Goal: Task Accomplishment & Management: Manage account settings

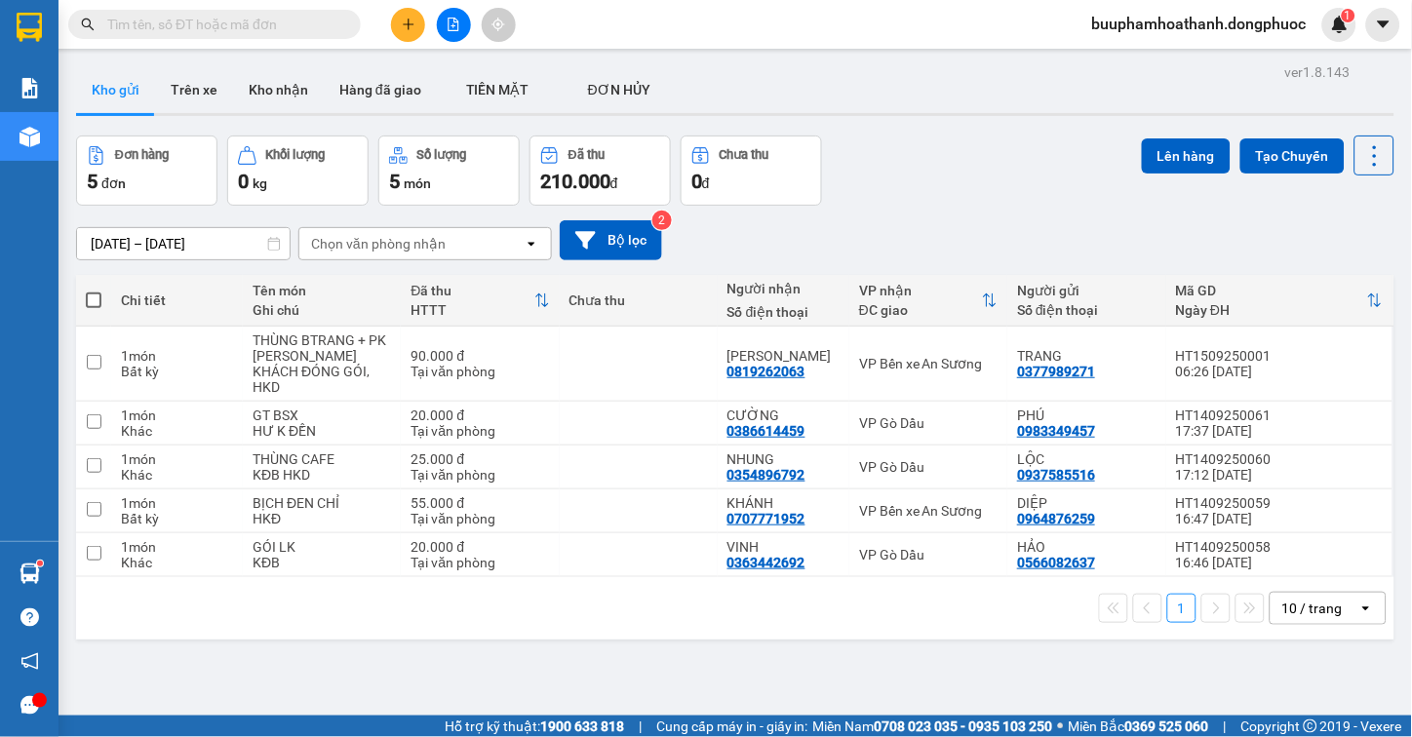
scroll to position [90, 0]
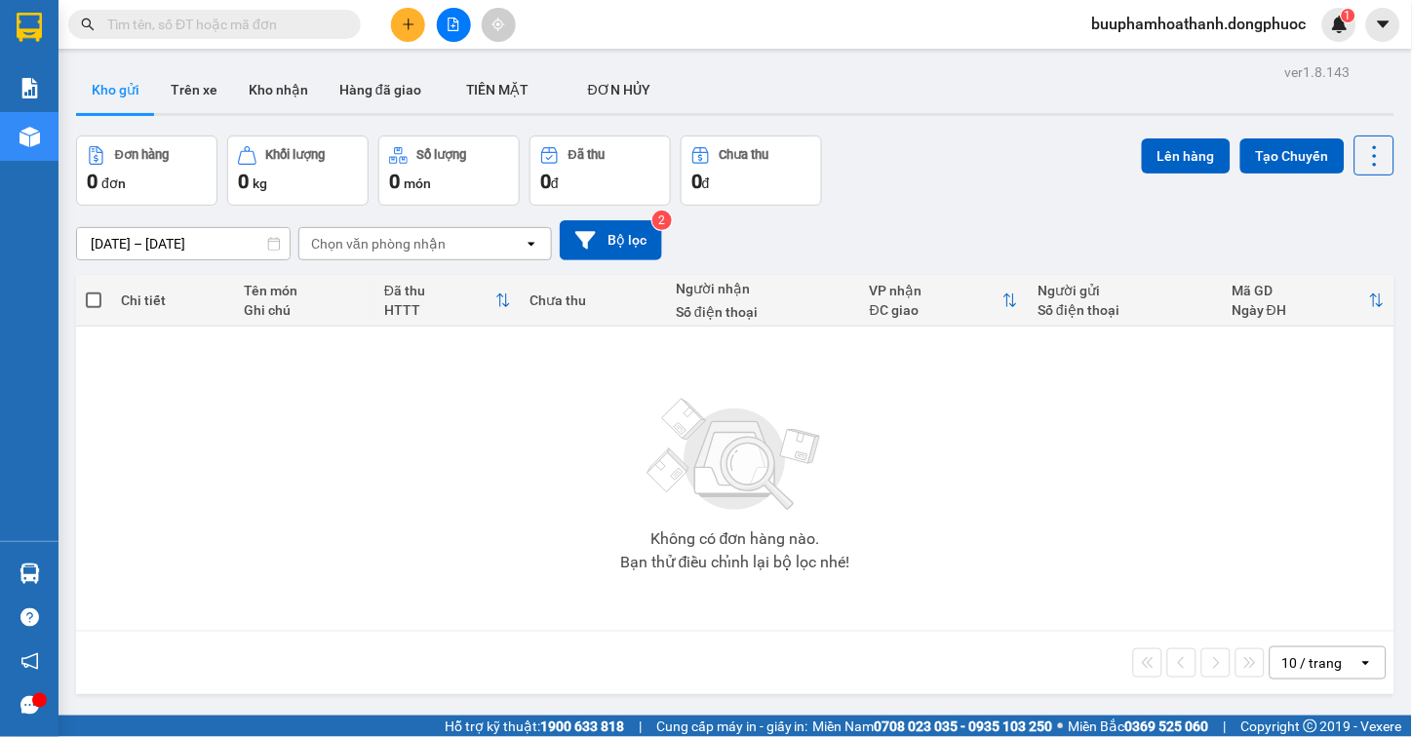
scroll to position [90, 0]
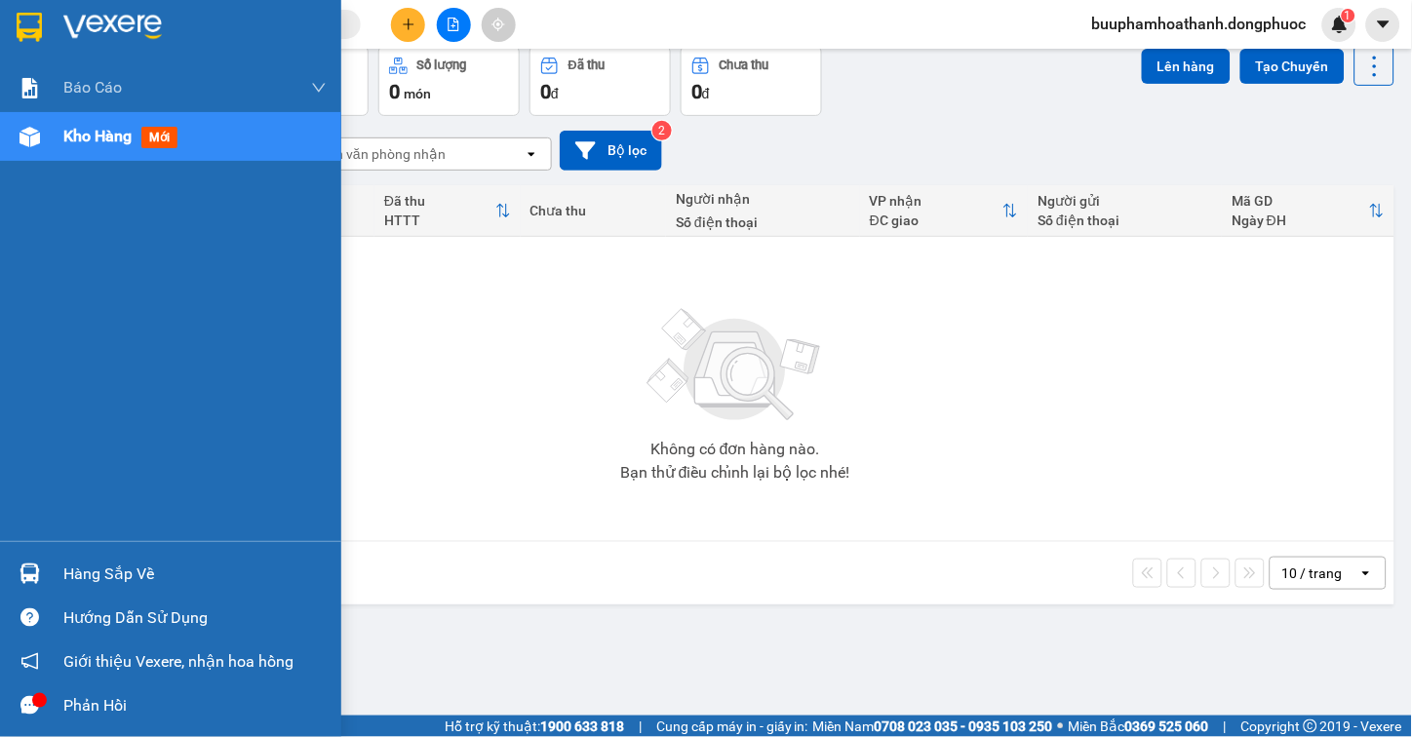
click at [30, 554] on div "Hàng sắp về" at bounding box center [170, 574] width 341 height 44
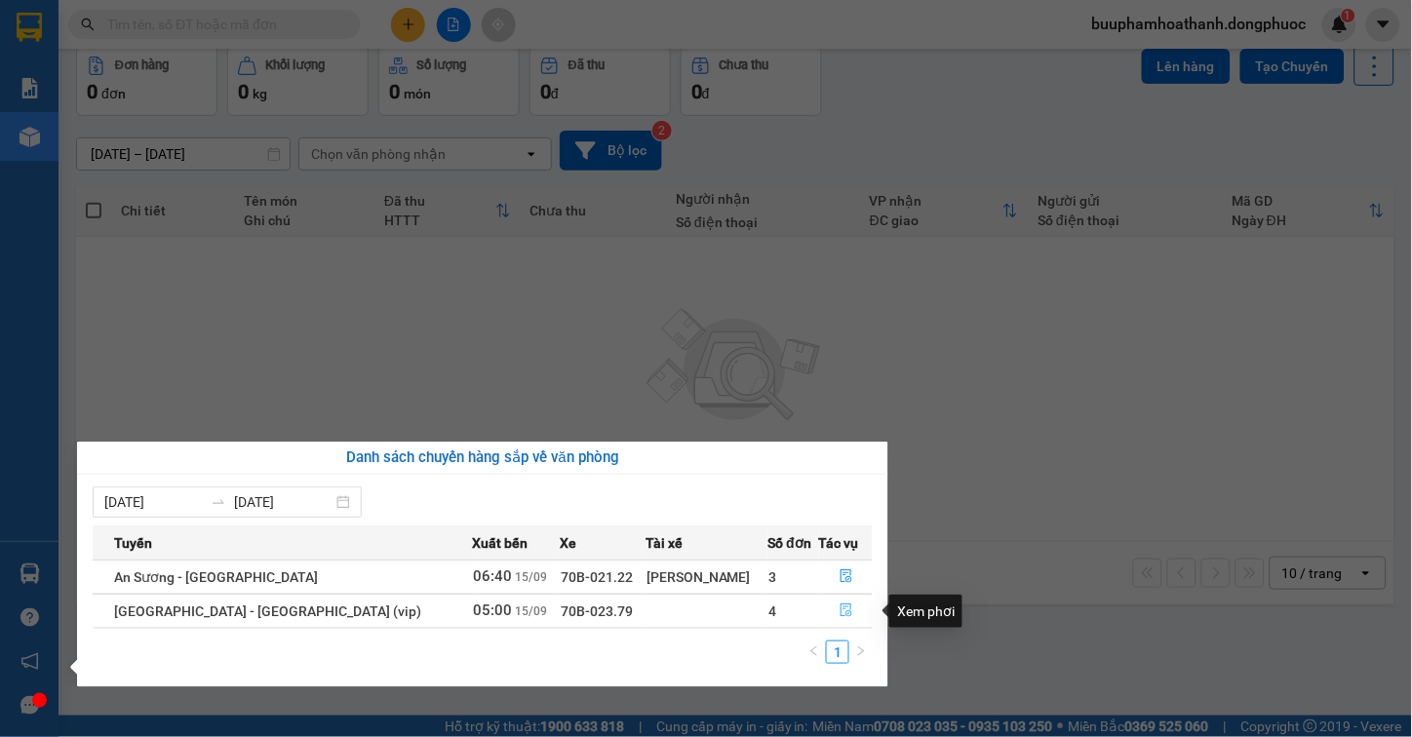
click at [820, 602] on button "button" at bounding box center [846, 611] width 52 height 31
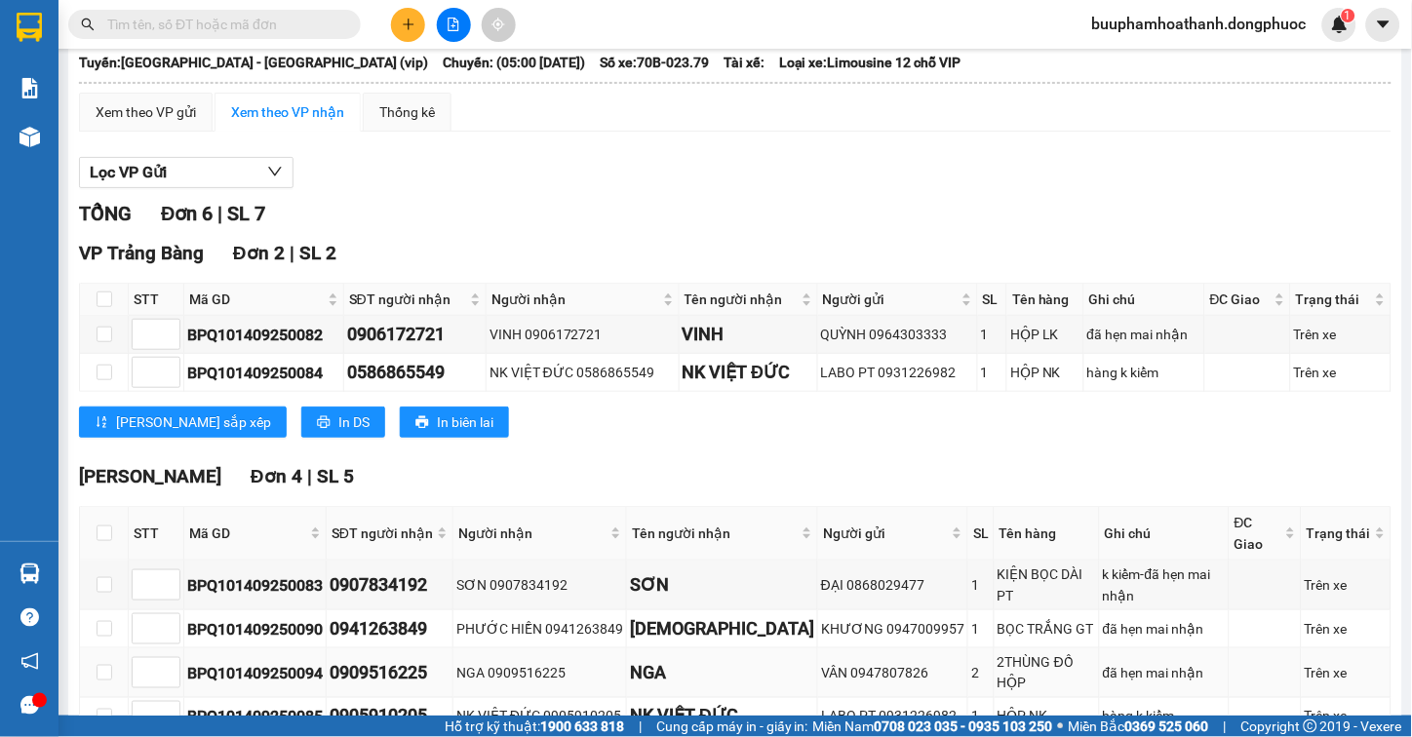
scroll to position [202, 0]
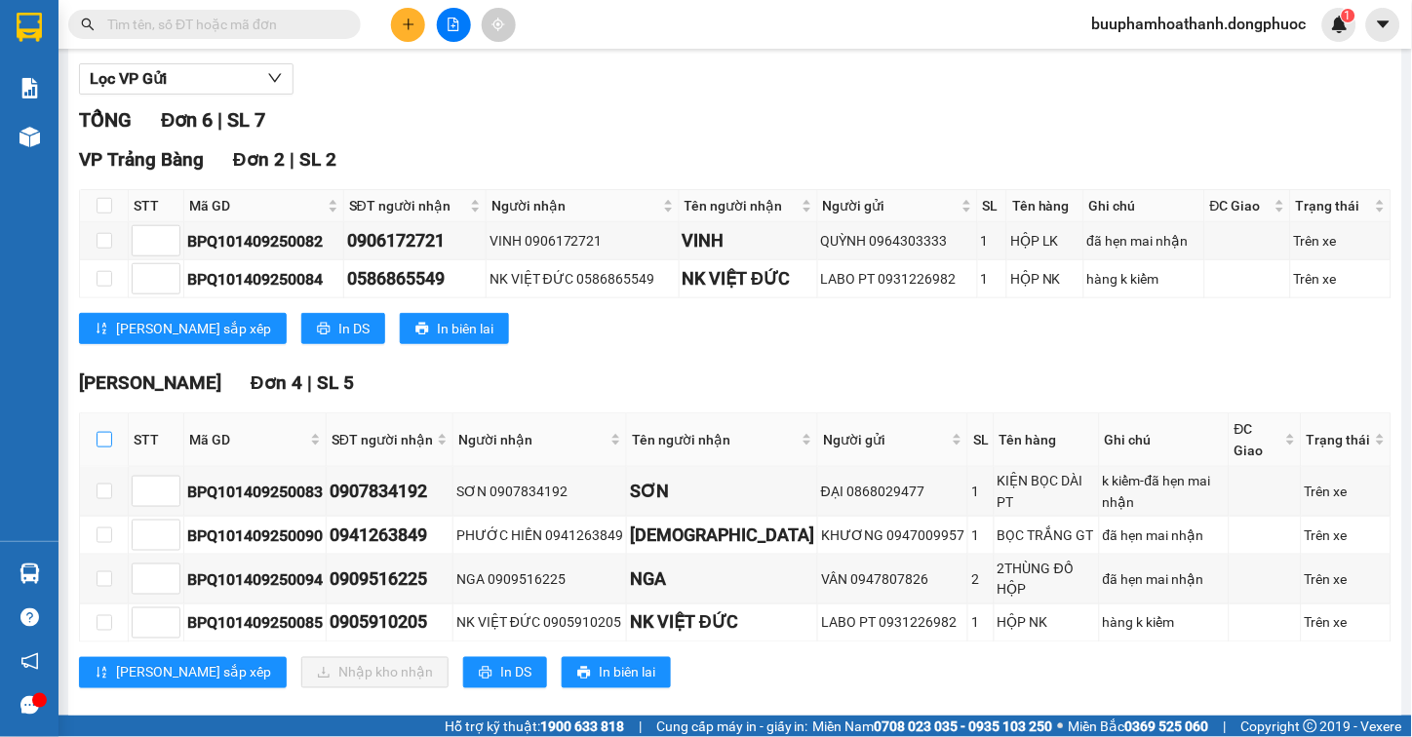
click at [99, 441] on input "checkbox" at bounding box center [105, 440] width 16 height 16
checkbox input "true"
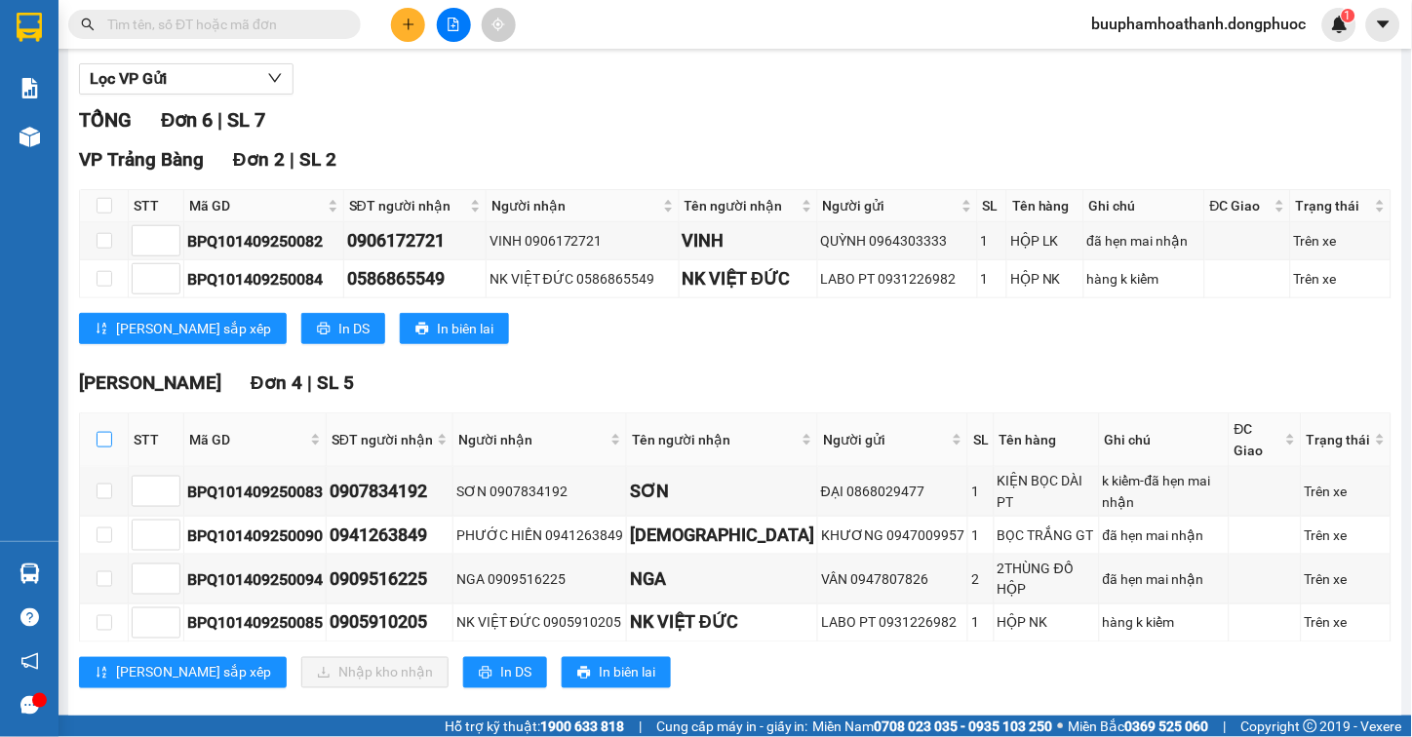
checkbox input "true"
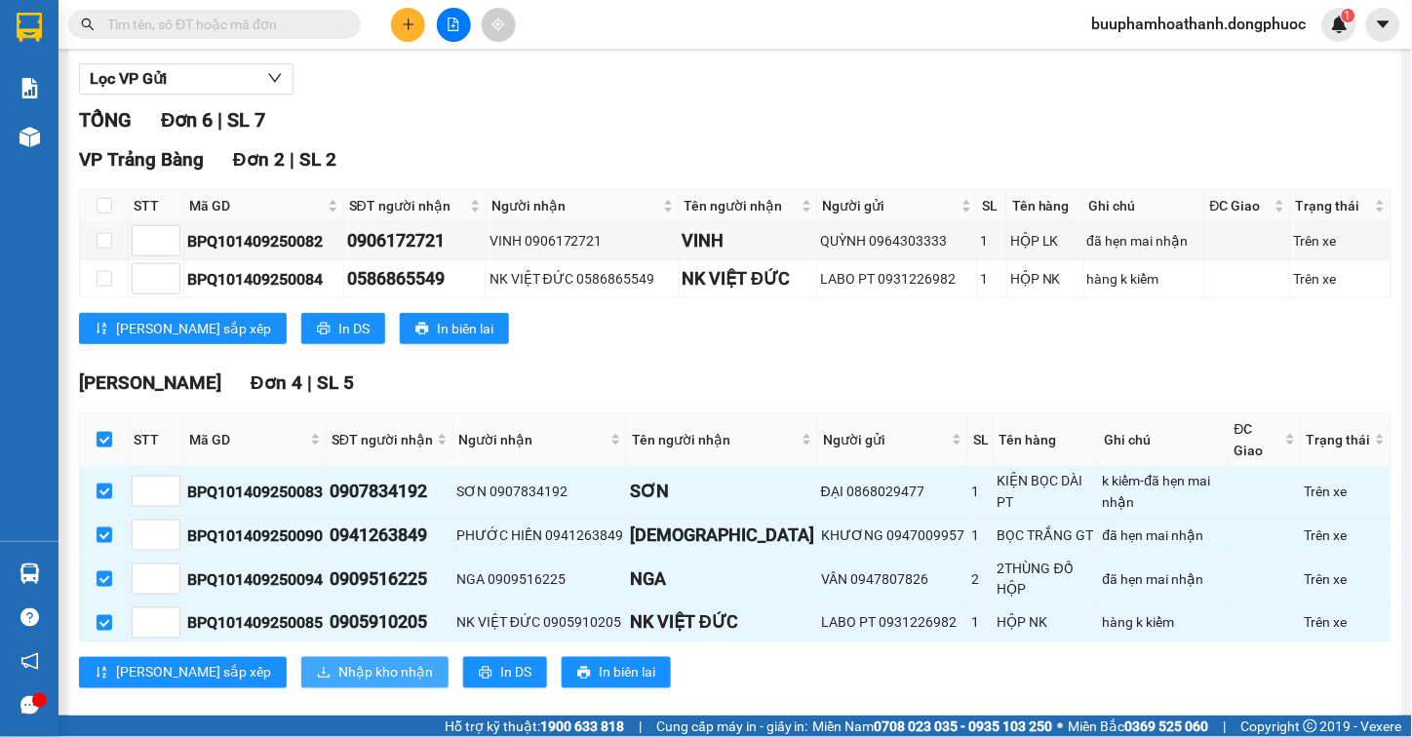
click at [301, 658] on button "Nhập kho nhận" at bounding box center [374, 672] width 147 height 31
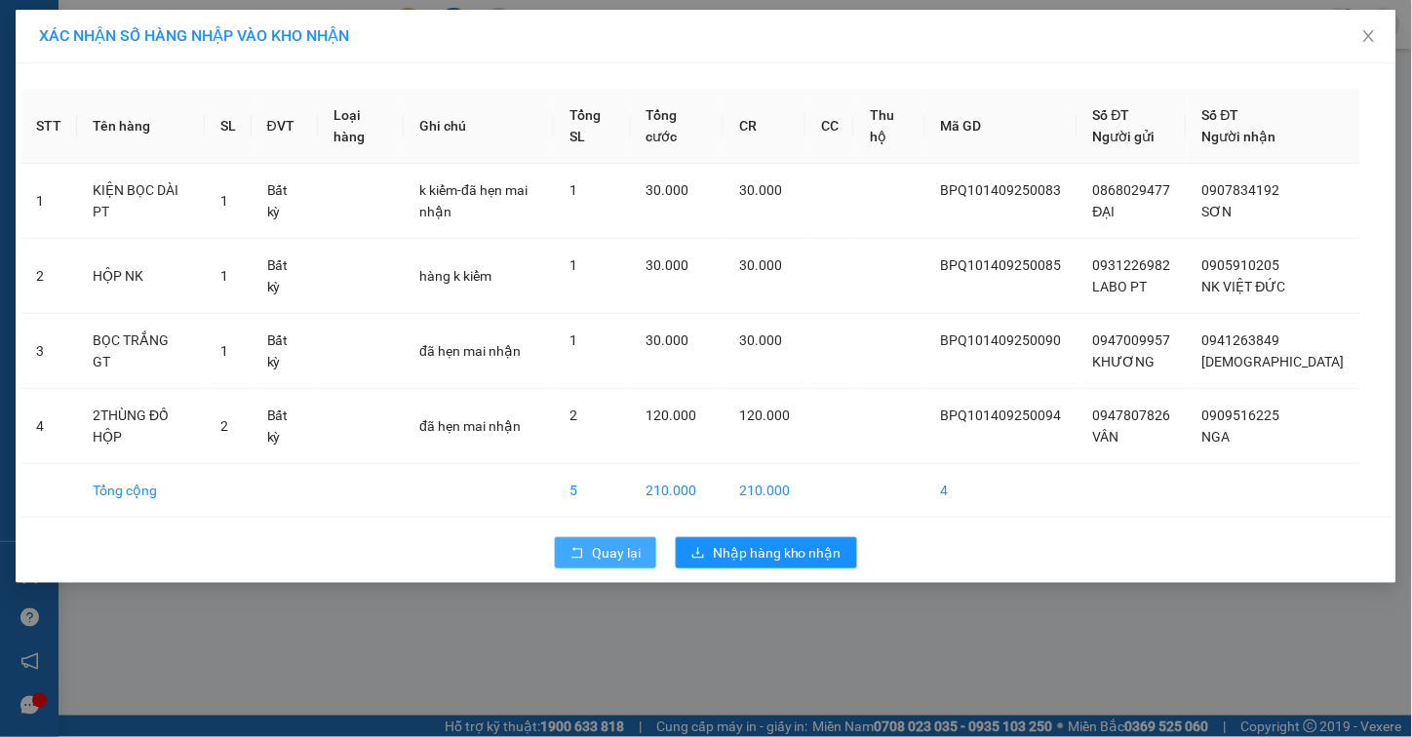
click at [586, 561] on button "Quay lại" at bounding box center [605, 552] width 101 height 31
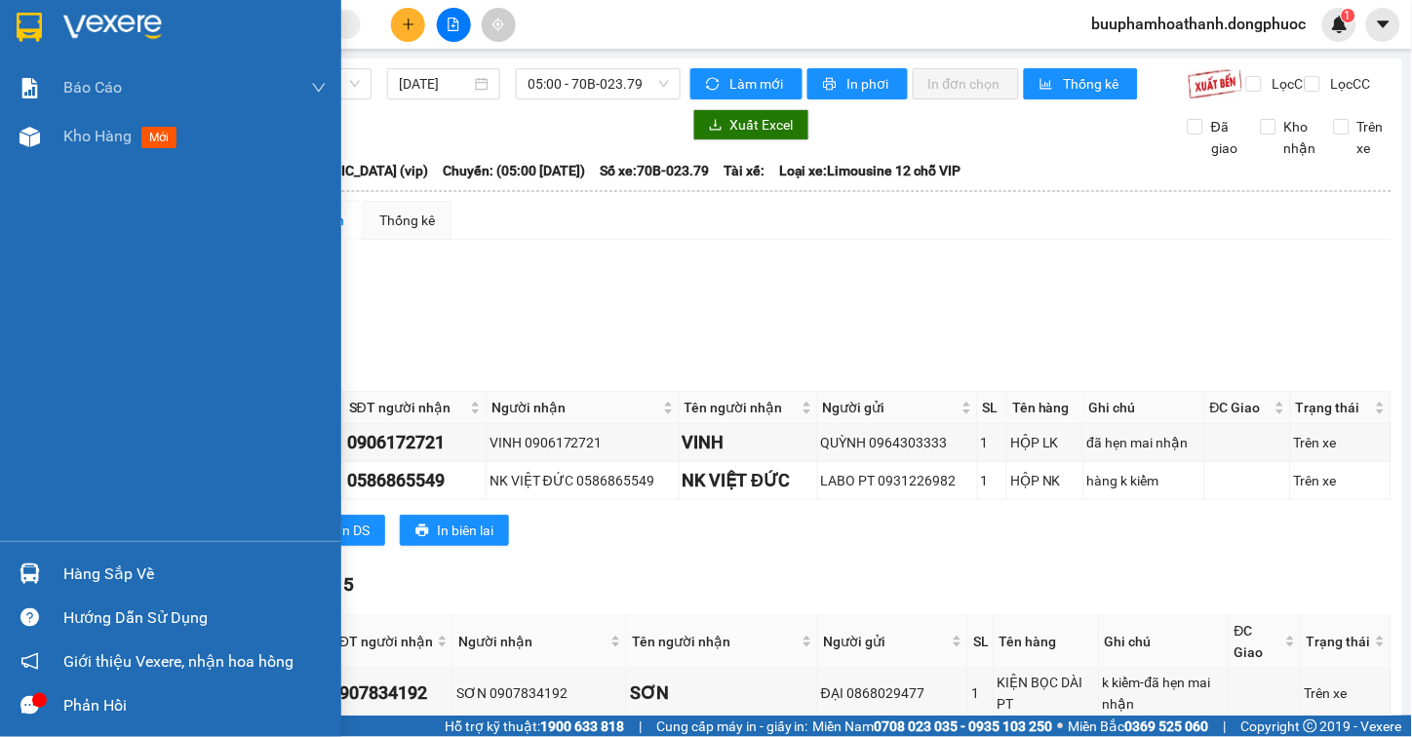
click at [54, 571] on div "Hàng sắp về" at bounding box center [170, 574] width 341 height 44
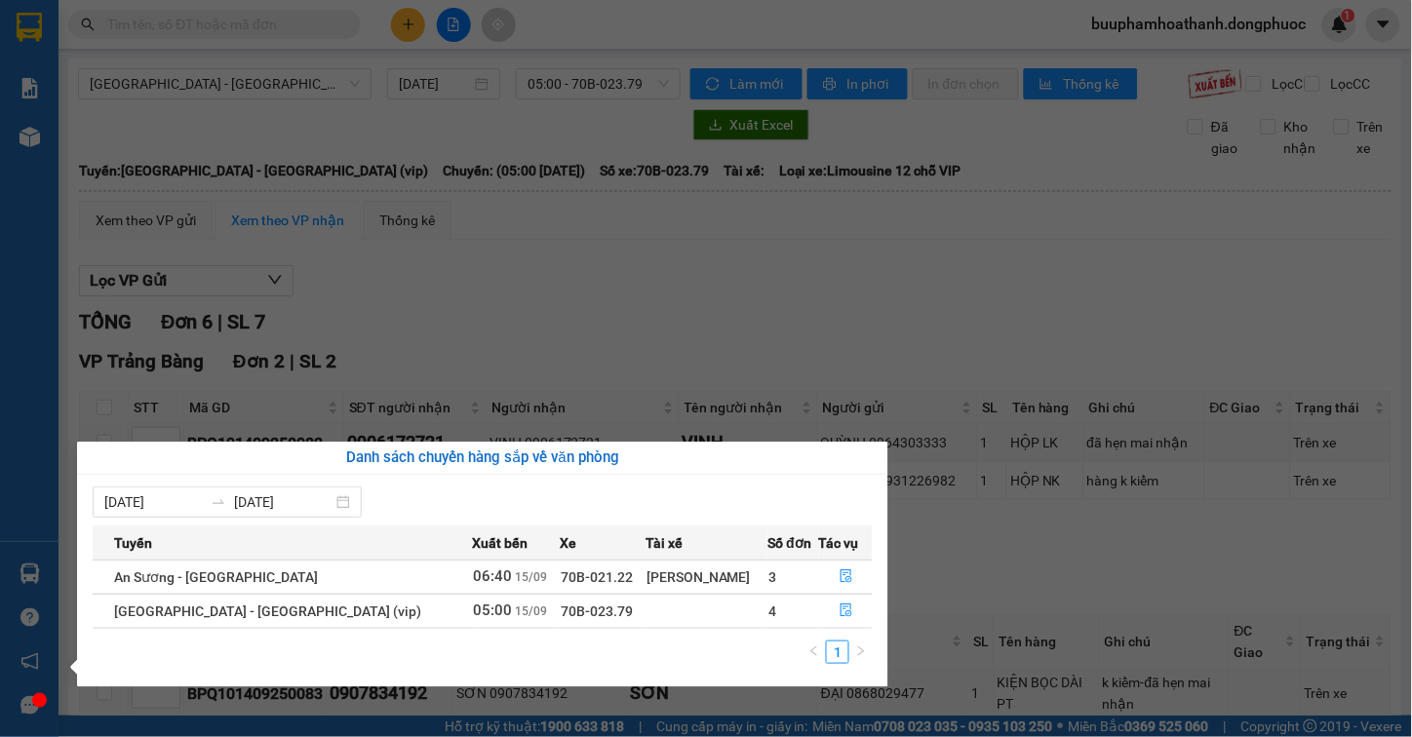
click at [845, 283] on section "Kết quả tìm kiếm ( 0 ) Bộ lọc Thuộc VP này No Data buuphamhoathanh.dongphuoc 1 …" at bounding box center [706, 368] width 1412 height 737
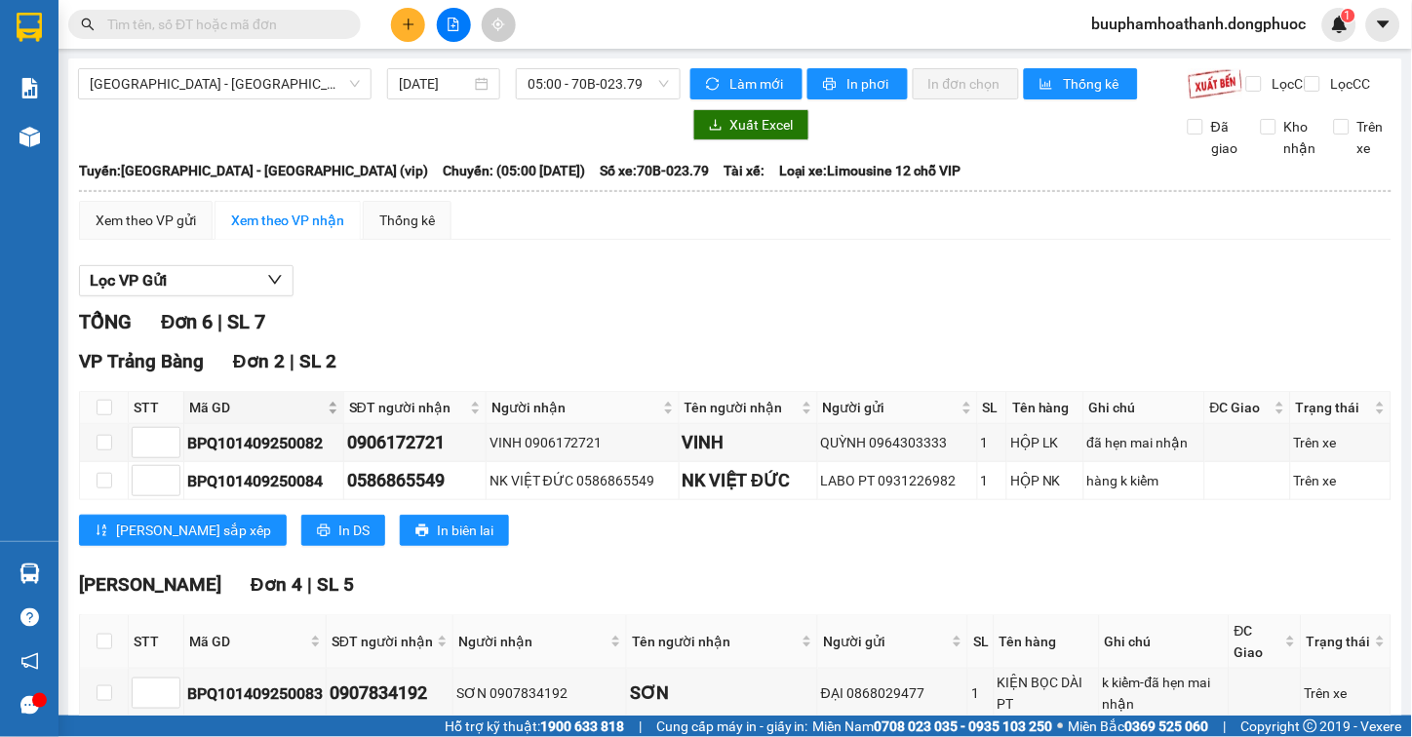
scroll to position [202, 0]
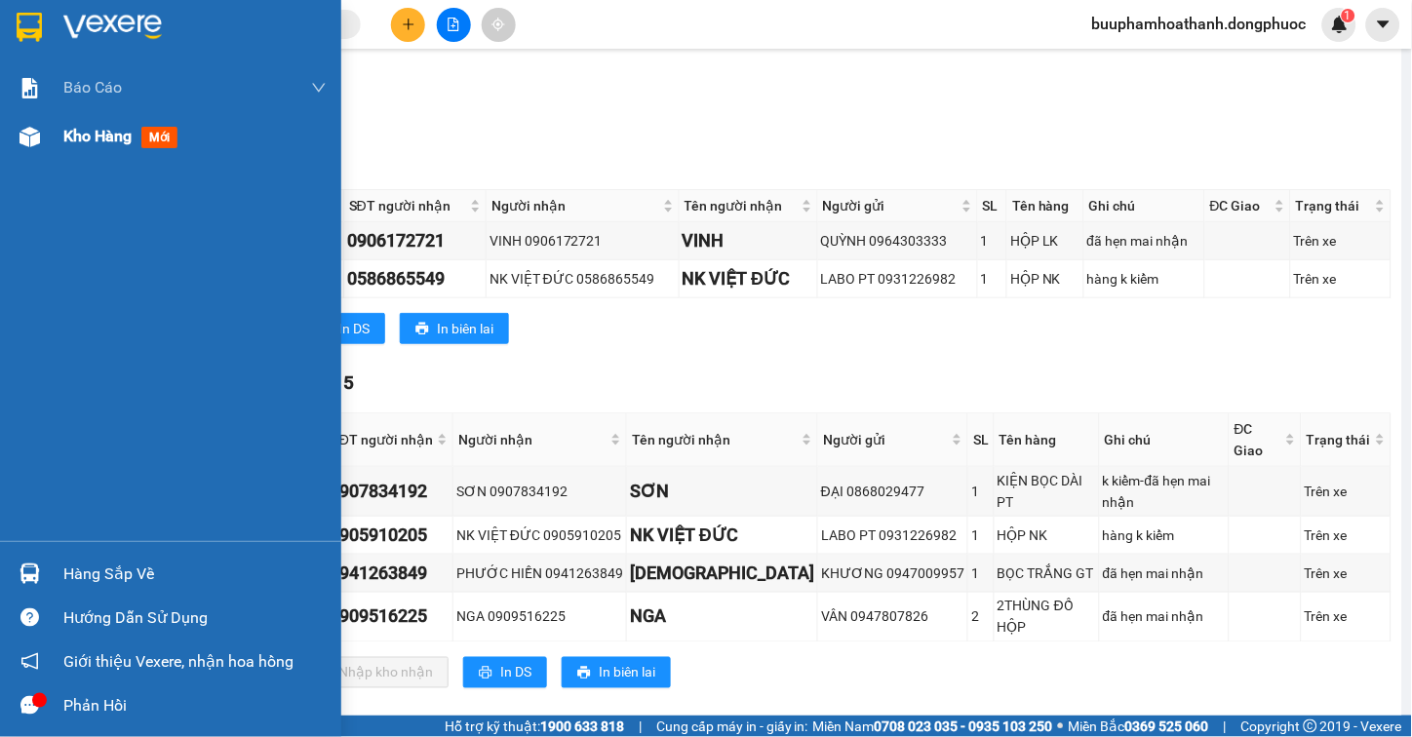
click at [90, 150] on div "Kho hàng mới" at bounding box center [194, 136] width 263 height 49
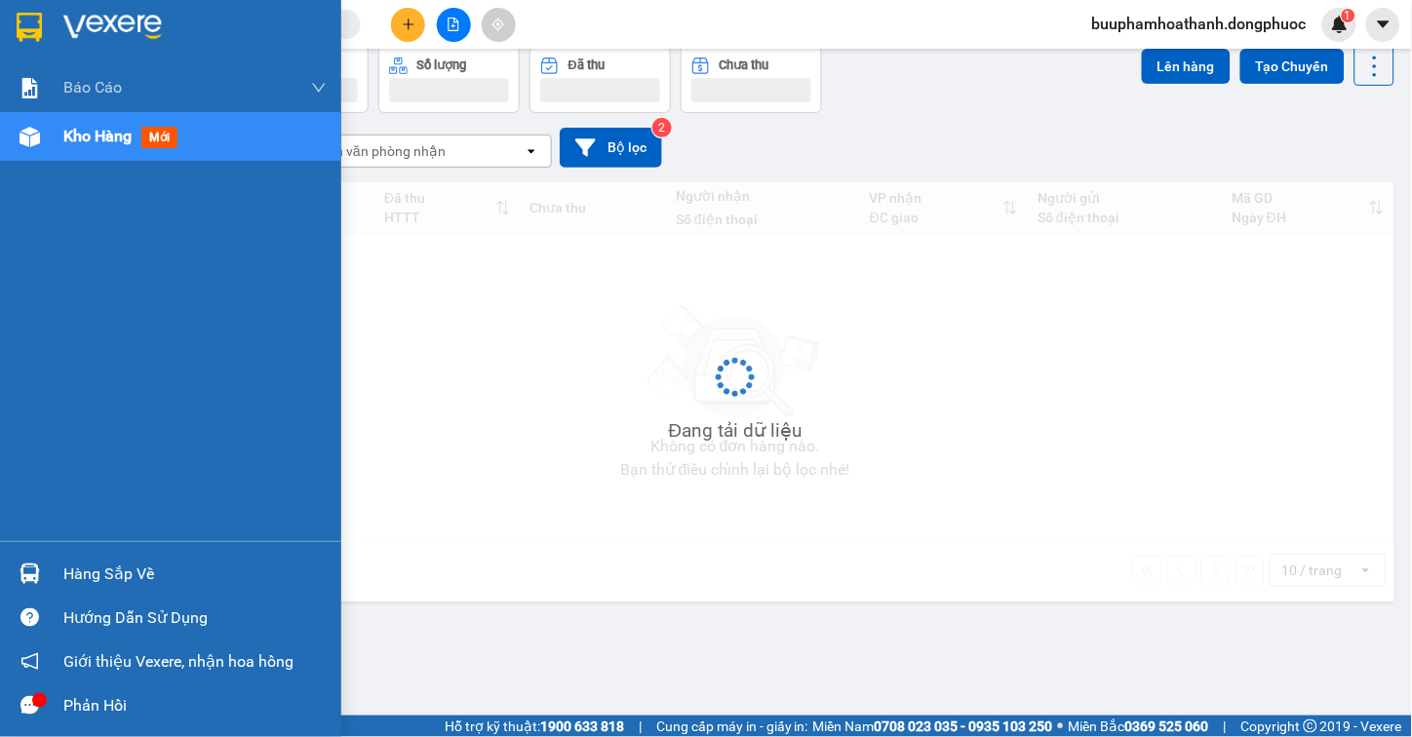
scroll to position [90, 0]
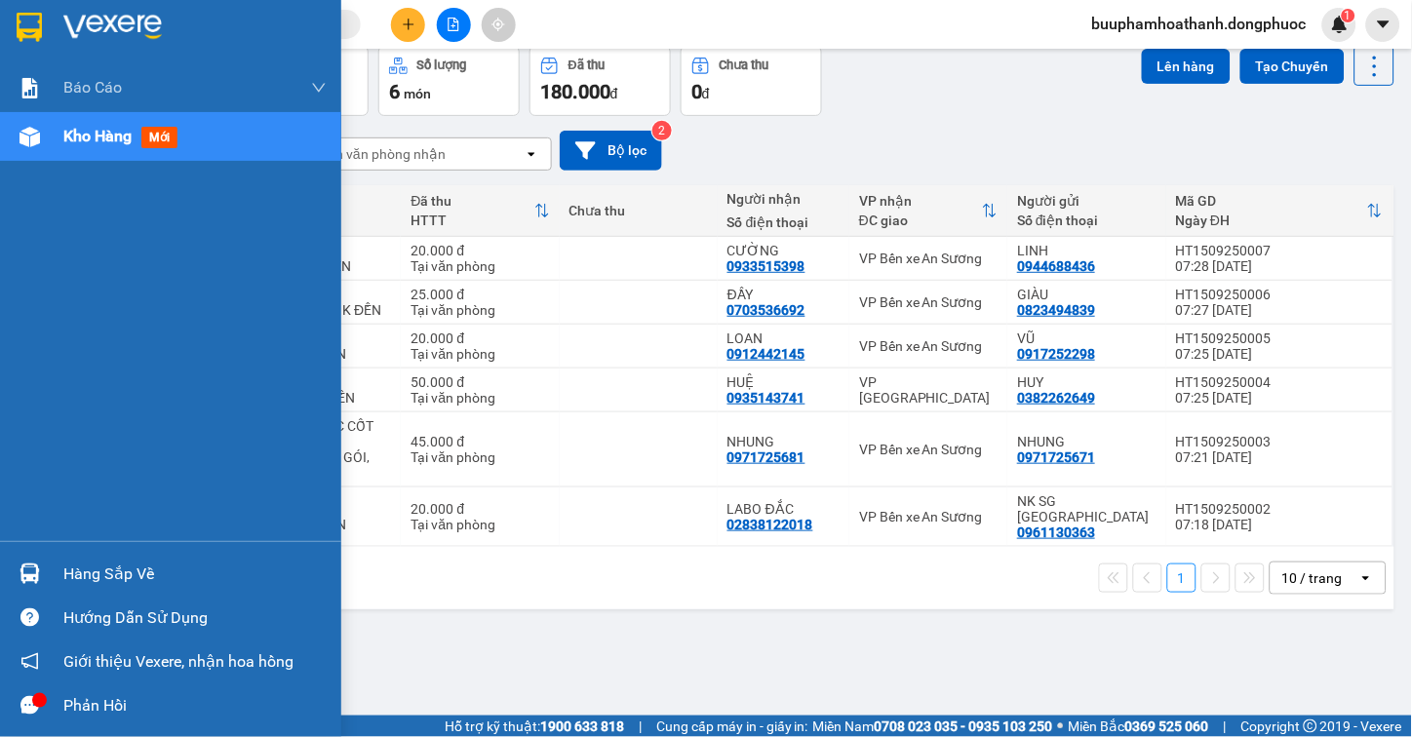
click at [164, 579] on div "Hàng sắp về" at bounding box center [194, 574] width 263 height 29
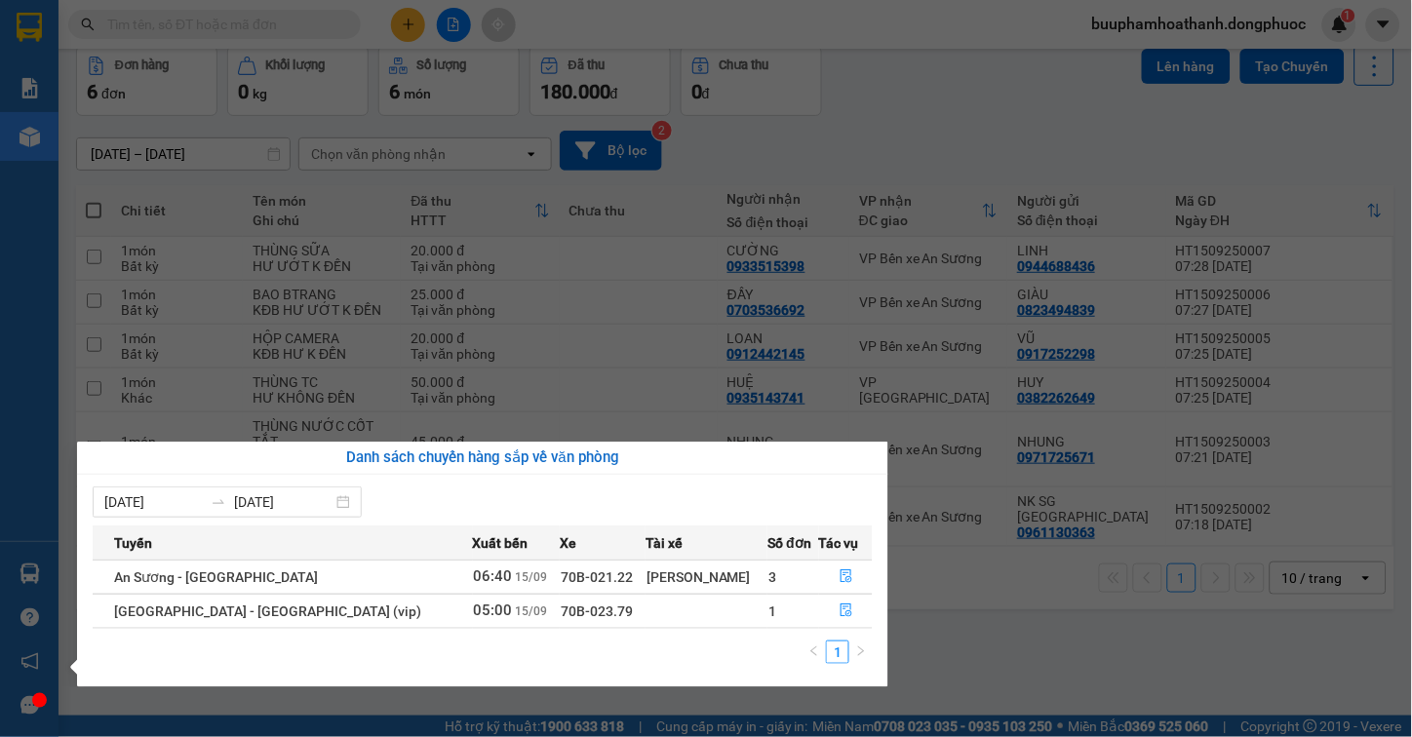
click at [1067, 651] on section "Kết quả tìm kiếm ( 0 ) Bộ lọc Thuộc VP này No Data buuphamhoathanh.dongphuoc 1 …" at bounding box center [706, 368] width 1412 height 737
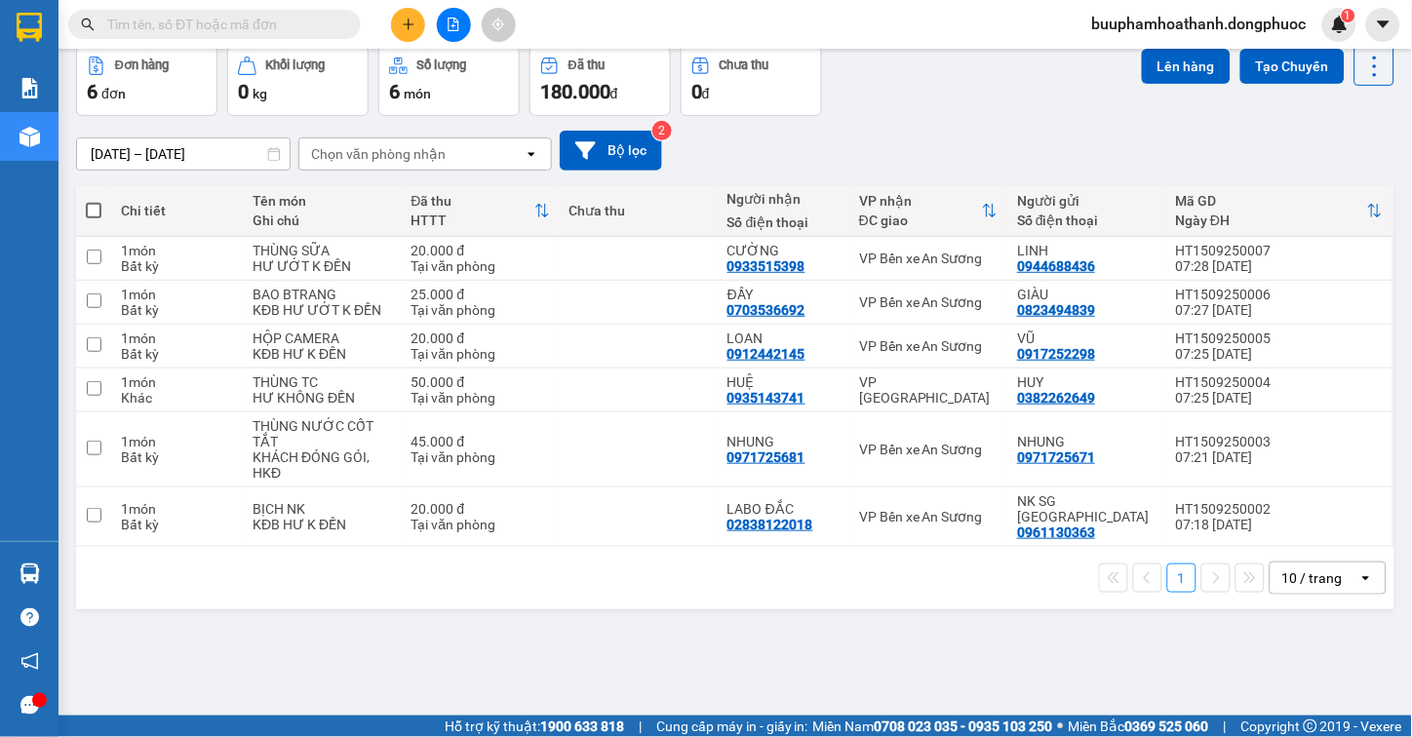
scroll to position [0, 0]
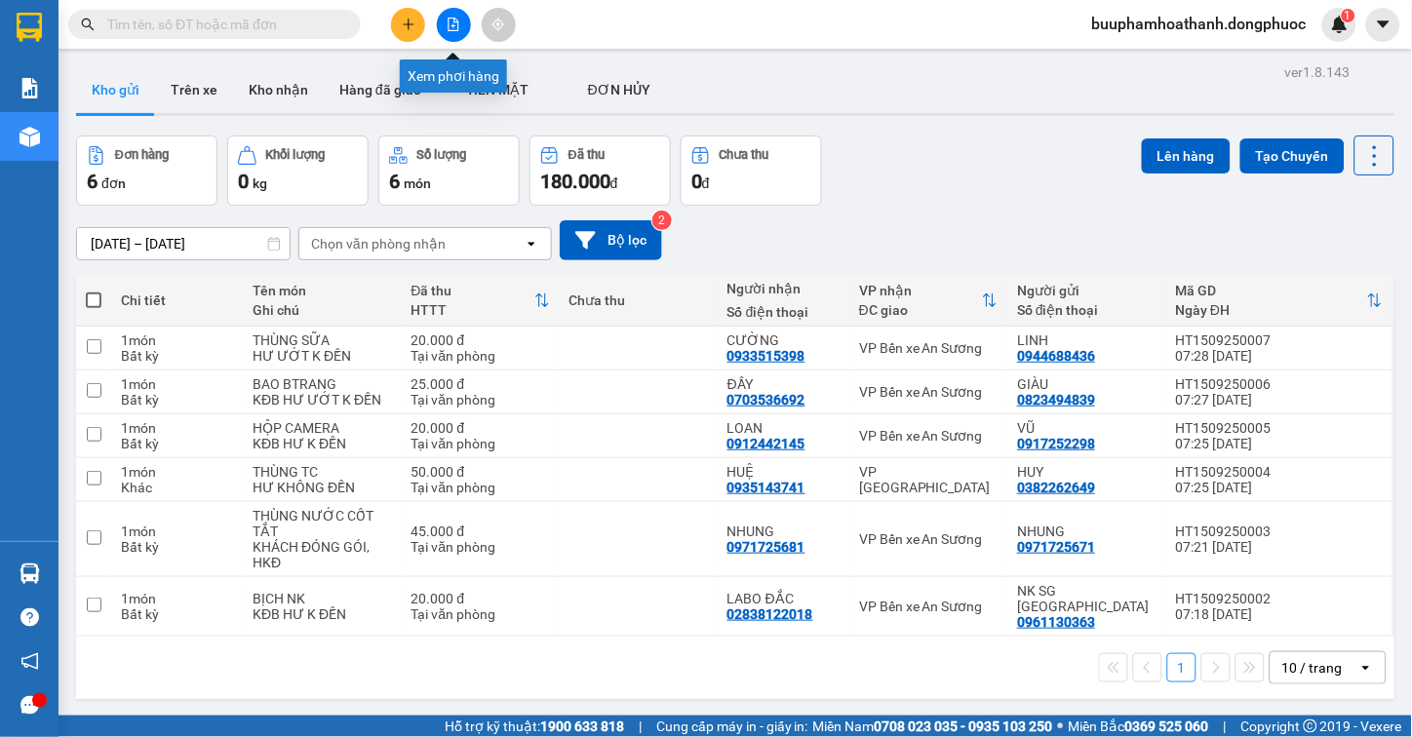
click at [451, 24] on icon "file-add" at bounding box center [454, 25] width 14 height 14
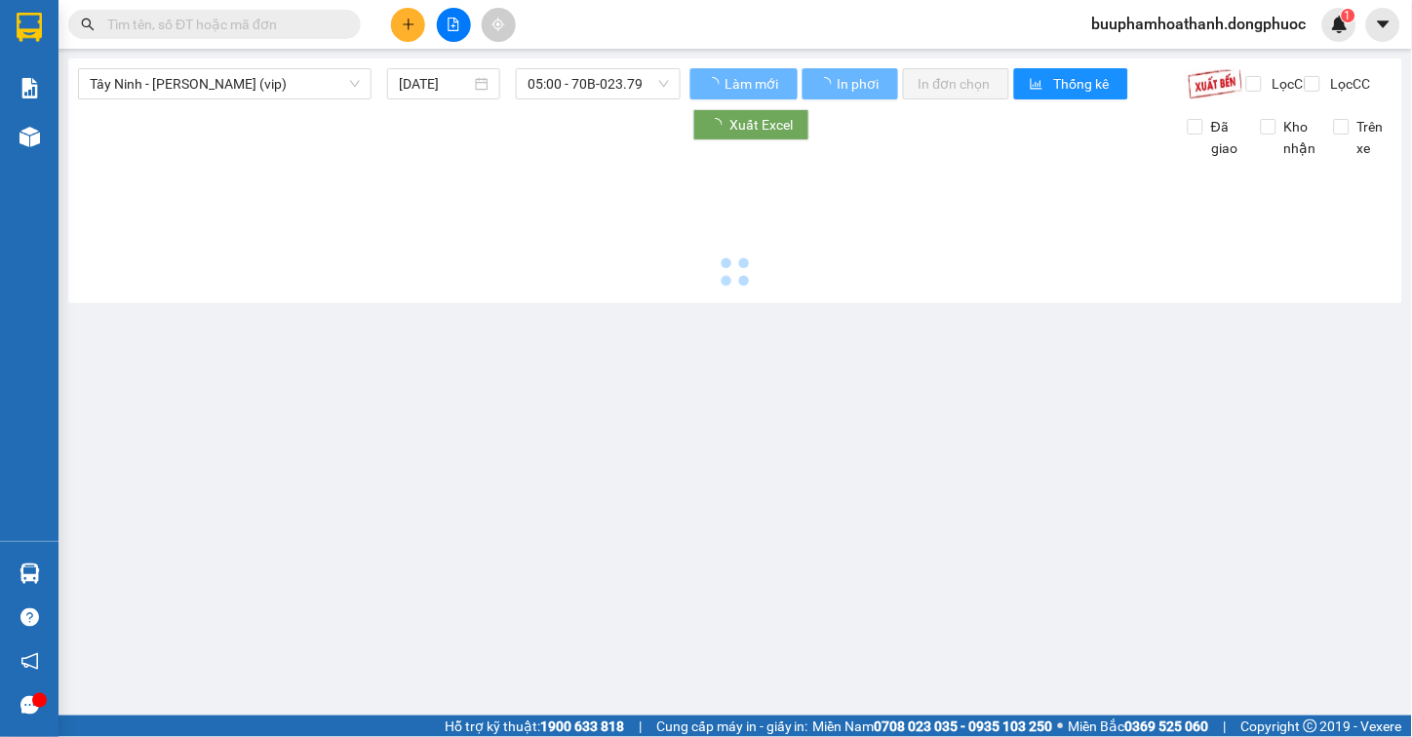
click at [250, 88] on span "Tây Ninh - [PERSON_NAME] (vip)" at bounding box center [225, 83] width 270 height 29
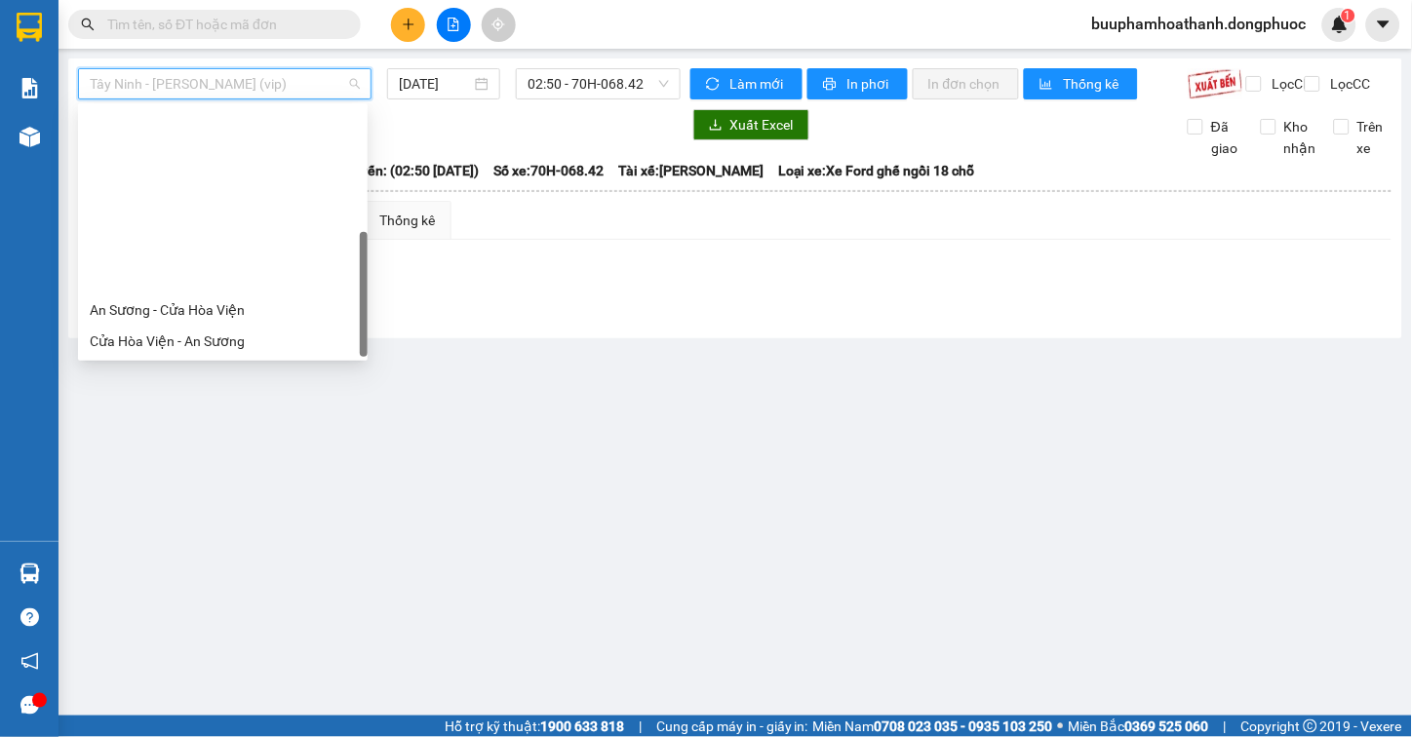
scroll to position [218, 0]
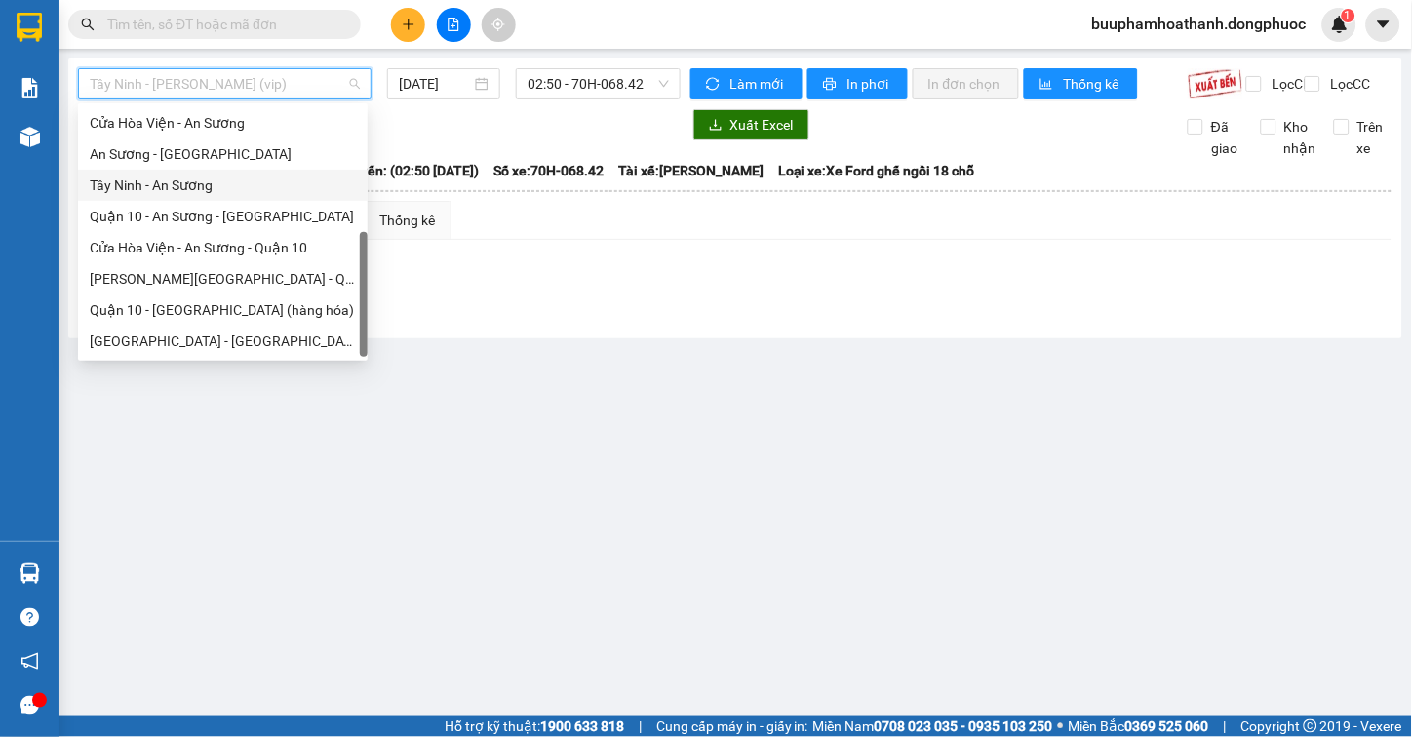
click at [226, 176] on div "Tây Ninh - An Sương" at bounding box center [223, 185] width 266 height 21
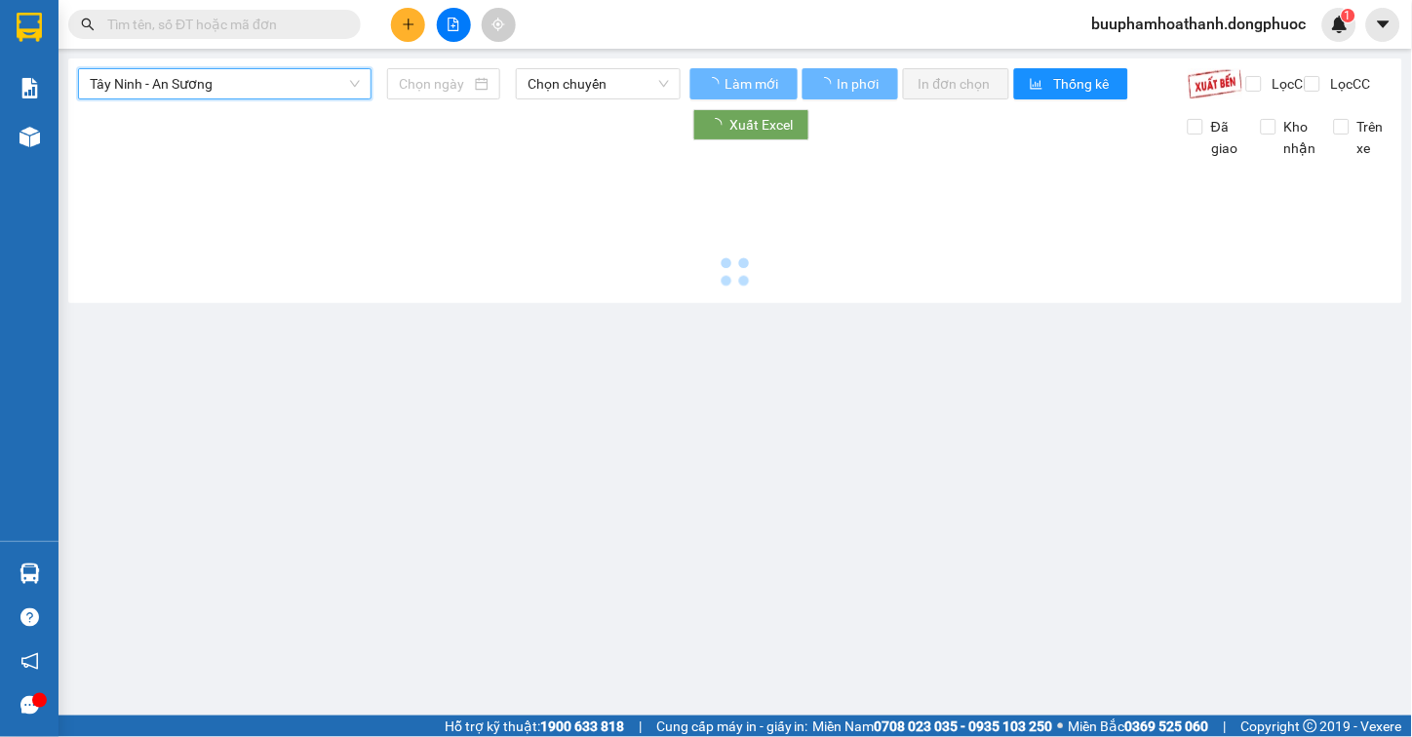
click at [504, 99] on div "Tây Ninh - An Sương Tây Ninh - An Sương Chọn chuyến" at bounding box center [379, 83] width 603 height 31
type input "[DATE]"
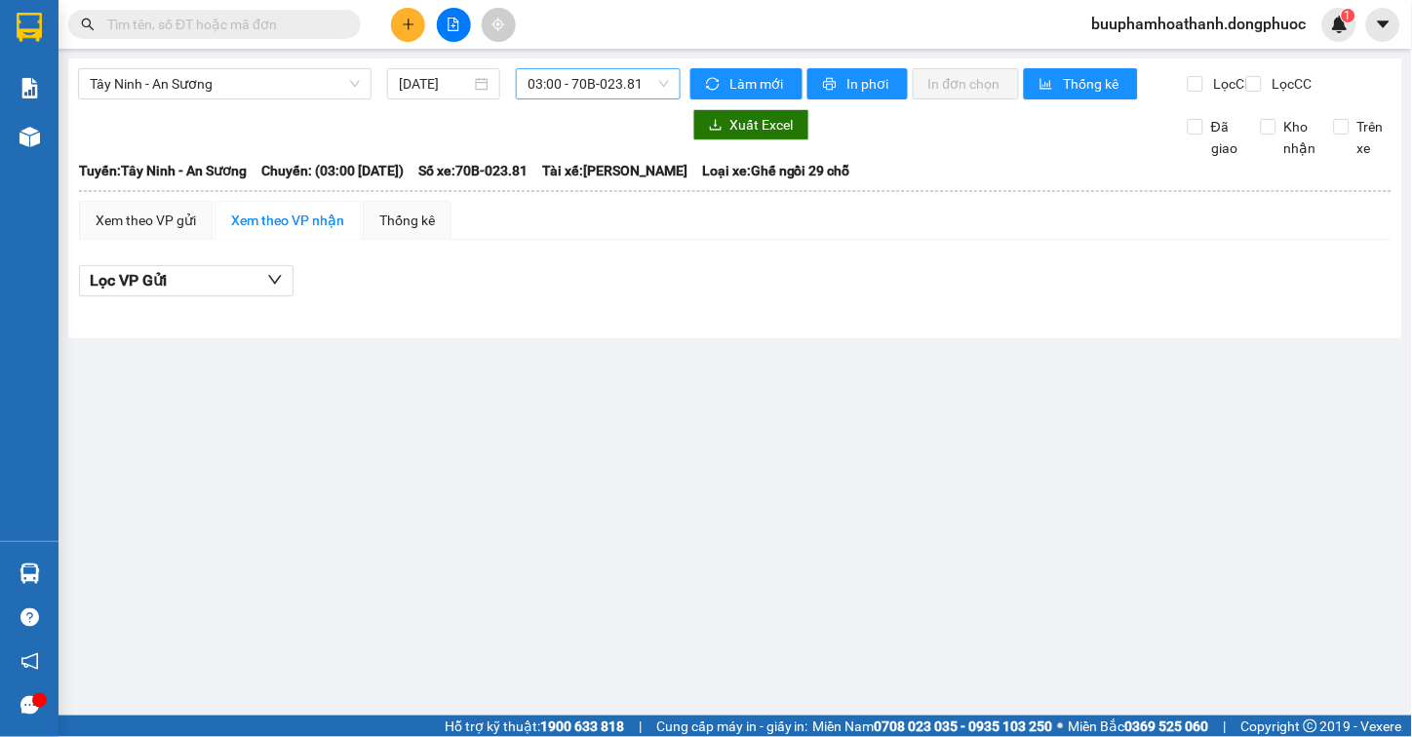
click at [571, 81] on span "03:00 - 70B-023.81" at bounding box center [598, 83] width 141 height 29
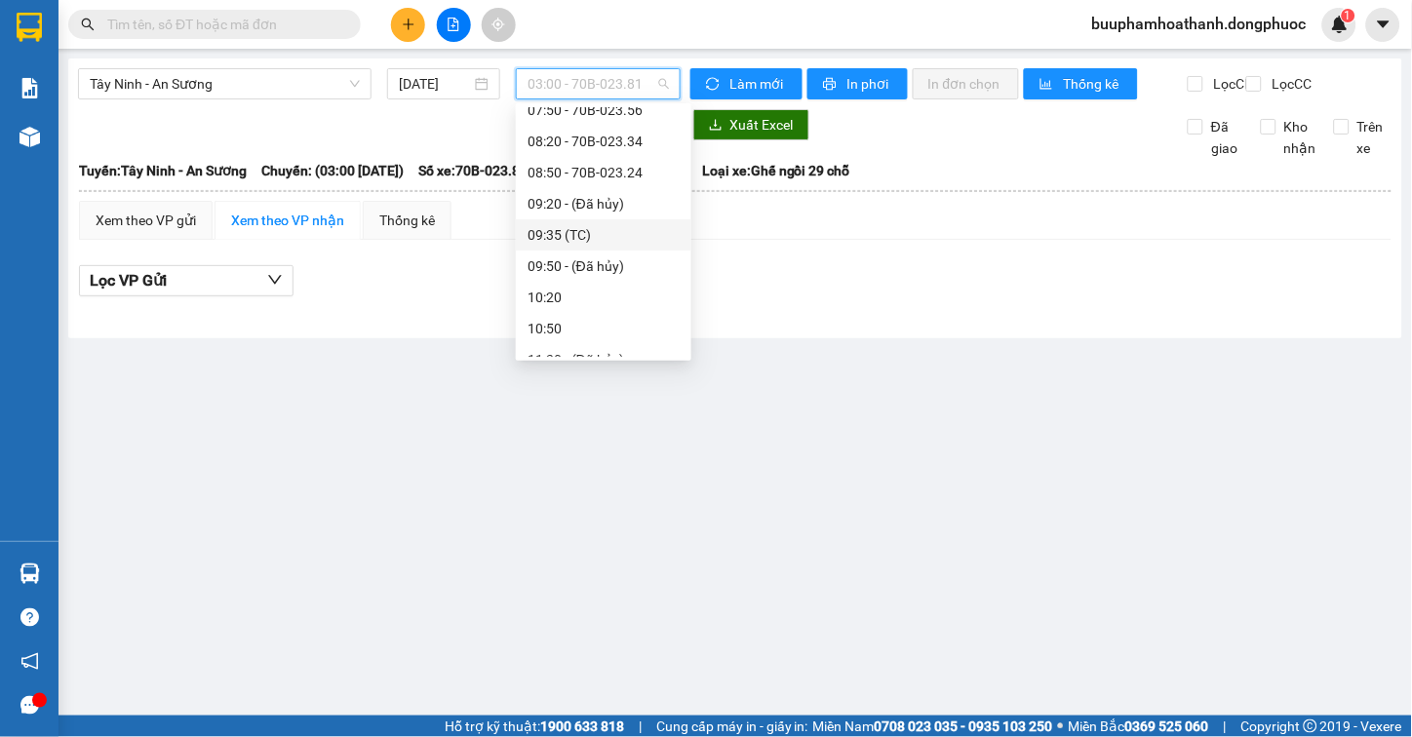
scroll to position [216, 0]
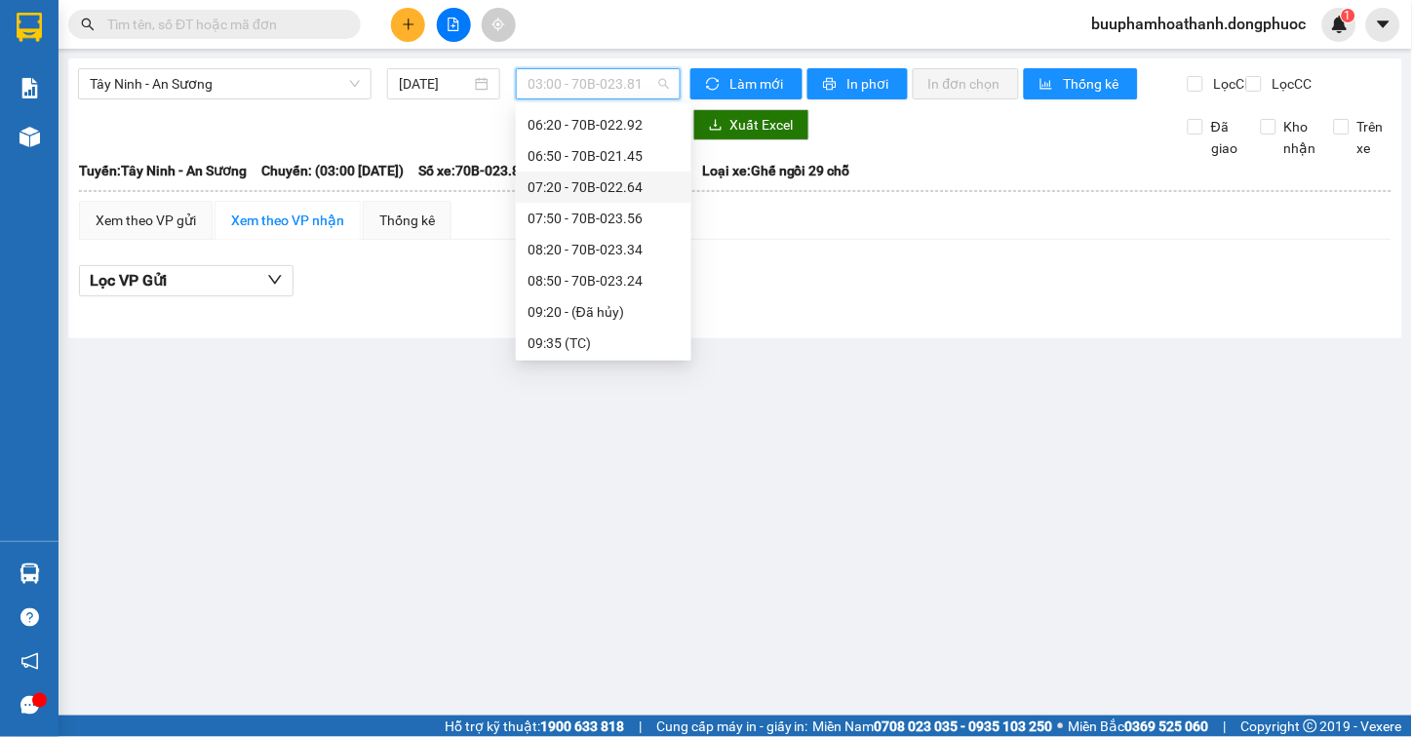
click at [634, 191] on div "07:20 - 70B-022.64" at bounding box center [604, 187] width 152 height 21
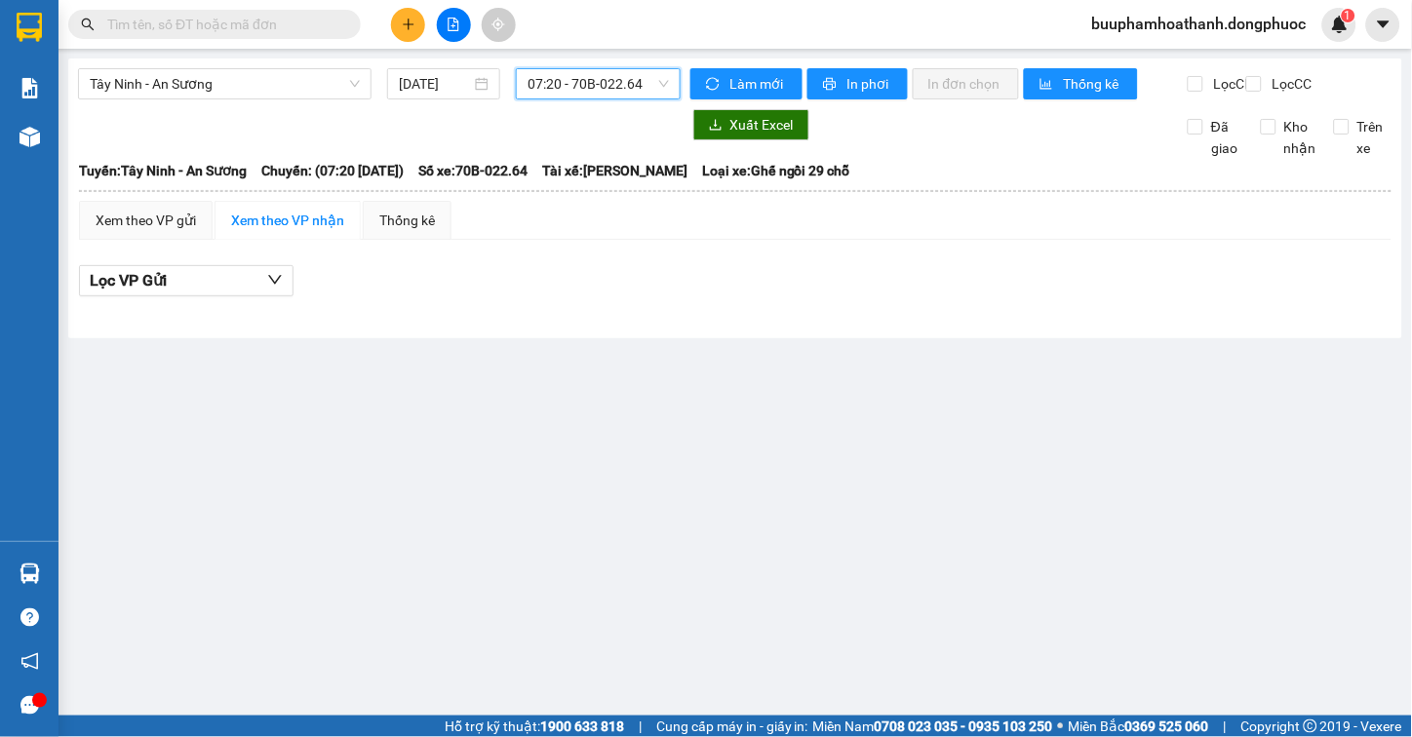
click at [631, 83] on span "07:20 - 70B-022.64" at bounding box center [598, 83] width 141 height 29
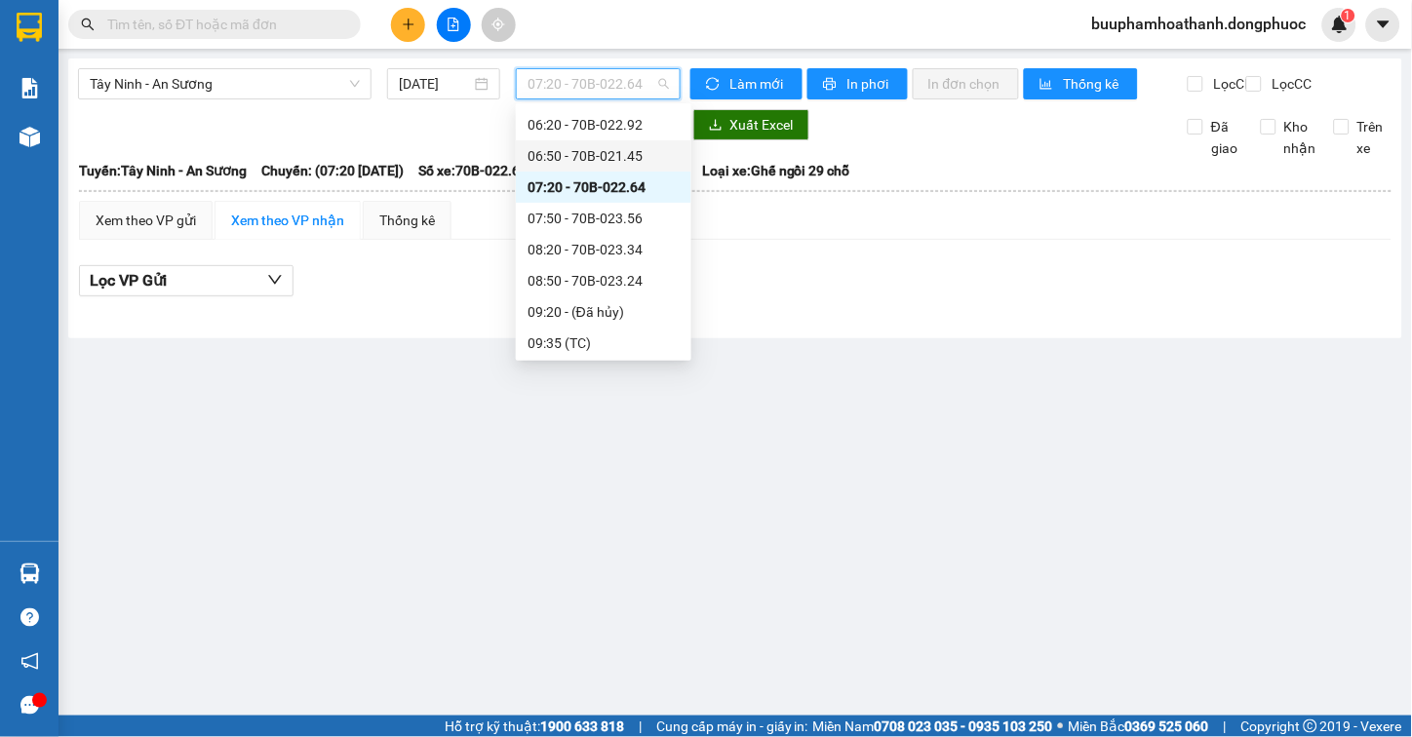
click at [632, 152] on div "06:50 - 70B-021.45" at bounding box center [604, 155] width 152 height 21
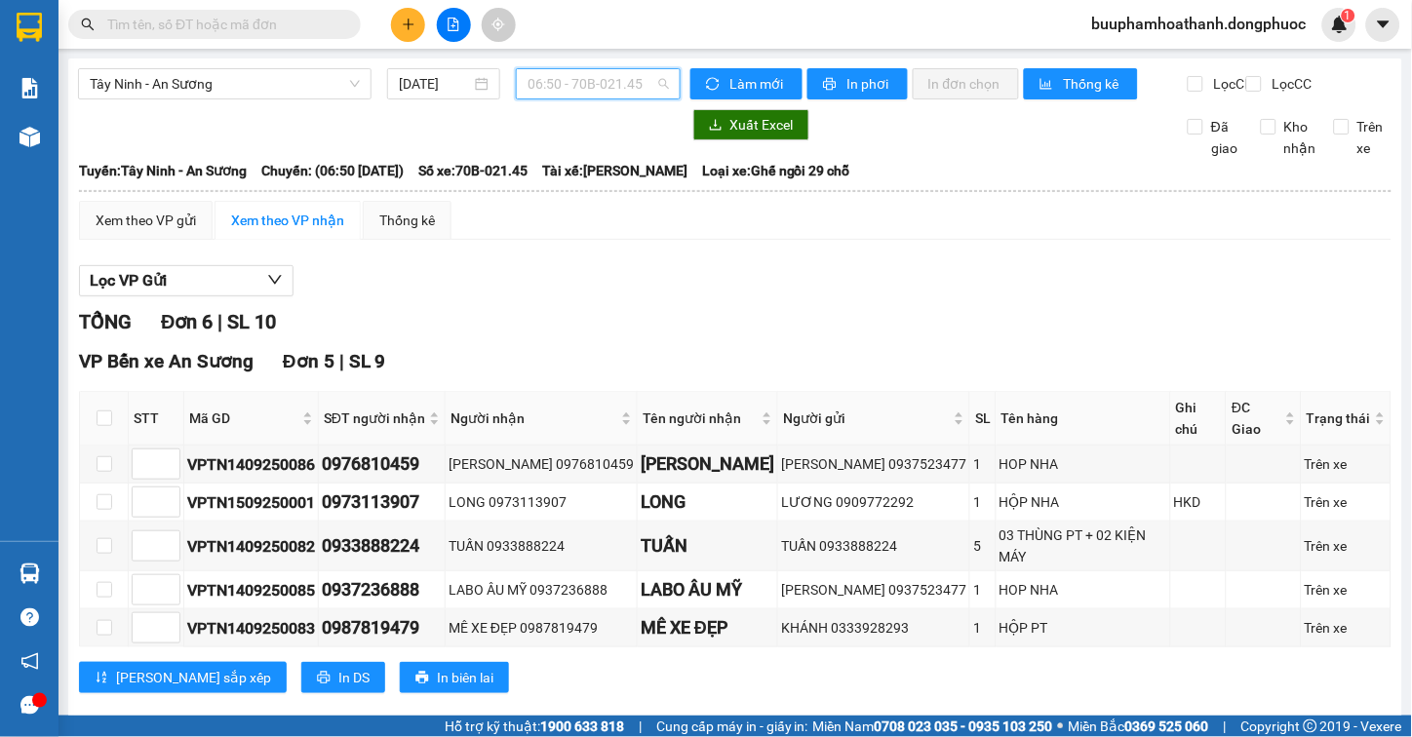
click at [630, 78] on span "06:50 - 70B-021.45" at bounding box center [598, 83] width 141 height 29
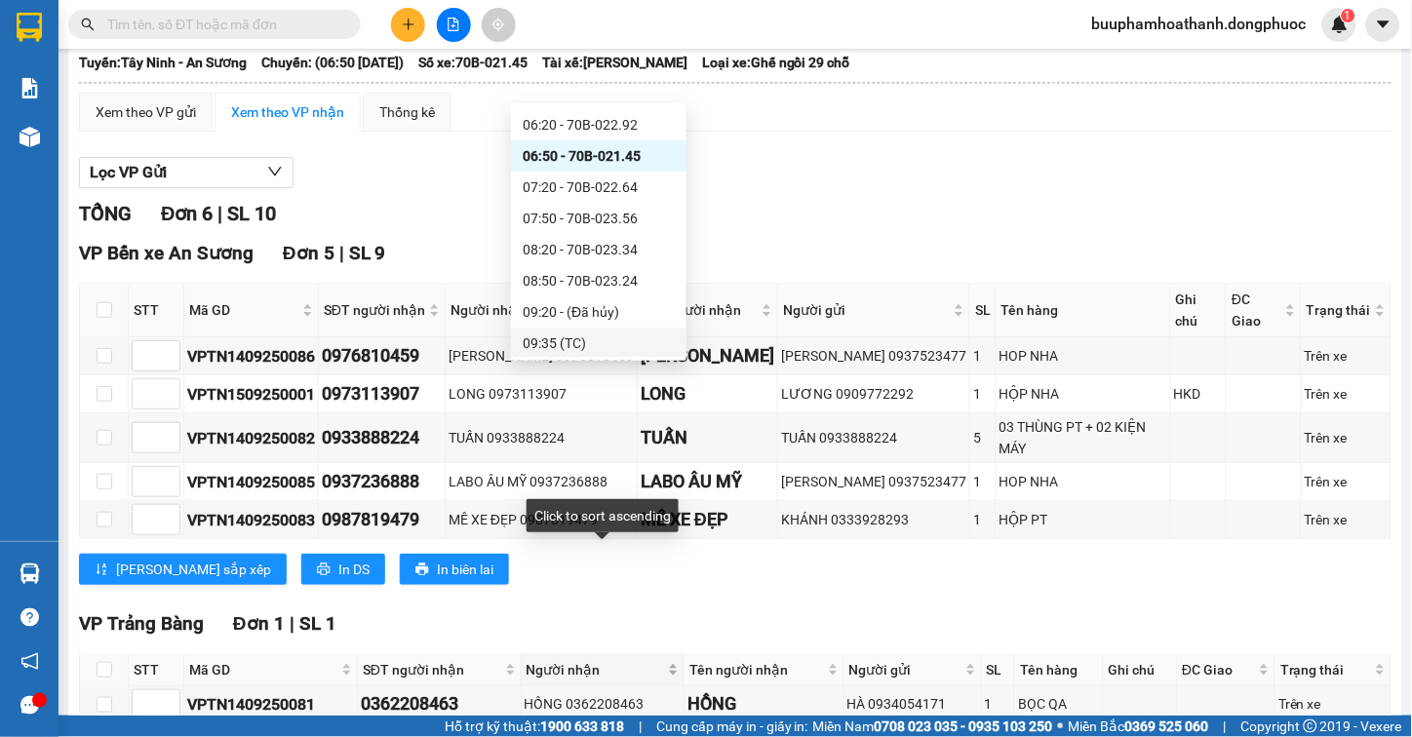
scroll to position [202, 0]
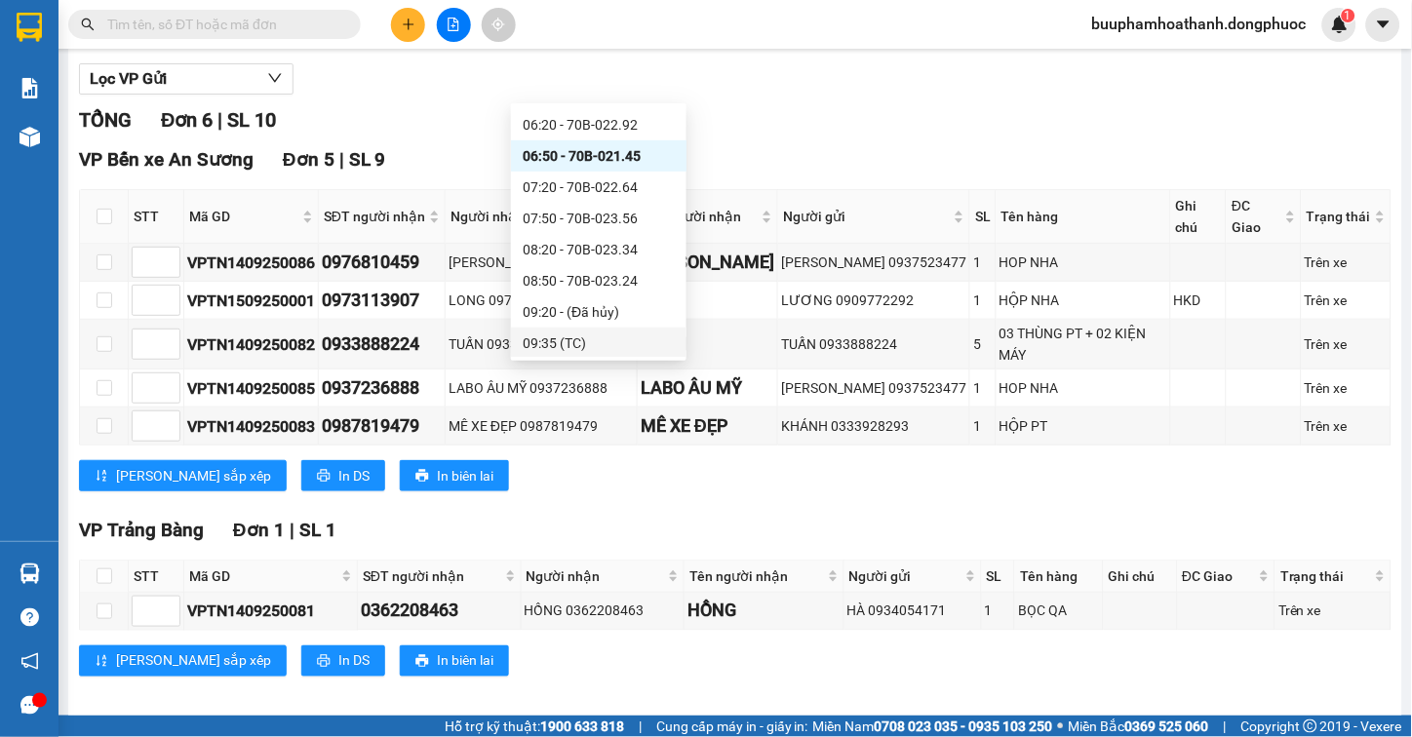
click at [674, 670] on div "VP Trảng Bàng Đơn 1 | SL 1 STT Mã GD SĐT người nhận Người nhận Tên người nhận N…" at bounding box center [735, 604] width 1313 height 176
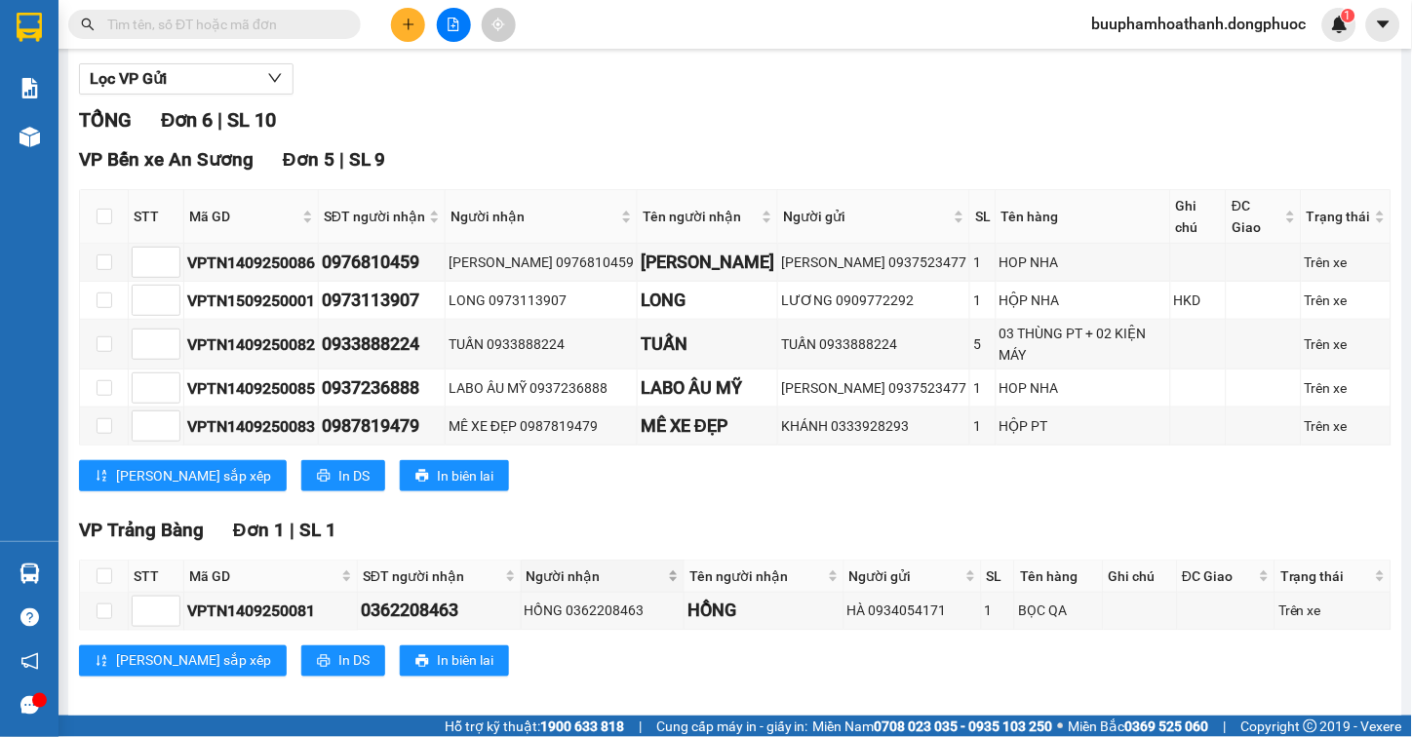
scroll to position [0, 0]
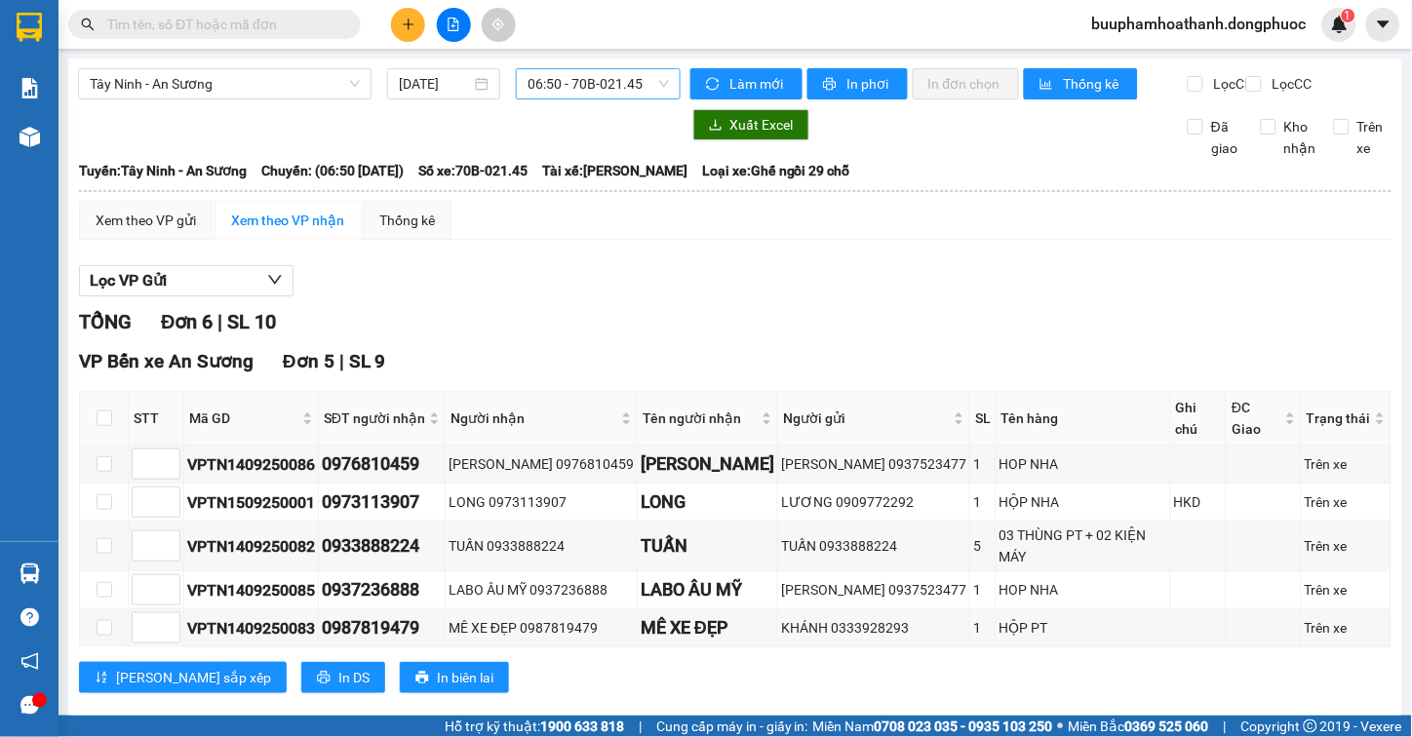
click at [583, 81] on span "06:50 - 70B-021.45" at bounding box center [598, 83] width 141 height 29
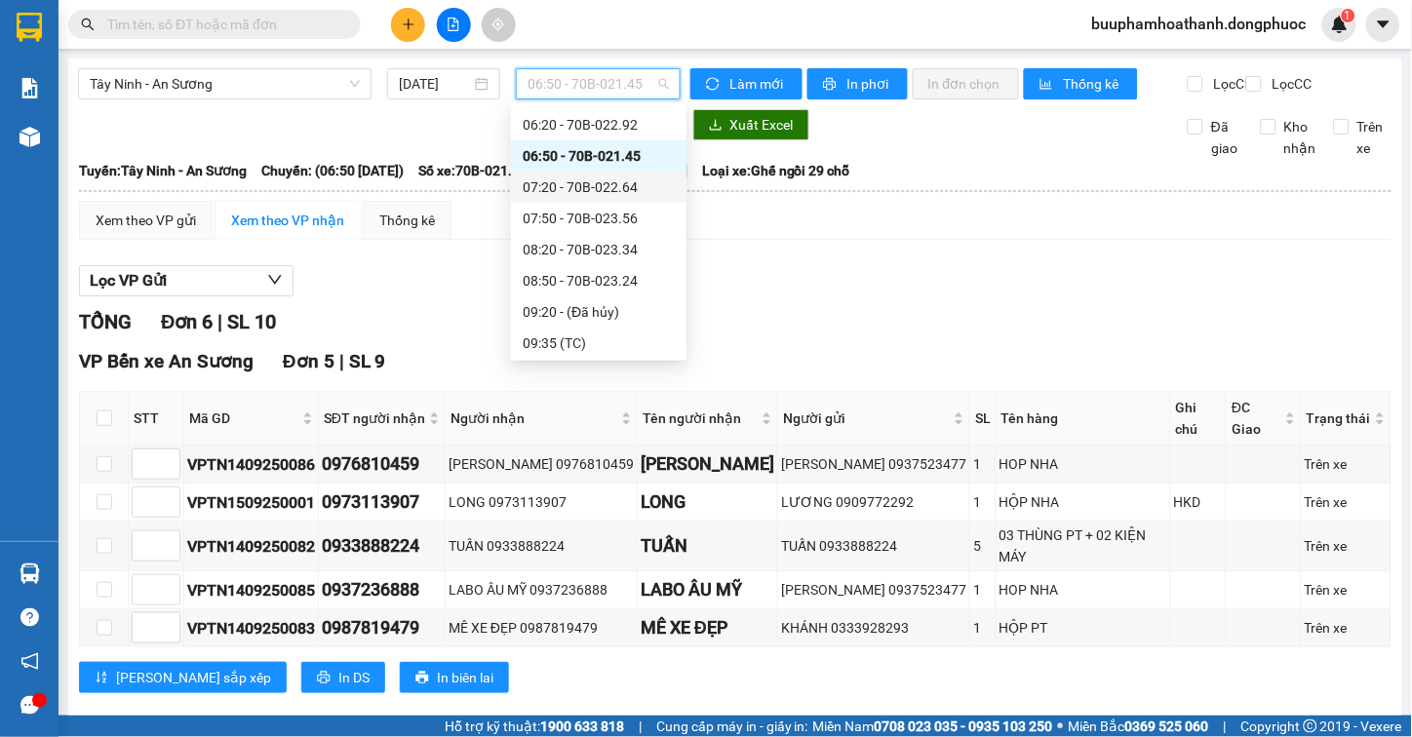
click at [587, 180] on div "07:20 - 70B-022.64" at bounding box center [599, 187] width 152 height 21
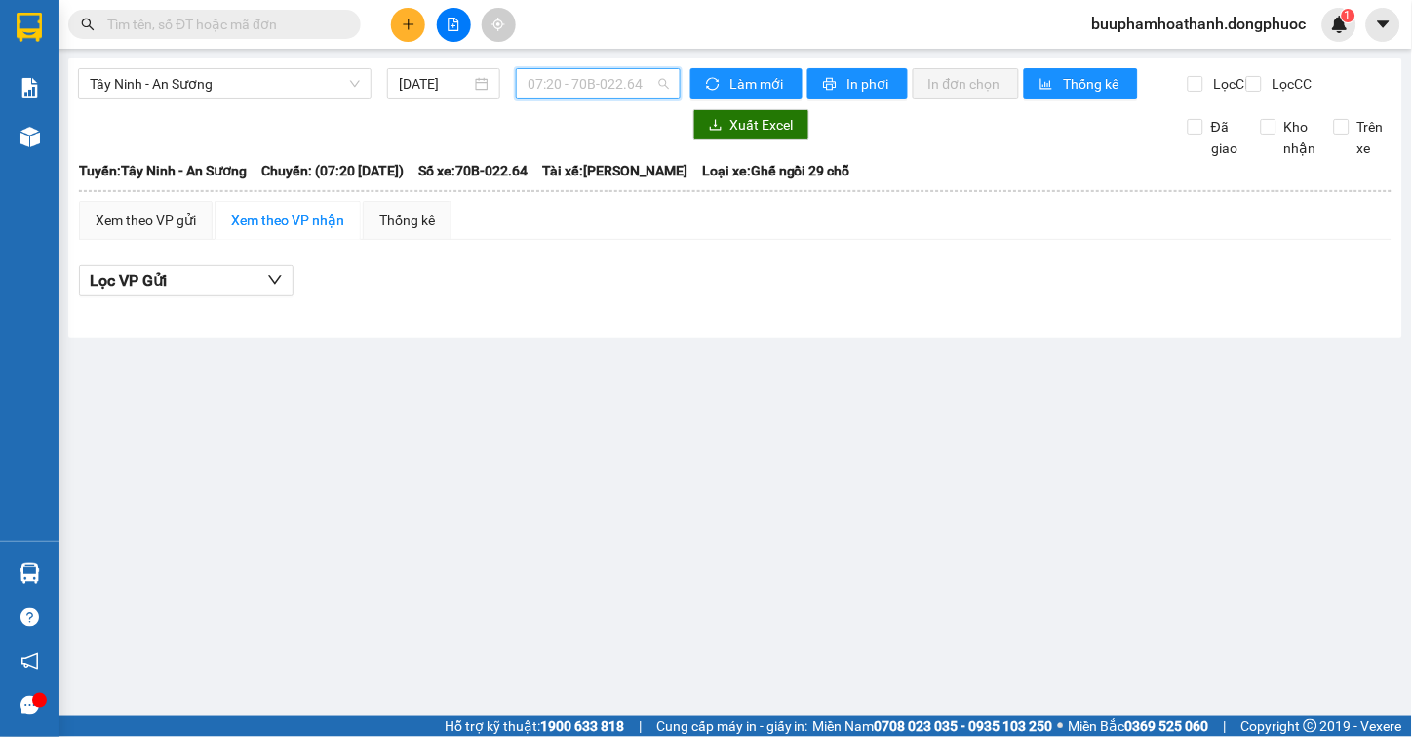
click at [627, 76] on span "07:20 - 70B-022.64" at bounding box center [598, 83] width 141 height 29
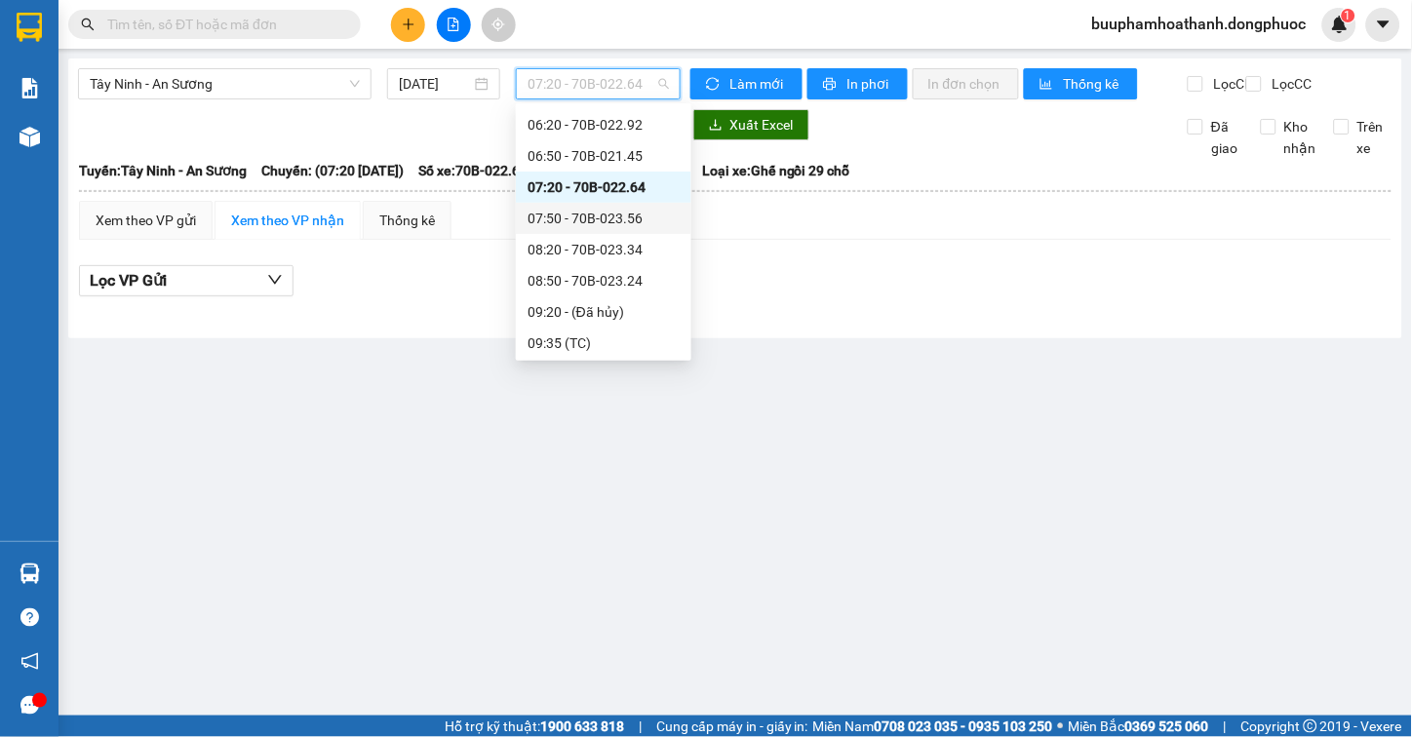
click at [648, 217] on div "07:50 - 70B-023.56" at bounding box center [604, 218] width 152 height 21
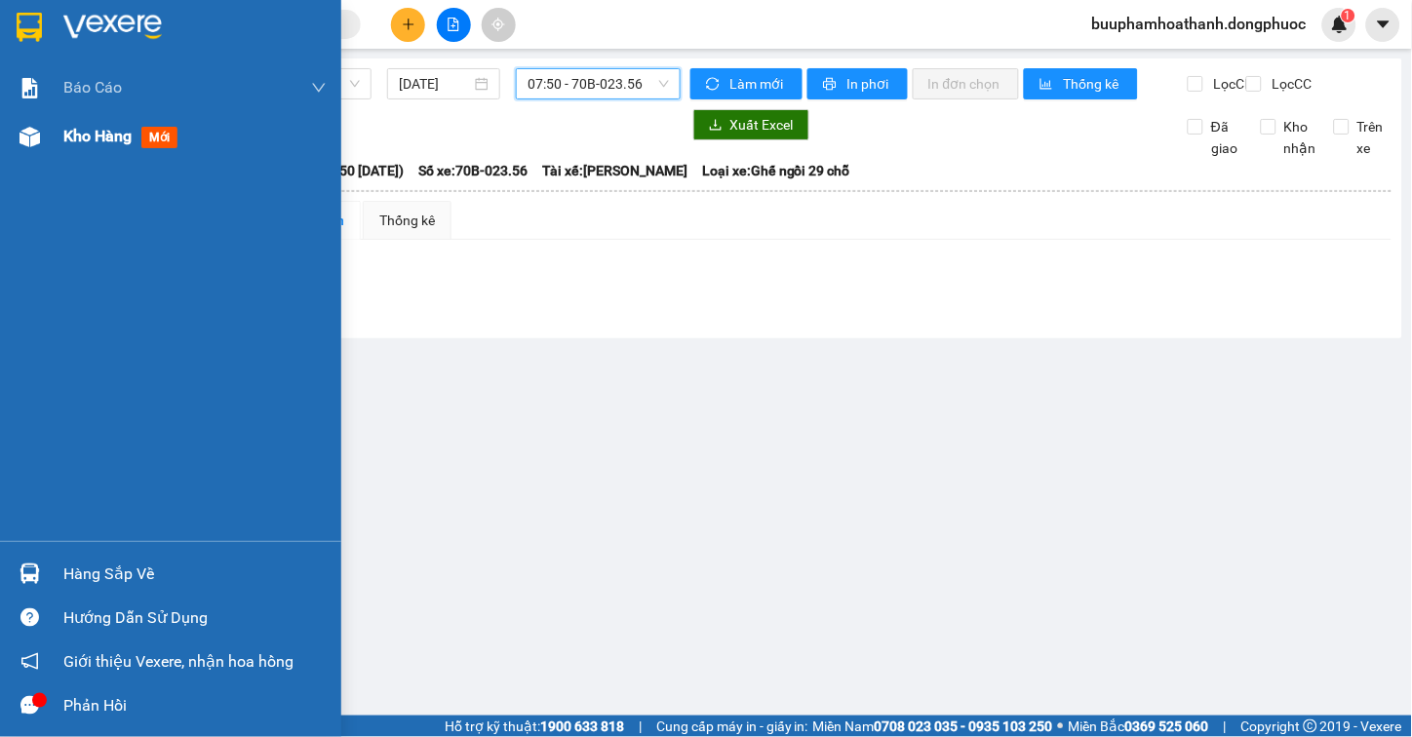
click at [33, 123] on div at bounding box center [30, 137] width 34 height 34
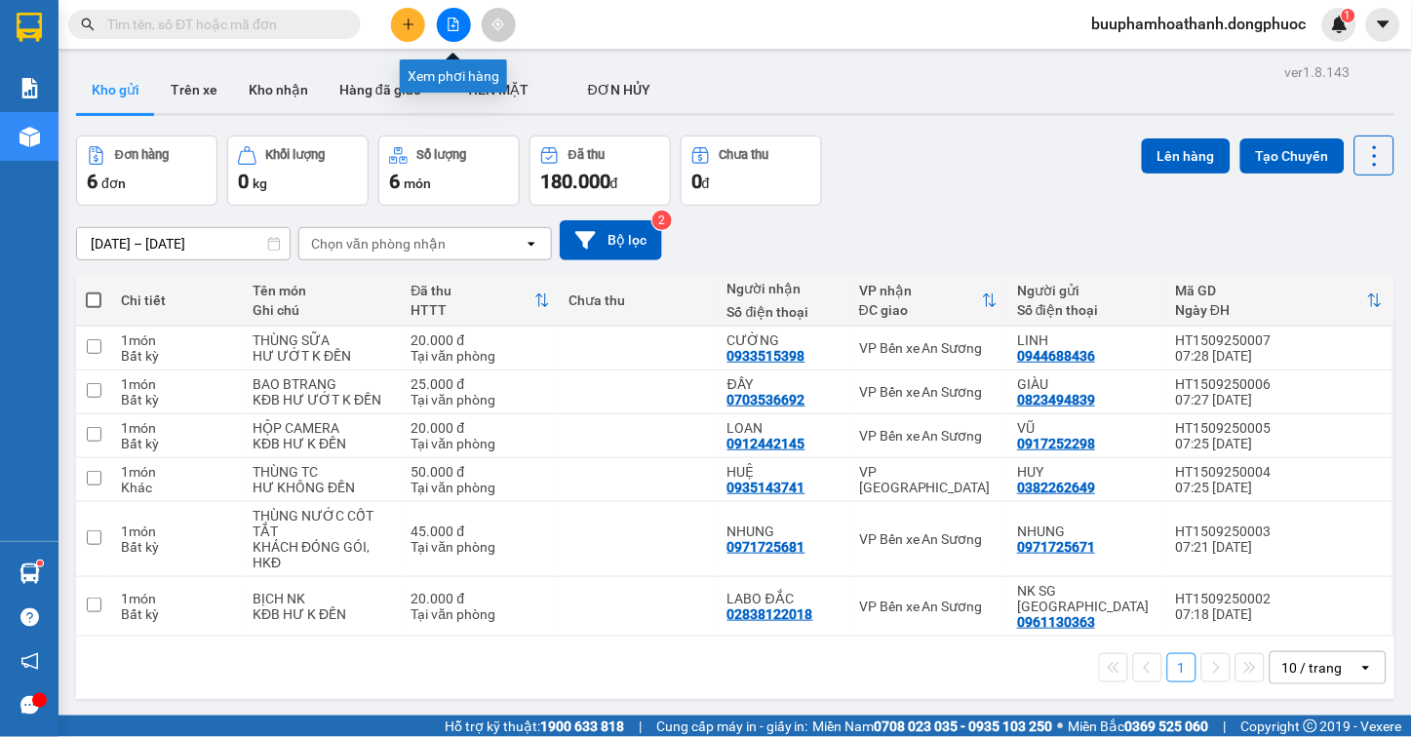
click at [461, 23] on button at bounding box center [454, 25] width 34 height 34
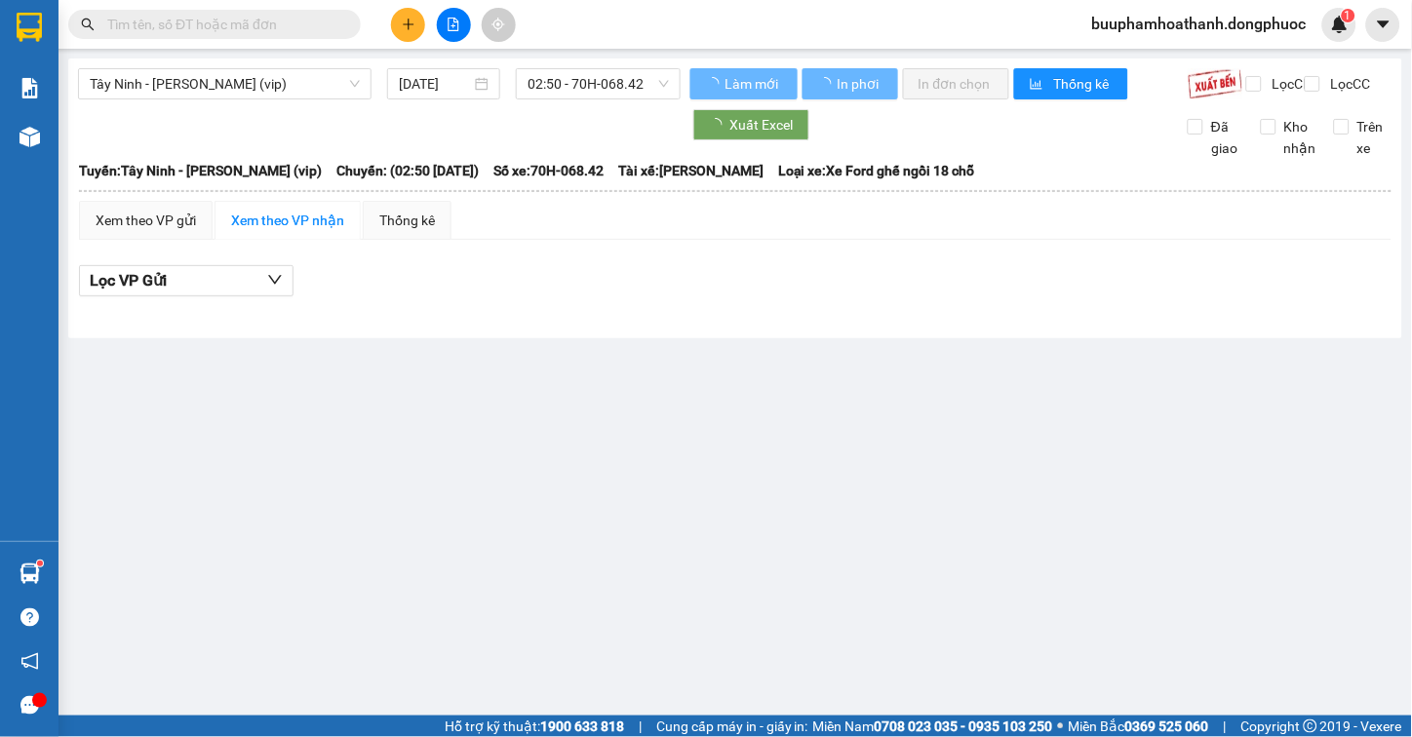
click at [317, 99] on div "Tây Ninh - Hồ Chí Minh (vip) 15/09/2025 02:50 - 70H-068.42" at bounding box center [379, 83] width 603 height 31
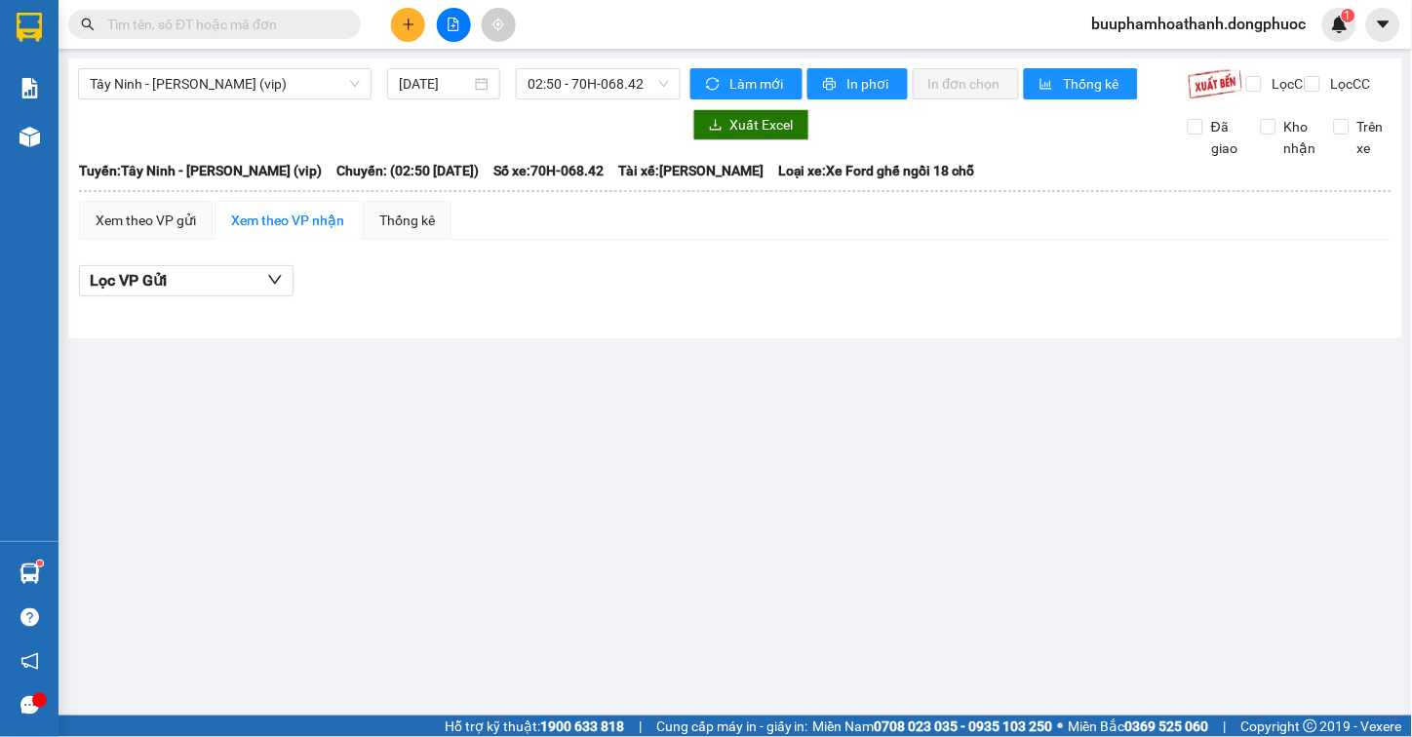
click at [268, 60] on div "Tây Ninh - Hồ Chí Minh (vip) 15/09/2025 02:50 - 70H-068.42 Làm mới In phơi In đ…" at bounding box center [735, 199] width 1334 height 280
click at [302, 83] on span "Tây Ninh - [PERSON_NAME] (vip)" at bounding box center [225, 83] width 270 height 29
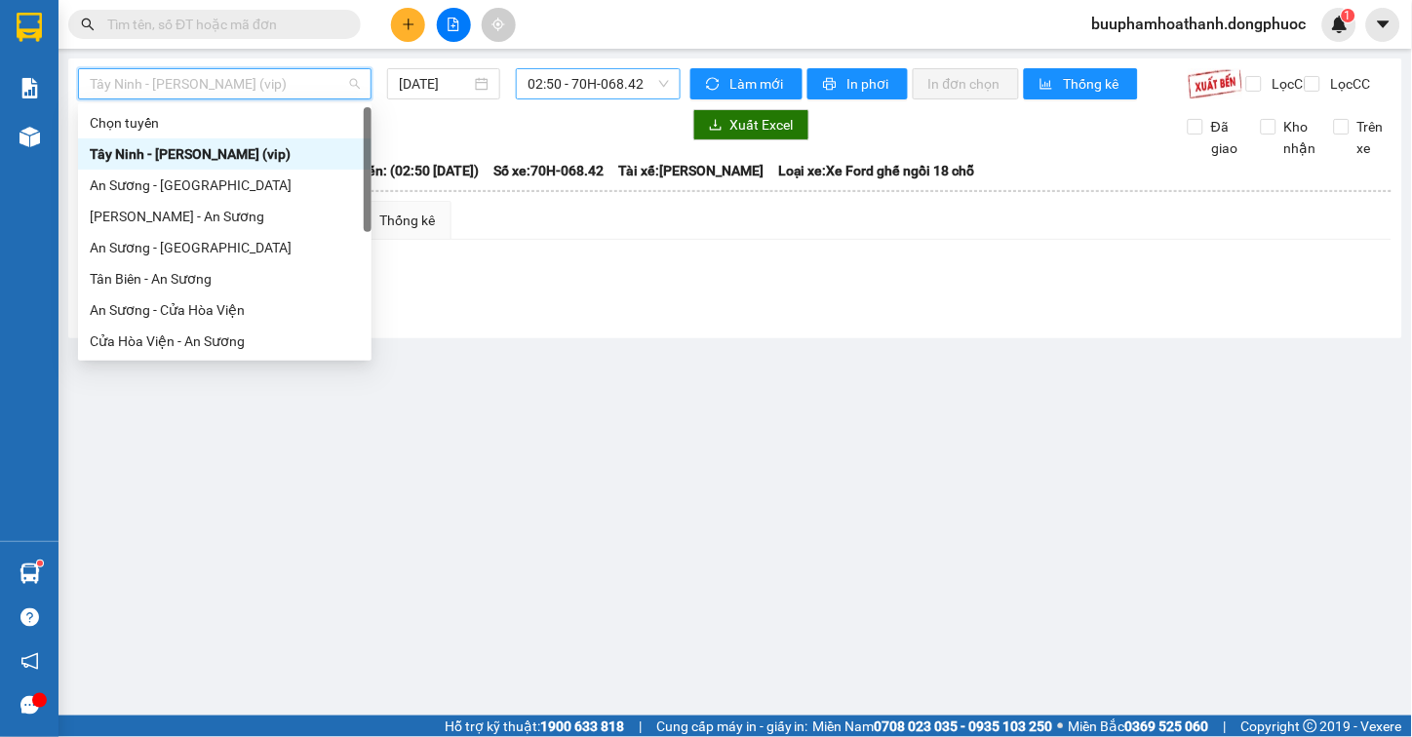
click at [551, 86] on span "02:50 - 70H-068.42" at bounding box center [598, 83] width 141 height 29
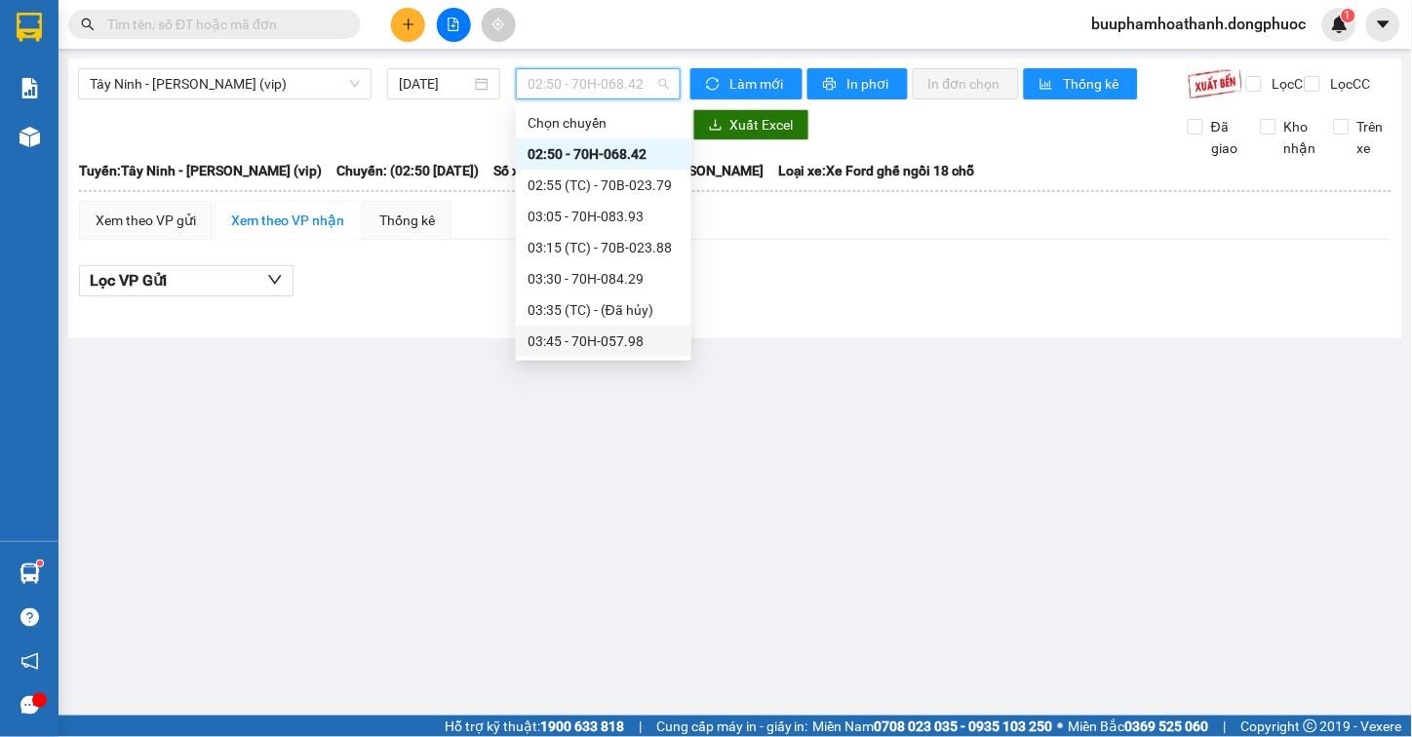
scroll to position [108, 0]
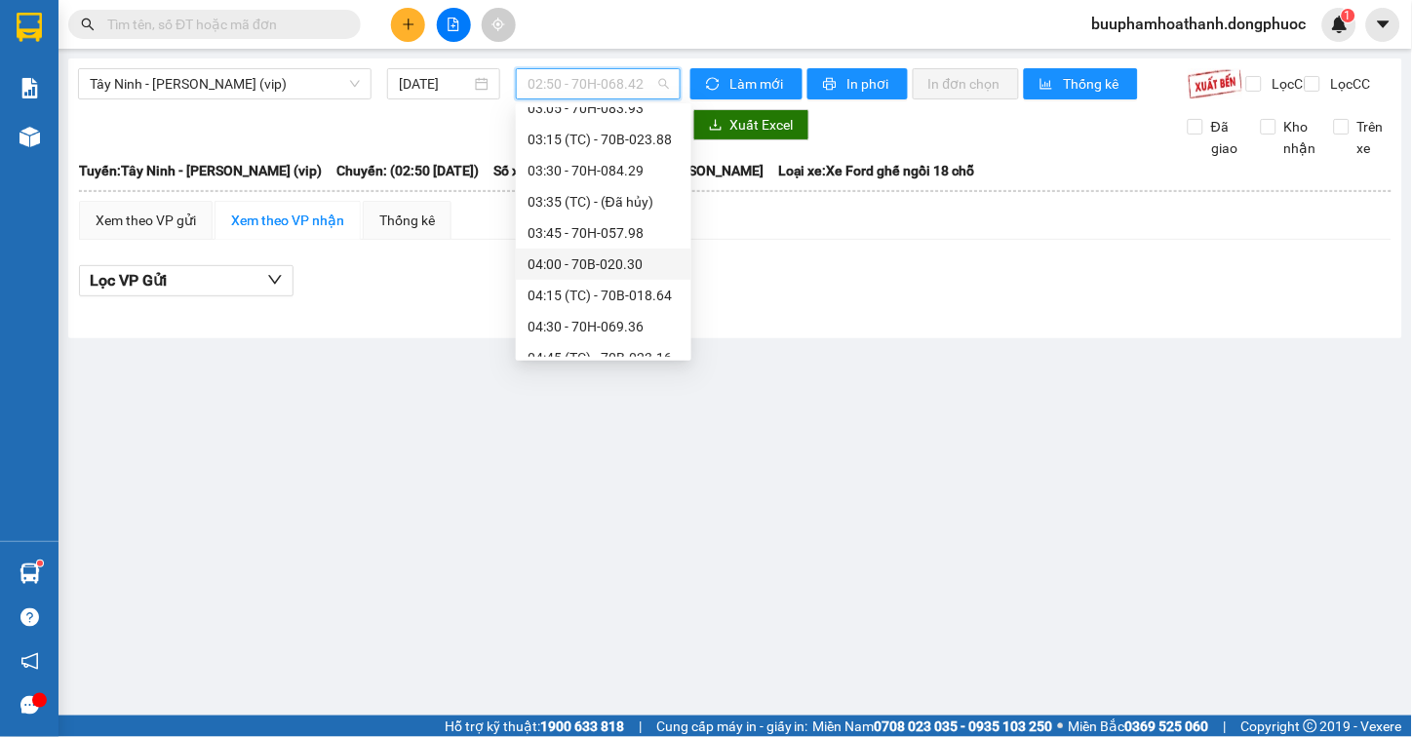
click at [659, 263] on div "04:00 - 70B-020.30" at bounding box center [604, 264] width 152 height 21
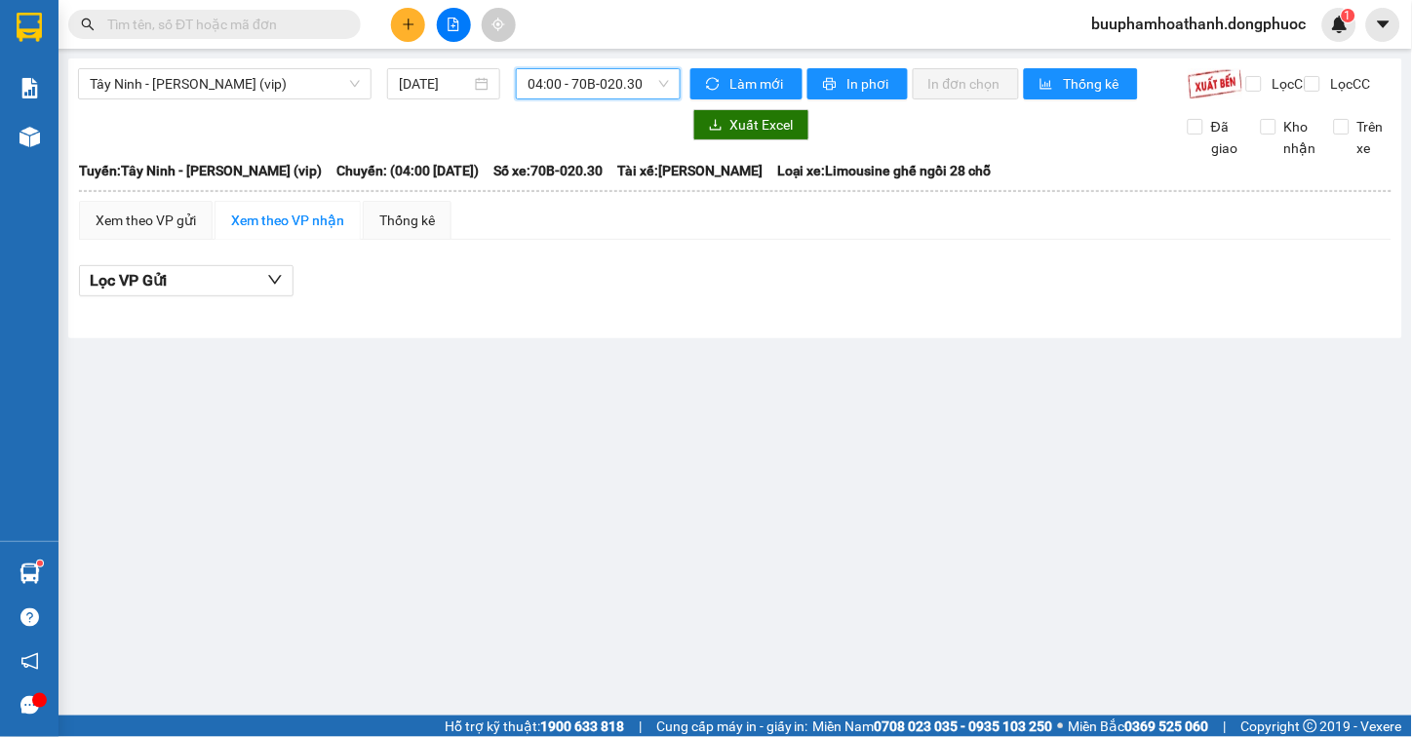
click at [661, 79] on span "04:00 - 70B-020.30" at bounding box center [598, 83] width 141 height 29
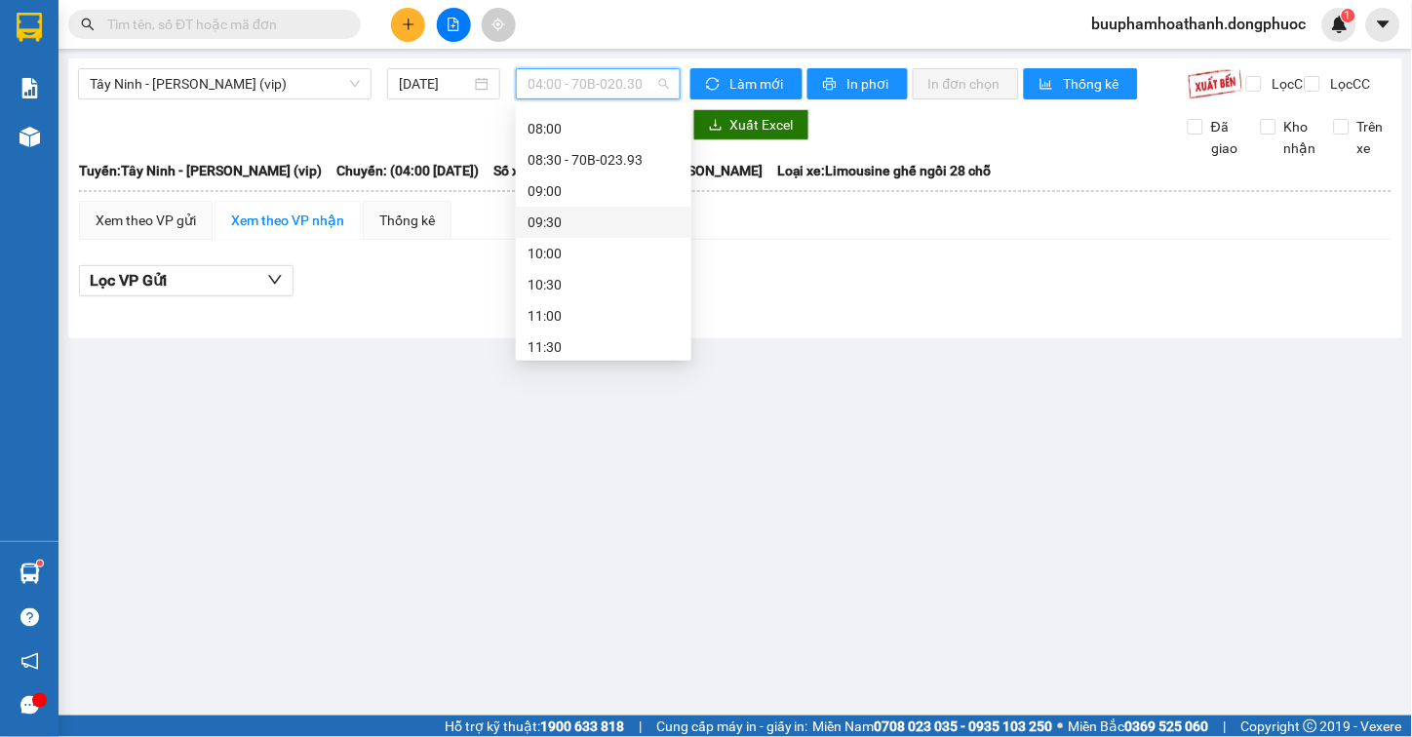
scroll to position [758, 0]
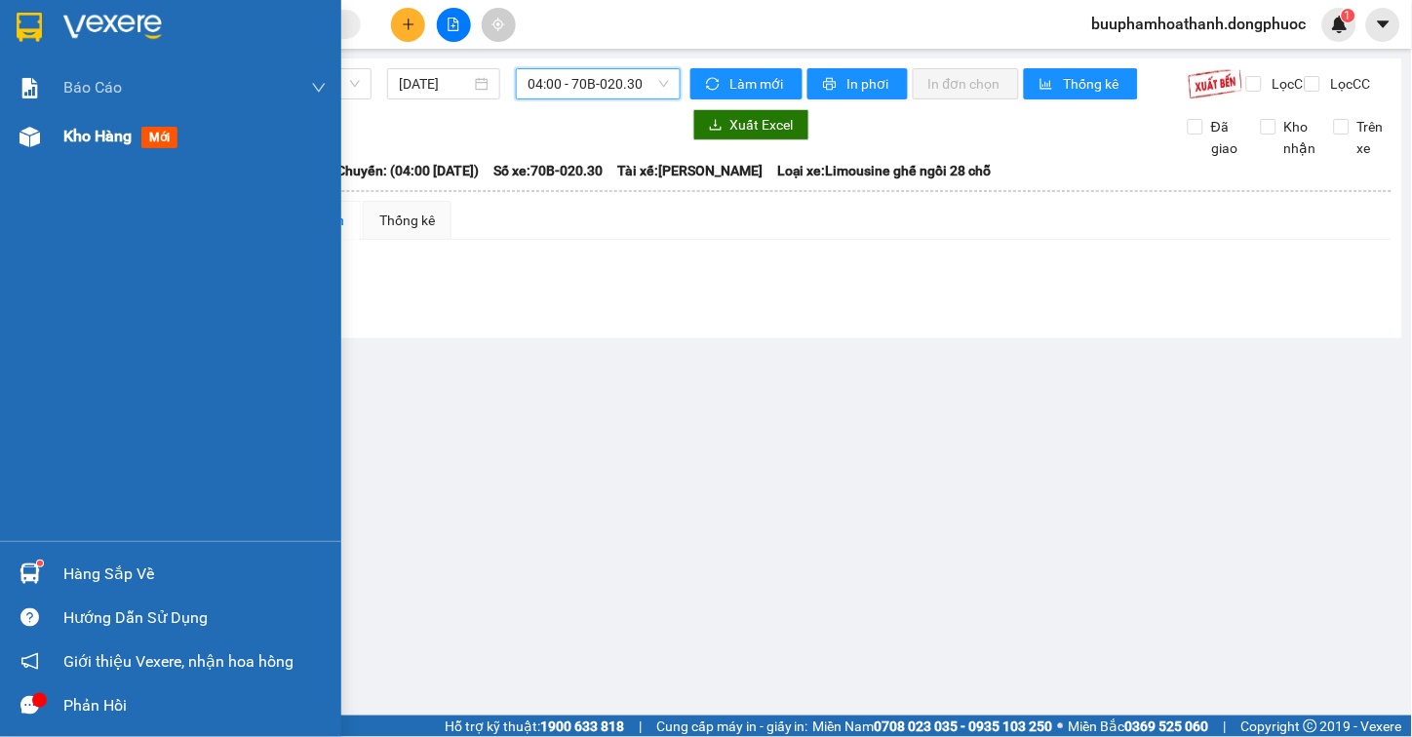
drag, startPoint x: 80, startPoint y: 122, endPoint x: 91, endPoint y: 121, distance: 10.8
click at [81, 121] on div "Kho hàng mới" at bounding box center [194, 136] width 263 height 49
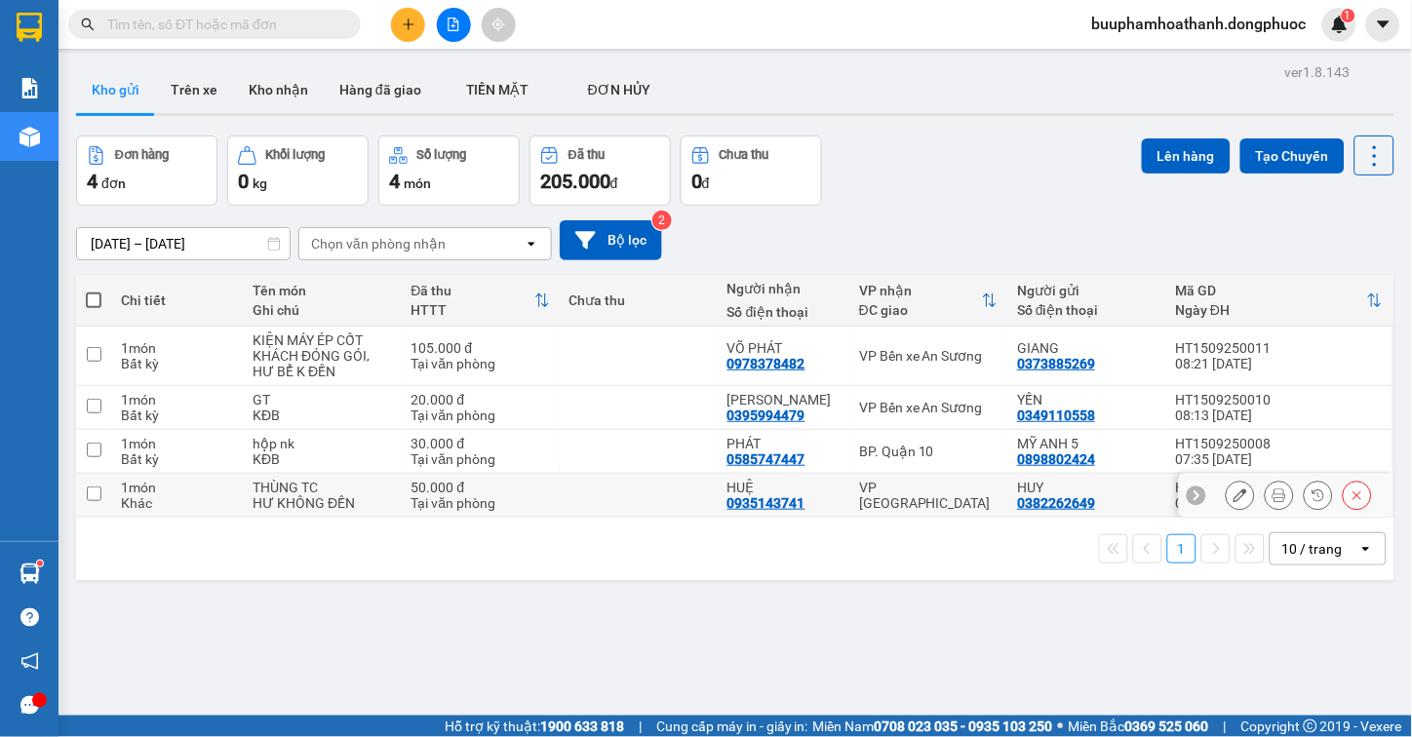
scroll to position [90, 0]
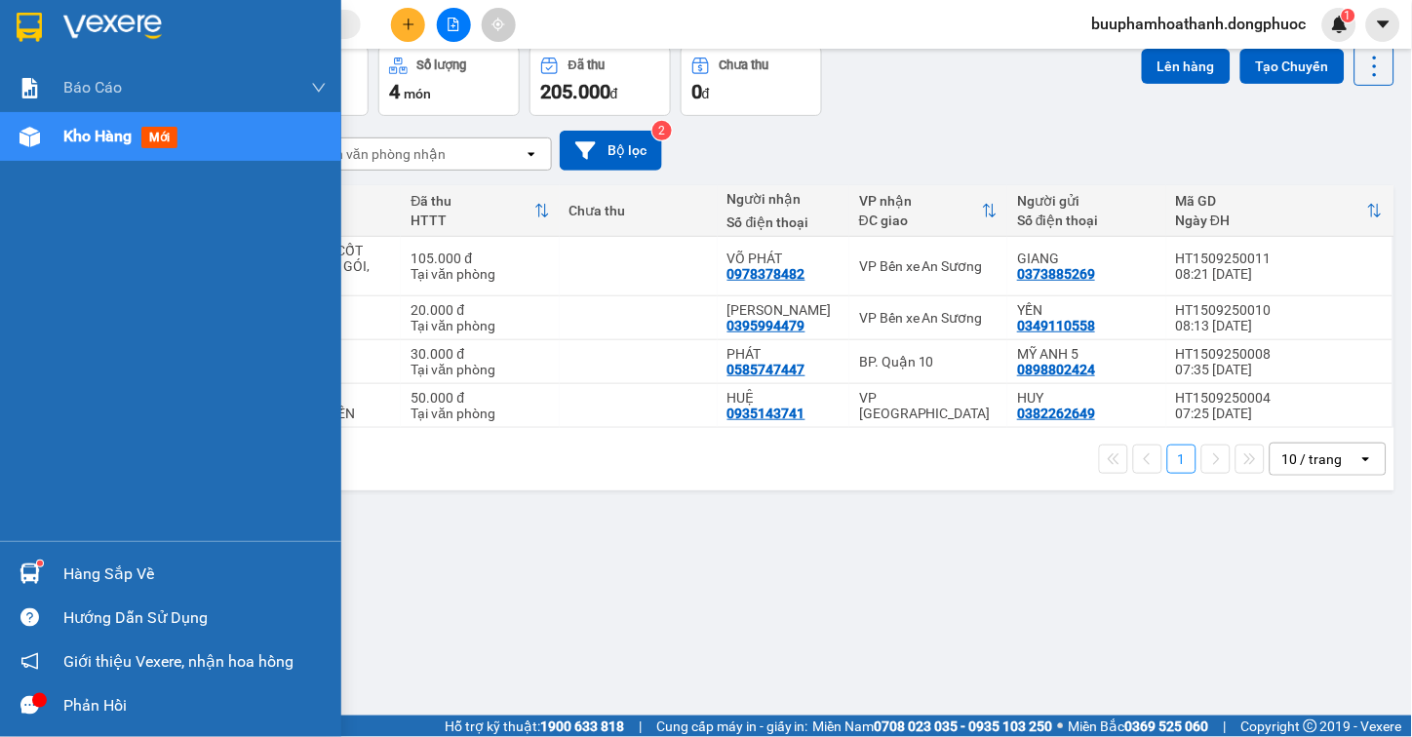
click at [22, 573] on img at bounding box center [30, 574] width 20 height 20
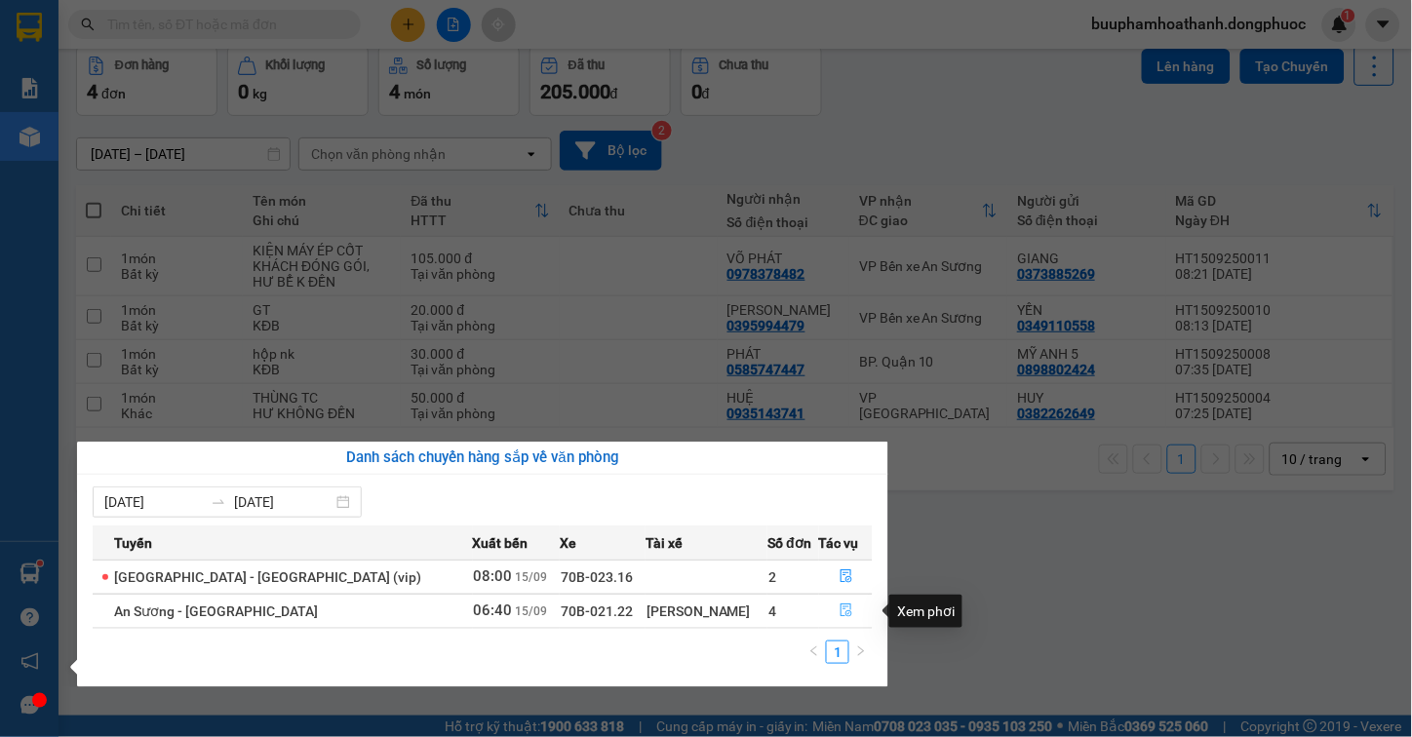
click at [829, 603] on button "button" at bounding box center [846, 611] width 52 height 31
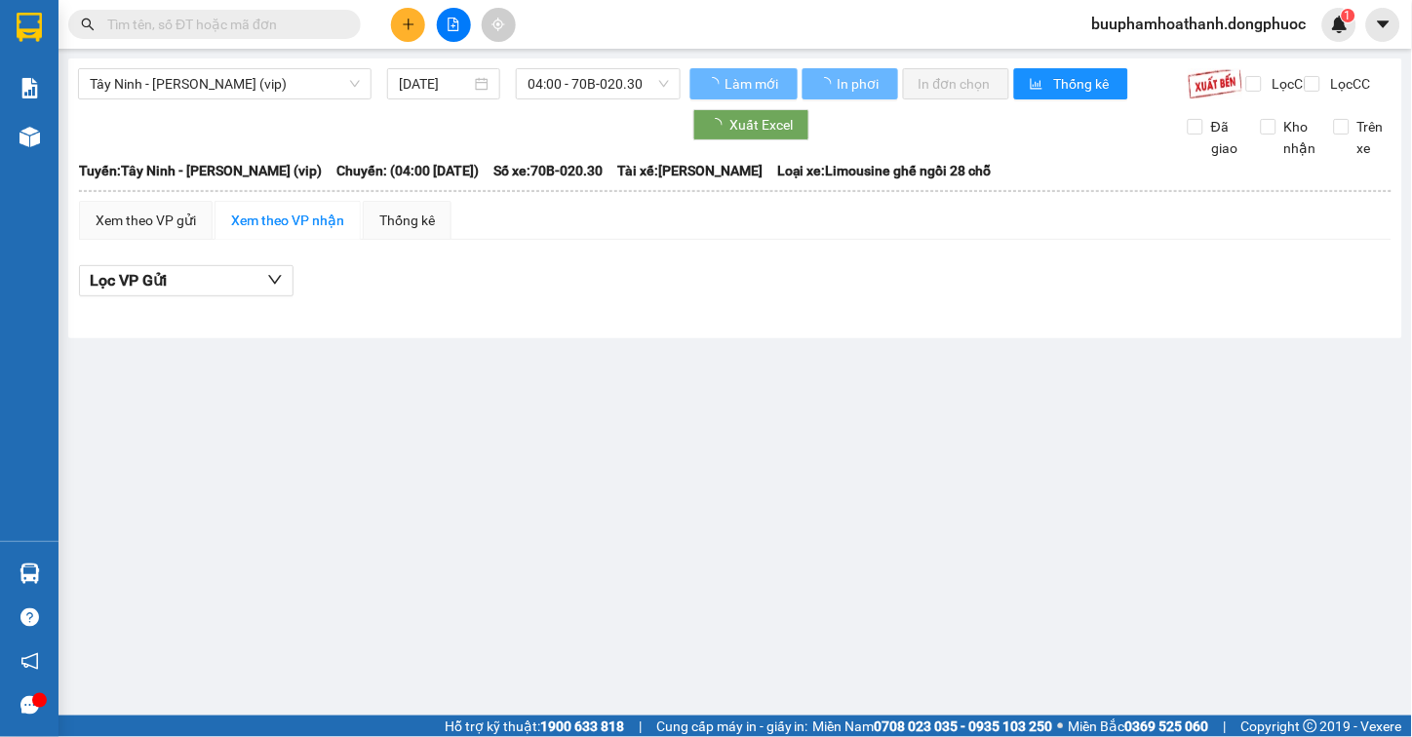
click at [734, 297] on div "Lọc VP Gửi" at bounding box center [735, 281] width 1313 height 32
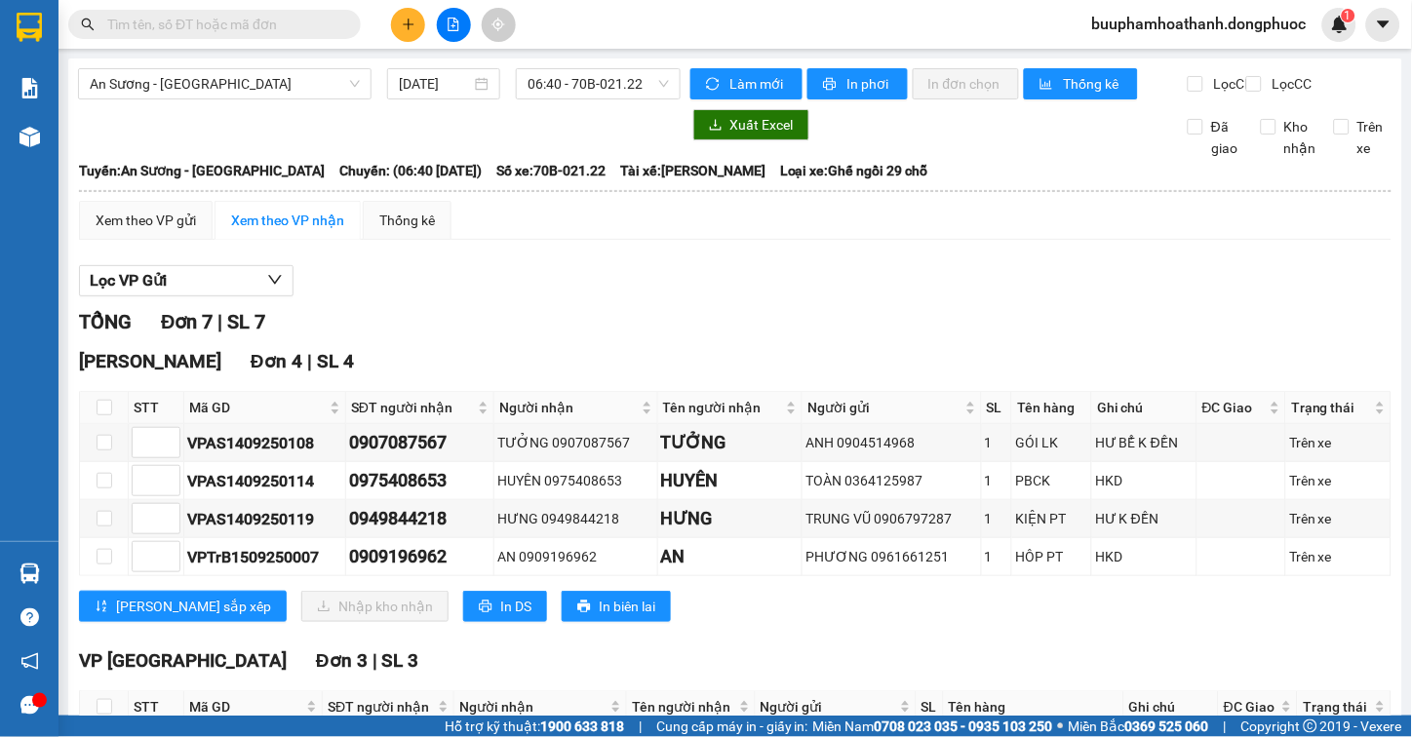
click at [767, 290] on div "Lọc VP Gửi" at bounding box center [735, 281] width 1313 height 32
click at [98, 415] on input "checkbox" at bounding box center [105, 408] width 16 height 16
checkbox input "true"
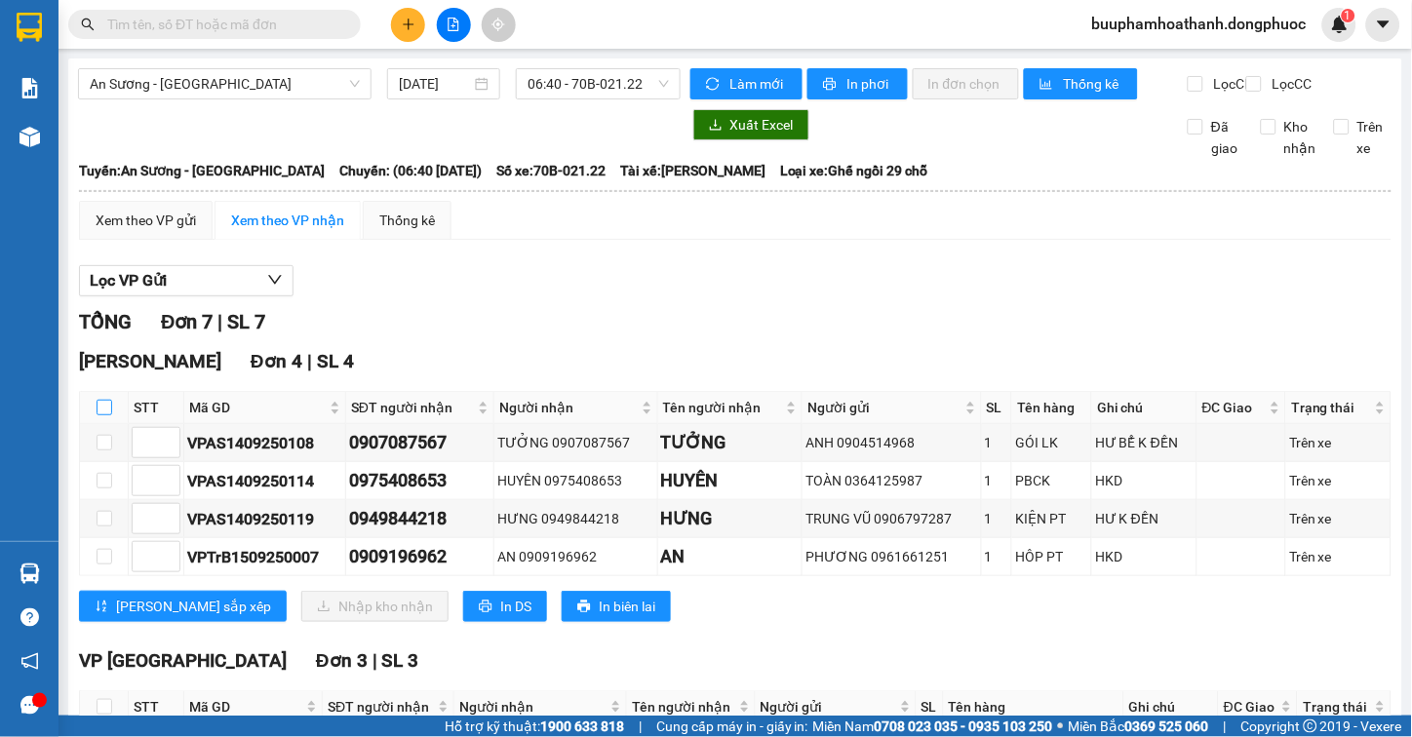
checkbox input "true"
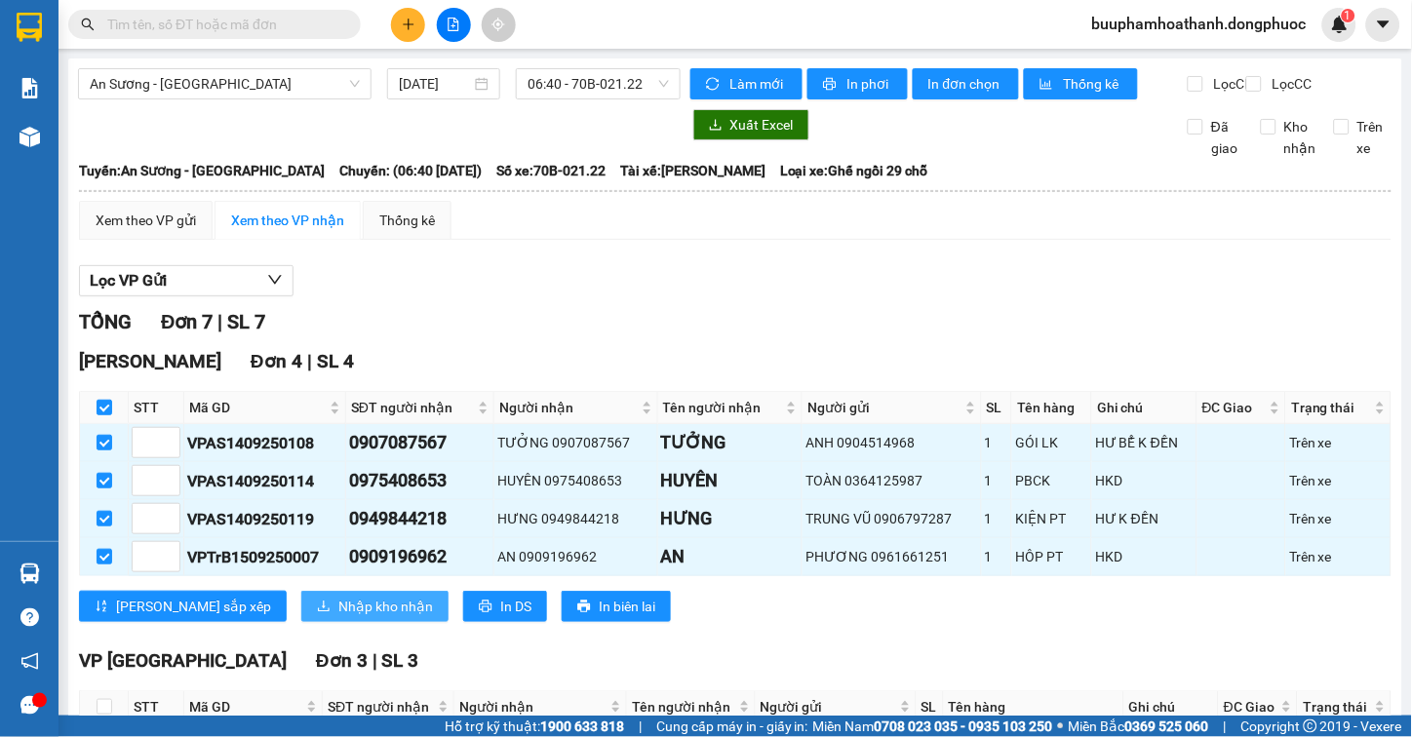
click at [338, 617] on span "Nhập kho nhận" at bounding box center [385, 606] width 95 height 21
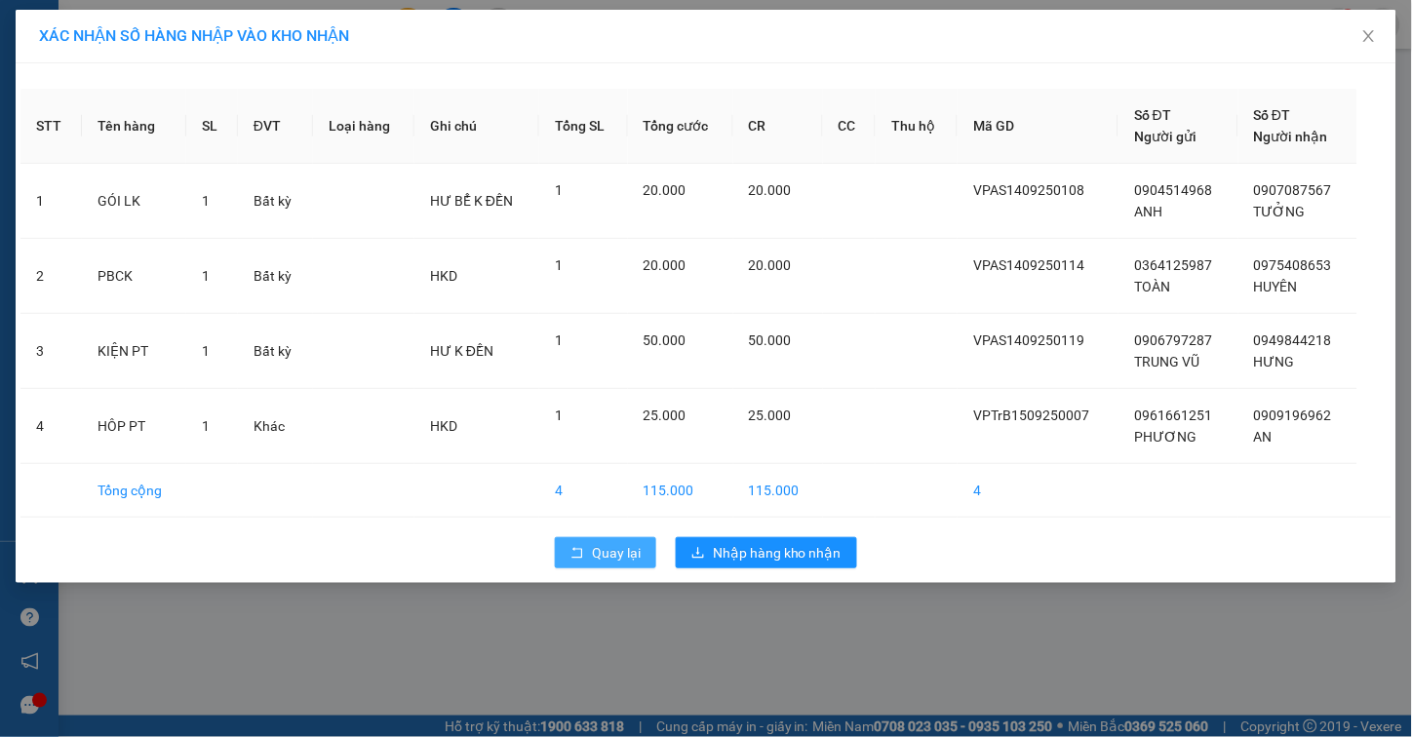
click at [624, 556] on span "Quay lại" at bounding box center [616, 552] width 49 height 21
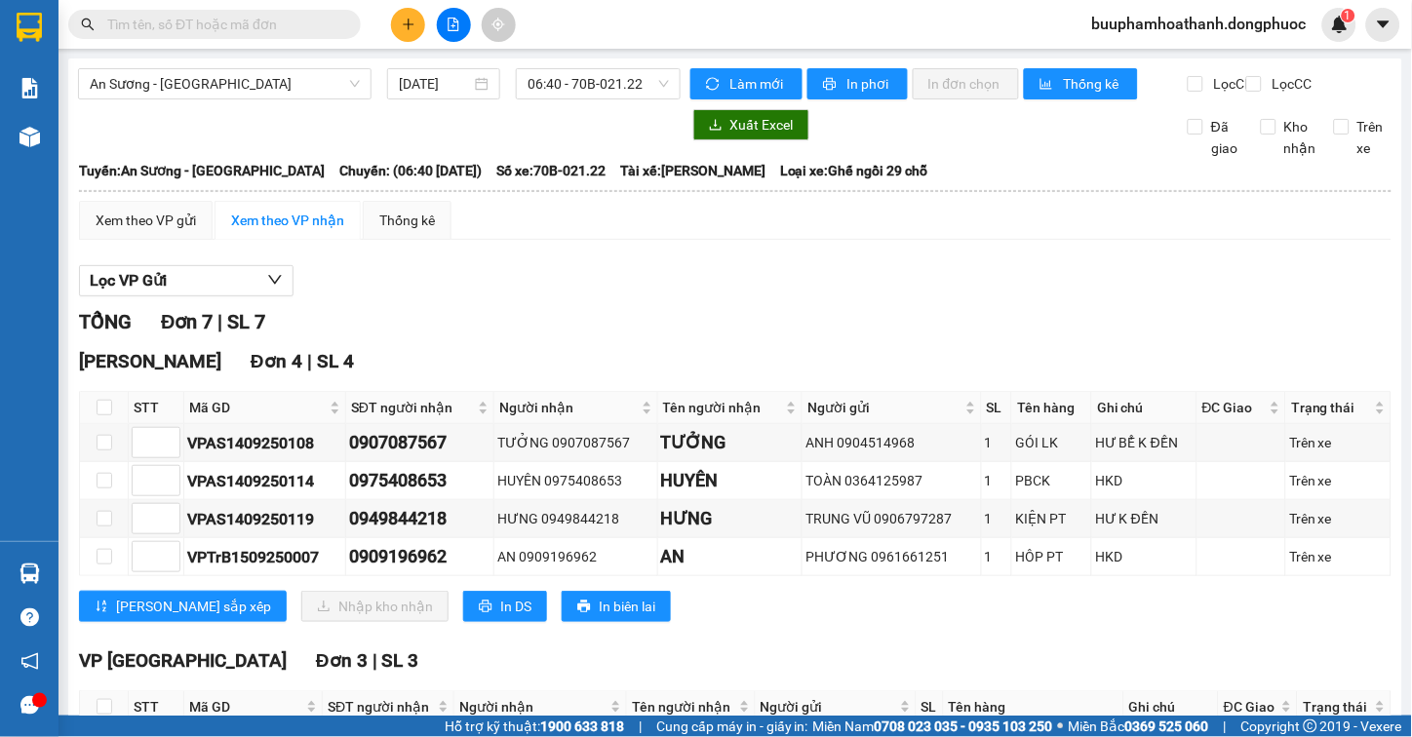
click at [734, 270] on div "Xem theo VP gửi Xem theo VP nhận Thống kê Lọc VP Gửi TỔNG Đơn 7 | SL 7 Hòa Thà…" at bounding box center [735, 554] width 1313 height 707
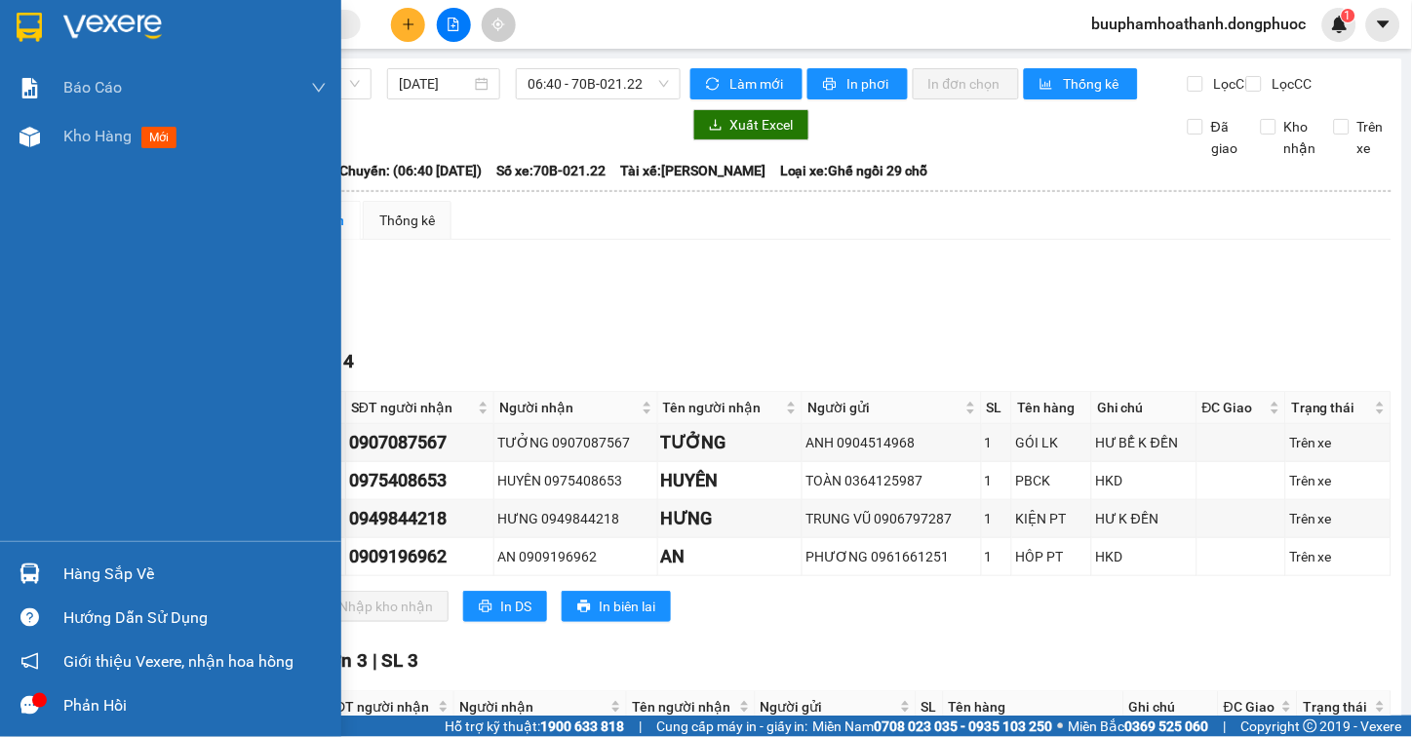
click at [49, 138] on div "Kho hàng mới" at bounding box center [170, 136] width 341 height 49
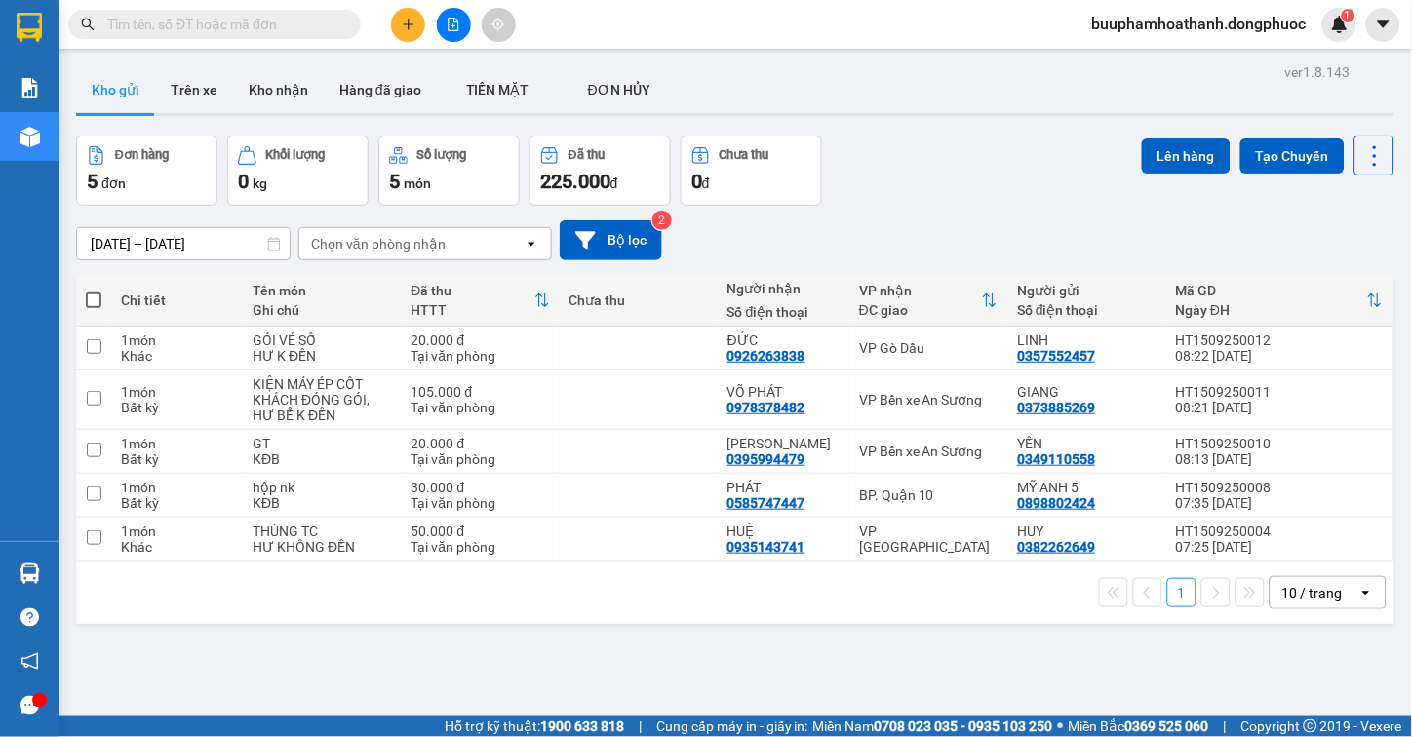
click at [986, 195] on div "Đơn hàng 5 đơn Khối lượng 0 kg Số lượng 5 món Đã thu 225.000 đ Chưa thu 0 đ Lên…" at bounding box center [735, 171] width 1318 height 70
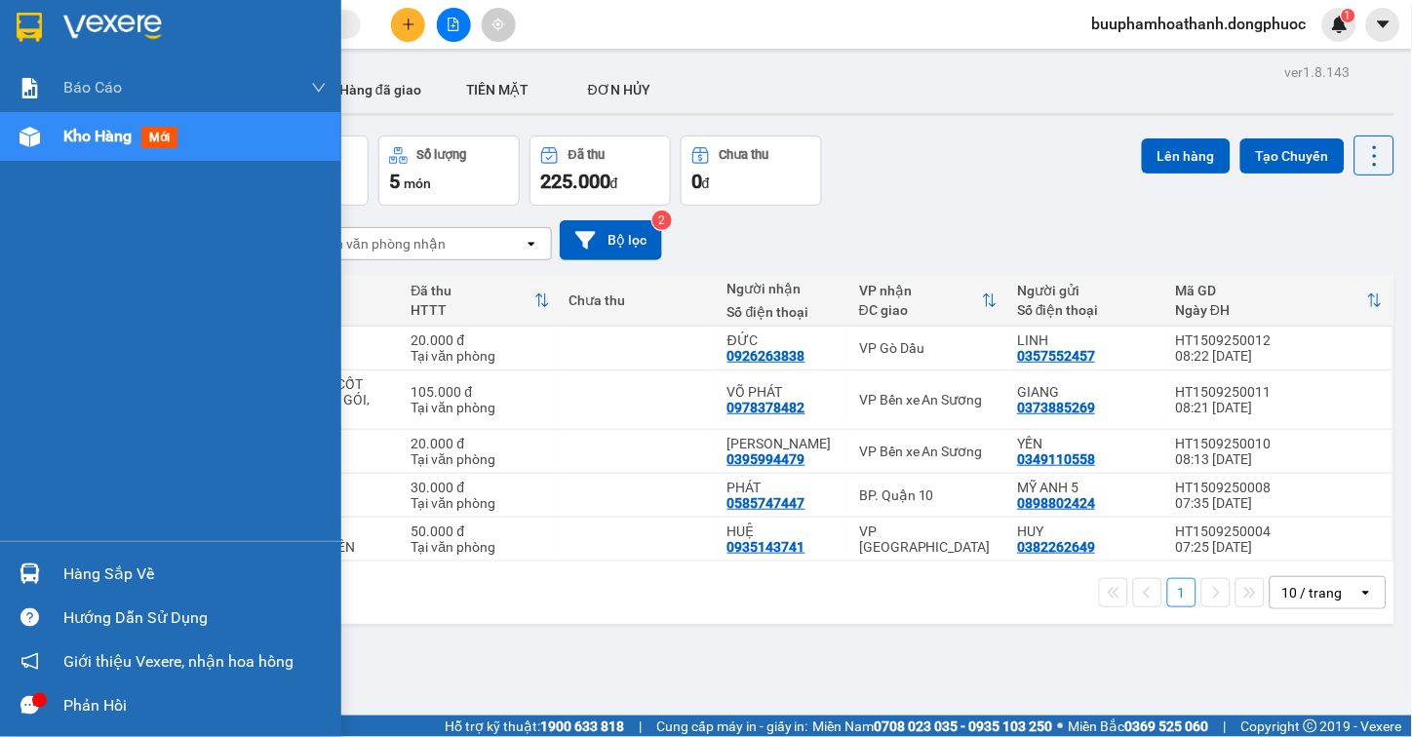
click at [107, 568] on div "Hàng sắp về" at bounding box center [194, 574] width 263 height 29
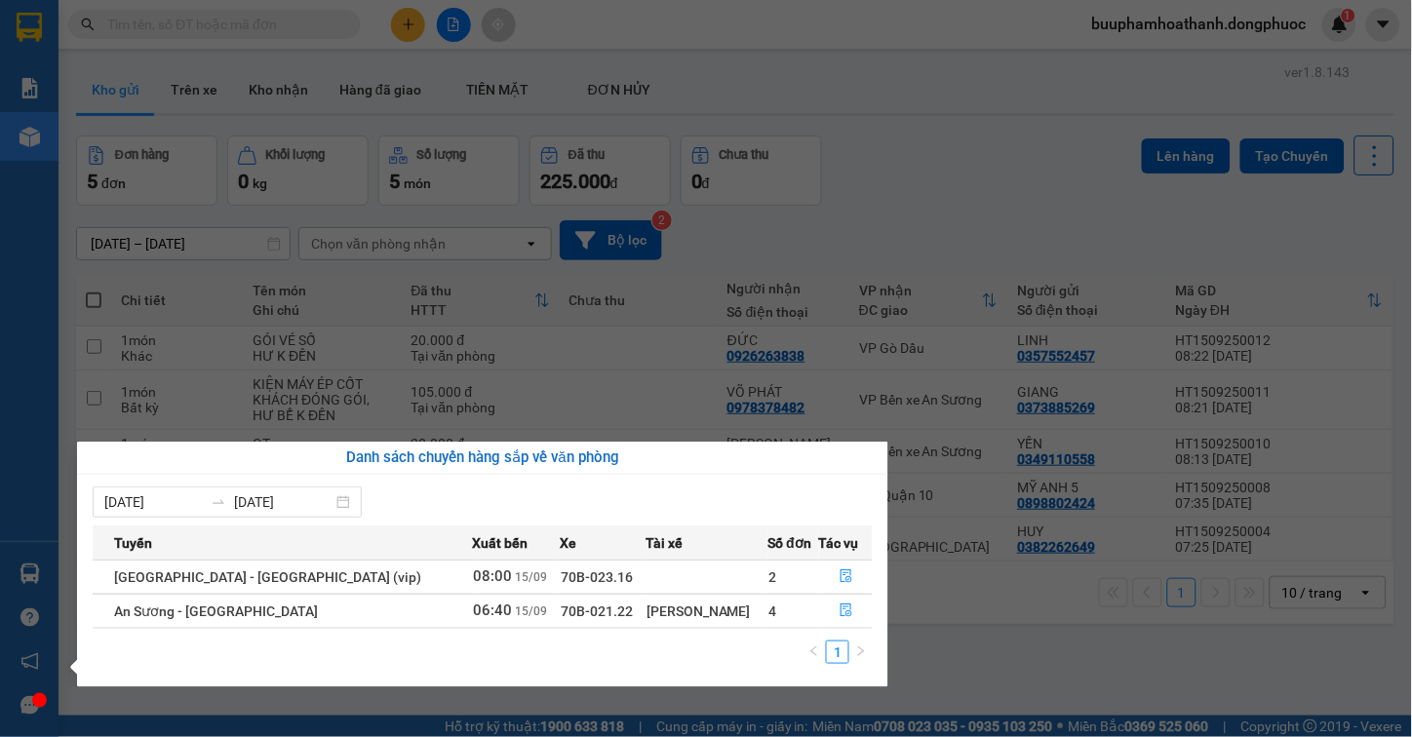
click at [889, 608] on section "Kết quả tìm kiếm ( 0 ) Bộ lọc Thuộc VP này No Data buuphamhoathanh.dongphuoc 1 …" at bounding box center [706, 368] width 1412 height 737
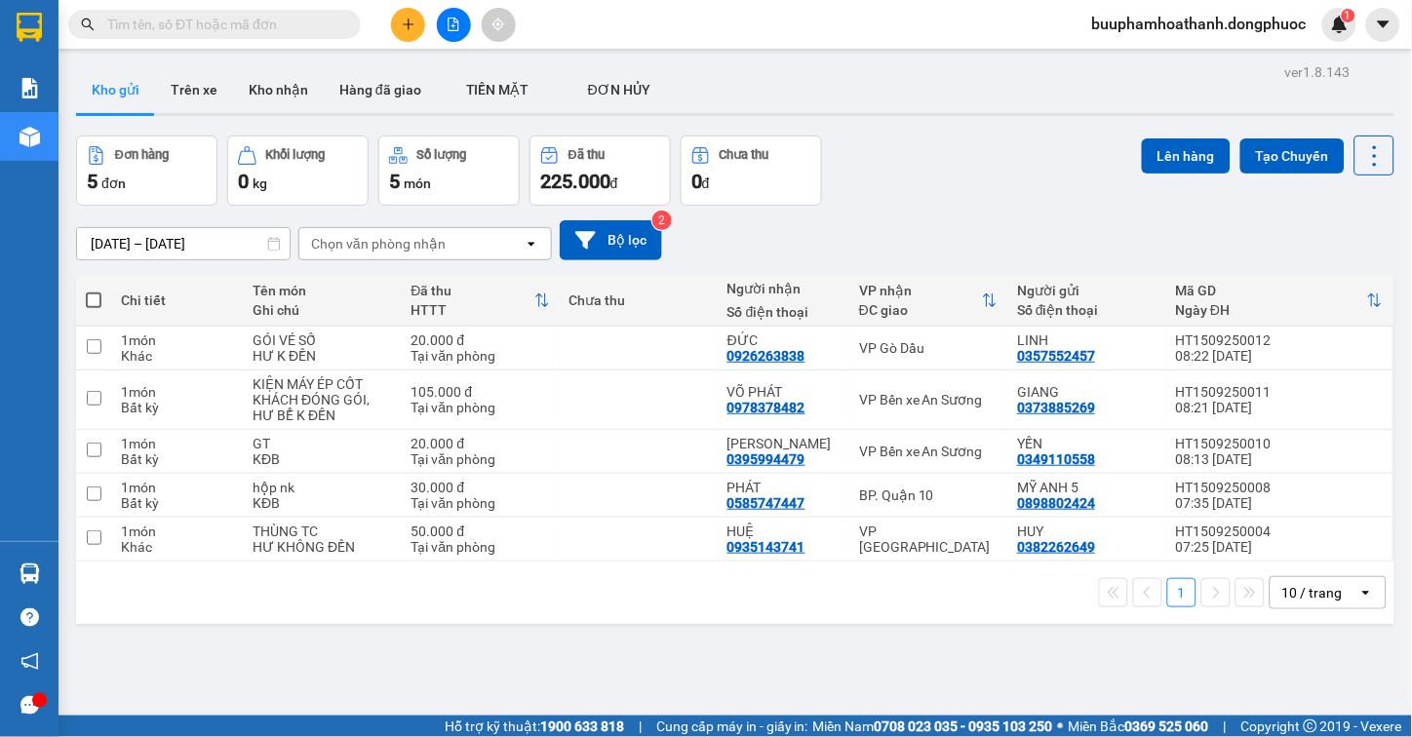
click at [908, 614] on div "1 10 / trang open" at bounding box center [735, 593] width 1318 height 62
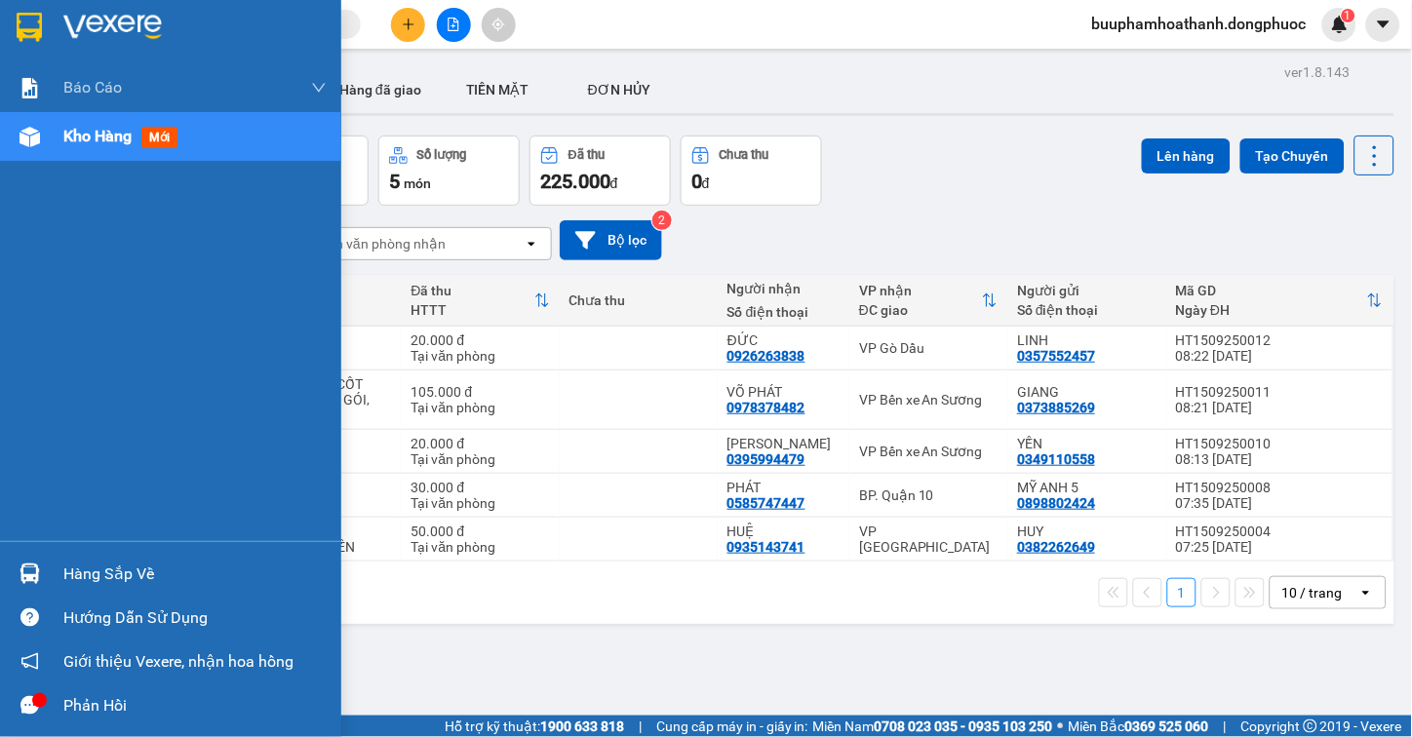
click at [46, 575] on div "Hàng sắp về" at bounding box center [170, 574] width 341 height 44
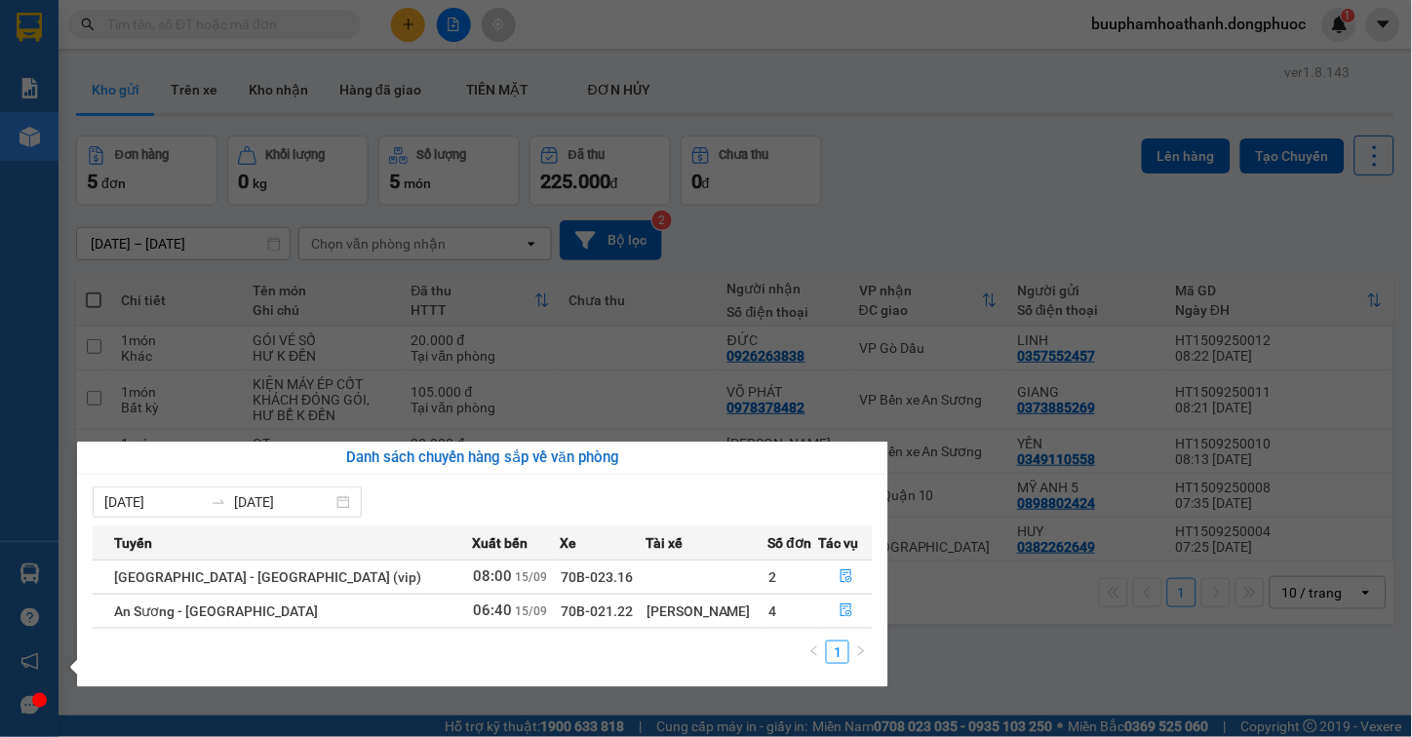
click at [1003, 653] on section "Kết quả tìm kiếm ( 0 ) Bộ lọc Thuộc VP này No Data buuphamhoathanh.dongphuoc 1 …" at bounding box center [706, 368] width 1412 height 737
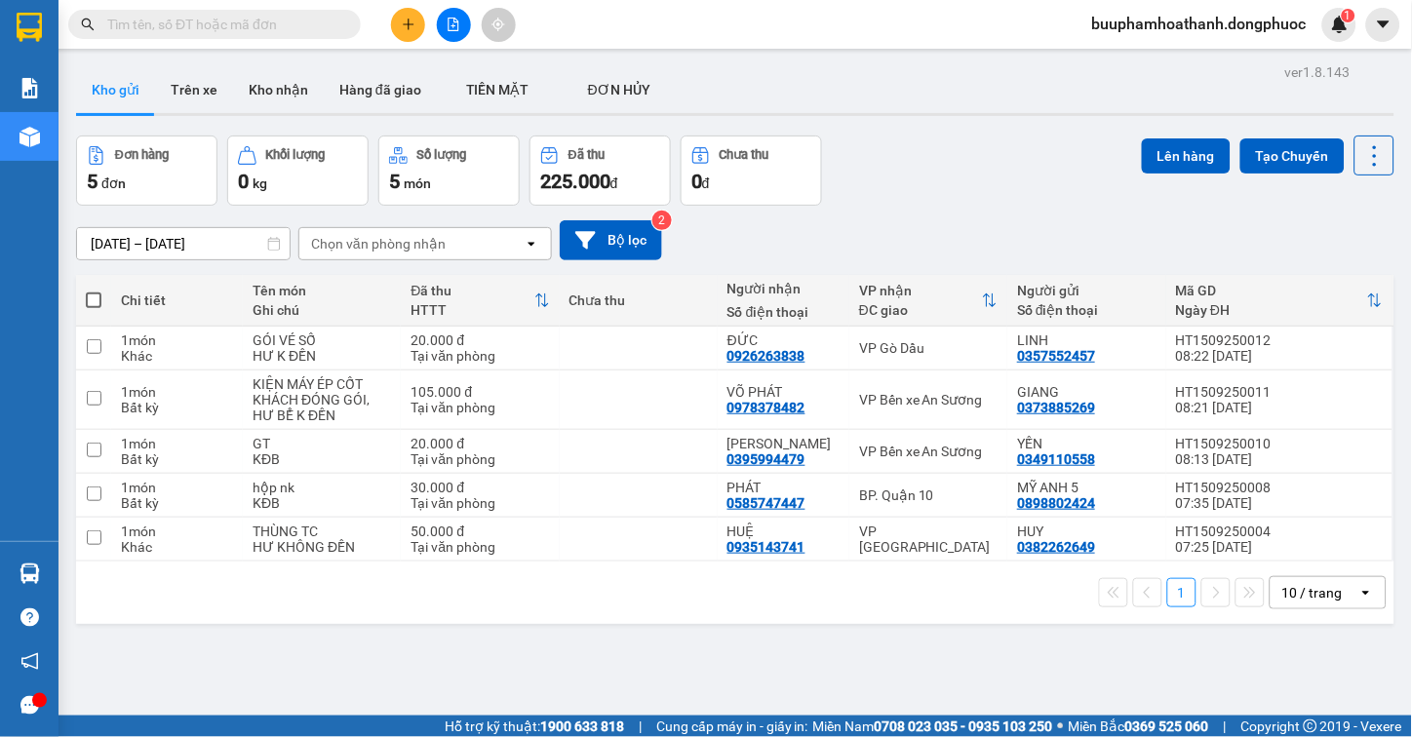
click at [920, 645] on div "ver 1.8.143 Kho gửi Trên xe Kho nhận Hàng đã giao TIỀN MẶT ĐƠN HỦY Đơn hàng 5…" at bounding box center [735, 427] width 1334 height 737
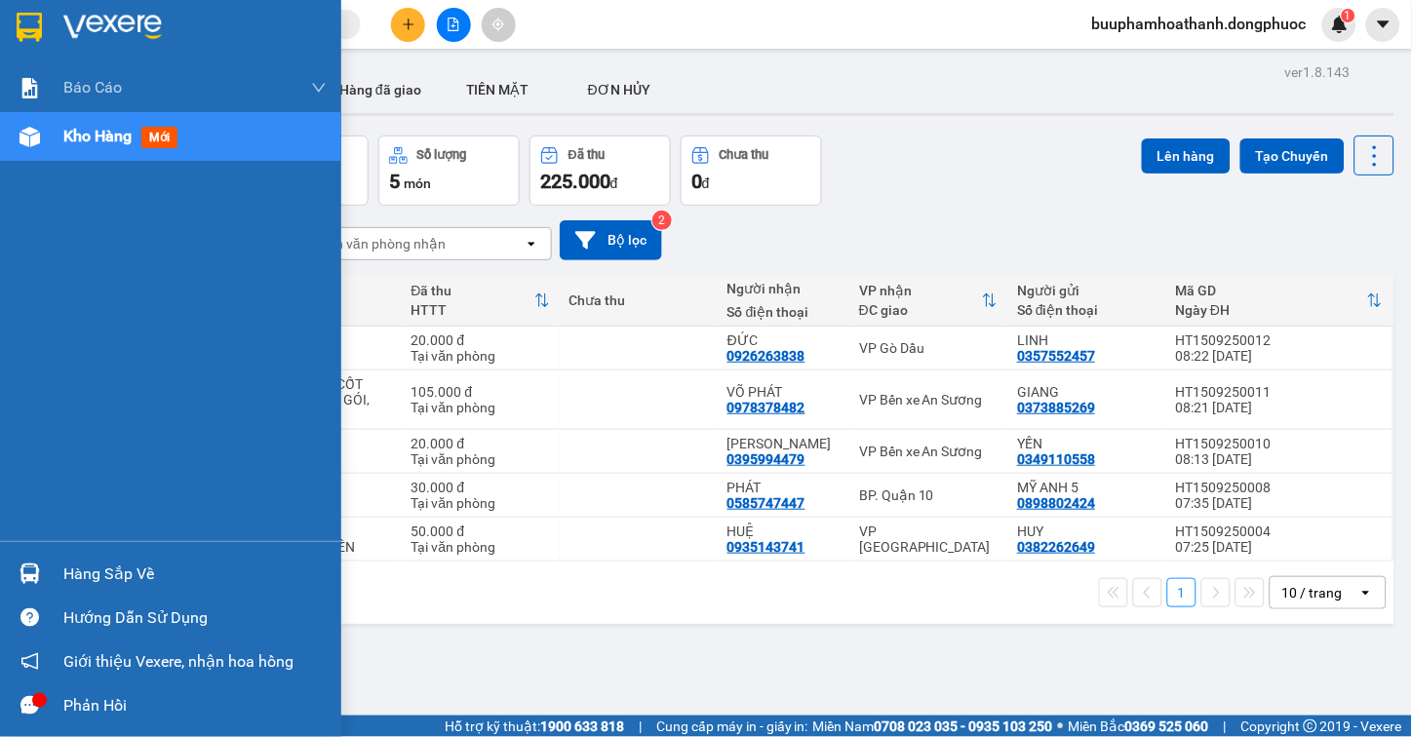
click at [63, 568] on div "Hàng sắp về" at bounding box center [194, 574] width 263 height 29
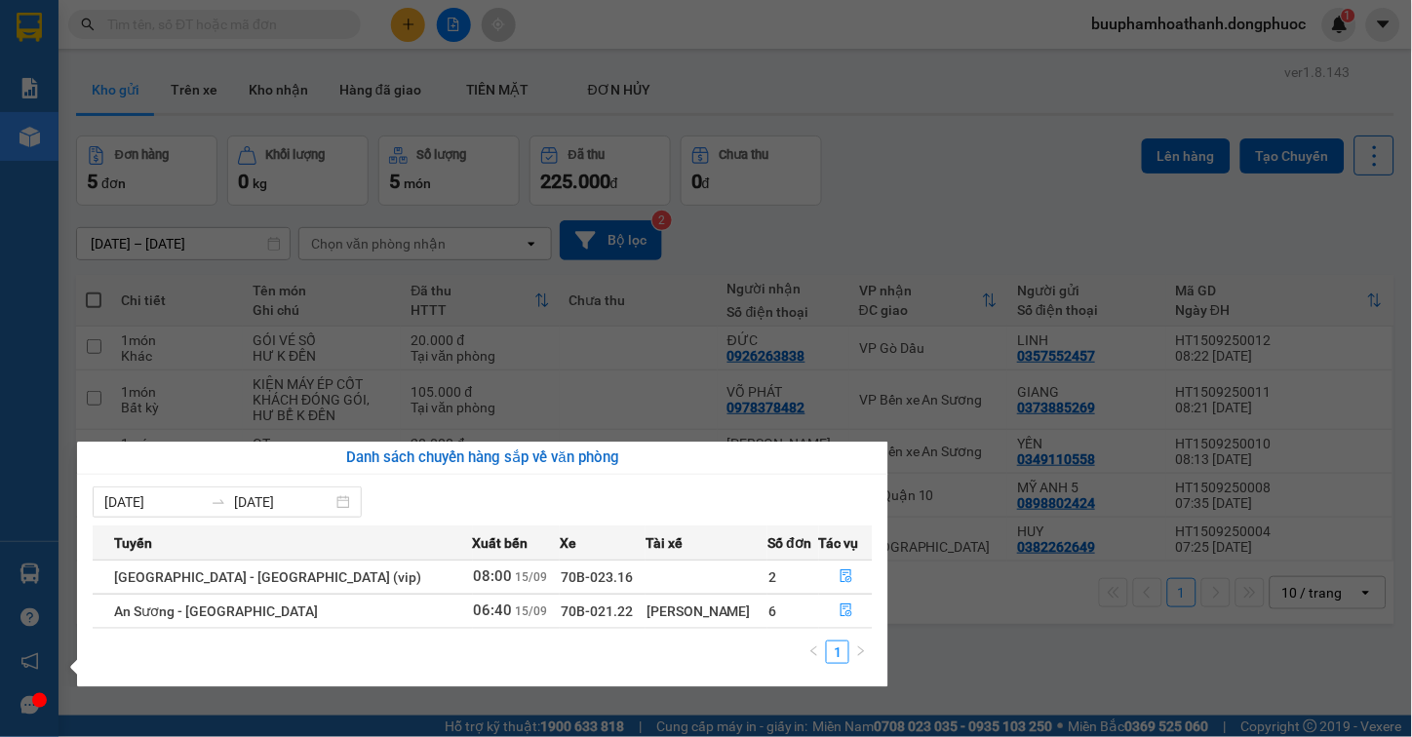
click at [1055, 651] on section "Kết quả tìm kiếm ( 0 ) Bộ lọc Thuộc VP này No Data buuphamhoathanh.dongphuoc 1 …" at bounding box center [706, 368] width 1412 height 737
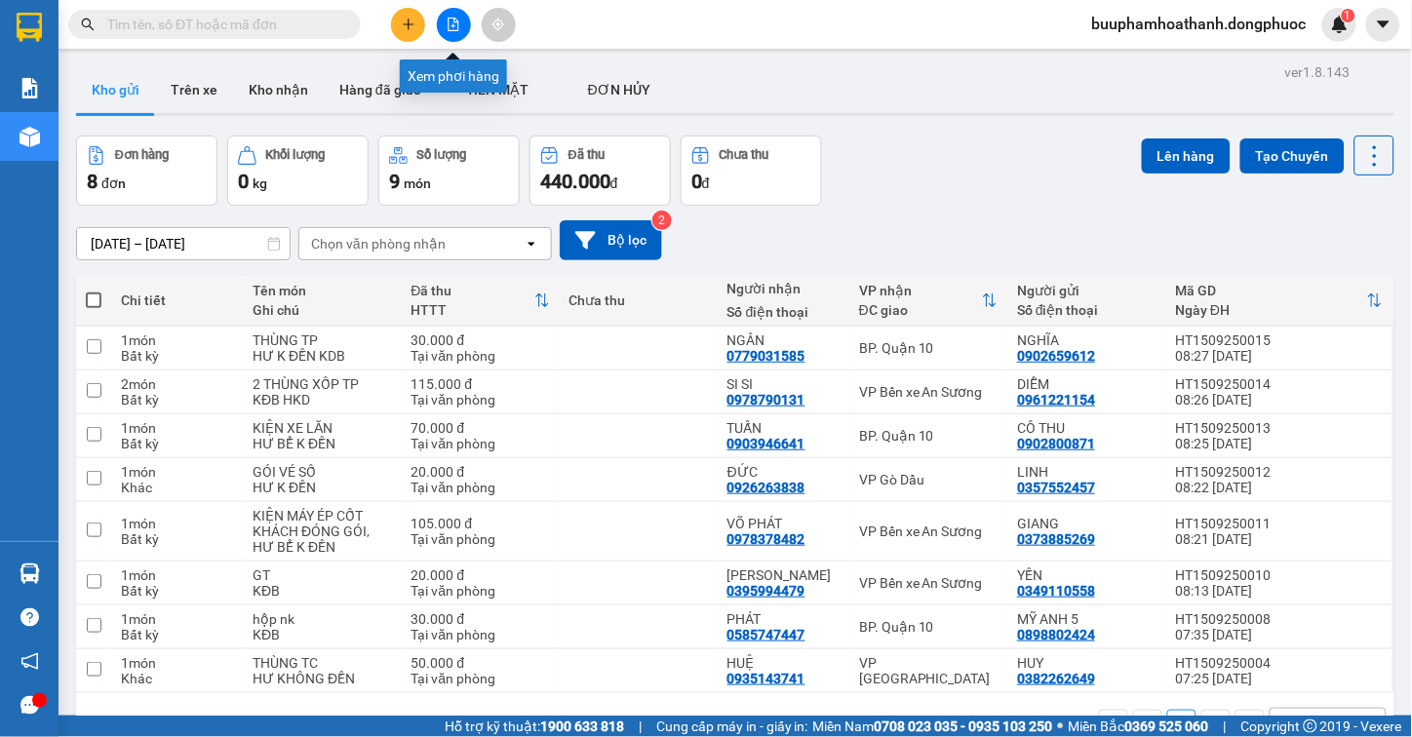
click at [452, 30] on icon "file-add" at bounding box center [454, 25] width 11 height 14
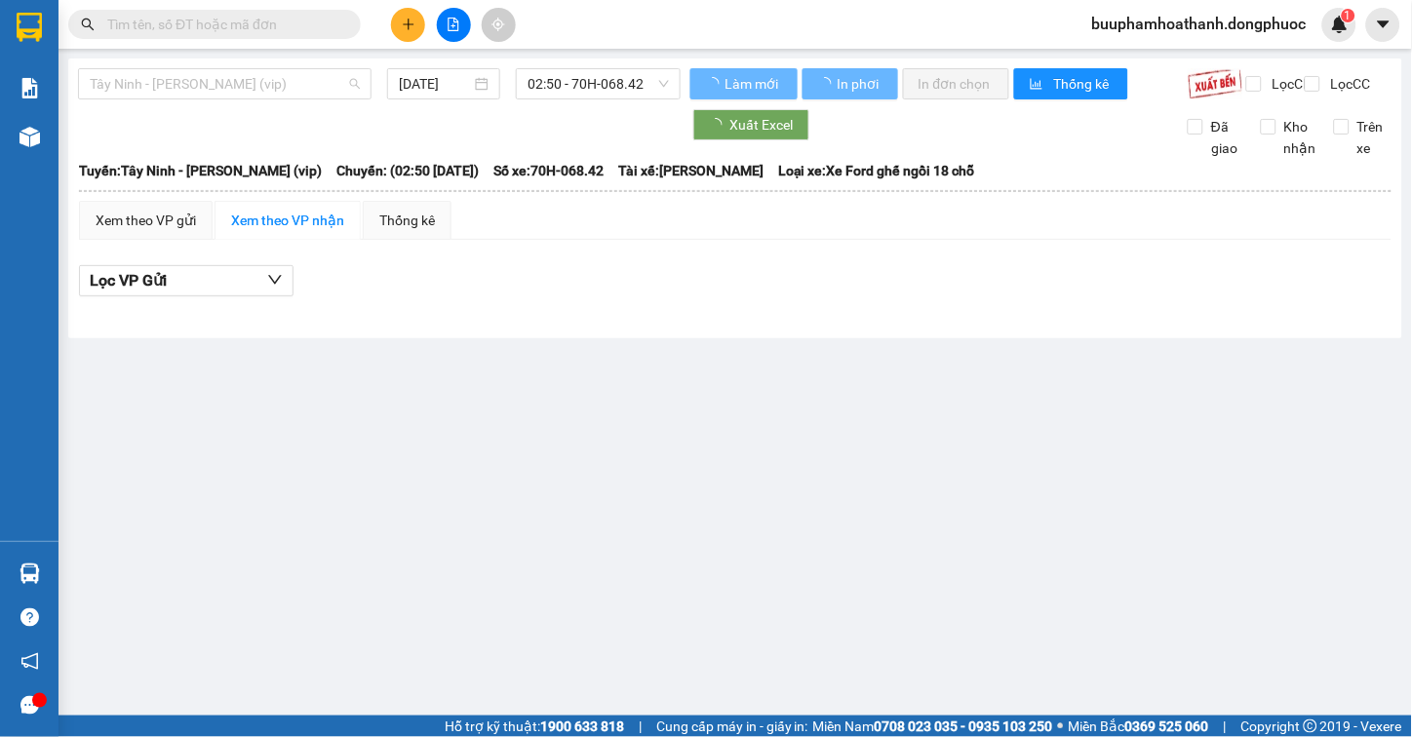
drag, startPoint x: 240, startPoint y: 73, endPoint x: 255, endPoint y: 137, distance: 65.1
click at [240, 72] on span "Tây Ninh - [PERSON_NAME] (vip)" at bounding box center [225, 83] width 270 height 29
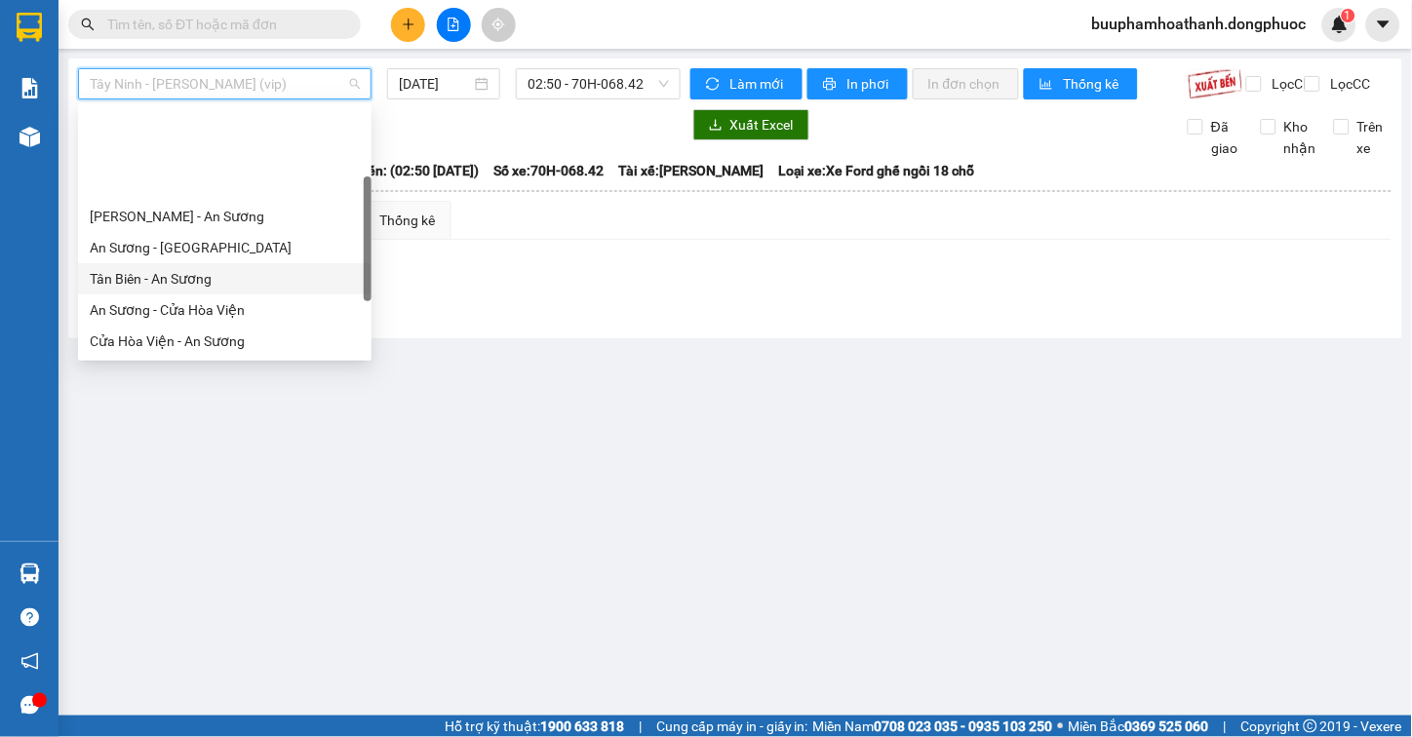
scroll to position [218, 0]
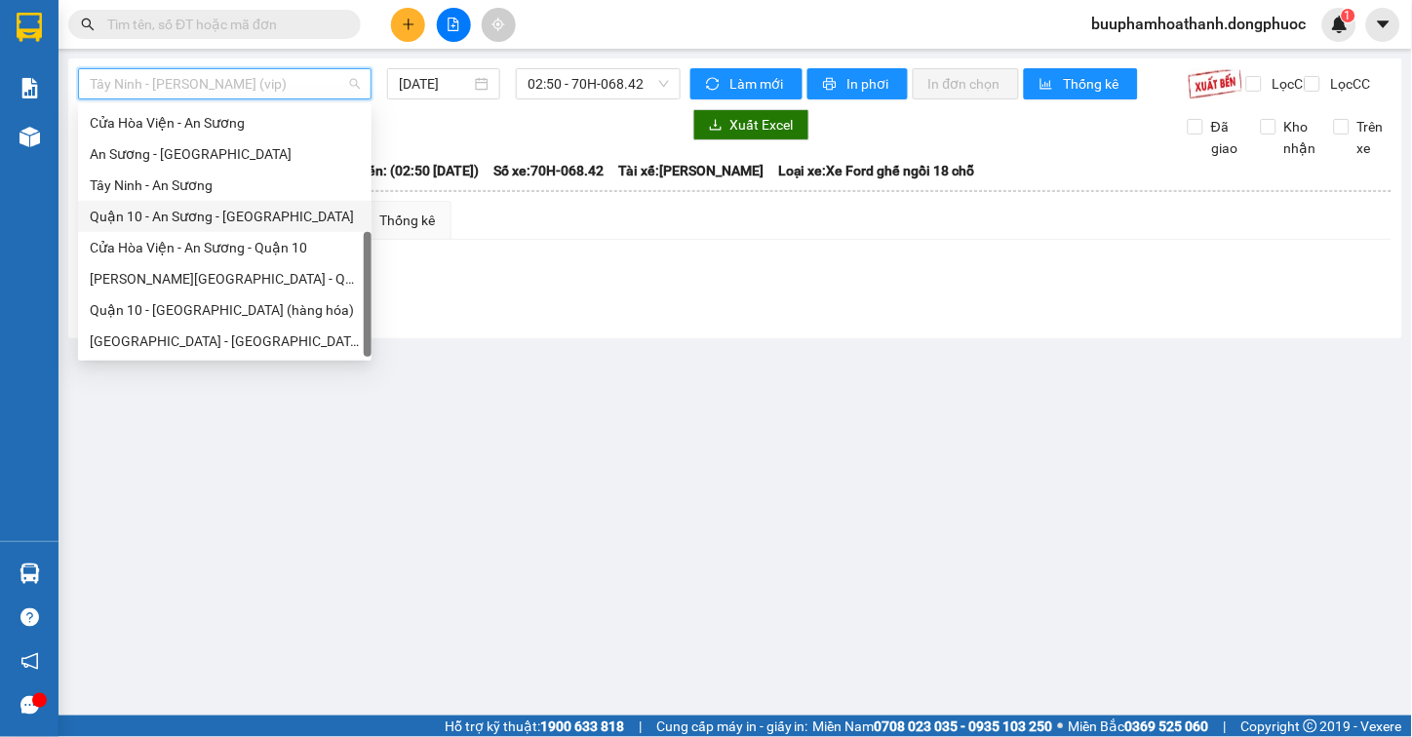
click at [238, 191] on div "Tây Ninh - An Sương" at bounding box center [225, 185] width 270 height 21
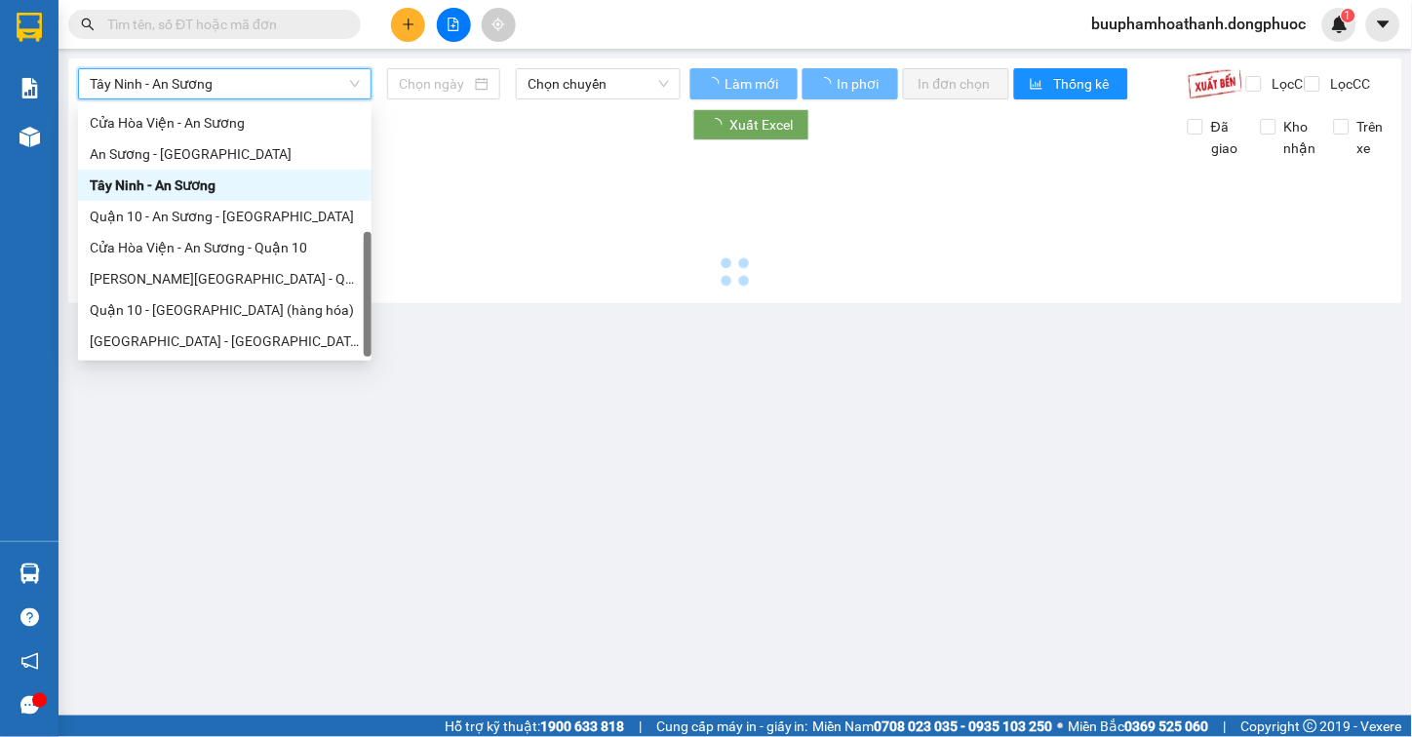
type input "[DATE]"
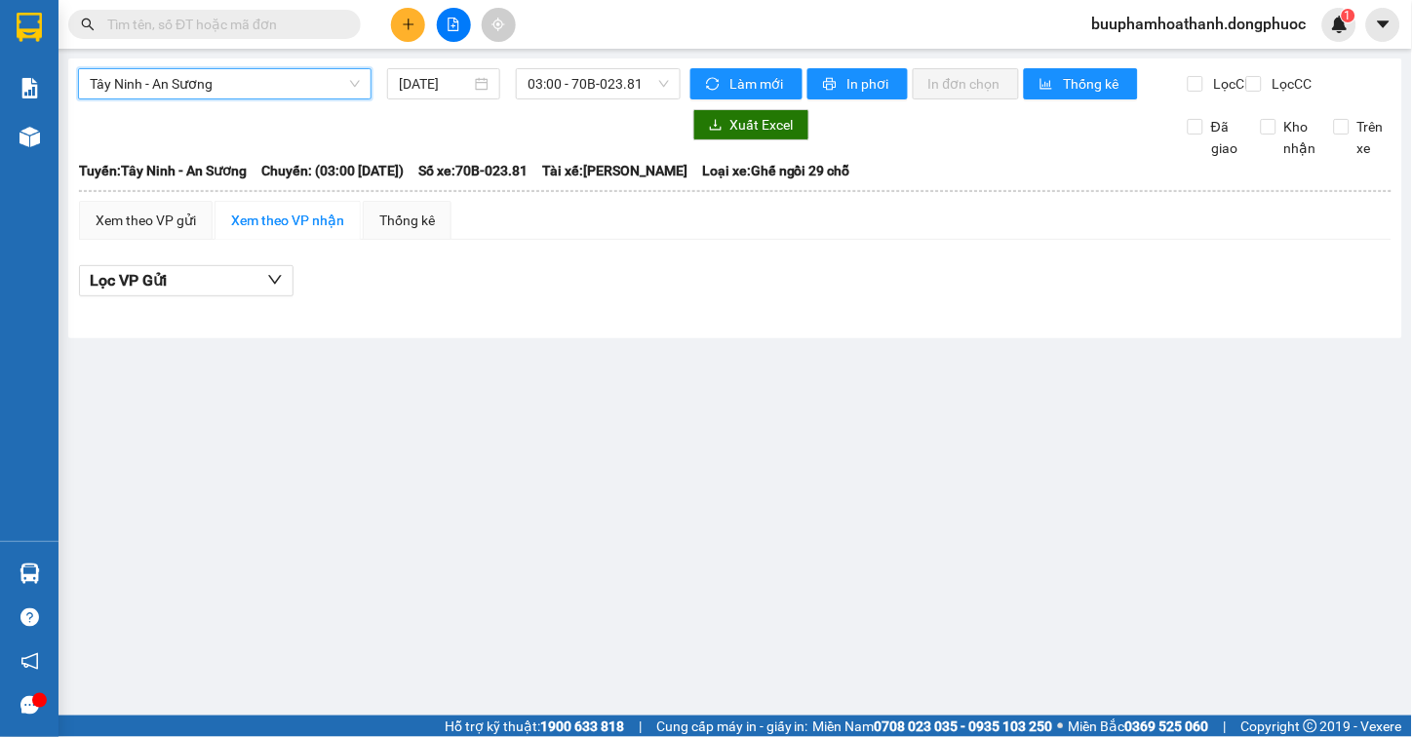
click at [625, 59] on div "Tây Ninh - An Sương Tây Ninh - An Sương 15/09/2025 03:00 - 70B-023.81 Làm mới I…" at bounding box center [735, 199] width 1334 height 280
drag, startPoint x: 625, startPoint y: 75, endPoint x: 624, endPoint y: 89, distance: 13.7
click at [624, 78] on span "03:00 - 70B-023.81" at bounding box center [598, 83] width 141 height 29
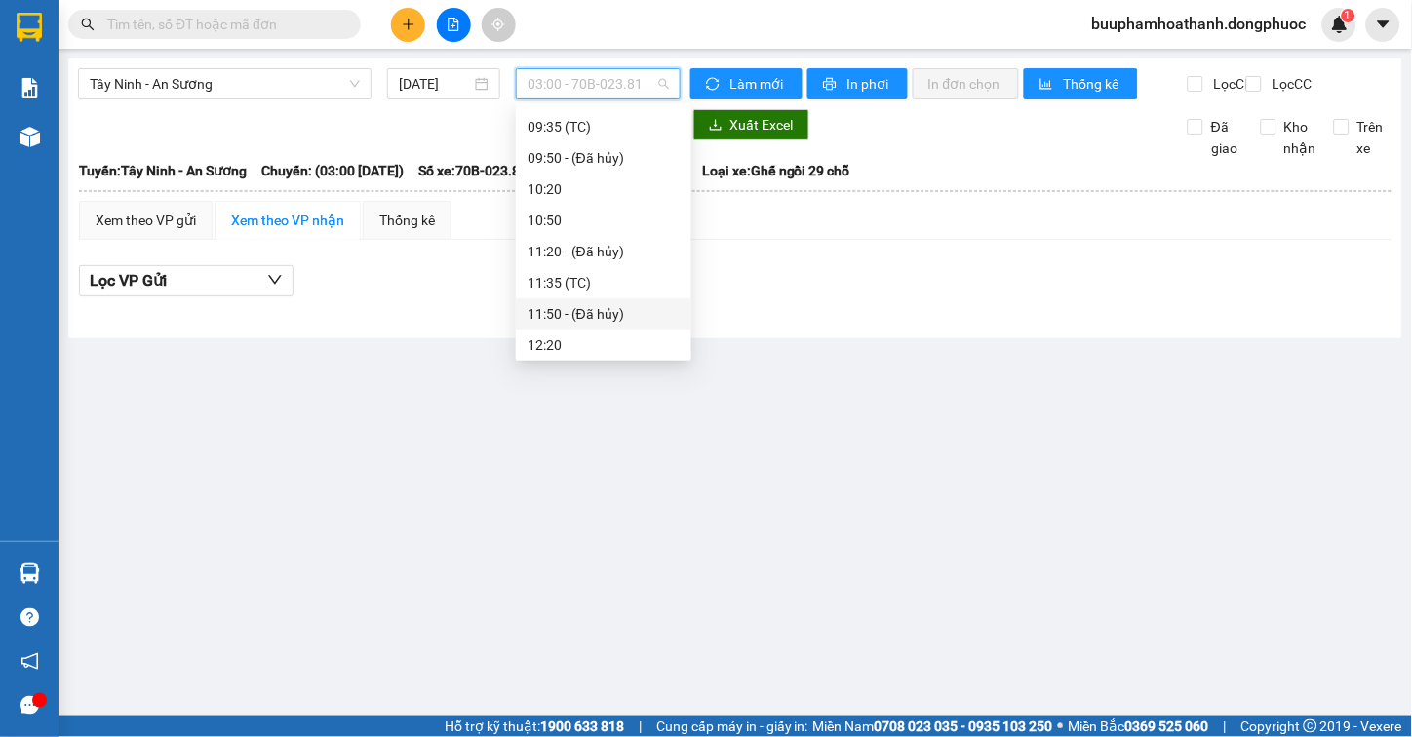
scroll to position [216, 0]
click at [628, 250] on div "08:20 - 70B-023.34" at bounding box center [604, 249] width 152 height 21
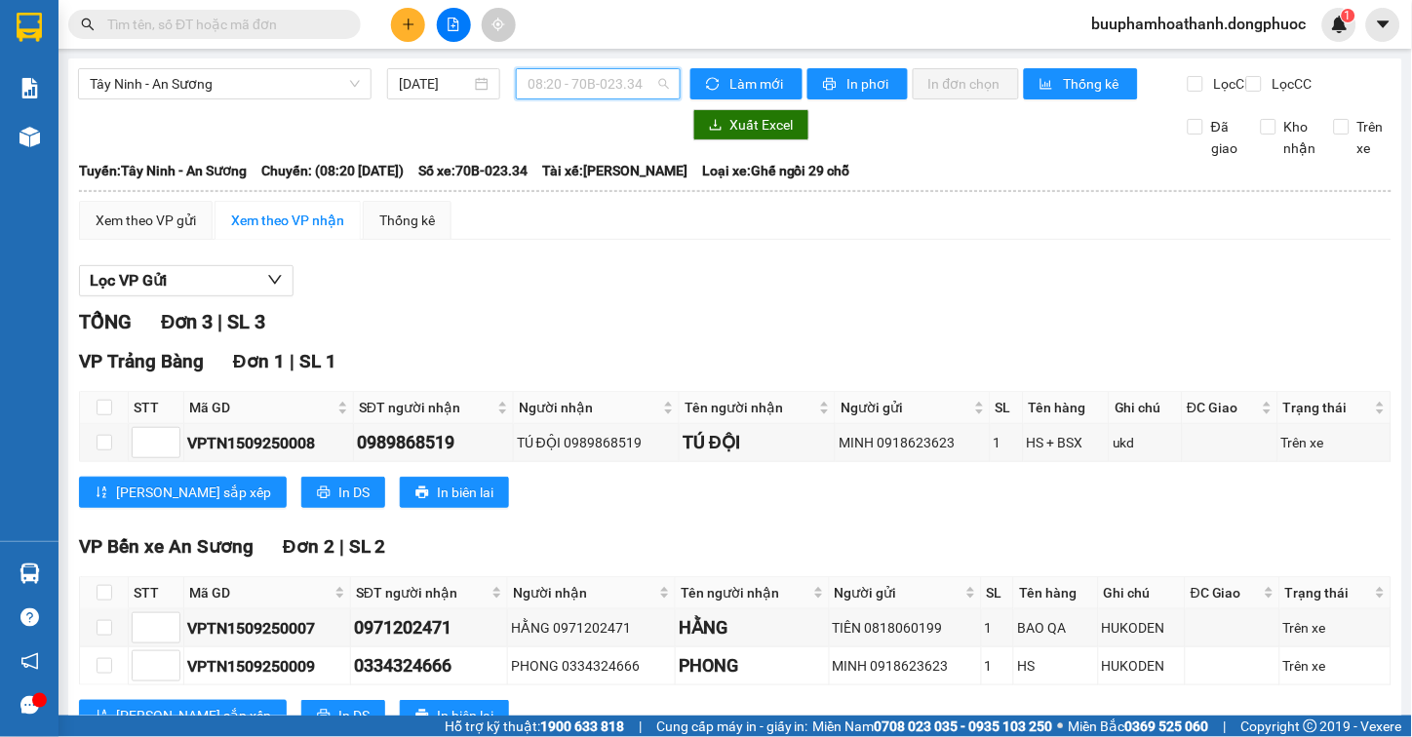
click at [646, 86] on span "08:20 - 70B-023.34" at bounding box center [598, 83] width 141 height 29
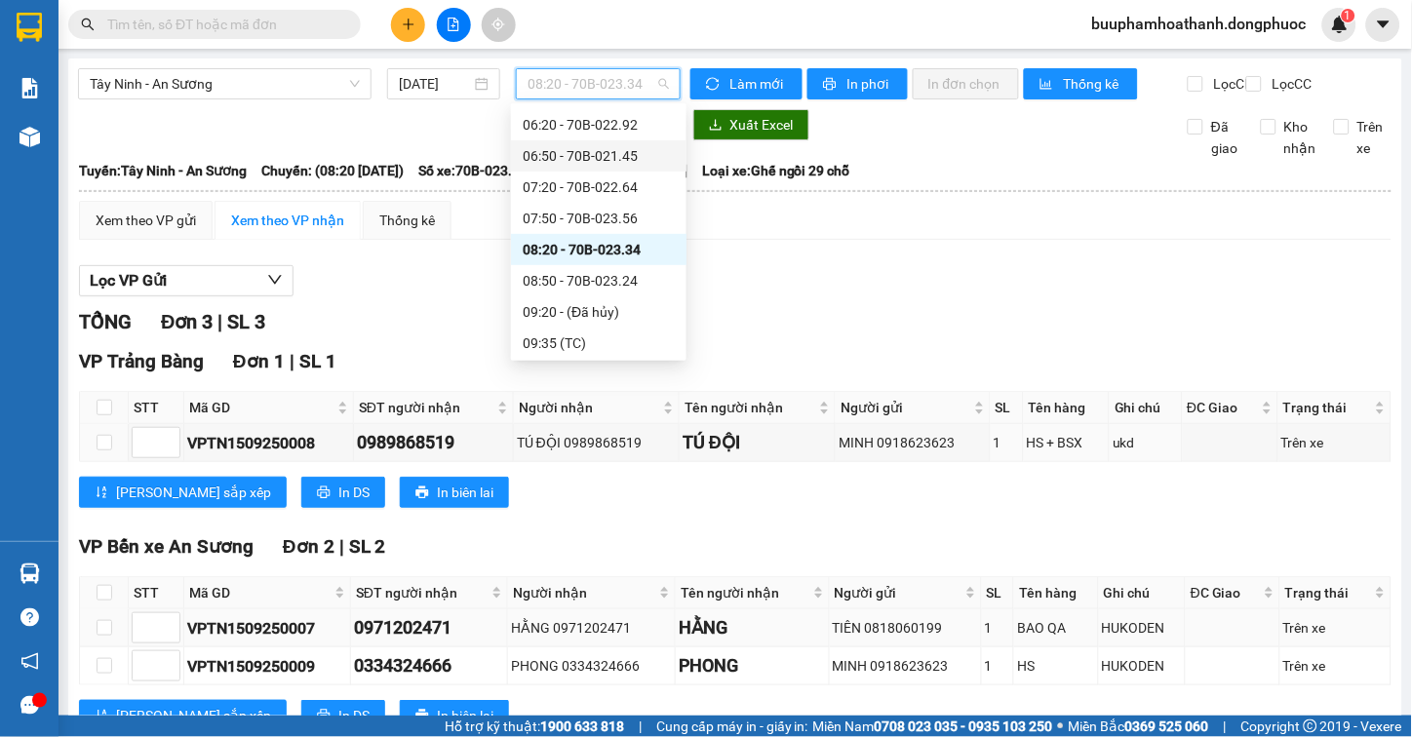
scroll to position [88, 0]
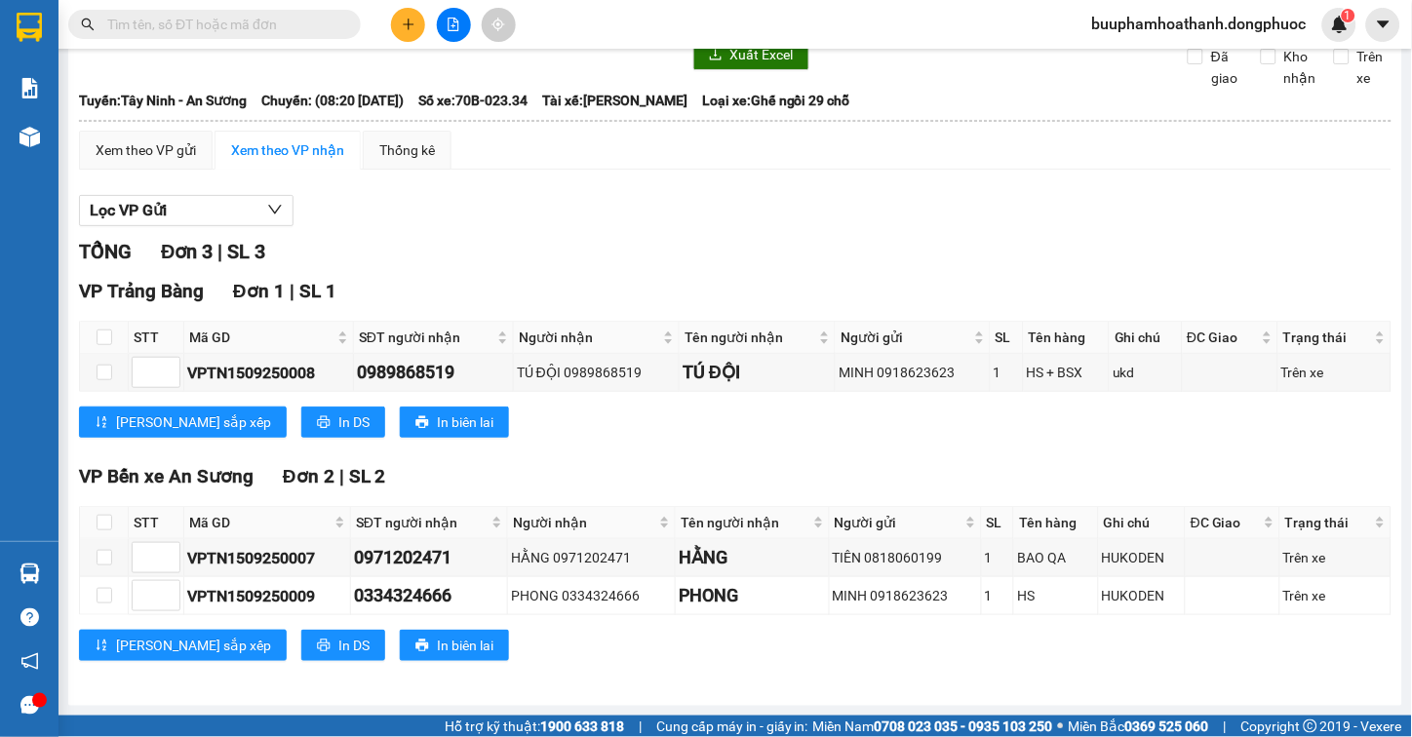
click at [718, 647] on div "Lưu sắp xếp In DS In biên lai" at bounding box center [735, 645] width 1313 height 31
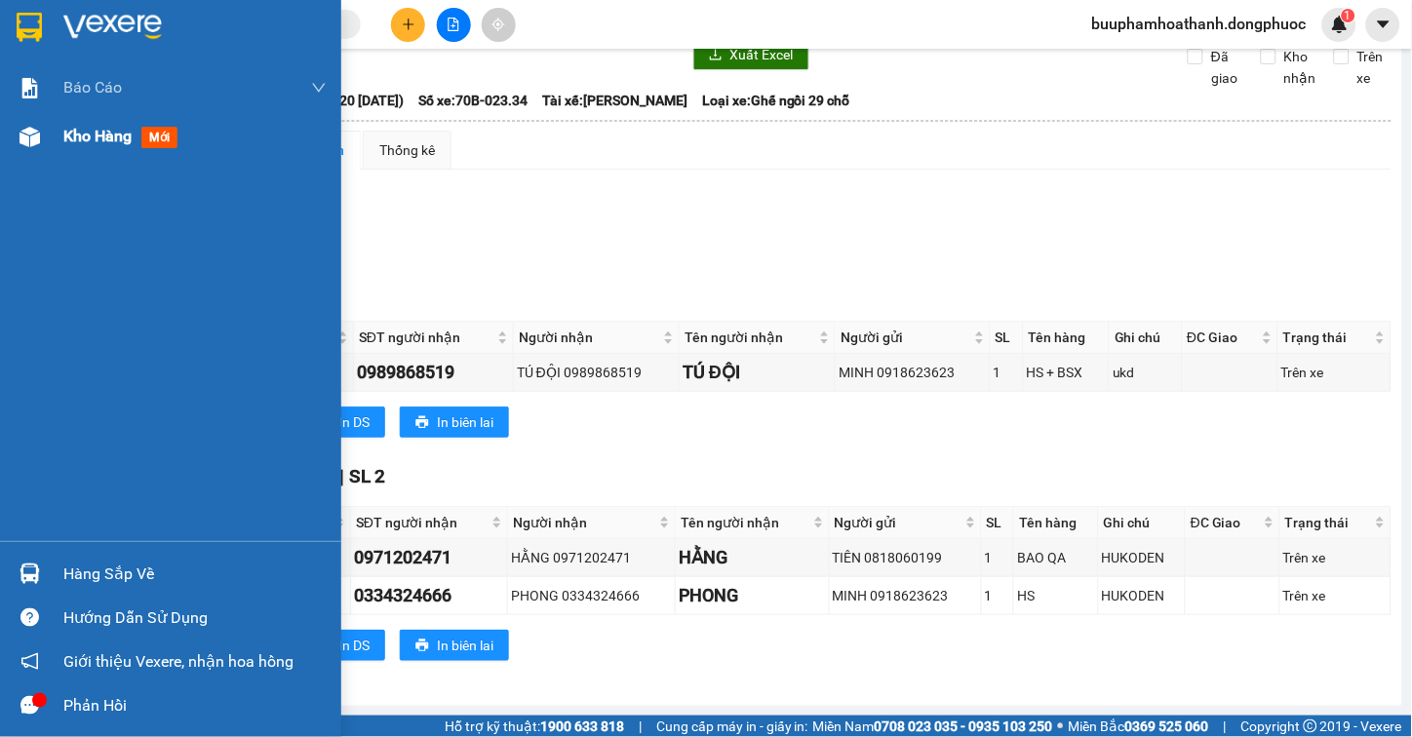
click at [78, 145] on span "Kho hàng" at bounding box center [97, 136] width 68 height 19
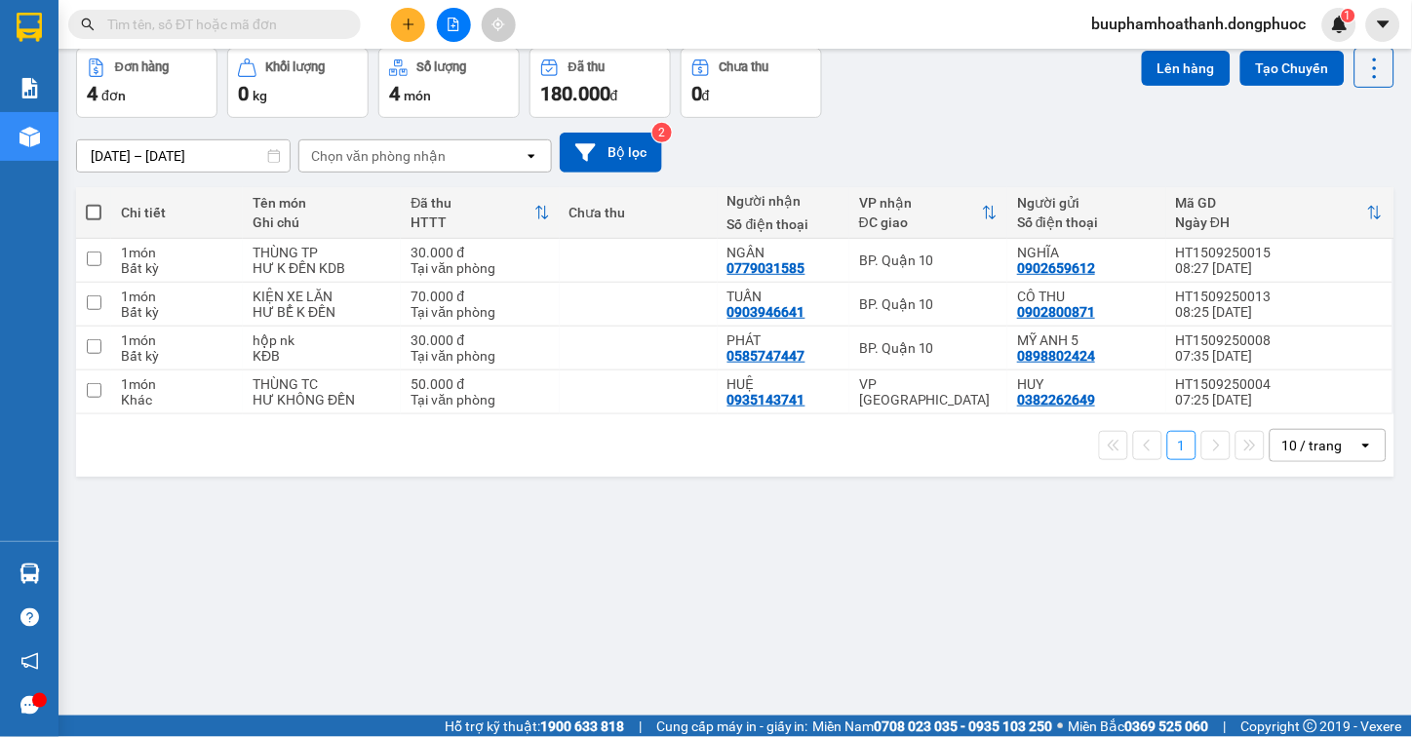
scroll to position [90, 0]
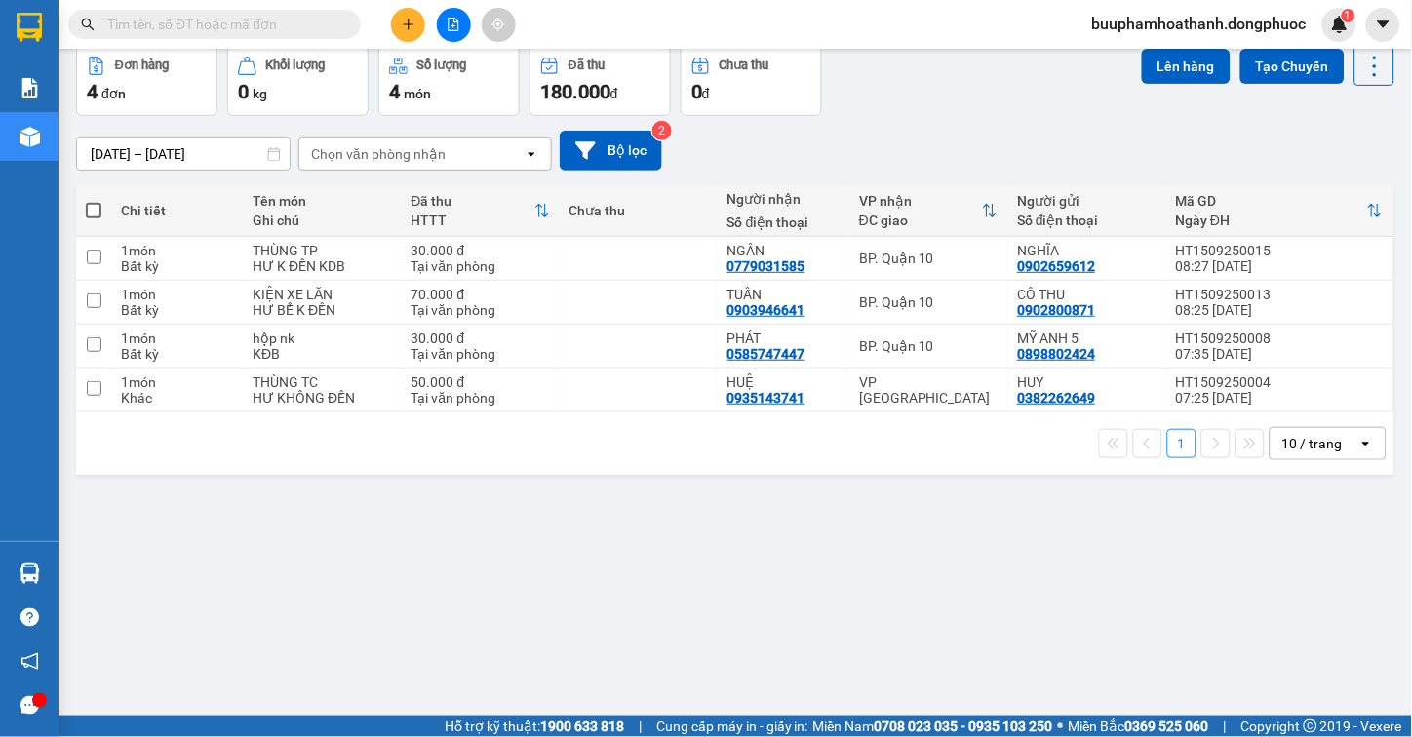
click at [1210, 610] on div "ver 1.8.143 Kho gửi Trên xe Kho nhận Hàng đã giao TIỀN MẶT ĐƠN HỦY Đơn hàng 4…" at bounding box center [735, 337] width 1334 height 737
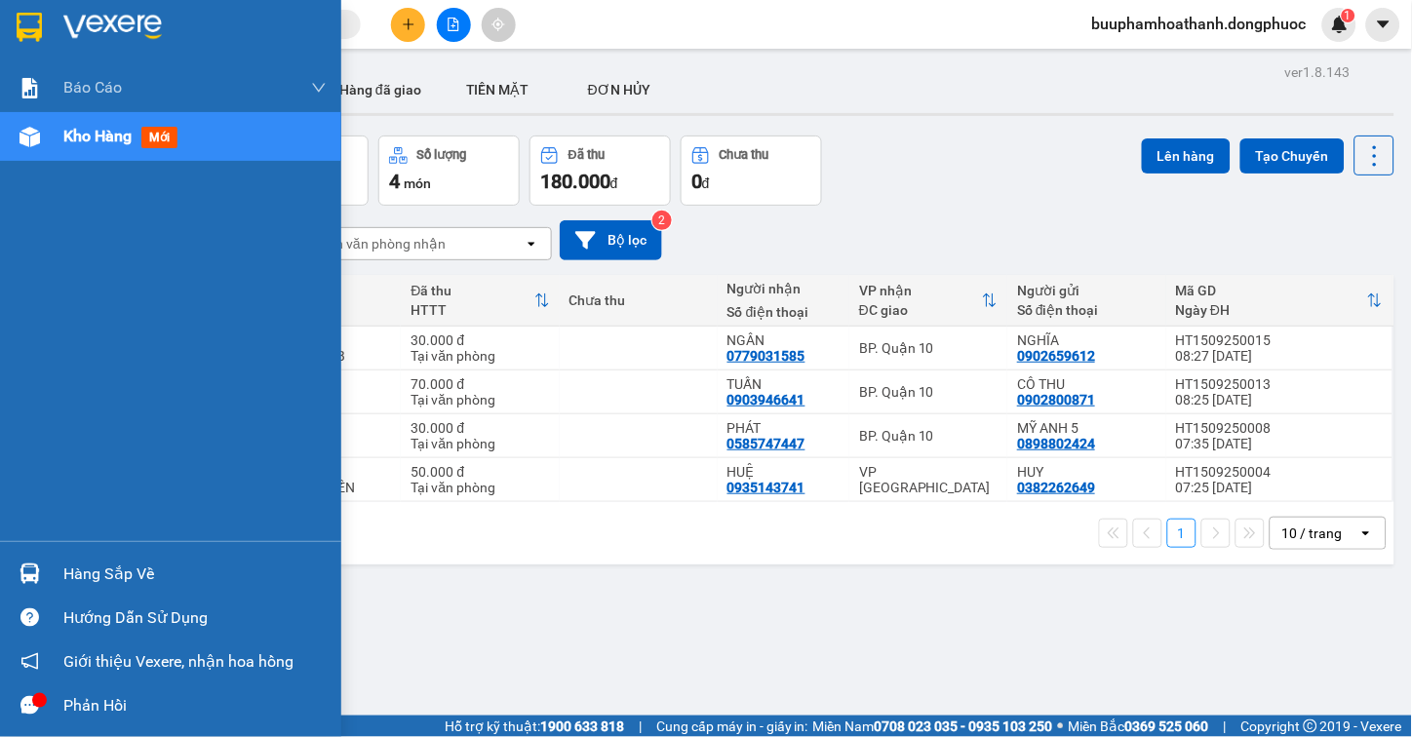
click at [54, 553] on div "Hàng sắp về" at bounding box center [170, 574] width 341 height 44
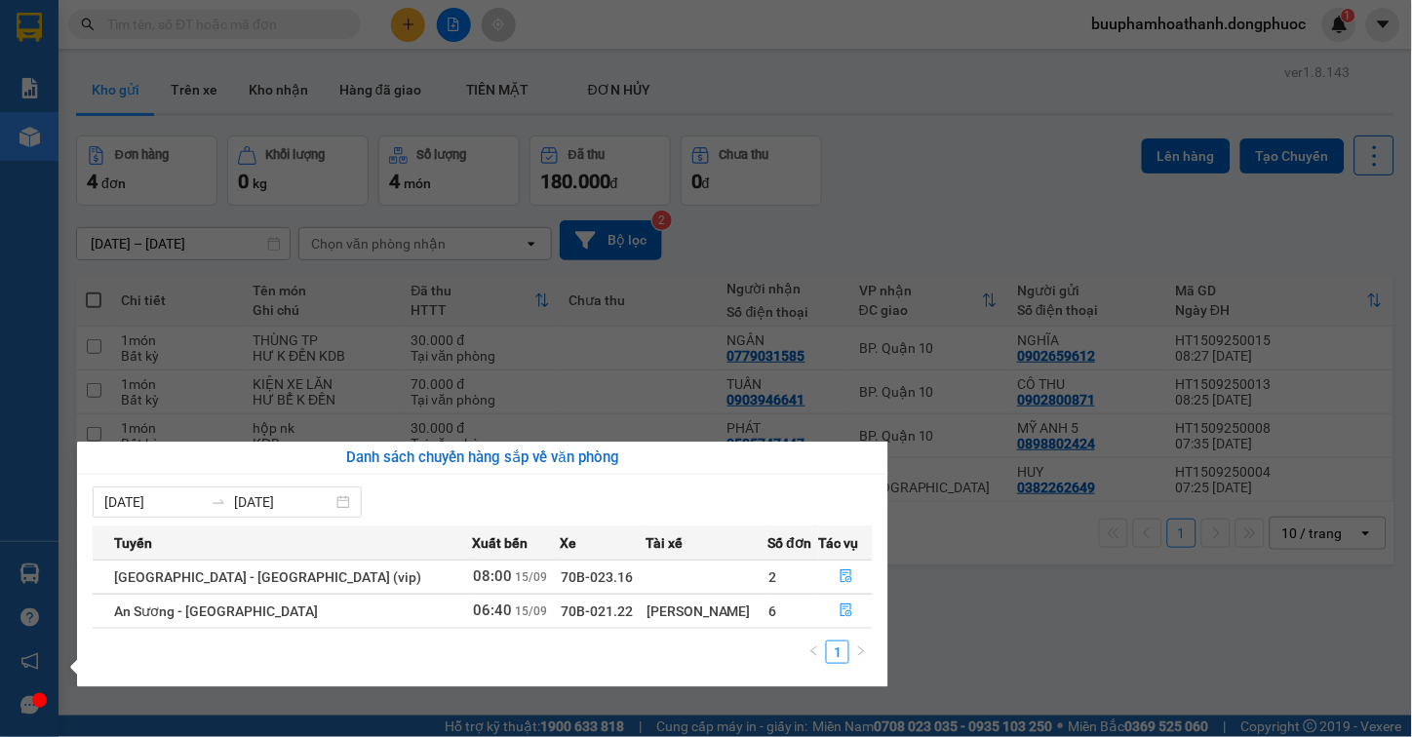
click at [447, 27] on section "Kết quả tìm kiếm ( 0 ) Bộ lọc Thuộc VP này No Data buuphamhoathanh.dongphuoc 1 …" at bounding box center [706, 368] width 1412 height 737
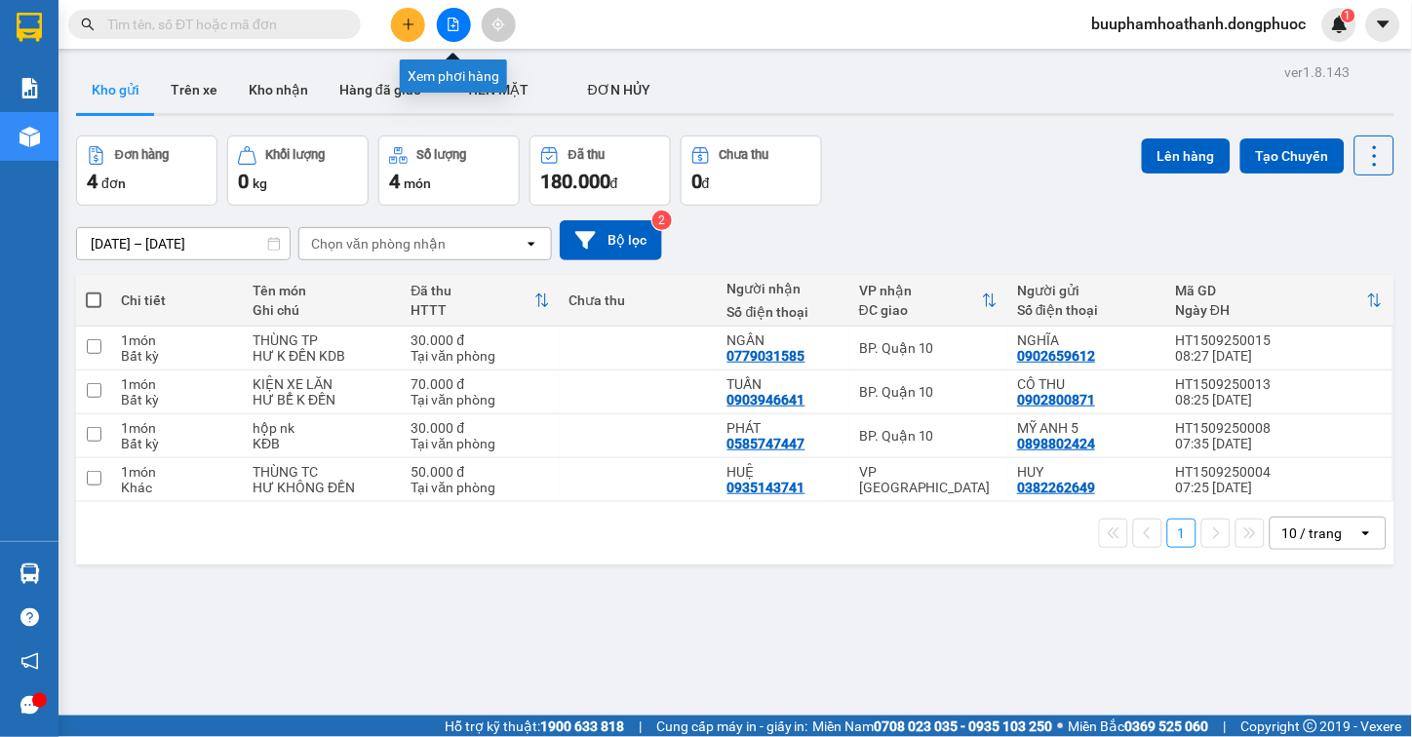
click at [445, 26] on button at bounding box center [454, 25] width 34 height 34
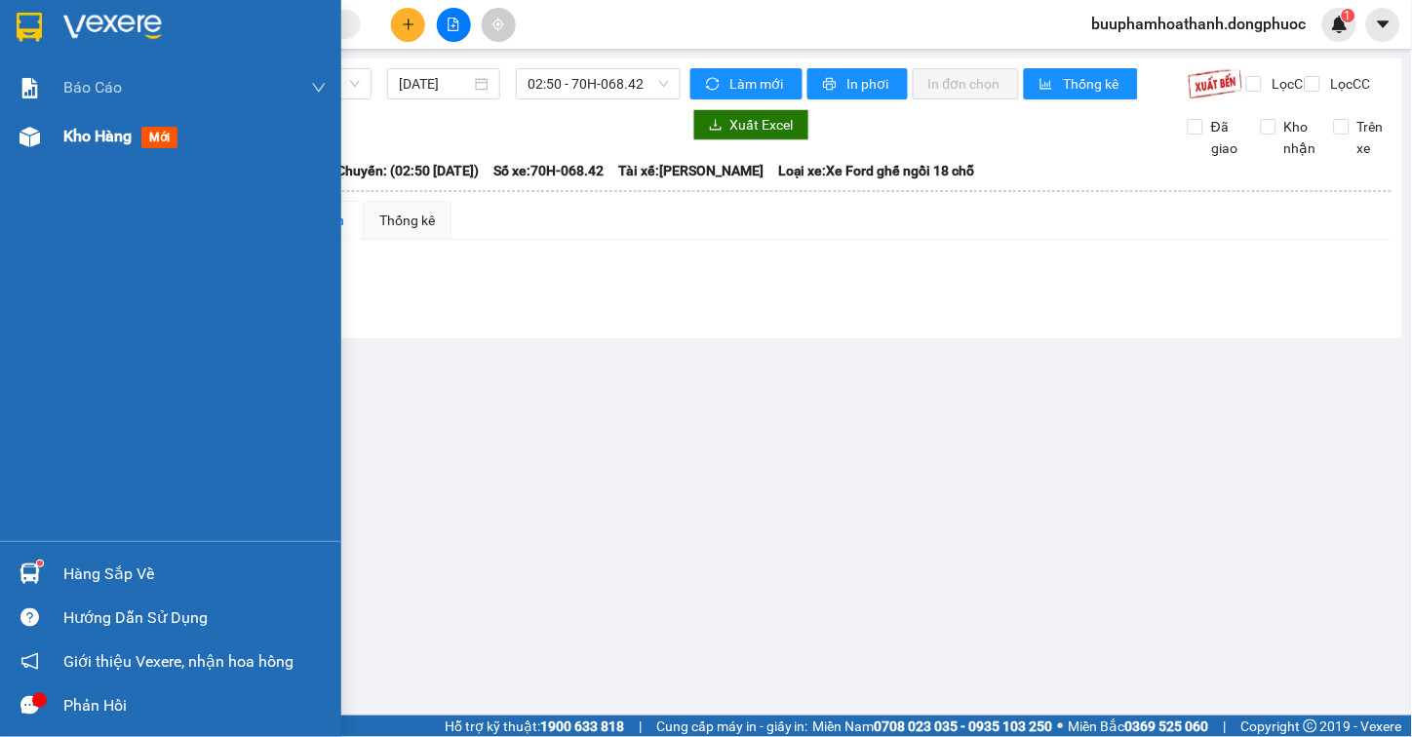
click at [80, 127] on span "Kho hàng" at bounding box center [97, 136] width 68 height 19
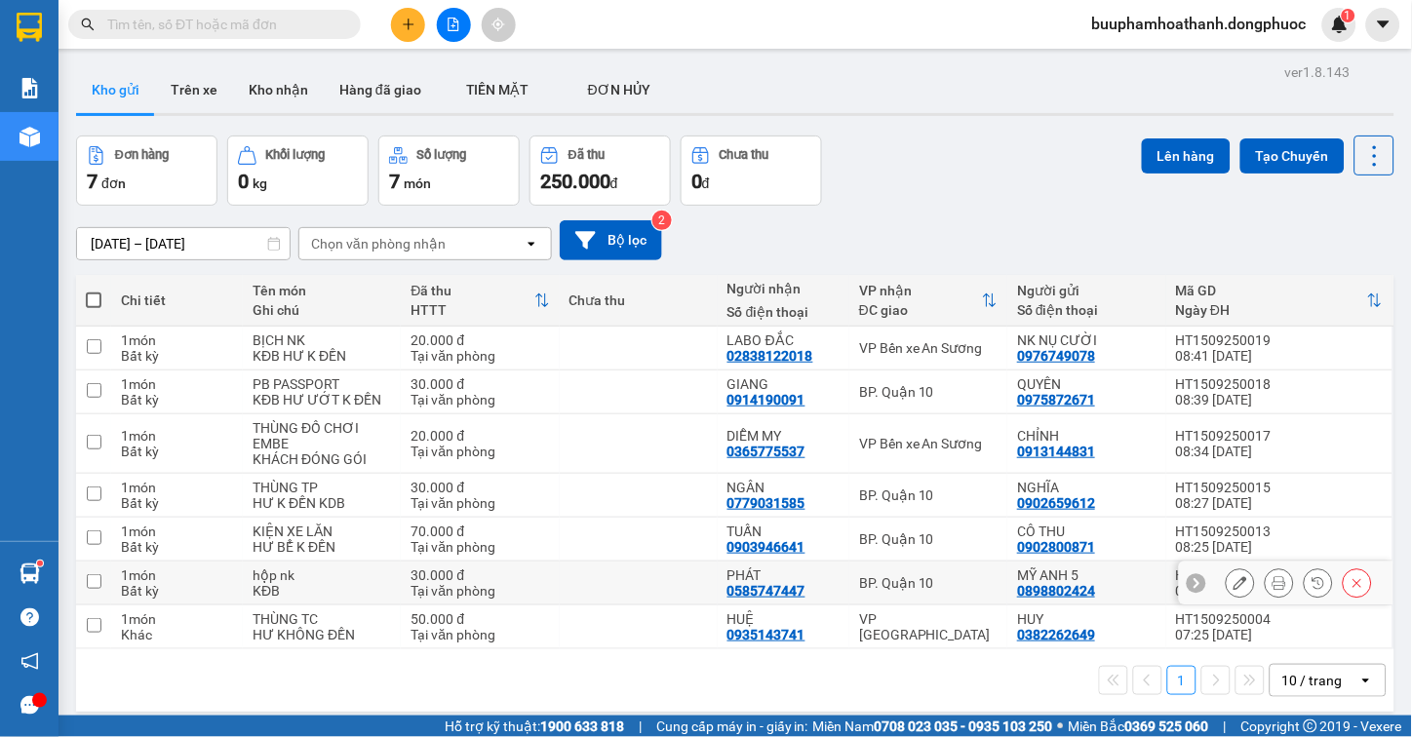
scroll to position [90, 0]
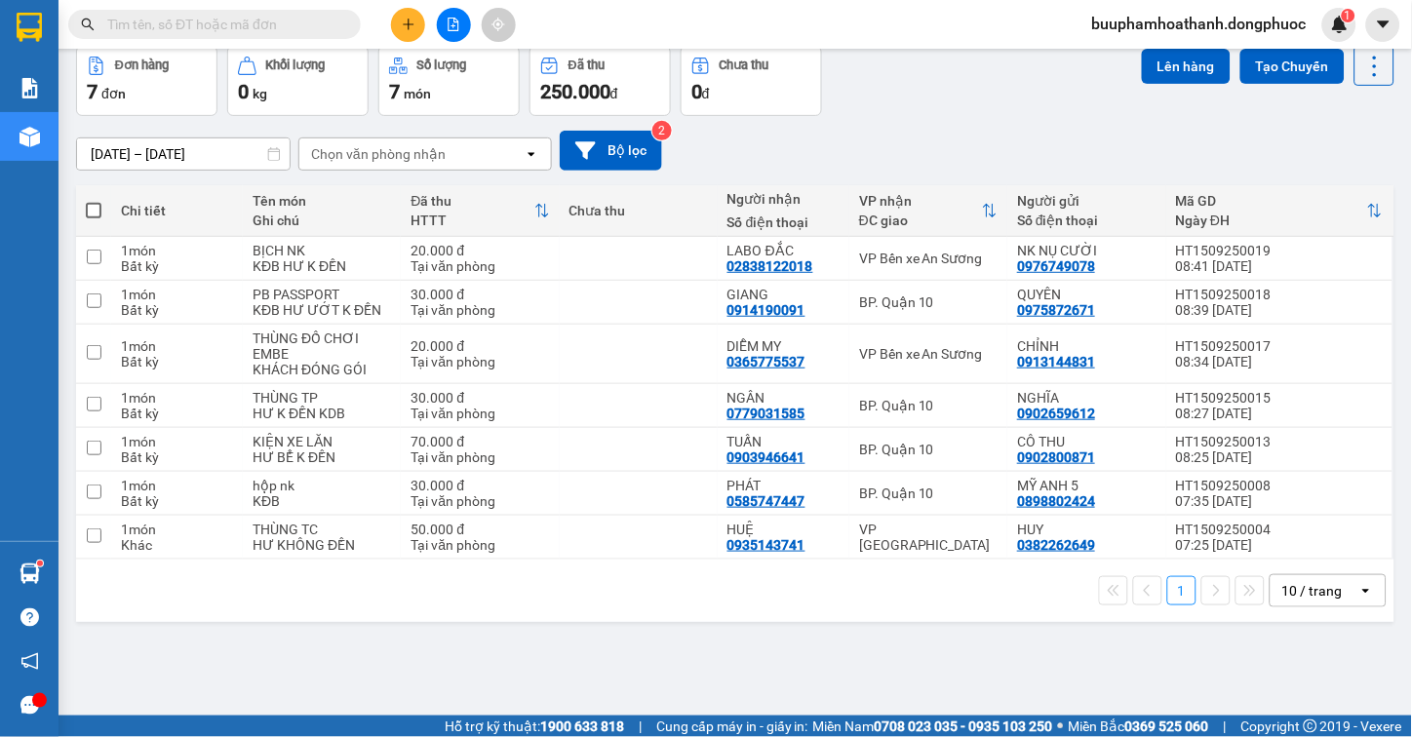
click at [925, 651] on div "ver 1.8.143 Kho gửi Trên xe Kho nhận Hàng đã giao TIỀN MẶT ĐƠN HỦY Đơn hàng 7…" at bounding box center [735, 337] width 1334 height 737
click at [456, 32] on button at bounding box center [454, 25] width 34 height 34
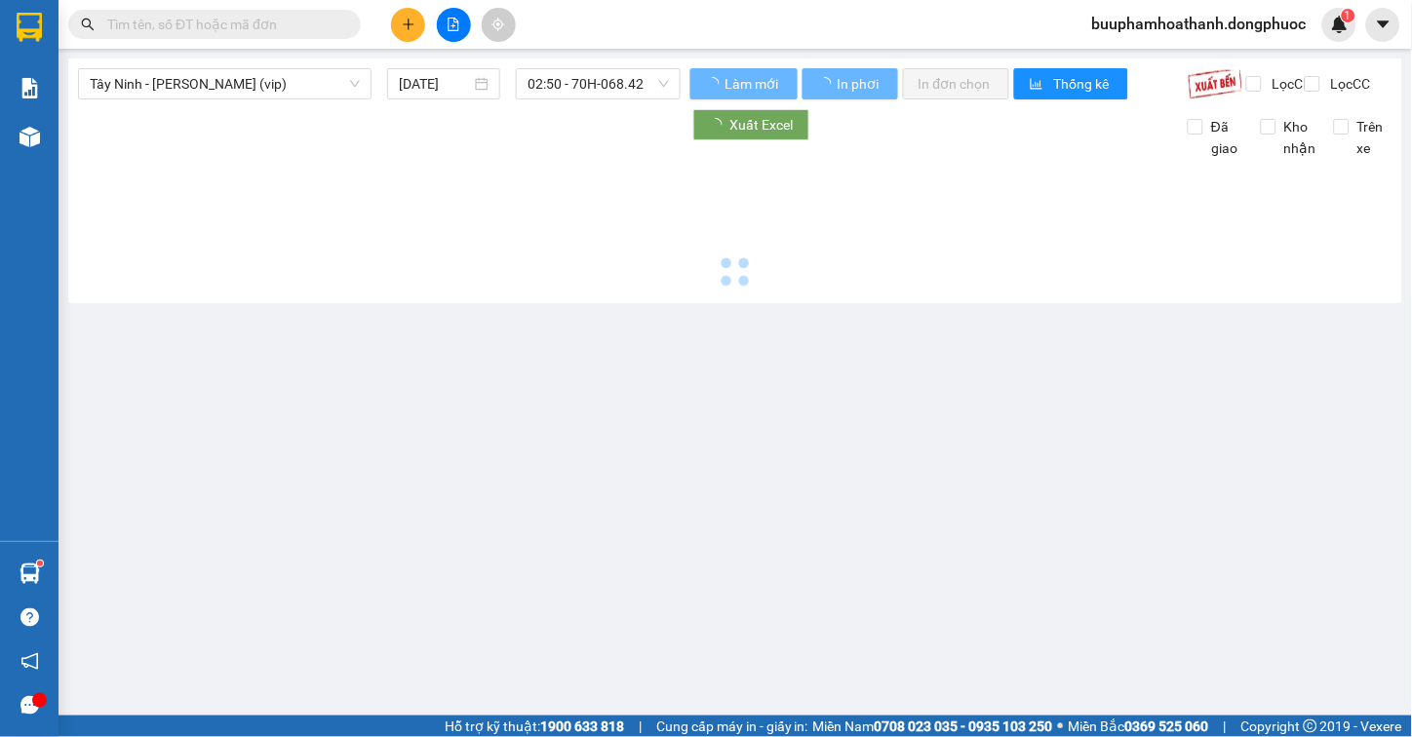
click at [306, 99] on div "Tây Ninh - Hồ Chí Minh (vip) 15/09/2025 02:50 - 70H-068.42" at bounding box center [379, 83] width 603 height 31
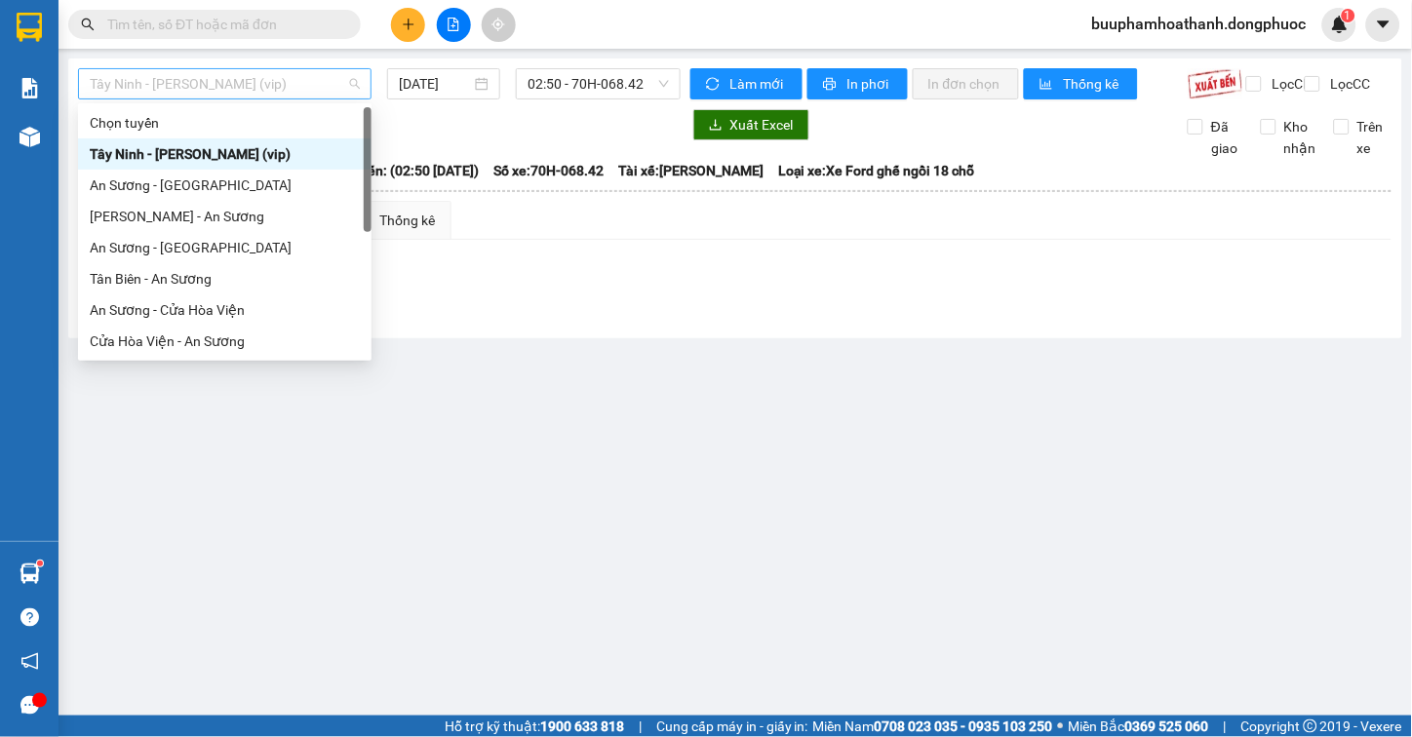
click at [330, 79] on span "Tây Ninh - [PERSON_NAME] (vip)" at bounding box center [225, 83] width 270 height 29
click at [591, 94] on span "02:50 - 70H-068.42" at bounding box center [598, 83] width 141 height 29
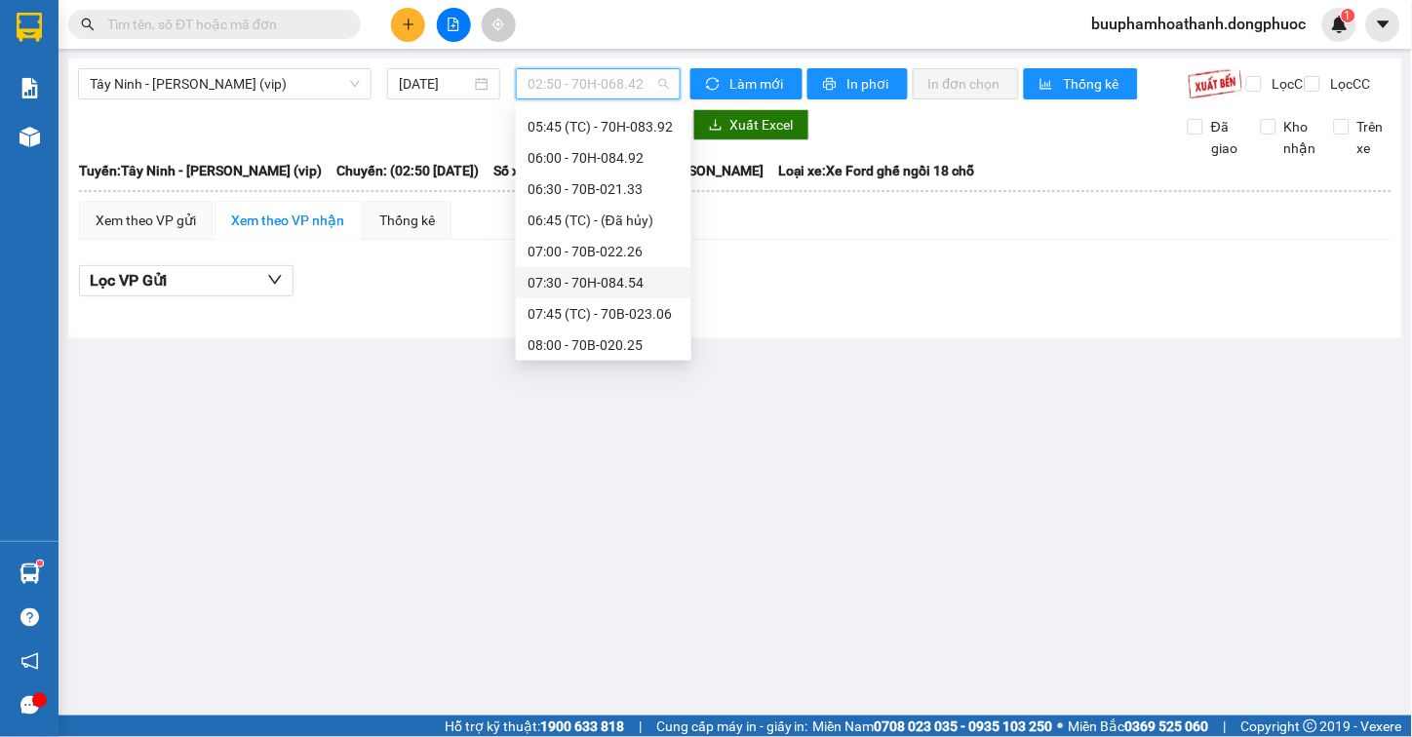
scroll to position [649, 0]
click at [631, 166] on div "08:30 - 70B-023.93" at bounding box center [604, 159] width 152 height 21
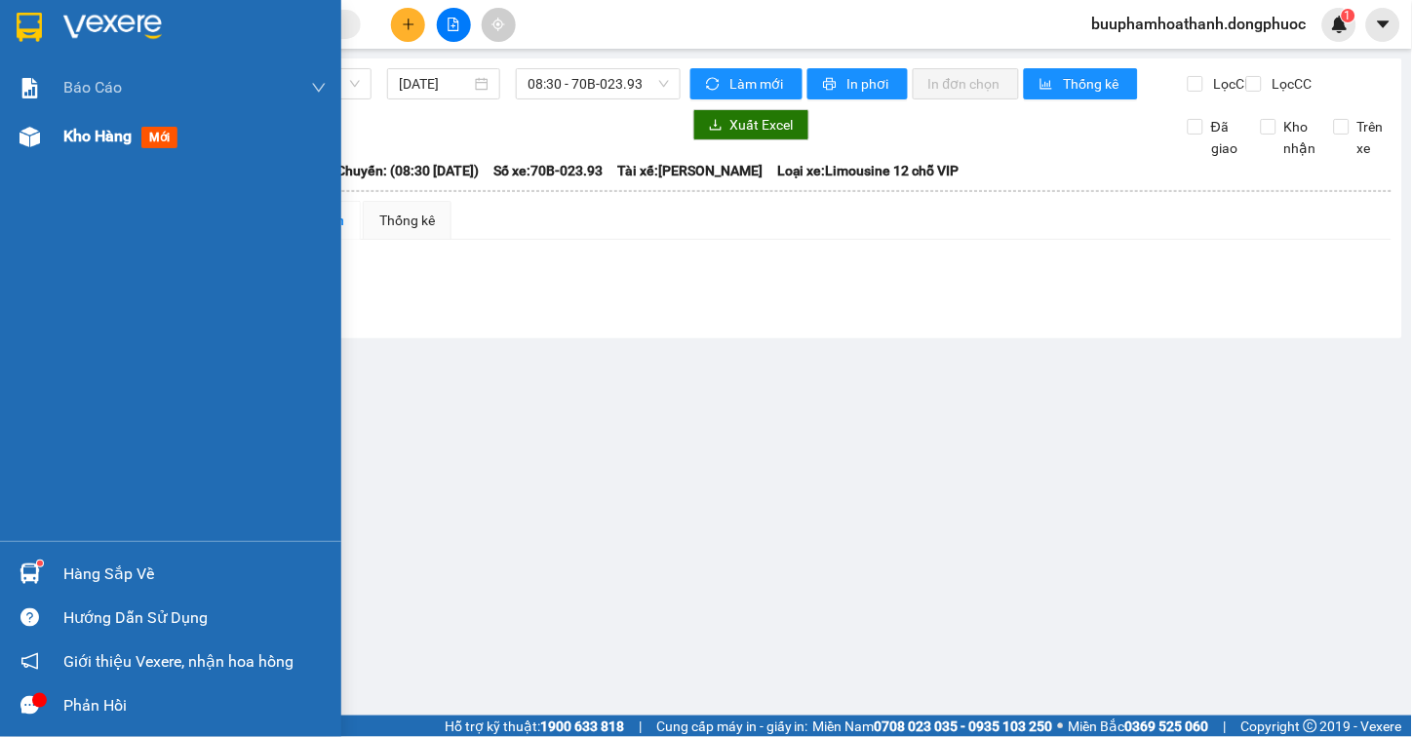
click at [45, 133] on div at bounding box center [30, 137] width 34 height 34
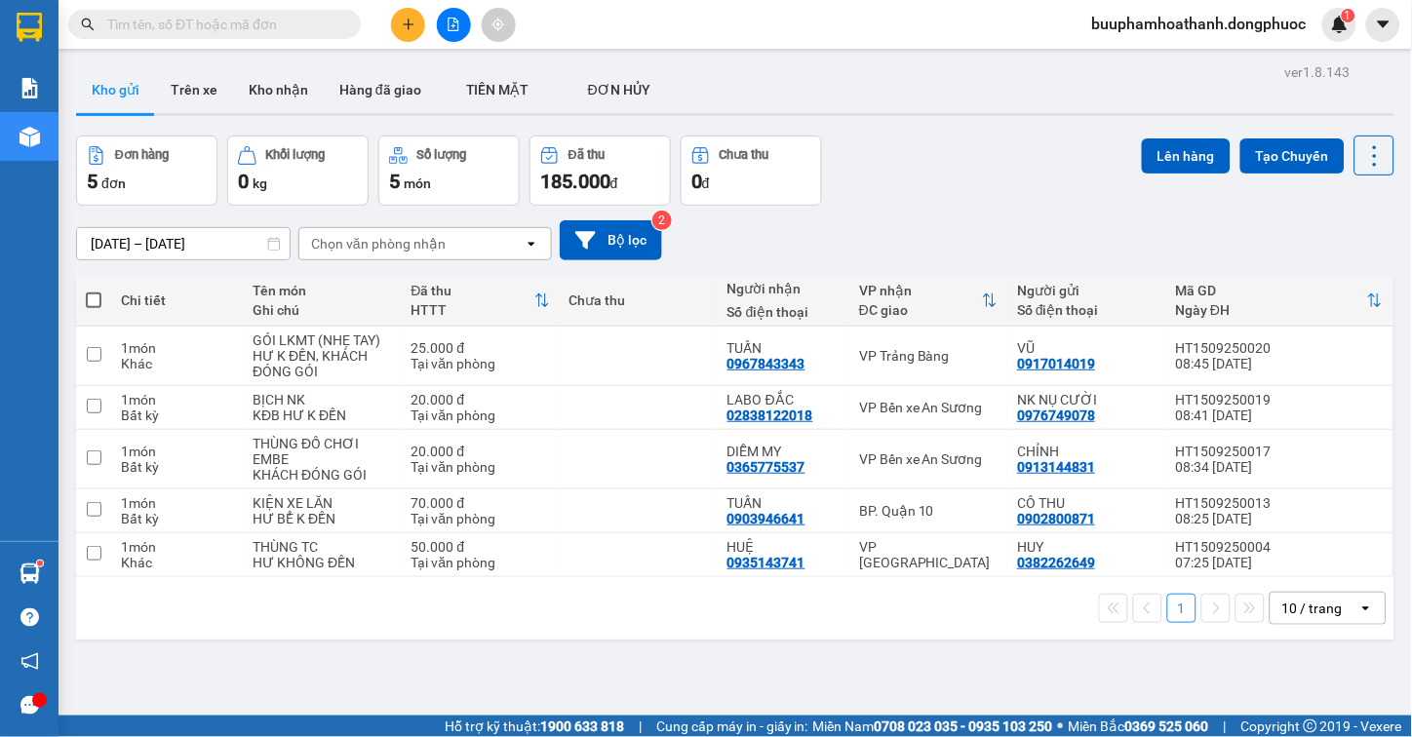
scroll to position [90, 0]
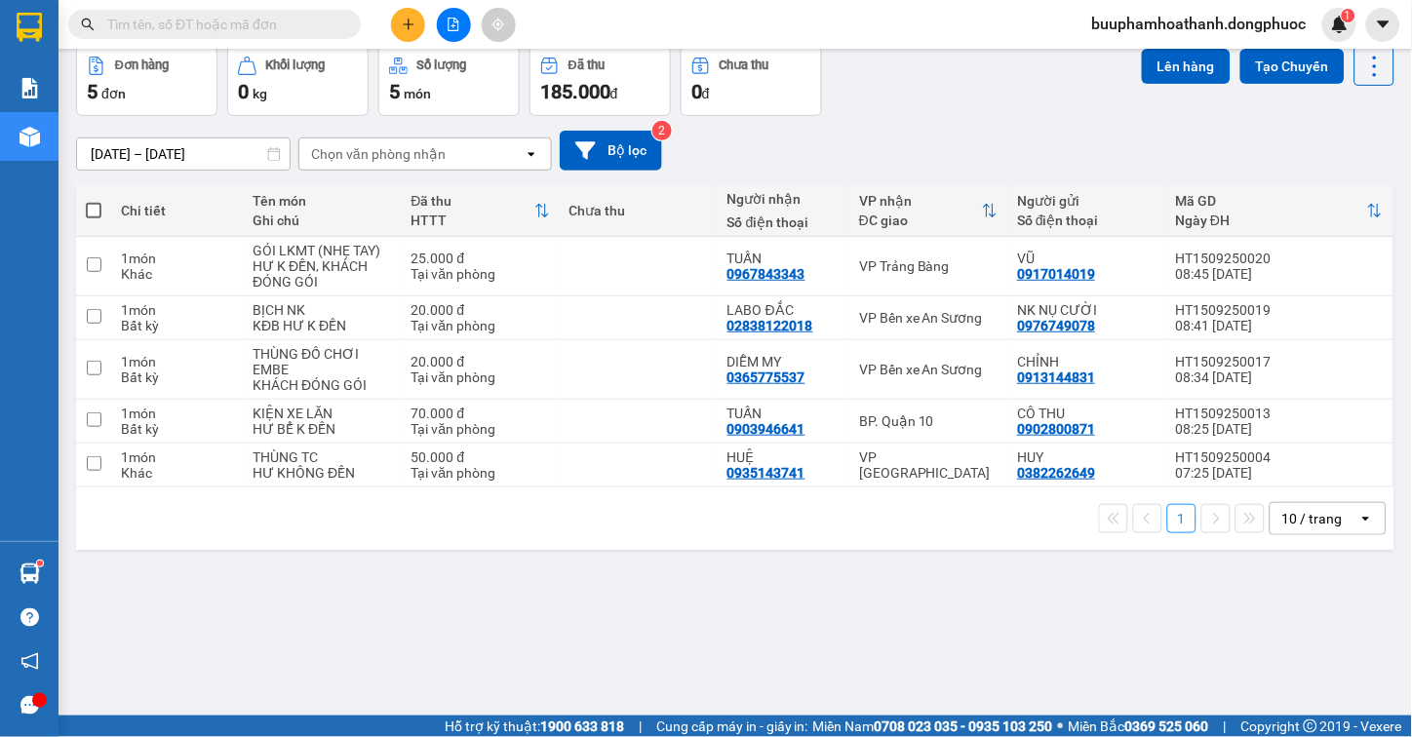
click at [814, 636] on div "ver 1.8.143 Kho gửi Trên xe Kho nhận Hàng đã giao TIỀN MẶT ĐƠN HỦY Đơn hàng 5…" at bounding box center [735, 337] width 1334 height 737
click at [460, 33] on button at bounding box center [454, 25] width 34 height 34
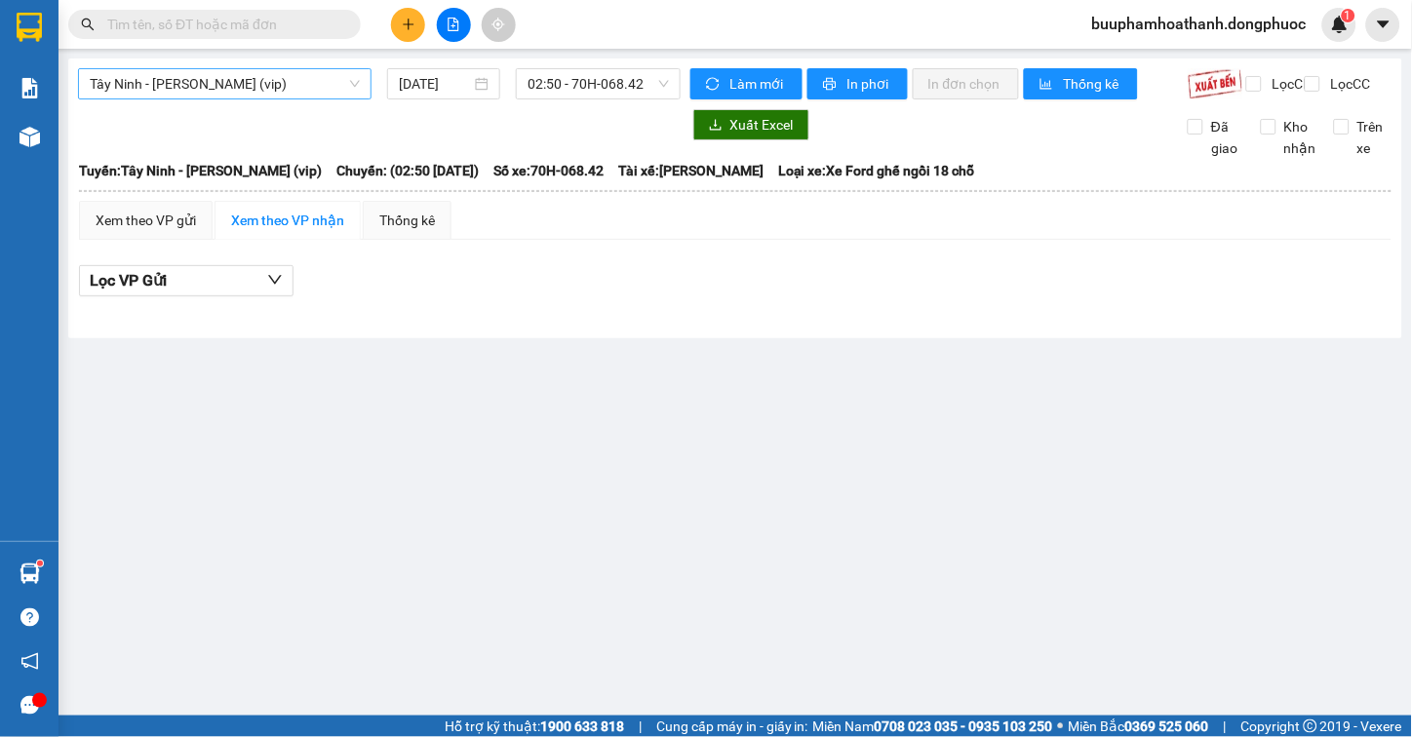
click at [241, 74] on div "Tây Ninh - [PERSON_NAME] (vip)" at bounding box center [225, 83] width 294 height 31
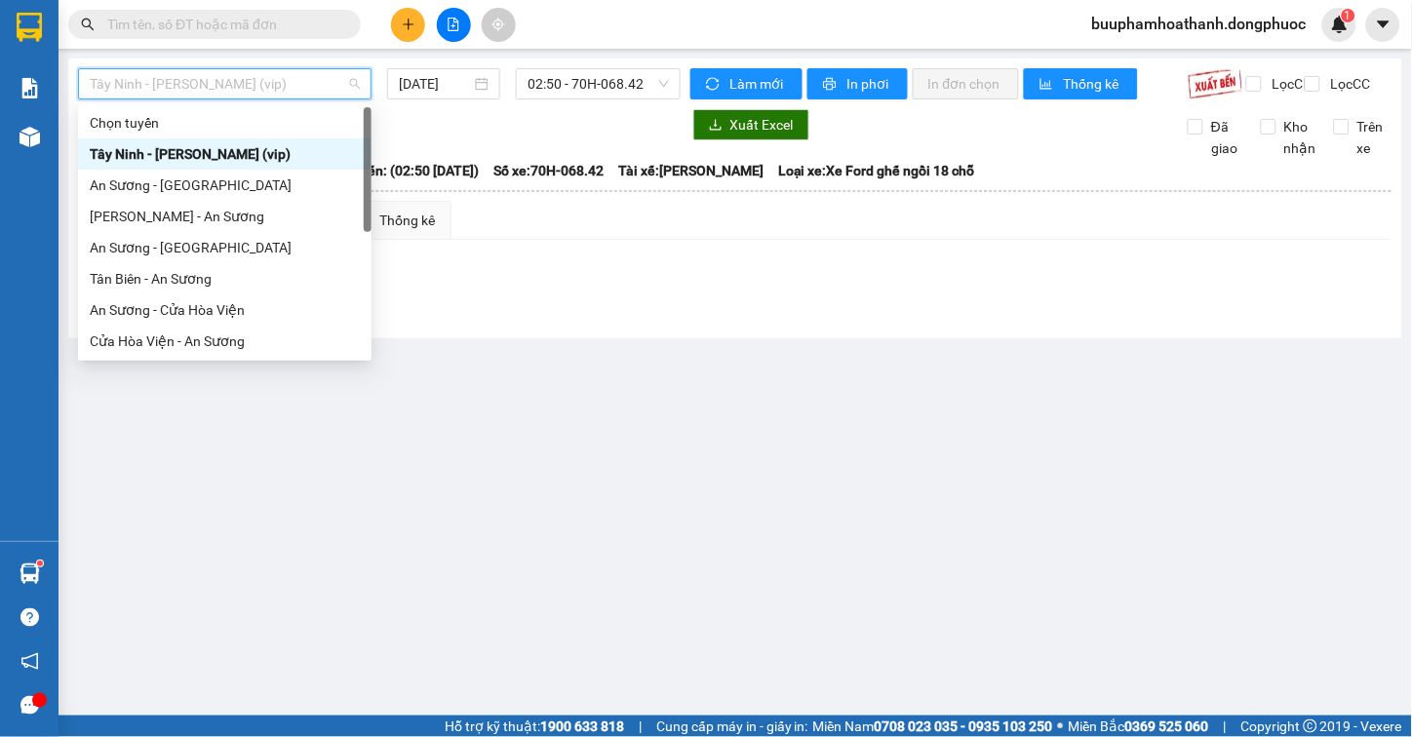
scroll to position [218, 0]
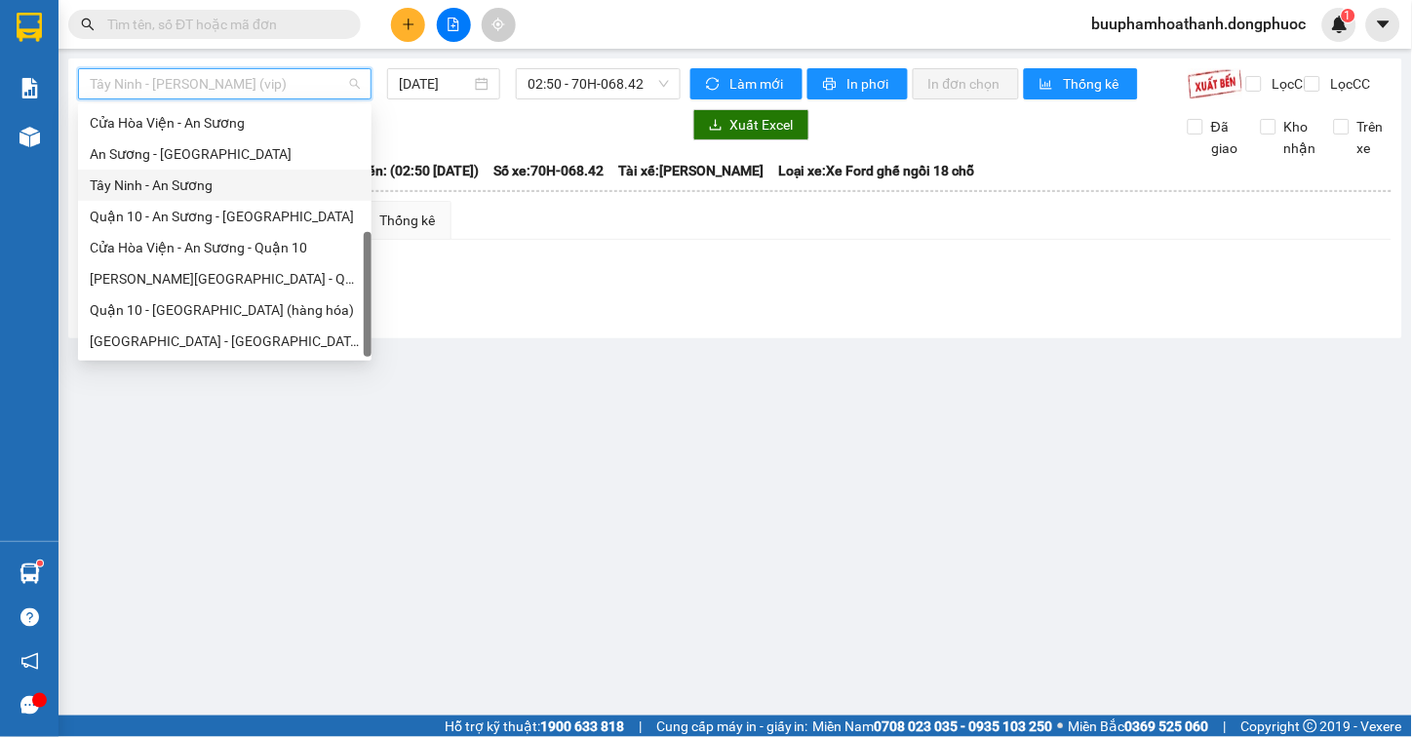
click at [247, 187] on div "Tây Ninh - An Sương" at bounding box center [225, 185] width 270 height 21
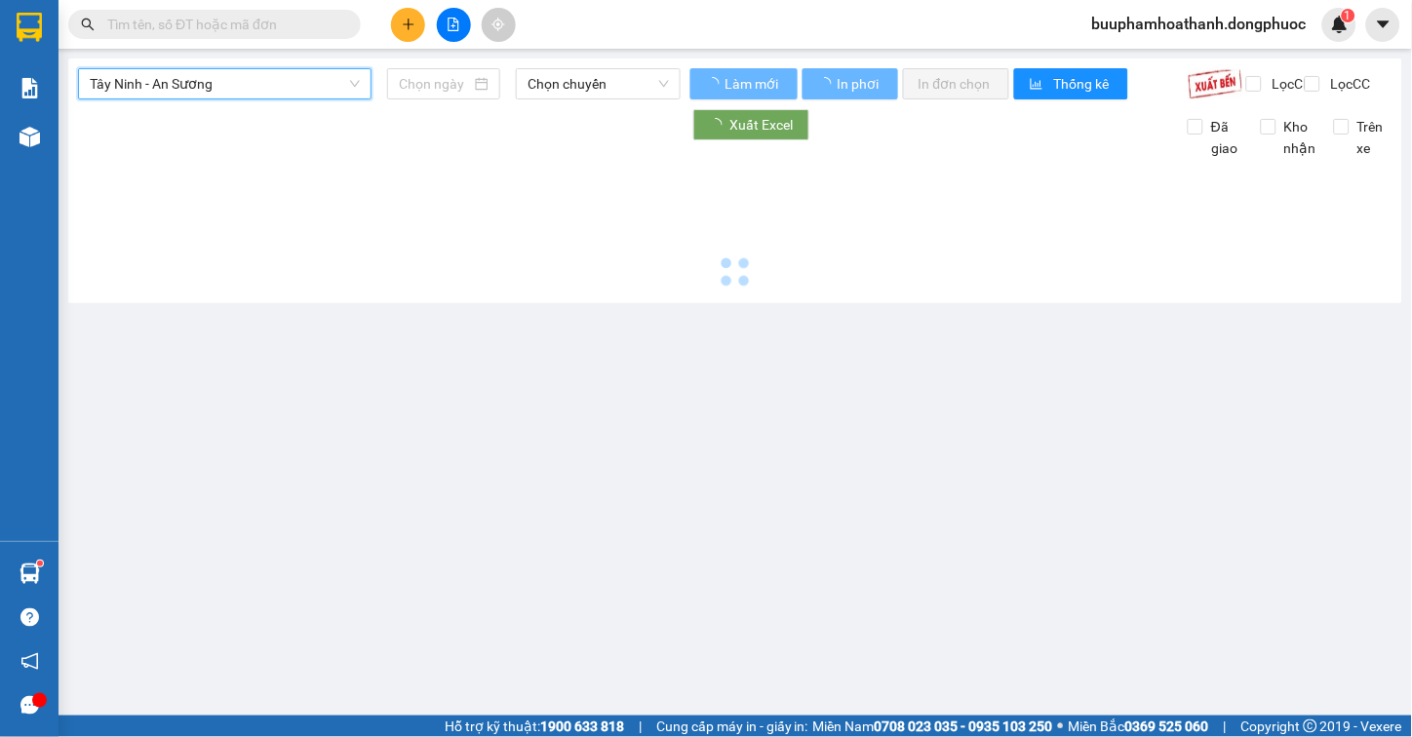
type input "[DATE]"
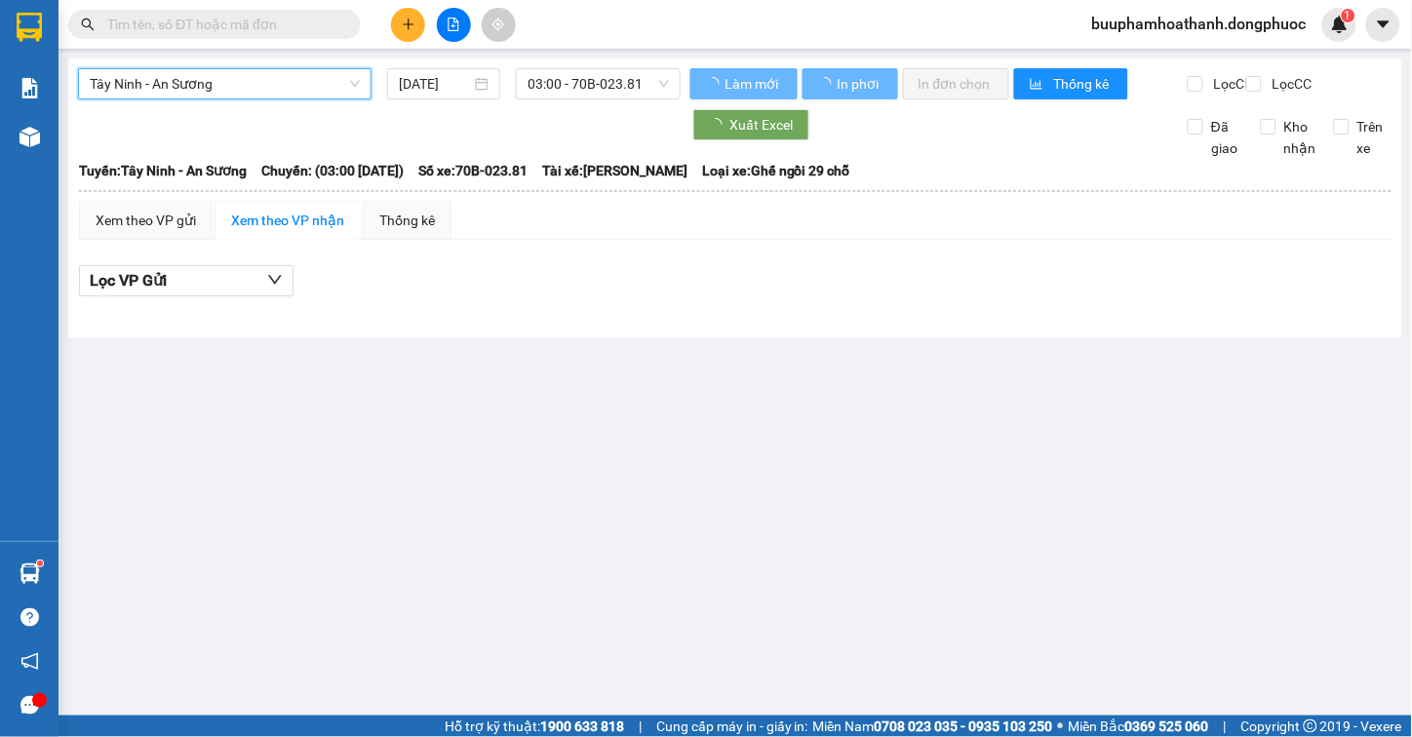
click at [512, 98] on div "03:00 - 70B-023.81" at bounding box center [598, 83] width 180 height 31
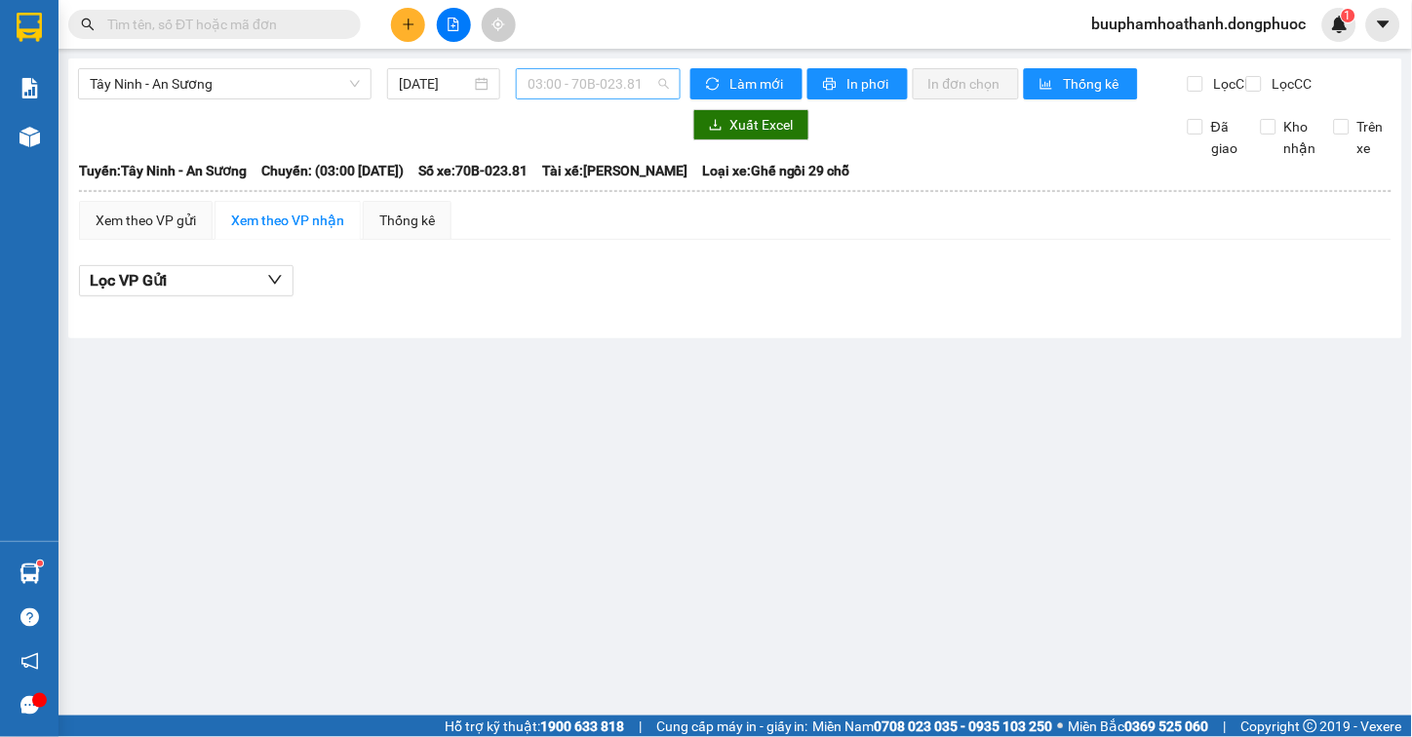
click at [561, 93] on span "03:00 - 70B-023.81" at bounding box center [598, 83] width 141 height 29
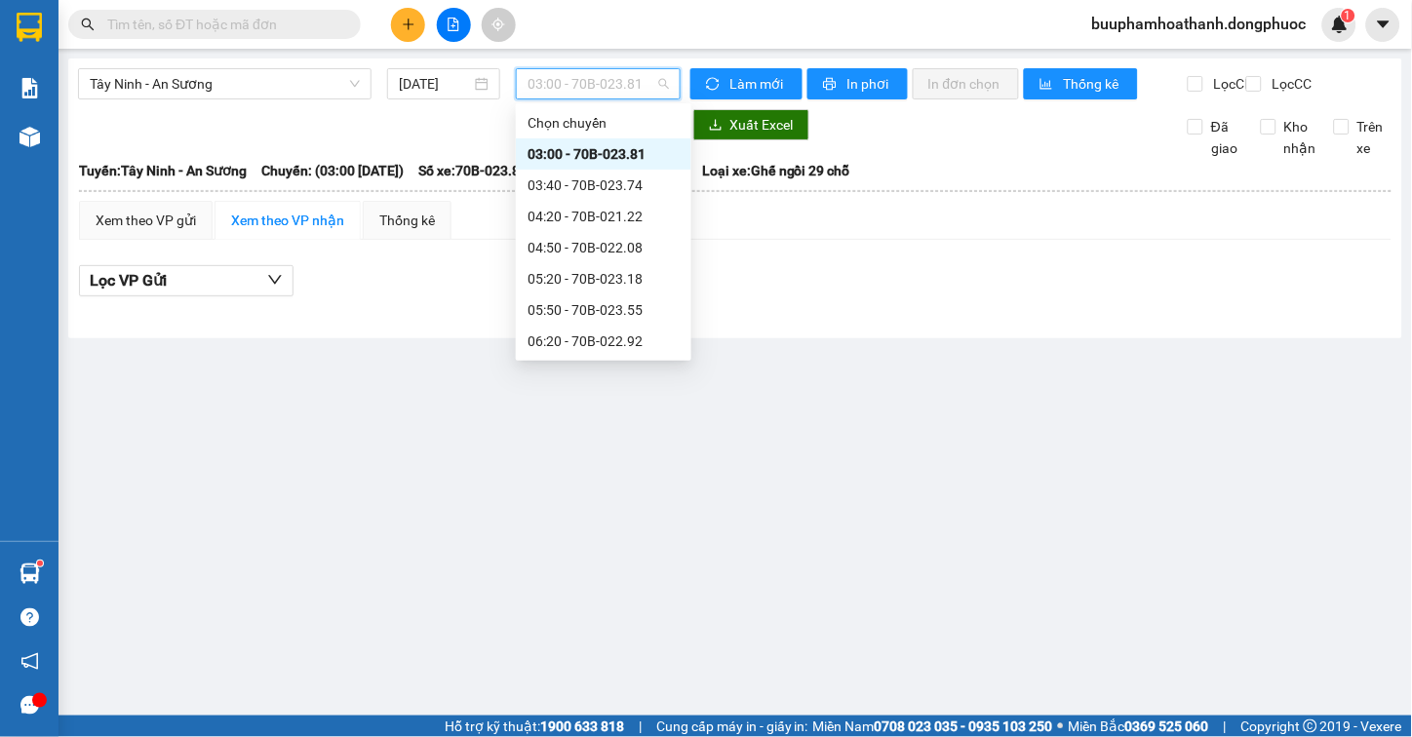
scroll to position [325, 0]
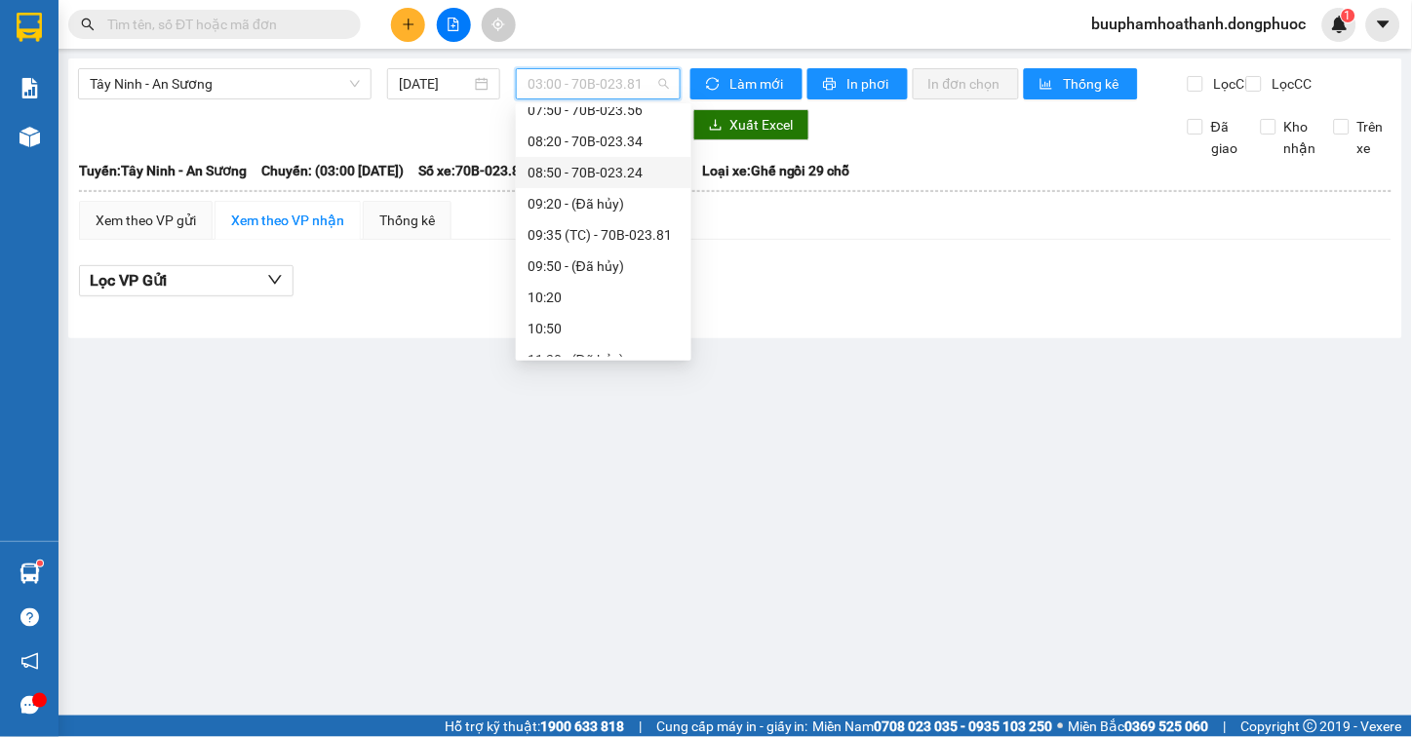
click at [609, 169] on div "08:50 - 70B-023.24" at bounding box center [604, 172] width 152 height 21
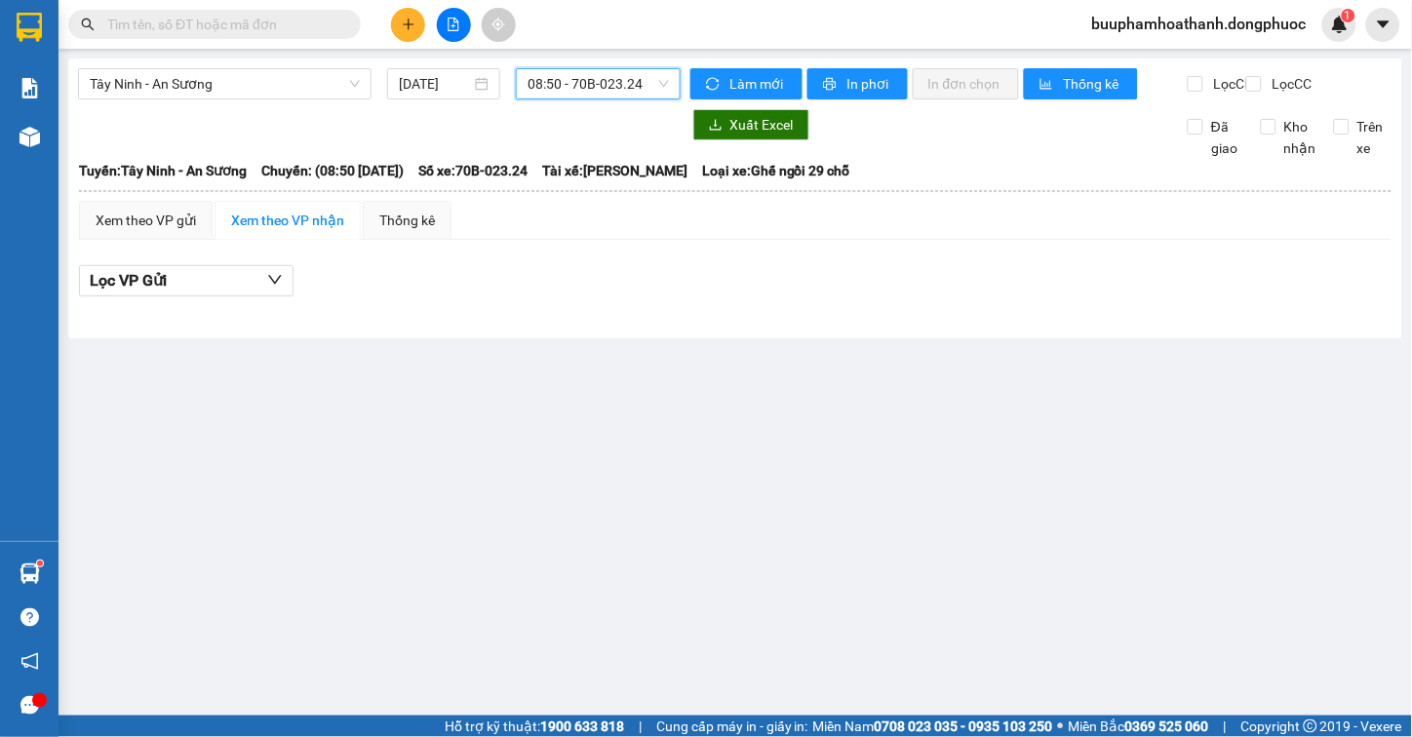
click at [659, 99] on div "Tây Ninh - An Sương 15/09/2025 08:50 08:50 - 70B-023.24" at bounding box center [379, 83] width 603 height 31
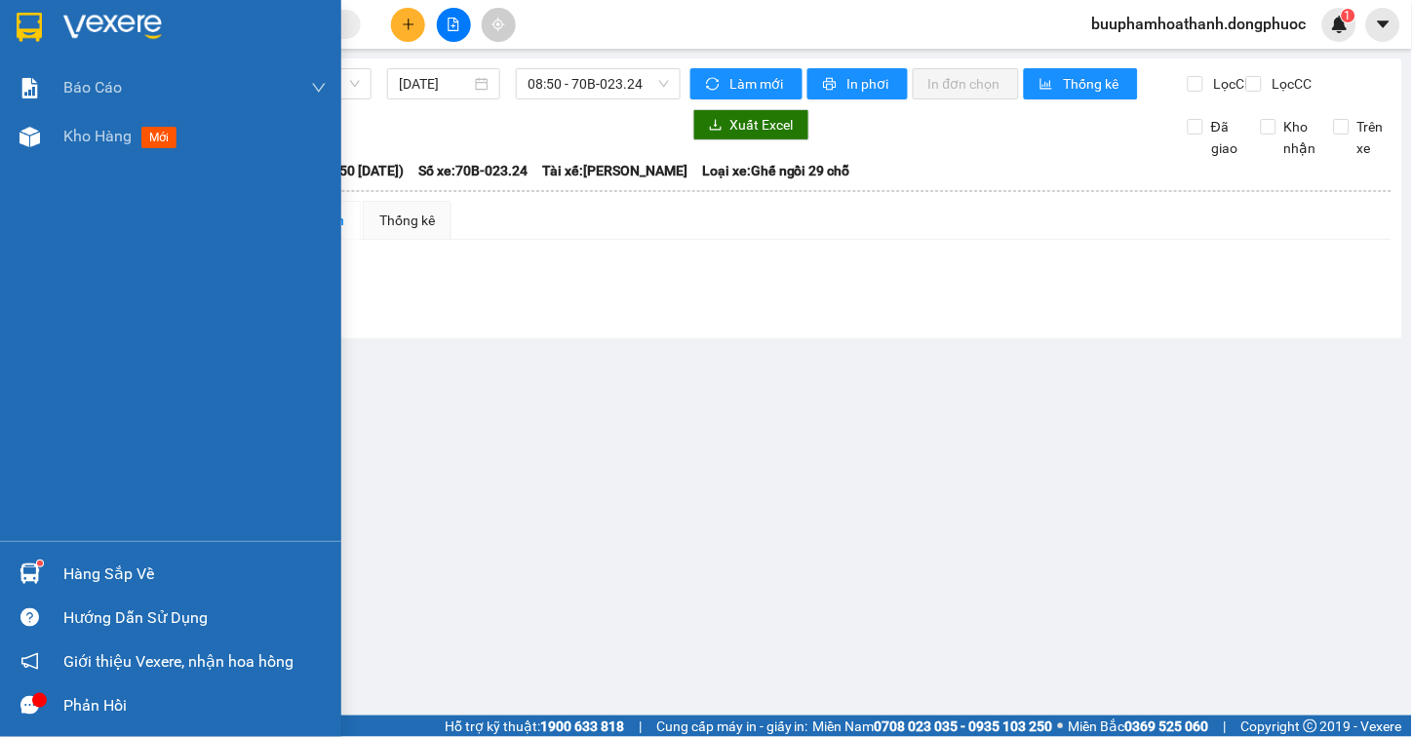
click at [51, 137] on div "Kho hàng mới" at bounding box center [170, 136] width 341 height 49
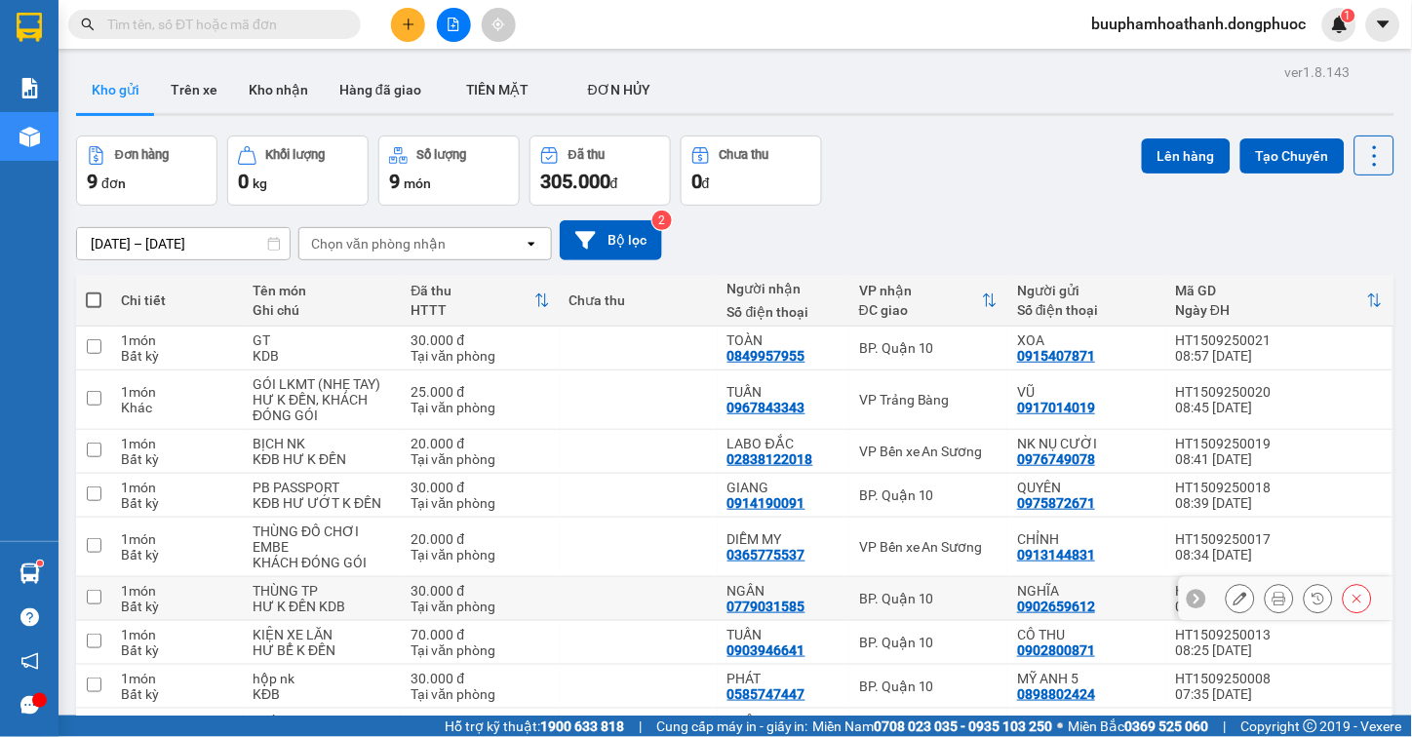
scroll to position [118, 0]
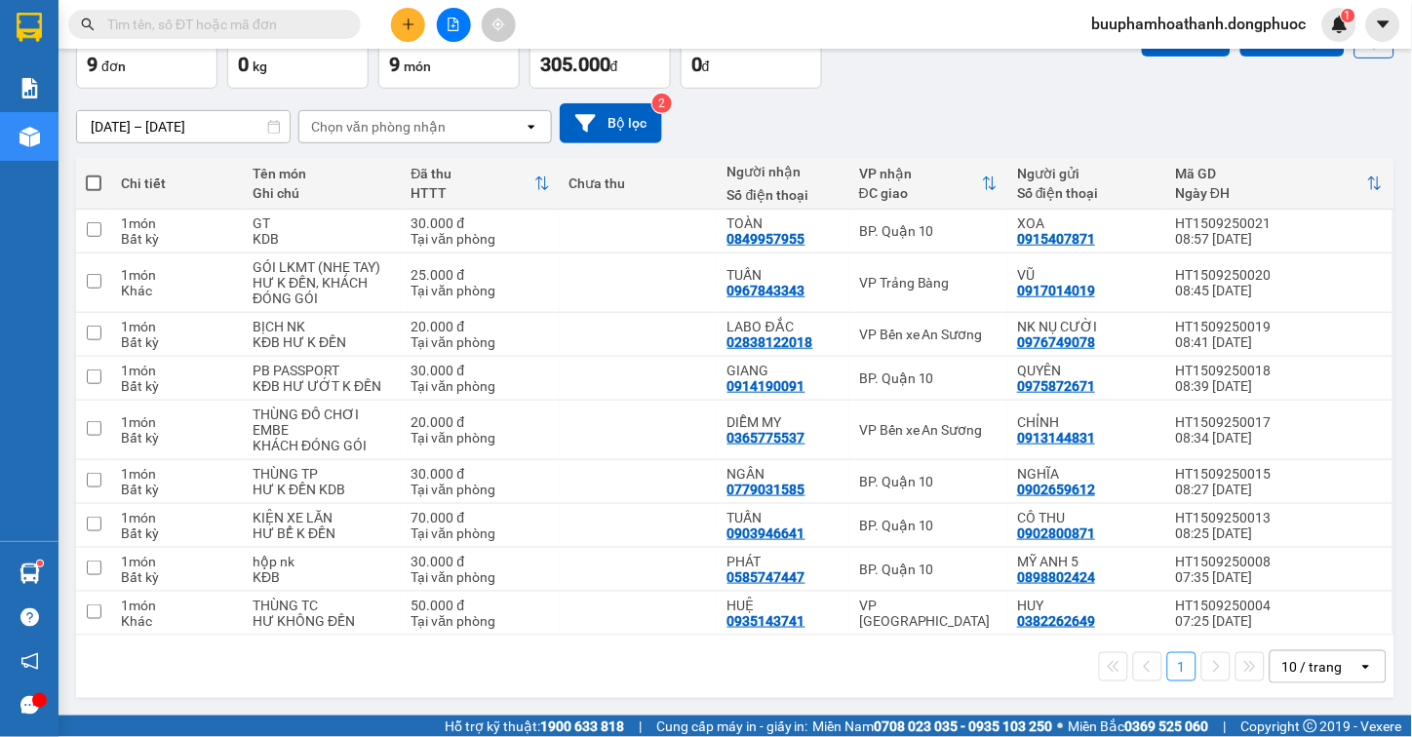
click at [843, 687] on div "1 10 / trang open" at bounding box center [735, 667] width 1318 height 62
drag, startPoint x: 63, startPoint y: 561, endPoint x: 32, endPoint y: 580, distance: 36.8
click at [59, 570] on main "ver 1.8.143 Kho gửi Trên xe Kho nhận Hàng đã giao TIỀN MẶT ĐƠN HỦY Đơn hàng 9…" at bounding box center [706, 358] width 1412 height 716
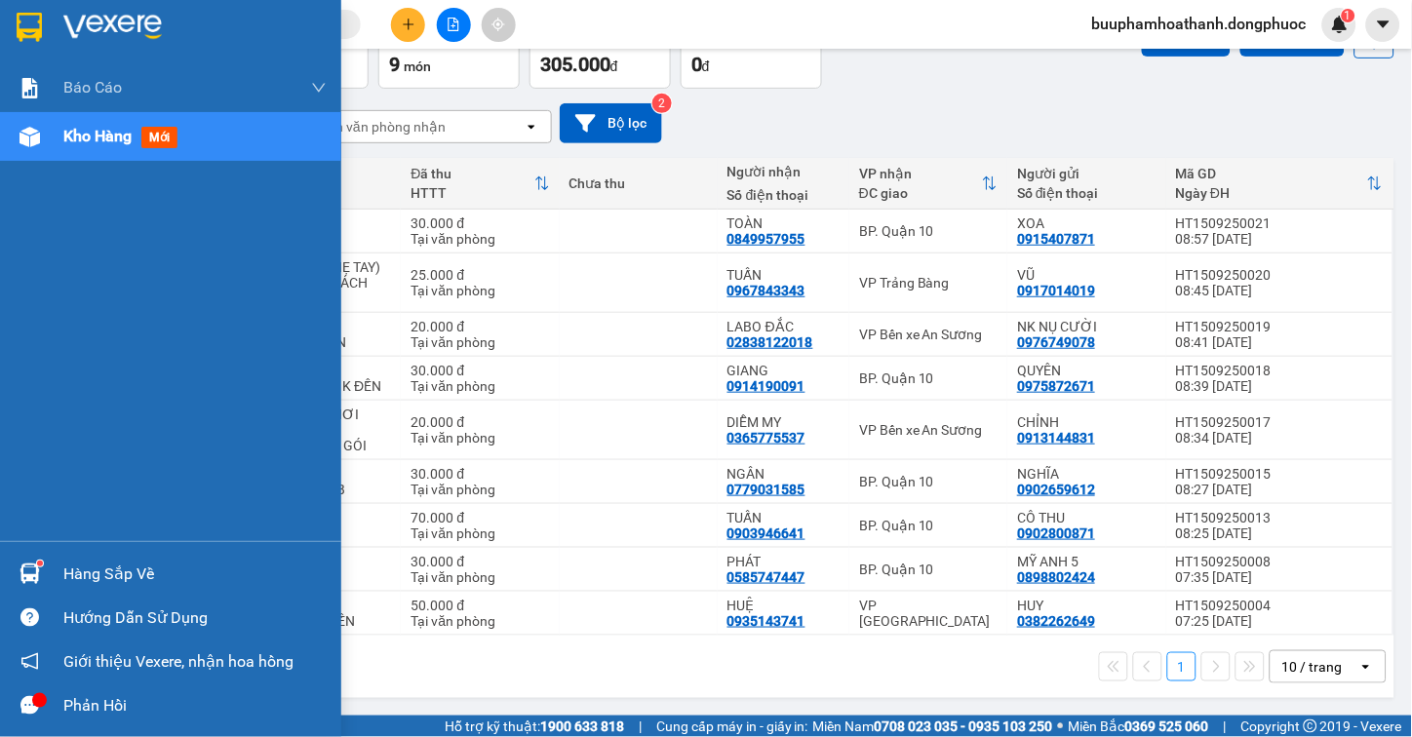
click at [59, 571] on div "Hàng sắp về" at bounding box center [170, 574] width 341 height 44
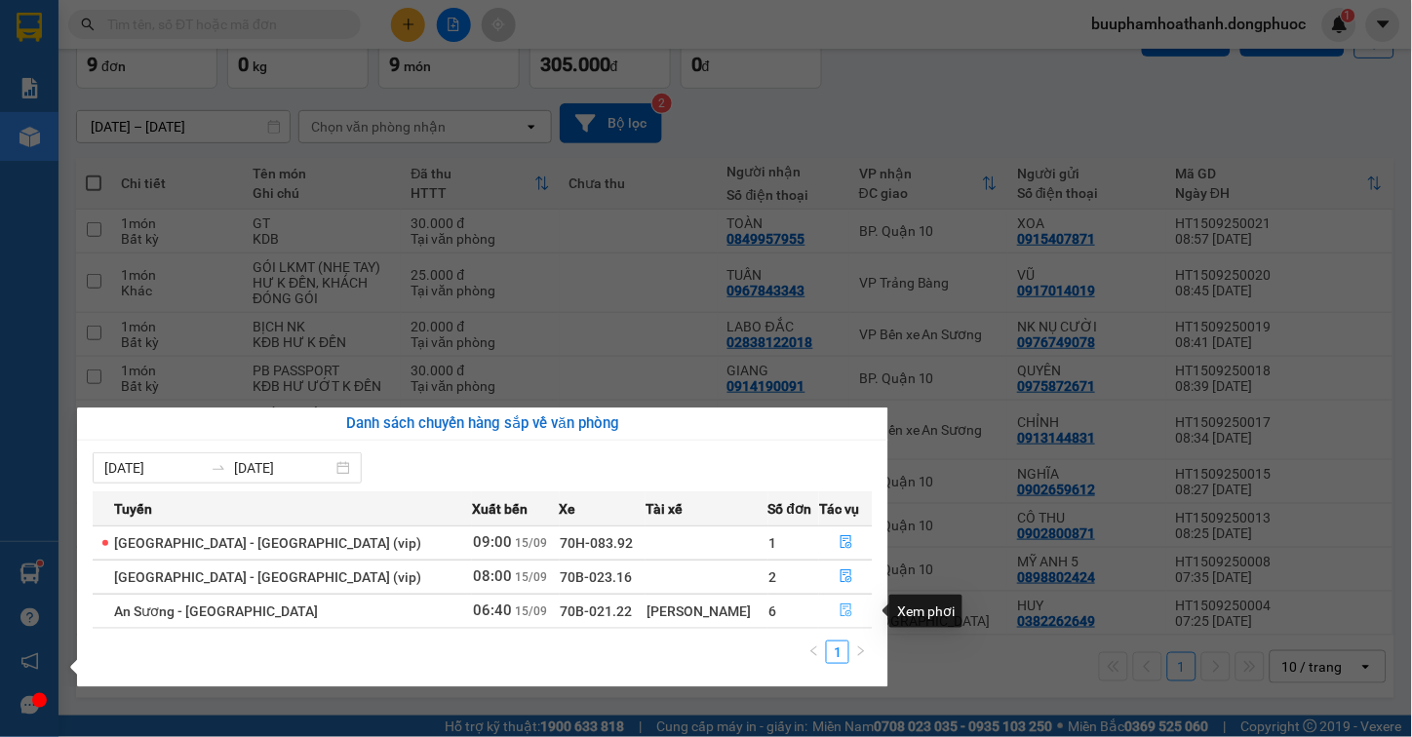
drag, startPoint x: 835, startPoint y: 608, endPoint x: 824, endPoint y: 610, distance: 11.1
click at [840, 608] on icon "file-done" at bounding box center [847, 611] width 14 height 14
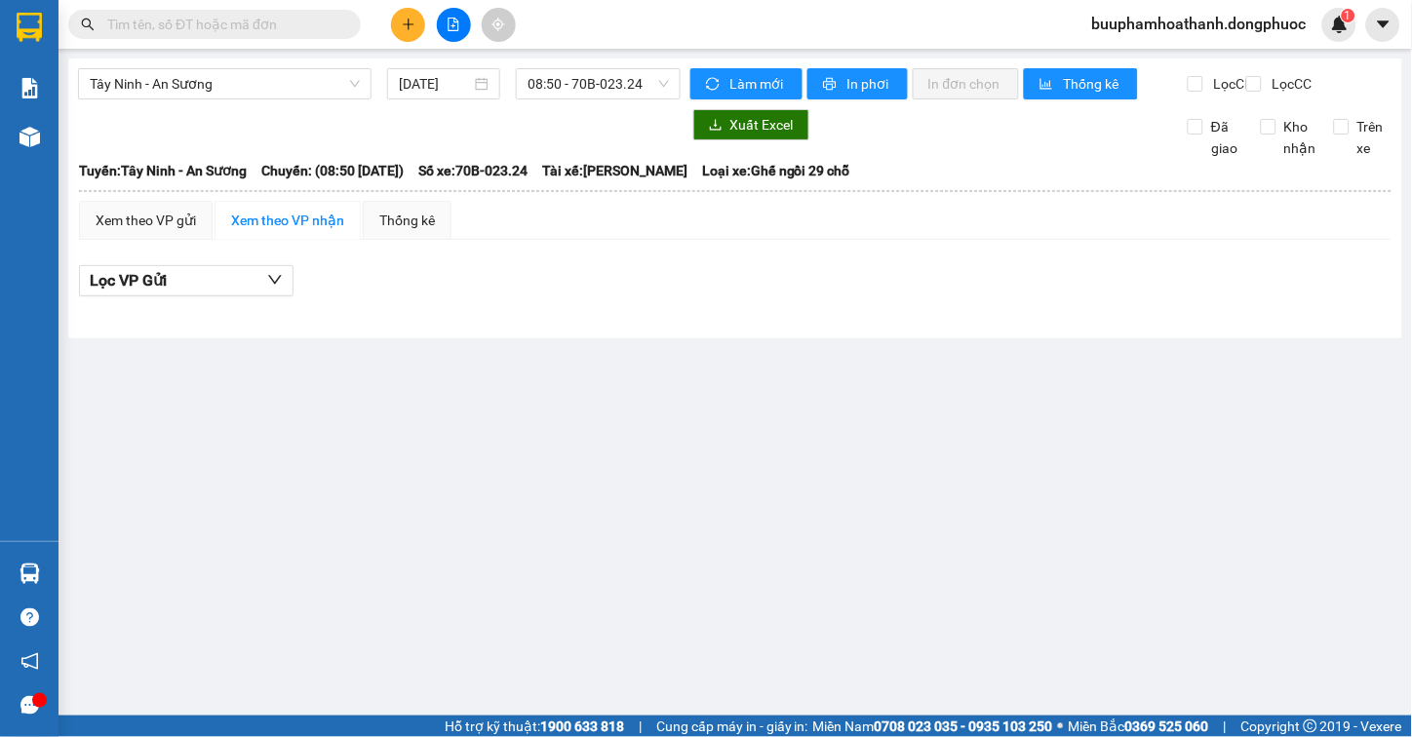
click at [895, 408] on main "Tây Ninh - An Sương 15/09/2025 08:50 - 70B-023.24 Làm mới In phơi In đơn chọn T…" at bounding box center [706, 358] width 1412 height 716
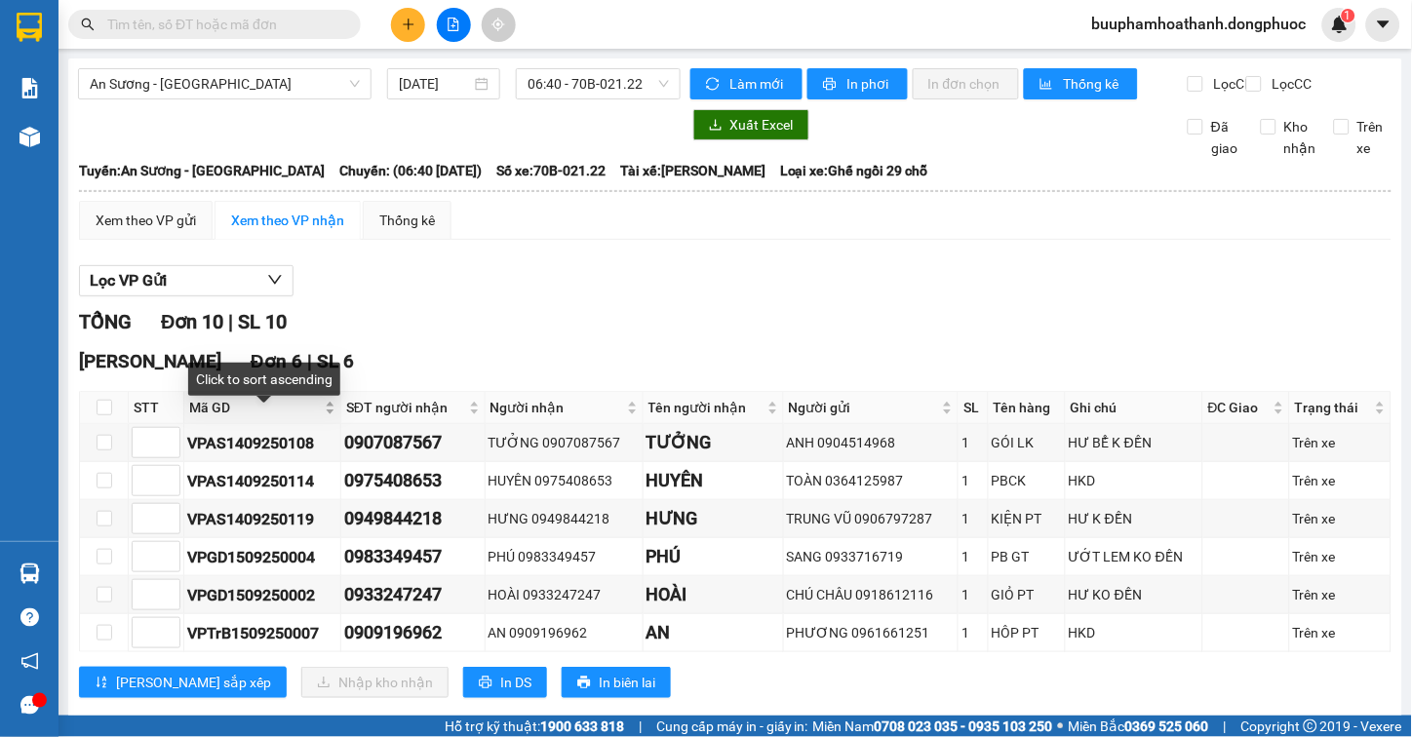
click at [227, 416] on span "Mã GD" at bounding box center [255, 407] width 132 height 21
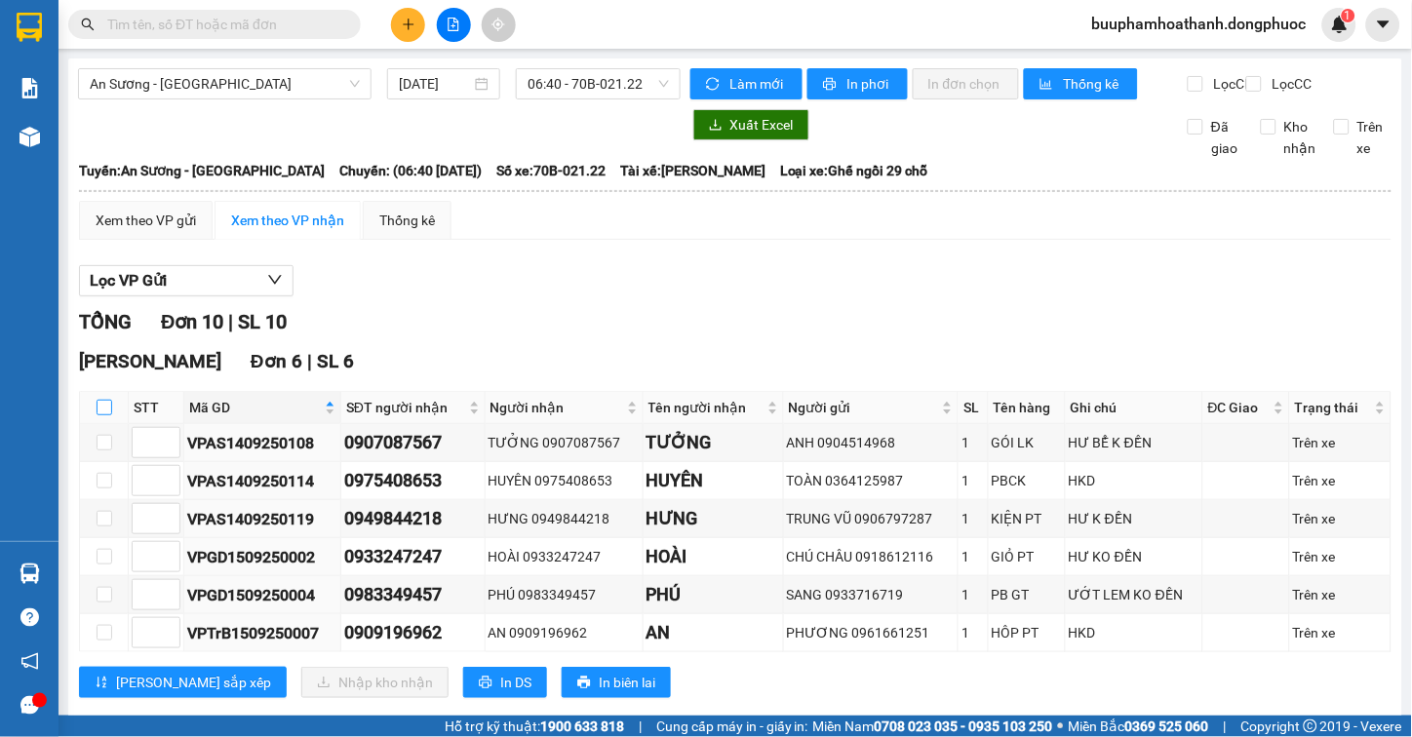
click at [98, 415] on input "checkbox" at bounding box center [105, 408] width 16 height 16
checkbox input "true"
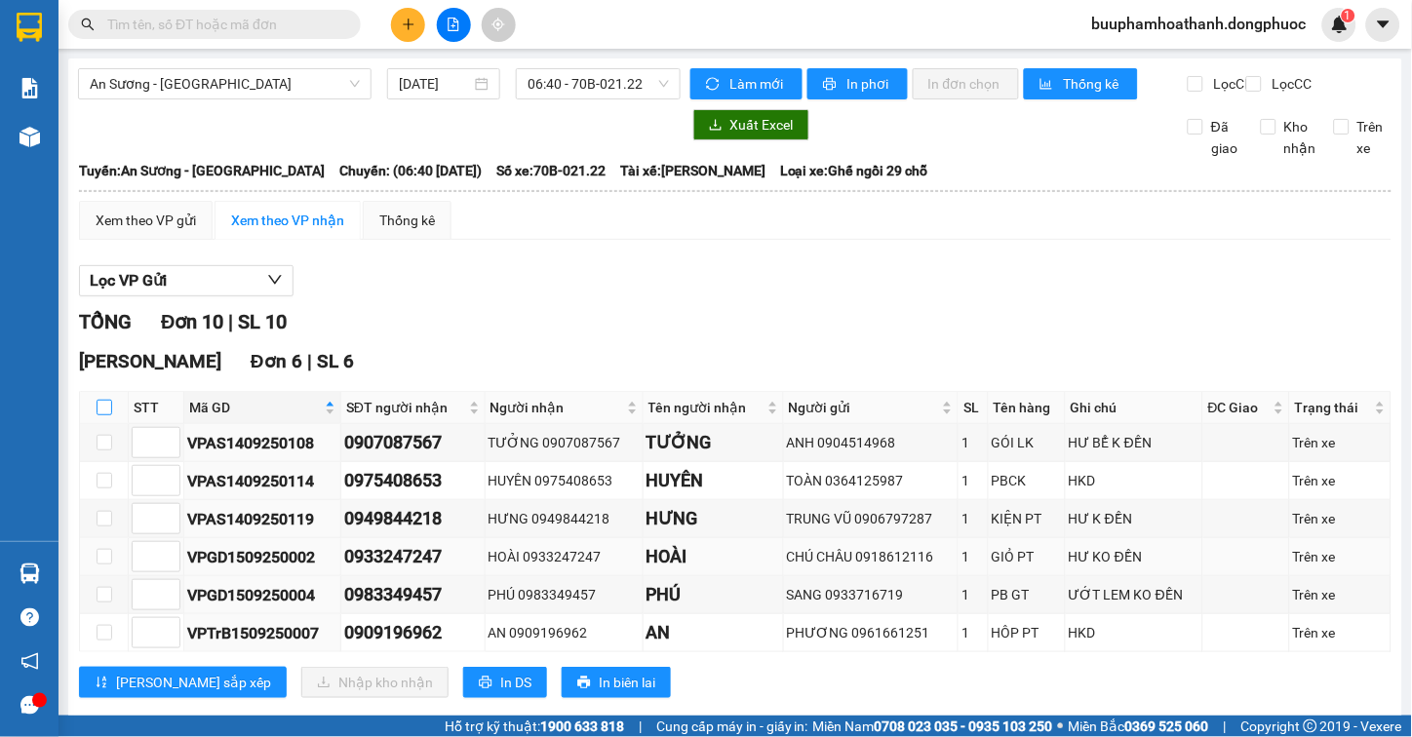
checkbox input "true"
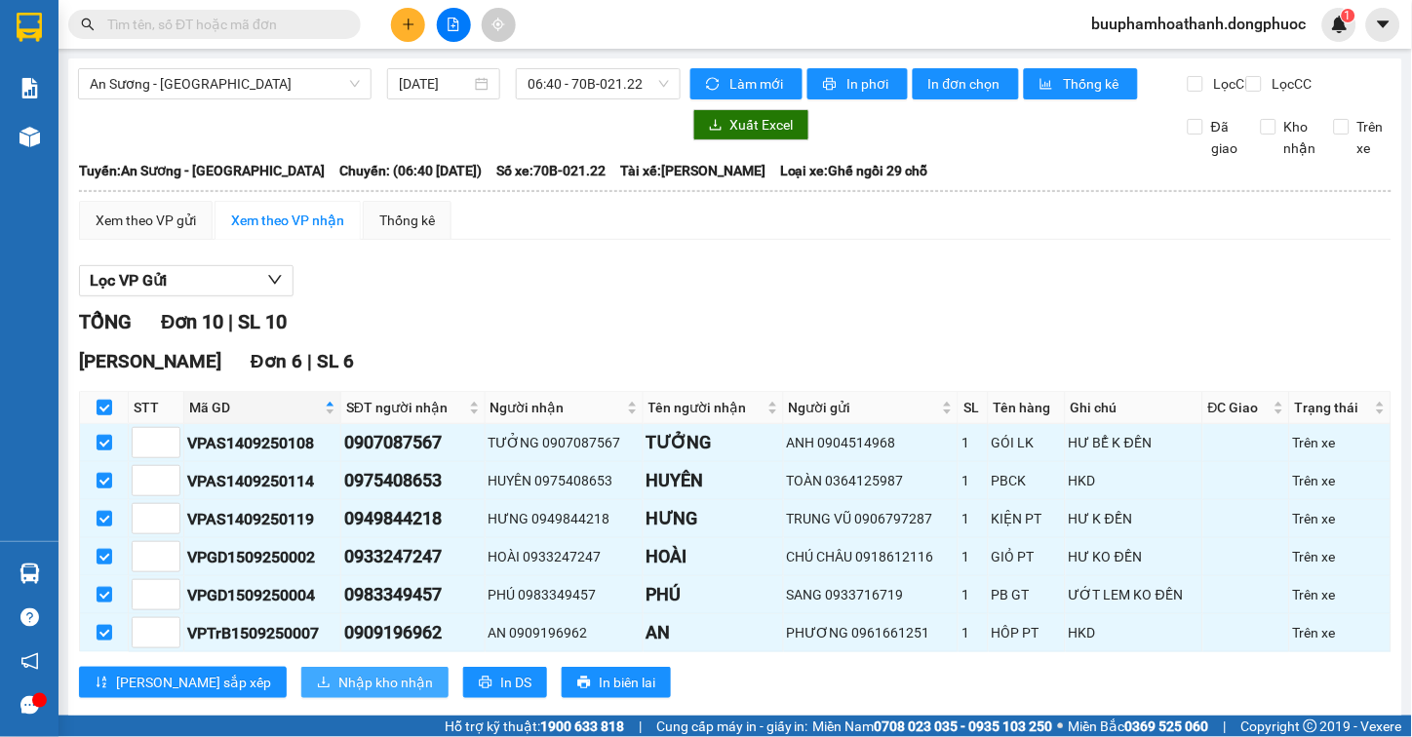
click at [338, 693] on span "Nhập kho nhận" at bounding box center [385, 682] width 95 height 21
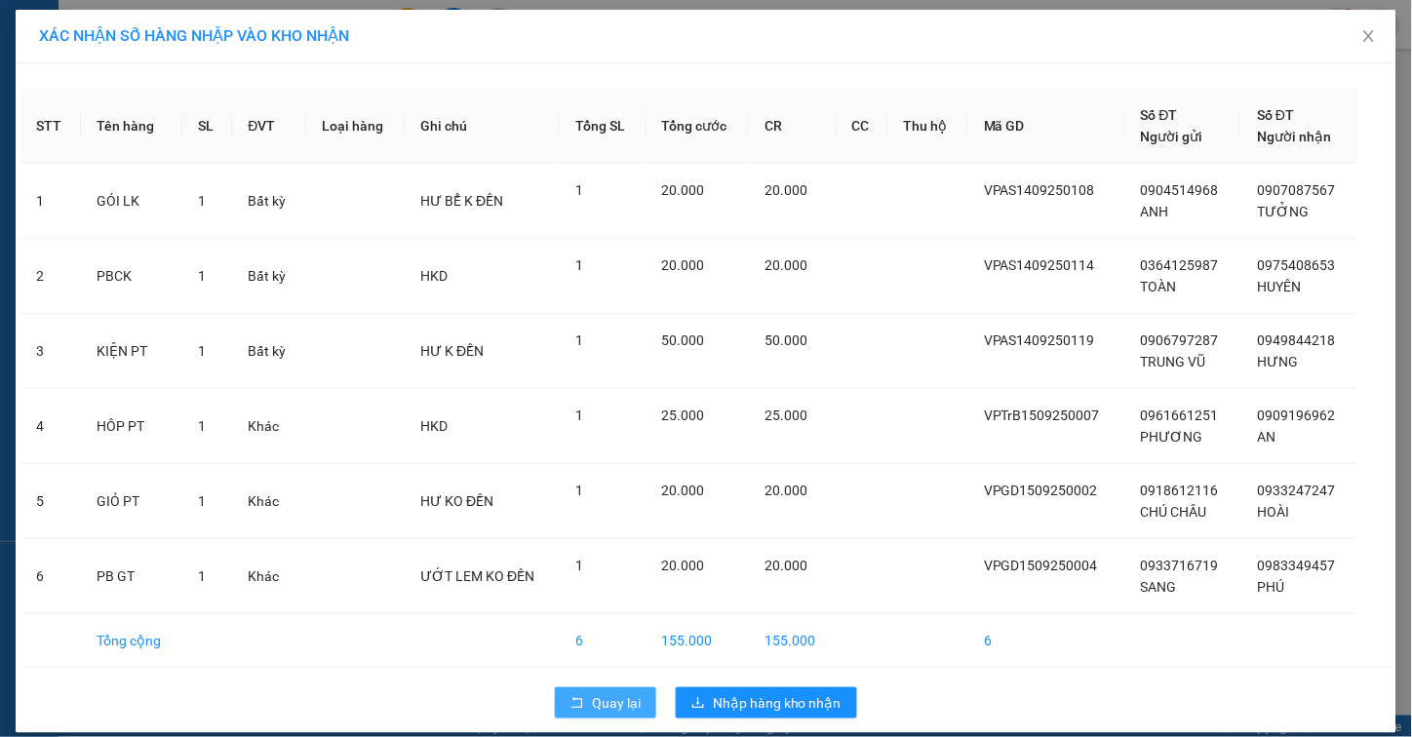
click at [592, 705] on span "Quay lại" at bounding box center [616, 702] width 49 height 21
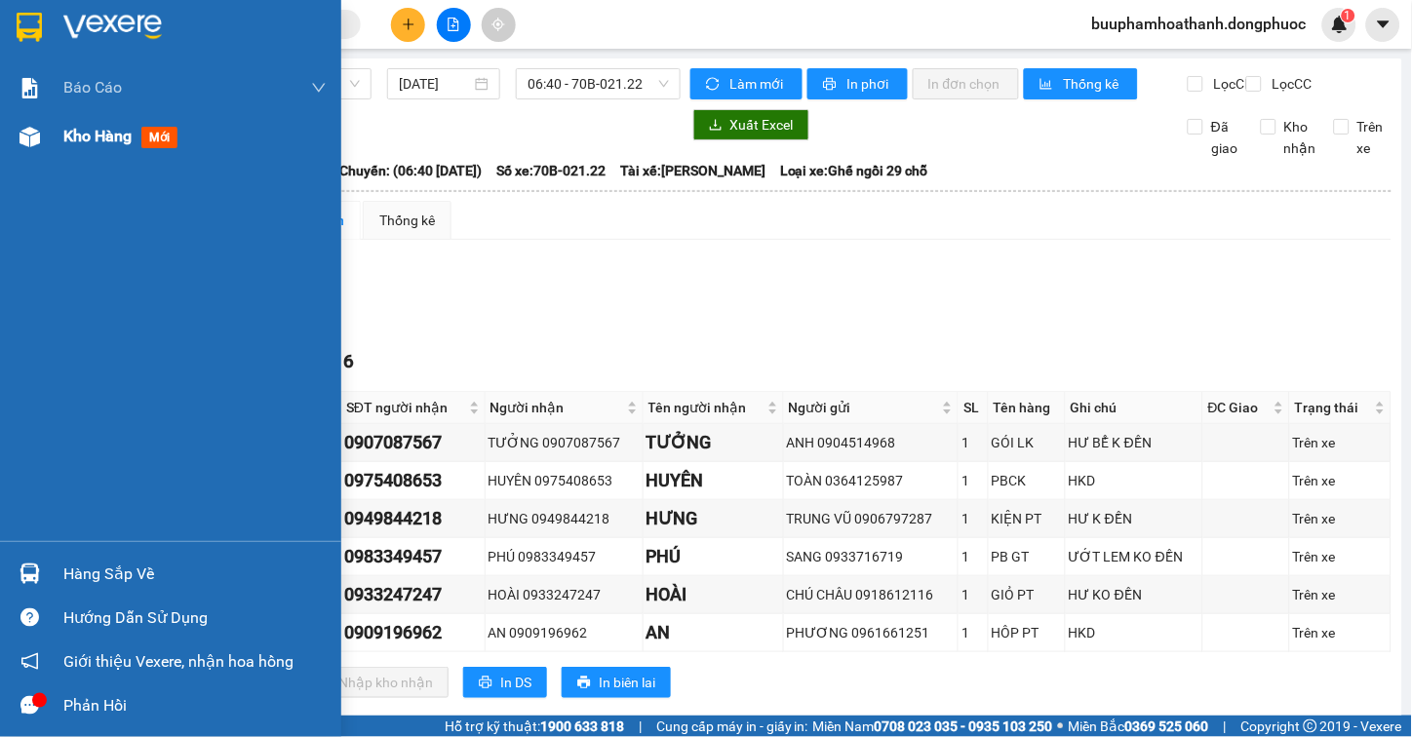
click at [34, 130] on img at bounding box center [30, 137] width 20 height 20
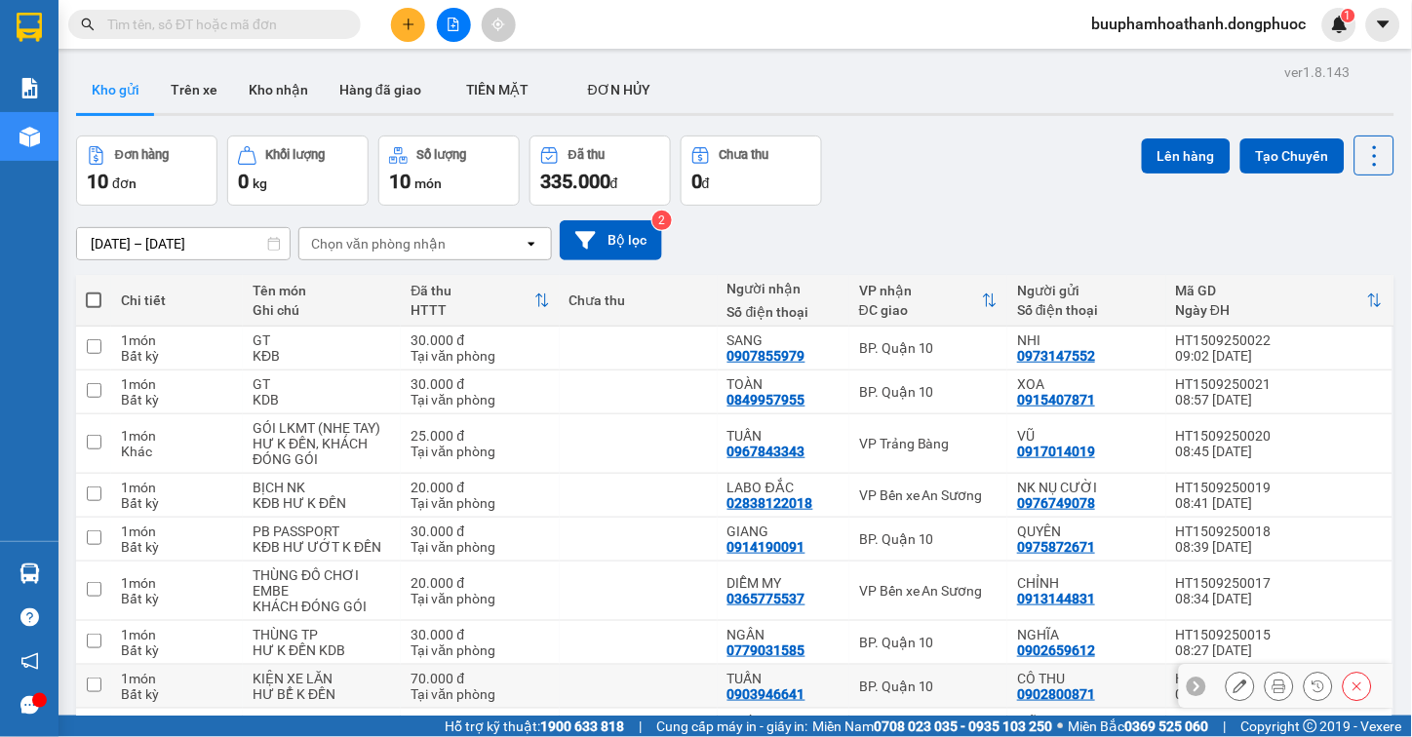
scroll to position [162, 0]
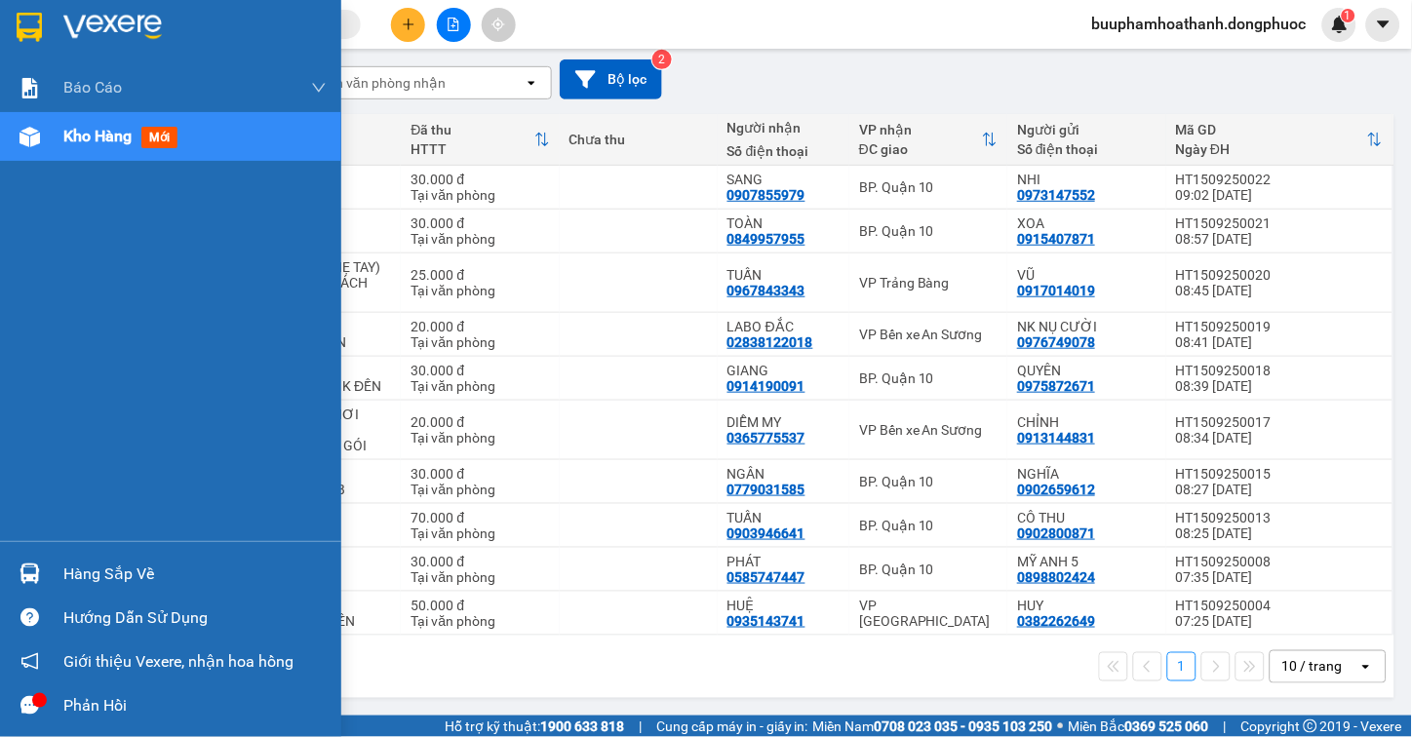
click at [52, 571] on div "Hàng sắp về" at bounding box center [170, 574] width 341 height 44
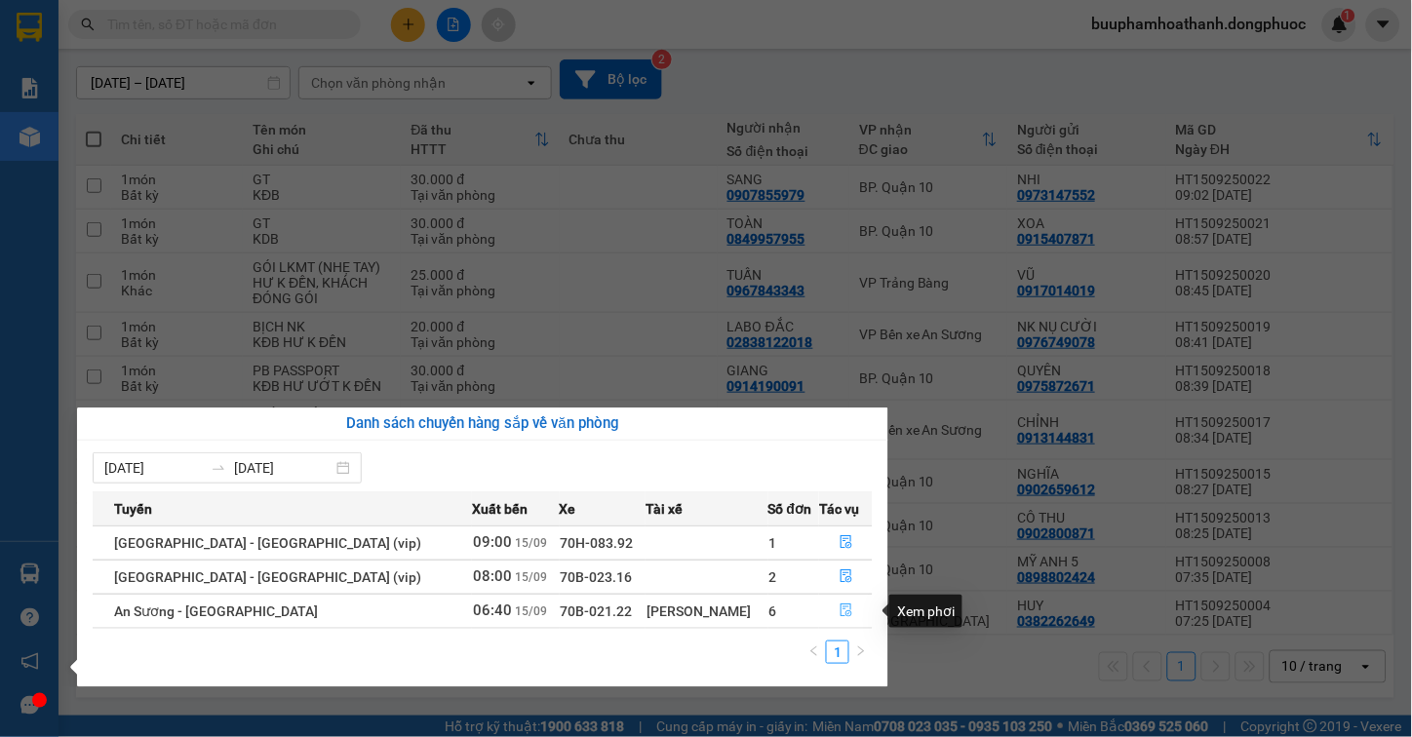
click at [840, 617] on icon "file-done" at bounding box center [847, 611] width 14 height 14
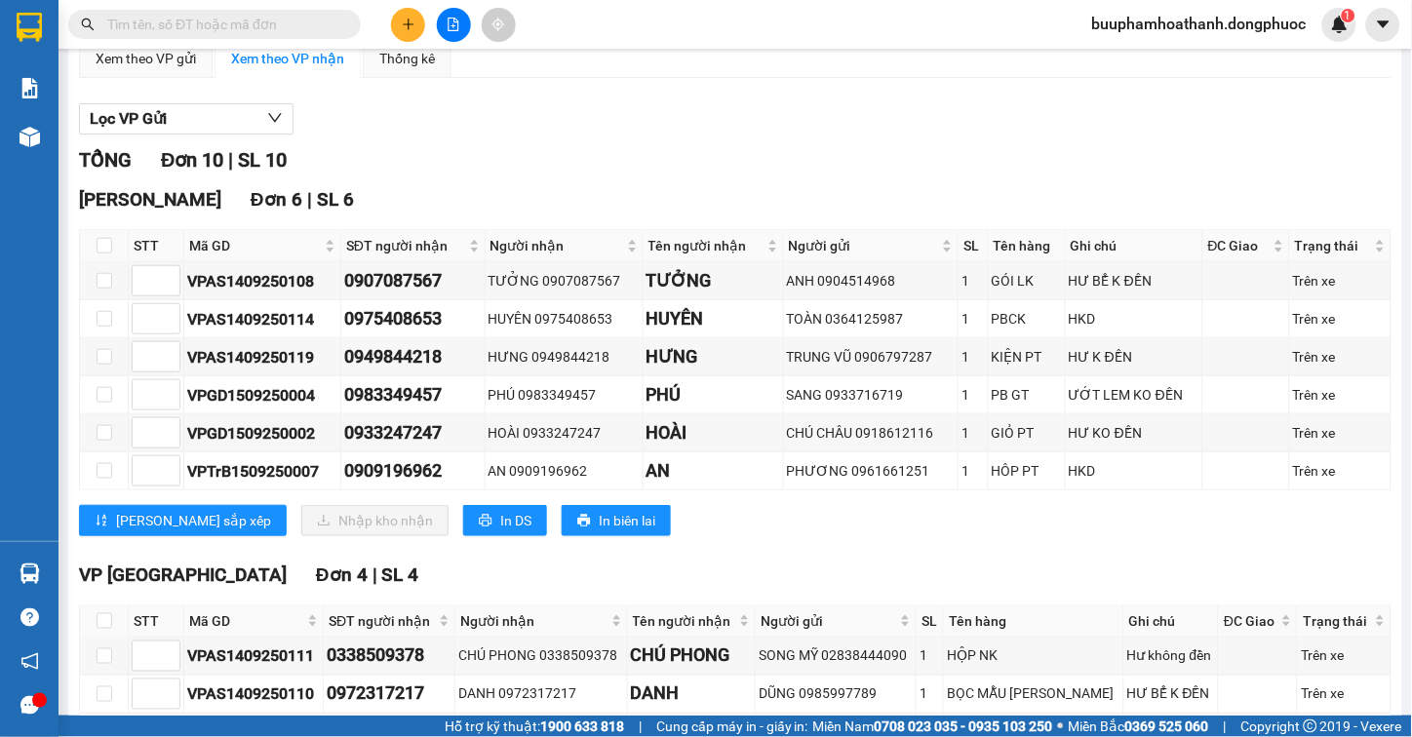
click at [931, 482] on div "PHƯƠNG 0961661251" at bounding box center [871, 470] width 168 height 21
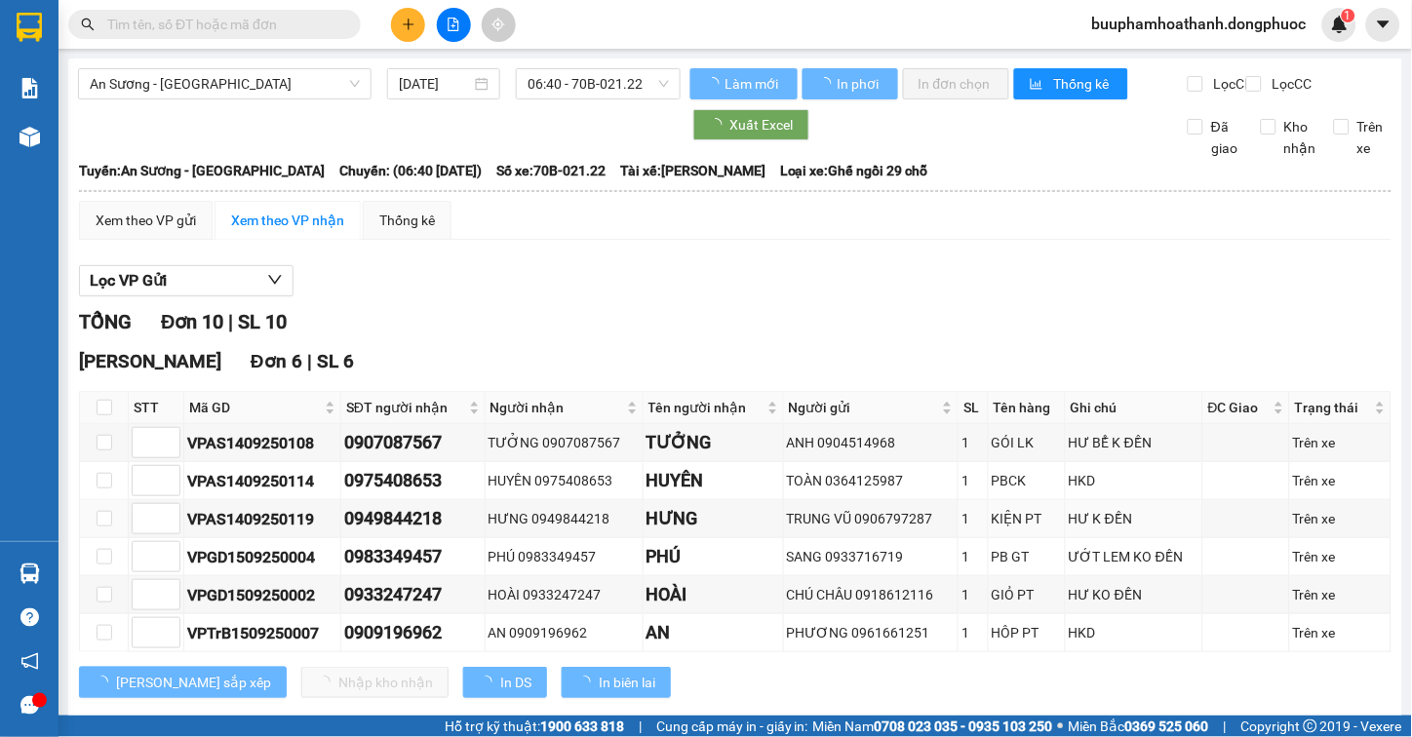
scroll to position [216, 0]
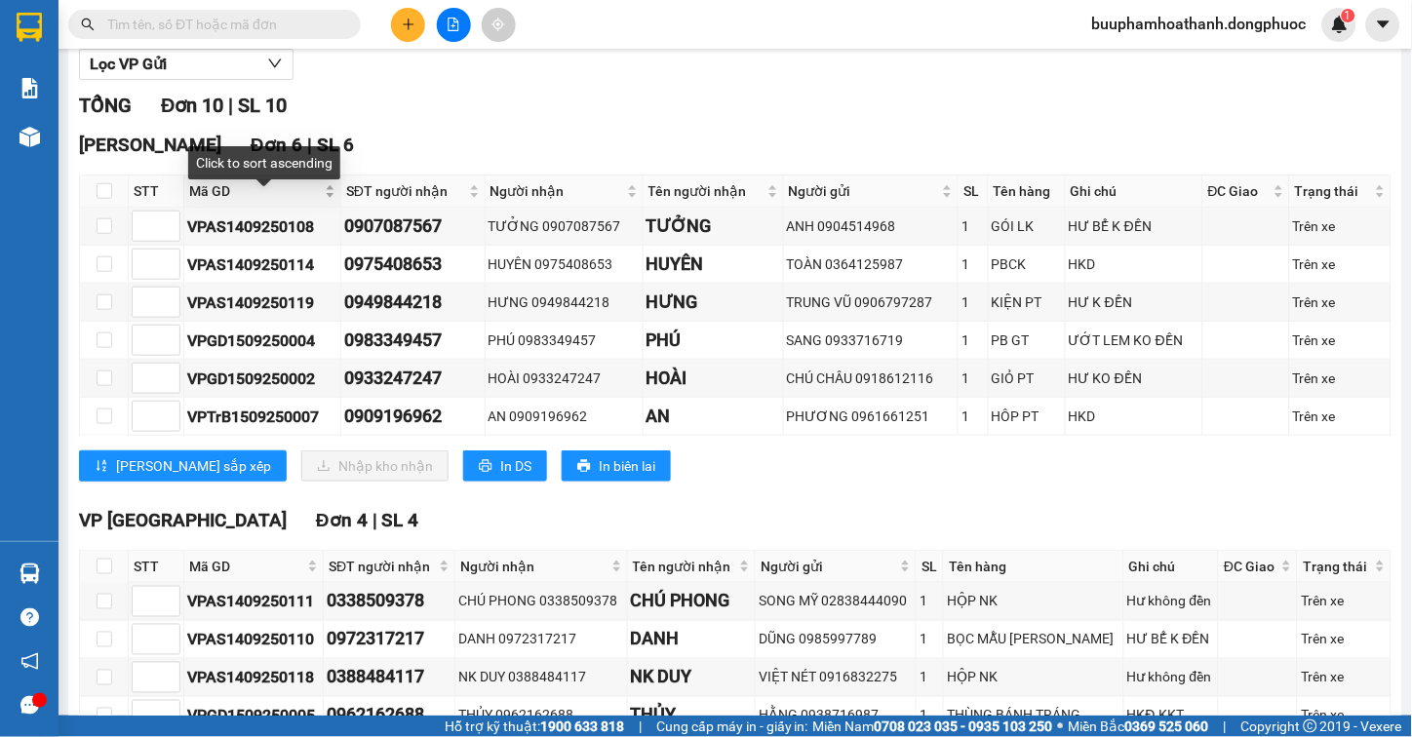
click at [213, 202] on span "Mã GD" at bounding box center [255, 190] width 132 height 21
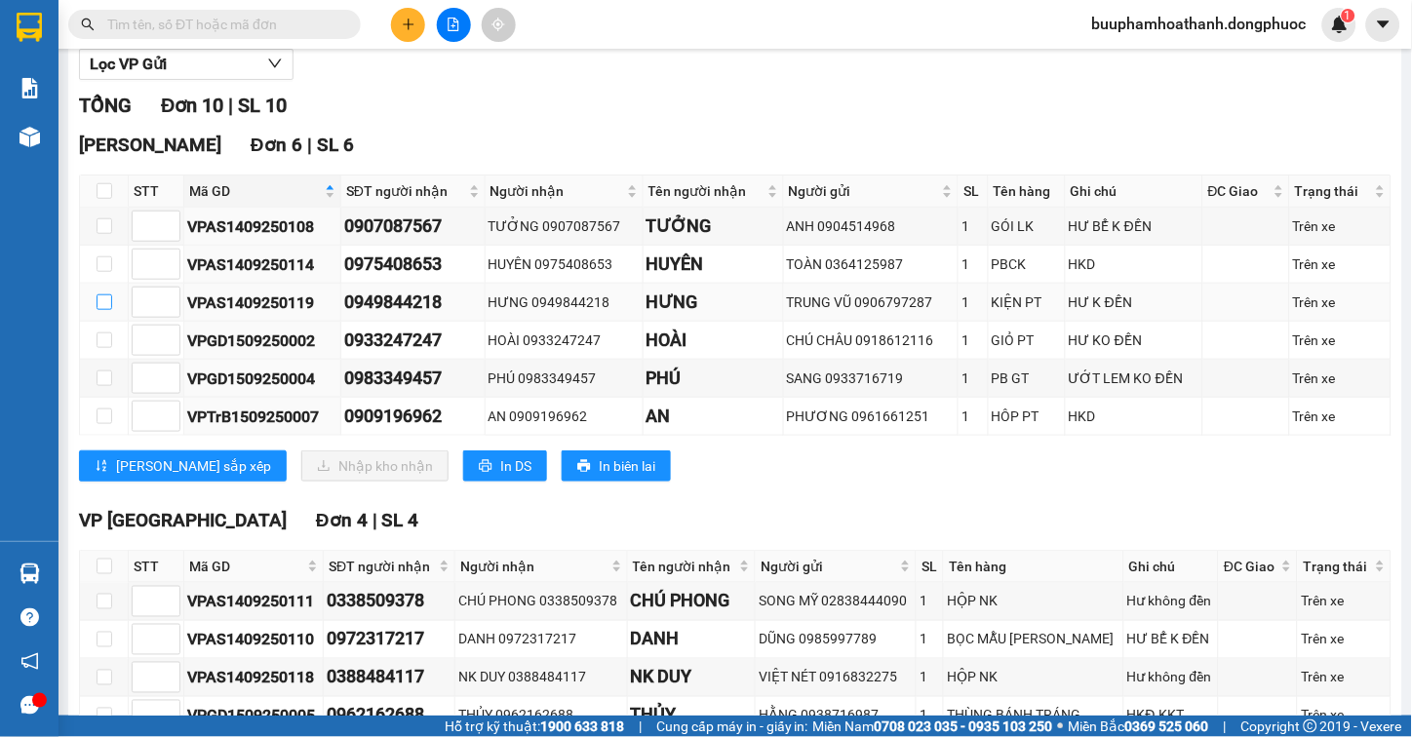
click at [104, 310] on input "checkbox" at bounding box center [105, 303] width 16 height 16
checkbox input "true"
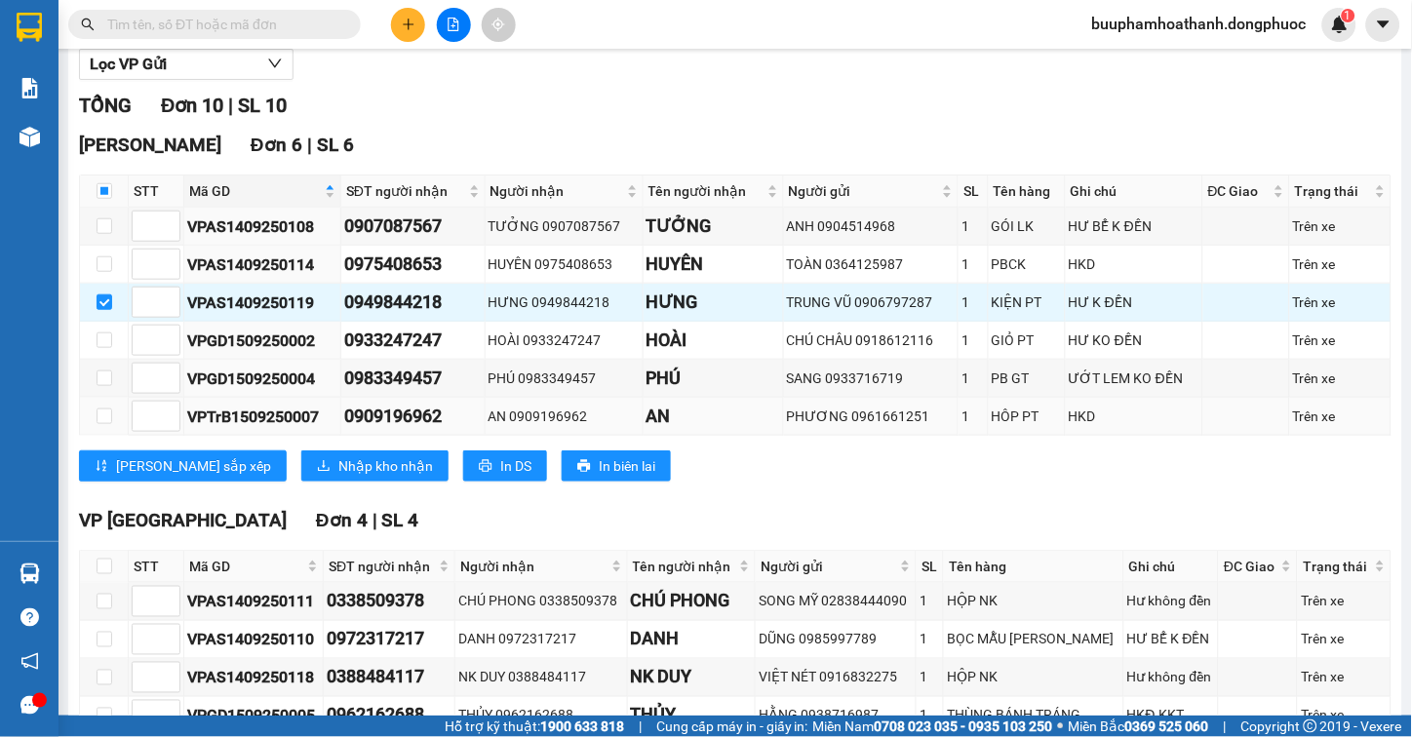
click at [98, 436] on td at bounding box center [104, 417] width 49 height 38
click at [99, 424] on input "checkbox" at bounding box center [105, 417] width 16 height 16
checkbox input "true"
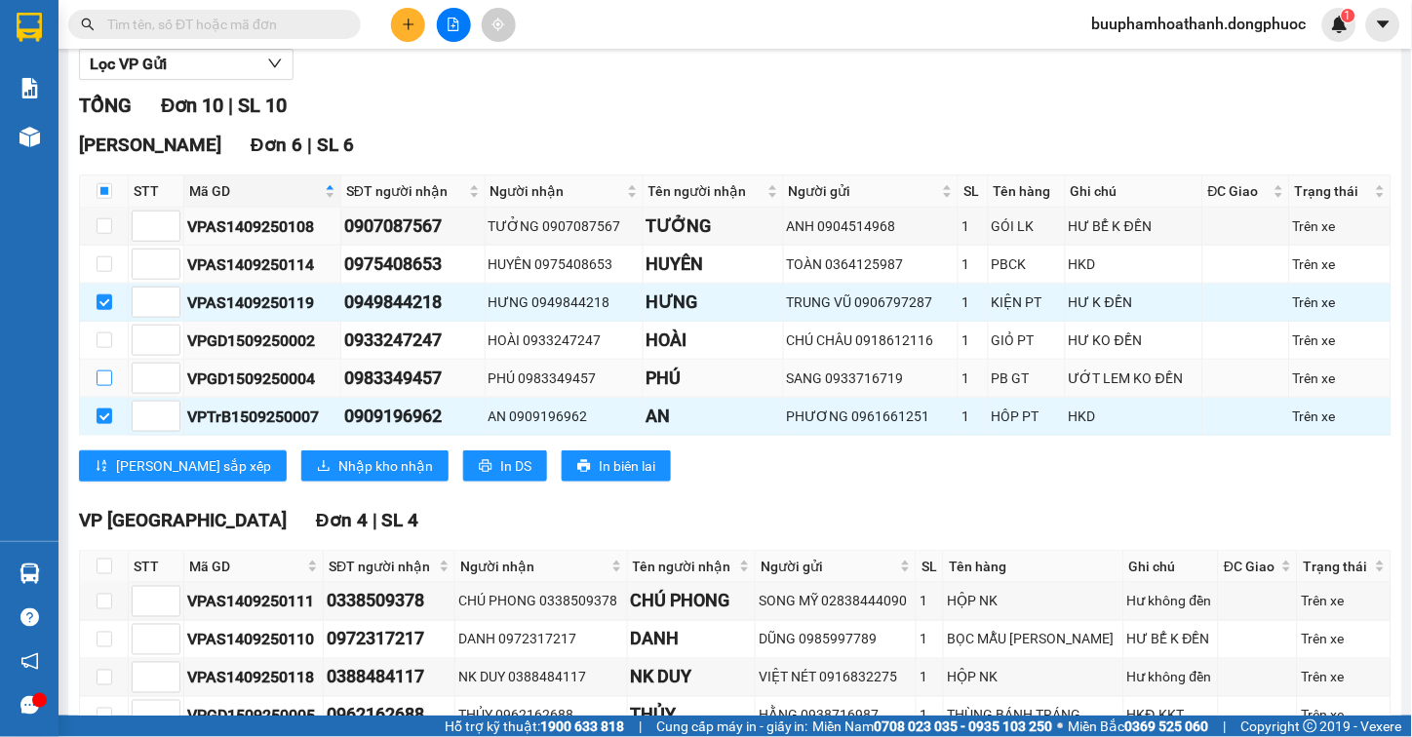
click at [108, 386] on input "checkbox" at bounding box center [105, 379] width 16 height 16
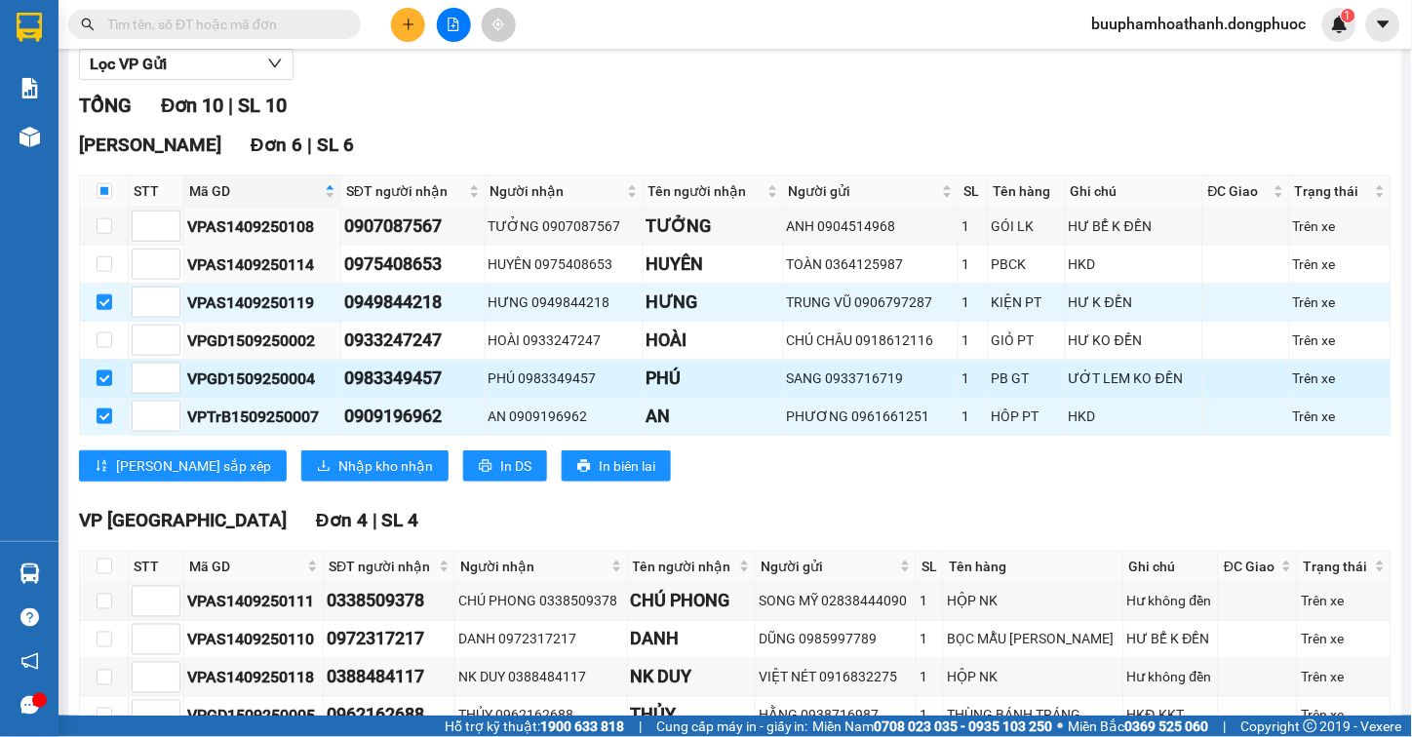
click at [108, 386] on input "checkbox" at bounding box center [105, 379] width 16 height 16
checkbox input "false"
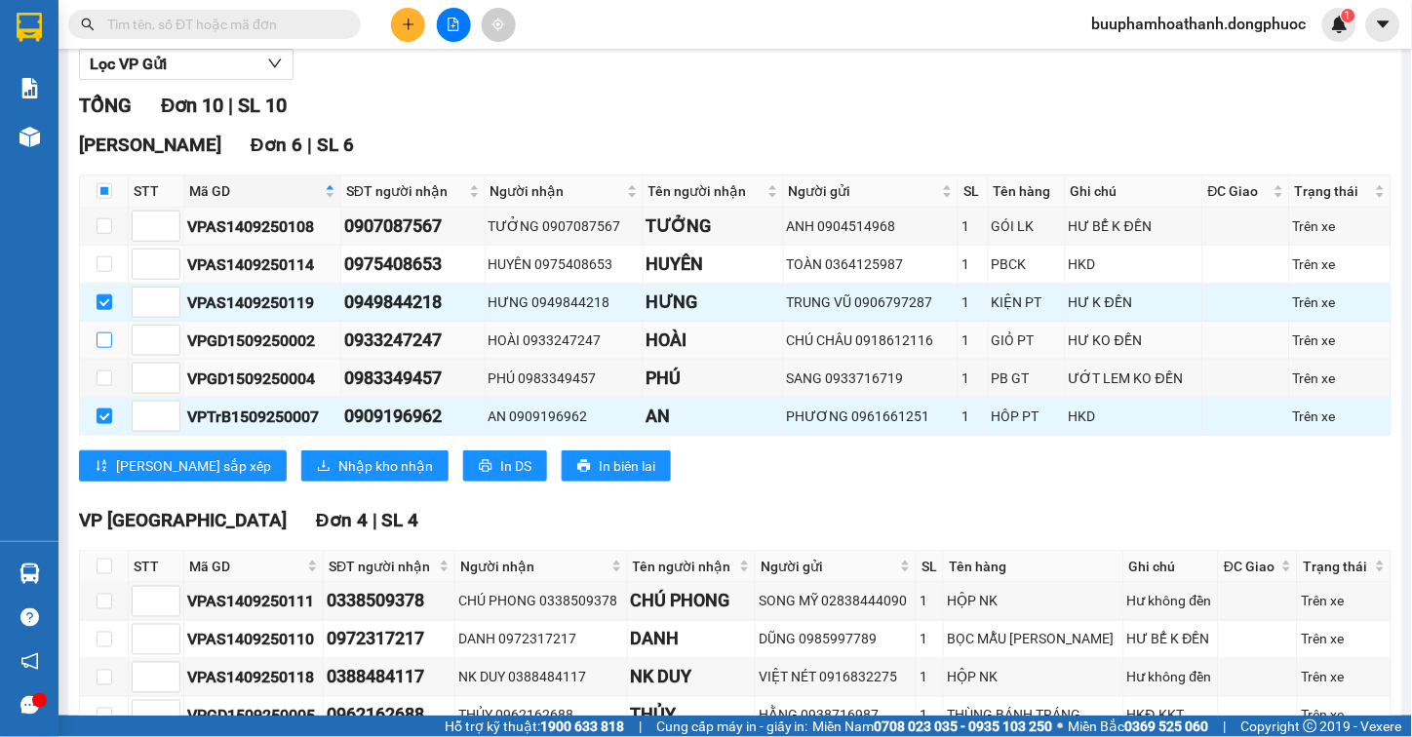
click at [110, 348] on input "checkbox" at bounding box center [105, 341] width 16 height 16
checkbox input "true"
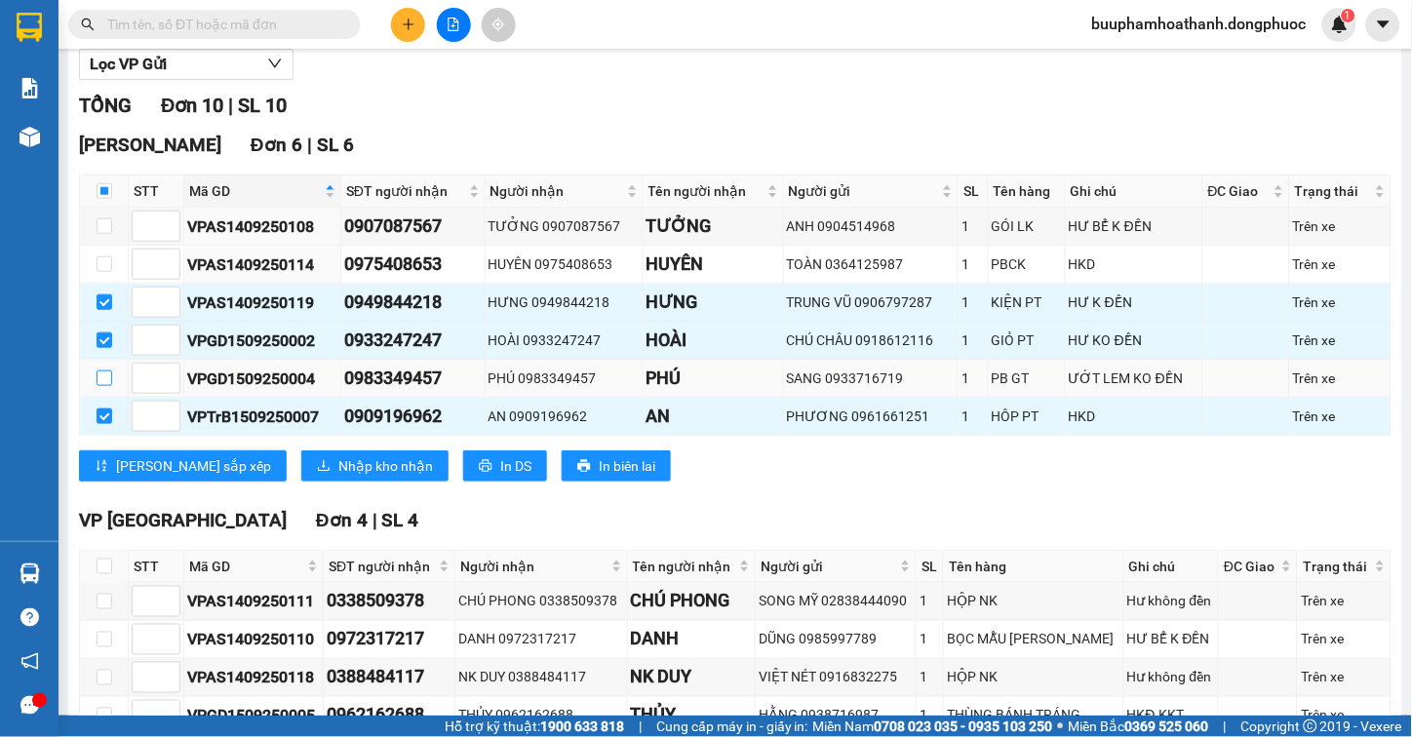
click at [100, 386] on input "checkbox" at bounding box center [105, 379] width 16 height 16
checkbox input "true"
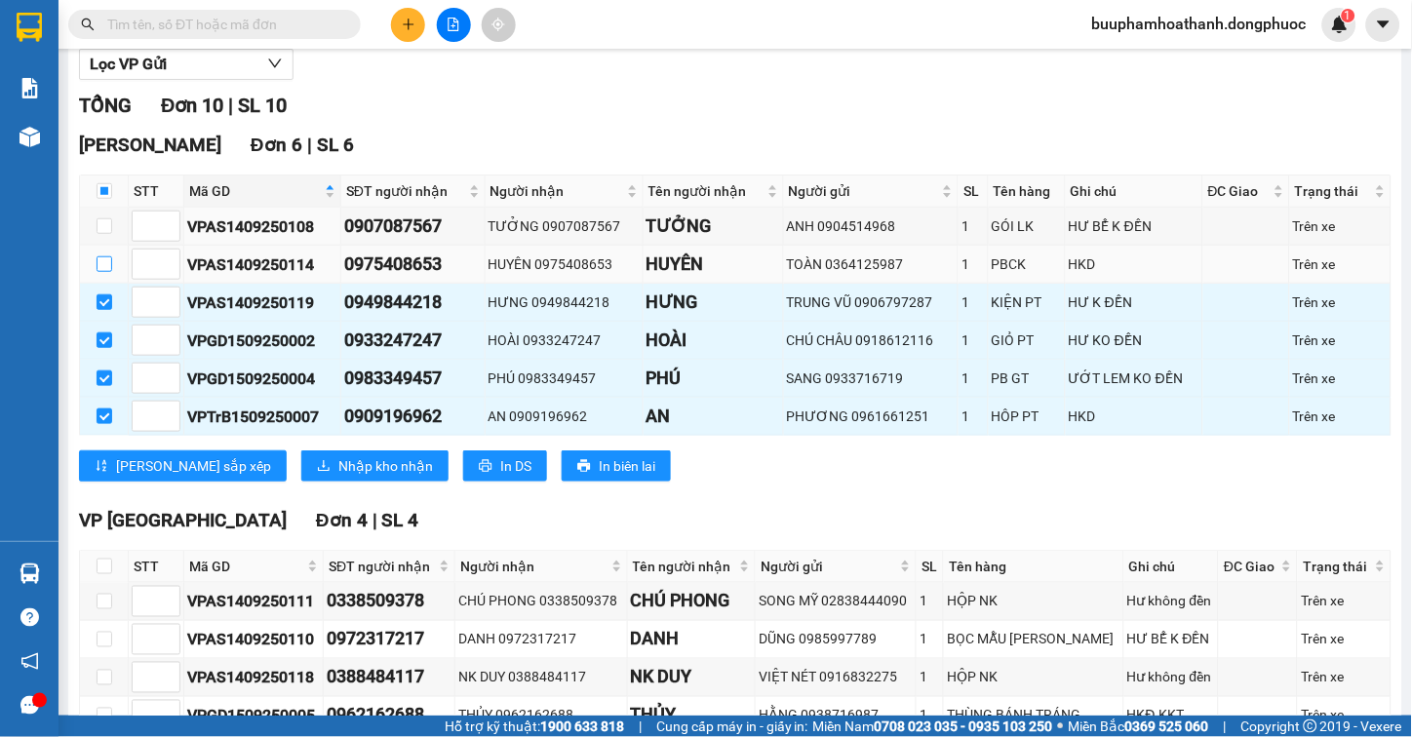
click at [102, 272] on input "checkbox" at bounding box center [105, 264] width 16 height 16
checkbox input "true"
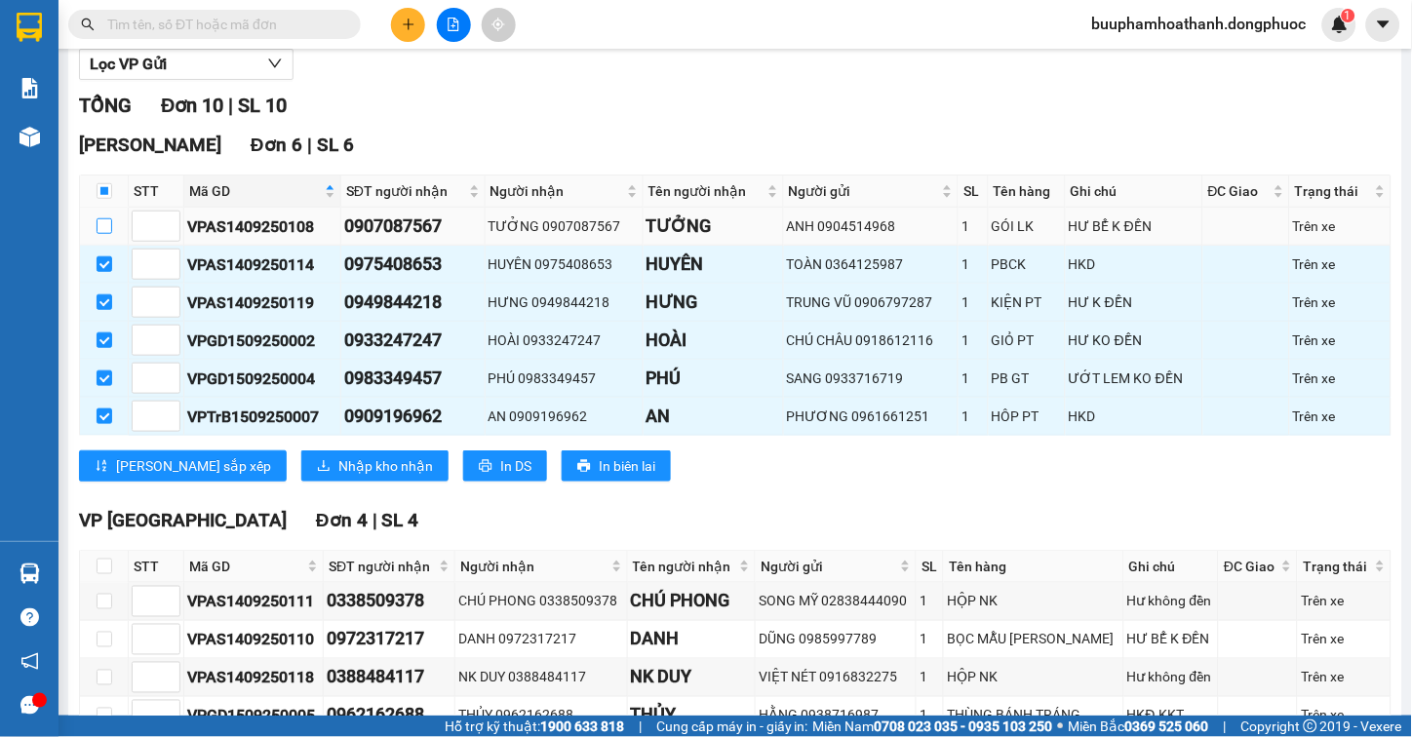
click at [102, 234] on input "checkbox" at bounding box center [105, 226] width 16 height 16
checkbox input "true"
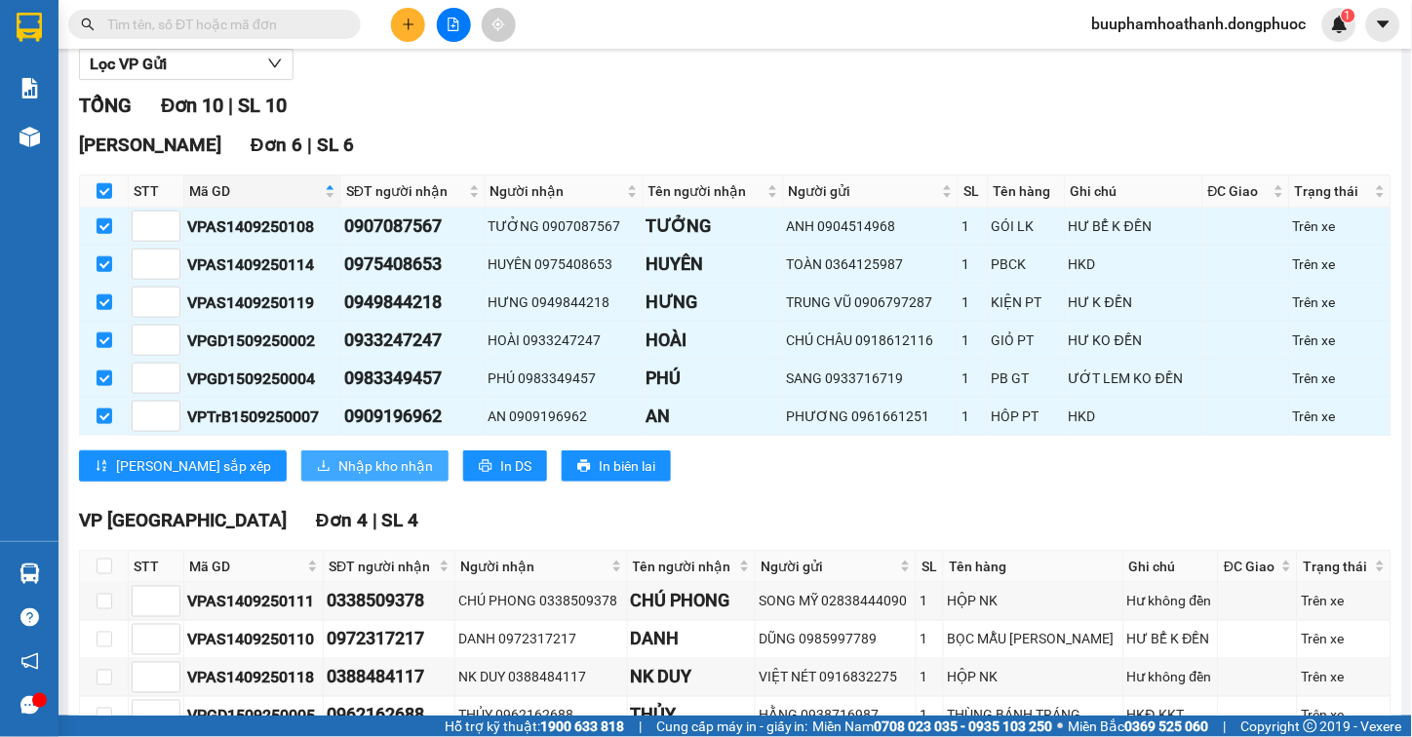
click at [338, 473] on span "Nhập kho nhận" at bounding box center [385, 465] width 95 height 21
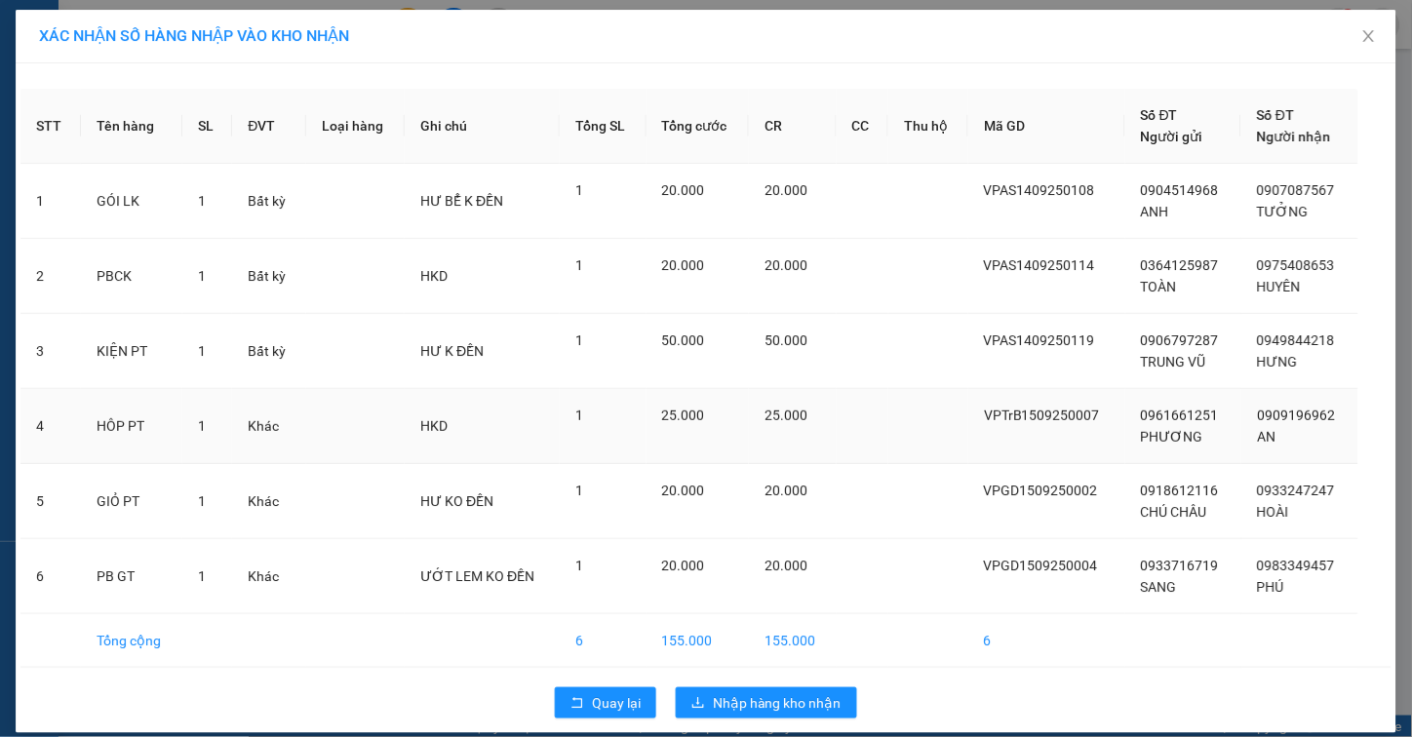
scroll to position [20, 0]
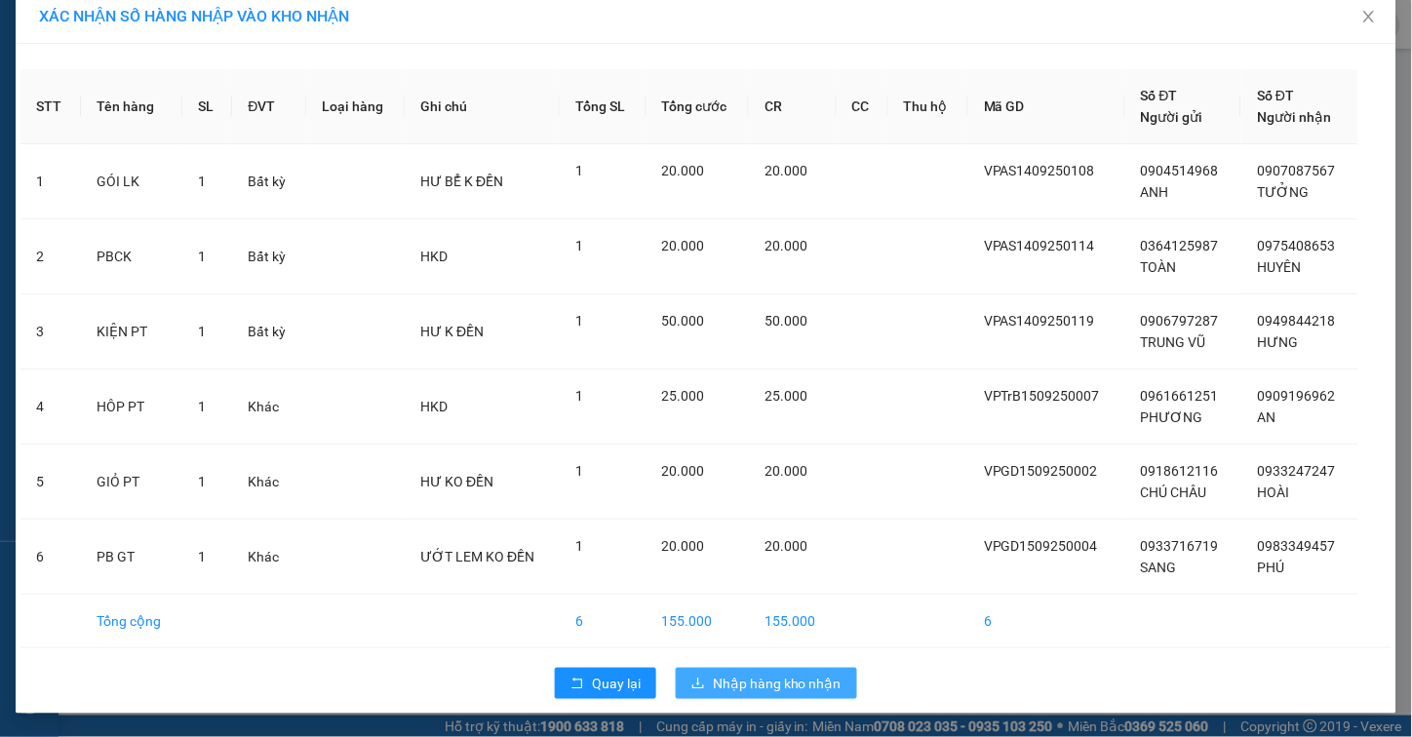
click at [713, 679] on span "Nhập hàng kho nhận" at bounding box center [777, 683] width 129 height 21
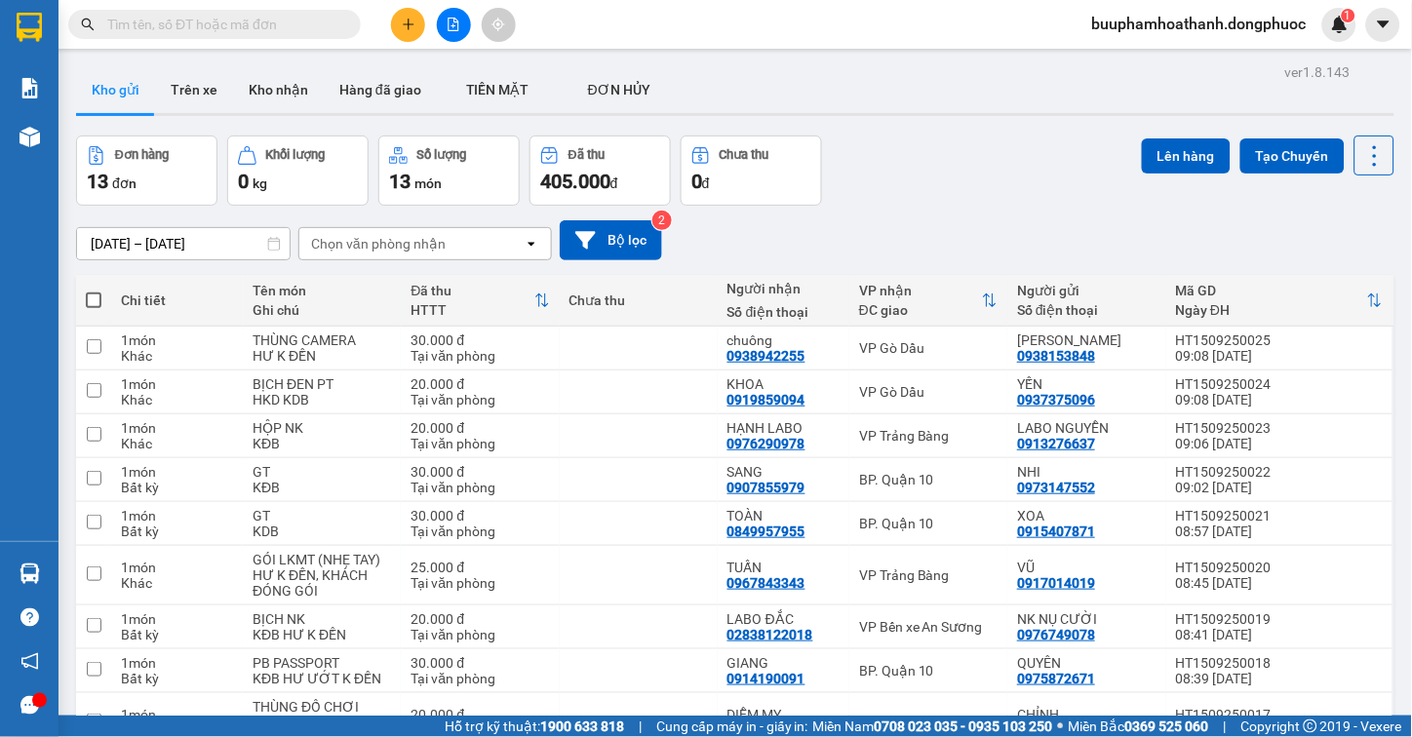
click at [918, 199] on div "Đơn hàng 13 đơn Khối lượng 0 kg Số lượng 13 món Đã thu 405.000 đ Chưa thu 0 đ L…" at bounding box center [735, 171] width 1318 height 70
drag, startPoint x: 453, startPoint y: 16, endPoint x: 450, endPoint y: 25, distance: 10.5
click at [450, 25] on button at bounding box center [454, 25] width 34 height 34
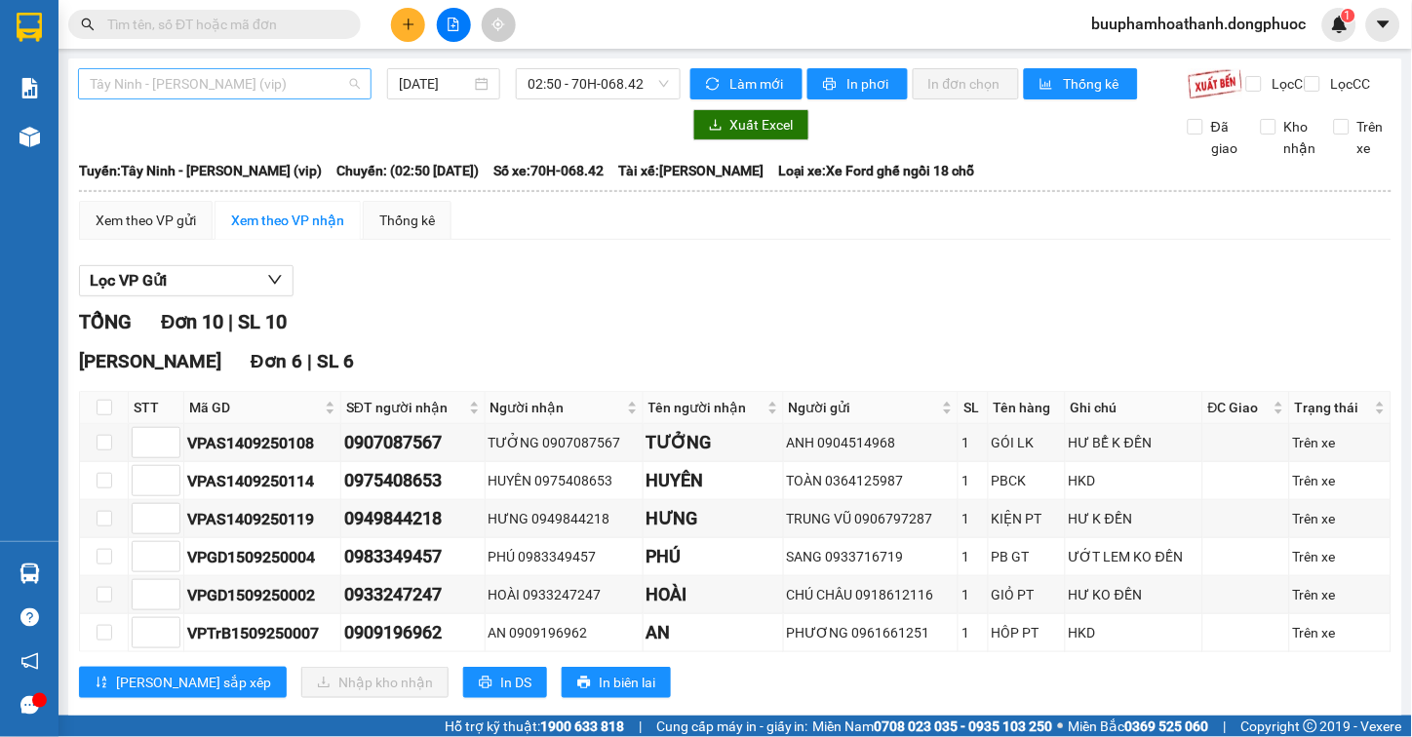
click at [275, 86] on span "Tây Ninh - Hồ Chí Minh (vip)" at bounding box center [225, 83] width 270 height 29
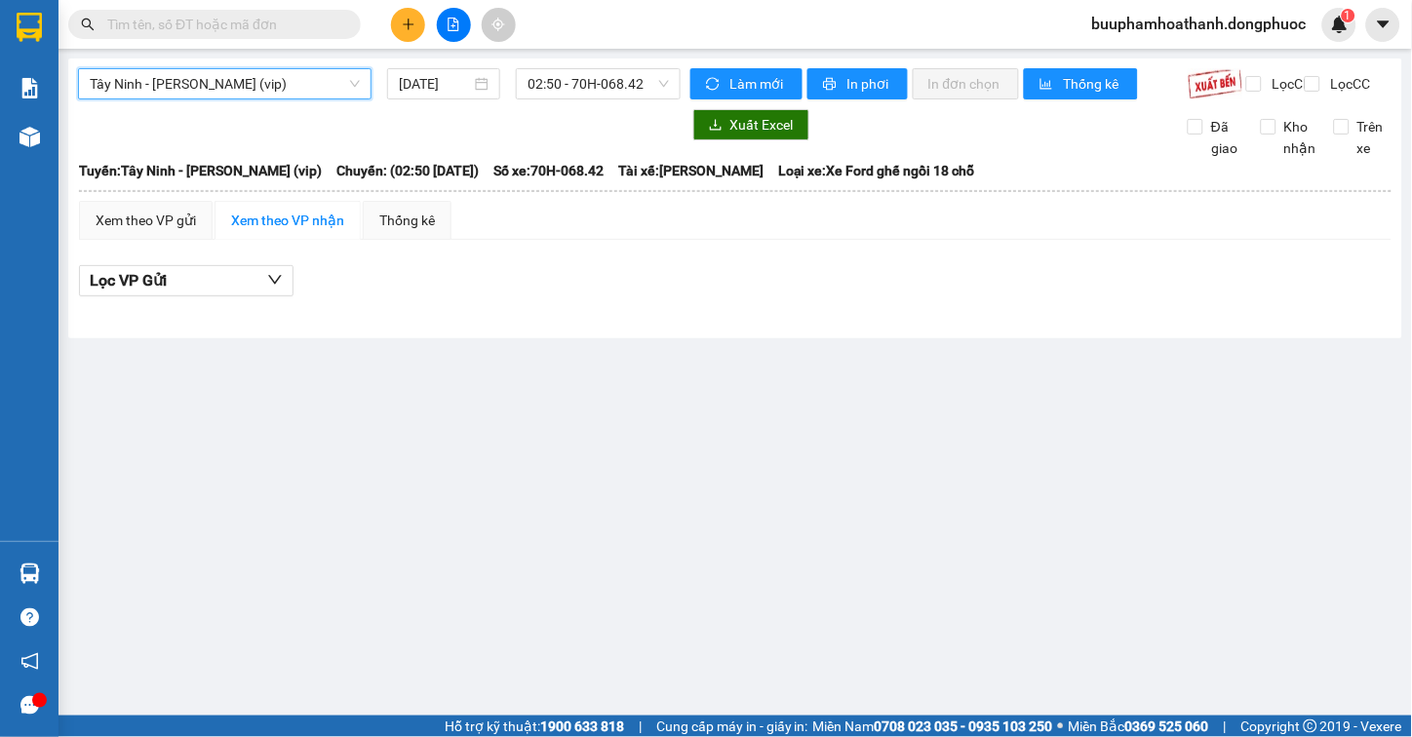
click at [237, 94] on span "Tây Ninh - Hồ Chí Minh (vip)" at bounding box center [225, 83] width 270 height 29
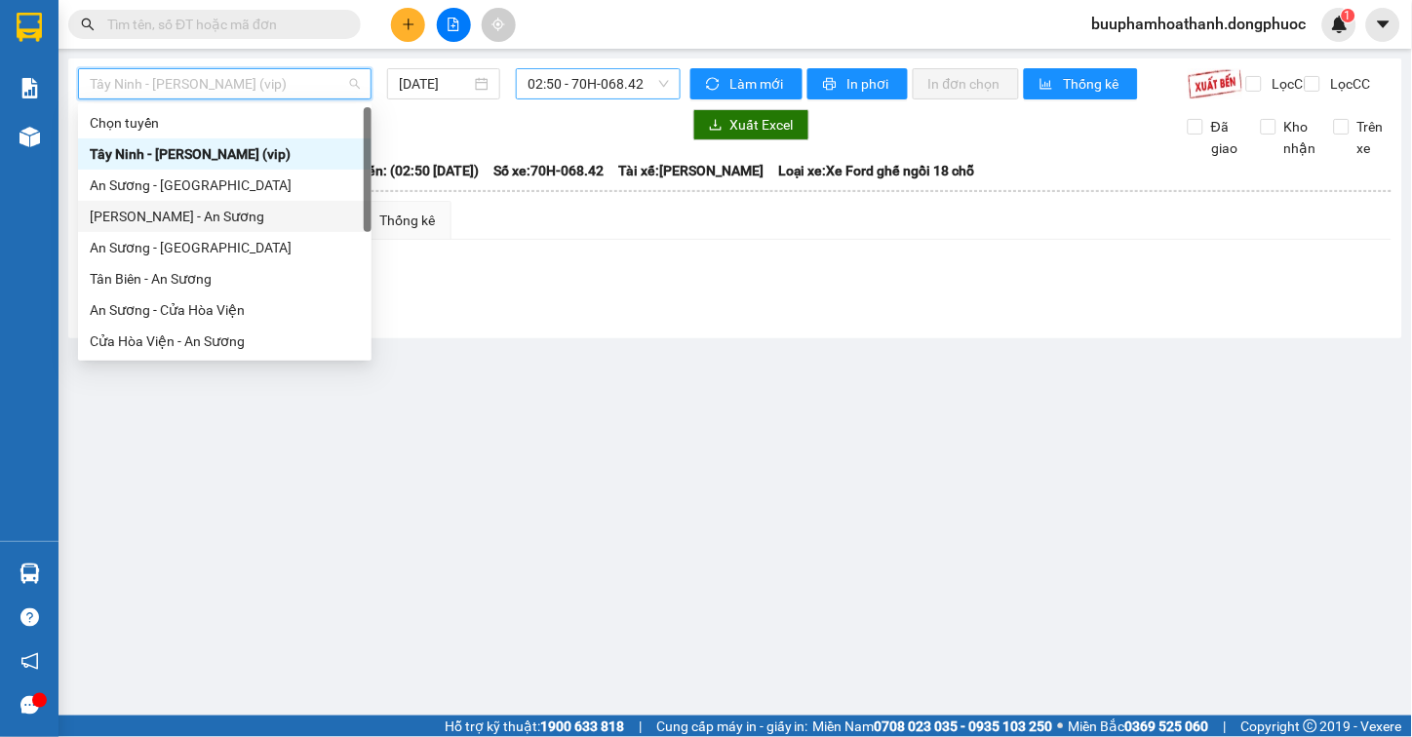
click at [608, 86] on span "02:50 - 70H-068.42" at bounding box center [598, 83] width 141 height 29
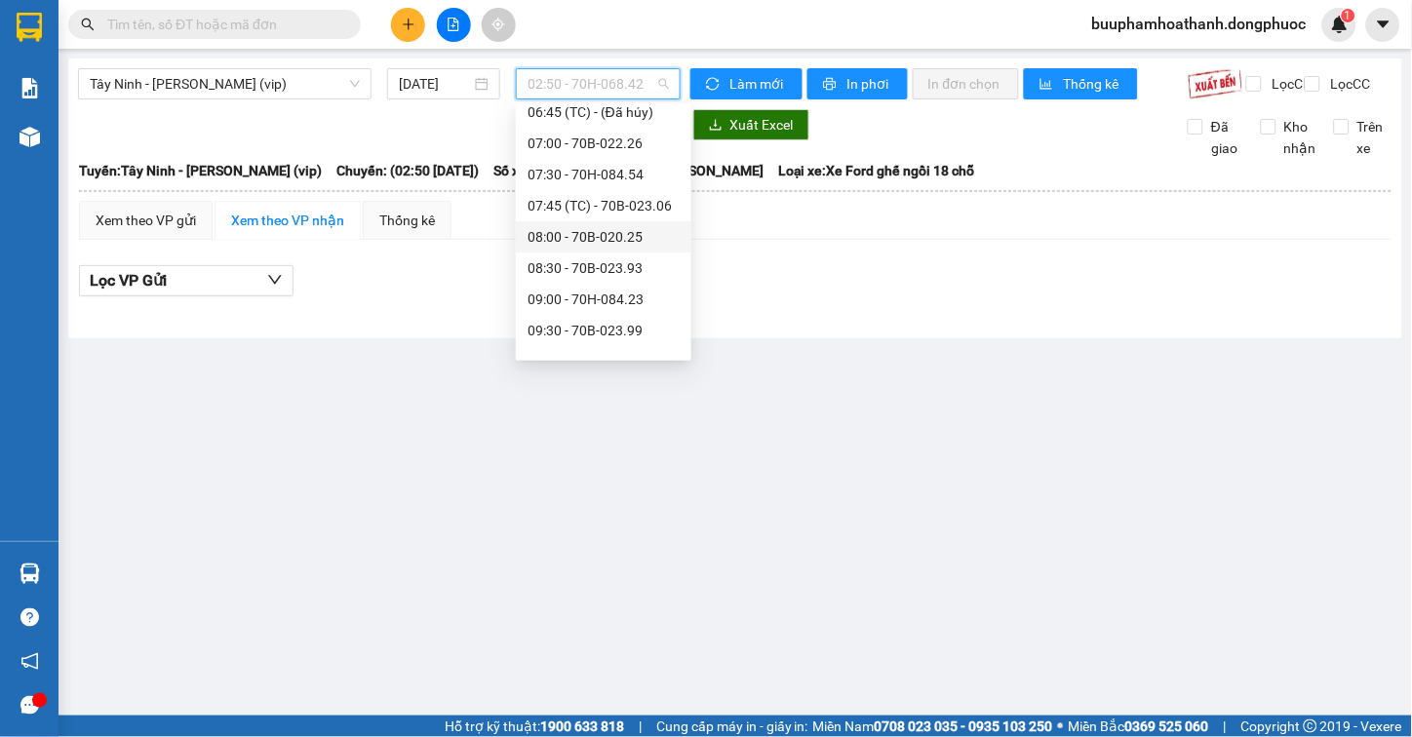
scroll to position [649, 0]
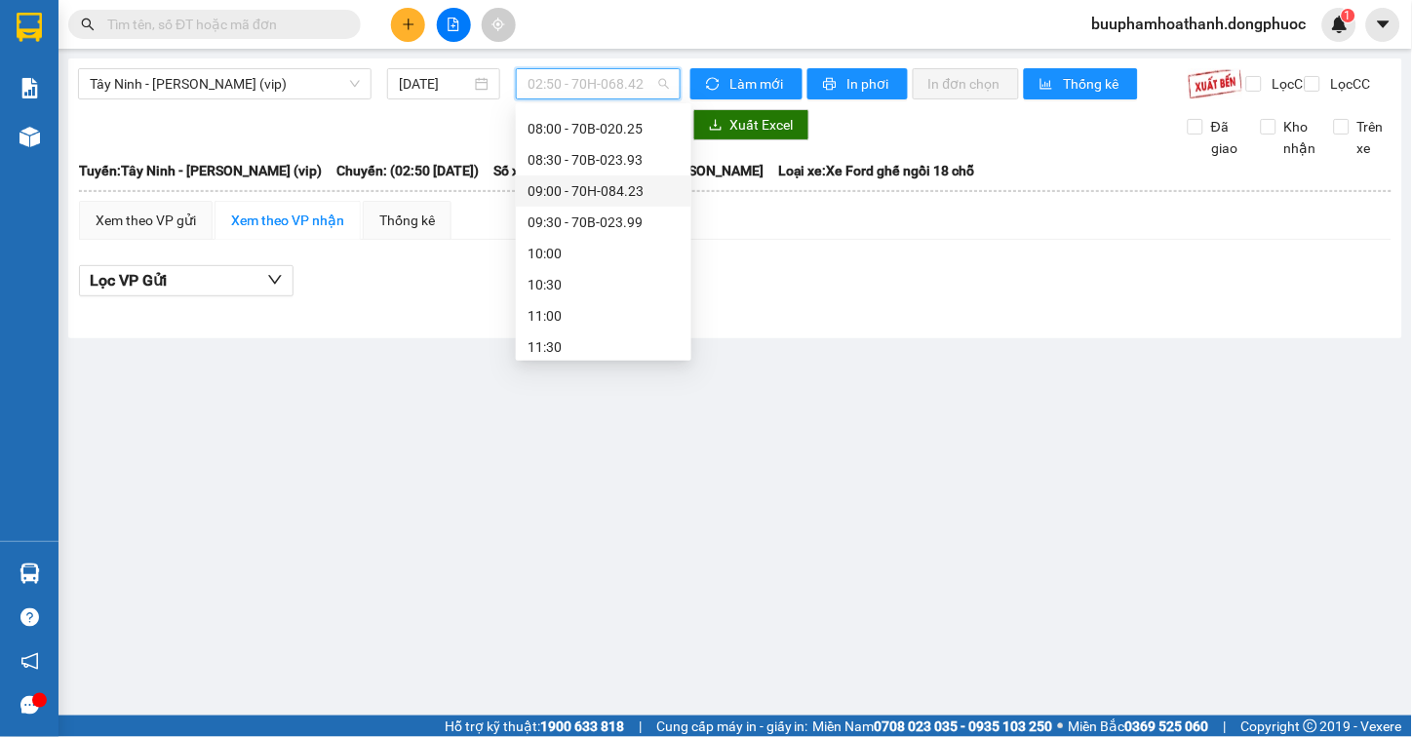
click at [654, 197] on div "09:00 - 70H-084.23" at bounding box center [604, 190] width 152 height 21
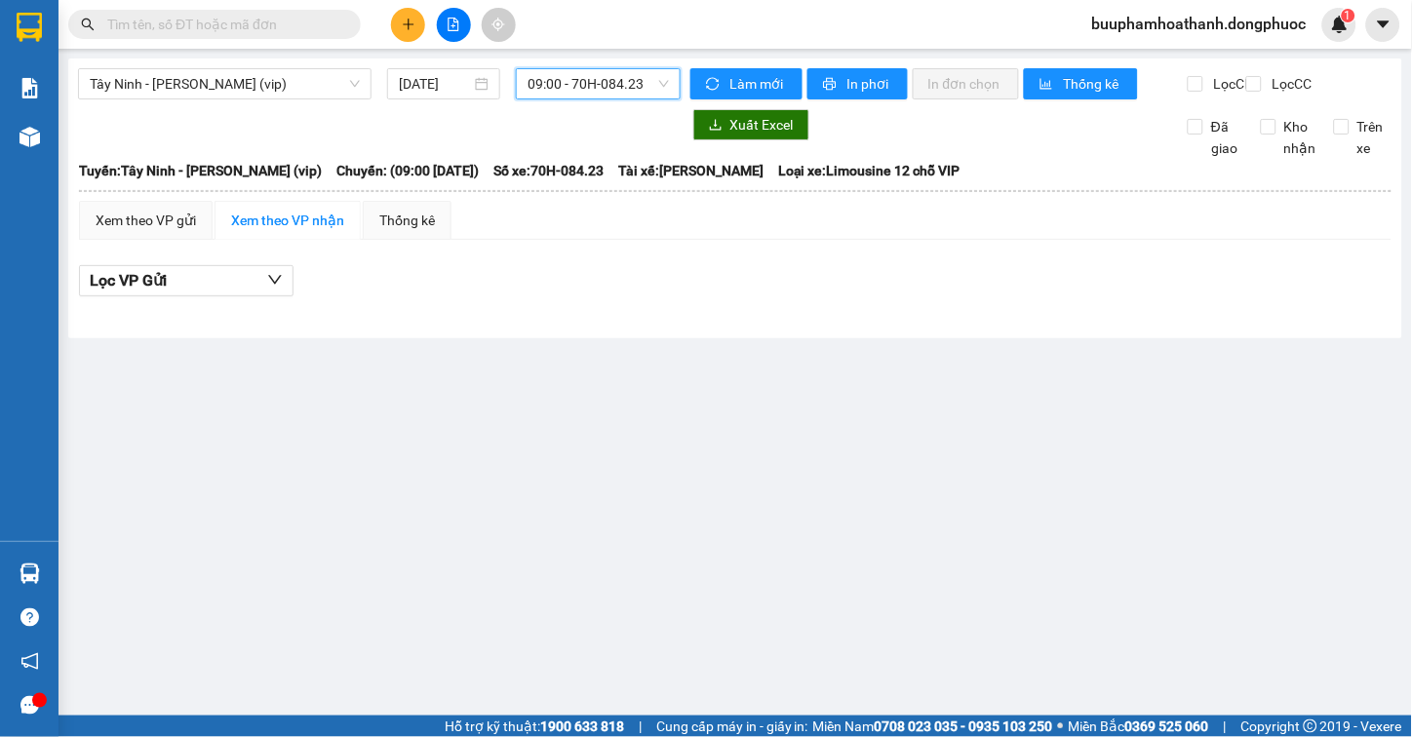
drag, startPoint x: 829, startPoint y: 291, endPoint x: 793, endPoint y: 275, distance: 39.3
click at [830, 291] on div "Lọc VP Gửi" at bounding box center [735, 281] width 1313 height 32
click at [580, 83] on span "09:00 - 70H-084.23" at bounding box center [598, 83] width 141 height 29
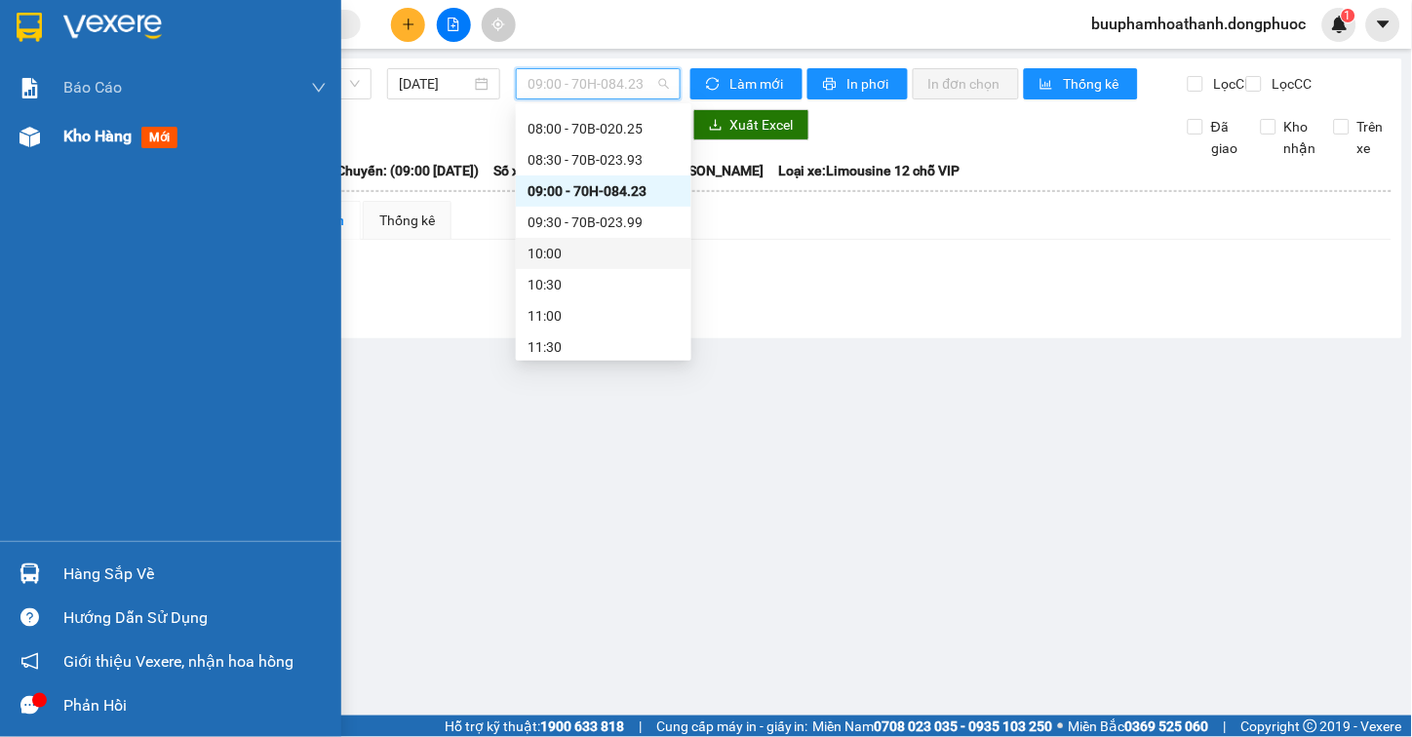
click at [47, 137] on div "Kho hàng mới" at bounding box center [170, 136] width 341 height 49
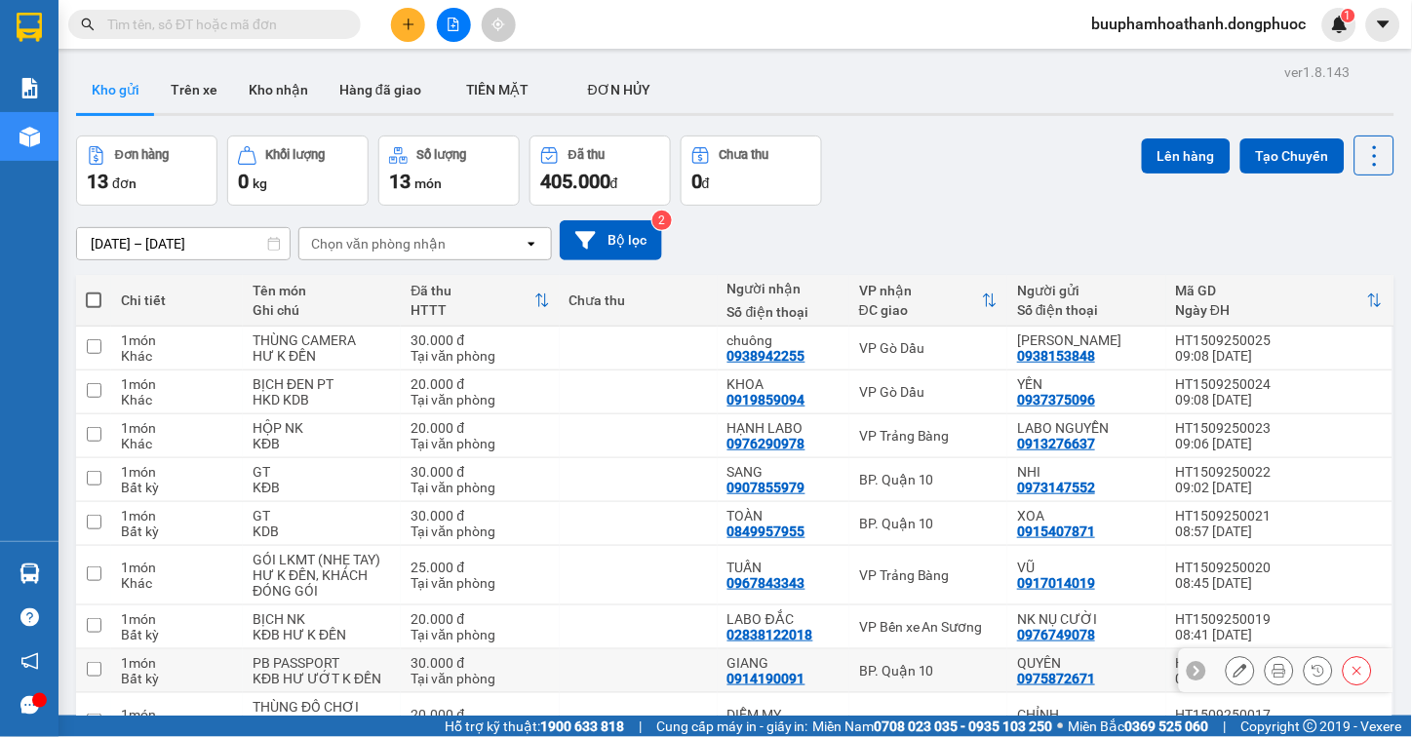
scroll to position [162, 0]
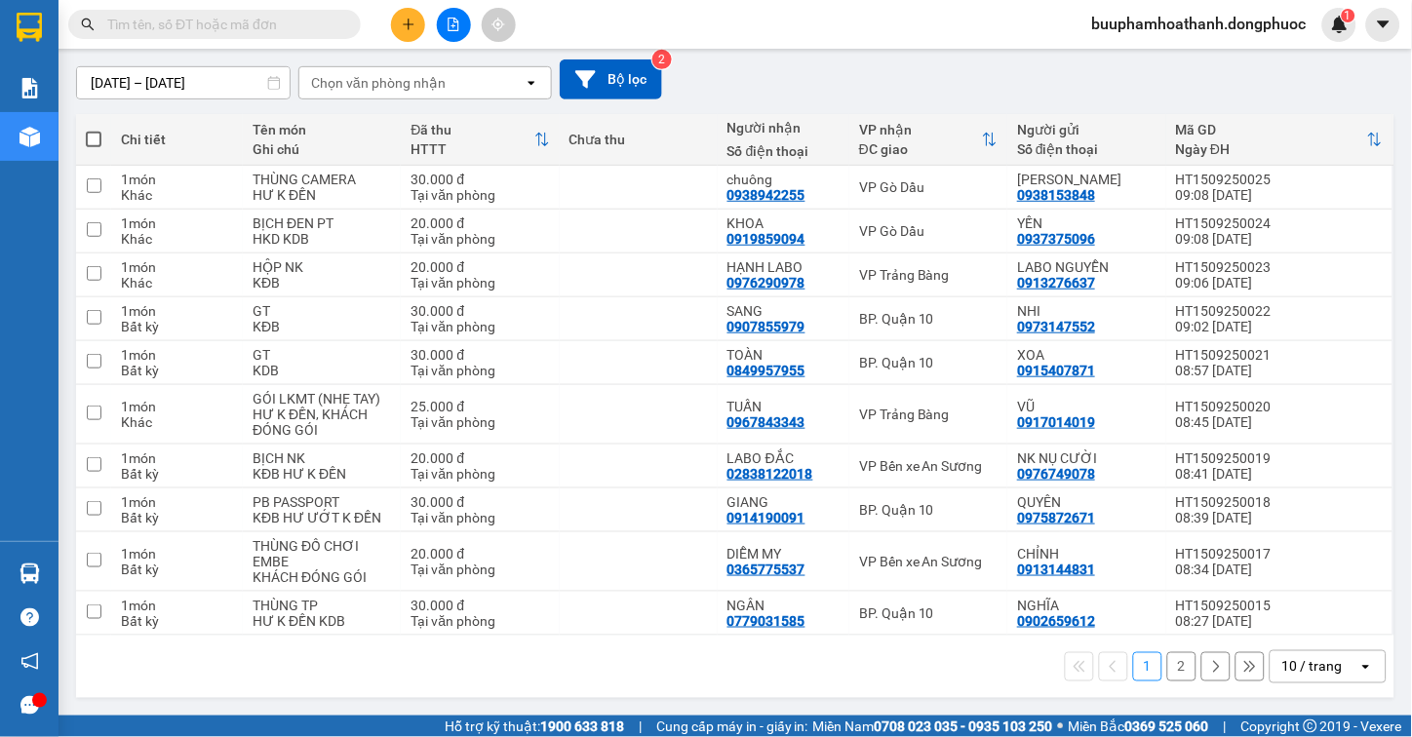
click at [856, 669] on div "1 2 10 / trang open" at bounding box center [735, 666] width 1303 height 33
click at [1282, 666] on div "10 / trang" at bounding box center [1312, 667] width 60 height 20
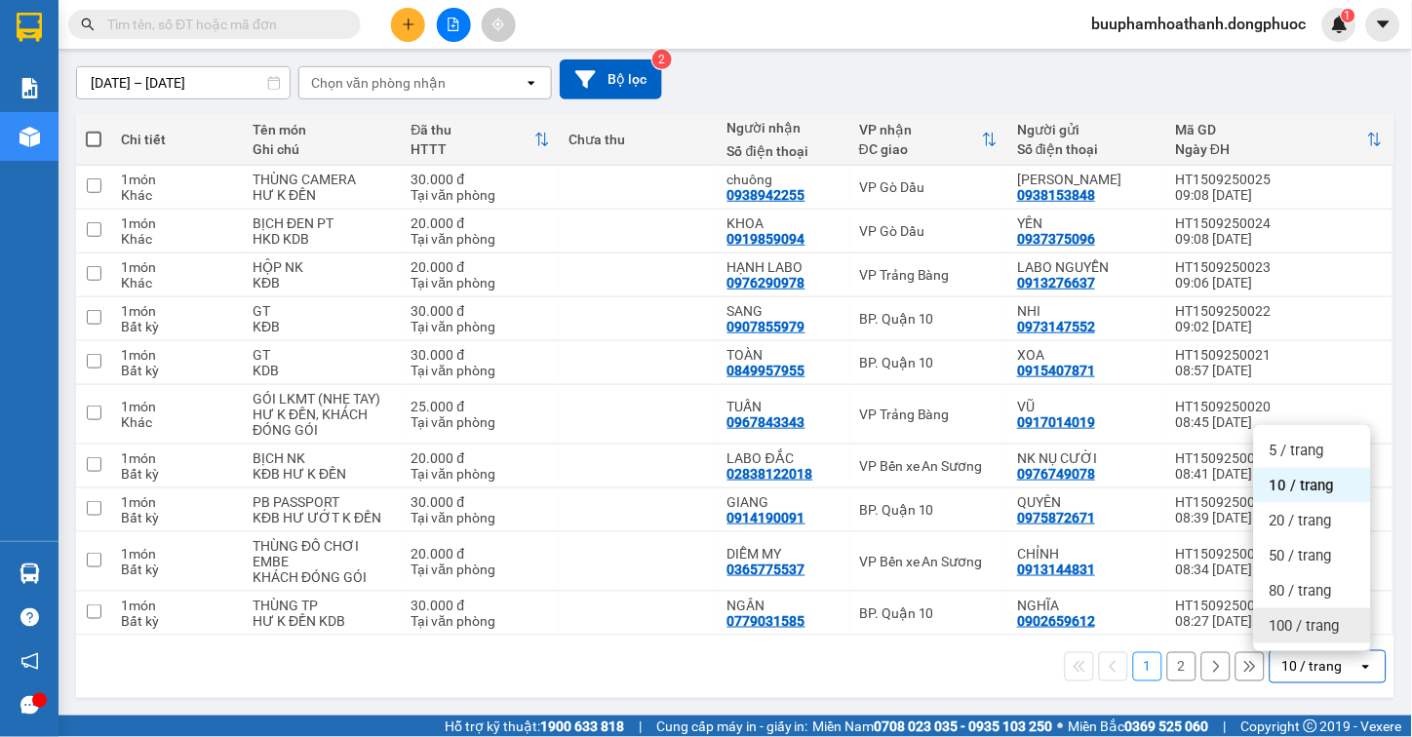
click at [1290, 628] on span "100 / trang" at bounding box center [1305, 626] width 70 height 20
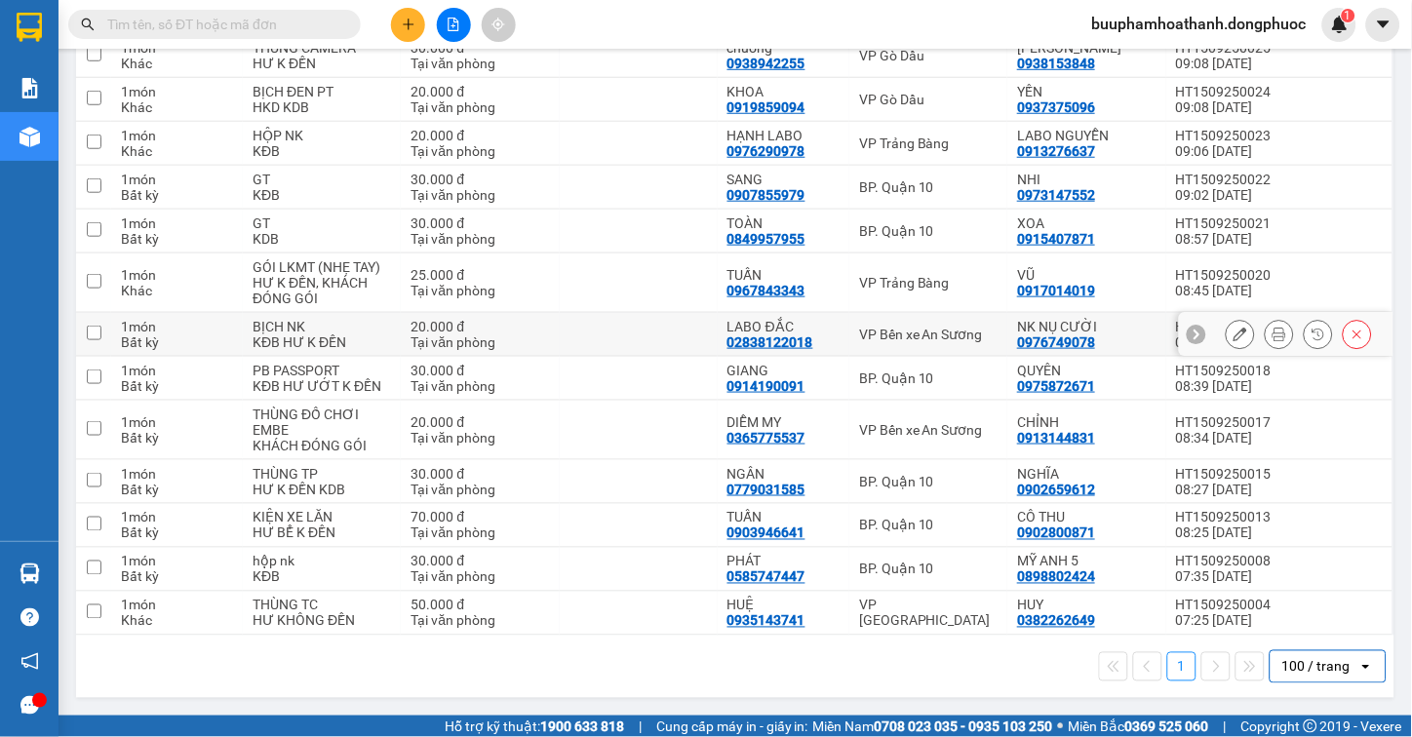
scroll to position [0, 0]
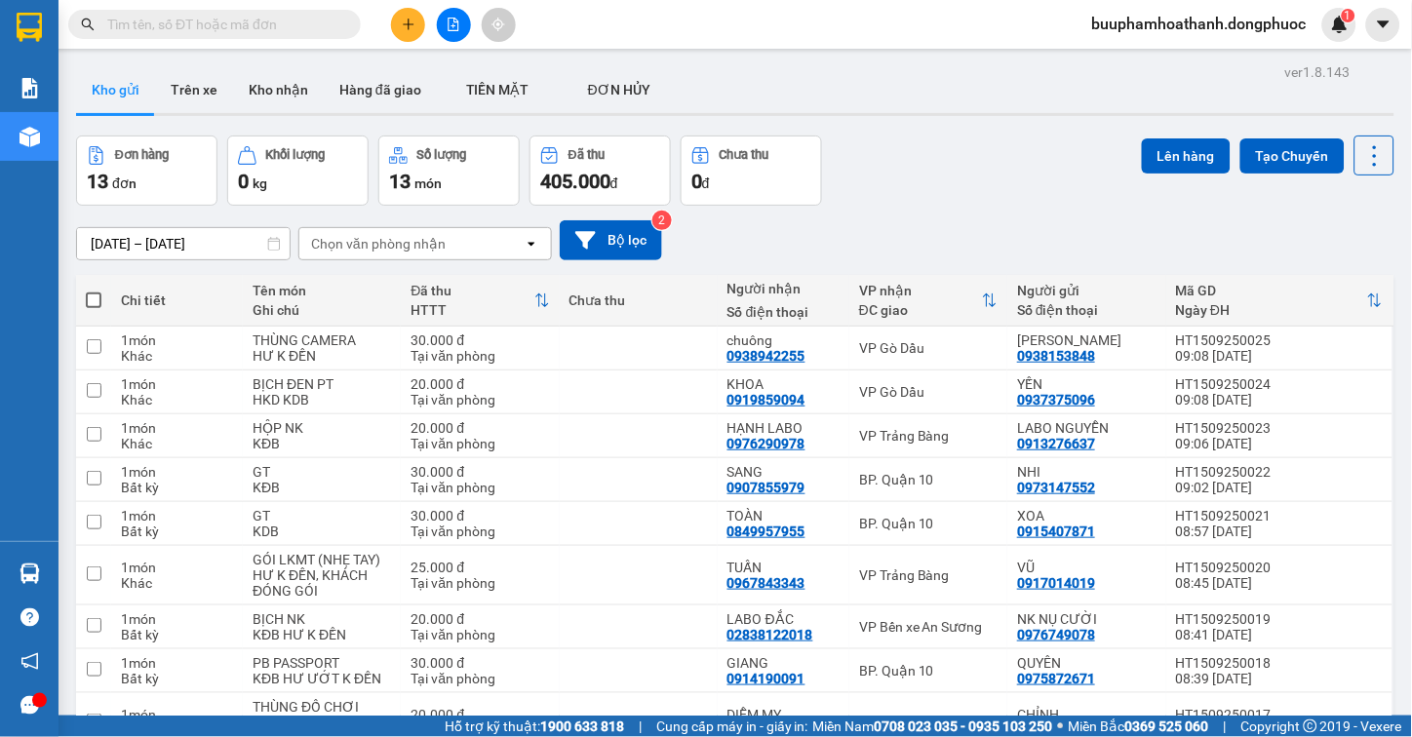
click at [1028, 153] on div "Đơn hàng 13 đơn Khối lượng 0 kg Số lượng 13 món Đã thu 405.000 đ Chưa thu 0 đ L…" at bounding box center [735, 171] width 1318 height 70
click at [440, 21] on button at bounding box center [454, 25] width 34 height 34
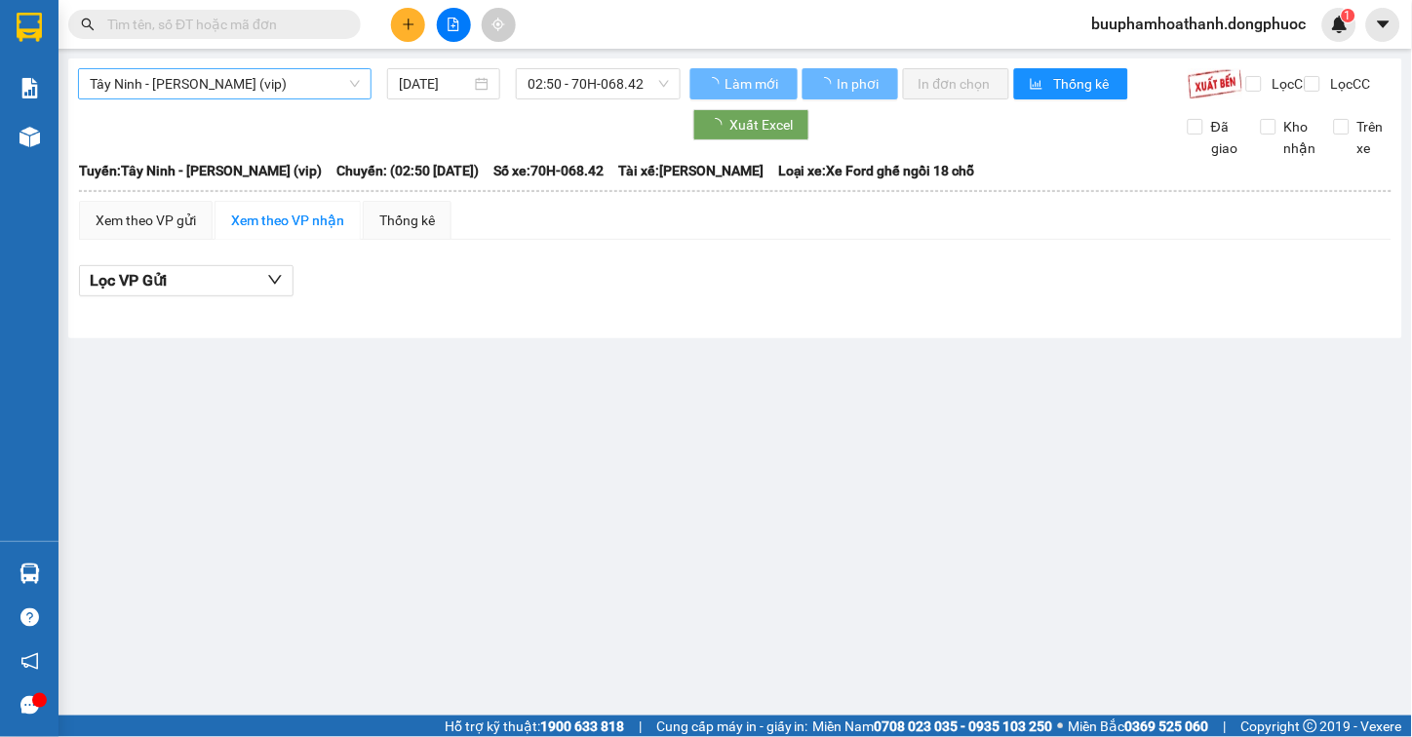
drag, startPoint x: 210, startPoint y: 62, endPoint x: 237, endPoint y: 73, distance: 29.3
click at [216, 64] on div "Tây Ninh - Hồ Chí Minh (vip) 15/09/2025 02:50 - 70H-068.42 Làm mới In phơi In đ…" at bounding box center [735, 199] width 1334 height 280
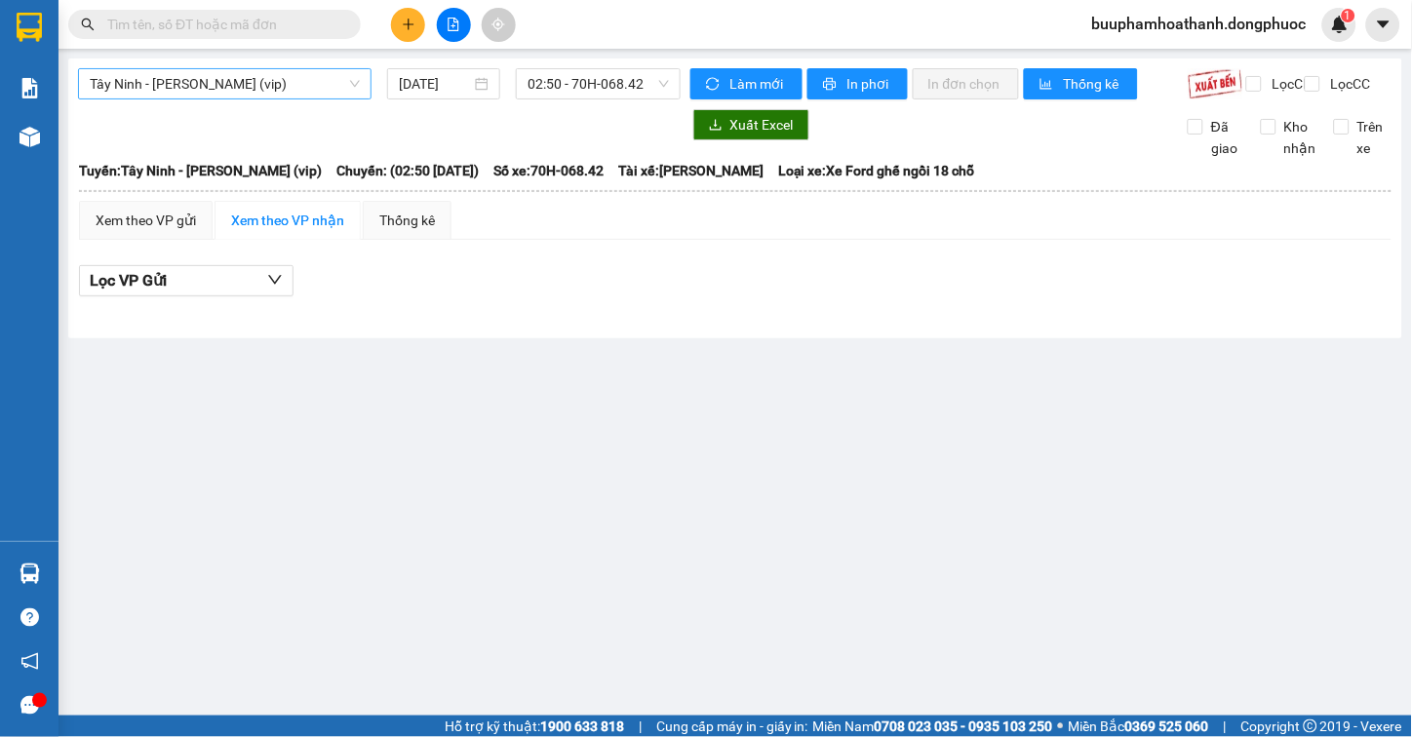
click at [240, 75] on span "Tây Ninh - [PERSON_NAME] (vip)" at bounding box center [225, 83] width 270 height 29
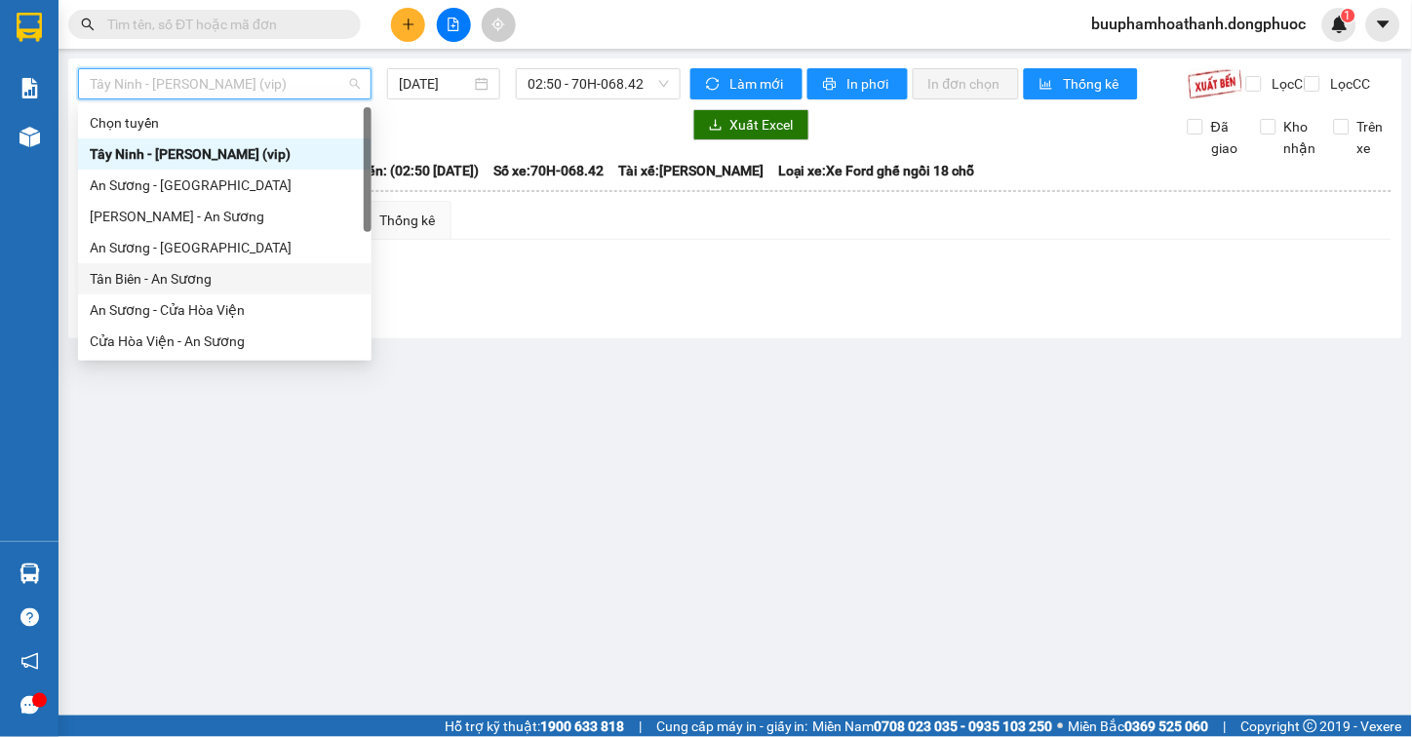
scroll to position [218, 0]
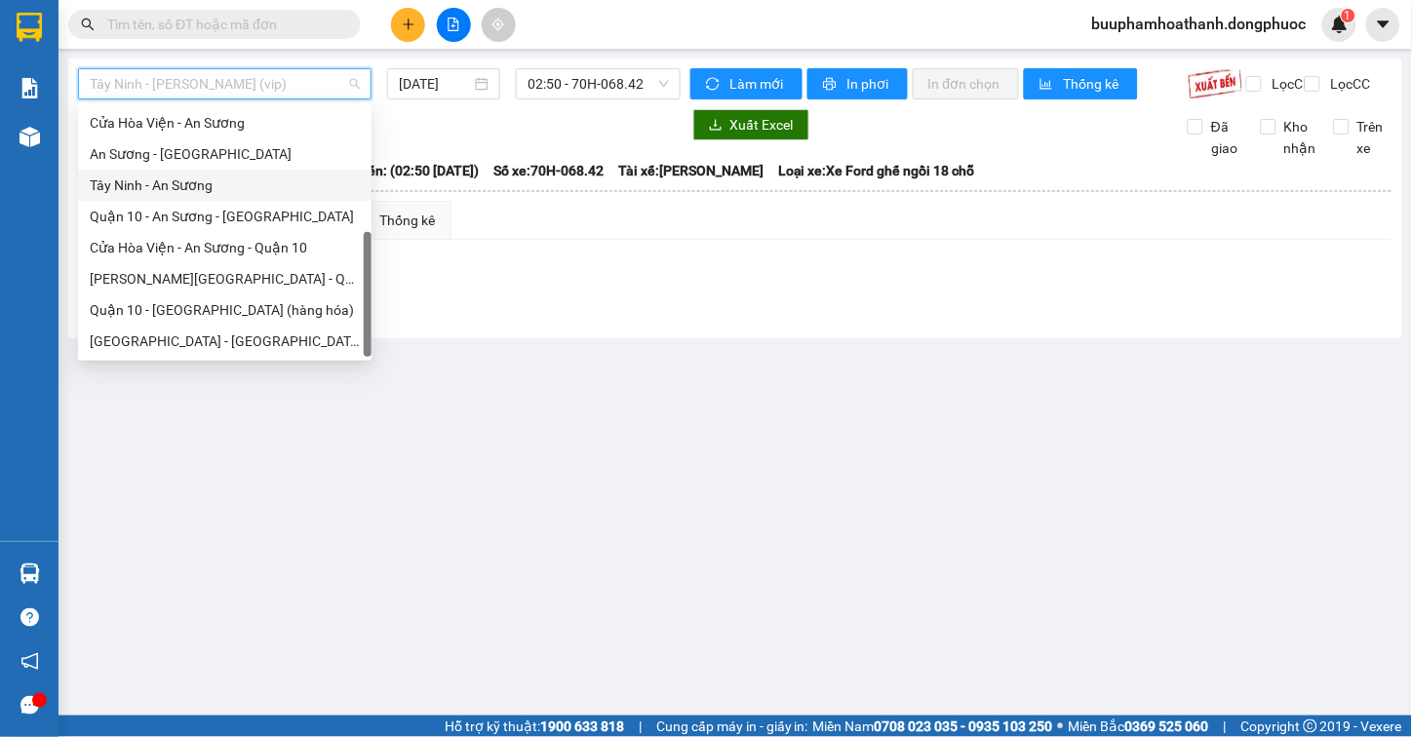
click at [260, 196] on div "Tây Ninh - An Sương" at bounding box center [225, 185] width 294 height 31
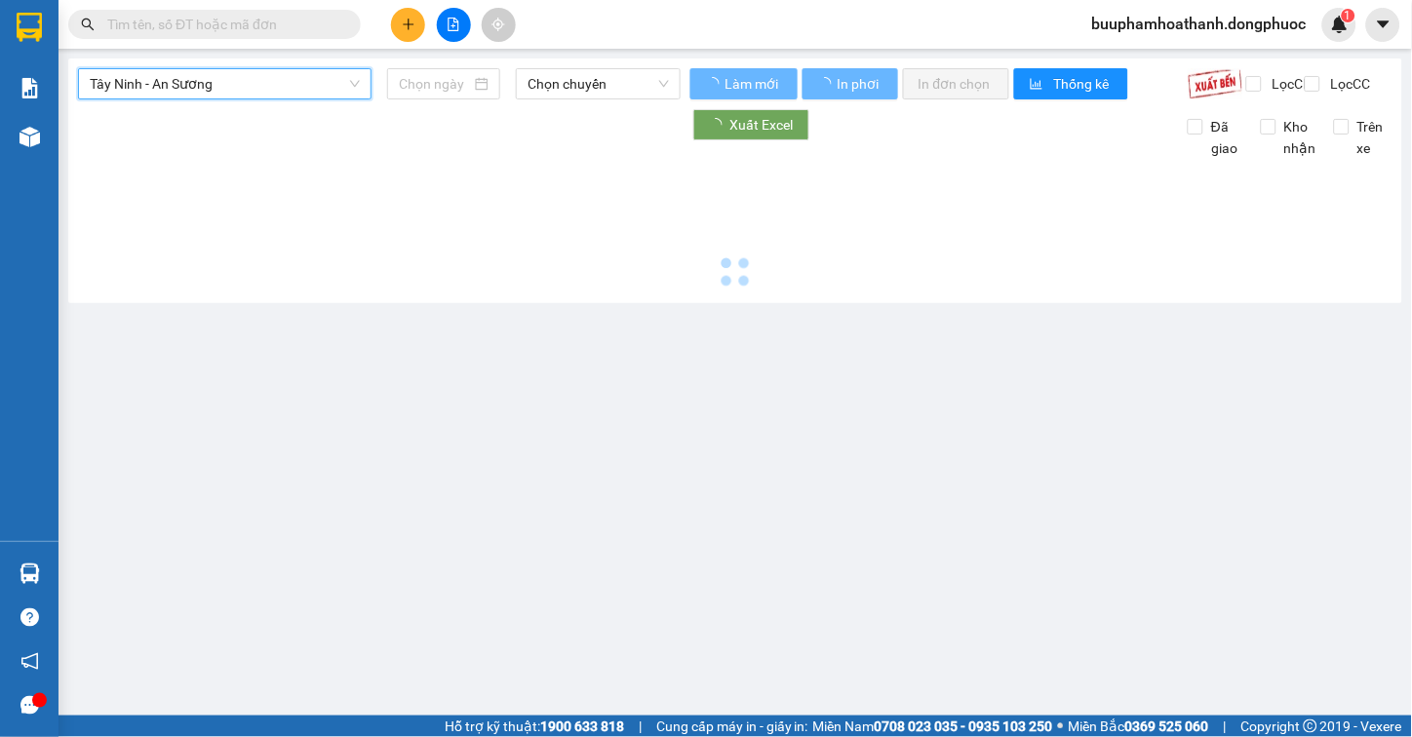
type input "[DATE]"
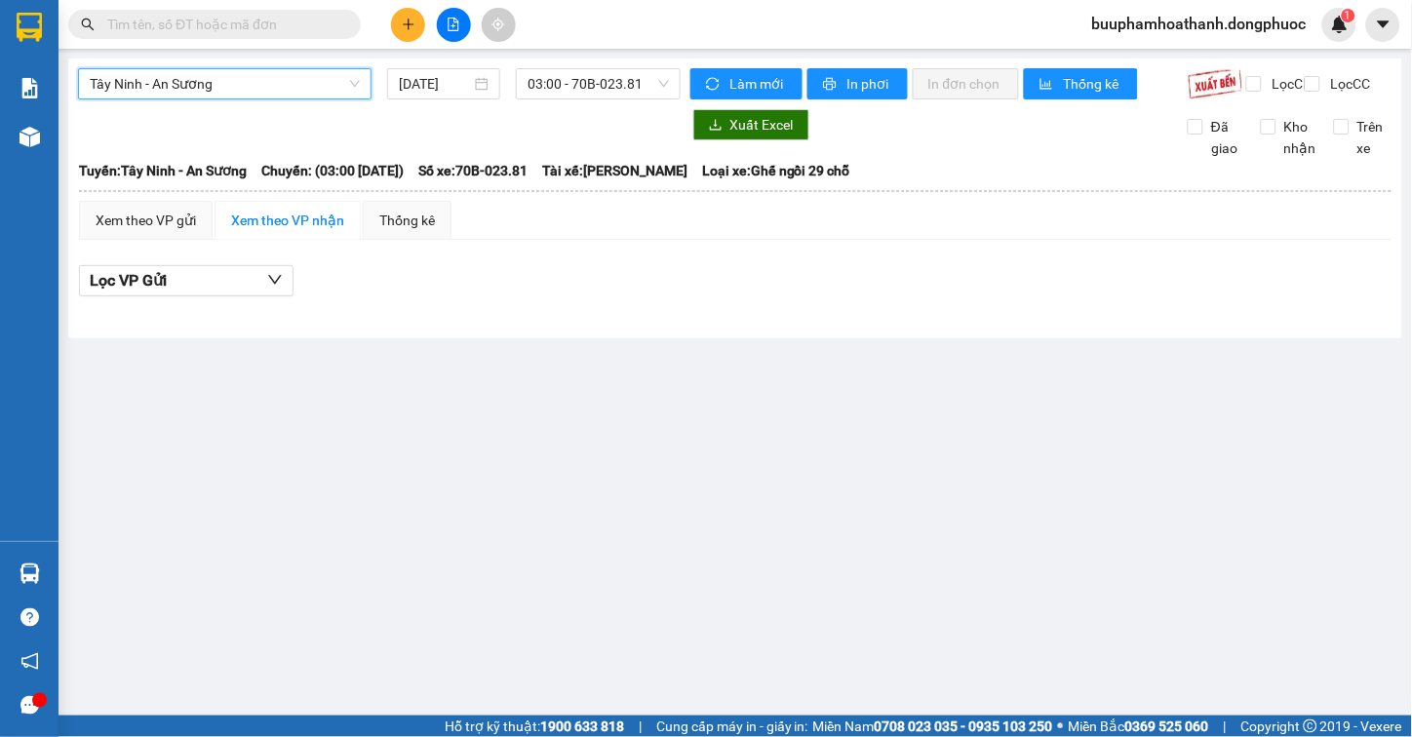
click at [279, 98] on span "Tây Ninh - An Sương" at bounding box center [225, 83] width 270 height 29
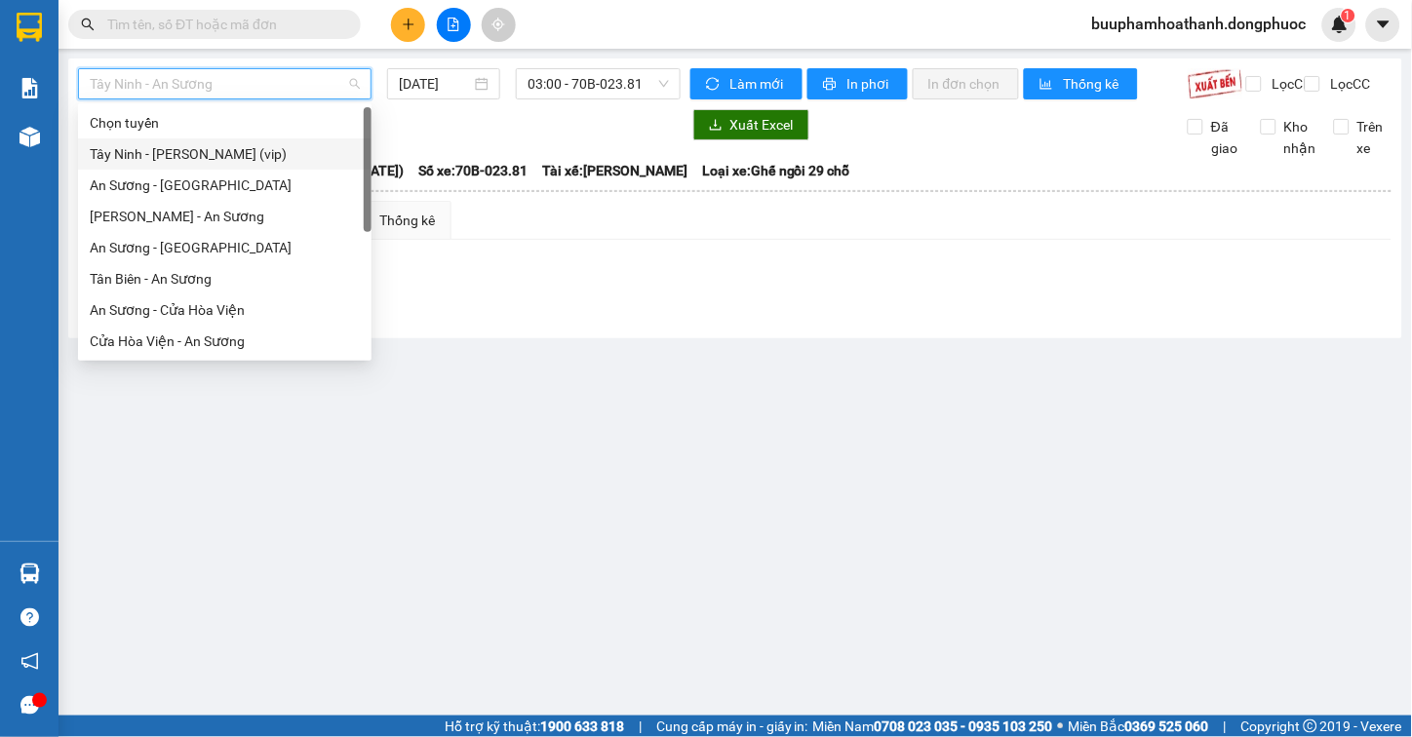
drag, startPoint x: 271, startPoint y: 159, endPoint x: 536, endPoint y: 143, distance: 265.7
click at [273, 160] on div "Tây Ninh - [PERSON_NAME] (vip)" at bounding box center [225, 153] width 270 height 21
type input "[DATE]"
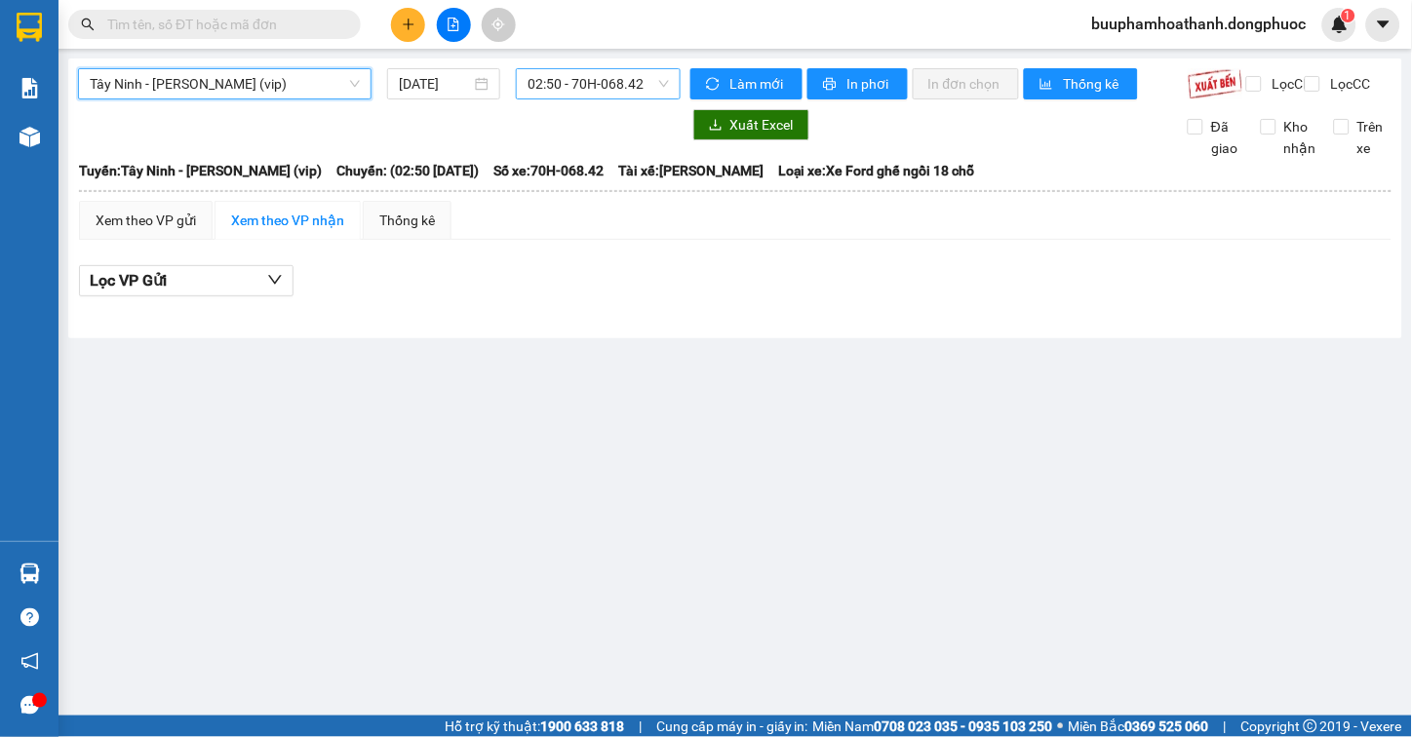
click at [608, 85] on span "02:50 - 70H-068.42" at bounding box center [598, 83] width 141 height 29
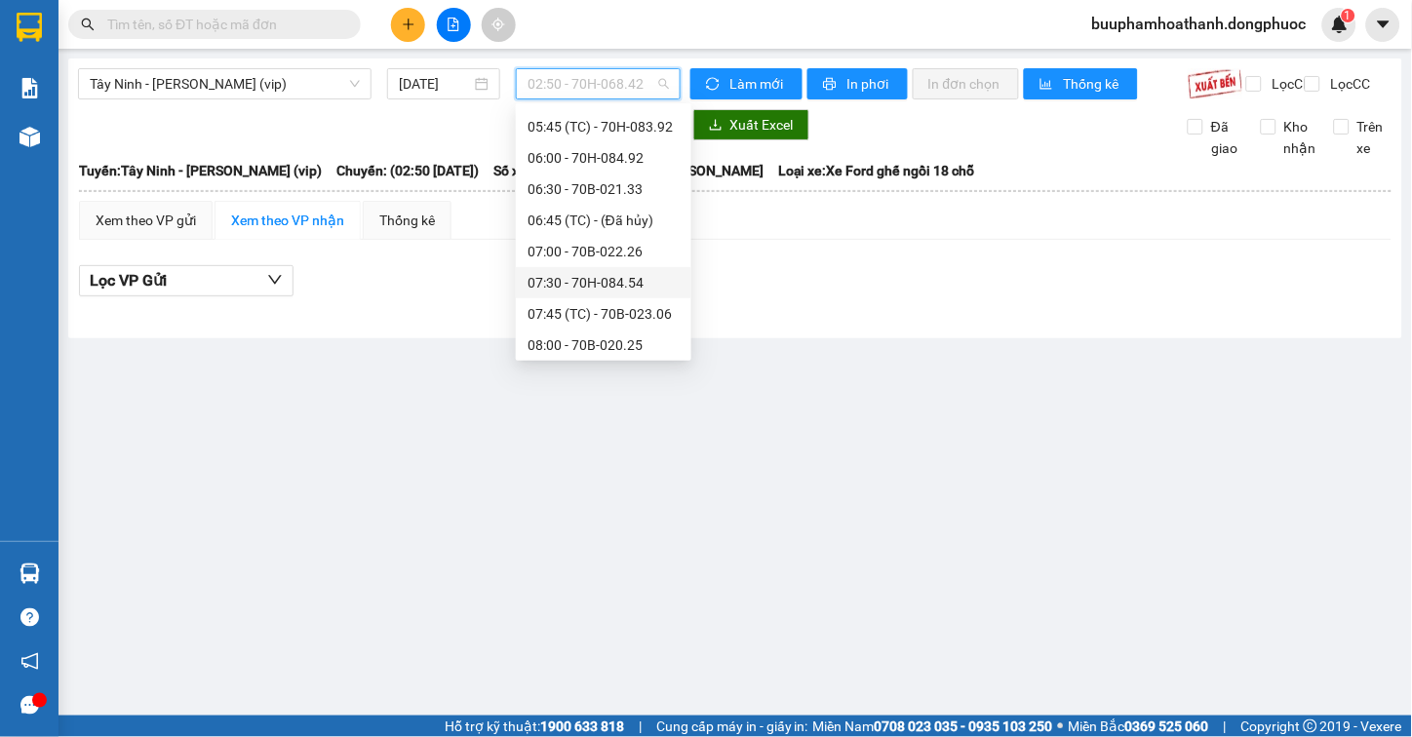
scroll to position [649, 0]
click at [645, 215] on div "09:30 - 70B-023.99" at bounding box center [604, 222] width 152 height 21
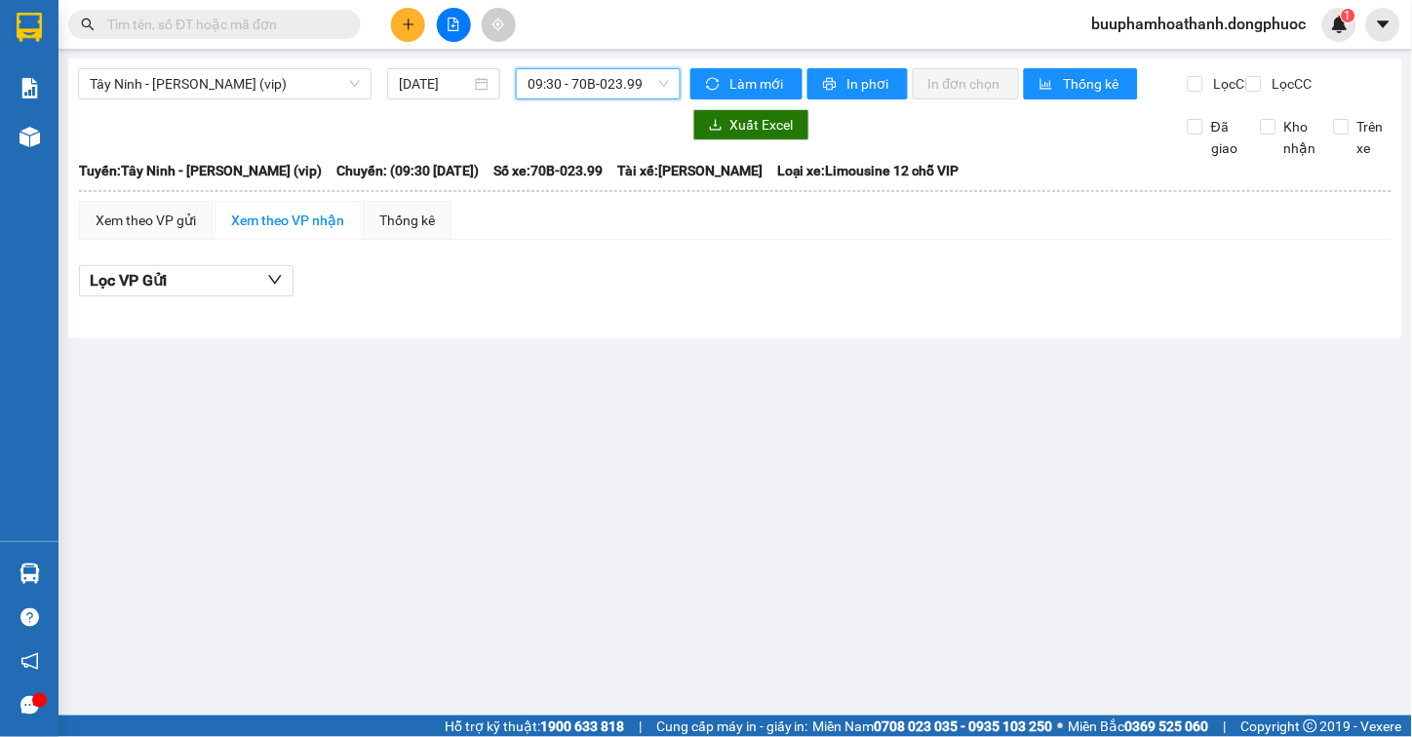
click at [666, 83] on span "09:30 - 70B-023.99" at bounding box center [598, 83] width 141 height 29
click at [261, 84] on span "Tây Ninh - [PERSON_NAME] (vip)" at bounding box center [225, 83] width 270 height 29
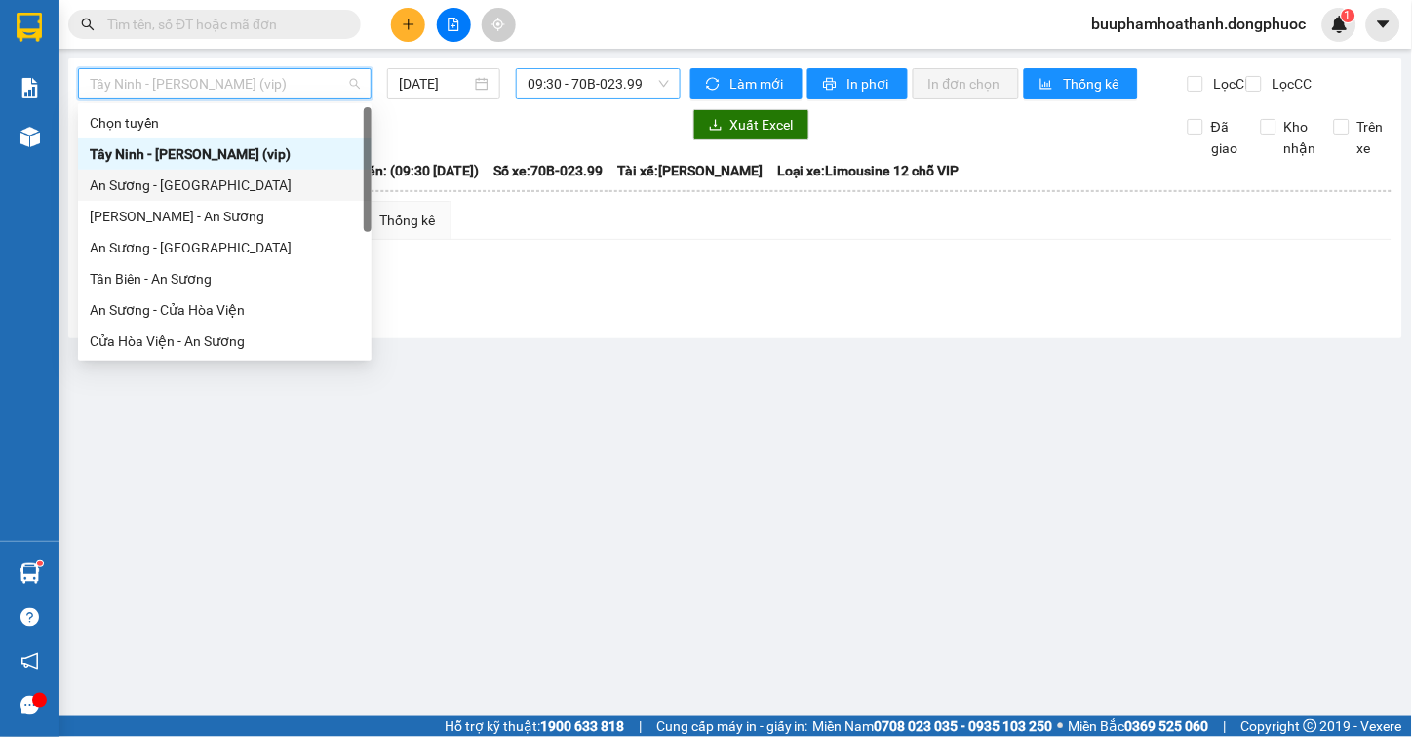
click at [557, 72] on span "09:30 - 70B-023.99" at bounding box center [598, 83] width 141 height 29
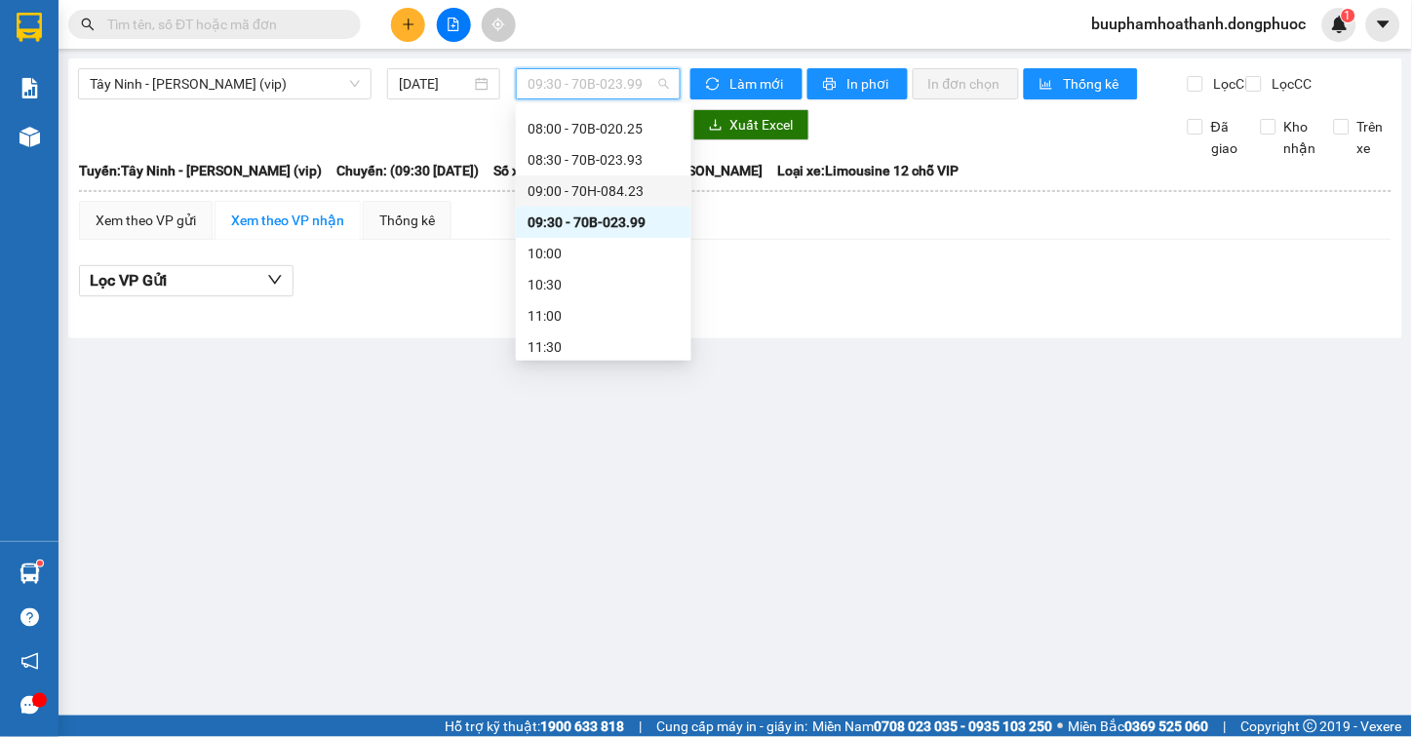
click at [630, 180] on div "09:00 - 70H-084.23" at bounding box center [604, 190] width 152 height 21
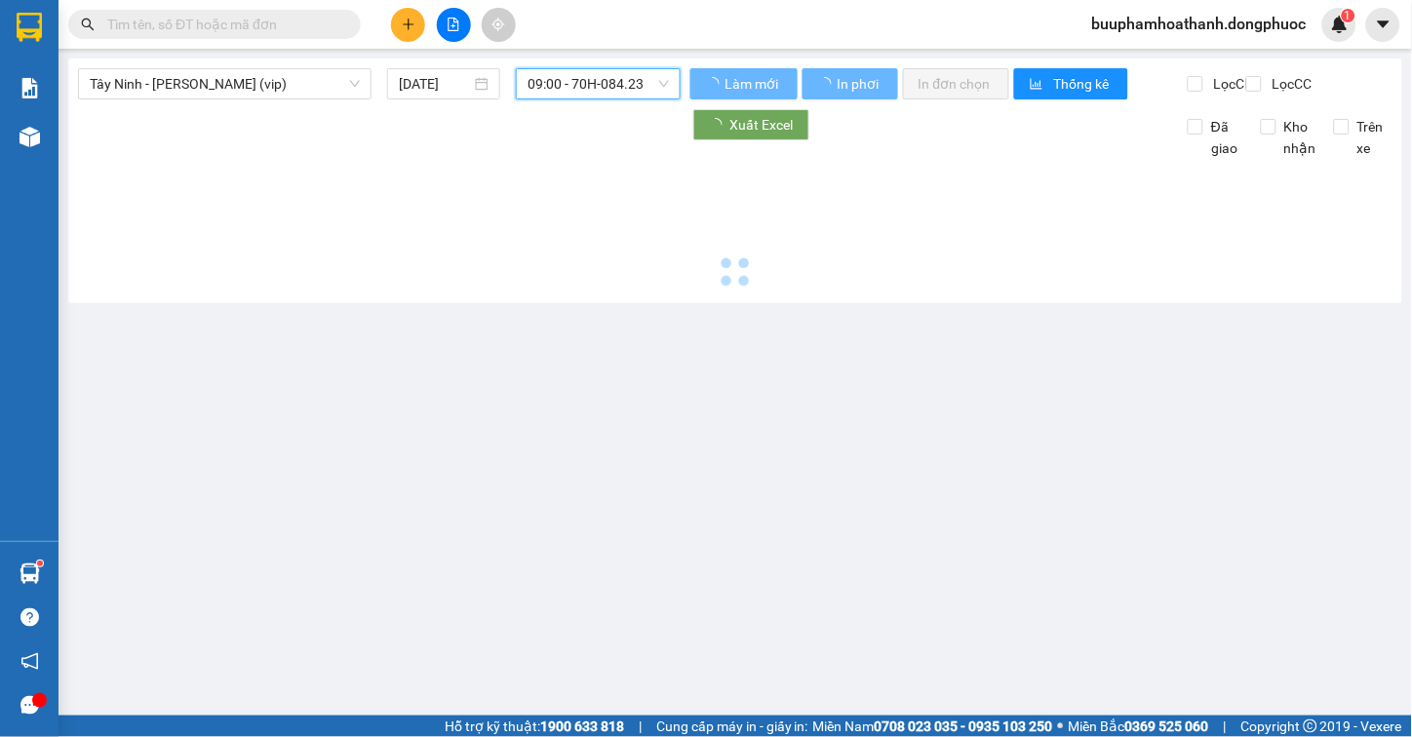
click at [651, 89] on span "09:00 - 70H-084.23" at bounding box center [598, 83] width 141 height 29
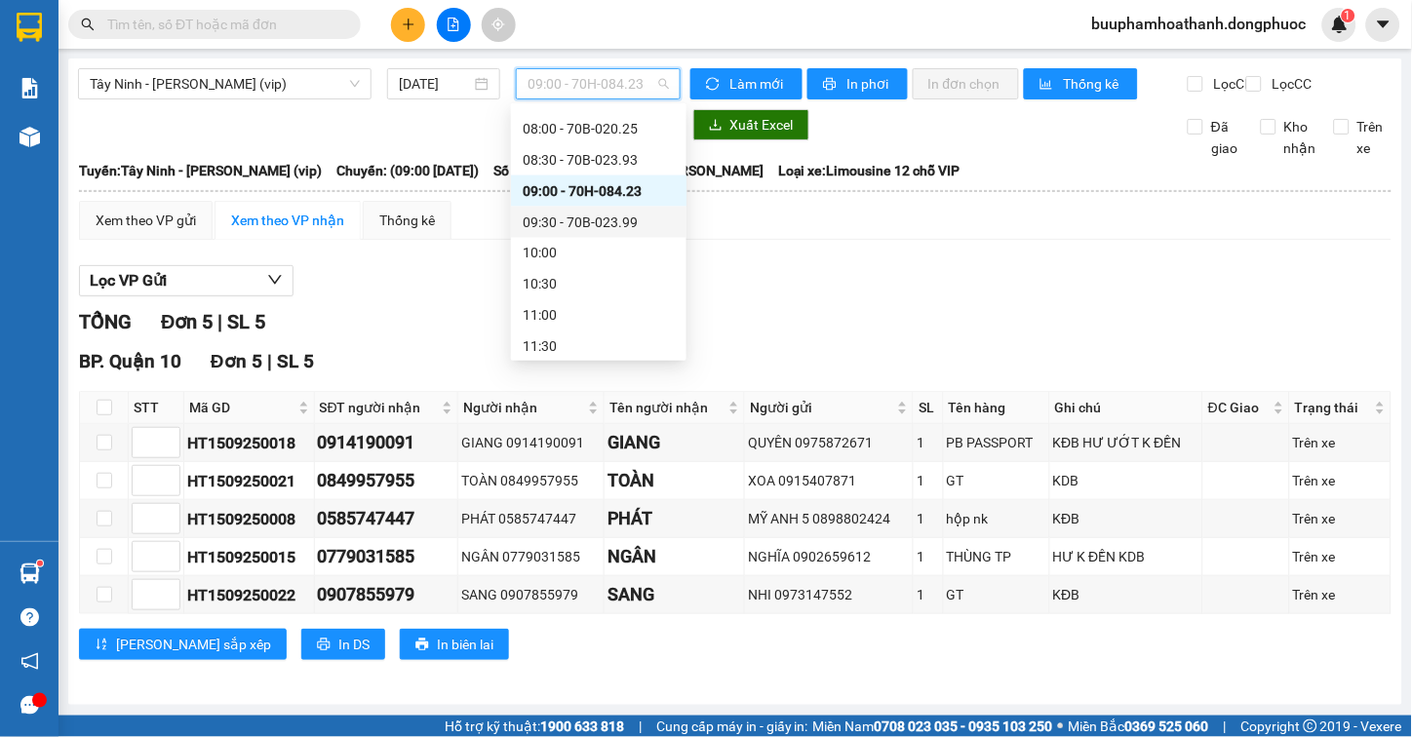
click at [649, 217] on div "09:30 - 70B-023.99" at bounding box center [599, 222] width 152 height 21
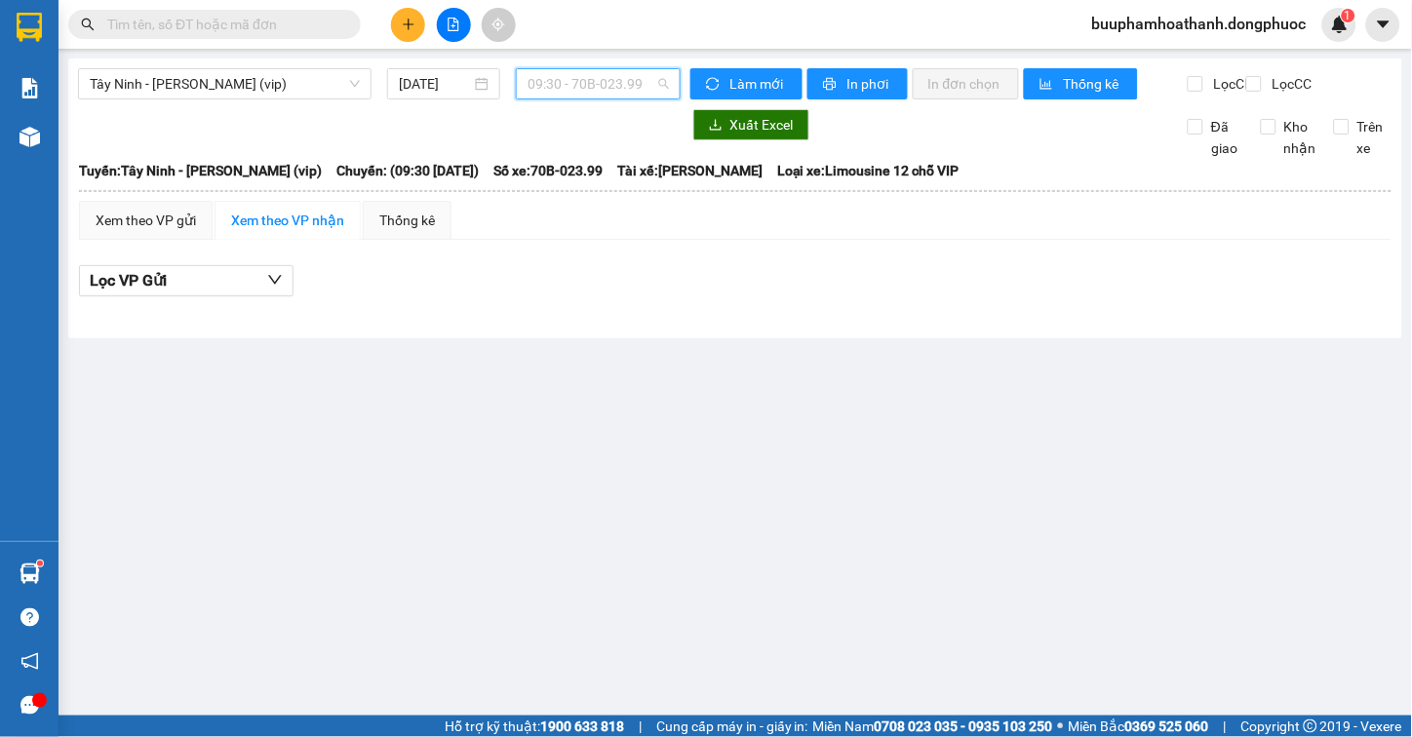
click at [654, 81] on span "09:30 - 70B-023.99" at bounding box center [598, 83] width 141 height 29
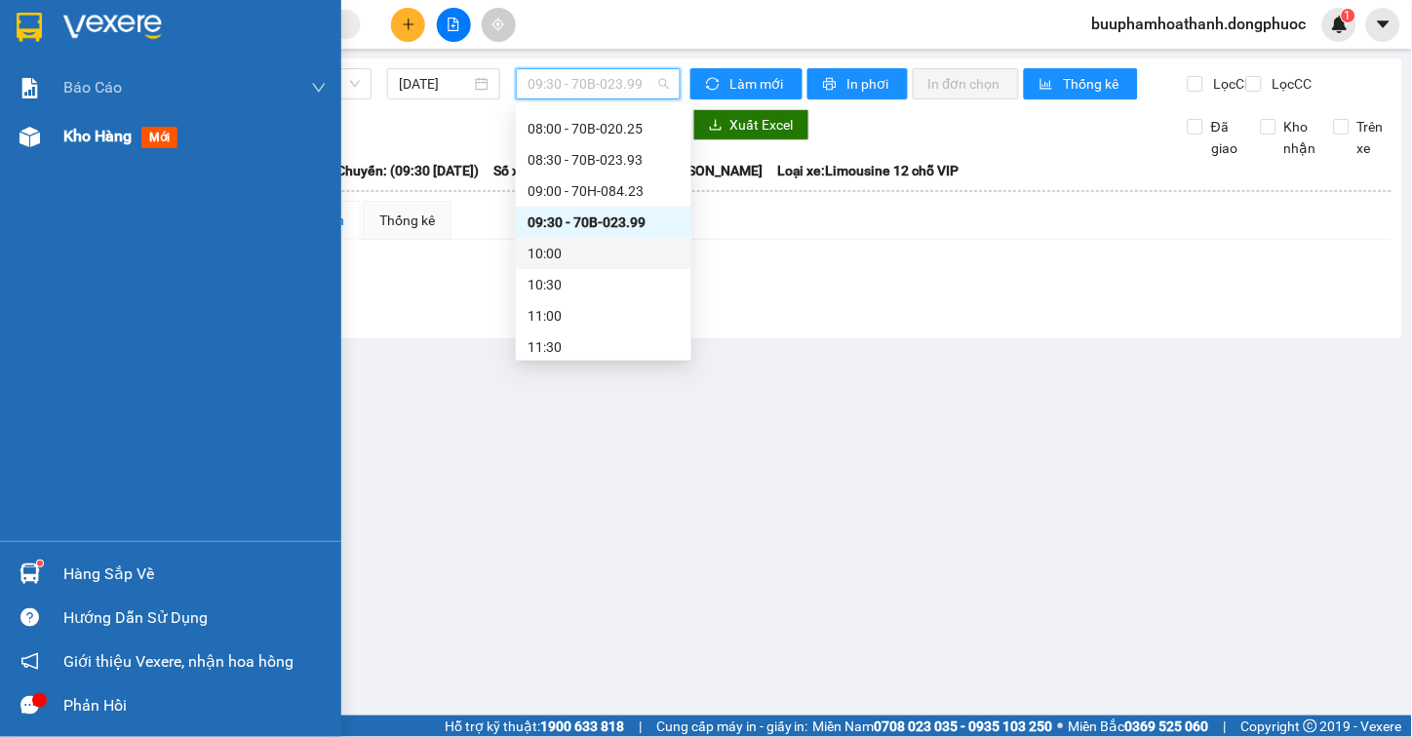
click at [39, 140] on img at bounding box center [30, 137] width 20 height 20
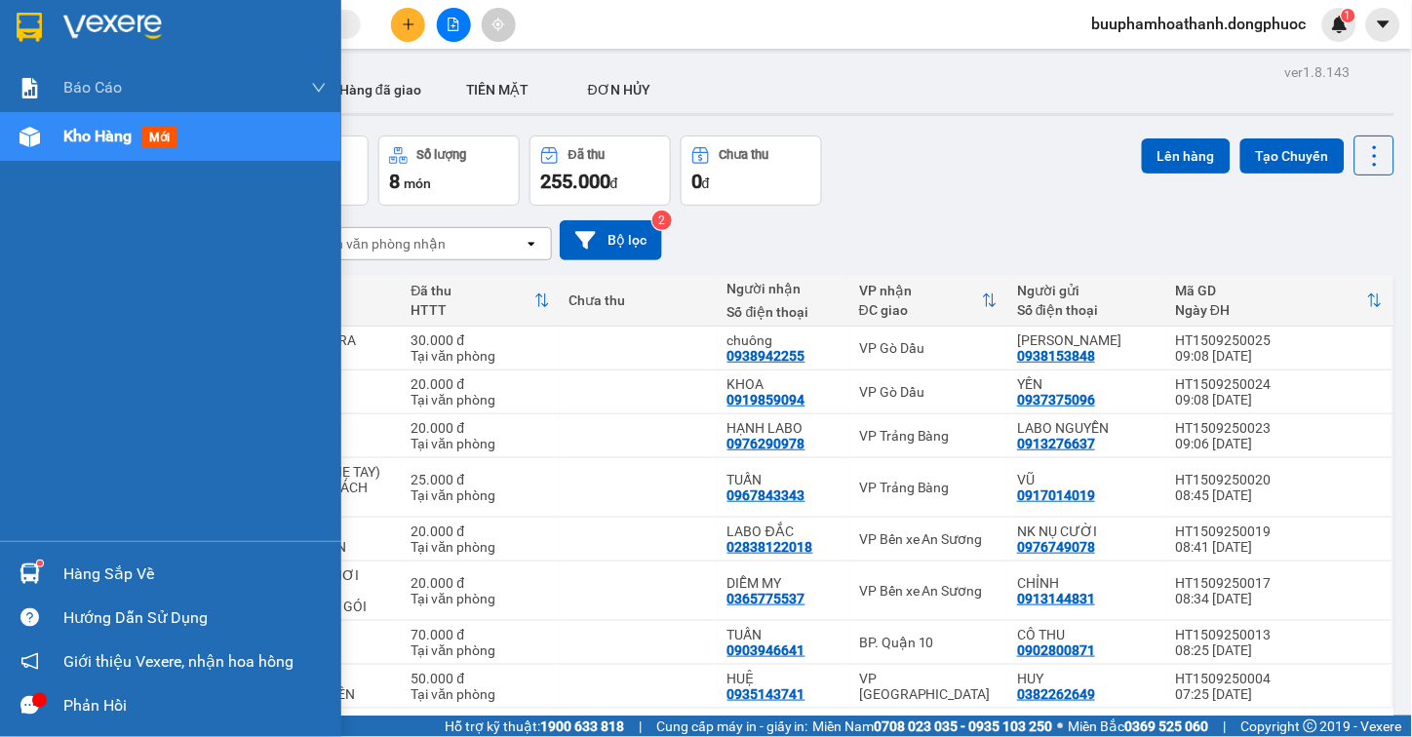
click at [71, 580] on div "Hàng sắp về" at bounding box center [194, 574] width 263 height 29
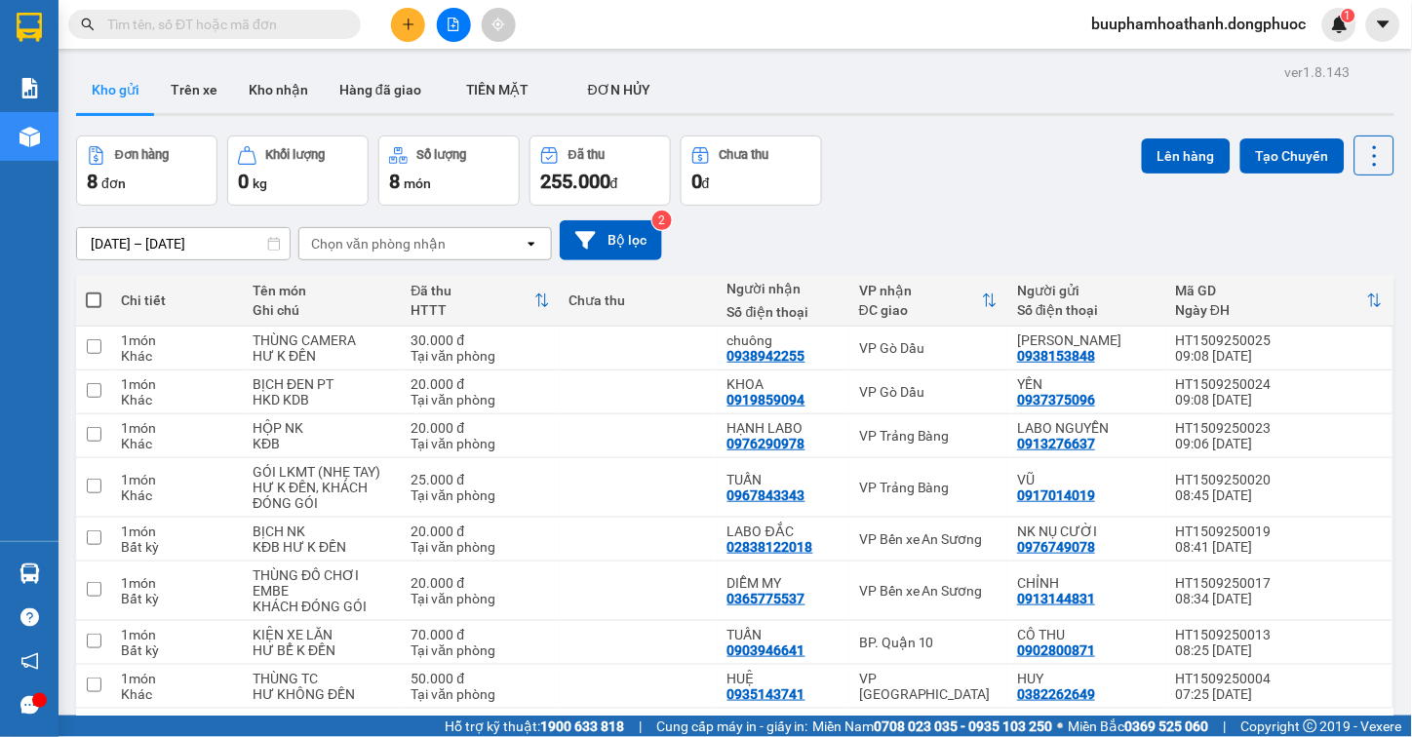
click at [190, 152] on section "Kết quả tìm kiếm ( 0 ) Bộ lọc Thuộc VP này No Data buuphamhoathanh.dongphuoc 1 …" at bounding box center [706, 368] width 1412 height 737
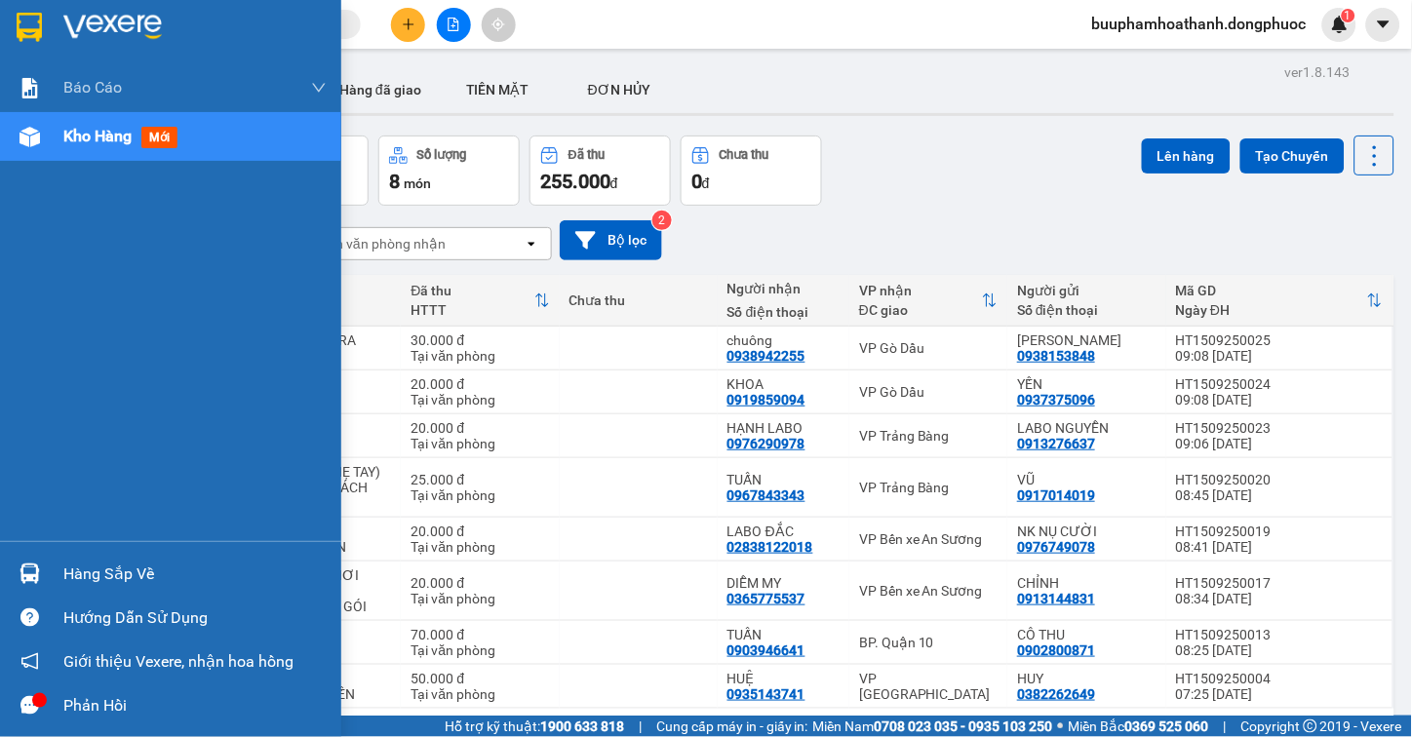
click at [23, 583] on img at bounding box center [30, 574] width 20 height 20
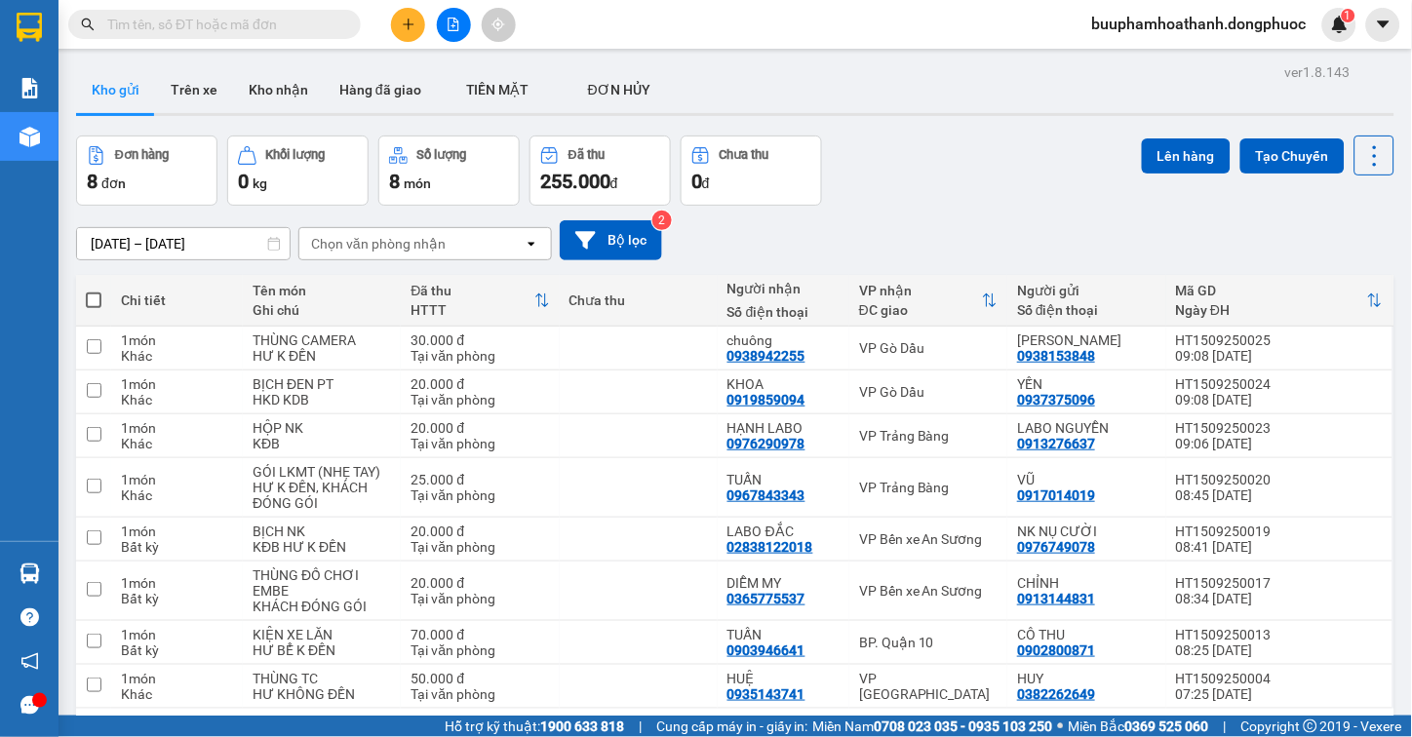
drag, startPoint x: 894, startPoint y: 144, endPoint x: 905, endPoint y: 152, distance: 13.3
click at [905, 152] on section "Kết quả tìm kiếm ( 0 ) Bộ lọc Thuộc VP này No Data buuphamhoathanh.dongphuoc 1 …" at bounding box center [706, 368] width 1412 height 737
click at [322, 14] on input "text" at bounding box center [222, 24] width 230 height 21
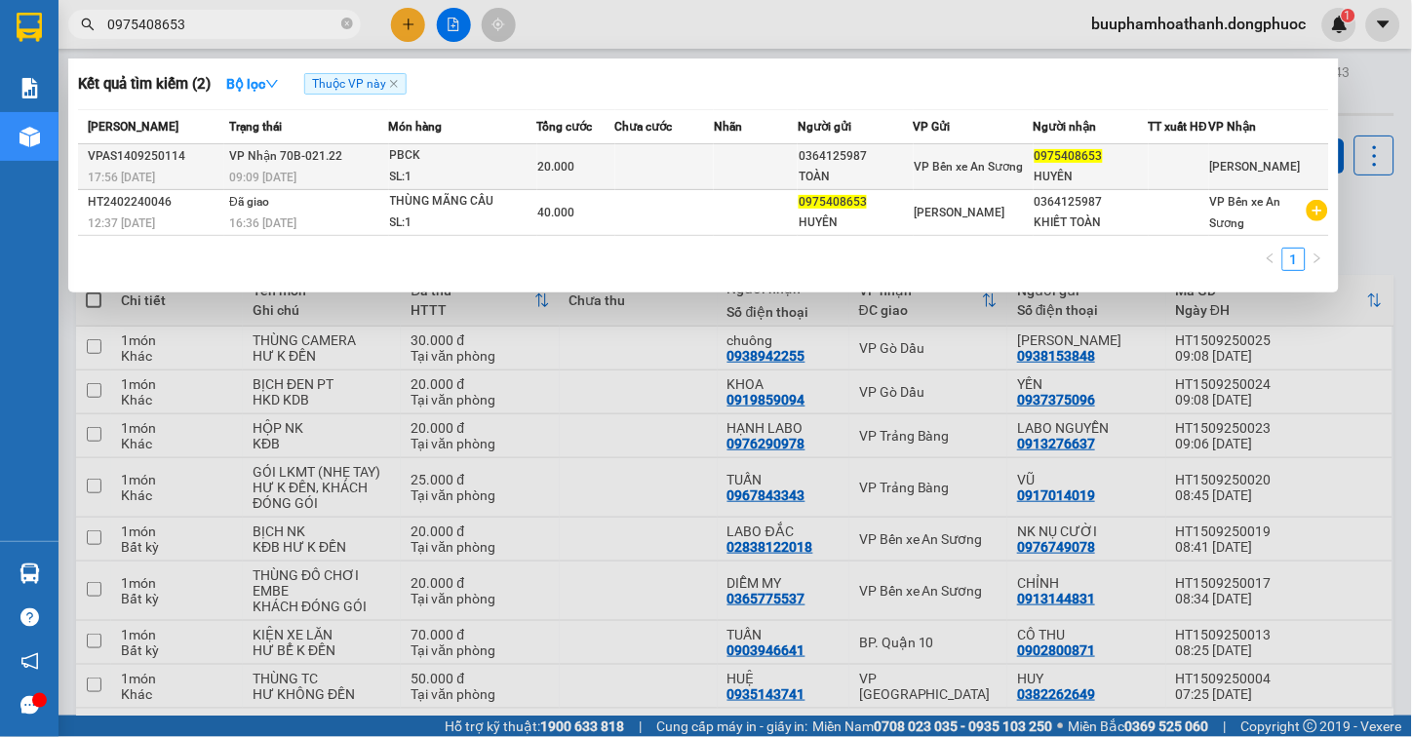
type input "0975408653"
click at [466, 186] on div "SL: 1" at bounding box center [463, 177] width 146 height 21
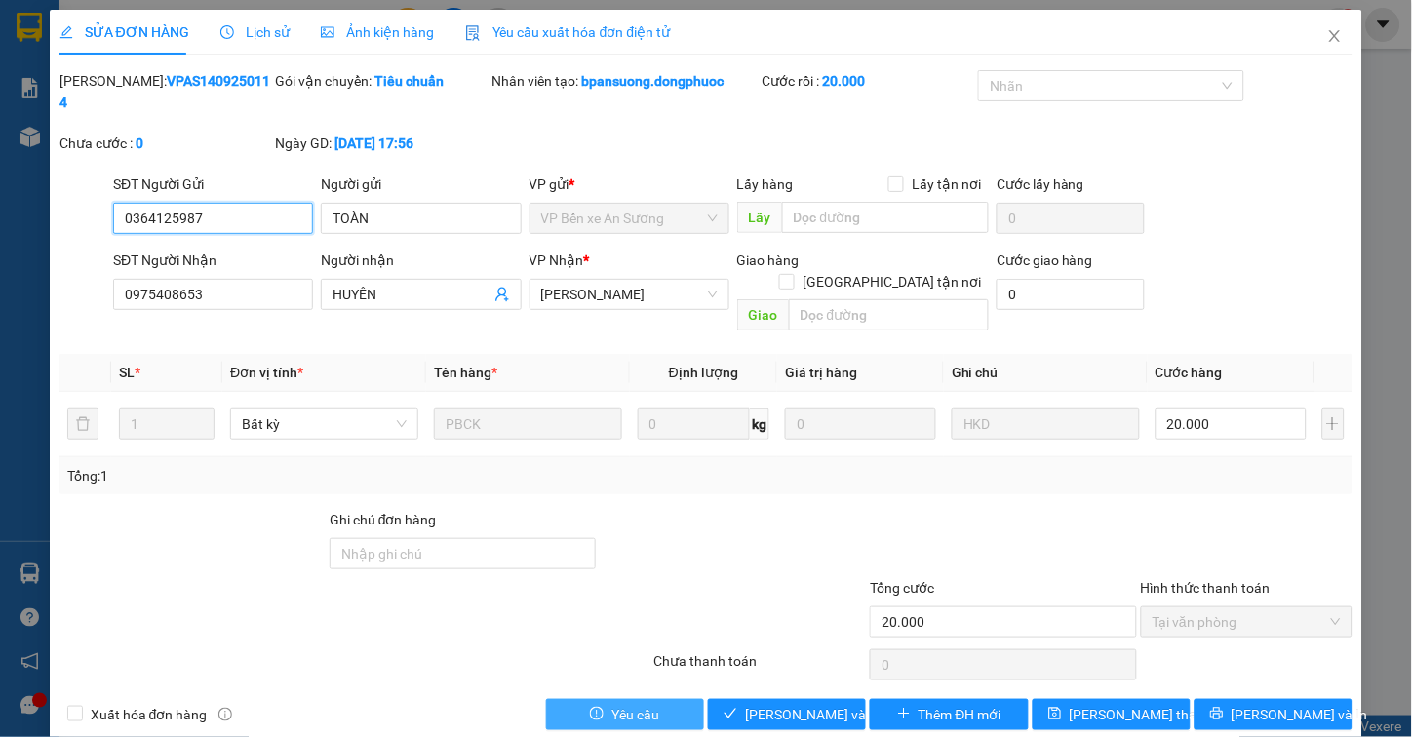
type input "0364125987"
type input "TOÀN"
type input "0975408653"
type input "HUYÊN"
type input "20.000"
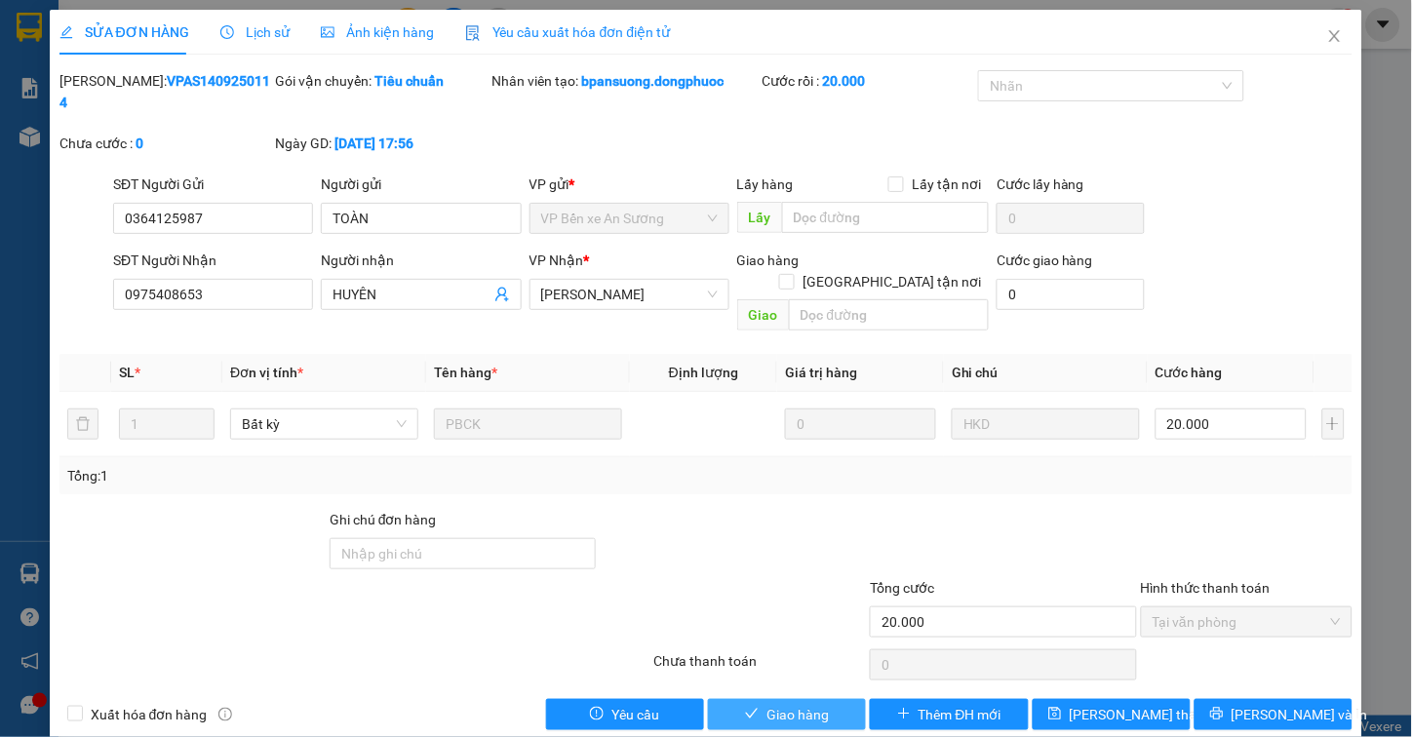
drag, startPoint x: 797, startPoint y: 678, endPoint x: 809, endPoint y: 667, distance: 16.6
click at [803, 704] on span "Giao hàng" at bounding box center [798, 714] width 62 height 21
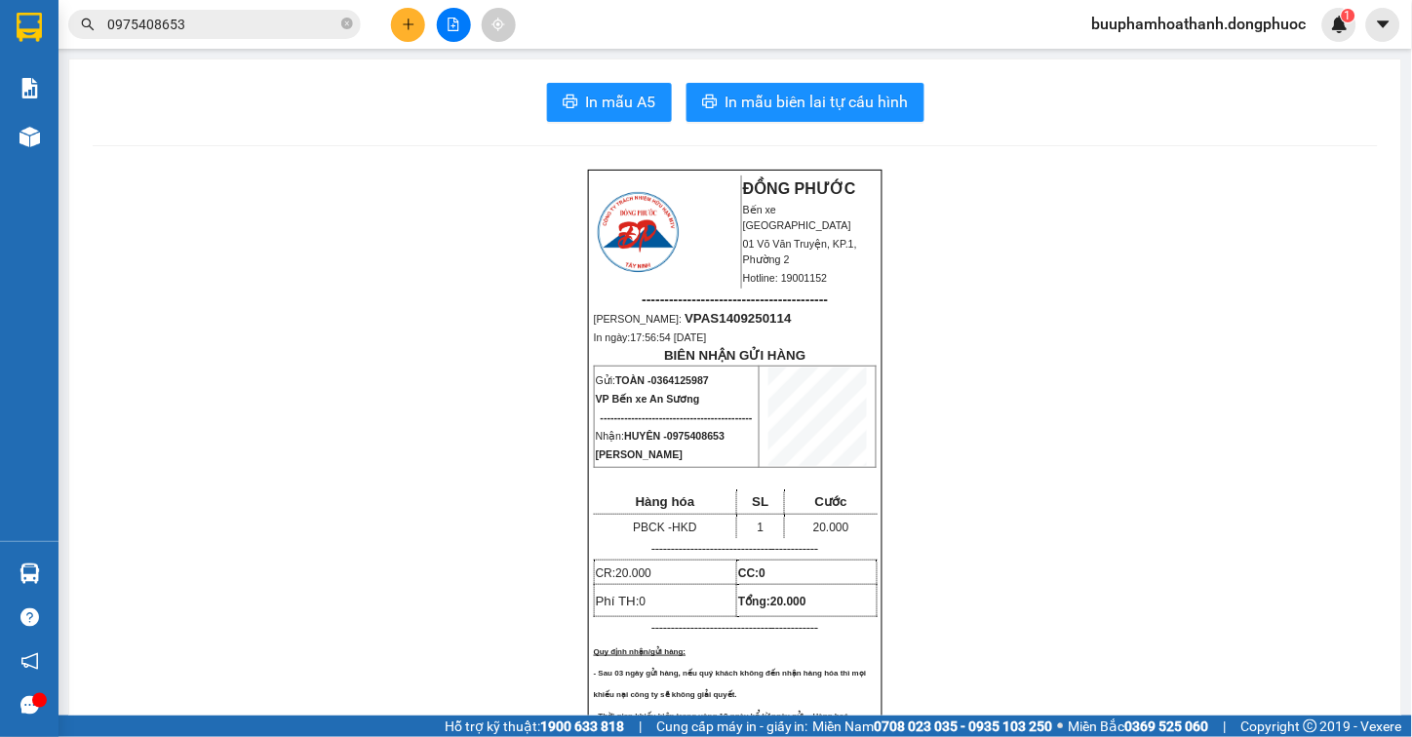
click at [444, 36] on button at bounding box center [454, 25] width 34 height 34
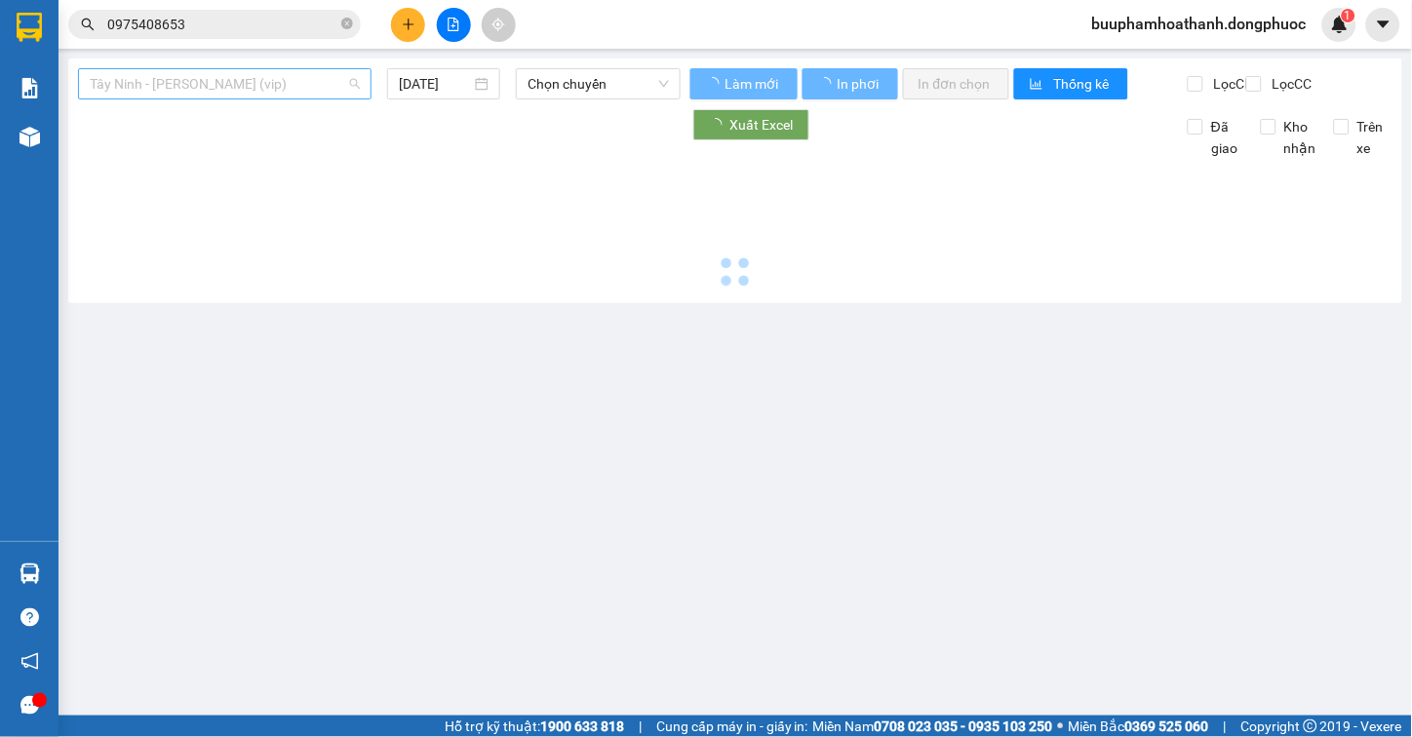
click at [291, 78] on span "Tây Ninh - [PERSON_NAME] (vip)" at bounding box center [225, 83] width 270 height 29
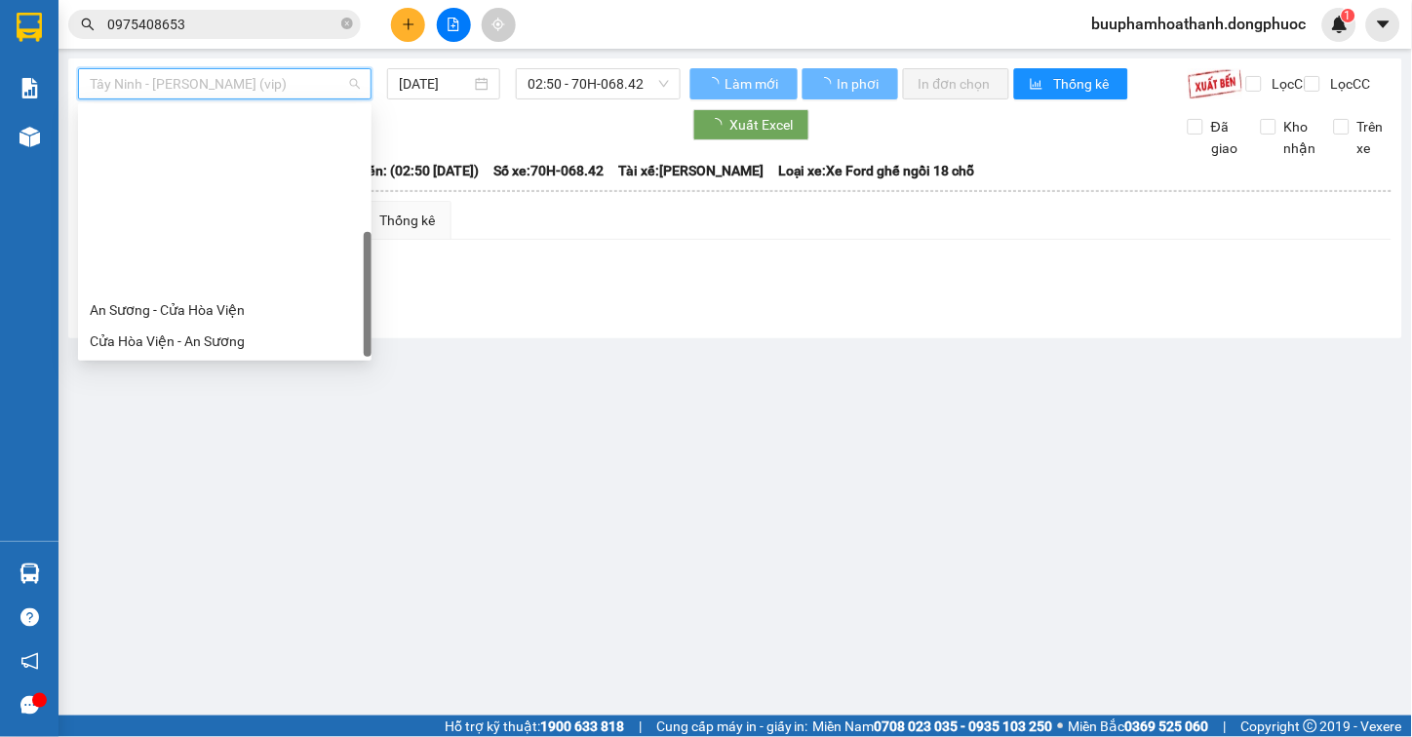
scroll to position [218, 0]
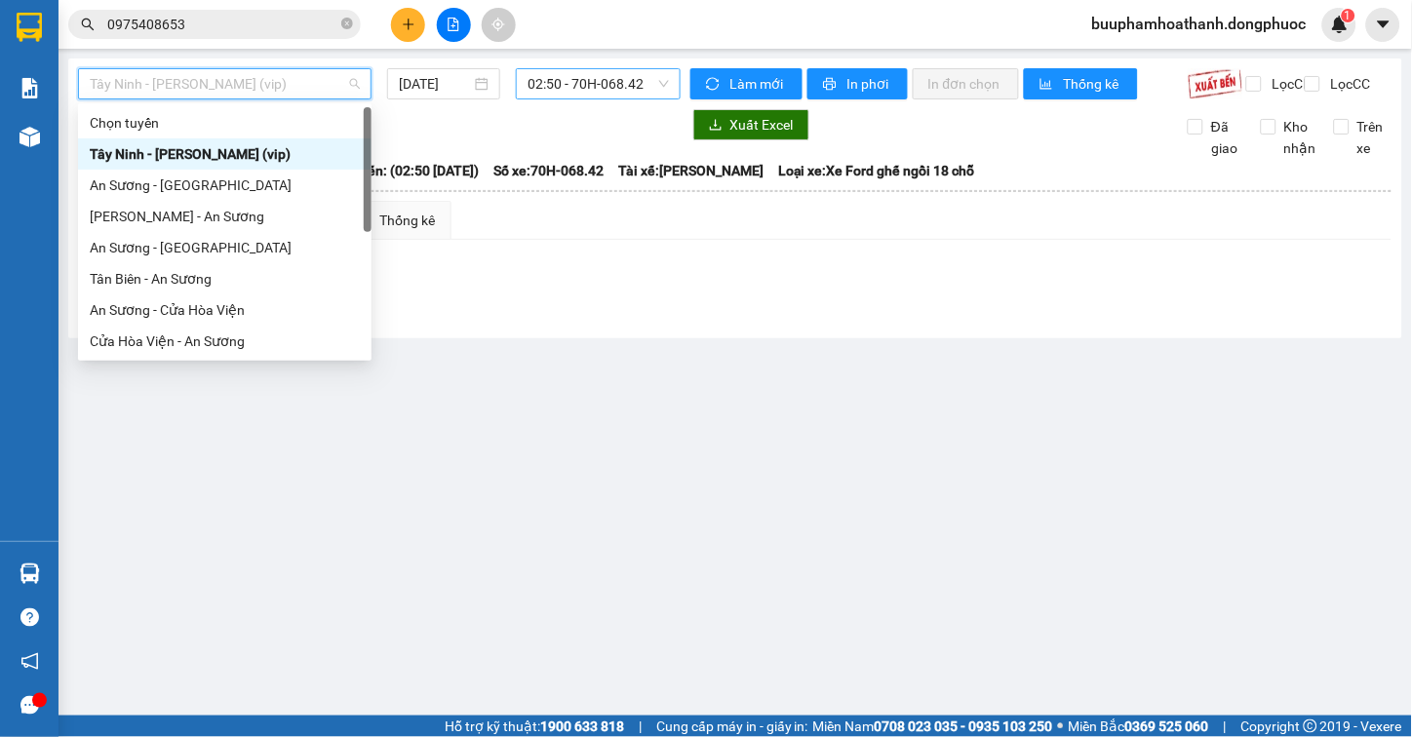
click at [595, 82] on span "02:50 - 70H-068.42" at bounding box center [598, 83] width 141 height 29
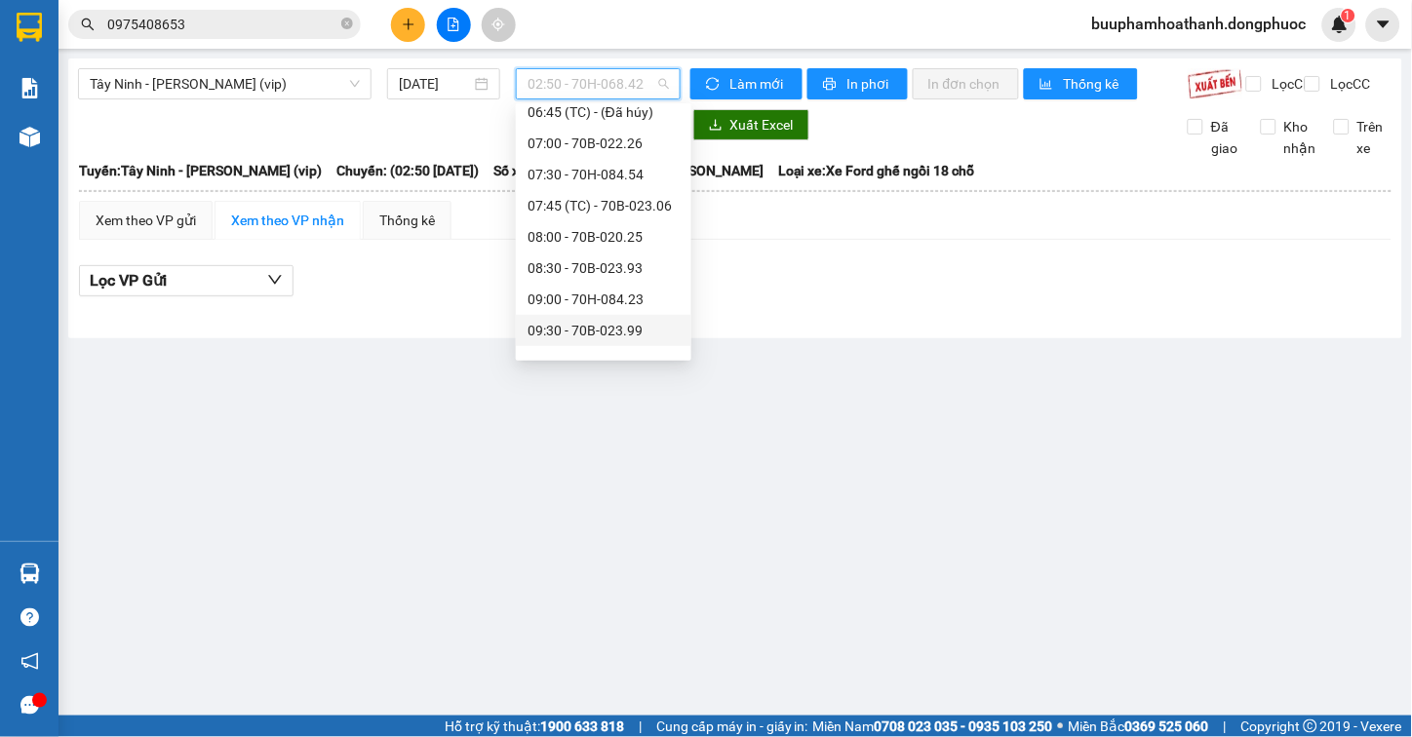
scroll to position [649, 0]
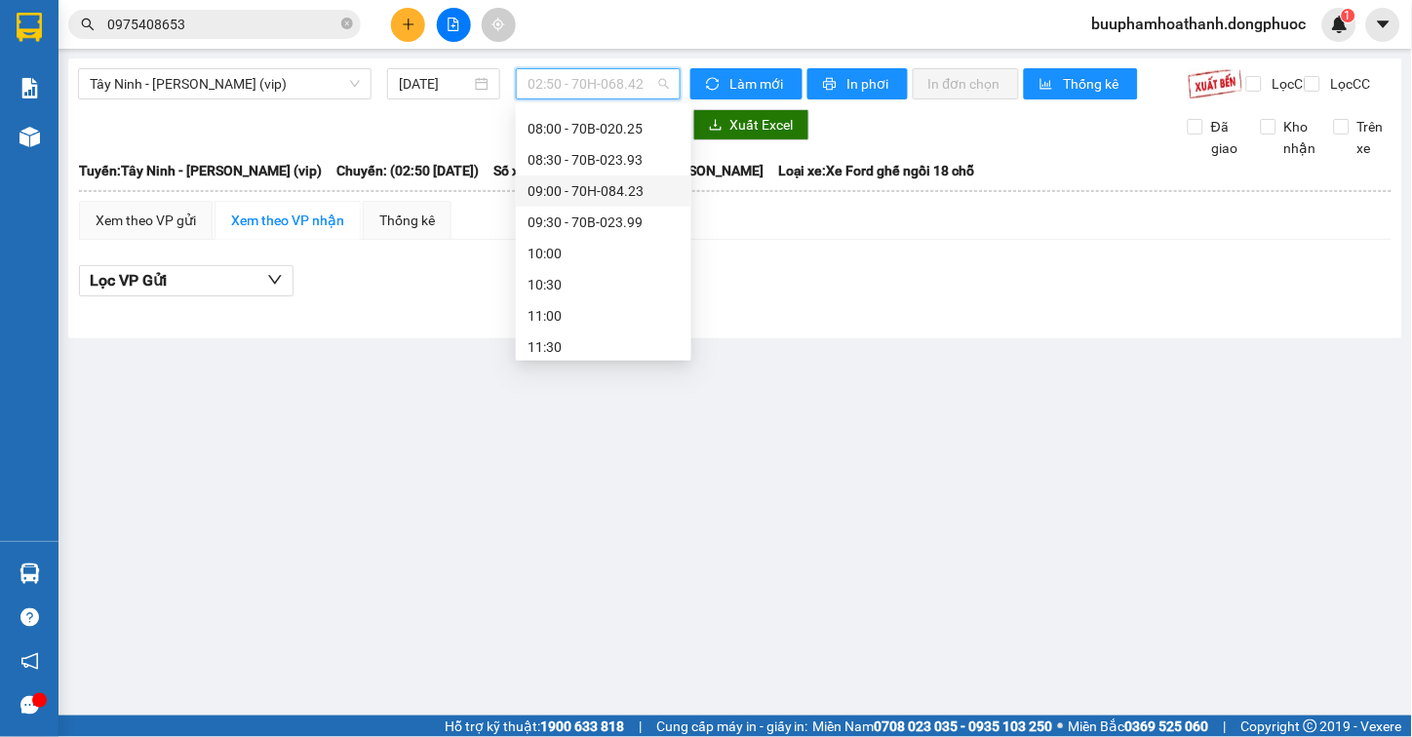
click at [605, 199] on div "09:00 - 70H-084.23" at bounding box center [604, 190] width 152 height 21
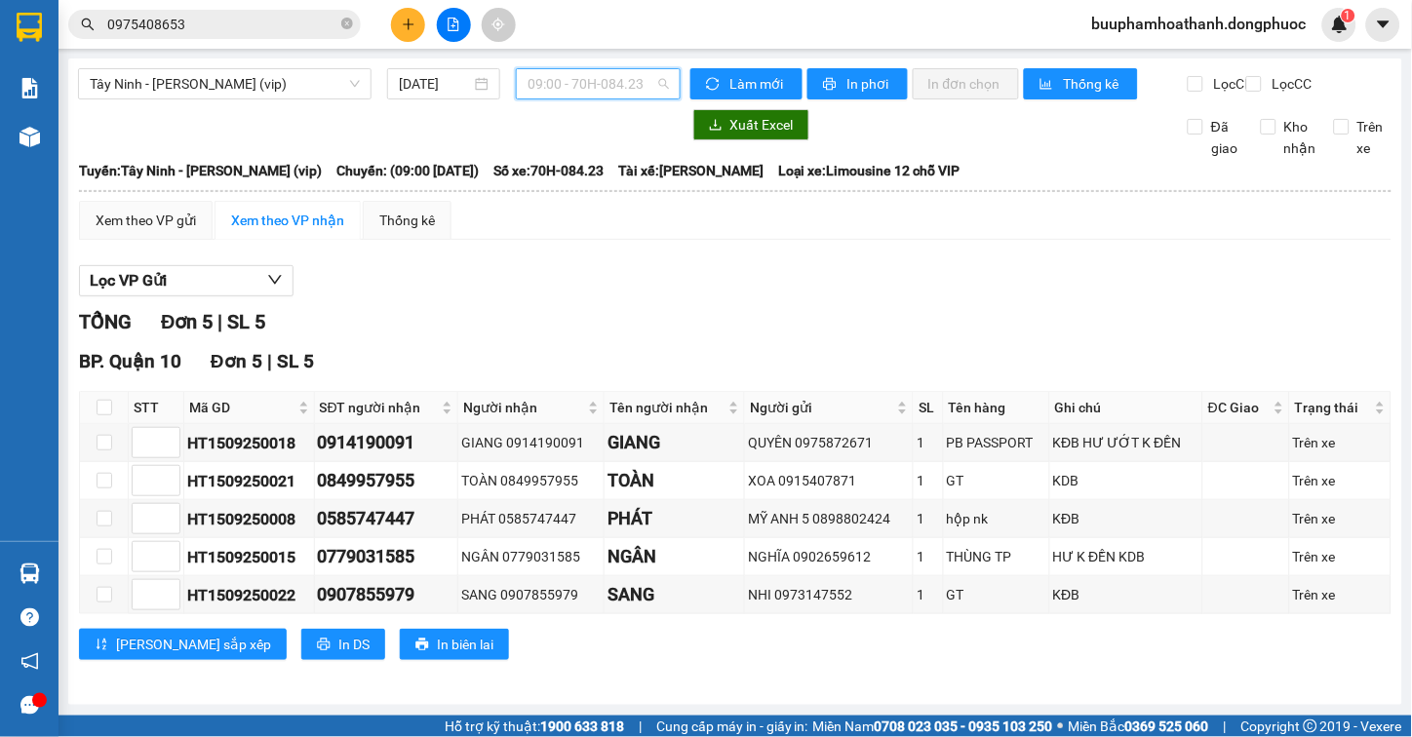
click at [632, 91] on span "09:00 - 70H-084.23" at bounding box center [598, 83] width 141 height 29
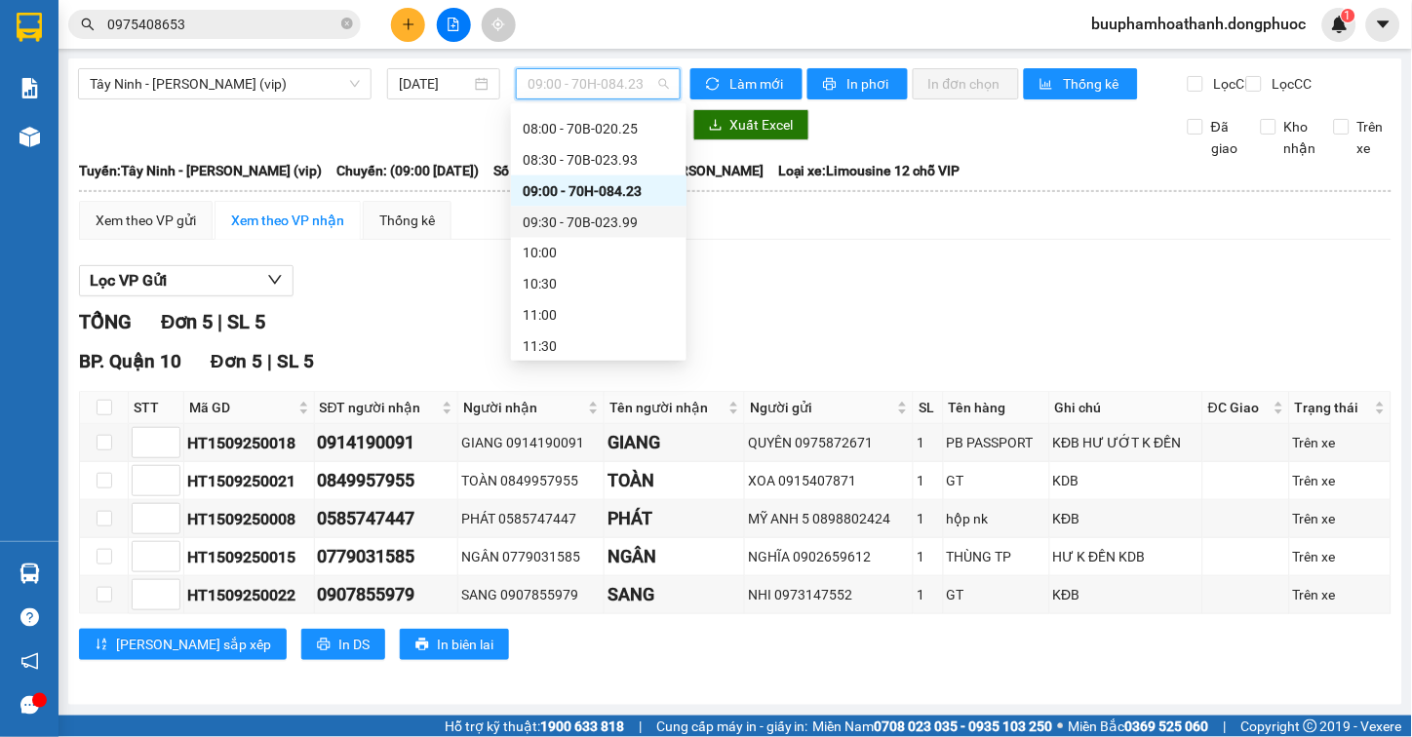
click at [639, 224] on div "09:30 - 70B-023.99" at bounding box center [599, 222] width 152 height 21
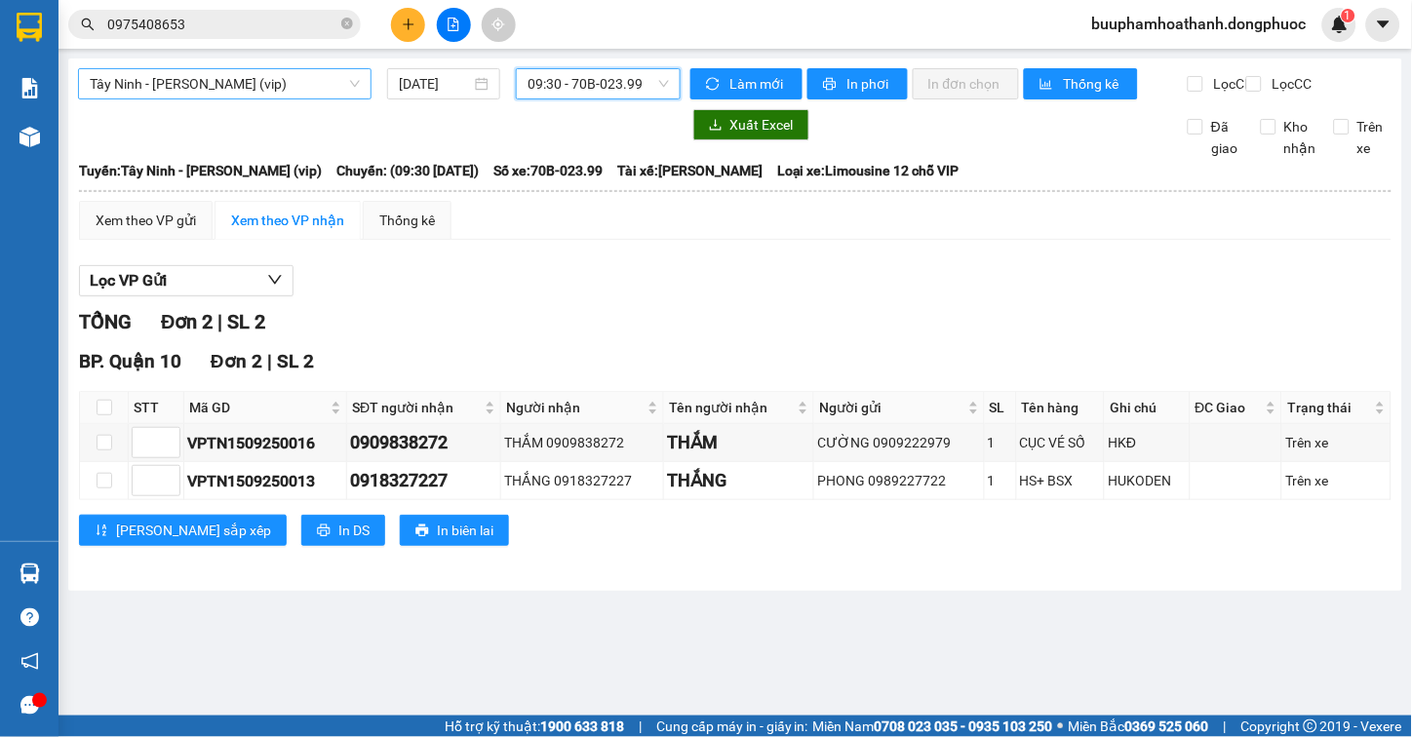
click at [259, 84] on span "Tây Ninh - [PERSON_NAME] (vip)" at bounding box center [225, 83] width 270 height 29
click at [186, 85] on span "Tây Ninh - [PERSON_NAME] (vip)" at bounding box center [225, 83] width 270 height 29
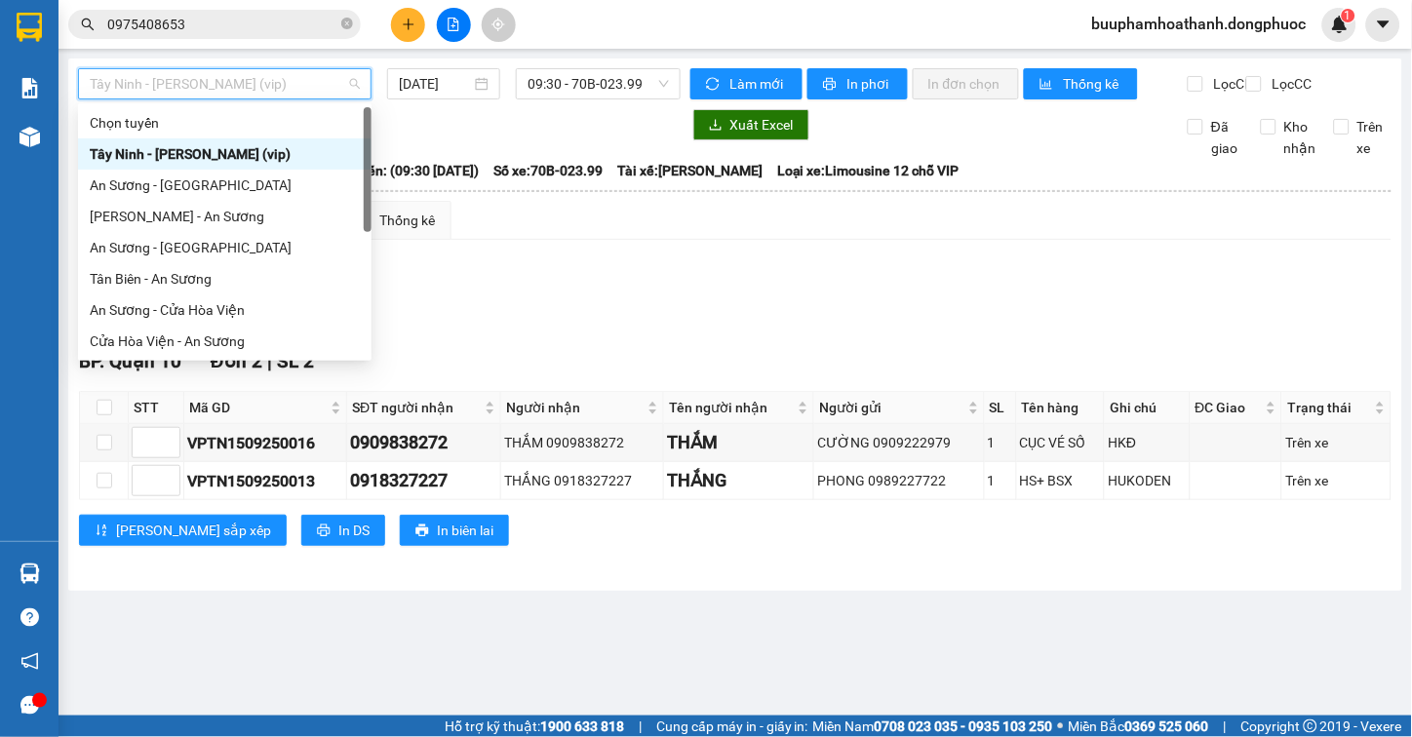
click at [238, 96] on span "Tây Ninh - [PERSON_NAME] (vip)" at bounding box center [225, 83] width 270 height 29
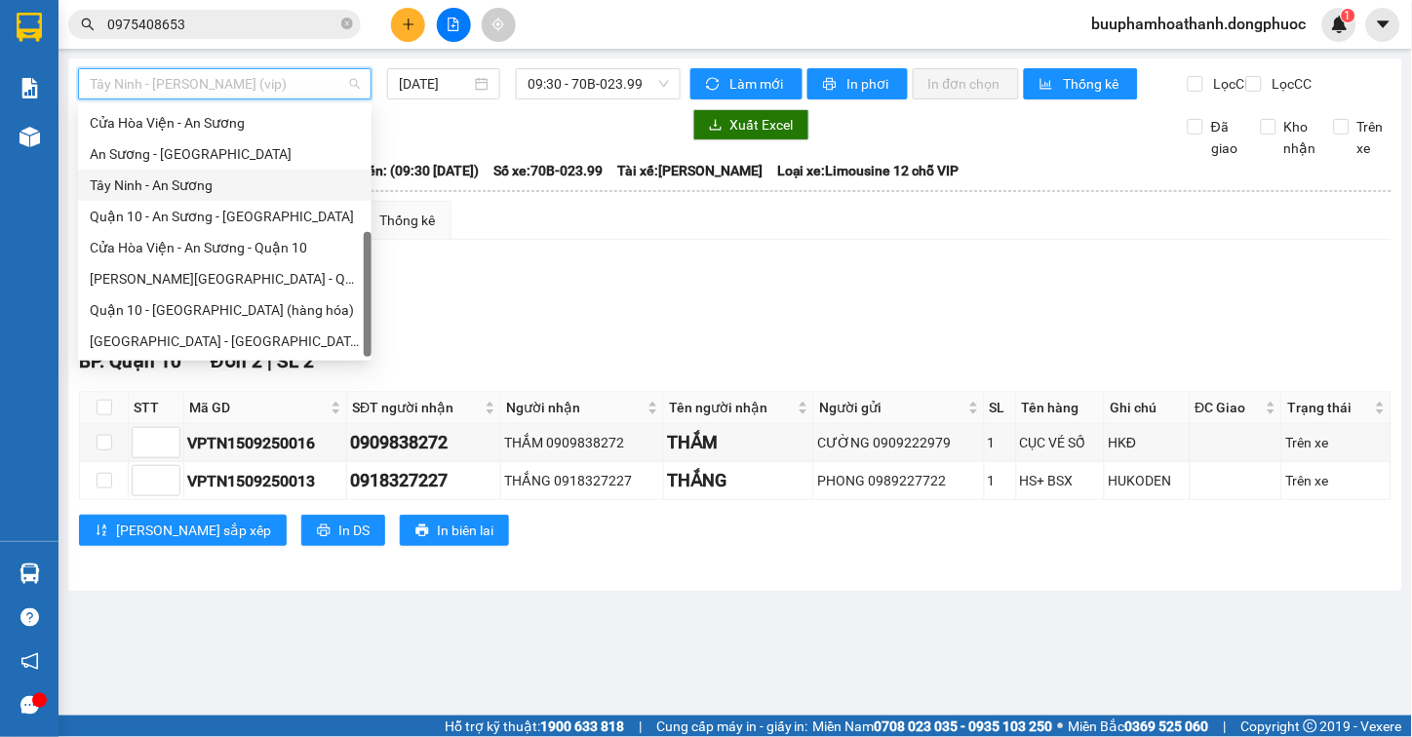
click at [229, 176] on div "Tây Ninh - An Sương" at bounding box center [225, 185] width 270 height 21
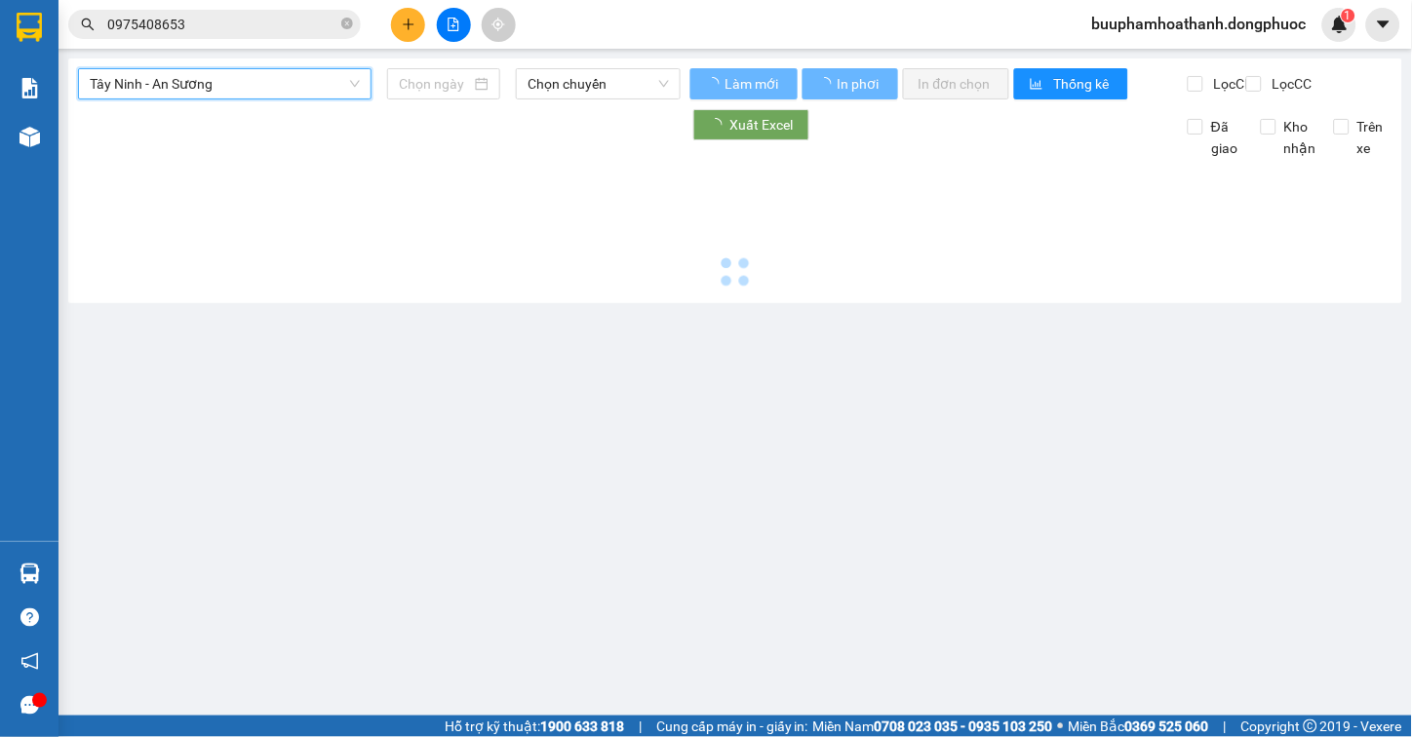
type input "[DATE]"
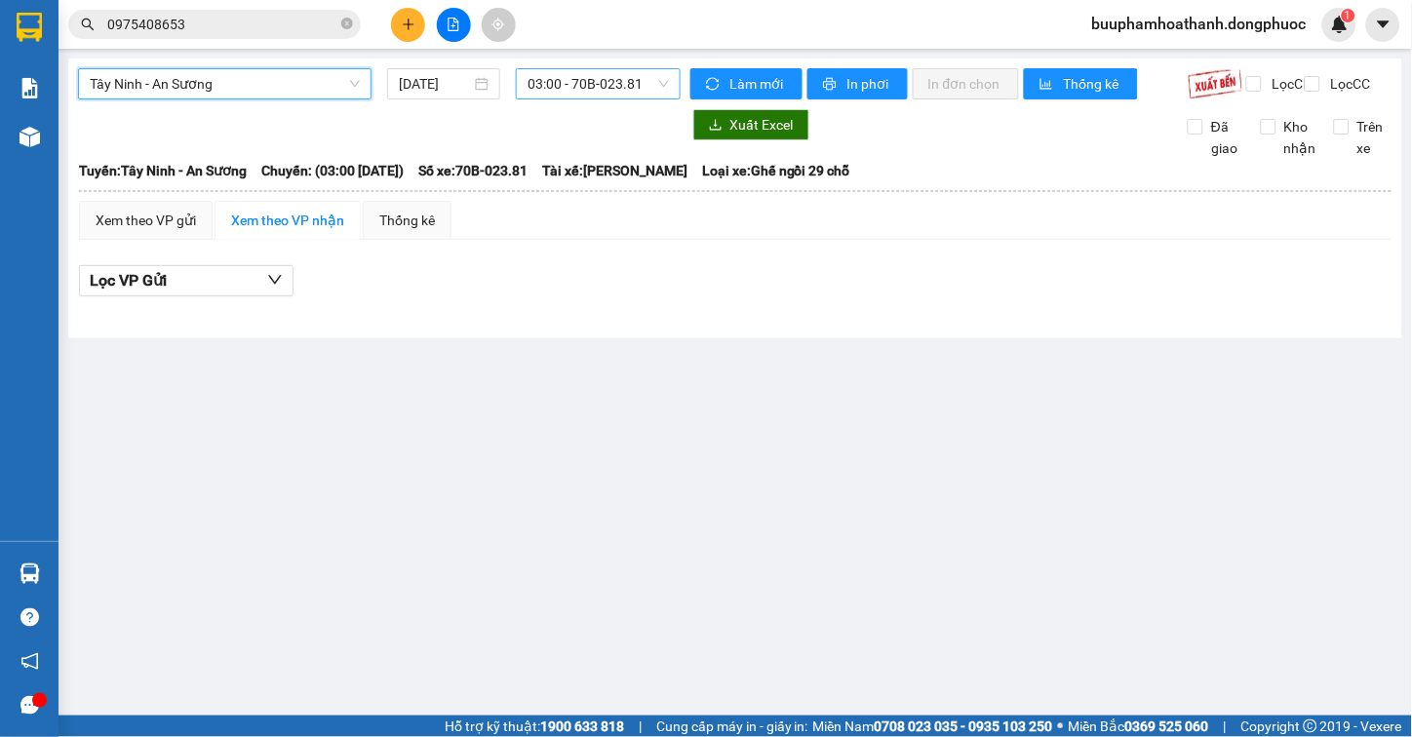
click at [544, 86] on span "03:00 - 70B-023.81" at bounding box center [598, 83] width 141 height 29
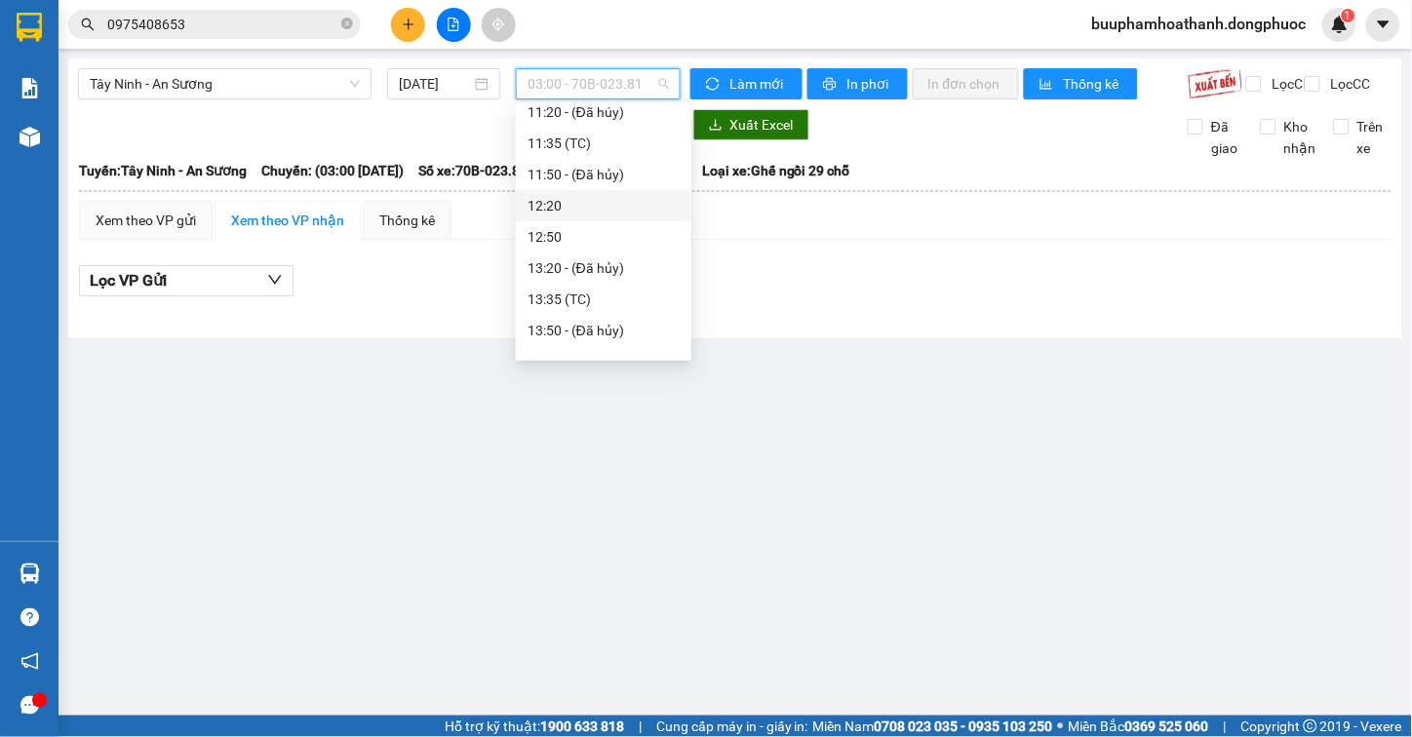
scroll to position [356, 0]
click at [661, 196] on div "09:35 (TC) - 70B-023.81" at bounding box center [604, 203] width 152 height 21
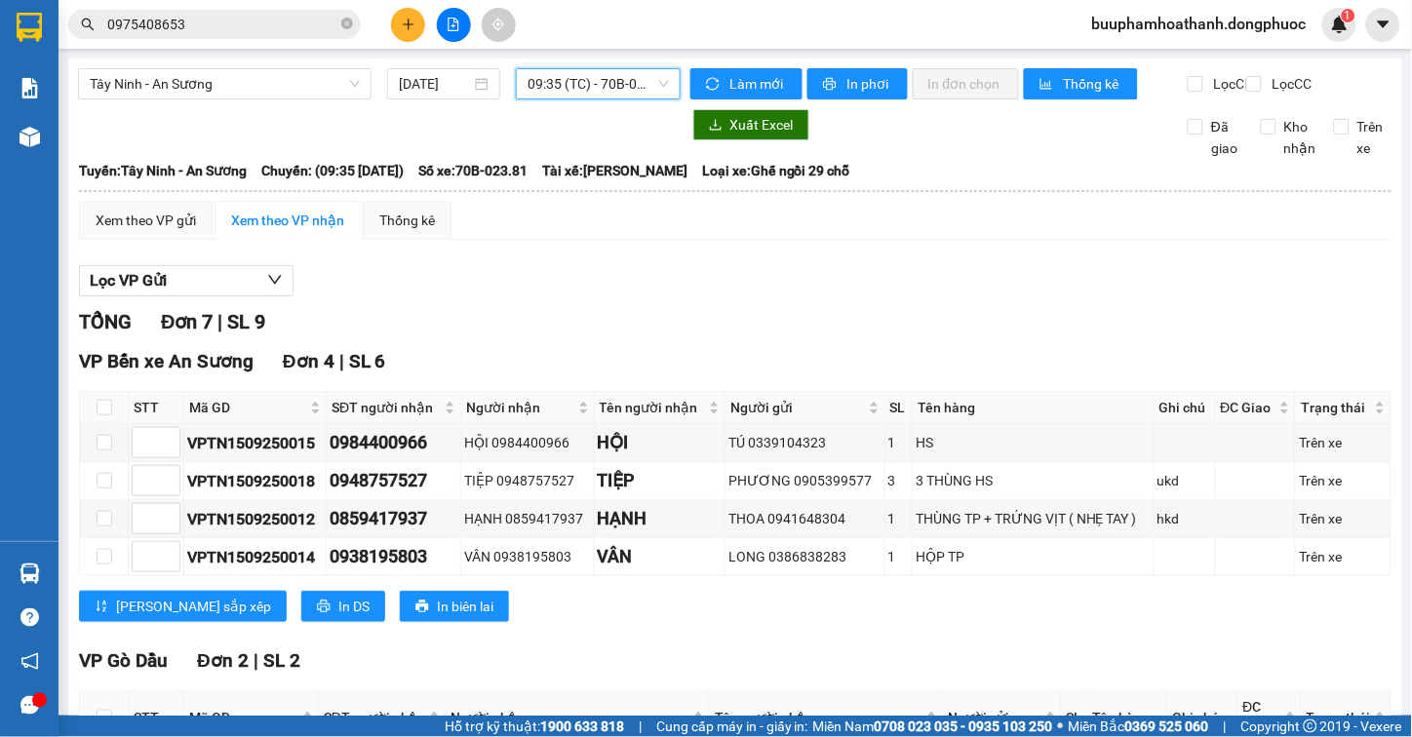
click at [638, 73] on span "09:35 (TC) - 70B-023.81" at bounding box center [598, 83] width 141 height 29
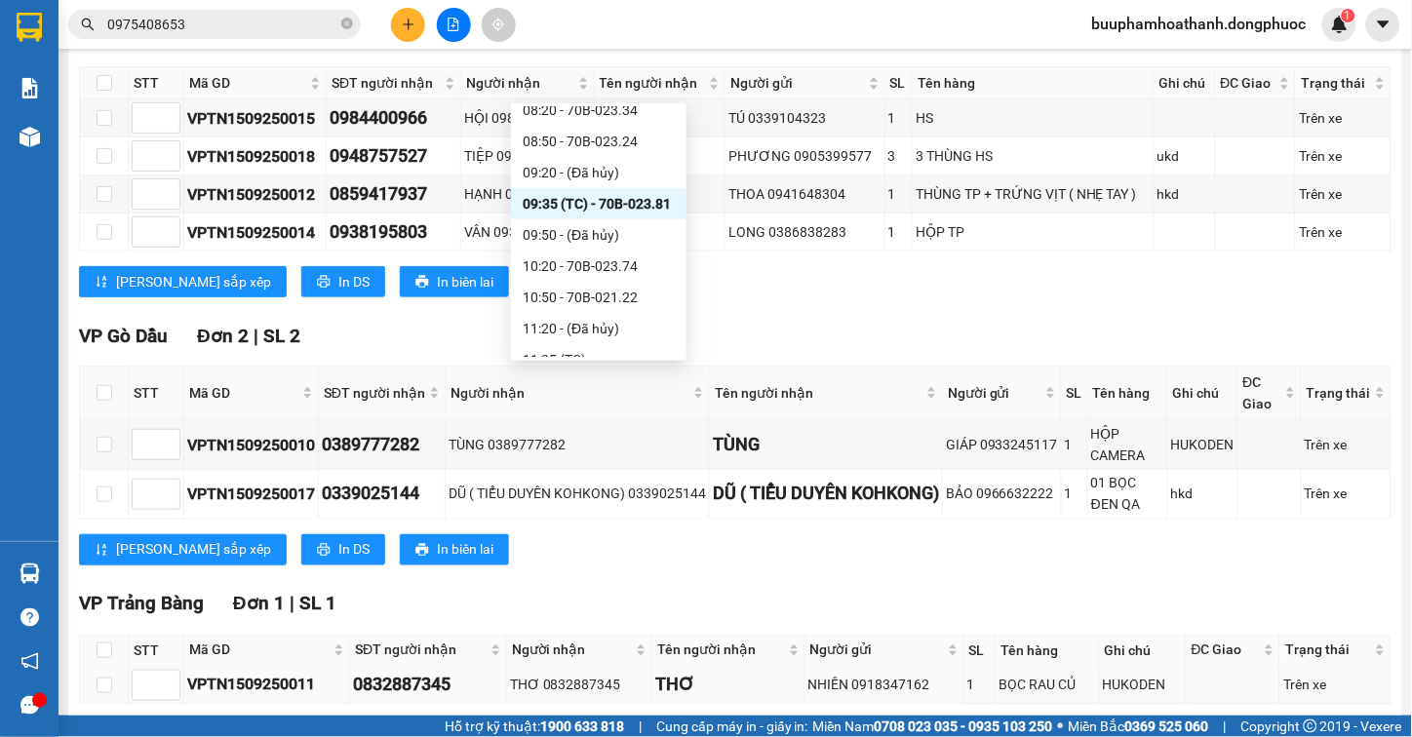
scroll to position [433, 0]
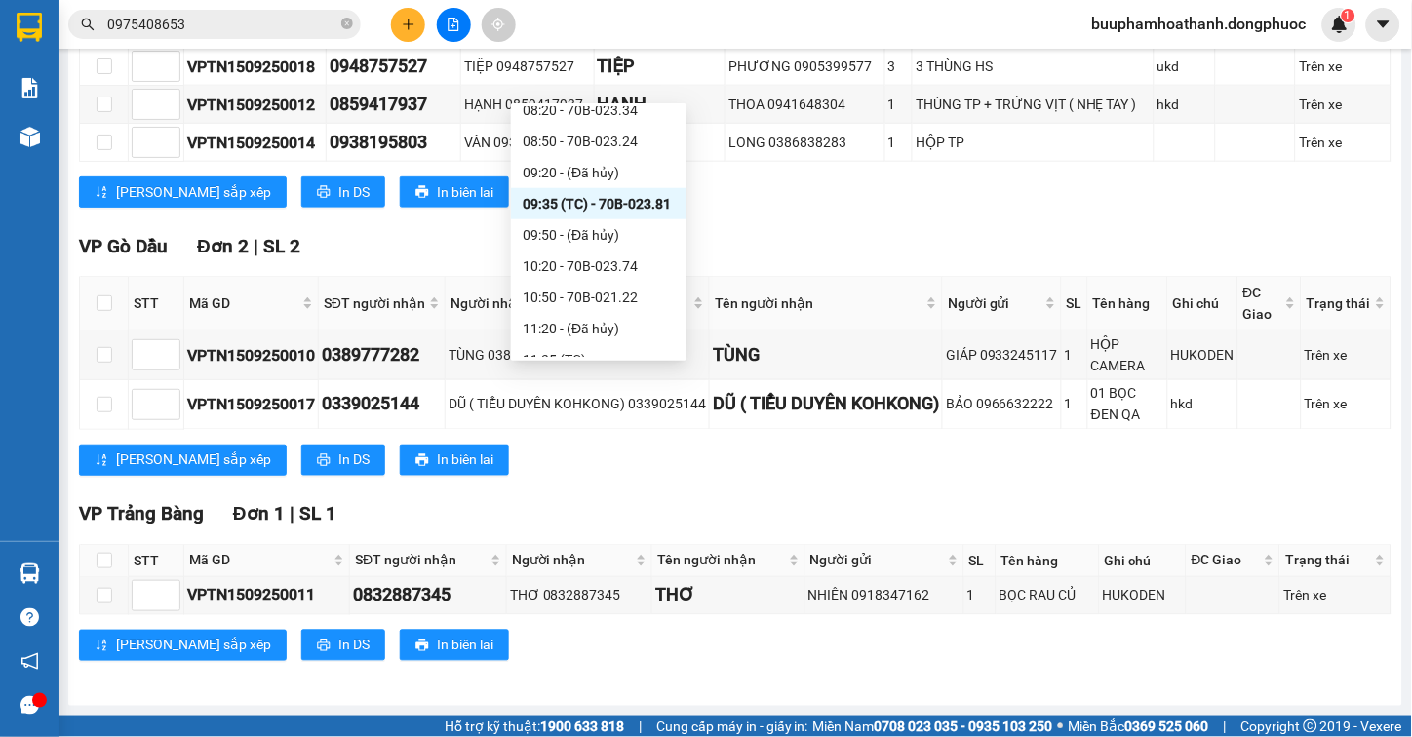
click at [1002, 653] on div "[PERSON_NAME] sắp xếp In DS In biên lai" at bounding box center [735, 645] width 1313 height 31
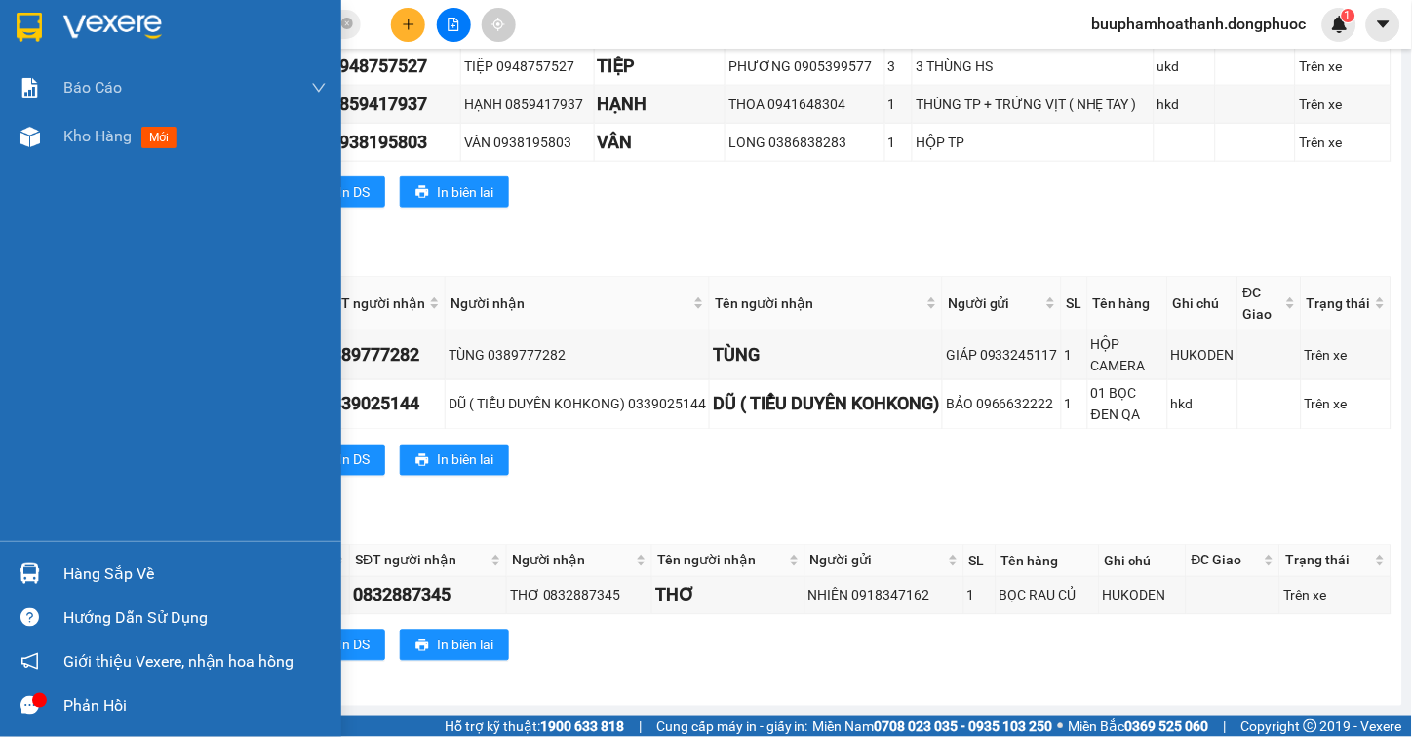
click at [54, 569] on div "Hàng sắp về" at bounding box center [170, 574] width 341 height 44
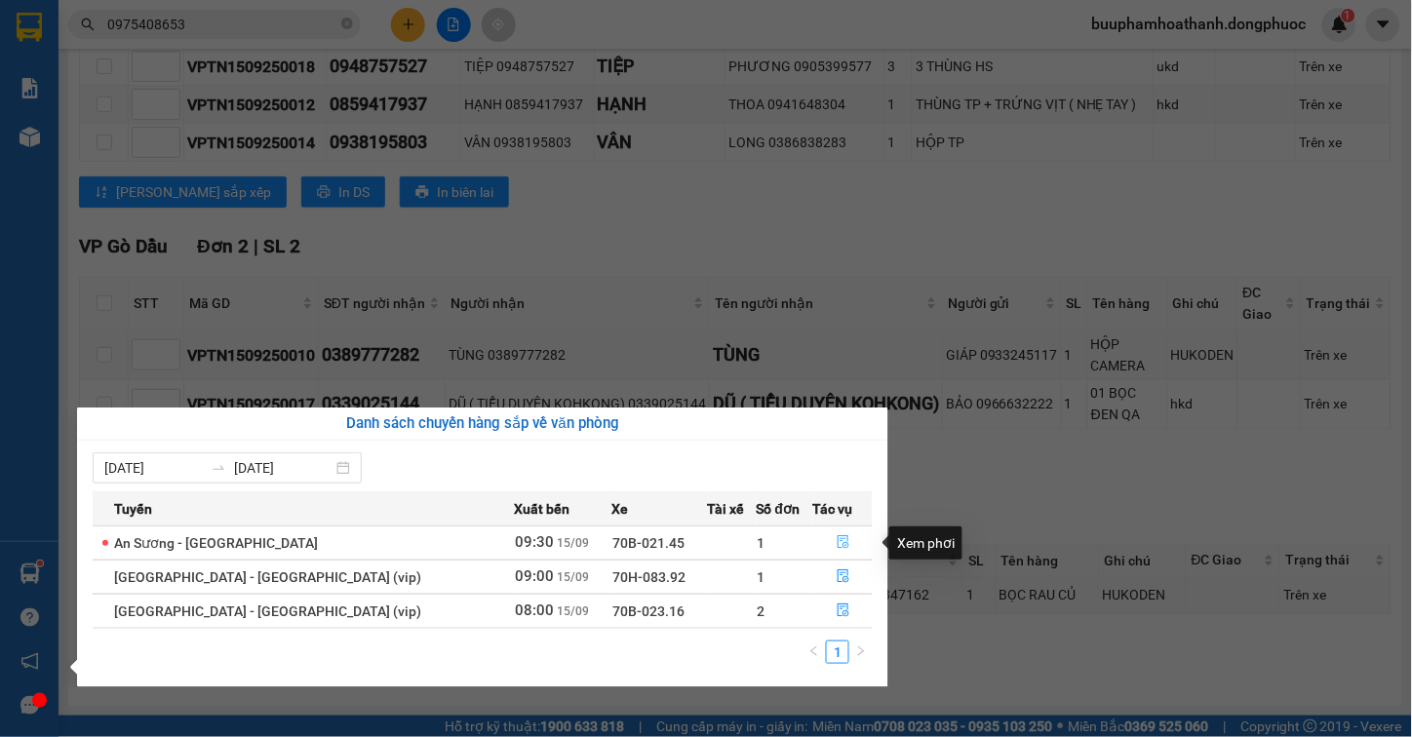
click at [837, 538] on icon "file-done" at bounding box center [844, 542] width 14 height 14
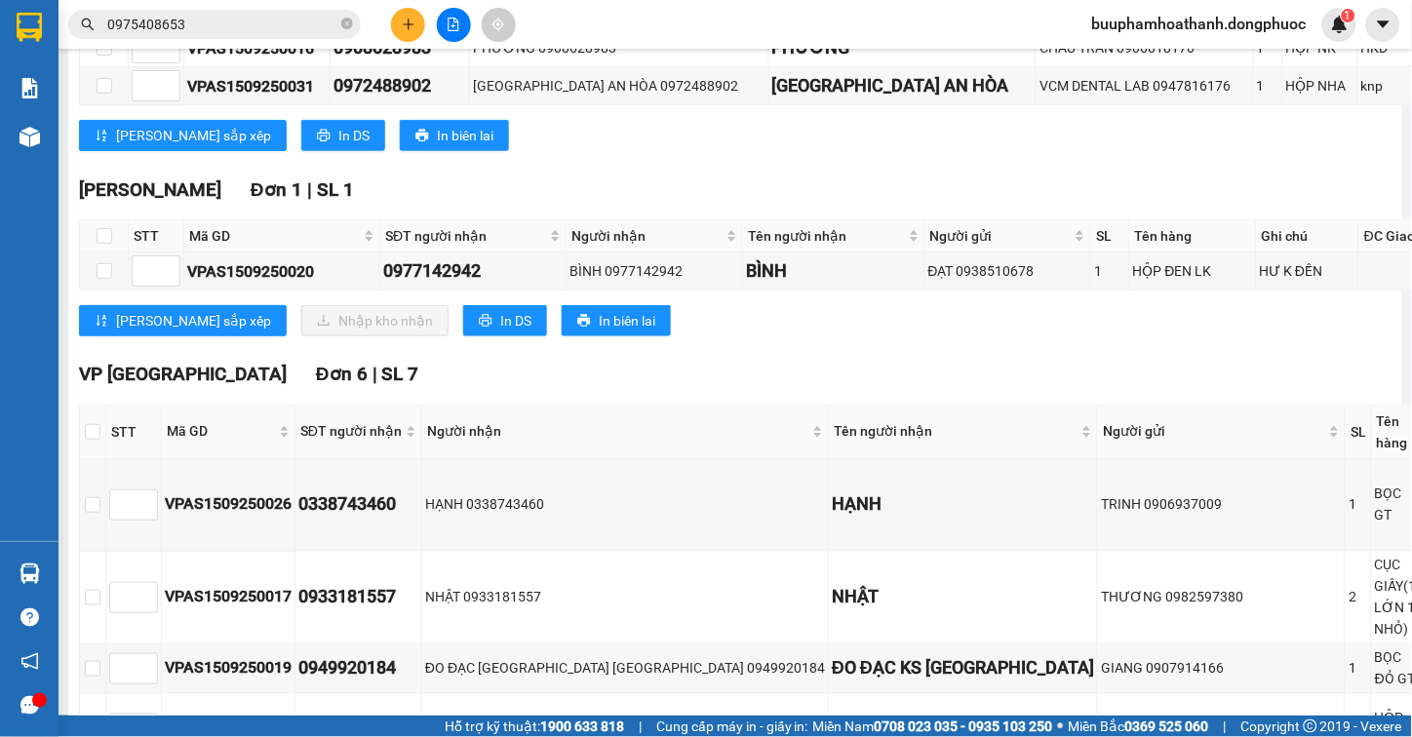
click at [98, 239] on th at bounding box center [104, 236] width 49 height 32
click at [99, 244] on input "checkbox" at bounding box center [105, 236] width 16 height 16
checkbox input "true"
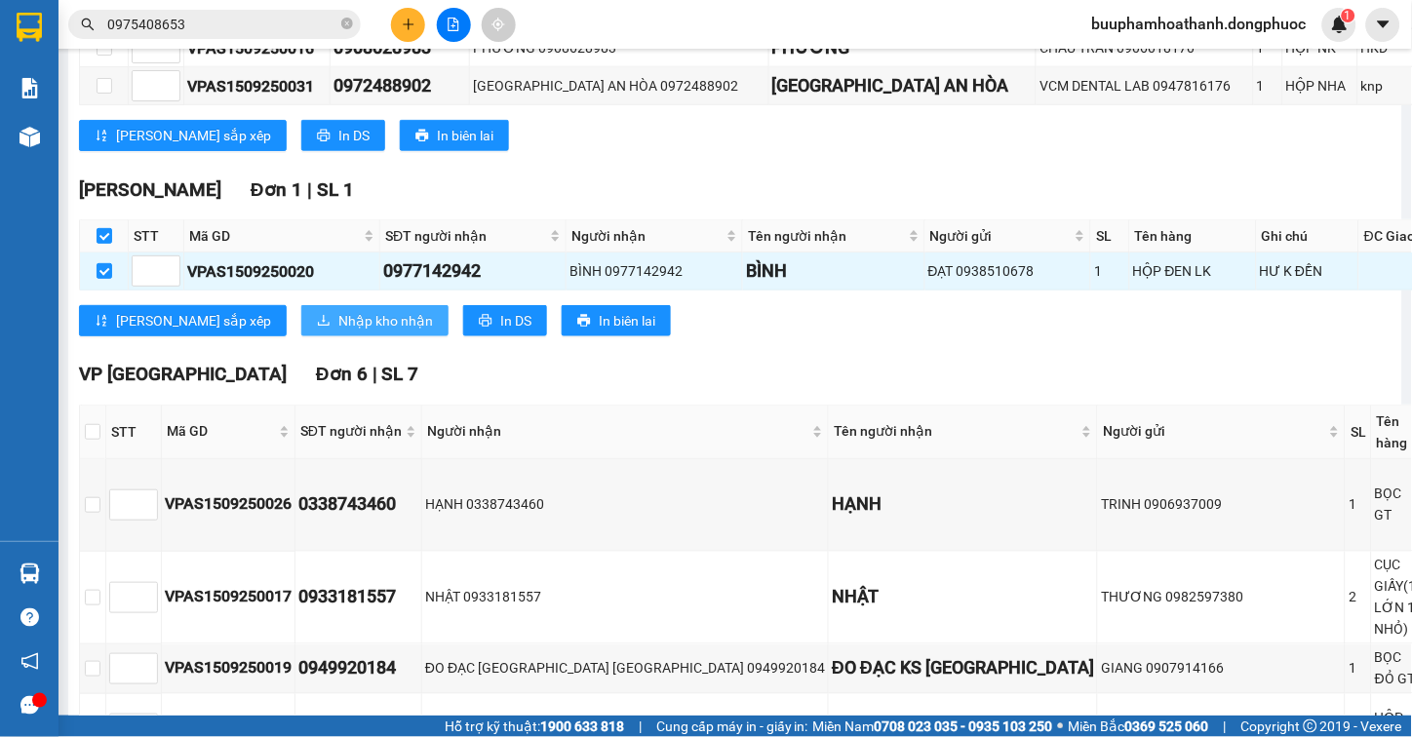
click at [301, 336] on button "Nhập kho nhận" at bounding box center [374, 320] width 147 height 31
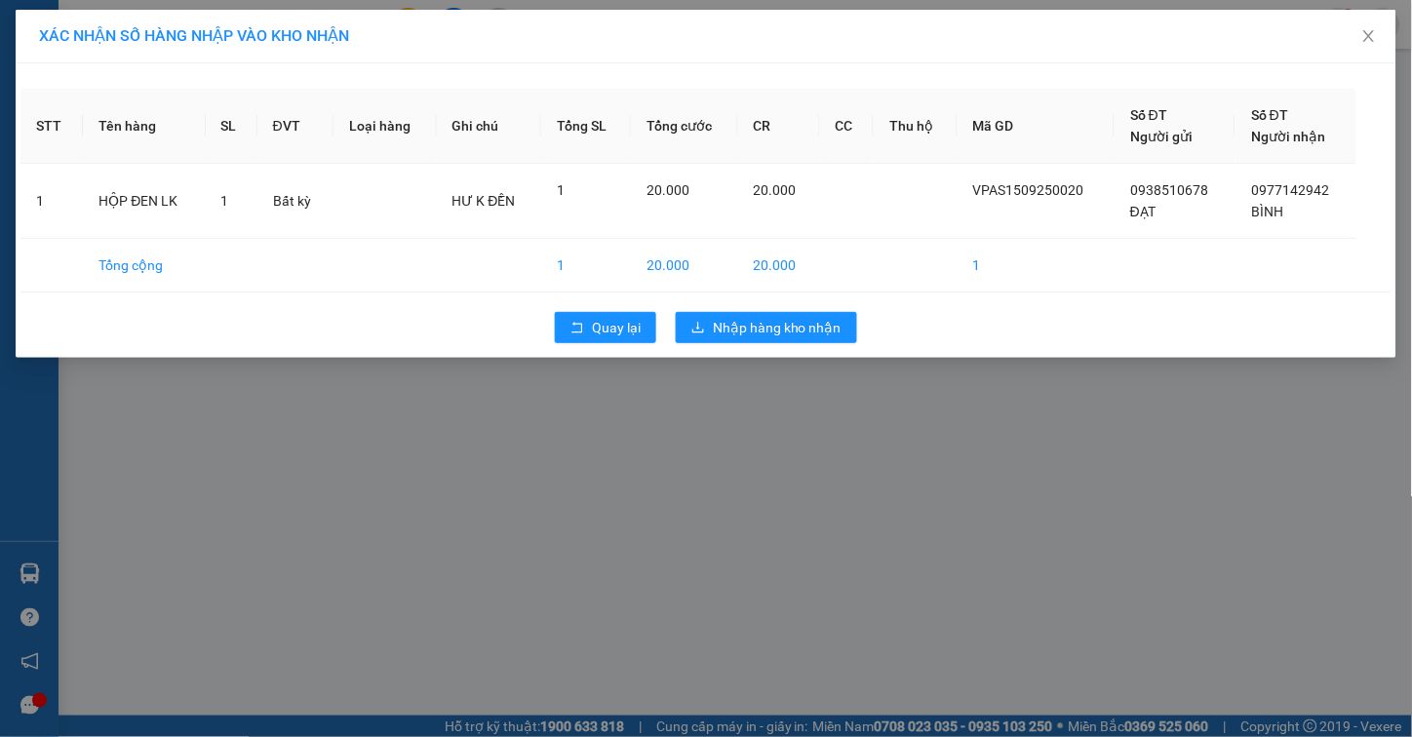
click at [571, 308] on div "Quay lại Nhập hàng kho nhận" at bounding box center [705, 327] width 1371 height 51
click at [570, 319] on button "Quay lại" at bounding box center [605, 327] width 101 height 31
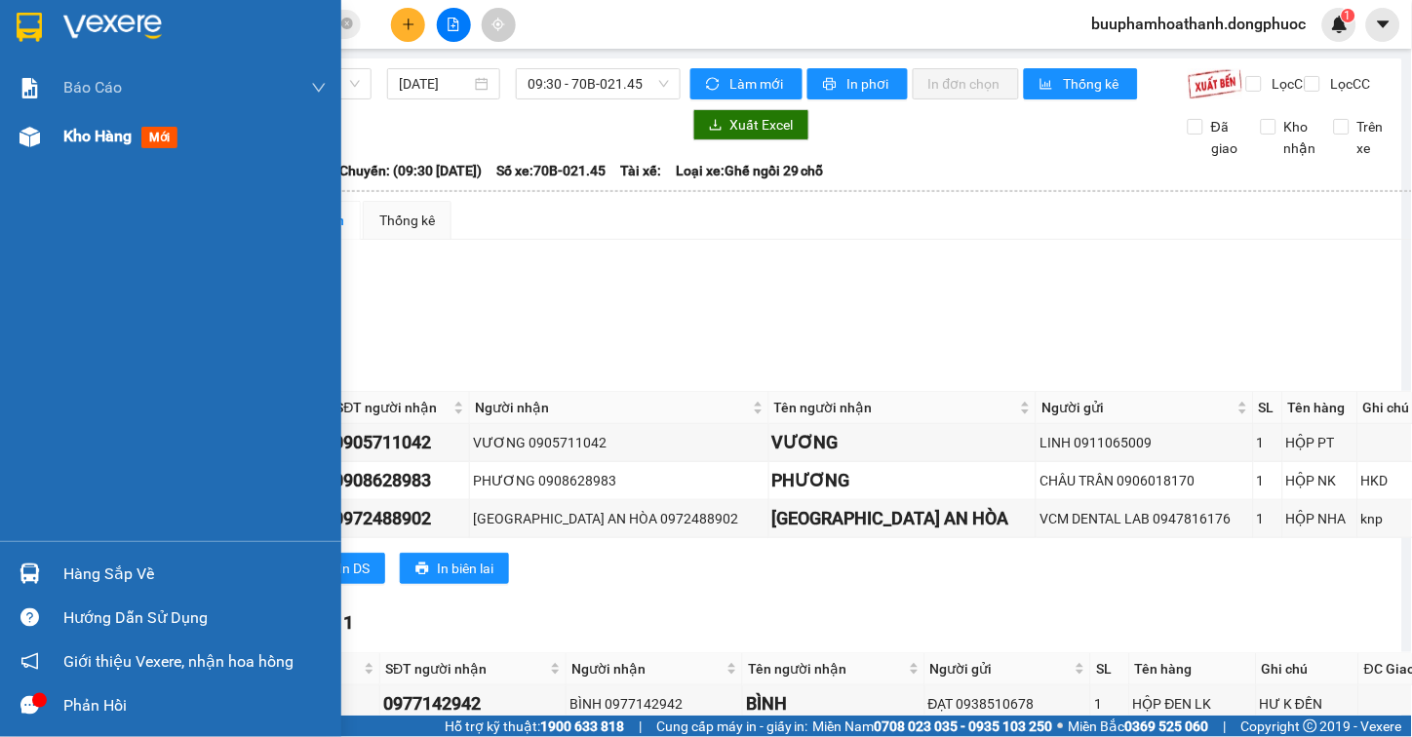
click at [24, 141] on img at bounding box center [30, 137] width 20 height 20
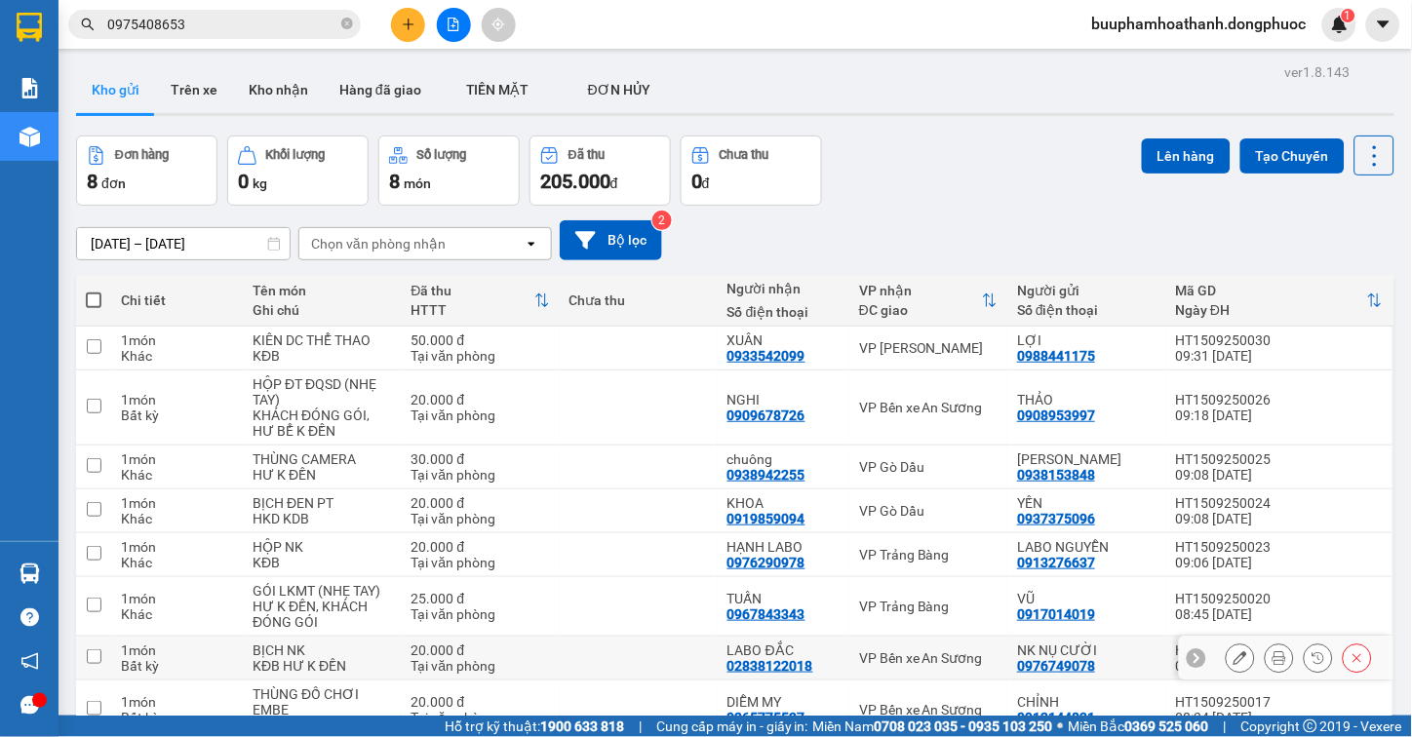
scroll to position [104, 0]
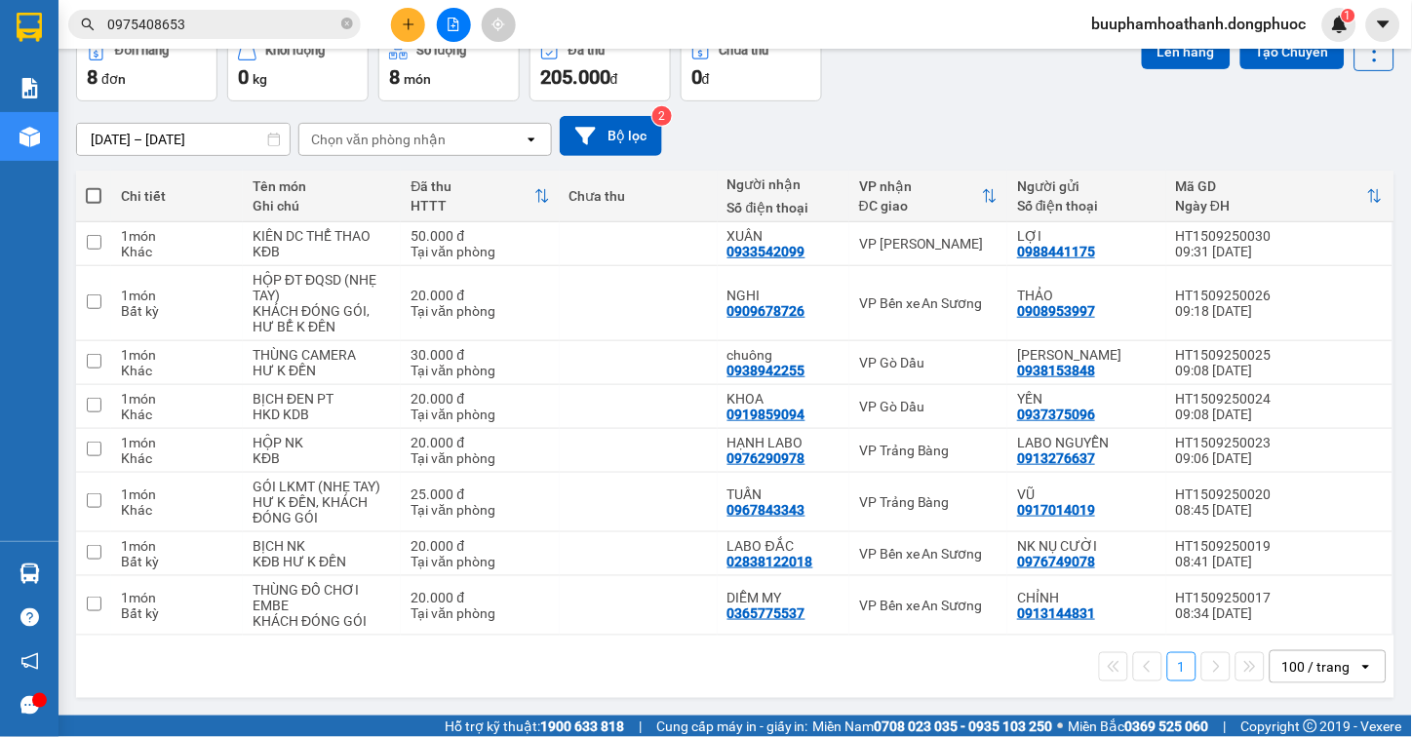
click at [948, 669] on div "1 100 / trang open" at bounding box center [735, 666] width 1303 height 33
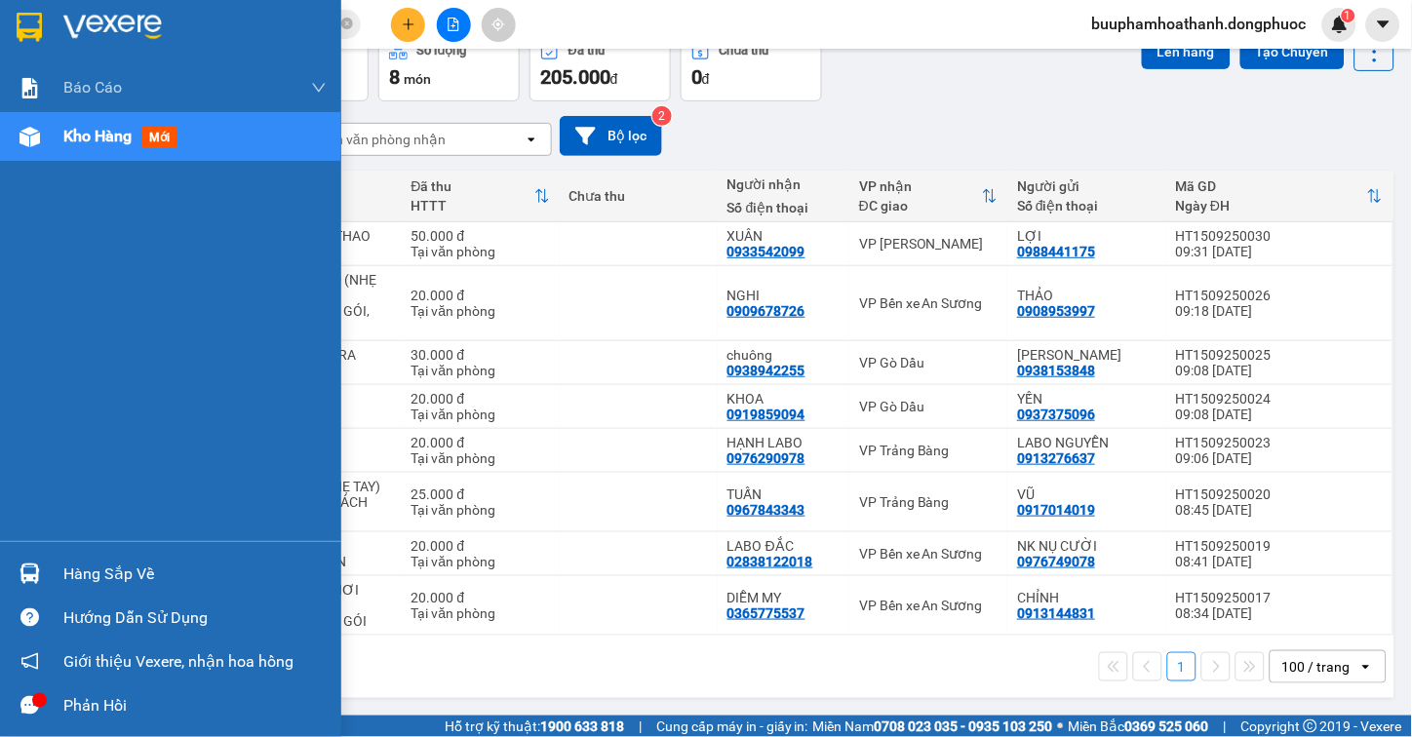
click at [30, 581] on img at bounding box center [30, 574] width 20 height 20
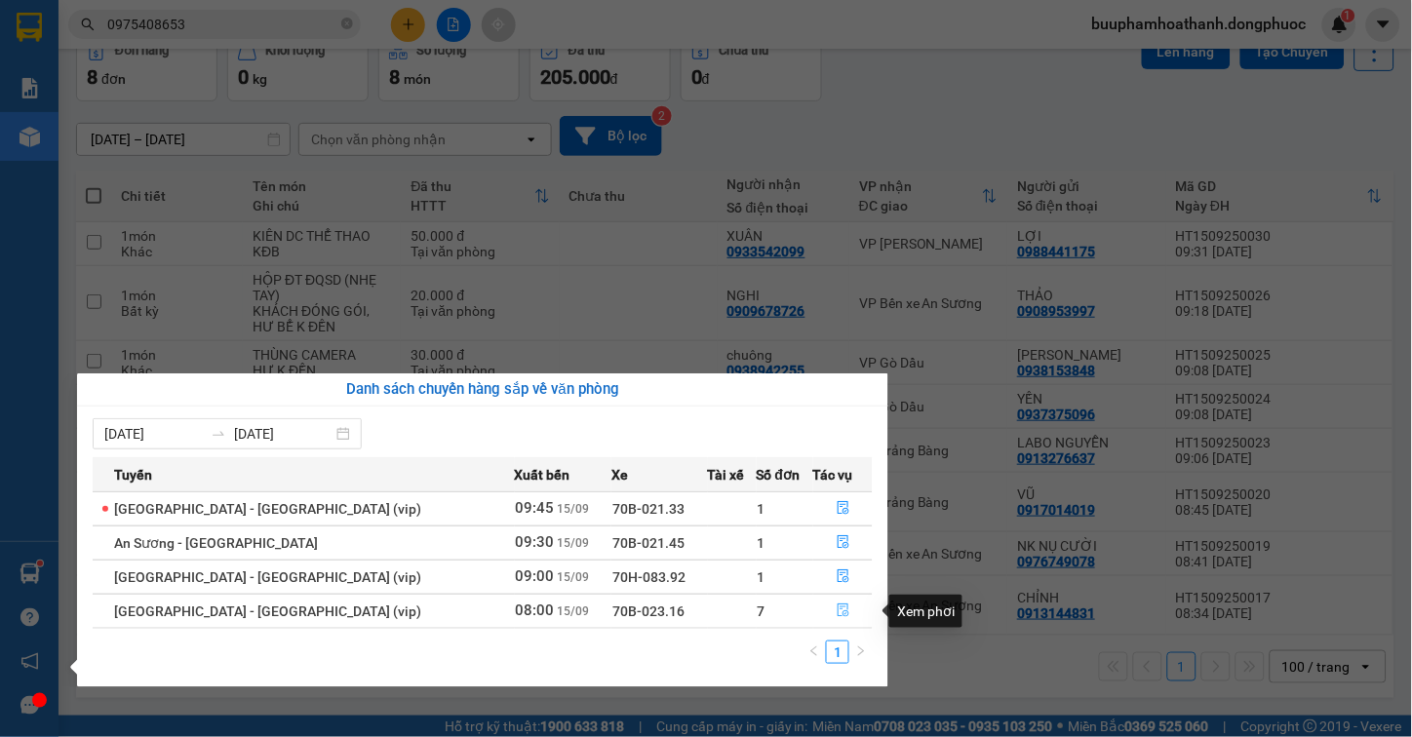
click at [825, 615] on button "button" at bounding box center [843, 611] width 58 height 31
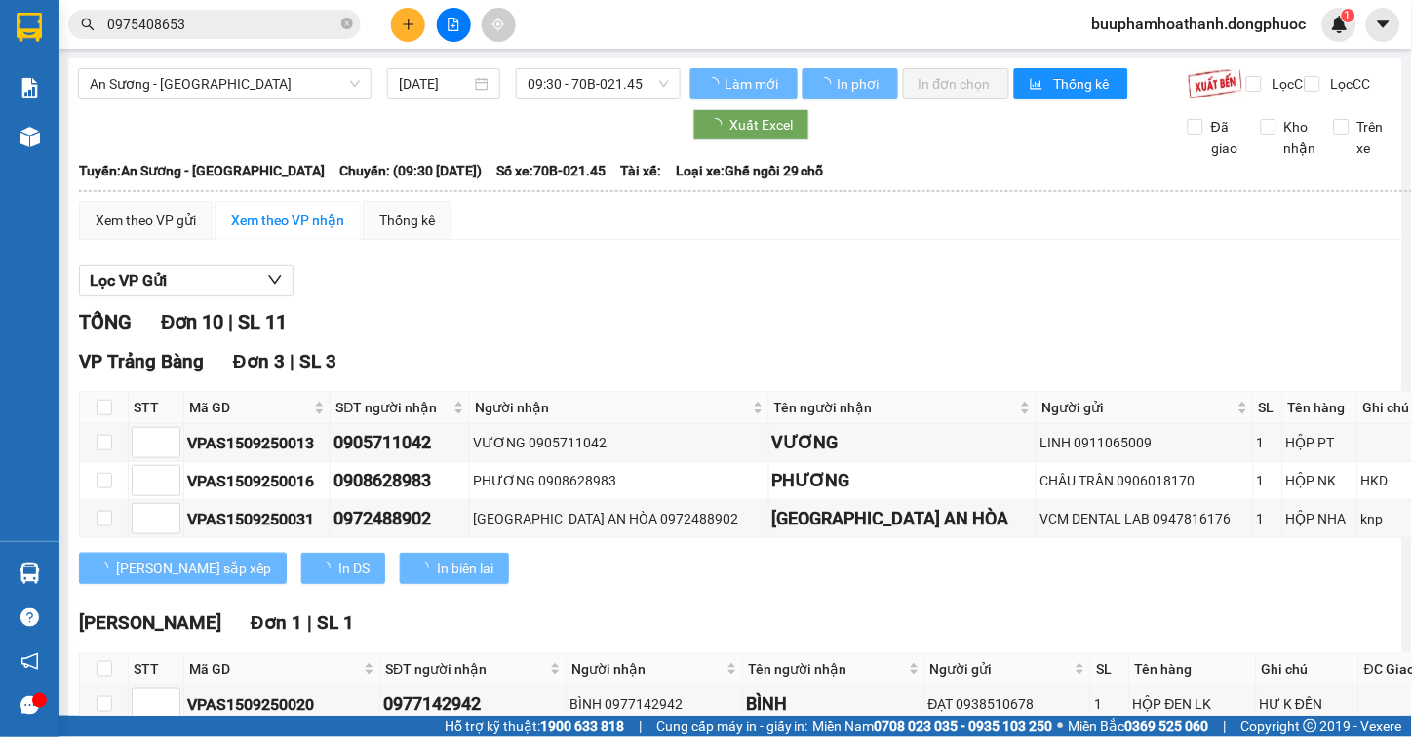
click at [748, 240] on div "Xem theo VP gửi Xem theo VP nhận Thống kê" at bounding box center [841, 220] width 1524 height 39
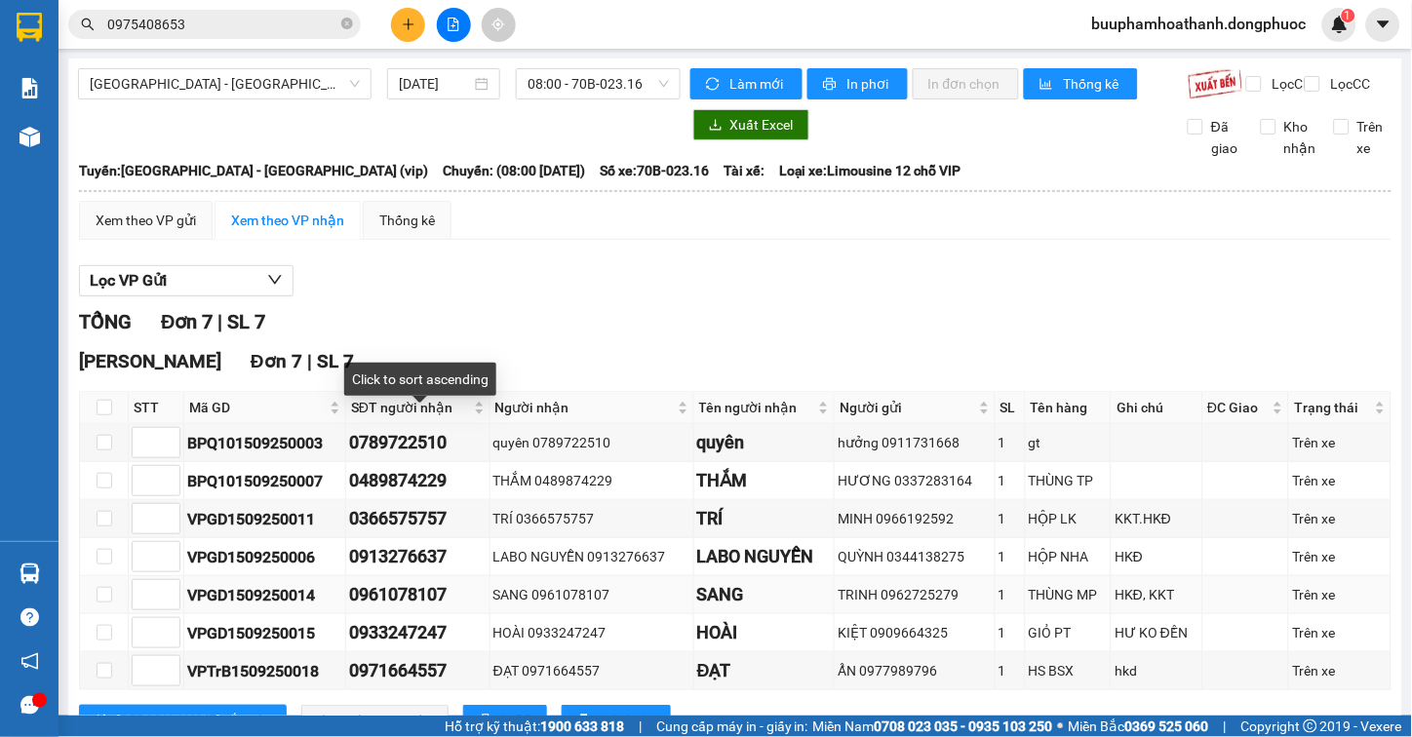
scroll to position [94, 0]
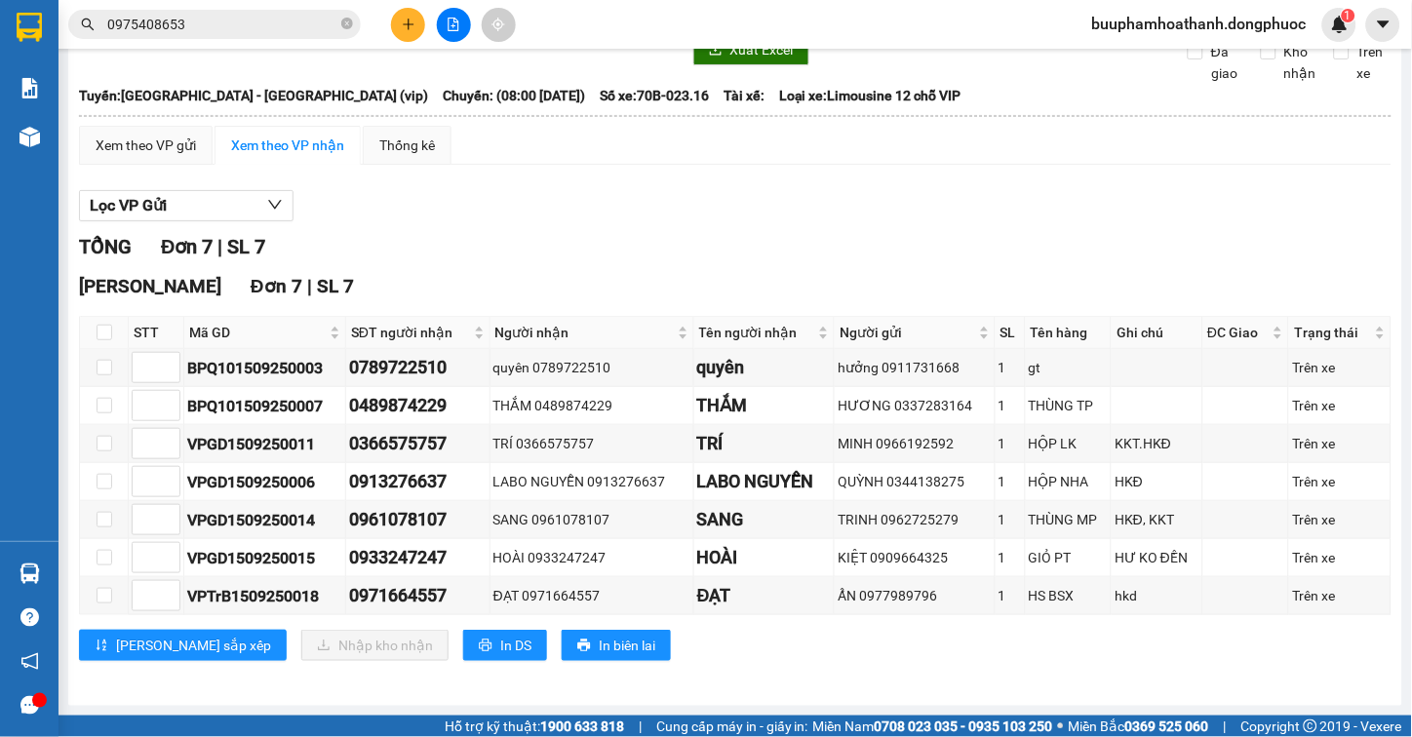
click at [586, 210] on div "Lọc VP Gửi" at bounding box center [735, 206] width 1313 height 32
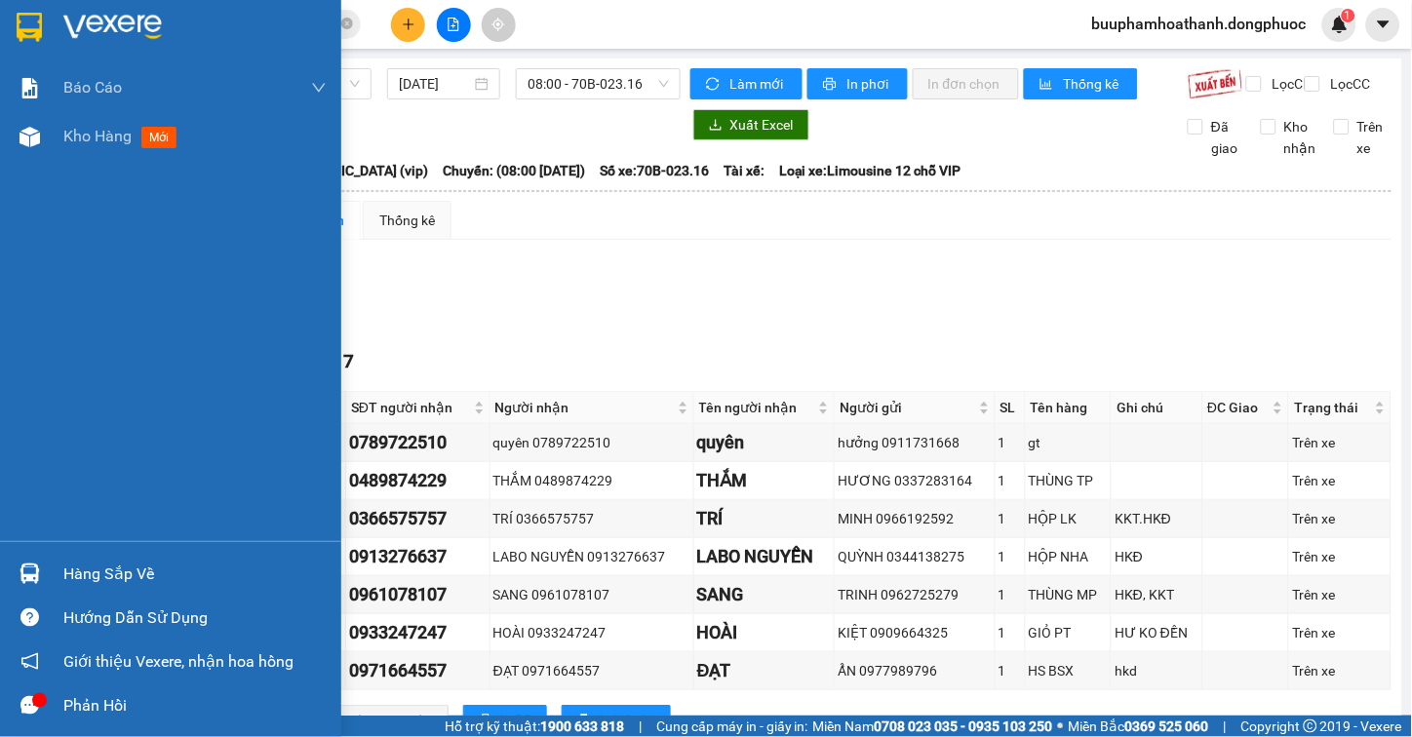
drag, startPoint x: 101, startPoint y: 150, endPoint x: 488, endPoint y: 0, distance: 414.4
click at [104, 150] on div "Kho hàng mới" at bounding box center [194, 136] width 263 height 49
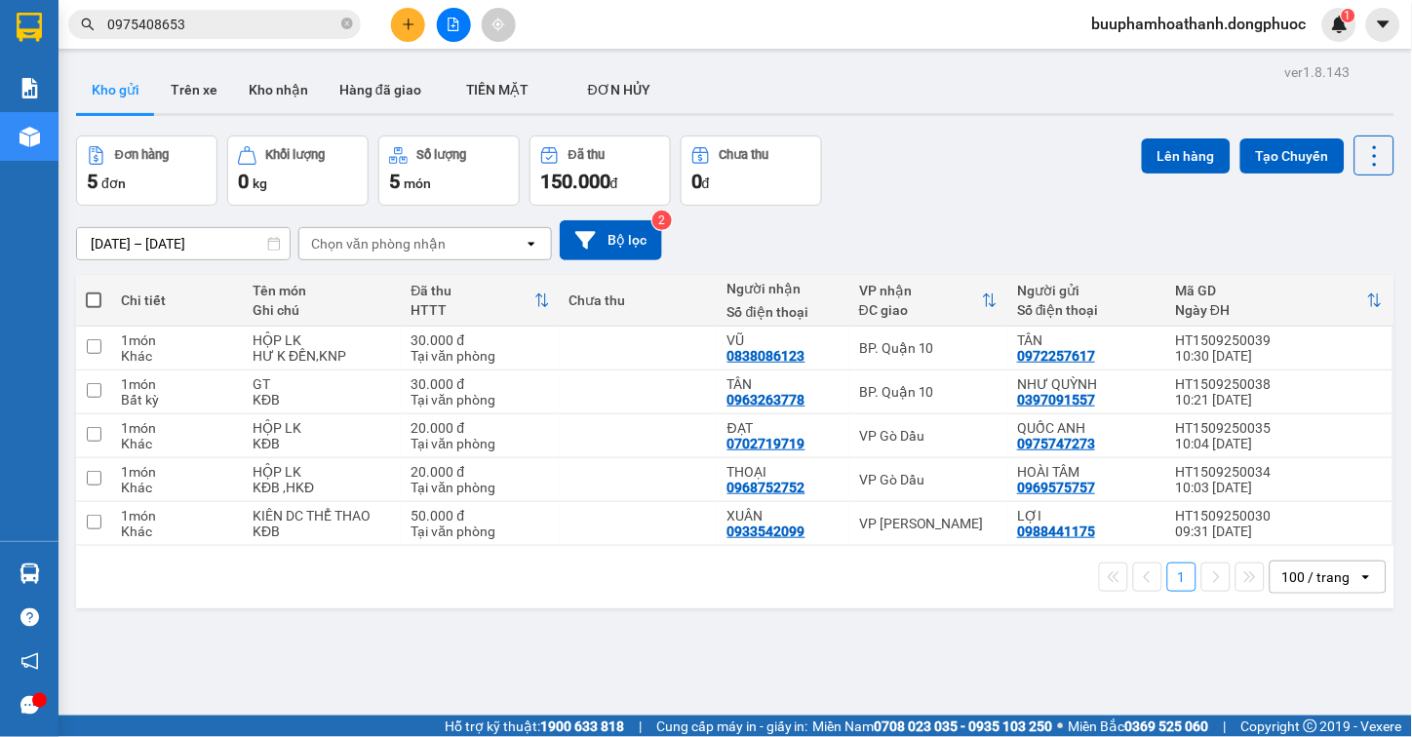
click at [470, 31] on div at bounding box center [453, 25] width 146 height 34
click at [462, 30] on button at bounding box center [454, 25] width 34 height 34
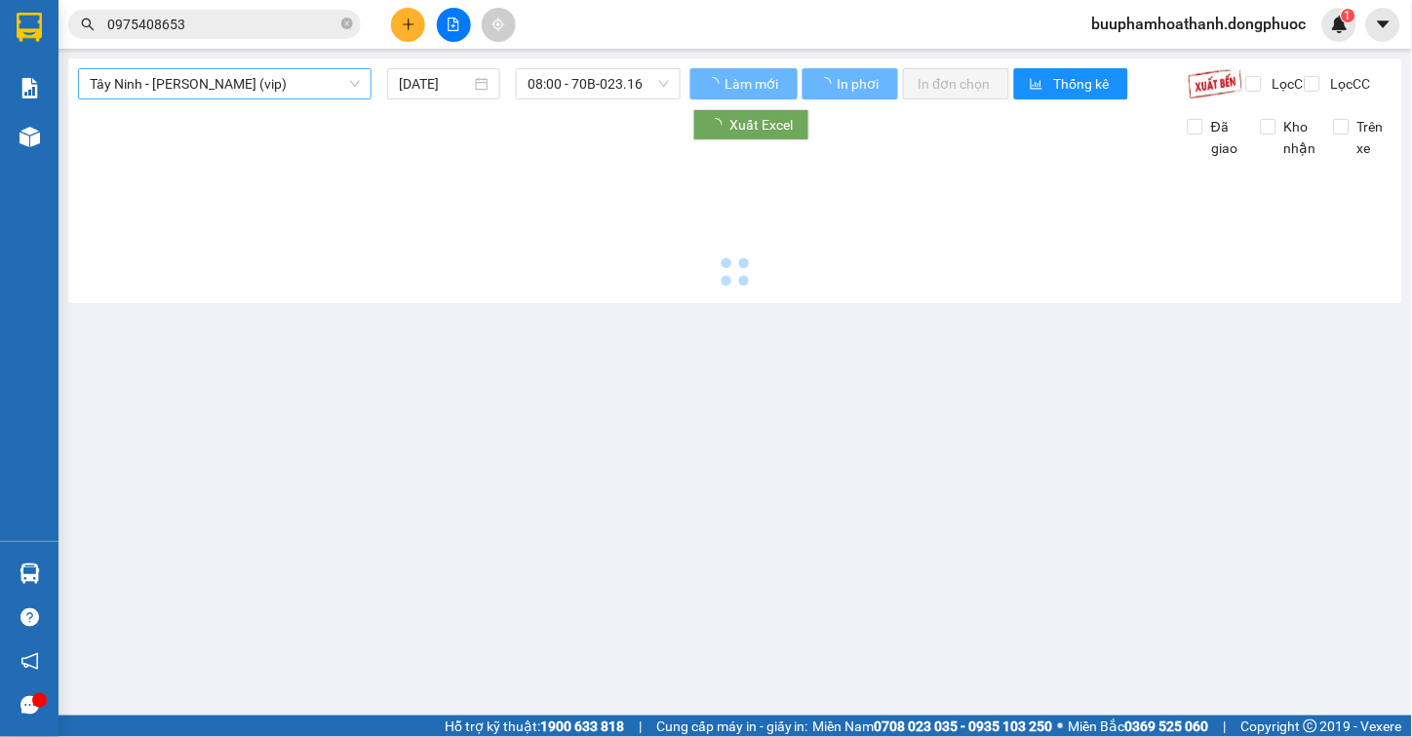
click at [252, 91] on span "Tây Ninh - [PERSON_NAME] (vip)" at bounding box center [225, 83] width 270 height 29
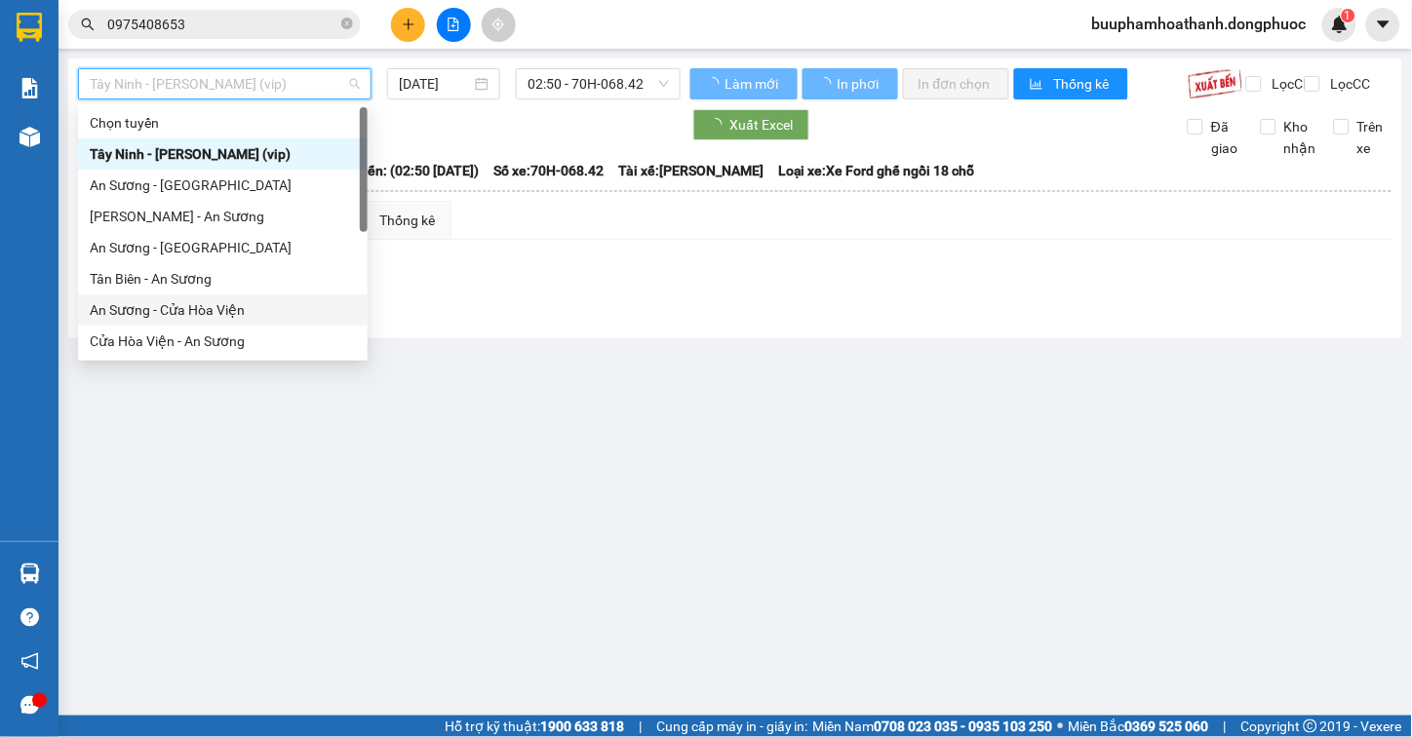
scroll to position [218, 0]
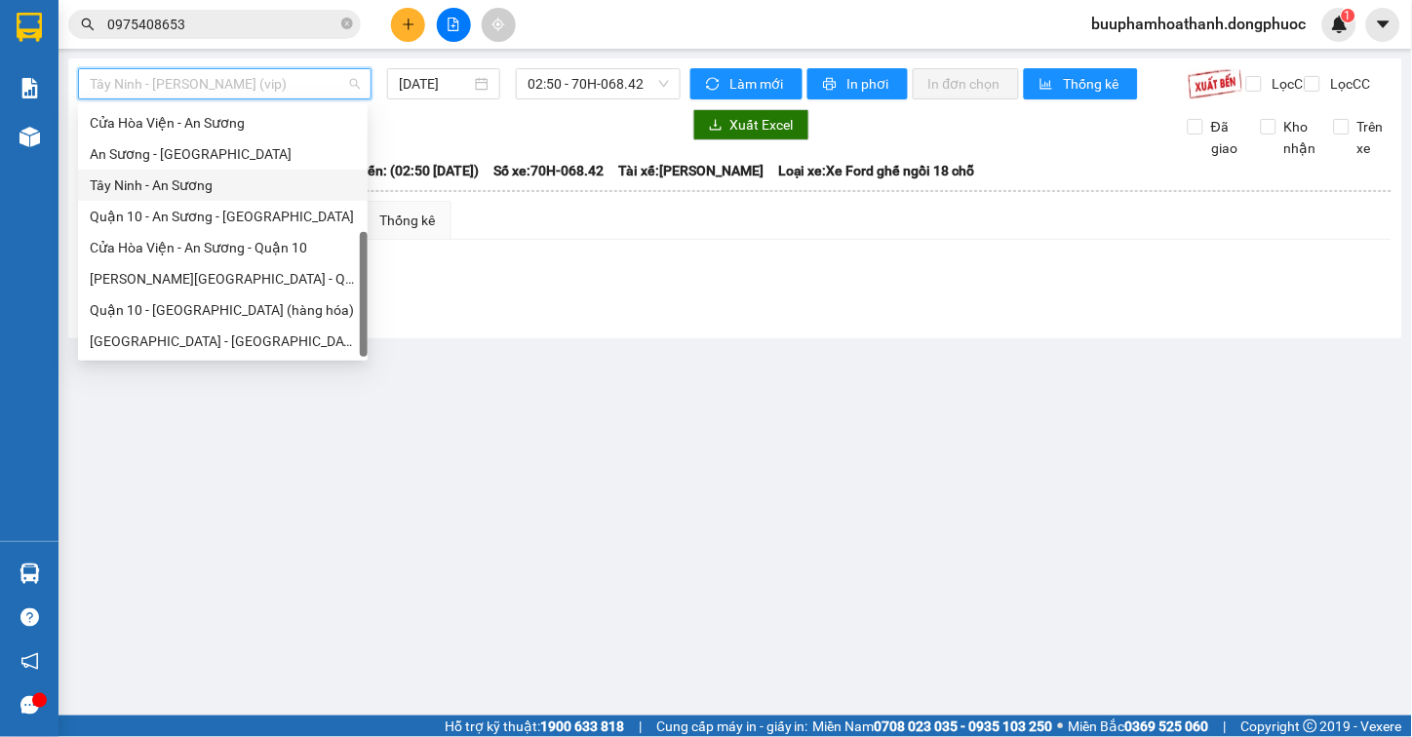
click at [227, 195] on div "Tây Ninh - An Sương" at bounding box center [223, 185] width 266 height 21
type input "[DATE]"
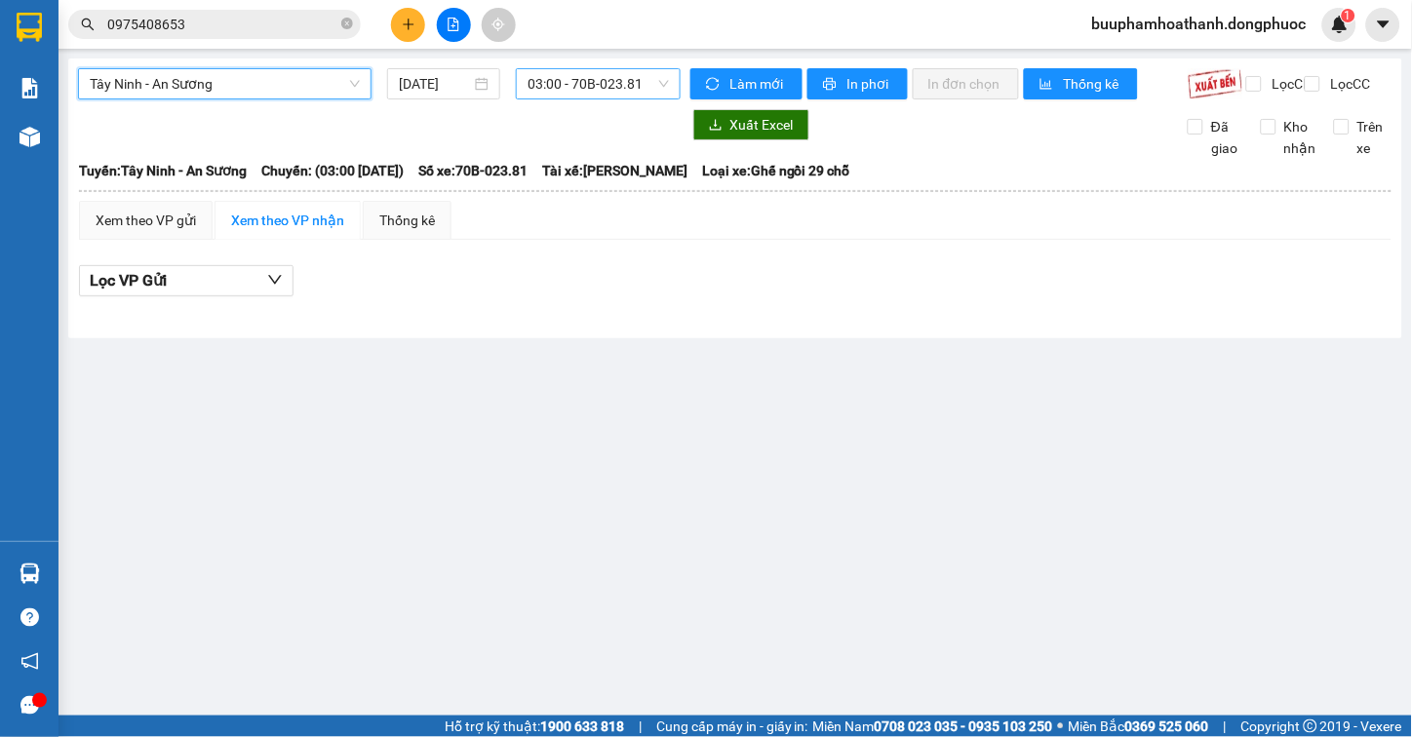
click at [575, 98] on span "03:00 - 70B-023.81" at bounding box center [598, 83] width 141 height 29
click at [571, 86] on span "03:00 - 70B-023.81" at bounding box center [598, 83] width 141 height 29
drag, startPoint x: 576, startPoint y: 92, endPoint x: 579, endPoint y: 180, distance: 88.8
click at [577, 91] on span "03:00 - 70B-023.81" at bounding box center [598, 83] width 141 height 29
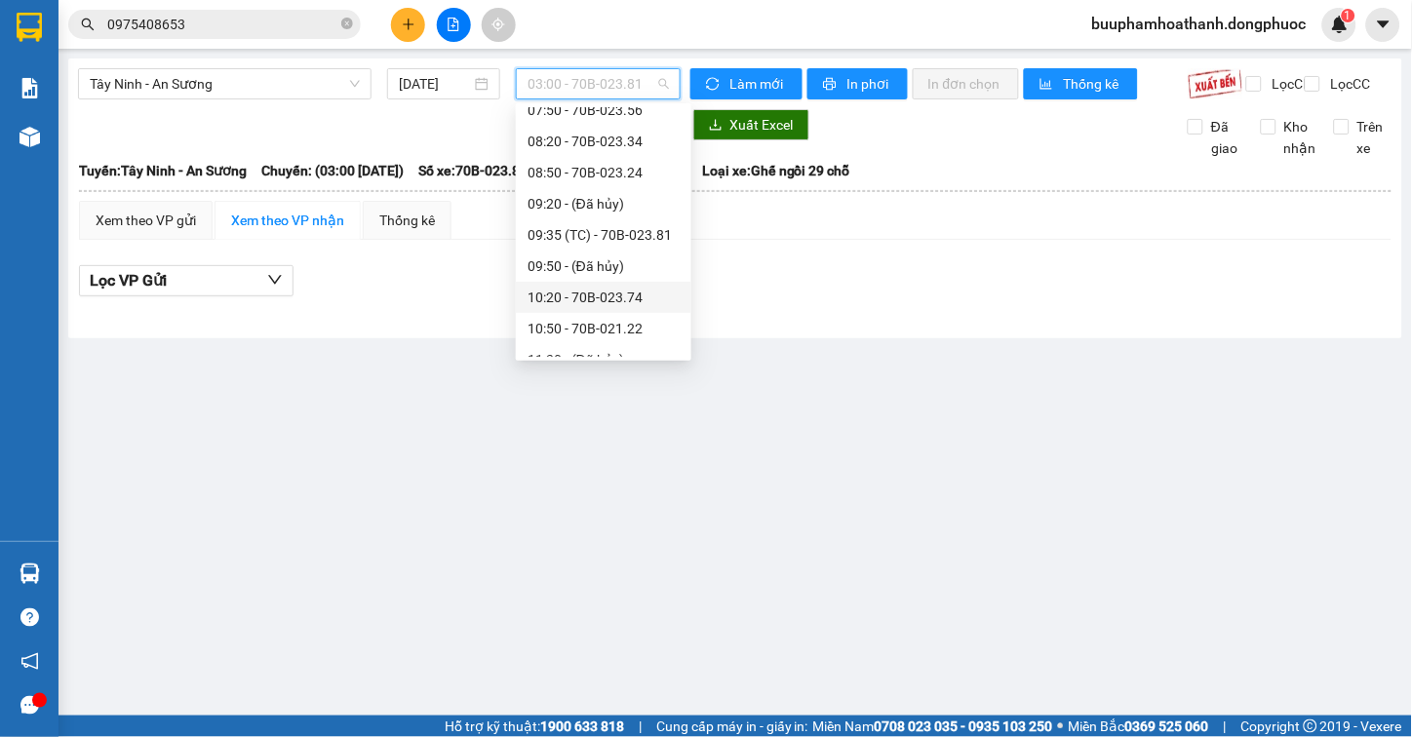
scroll to position [433, 0]
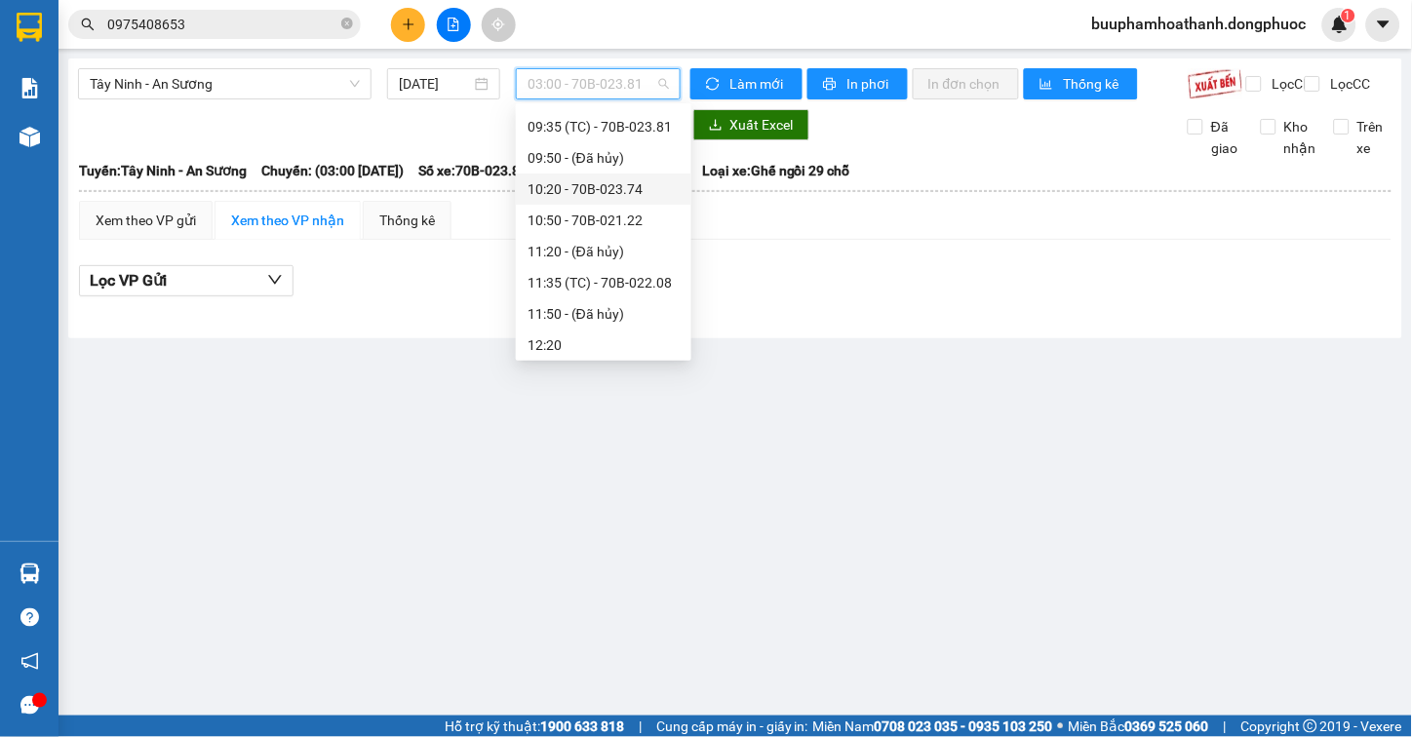
click at [615, 177] on div "10:20 - 70B-023.74" at bounding box center [604, 189] width 176 height 31
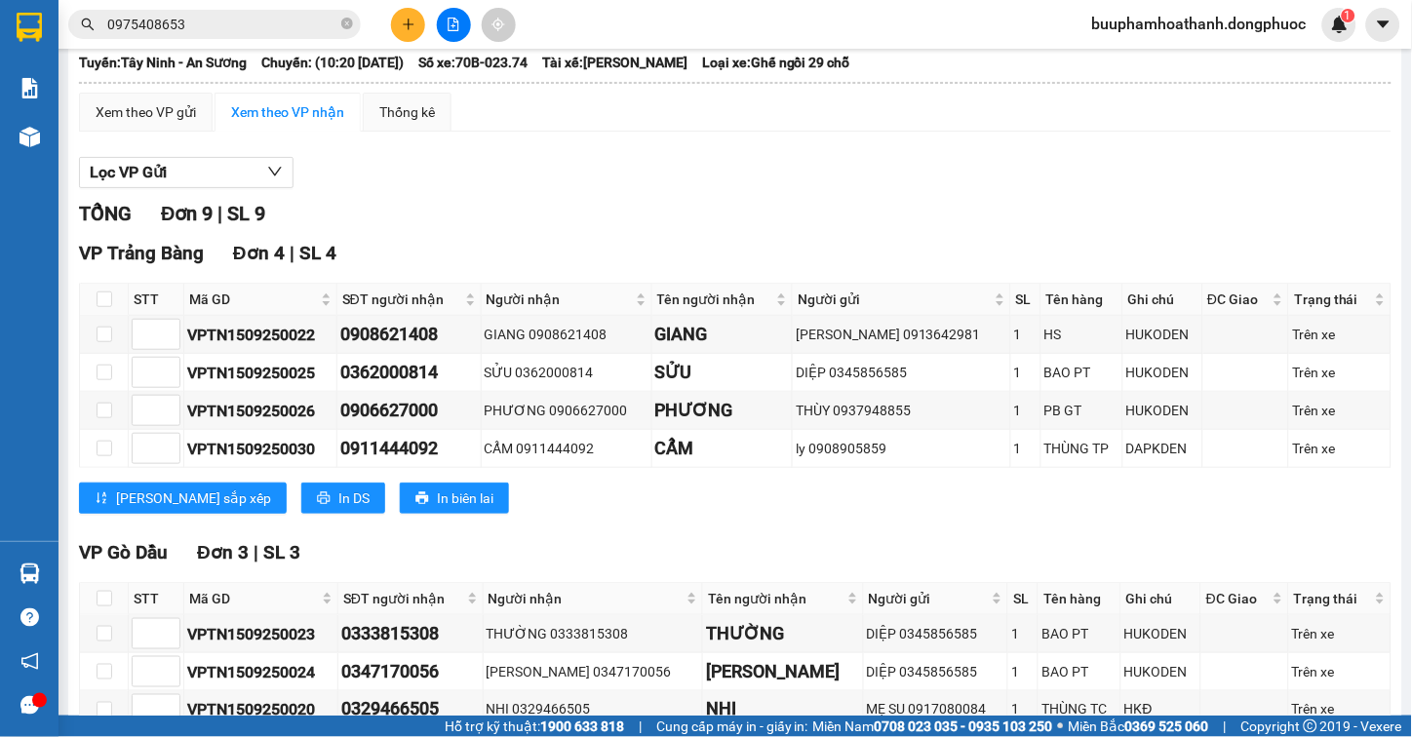
scroll to position [464, 0]
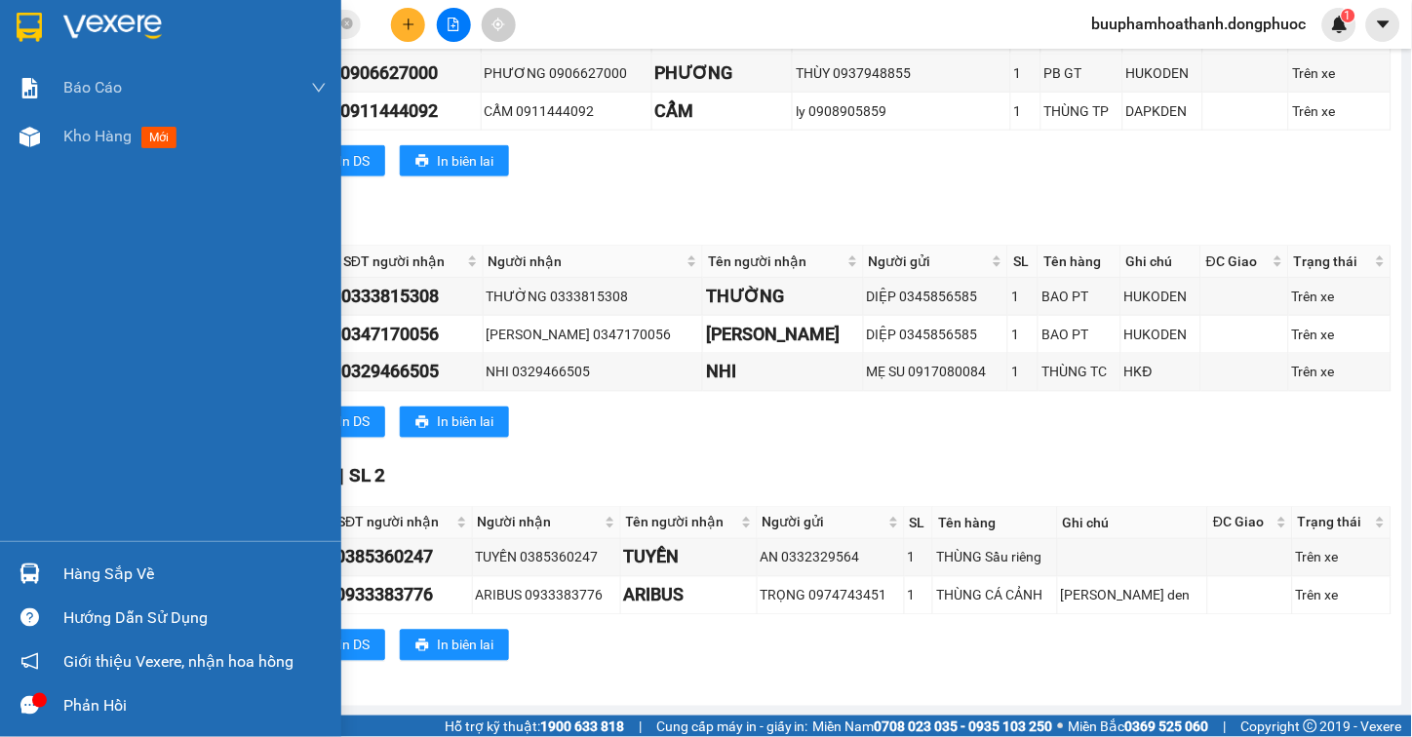
click at [49, 573] on div "Hàng sắp về" at bounding box center [170, 574] width 341 height 44
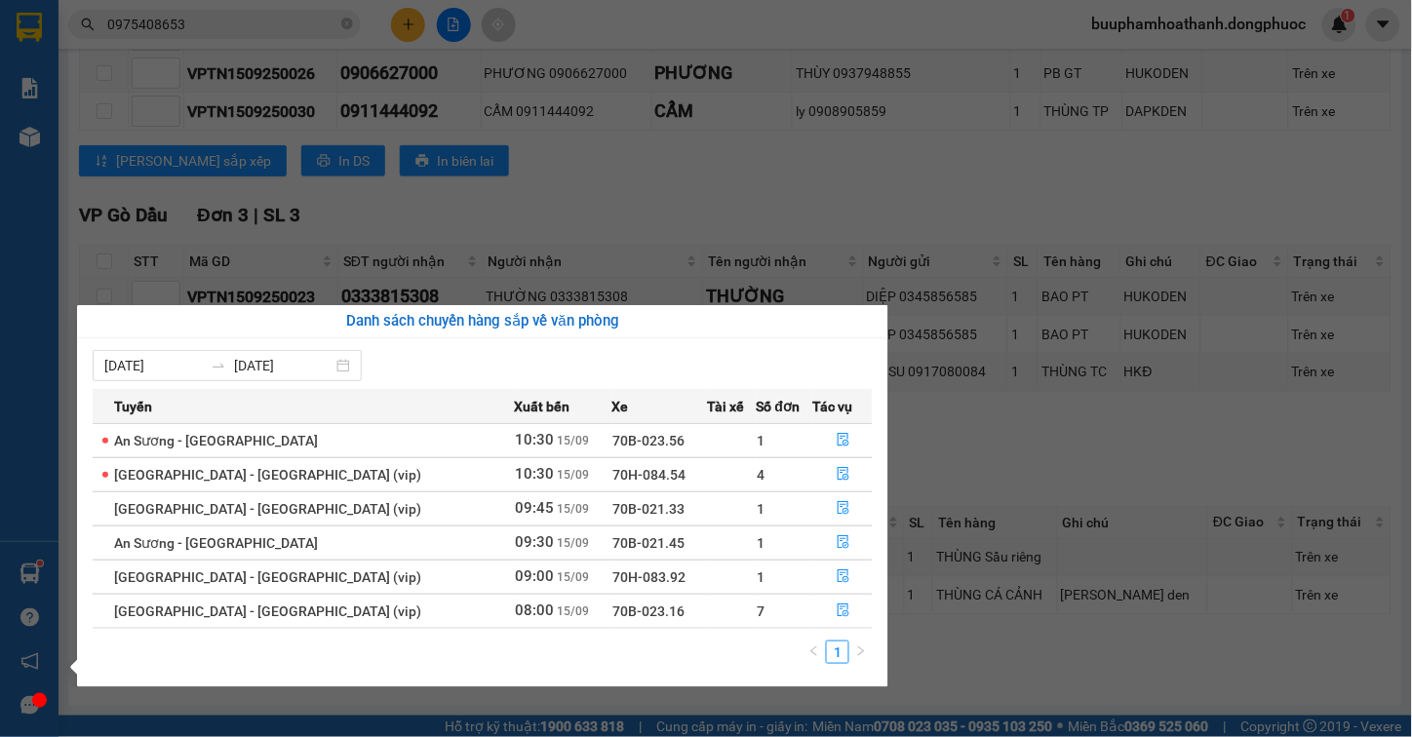
click at [614, 183] on section "Kết quả tìm kiếm ( 2 ) Bộ lọc Thuộc VP này Mã ĐH Trạng thái Món hàng Tổng cước …" at bounding box center [706, 368] width 1412 height 737
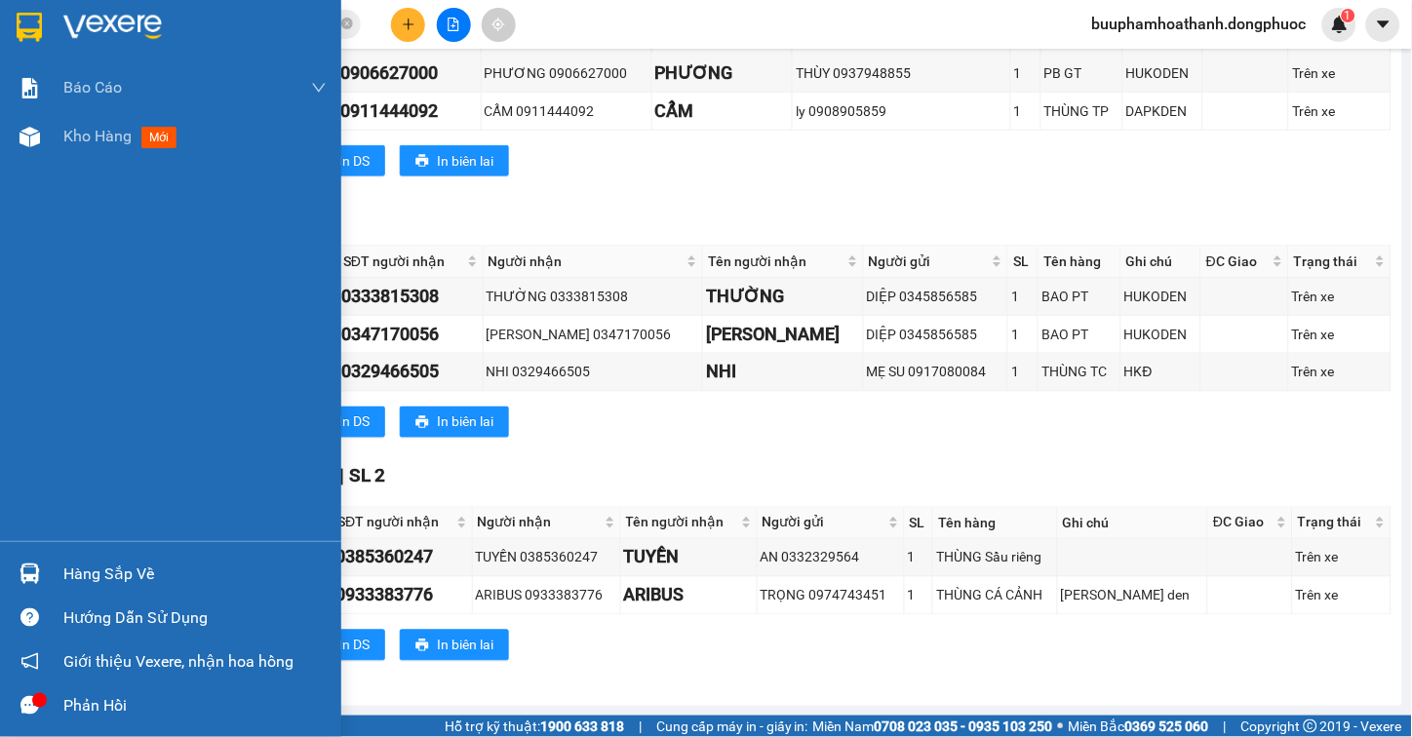
click at [63, 568] on div "Hàng sắp về" at bounding box center [194, 574] width 263 height 29
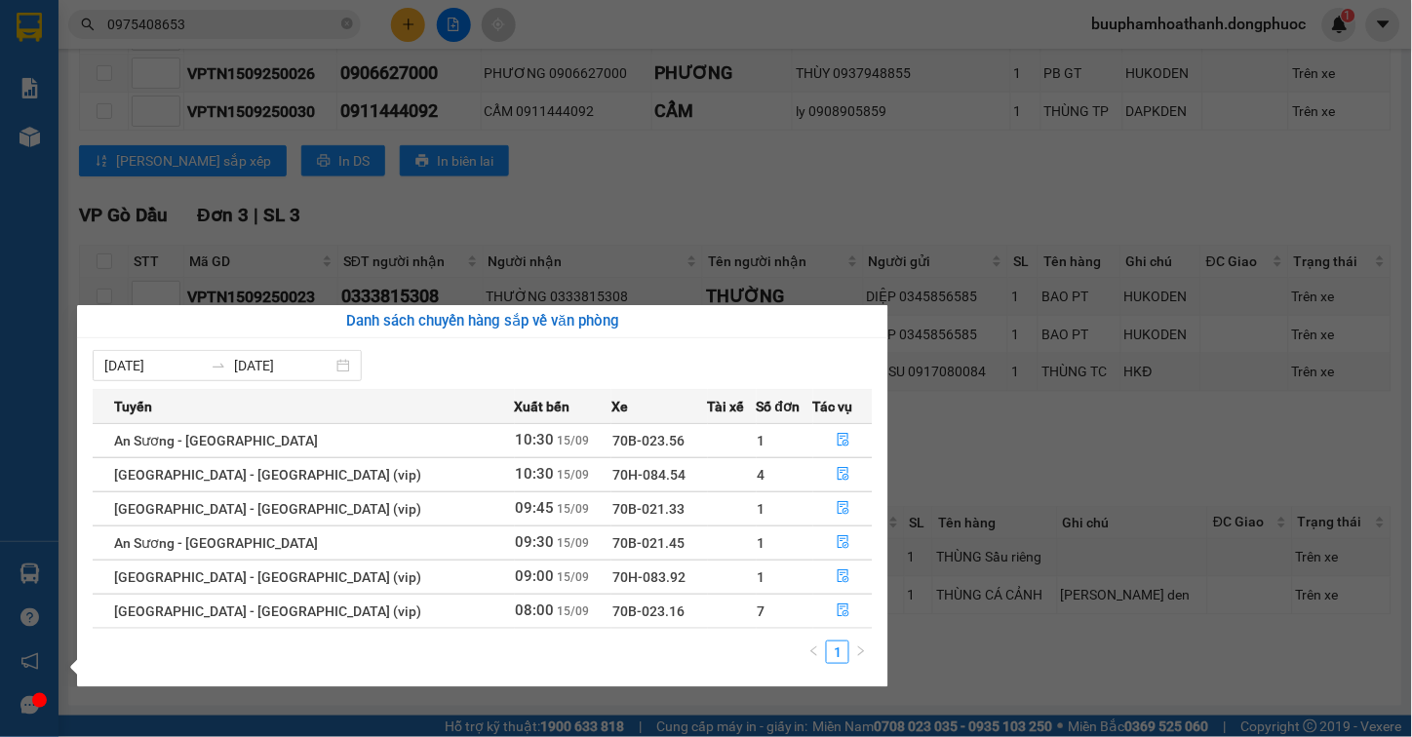
click at [952, 463] on section "Kết quả tìm kiếm ( 2 ) Bộ lọc Thuộc VP này Mã ĐH Trạng thái Món hàng Tổng cước …" at bounding box center [706, 368] width 1412 height 737
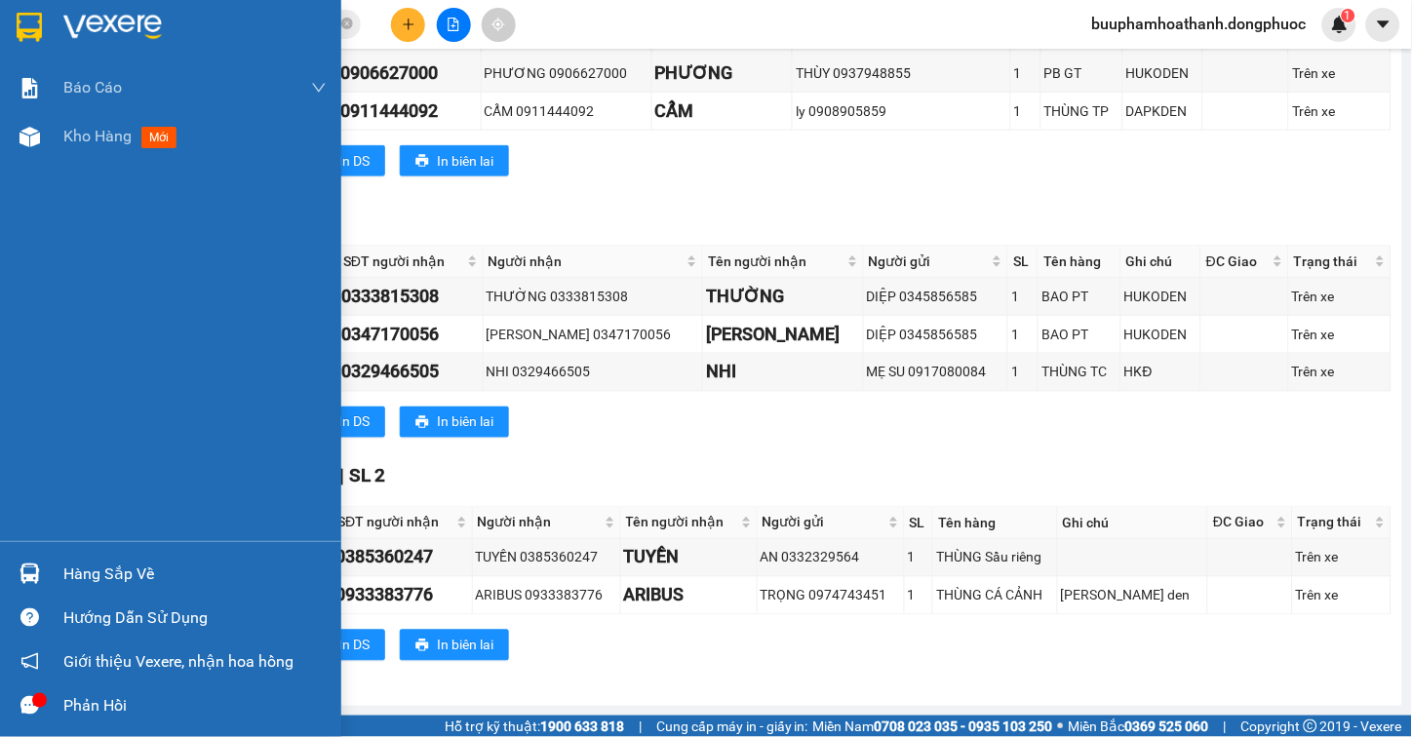
drag, startPoint x: 41, startPoint y: 564, endPoint x: 62, endPoint y: 567, distance: 21.7
click at [42, 564] on div at bounding box center [30, 574] width 34 height 34
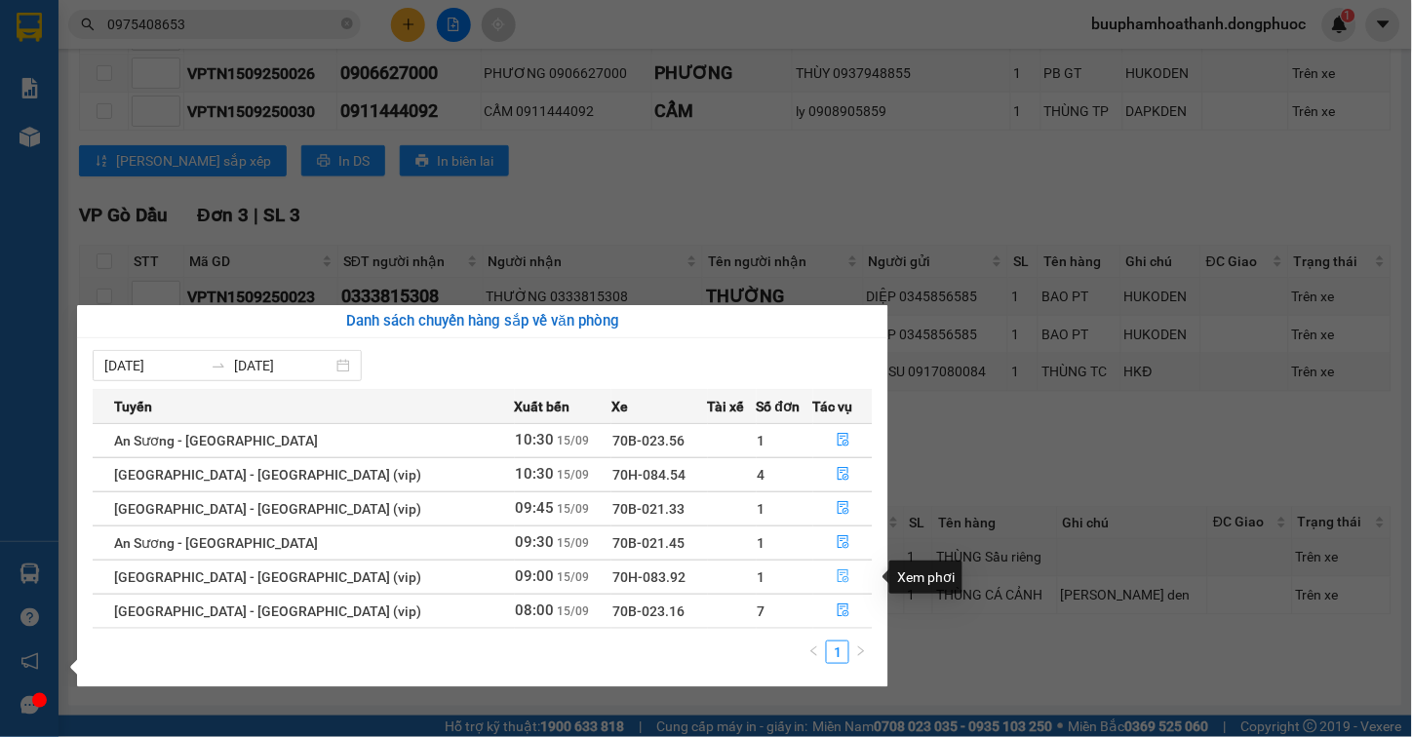
click at [831, 569] on button "button" at bounding box center [843, 577] width 58 height 31
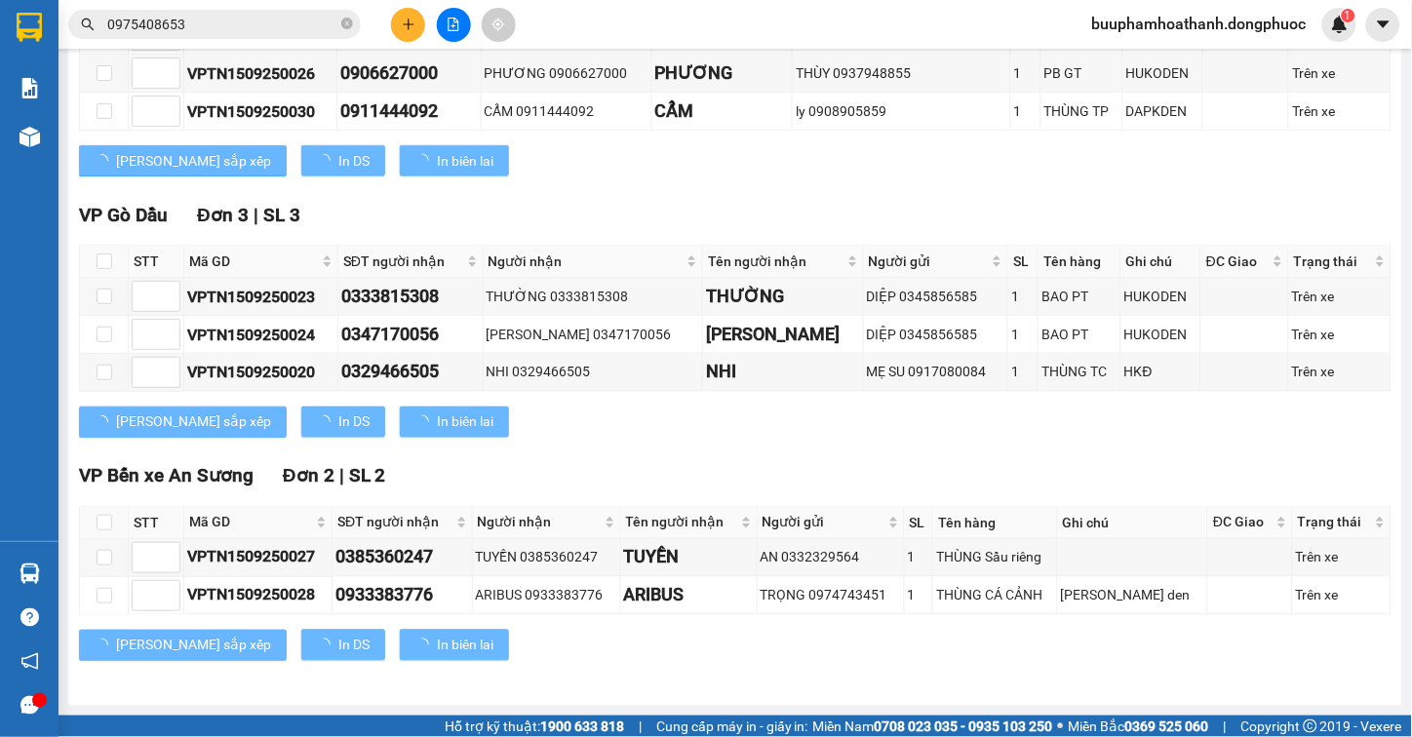
click at [1047, 462] on div "TỔNG Đơn 9 | SL 9 VP Trảng Bàng Đơn 4 | SL 4 STT Mã GD SĐT người nhận Người nhậ…" at bounding box center [735, 274] width 1313 height 824
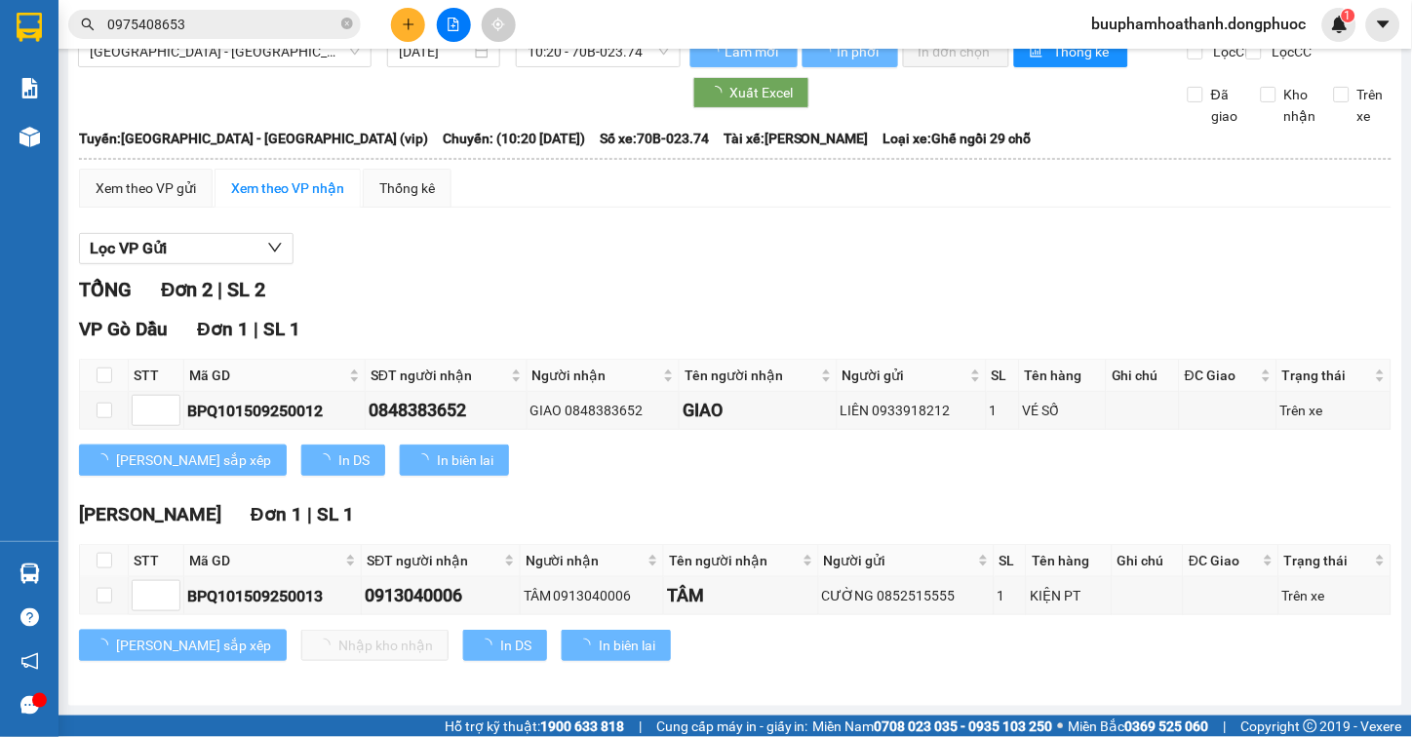
scroll to position [50, 0]
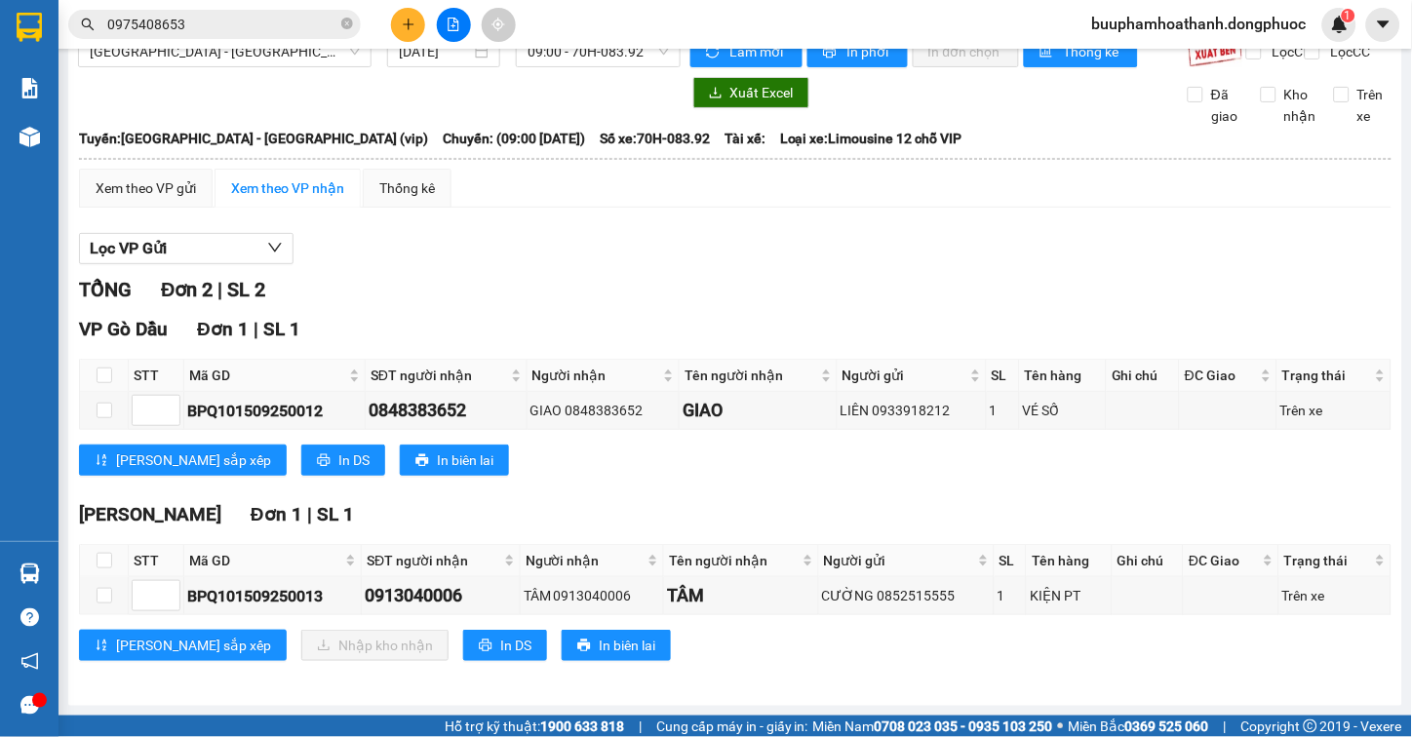
click at [673, 484] on div "VP Gò Dầu Đơn 1 | SL 1 STT Mã GD SĐT người nhận Người nhận Tên người nhận Người…" at bounding box center [735, 403] width 1313 height 176
click at [99, 570] on label at bounding box center [105, 560] width 16 height 21
click at [99, 569] on input "checkbox" at bounding box center [105, 561] width 16 height 16
checkbox input "true"
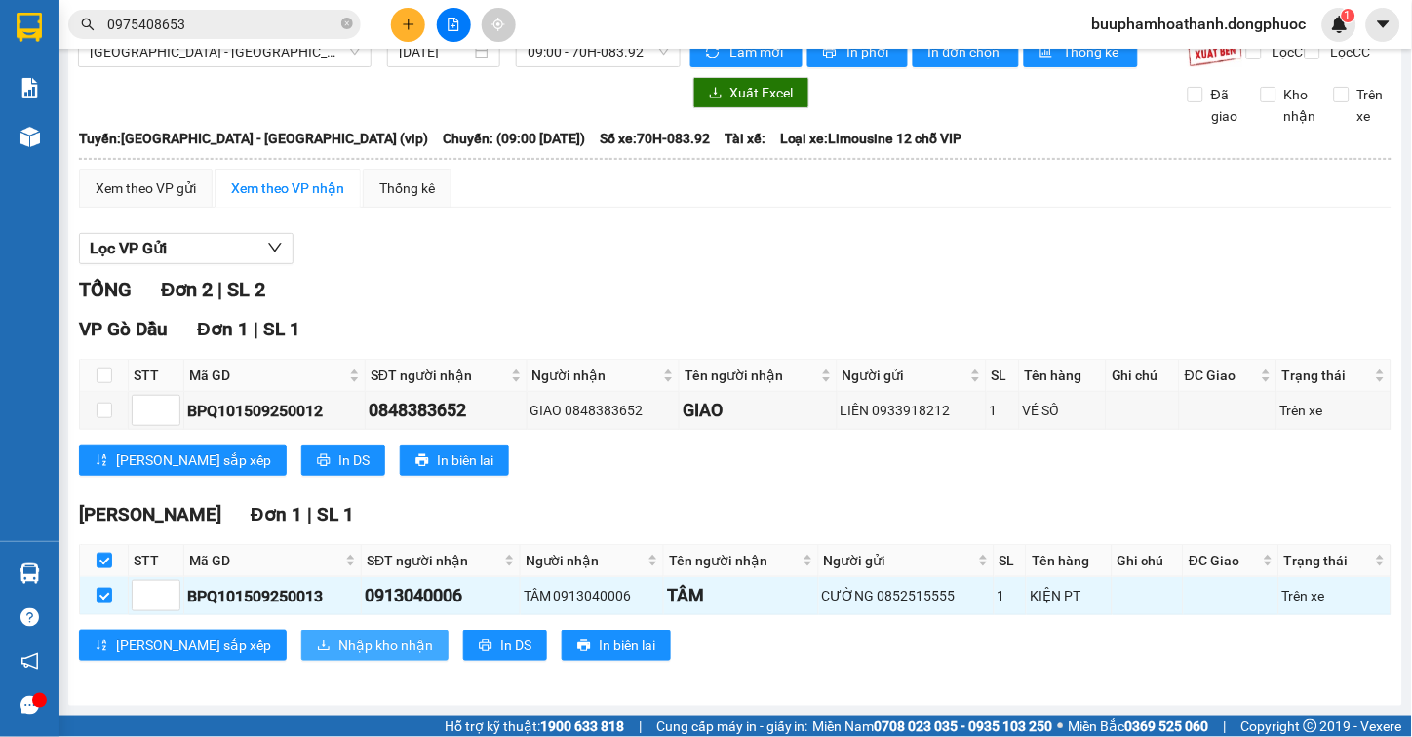
click at [338, 638] on span "Nhập kho nhận" at bounding box center [385, 645] width 95 height 21
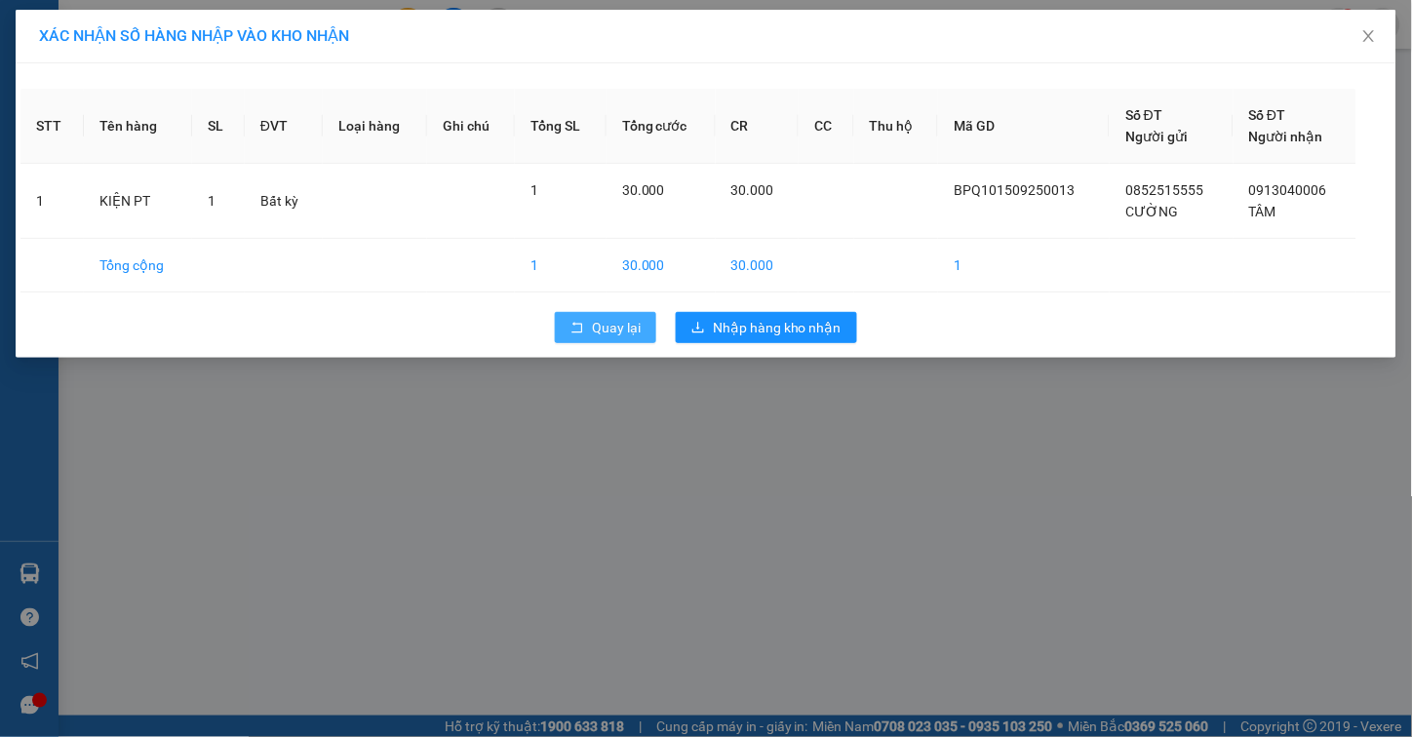
click at [608, 332] on span "Quay lại" at bounding box center [616, 327] width 49 height 21
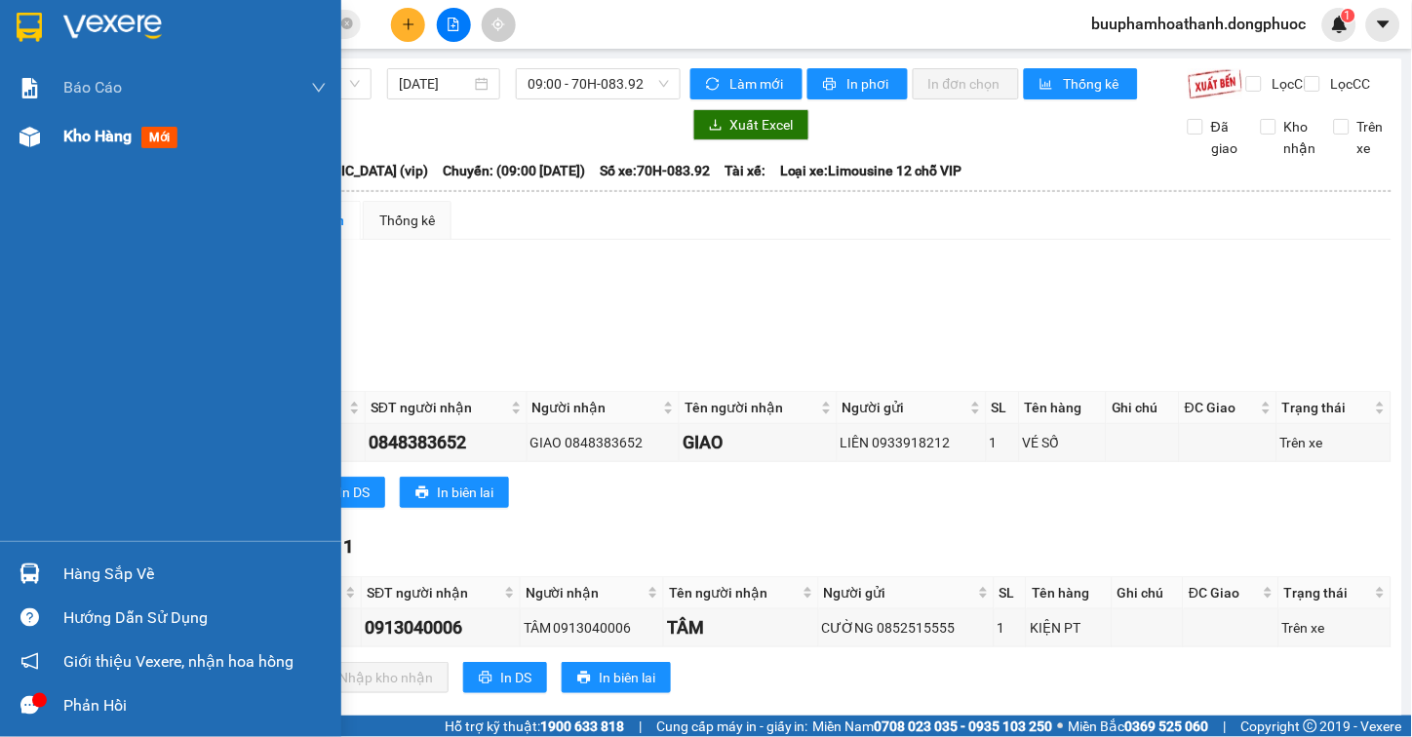
click at [42, 149] on div at bounding box center [30, 137] width 34 height 34
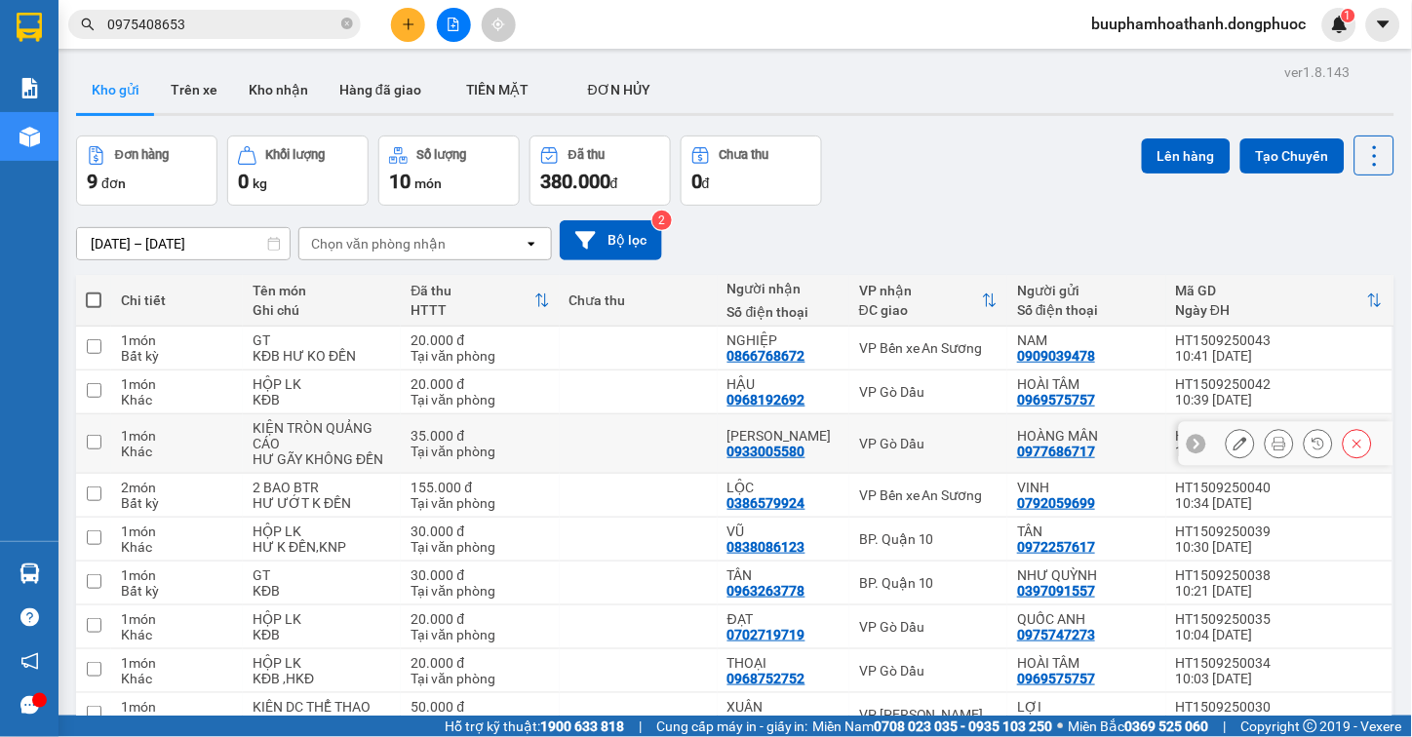
scroll to position [102, 0]
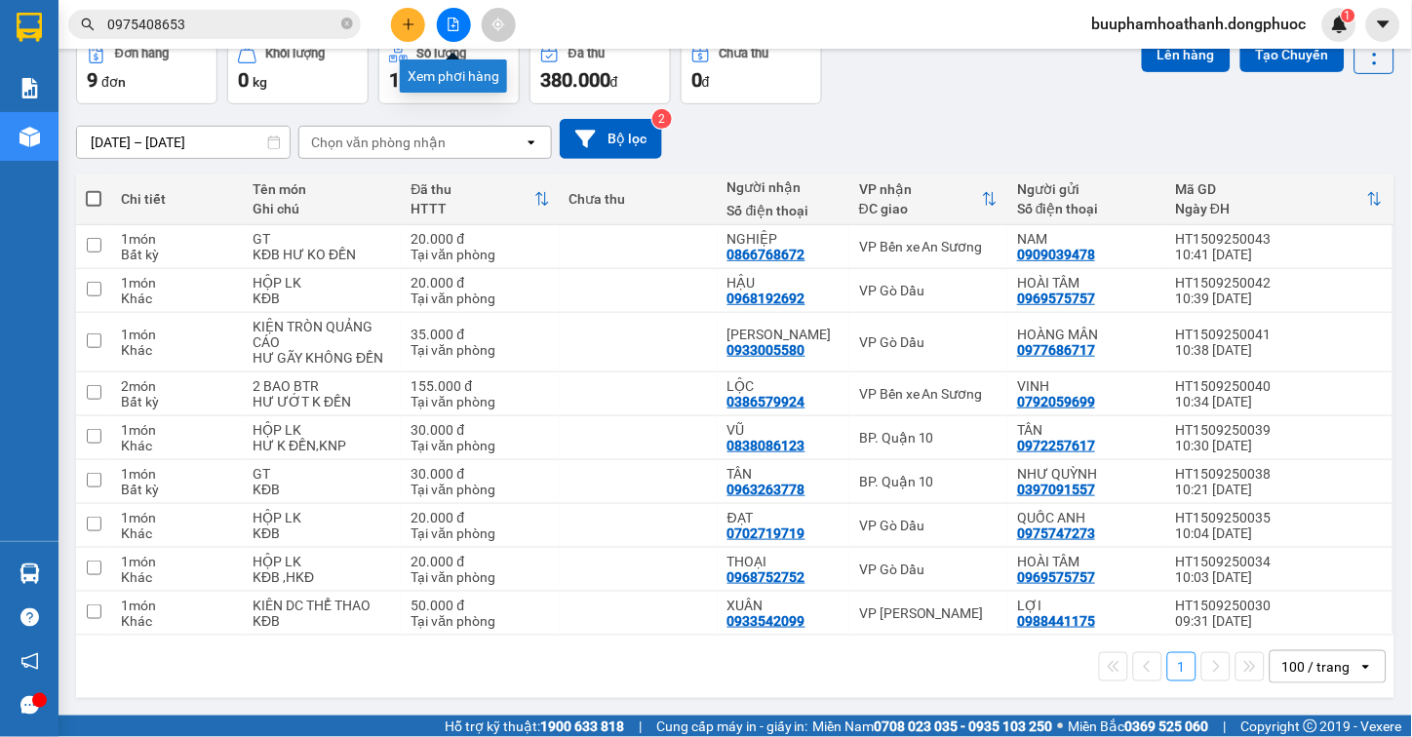
click at [439, 20] on button at bounding box center [454, 25] width 34 height 34
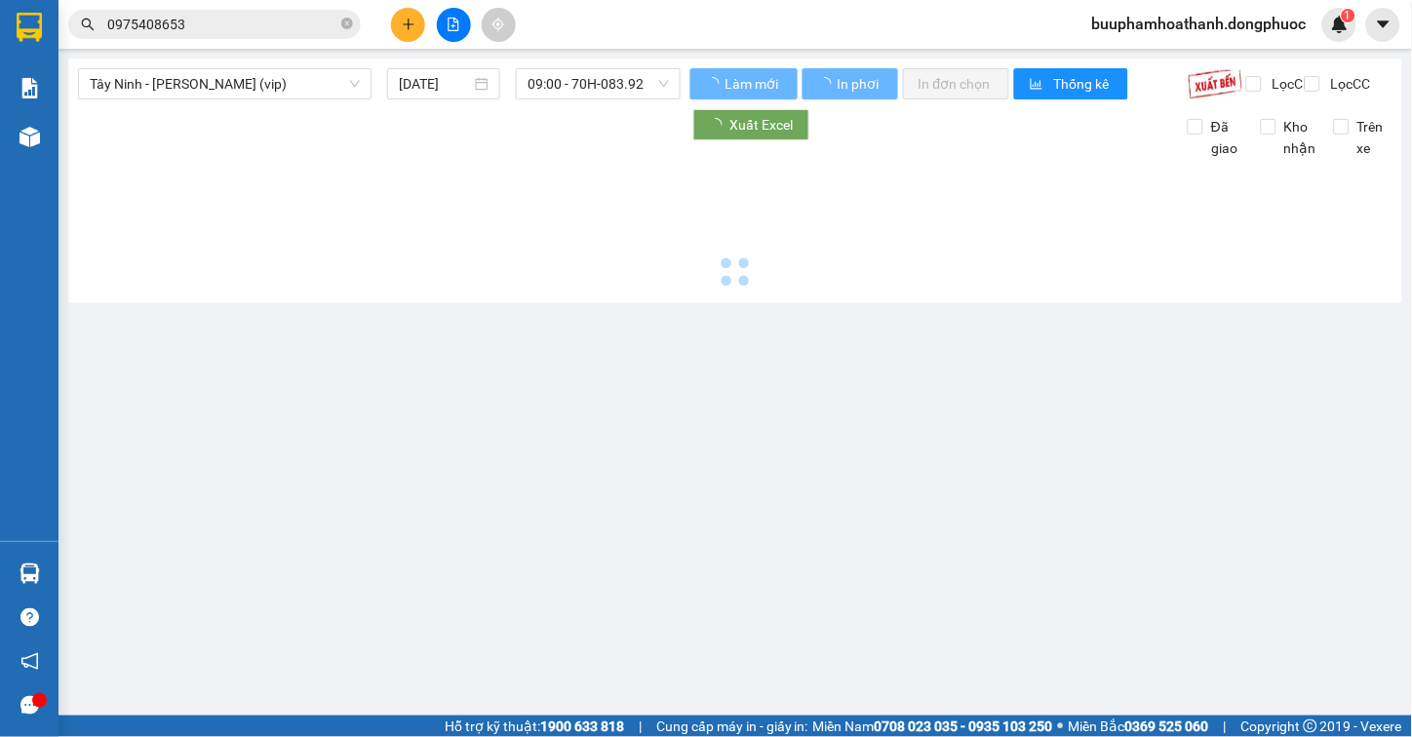
click at [257, 78] on span "Tây Ninh - [PERSON_NAME] (vip)" at bounding box center [225, 83] width 270 height 29
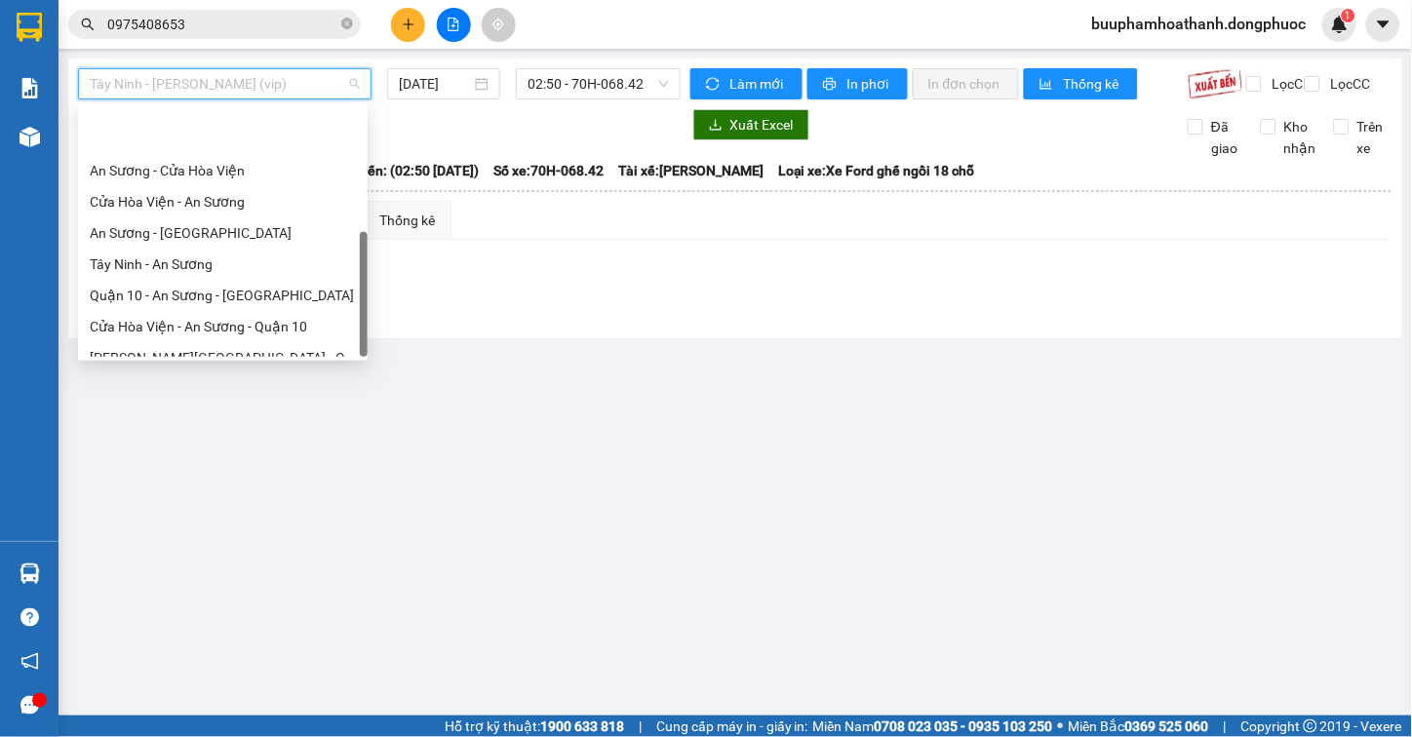
scroll to position [218, 0]
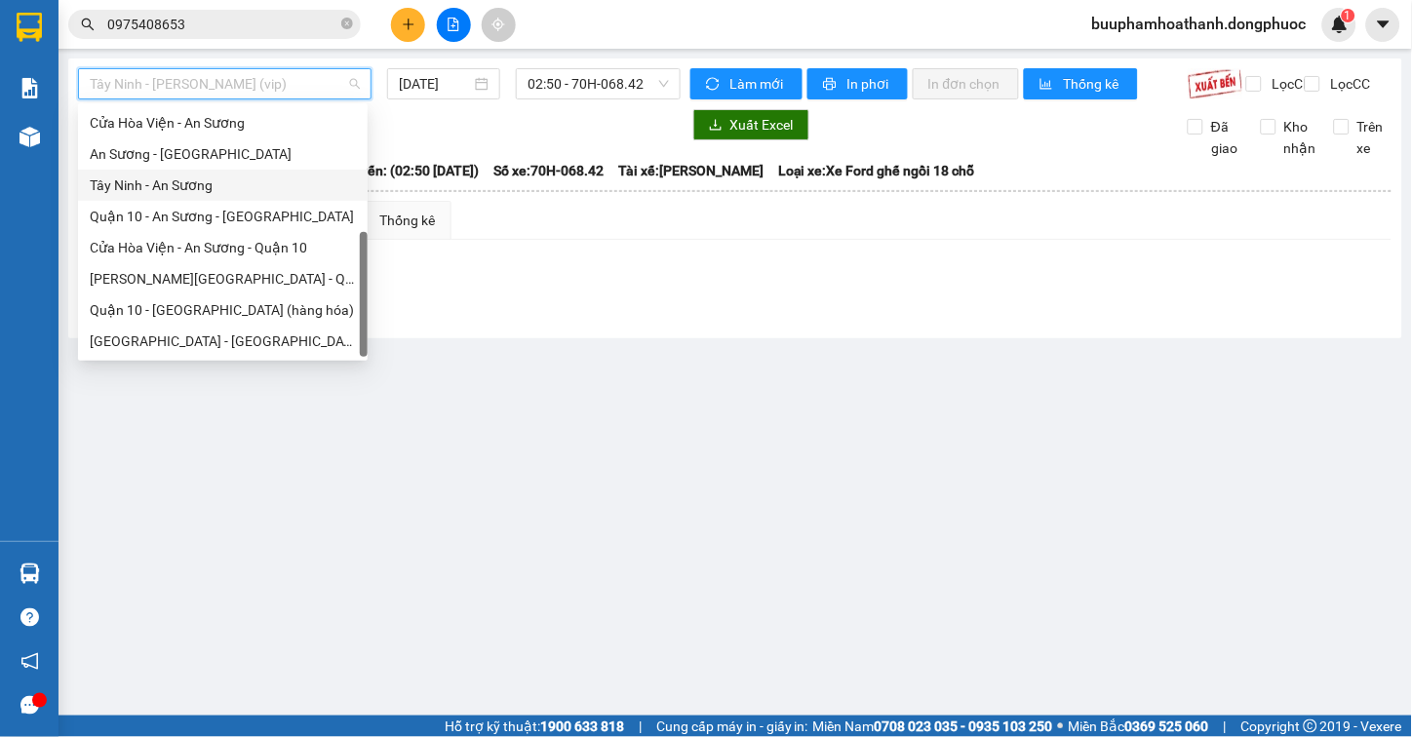
drag, startPoint x: 218, startPoint y: 179, endPoint x: 263, endPoint y: 170, distance: 45.9
click at [218, 178] on div "Tây Ninh - An Sương" at bounding box center [223, 185] width 266 height 21
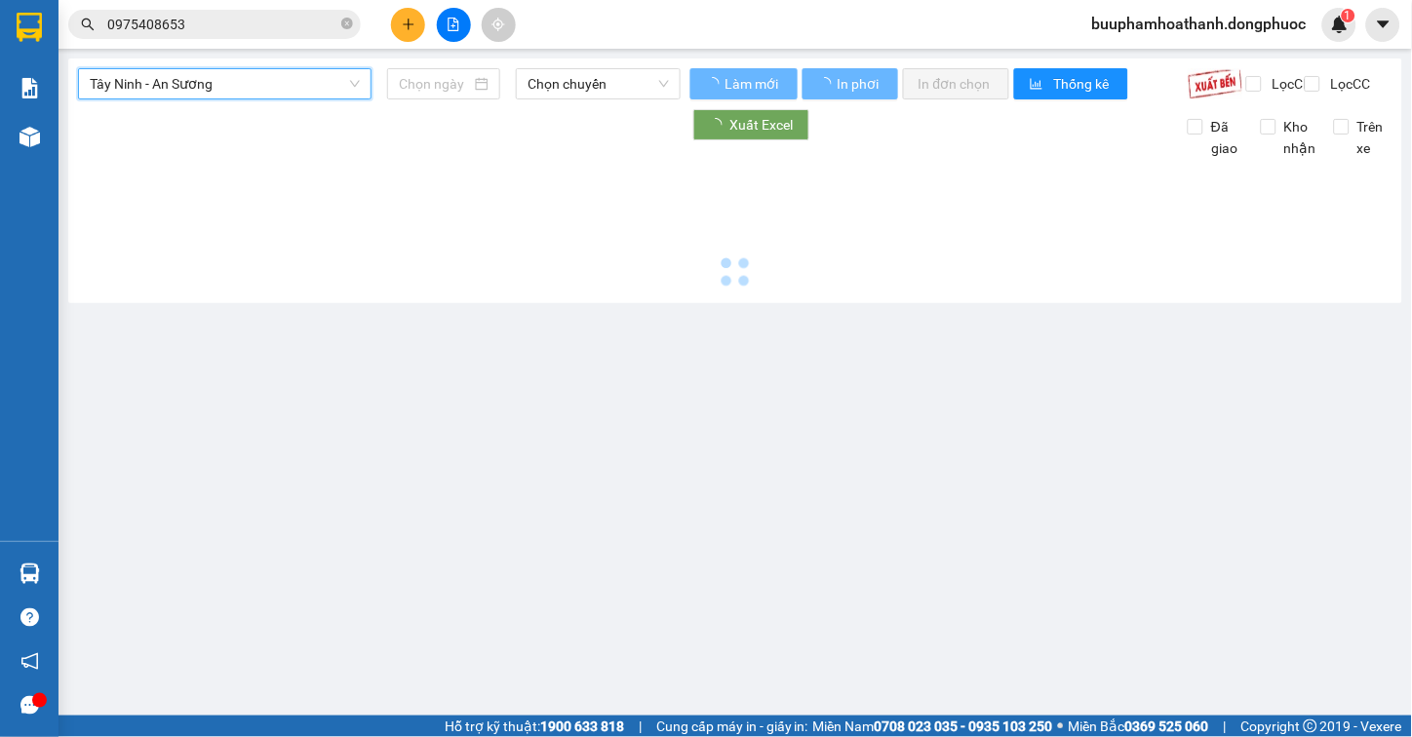
type input "[DATE]"
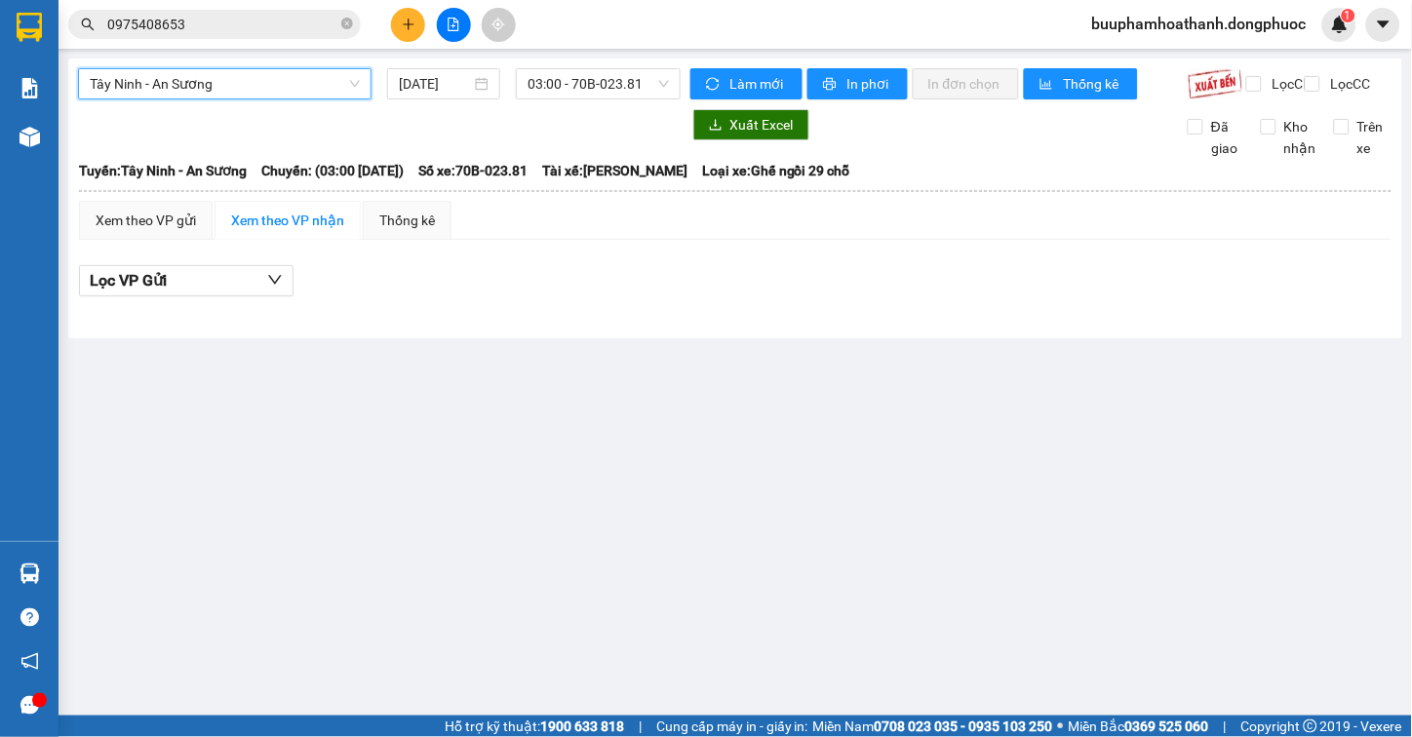
drag, startPoint x: 523, startPoint y: 96, endPoint x: 539, endPoint y: 99, distance: 17.0
click at [530, 95] on div "03:00 - 70B-023.81" at bounding box center [598, 83] width 165 height 31
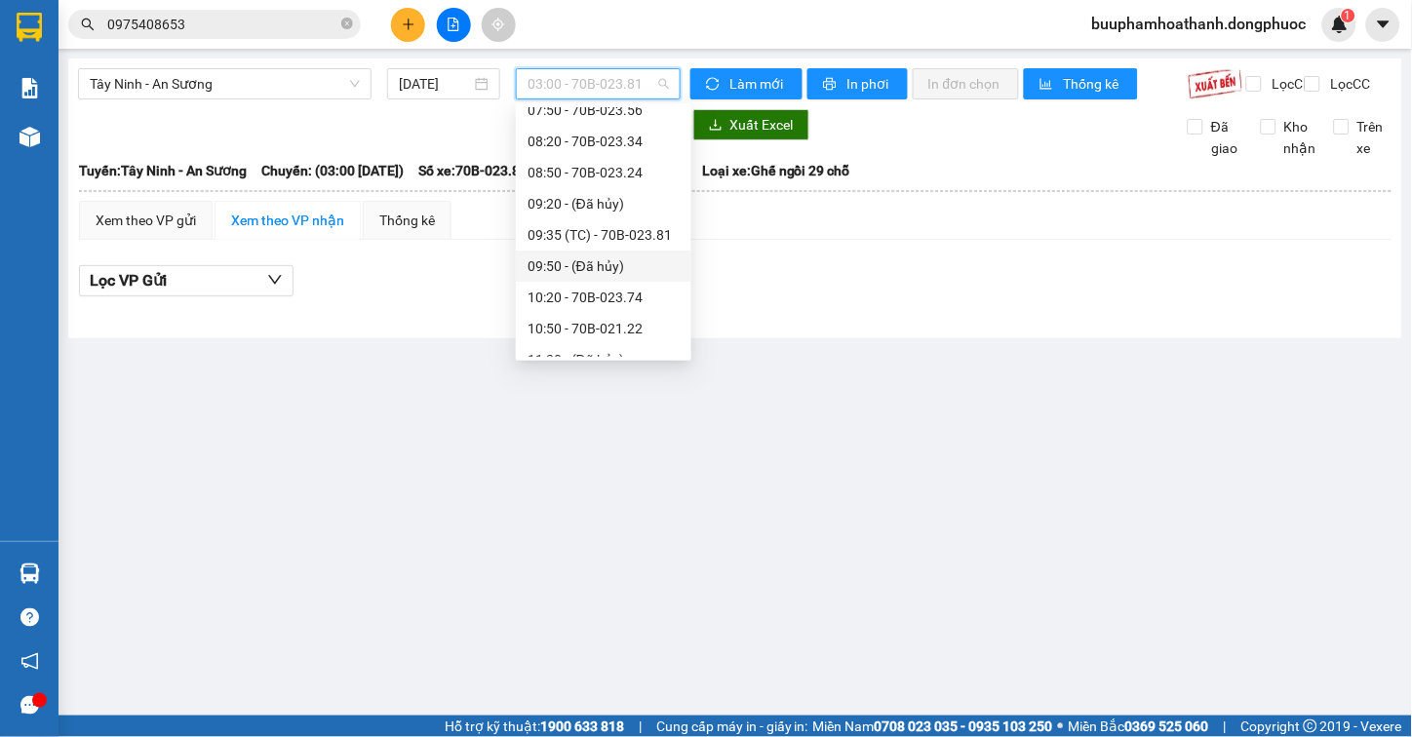
scroll to position [541, 0]
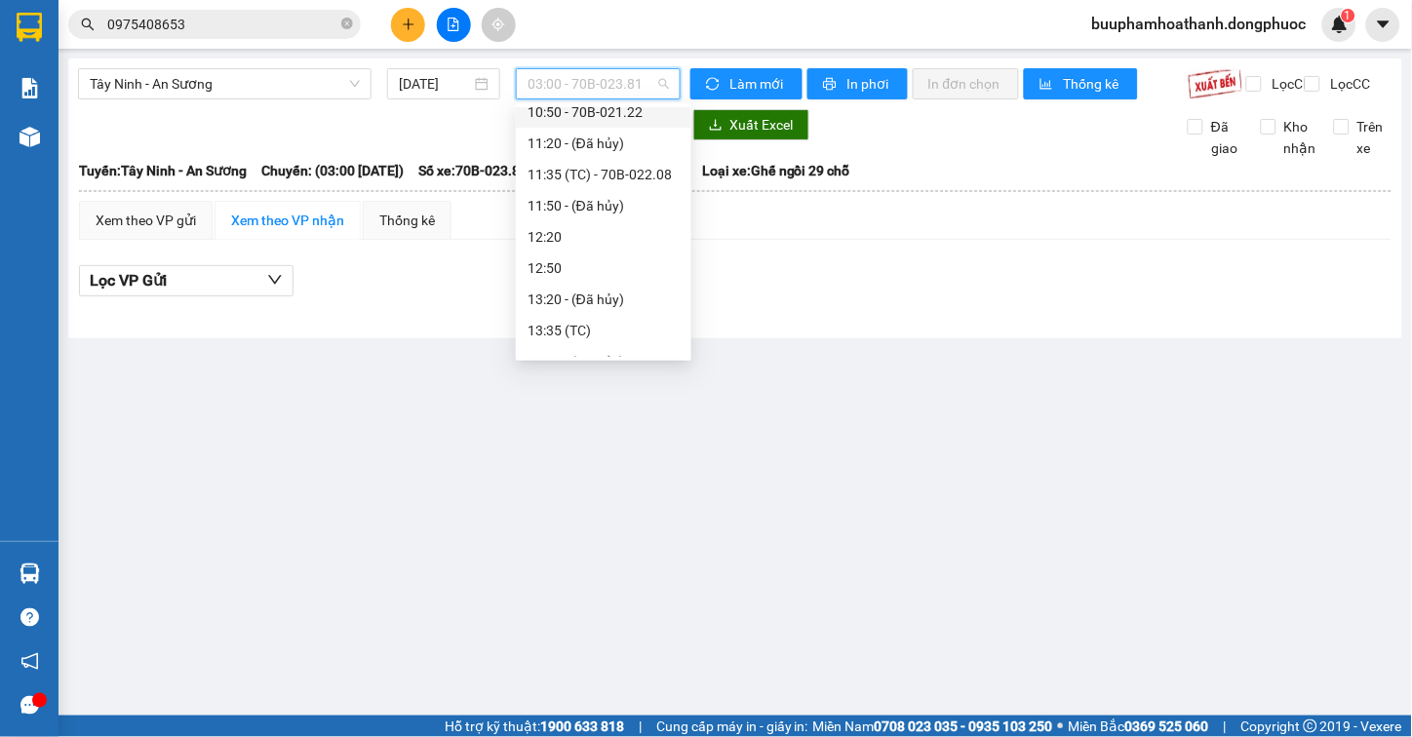
click at [630, 113] on div "10:50 - 70B-021.22" at bounding box center [604, 111] width 152 height 21
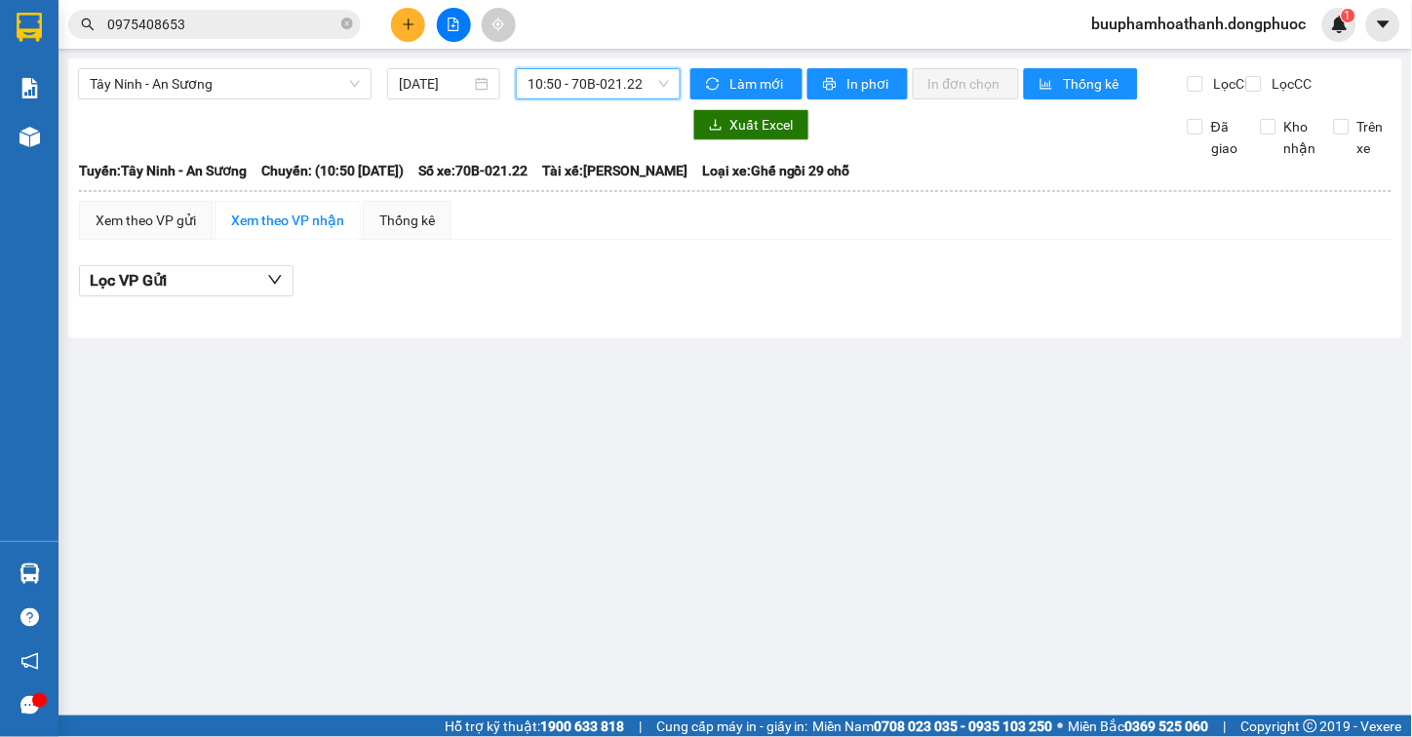
click at [696, 283] on div "Lọc VP Gửi" at bounding box center [735, 281] width 1313 height 32
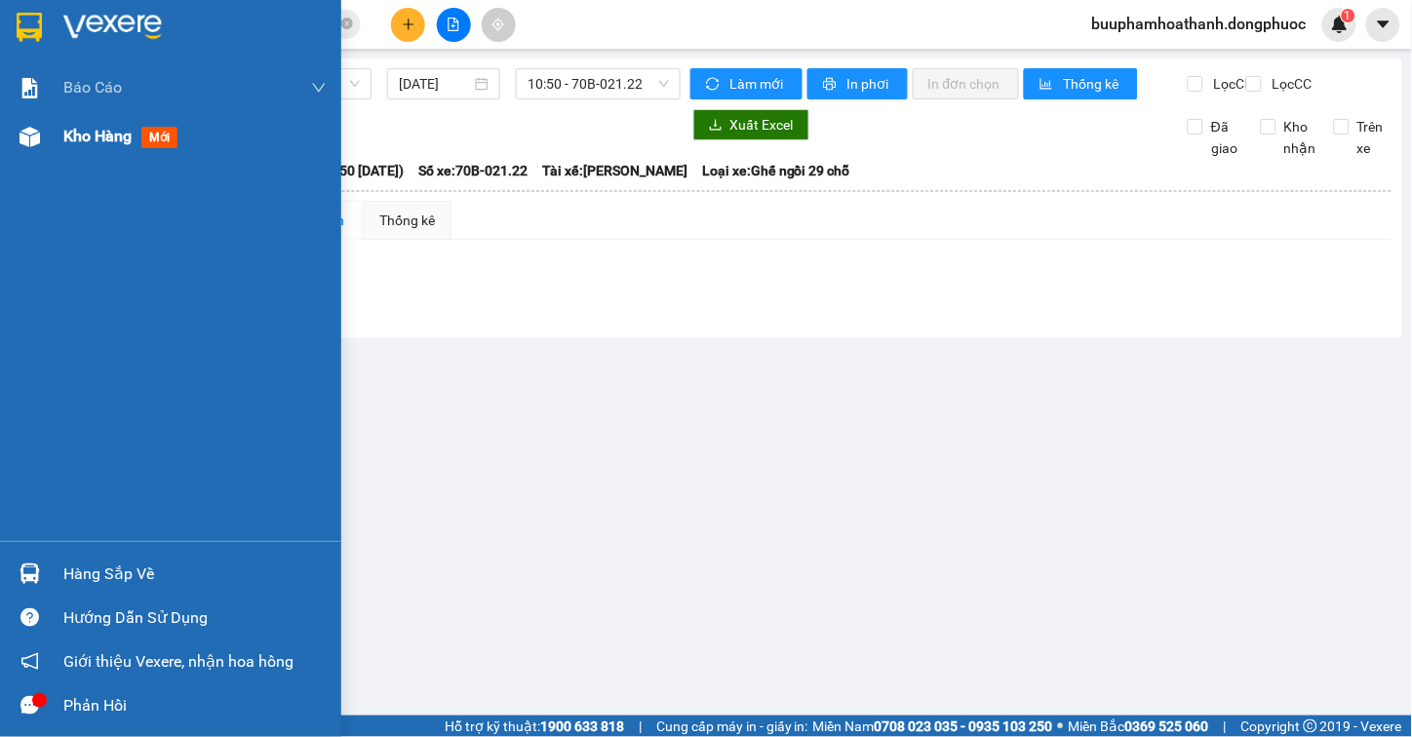
click at [50, 137] on div "Kho hàng mới" at bounding box center [170, 136] width 341 height 49
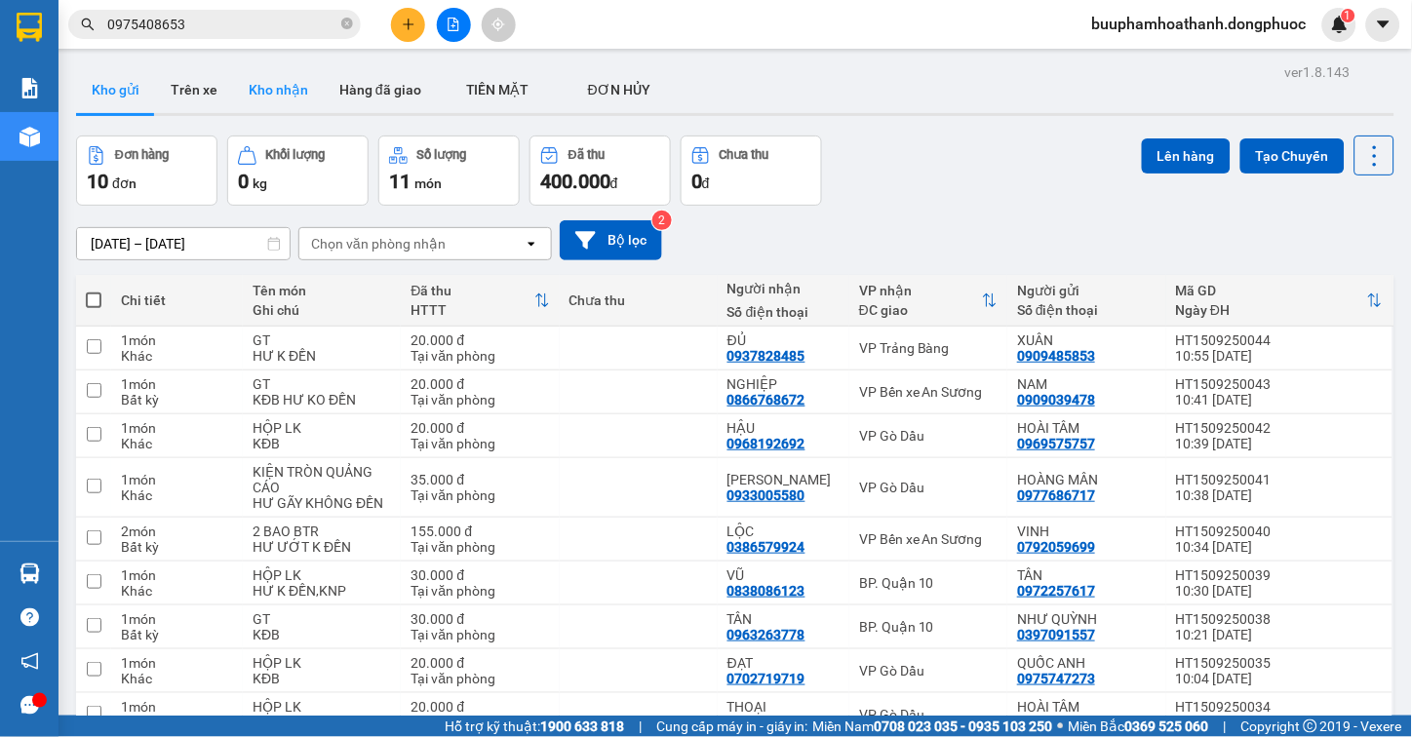
click at [281, 80] on button "Kho nhận" at bounding box center [278, 89] width 91 height 47
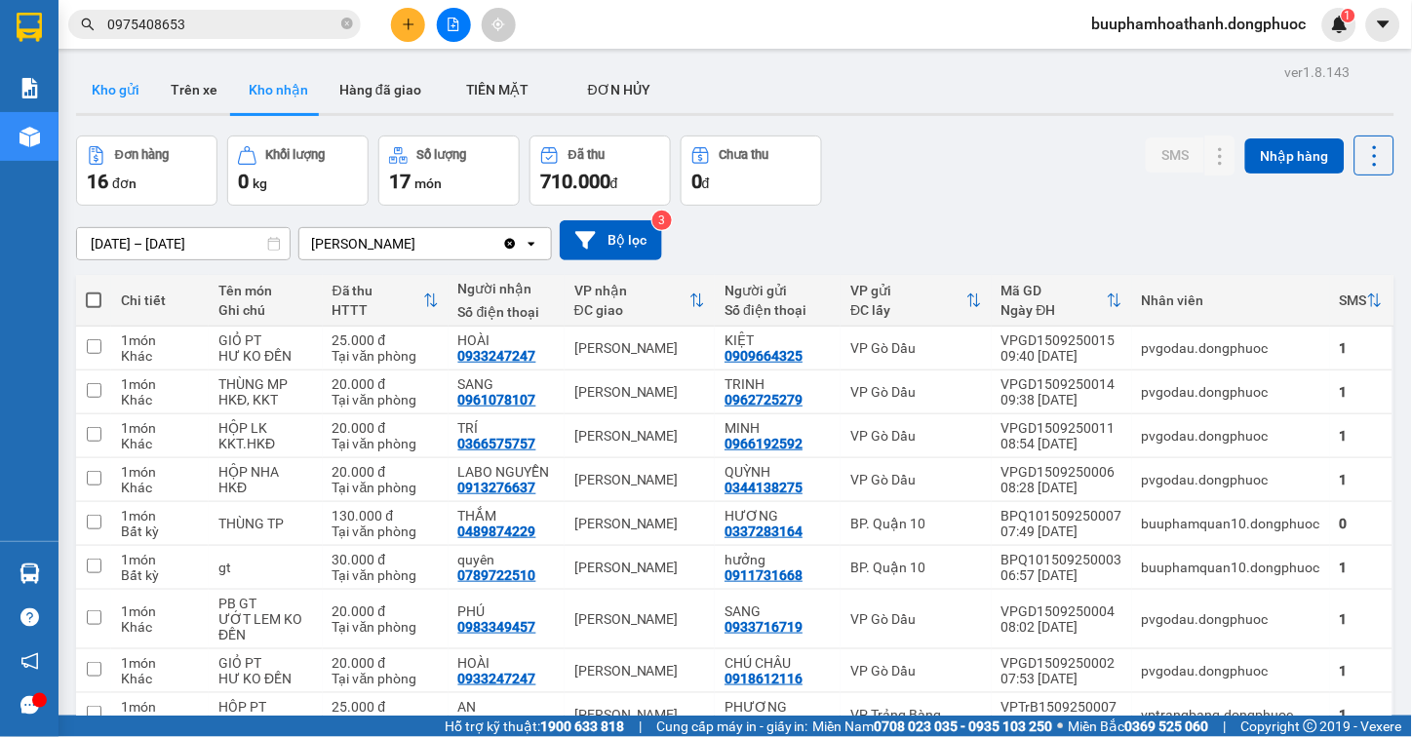
click at [118, 73] on button "Kho gửi" at bounding box center [115, 89] width 79 height 47
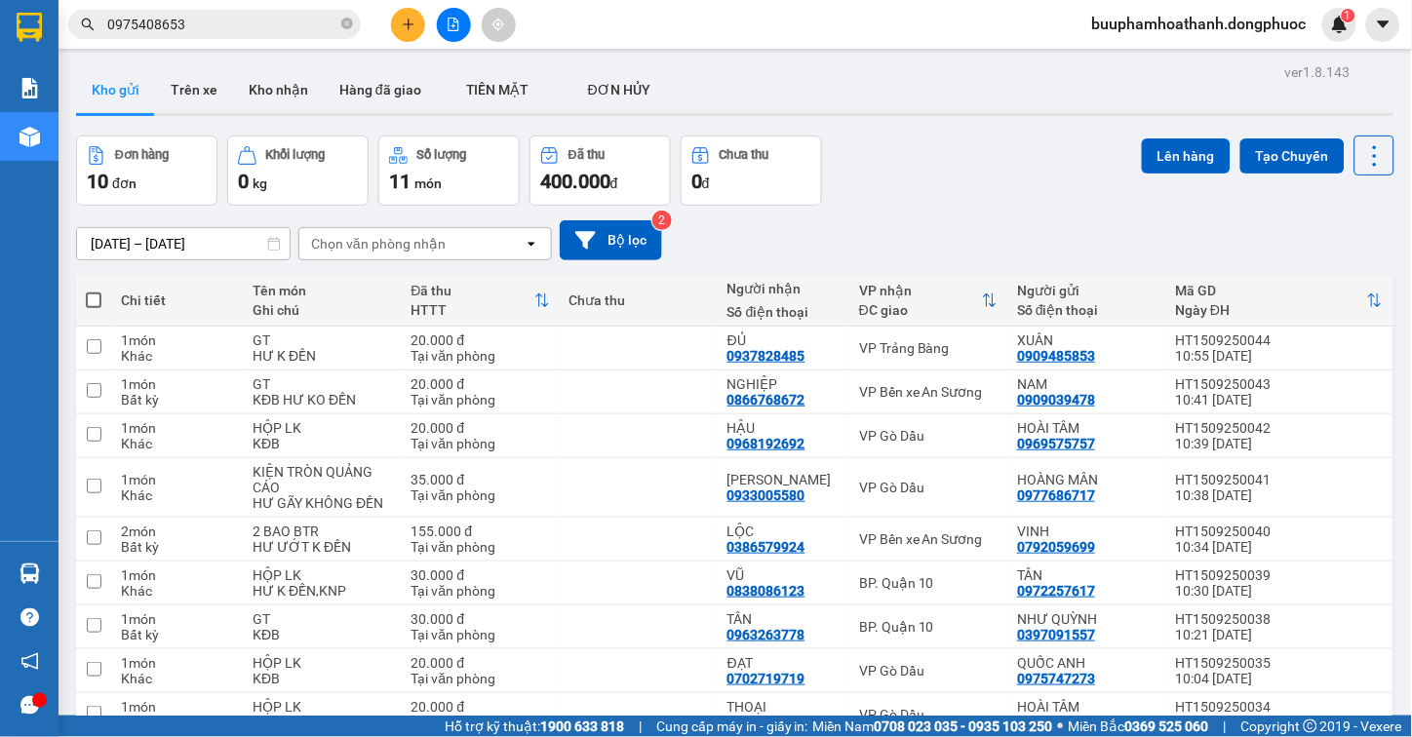
click at [901, 169] on div "Đơn hàng 10 đơn Khối lượng 0 kg Số lượng 11 món Đã thu 400.000 đ Chưa thu 0 đ L…" at bounding box center [735, 171] width 1318 height 70
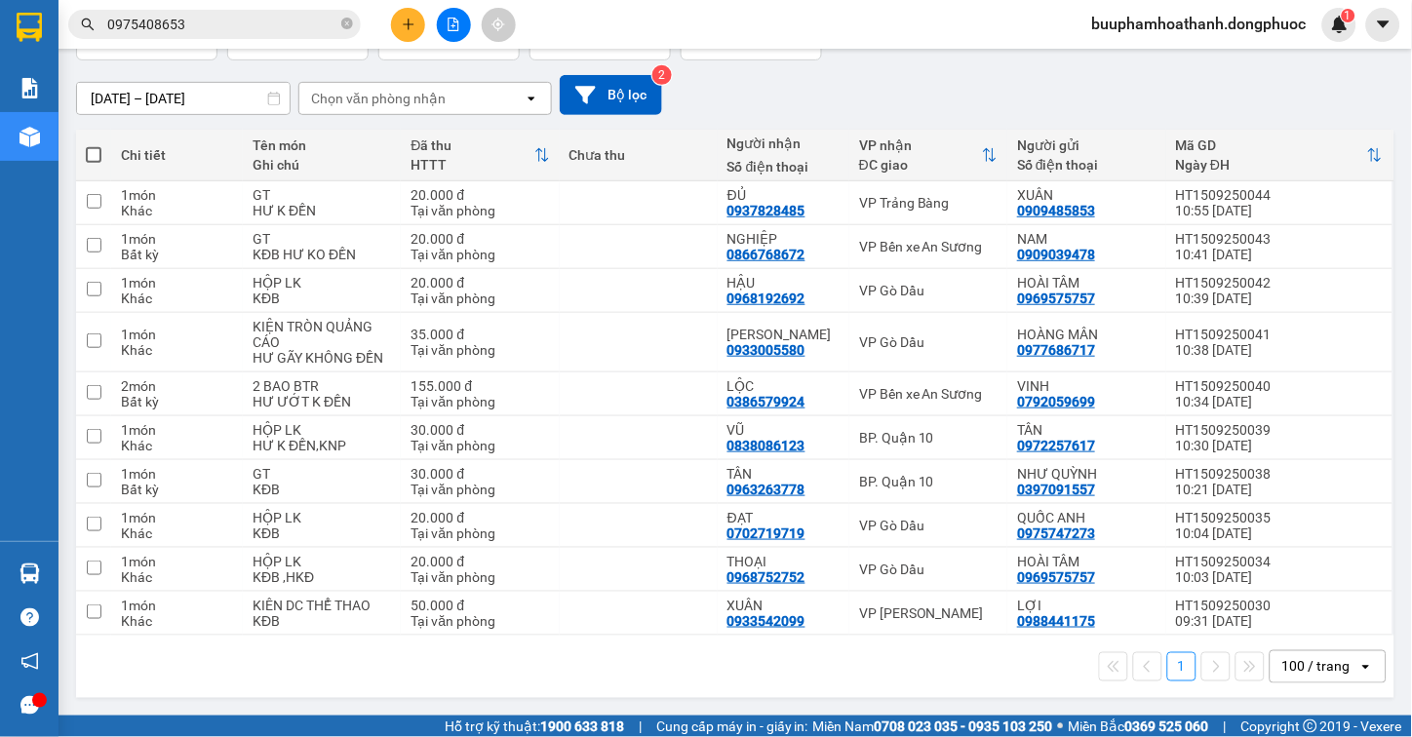
click at [607, 659] on div "1 100 / trang open" at bounding box center [735, 666] width 1303 height 33
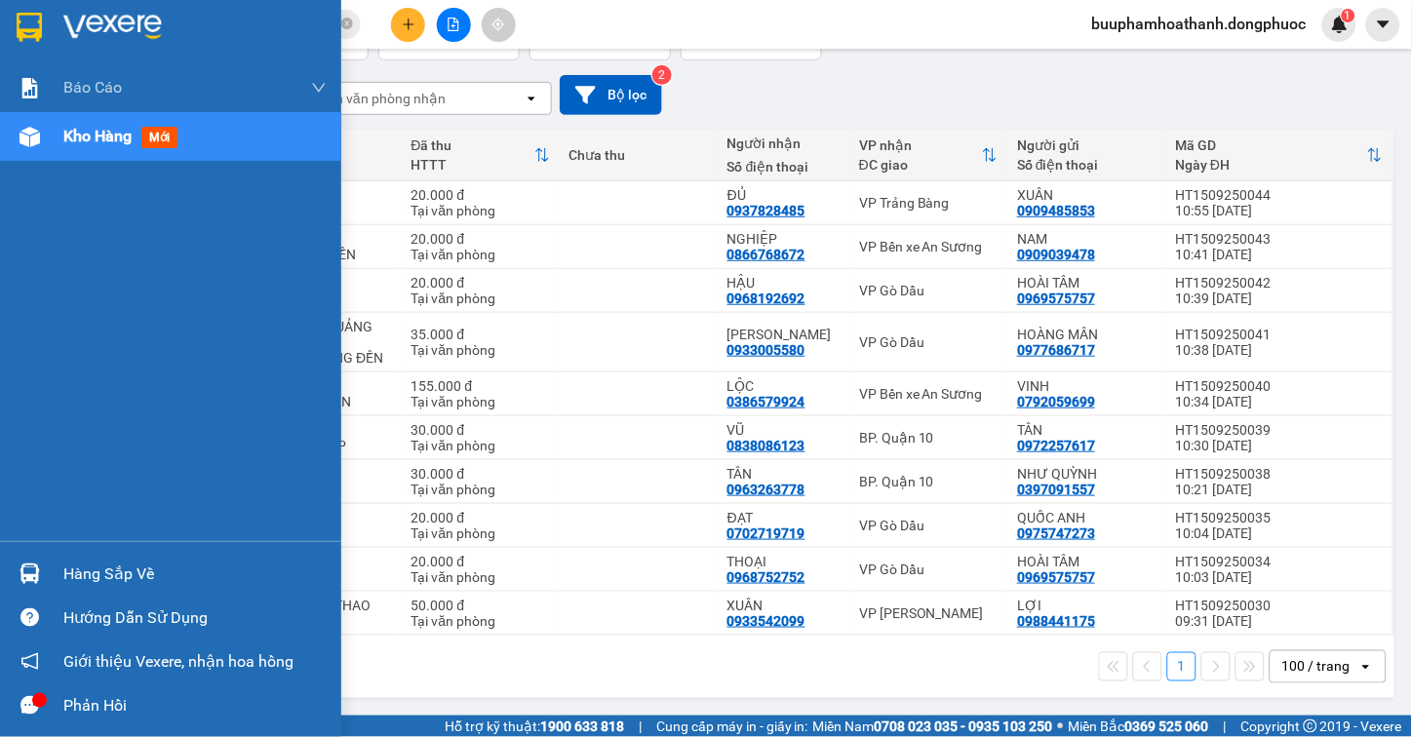
click at [44, 562] on div at bounding box center [30, 574] width 34 height 34
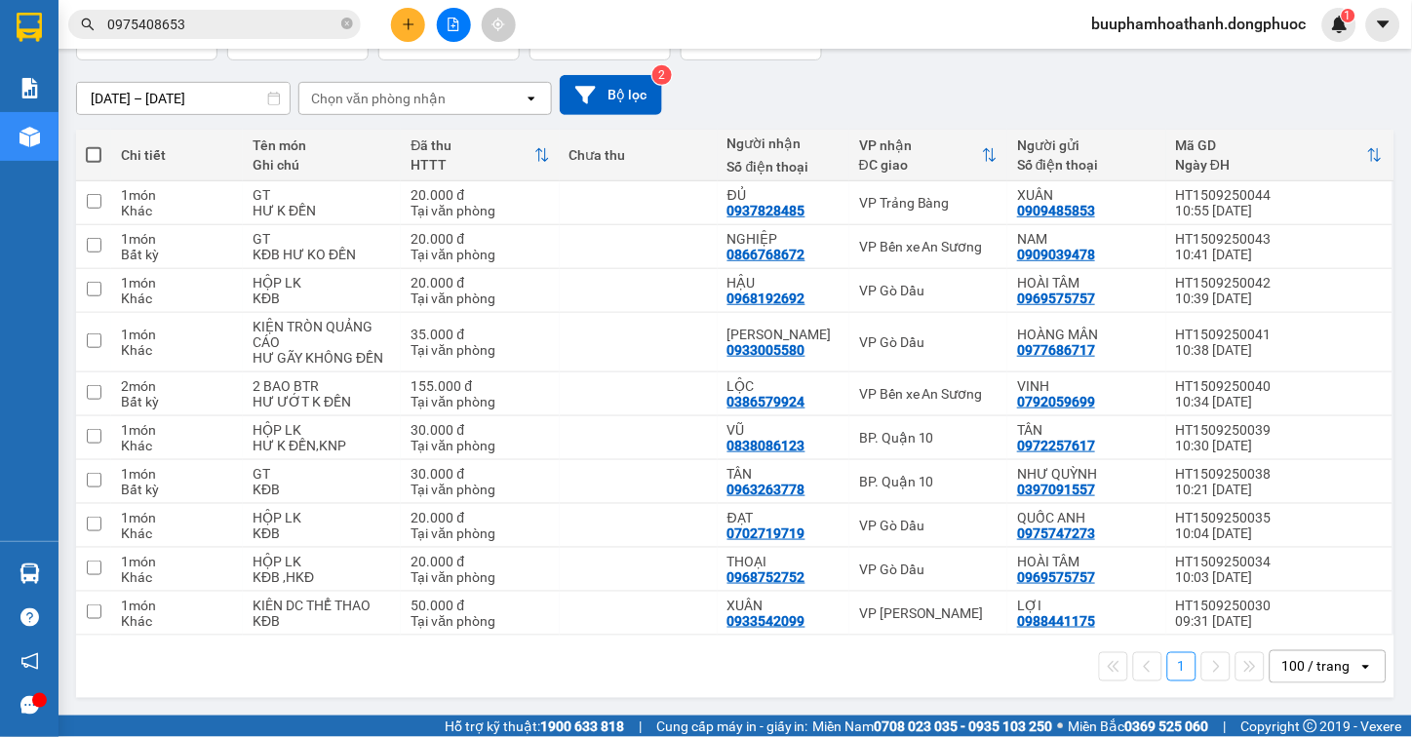
click at [951, 678] on section "Kết quả tìm kiếm ( 2 ) Bộ lọc Thuộc VP này Mã ĐH Trạng thái Món hàng Tổng cước …" at bounding box center [706, 368] width 1412 height 737
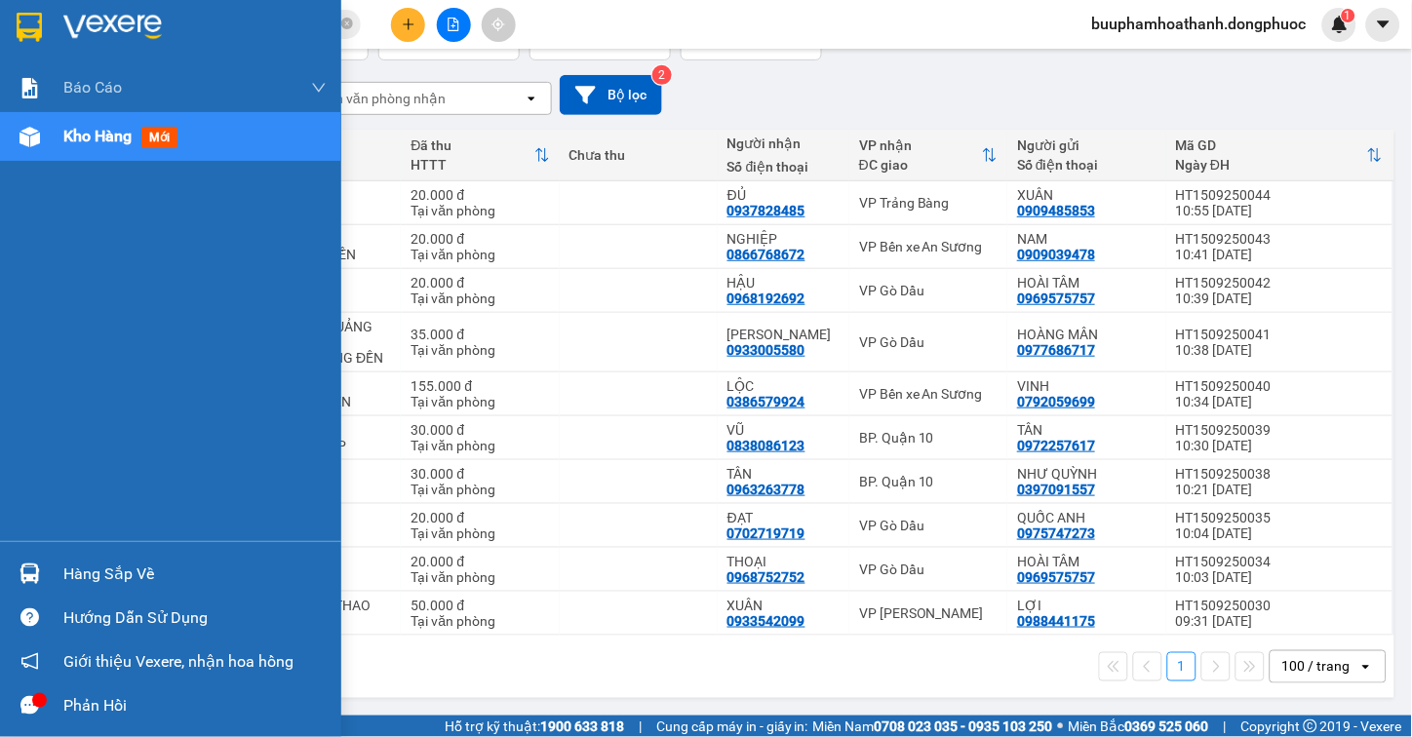
click at [21, 580] on img at bounding box center [30, 574] width 20 height 20
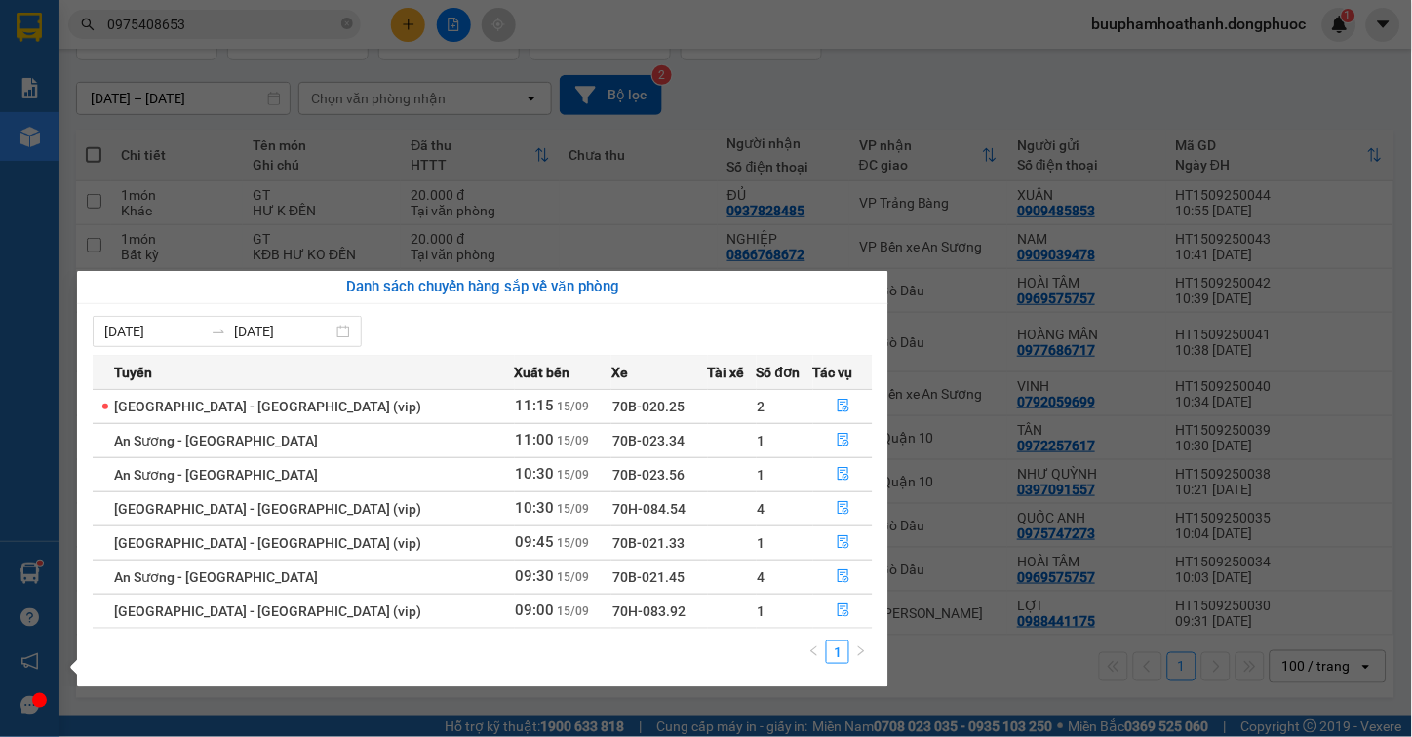
click at [1028, 664] on section "Kết quả tìm kiếm ( 2 ) Bộ lọc Thuộc VP này Mã ĐH Trạng thái Món hàng Tổng cước …" at bounding box center [706, 368] width 1412 height 737
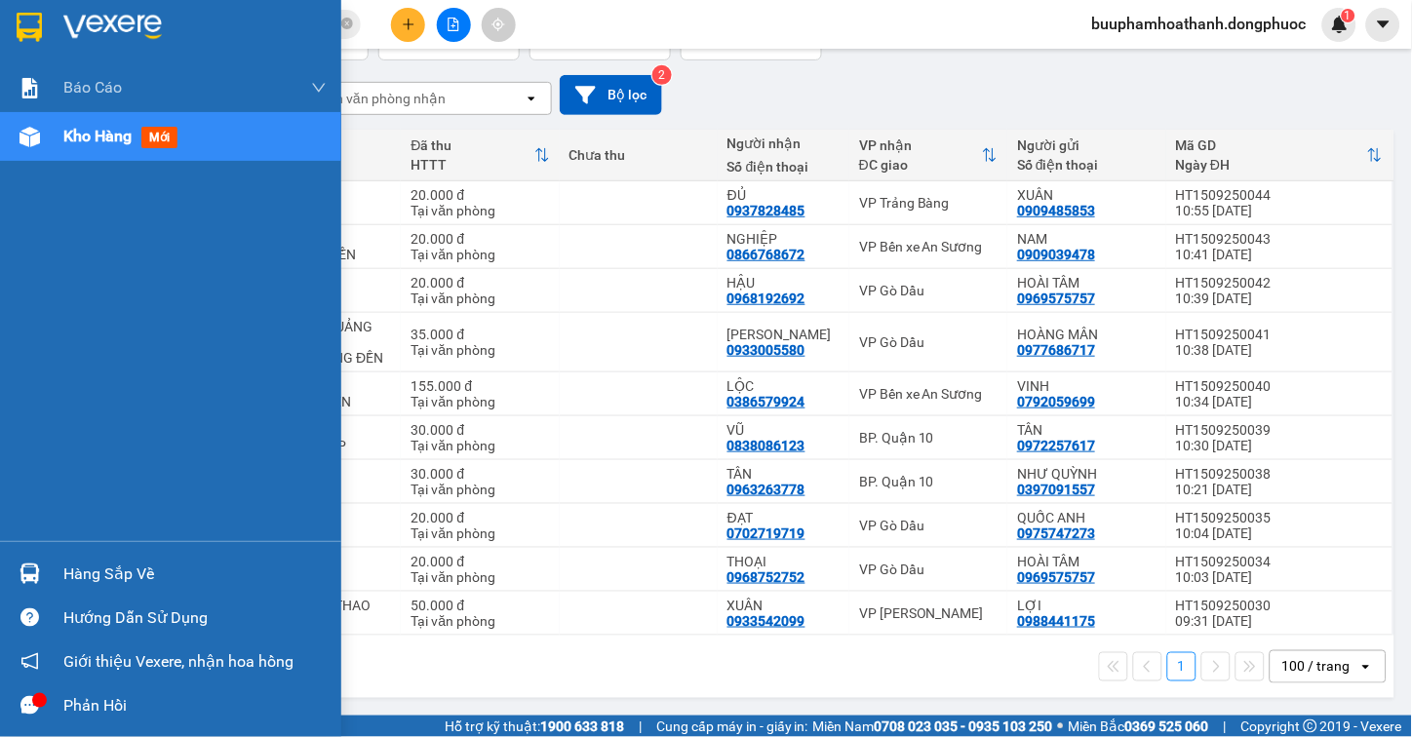
click at [50, 560] on div "Hàng sắp về" at bounding box center [170, 574] width 341 height 44
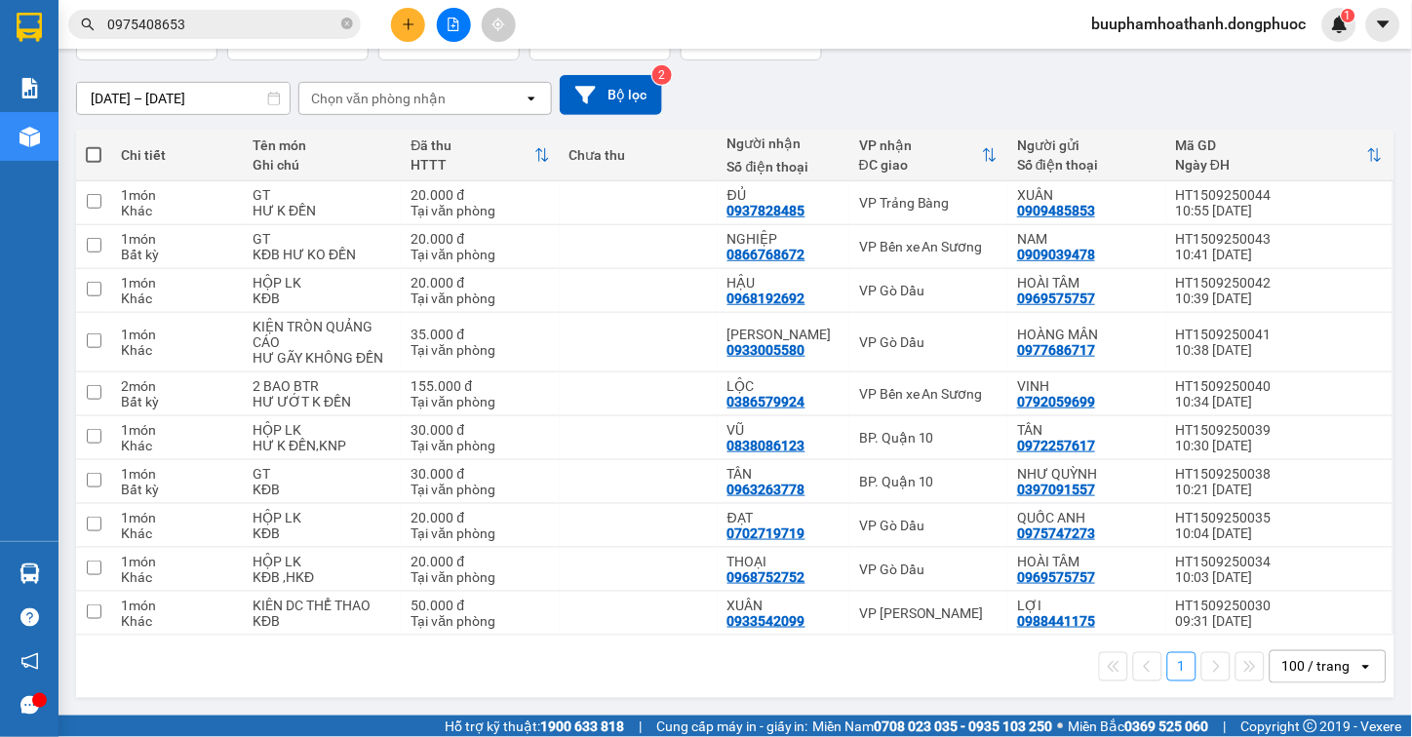
click at [891, 66] on section "Kết quả tìm kiếm ( 2 ) Bộ lọc Thuộc VP này Mã ĐH Trạng thái Món hàng Tổng cước …" at bounding box center [706, 368] width 1412 height 737
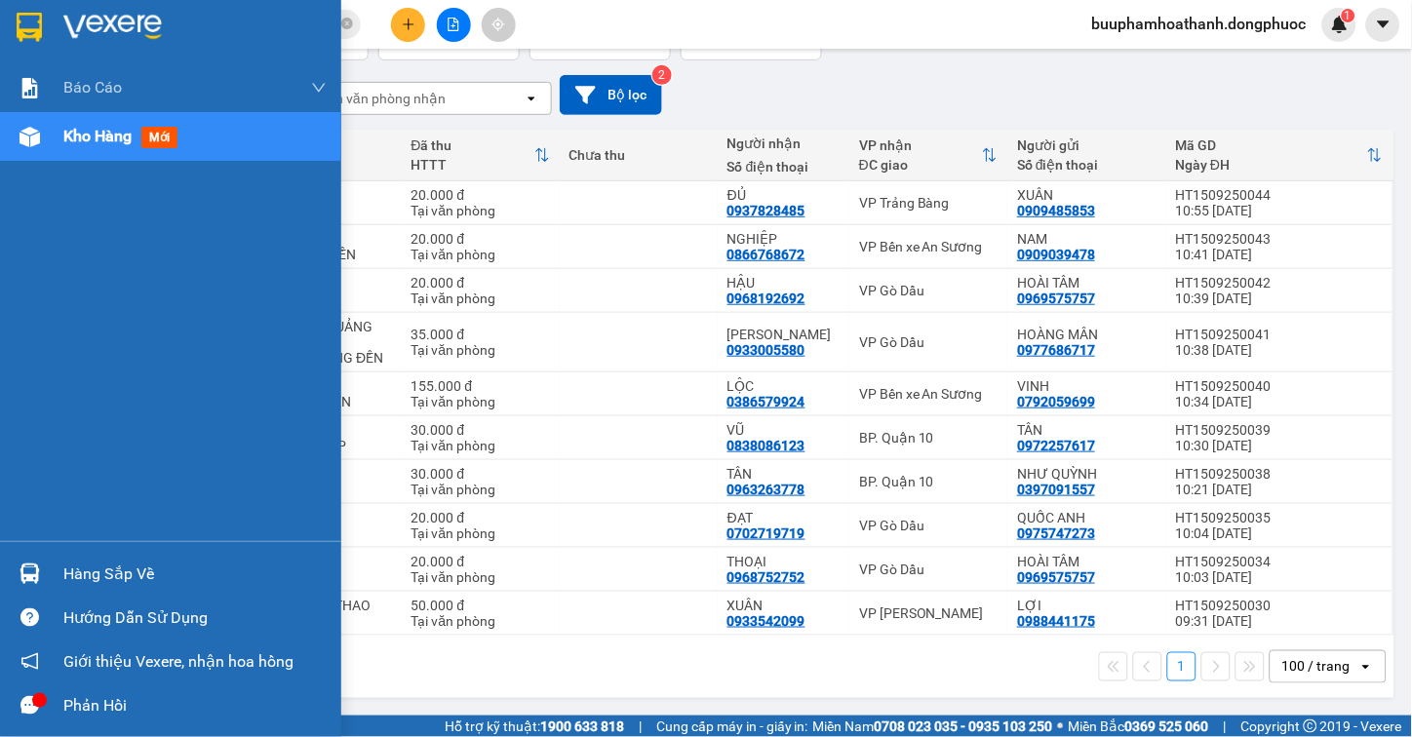
click at [51, 580] on div "Hàng sắp về" at bounding box center [170, 574] width 341 height 44
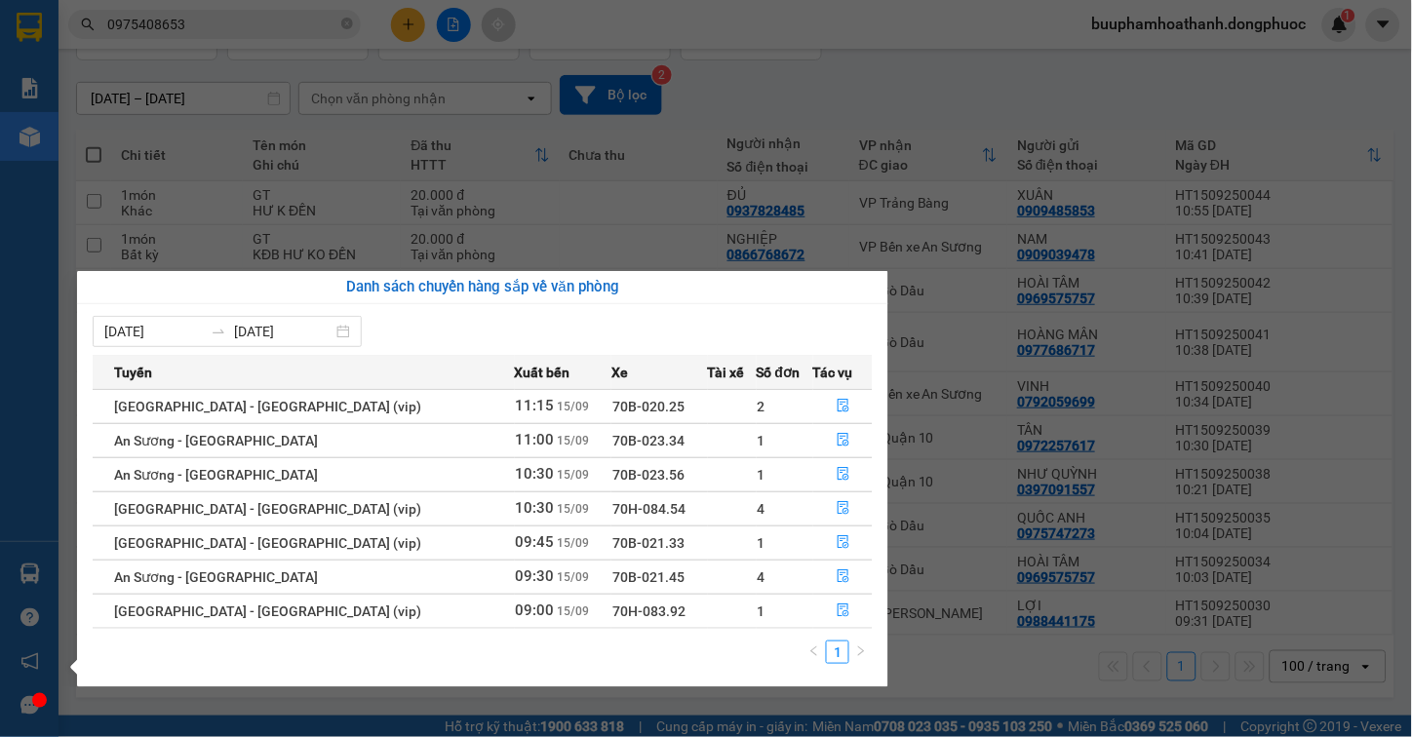
click at [1014, 689] on section "Kết quả tìm kiếm ( 2 ) Bộ lọc Thuộc VP này Mã ĐH Trạng thái Món hàng Tổng cước …" at bounding box center [706, 368] width 1412 height 737
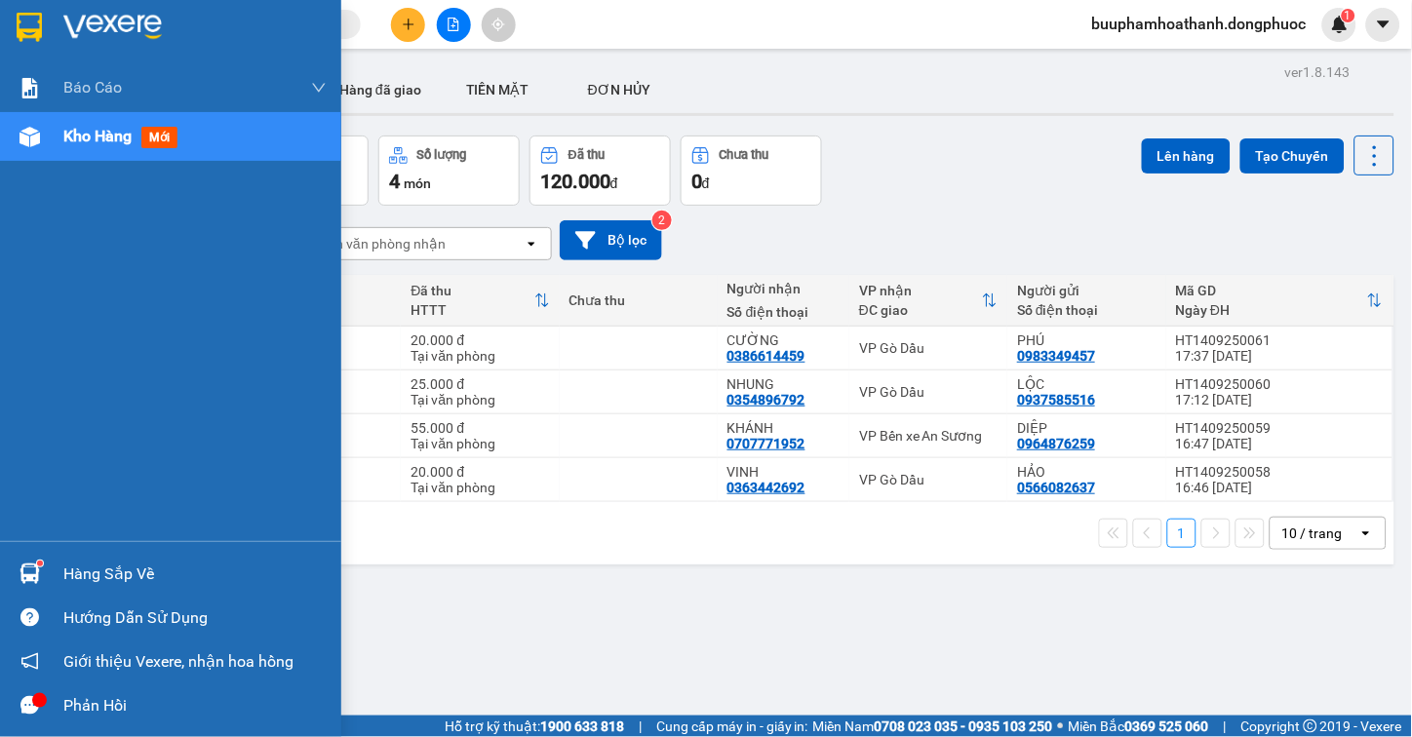
click at [41, 568] on div at bounding box center [30, 574] width 34 height 34
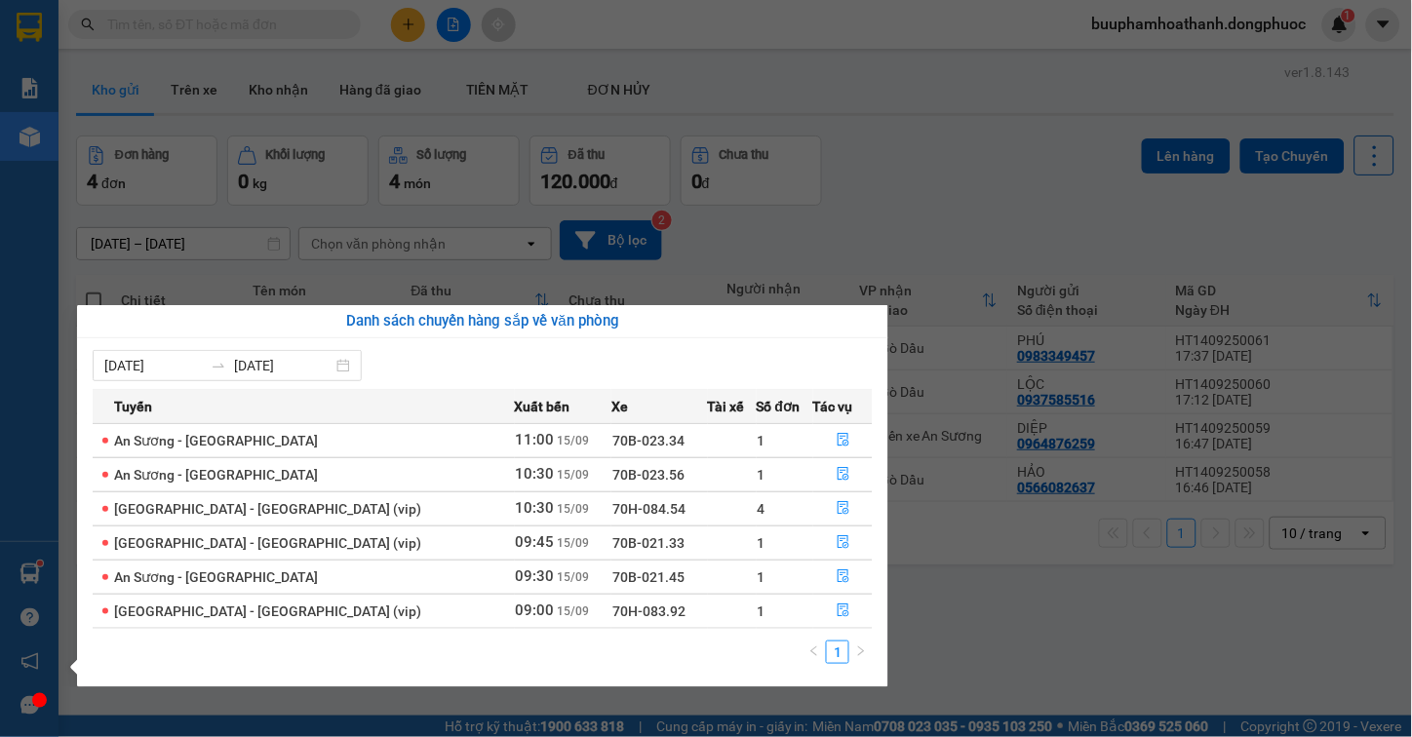
click at [1014, 628] on section "Kết quả tìm kiếm ( 0 ) Bộ lọc Thuộc VP này No Data buuphamhoathanh.dongphuoc 1 …" at bounding box center [706, 368] width 1412 height 737
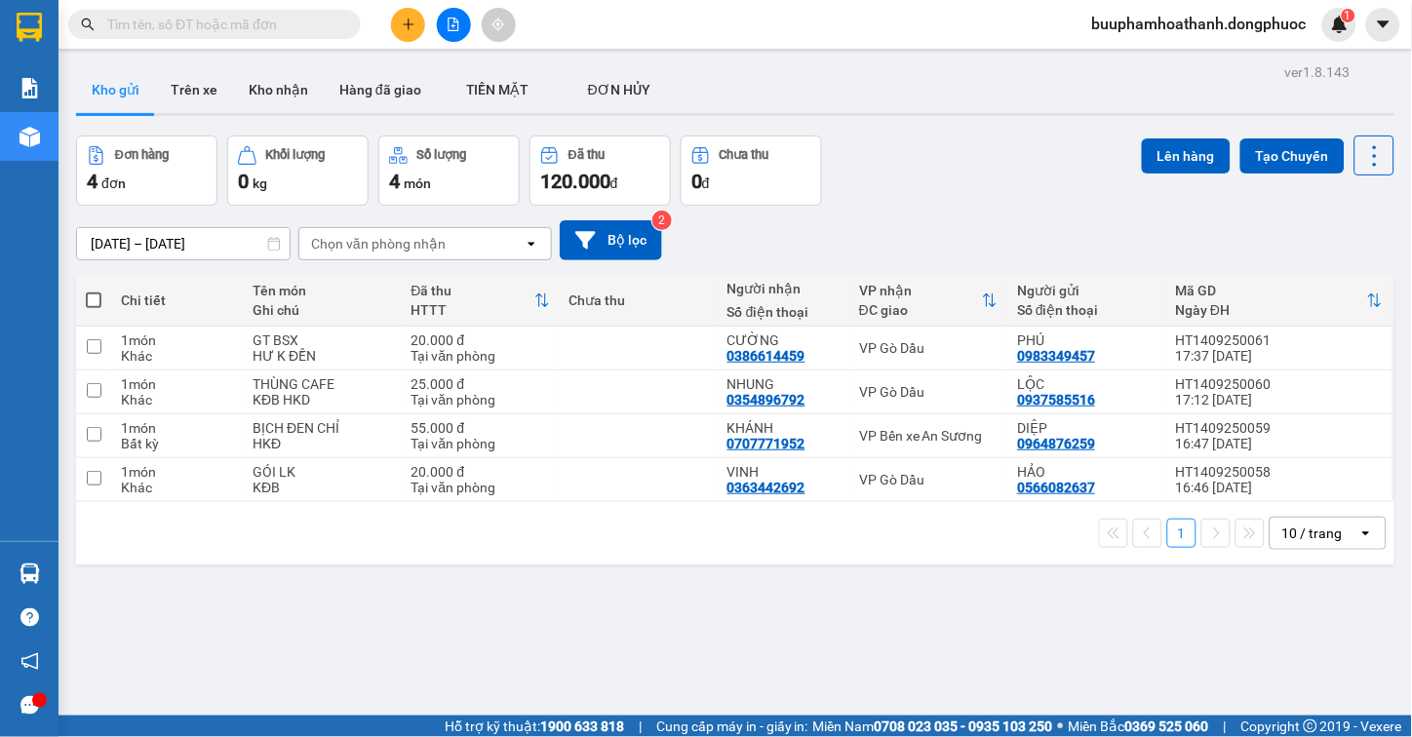
scroll to position [90, 0]
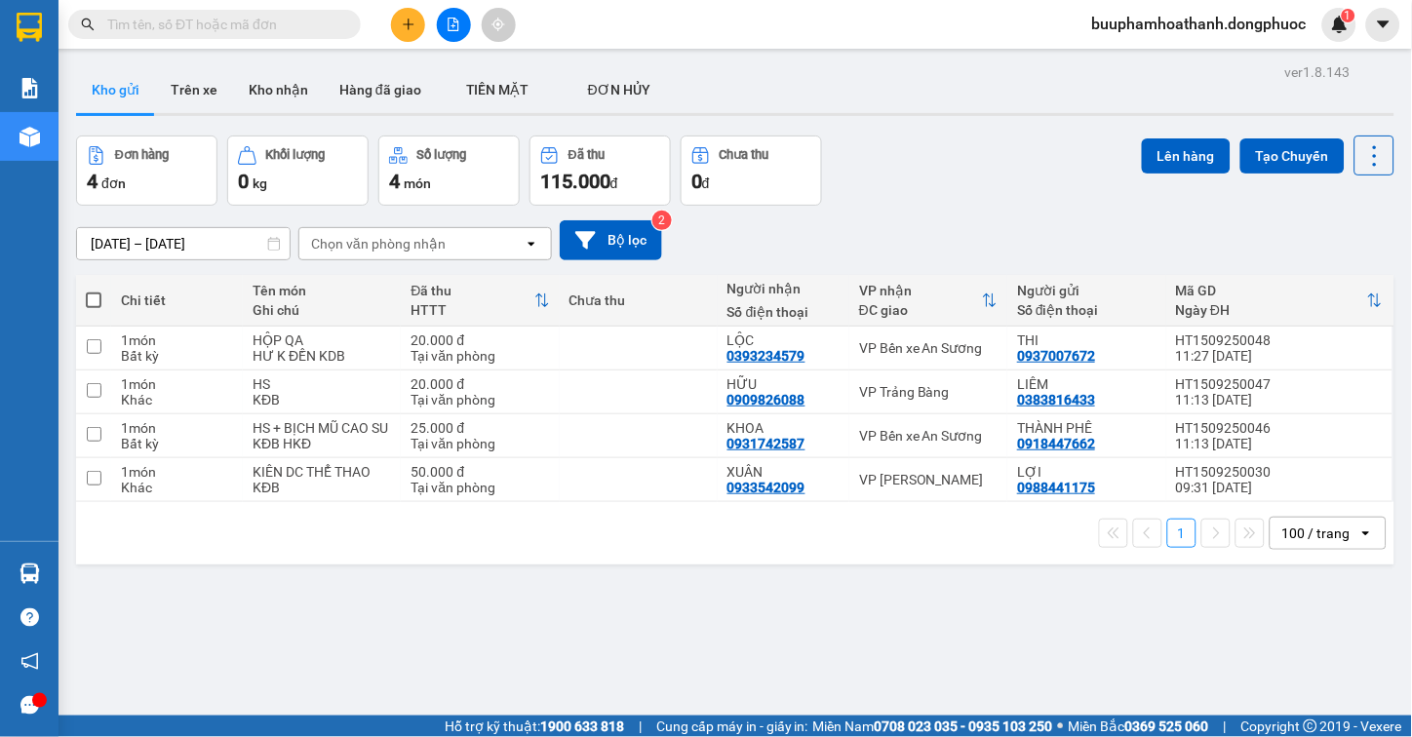
click at [464, 20] on button at bounding box center [454, 25] width 34 height 34
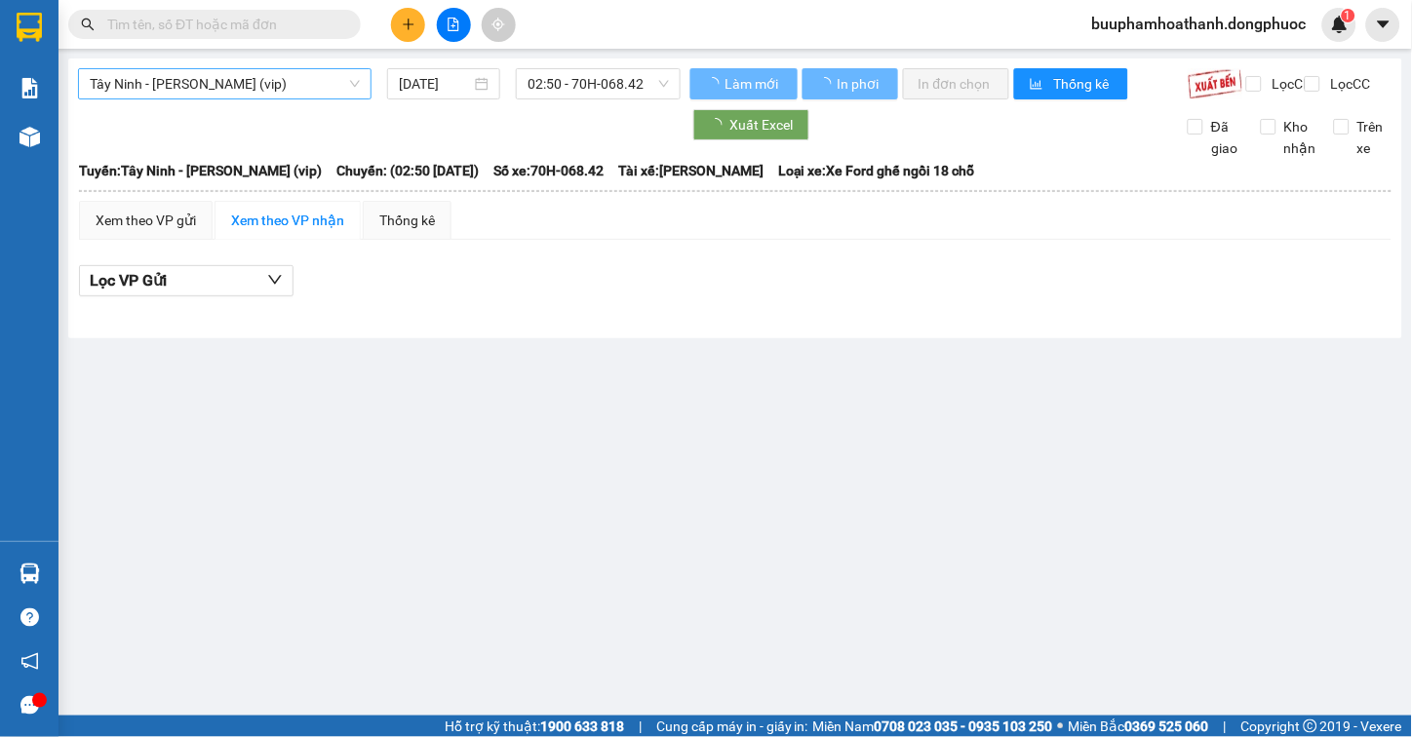
click at [224, 74] on span "Tây Ninh - [PERSON_NAME] (vip)" at bounding box center [225, 83] width 270 height 29
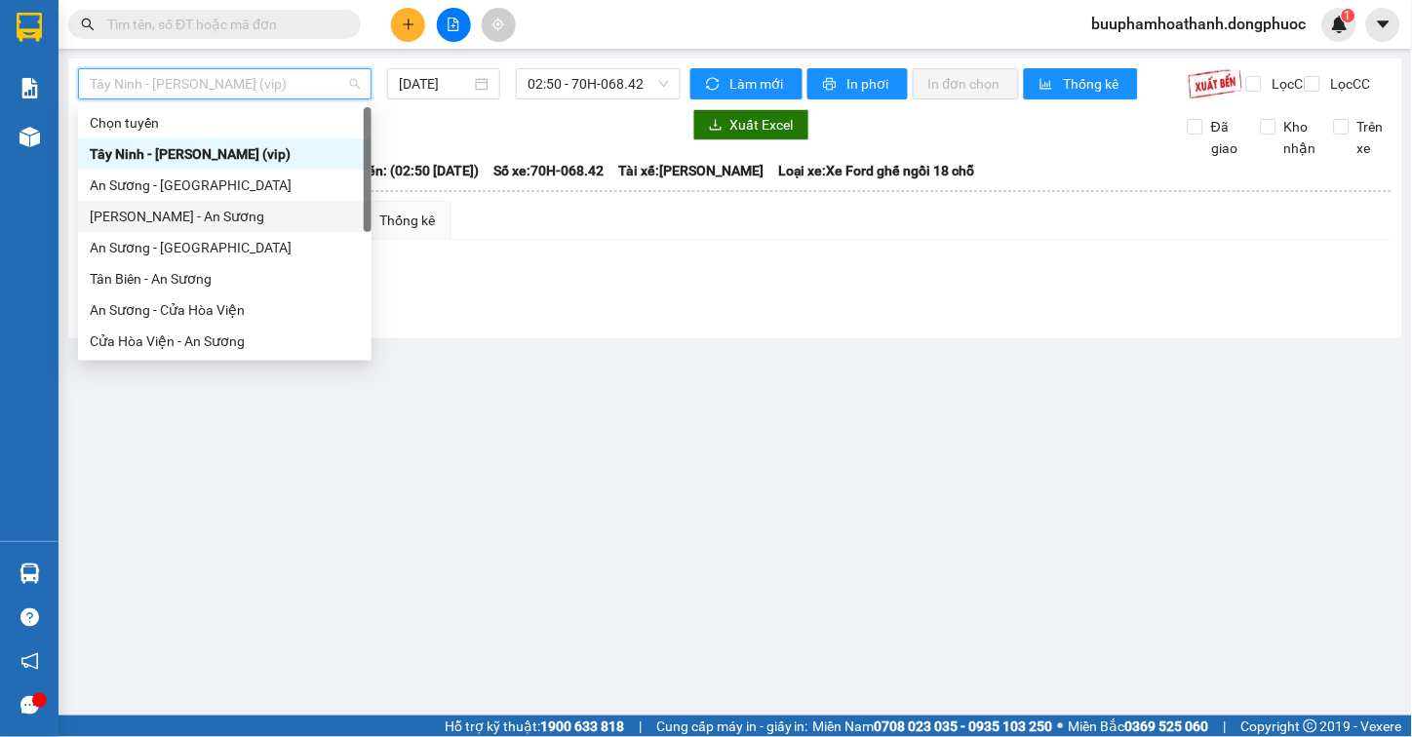
scroll to position [218, 0]
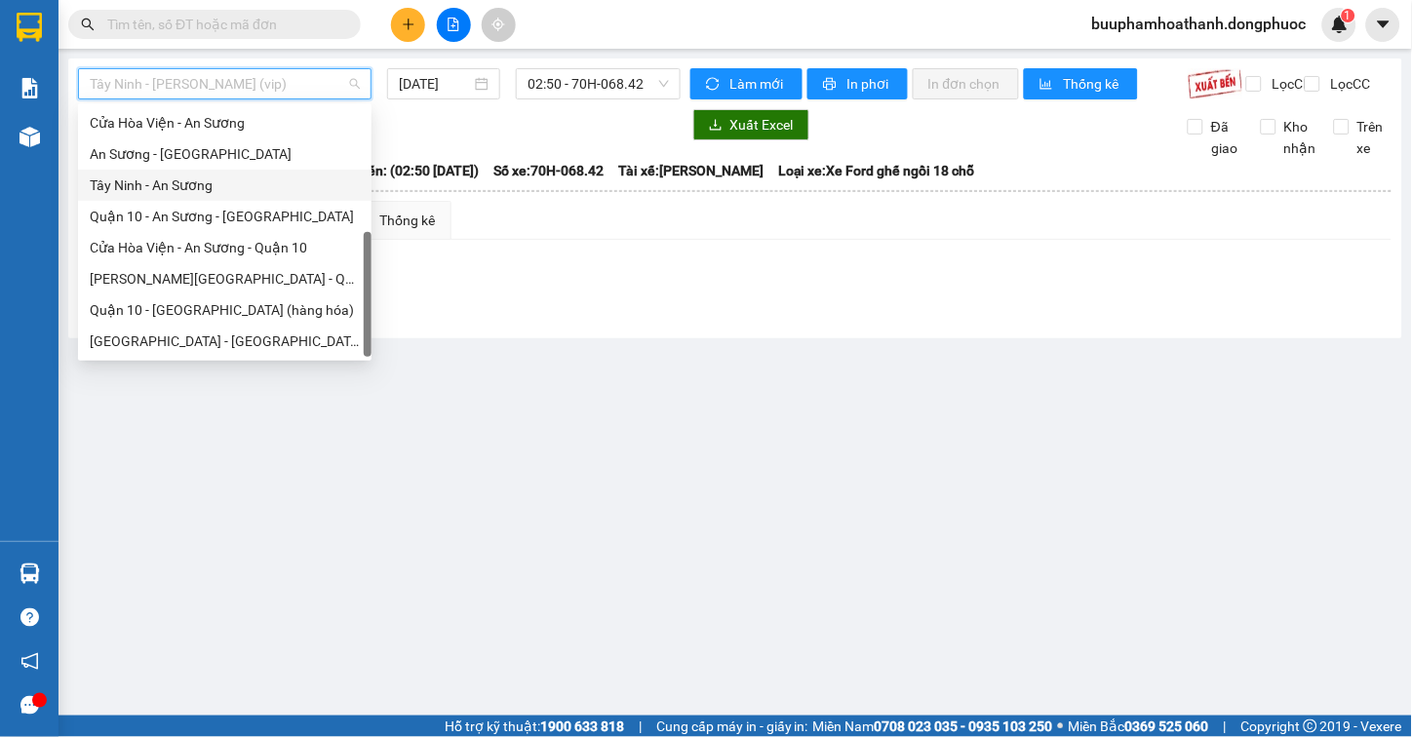
click at [269, 176] on div "Tây Ninh - An Sương" at bounding box center [225, 185] width 270 height 21
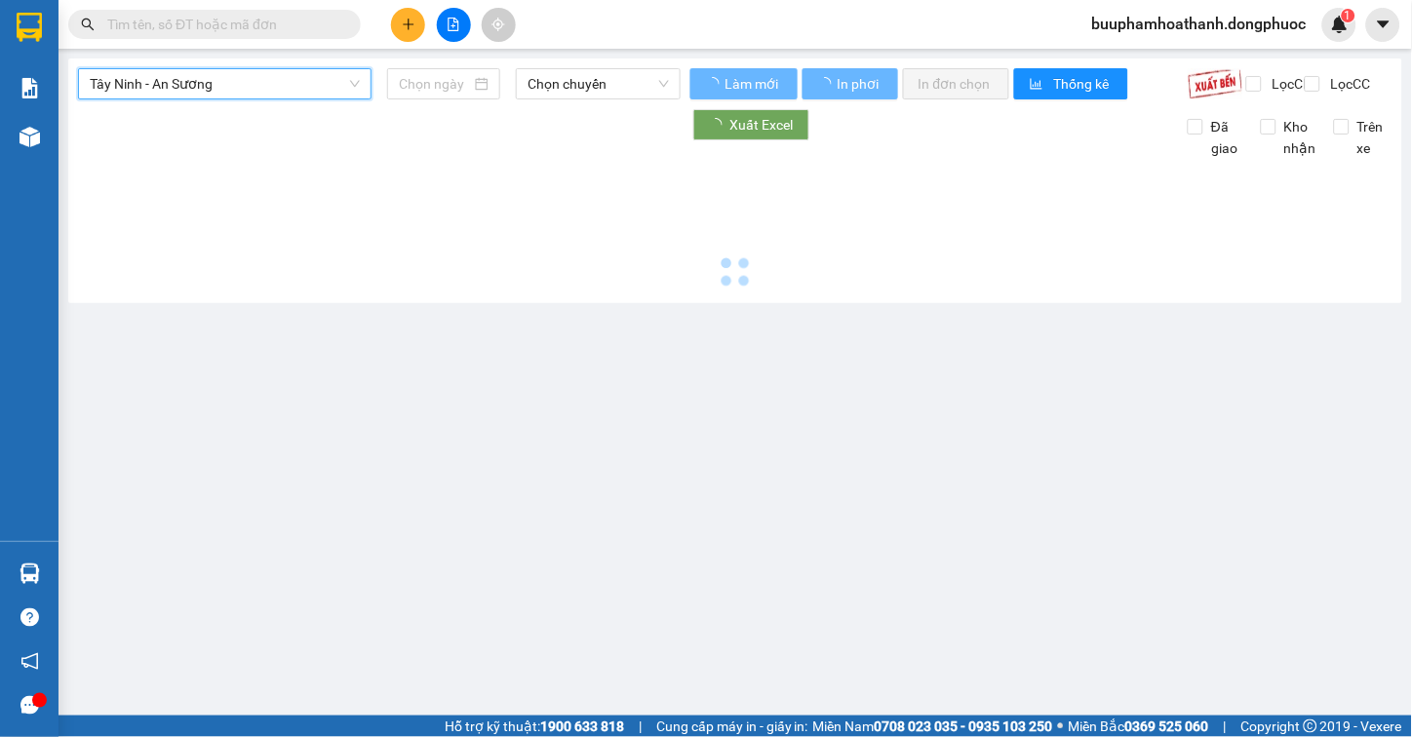
type input "[DATE]"
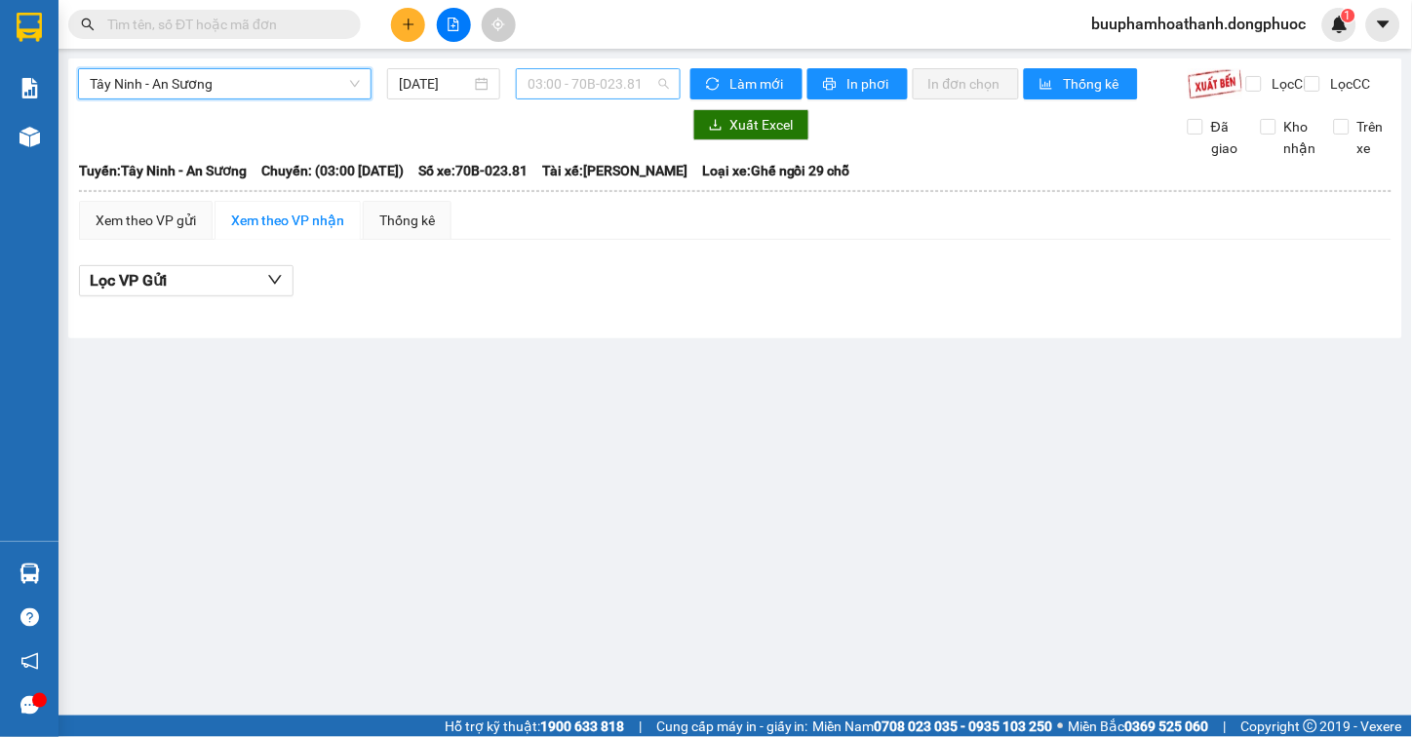
click at [552, 86] on span "03:00 - 70B-023.81" at bounding box center [598, 83] width 141 height 29
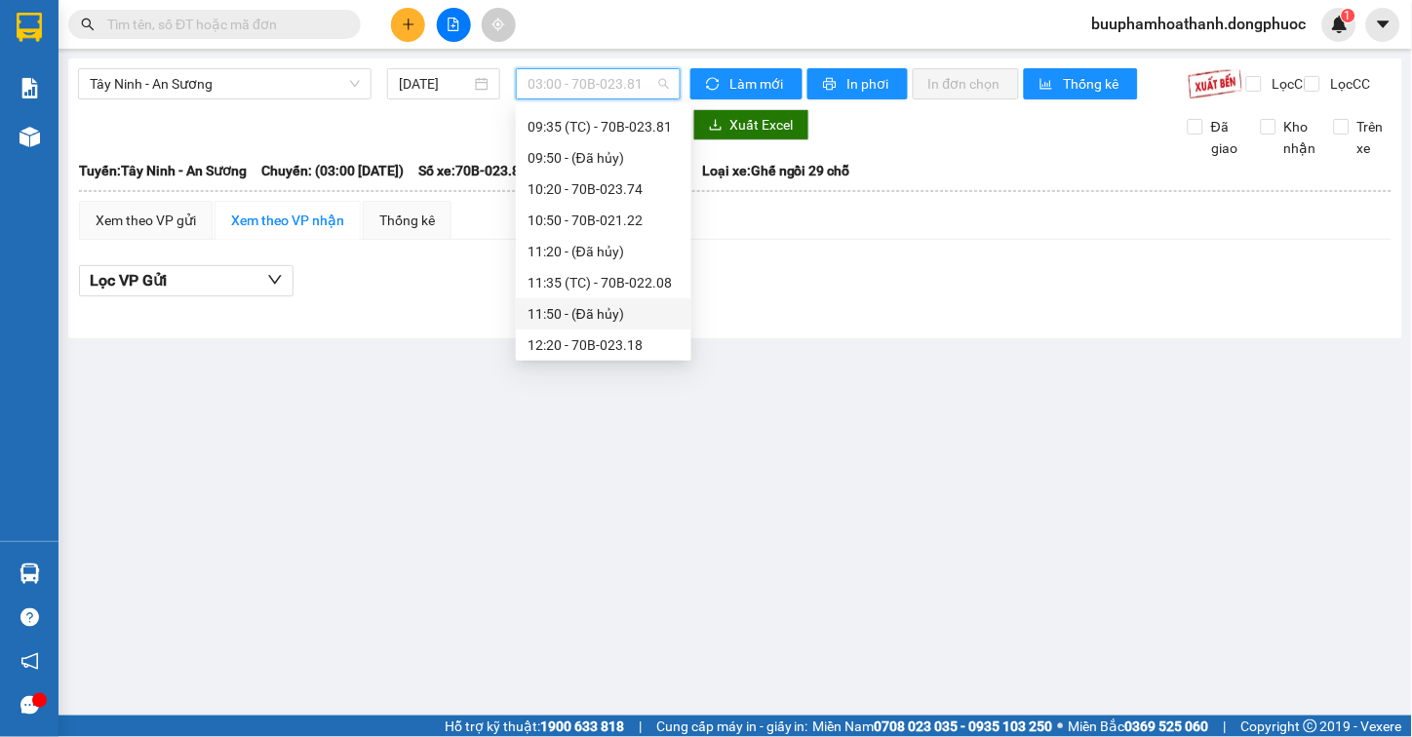
scroll to position [541, 0]
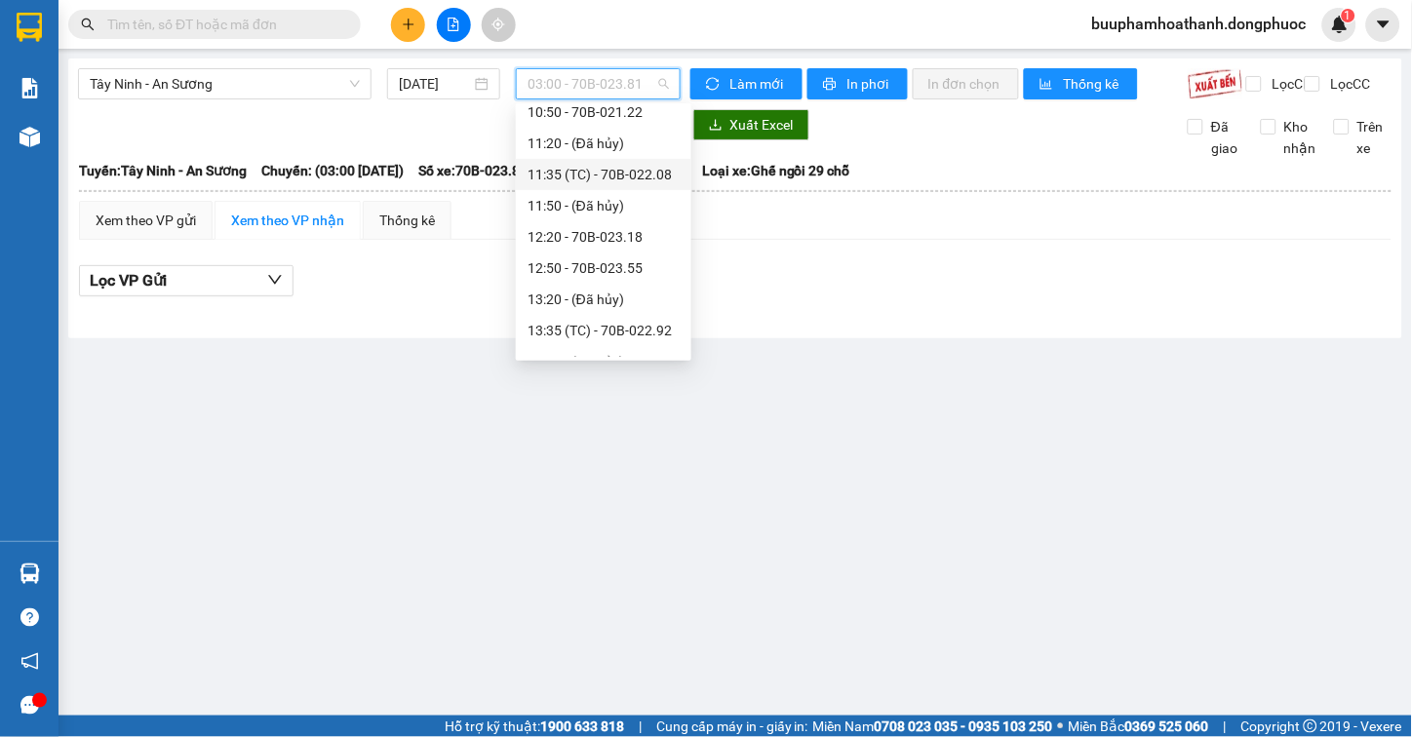
click at [661, 159] on div "11:35 (TC) - 70B-022.08" at bounding box center [604, 174] width 176 height 31
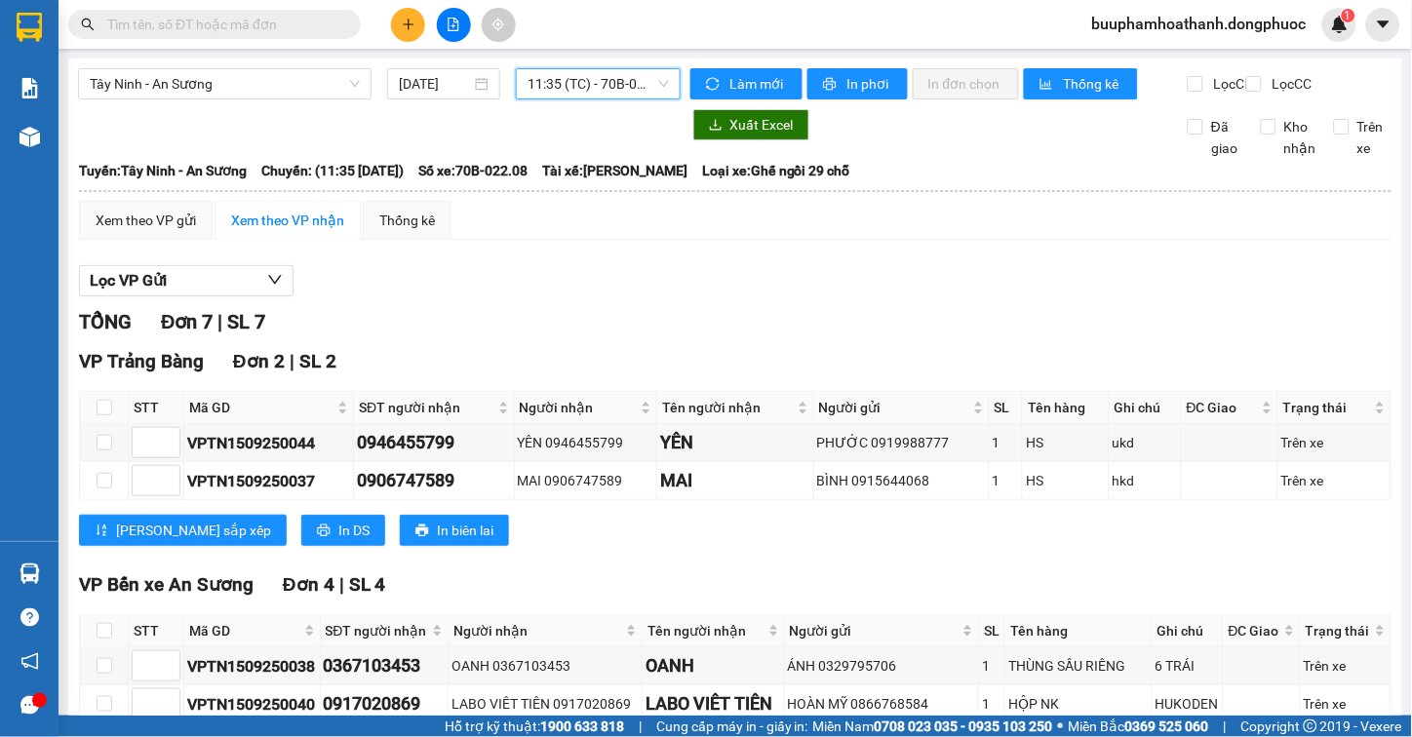
scroll to position [388, 0]
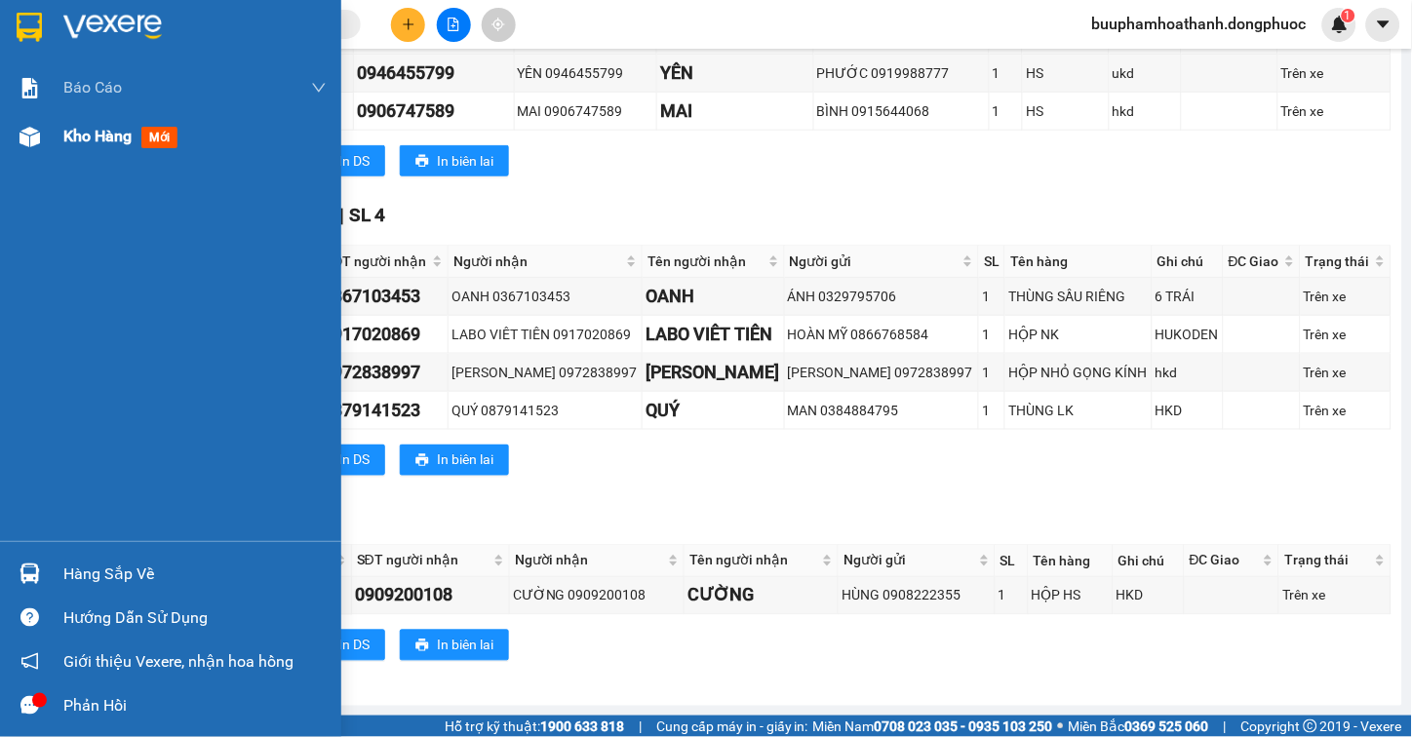
click at [37, 133] on img at bounding box center [30, 137] width 20 height 20
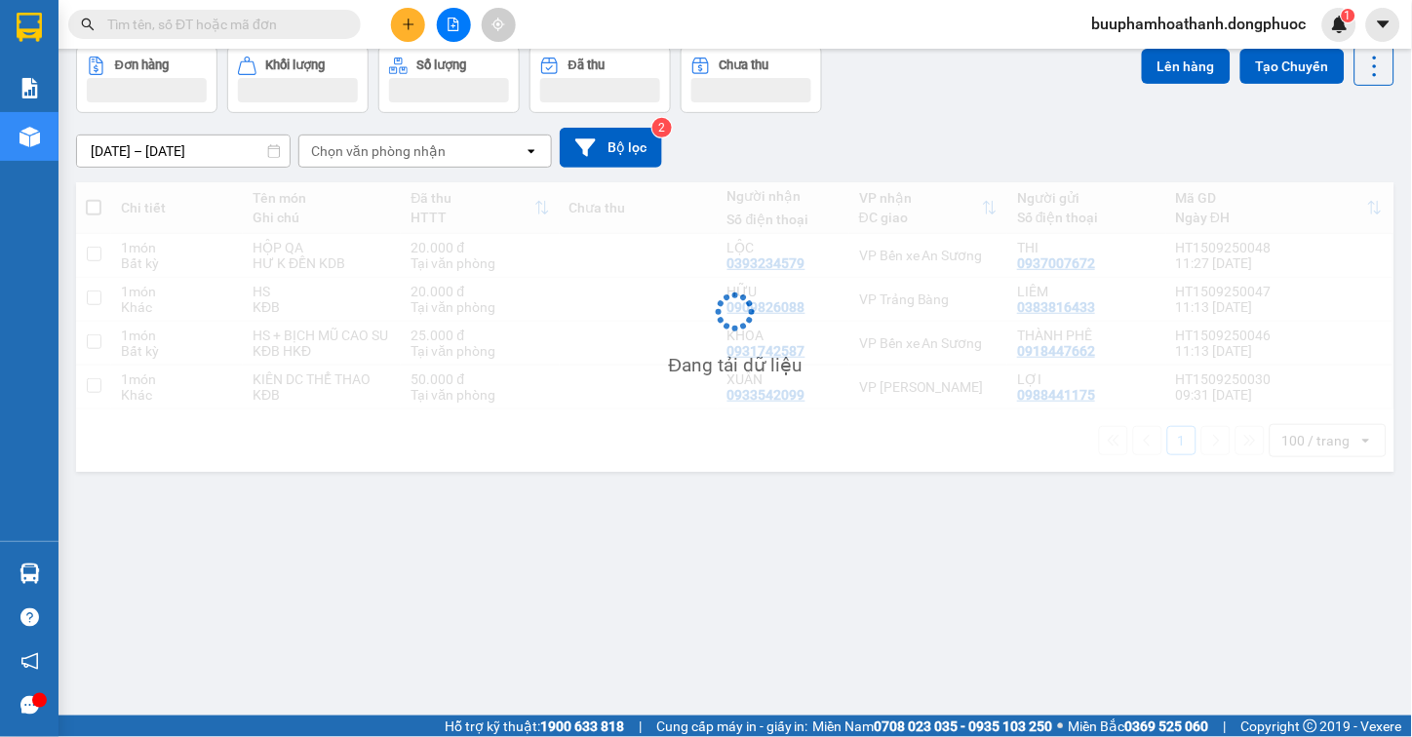
scroll to position [90, 0]
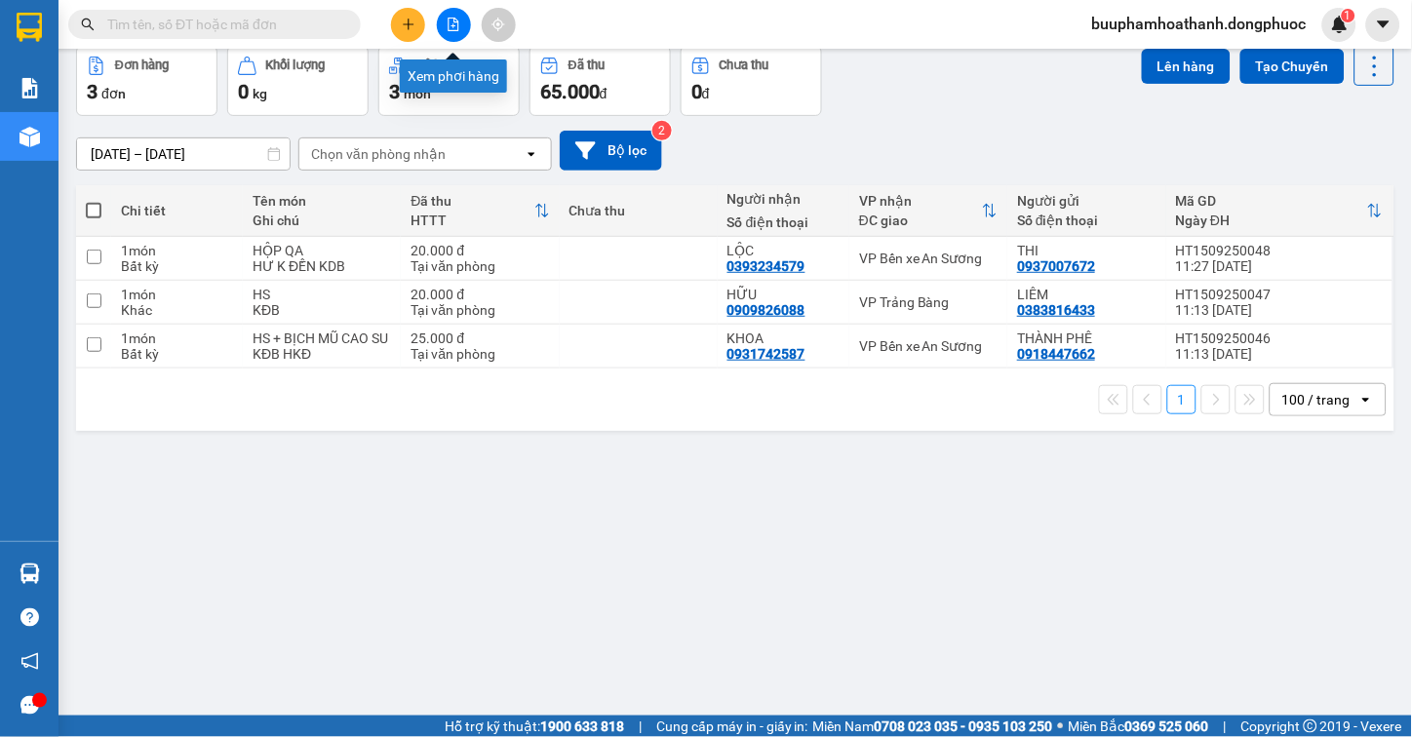
click at [454, 36] on button at bounding box center [454, 25] width 34 height 34
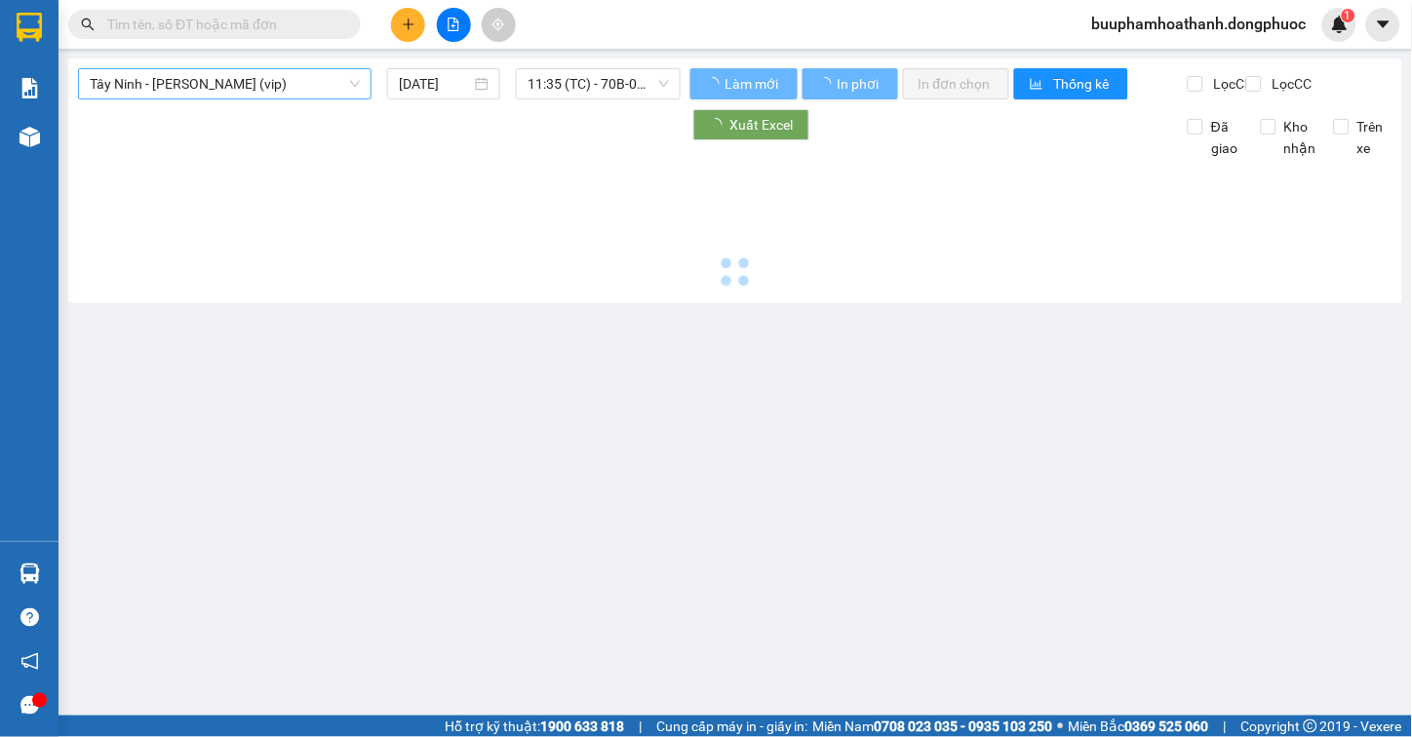
click at [296, 88] on span "Tây Ninh - [PERSON_NAME] (vip)" at bounding box center [225, 83] width 270 height 29
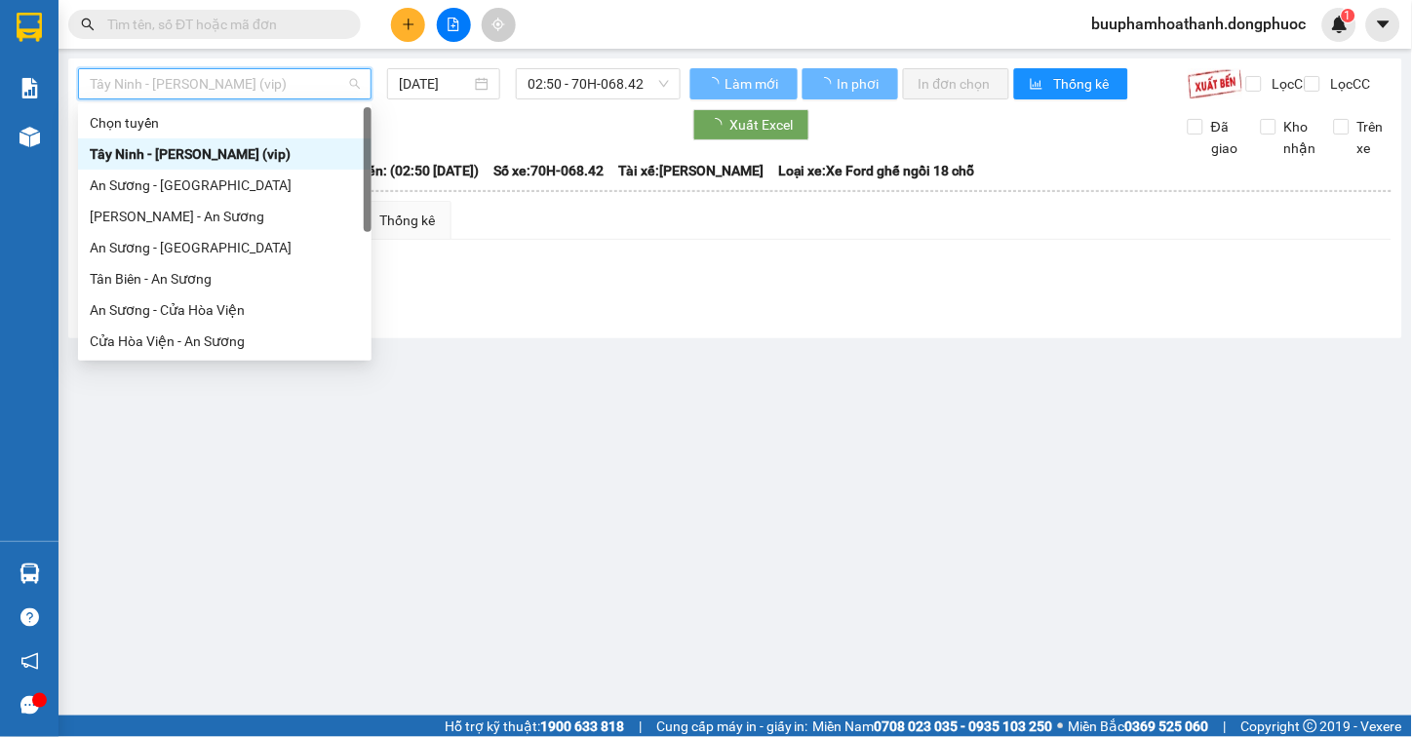
click at [573, 99] on div "Tây Ninh - Hồ Chí Minh (vip) 15/09/2025 02:50 - 70H-068.42" at bounding box center [379, 83] width 603 height 31
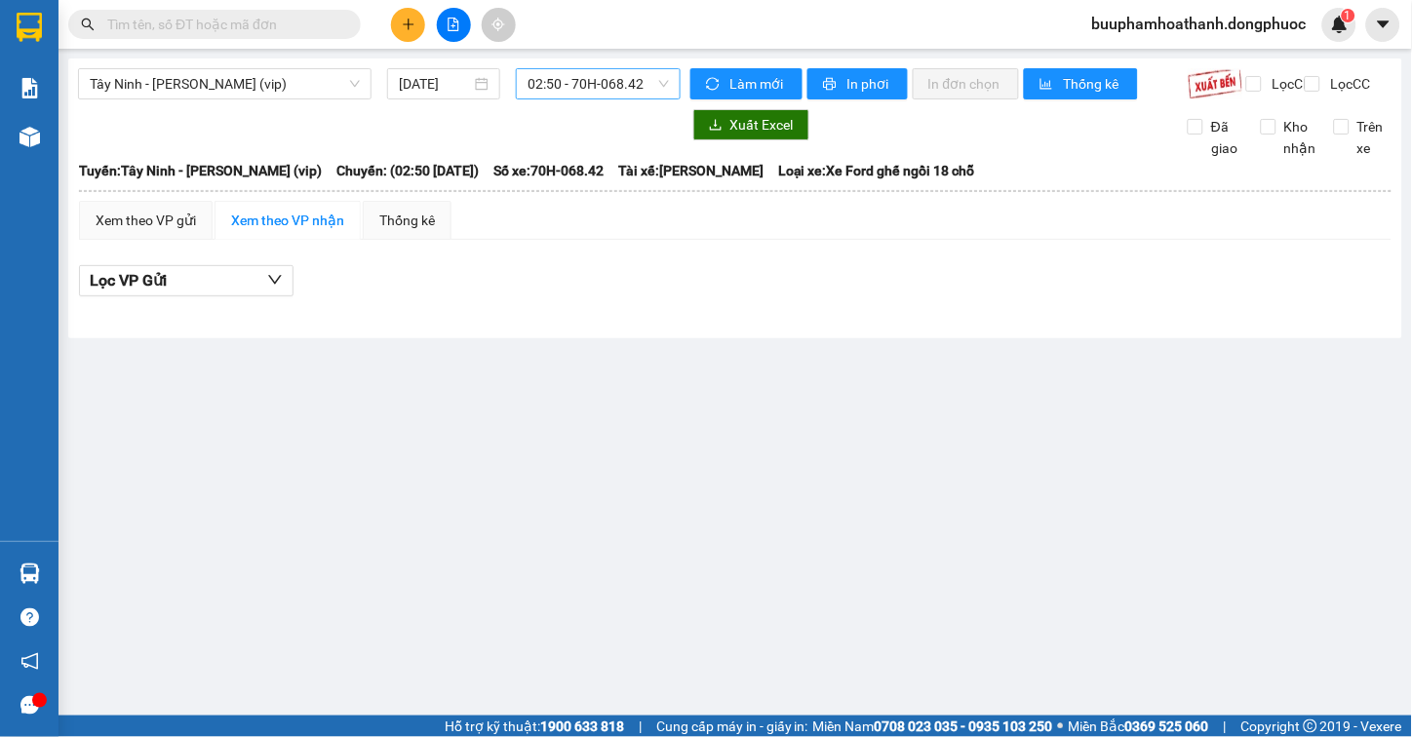
drag, startPoint x: 585, startPoint y: 86, endPoint x: 602, endPoint y: 82, distance: 17.0
click at [588, 86] on span "02:50 - 70H-068.42" at bounding box center [598, 83] width 141 height 29
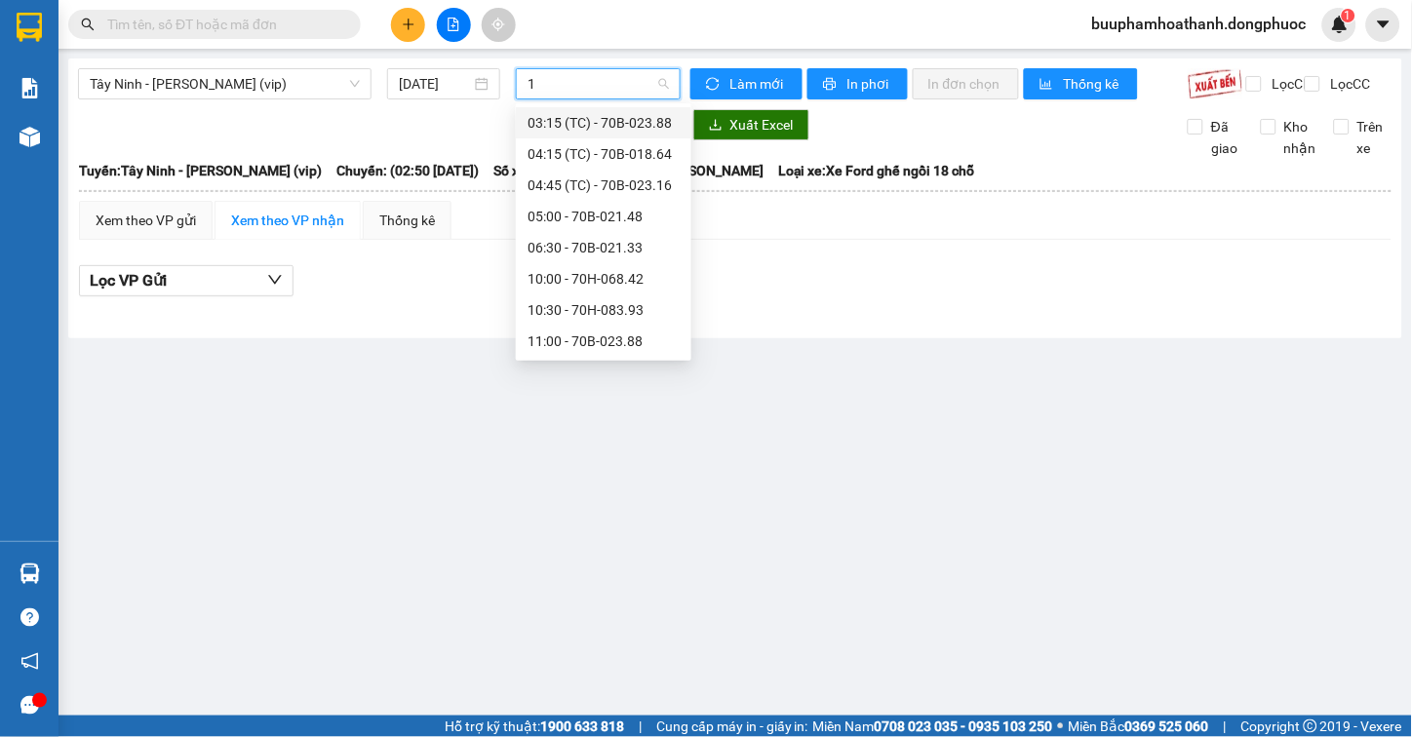
type input "12"
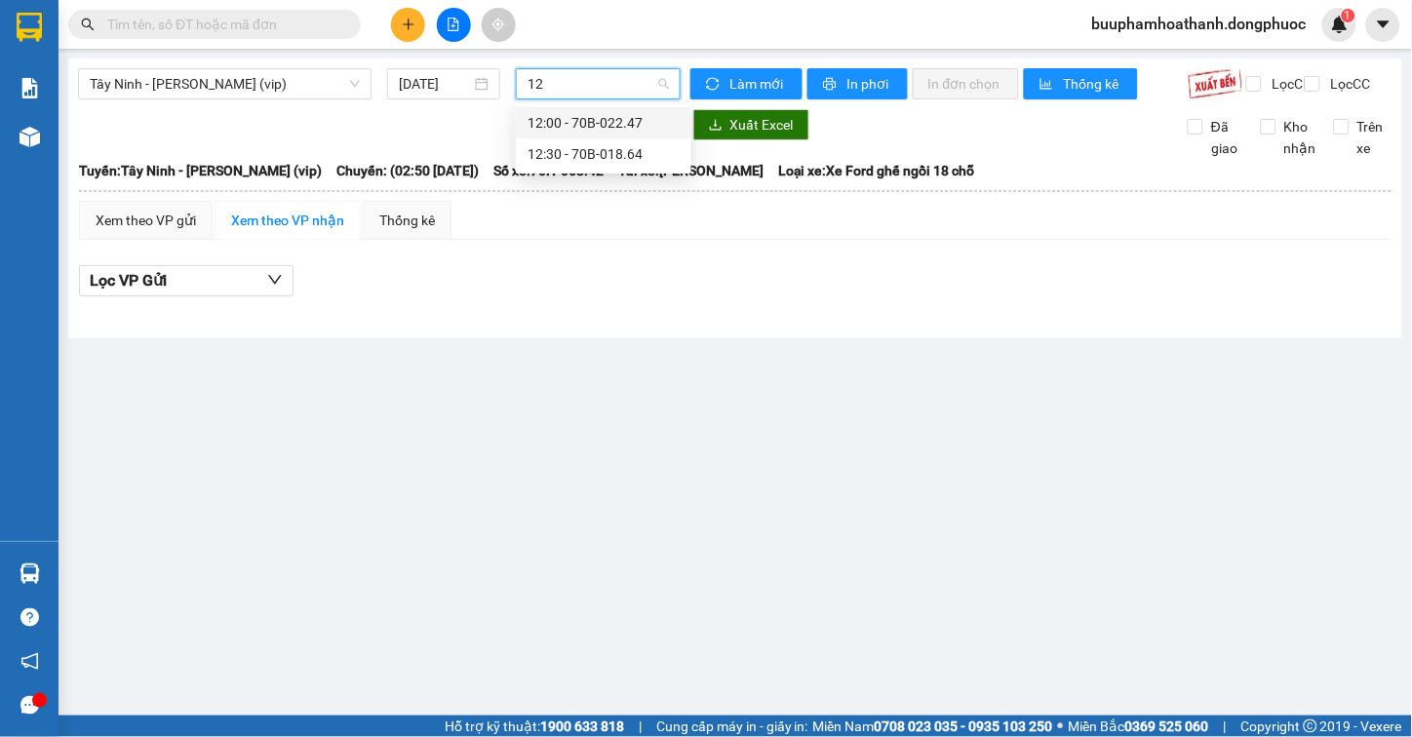
click at [582, 121] on div "12:00 - 70B-022.47" at bounding box center [604, 122] width 152 height 21
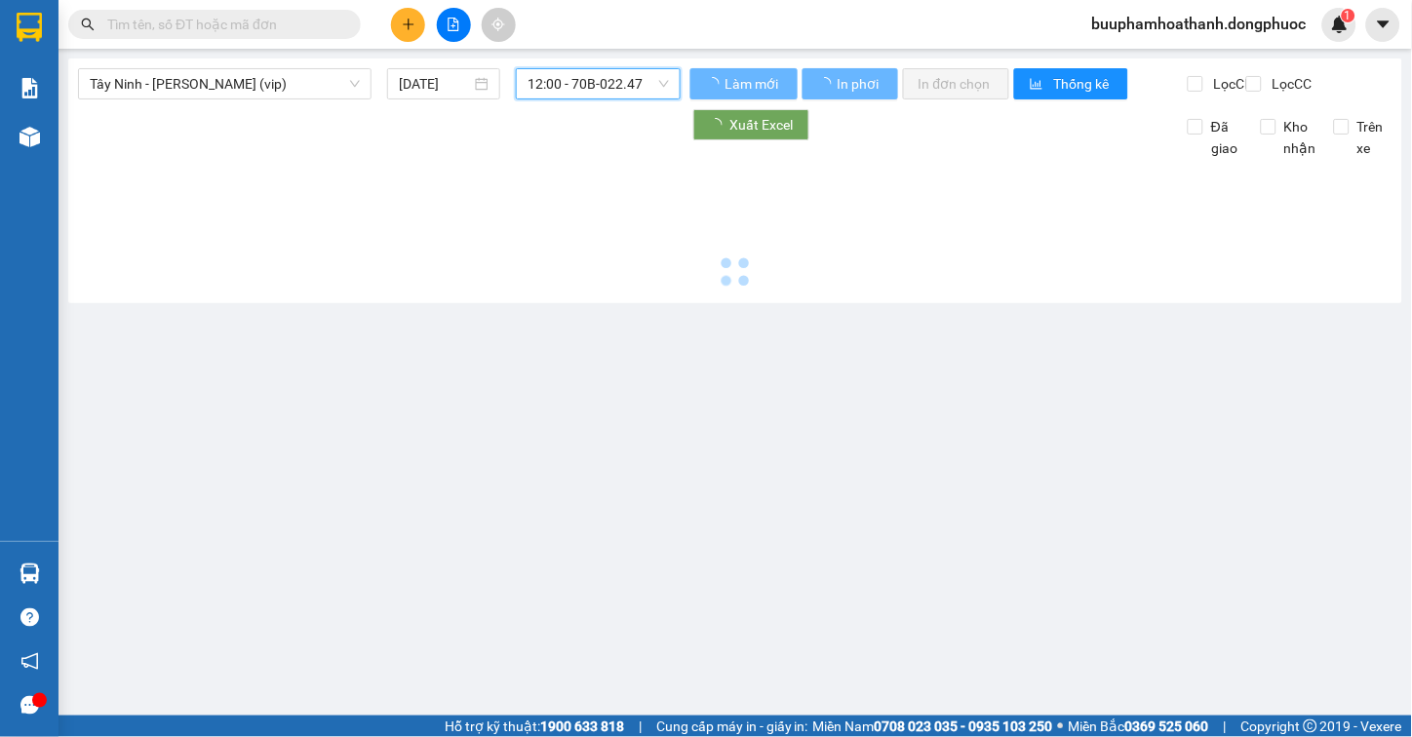
click at [590, 93] on span "12:00 - 70B-022.47" at bounding box center [598, 83] width 141 height 29
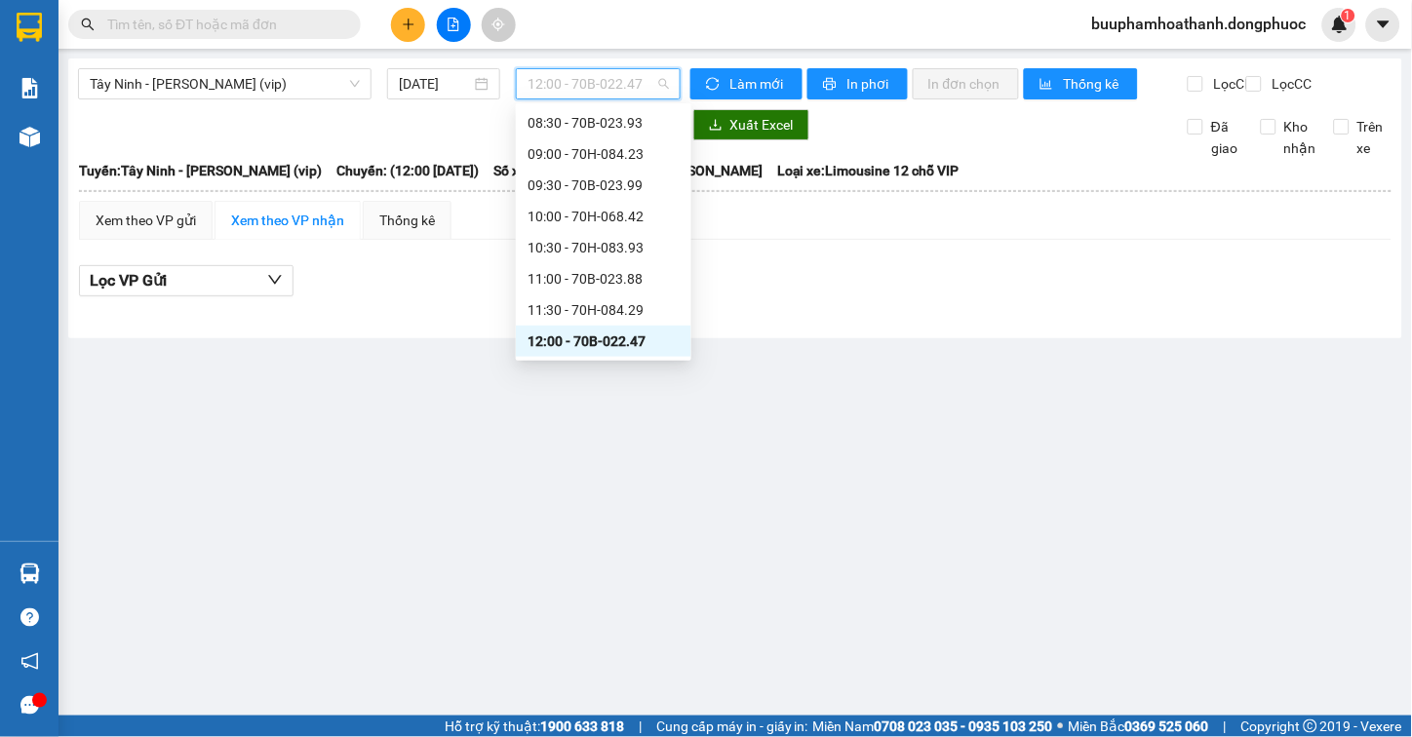
scroll to position [795, 0]
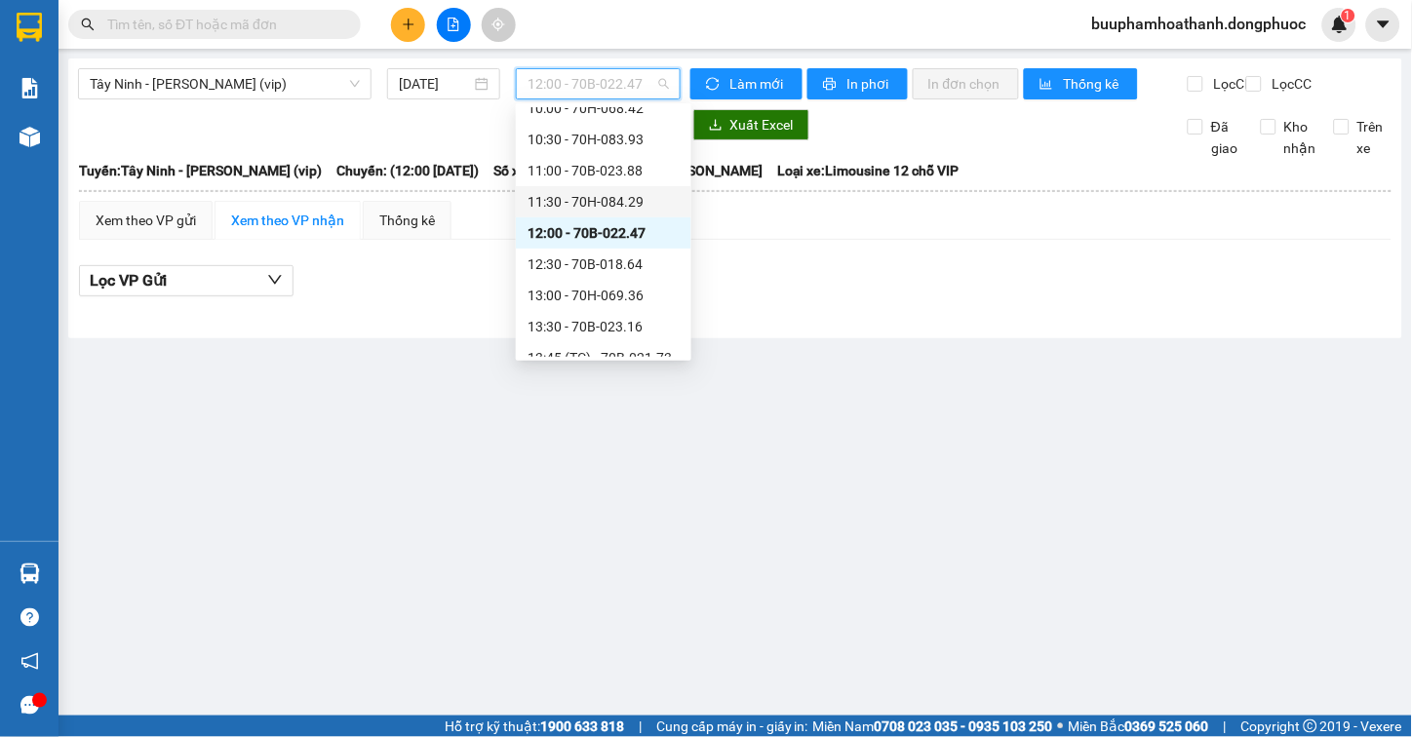
click at [807, 258] on div "Xem theo VP gửi Xem theo VP nhận Thống kê Lọc VP Gửi" at bounding box center [735, 259] width 1313 height 117
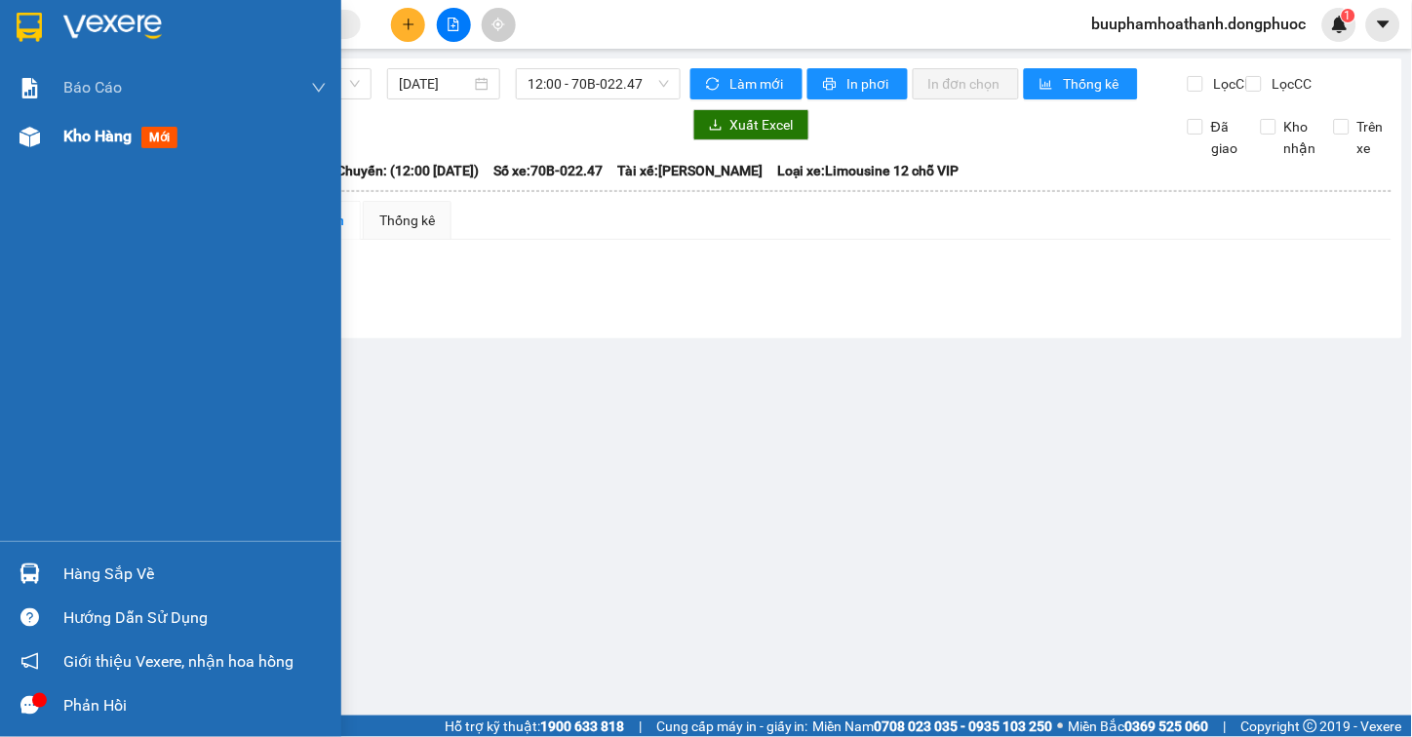
click at [56, 141] on div "Kho hàng mới" at bounding box center [170, 136] width 341 height 49
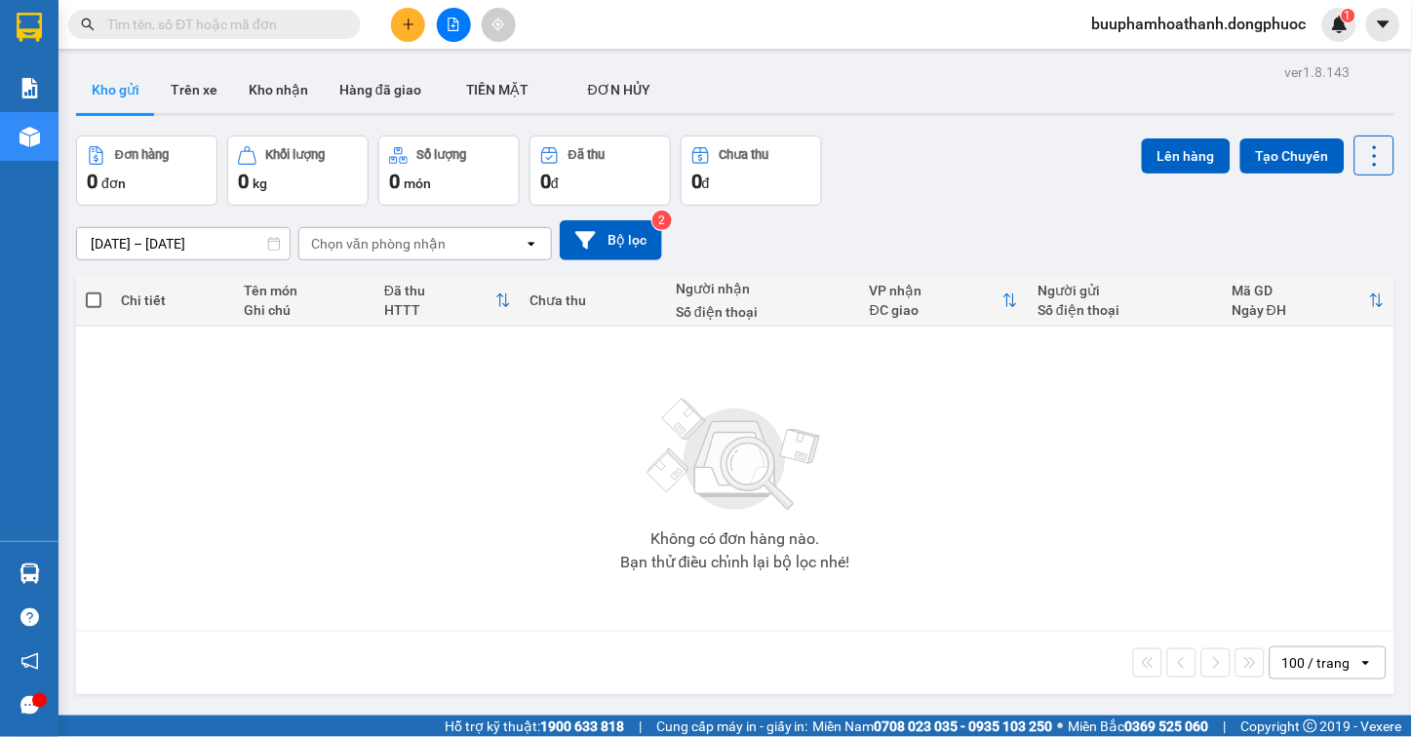
scroll to position [90, 0]
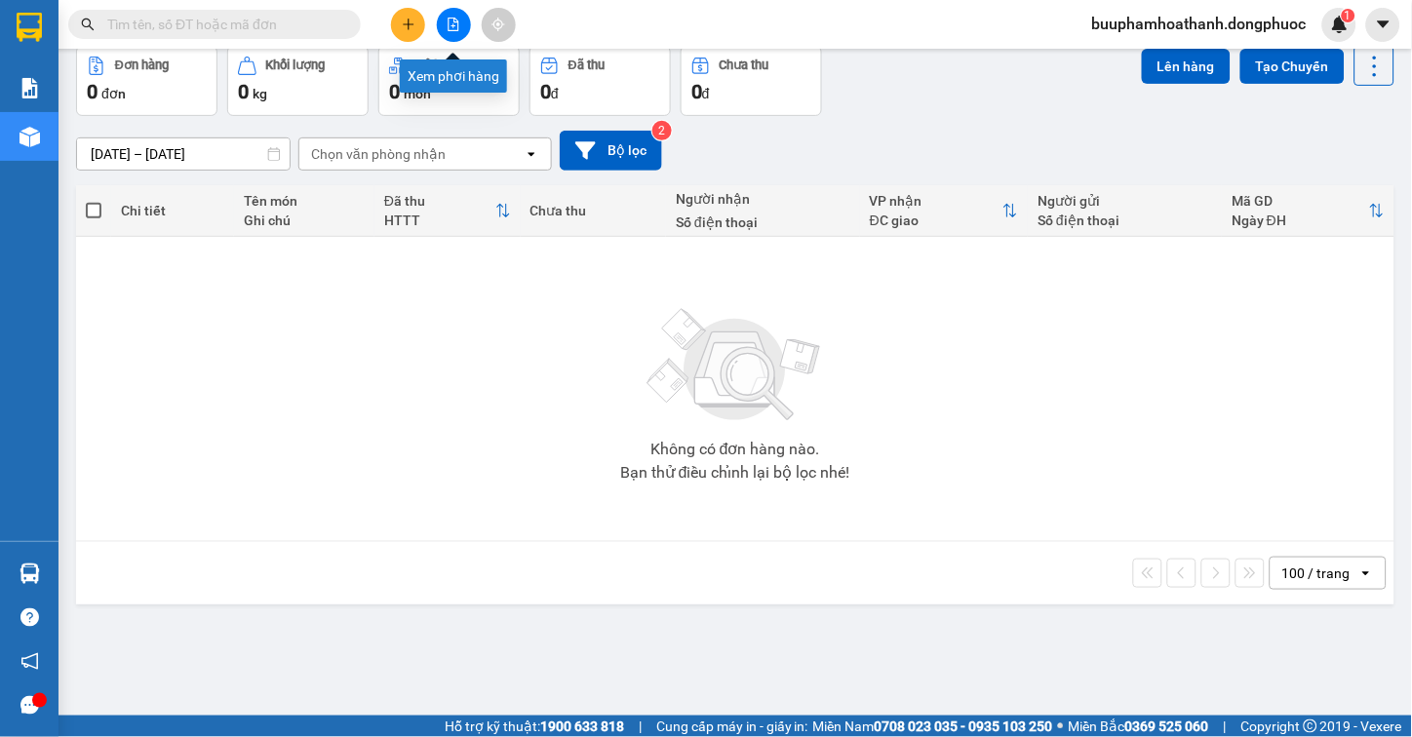
click at [464, 15] on button at bounding box center [454, 25] width 34 height 34
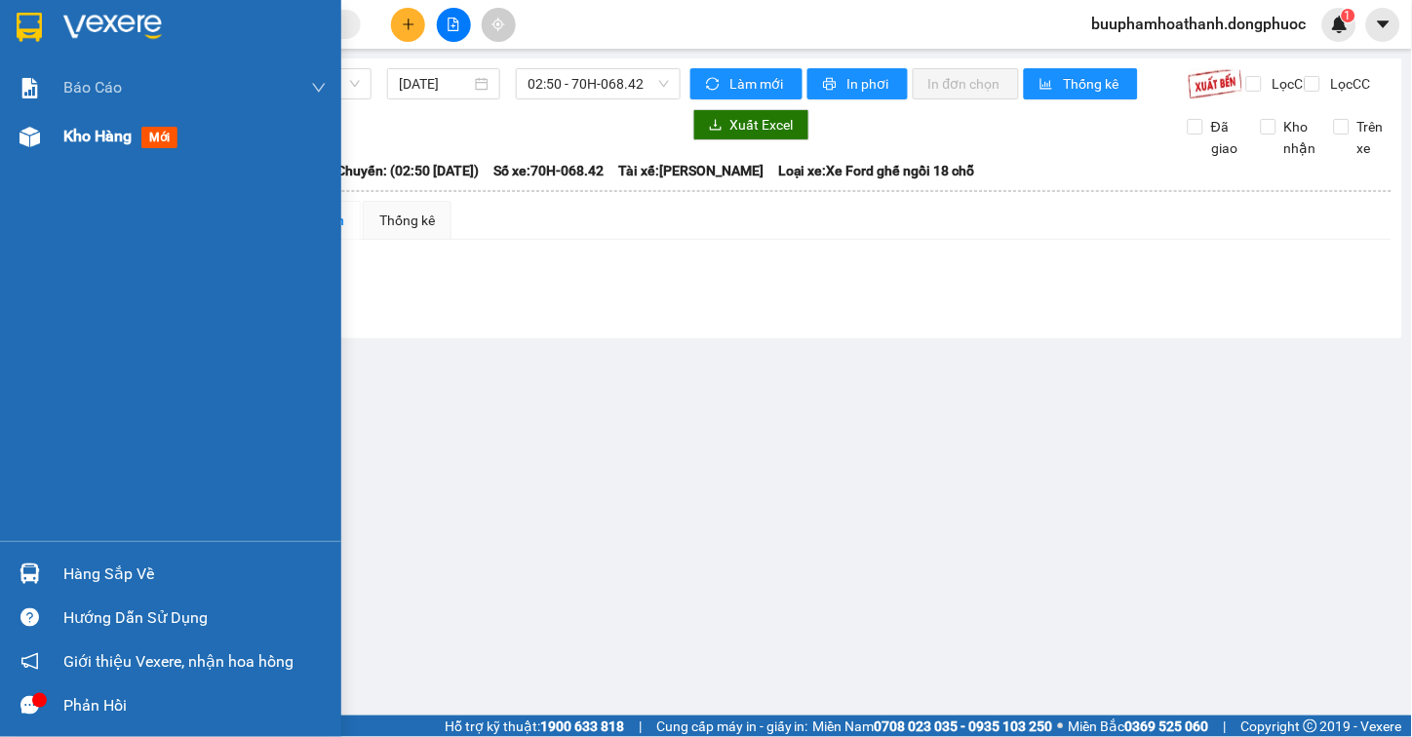
click at [49, 141] on div "Kho hàng mới" at bounding box center [170, 136] width 341 height 49
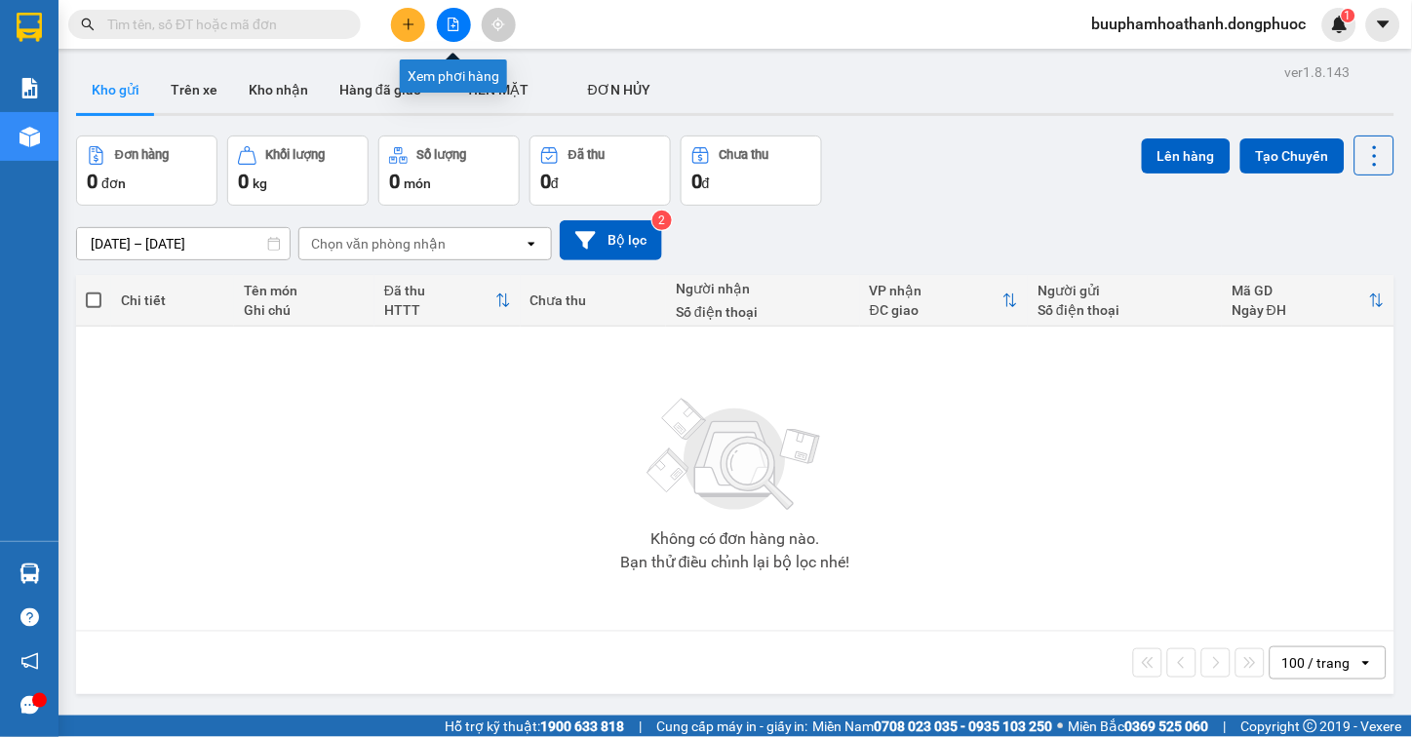
click at [442, 17] on button at bounding box center [454, 25] width 34 height 34
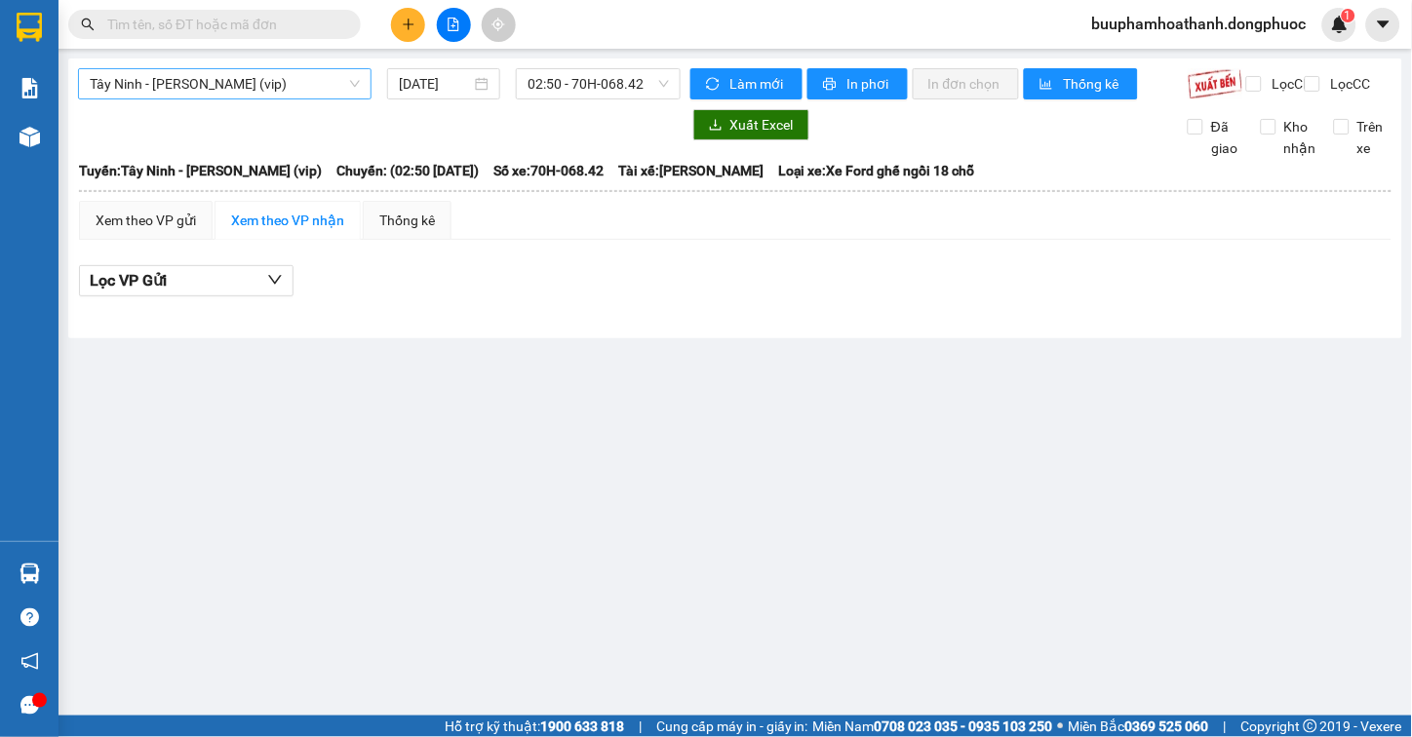
click at [227, 94] on span "Tây Ninh - [PERSON_NAME] (vip)" at bounding box center [225, 83] width 270 height 29
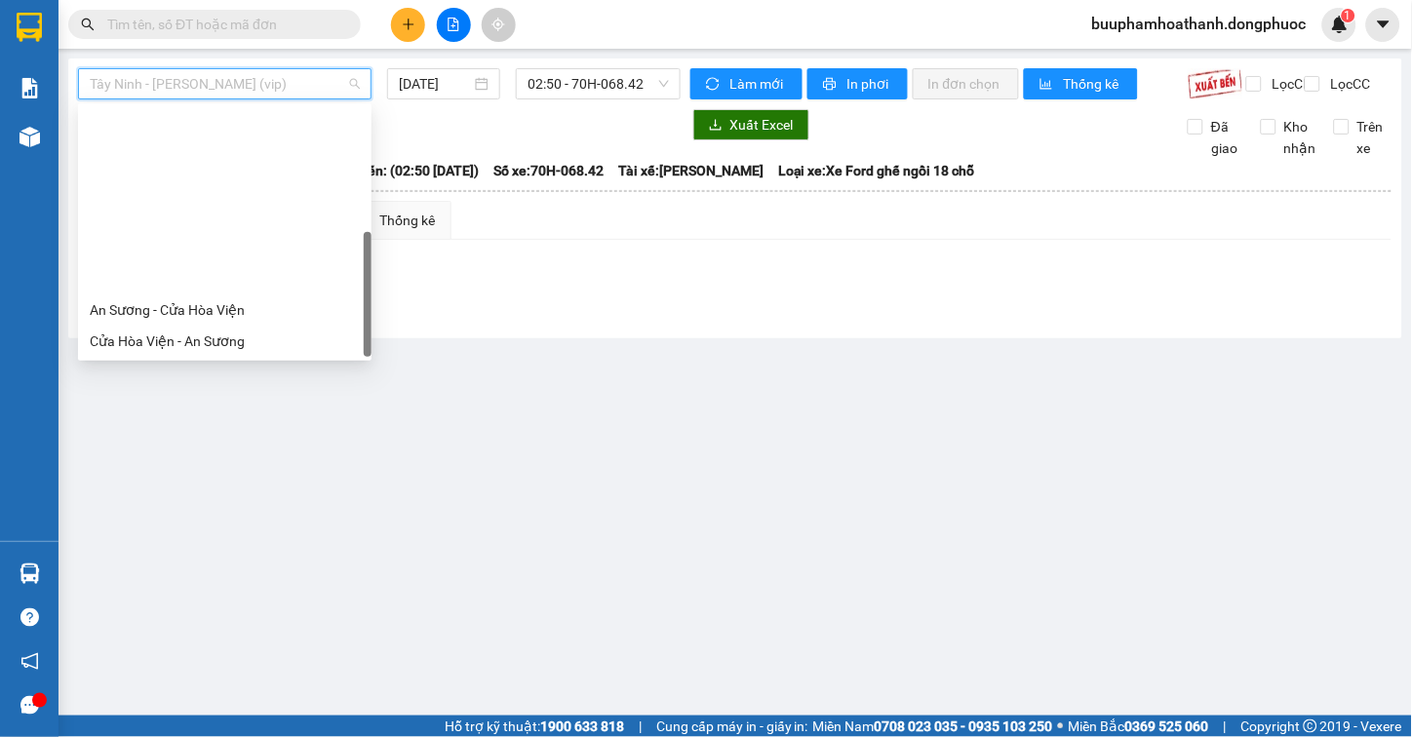
scroll to position [218, 0]
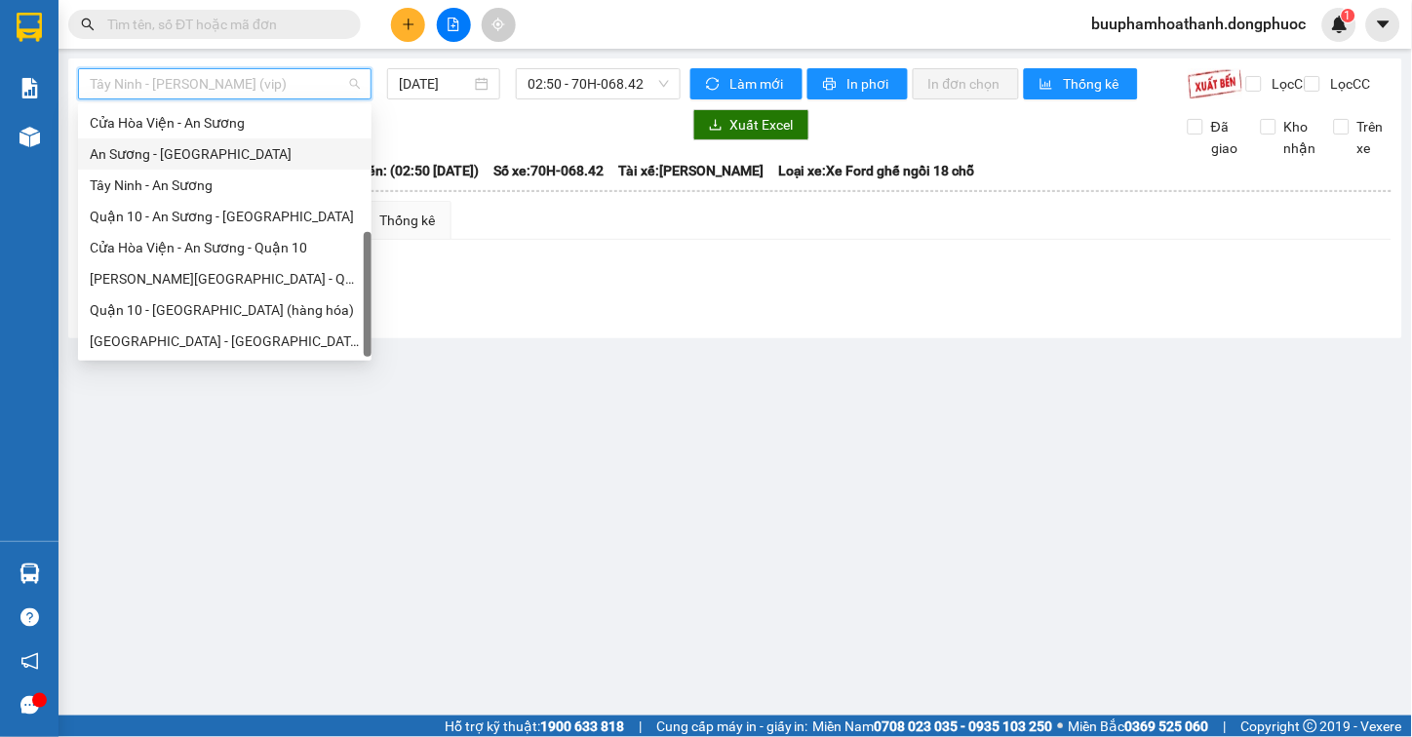
click at [235, 153] on div "An Sương - [GEOGRAPHIC_DATA]" at bounding box center [225, 153] width 270 height 21
type input "[DATE]"
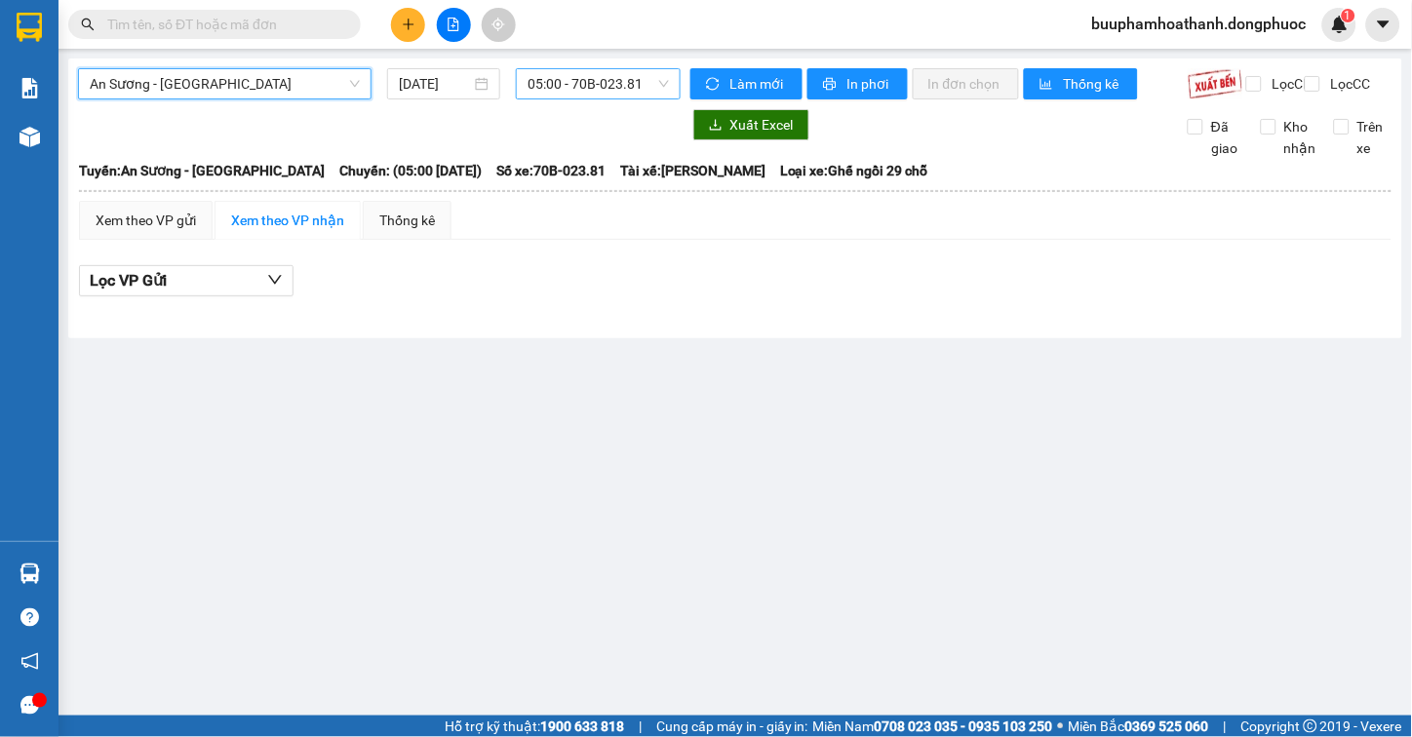
click at [585, 78] on span "05:00 - 70B-023.81" at bounding box center [598, 83] width 141 height 29
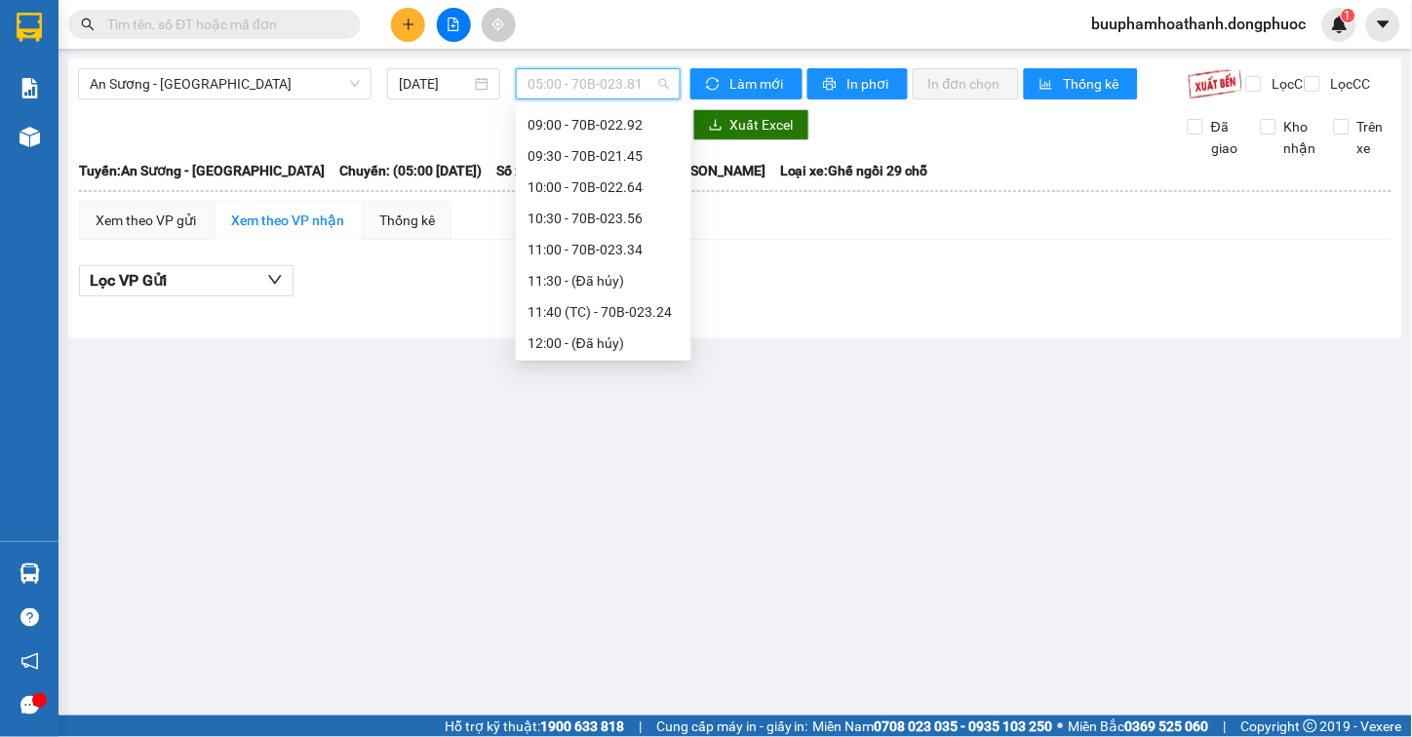
scroll to position [108, 0]
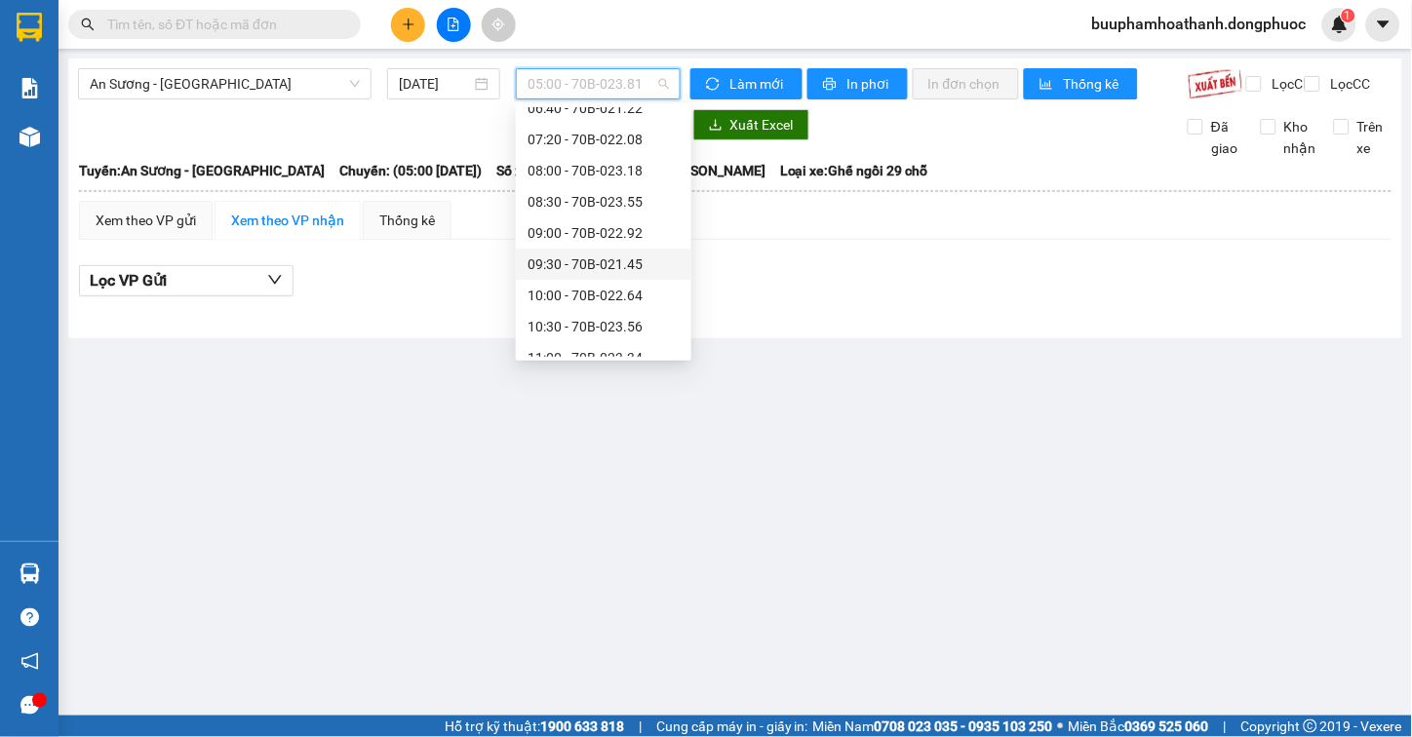
click at [649, 255] on div "09:30 - 70B-021.45" at bounding box center [604, 264] width 152 height 21
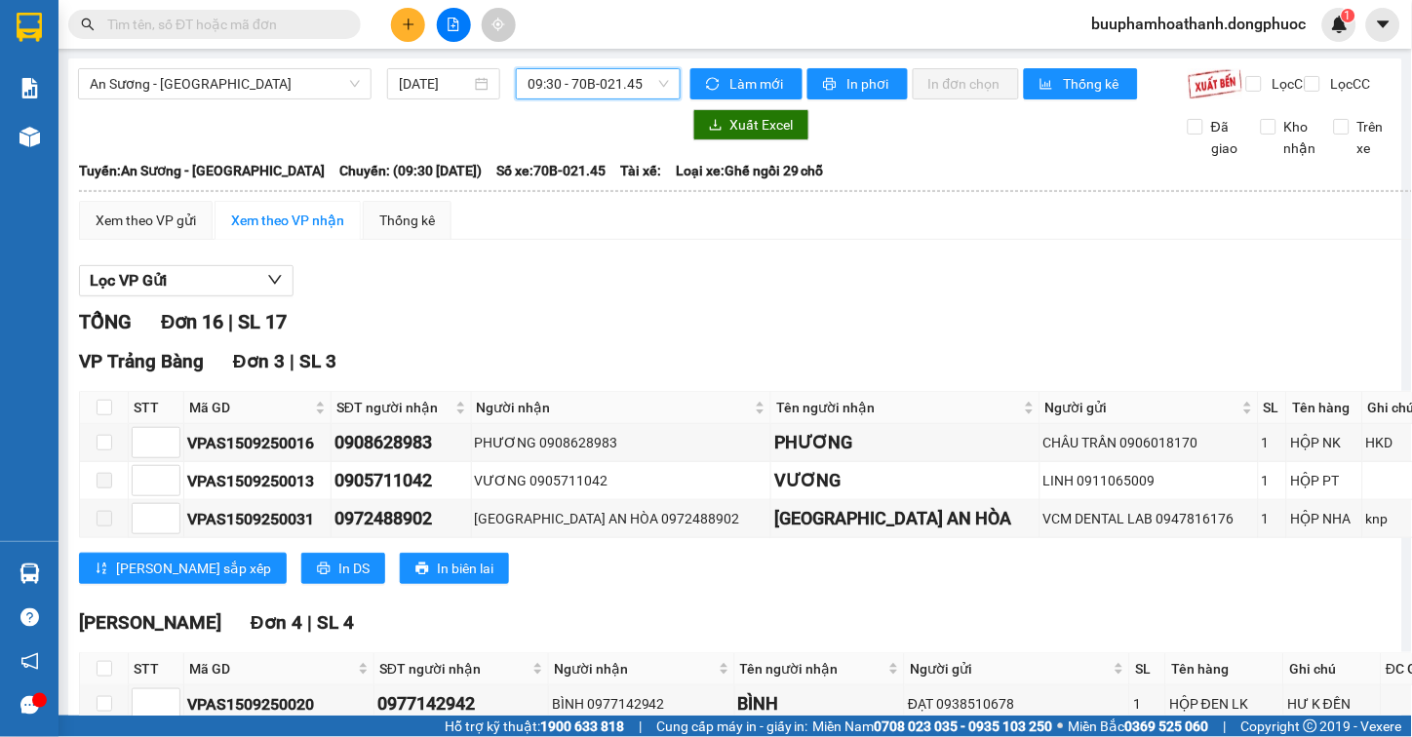
click at [628, 289] on div "Lọc VP Gửi" at bounding box center [844, 281] width 1530 height 32
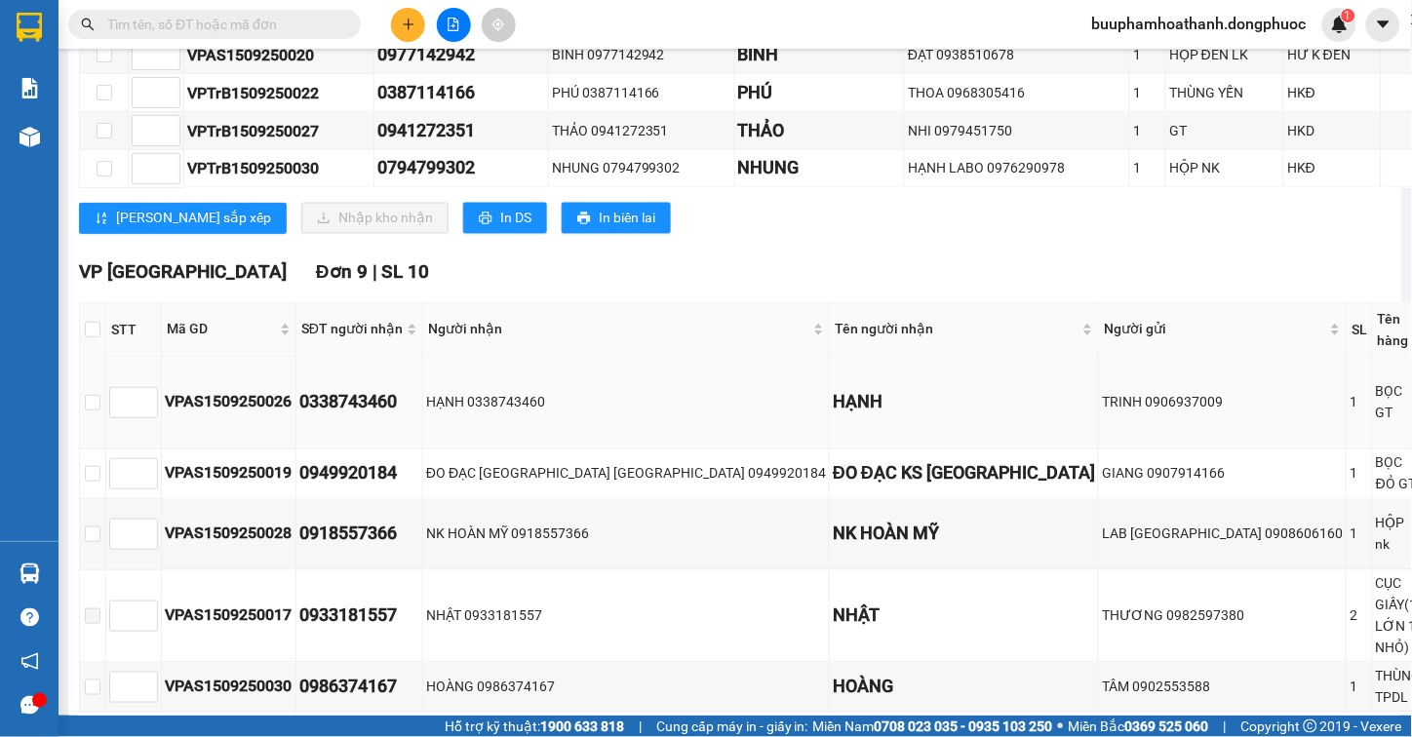
scroll to position [777, 0]
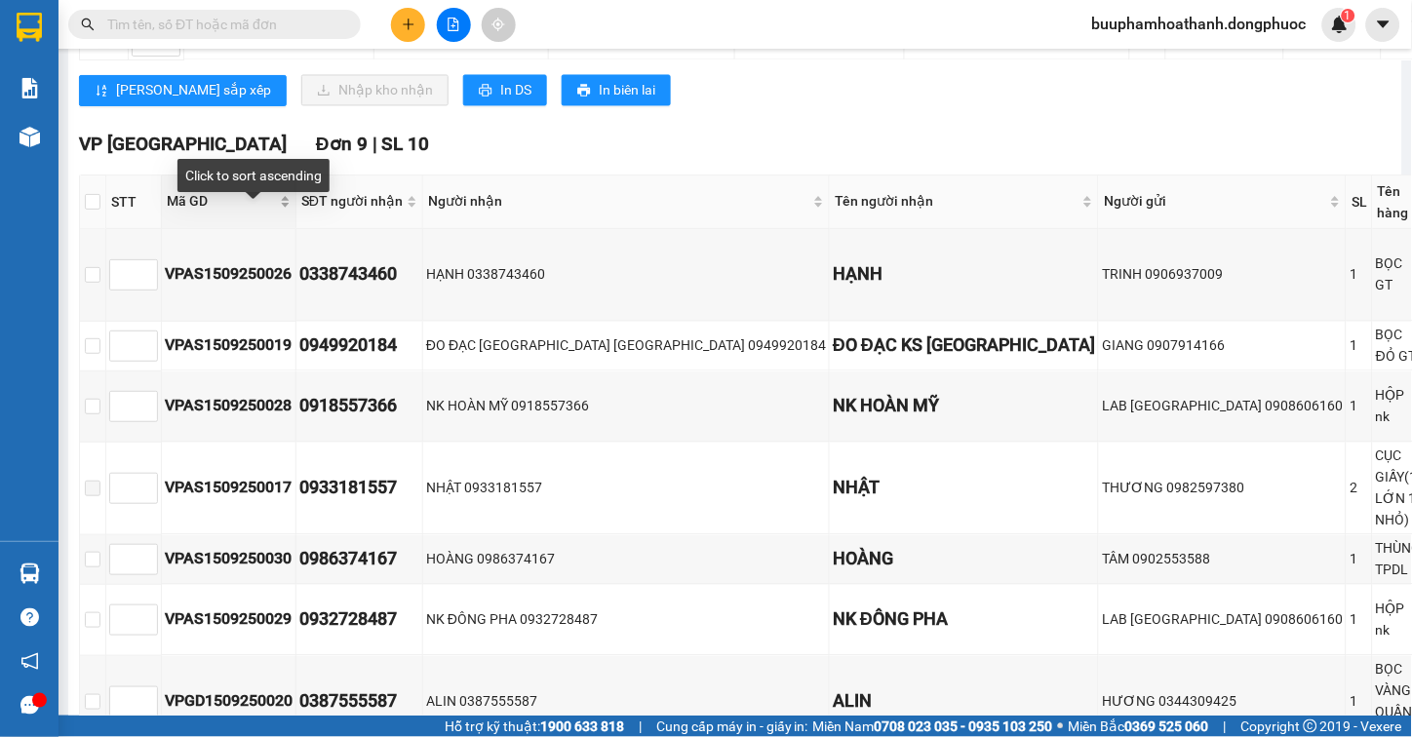
click at [203, 213] on span "Mã GD" at bounding box center [221, 201] width 109 height 21
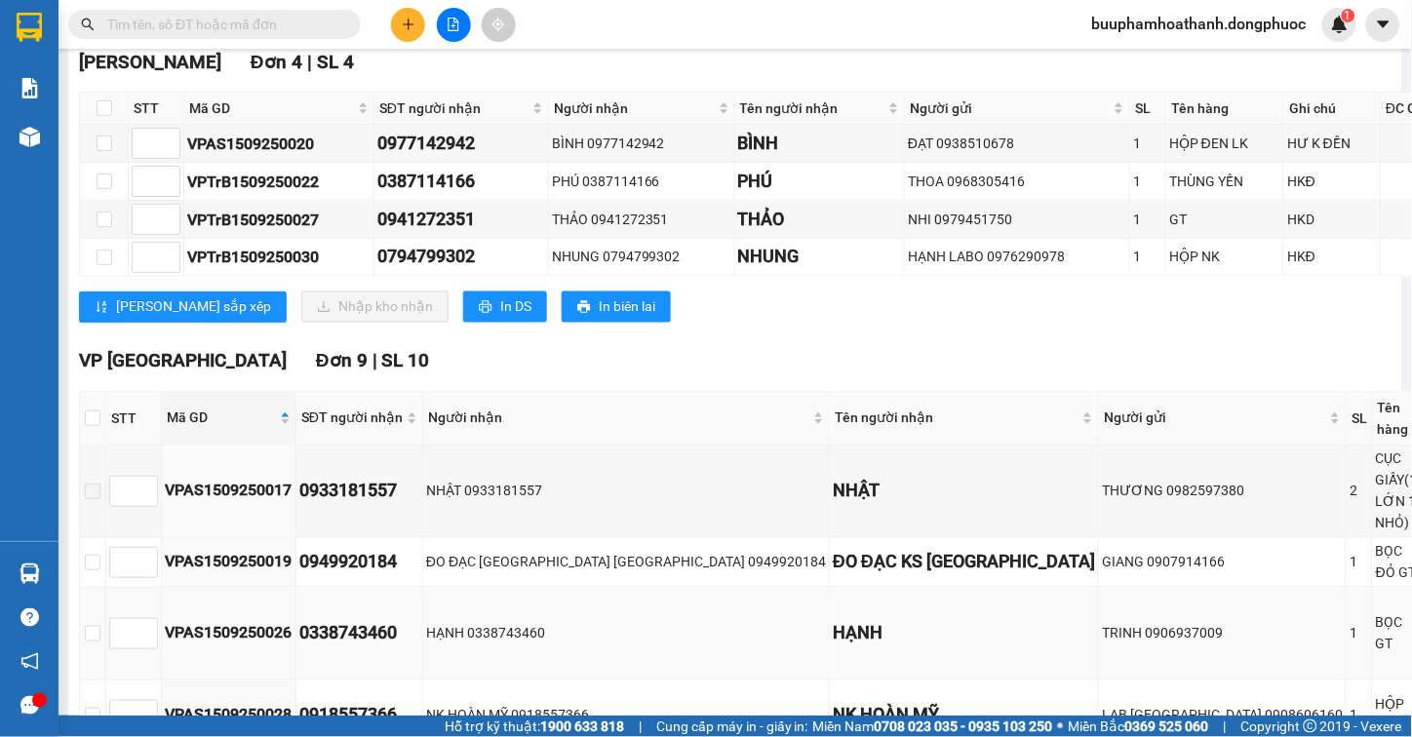
scroll to position [453, 0]
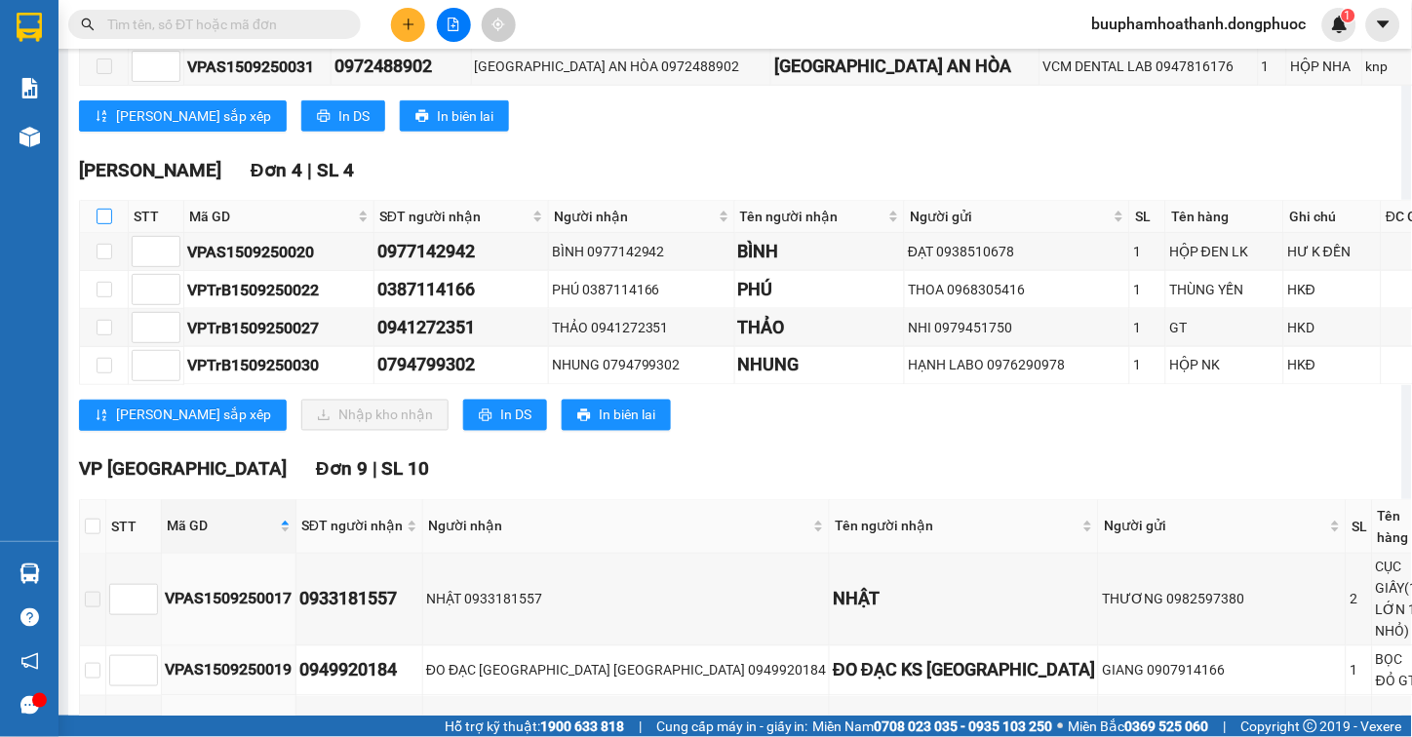
click at [103, 224] on input "checkbox" at bounding box center [105, 217] width 16 height 16
checkbox input "true"
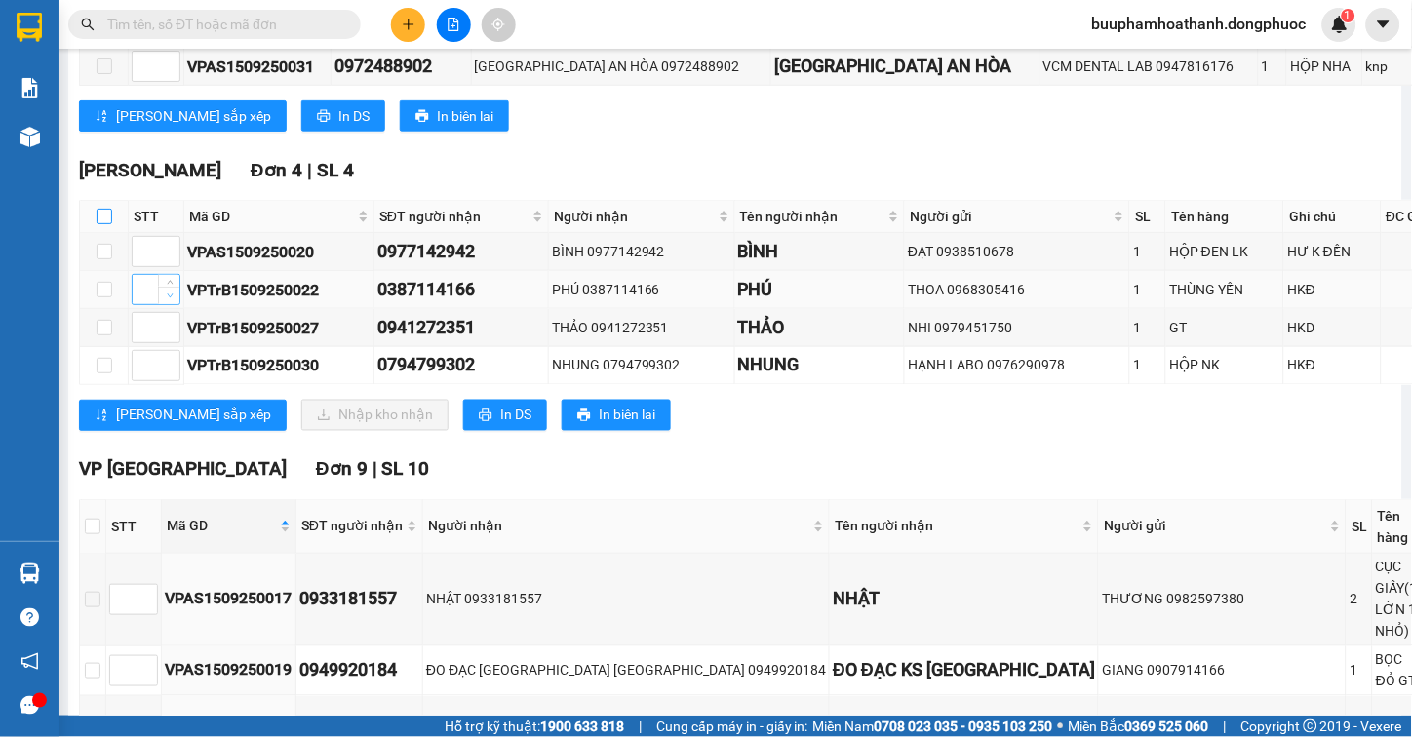
checkbox input "true"
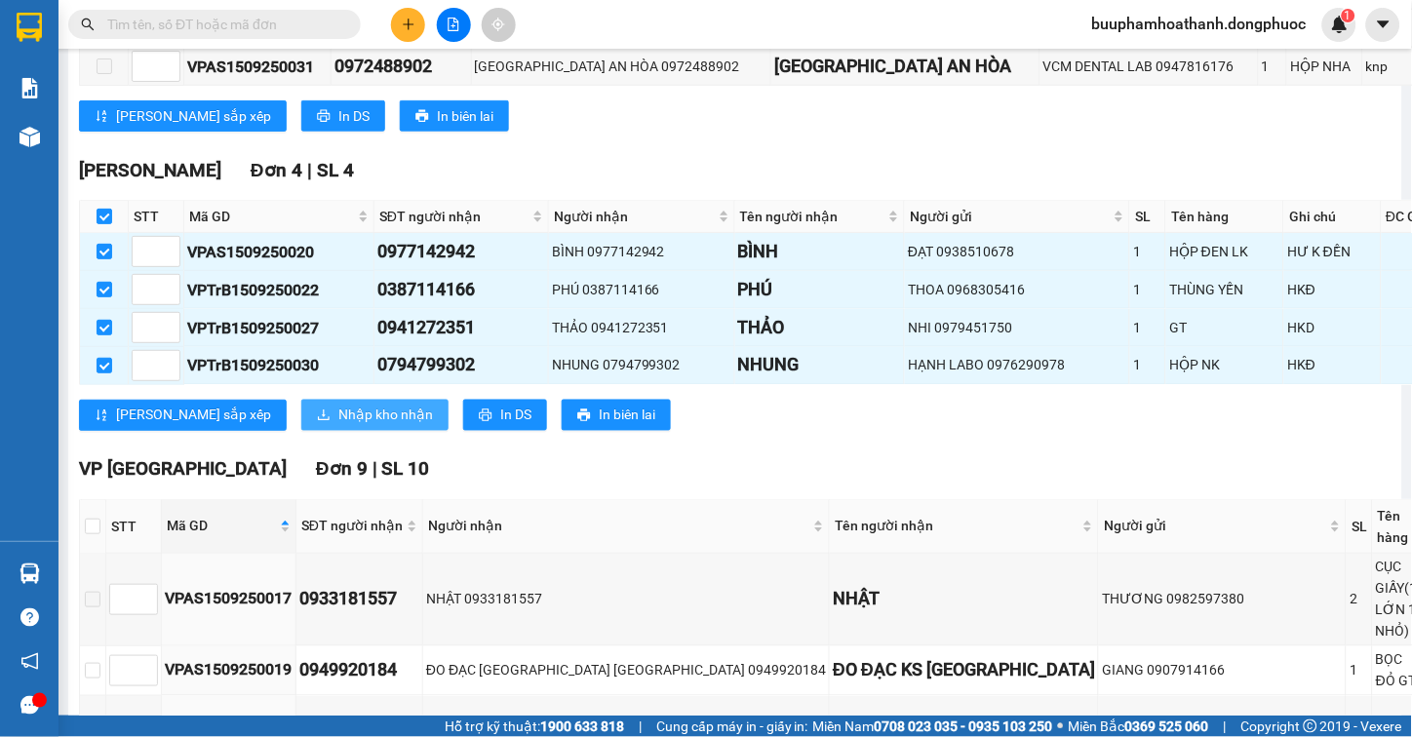
click at [317, 424] on span "download" at bounding box center [324, 417] width 14 height 16
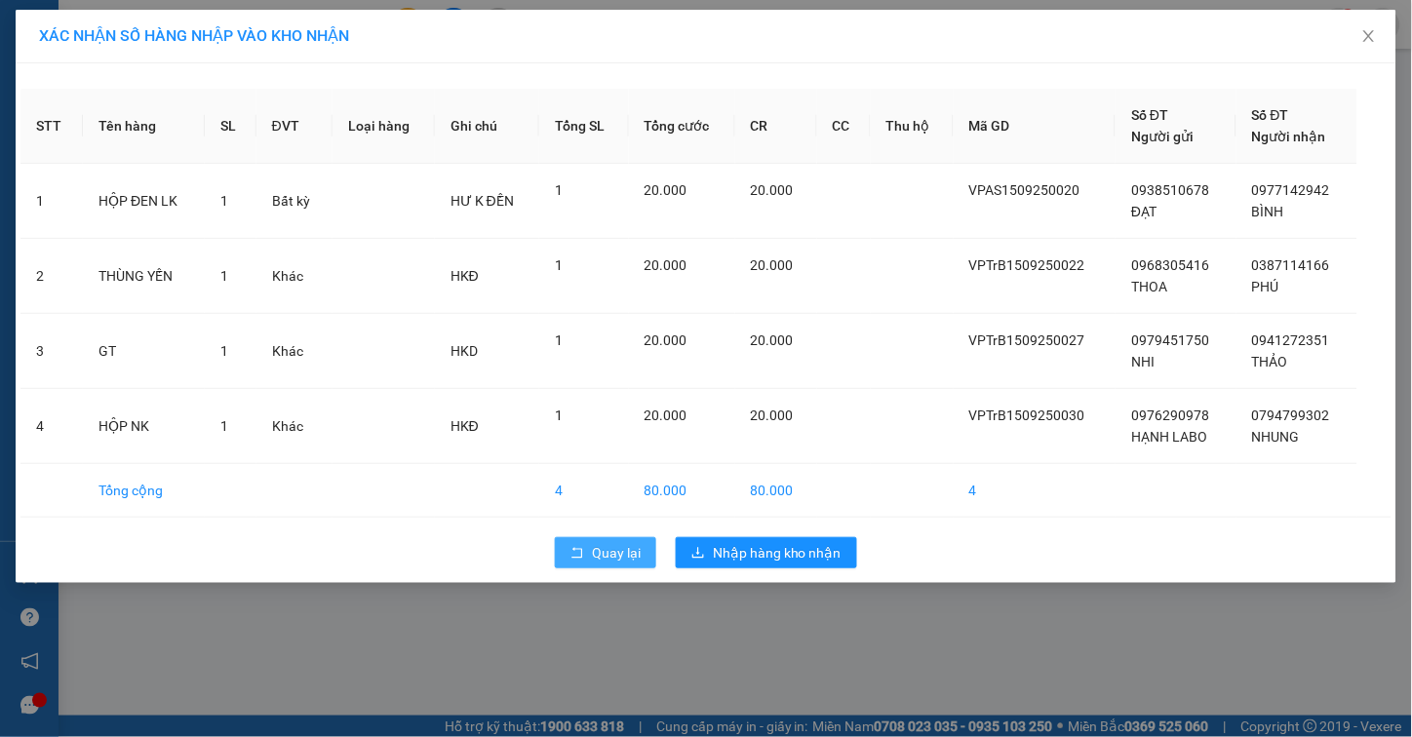
click at [638, 569] on button "Quay lại" at bounding box center [605, 552] width 101 height 31
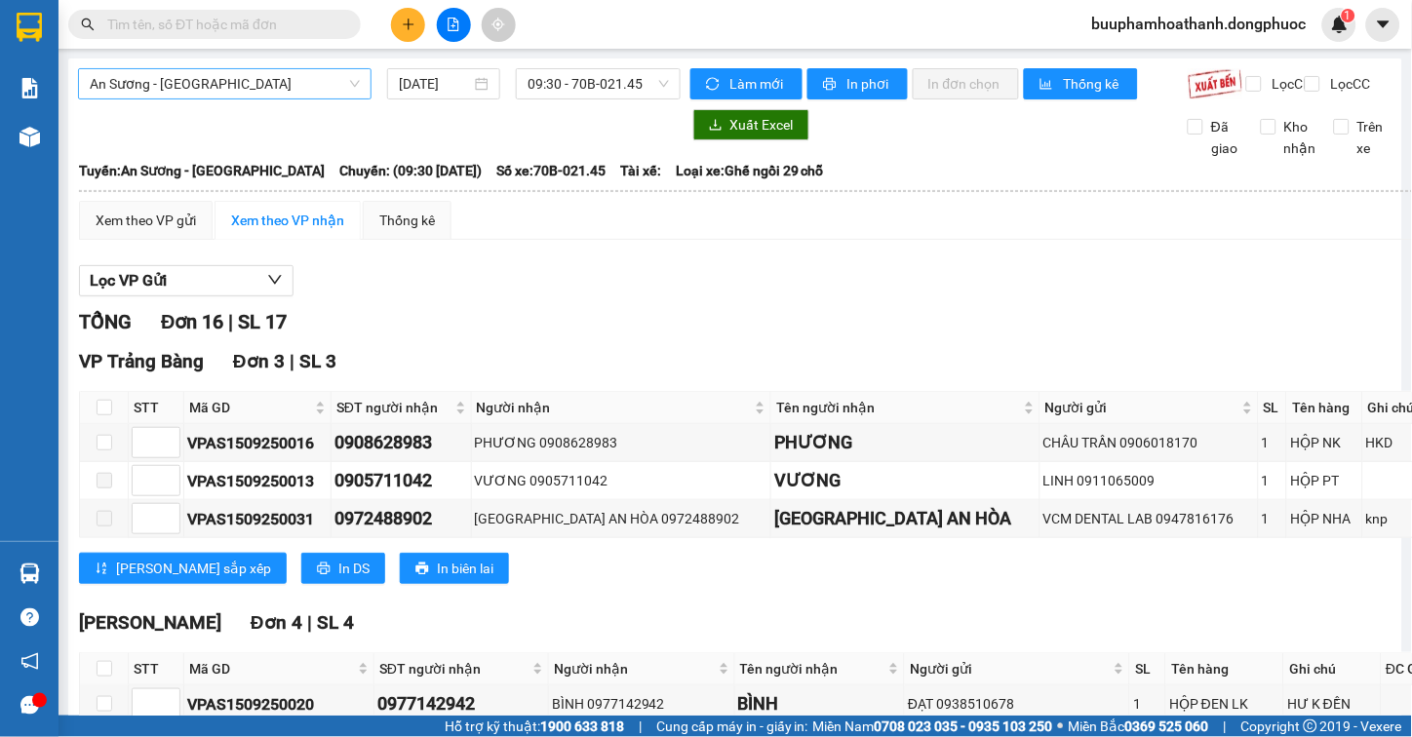
click at [266, 79] on span "An Sương - [GEOGRAPHIC_DATA]" at bounding box center [225, 83] width 270 height 29
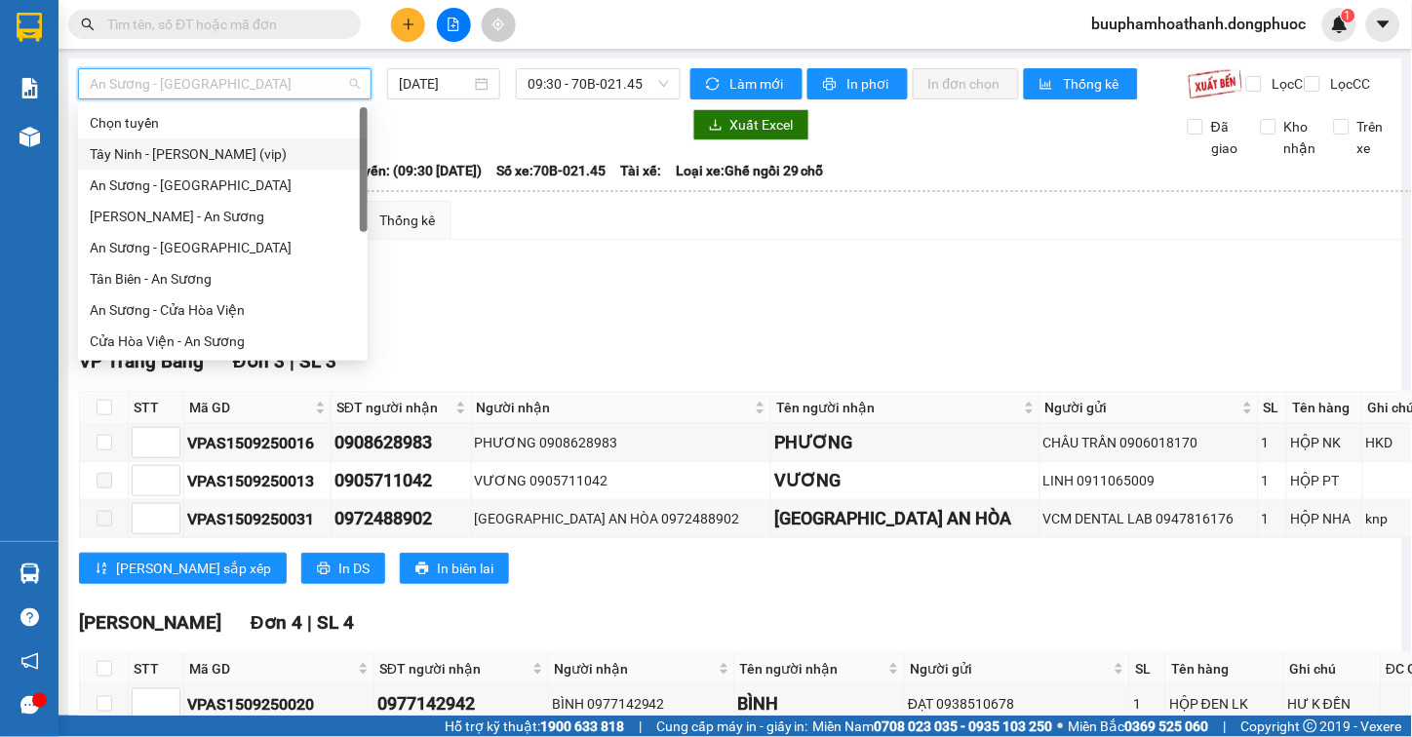
click at [252, 151] on div "Tây Ninh - [PERSON_NAME] (vip)" at bounding box center [223, 153] width 266 height 21
type input "[DATE]"
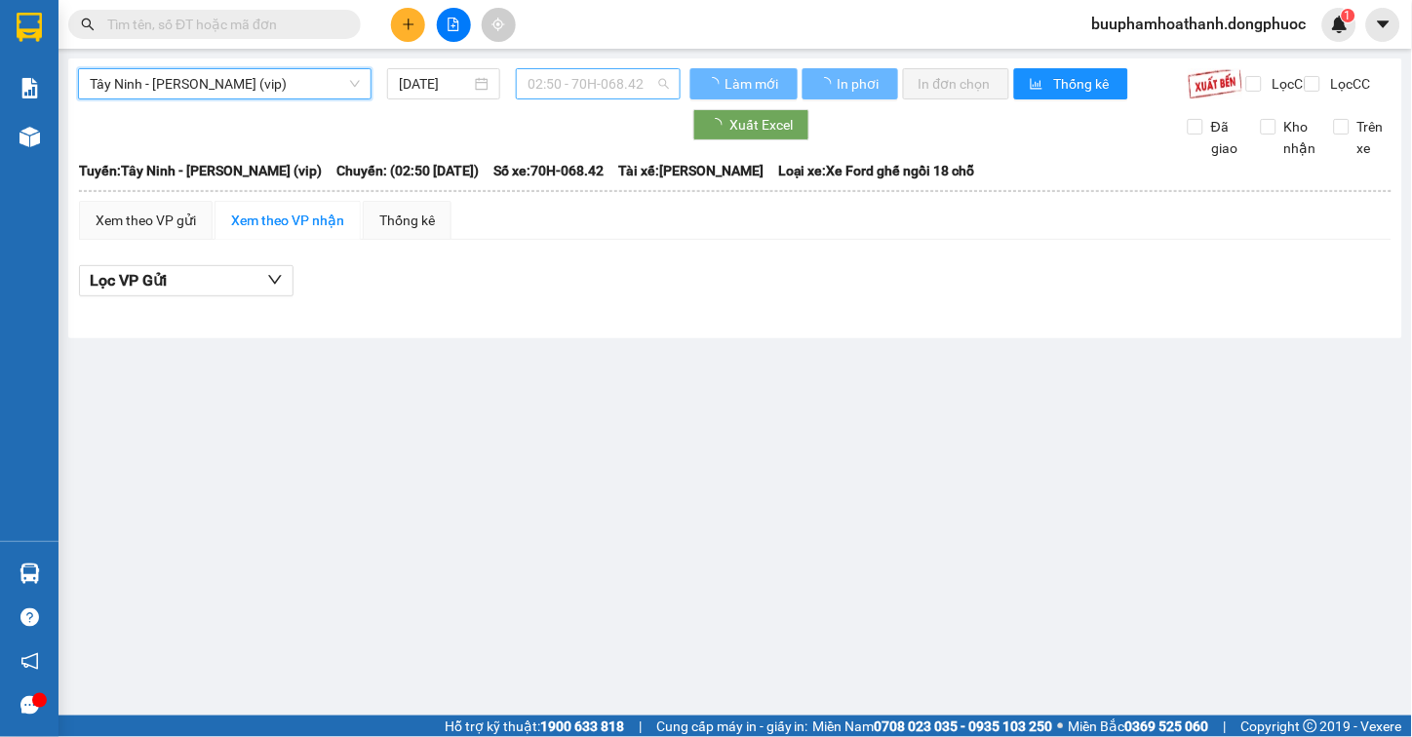
click at [543, 83] on span "02:50 - 70H-068.42" at bounding box center [598, 83] width 141 height 29
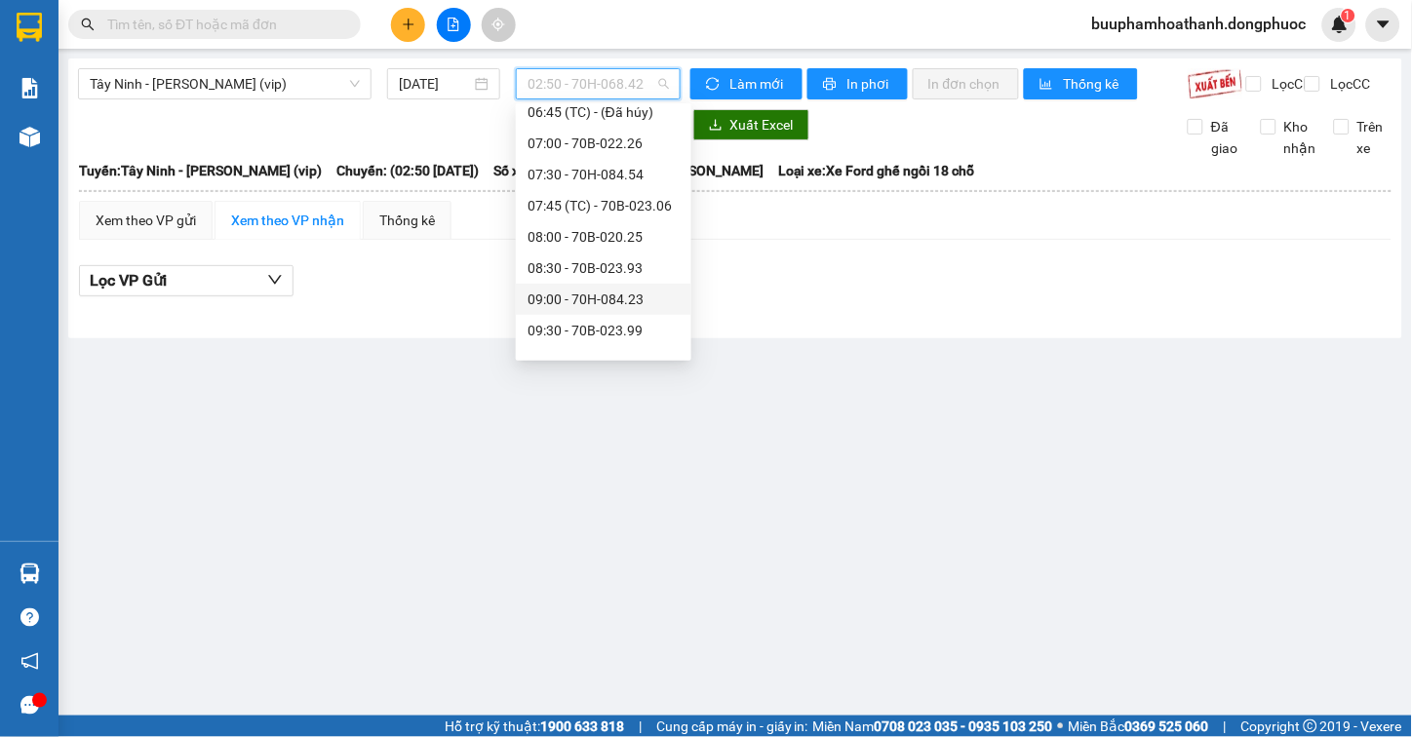
scroll to position [866, 0]
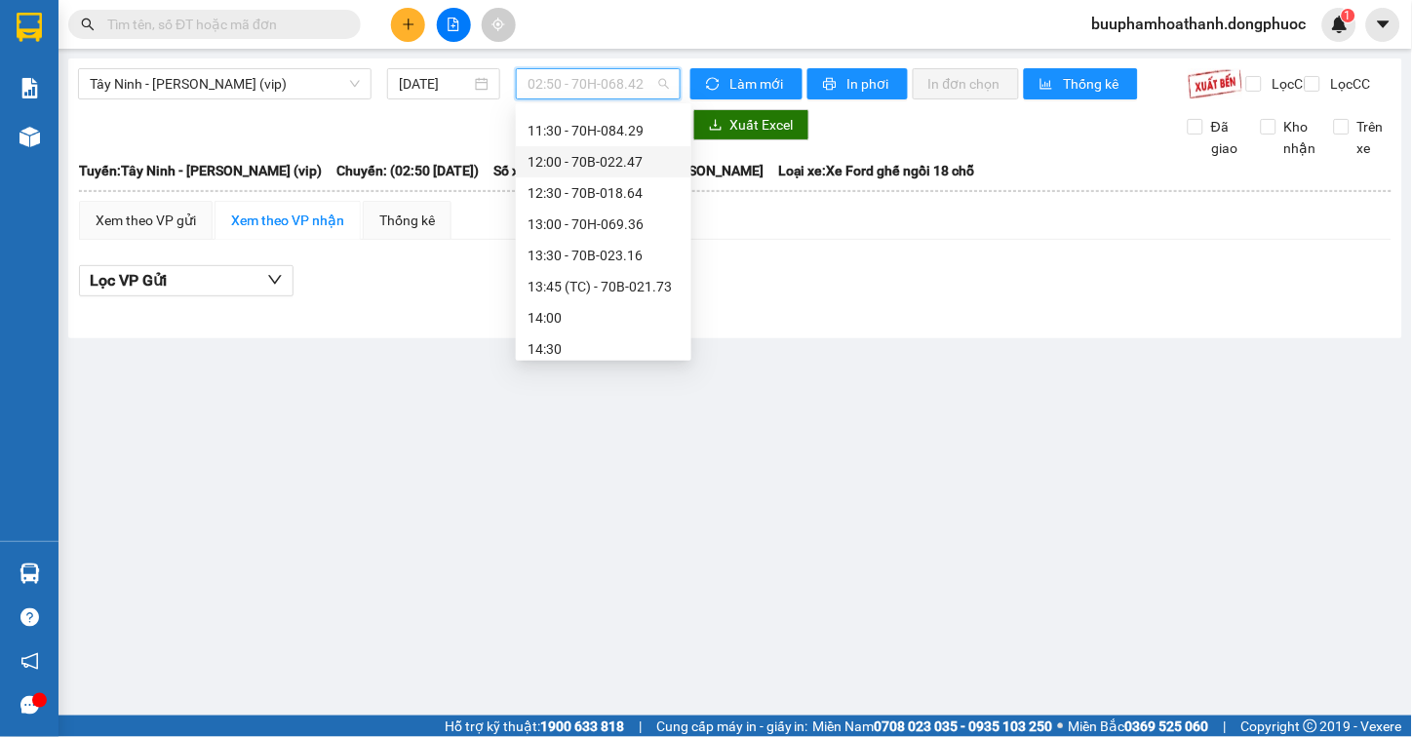
click at [619, 159] on div "12:00 - 70B-022.47" at bounding box center [604, 161] width 152 height 21
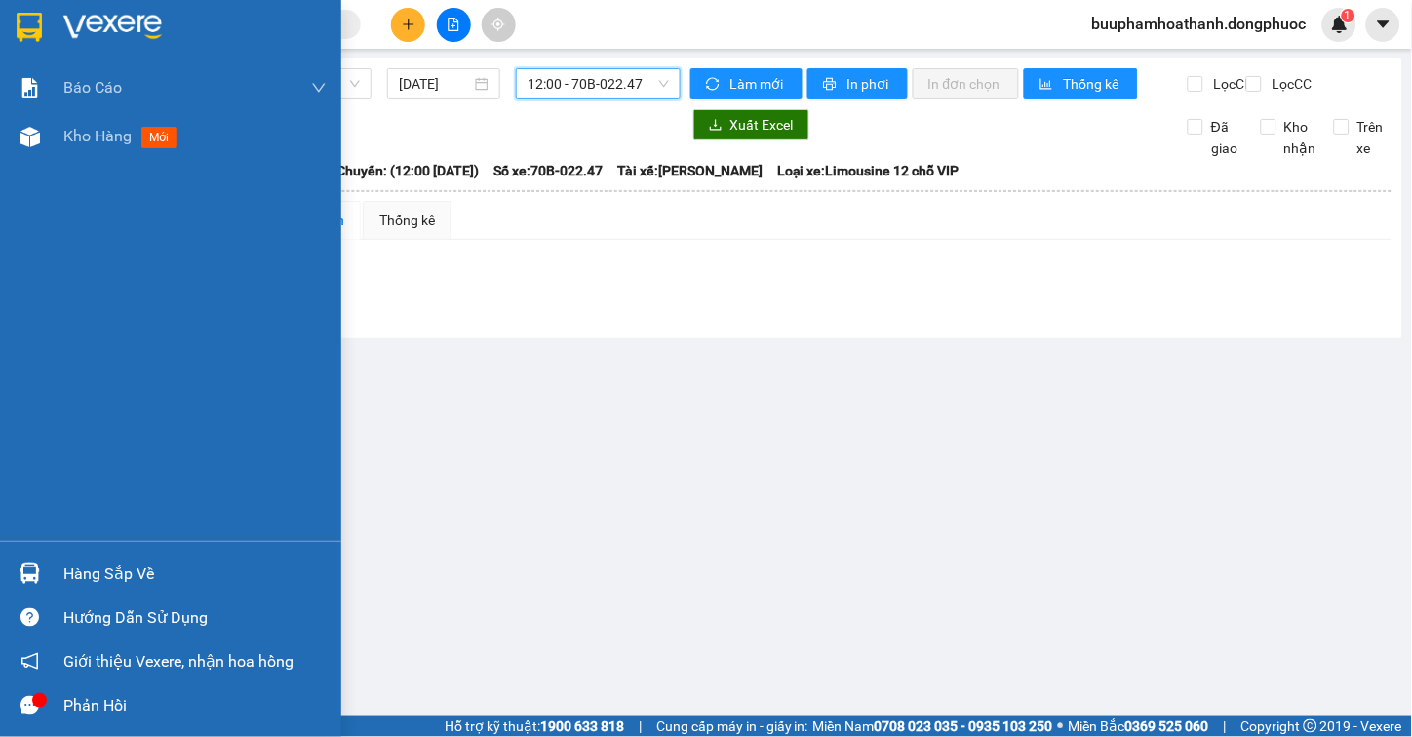
click at [18, 562] on div at bounding box center [30, 574] width 34 height 34
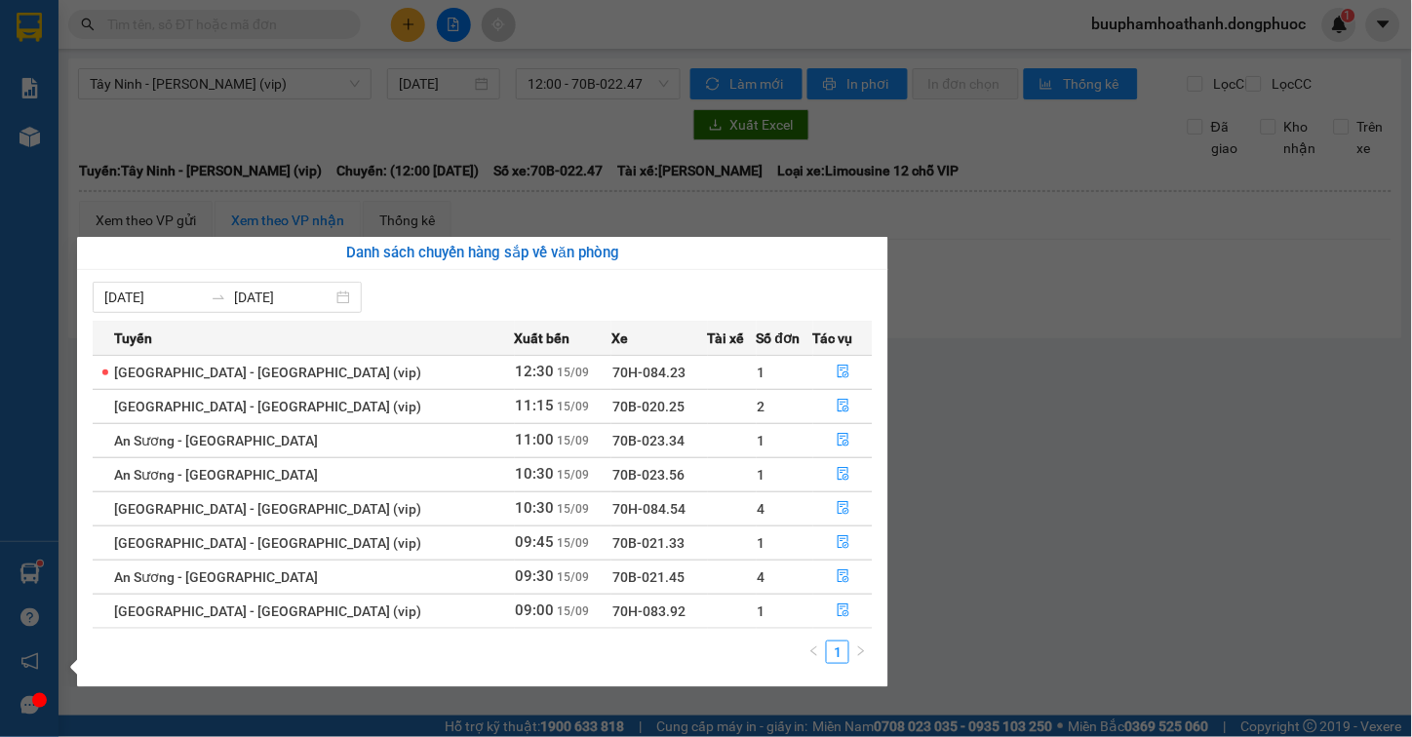
click at [1122, 549] on section "Kết quả tìm kiếm ( 0 ) Bộ lọc Thuộc VP này No Data buuphamhoathanh.dongphuoc 1 …" at bounding box center [706, 368] width 1412 height 737
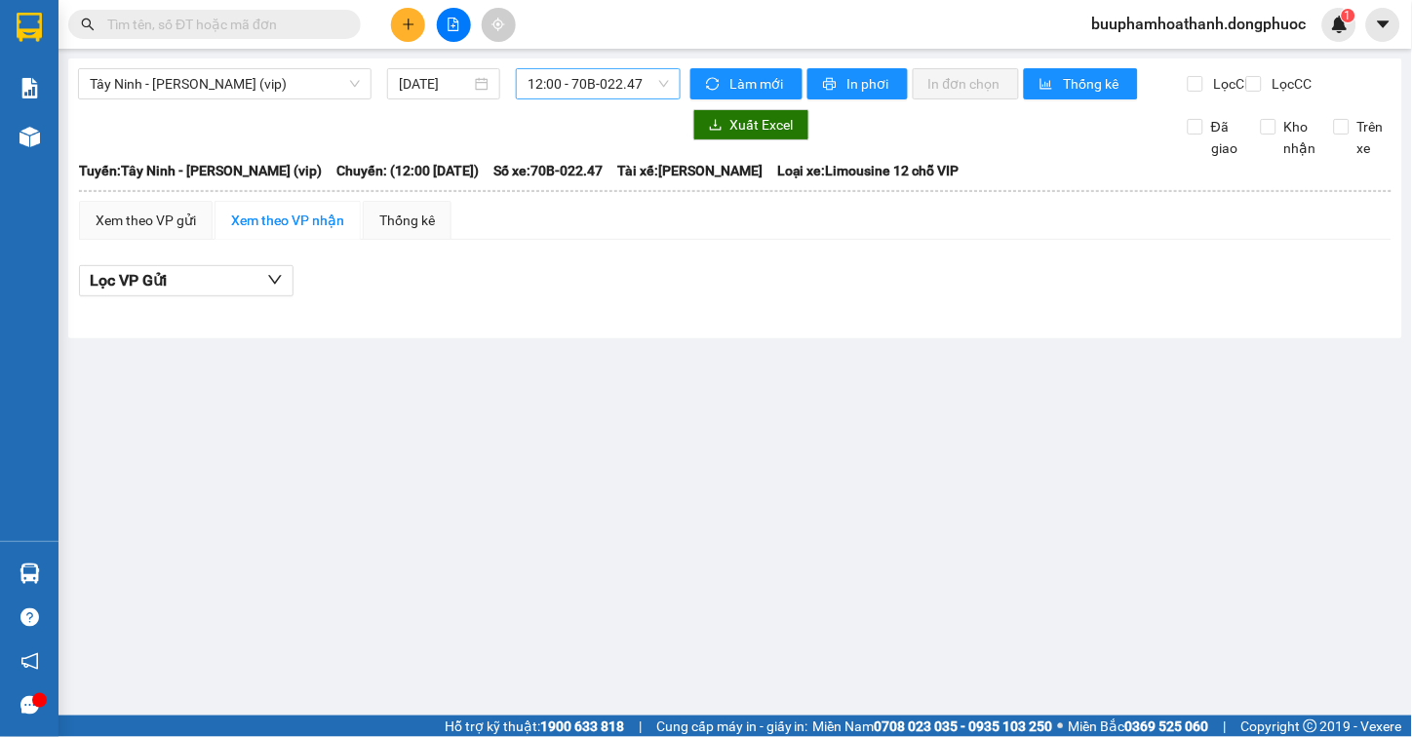
click at [615, 95] on span "12:00 - 70B-022.47" at bounding box center [598, 83] width 141 height 29
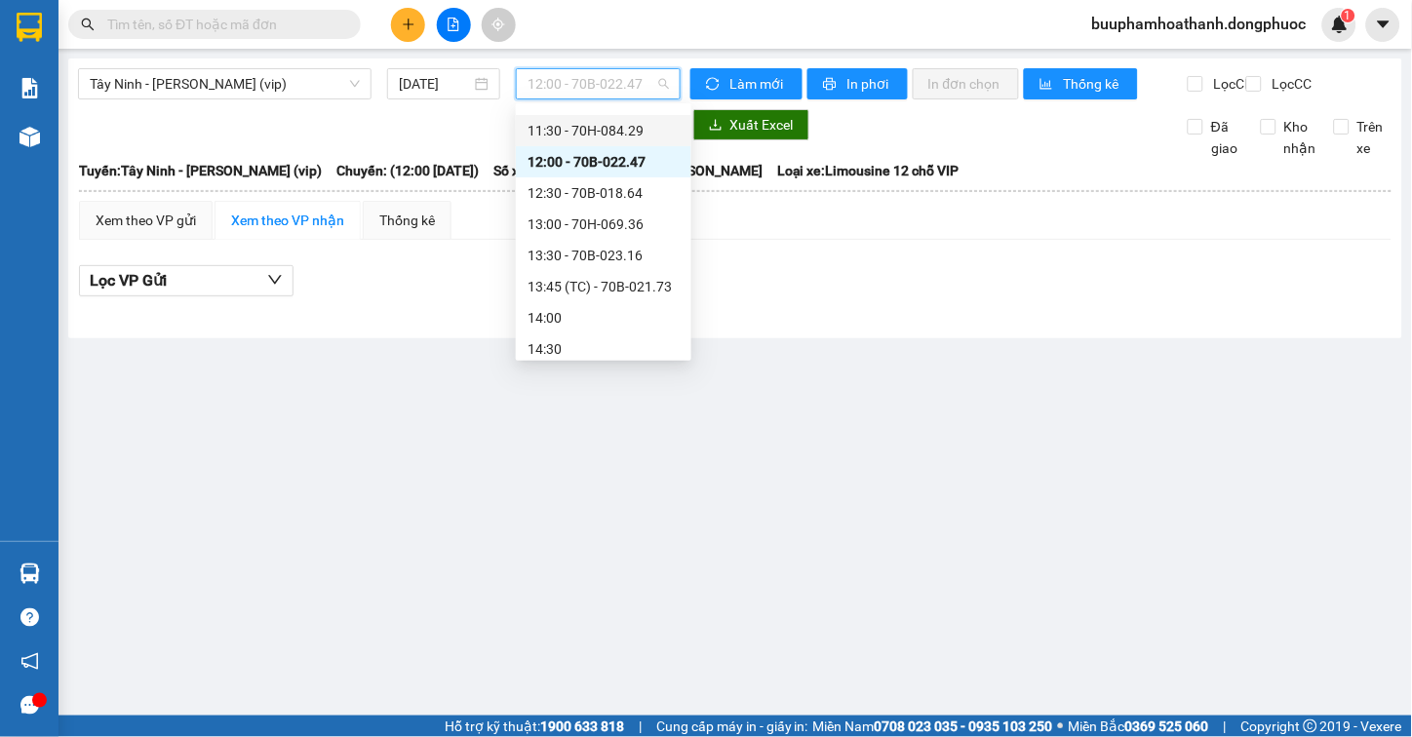
click at [614, 133] on div "11:30 - 70H-084.29" at bounding box center [604, 130] width 152 height 21
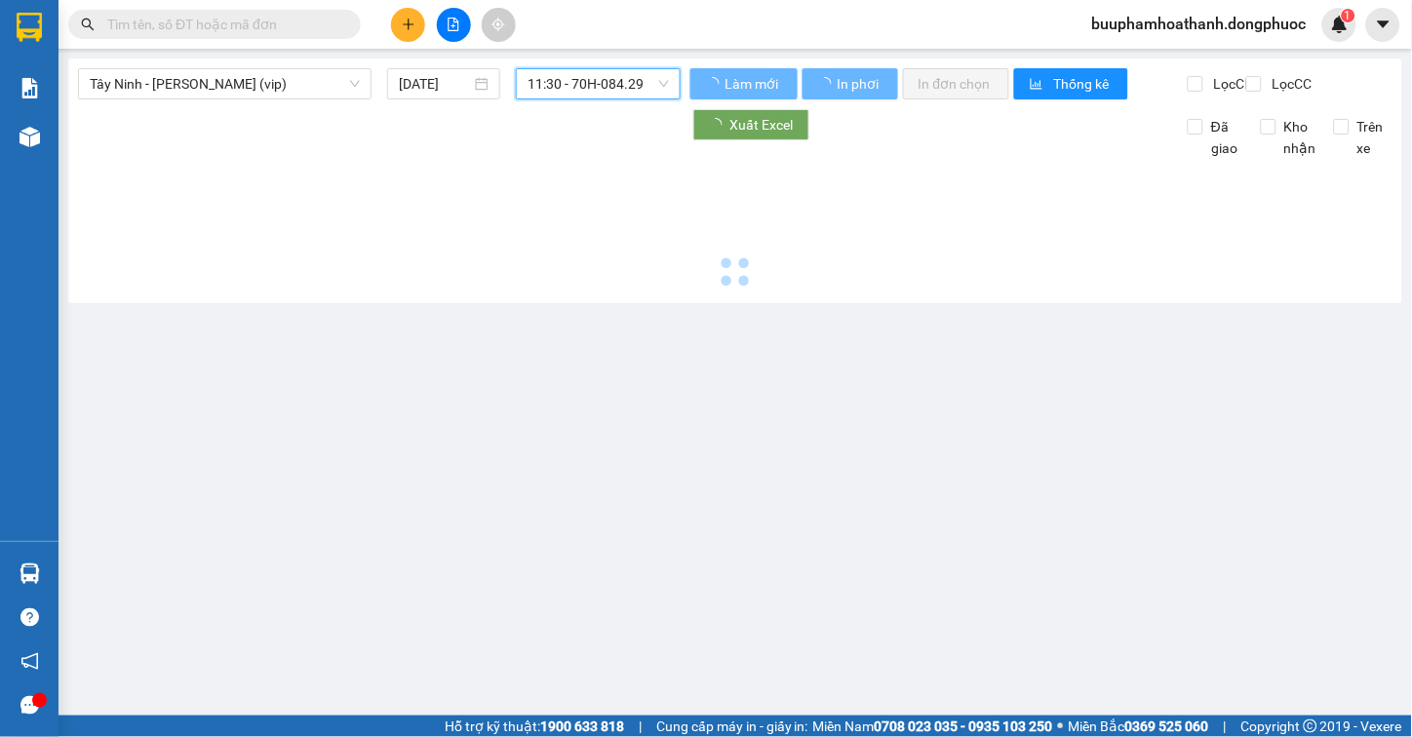
click at [616, 93] on span "11:30 - 70H-084.29" at bounding box center [598, 83] width 141 height 29
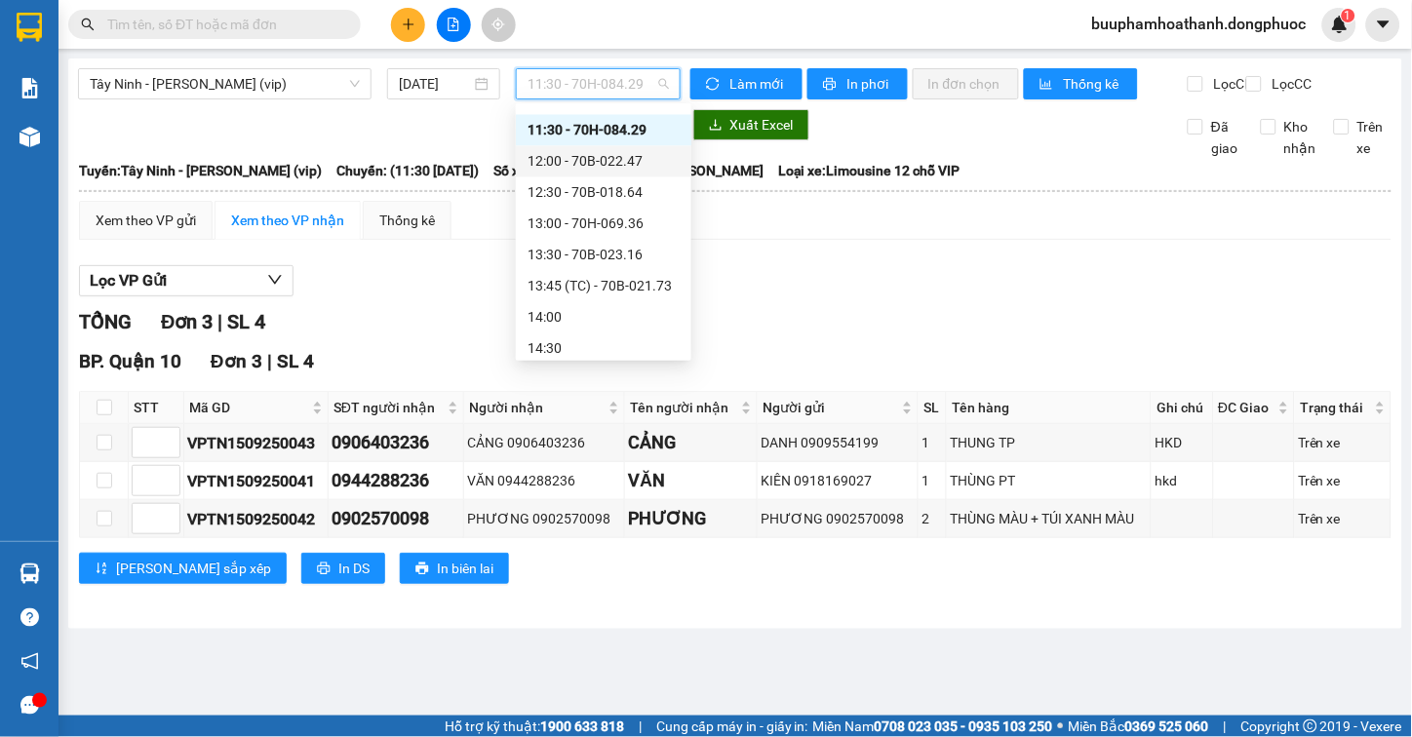
click at [658, 171] on div "12:00 - 70B-022.47" at bounding box center [604, 161] width 176 height 31
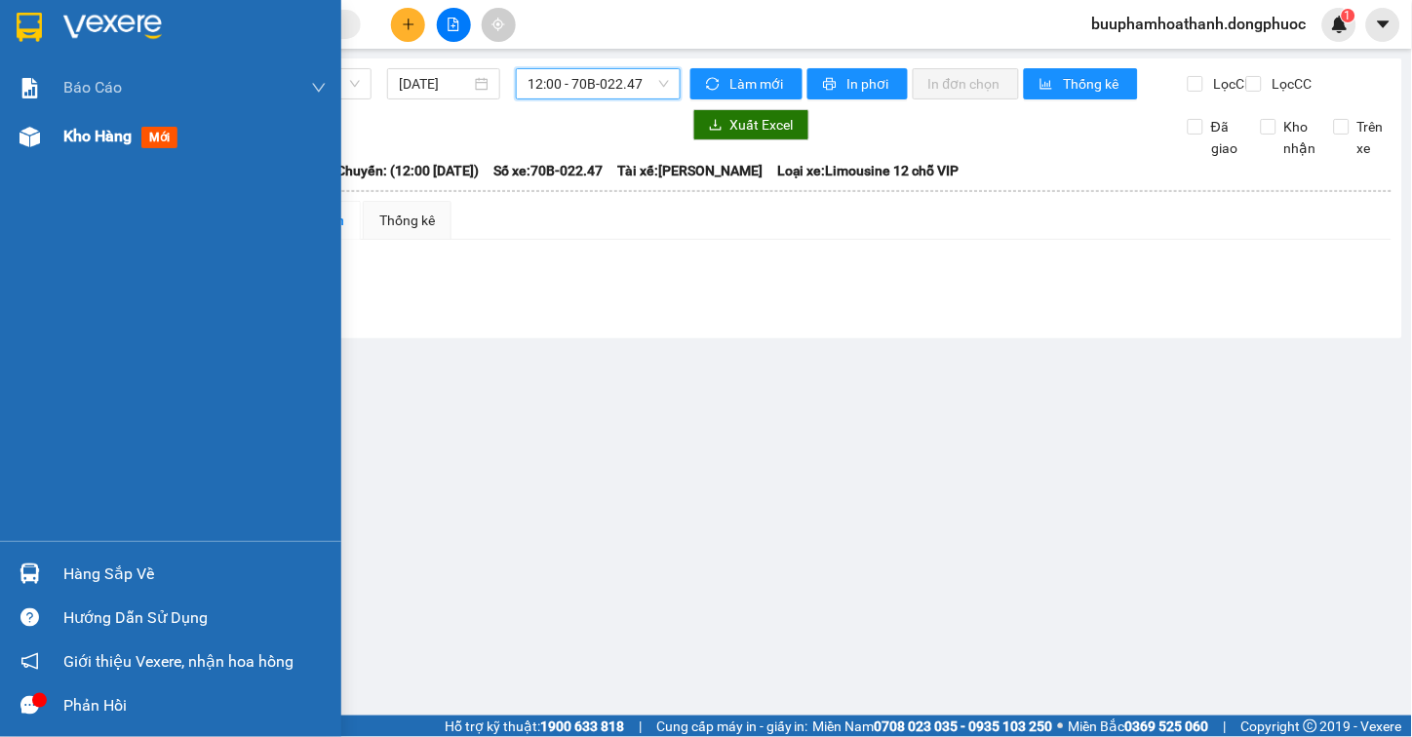
click at [60, 124] on div "Kho hàng mới" at bounding box center [170, 136] width 341 height 49
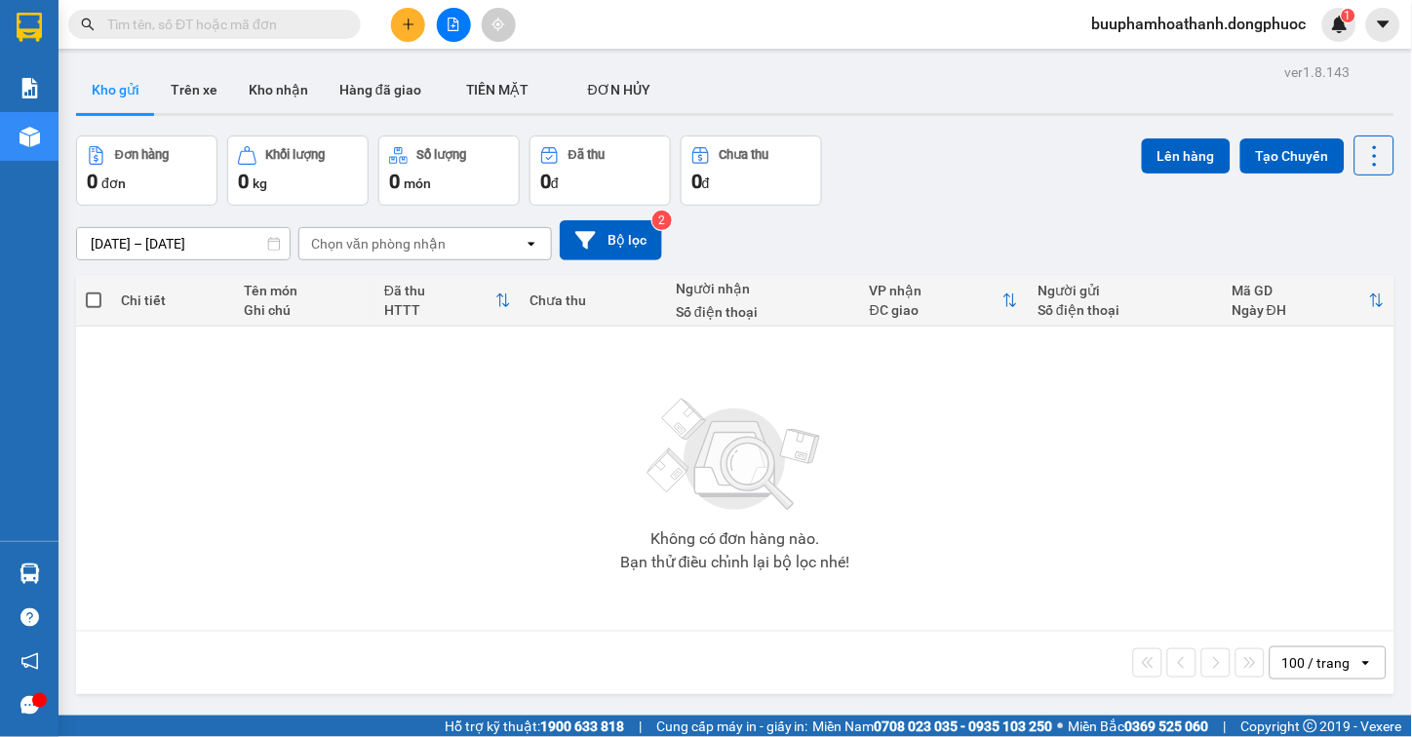
scroll to position [90, 0]
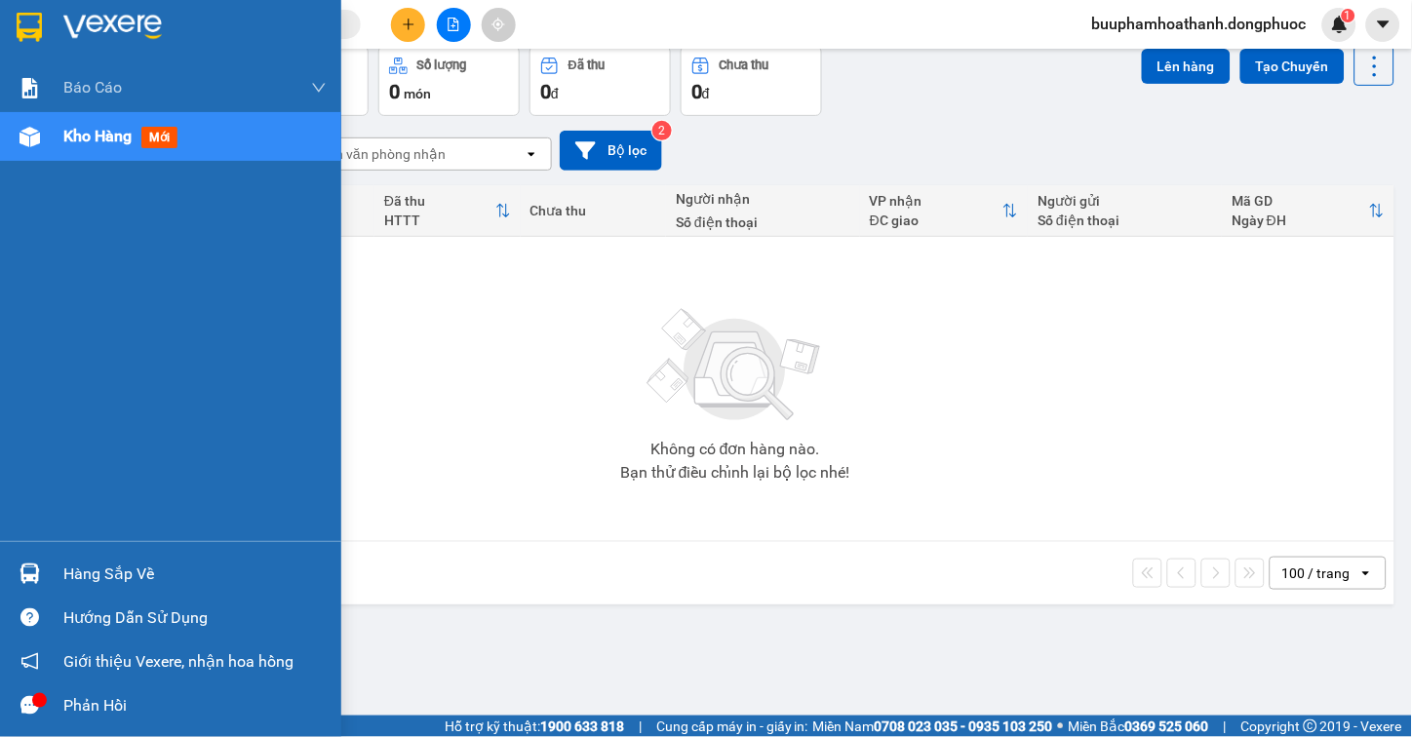
click at [34, 567] on img at bounding box center [30, 574] width 20 height 20
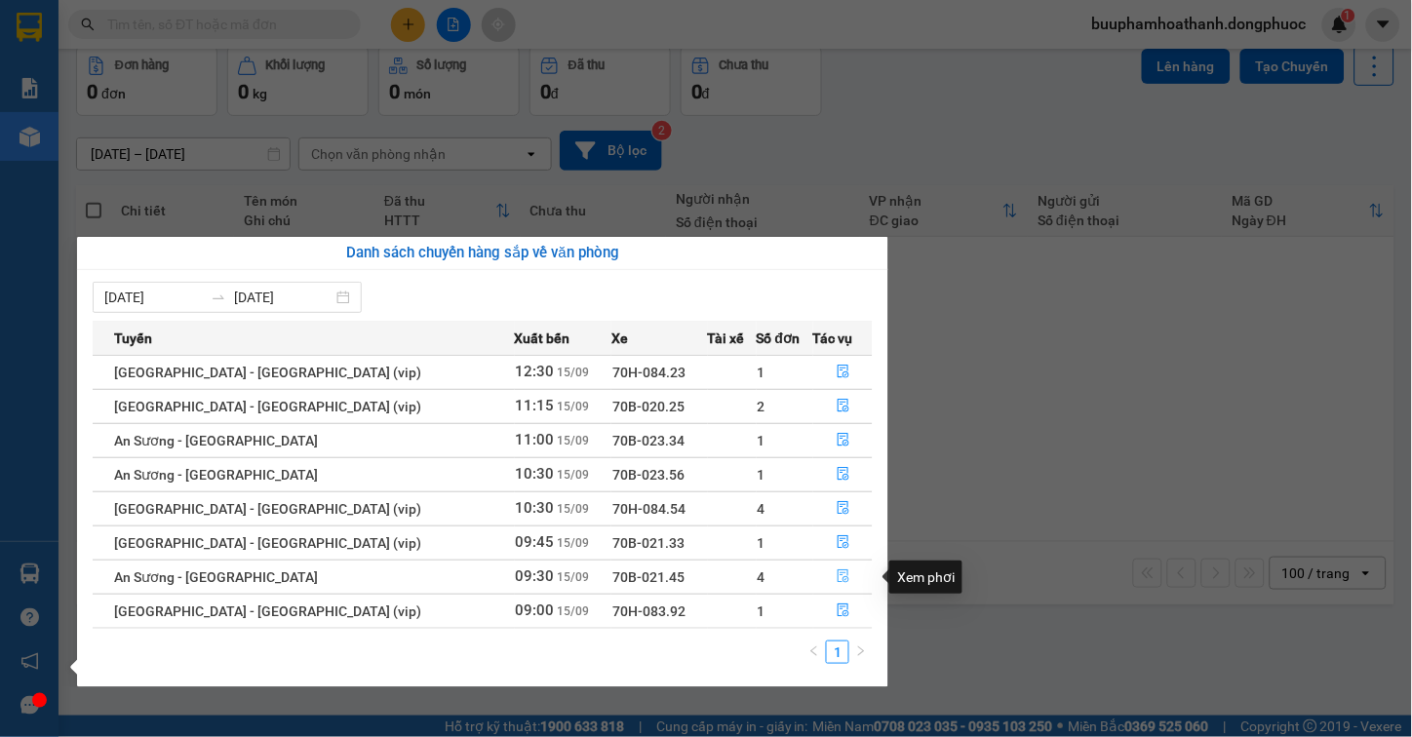
click at [838, 572] on icon "file-done" at bounding box center [844, 577] width 12 height 14
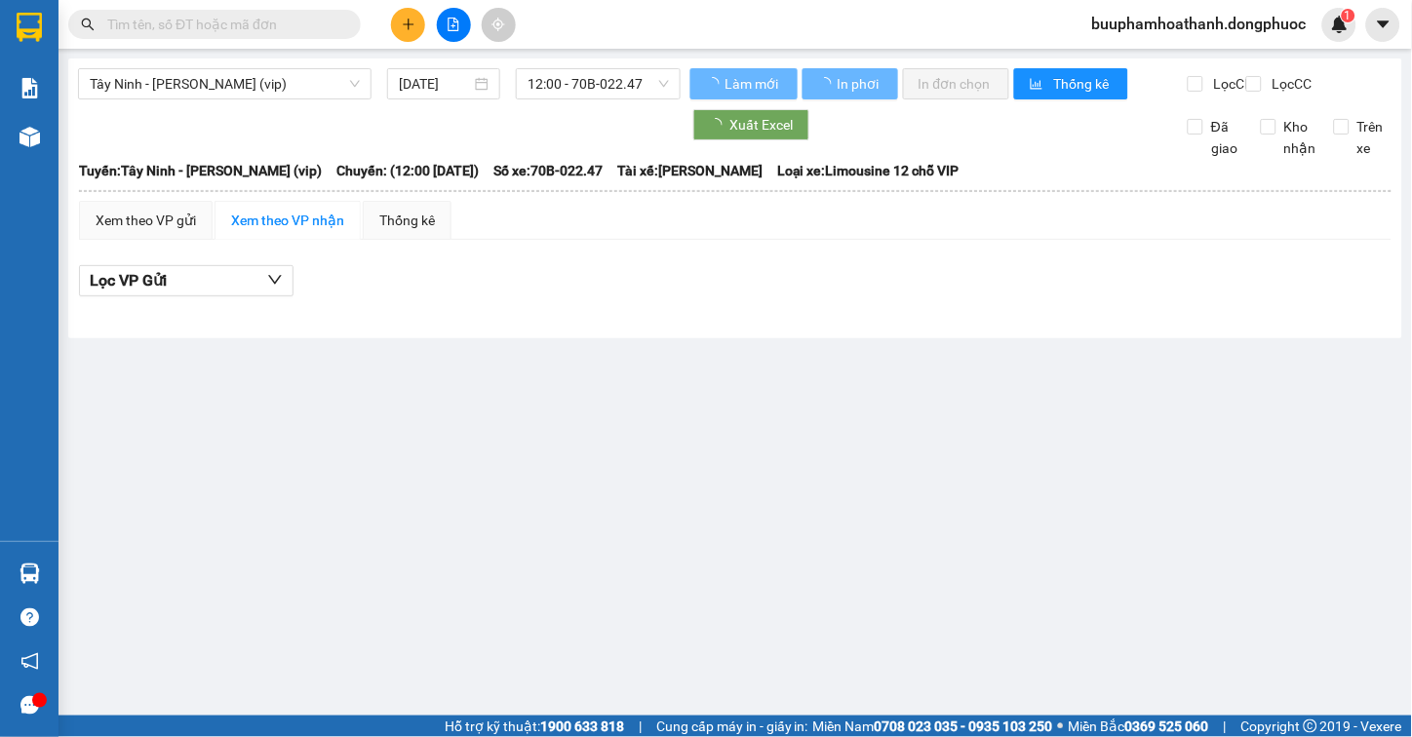
click at [429, 318] on div at bounding box center [735, 312] width 1313 height 11
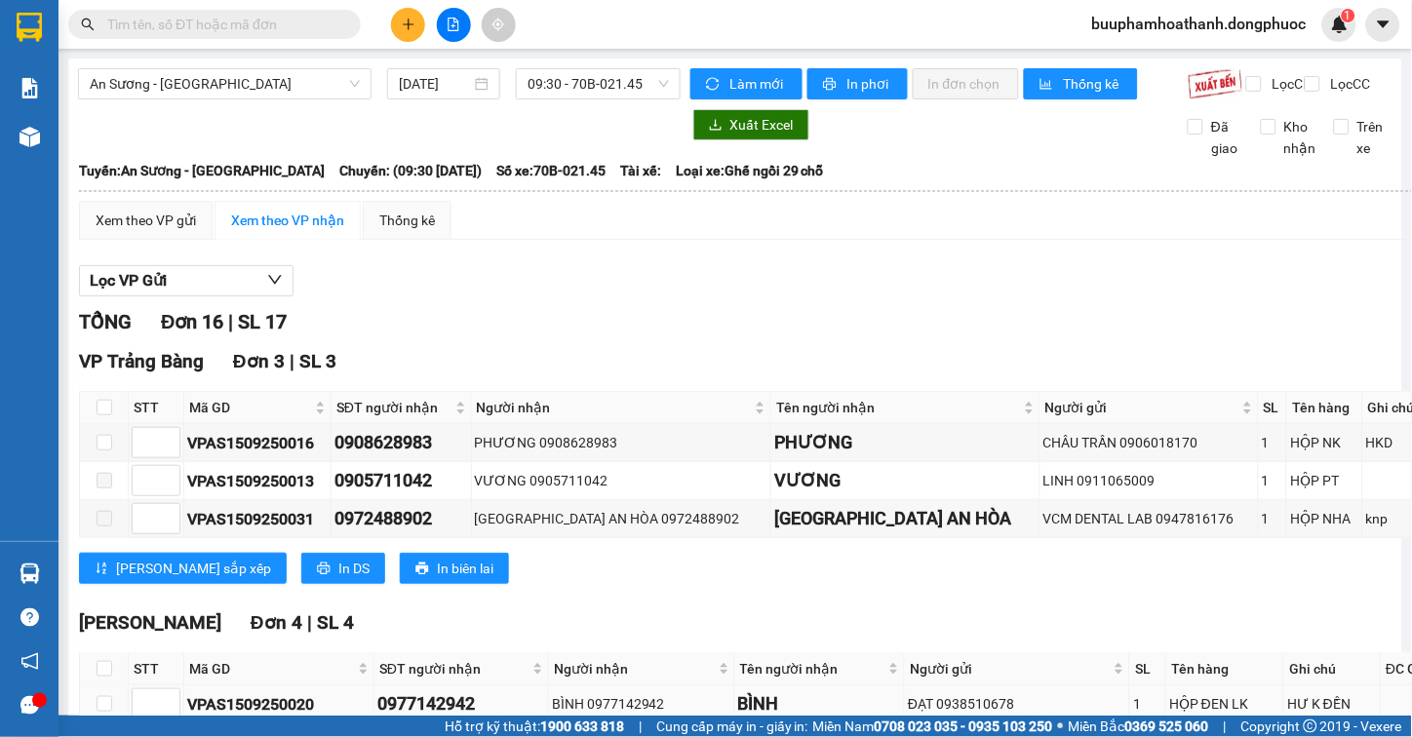
scroll to position [325, 0]
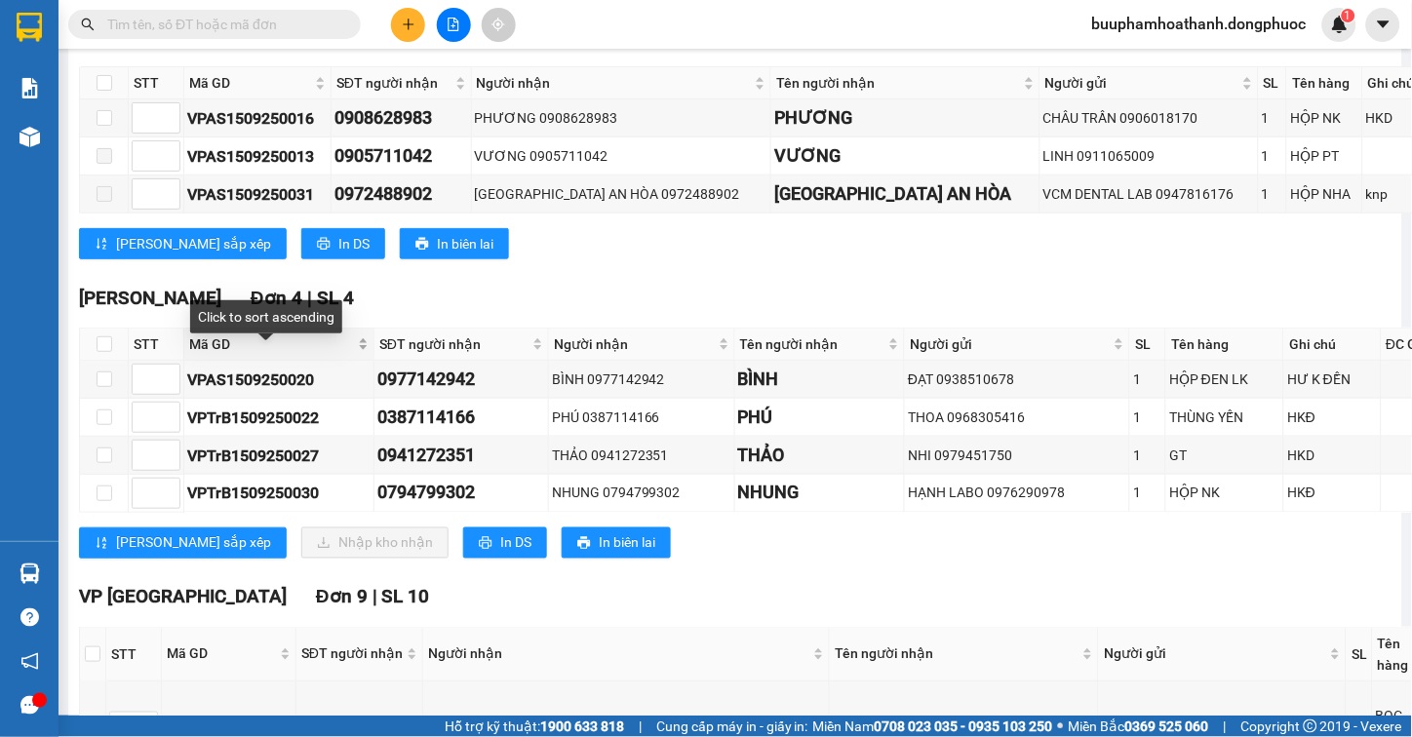
click at [209, 355] on span "Mã GD" at bounding box center [271, 344] width 165 height 21
click at [108, 387] on input "checkbox" at bounding box center [105, 380] width 16 height 16
checkbox input "true"
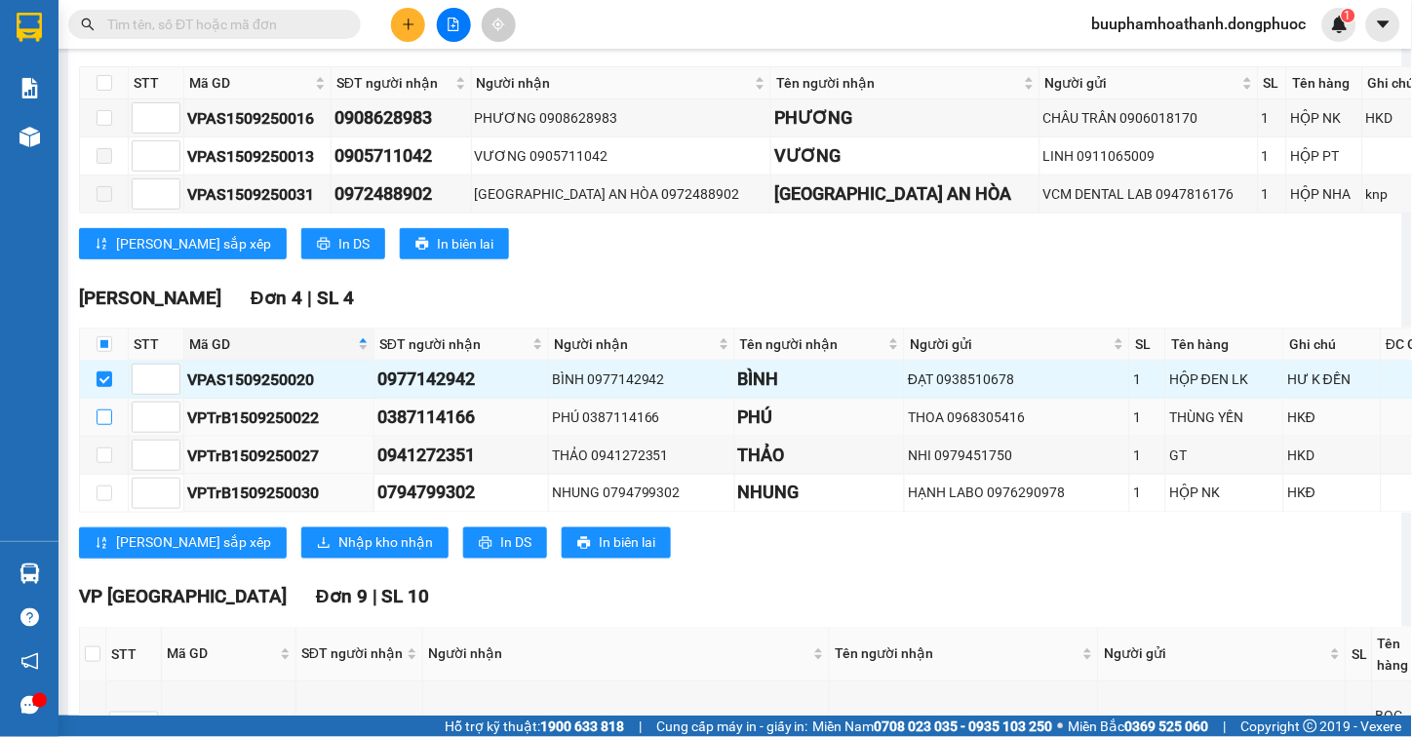
click at [104, 425] on input "checkbox" at bounding box center [105, 418] width 16 height 16
checkbox input "true"
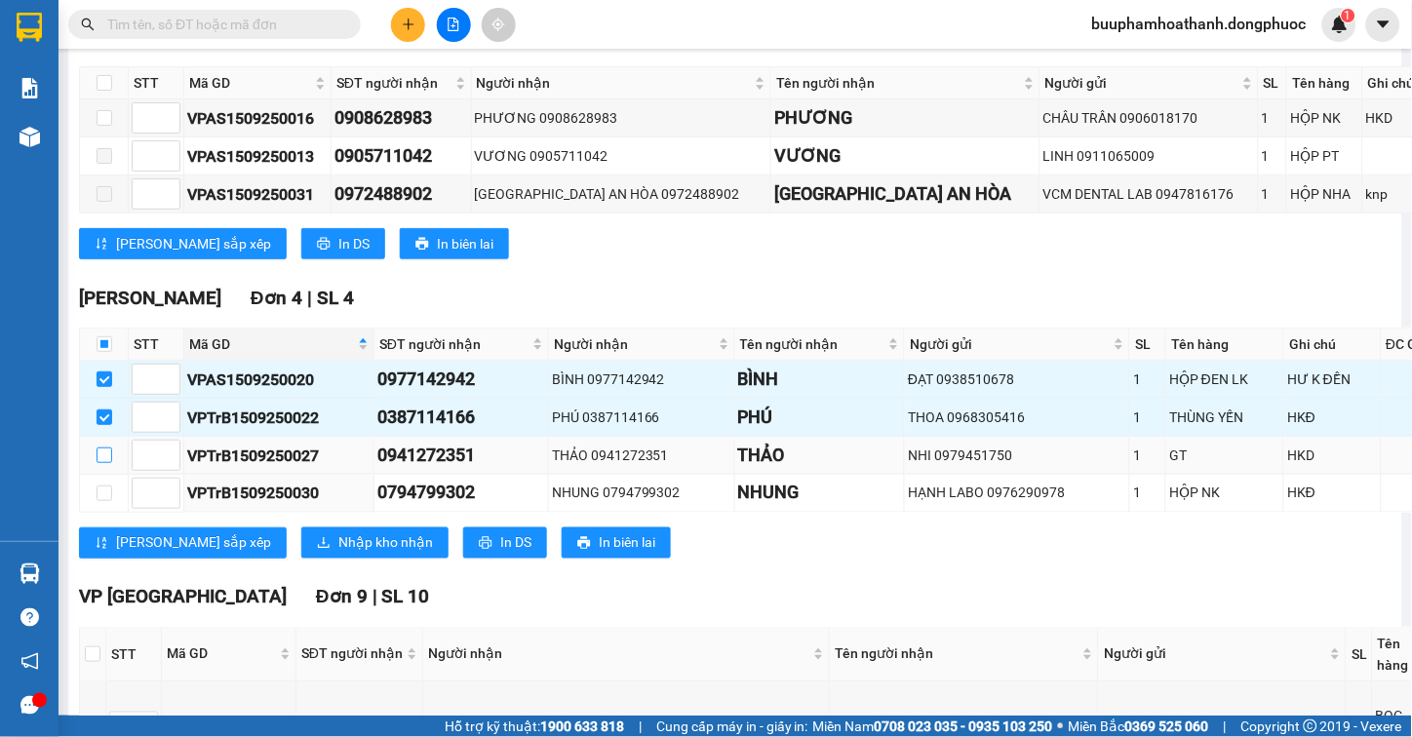
drag, startPoint x: 100, startPoint y: 459, endPoint x: 100, endPoint y: 473, distance: 13.7
click at [100, 465] on td at bounding box center [104, 456] width 49 height 38
click at [100, 463] on input "checkbox" at bounding box center [105, 456] width 16 height 16
checkbox input "true"
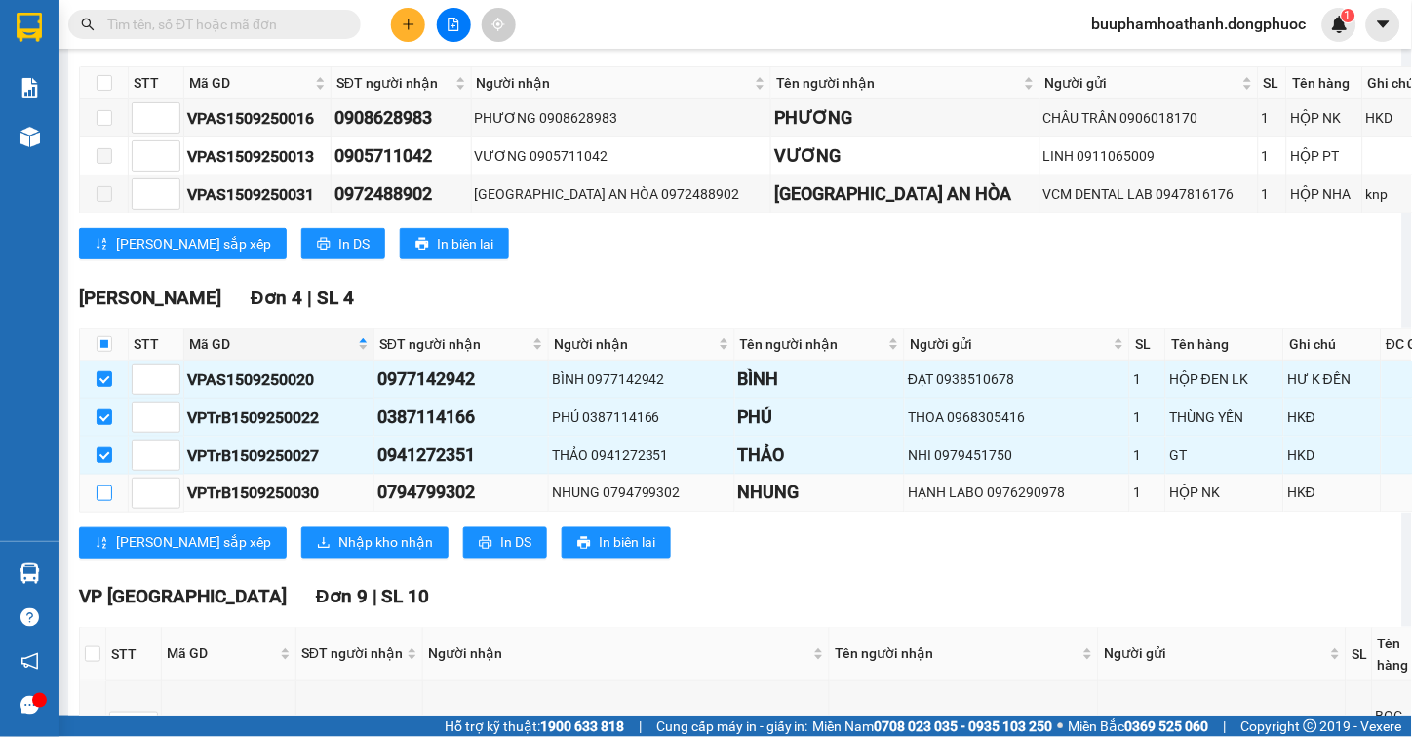
click at [107, 501] on input "checkbox" at bounding box center [105, 494] width 16 height 16
checkbox input "true"
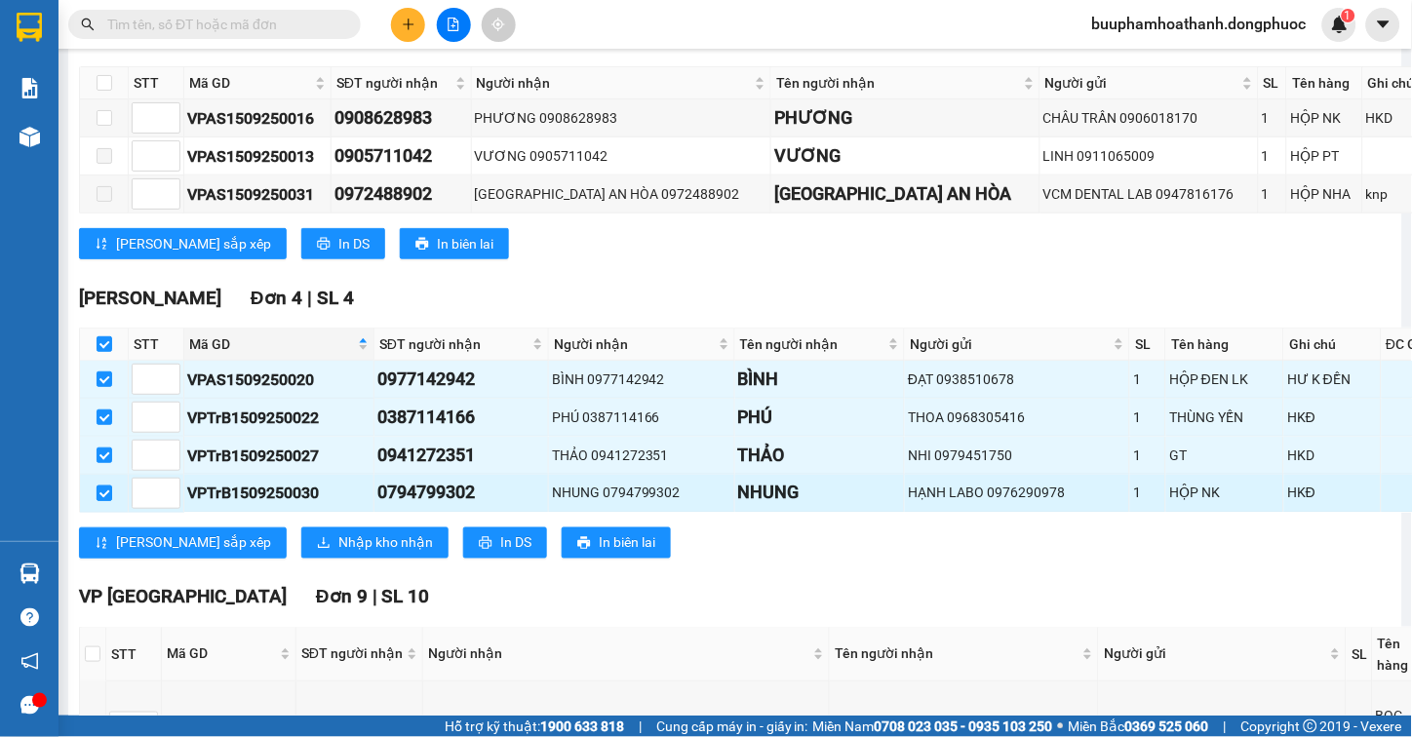
checkbox input "true"
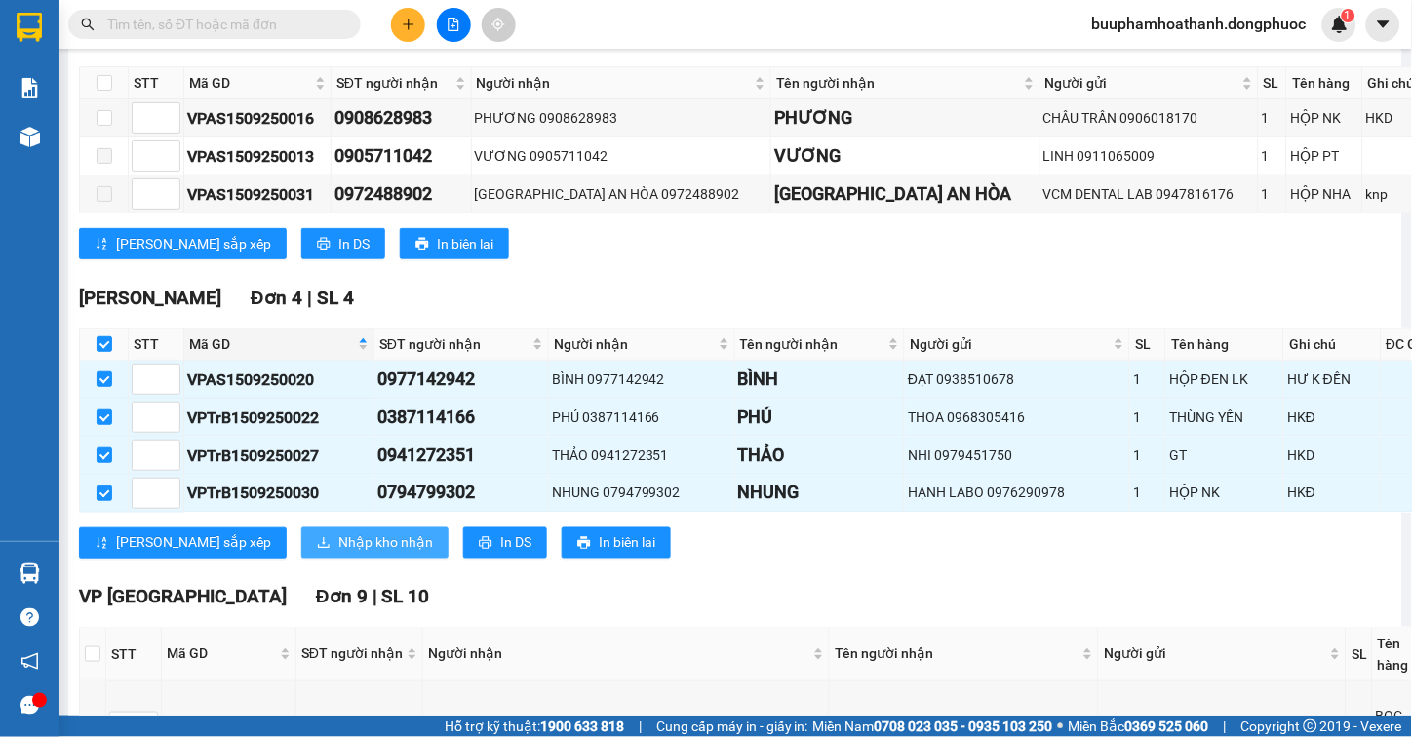
click at [326, 549] on button "Nhập kho nhận" at bounding box center [374, 543] width 147 height 31
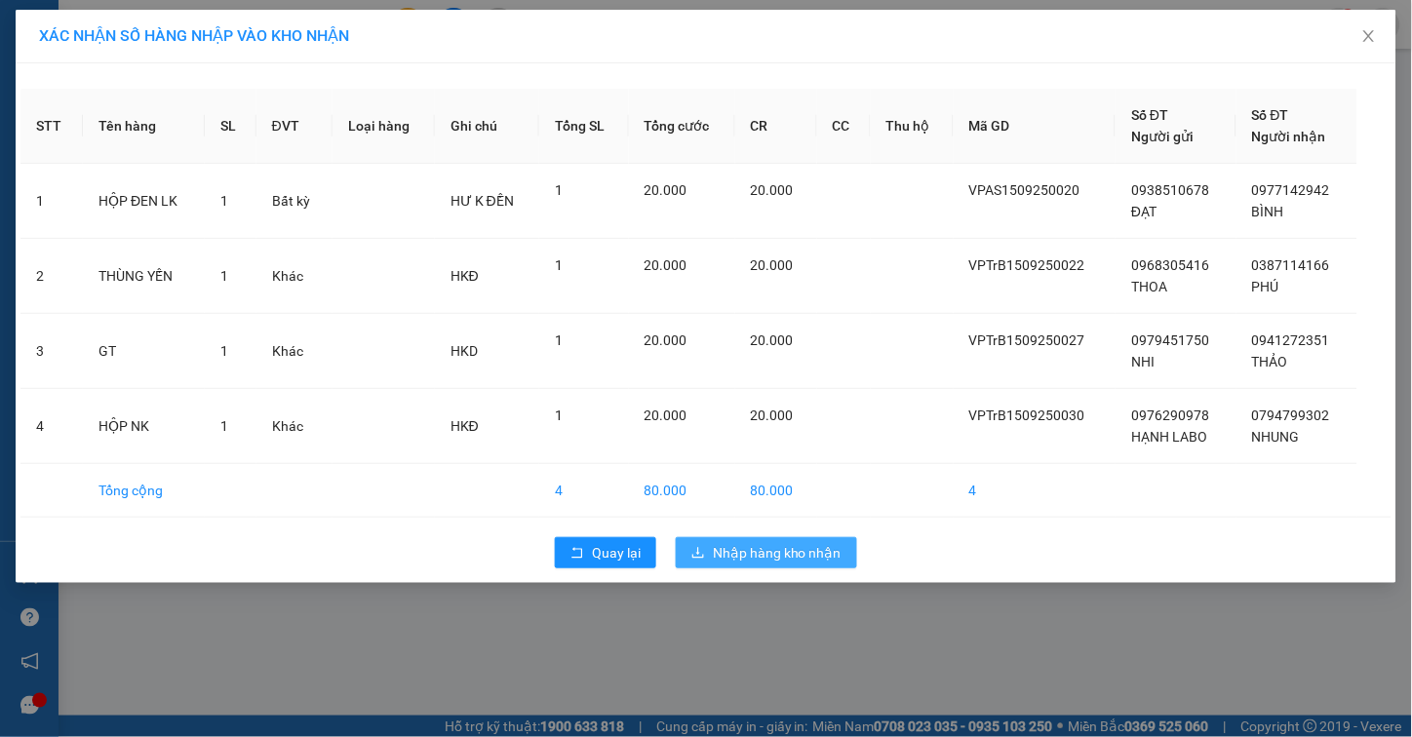
click at [728, 552] on span "Nhập hàng kho nhận" at bounding box center [777, 552] width 129 height 21
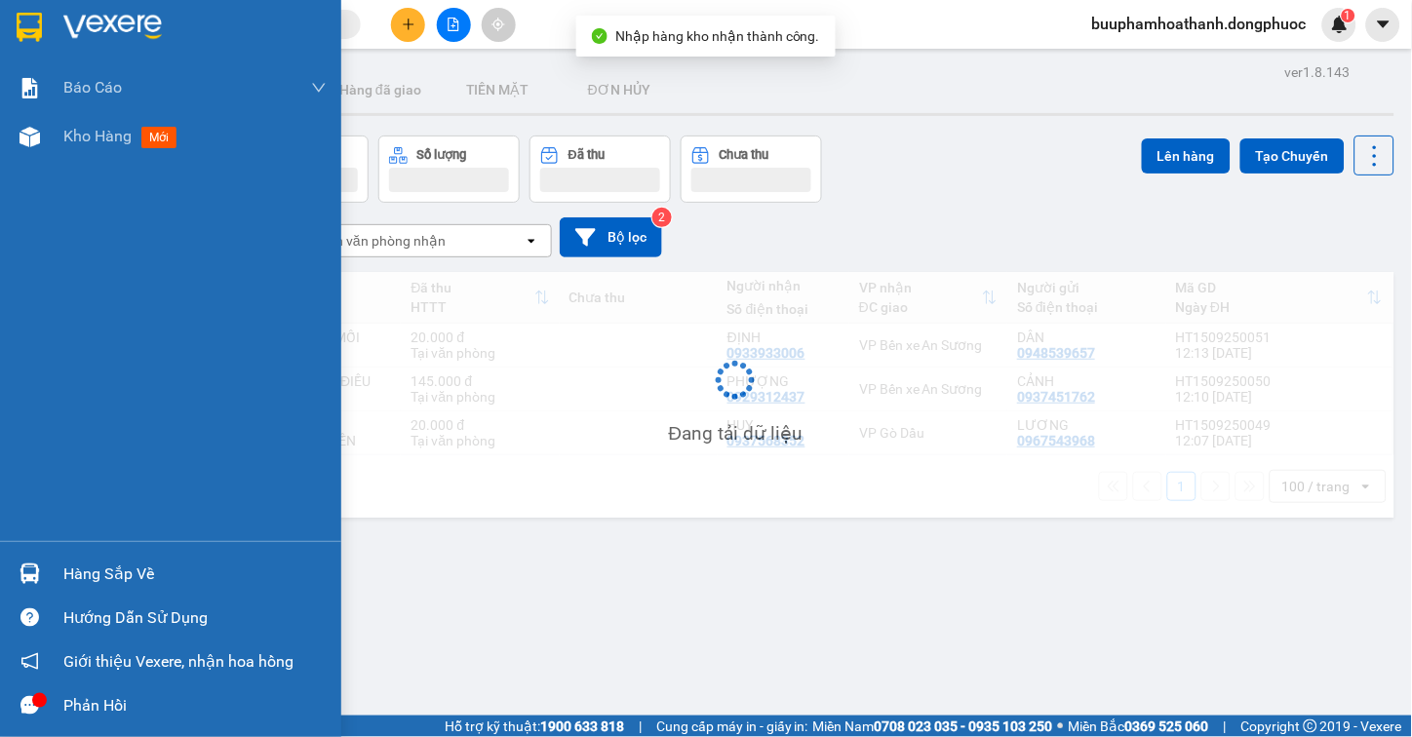
click at [47, 571] on div "Hàng sắp về" at bounding box center [170, 574] width 341 height 44
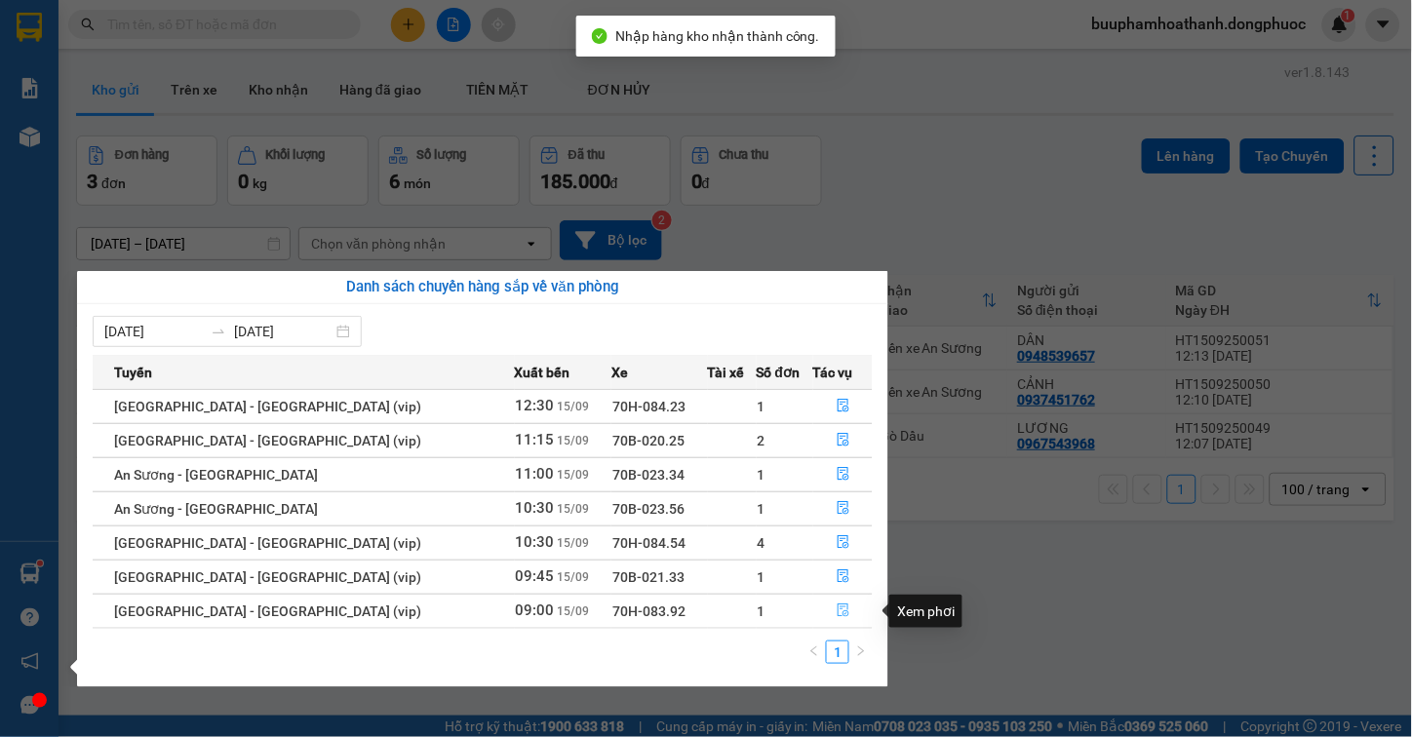
click at [839, 608] on icon "file-done" at bounding box center [844, 611] width 12 height 14
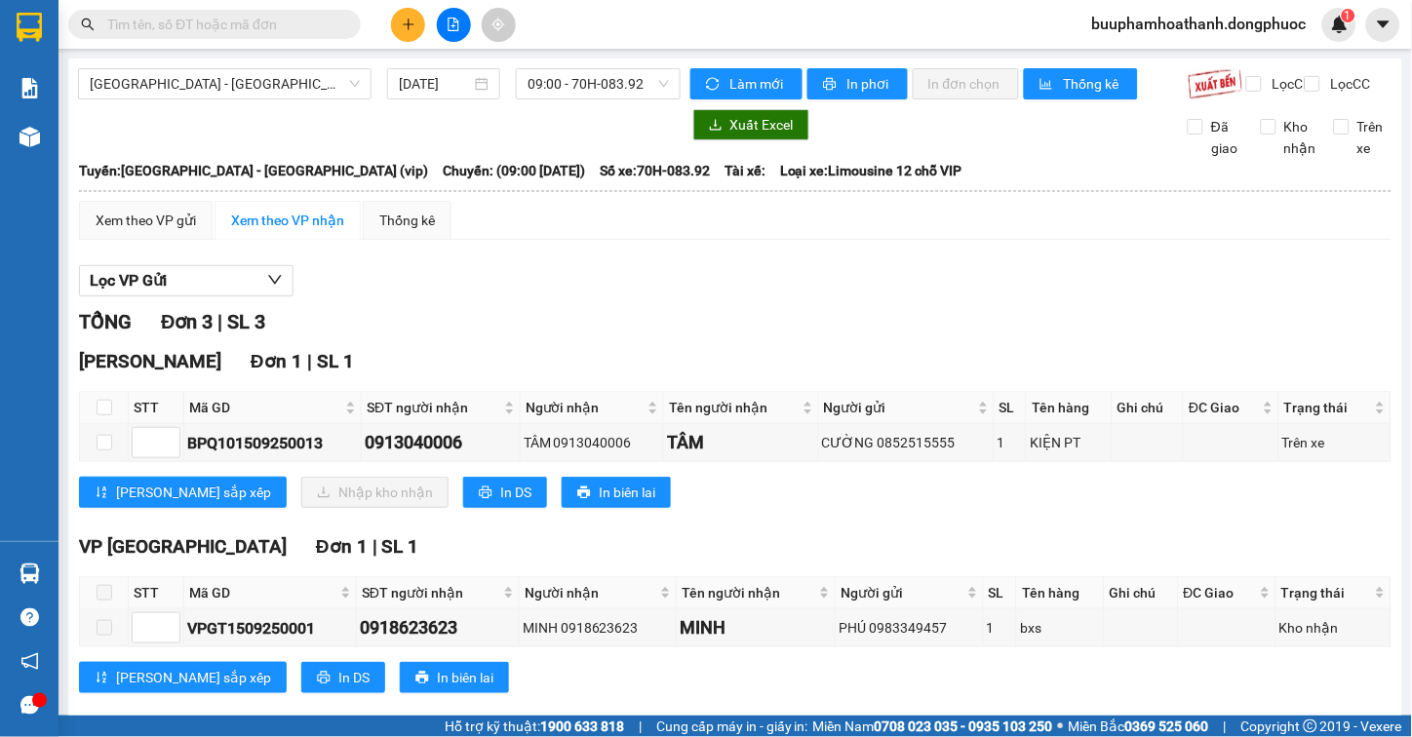
scroll to position [235, 0]
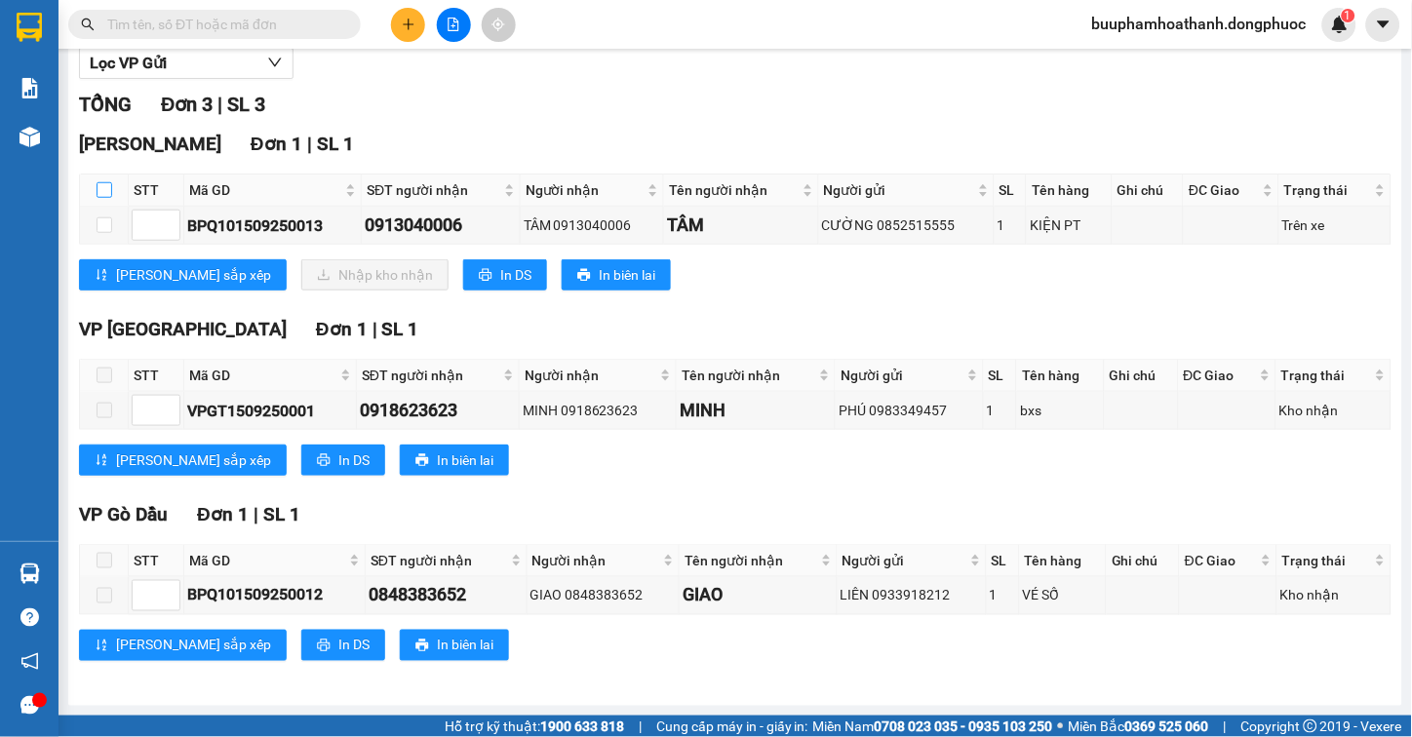
click at [105, 191] on input "checkbox" at bounding box center [105, 190] width 16 height 16
checkbox input "true"
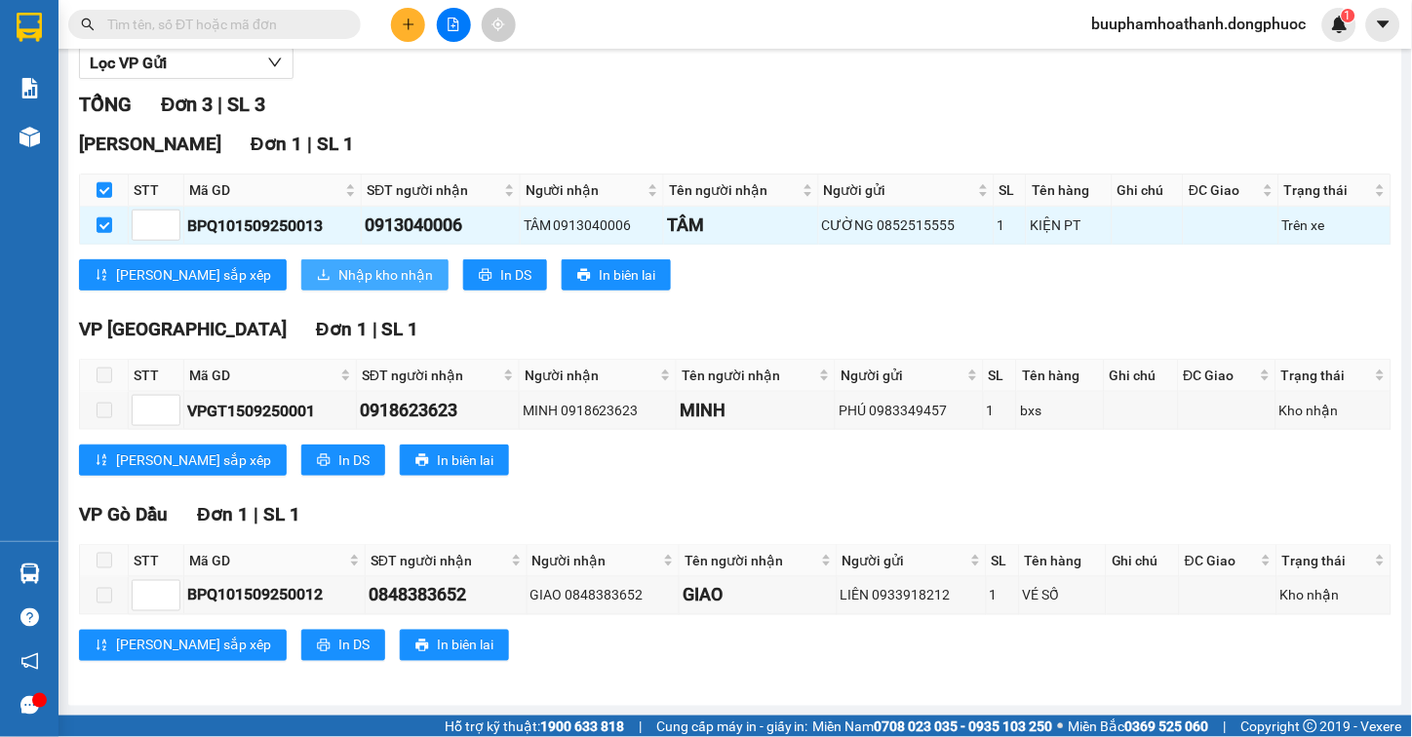
click at [339, 264] on span "Nhập kho nhận" at bounding box center [385, 274] width 95 height 21
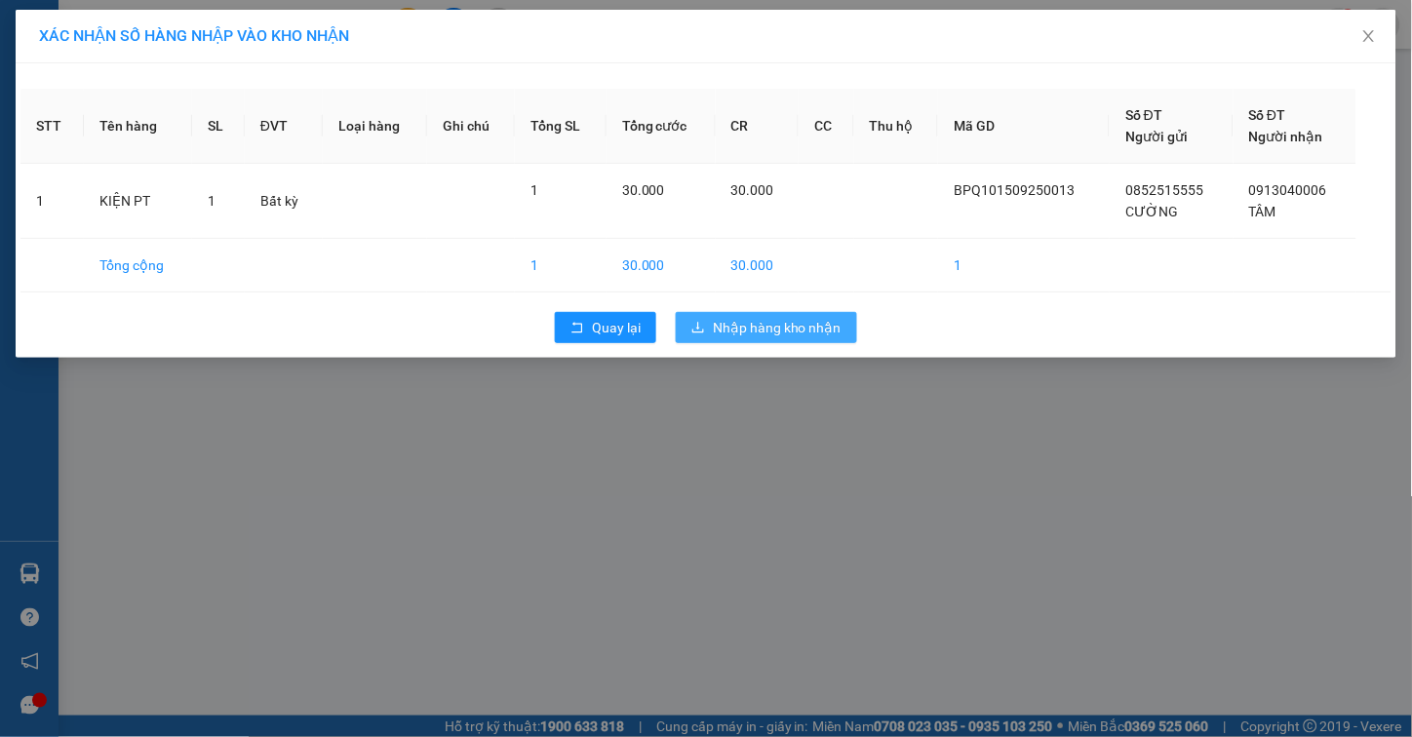
click at [800, 337] on span "Nhập hàng kho nhận" at bounding box center [777, 327] width 129 height 21
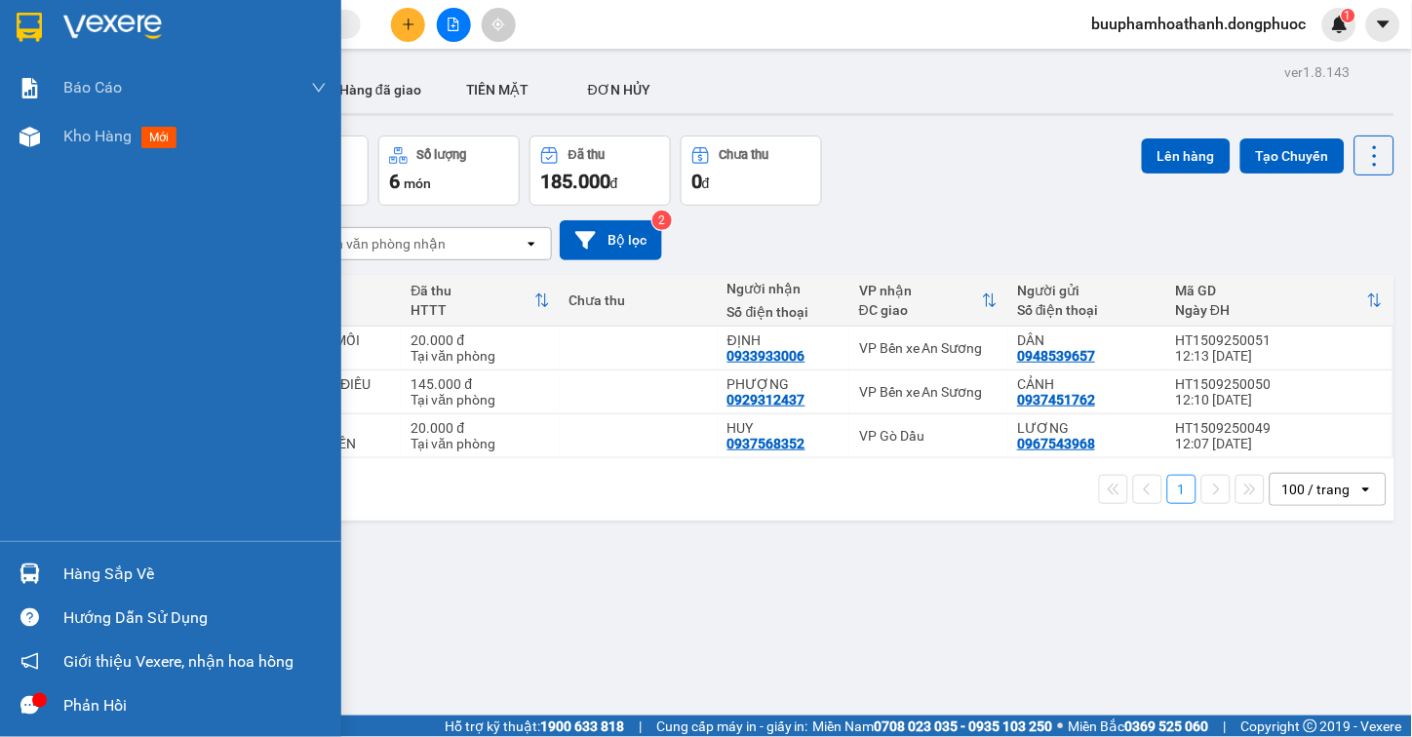
click at [29, 559] on div at bounding box center [30, 574] width 34 height 34
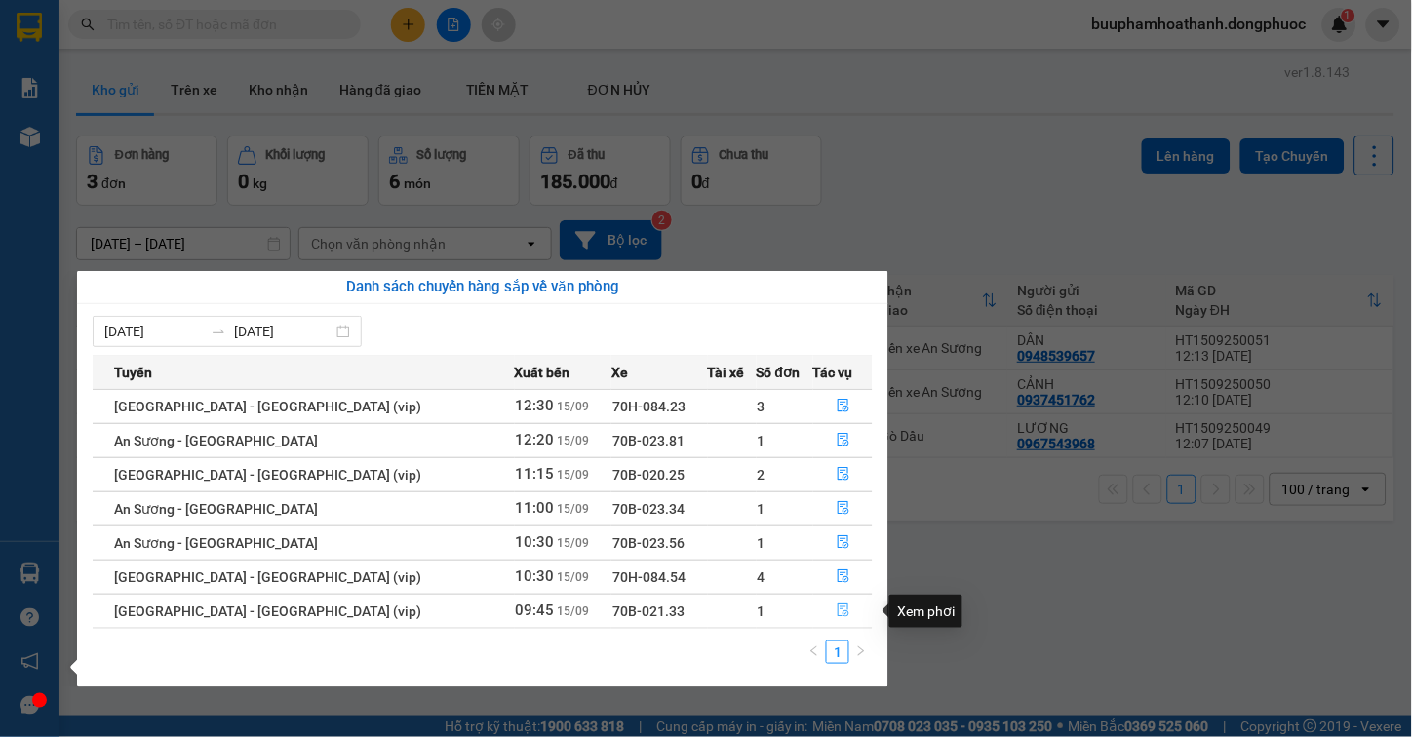
click at [837, 610] on icon "file-done" at bounding box center [844, 611] width 14 height 14
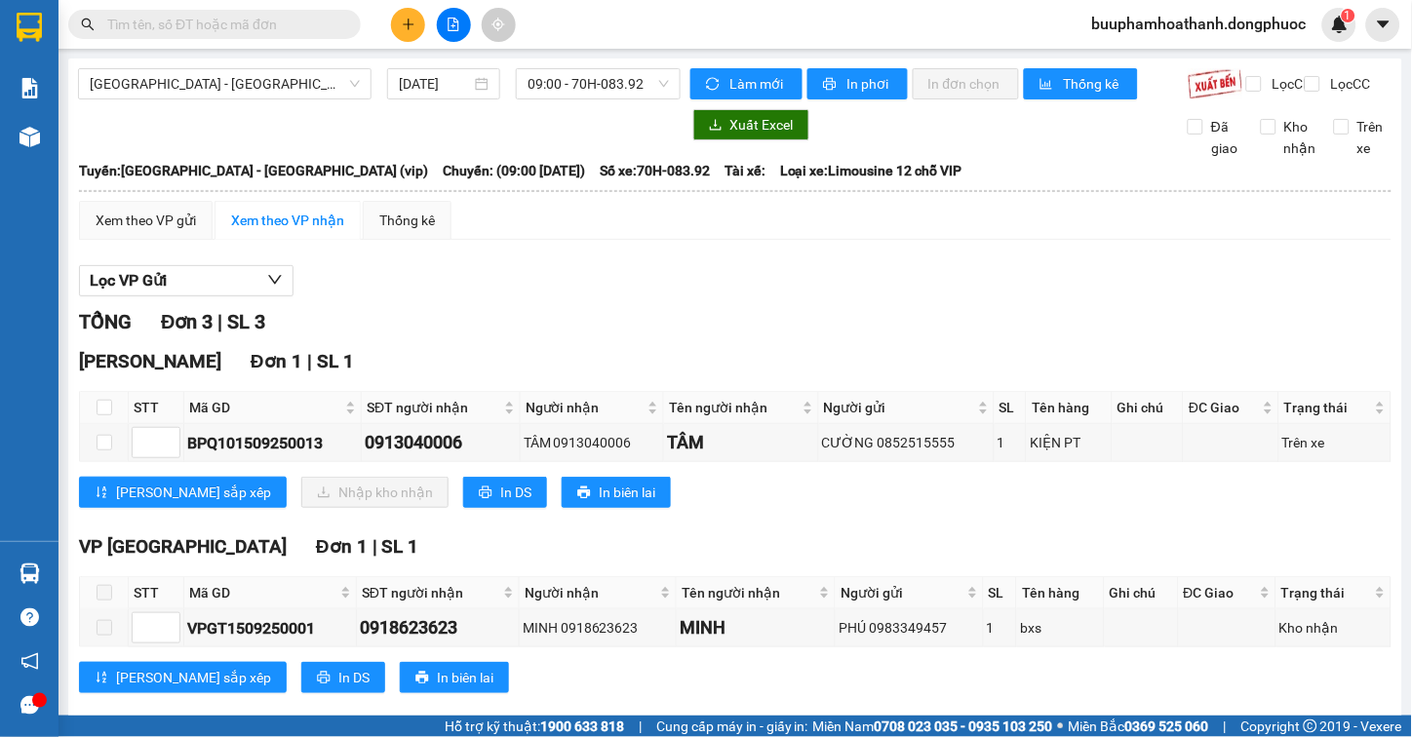
click at [883, 279] on div "Lọc VP Gửi TỔNG Đơn 3 | SL 3 Hòa Thành Đơn 1 | SL 1 STT Mã GD SĐT người nhận N…" at bounding box center [735, 580] width 1313 height 648
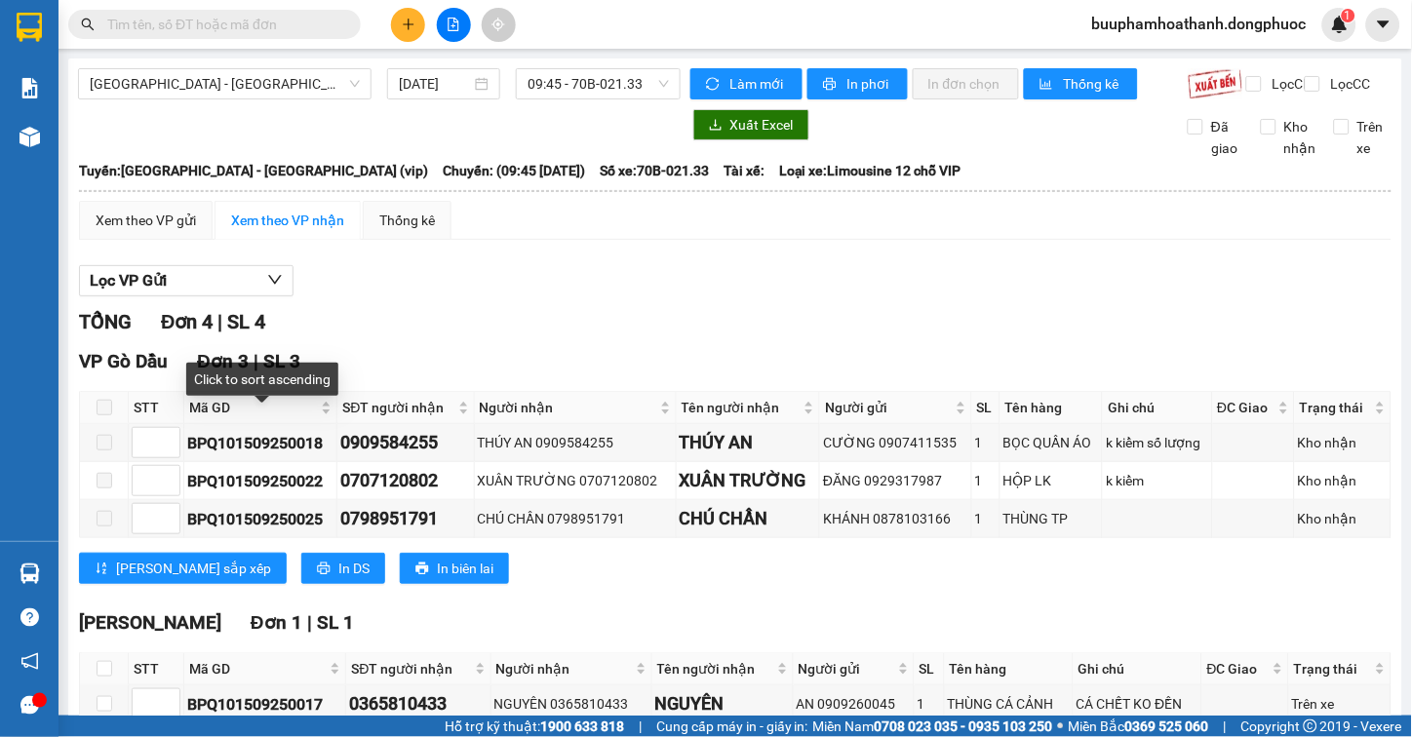
scroll to position [127, 0]
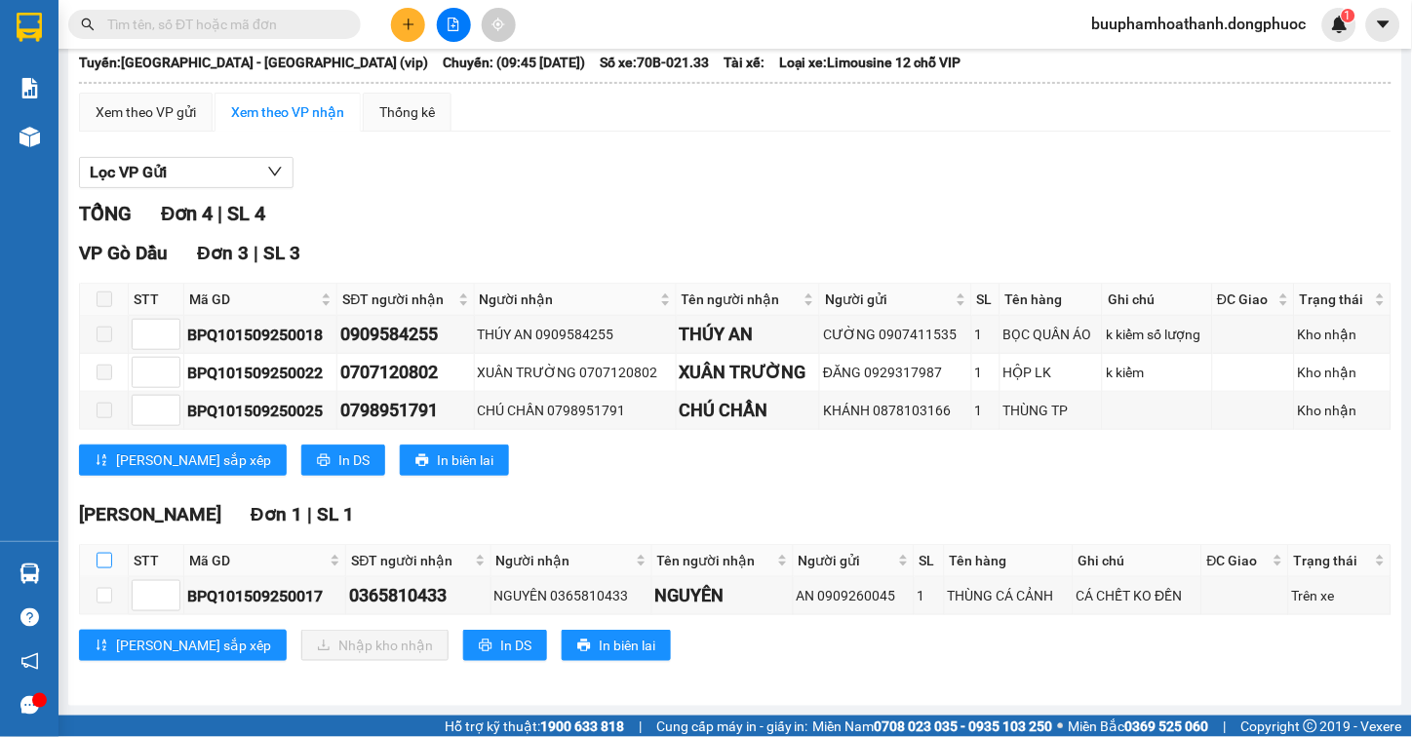
click at [104, 560] on input "checkbox" at bounding box center [105, 561] width 16 height 16
checkbox input "true"
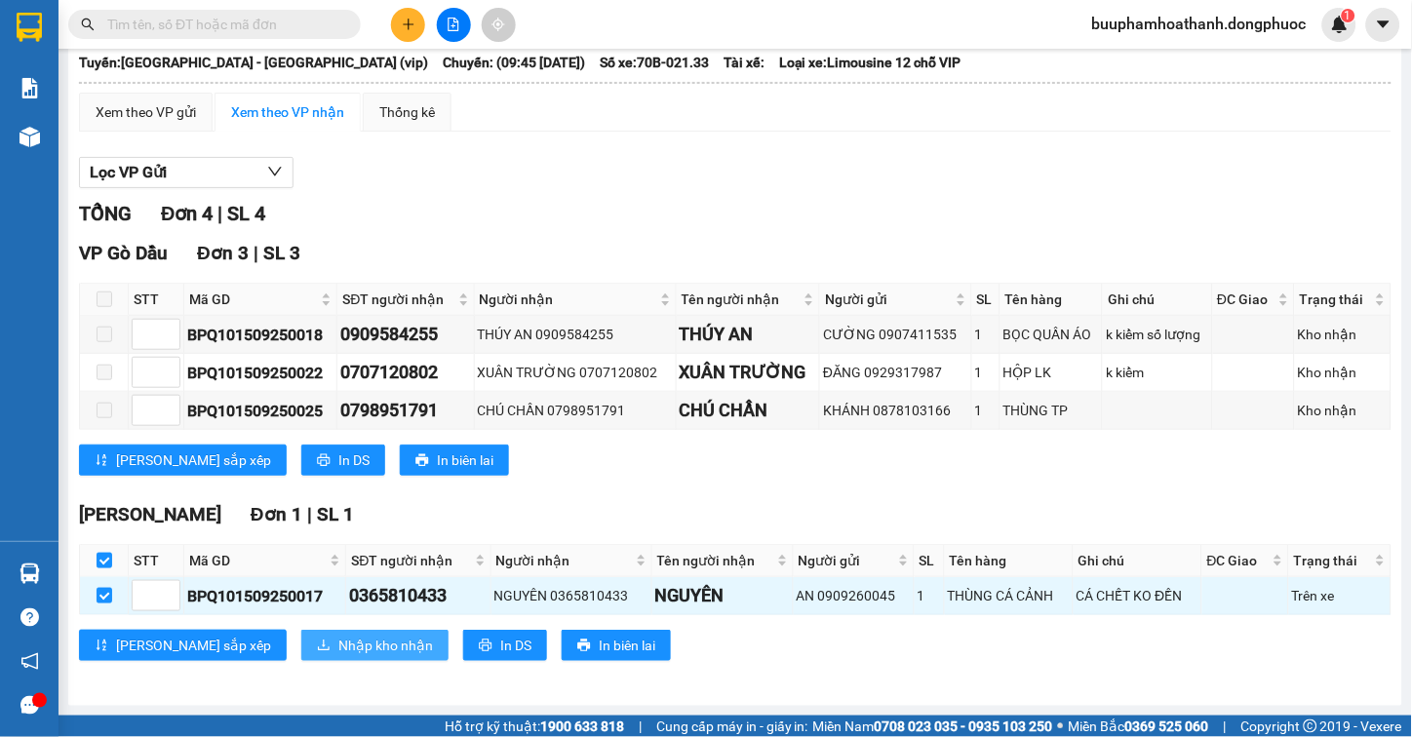
click at [338, 648] on span "Nhập kho nhận" at bounding box center [385, 645] width 95 height 21
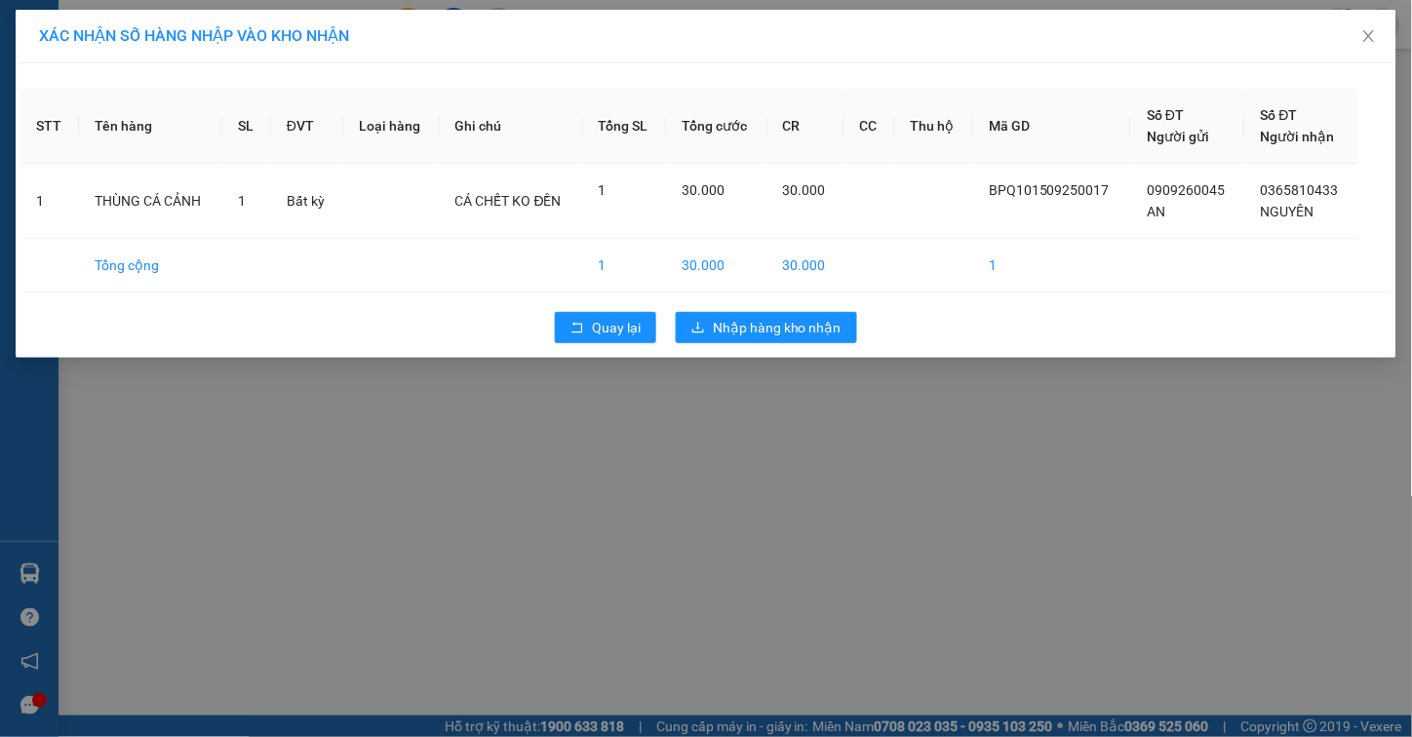
click at [608, 348] on div "Quay lại Nhập hàng kho nhận" at bounding box center [705, 327] width 1371 height 51
click at [605, 335] on span "Quay lại" at bounding box center [616, 327] width 49 height 21
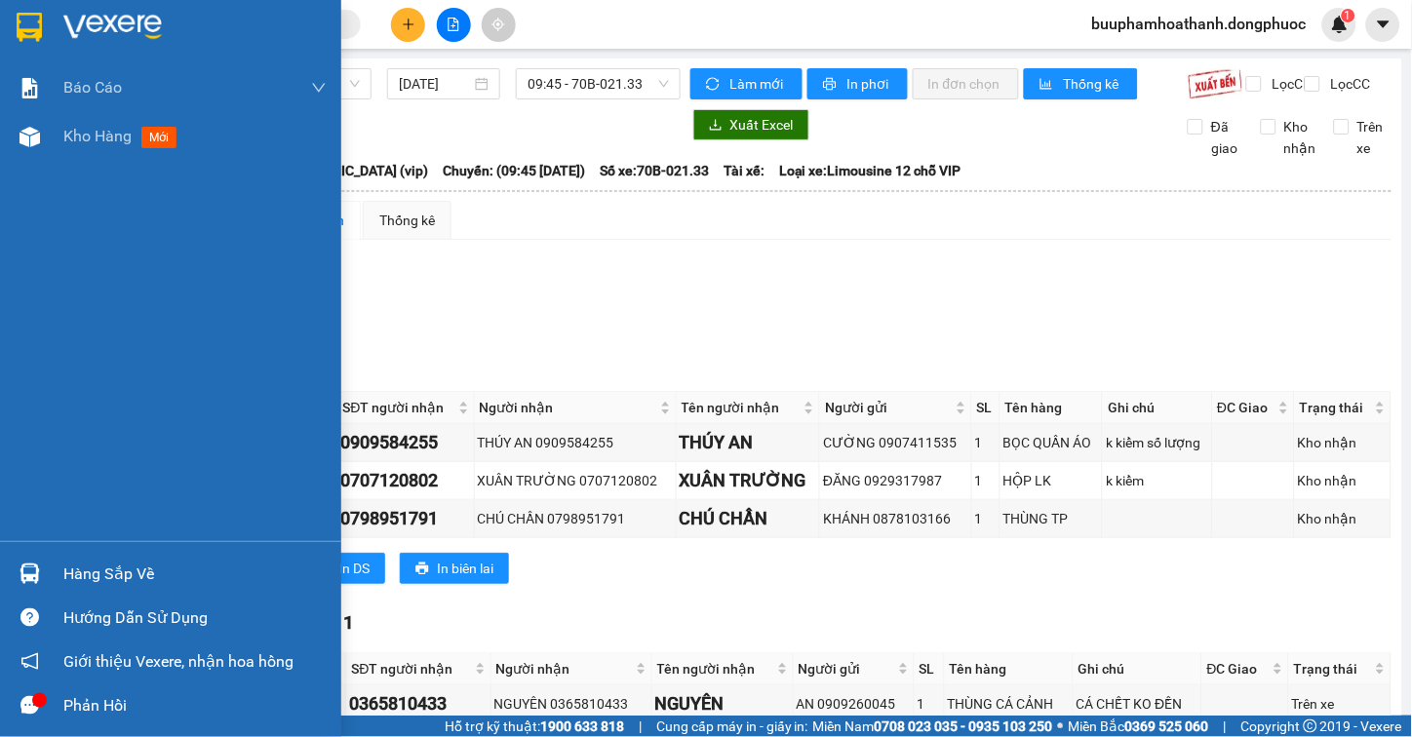
click at [55, 572] on div "Hàng sắp về" at bounding box center [170, 574] width 341 height 44
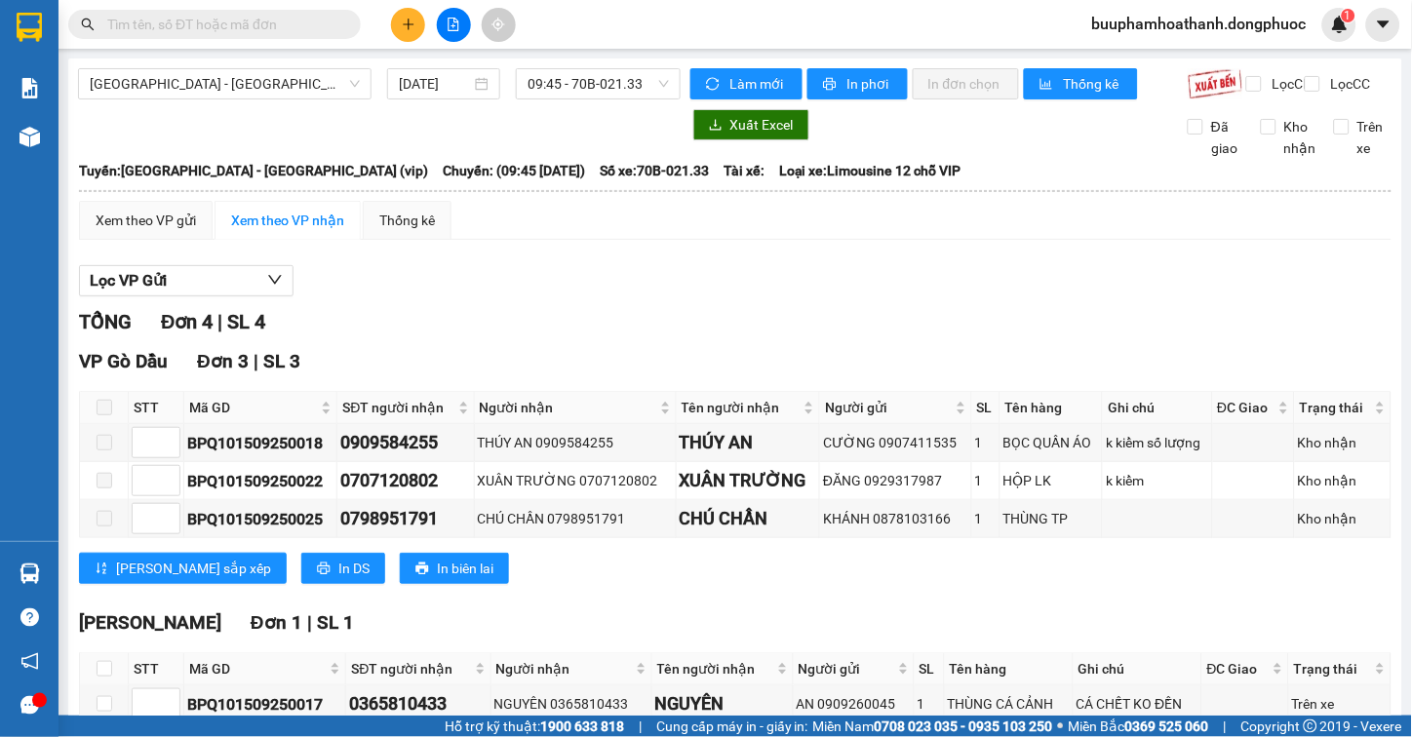
click at [1081, 248] on section "Kết quả tìm kiếm ( 0 ) Bộ lọc Thuộc VP này No Data buuphamhoathanh.dongphuoc 1 …" at bounding box center [706, 368] width 1412 height 737
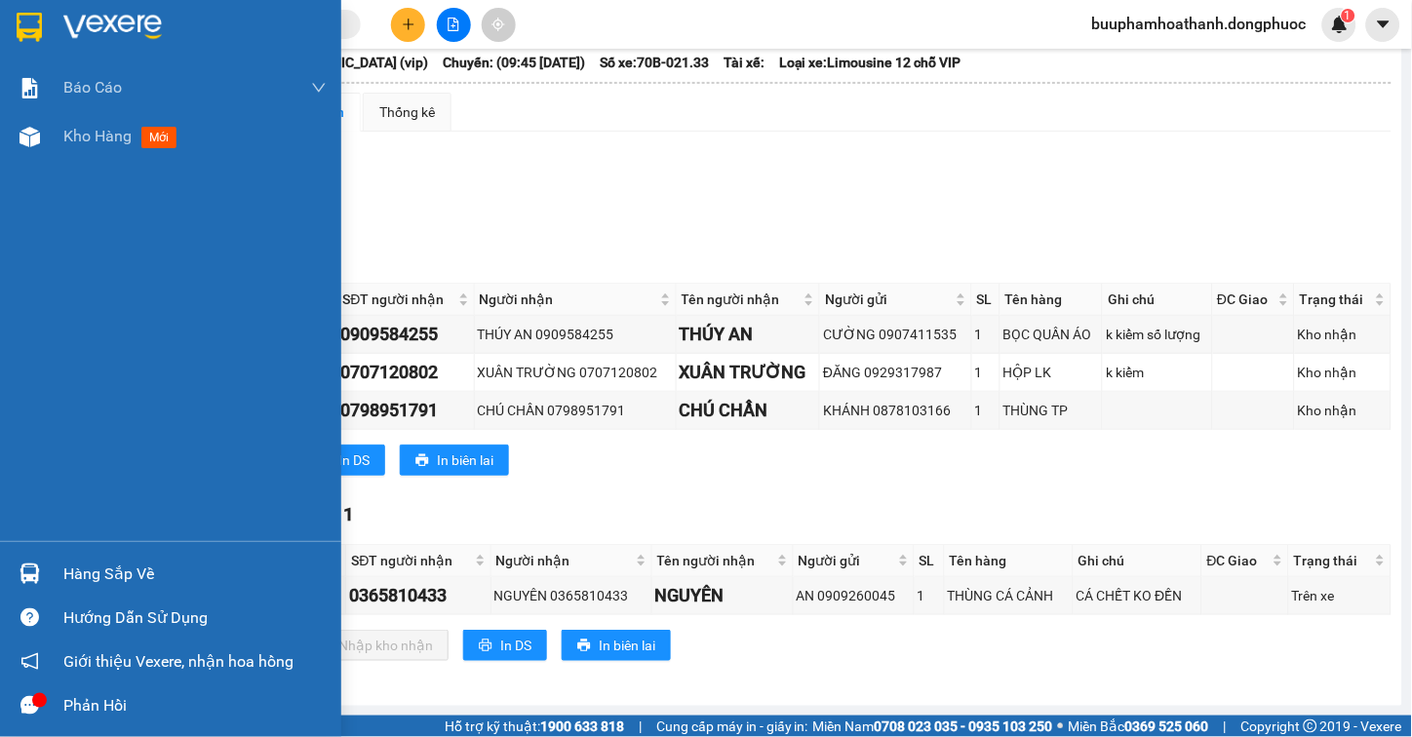
click at [27, 575] on img at bounding box center [30, 574] width 20 height 20
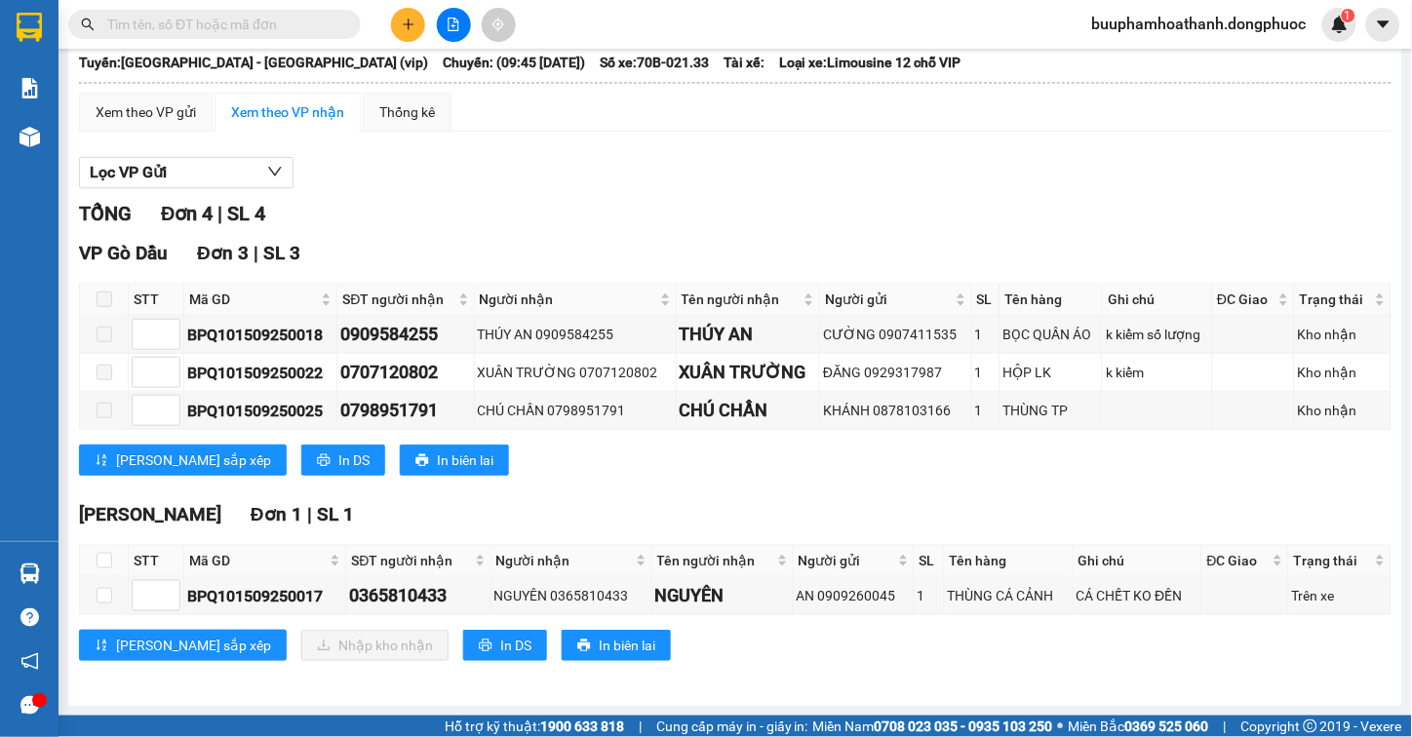
click at [744, 219] on section "Kết quả tìm kiếm ( 0 ) Bộ lọc Thuộc VP này No Data buuphamhoathanh.dongphuoc 1 …" at bounding box center [706, 368] width 1412 height 737
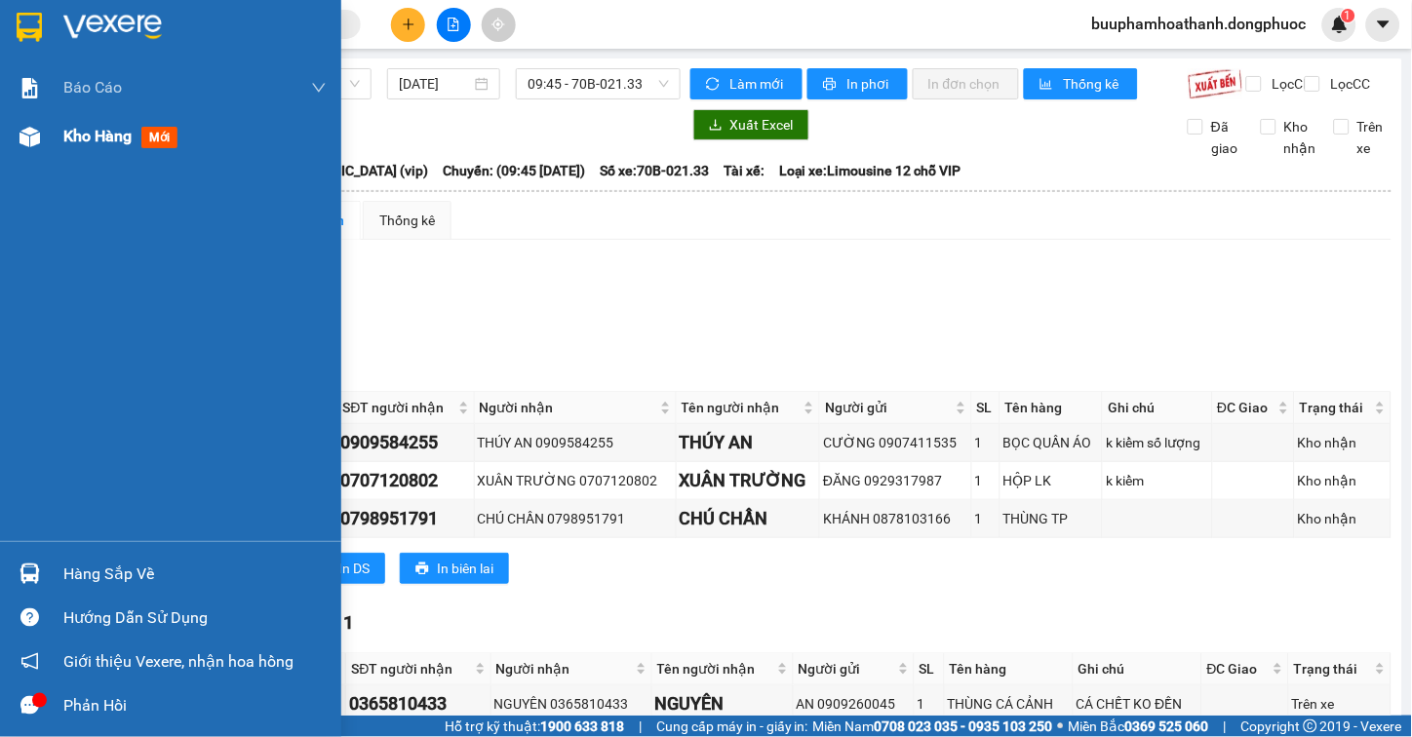
click at [49, 119] on div "Kho hàng mới" at bounding box center [170, 136] width 341 height 49
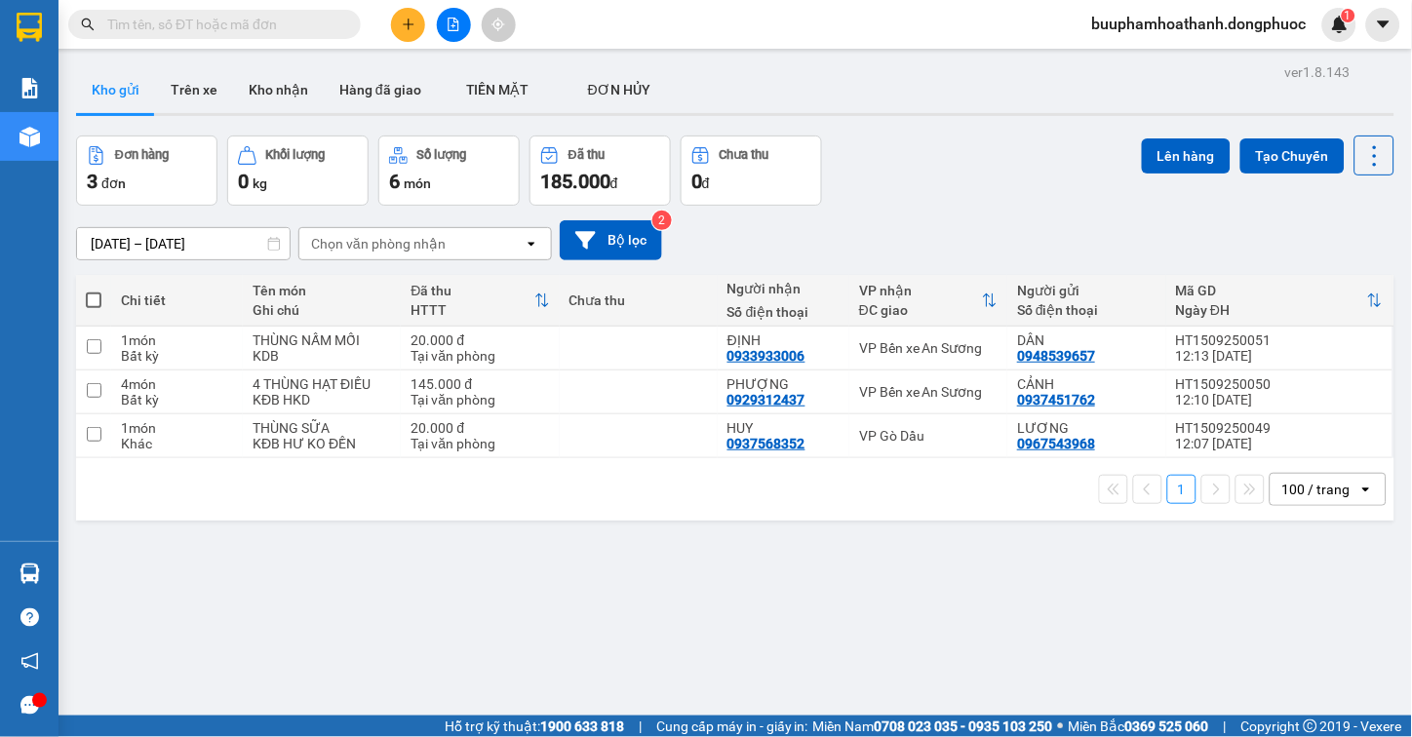
click at [455, 27] on icon "file-add" at bounding box center [454, 25] width 14 height 14
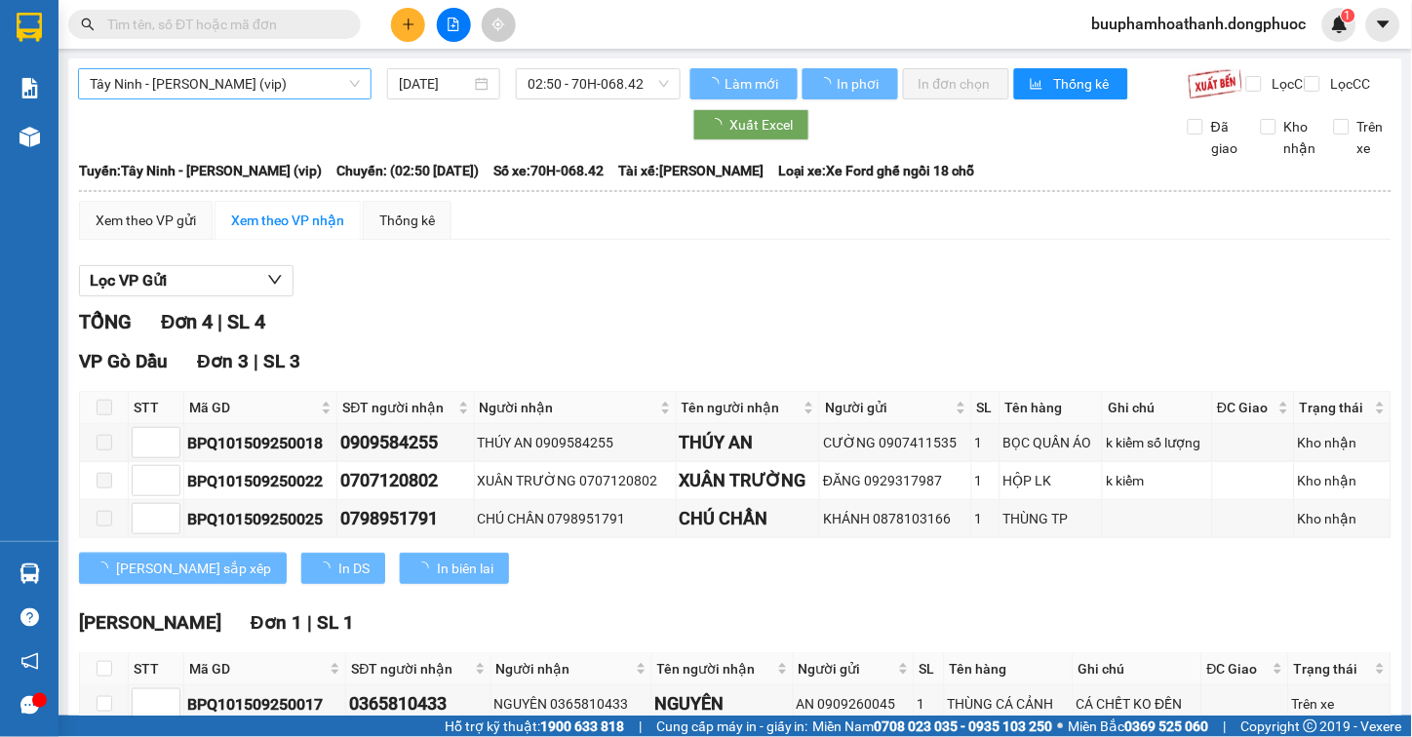
click at [274, 94] on span "Tây Ninh - [PERSON_NAME] (vip)" at bounding box center [225, 83] width 270 height 29
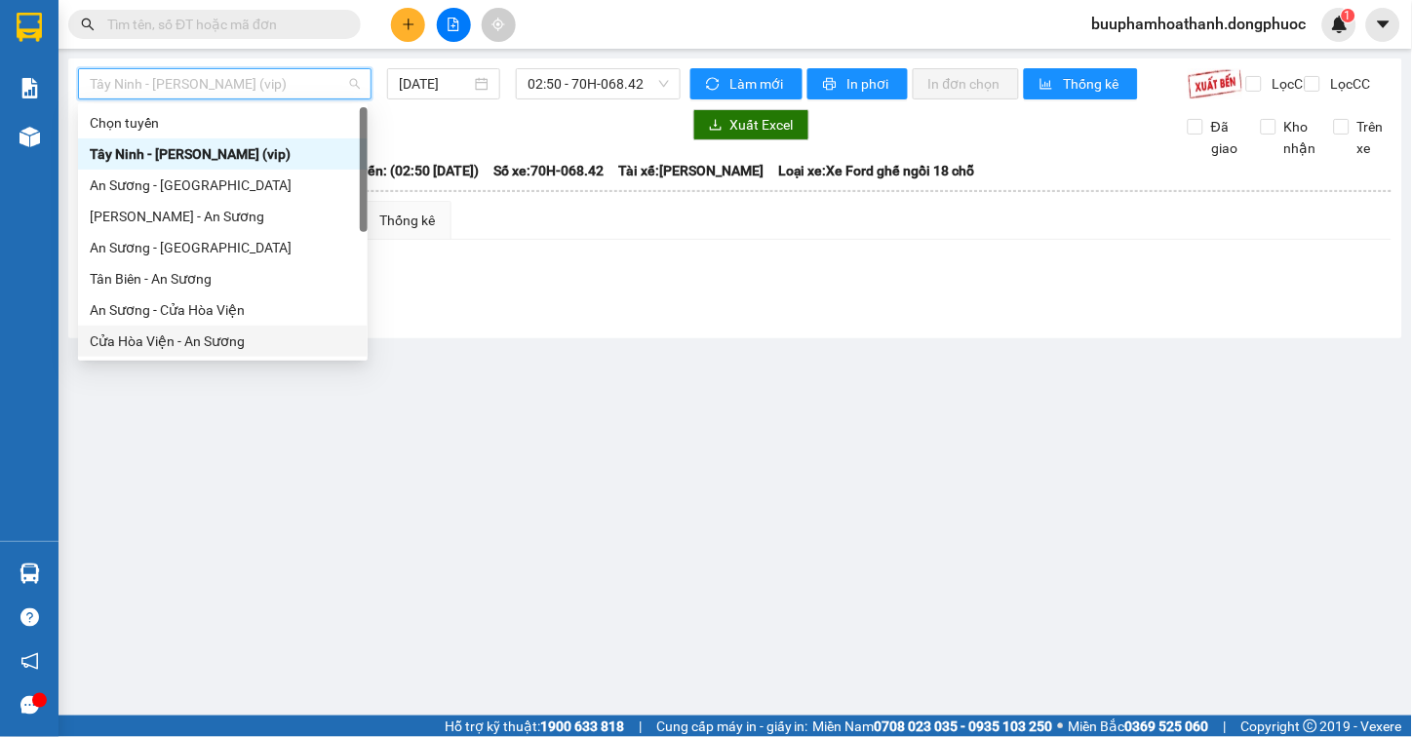
scroll to position [202, 0]
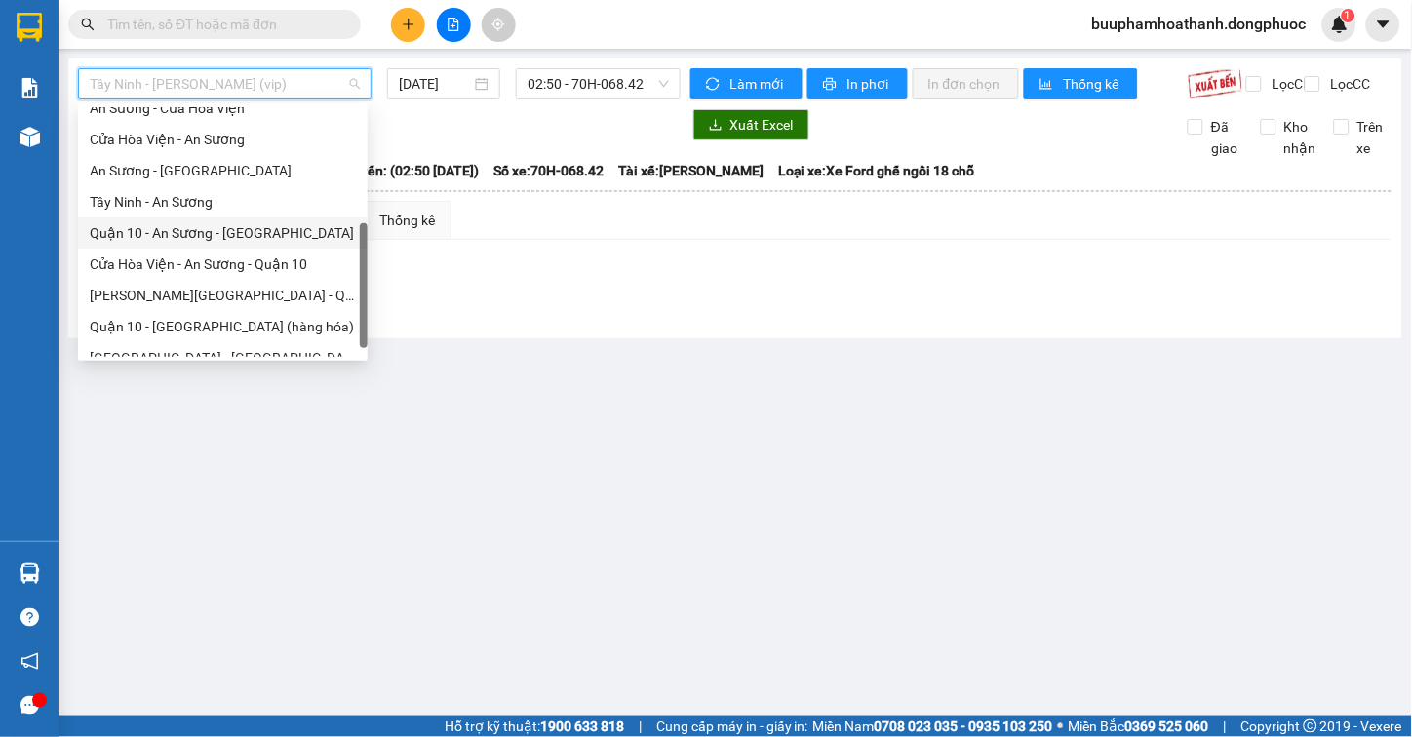
click at [275, 202] on div "Tây Ninh - An Sương" at bounding box center [223, 201] width 266 height 21
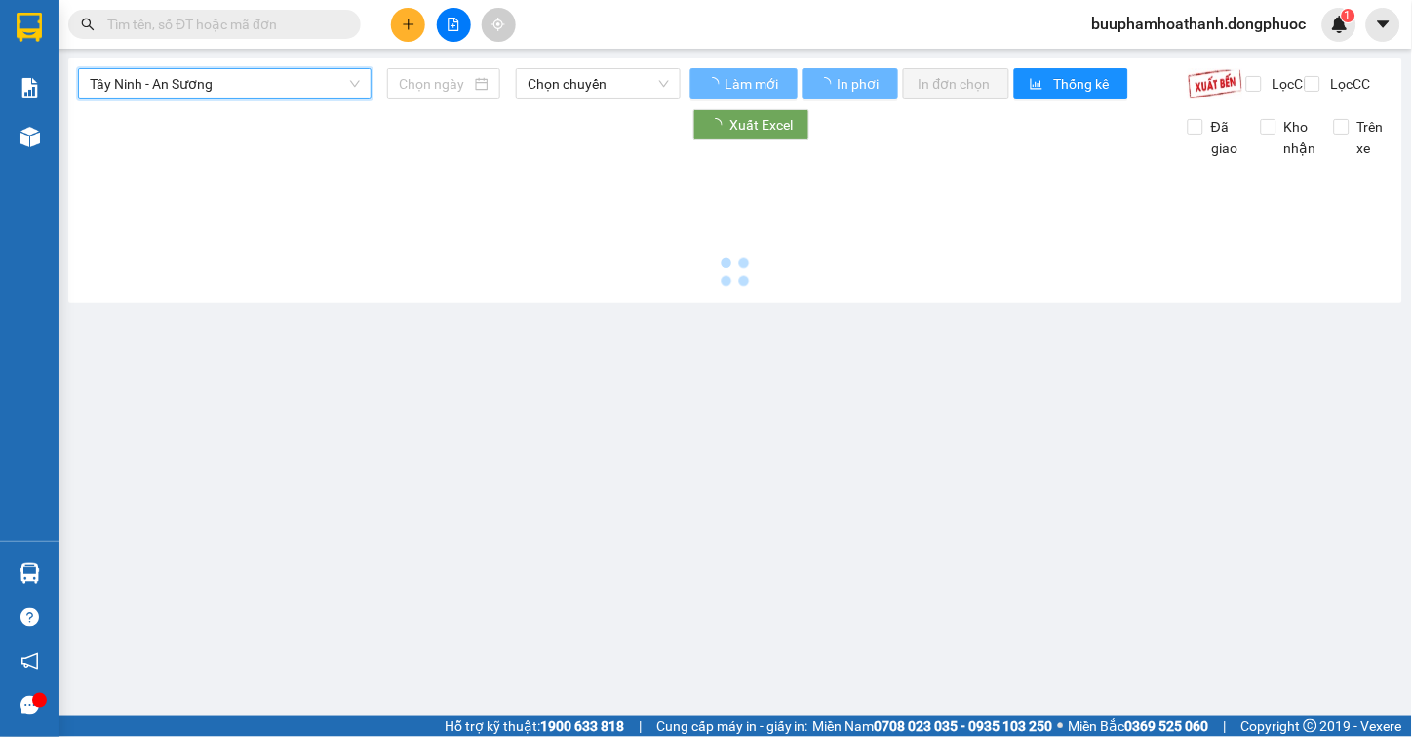
type input "[DATE]"
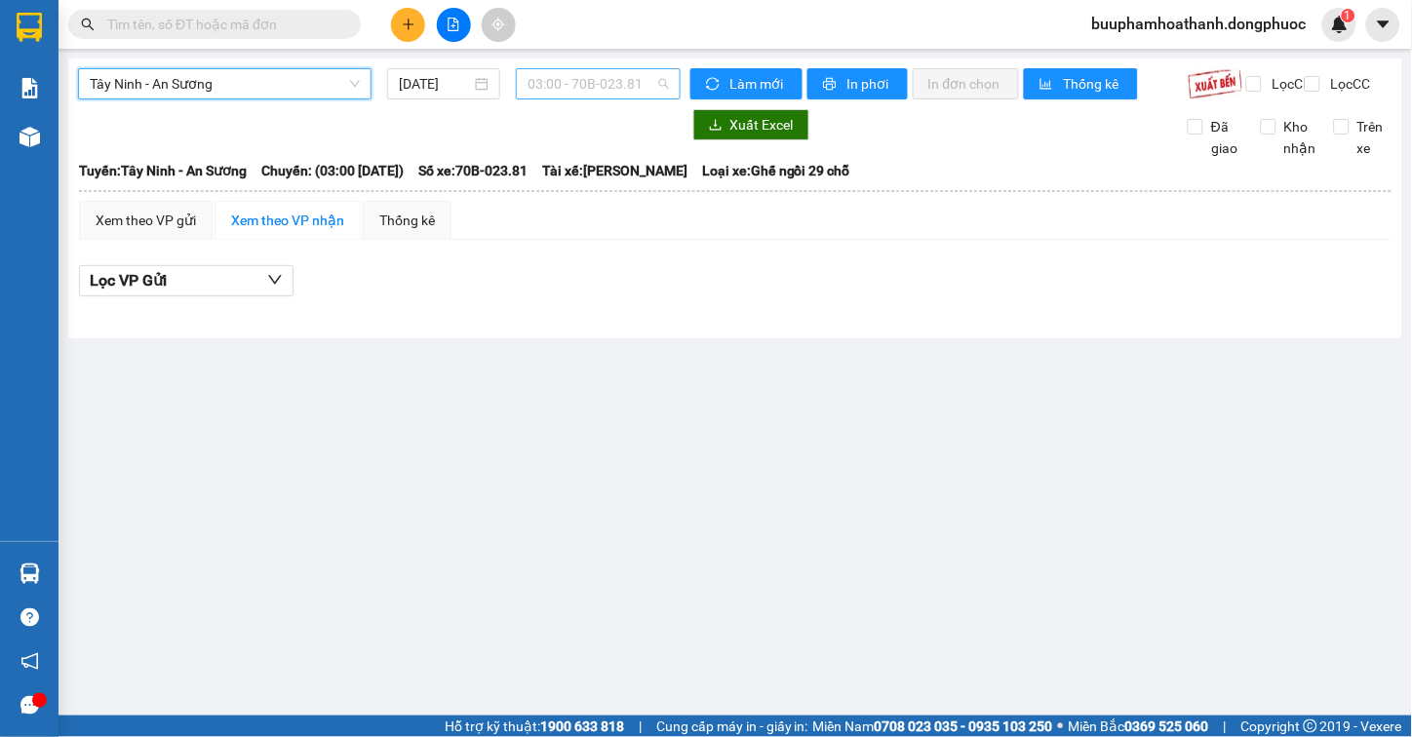
click at [534, 92] on span "03:00 - 70B-023.81" at bounding box center [598, 83] width 141 height 29
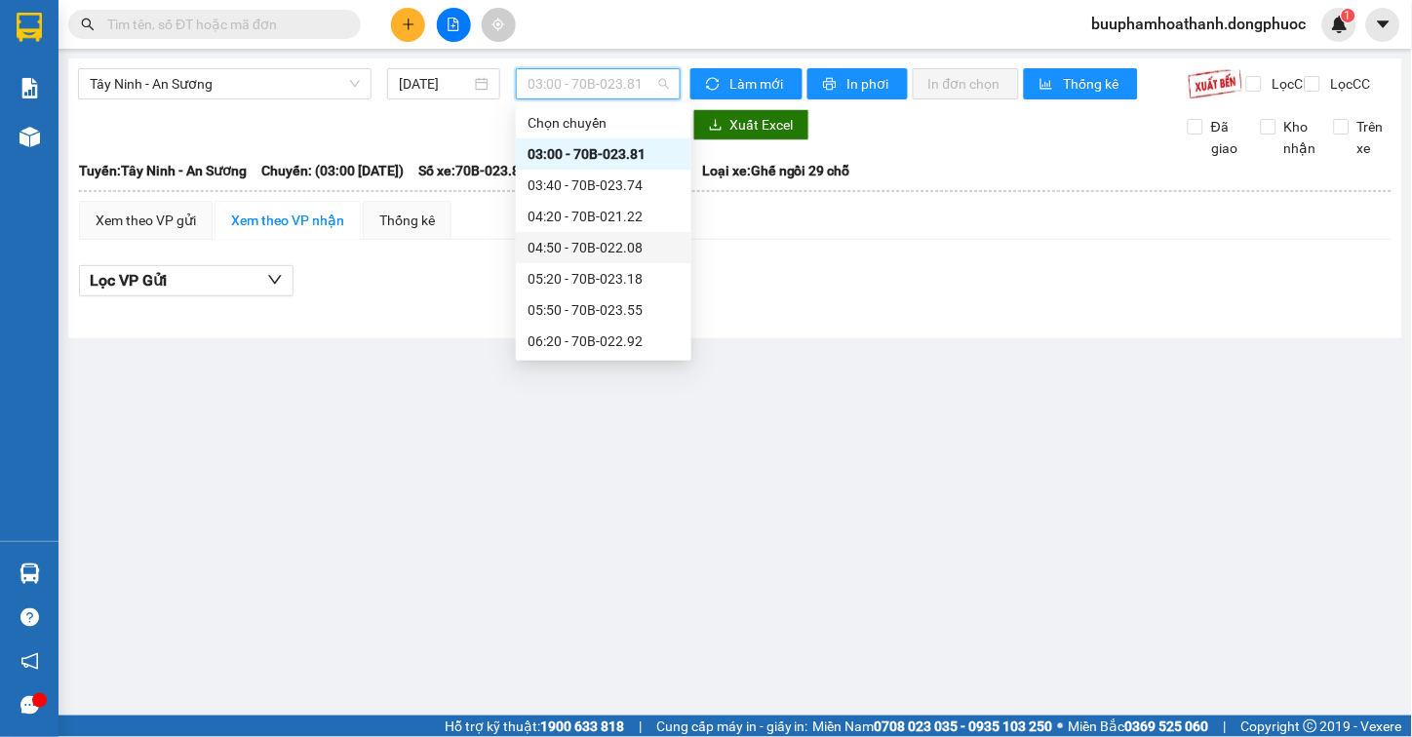
scroll to position [216, 0]
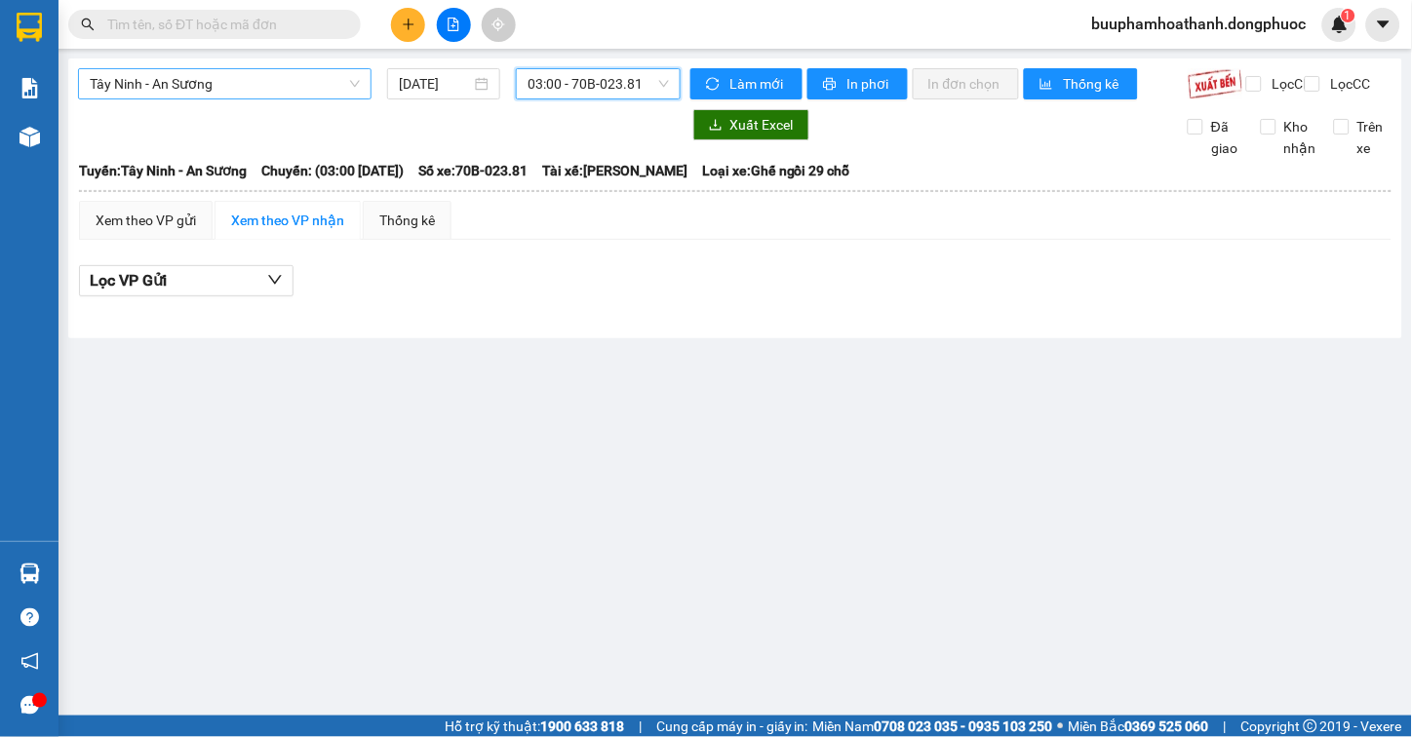
click at [267, 94] on span "Tây Ninh - An Sương" at bounding box center [225, 83] width 270 height 29
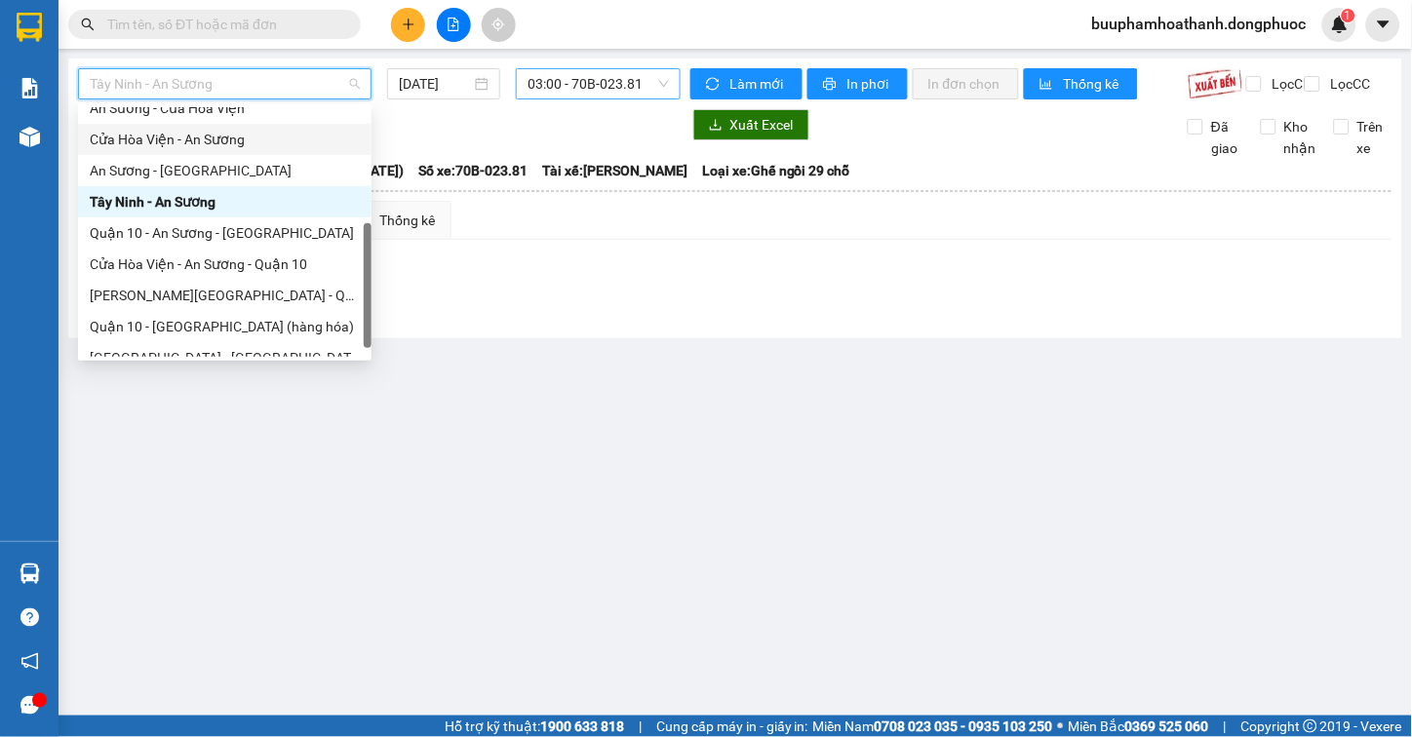
click at [529, 76] on span "03:00 - 70B-023.81" at bounding box center [598, 83] width 141 height 29
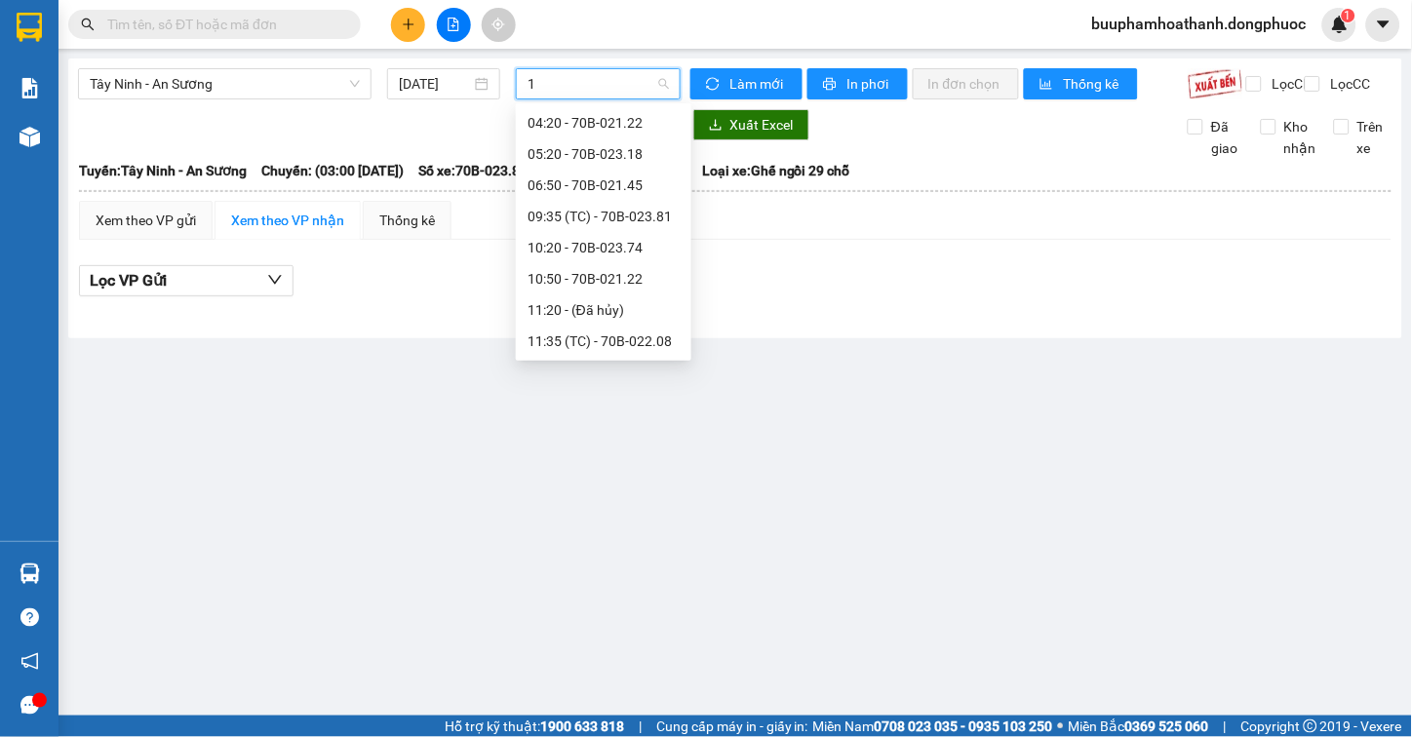
scroll to position [0, 0]
type input "122"
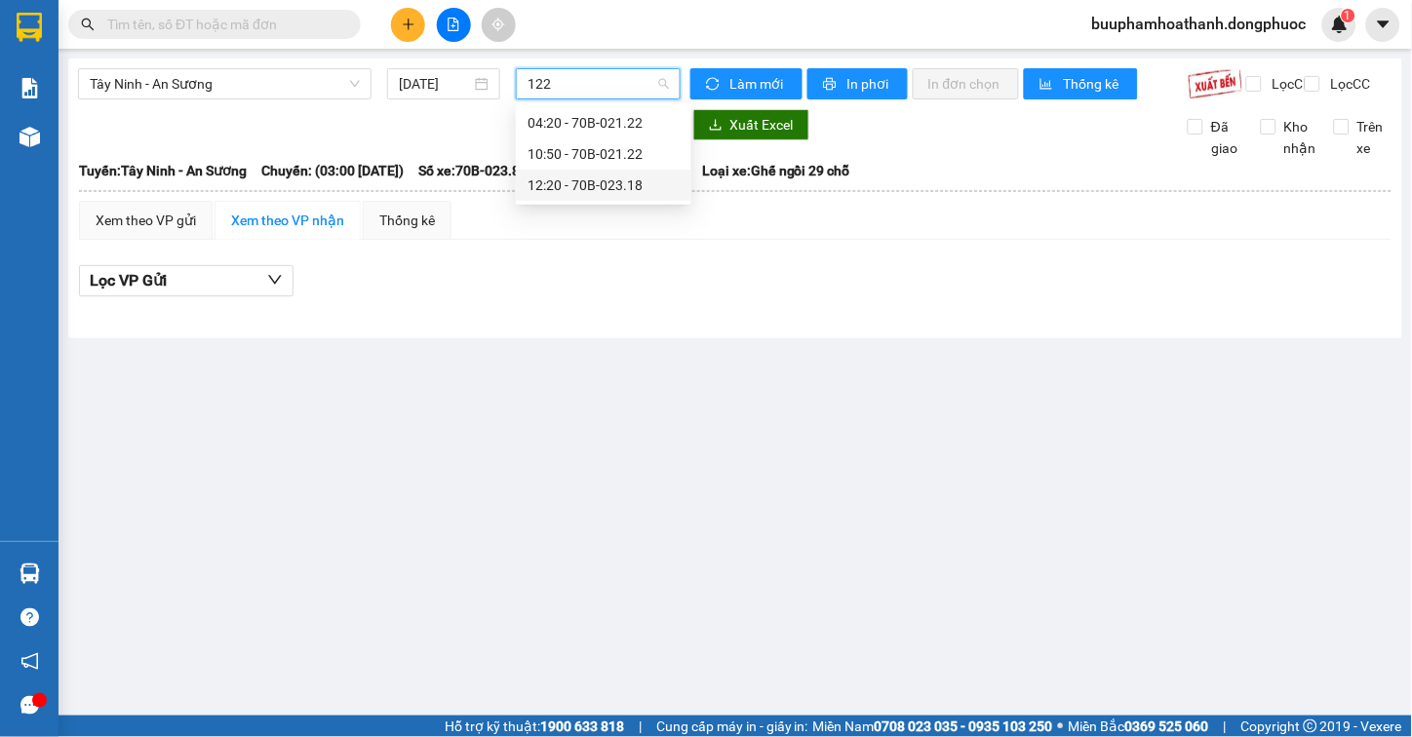
click at [615, 177] on div "12:20 - 70B-023.18" at bounding box center [604, 185] width 152 height 21
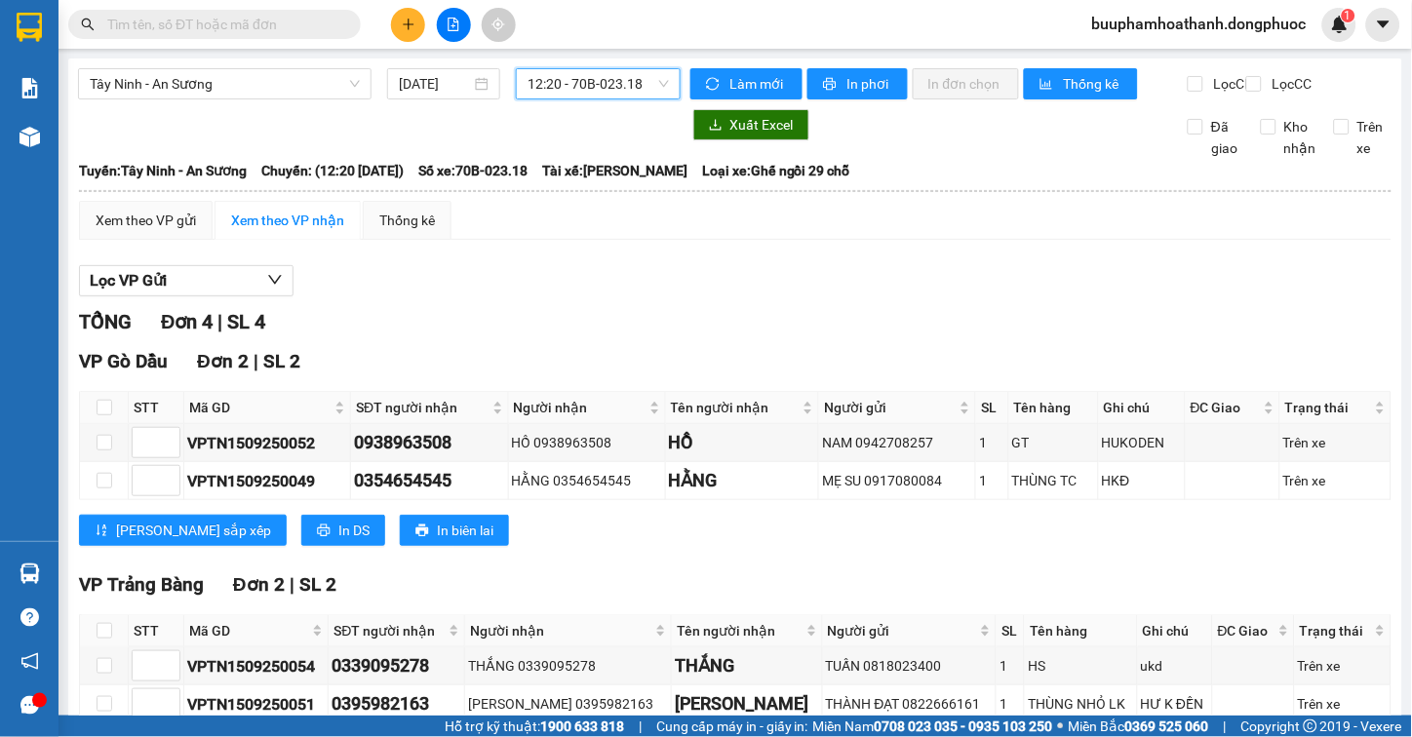
scroll to position [127, 0]
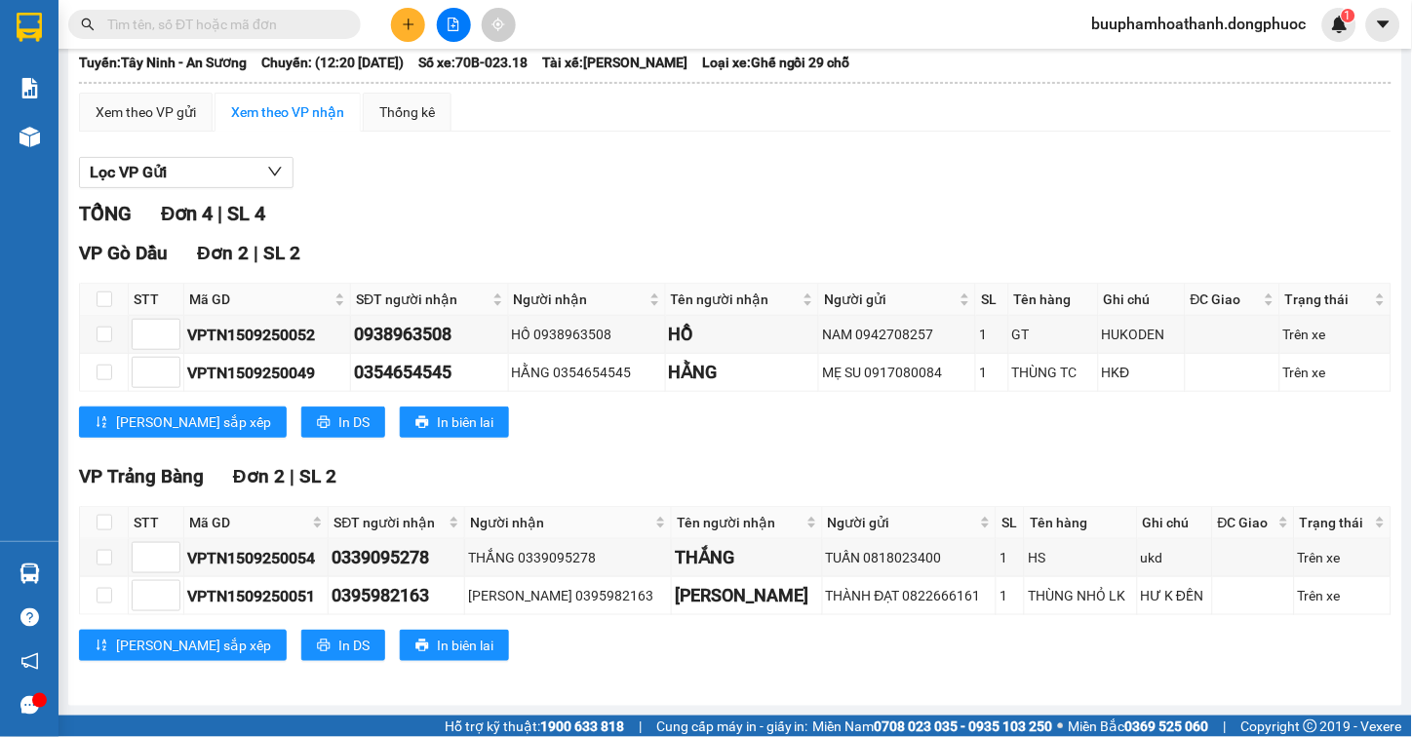
click at [1168, 425] on div "[PERSON_NAME] sắp xếp In DS In biên lai" at bounding box center [735, 422] width 1313 height 31
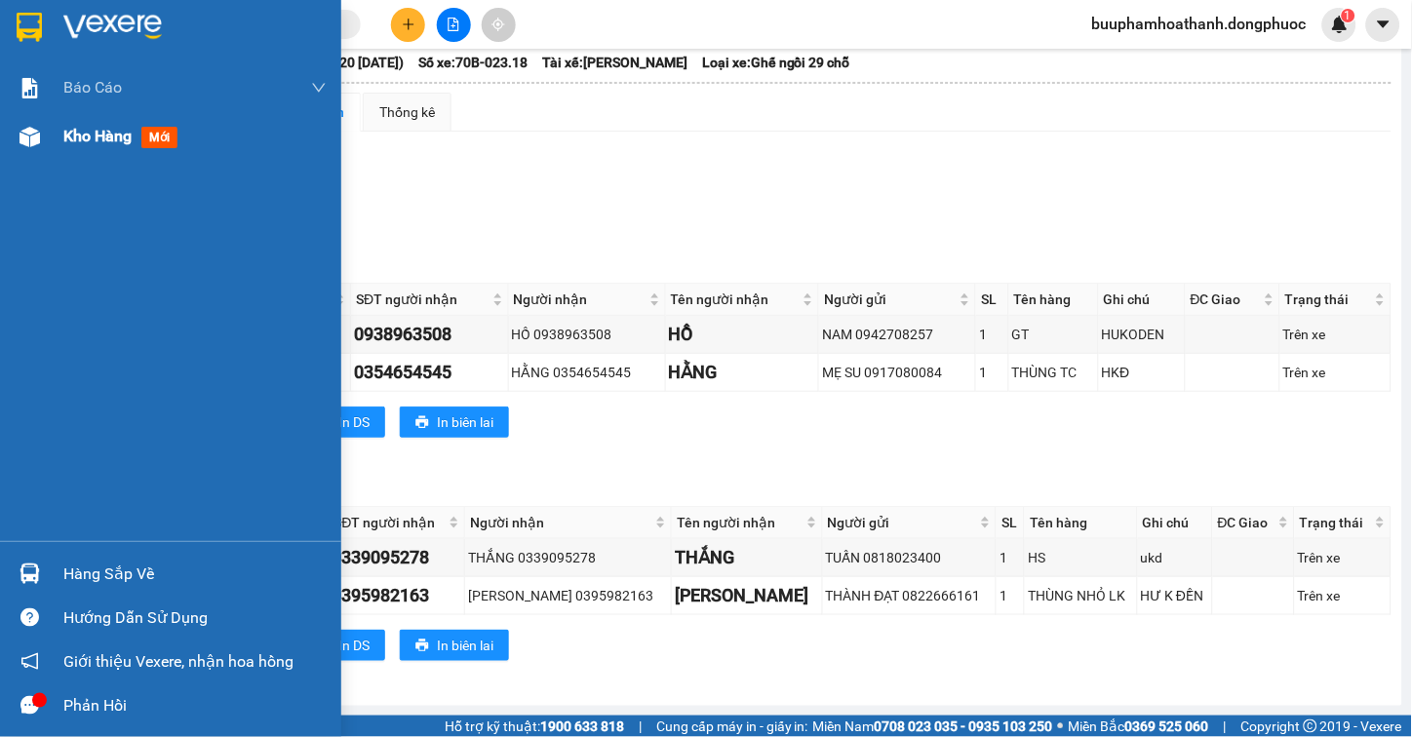
click at [40, 129] on div at bounding box center [30, 137] width 34 height 34
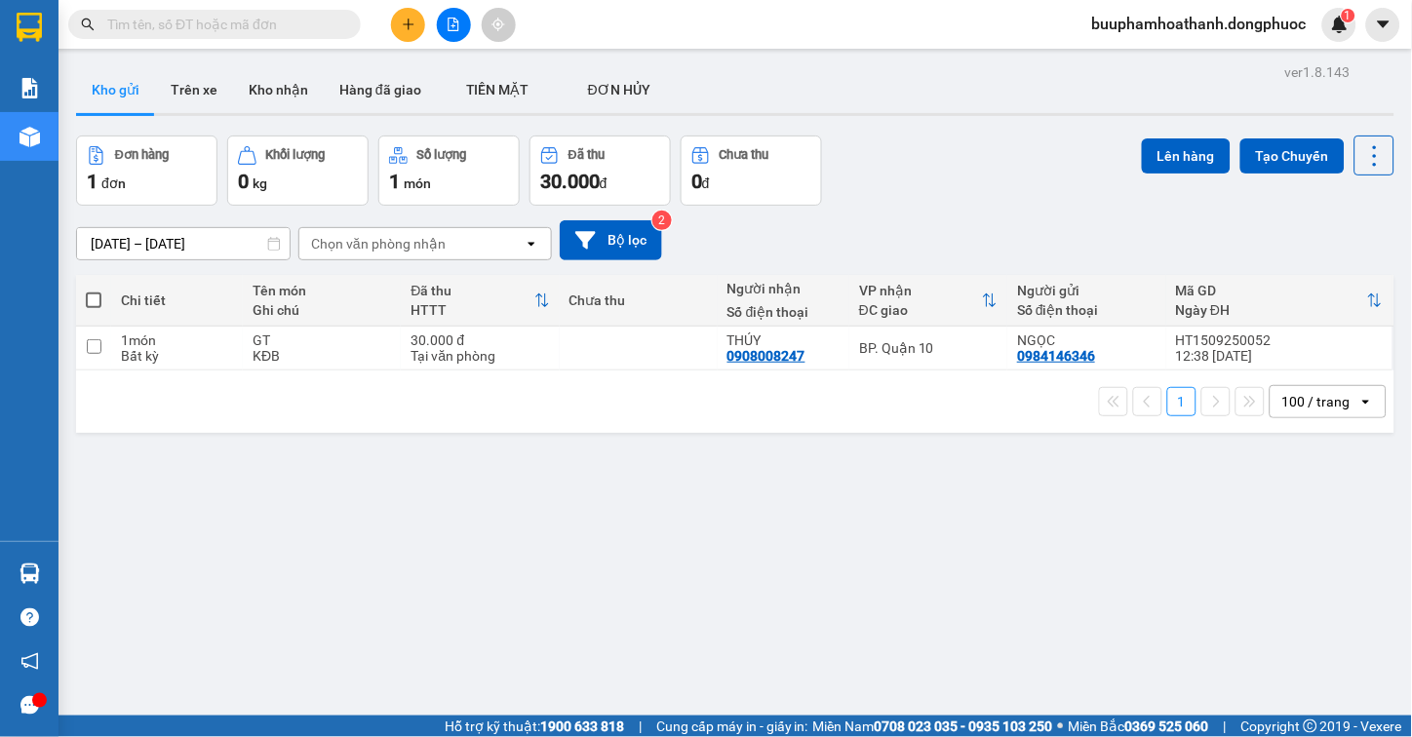
click at [878, 618] on div "ver 1.8.143 Kho gửi Trên xe Kho nhận Hàng đã giao TIỀN MẶT ĐƠN HỦY Đơn hàng 1…" at bounding box center [735, 427] width 1334 height 737
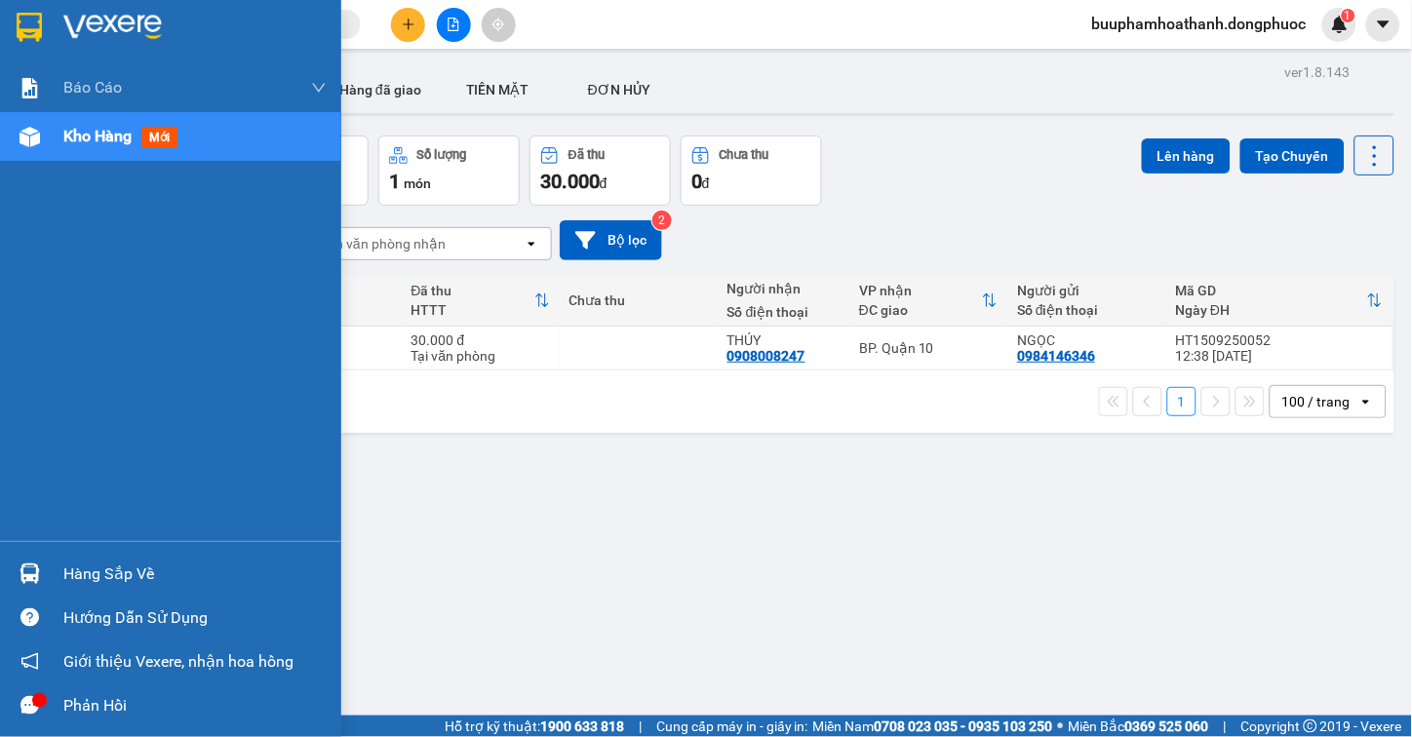
click at [33, 564] on img at bounding box center [30, 574] width 20 height 20
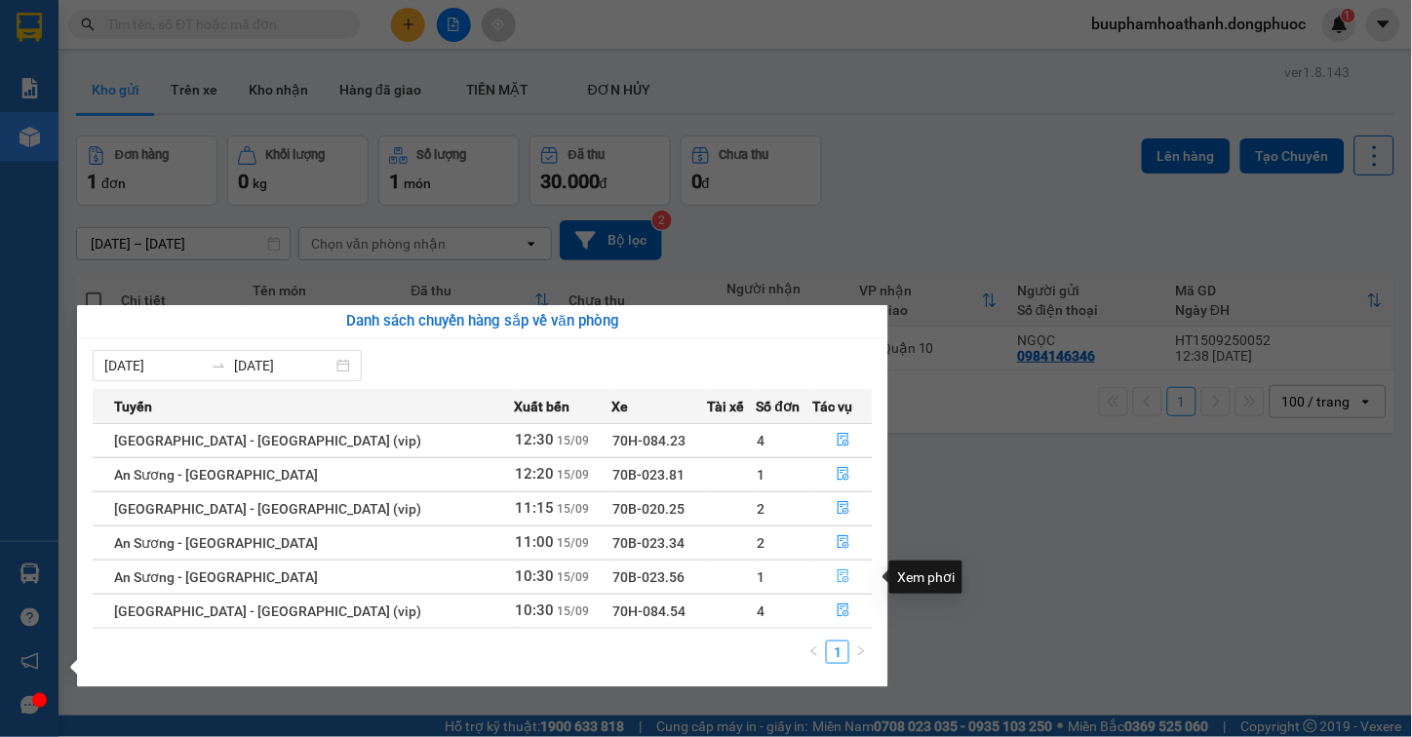
click at [825, 570] on button "button" at bounding box center [843, 577] width 58 height 31
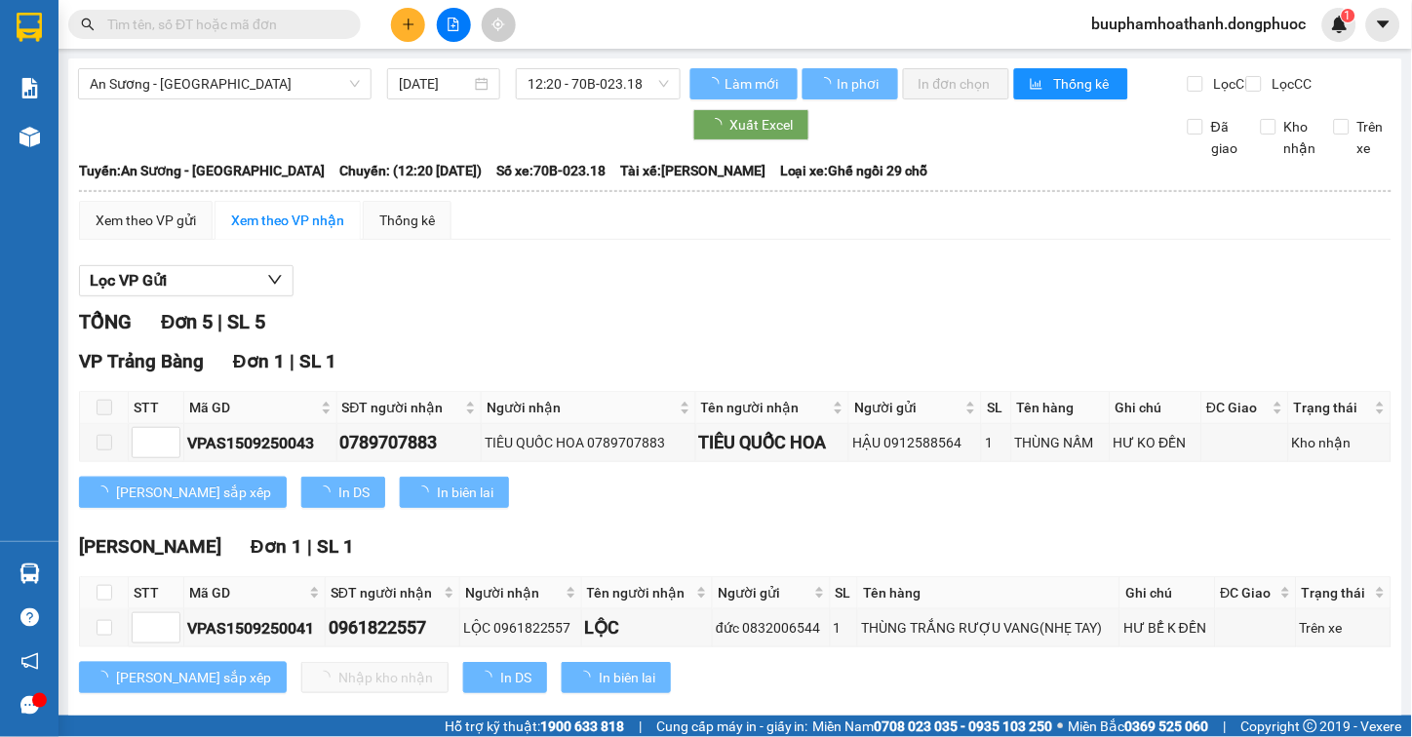
click at [862, 297] on div "Lọc VP Gửi" at bounding box center [735, 281] width 1313 height 32
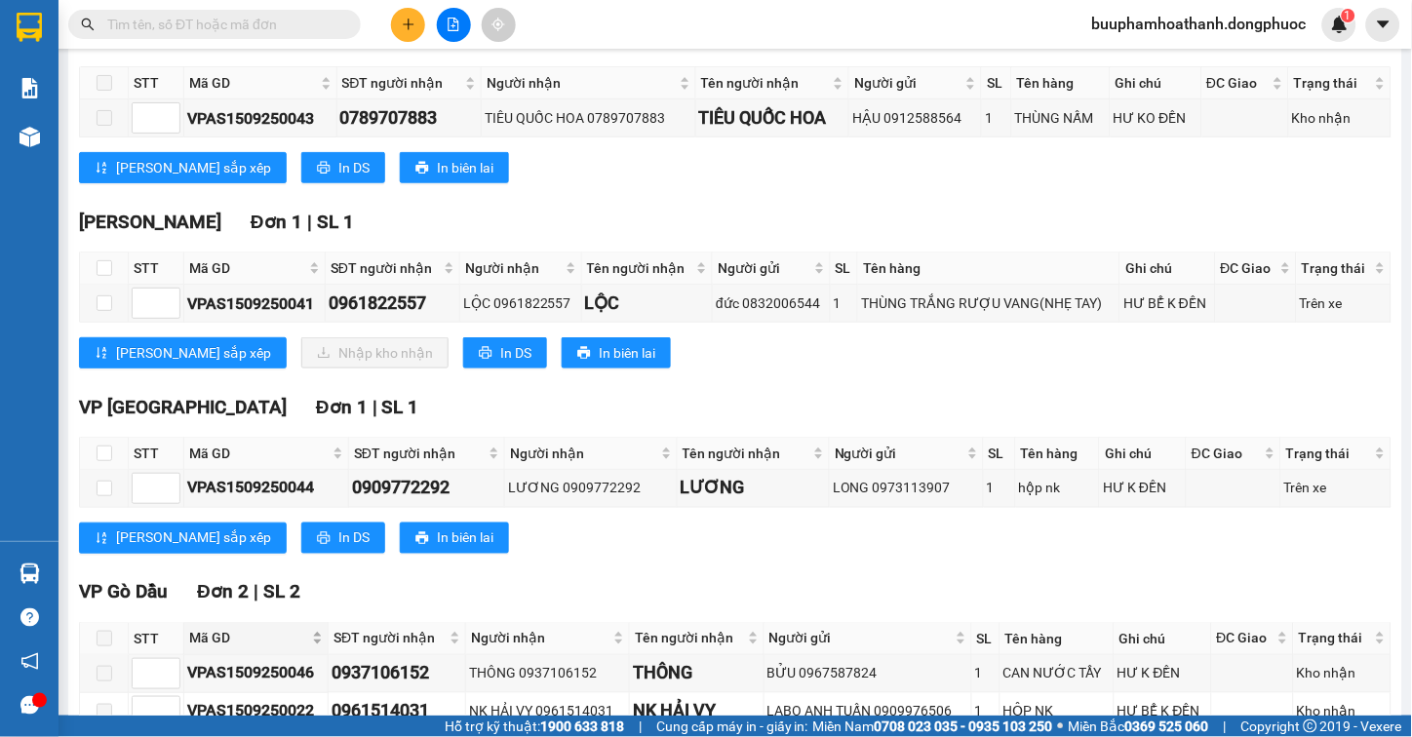
scroll to position [433, 0]
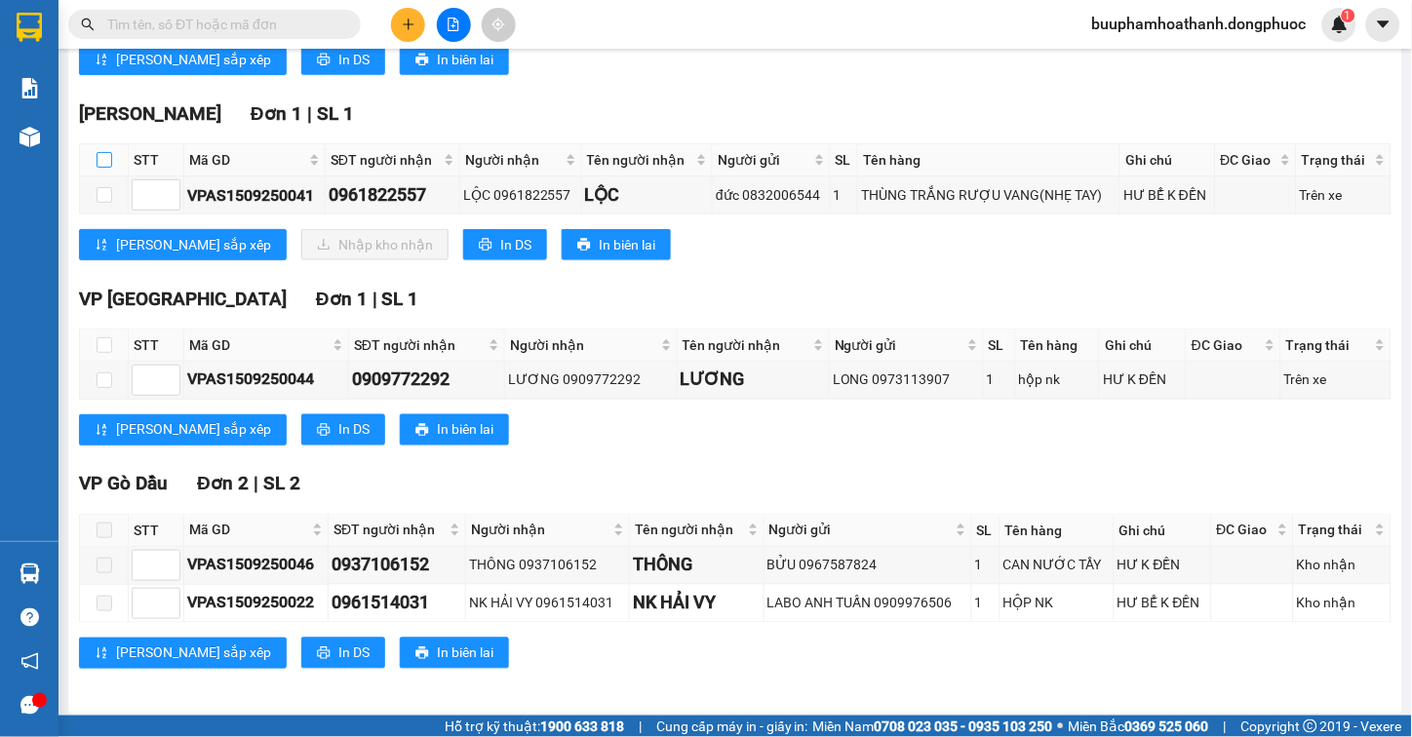
click at [101, 168] on input "checkbox" at bounding box center [105, 160] width 16 height 16
checkbox input "true"
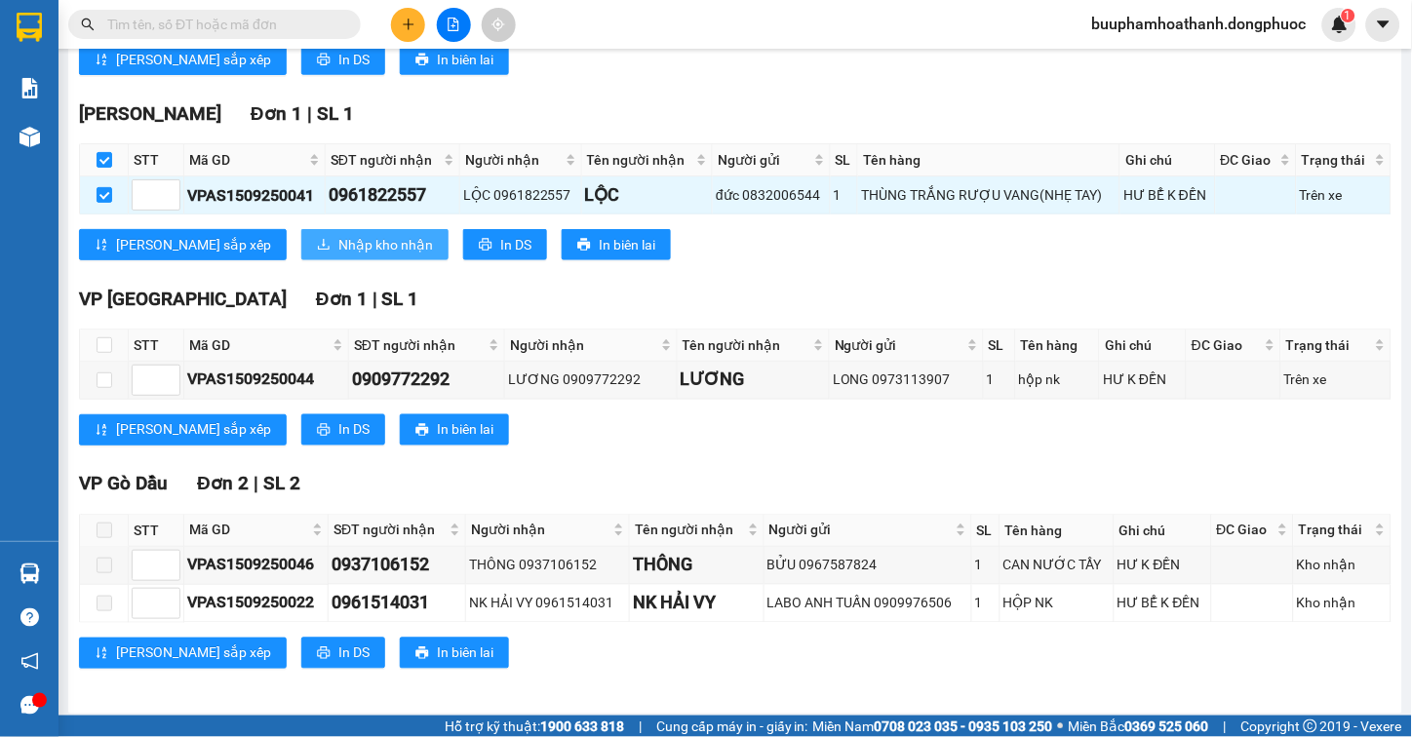
click at [338, 256] on span "Nhập kho nhận" at bounding box center [385, 244] width 95 height 21
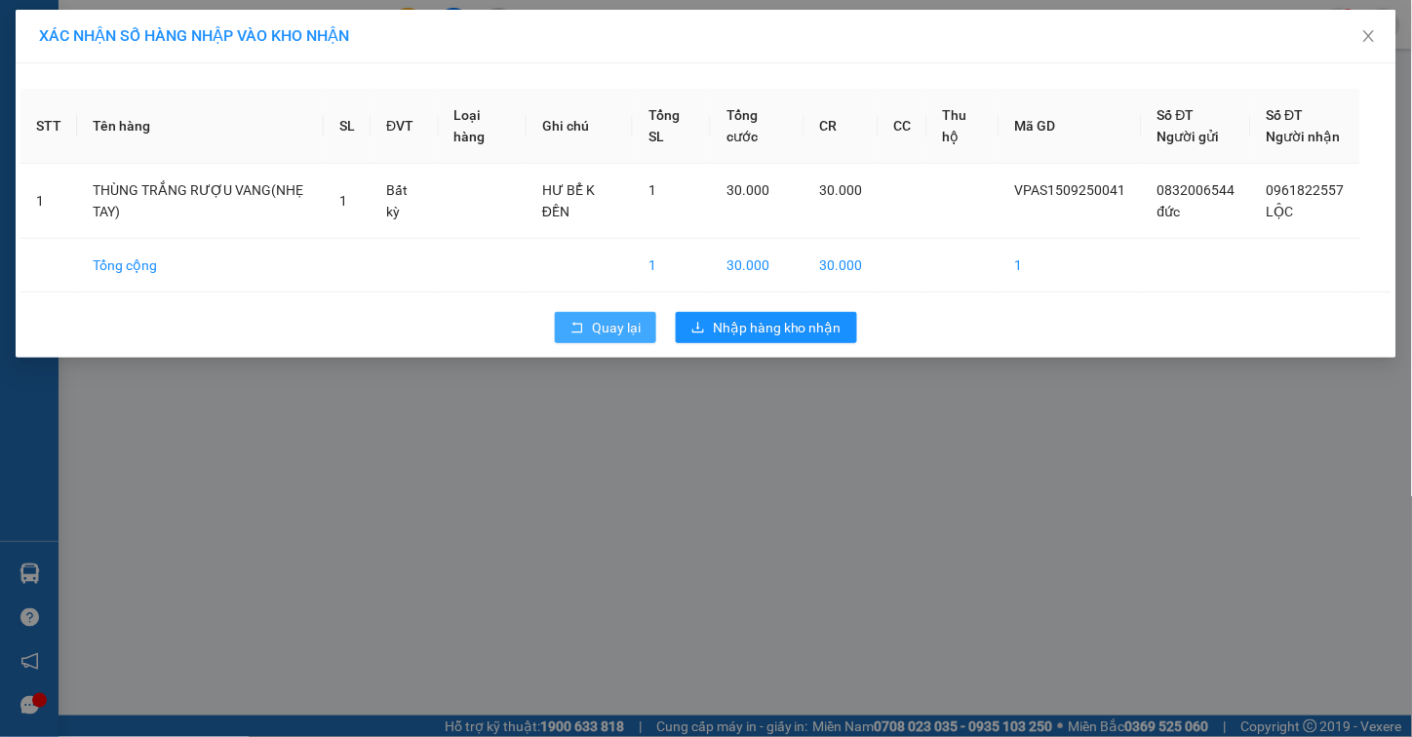
click at [595, 336] on span "Quay lại" at bounding box center [616, 327] width 49 height 21
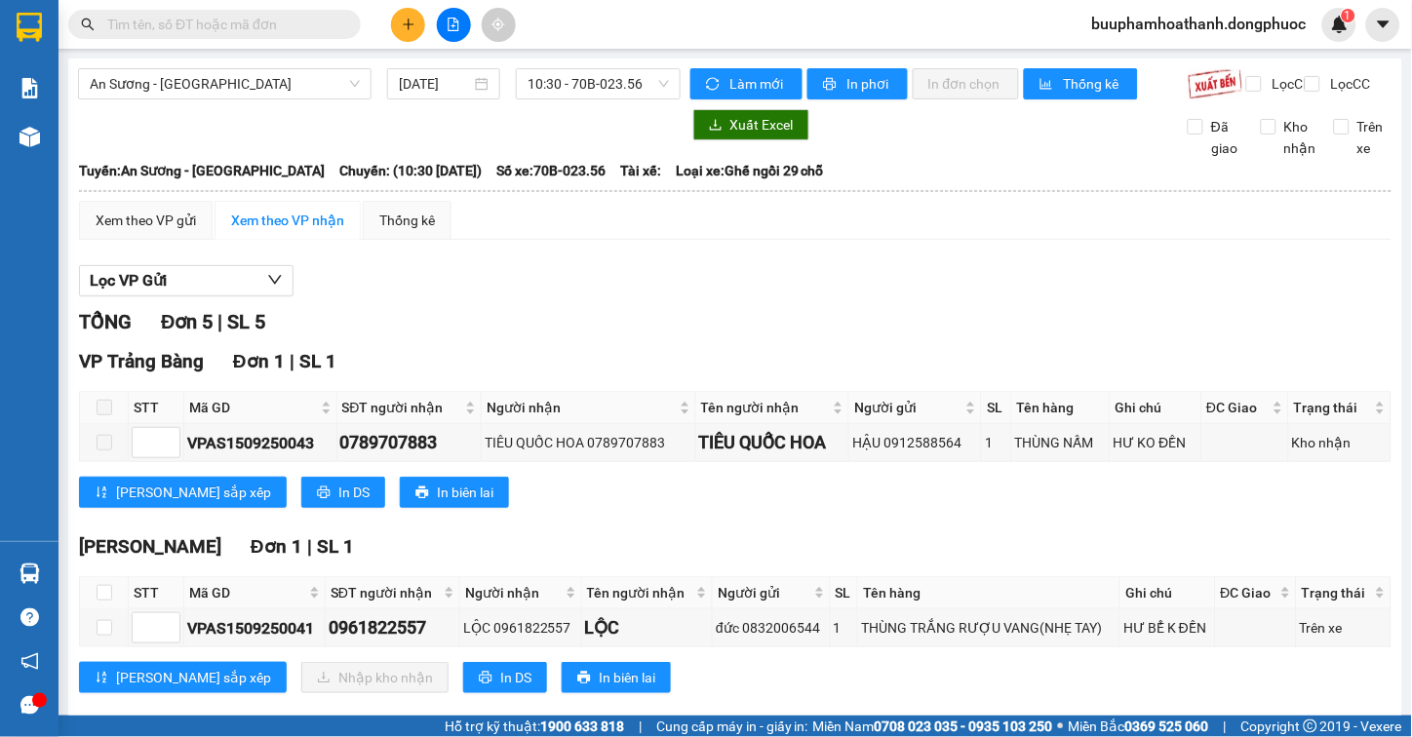
scroll to position [433, 0]
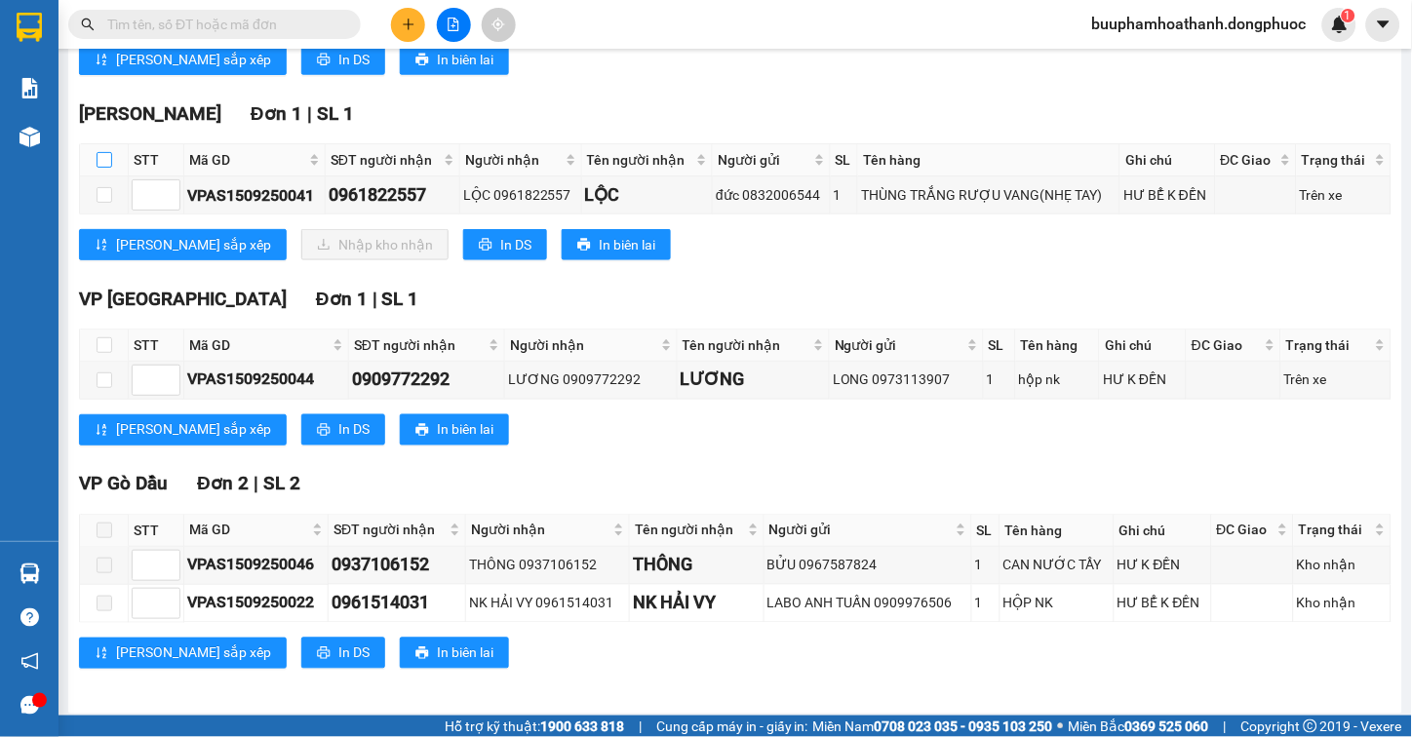
click at [100, 168] on input "checkbox" at bounding box center [105, 160] width 16 height 16
checkbox input "true"
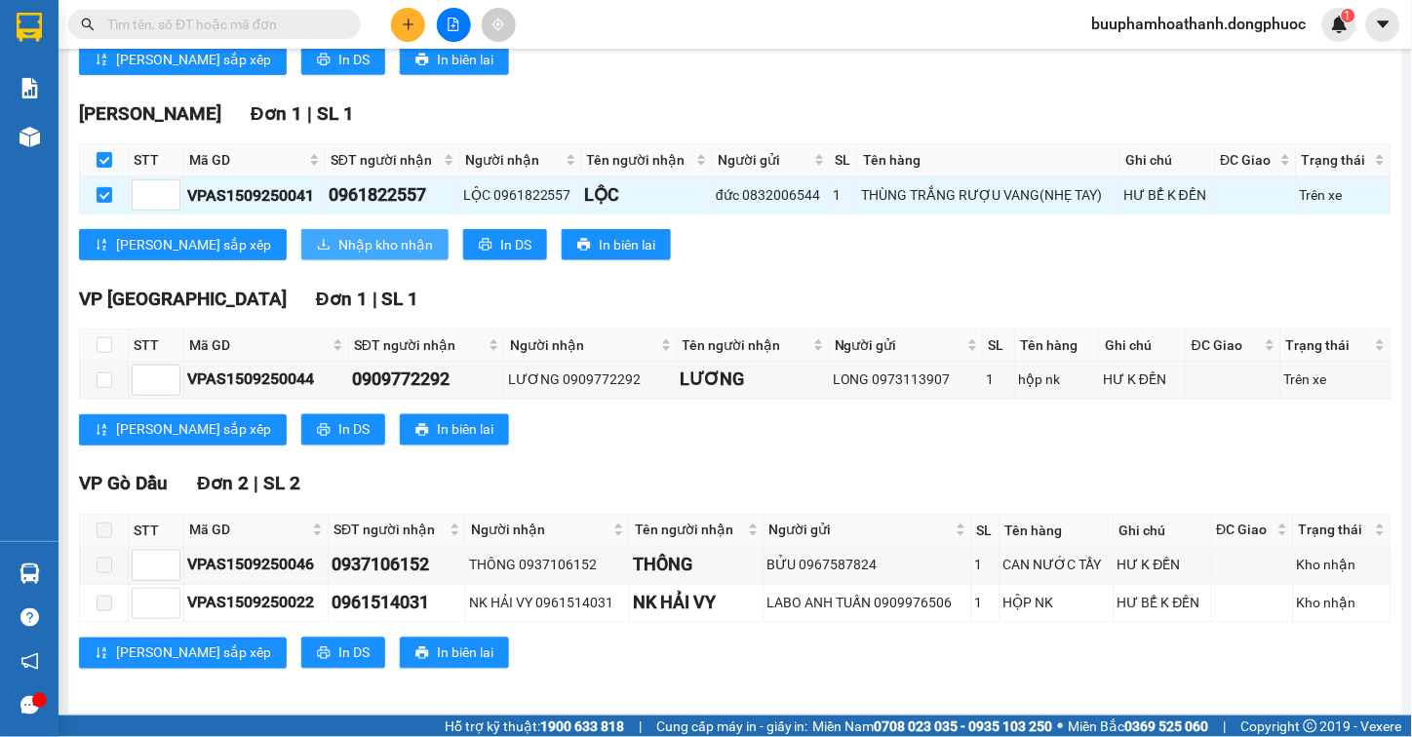
click at [338, 256] on span "Nhập kho nhận" at bounding box center [385, 244] width 95 height 21
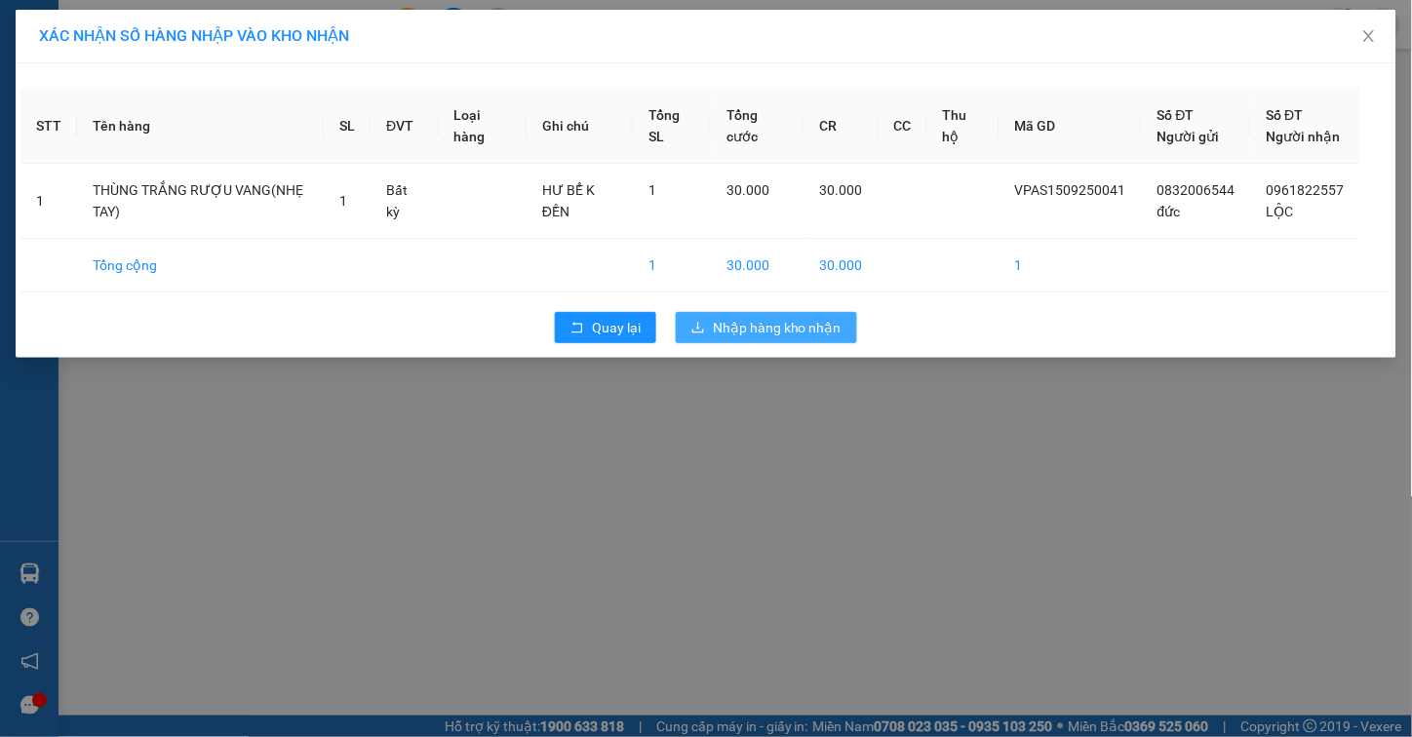
click at [813, 312] on div "Quay lại Nhập hàng kho nhận" at bounding box center [705, 327] width 1371 height 51
click at [813, 333] on span "Nhập hàng kho nhận" at bounding box center [777, 327] width 129 height 21
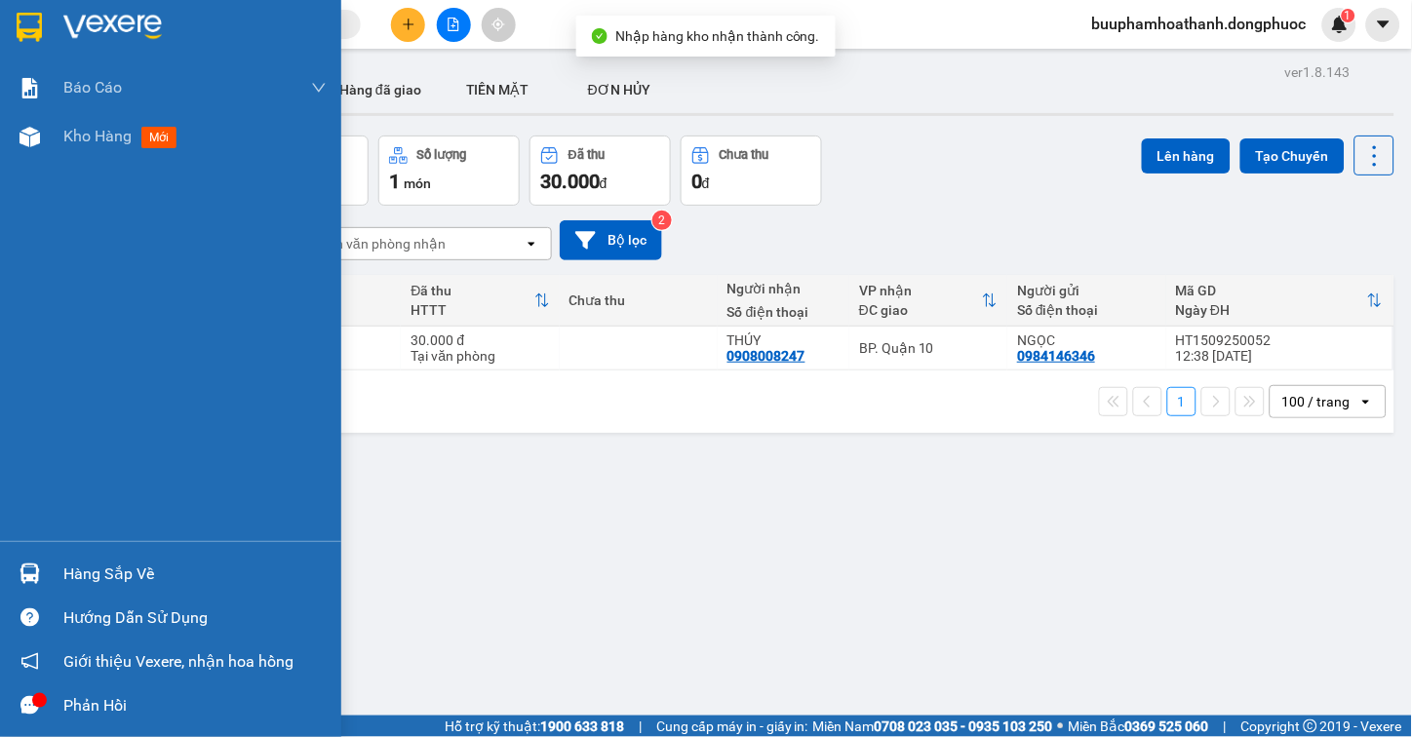
click at [33, 576] on img at bounding box center [30, 574] width 20 height 20
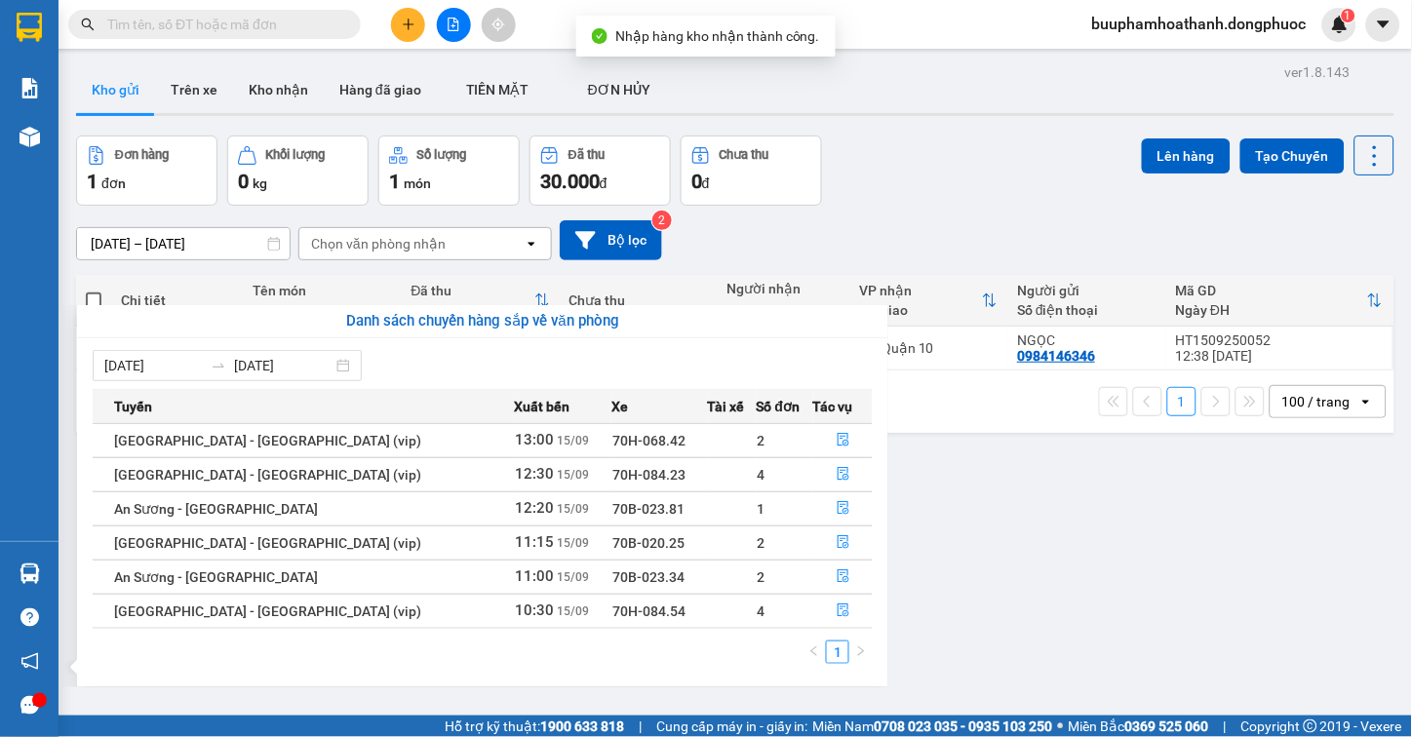
click at [1147, 570] on section "Kết quả tìm kiếm ( 0 ) Bộ lọc Thuộc VP này No Data buuphamhoathanh.dongphuoc 1 …" at bounding box center [706, 368] width 1412 height 737
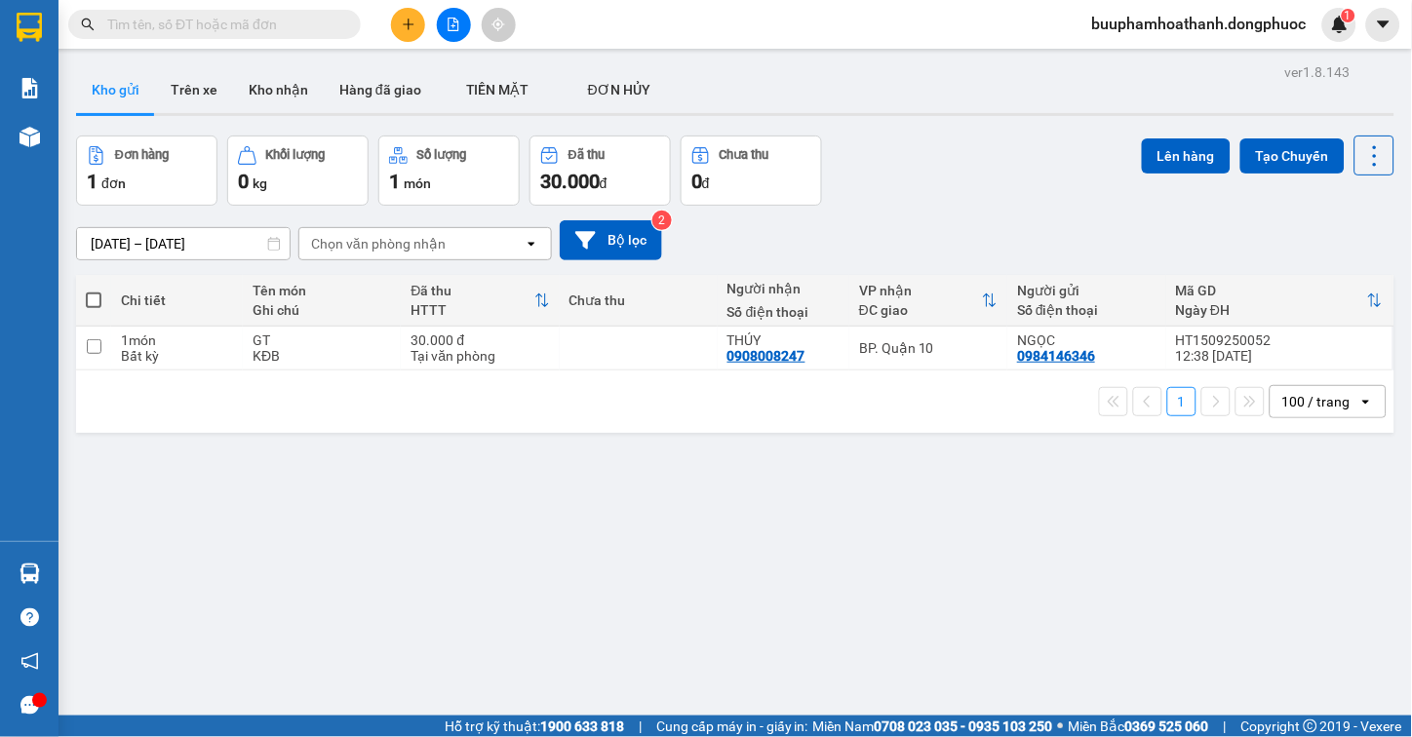
drag, startPoint x: 869, startPoint y: 627, endPoint x: 753, endPoint y: 588, distance: 122.4
click at [869, 626] on div "ver 1.8.143 Kho gửi Trên xe Kho nhận Hàng đã giao TIỀN MẶT ĐƠN HỦY Đơn hàng 1…" at bounding box center [735, 427] width 1334 height 737
click at [447, 30] on icon "file-add" at bounding box center [454, 25] width 14 height 14
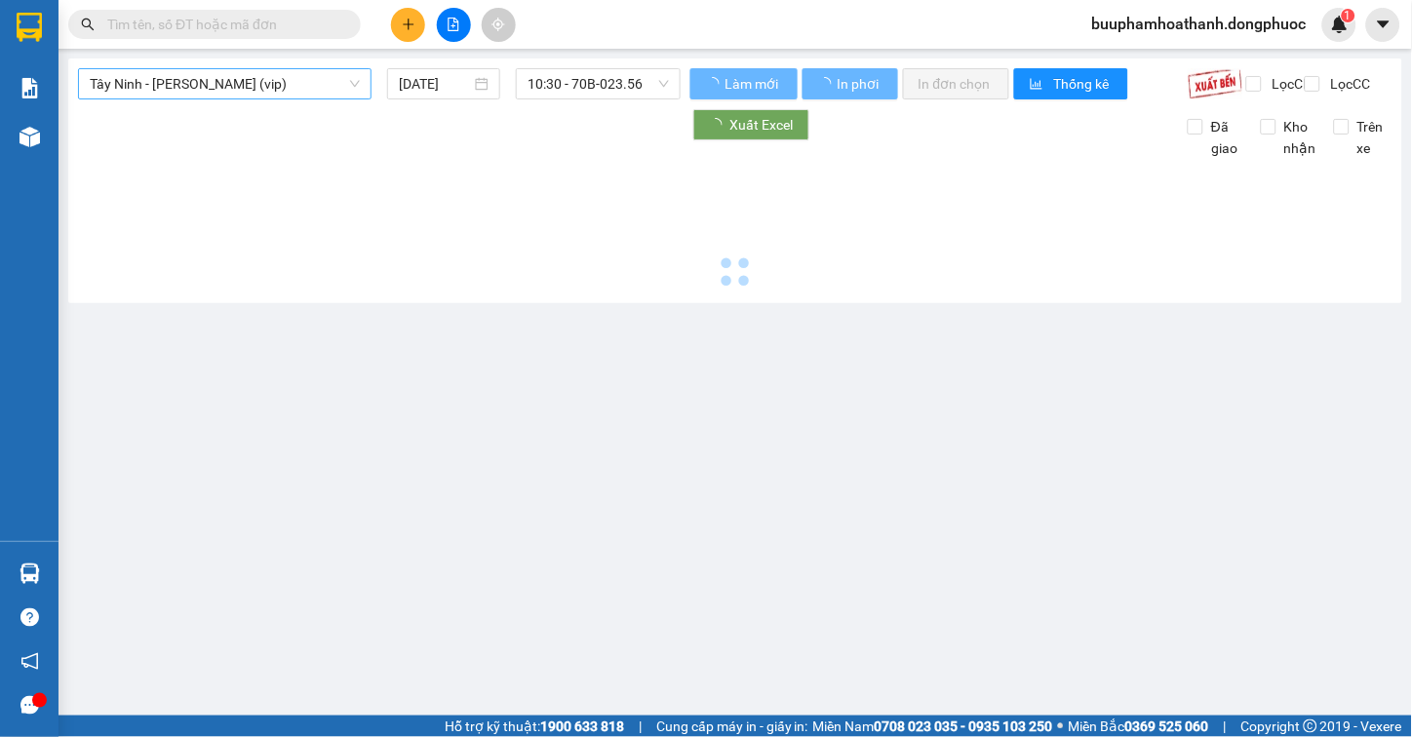
click at [240, 80] on span "Tây Ninh - [PERSON_NAME] (vip)" at bounding box center [225, 83] width 270 height 29
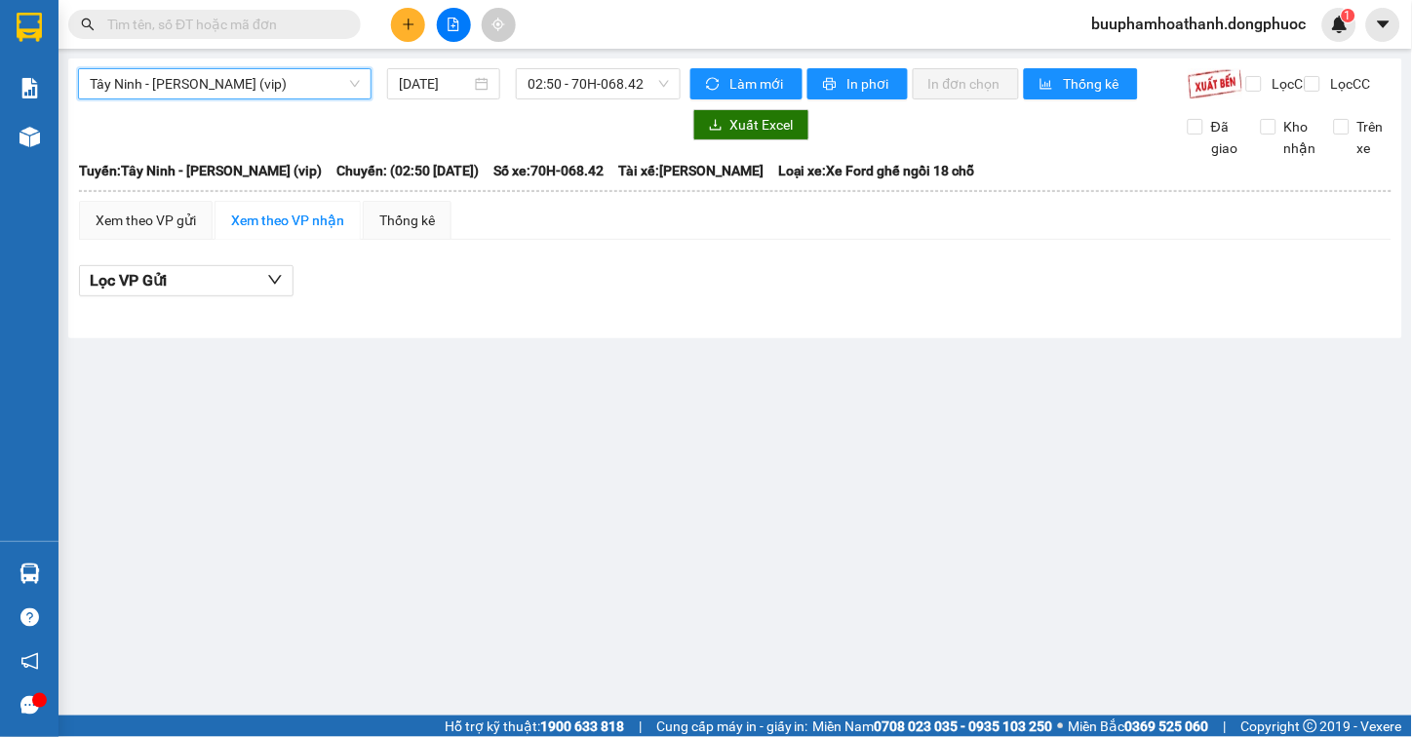
click at [240, 92] on span "Tây Ninh - [PERSON_NAME] (vip)" at bounding box center [225, 83] width 270 height 29
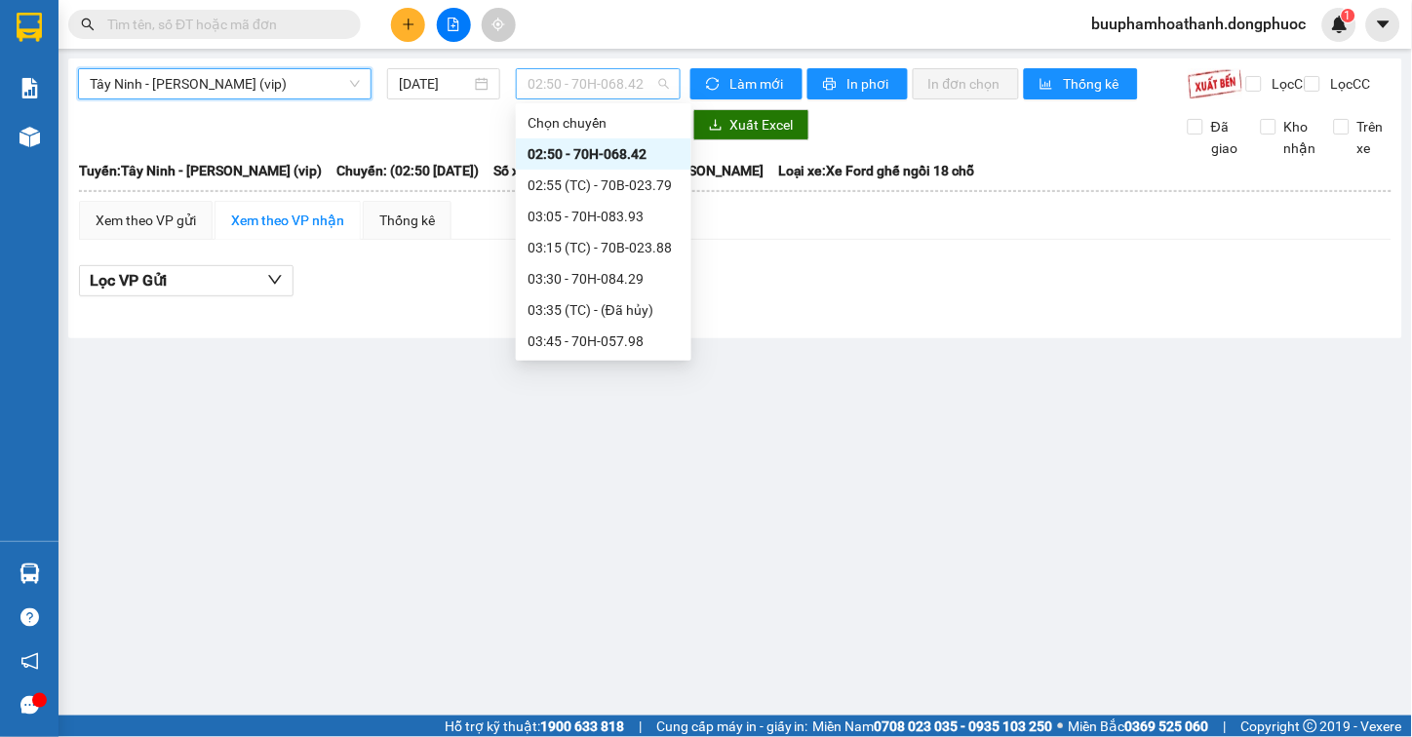
click at [607, 69] on span "02:50 - 70H-068.42" at bounding box center [598, 83] width 141 height 29
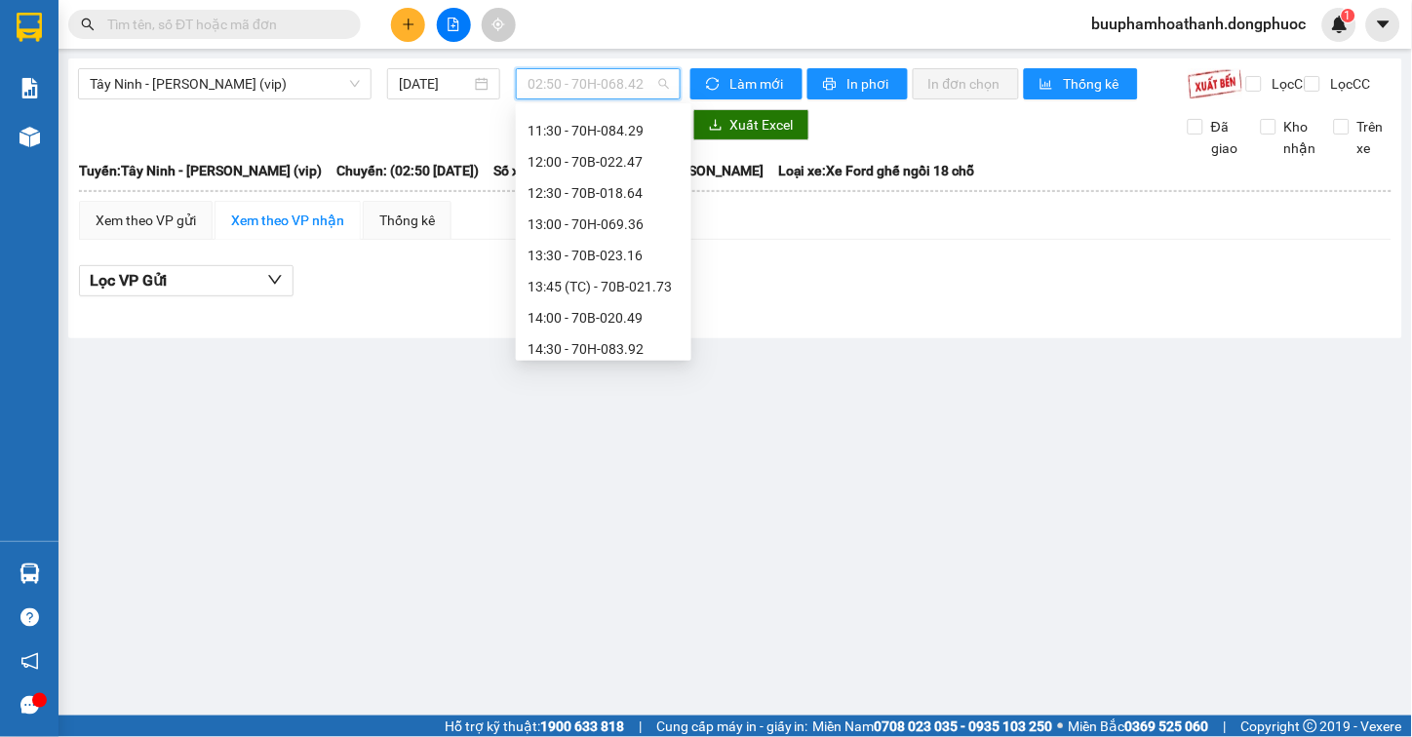
scroll to position [758, 0]
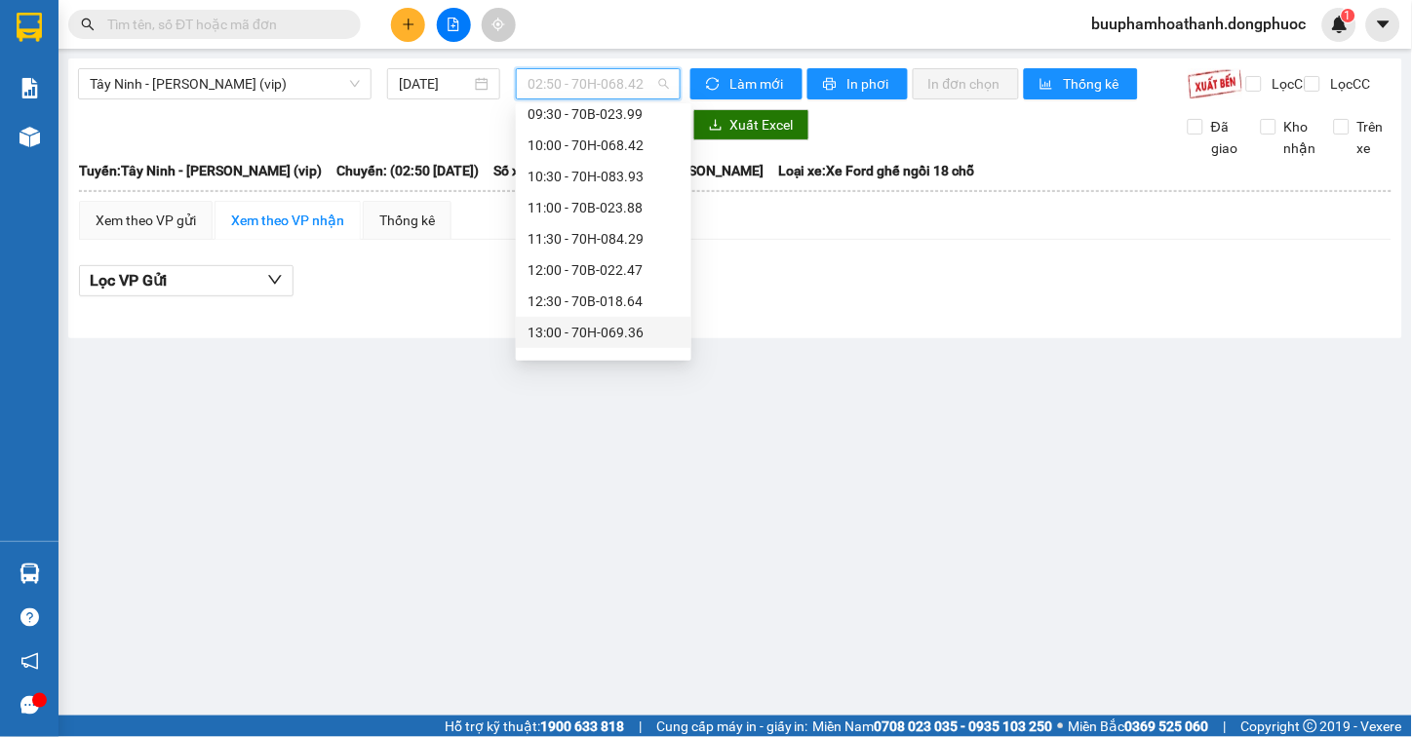
click at [639, 326] on div "13:00 - 70H-069.36" at bounding box center [604, 332] width 152 height 21
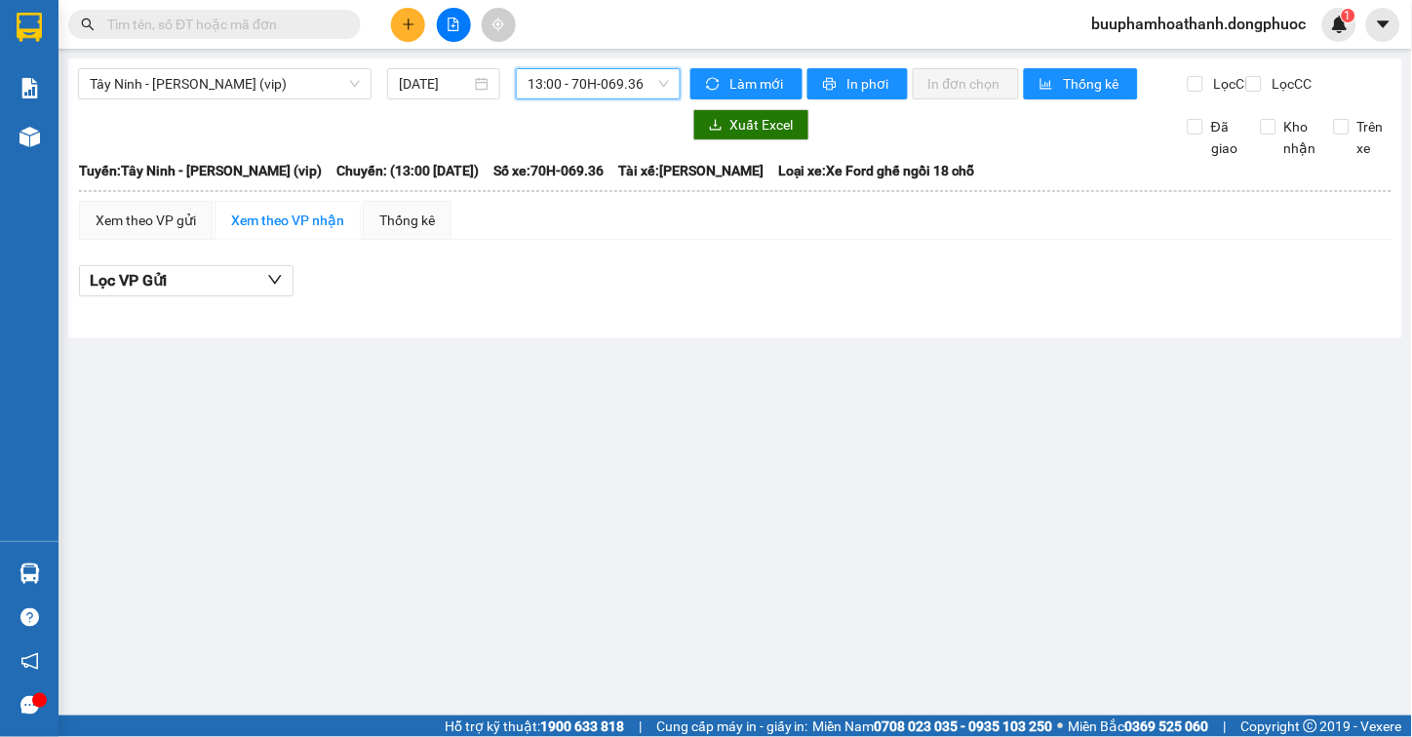
click at [626, 91] on span "13:00 - 70H-069.36" at bounding box center [598, 83] width 141 height 29
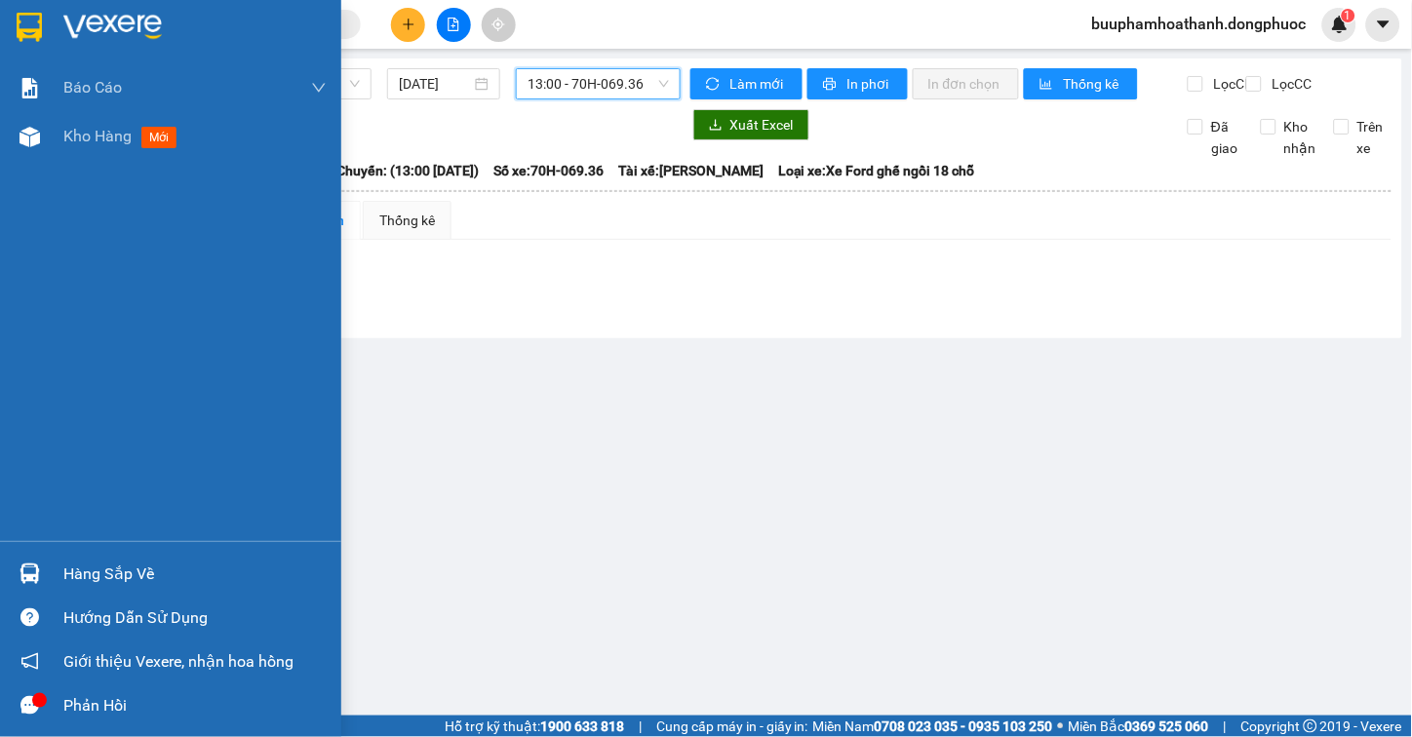
click at [35, 567] on img at bounding box center [30, 574] width 20 height 20
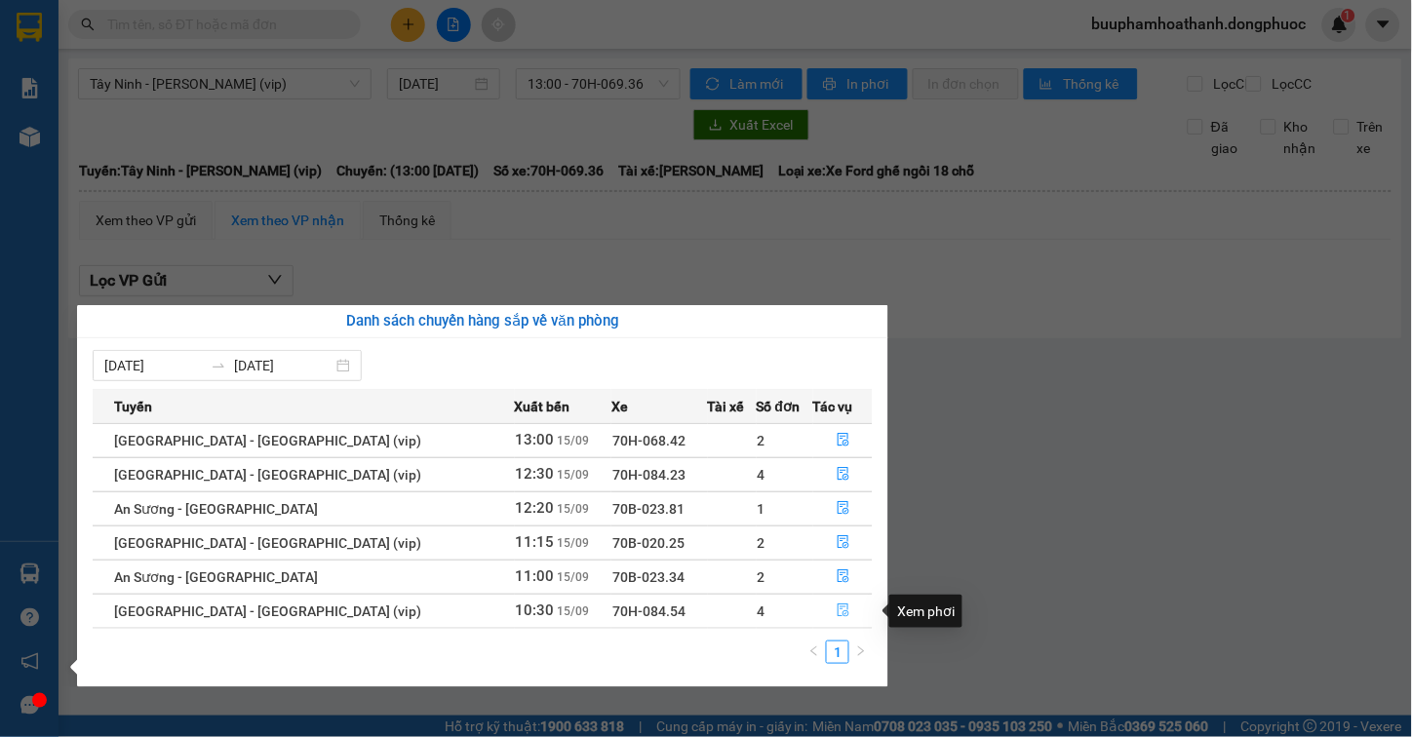
click at [837, 610] on icon "file-done" at bounding box center [844, 611] width 14 height 14
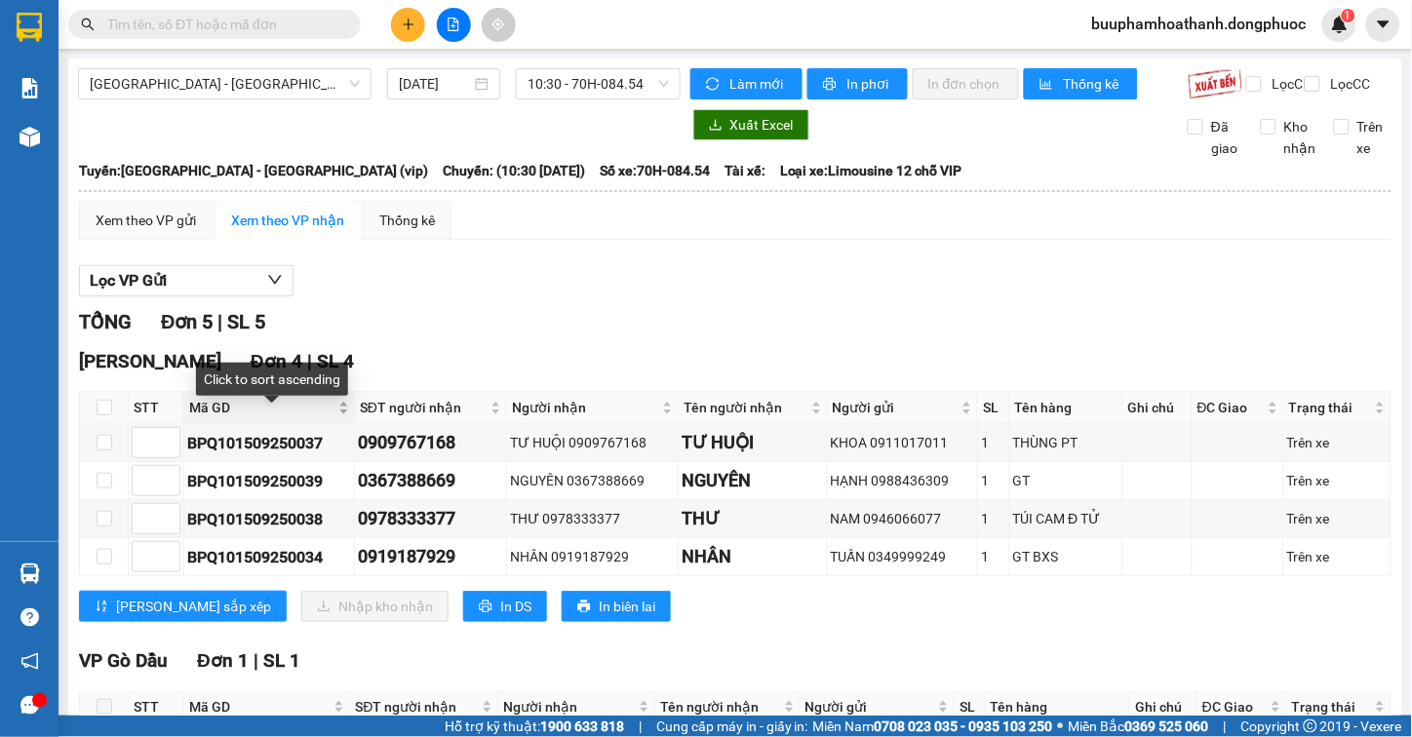
click at [221, 418] on span "Mã GD" at bounding box center [261, 407] width 145 height 21
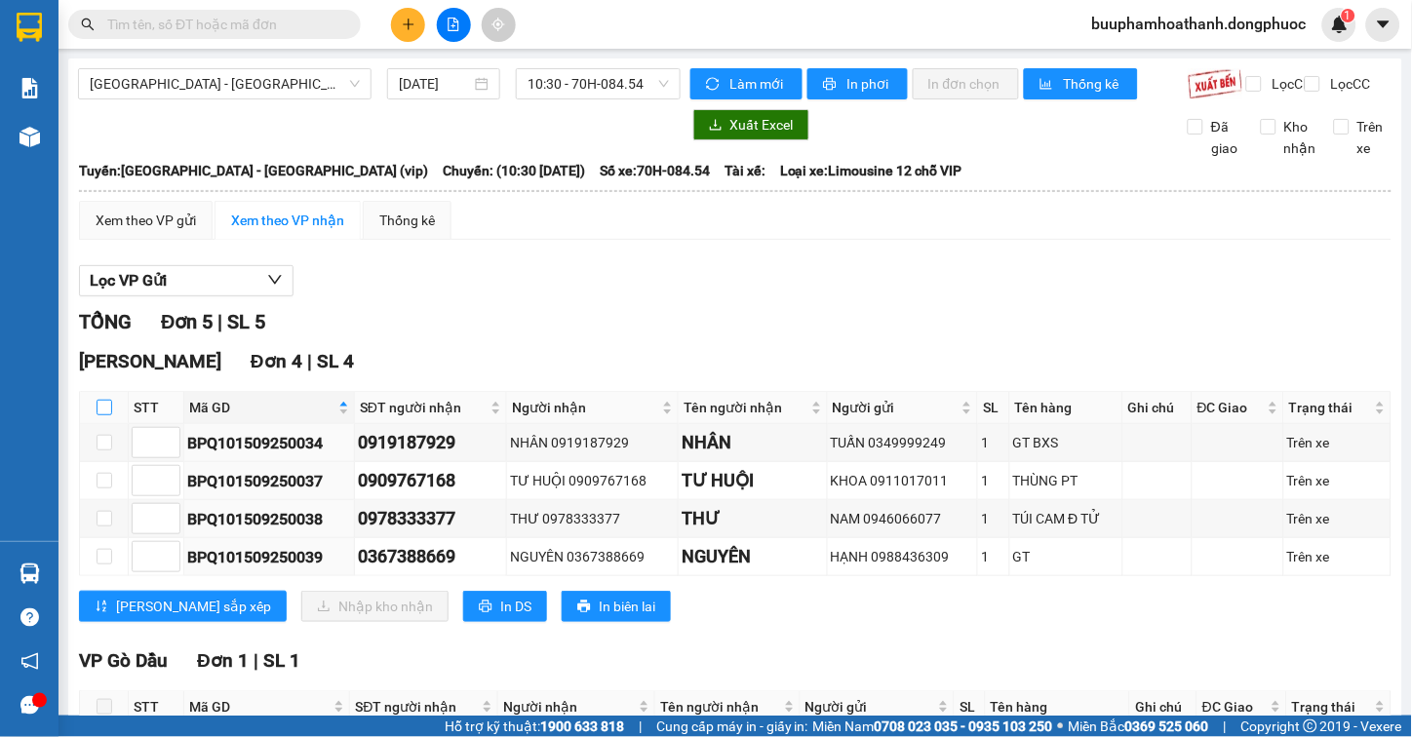
click at [108, 415] on input "checkbox" at bounding box center [105, 408] width 16 height 16
checkbox input "true"
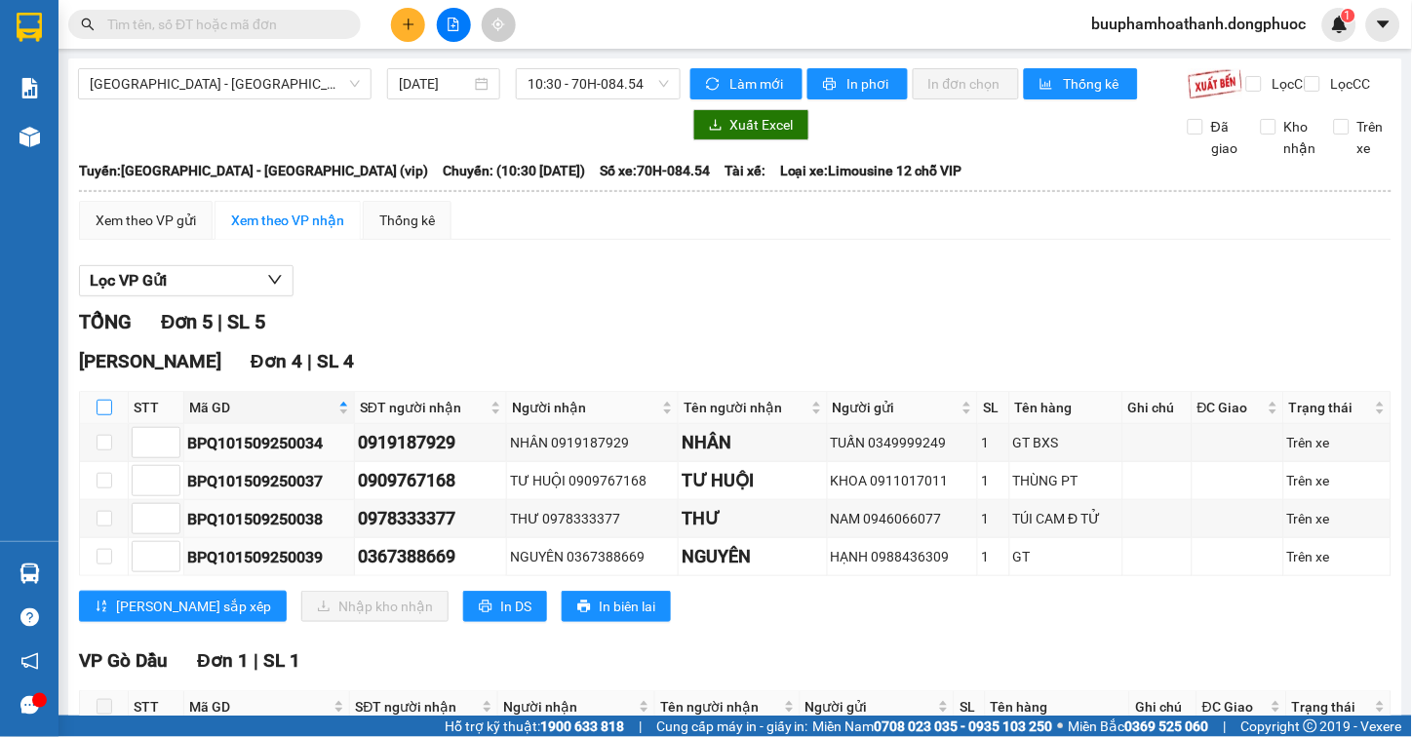
checkbox input "true"
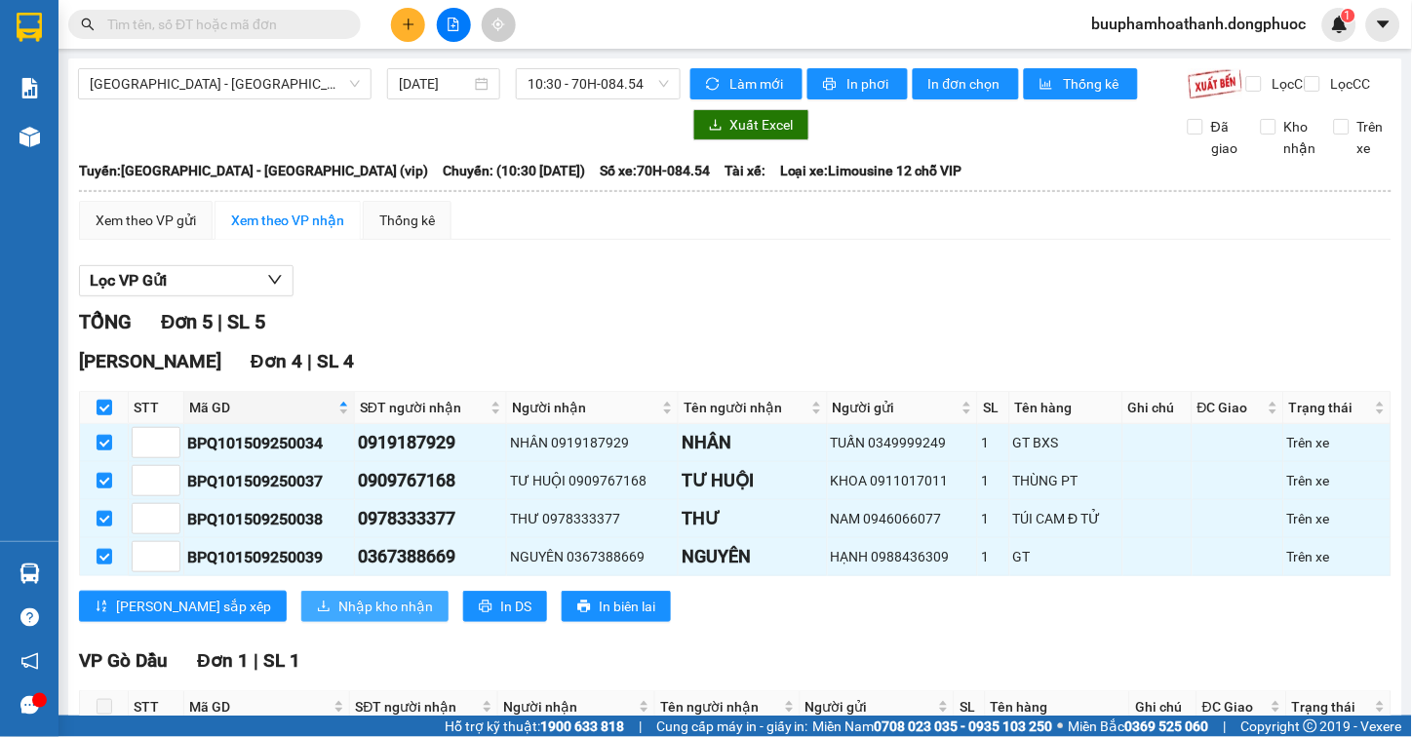
click at [301, 610] on button "Nhập kho nhận" at bounding box center [374, 606] width 147 height 31
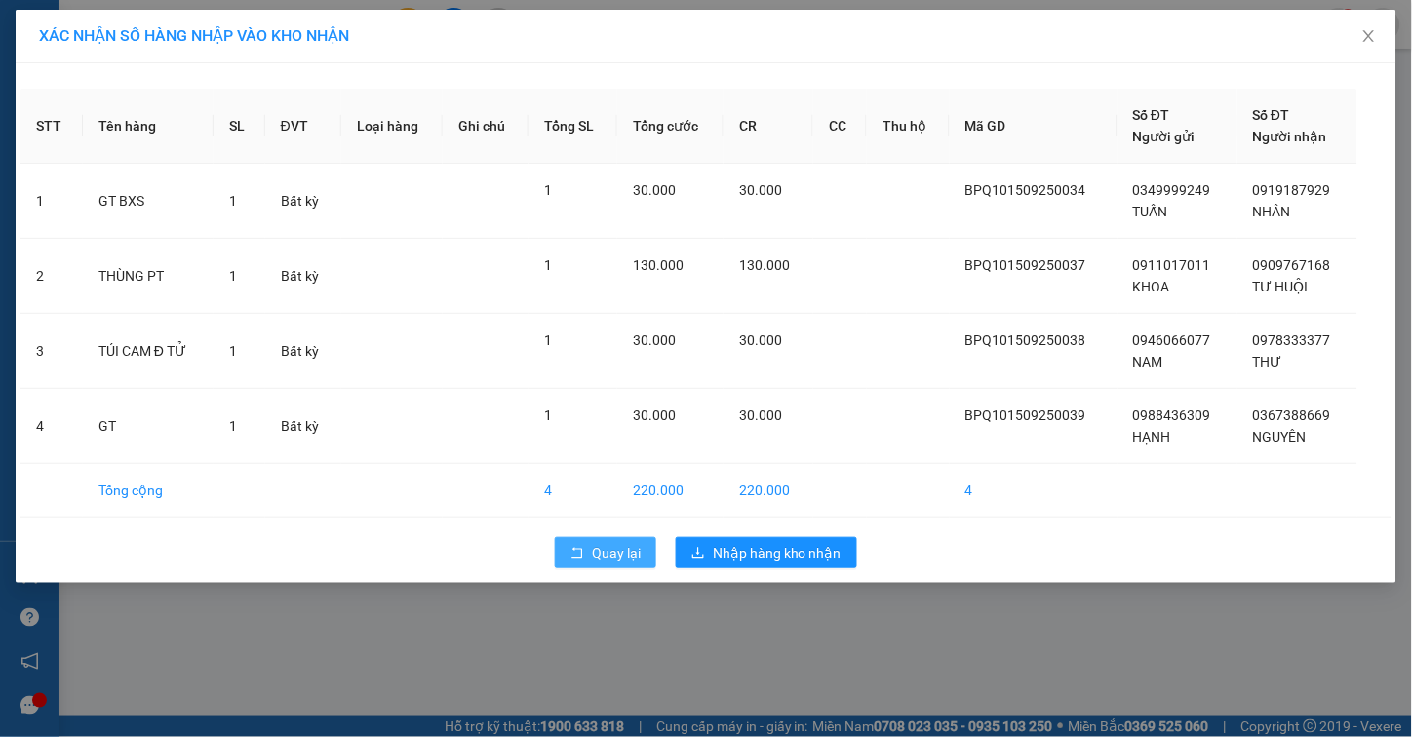
click at [602, 554] on span "Quay lại" at bounding box center [616, 552] width 49 height 21
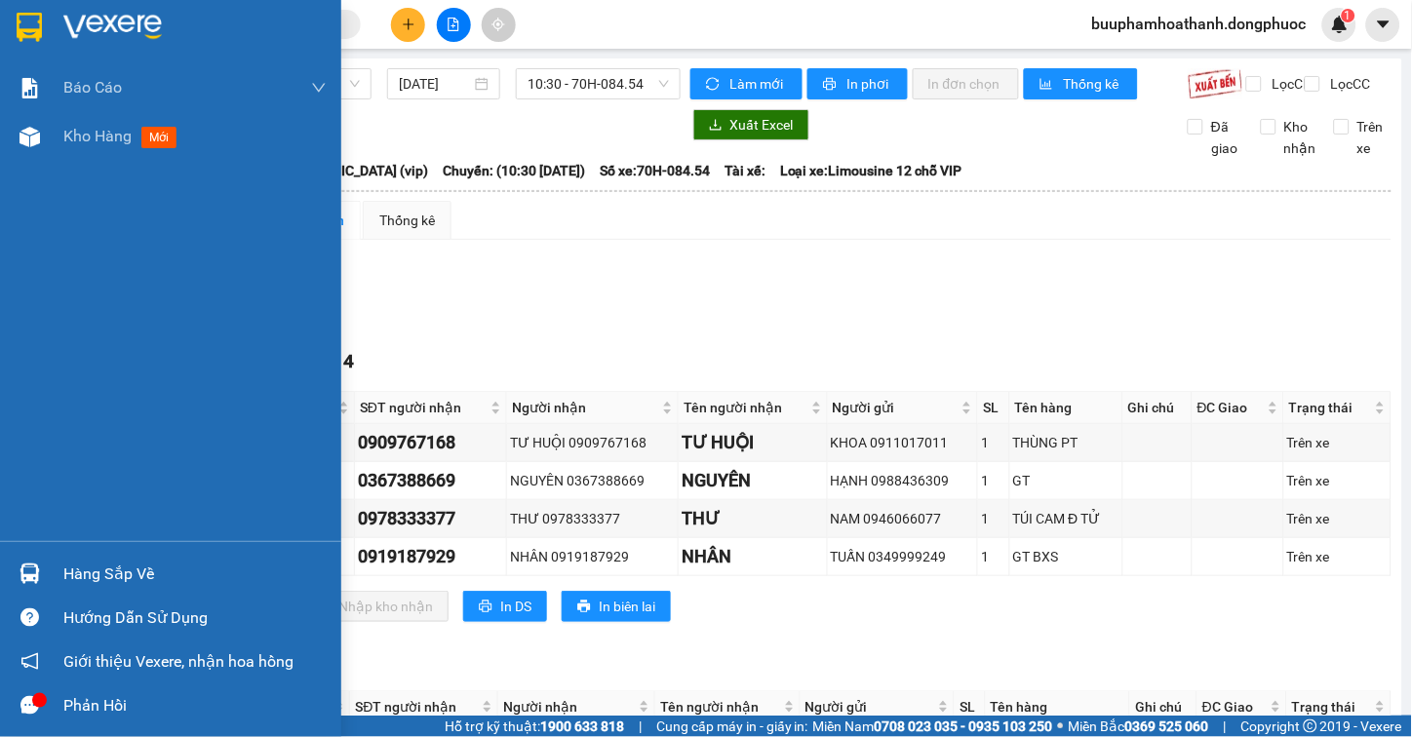
click at [59, 577] on div "Hàng sắp về" at bounding box center [170, 574] width 341 height 44
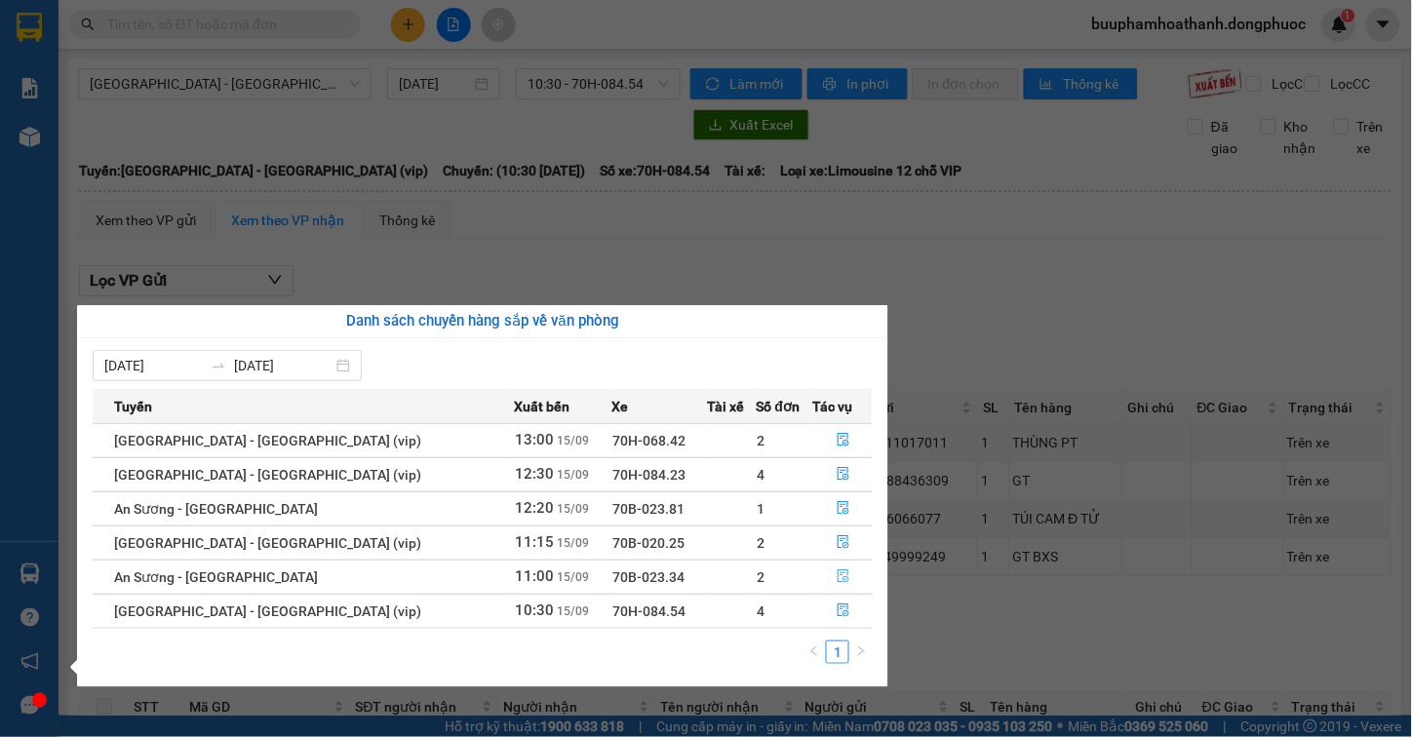
click at [840, 573] on icon "file-done" at bounding box center [844, 577] width 14 height 14
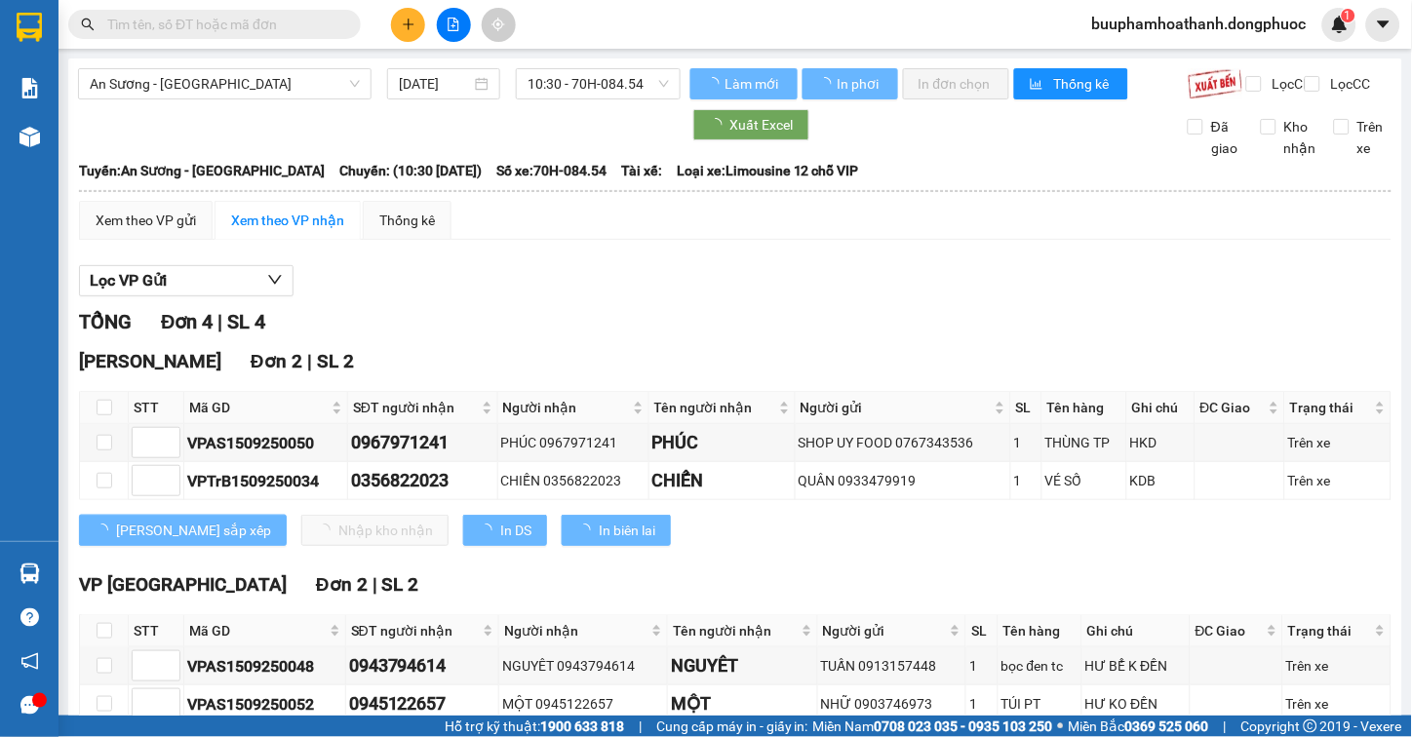
click at [1061, 297] on div "Lọc VP Gửi" at bounding box center [735, 281] width 1313 height 32
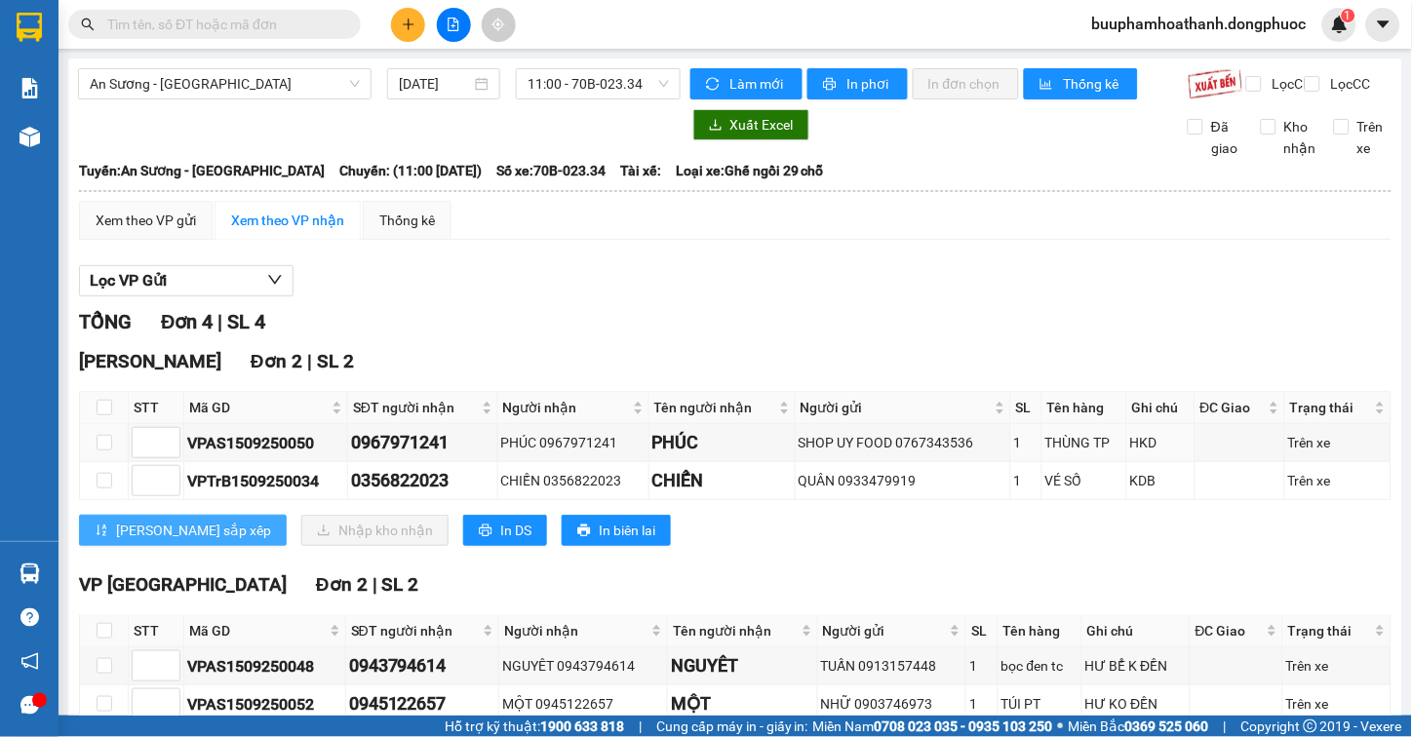
scroll to position [108, 0]
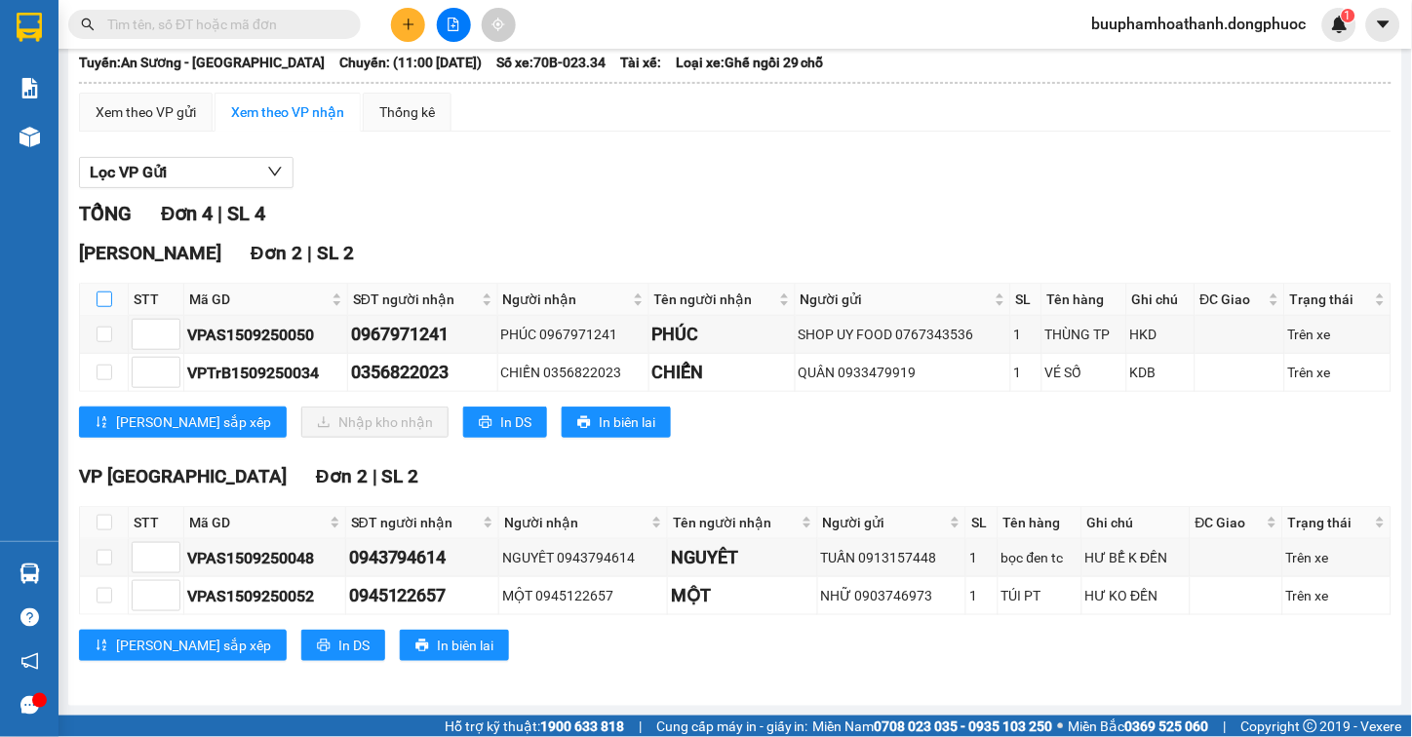
click at [104, 307] on input "checkbox" at bounding box center [105, 300] width 16 height 16
checkbox input "true"
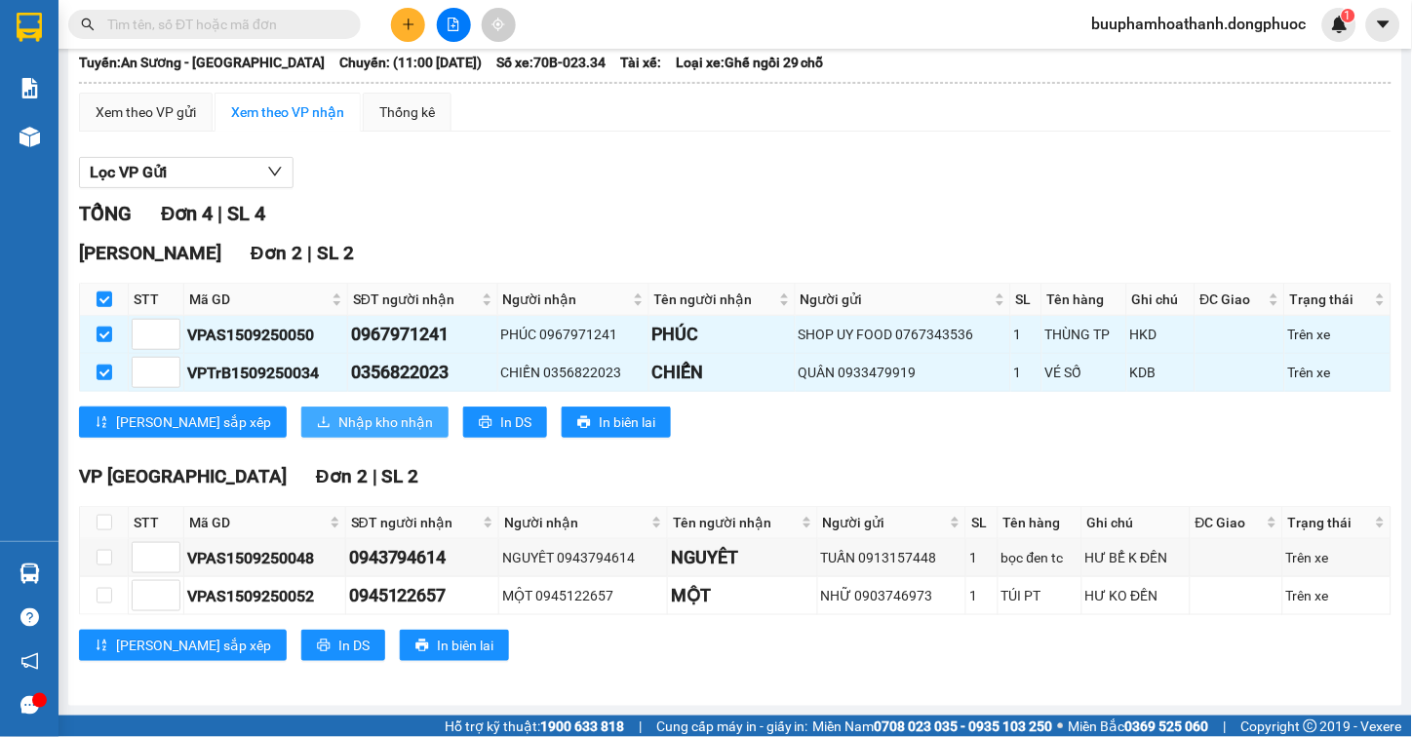
click at [338, 433] on span "Nhập kho nhận" at bounding box center [385, 422] width 95 height 21
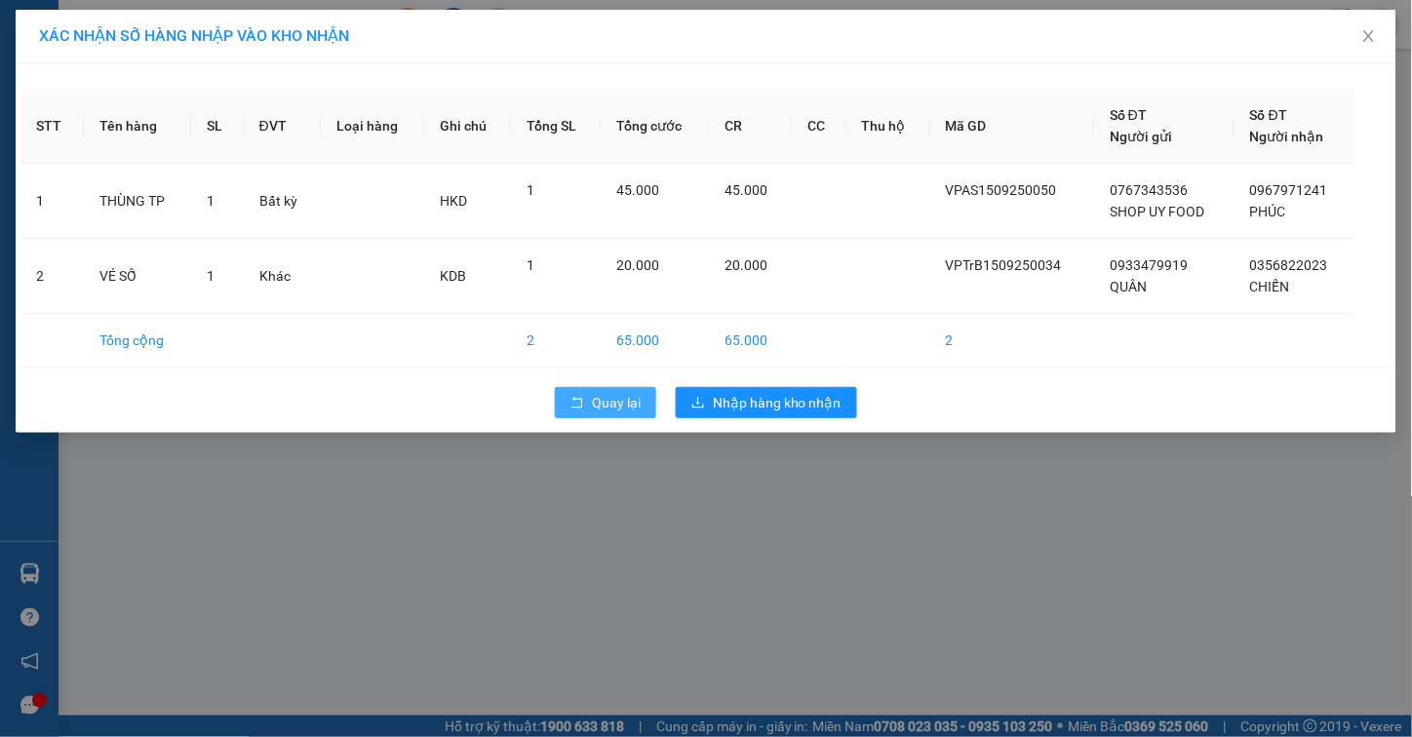
click at [608, 405] on span "Quay lại" at bounding box center [616, 402] width 49 height 21
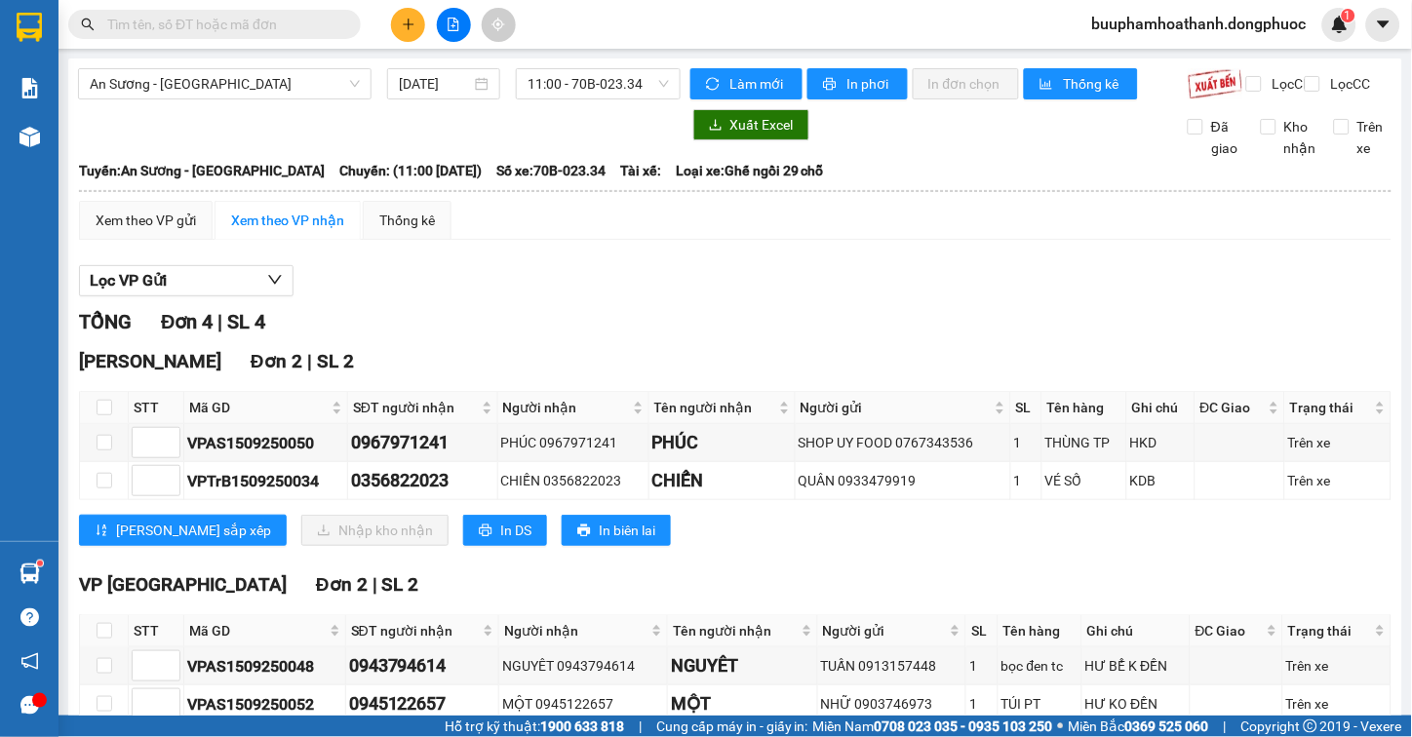
click at [170, 24] on input "text" at bounding box center [222, 24] width 230 height 21
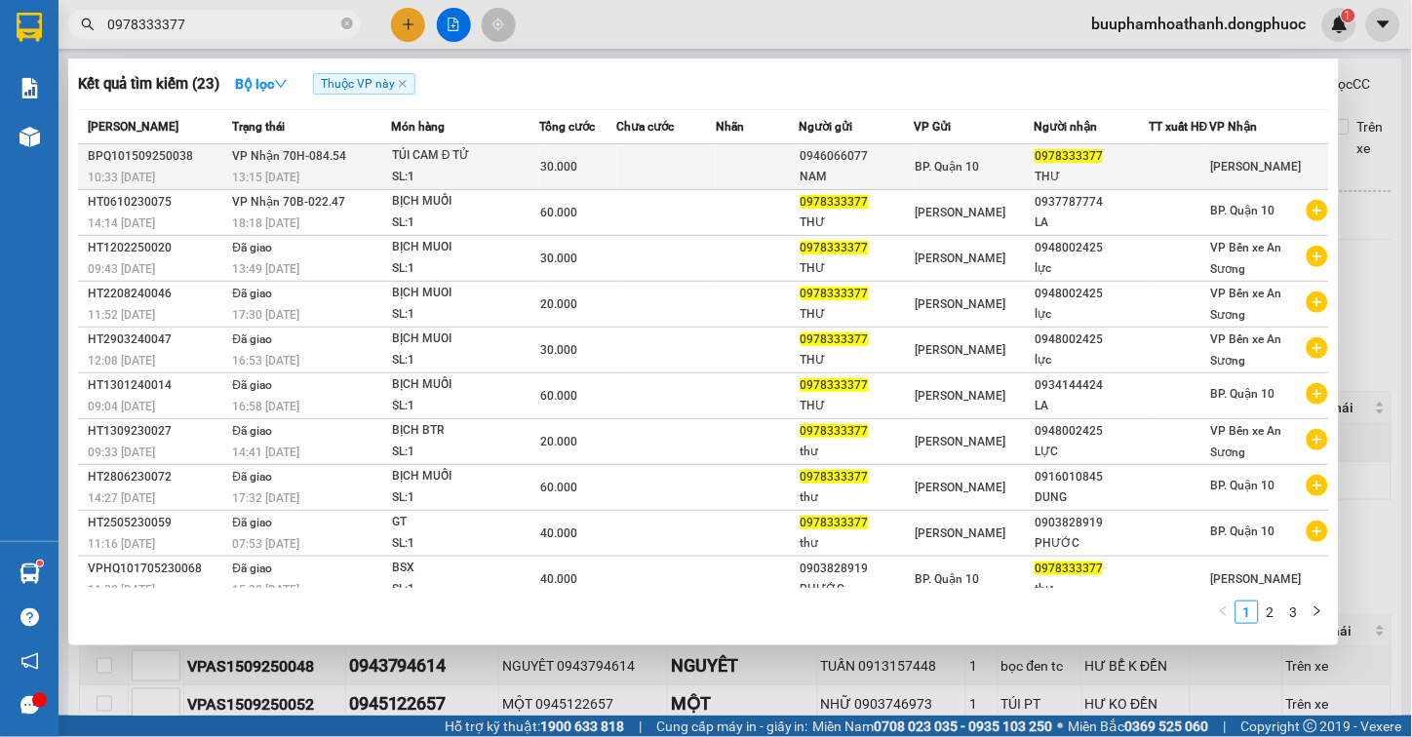
type input "0978333377"
click at [296, 163] on span "VP Nhận 70H-084.54" at bounding box center [289, 156] width 114 height 14
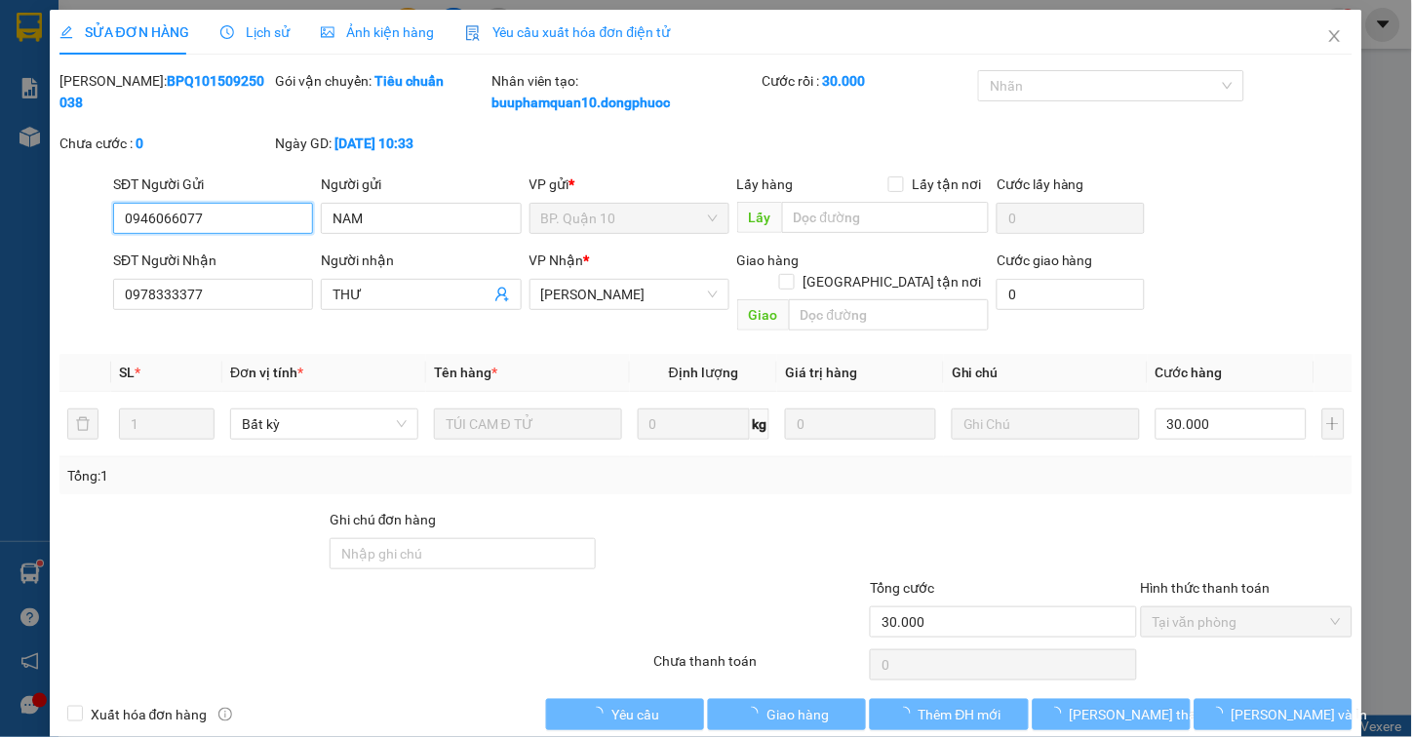
type input "0946066077"
type input "NAM"
type input "0978333377"
type input "THƯ"
type input "30.000"
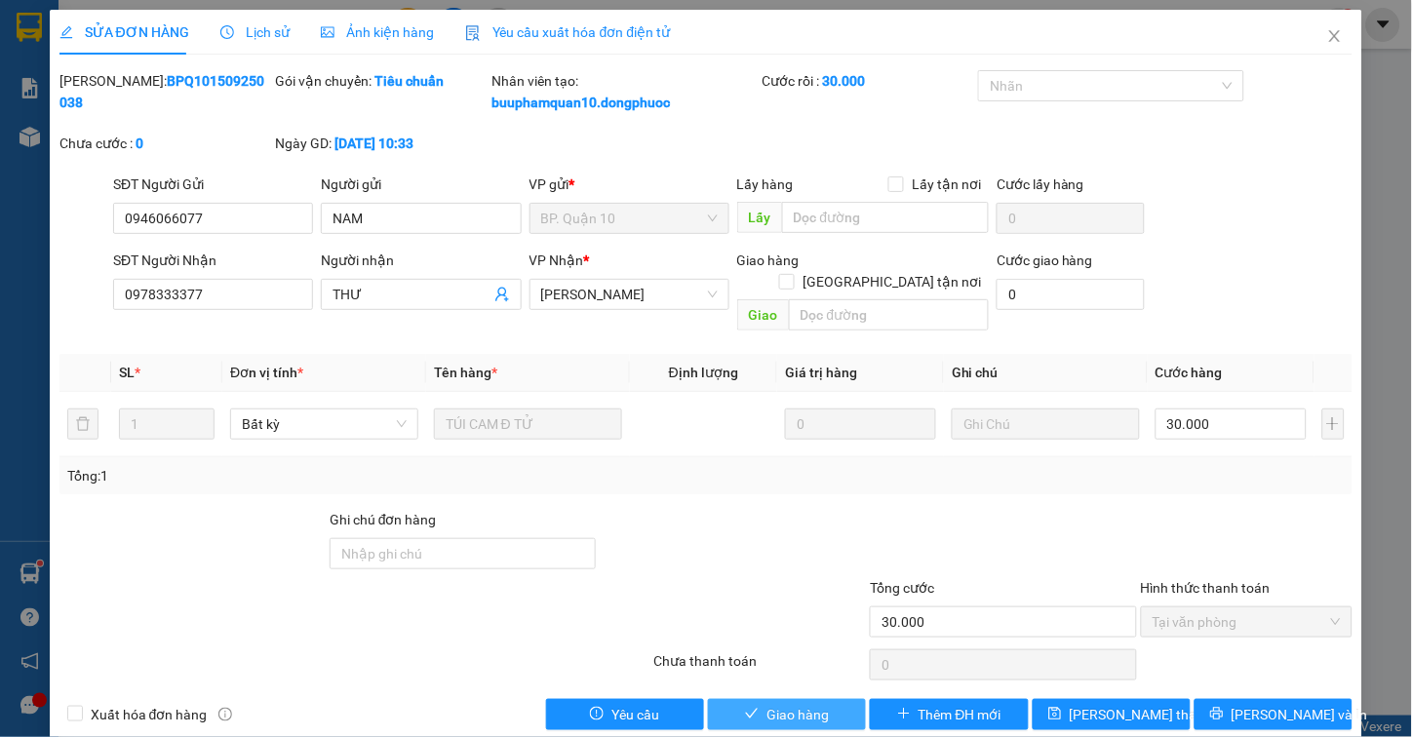
drag, startPoint x: 801, startPoint y: 702, endPoint x: 785, endPoint y: 700, distance: 15.7
click at [792, 706] on button "Giao hàng" at bounding box center [787, 714] width 158 height 31
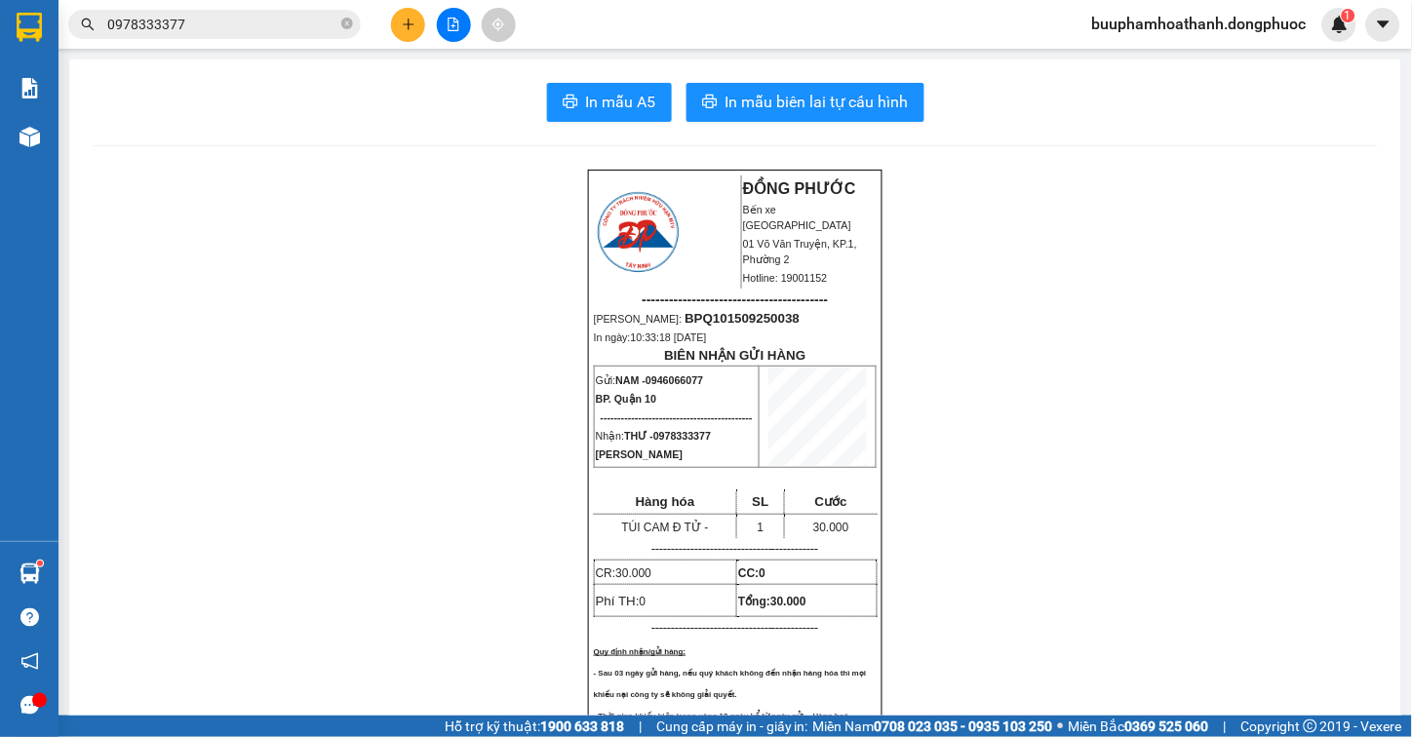
click at [447, 30] on icon "file-add" at bounding box center [454, 25] width 14 height 14
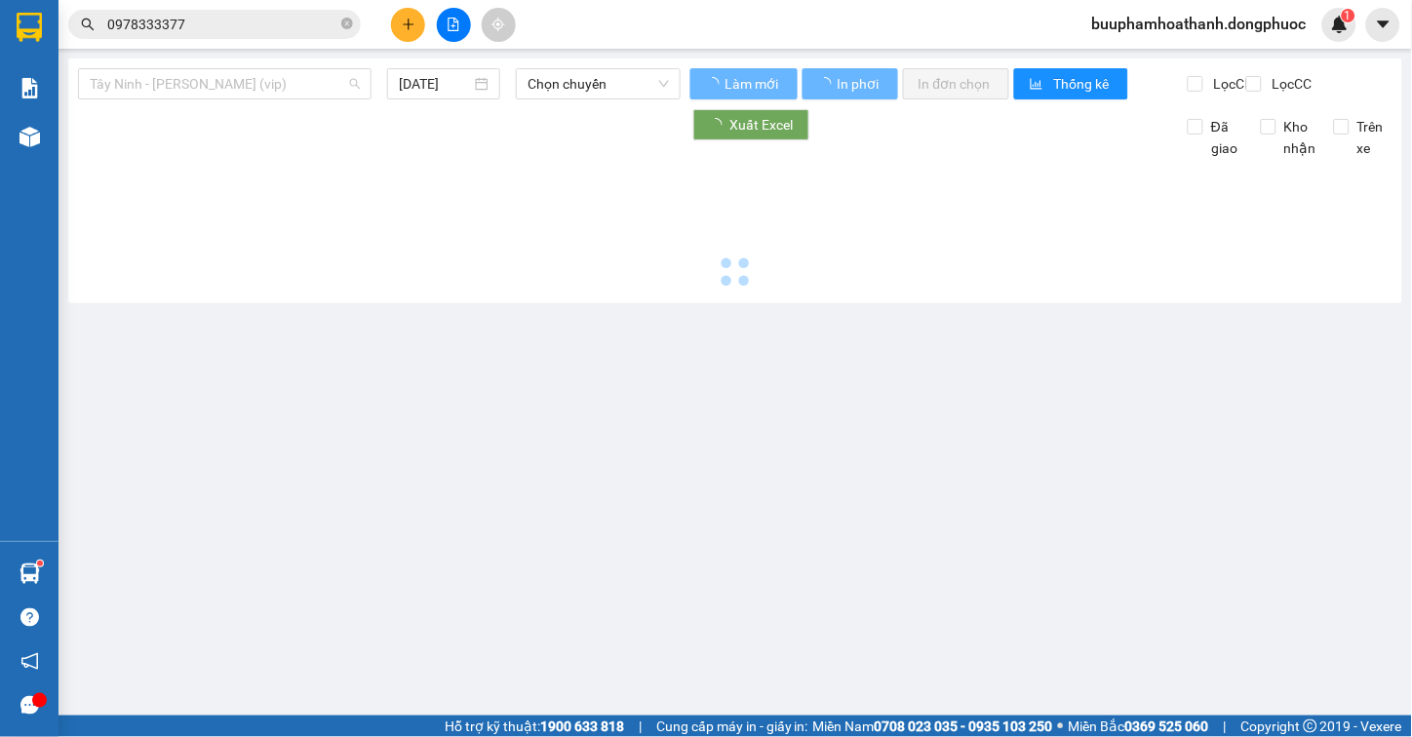
drag, startPoint x: 259, startPoint y: 74, endPoint x: 284, endPoint y: 198, distance: 126.2
click at [263, 75] on span "Tây Ninh - [PERSON_NAME] (vip)" at bounding box center [225, 83] width 270 height 29
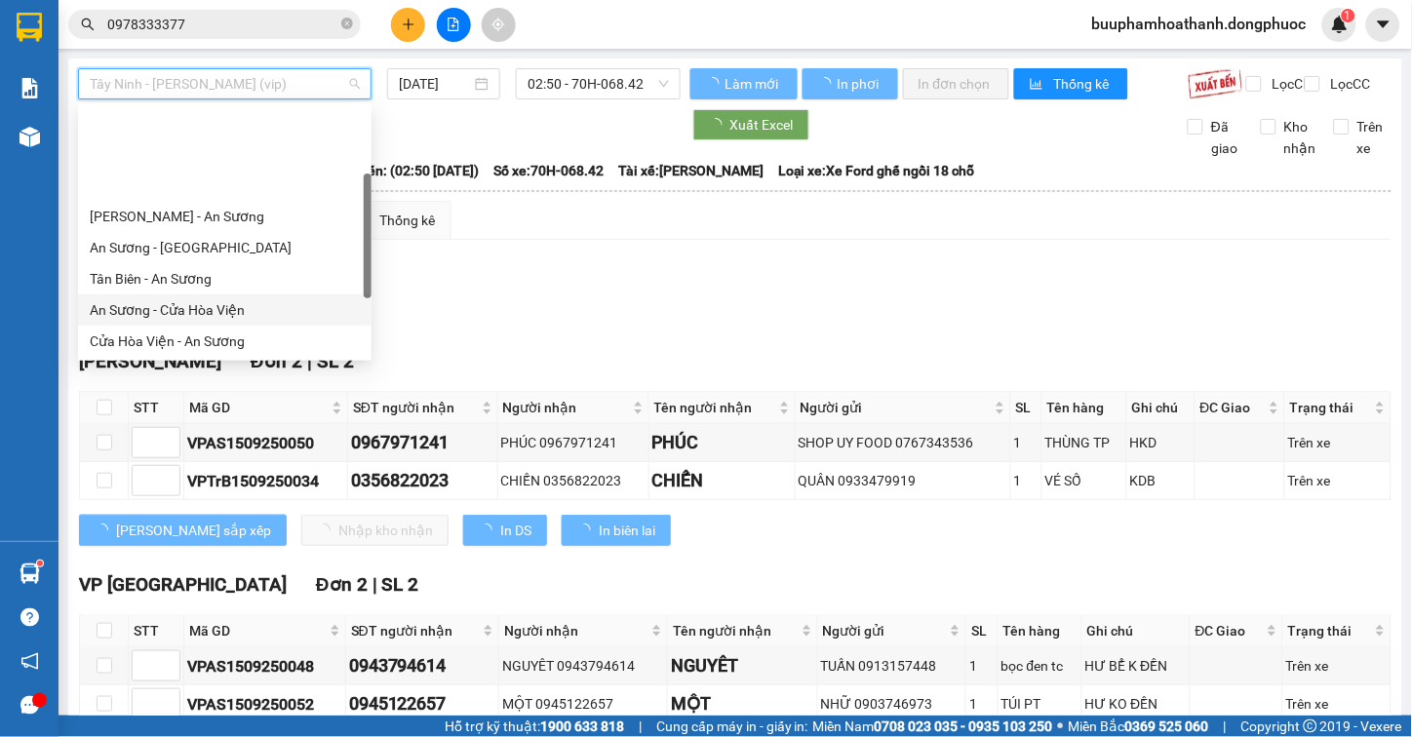
scroll to position [218, 0]
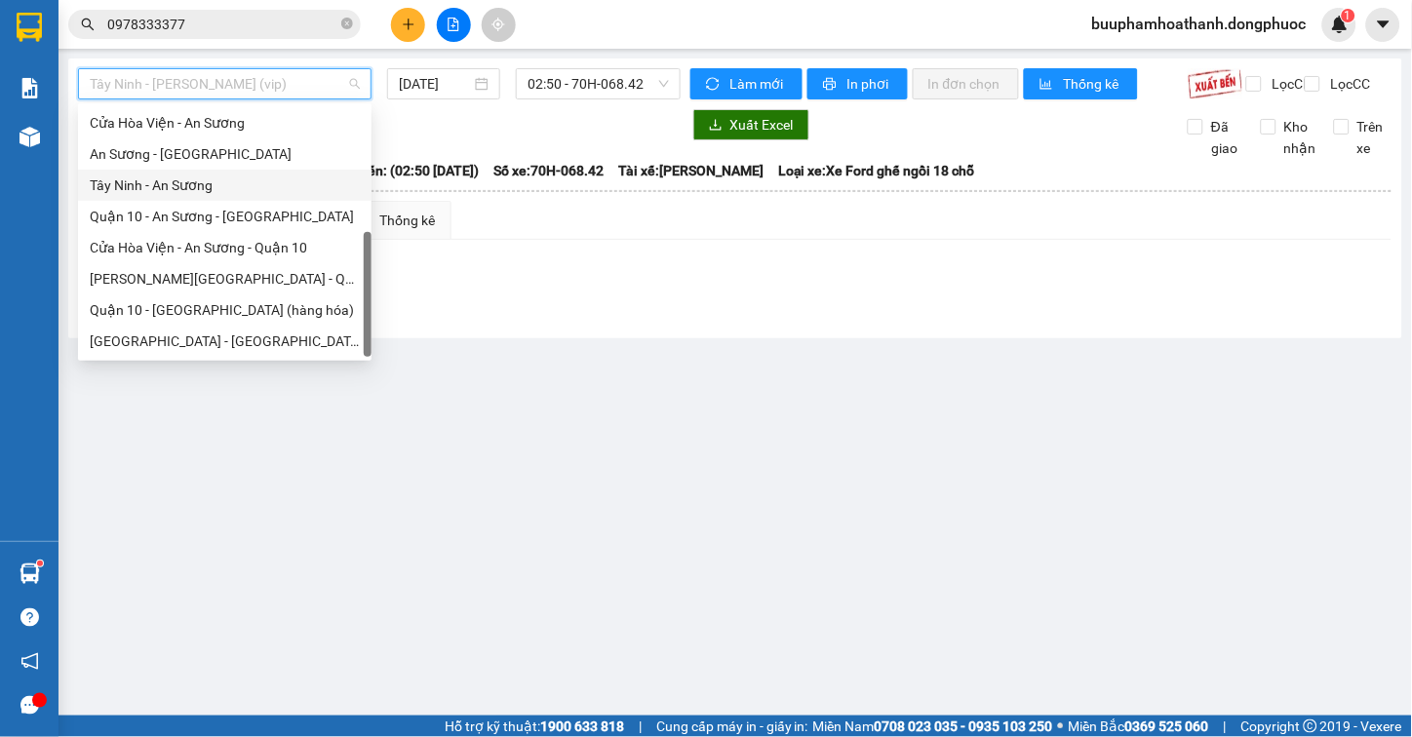
click at [279, 188] on div "Tây Ninh - An Sương" at bounding box center [225, 185] width 270 height 21
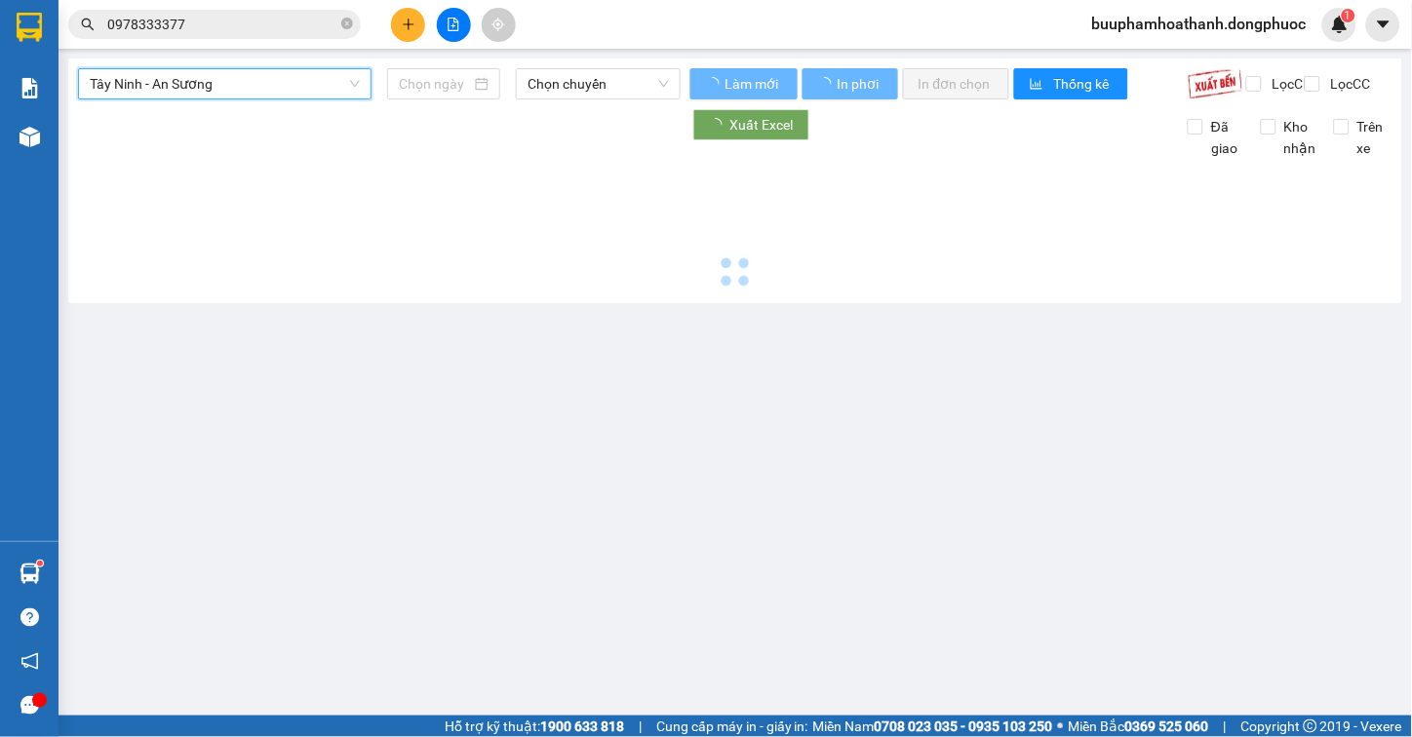
type input "[DATE]"
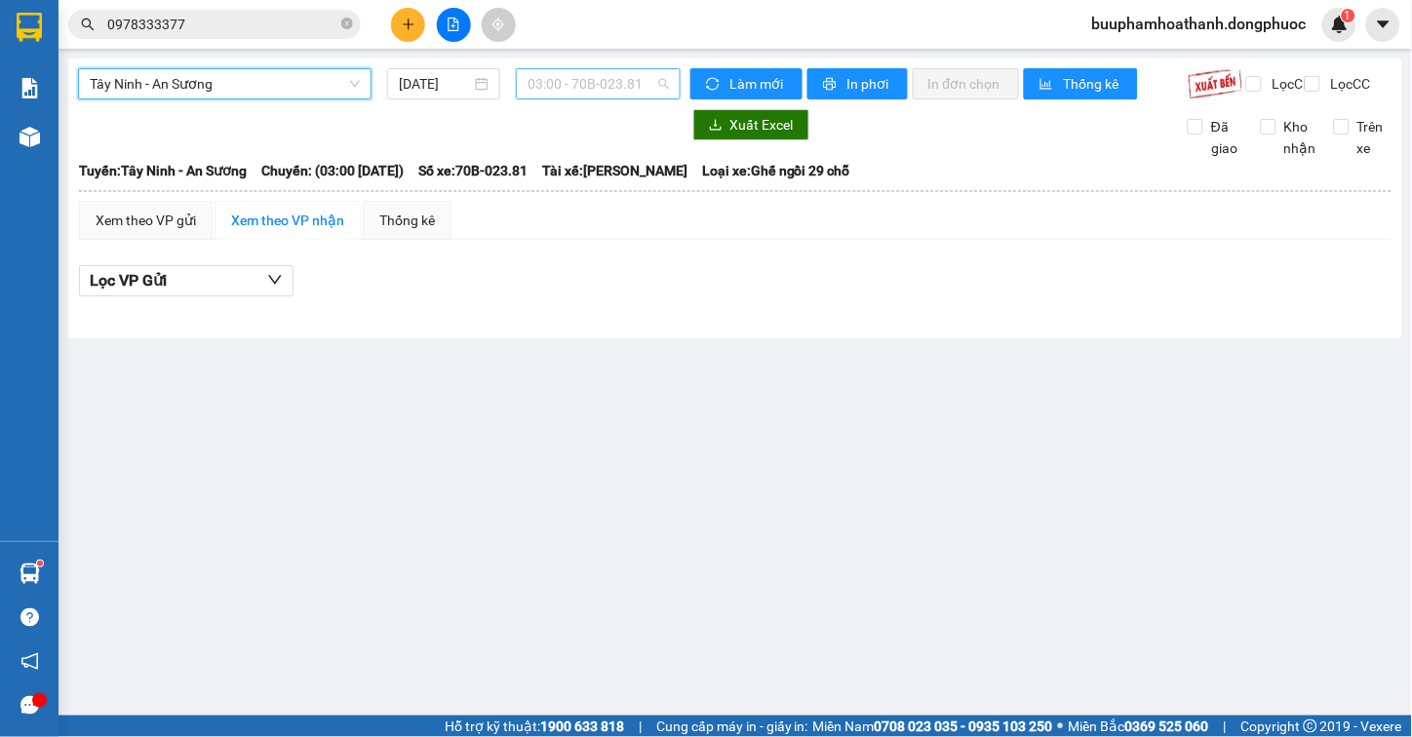
click at [554, 82] on span "03:00 - 70B-023.81" at bounding box center [598, 83] width 141 height 29
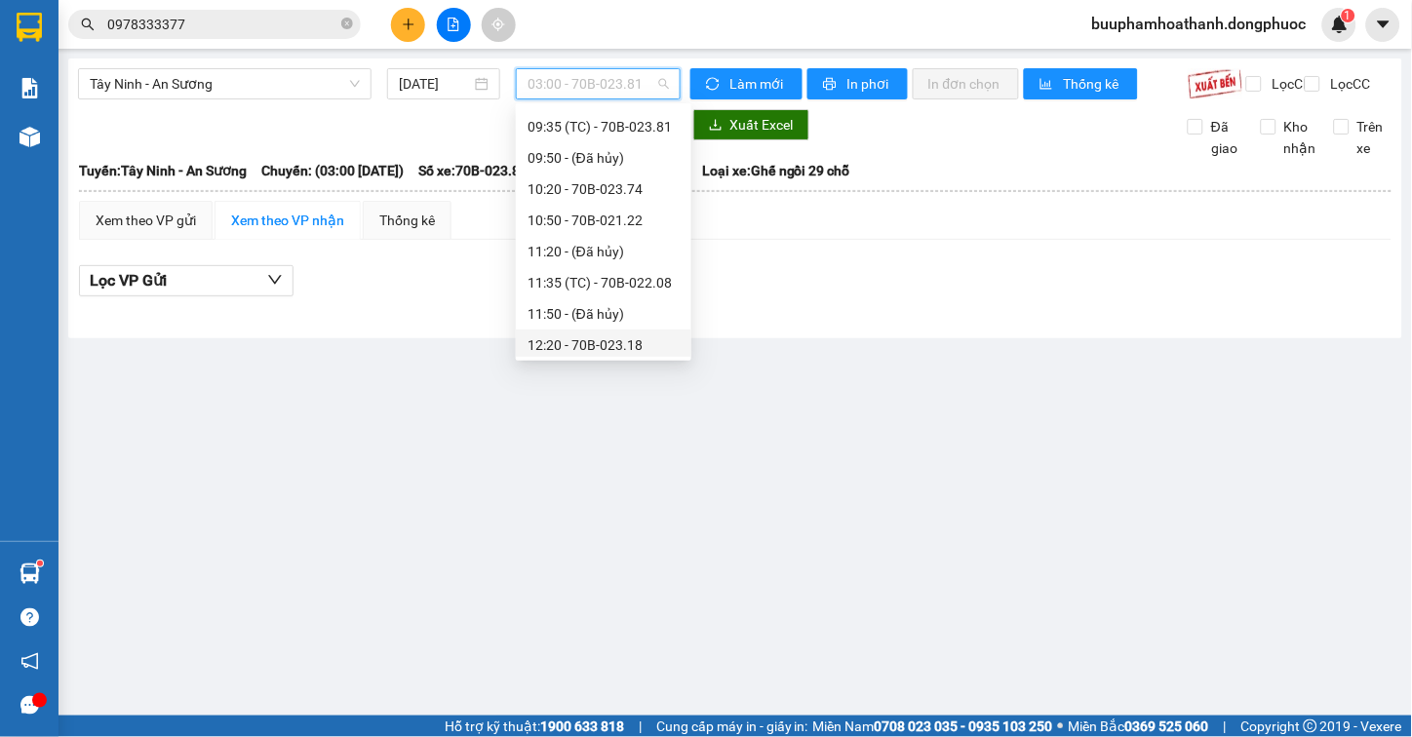
scroll to position [541, 0]
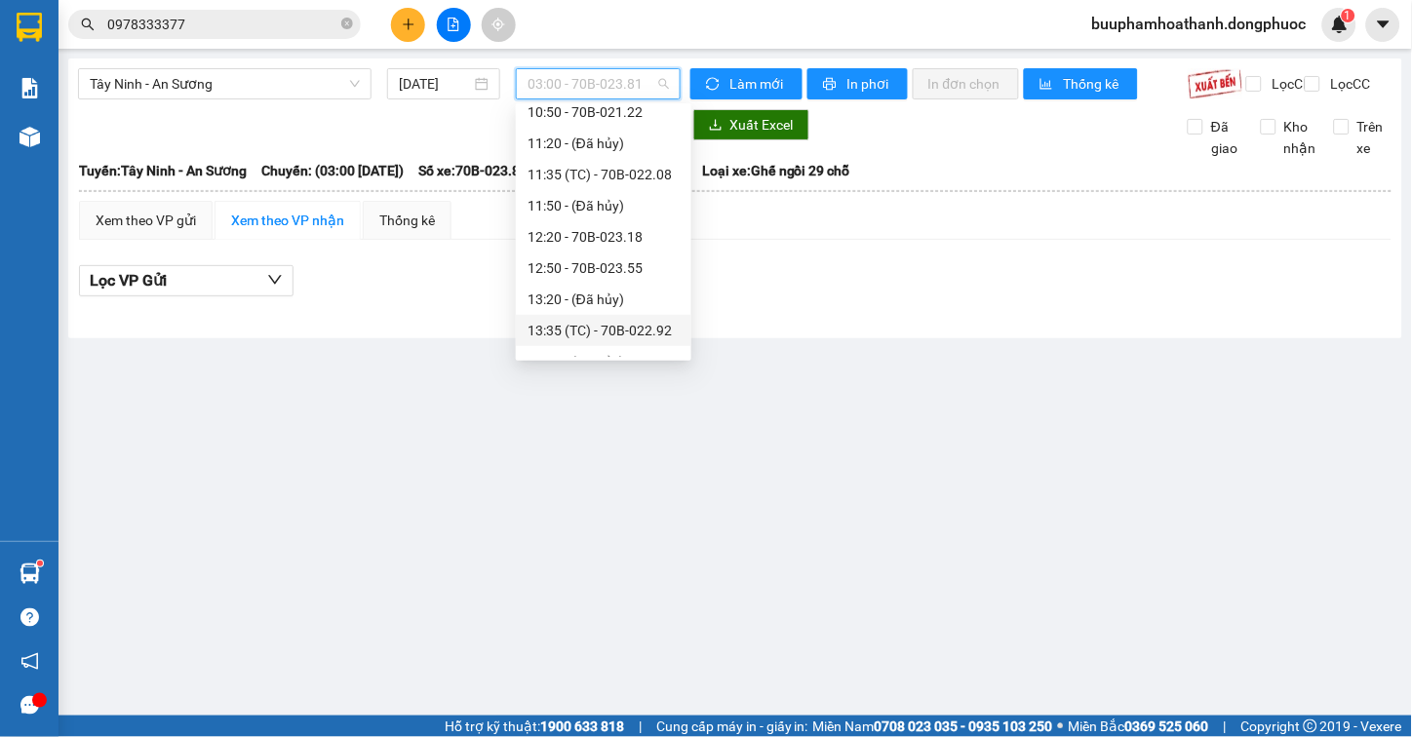
click at [607, 328] on div "13:35 (TC) - 70B-022.92" at bounding box center [604, 330] width 152 height 21
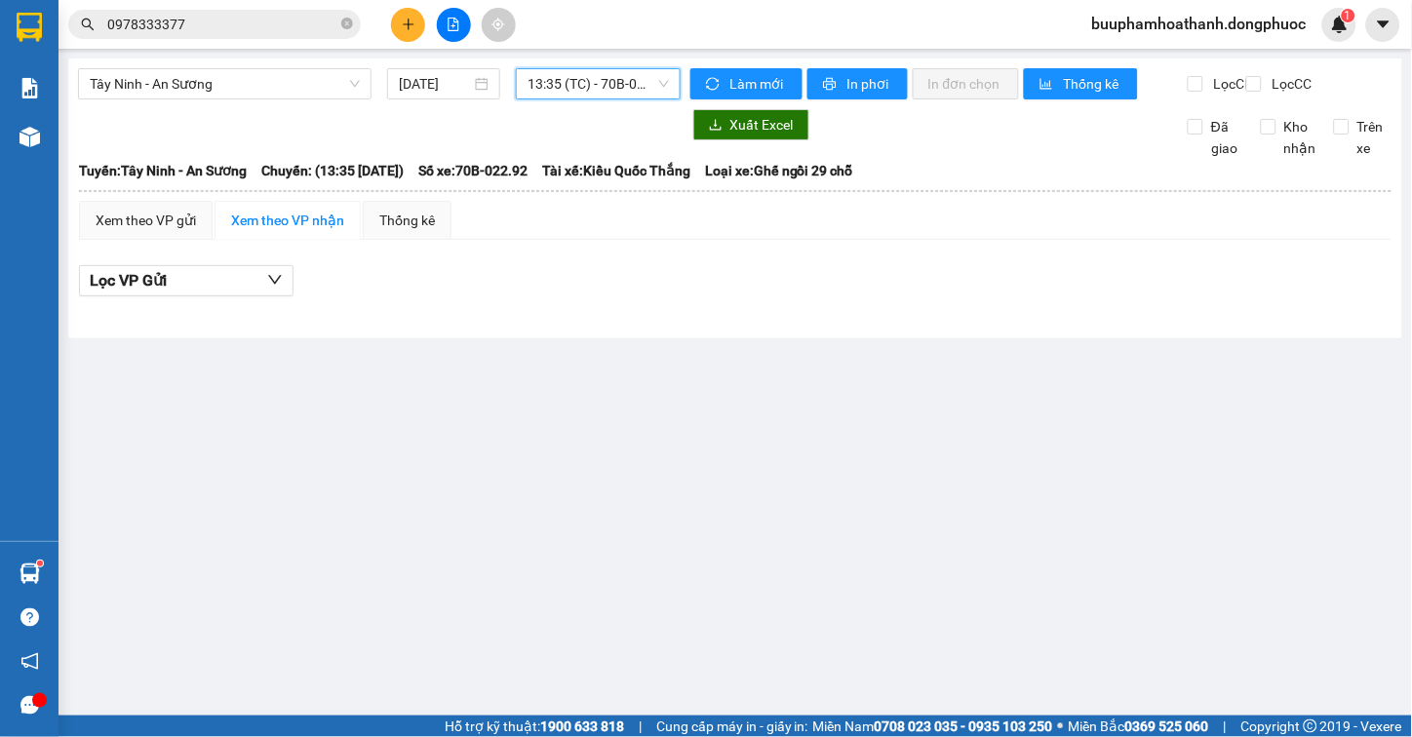
click at [593, 85] on span "13:35 (TC) - 70B-022.92" at bounding box center [598, 83] width 141 height 29
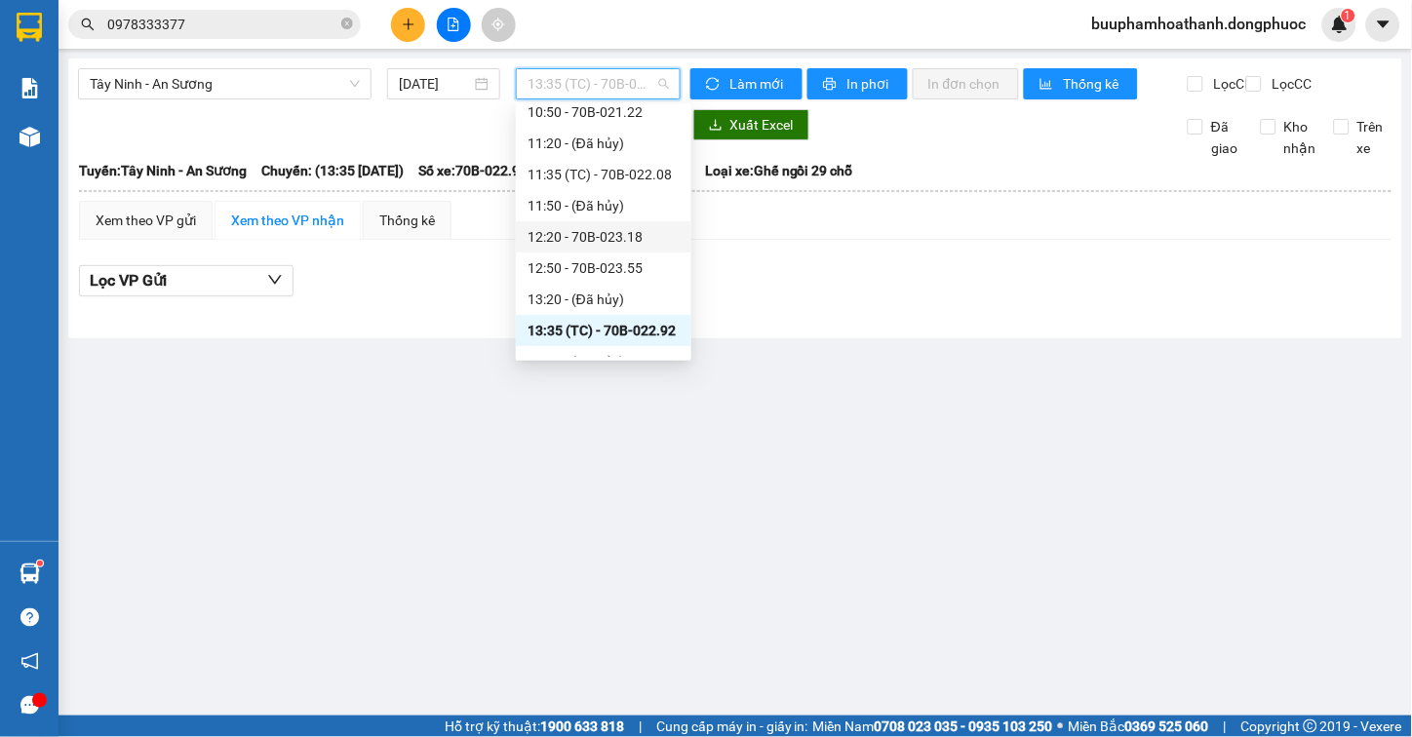
scroll to position [649, 0]
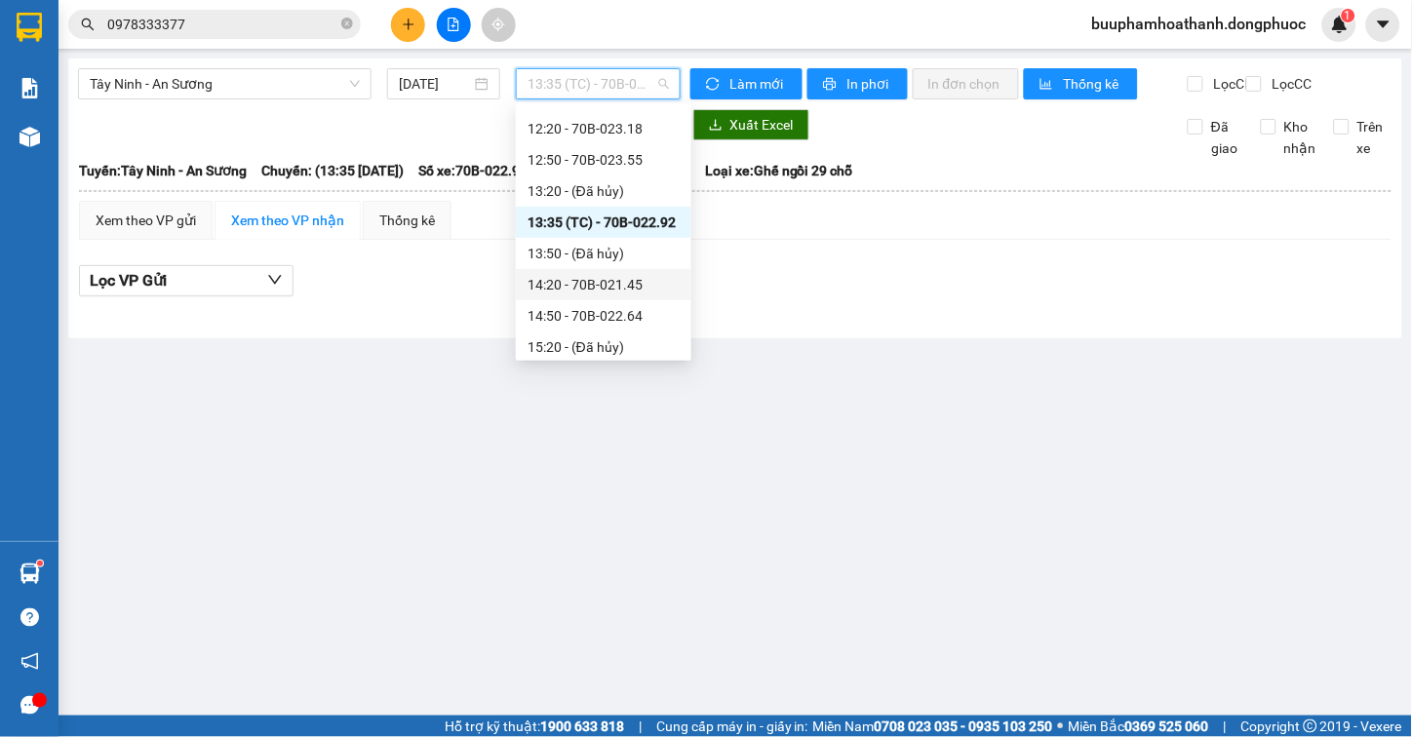
click at [625, 281] on div "14:20 - 70B-021.45" at bounding box center [604, 284] width 152 height 21
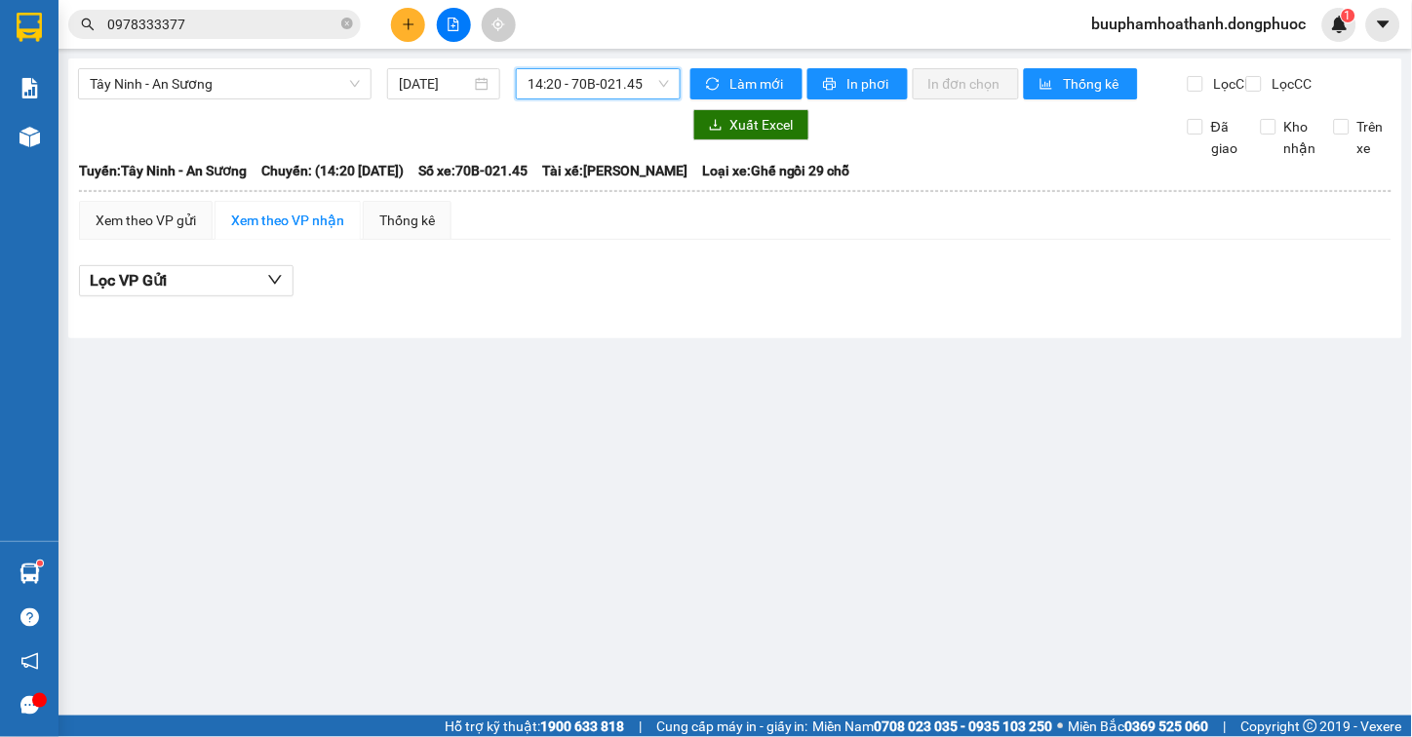
click at [589, 89] on span "14:20 - 70B-021.45" at bounding box center [598, 83] width 141 height 29
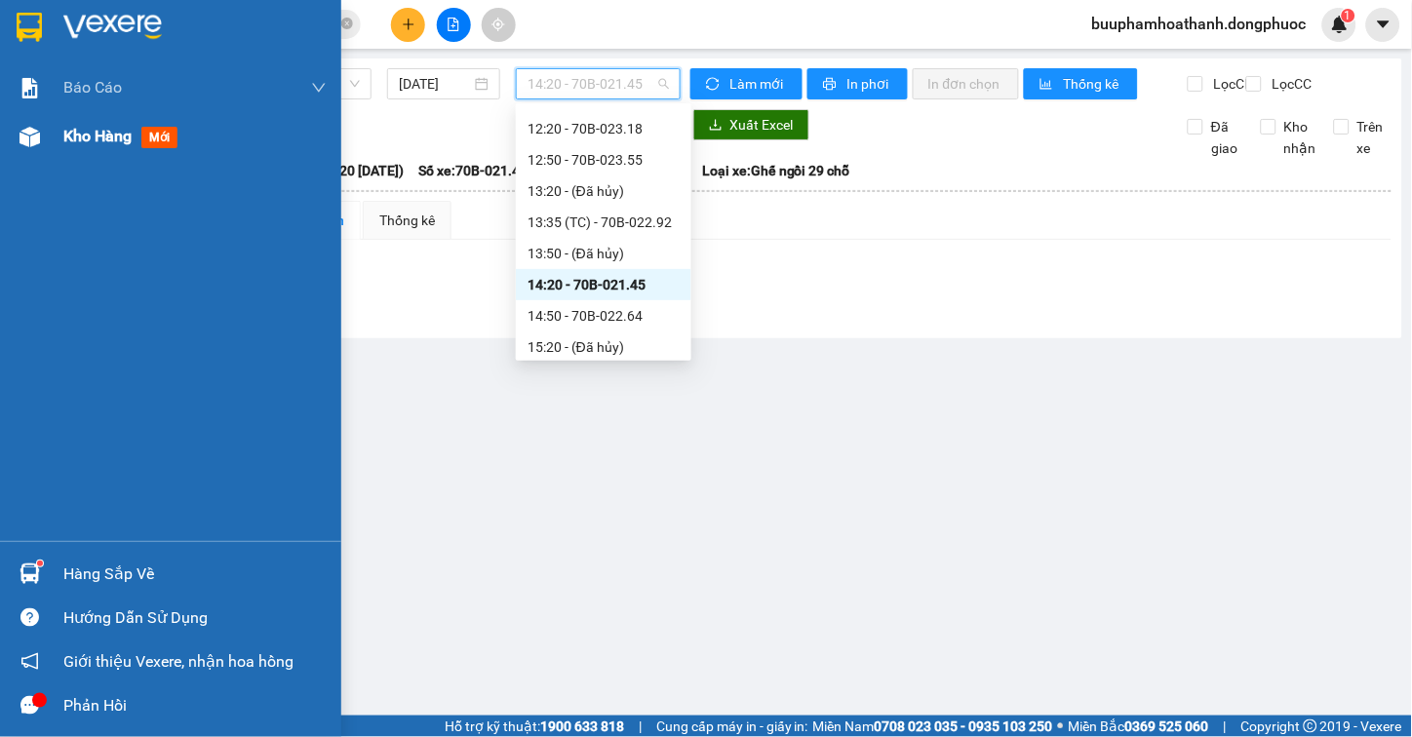
click at [39, 143] on img at bounding box center [30, 137] width 20 height 20
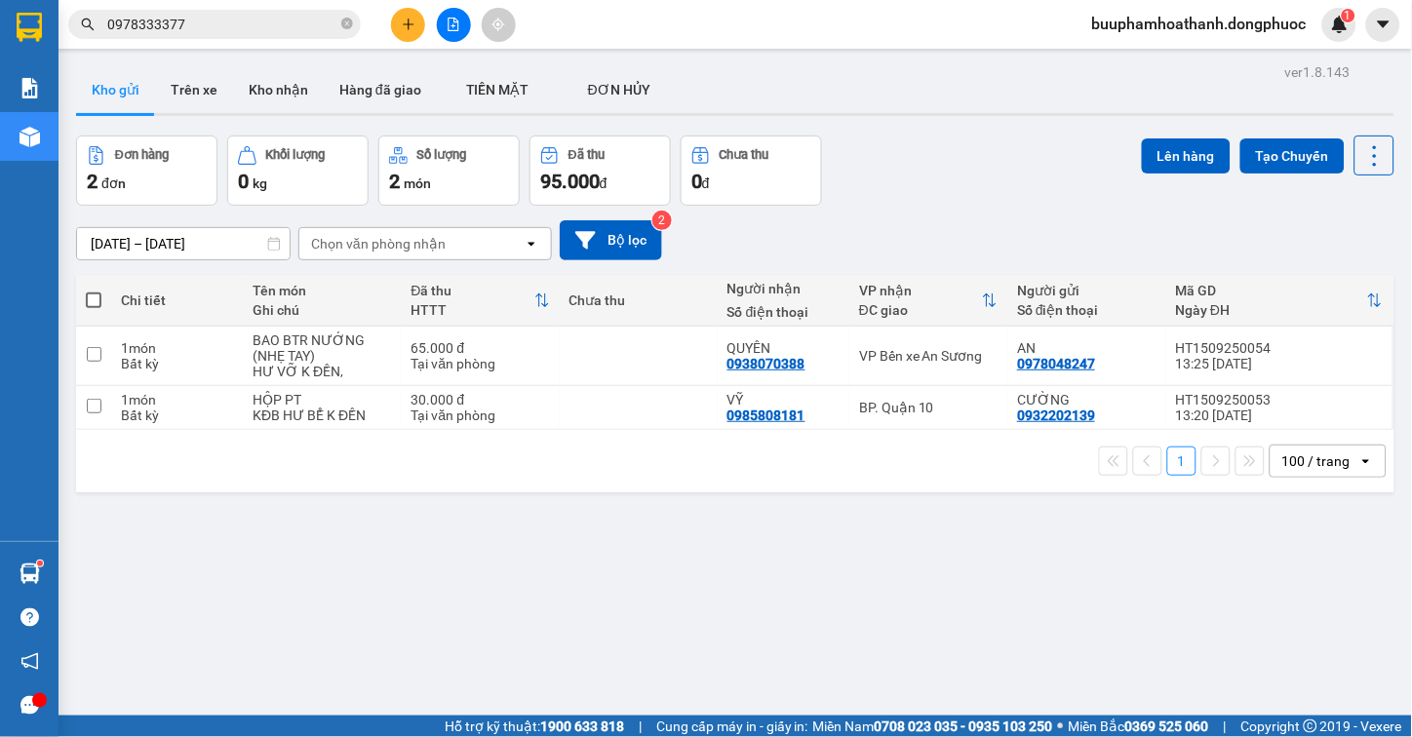
click at [949, 207] on div "[DATE] – [DATE] Press the down arrow key to interact with the calendar and sele…" at bounding box center [735, 240] width 1318 height 69
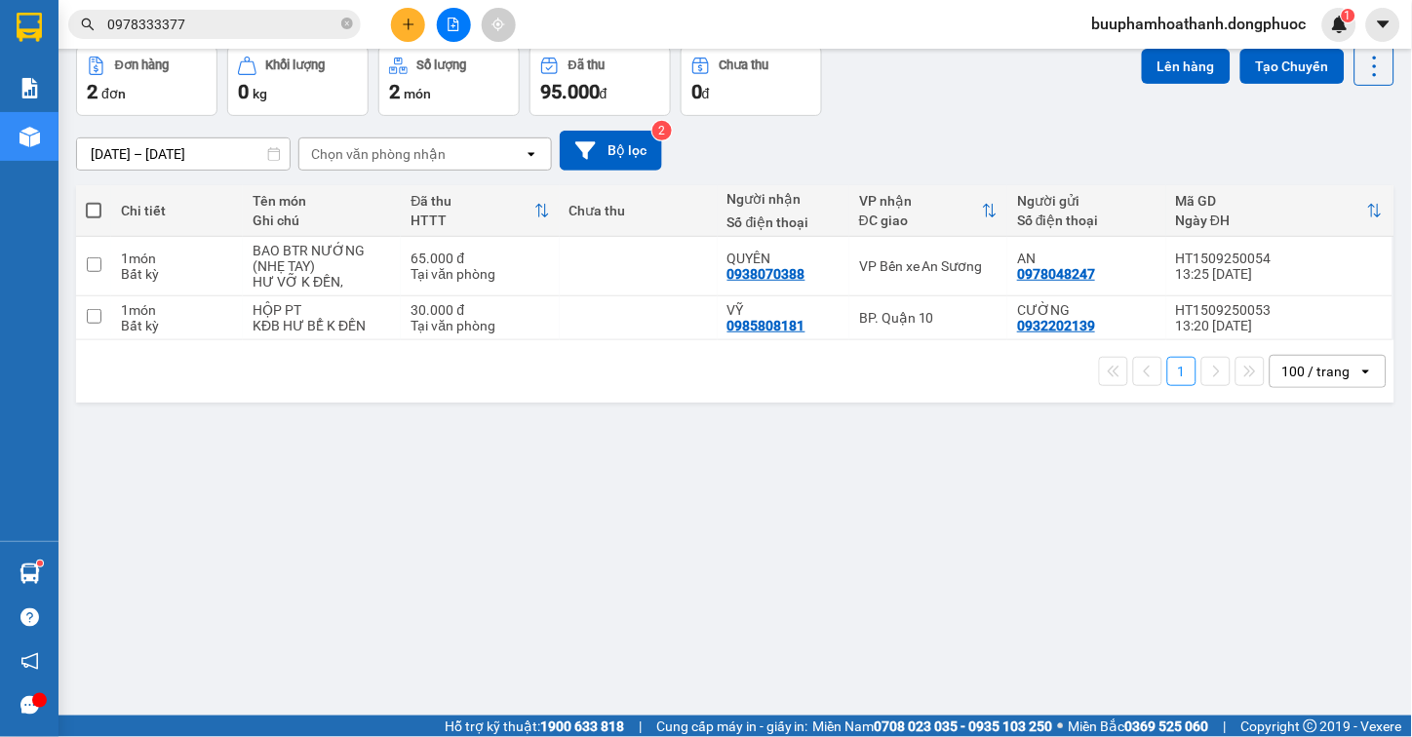
drag, startPoint x: 926, startPoint y: 654, endPoint x: 938, endPoint y: 651, distance: 12.1
click at [936, 654] on div "ver 1.8.143 Kho gửi Trên xe Kho nhận Hàng đã giao TIỀN MẶT ĐƠN HỦY Đơn hàng 2…" at bounding box center [735, 337] width 1334 height 737
click at [408, 21] on icon "plus" at bounding box center [409, 25] width 14 height 14
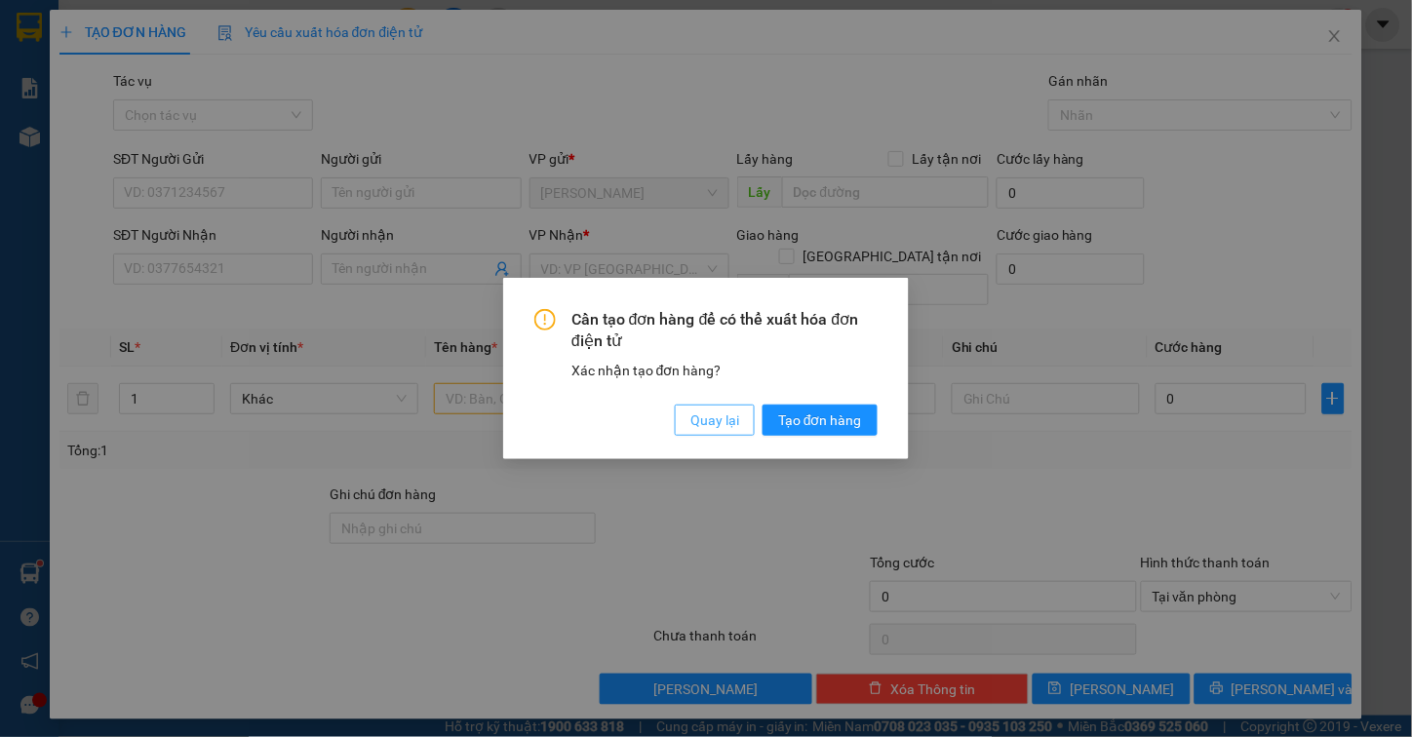
click at [726, 413] on span "Quay lại" at bounding box center [714, 420] width 49 height 21
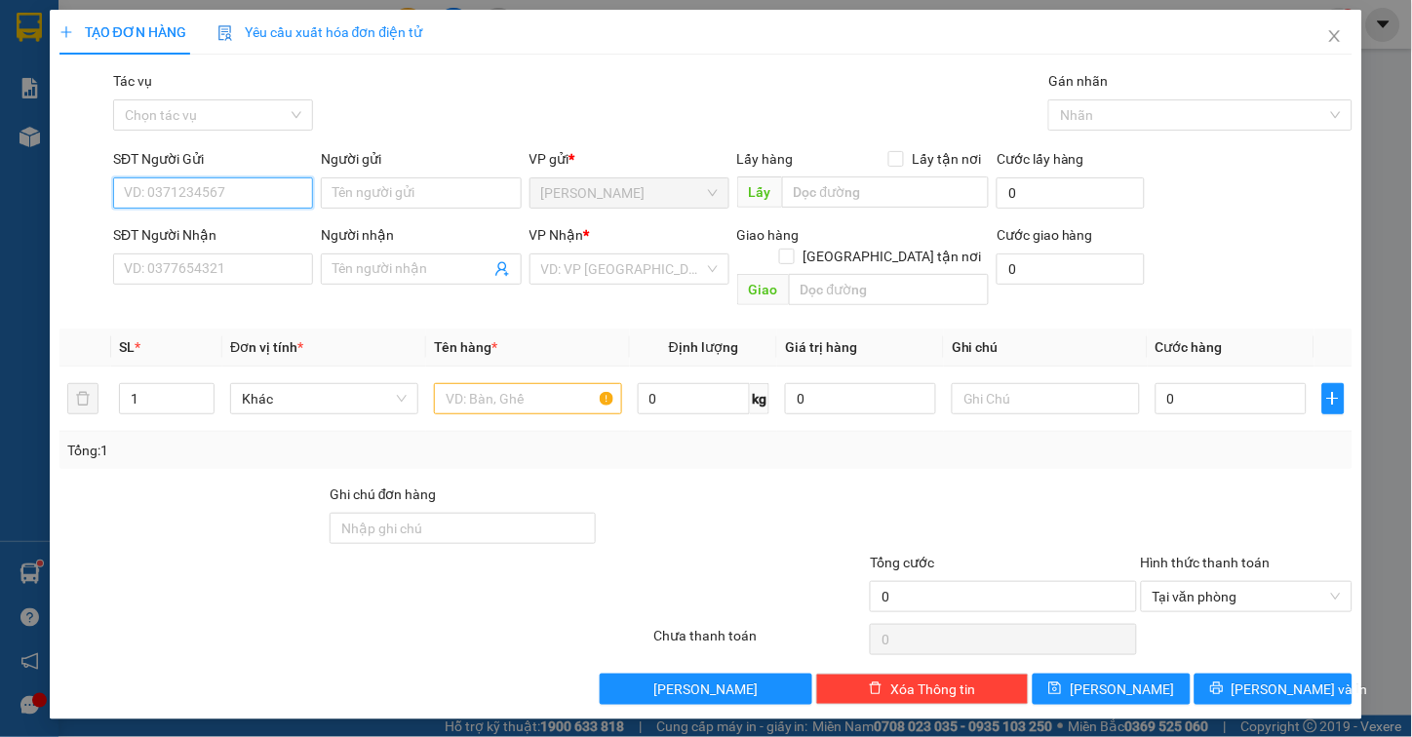
drag, startPoint x: 220, startPoint y: 207, endPoint x: 241, endPoint y: 196, distance: 23.1
click at [221, 205] on input "SĐT Người Gửi" at bounding box center [213, 192] width 200 height 31
type input "0387373757"
drag, startPoint x: 226, startPoint y: 232, endPoint x: 230, endPoint y: 256, distance: 23.7
click at [226, 235] on div "0387373757 - TIÊN" at bounding box center [213, 231] width 177 height 21
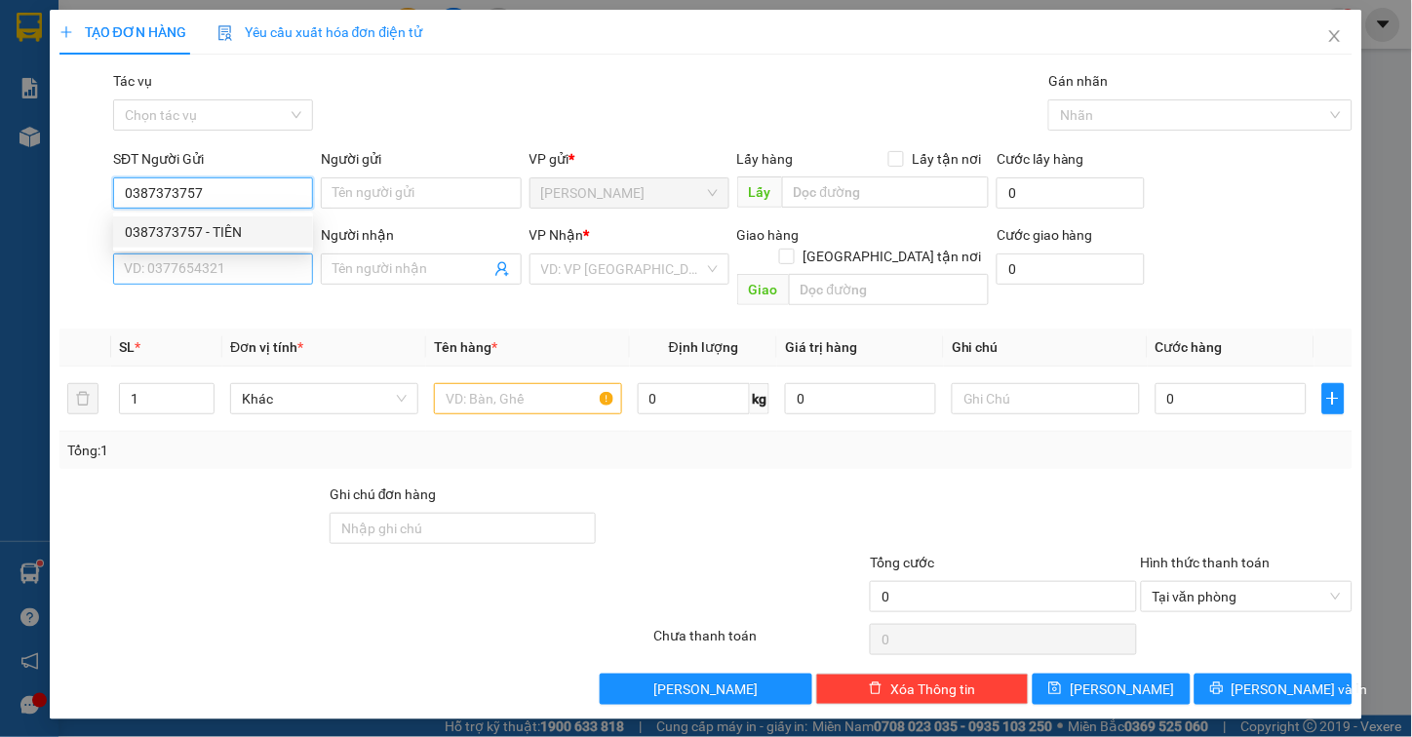
type input "TIÊN"
type input "0356403347"
type input "ĐỨC"
type input "60.000"
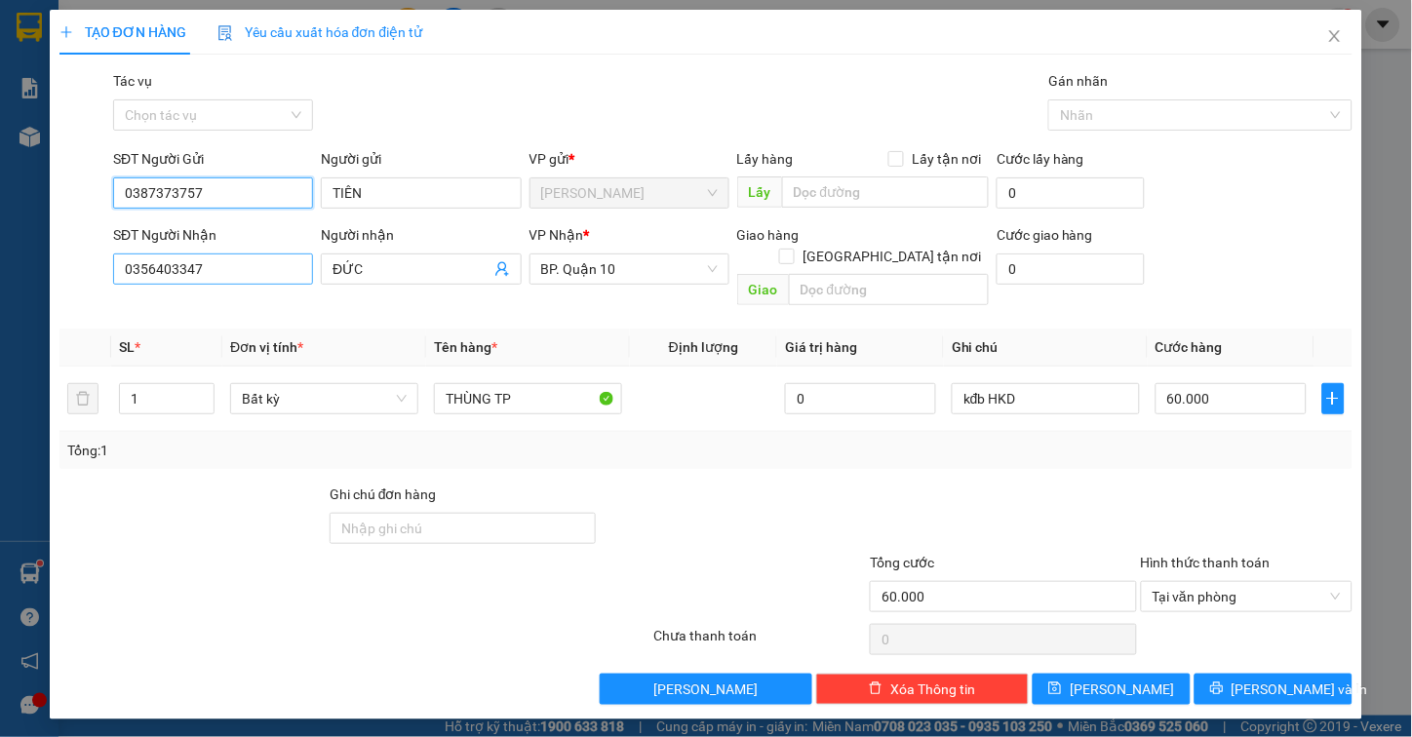
type input "0387373757"
click at [232, 261] on input "0356403347" at bounding box center [213, 269] width 200 height 31
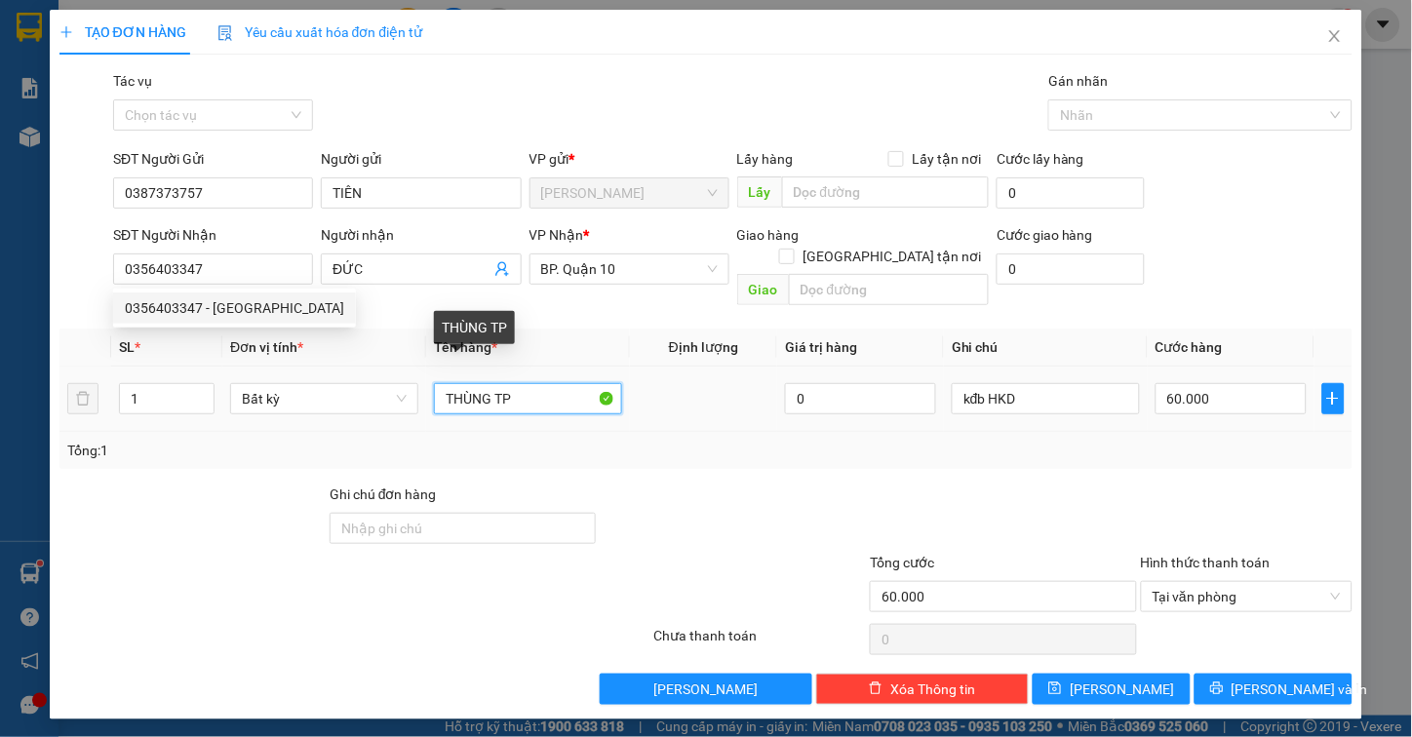
click at [530, 383] on input "THÙNG TP" at bounding box center [528, 398] width 188 height 31
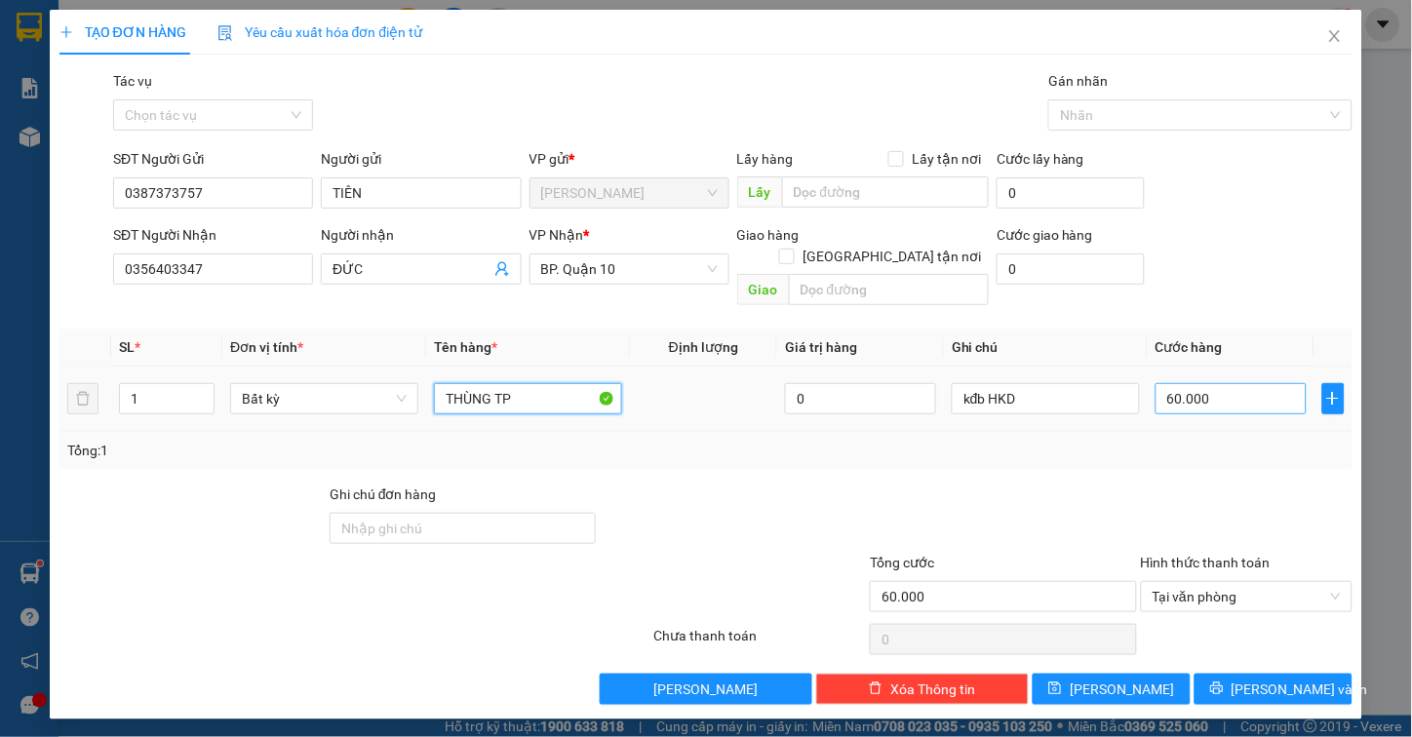
type input "THÙNG TP"
click at [1207, 383] on input "60.000" at bounding box center [1231, 398] width 151 height 31
type input "7"
type input "70"
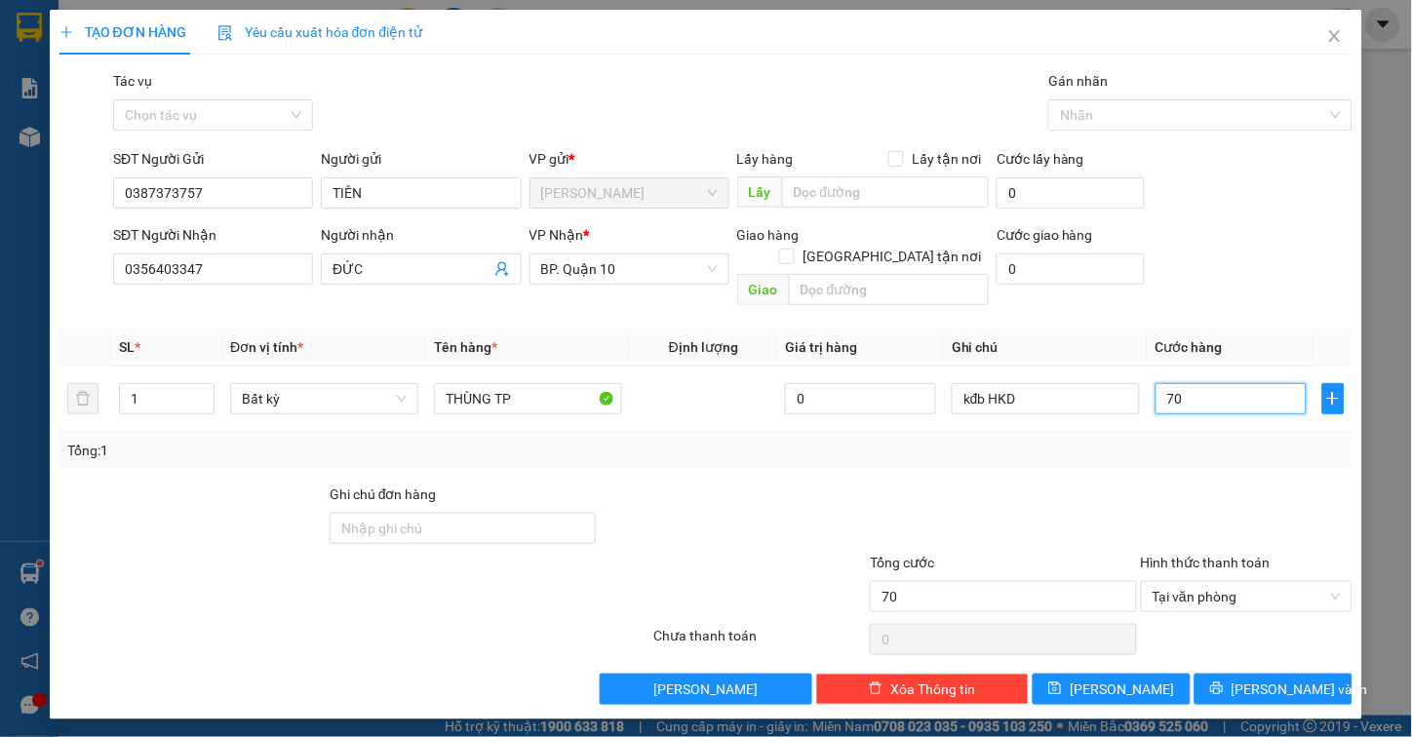
type input "70"
type input "70.000"
click at [1139, 432] on div "Tổng: 1" at bounding box center [706, 450] width 1294 height 37
click at [1262, 679] on span "[PERSON_NAME] và In" at bounding box center [1300, 689] width 137 height 21
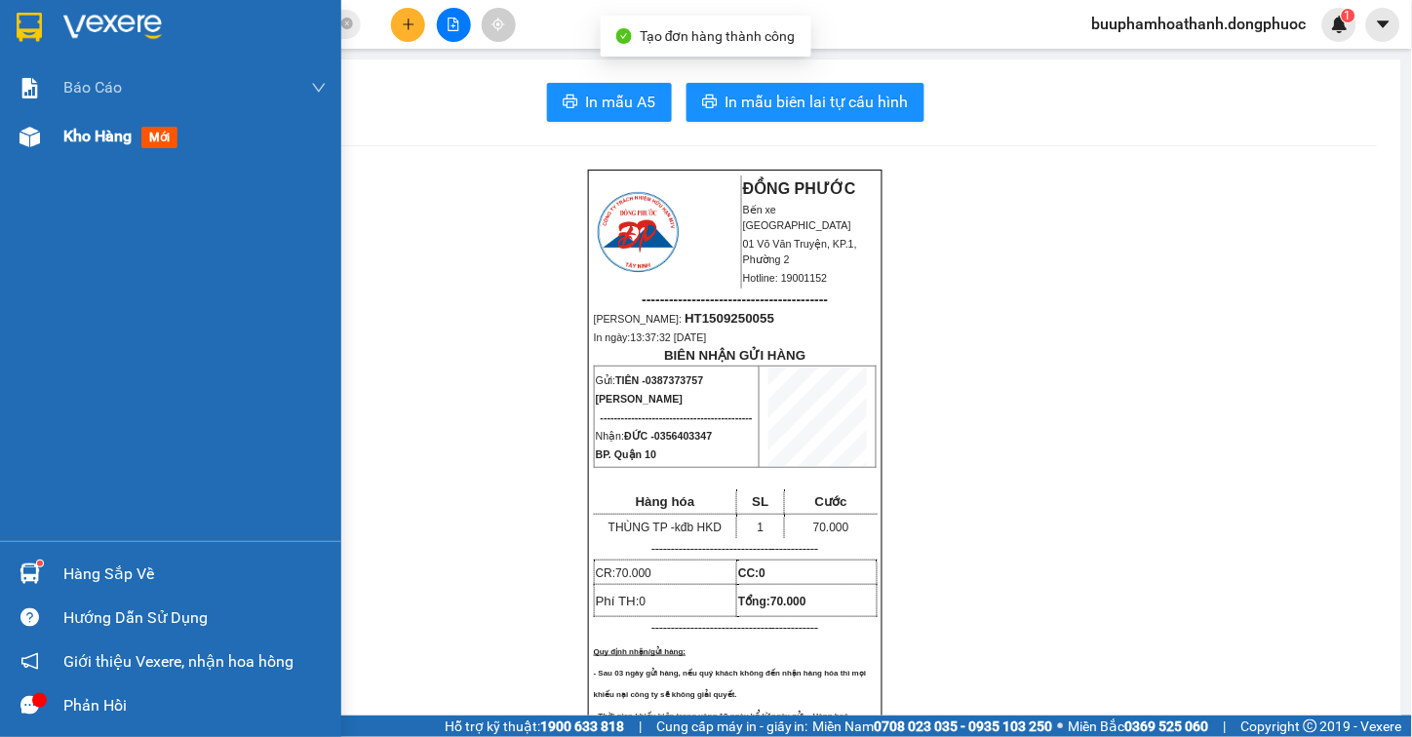
click at [44, 135] on div at bounding box center [30, 137] width 34 height 34
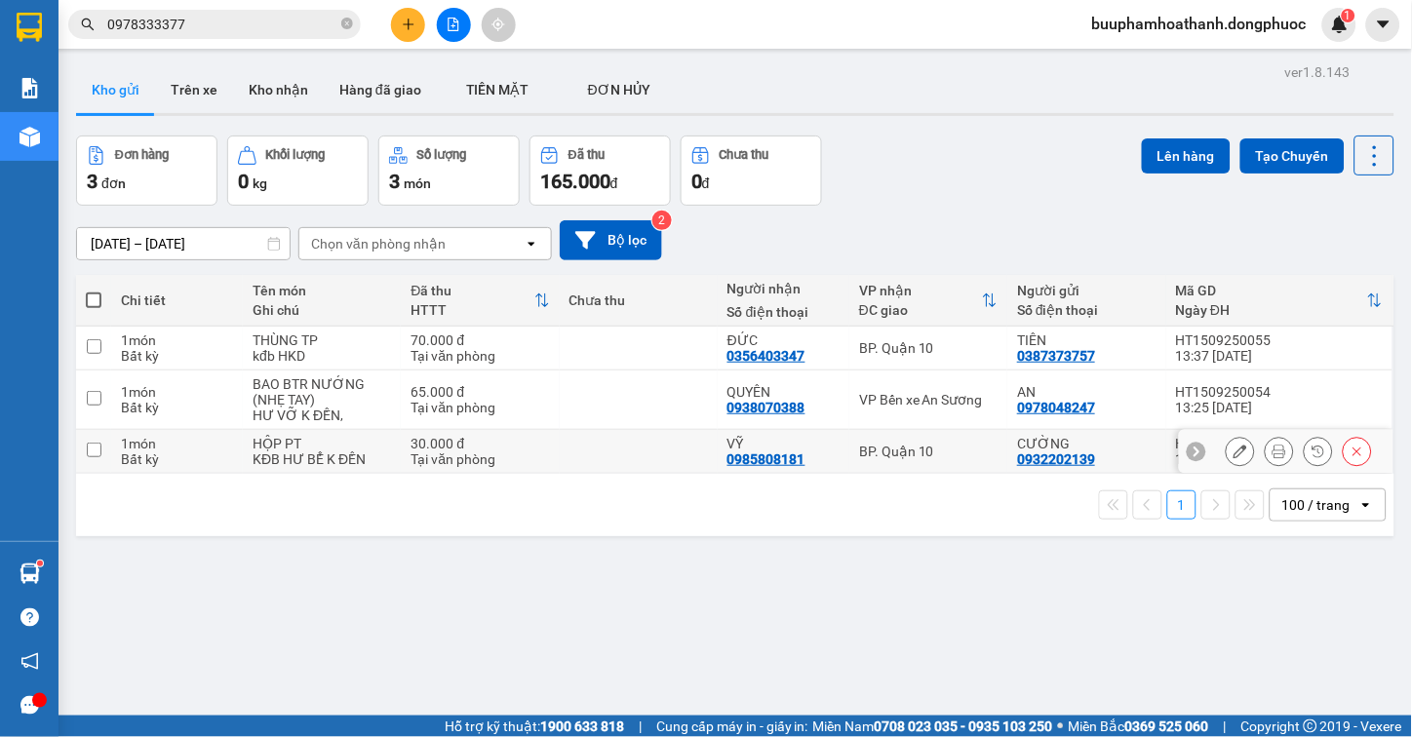
scroll to position [90, 0]
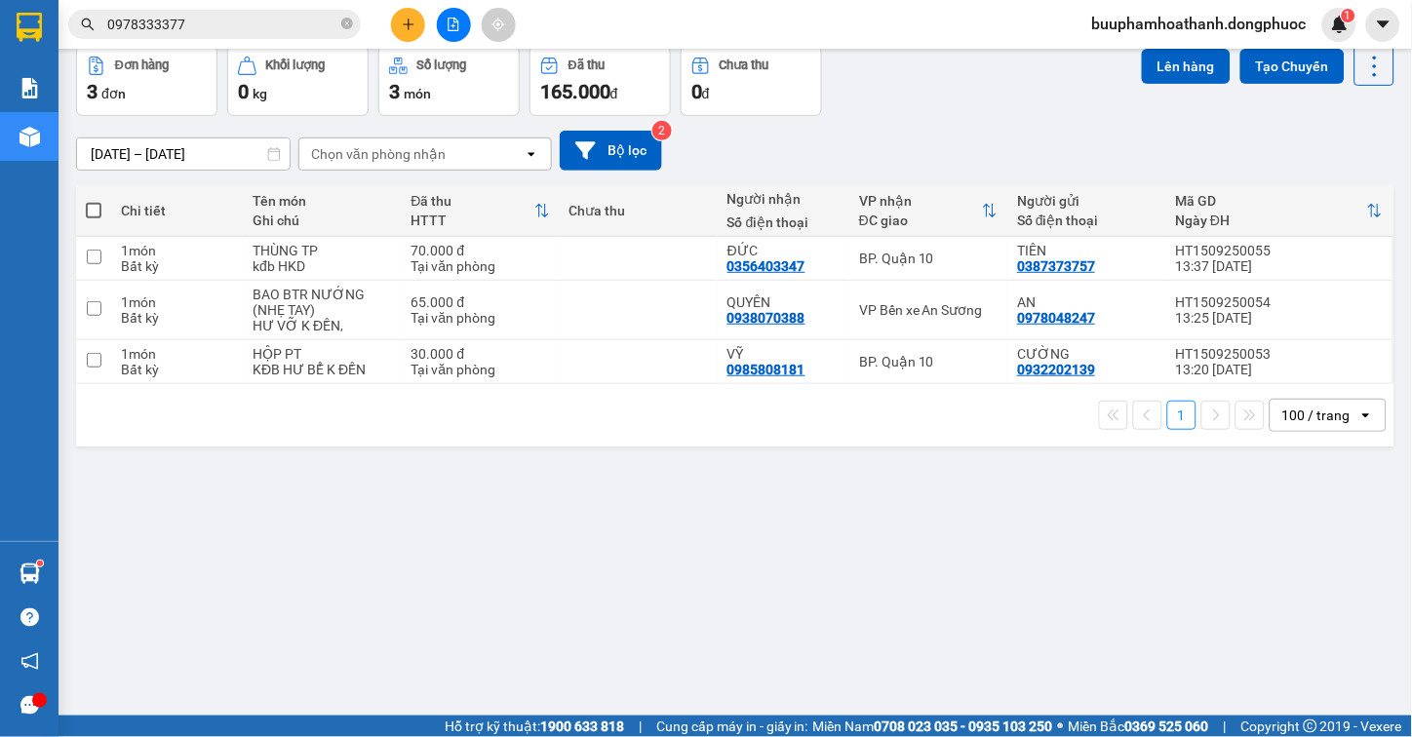
click at [412, 616] on div "ver 1.8.143 Kho gửi Trên xe Kho nhận Hàng đã giao TIỀN MẶT ĐƠN HỦY Đơn hàng 3…" at bounding box center [735, 337] width 1334 height 737
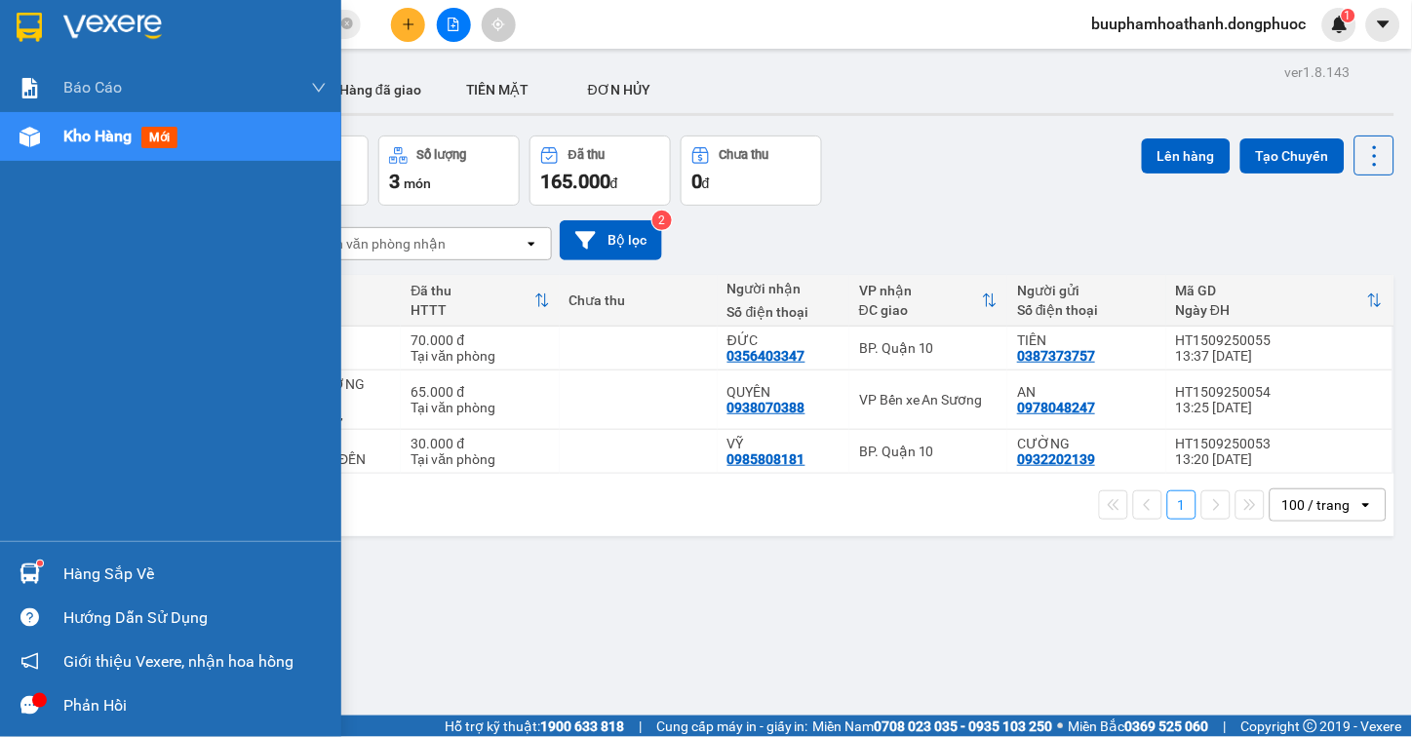
click at [56, 560] on div "Hàng sắp về" at bounding box center [170, 574] width 341 height 44
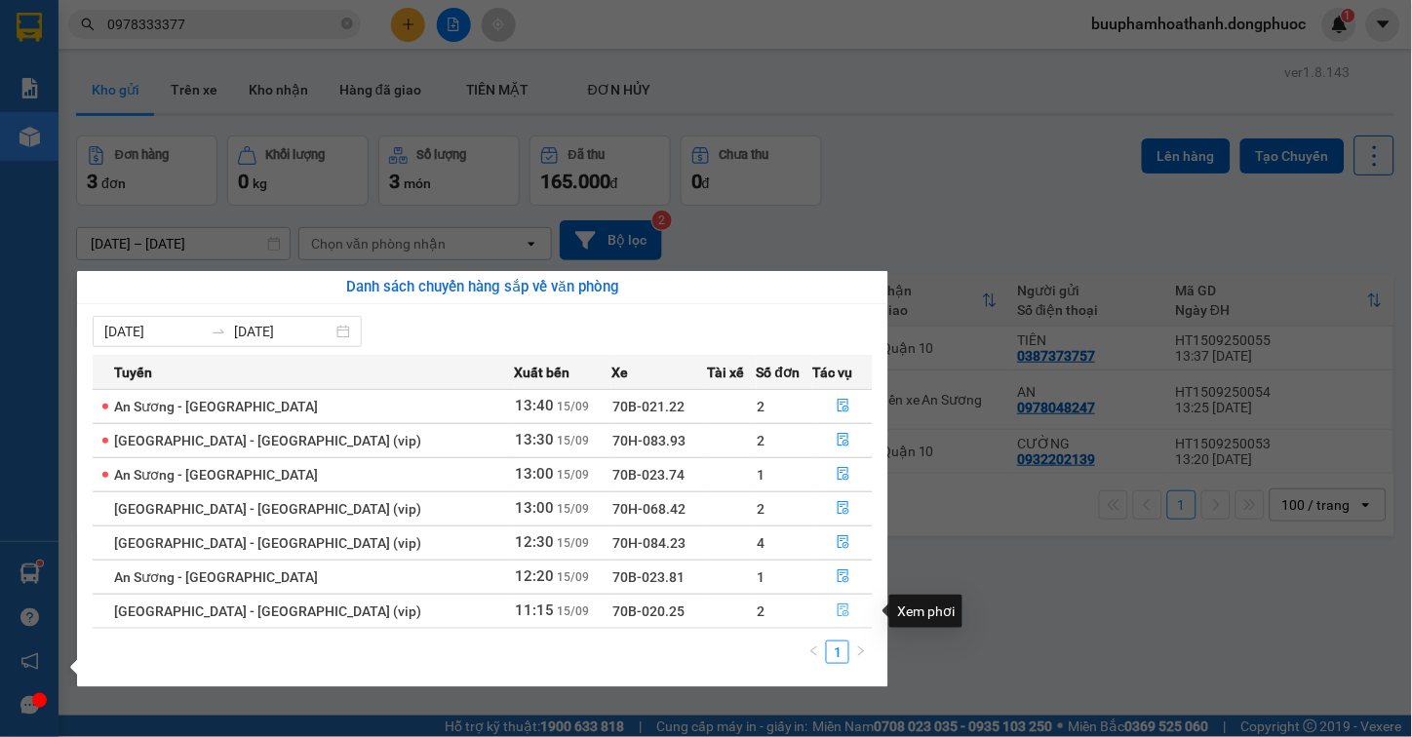
click at [829, 603] on button "button" at bounding box center [843, 611] width 58 height 31
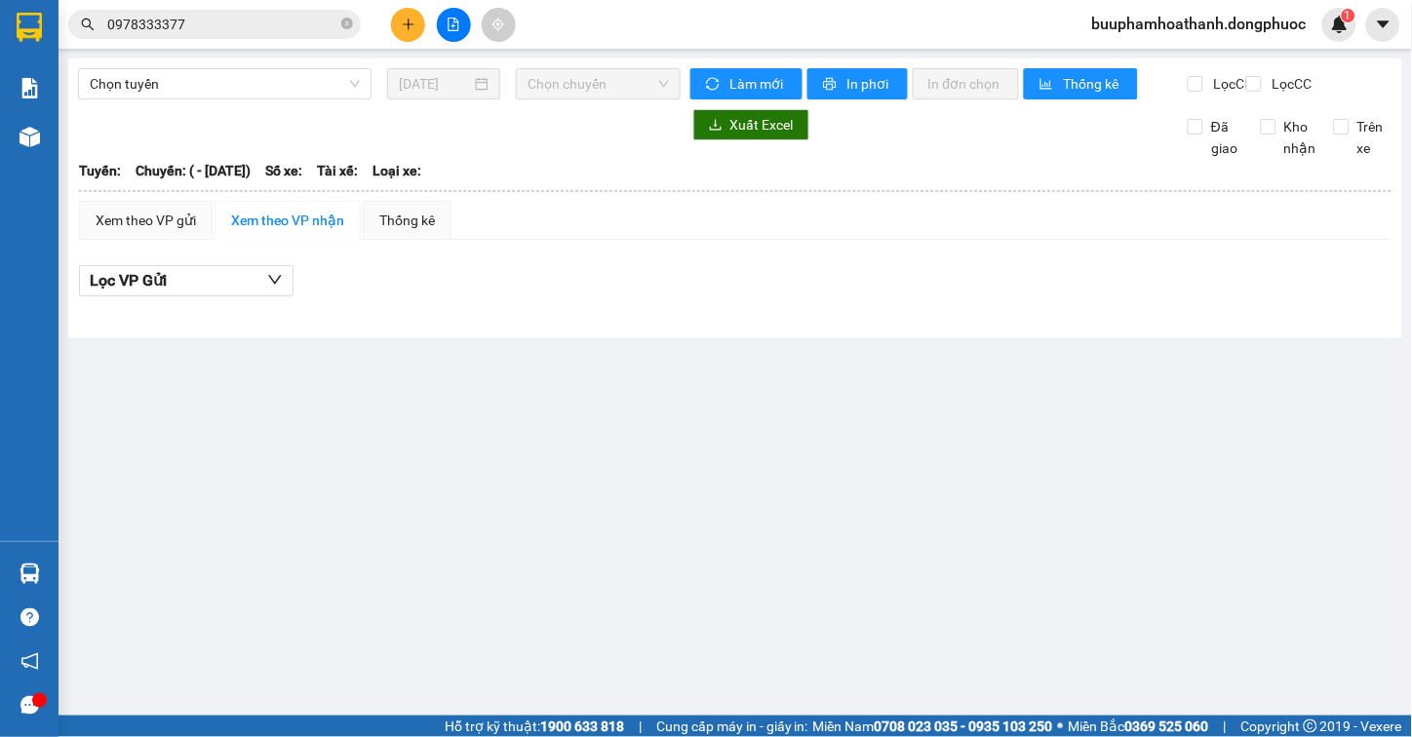
click at [875, 425] on main "Chọn tuyến 15/09/2025 Chọn chuyến Làm mới In phơi In đơn chọn Thống kê Lọc CR L…" at bounding box center [706, 358] width 1412 height 716
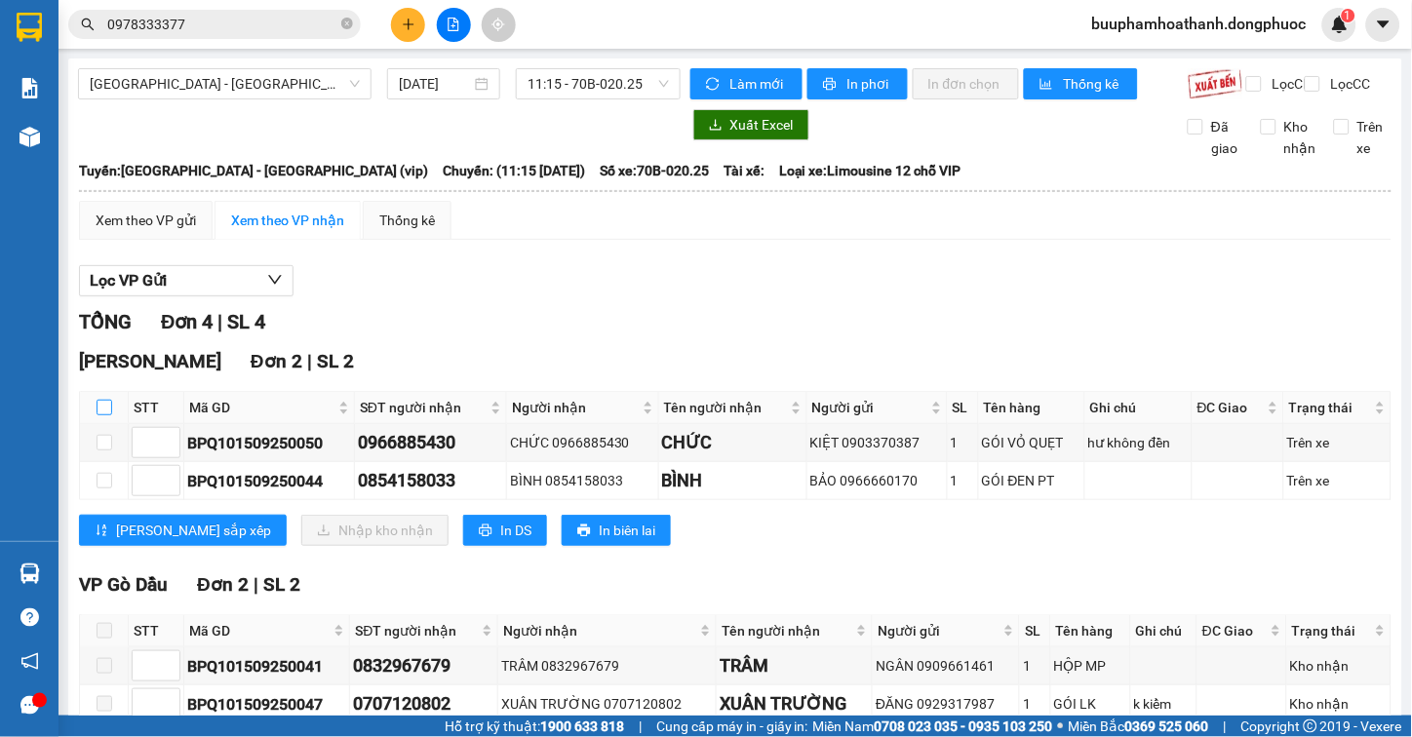
click at [105, 415] on input "checkbox" at bounding box center [105, 408] width 16 height 16
checkbox input "true"
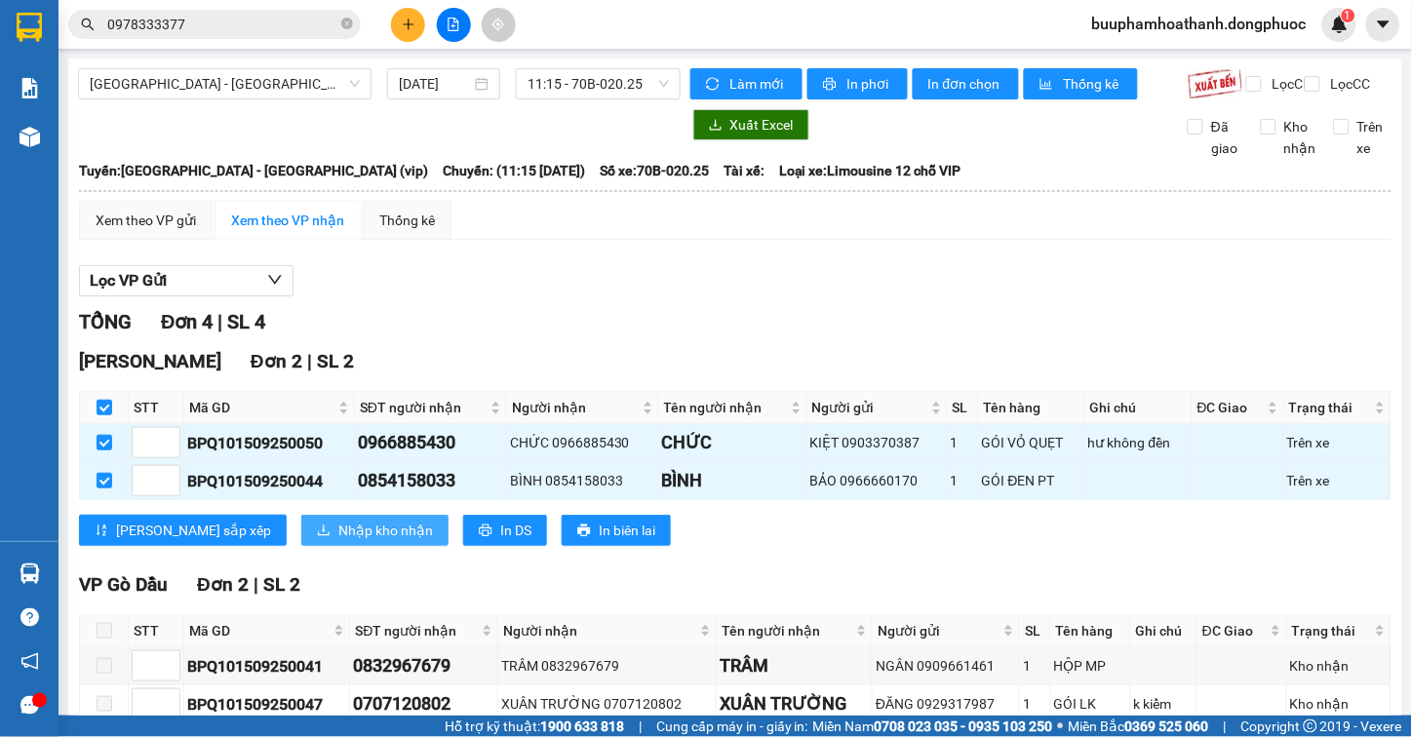
click at [338, 541] on span "Nhập kho nhận" at bounding box center [385, 530] width 95 height 21
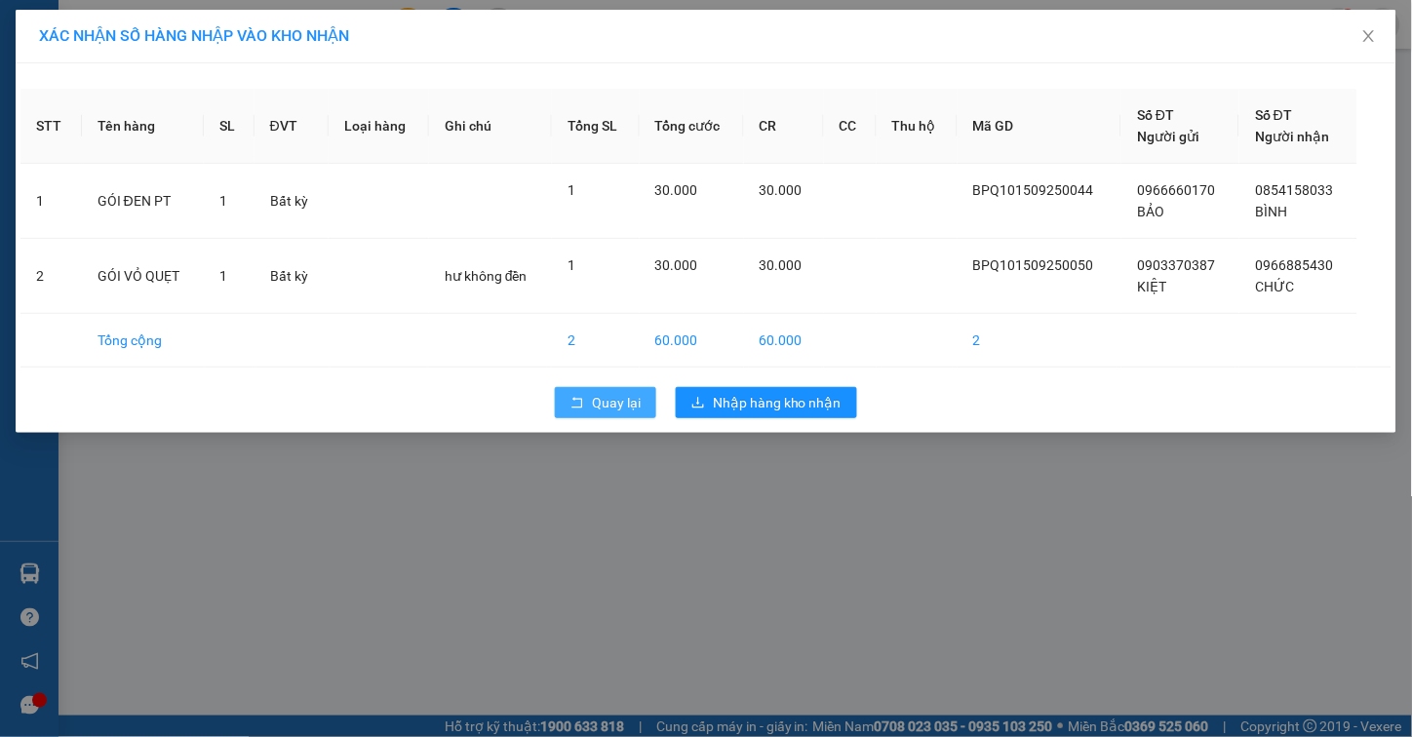
click at [614, 405] on span "Quay lại" at bounding box center [616, 402] width 49 height 21
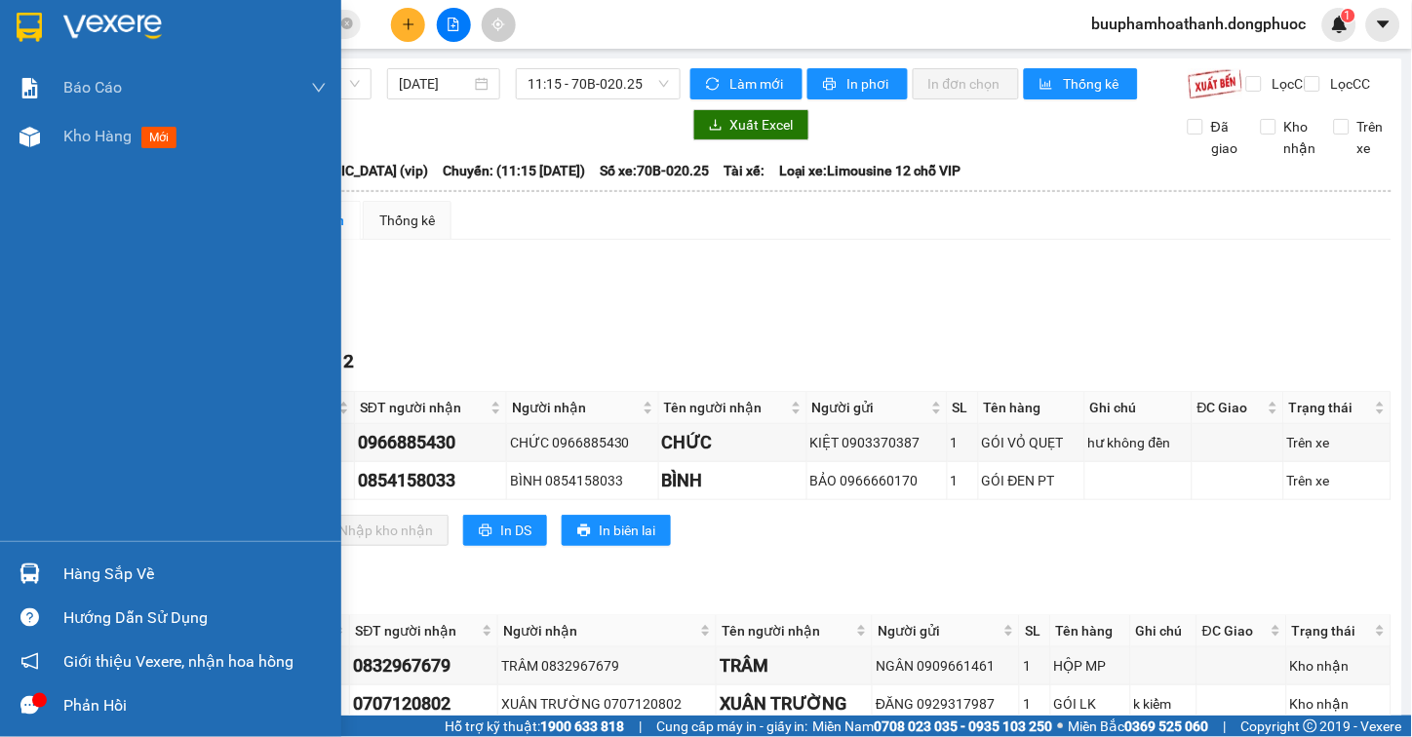
click at [55, 572] on div "Hàng sắp về" at bounding box center [170, 574] width 341 height 44
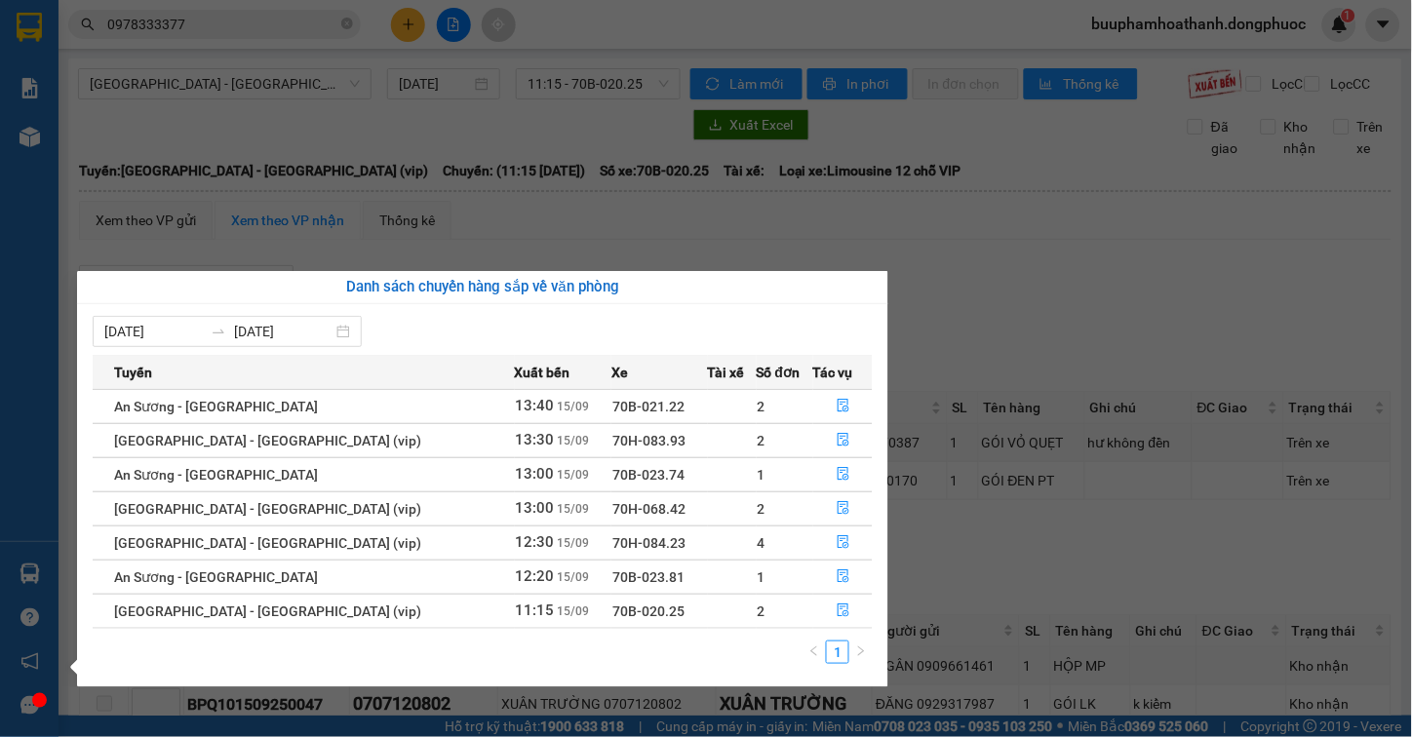
click at [1005, 290] on section "Kết quả tìm kiếm ( 23 ) Bộ lọc Thuộc VP này Mã ĐH Trạng thái Món hàng Tổng cước…" at bounding box center [706, 368] width 1412 height 737
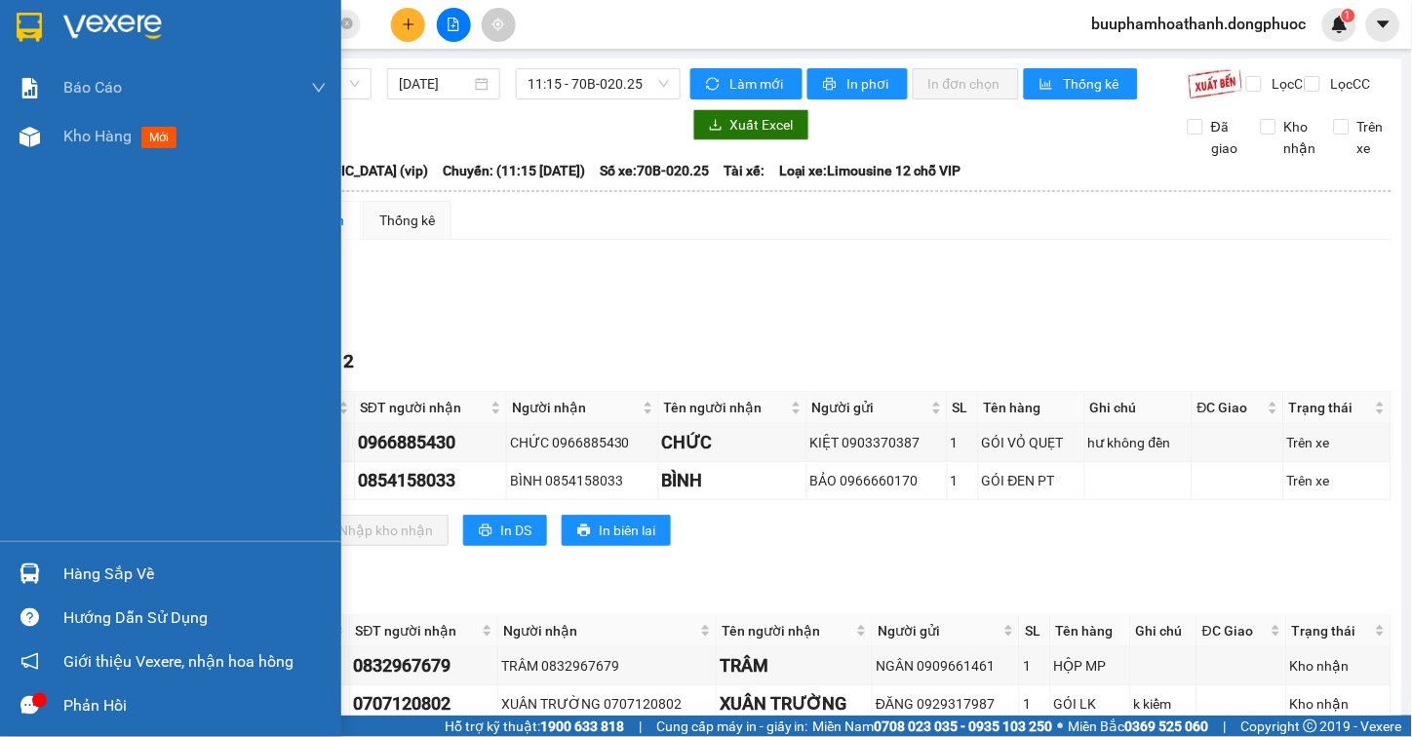
click at [84, 589] on div "Hàng sắp về" at bounding box center [170, 574] width 341 height 44
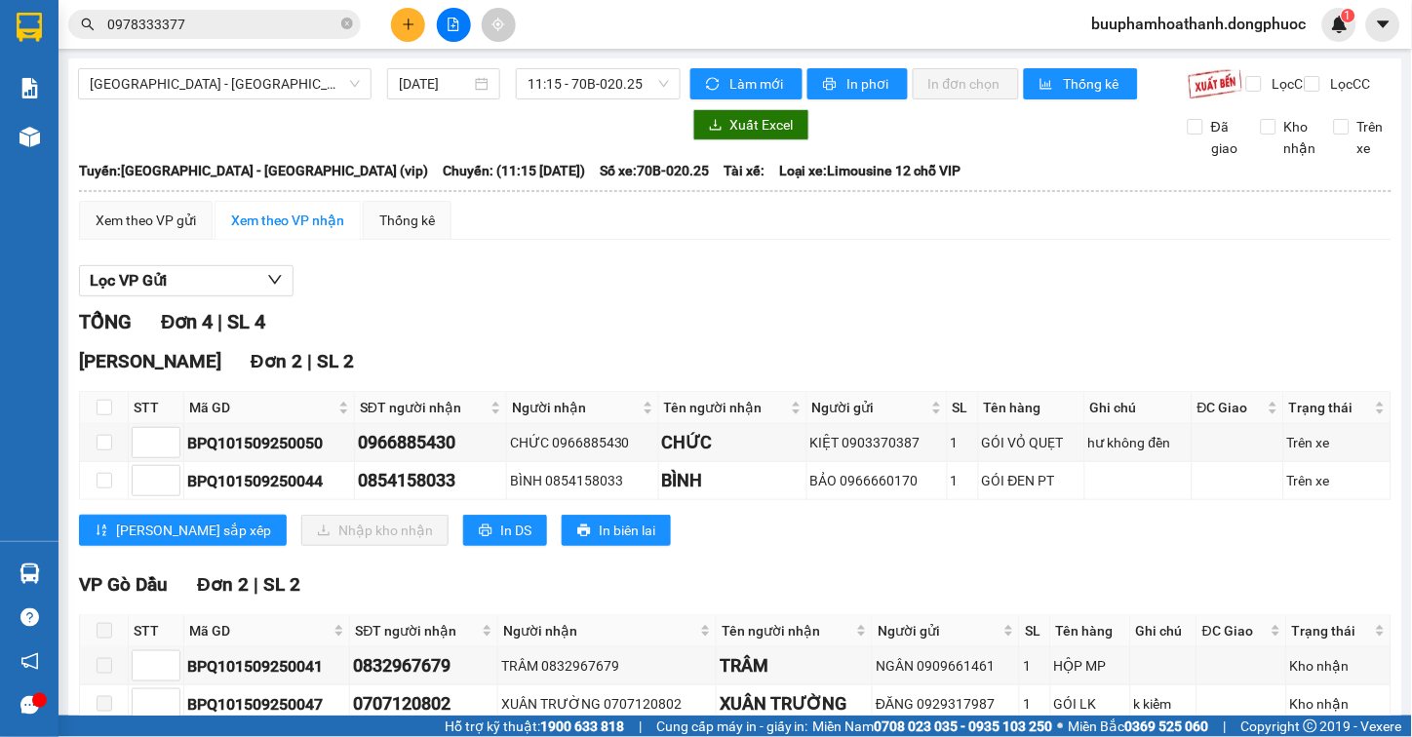
click at [989, 585] on section "Kết quả tìm kiếm ( 23 ) Bộ lọc Thuộc VP này Mã ĐH Trạng thái Món hàng Tổng cước…" at bounding box center [706, 368] width 1412 height 737
click at [238, 81] on span "[GEOGRAPHIC_DATA] - [GEOGRAPHIC_DATA] (vip)" at bounding box center [225, 83] width 270 height 29
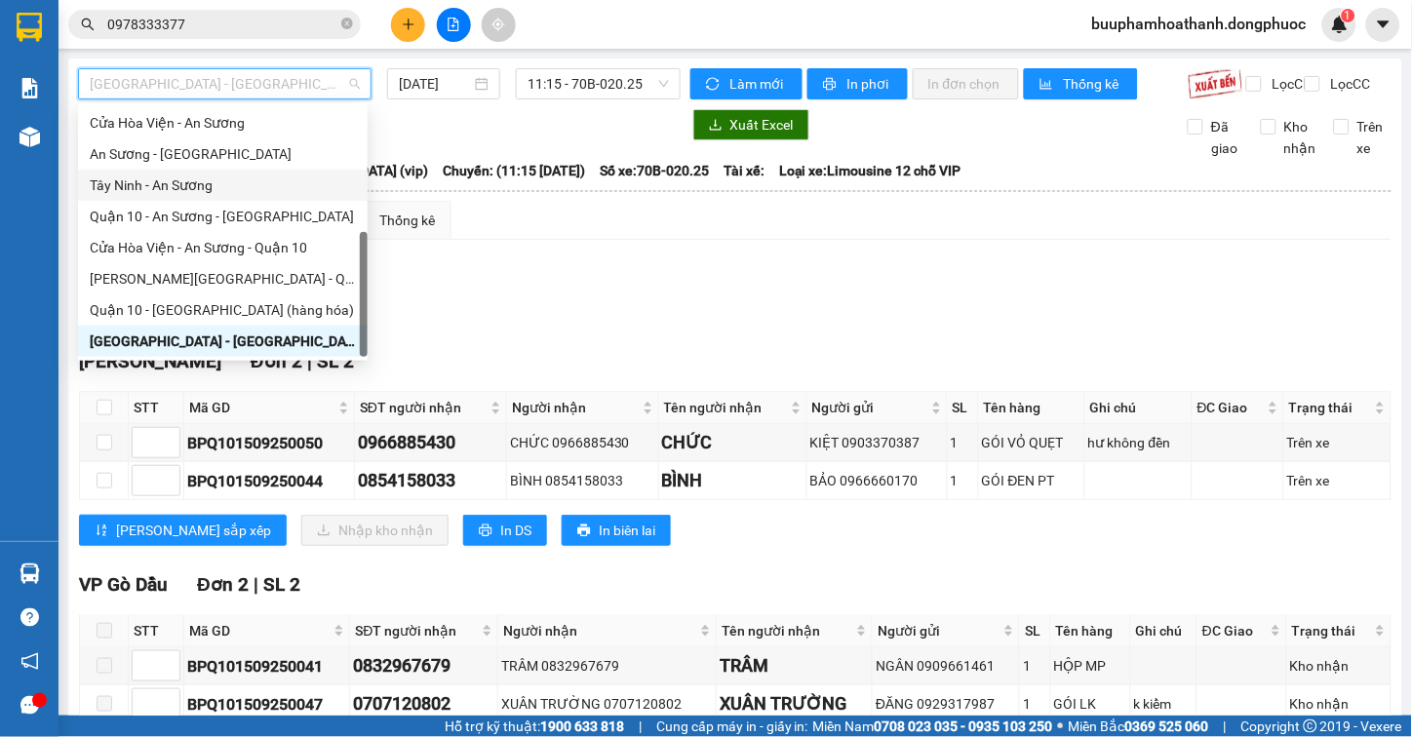
click at [254, 186] on div "Tây Ninh - An Sương" at bounding box center [223, 185] width 266 height 21
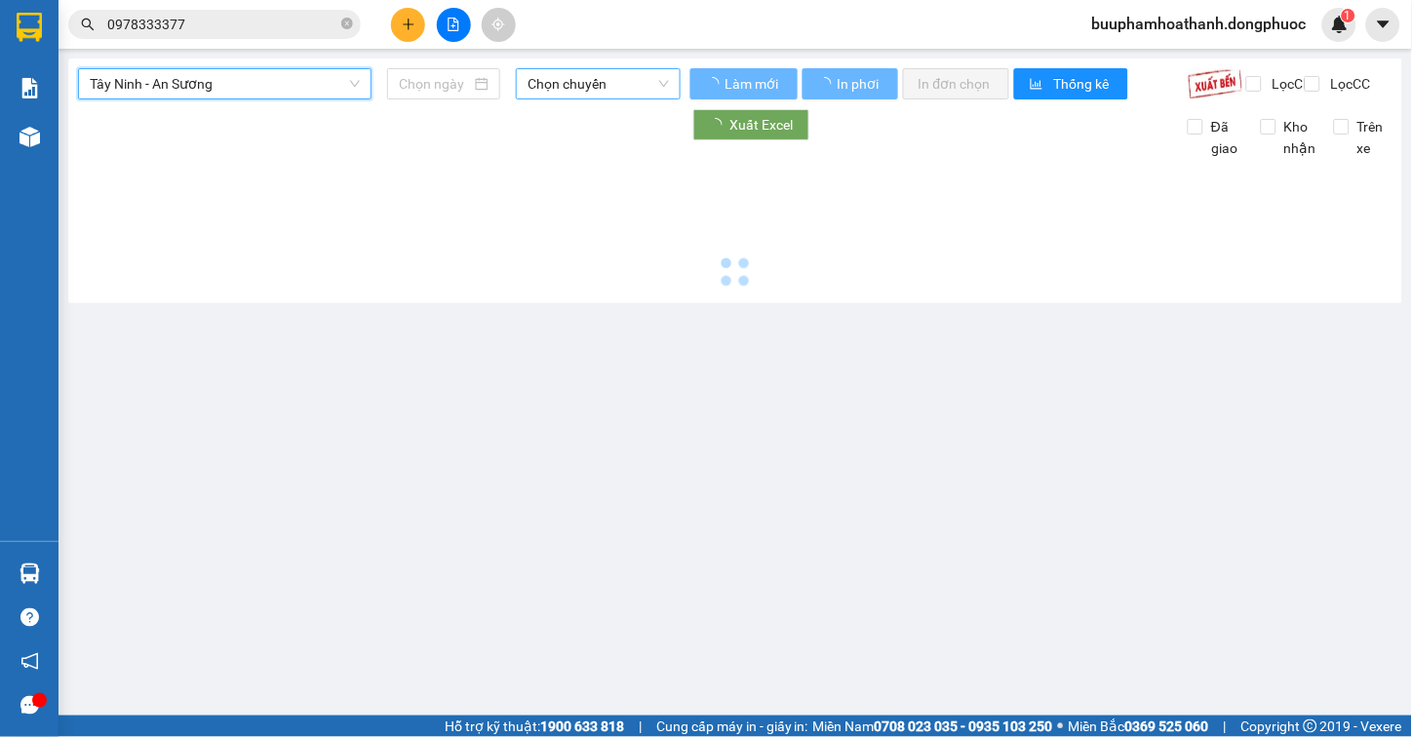
type input "[DATE]"
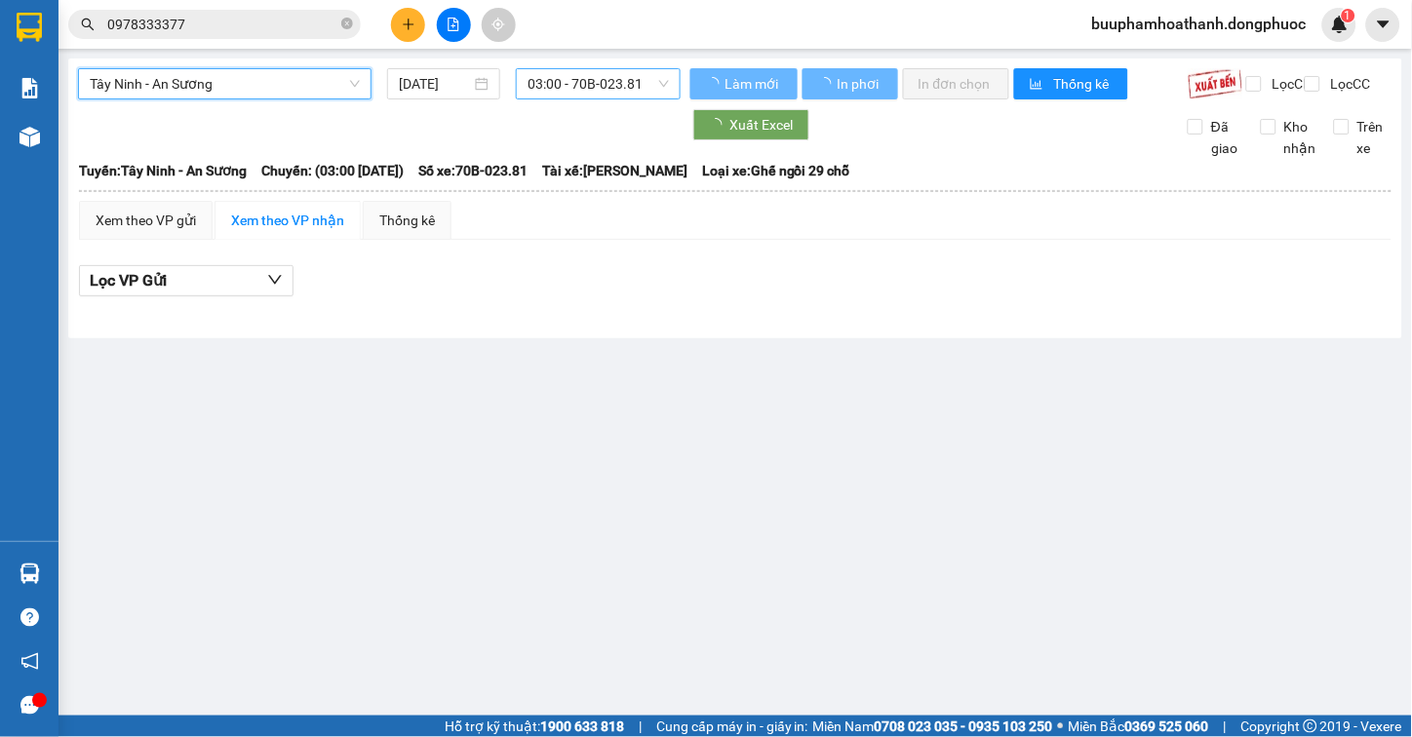
click at [550, 98] on span "03:00 - 70B-023.81" at bounding box center [598, 83] width 141 height 29
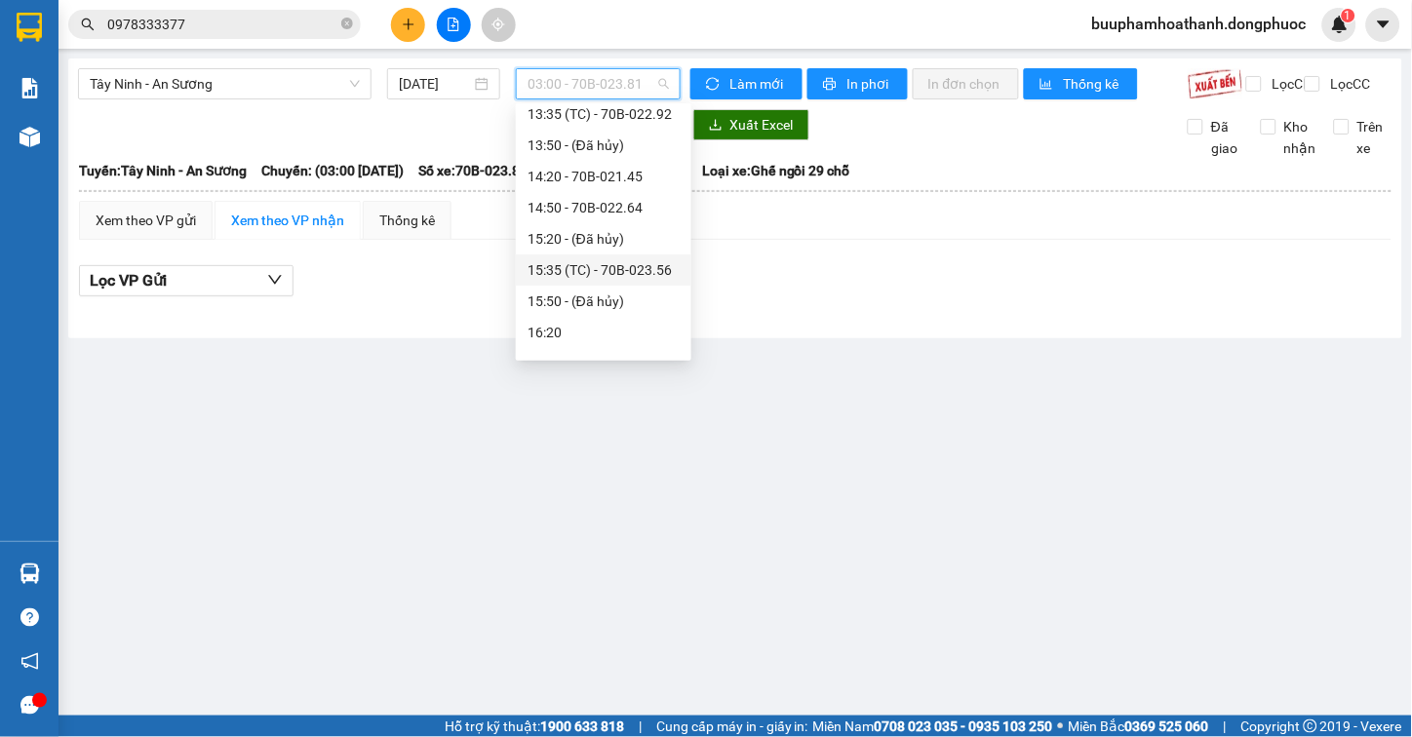
scroll to position [649, 0]
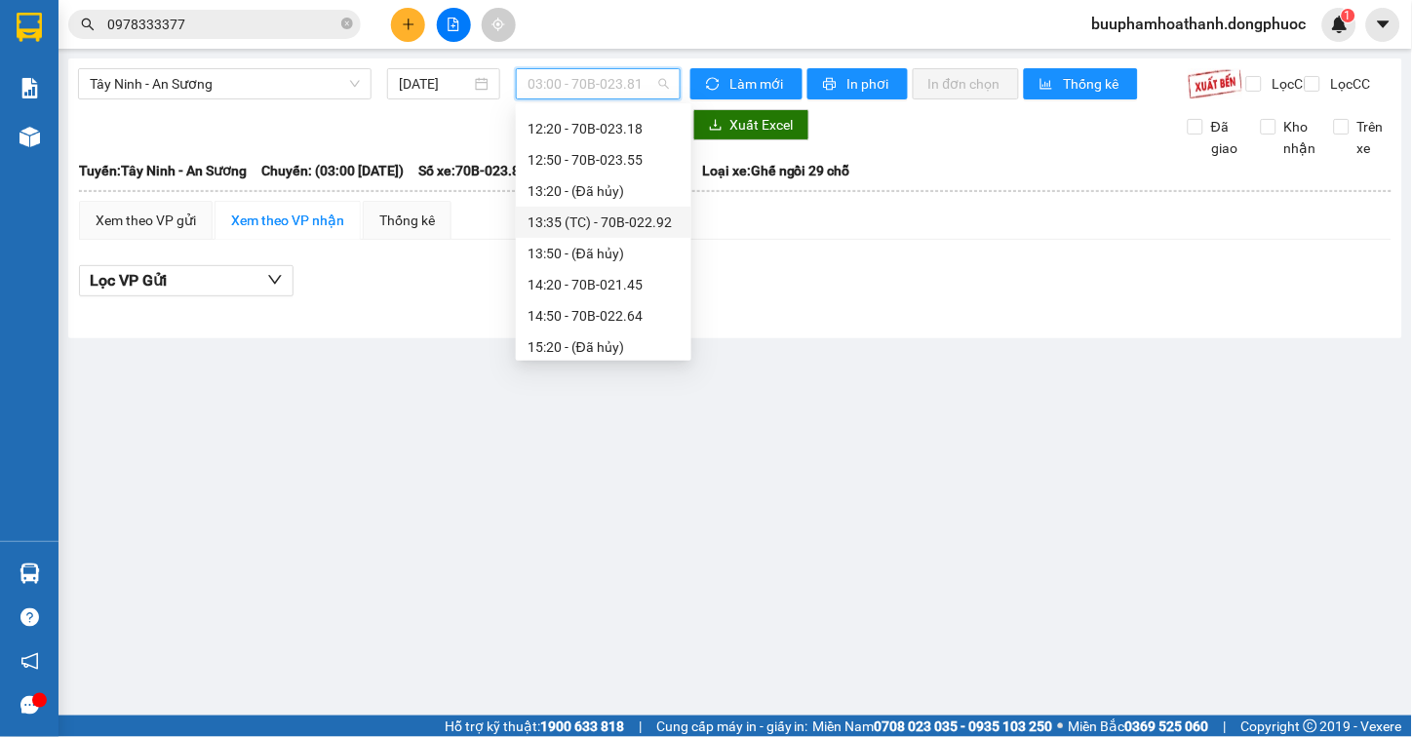
click at [607, 218] on div "13:35 (TC) - 70B-022.92" at bounding box center [604, 222] width 152 height 21
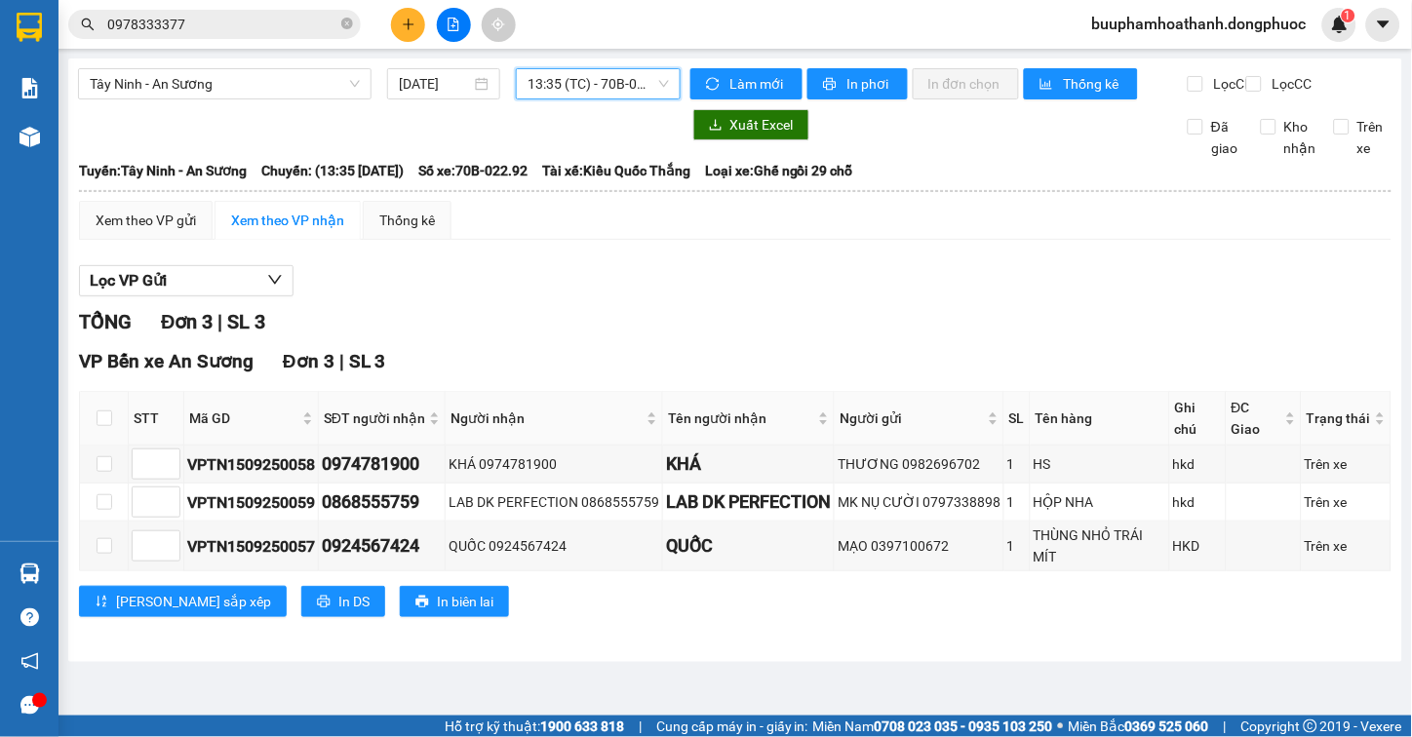
click at [569, 88] on span "13:35 (TC) - 70B-022.92" at bounding box center [598, 83] width 141 height 29
drag, startPoint x: 665, startPoint y: 589, endPoint x: 681, endPoint y: 590, distance: 15.6
click at [678, 590] on div "[PERSON_NAME] sắp xếp In DS In biên lai" at bounding box center [735, 601] width 1313 height 31
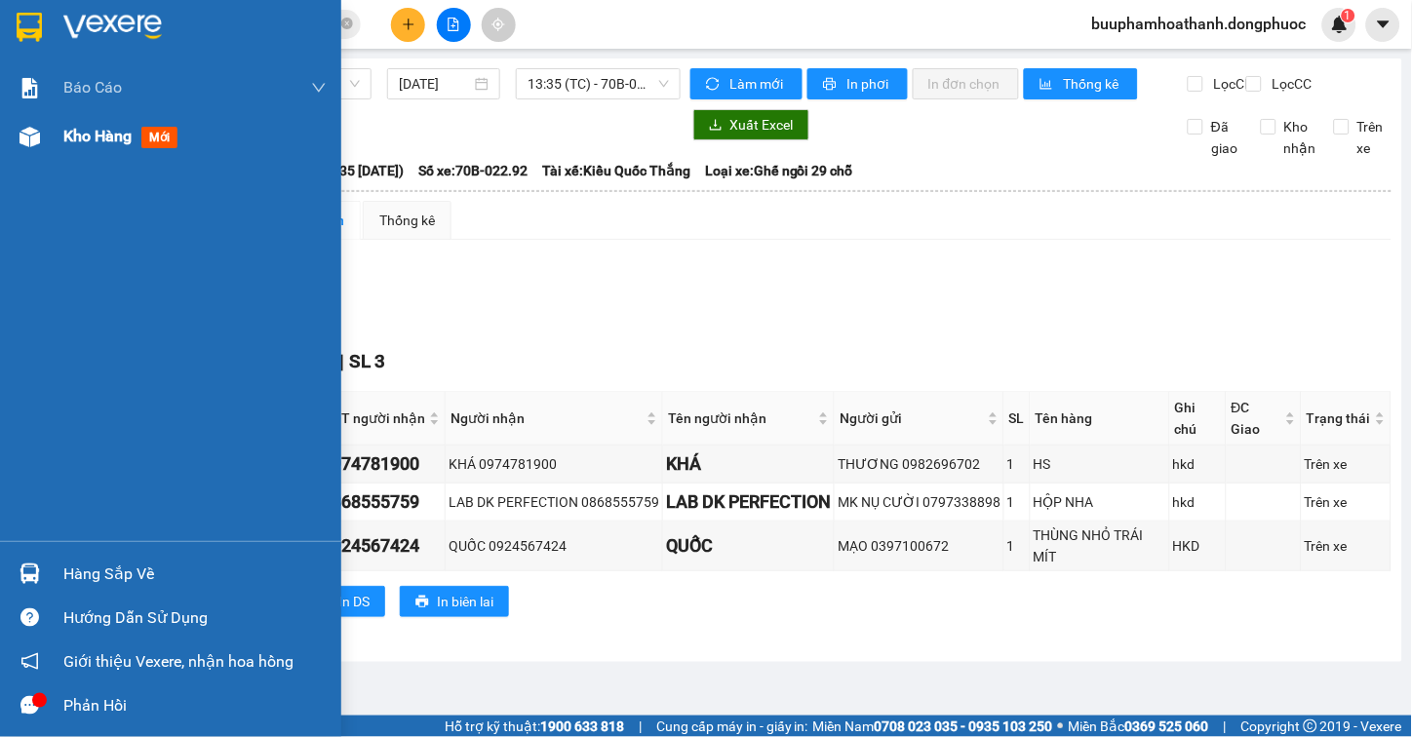
click at [102, 128] on span "Kho hàng" at bounding box center [97, 136] width 68 height 19
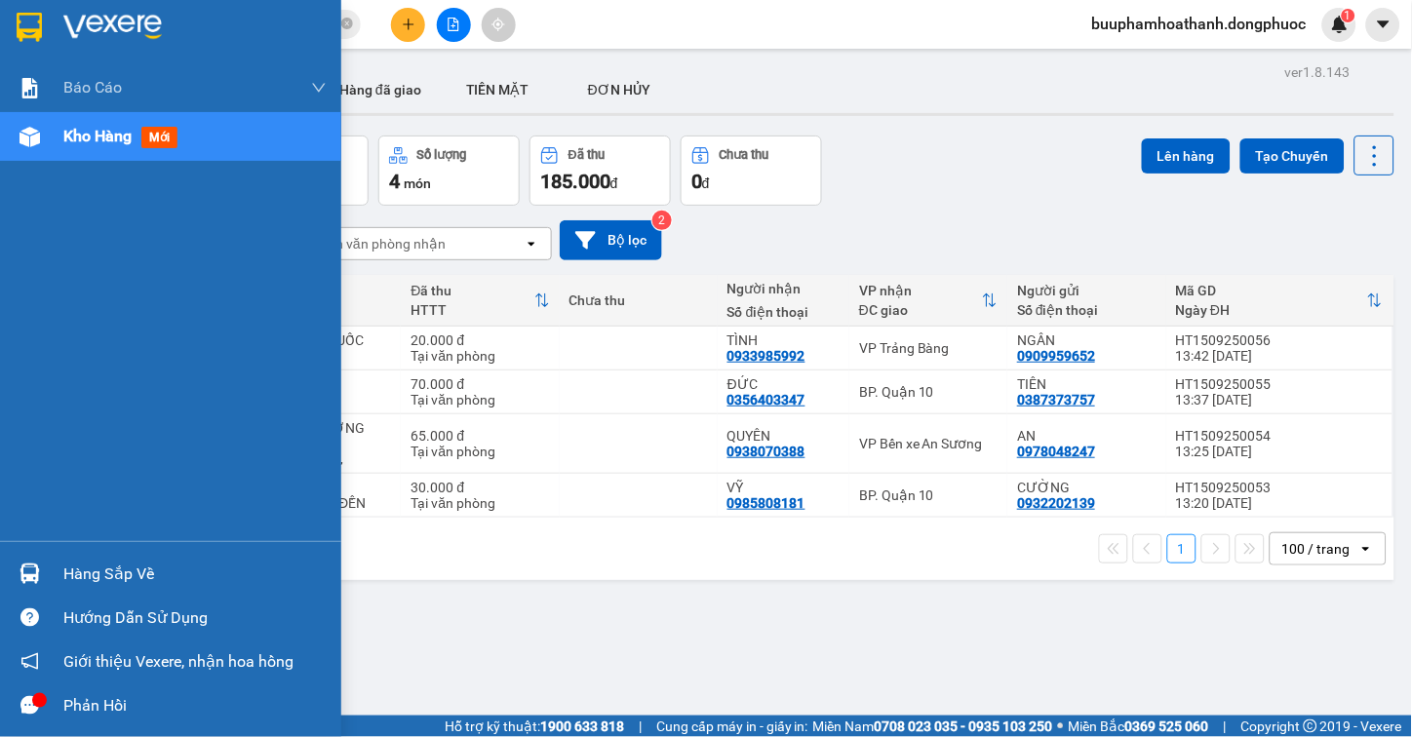
click at [83, 578] on div "Hàng sắp về" at bounding box center [194, 574] width 263 height 29
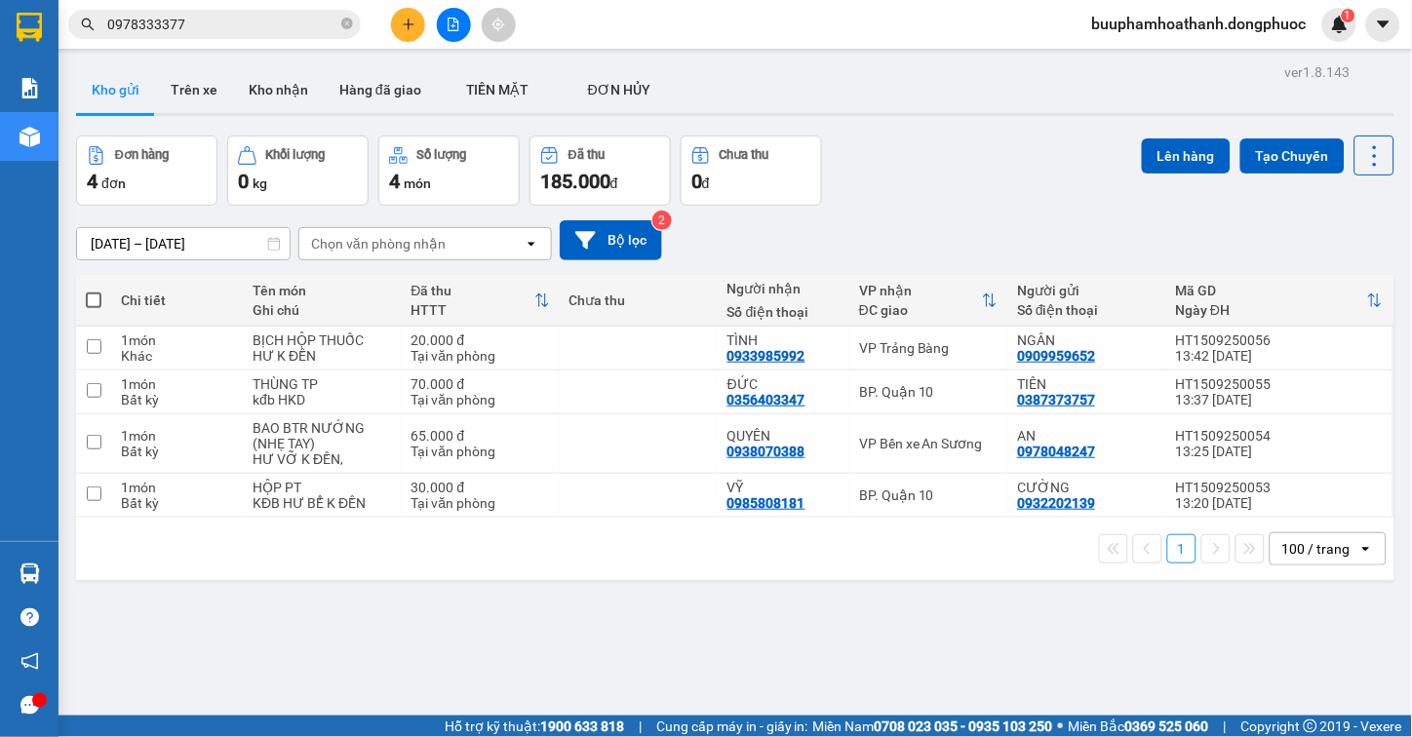
drag, startPoint x: 1078, startPoint y: 564, endPoint x: 1106, endPoint y: 569, distance: 28.7
click at [1106, 569] on section "Kết quả tìm kiếm ( 23 ) Bộ lọc Thuộc VP này Mã ĐH Trạng thái Món hàng Tổng cước…" at bounding box center [706, 368] width 1412 height 737
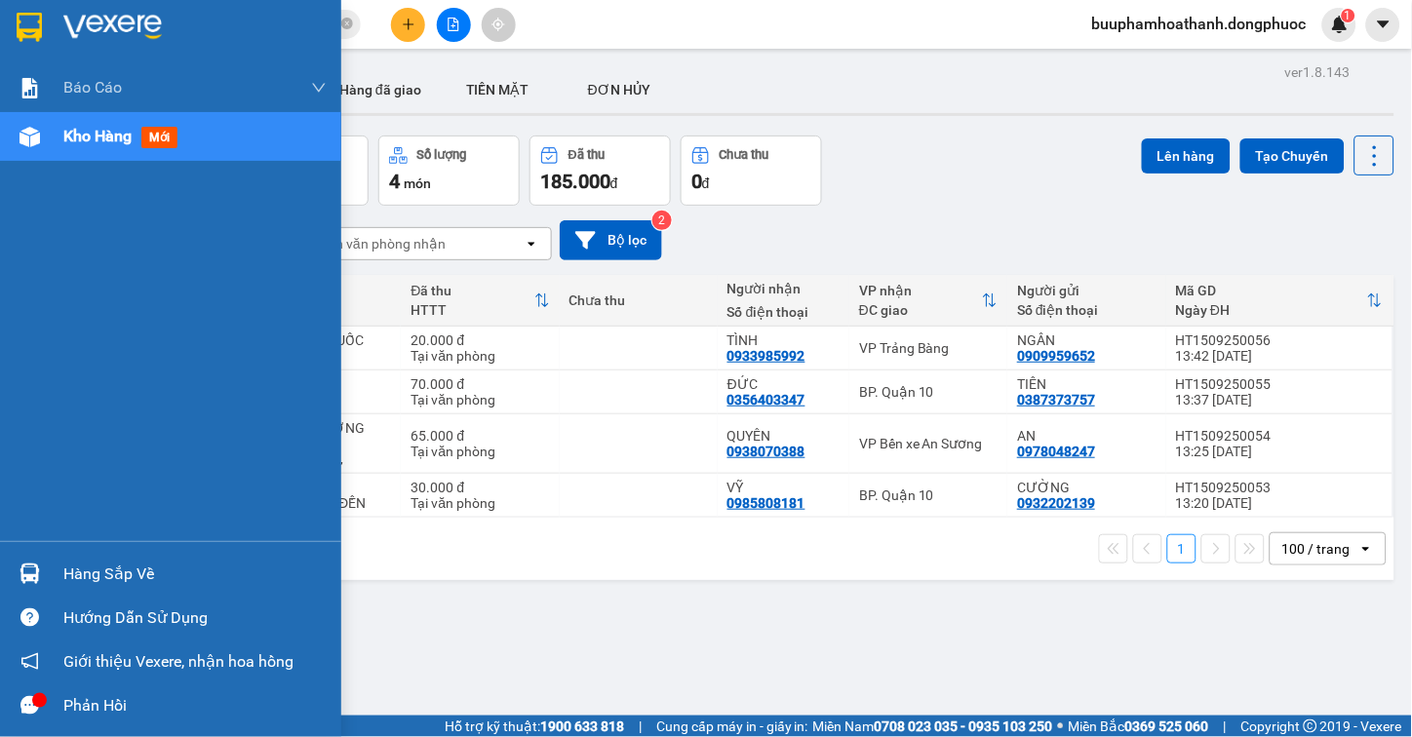
click at [135, 569] on div "Hàng sắp về" at bounding box center [194, 574] width 263 height 29
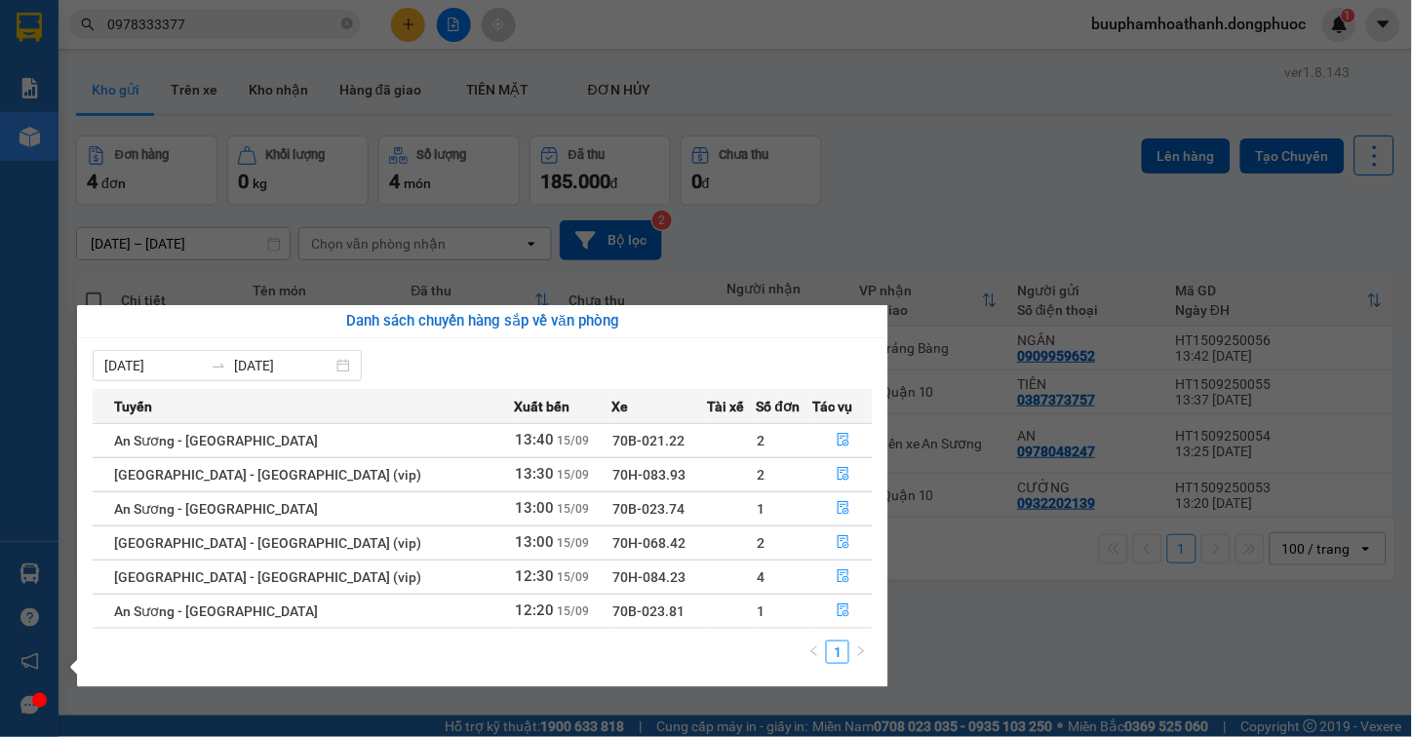
click at [998, 616] on section "Kết quả tìm kiếm ( 23 ) Bộ lọc Thuộc VP này Mã ĐH Trạng thái Món hàng Tổng cước…" at bounding box center [706, 368] width 1412 height 737
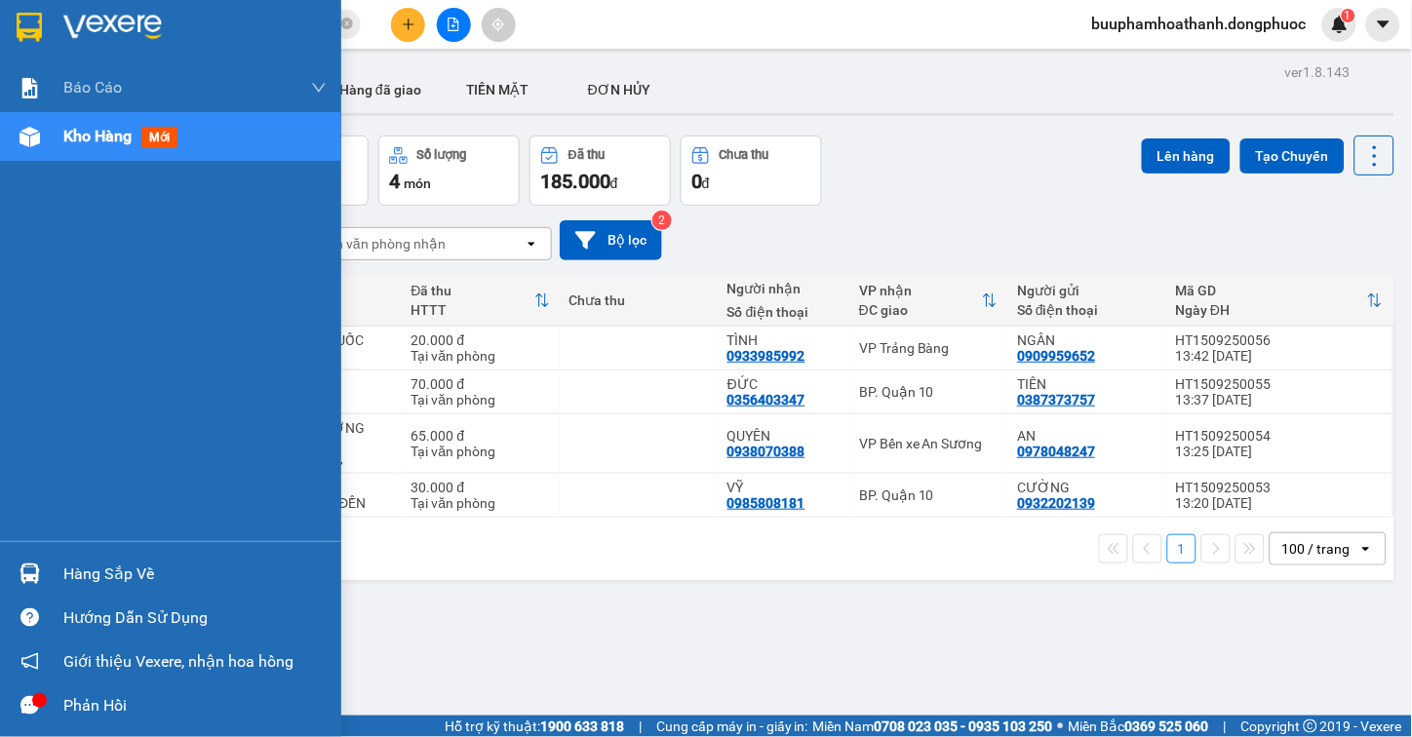
click at [74, 583] on div "Hàng sắp về" at bounding box center [194, 574] width 263 height 29
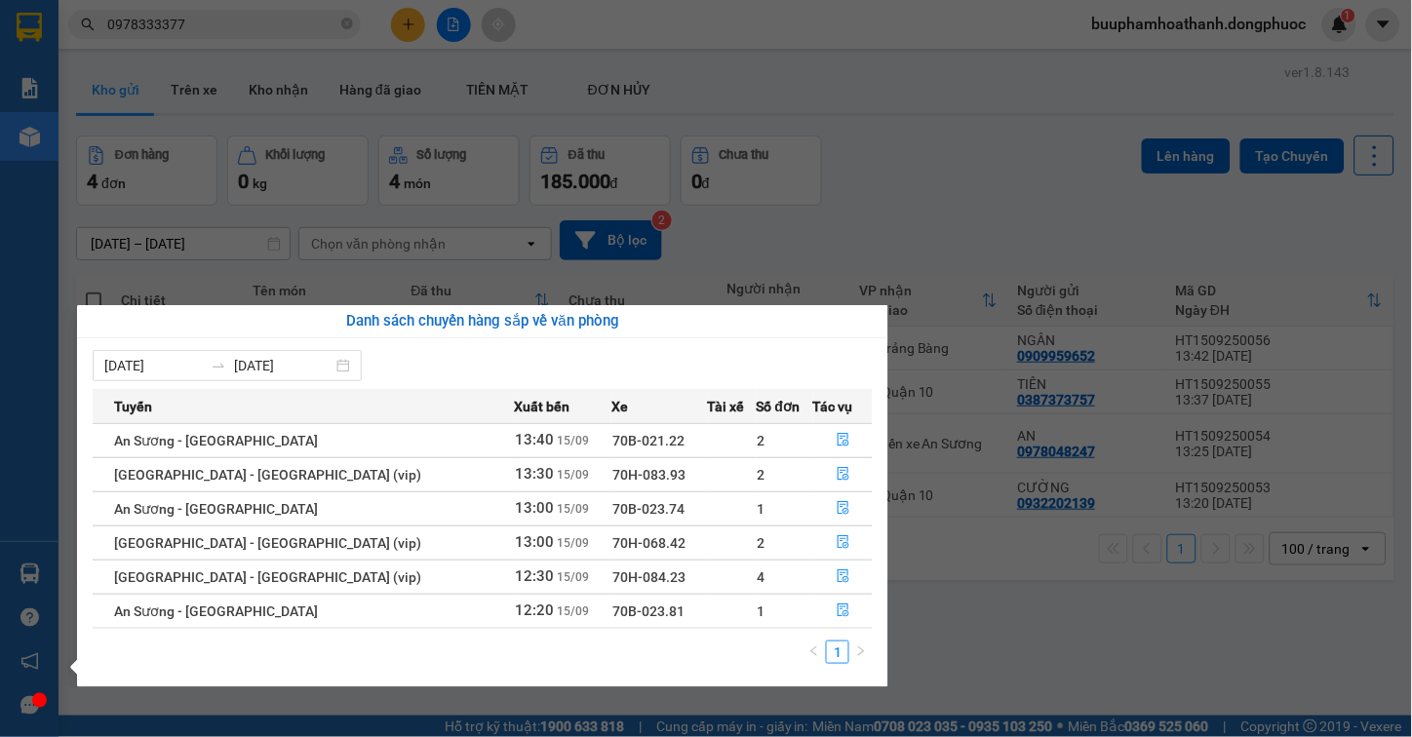
click at [976, 186] on section "Kết quả tìm kiếm ( 23 ) Bộ lọc Thuộc VP này Mã ĐH Trạng thái Món hàng Tổng cước…" at bounding box center [706, 368] width 1412 height 737
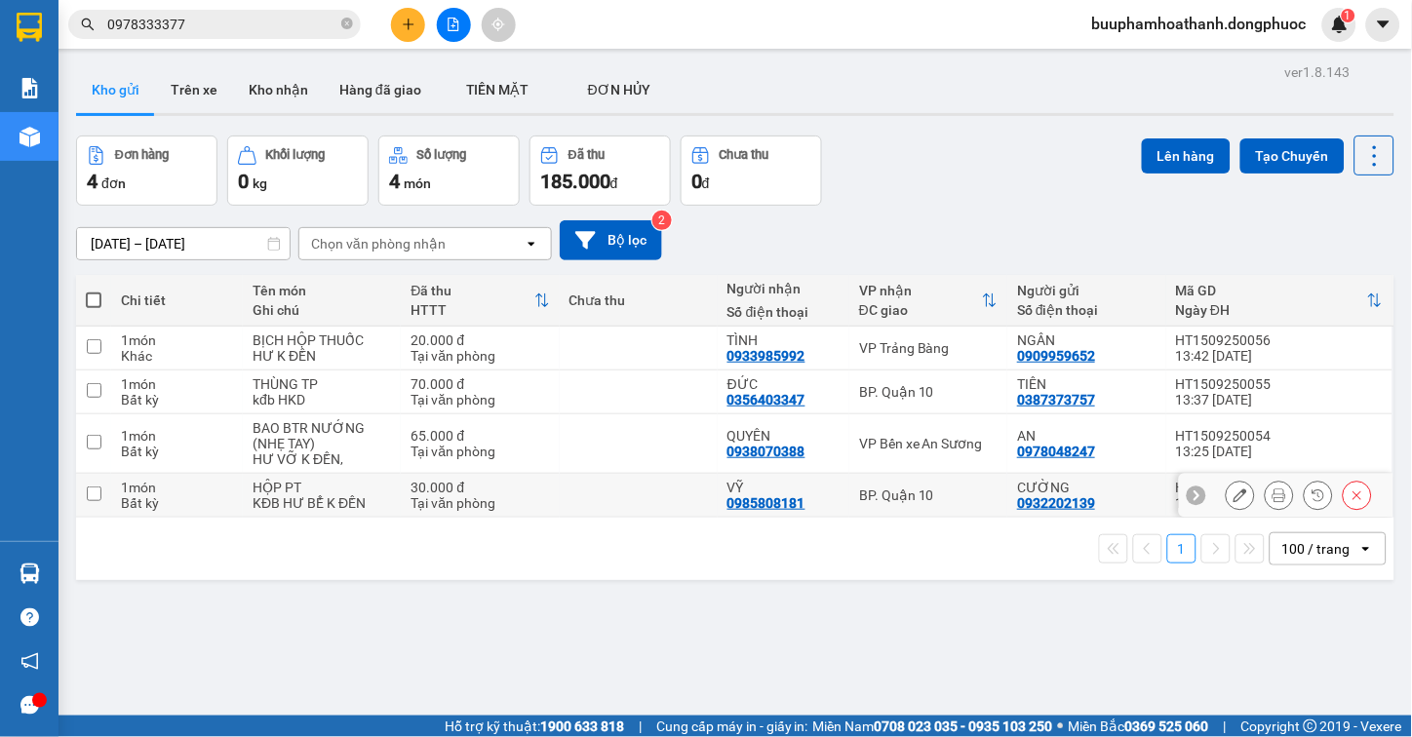
scroll to position [90, 0]
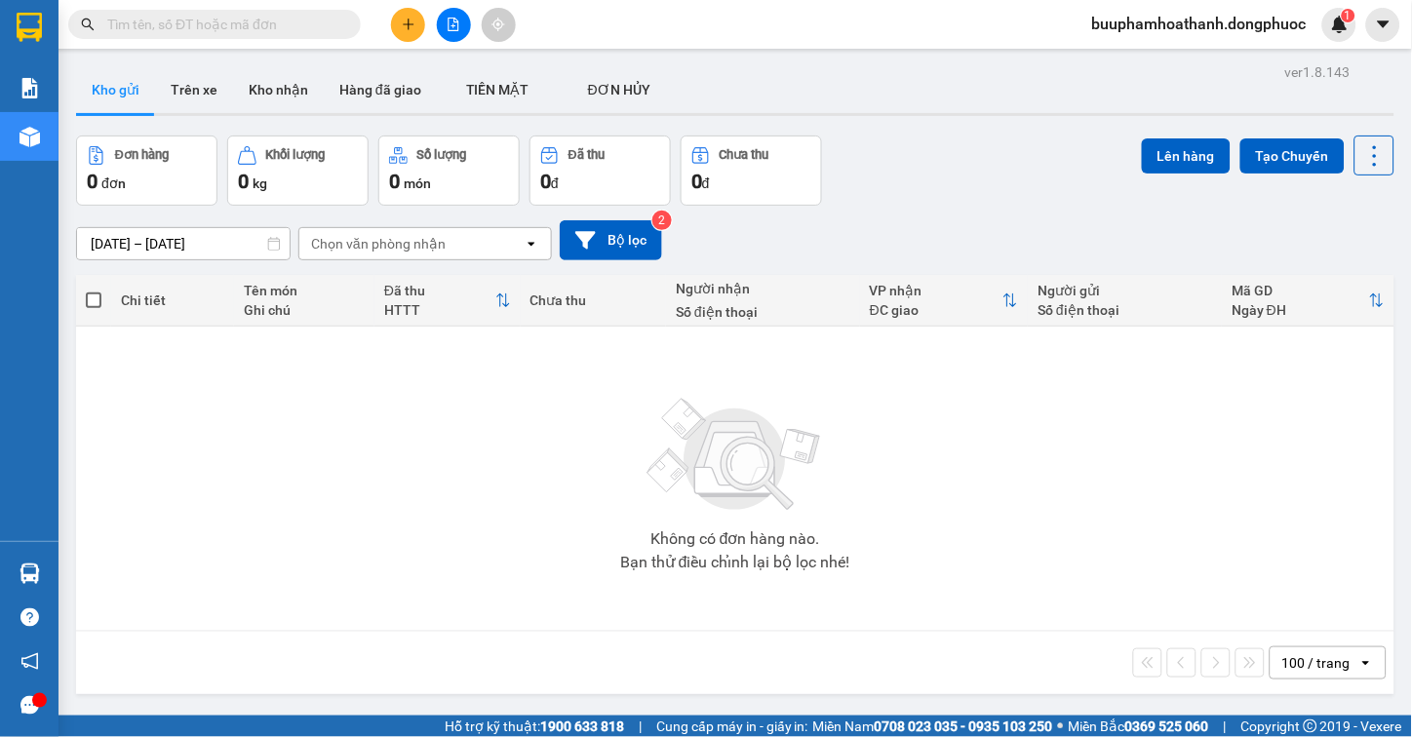
click at [235, 23] on input "text" at bounding box center [222, 24] width 230 height 21
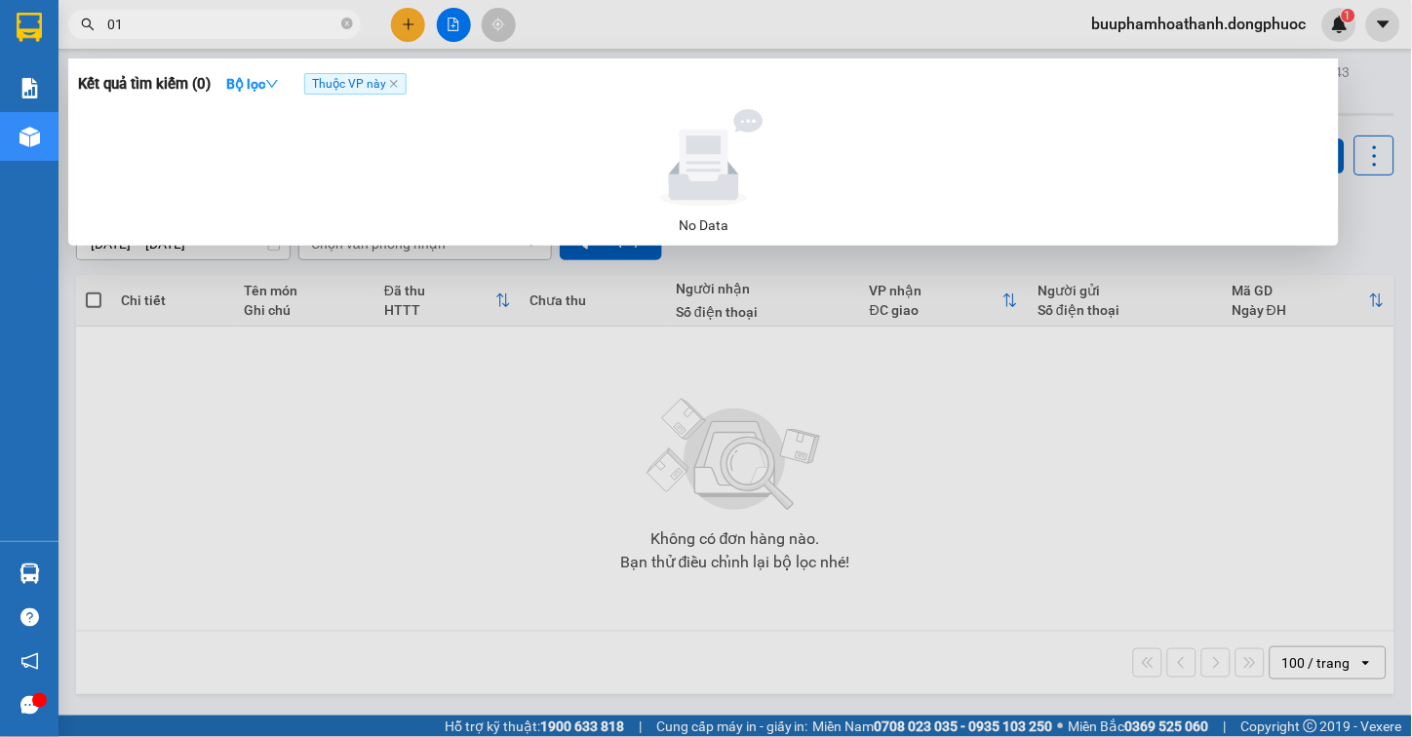
type input "0"
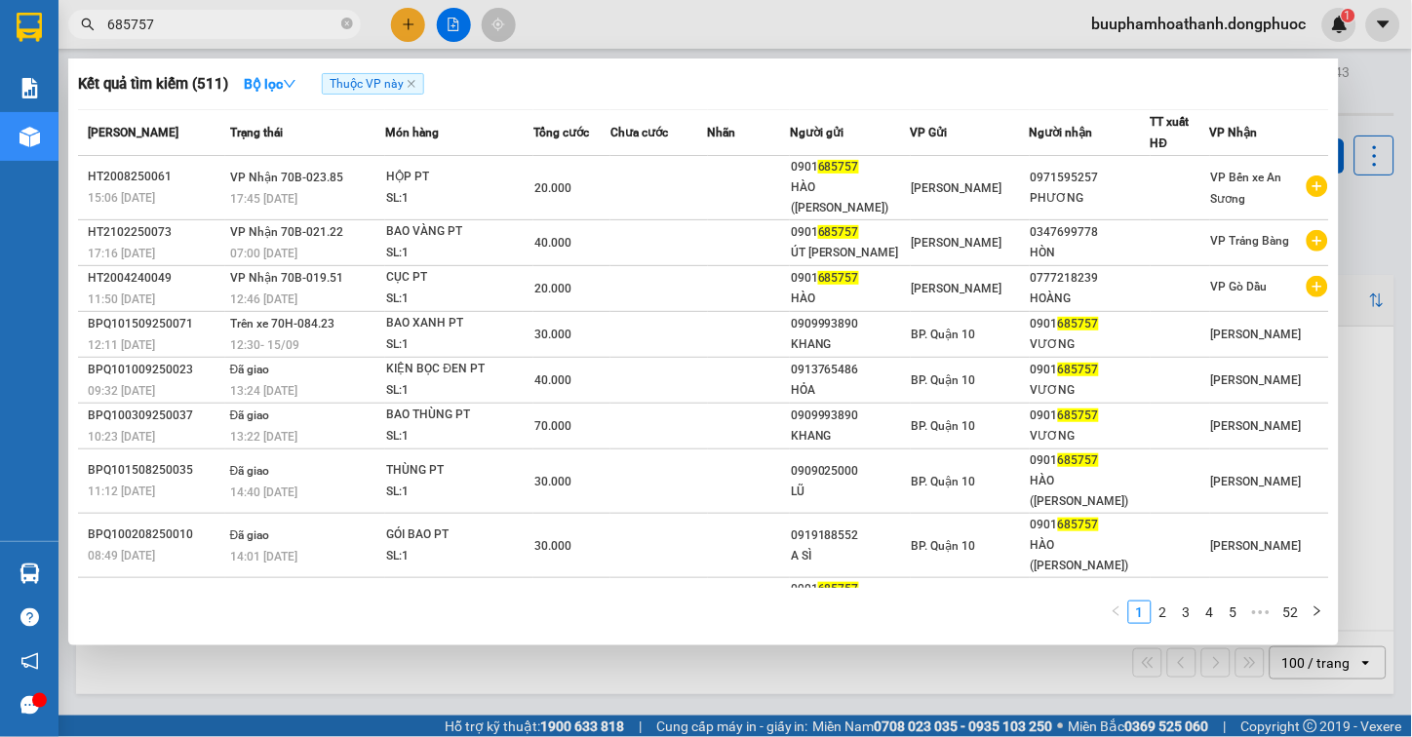
type input "685757"
click at [658, 650] on div at bounding box center [706, 368] width 1412 height 737
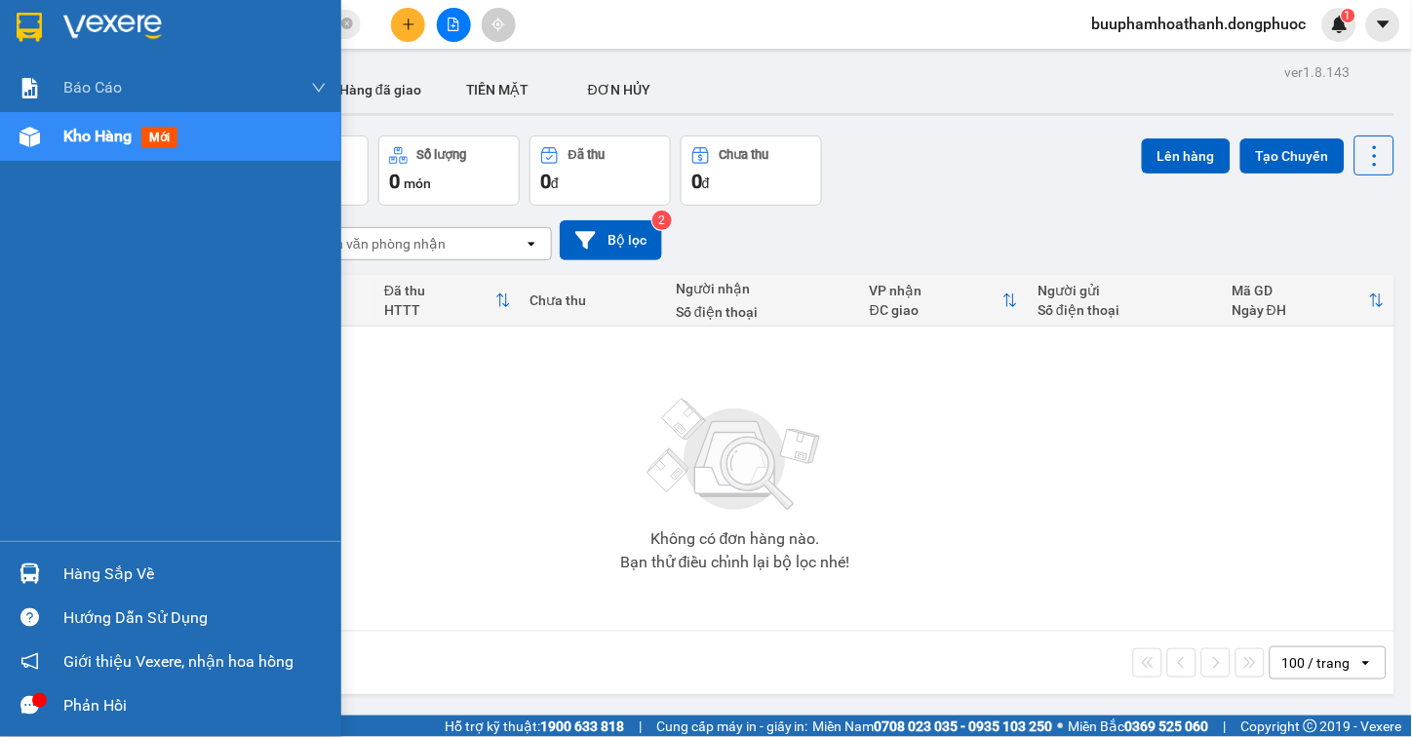
click at [24, 569] on img at bounding box center [30, 574] width 20 height 20
click at [40, 151] on div "Báo cáo Mẫu 1: Báo cáo dòng tiền Mẫu 1: Báo cáo dòng tiền theo nhân viên Mẫu 1:…" at bounding box center [170, 368] width 341 height 737
click at [63, 558] on div "Hàng sắp về" at bounding box center [170, 574] width 341 height 44
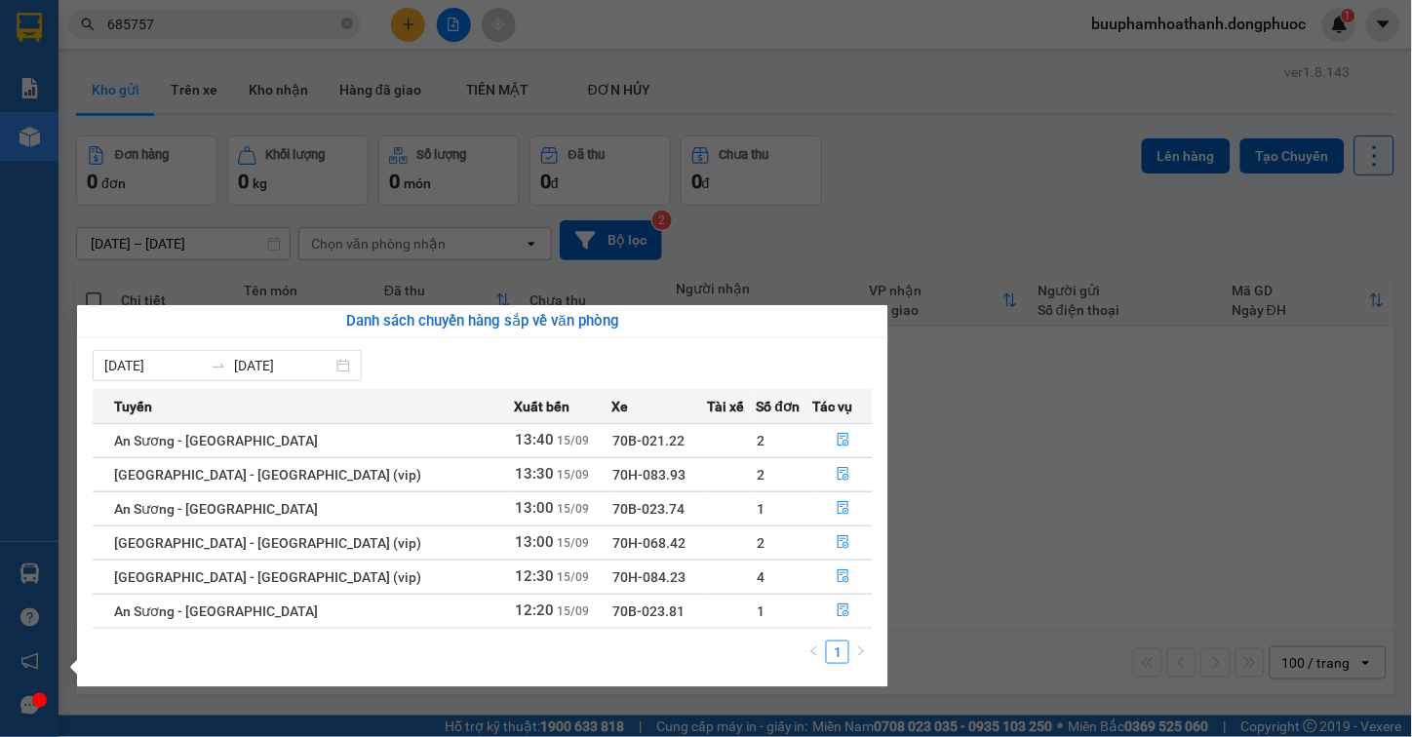
click at [1102, 553] on section "Kết quả tìm kiếm ( 511 ) Bộ lọc Thuộc VP này Mã ĐH Trạng thái Món hàng Tổng cướ…" at bounding box center [706, 368] width 1412 height 737
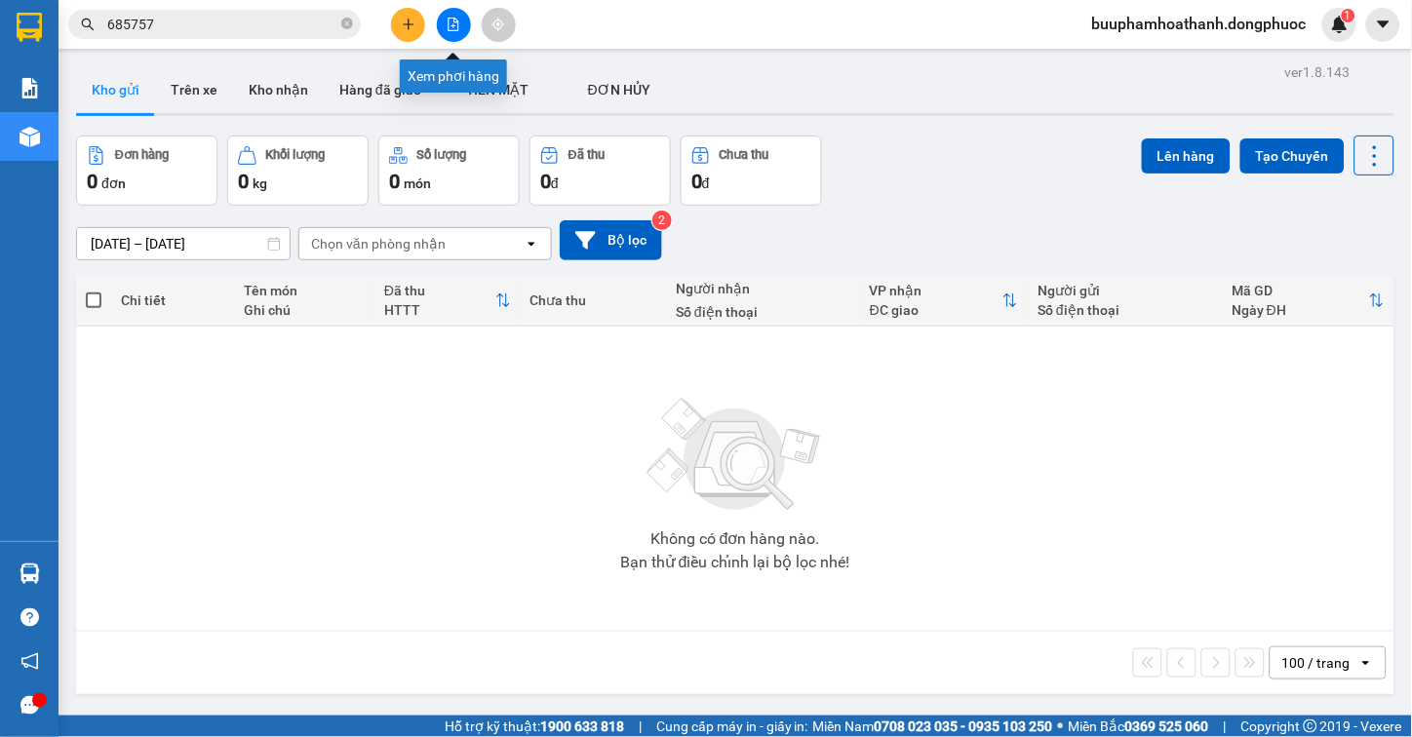
click at [451, 32] on button at bounding box center [454, 25] width 34 height 34
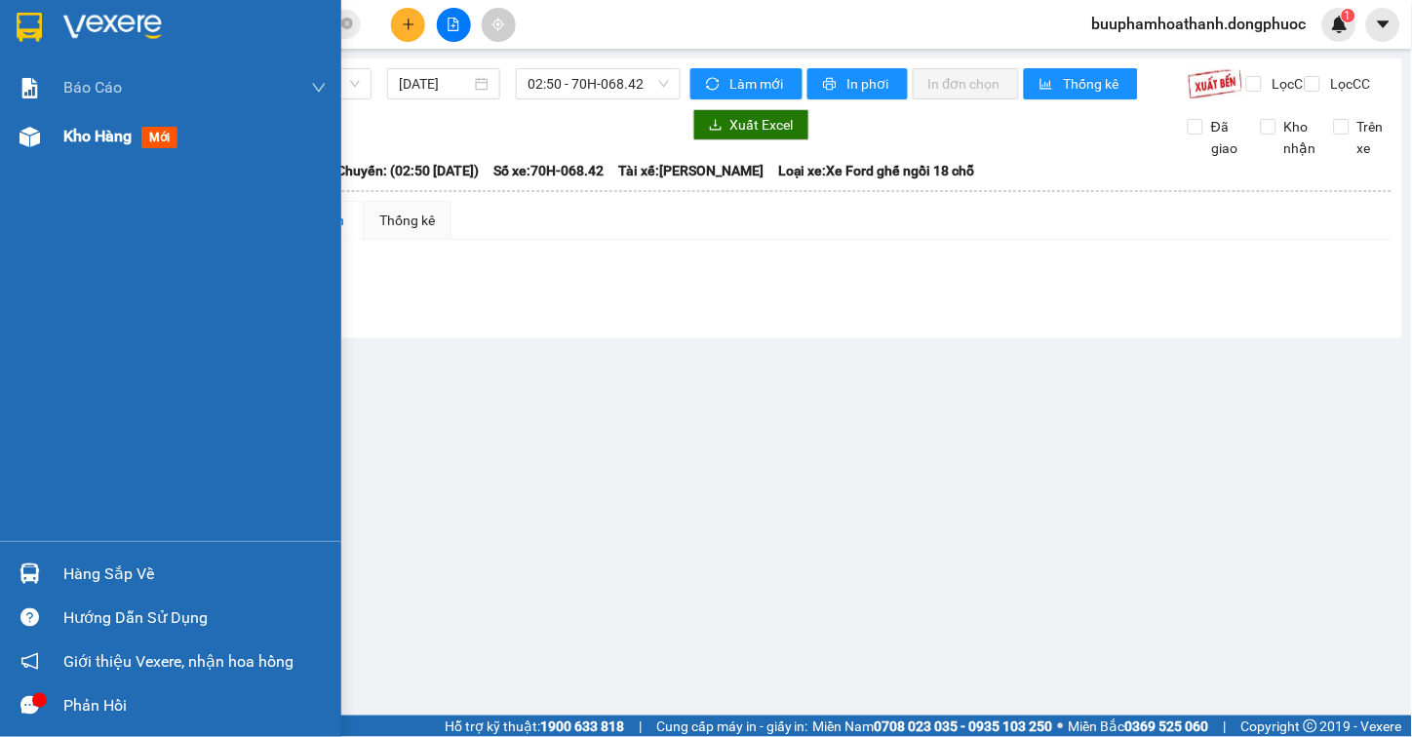
click at [68, 138] on span "Kho hàng" at bounding box center [97, 136] width 68 height 19
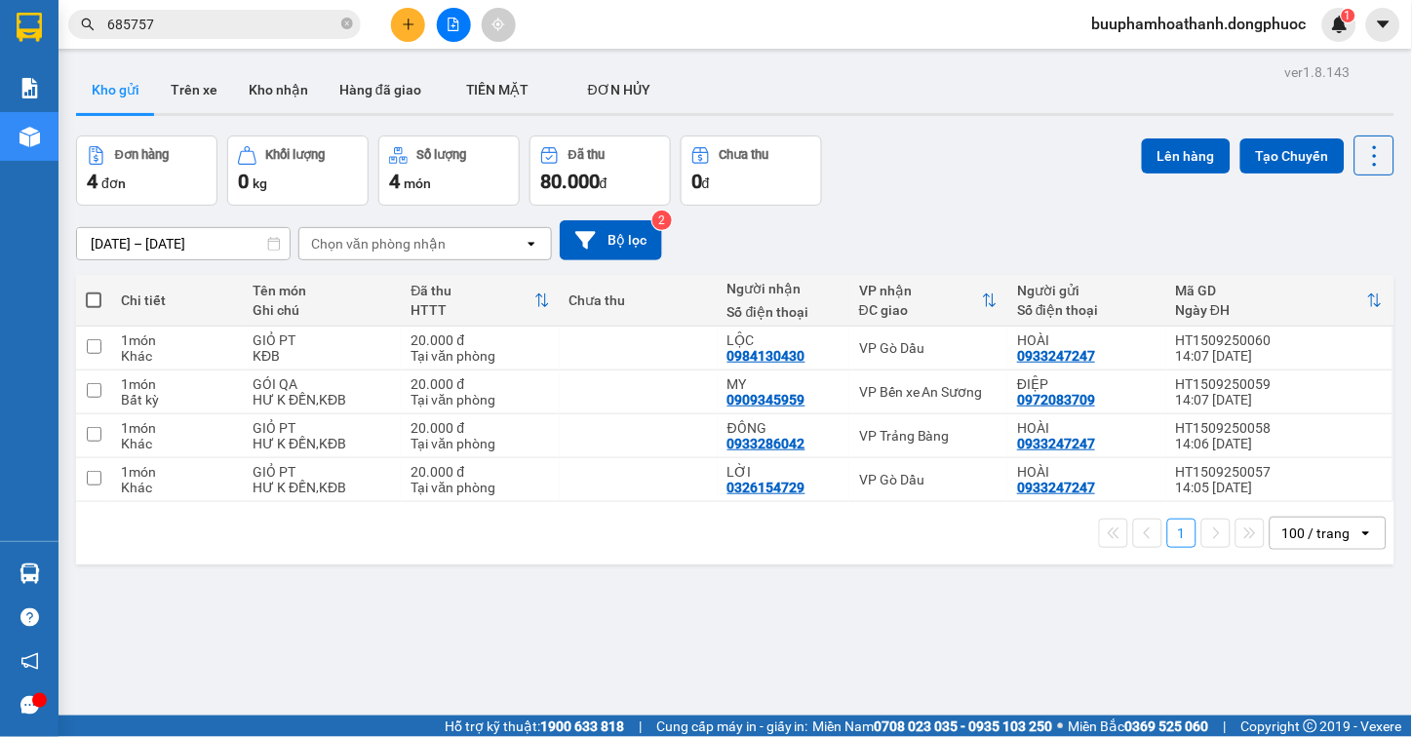
scroll to position [90, 0]
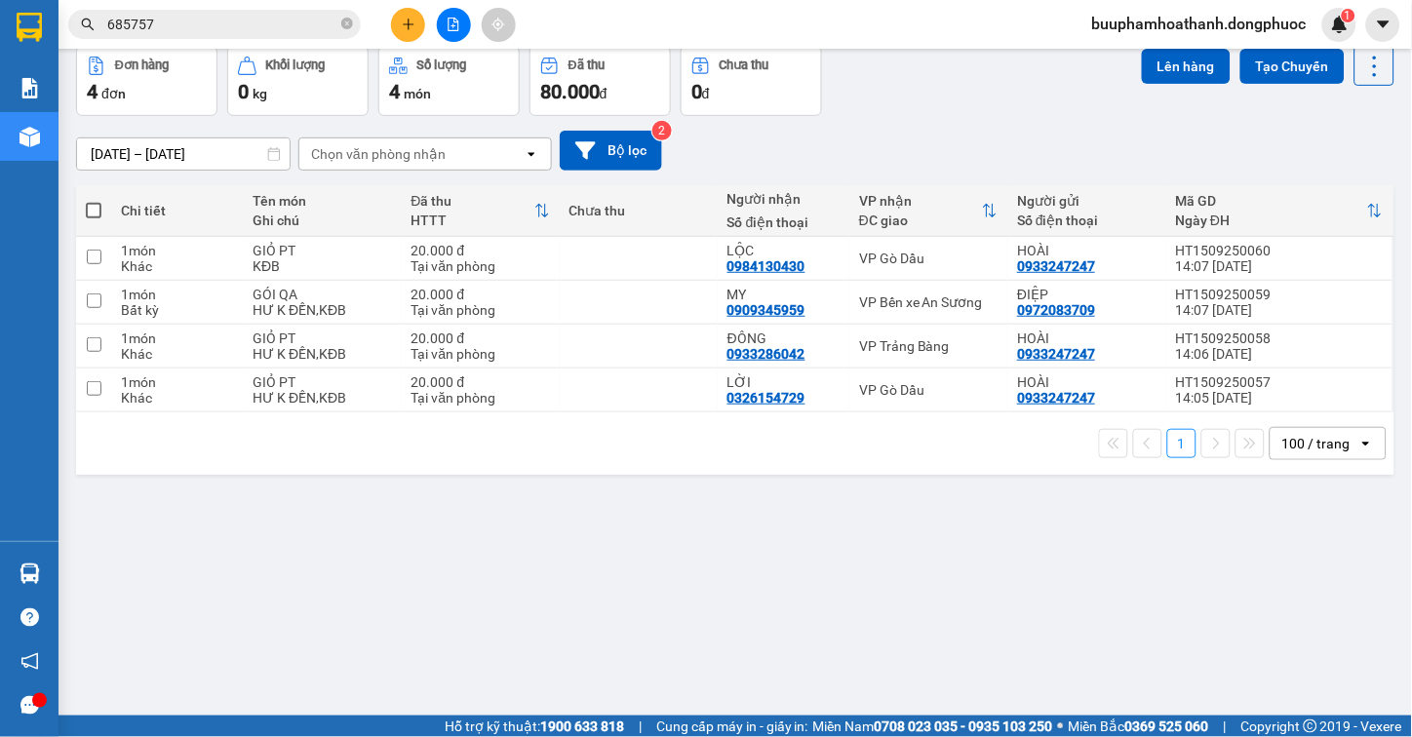
click at [839, 612] on div "ver 1.8.143 Kho gửi Trên xe Kho nhận Hàng đã giao TIỀN MẶT ĐƠN HỦY Đơn hàng 4…" at bounding box center [735, 337] width 1334 height 737
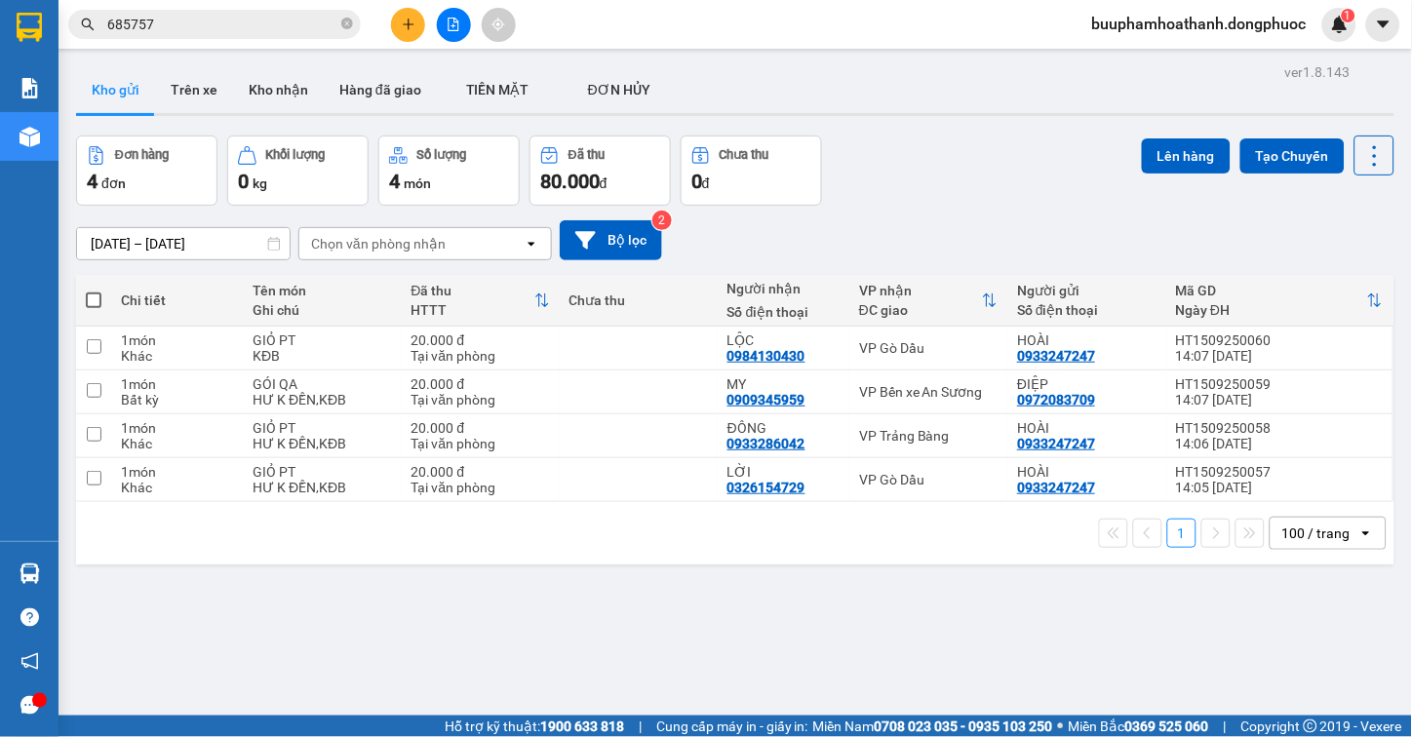
click at [454, 37] on button at bounding box center [454, 25] width 34 height 34
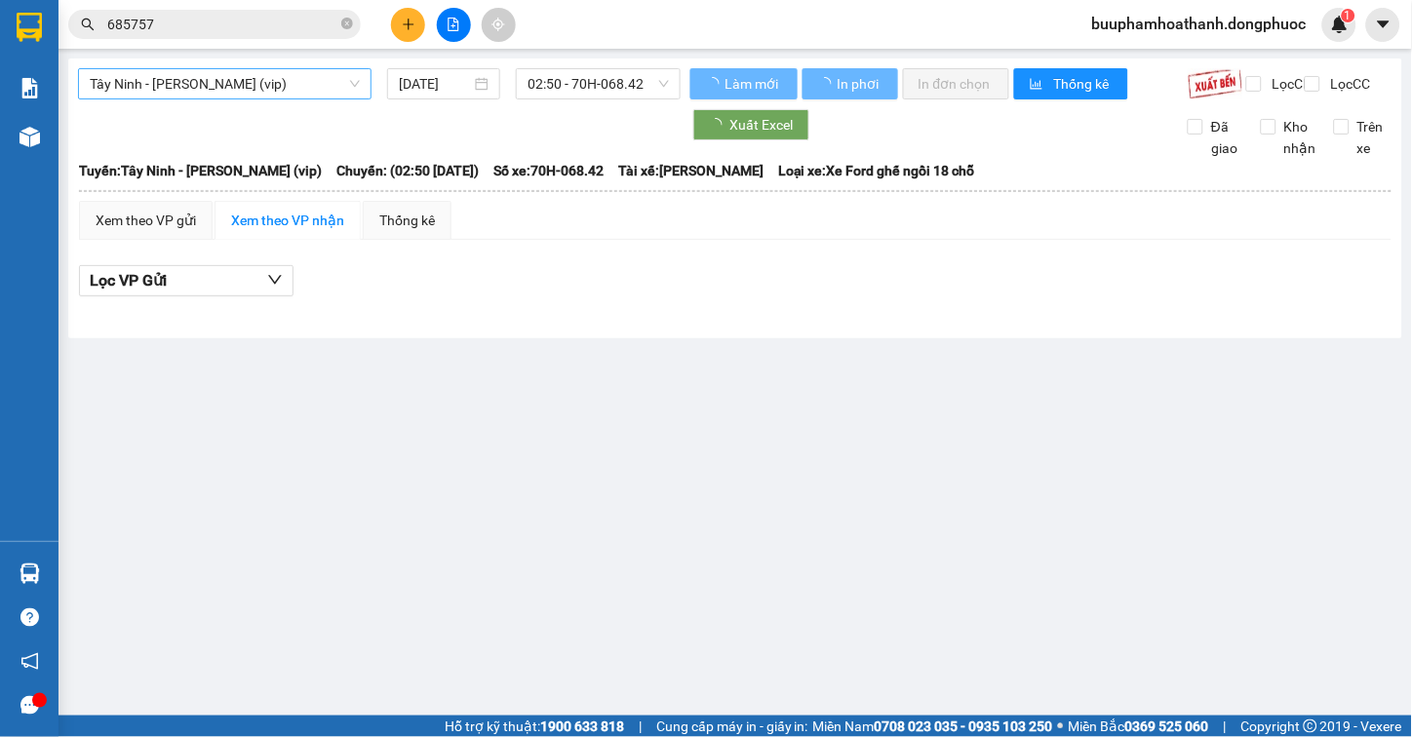
click at [287, 73] on span "Tây Ninh - [PERSON_NAME] (vip)" at bounding box center [225, 83] width 270 height 29
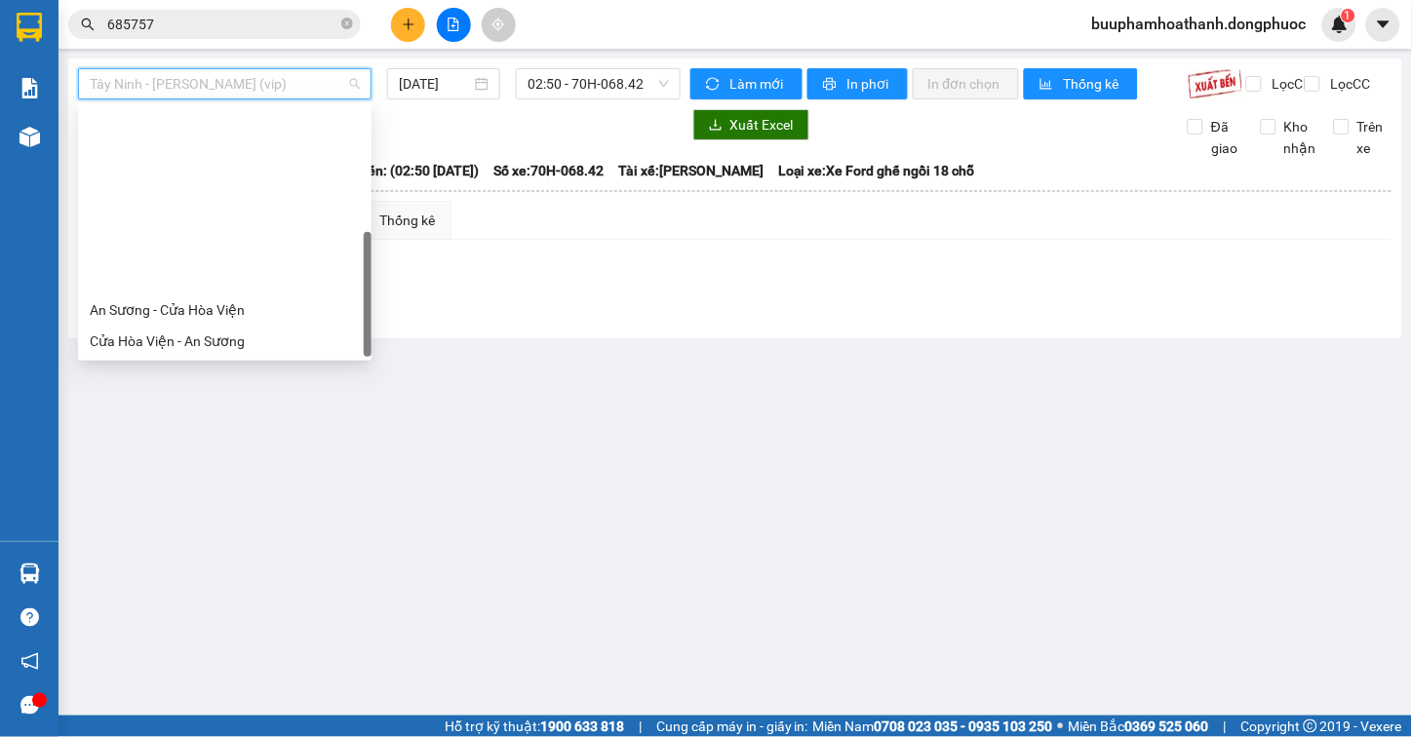
scroll to position [218, 0]
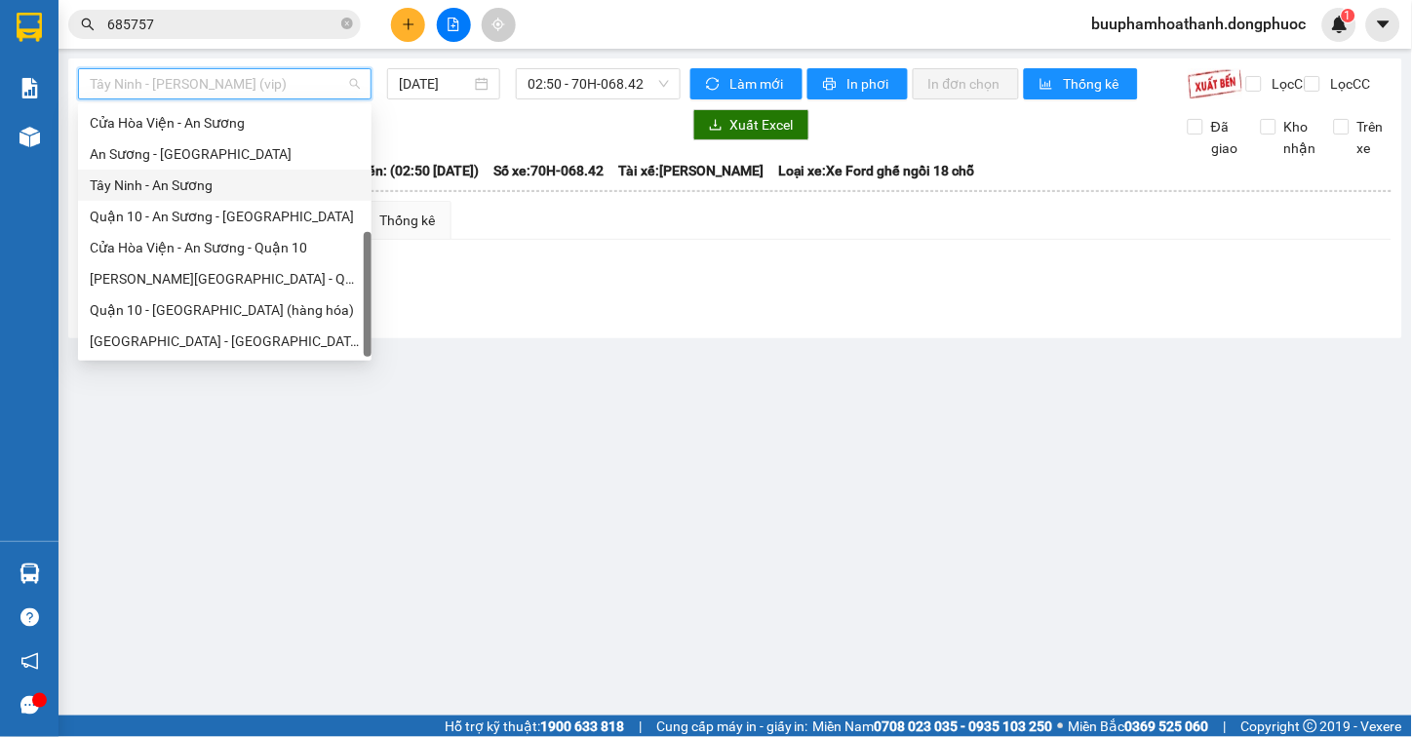
click at [176, 183] on div "Tây Ninh - An Sương" at bounding box center [225, 185] width 270 height 21
type input "[DATE]"
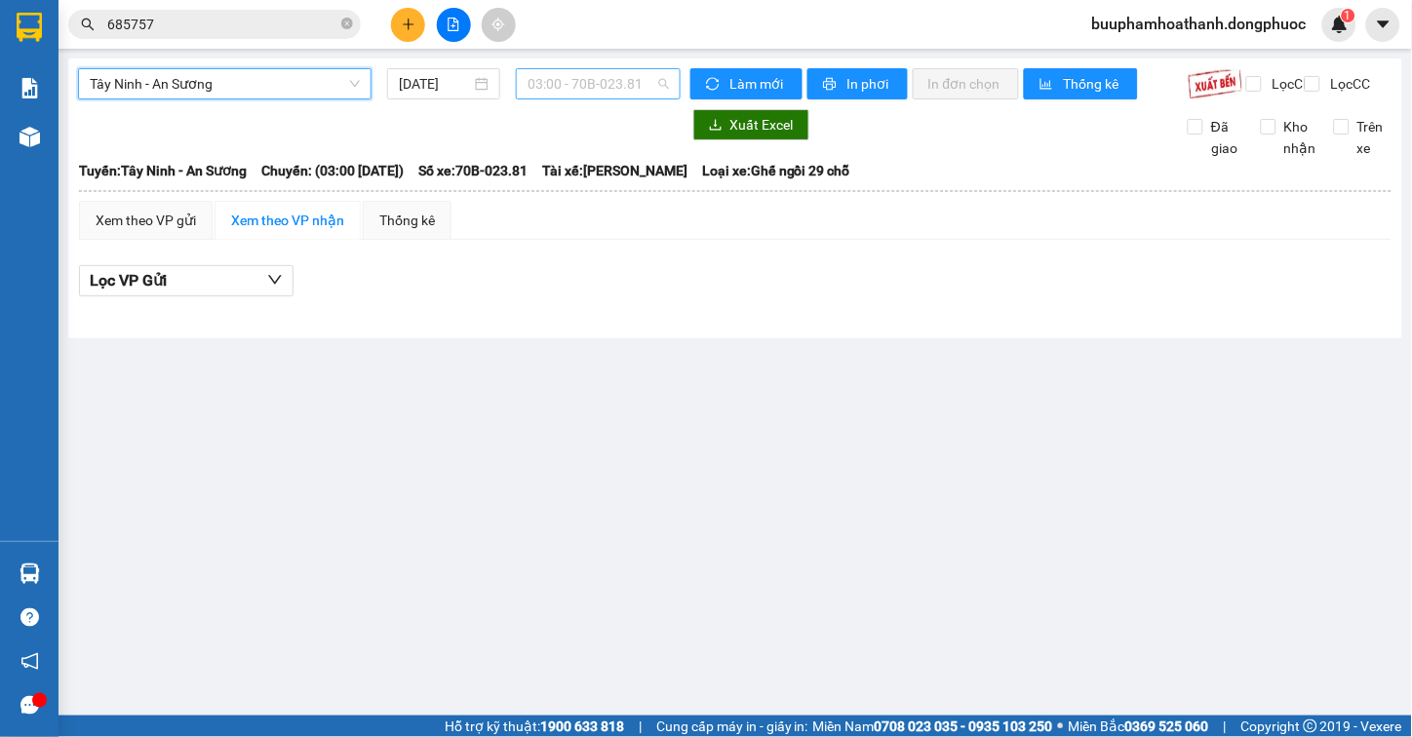
click at [627, 83] on span "03:00 - 70B-023.81" at bounding box center [598, 83] width 141 height 29
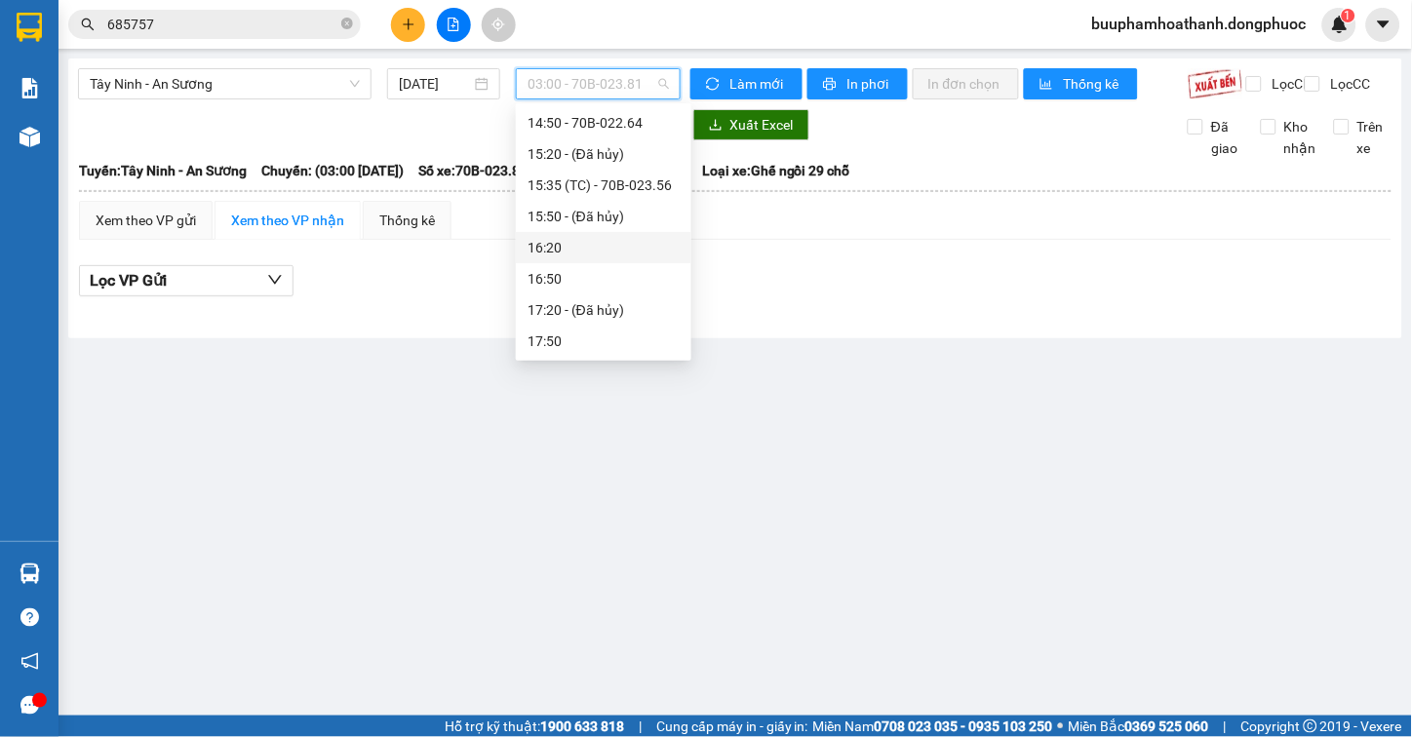
scroll to position [734, 0]
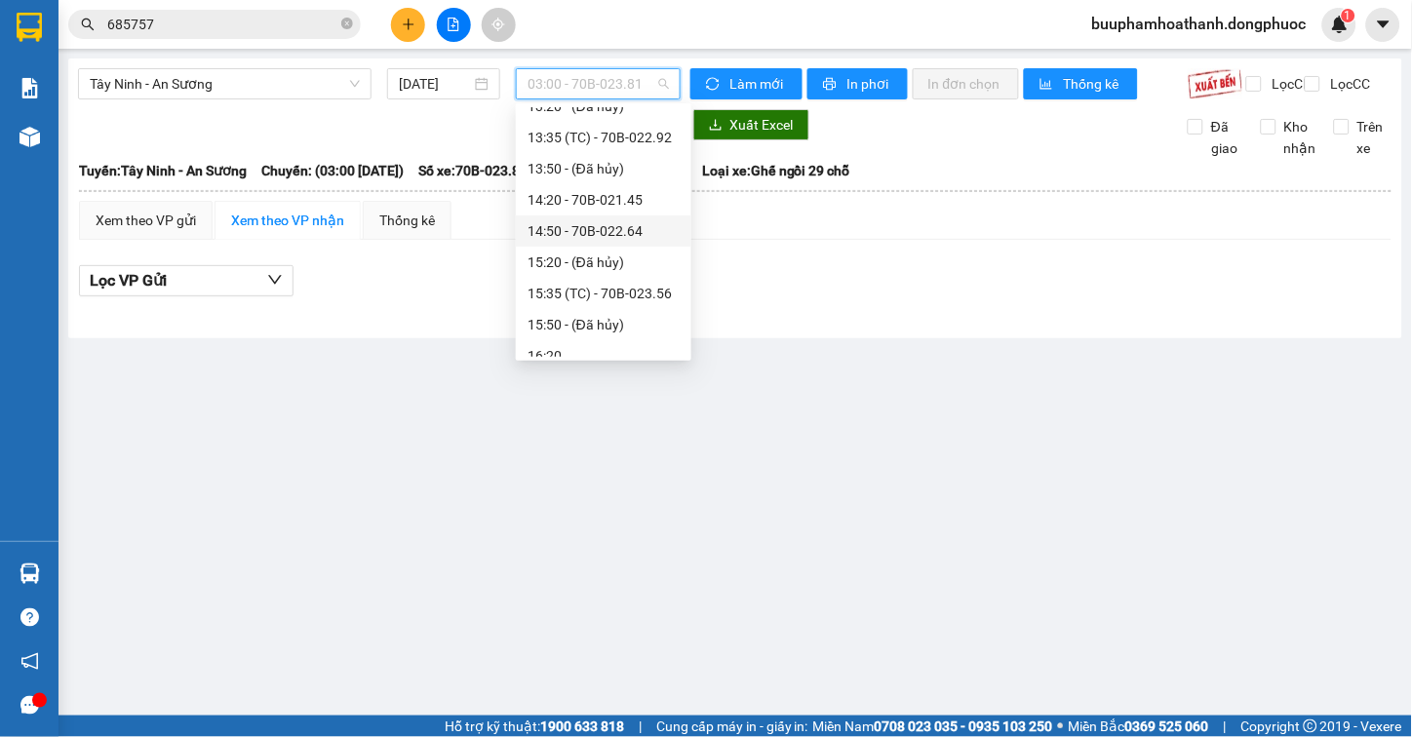
click at [616, 192] on div "14:20 - 70B-021.45" at bounding box center [604, 199] width 152 height 21
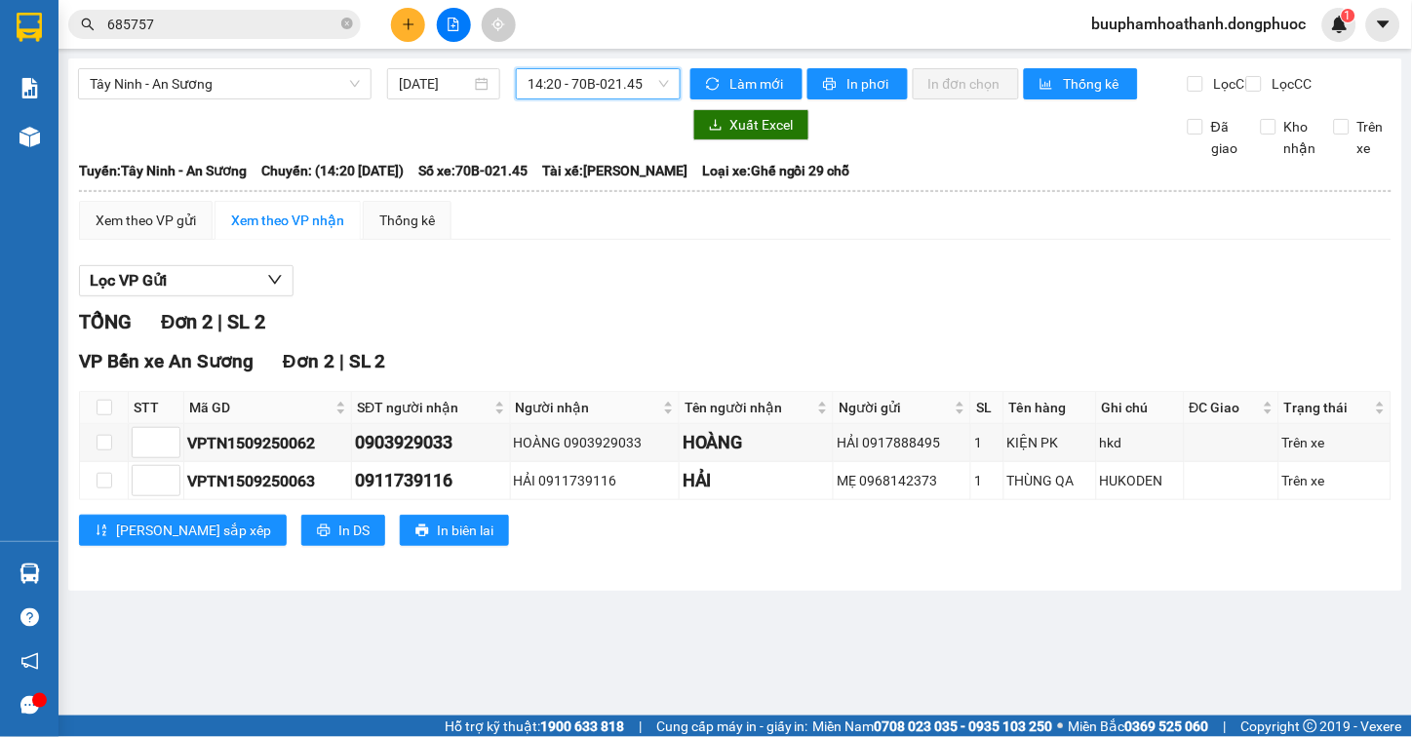
click at [612, 83] on span "14:20 - 70B-021.45" at bounding box center [598, 83] width 141 height 29
drag, startPoint x: 1090, startPoint y: 270, endPoint x: 1080, endPoint y: 269, distance: 10.8
click at [1087, 270] on div "Xem theo VP gửi Xem theo VP nhận Thống kê Lọc VP Gửi TỔNG Đơn 2 | SL 2 VP Bến …" at bounding box center [735, 386] width 1313 height 370
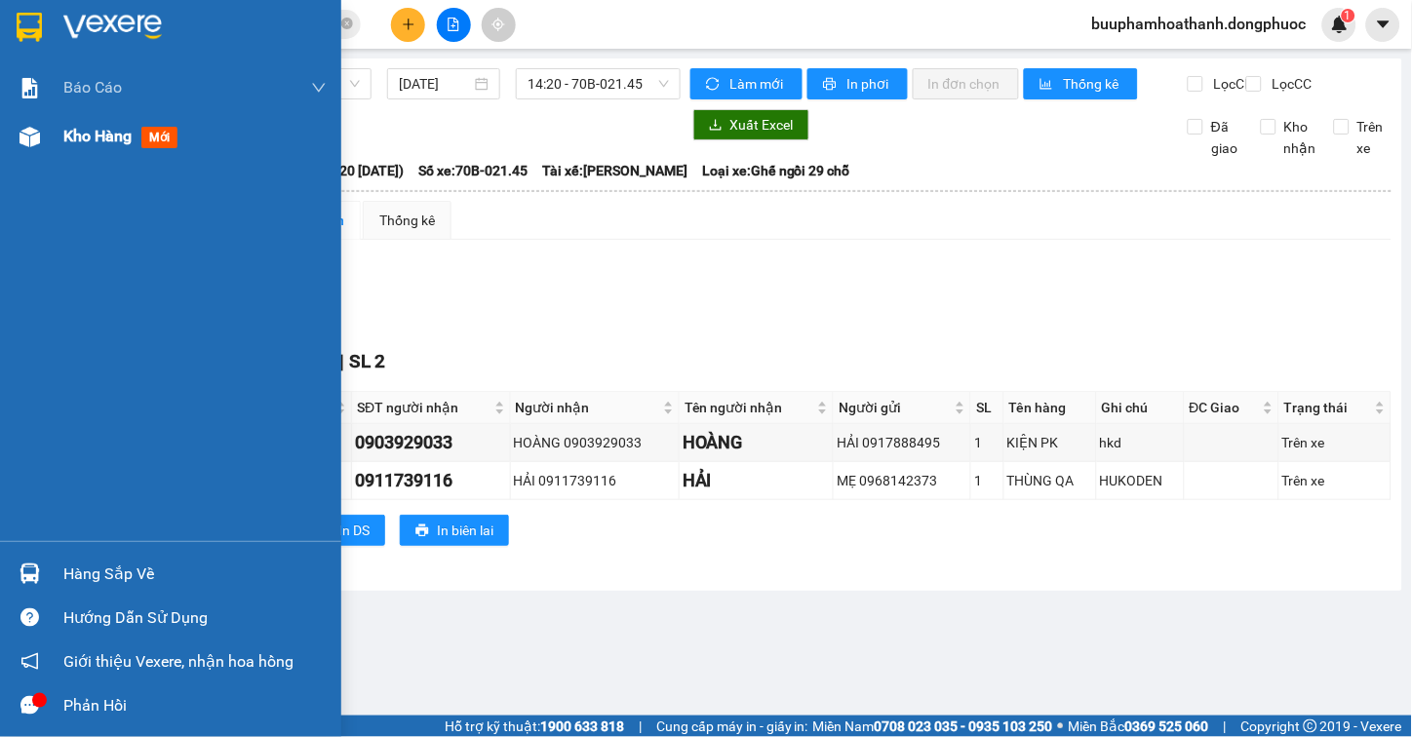
click at [53, 142] on div "Kho hàng mới" at bounding box center [170, 136] width 341 height 49
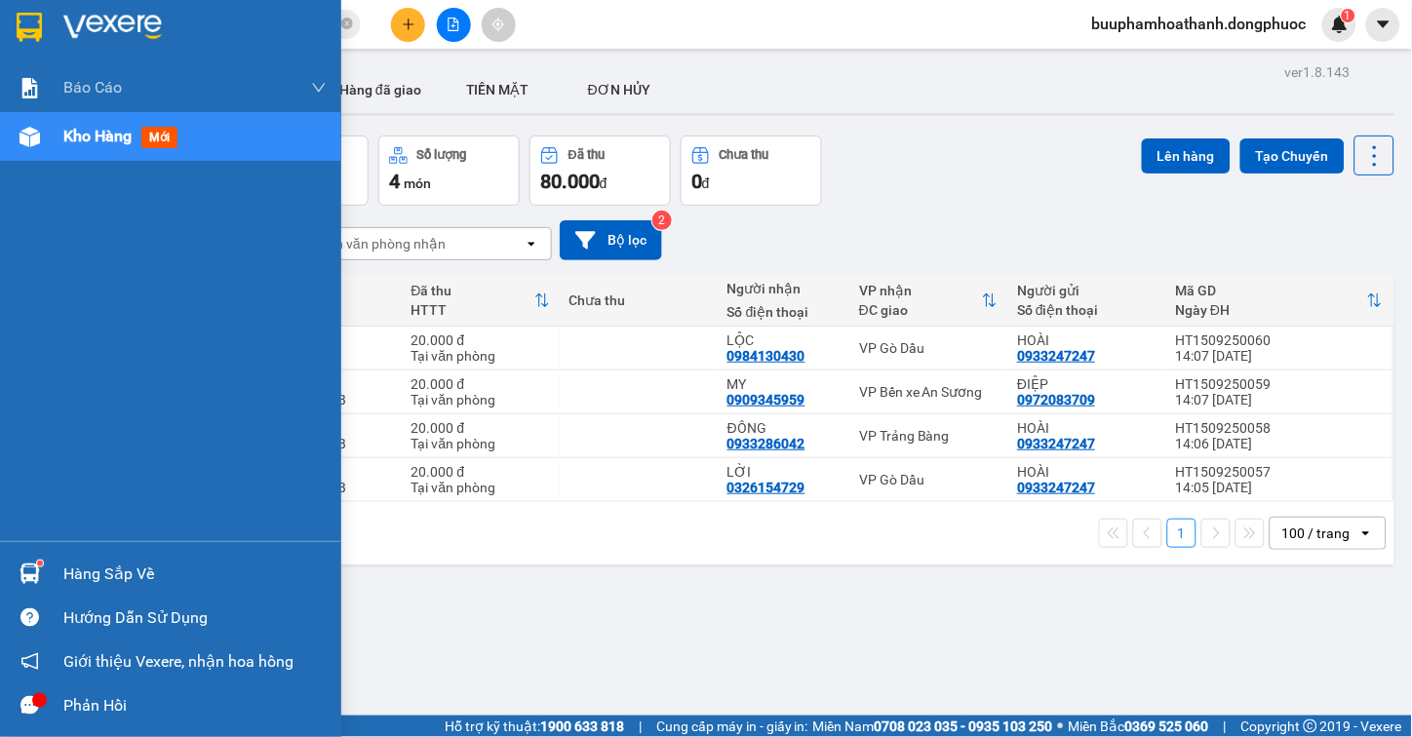
click at [24, 561] on div at bounding box center [30, 574] width 34 height 34
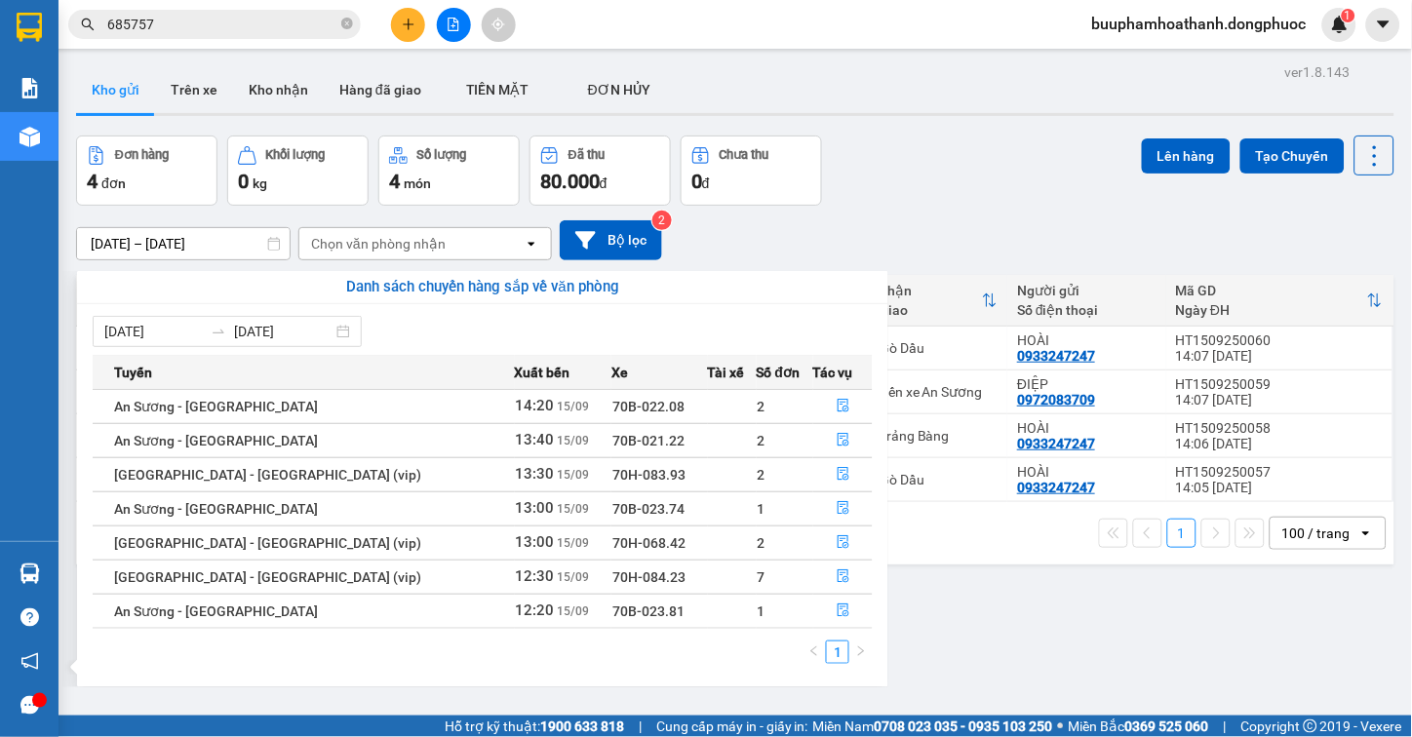
drag, startPoint x: 1015, startPoint y: 645, endPoint x: 1020, endPoint y: 667, distance: 23.0
click at [1020, 667] on section "Kết quả tìm kiếm ( 511 ) Bộ lọc Thuộc VP này Mã ĐH Trạng thái Món hàng Tổng cướ…" at bounding box center [706, 368] width 1412 height 737
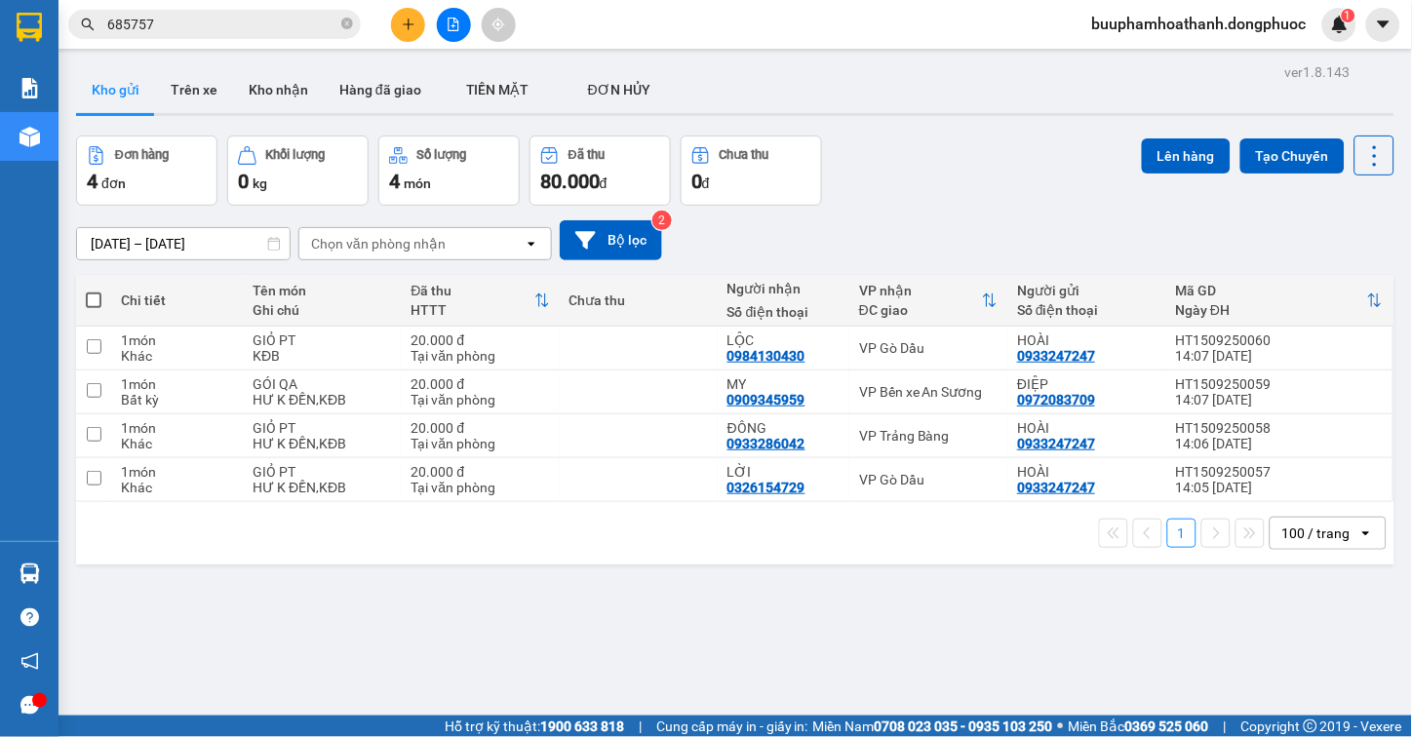
scroll to position [90, 0]
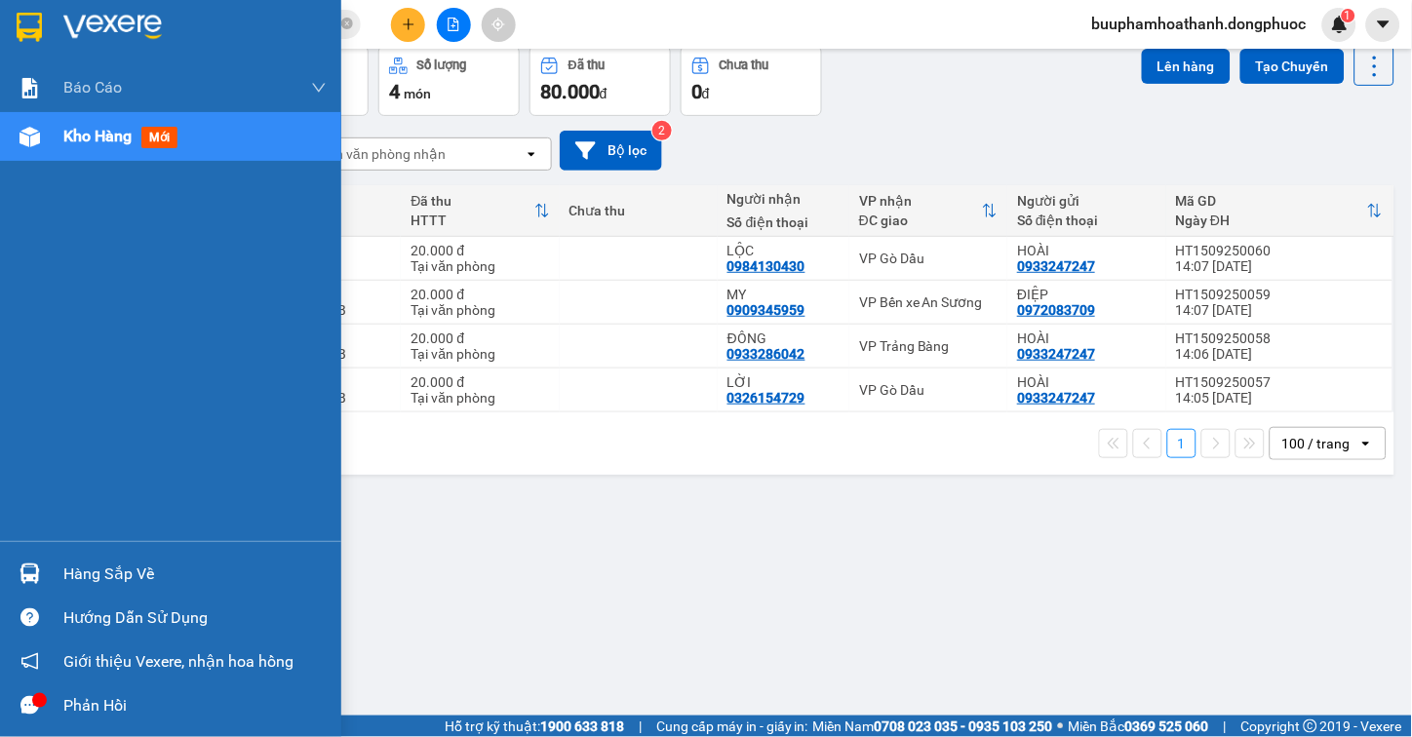
click at [66, 568] on div "Hàng sắp về" at bounding box center [194, 574] width 263 height 29
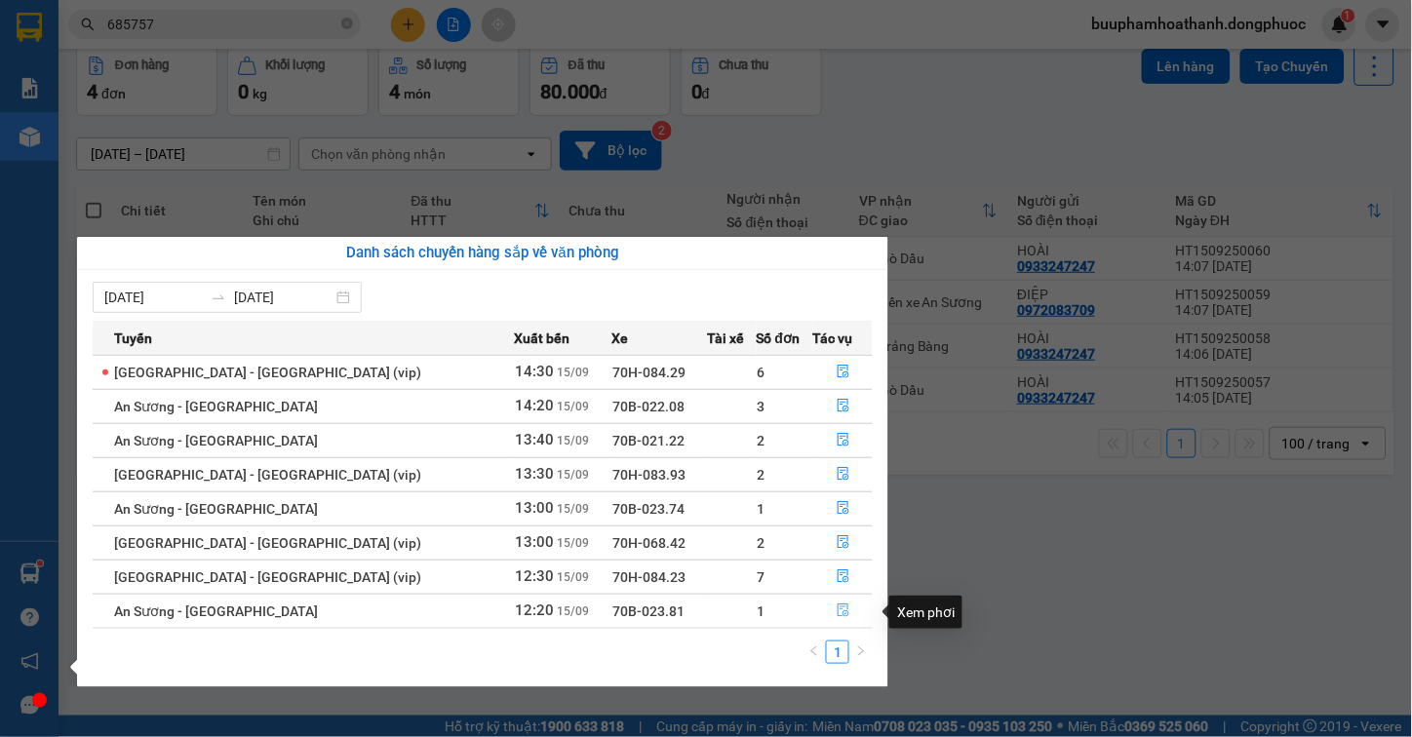
click at [839, 610] on icon "file-done" at bounding box center [844, 611] width 12 height 14
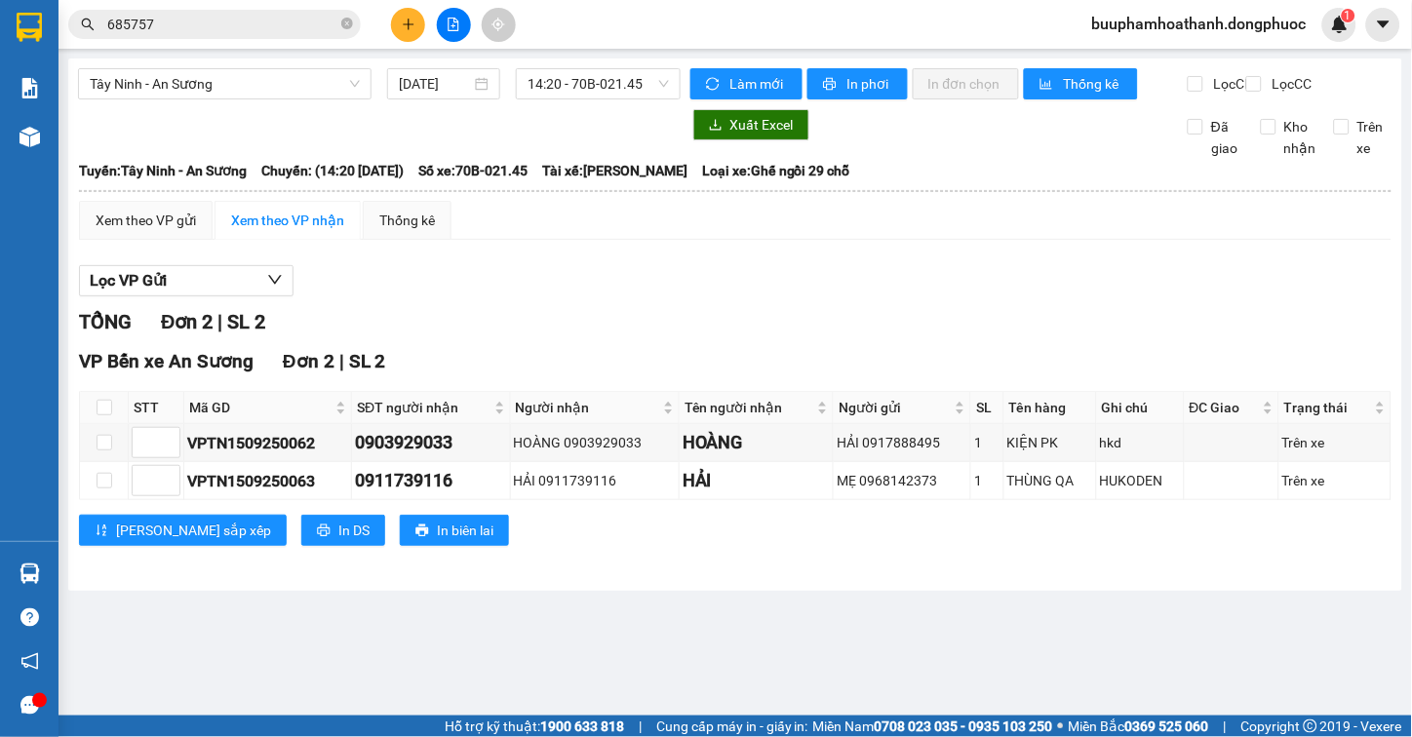
click at [989, 571] on div "TỔNG Đơn 2 | SL 2 VP Bến xe An Sương Đơn 2 | SL 2 STT Mã GD SĐT người nhận Ngườ…" at bounding box center [735, 438] width 1313 height 263
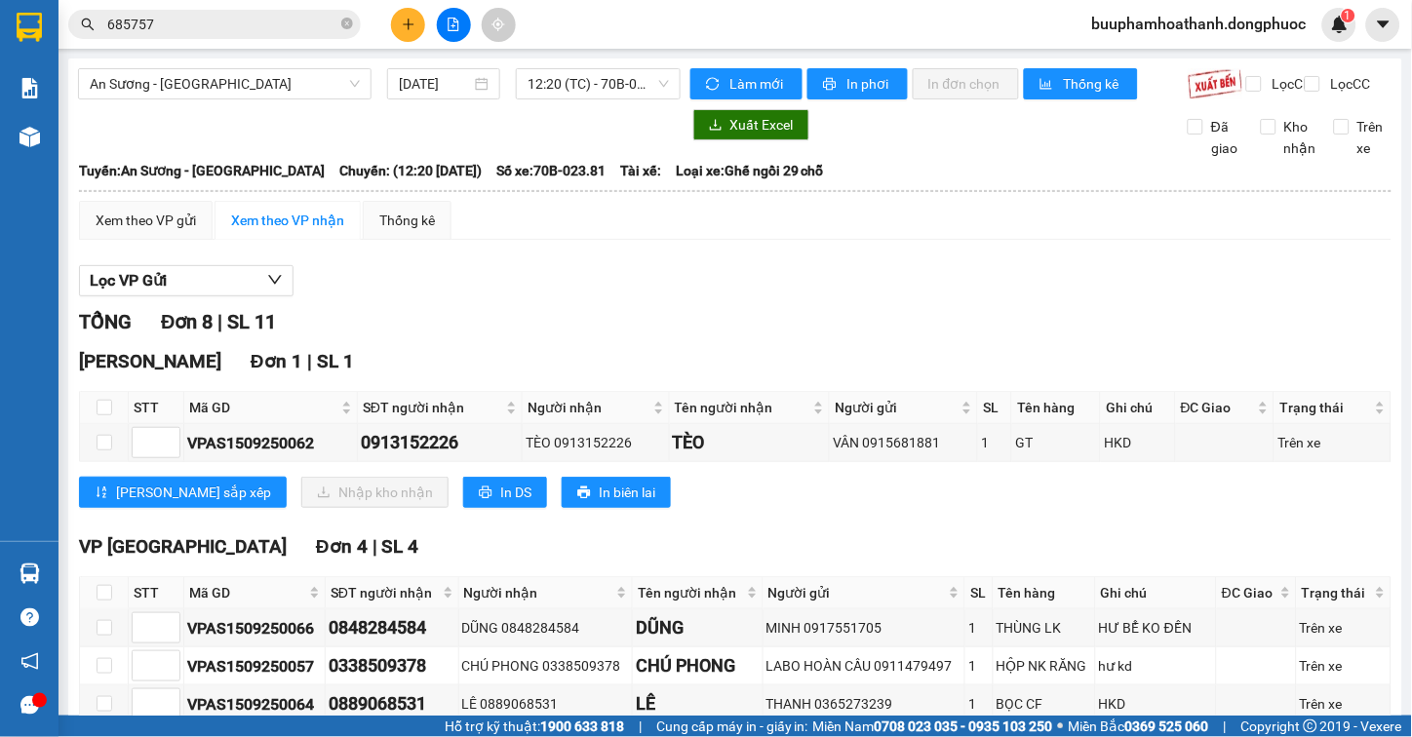
click at [762, 337] on div "TỔNG Đơn 8 | SL 11" at bounding box center [735, 322] width 1313 height 30
click at [108, 415] on input "checkbox" at bounding box center [105, 408] width 16 height 16
checkbox input "true"
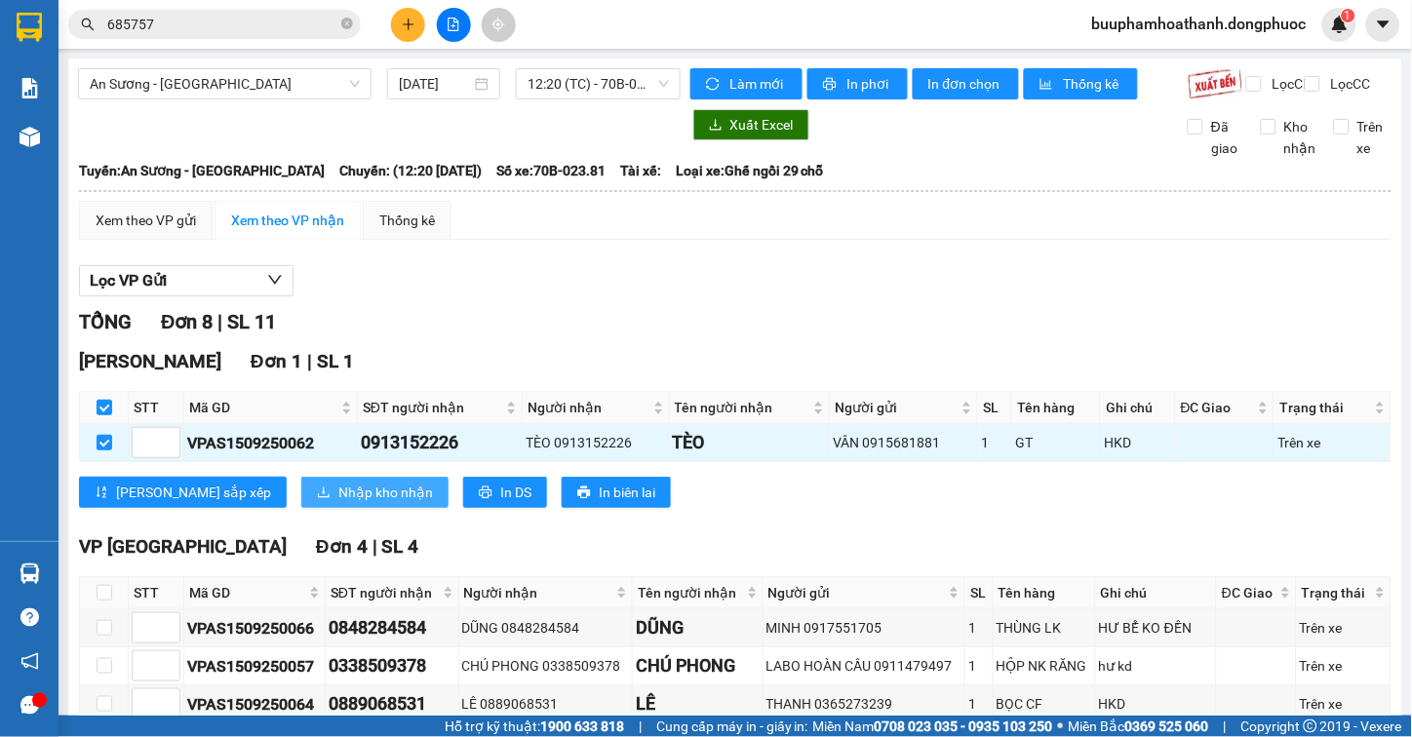
click at [338, 503] on span "Nhập kho nhận" at bounding box center [385, 492] width 95 height 21
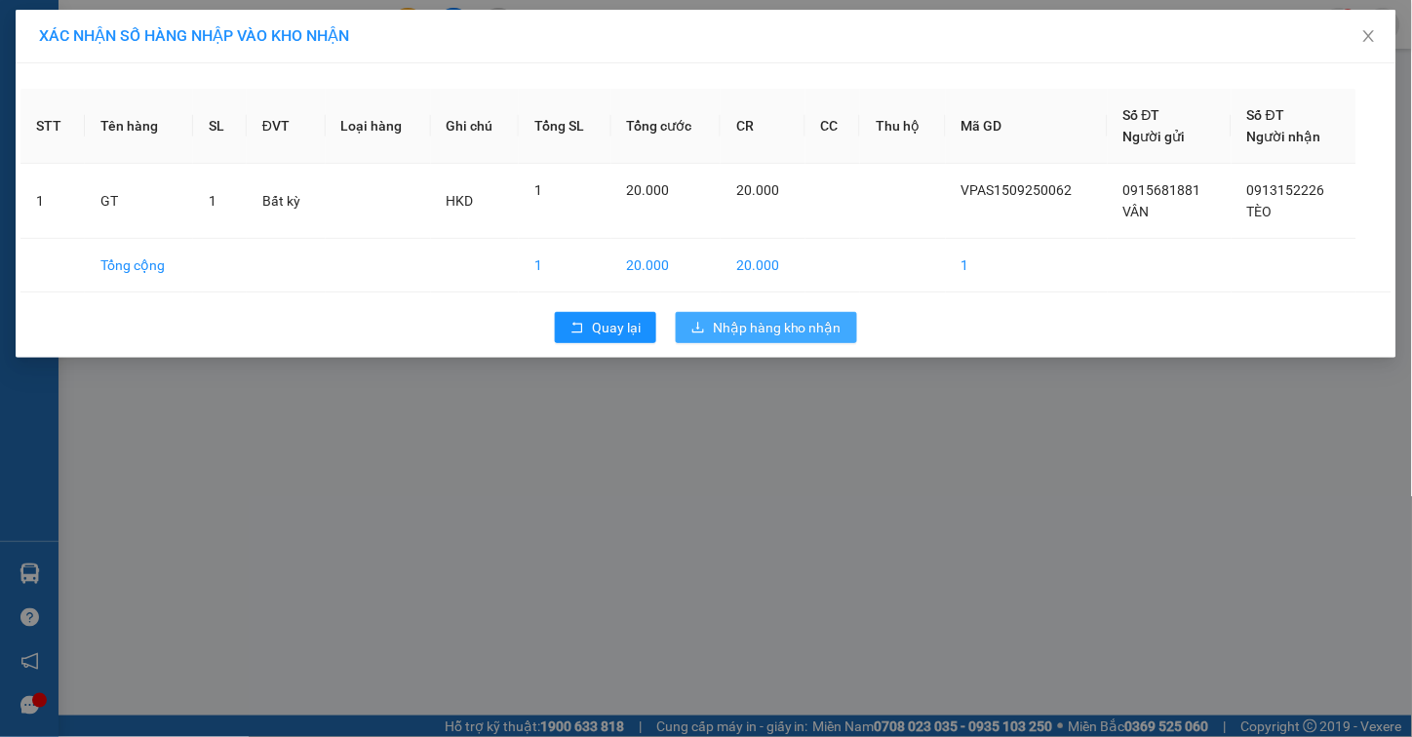
click at [791, 334] on span "Nhập hàng kho nhận" at bounding box center [777, 327] width 129 height 21
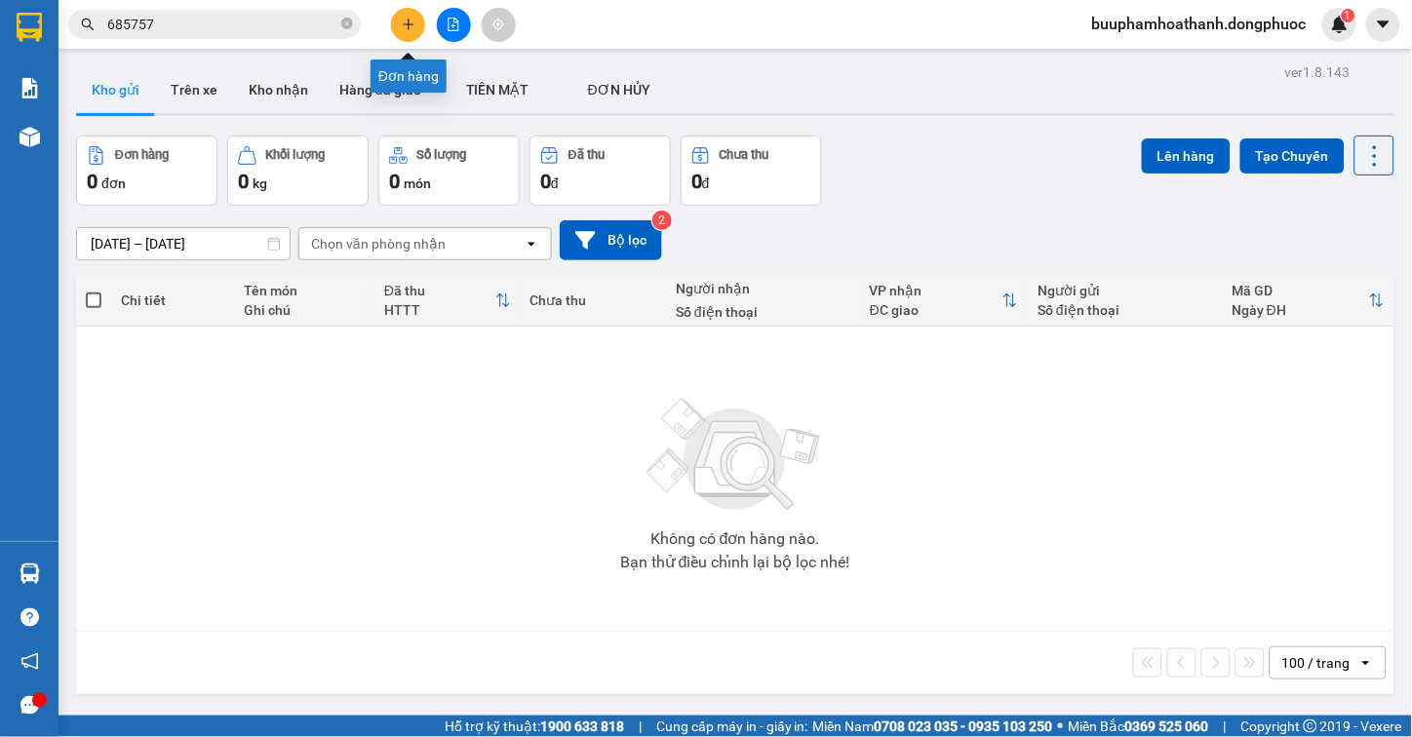
click at [404, 36] on button at bounding box center [408, 25] width 34 height 34
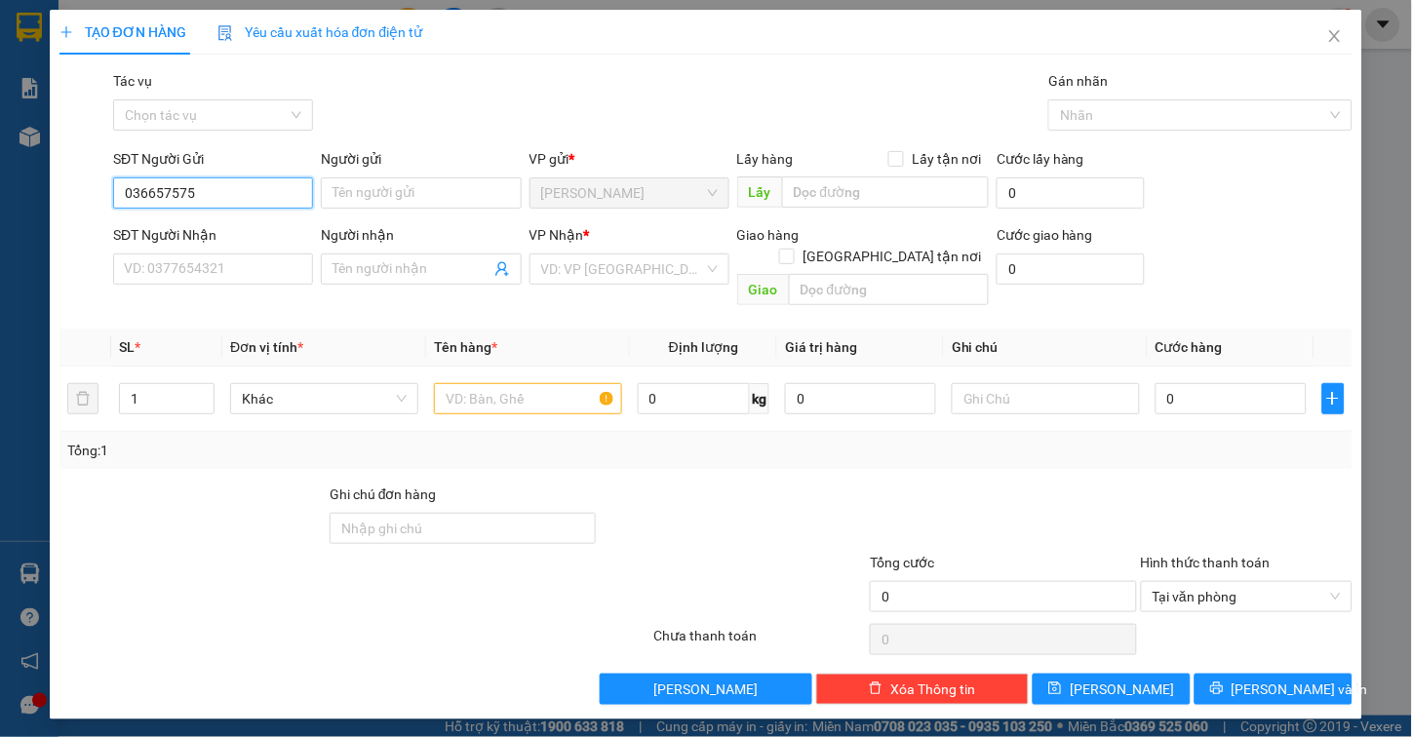
type input "0366575757"
click at [228, 225] on div "0366575757 - TRÍ" at bounding box center [213, 231] width 177 height 21
type input "TRÍ"
type input "0348069591"
type input "KIÊN"
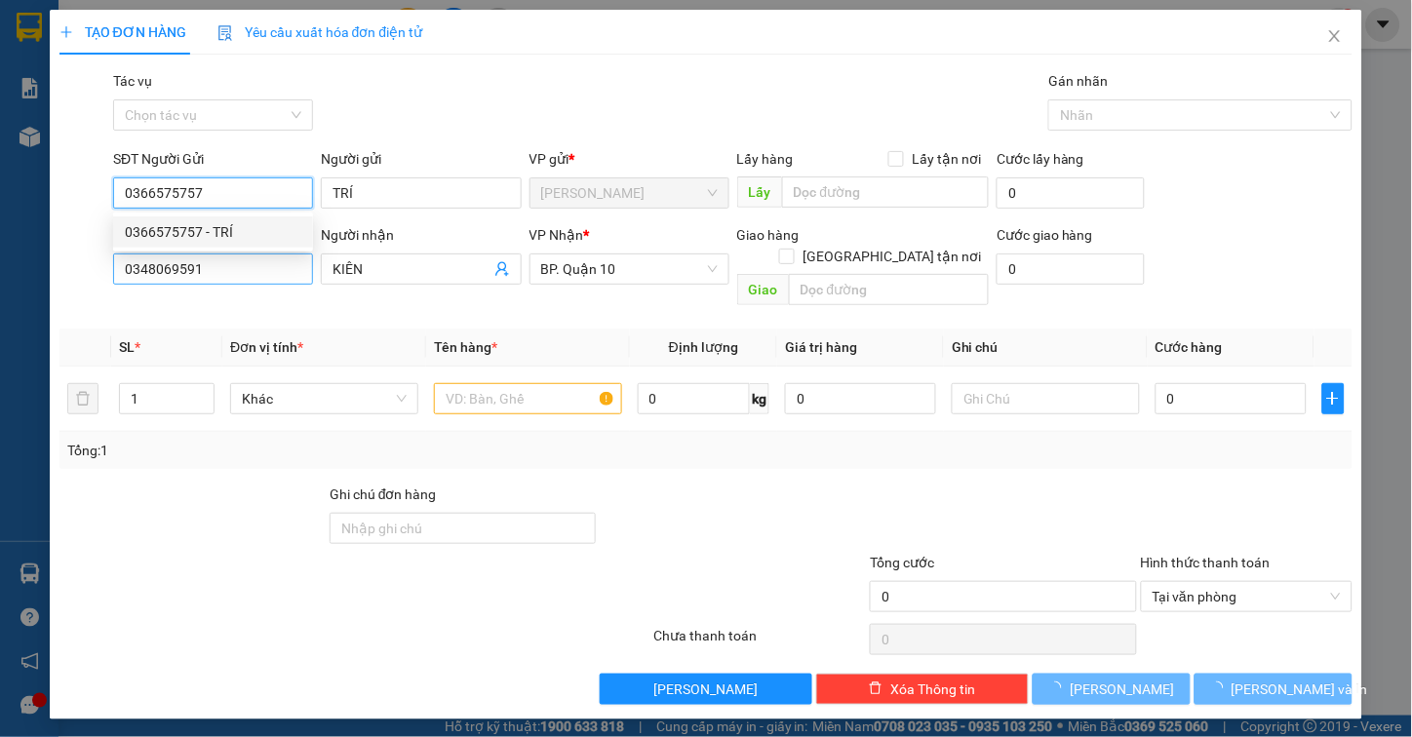
type input "30.000"
type input "0366575757"
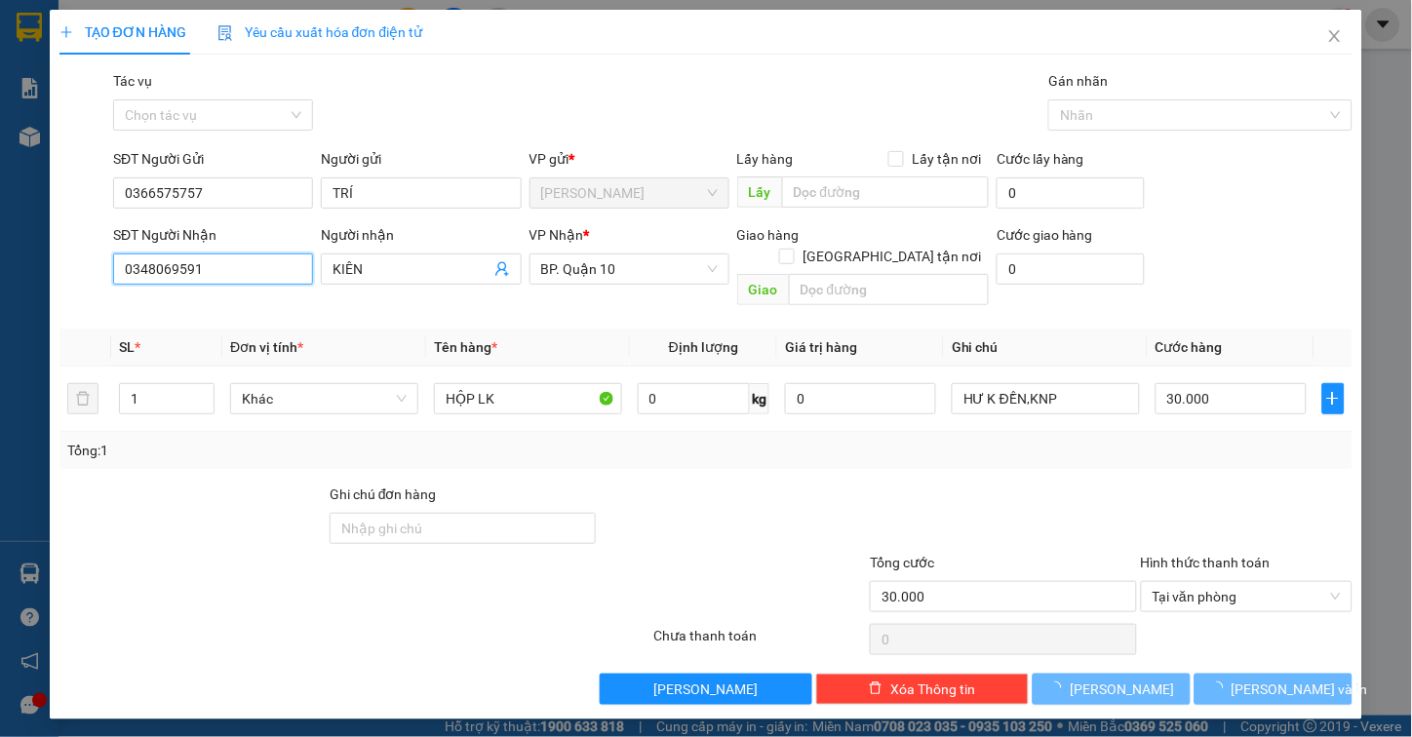
click at [229, 274] on input "0348069591" at bounding box center [213, 269] width 200 height 31
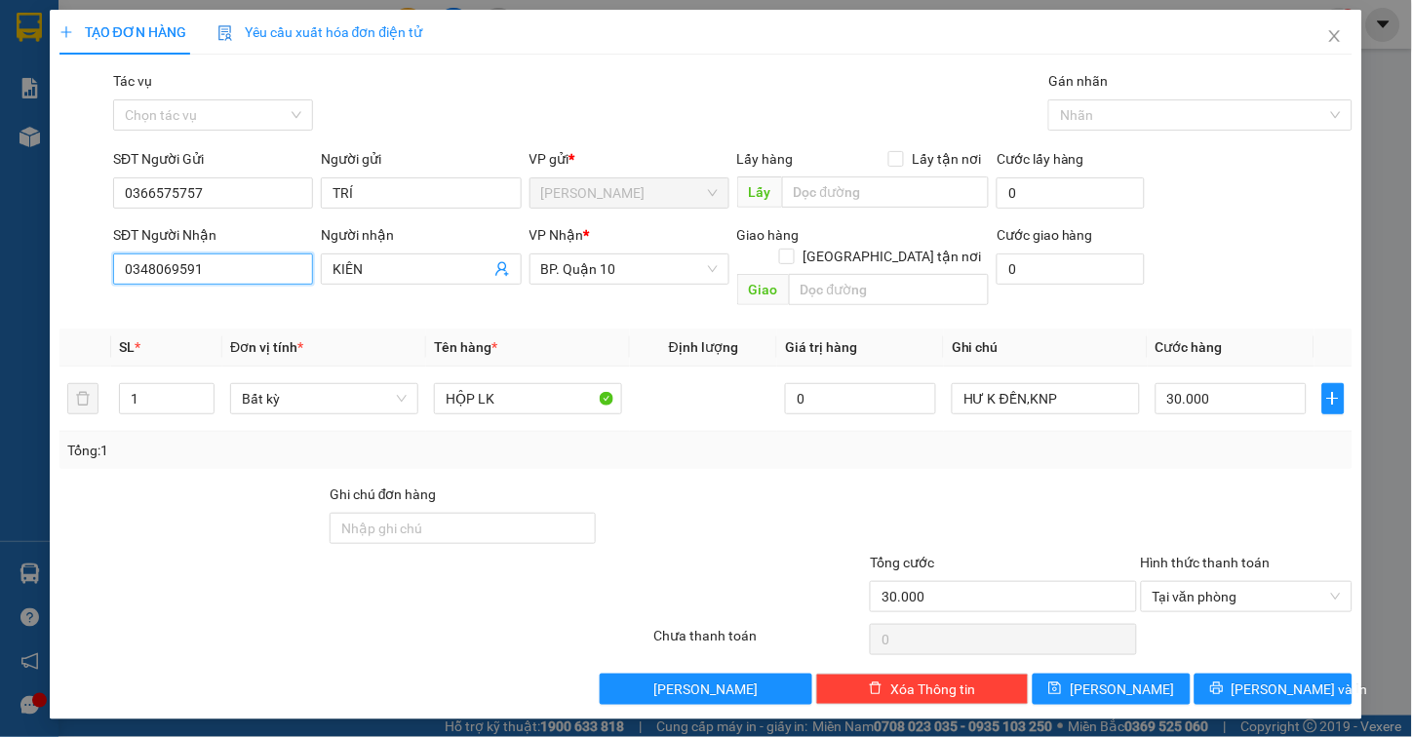
click at [229, 274] on input "0348069591" at bounding box center [213, 269] width 200 height 31
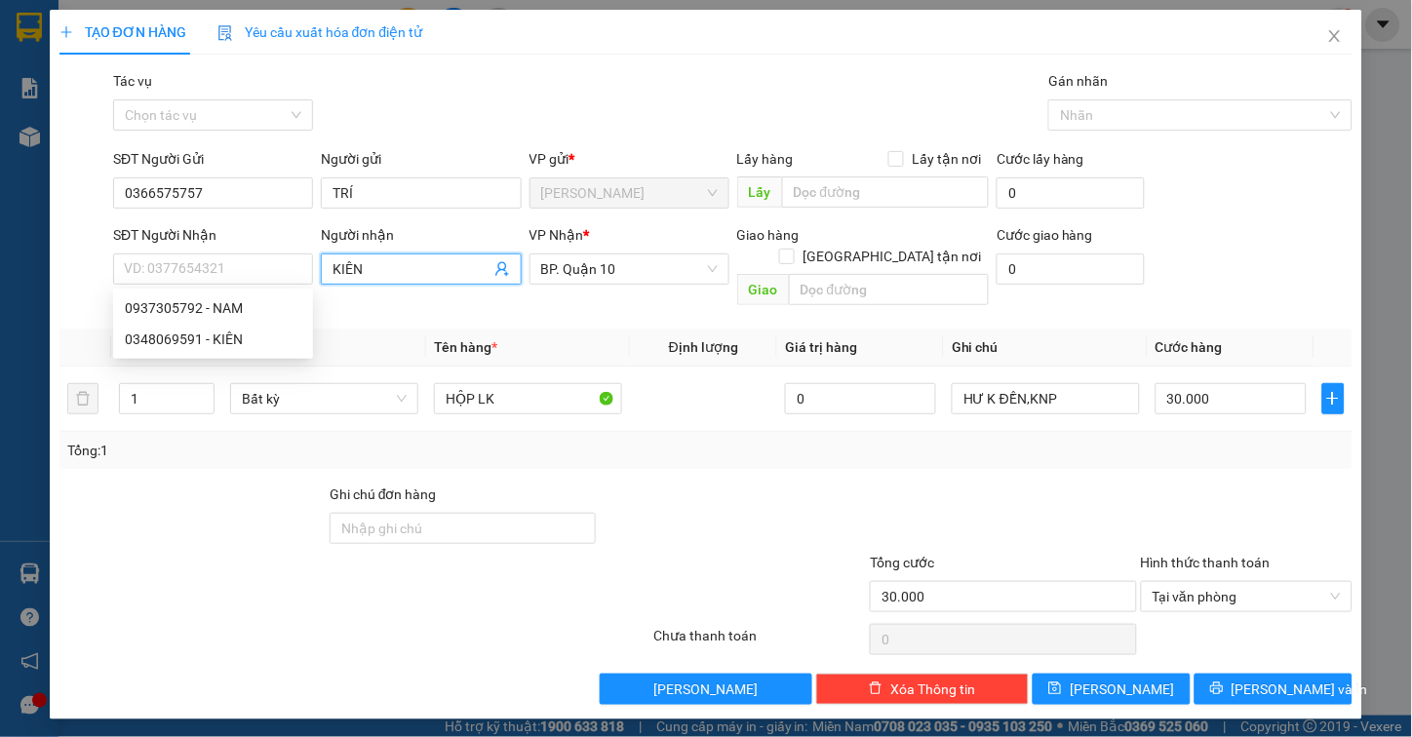
click at [501, 275] on icon "user-add" at bounding box center [502, 269] width 16 height 16
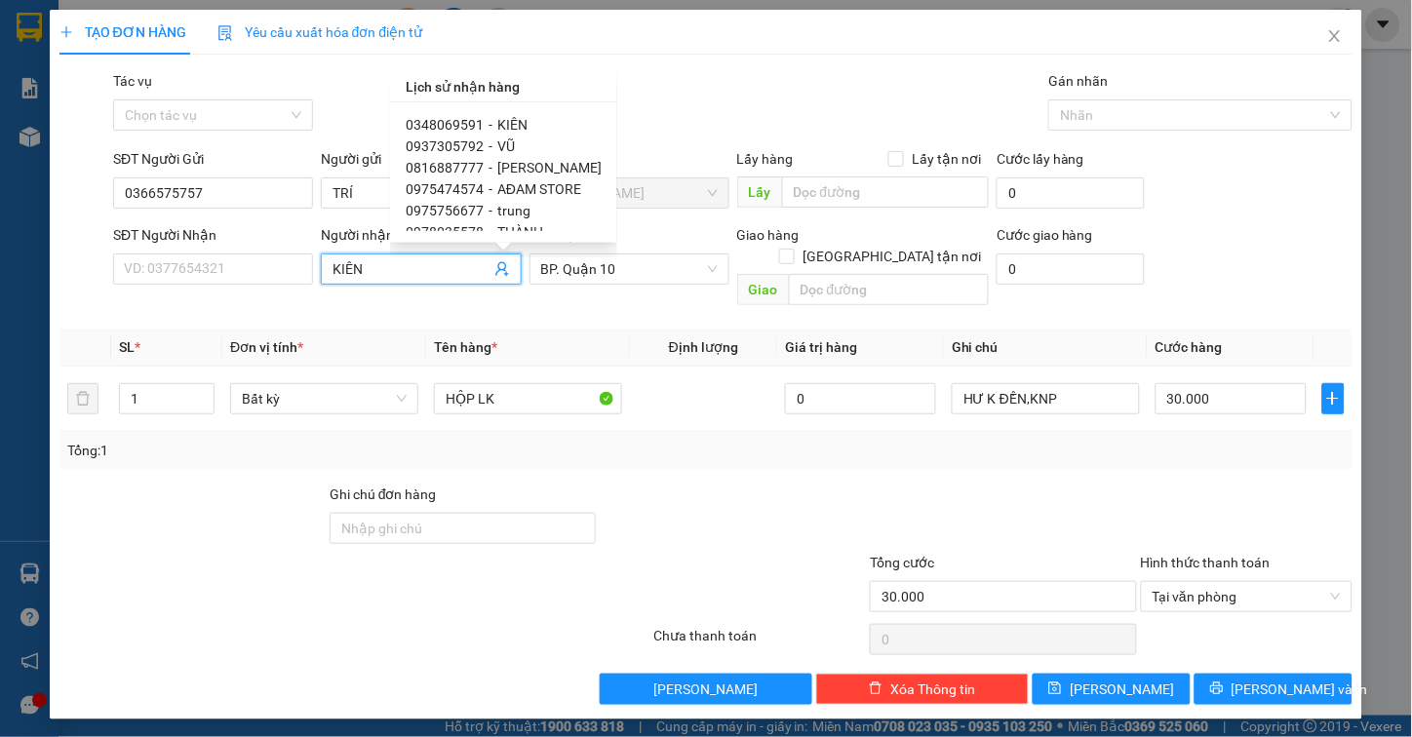
click at [504, 144] on span "VŨ" at bounding box center [506, 146] width 18 height 16
type input "0937305792"
type input "VŨ"
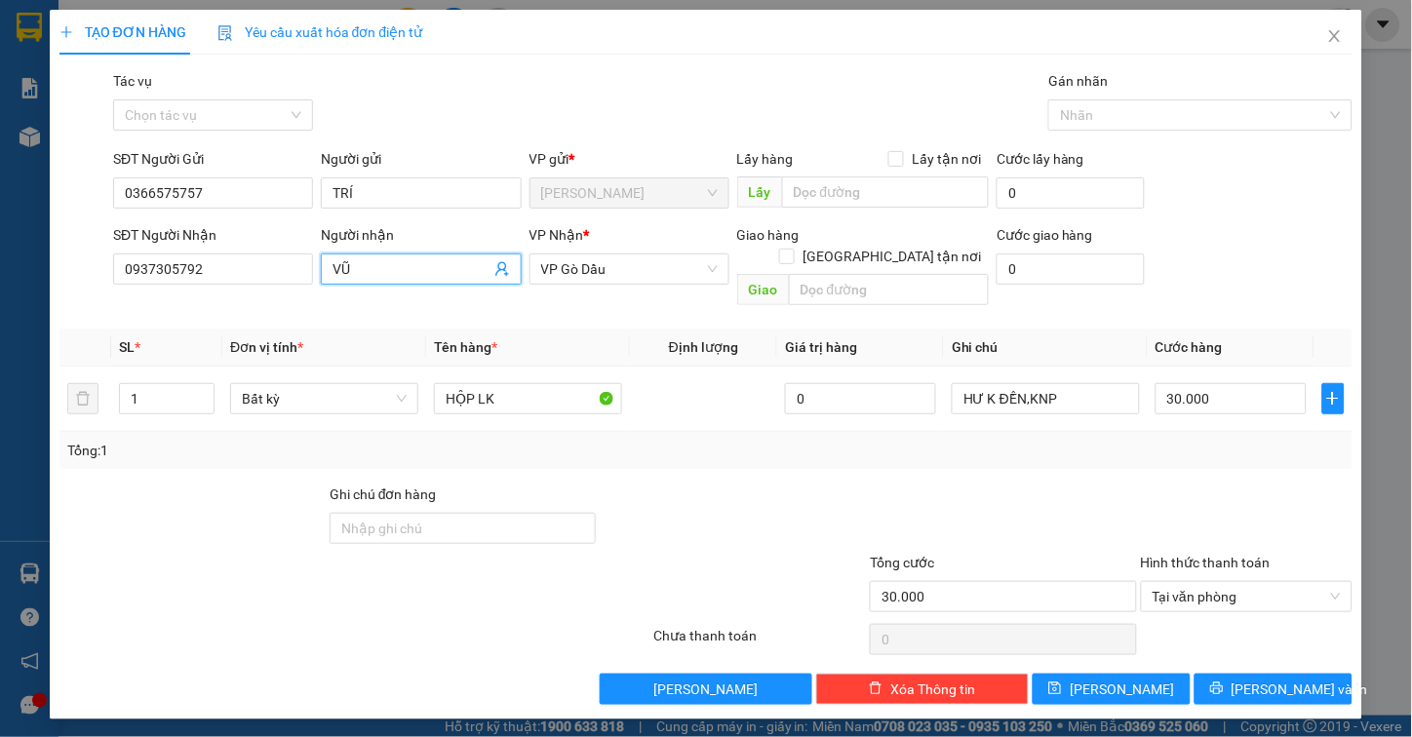
drag, startPoint x: 1131, startPoint y: 489, endPoint x: 1210, endPoint y: 635, distance: 166.2
click at [1188, 563] on form "Ghi chú đơn hàng Tổng cước 30.000 Hình thức thanh toán Tại văn phòng" at bounding box center [706, 552] width 1294 height 137
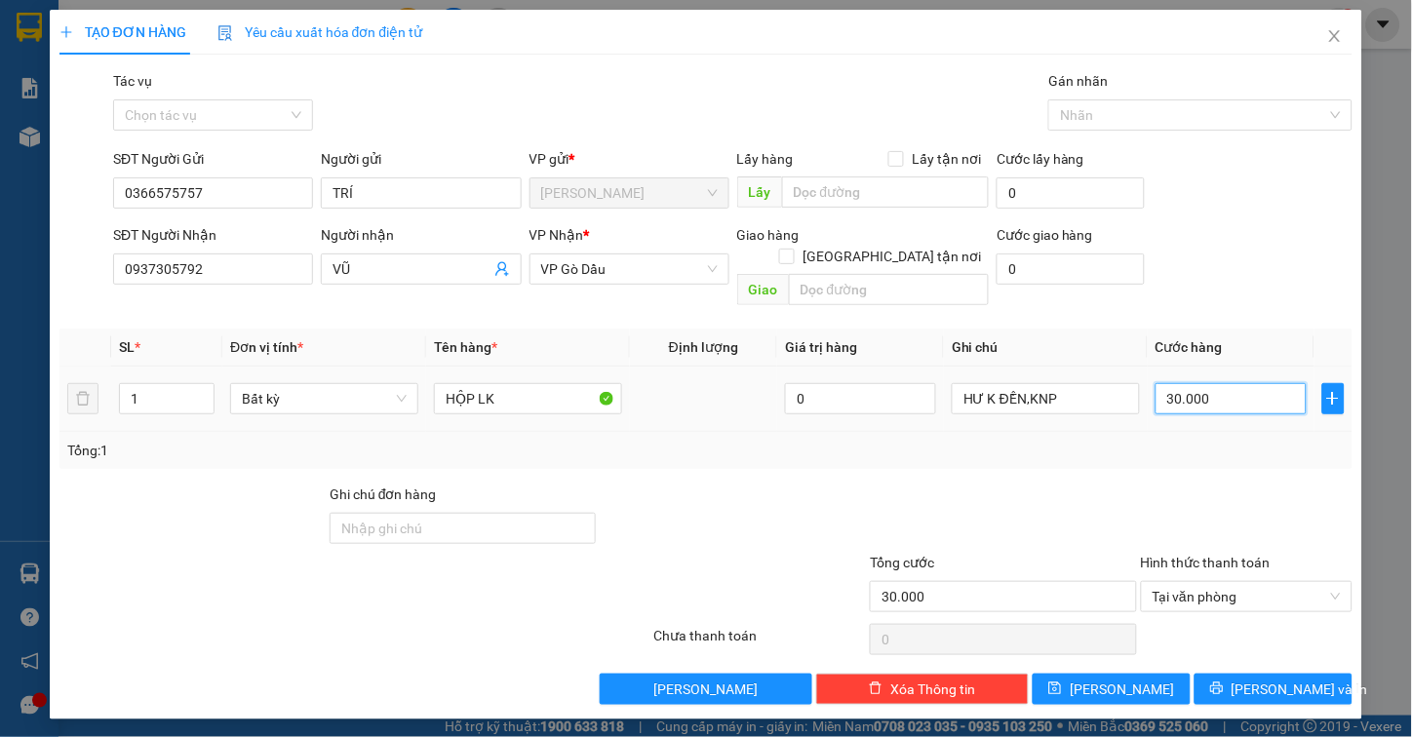
click at [1231, 383] on input "30.000" at bounding box center [1231, 398] width 151 height 31
type input "2"
type input "20"
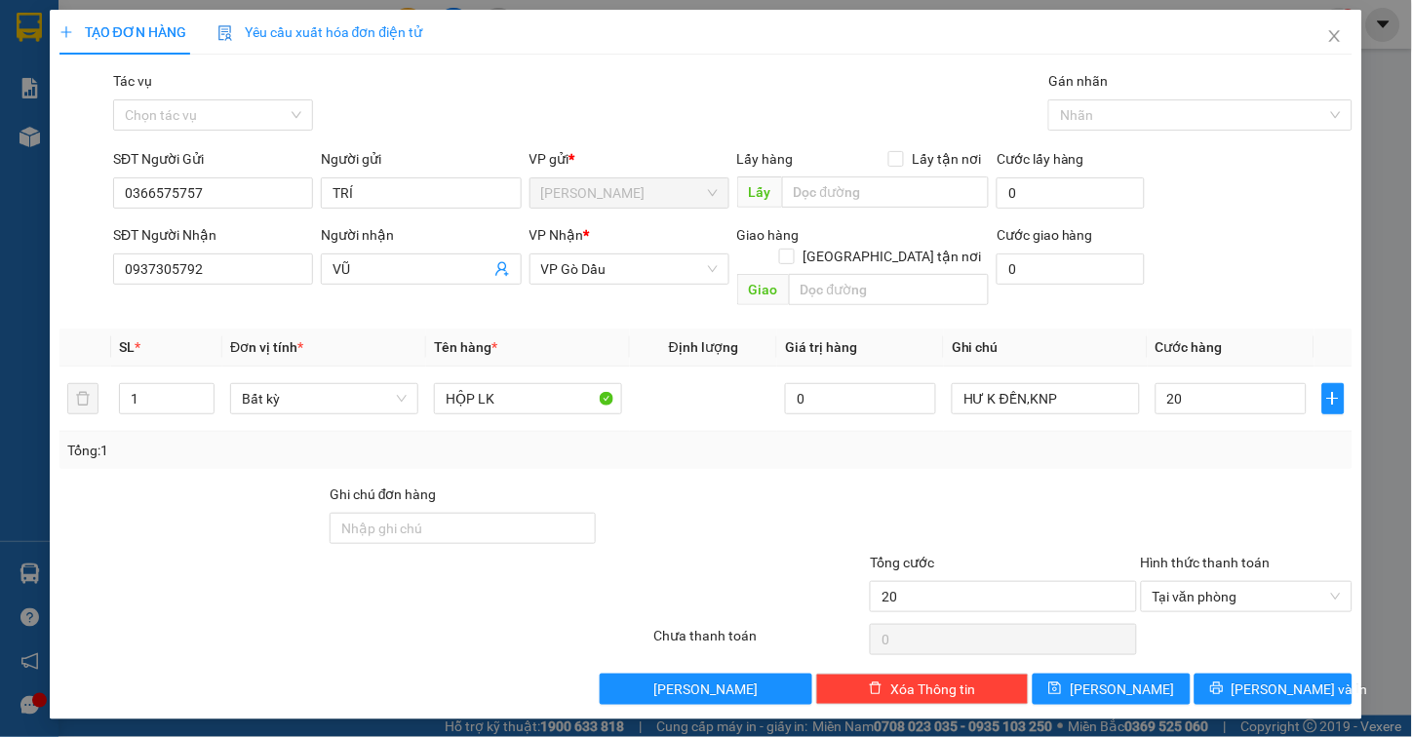
type input "20.000"
click at [1127, 454] on div "Transit Pickup Surcharge Ids Transit Deliver Surcharge Ids Transit Deliver Surc…" at bounding box center [706, 387] width 1294 height 635
drag, startPoint x: 1239, startPoint y: 665, endPoint x: 1244, endPoint y: 625, distance: 40.4
click at [1224, 682] on icon "printer" at bounding box center [1217, 689] width 14 height 14
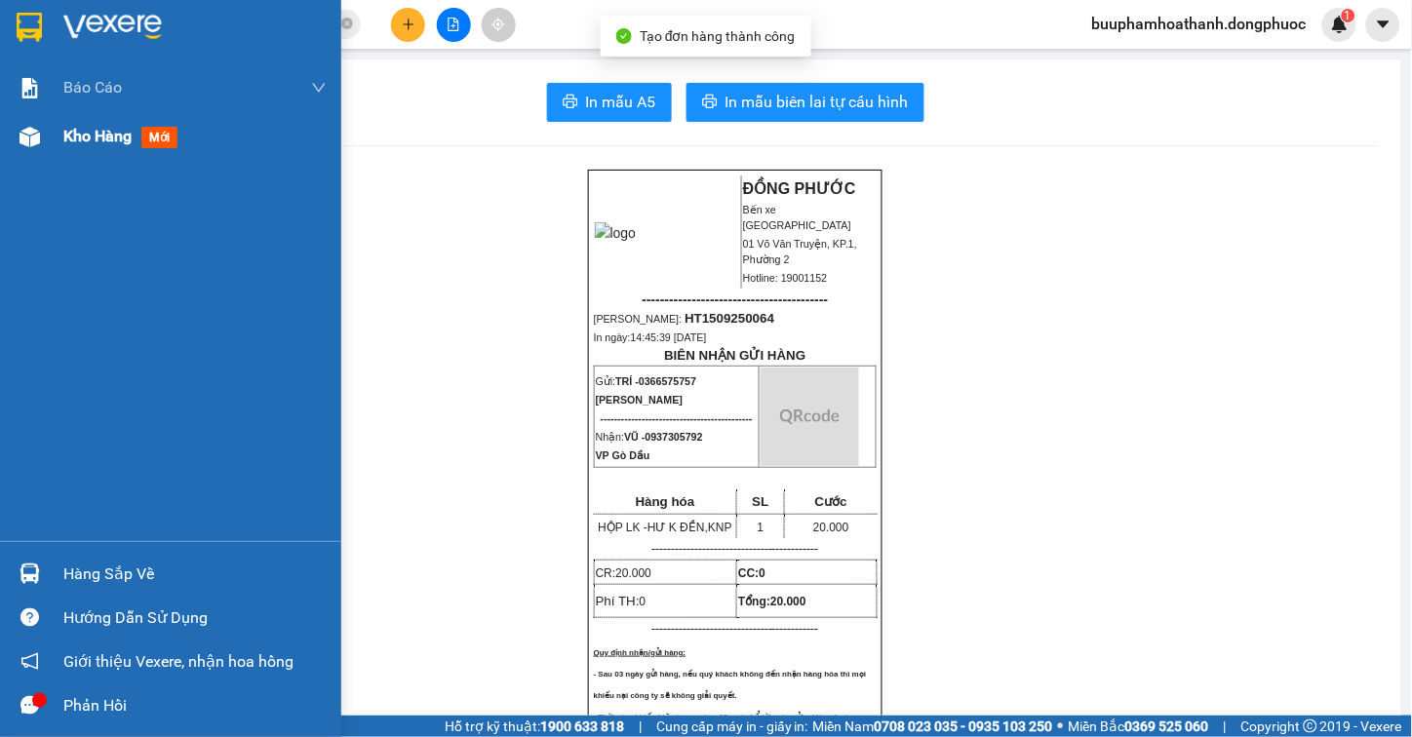
click at [16, 144] on div at bounding box center [30, 137] width 34 height 34
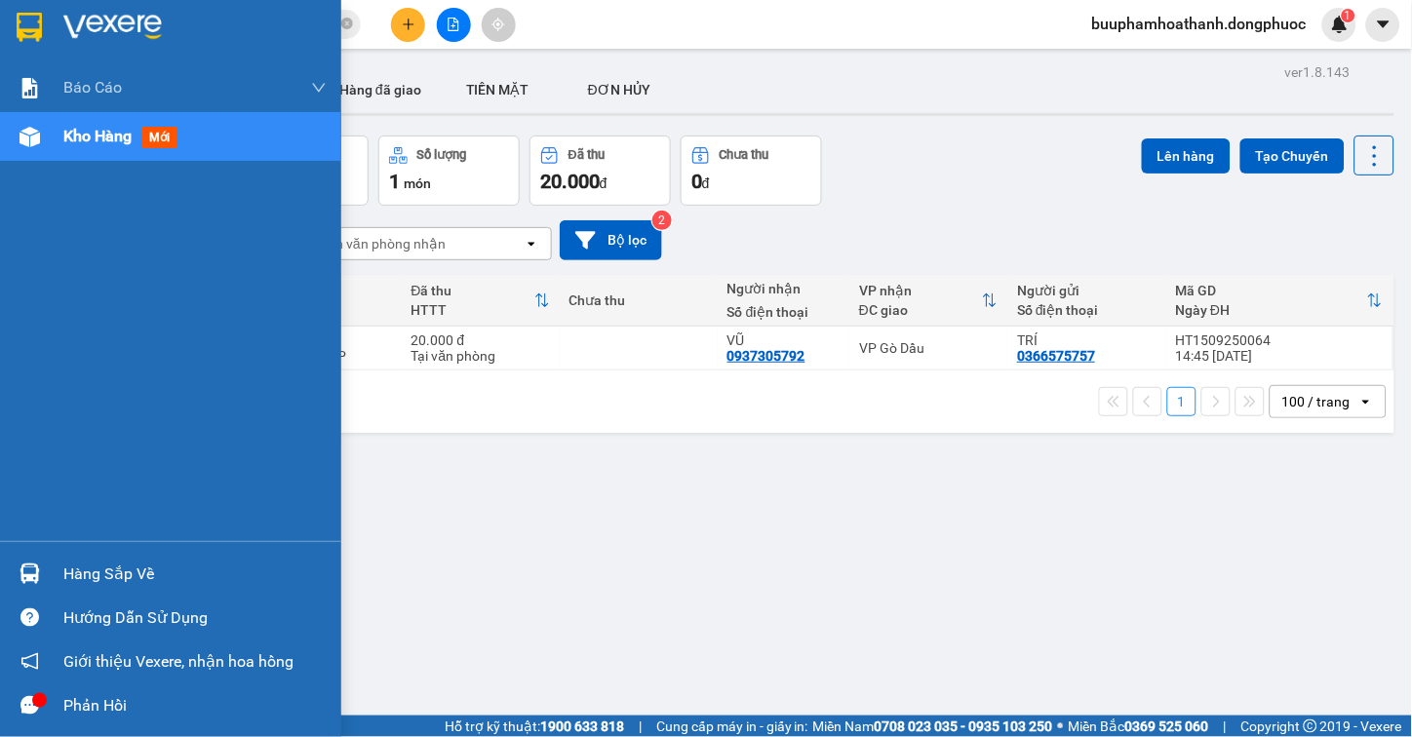
click at [76, 583] on div "Hàng sắp về" at bounding box center [194, 574] width 263 height 29
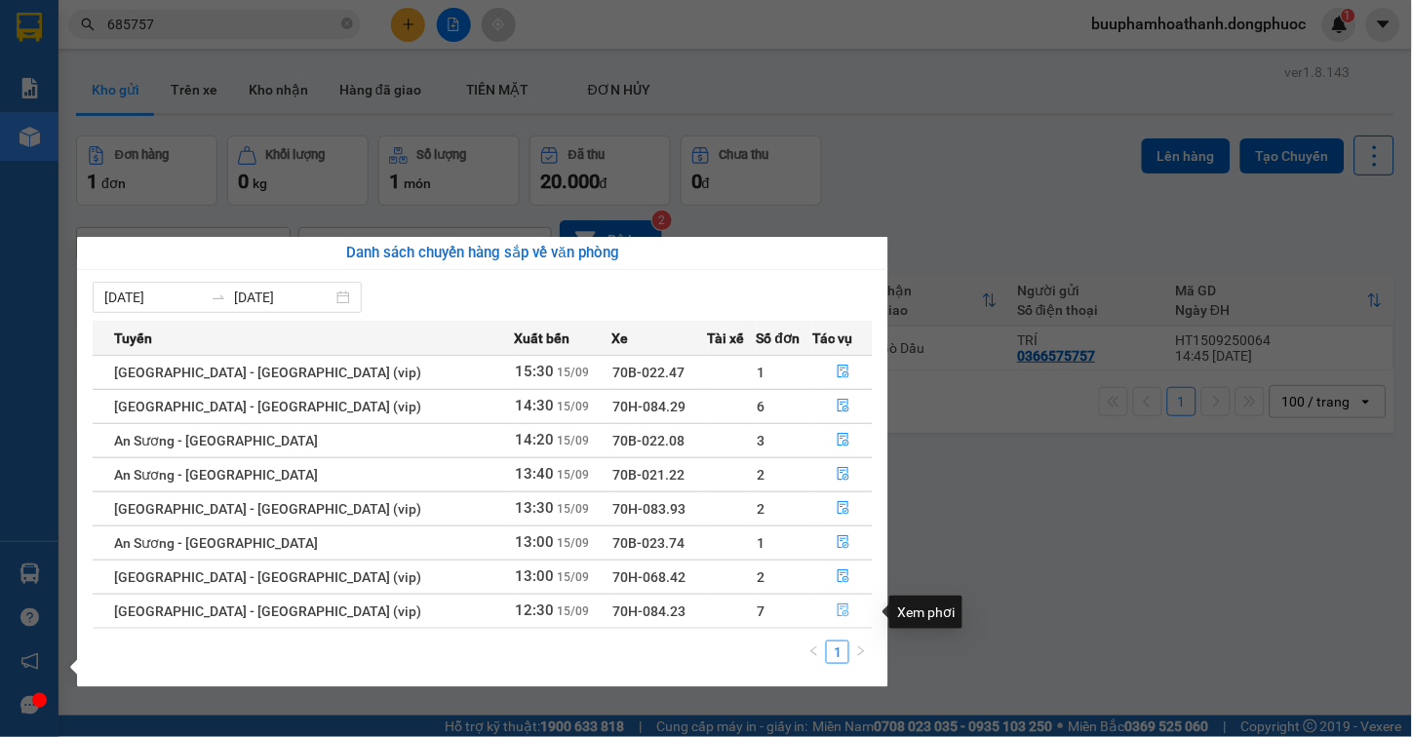
click at [838, 609] on icon "file-done" at bounding box center [844, 611] width 12 height 14
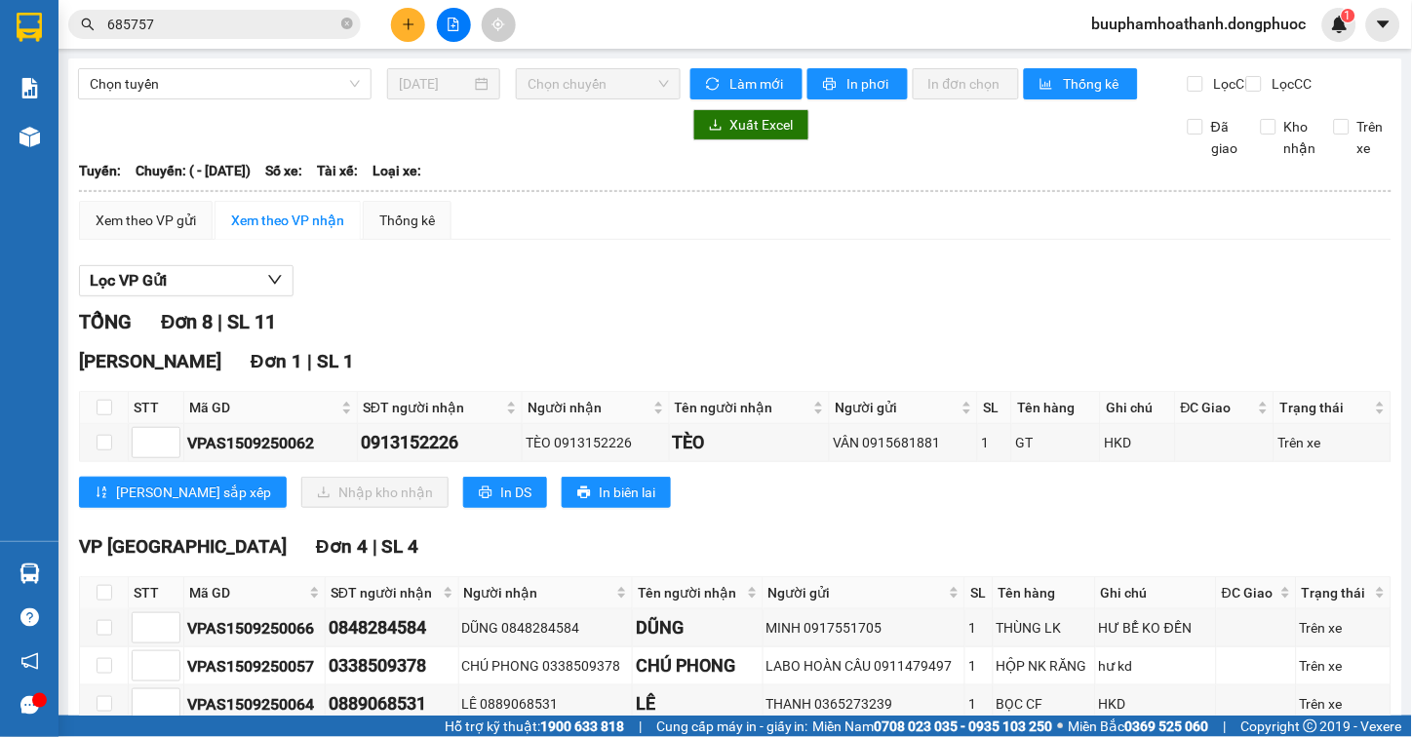
click at [898, 279] on div "Lọc VP Gửi TỔNG Đơn 8 | SL 11 [GEOGRAPHIC_DATA] 1 | SL 1 STT Mã GD SĐT người n…" at bounding box center [735, 691] width 1313 height 871
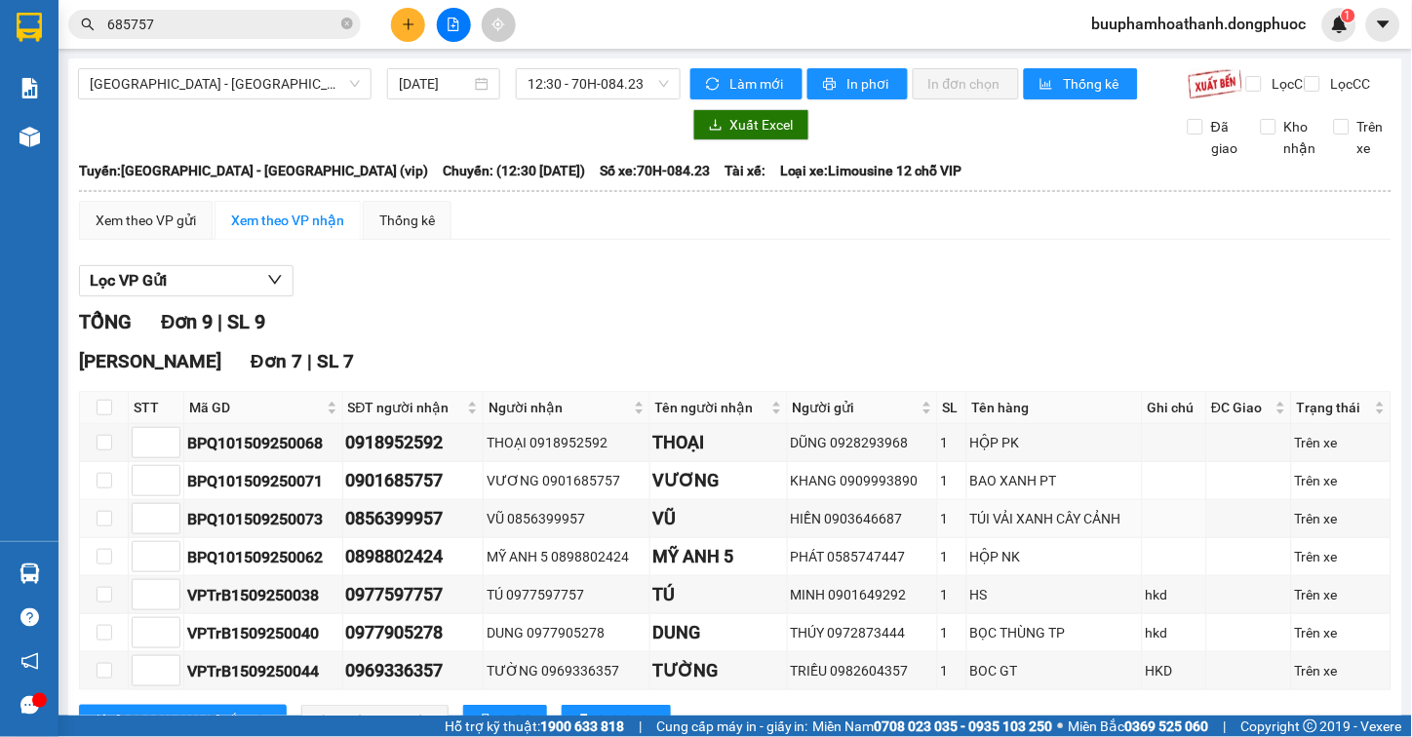
scroll to position [317, 0]
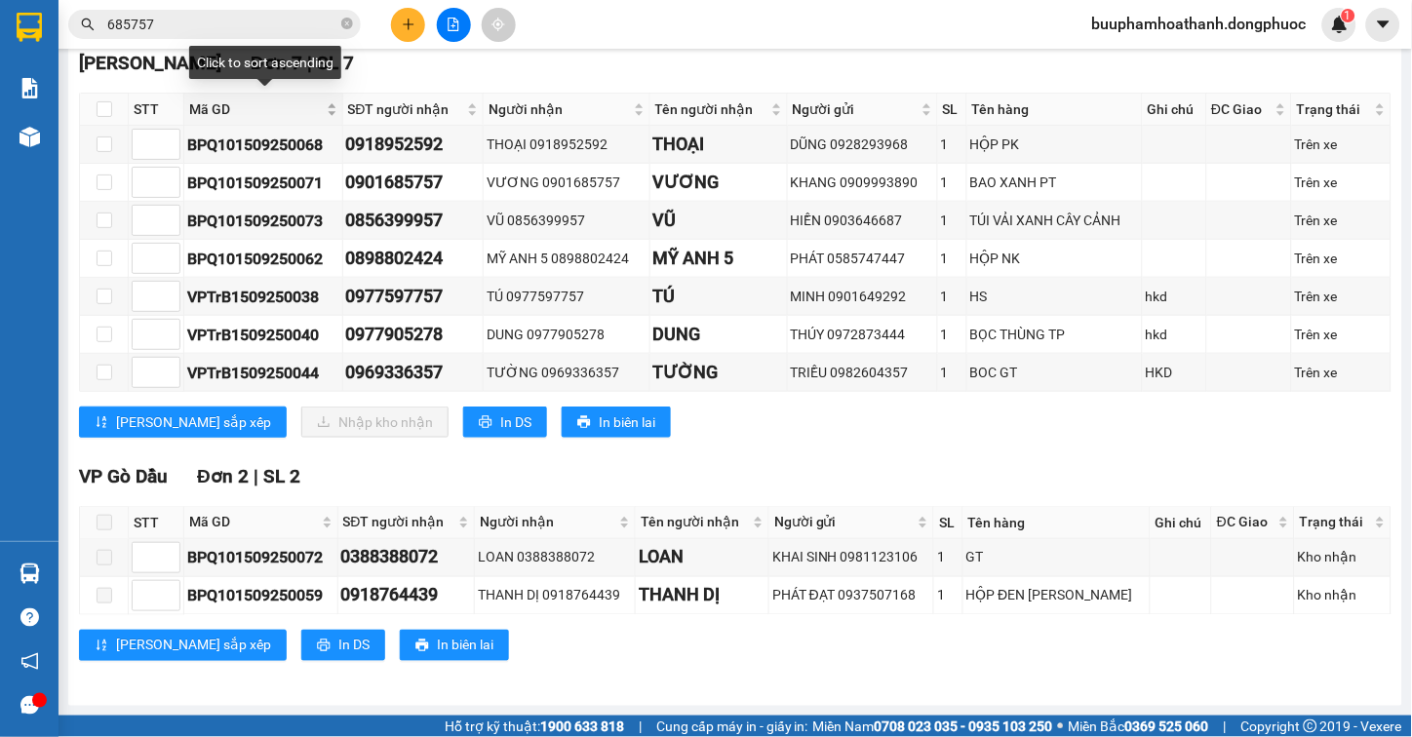
click at [225, 99] on span "Mã GD" at bounding box center [256, 108] width 134 height 21
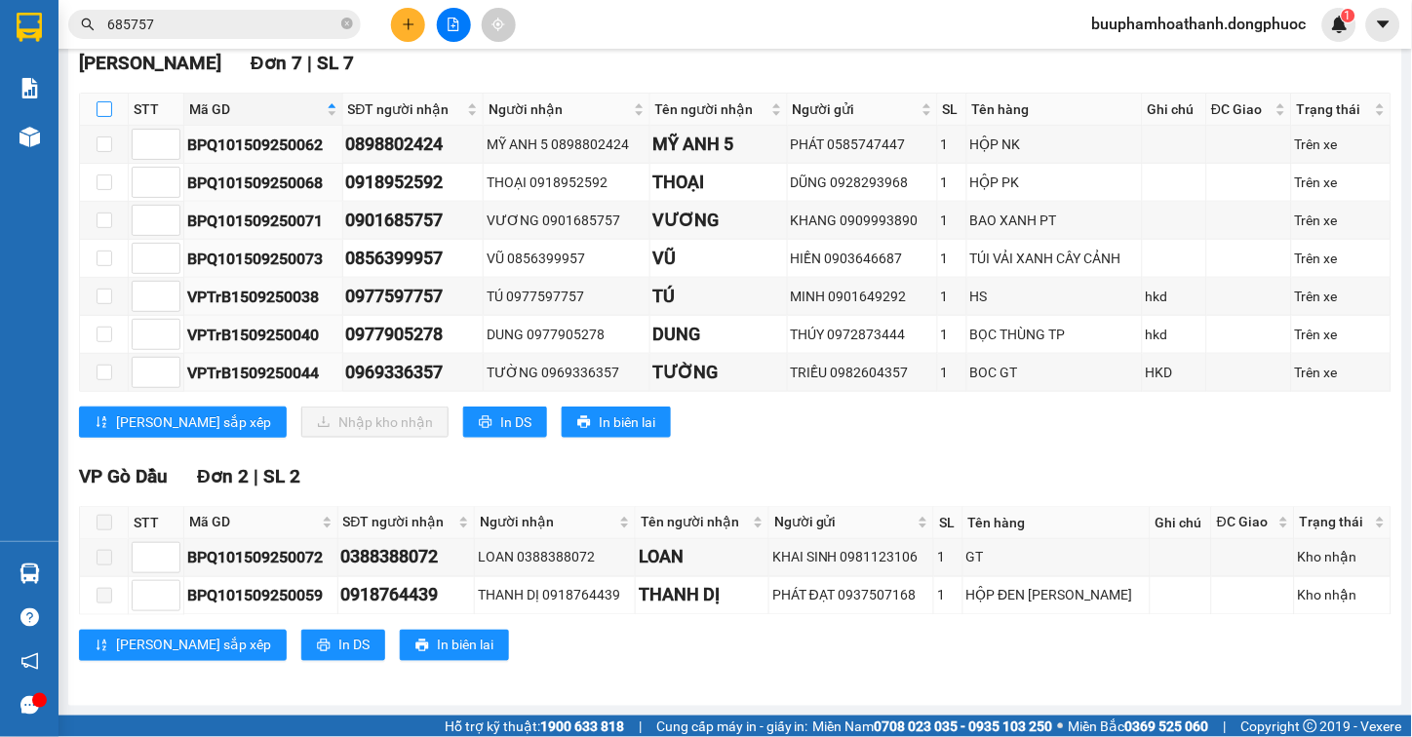
click at [104, 103] on input "checkbox" at bounding box center [105, 109] width 16 height 16
checkbox input "true"
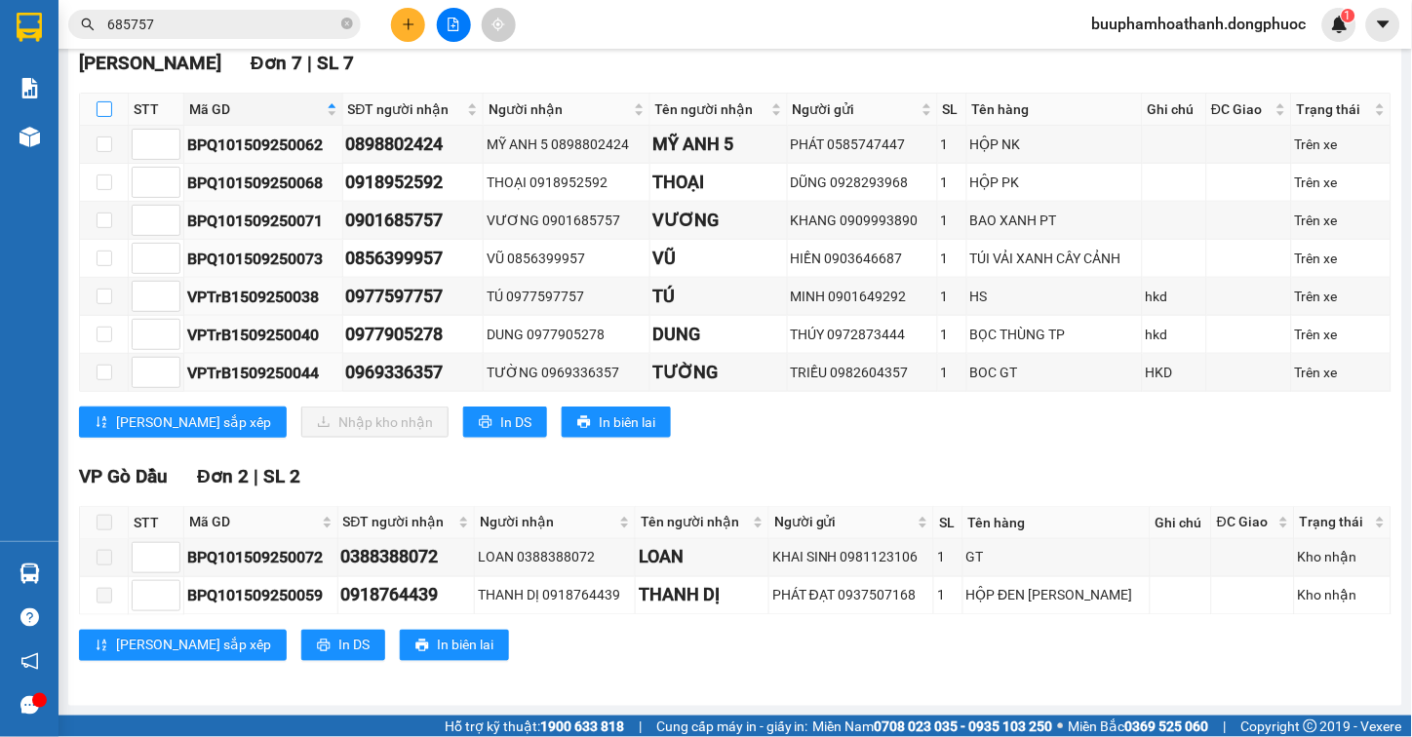
checkbox input "true"
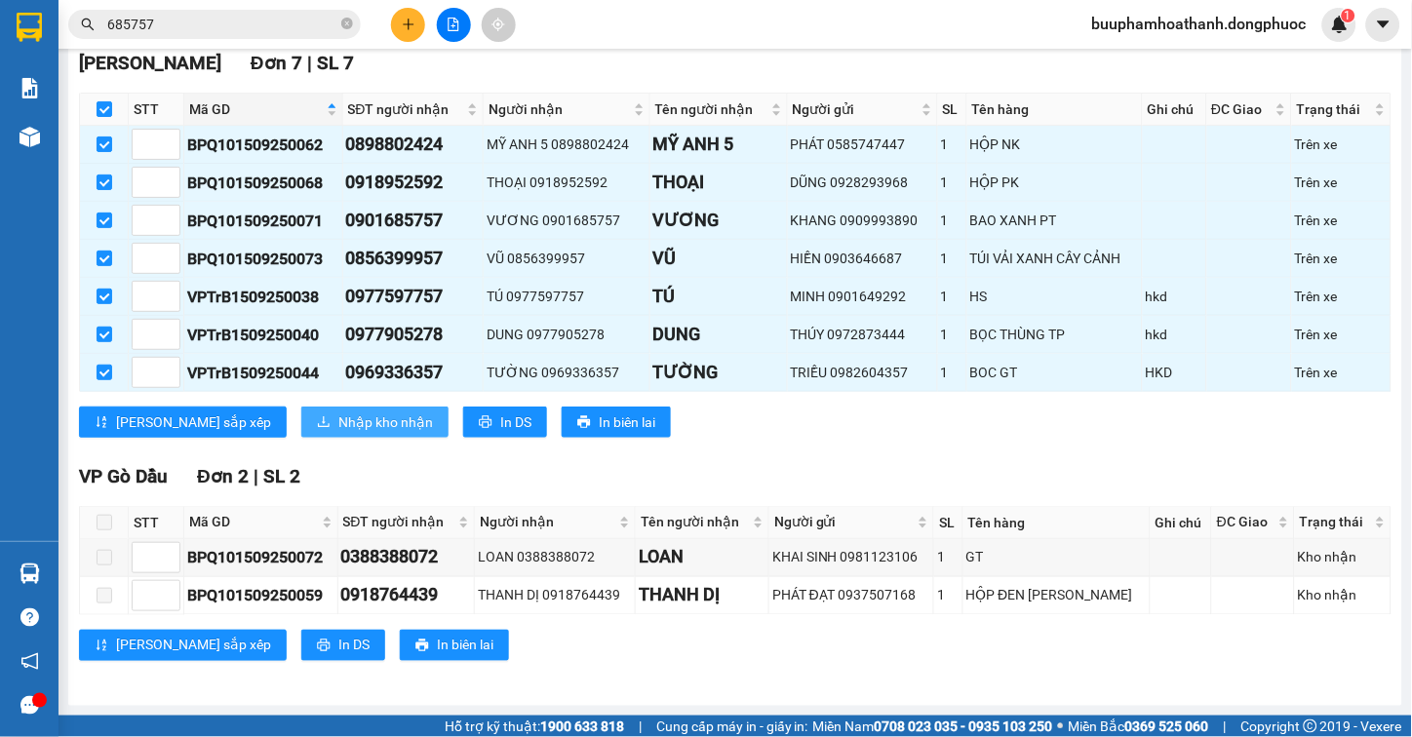
click at [324, 407] on button "Nhập kho nhận" at bounding box center [374, 422] width 147 height 31
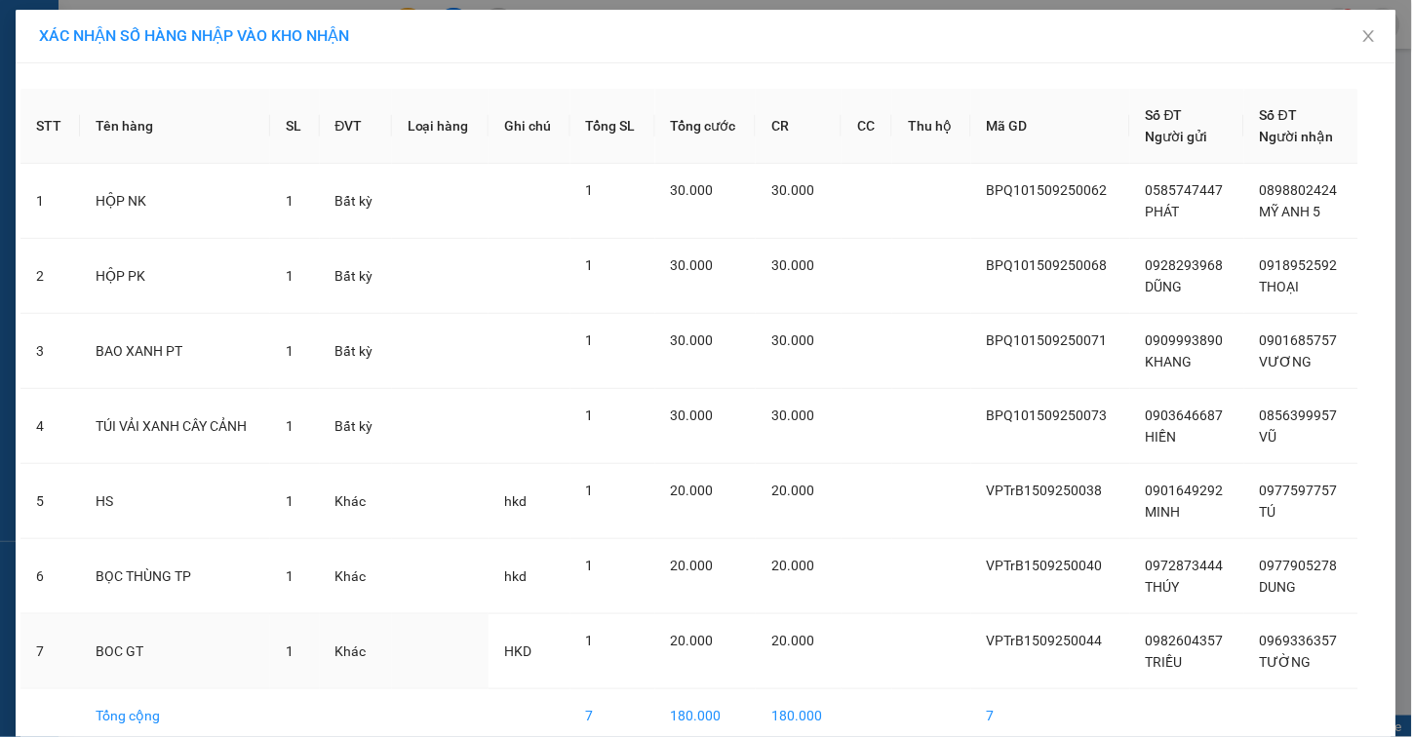
scroll to position [94, 0]
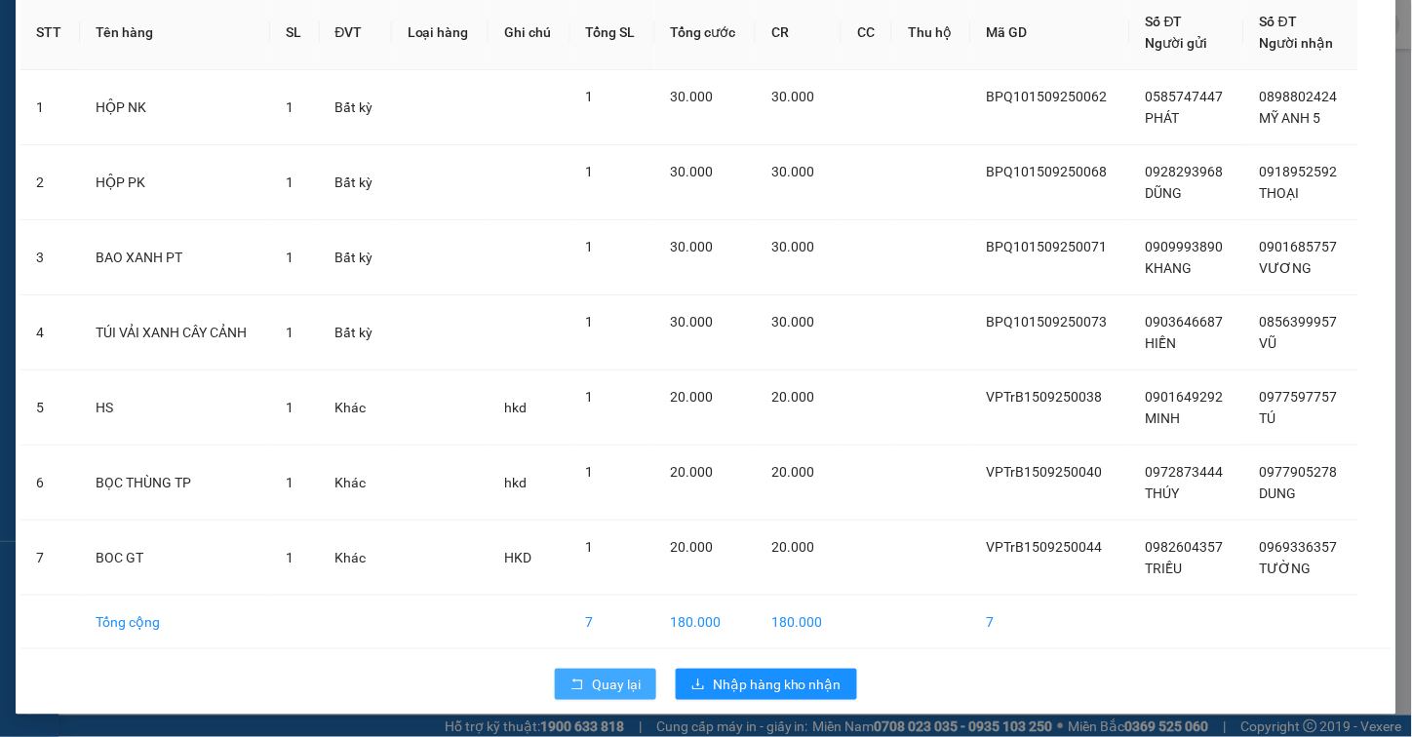
click at [600, 686] on span "Quay lại" at bounding box center [616, 684] width 49 height 21
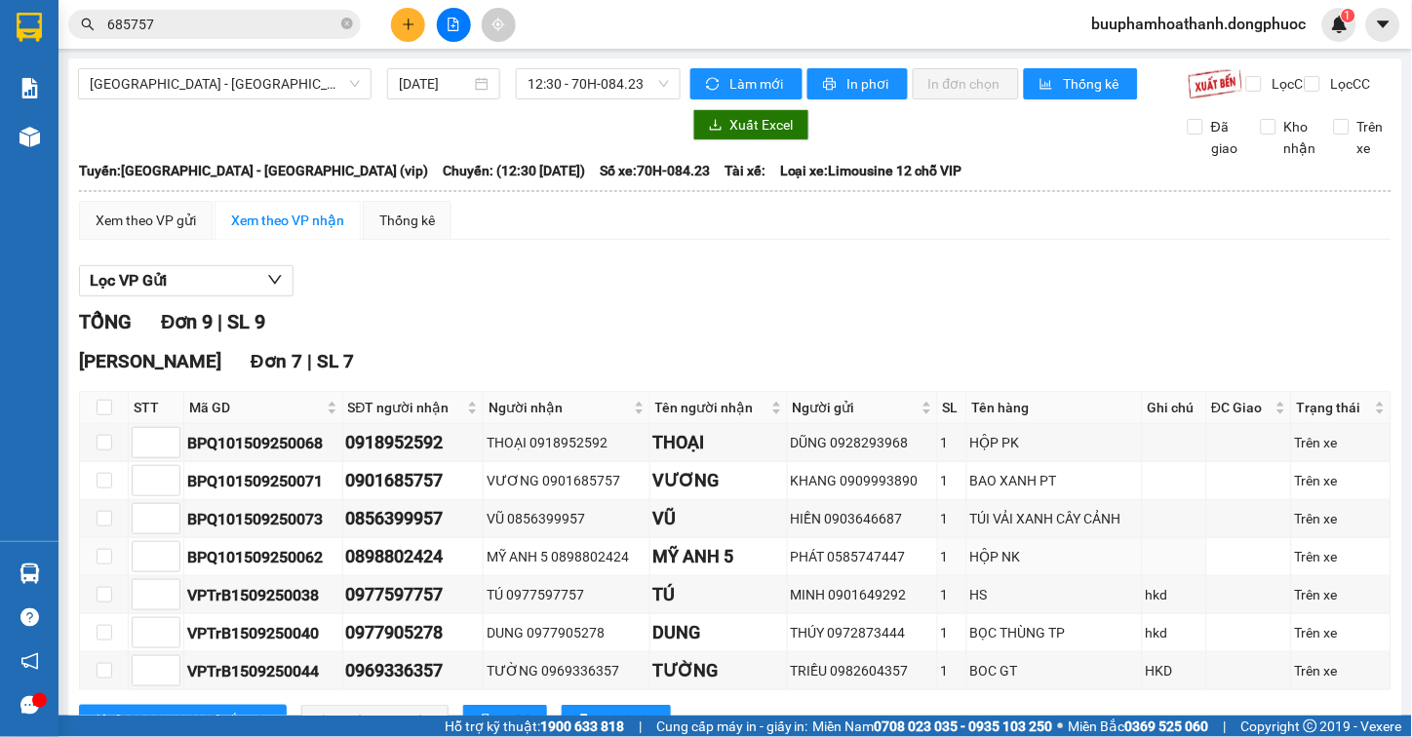
scroll to position [216, 0]
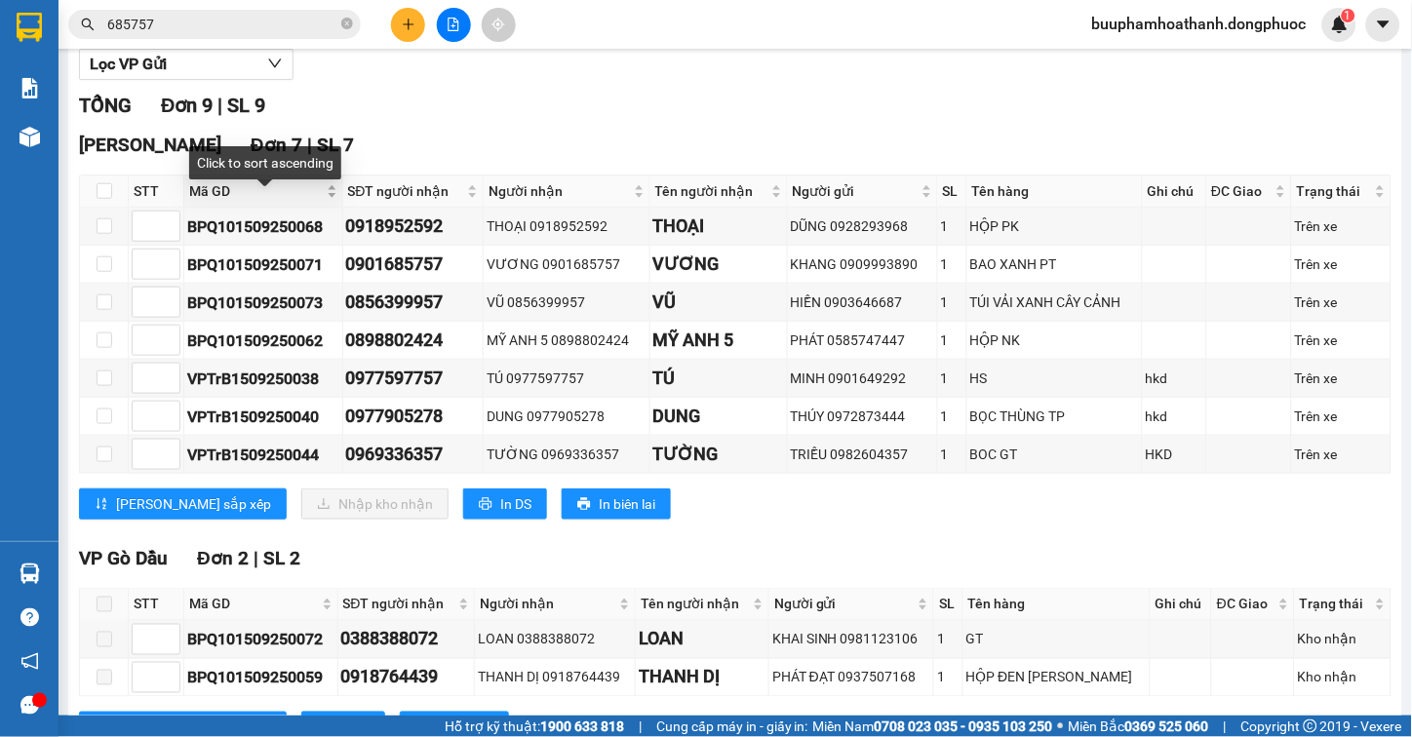
click at [198, 202] on span "Mã GD" at bounding box center [256, 190] width 134 height 21
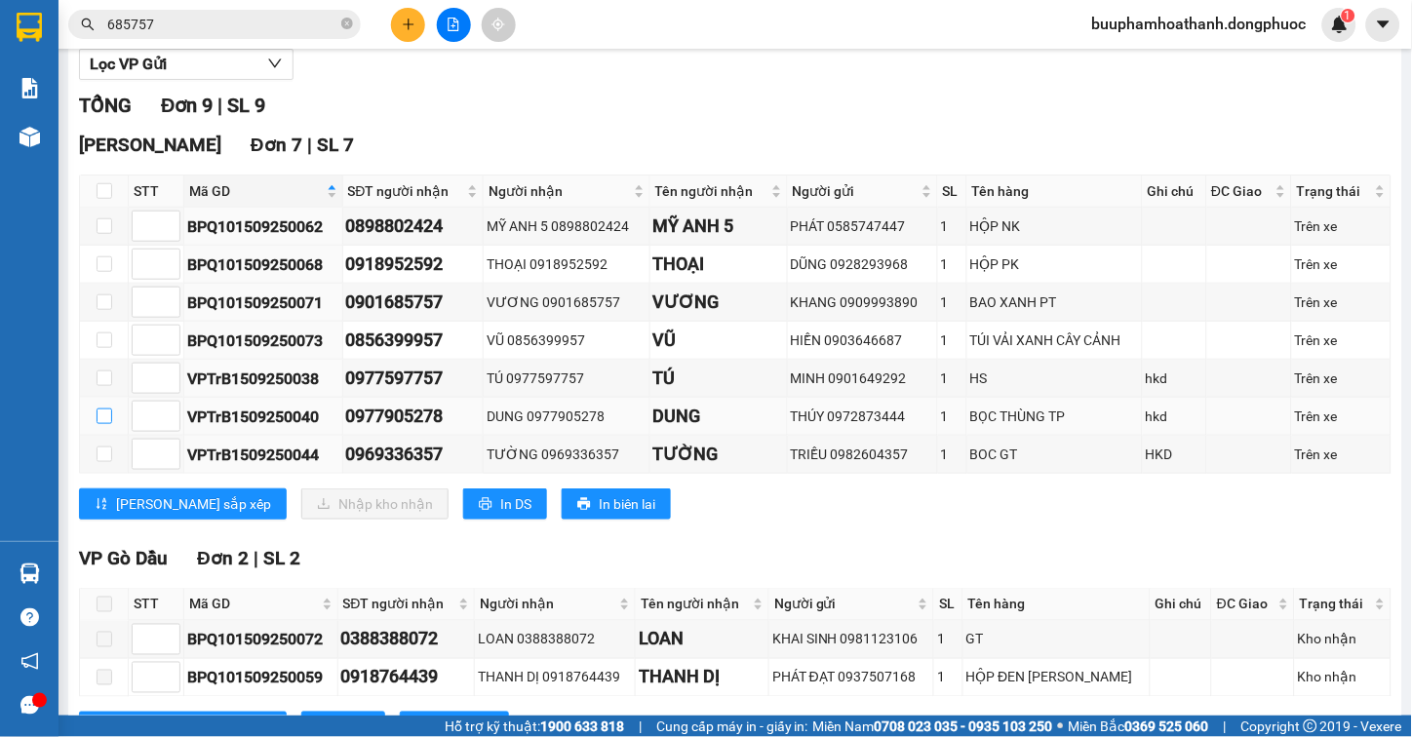
click at [98, 424] on input "checkbox" at bounding box center [105, 417] width 16 height 16
checkbox input "true"
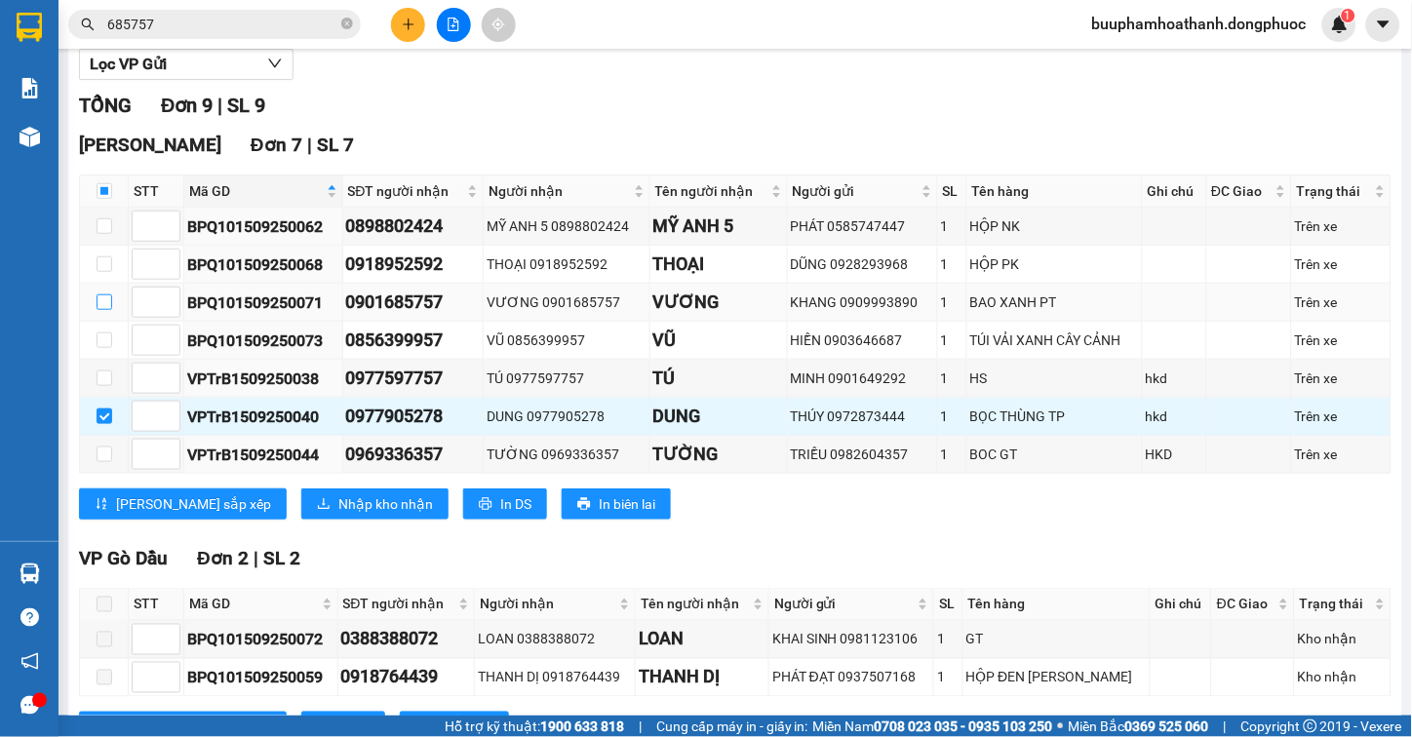
click at [102, 310] on input "checkbox" at bounding box center [105, 303] width 16 height 16
checkbox input "true"
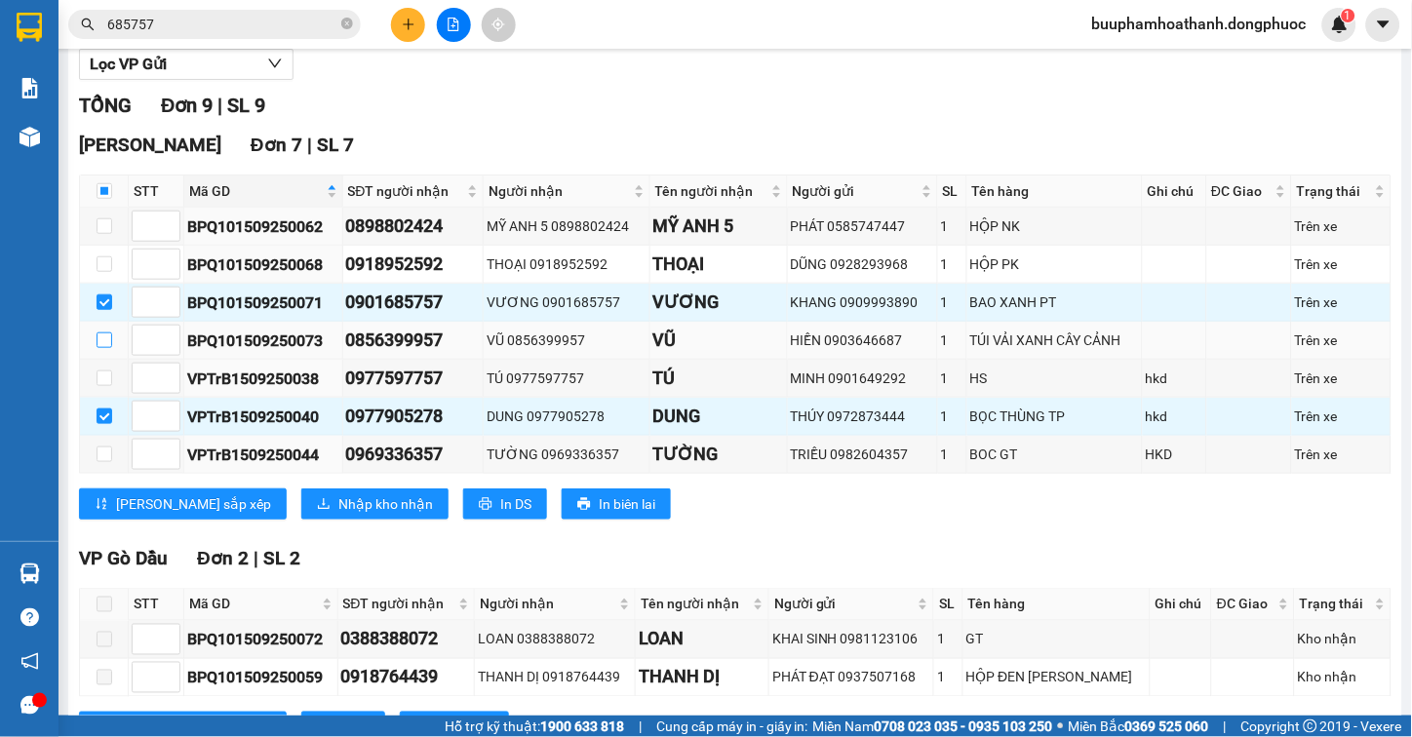
click at [105, 348] on input "checkbox" at bounding box center [105, 341] width 16 height 16
checkbox input "true"
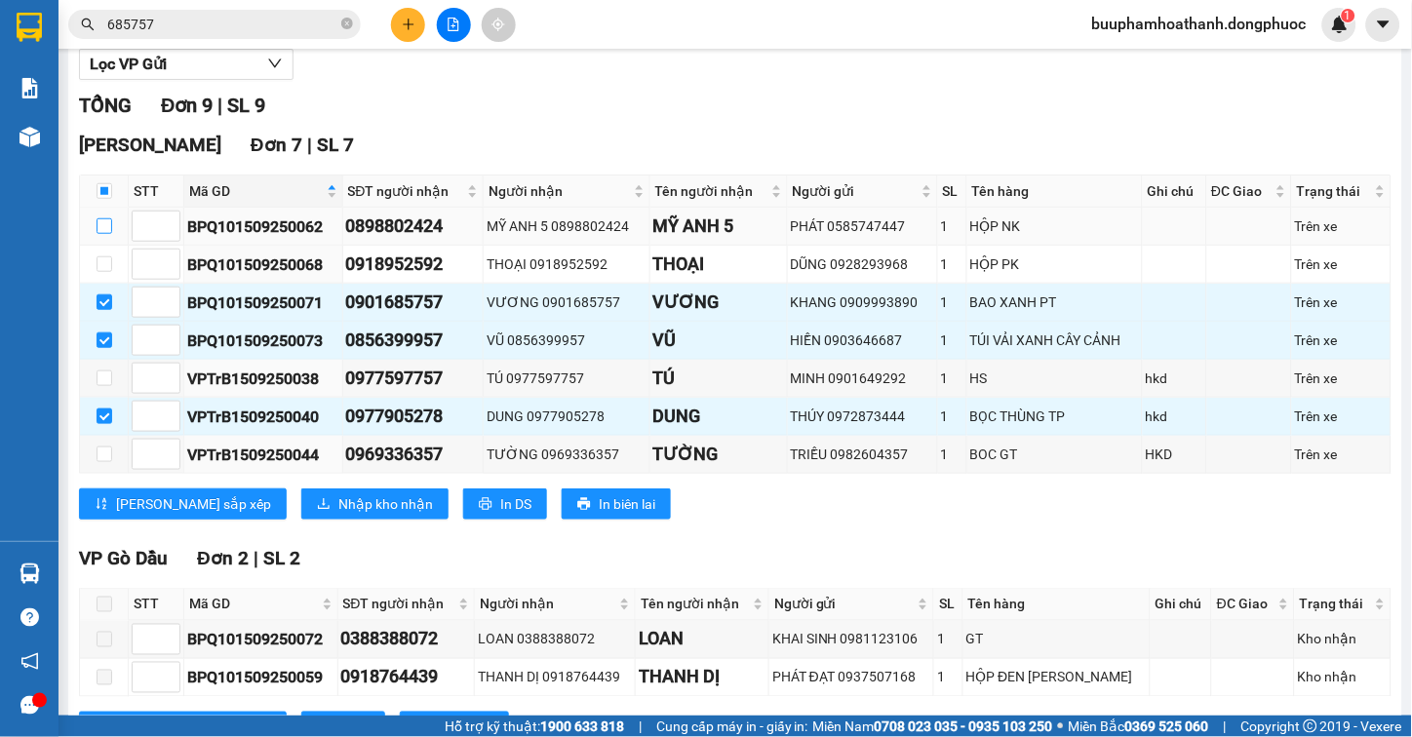
click at [108, 234] on input "checkbox" at bounding box center [105, 226] width 16 height 16
checkbox input "true"
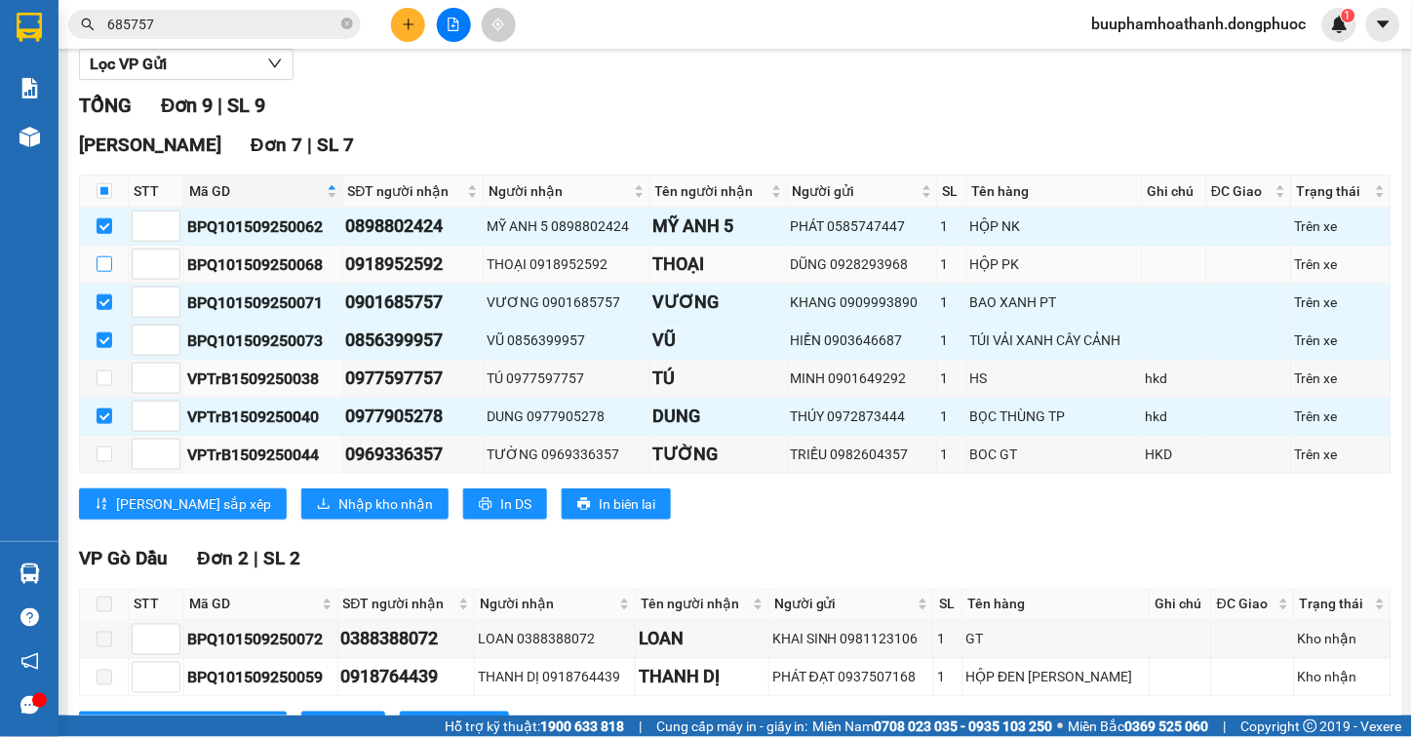
click at [97, 272] on input "checkbox" at bounding box center [105, 264] width 16 height 16
checkbox input "true"
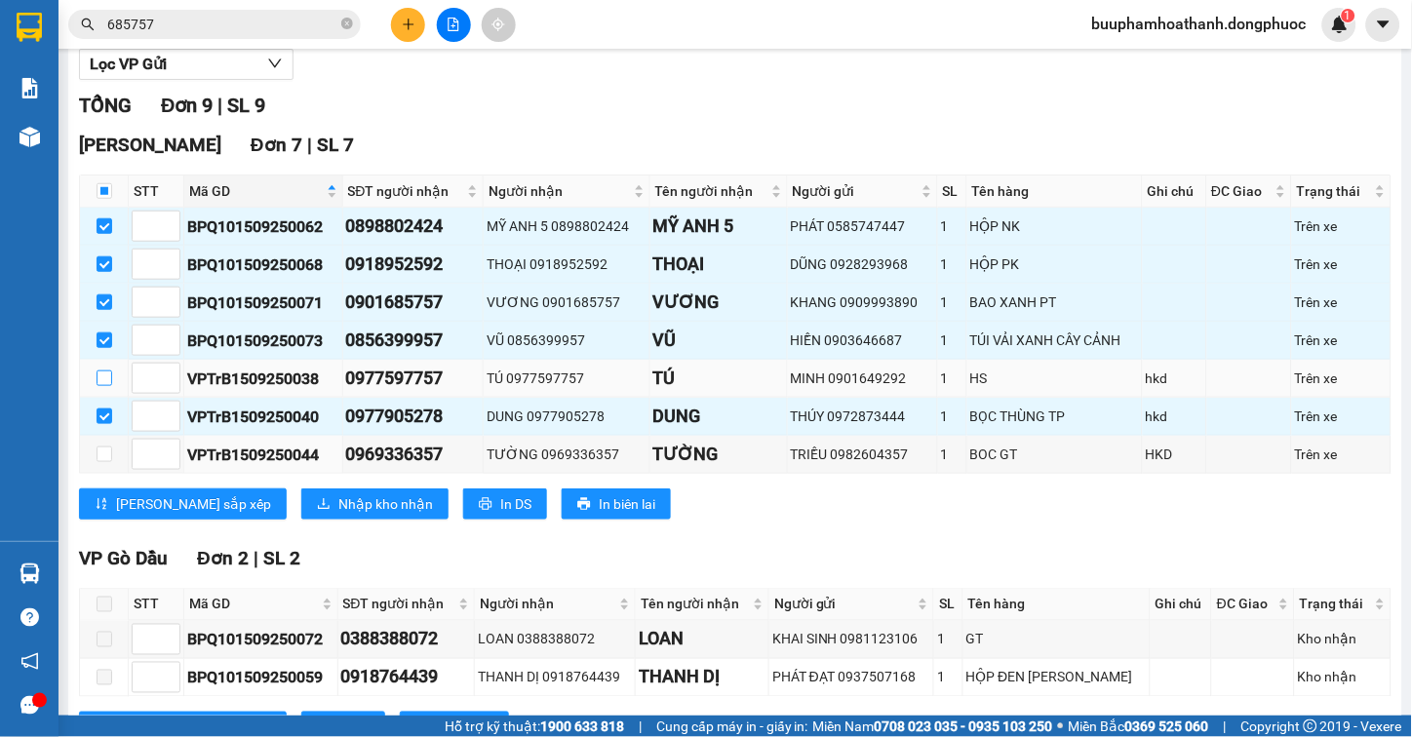
click at [97, 386] on input "checkbox" at bounding box center [105, 379] width 16 height 16
checkbox input "true"
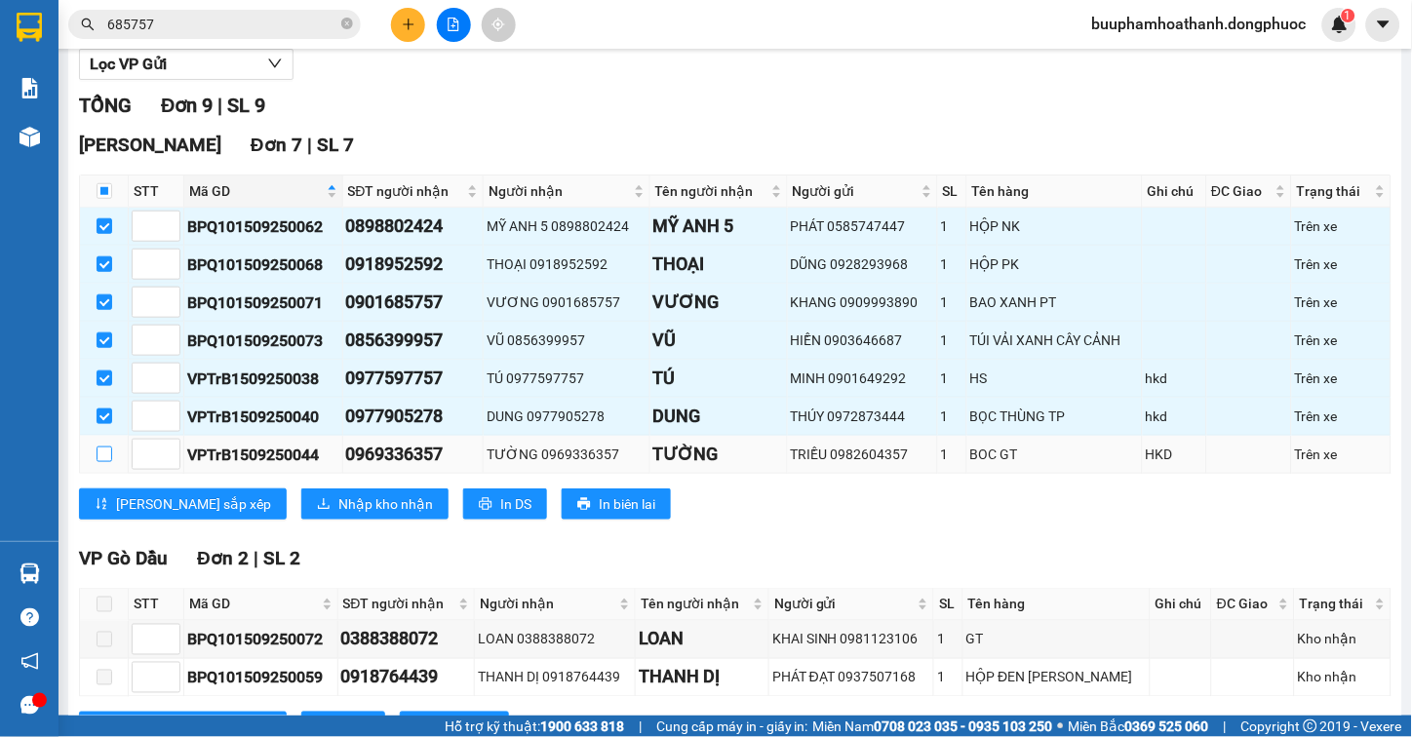
click at [101, 462] on input "checkbox" at bounding box center [105, 455] width 16 height 16
checkbox input "true"
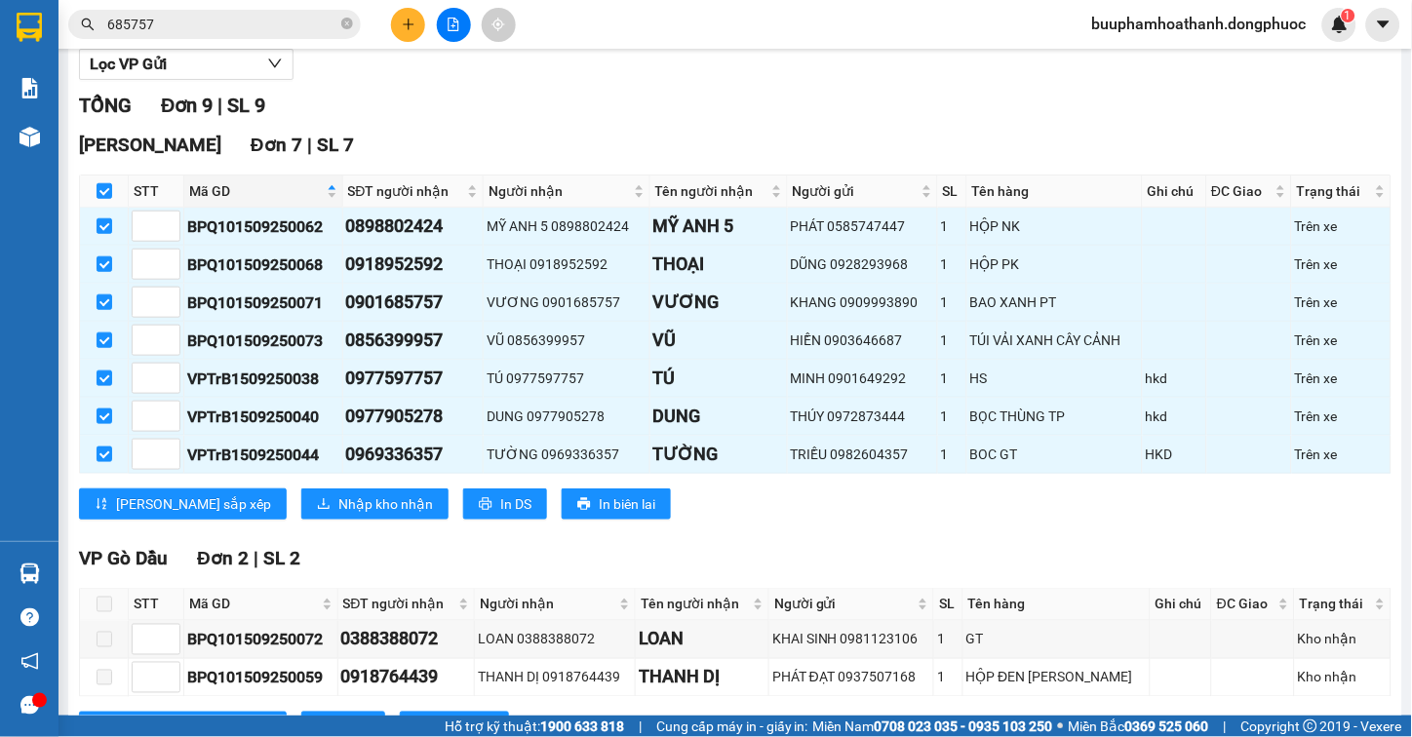
click at [290, 505] on div "Hòa Thành Đơn 7 | SL 7 STT Mã GD SĐT người nhận Người nhận Tên người nhận Người…" at bounding box center [735, 333] width 1313 height 404
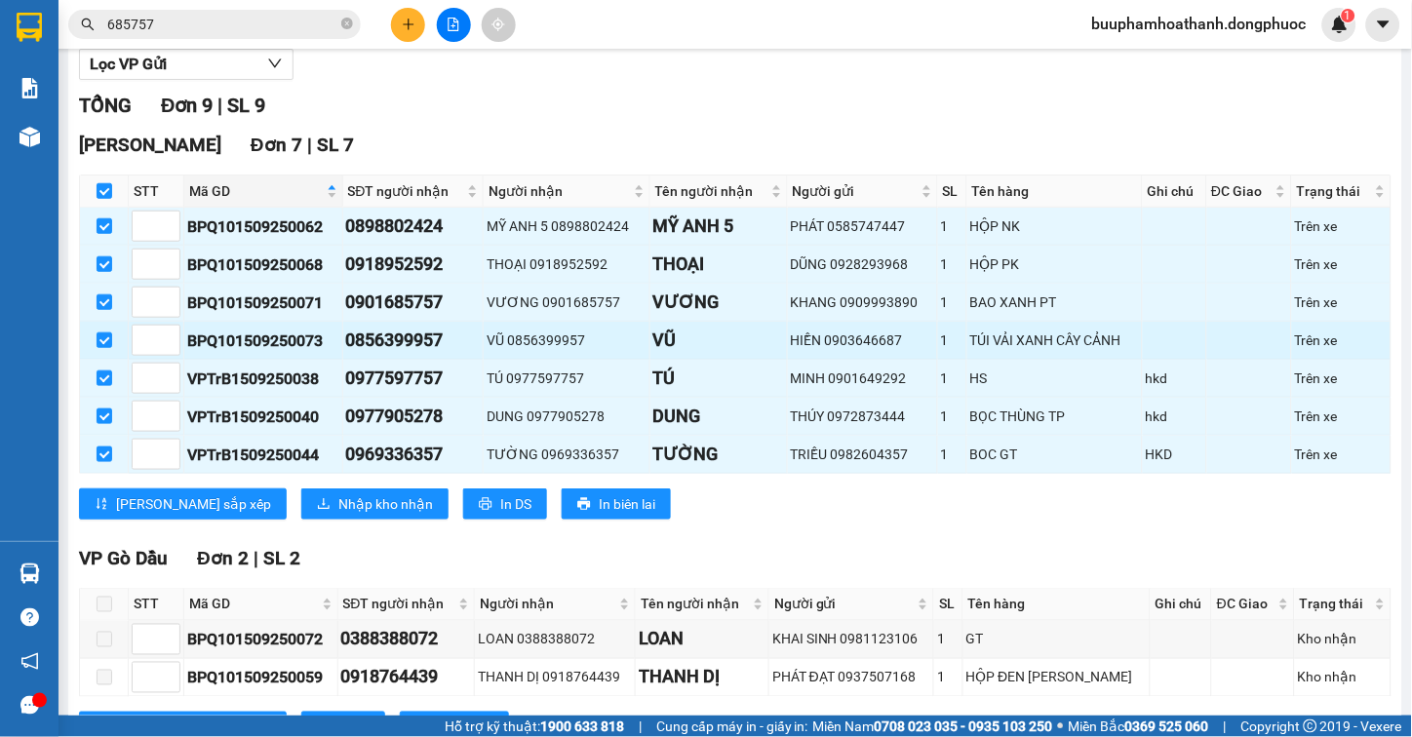
click at [376, 354] on div "0856399957" at bounding box center [413, 340] width 135 height 27
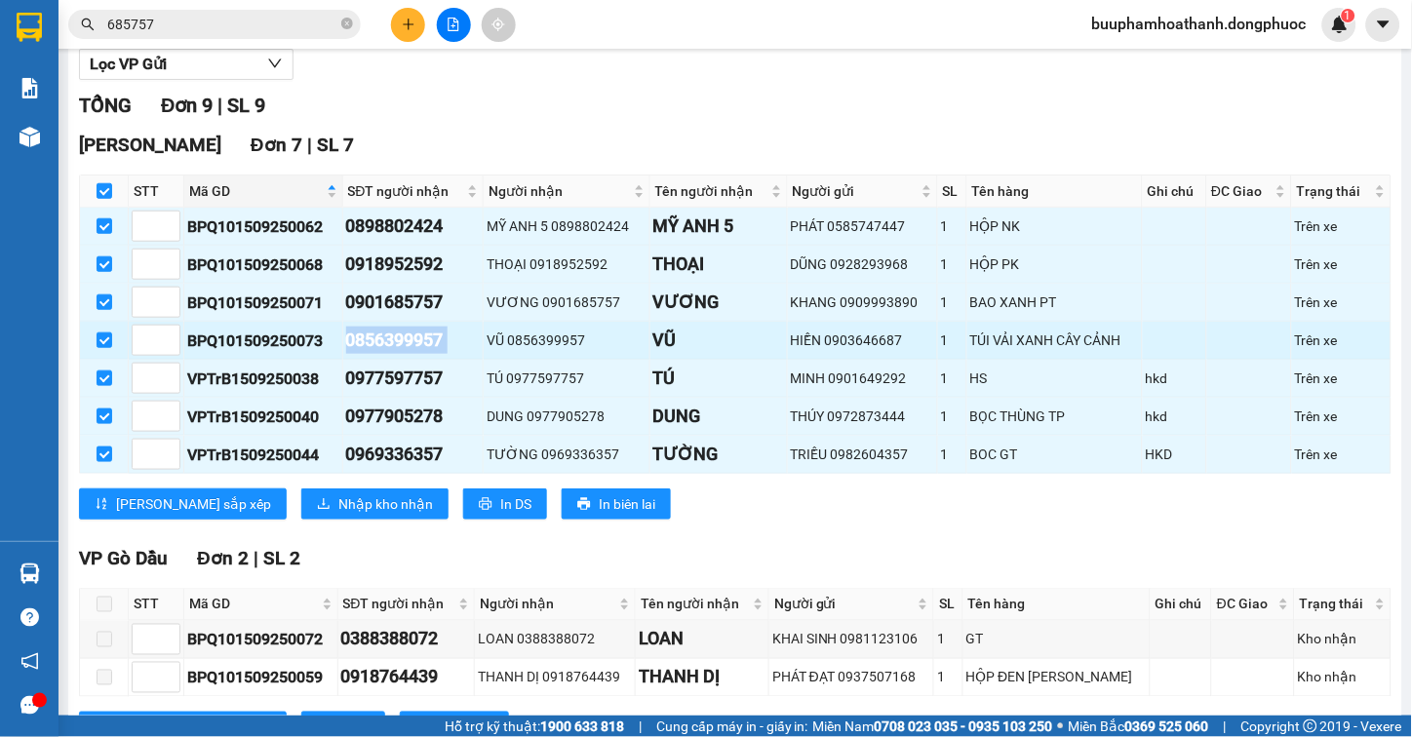
copy div "0856399957"
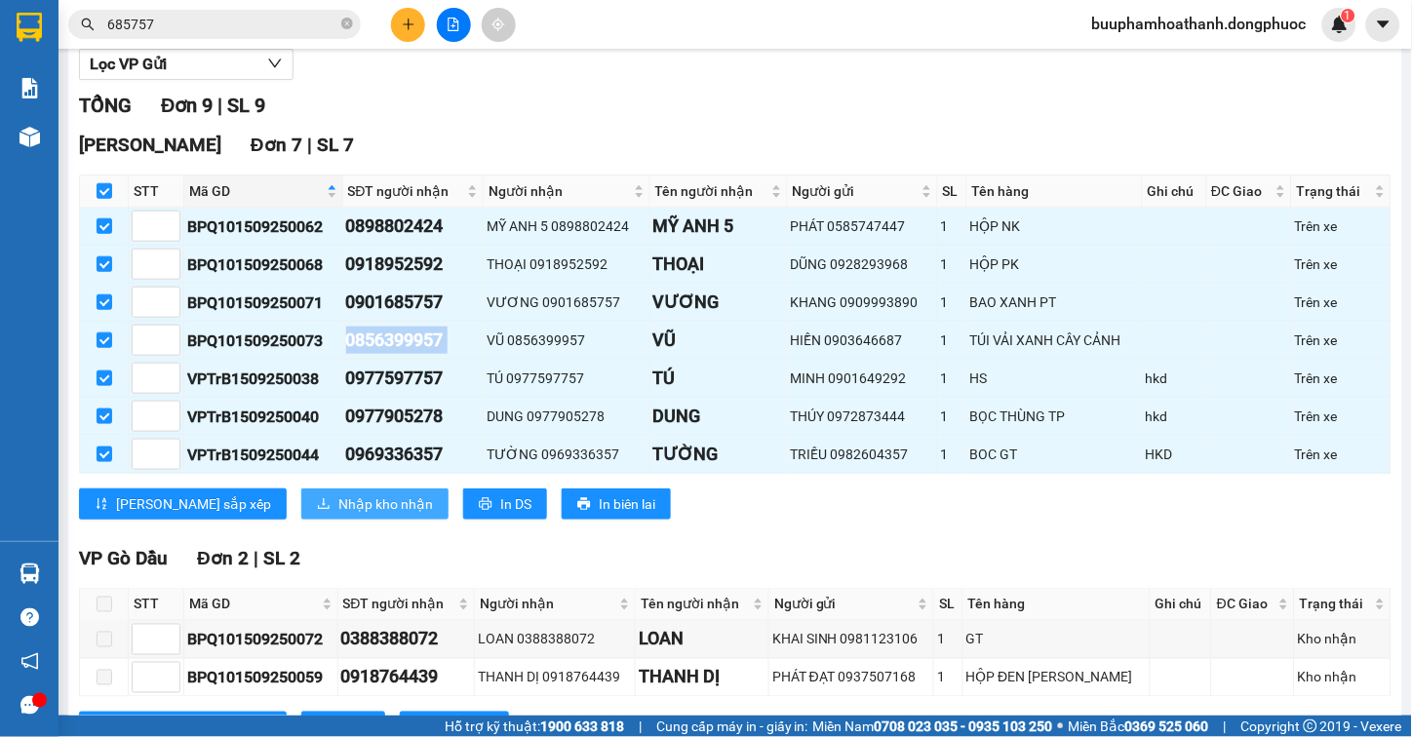
click at [334, 511] on button "Nhập kho nhận" at bounding box center [374, 504] width 147 height 31
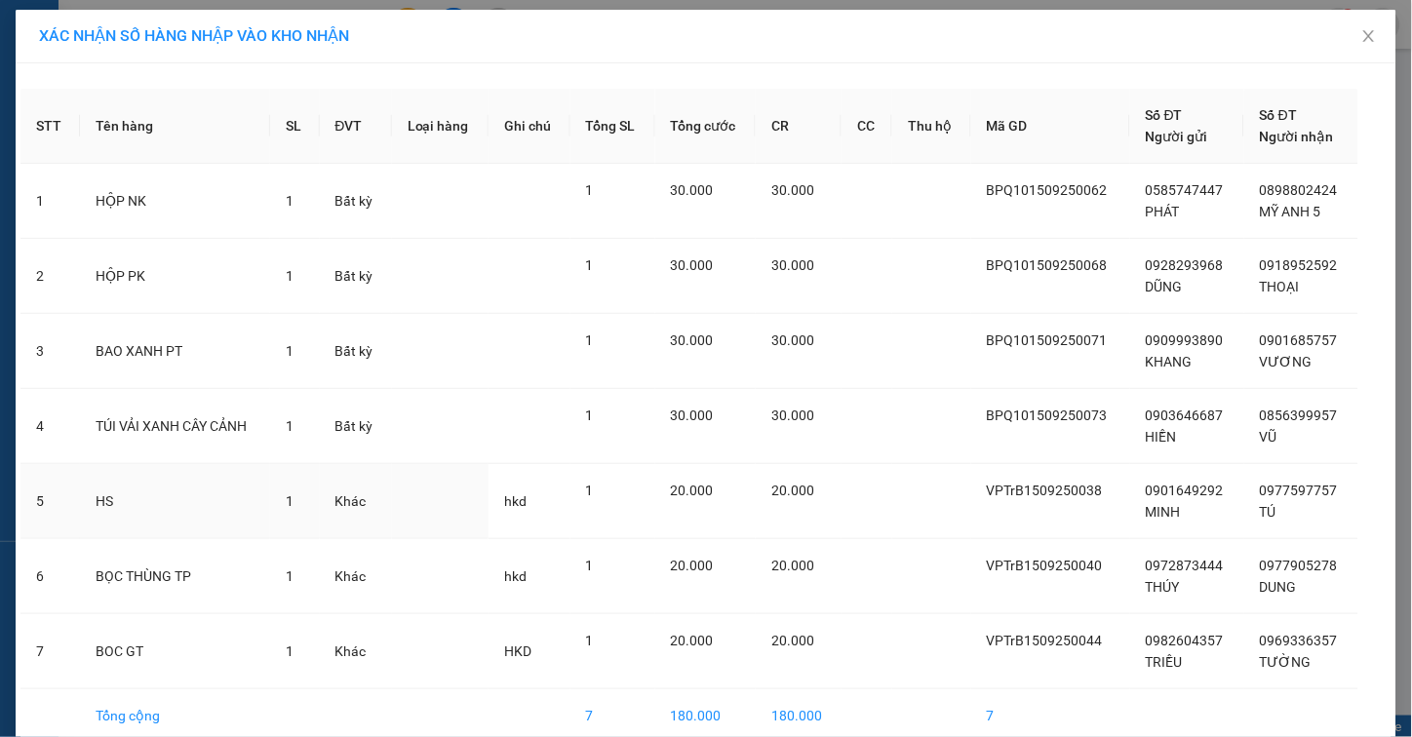
scroll to position [94, 0]
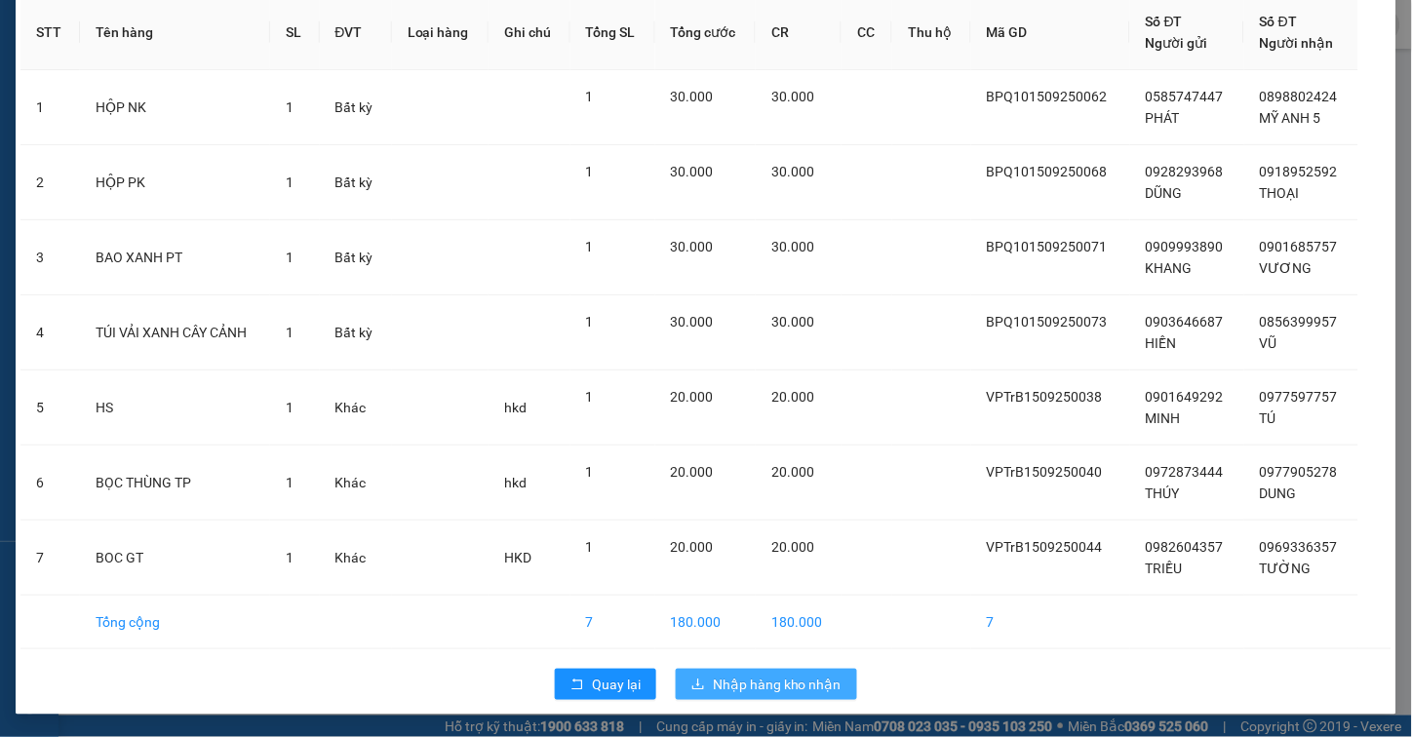
click at [782, 685] on span "Nhập hàng kho nhận" at bounding box center [777, 684] width 129 height 21
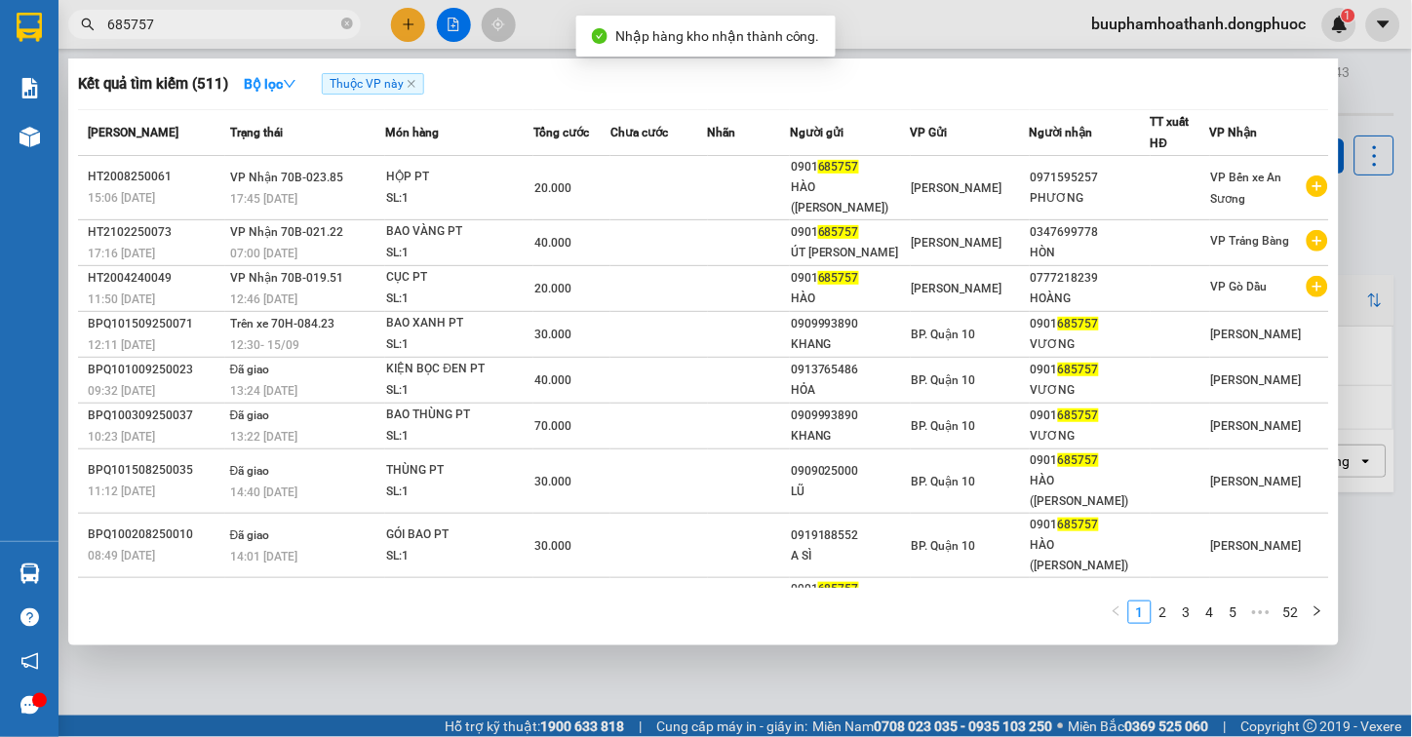
click at [203, 30] on input "685757" at bounding box center [222, 24] width 230 height 21
paste input "08563999"
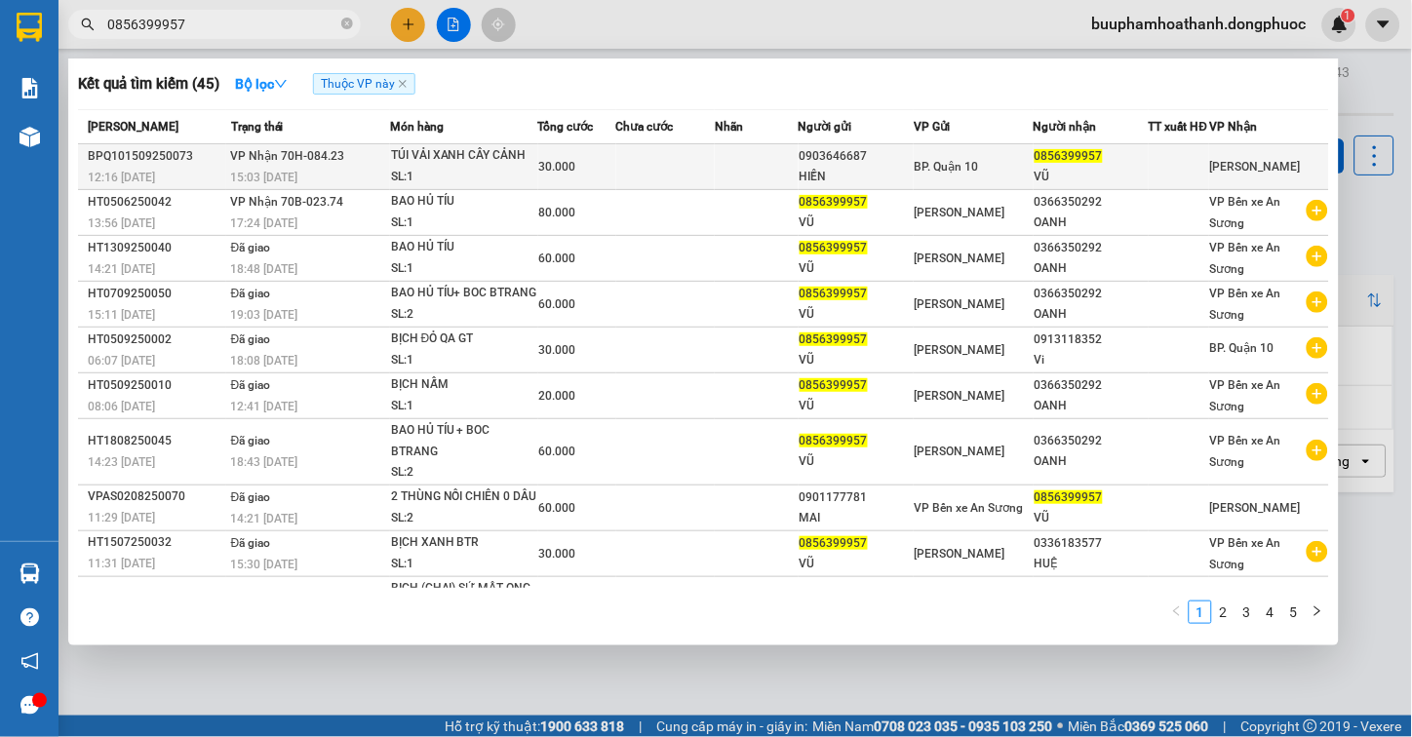
type input "0856399957"
click at [407, 162] on div "TÚI VẢI XANH CÂY CẢNH" at bounding box center [464, 155] width 146 height 21
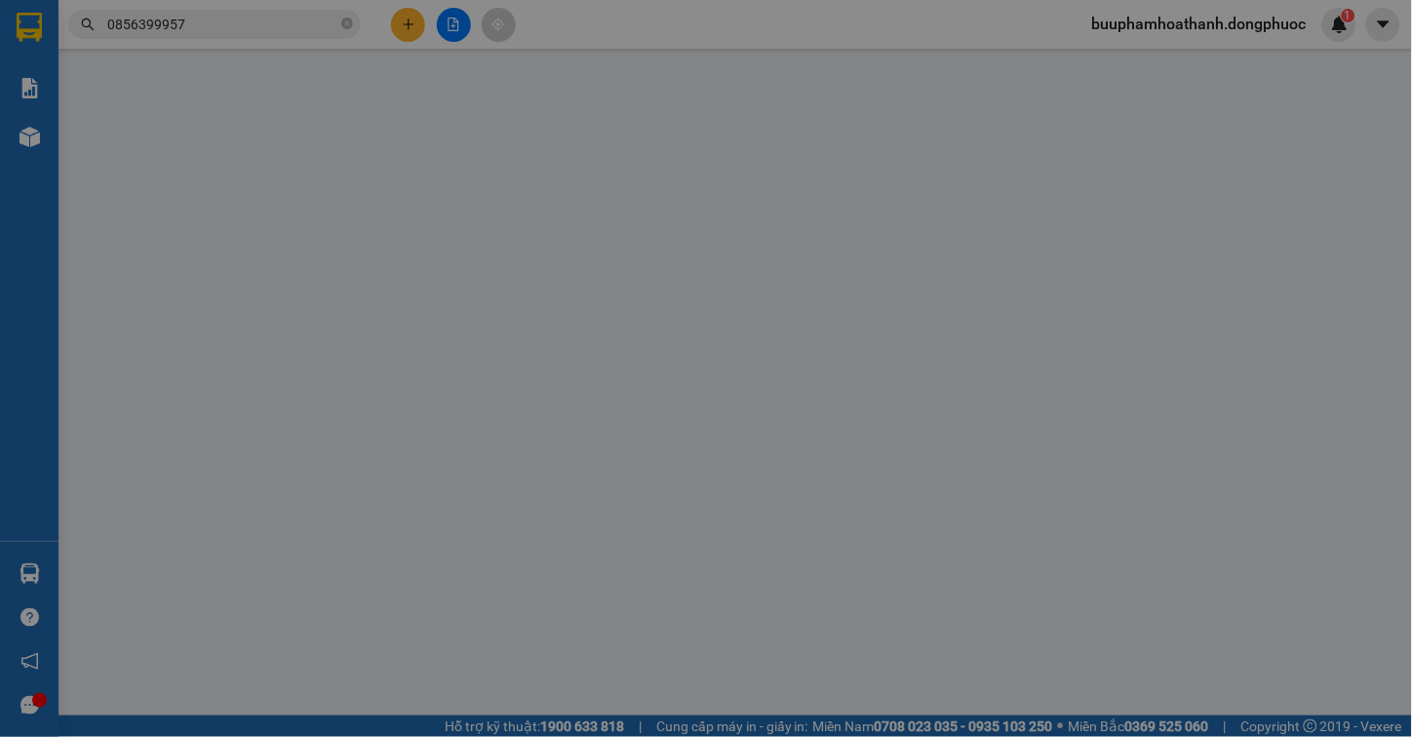
type input "0903646687"
type input "HIỀN"
type input "0856399957"
type input "VŨ"
type input "30.000"
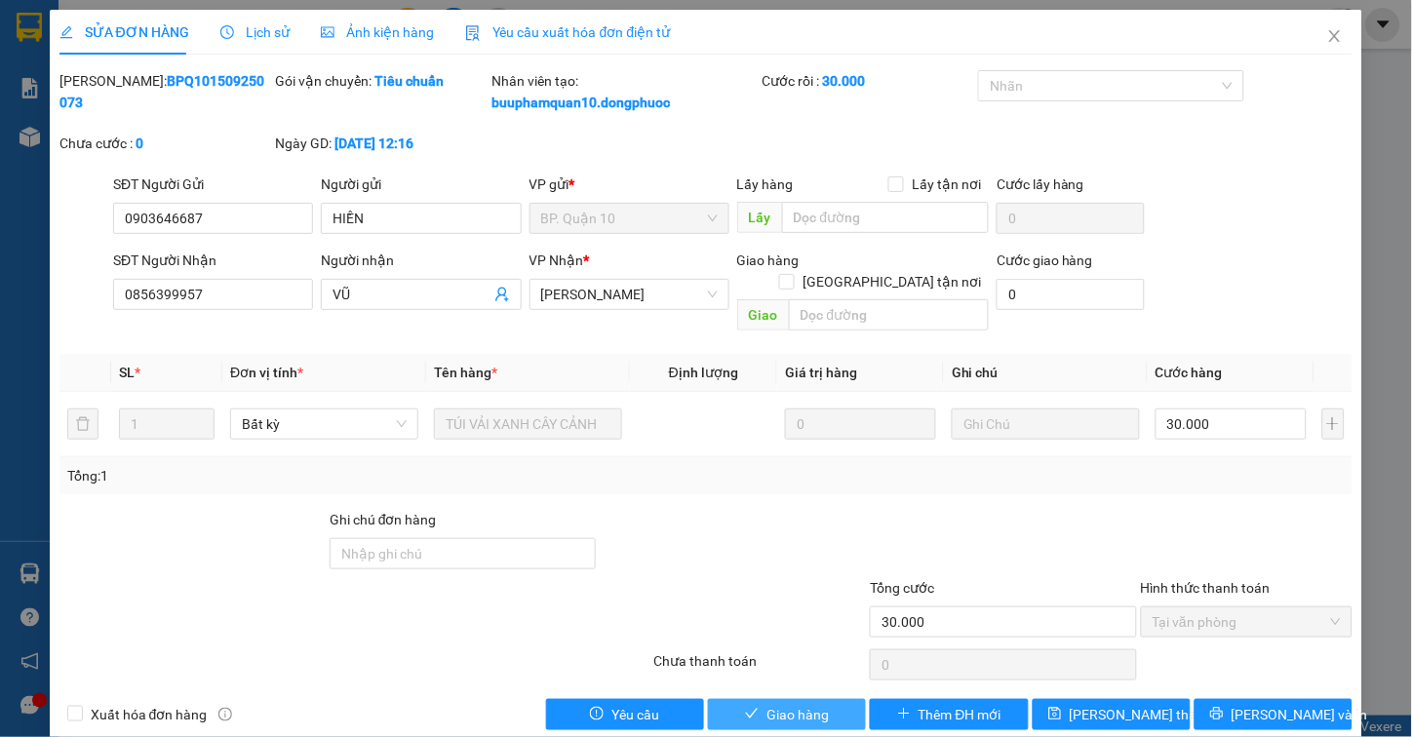
click at [726, 699] on button "Giao hàng" at bounding box center [787, 714] width 158 height 31
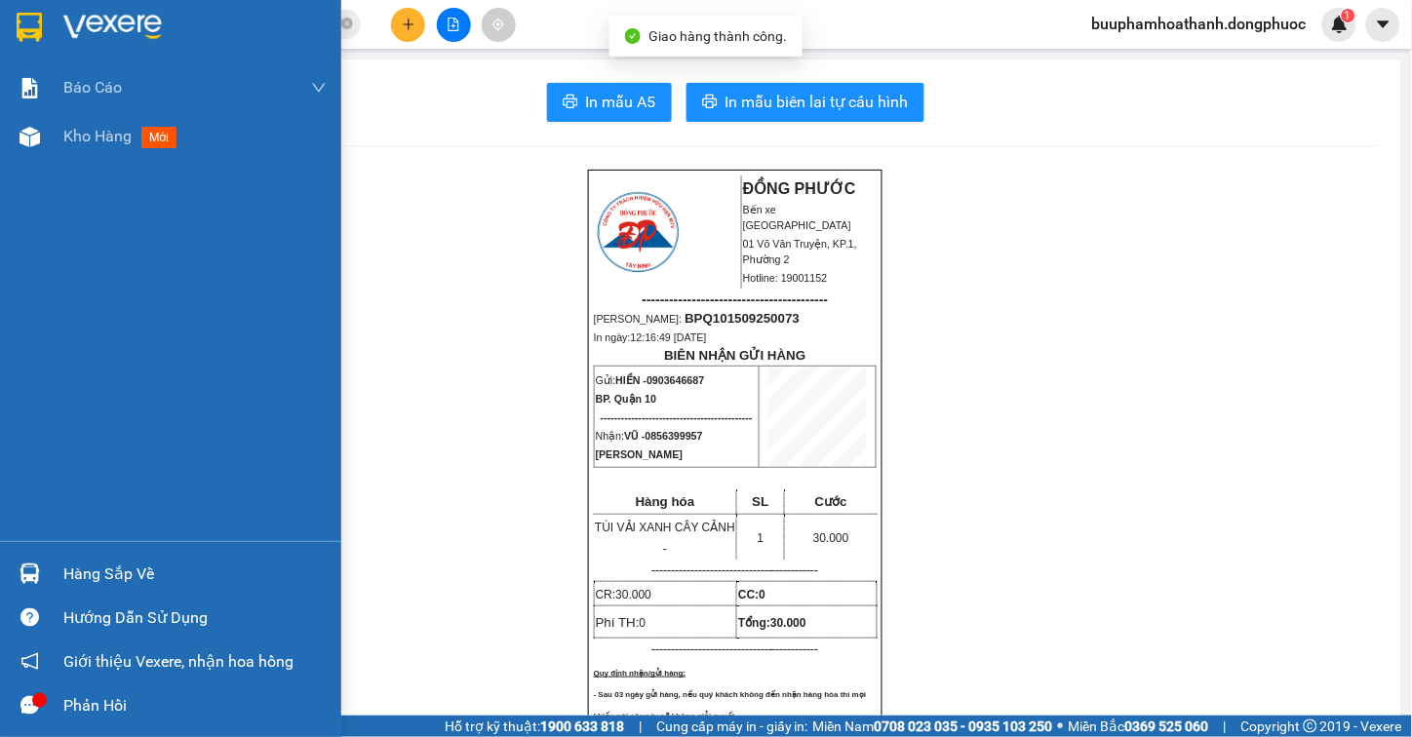
click at [57, 567] on div "Hàng sắp về" at bounding box center [170, 574] width 341 height 44
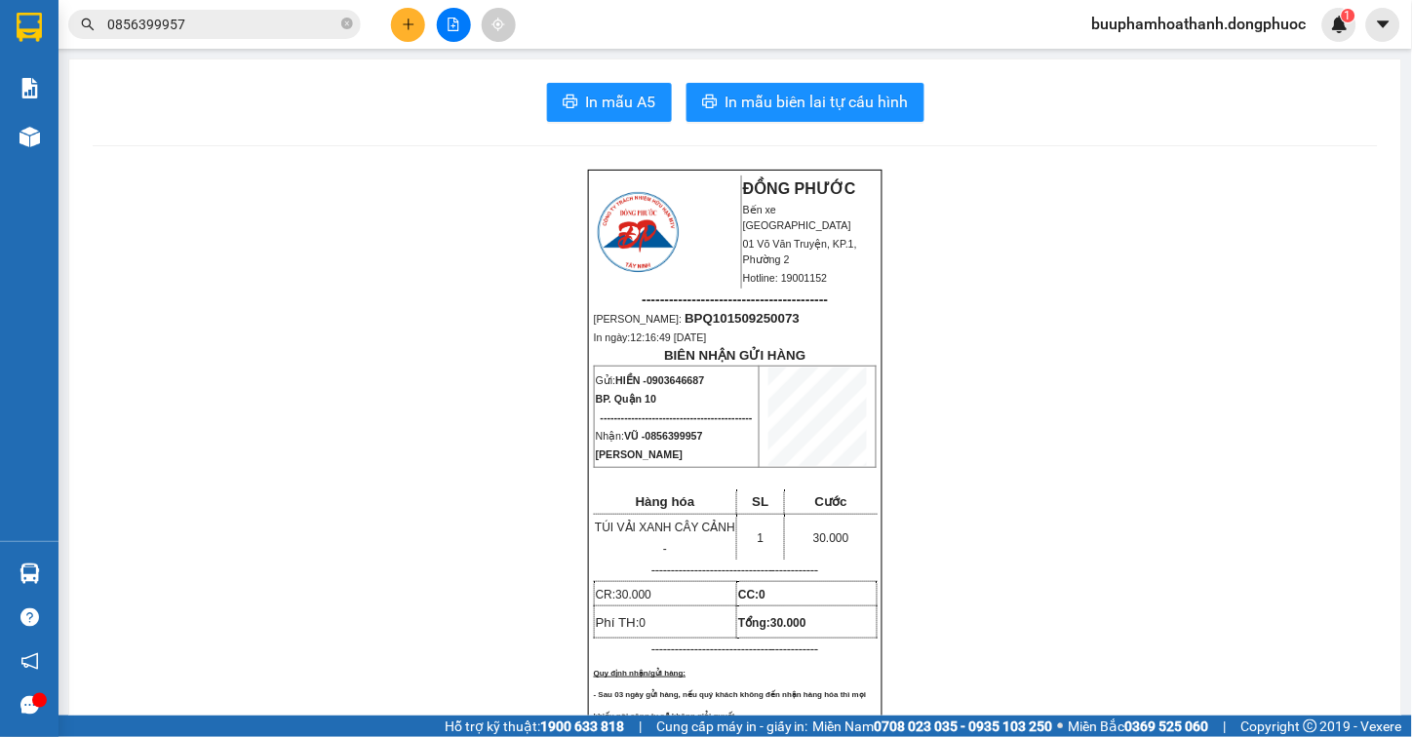
drag, startPoint x: 1087, startPoint y: 518, endPoint x: 962, endPoint y: 469, distance: 134.9
click at [1086, 519] on section "Kết quả tìm kiếm ( 45 ) Bộ lọc Thuộc VP này Mã ĐH Trạng thái Món hàng Tổng cước…" at bounding box center [706, 368] width 1412 height 737
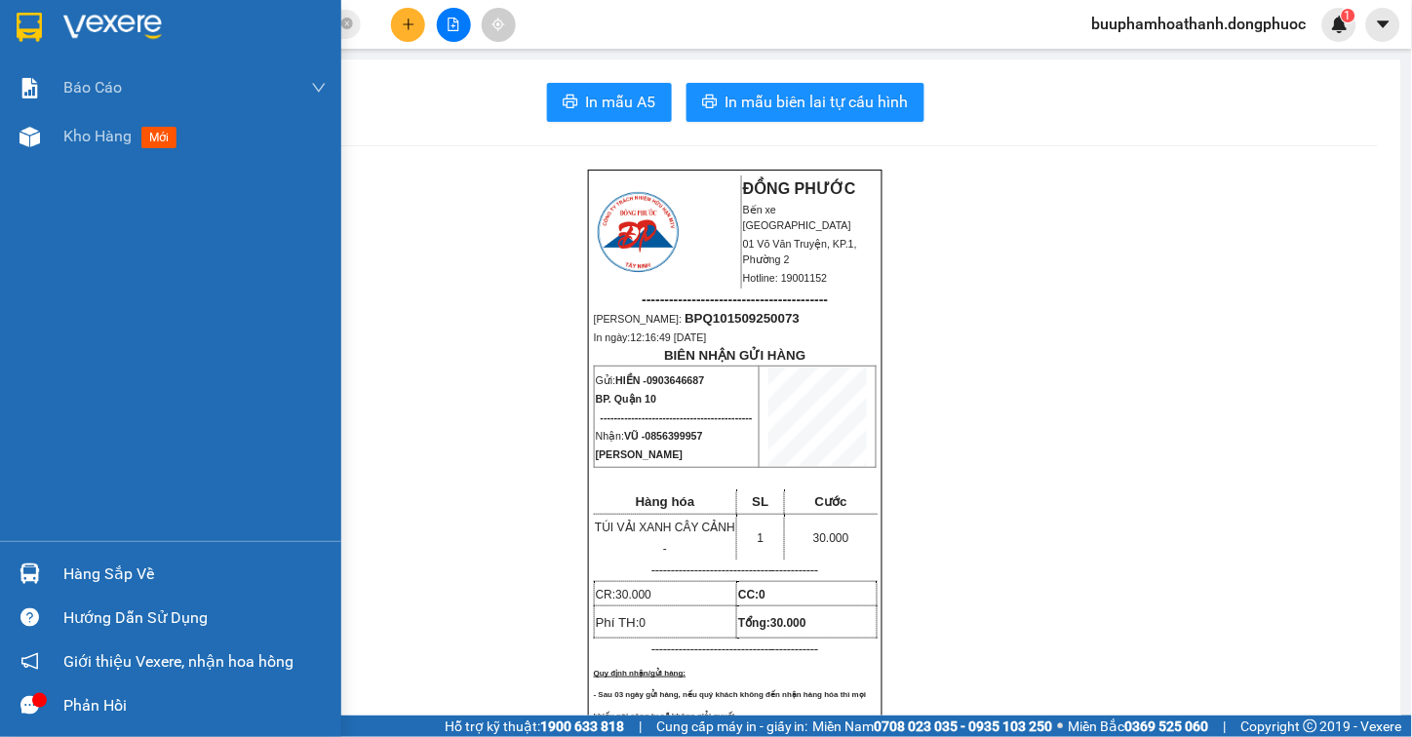
click at [41, 566] on div at bounding box center [30, 574] width 34 height 34
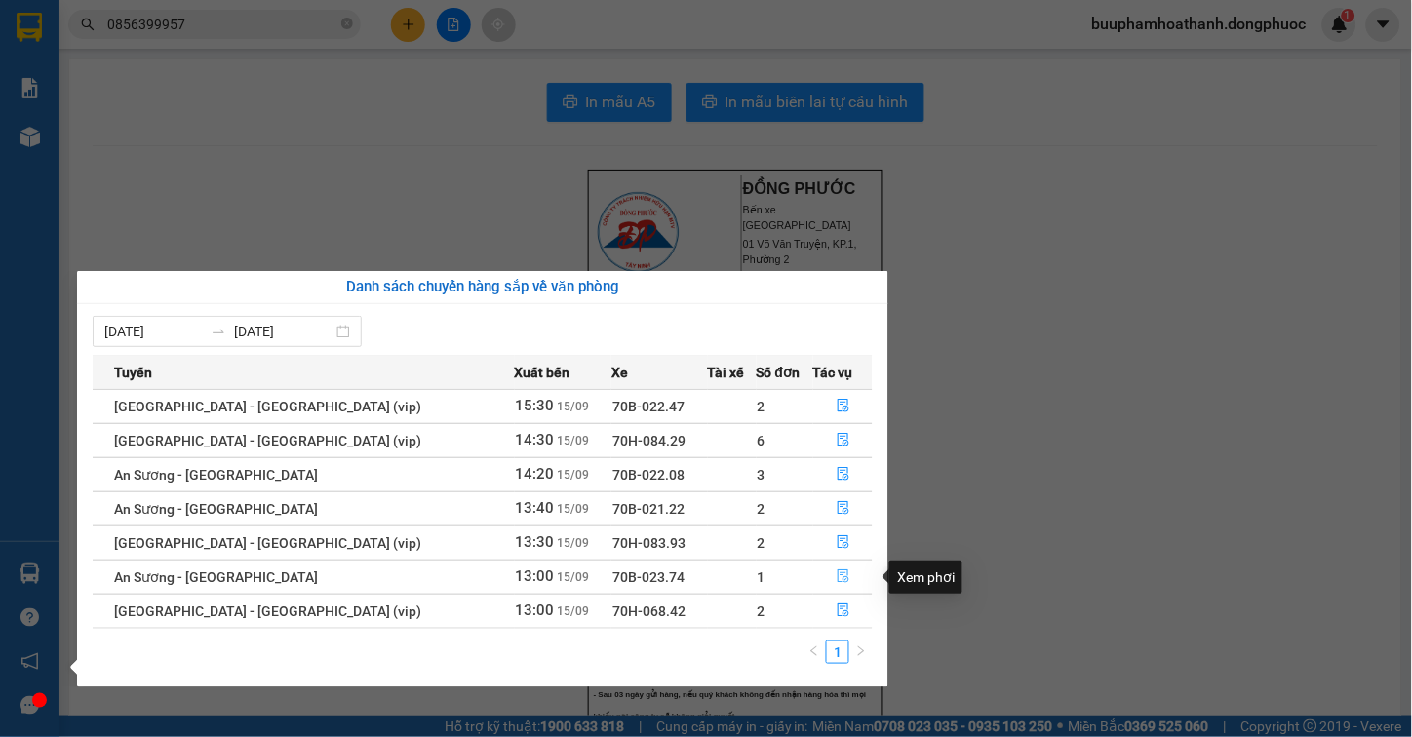
click at [838, 572] on icon "file-done" at bounding box center [844, 577] width 12 height 14
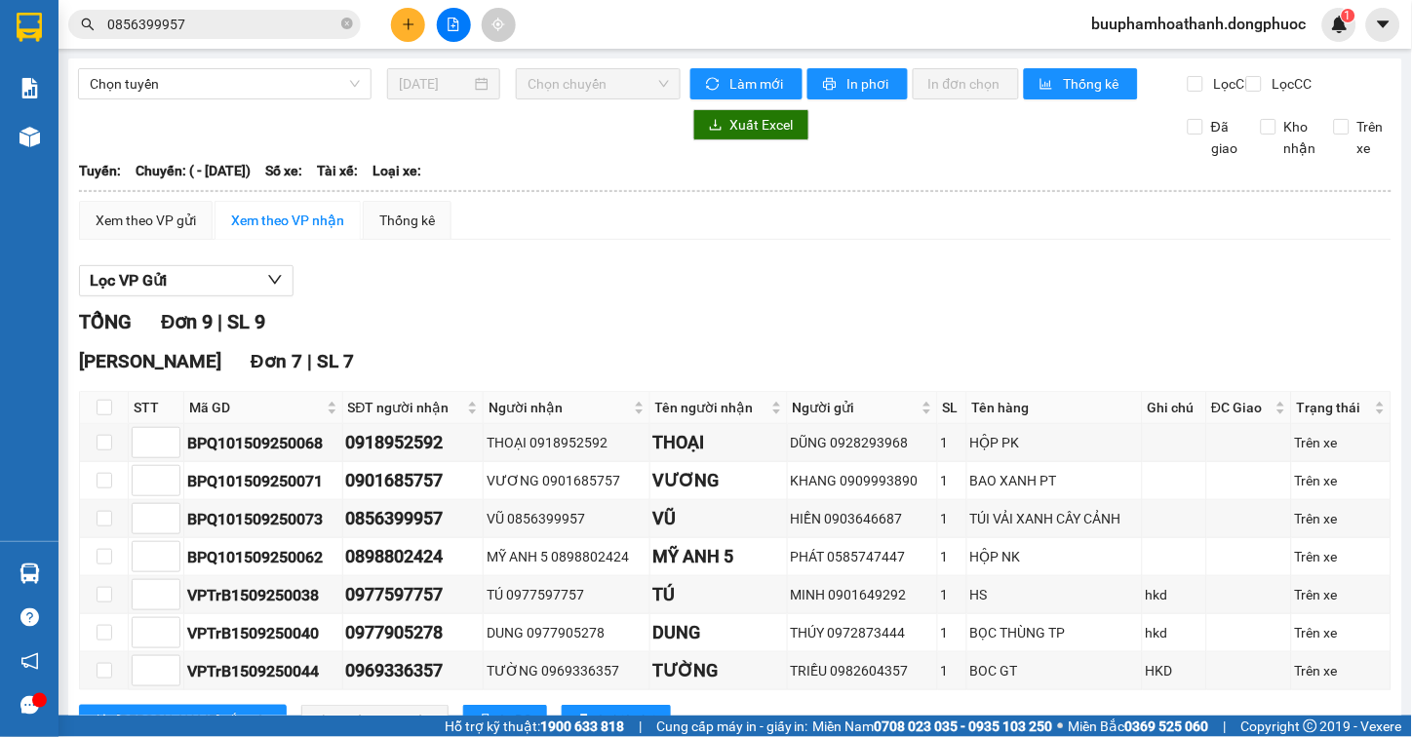
click at [586, 362] on div "TỔNG Đơn 9 | SL 9 Hòa Thành Đơn 7 | SL 7 STT Mã GD SĐT người nhận Người nhận Tê…" at bounding box center [735, 645] width 1313 height 677
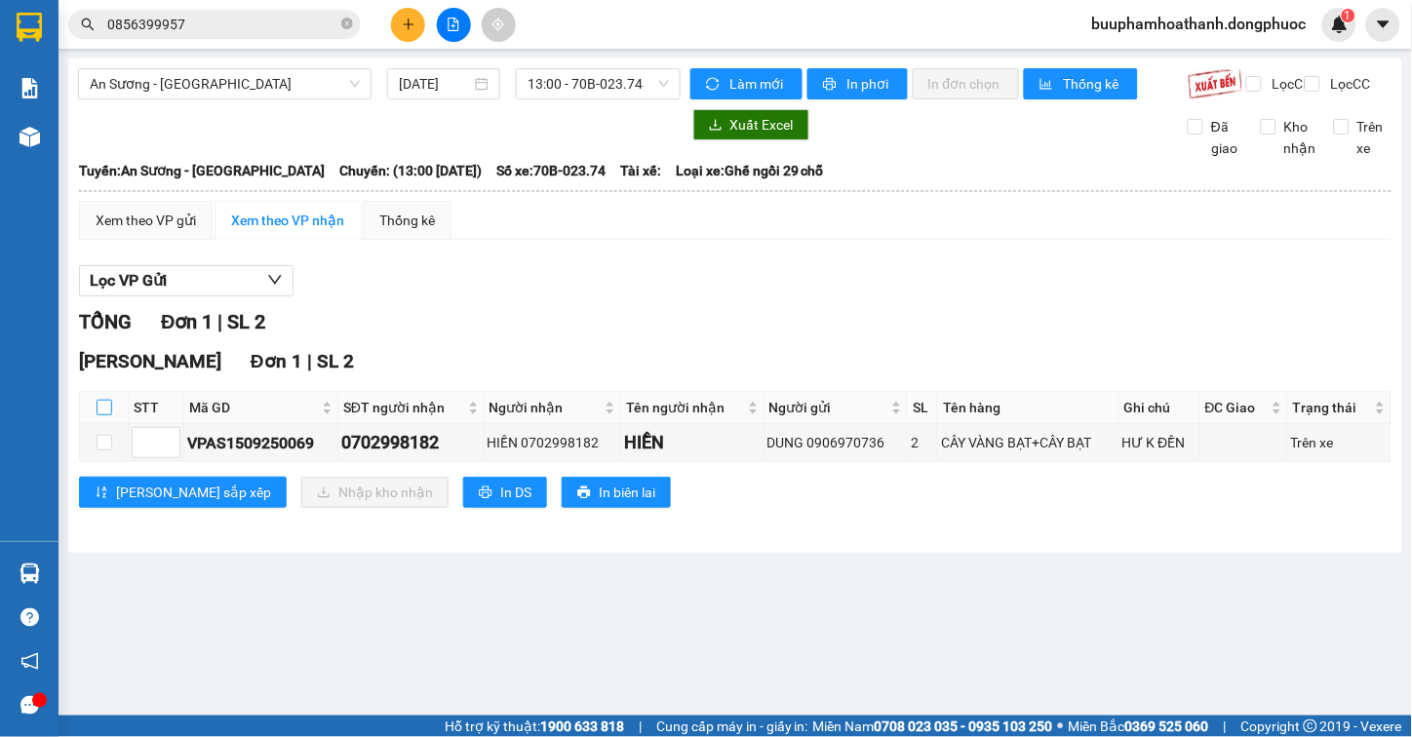
click at [107, 415] on input "checkbox" at bounding box center [105, 408] width 16 height 16
checkbox input "true"
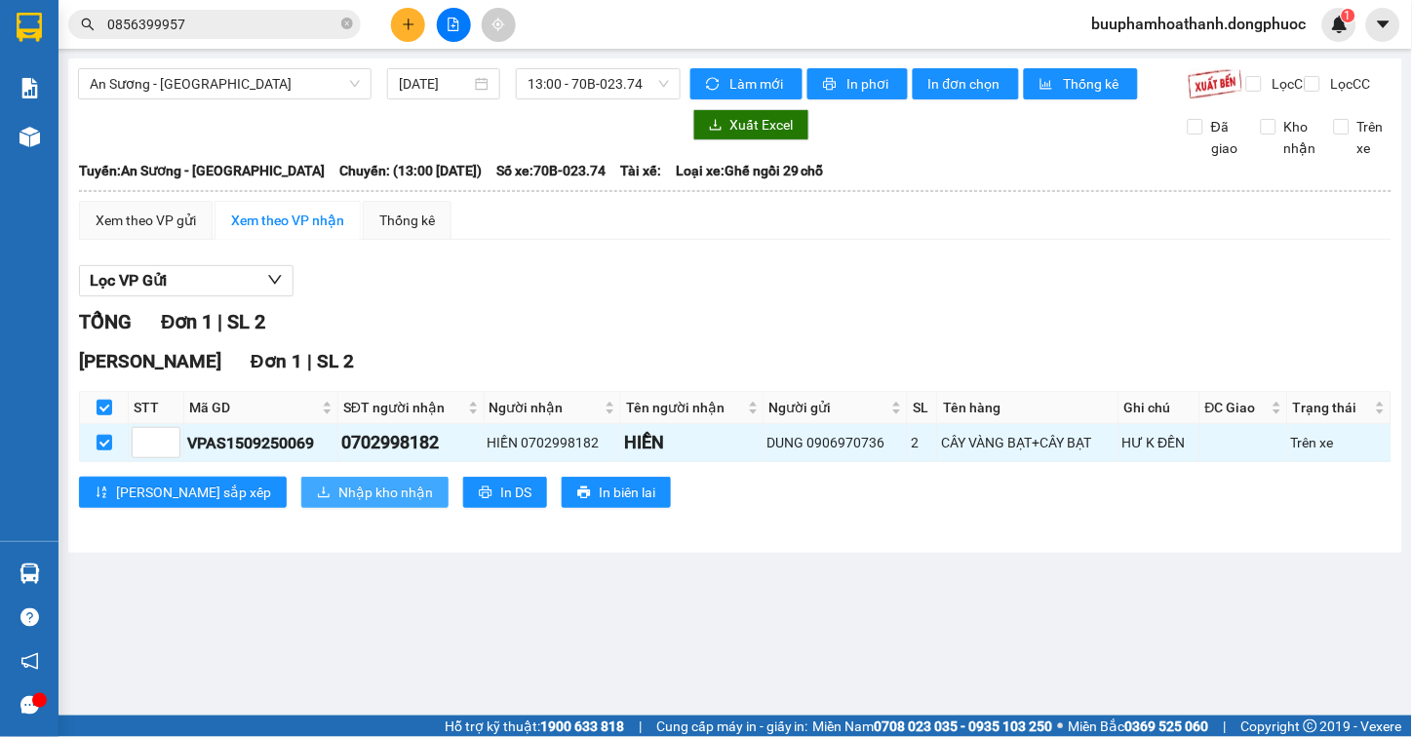
click at [301, 508] on button "Nhập kho nhận" at bounding box center [374, 492] width 147 height 31
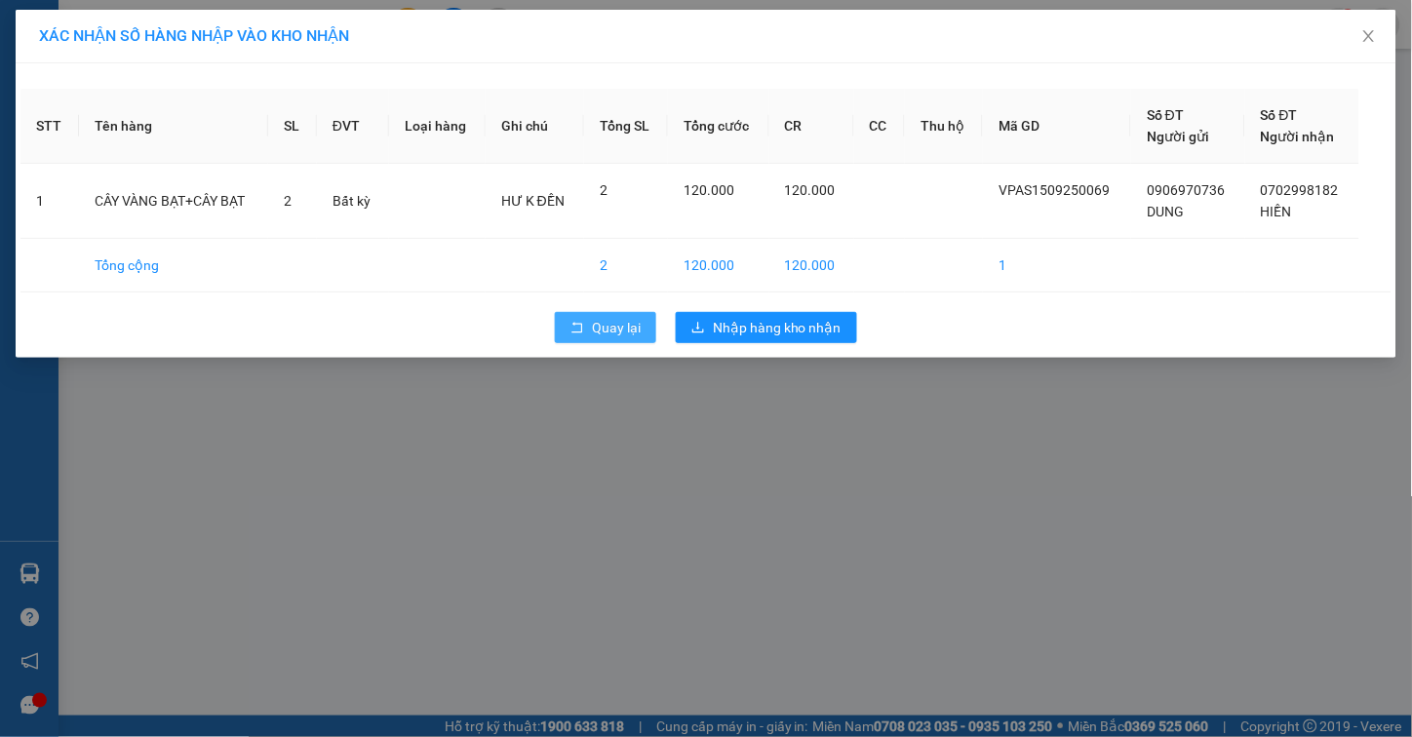
click at [617, 329] on span "Quay lại" at bounding box center [616, 327] width 49 height 21
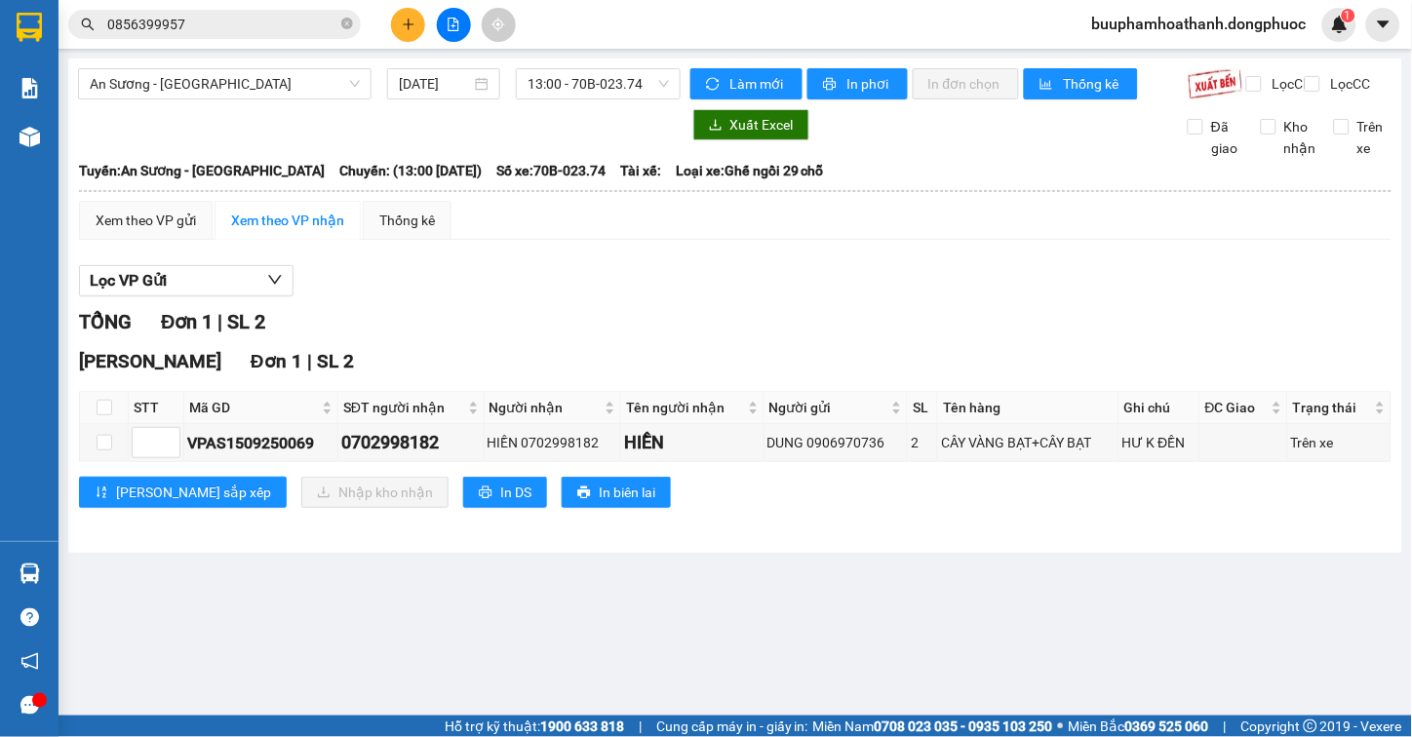
drag, startPoint x: 704, startPoint y: 573, endPoint x: 664, endPoint y: 589, distance: 42.9
click at [704, 575] on main "An Sương - Tây Ninh 15/09/2025 13:00 - 70B-023.74 Làm mới In phơi In đơn chọn T…" at bounding box center [706, 358] width 1412 height 716
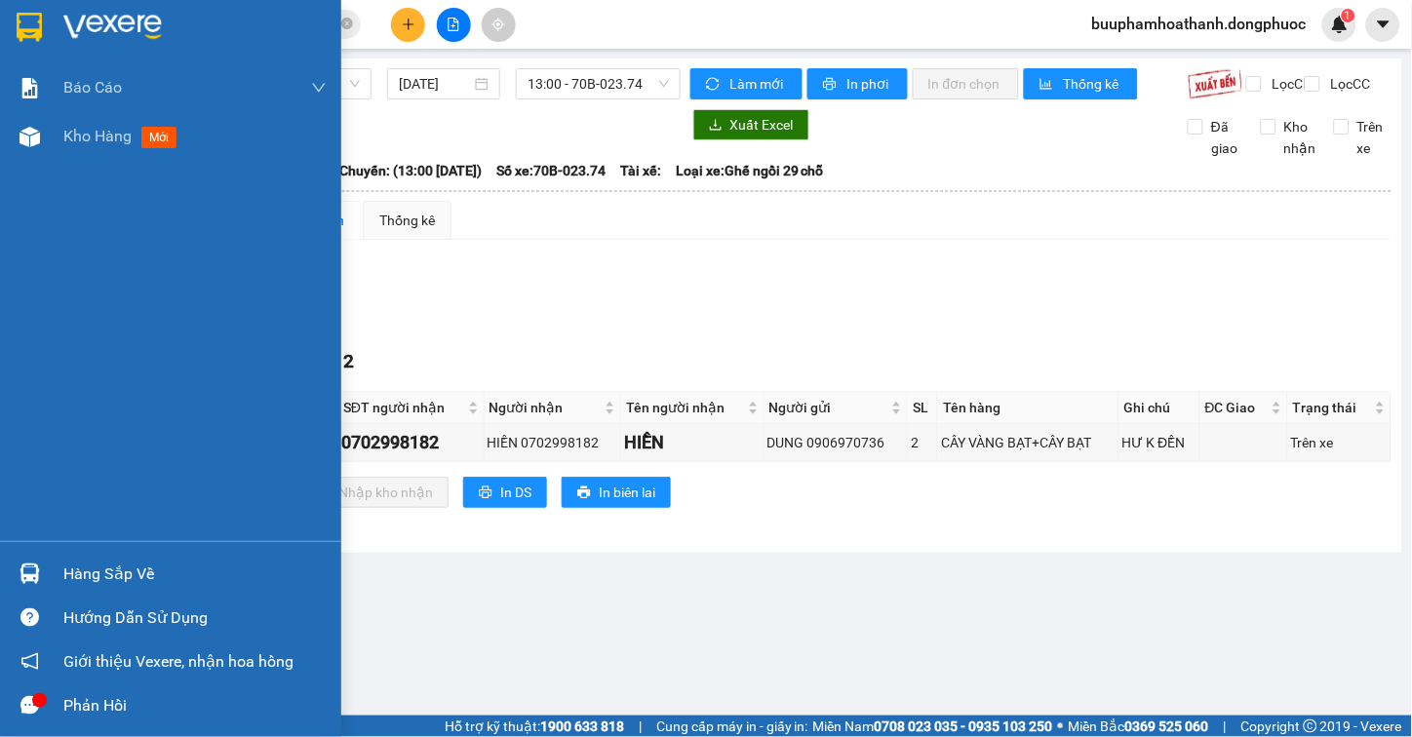
drag, startPoint x: 75, startPoint y: 141, endPoint x: 122, endPoint y: 630, distance: 490.8
click at [74, 140] on span "Kho hàng" at bounding box center [97, 136] width 68 height 19
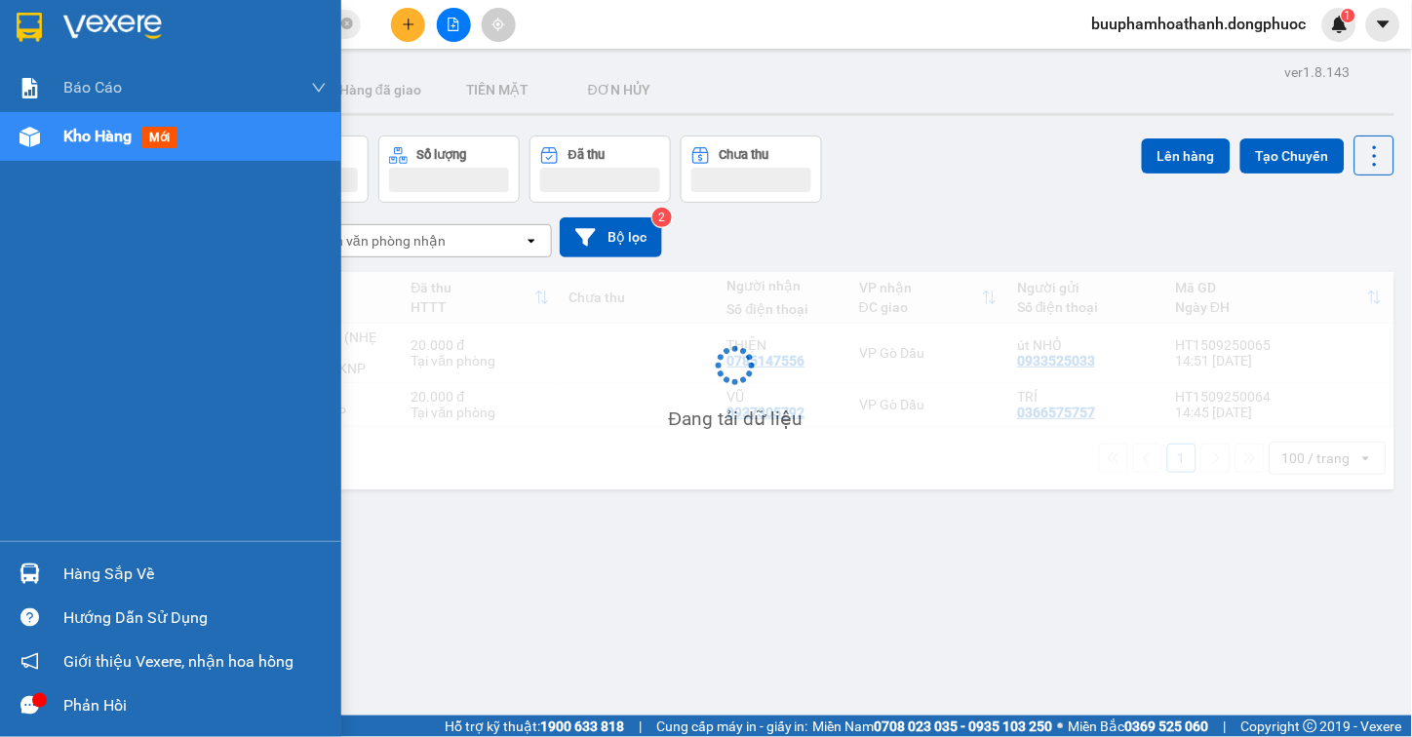
click at [128, 581] on div "Hàng sắp về" at bounding box center [194, 574] width 263 height 29
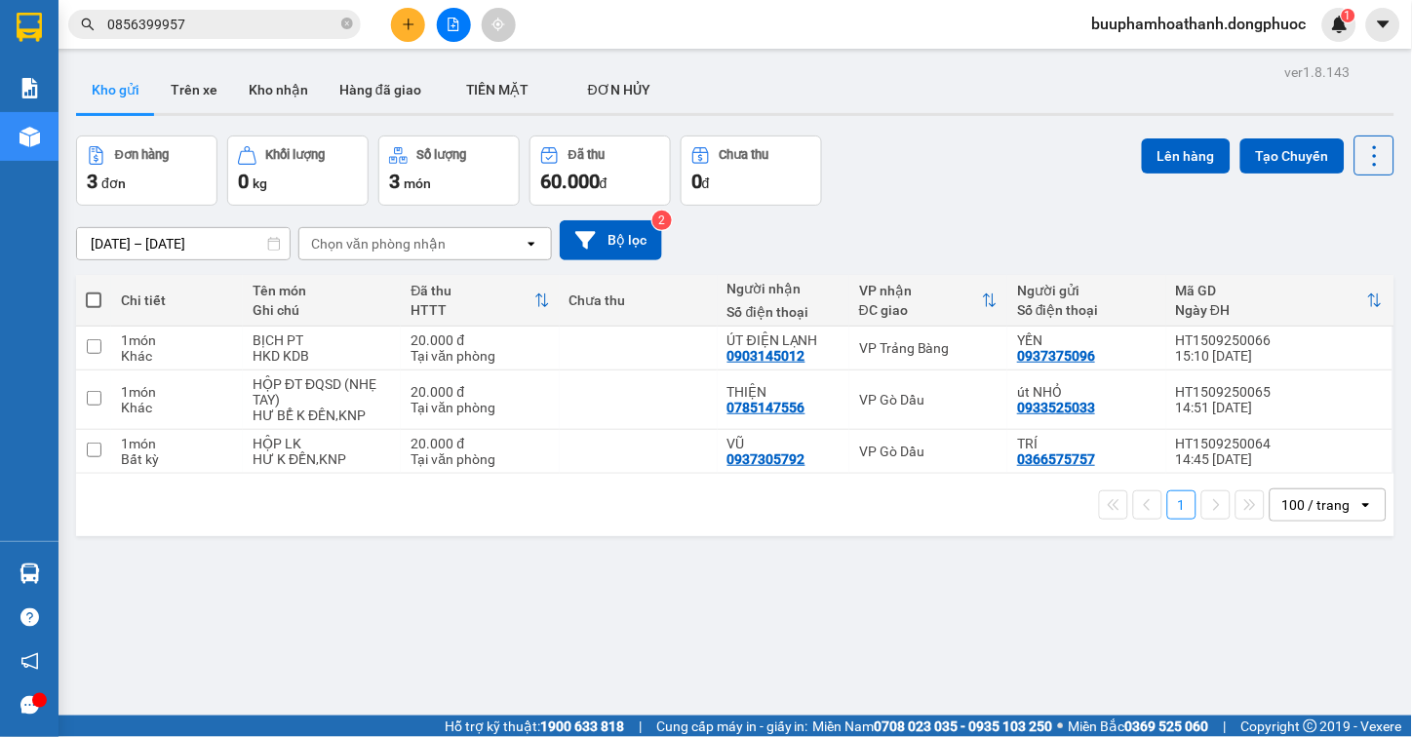
drag, startPoint x: 1064, startPoint y: 587, endPoint x: 1058, endPoint y: 578, distance: 10.5
click at [1067, 587] on section "Kết quả tìm kiếm ( 45 ) Bộ lọc Thuộc VP này Mã ĐH Trạng thái Món hàng Tổng cước…" at bounding box center [706, 368] width 1412 height 737
click at [459, 27] on icon "file-add" at bounding box center [454, 25] width 14 height 14
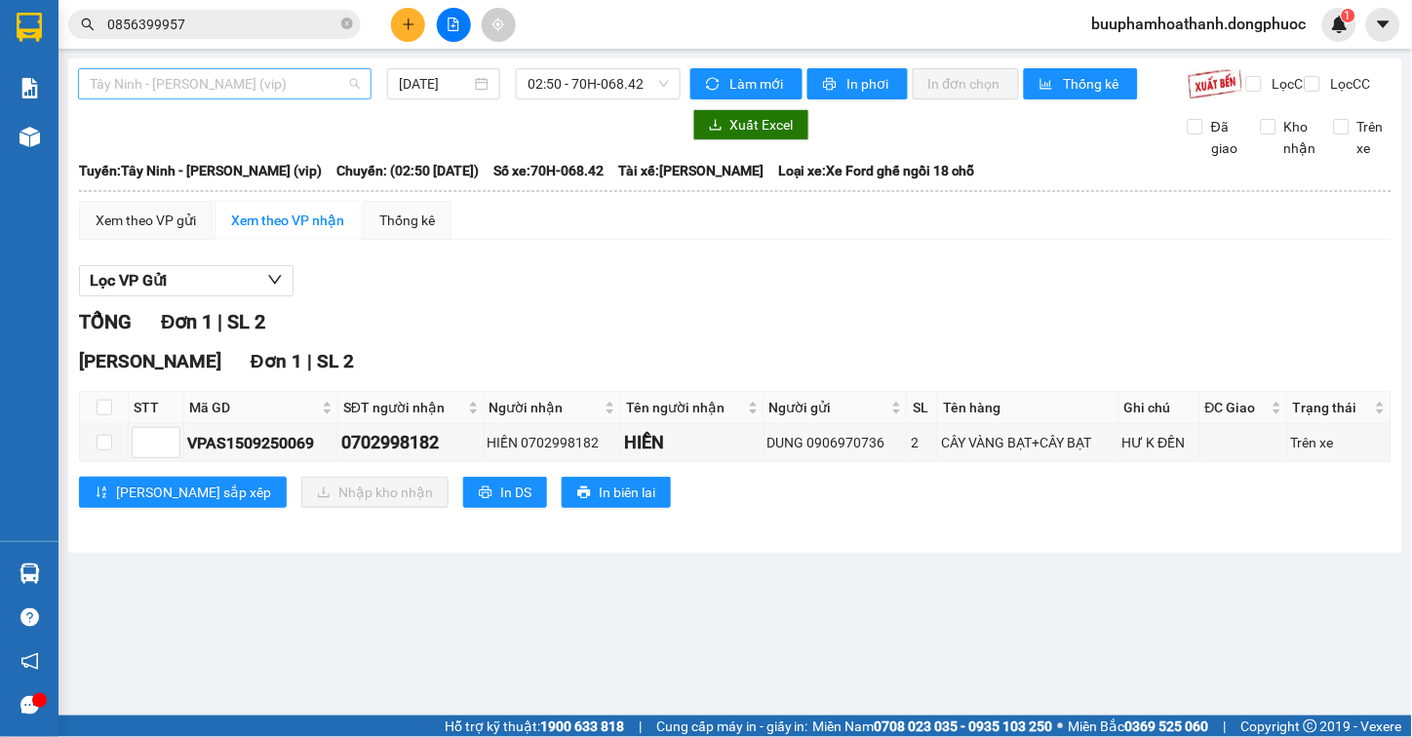
click at [264, 90] on span "Tây Ninh - [PERSON_NAME] (vip)" at bounding box center [225, 83] width 270 height 29
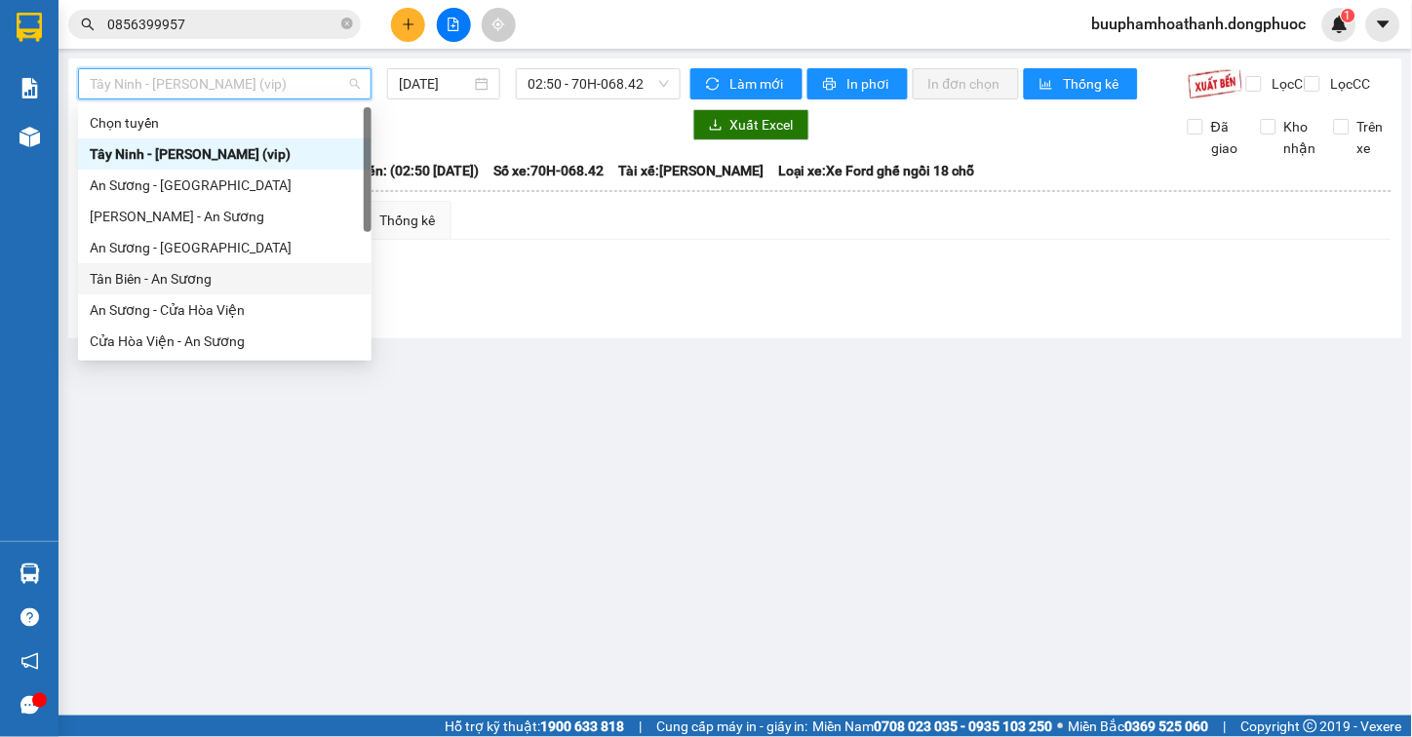
scroll to position [218, 0]
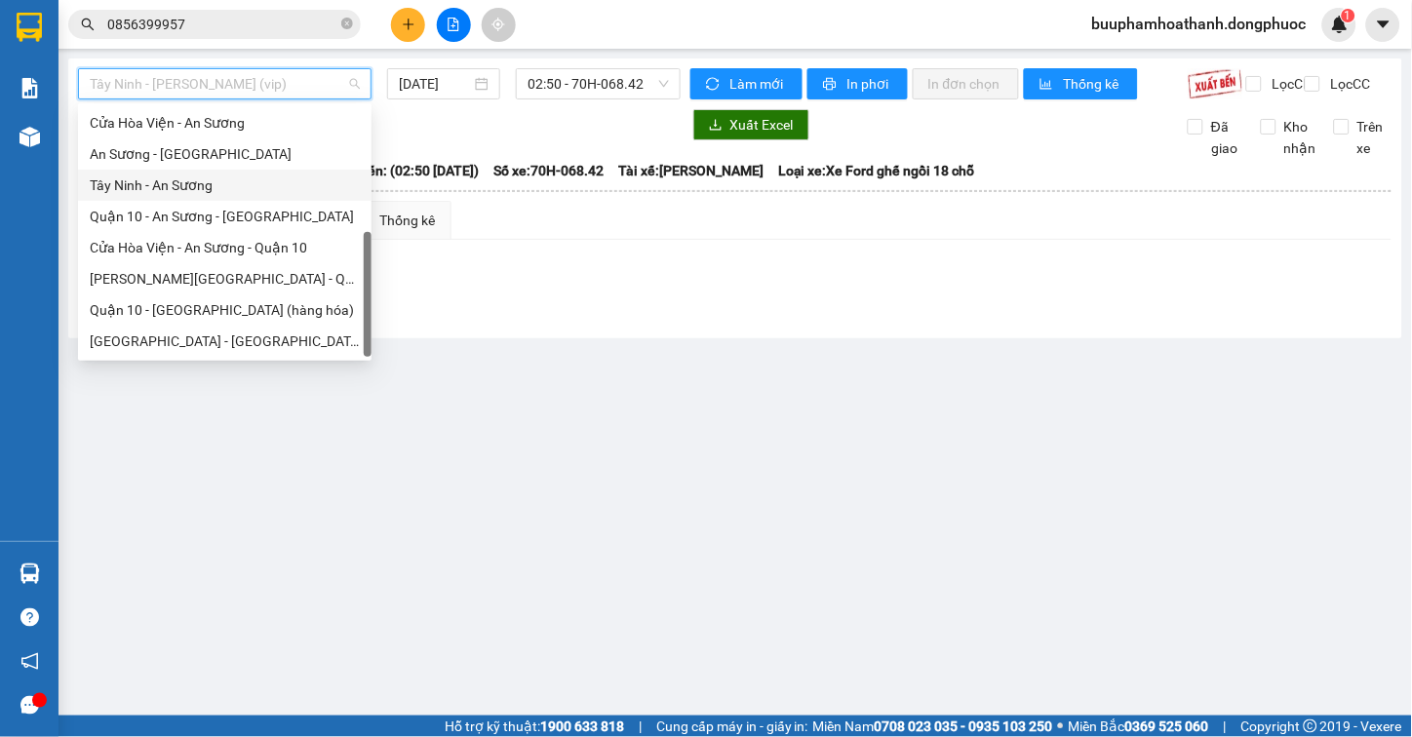
click at [196, 187] on div "Tây Ninh - An Sương" at bounding box center [225, 185] width 270 height 21
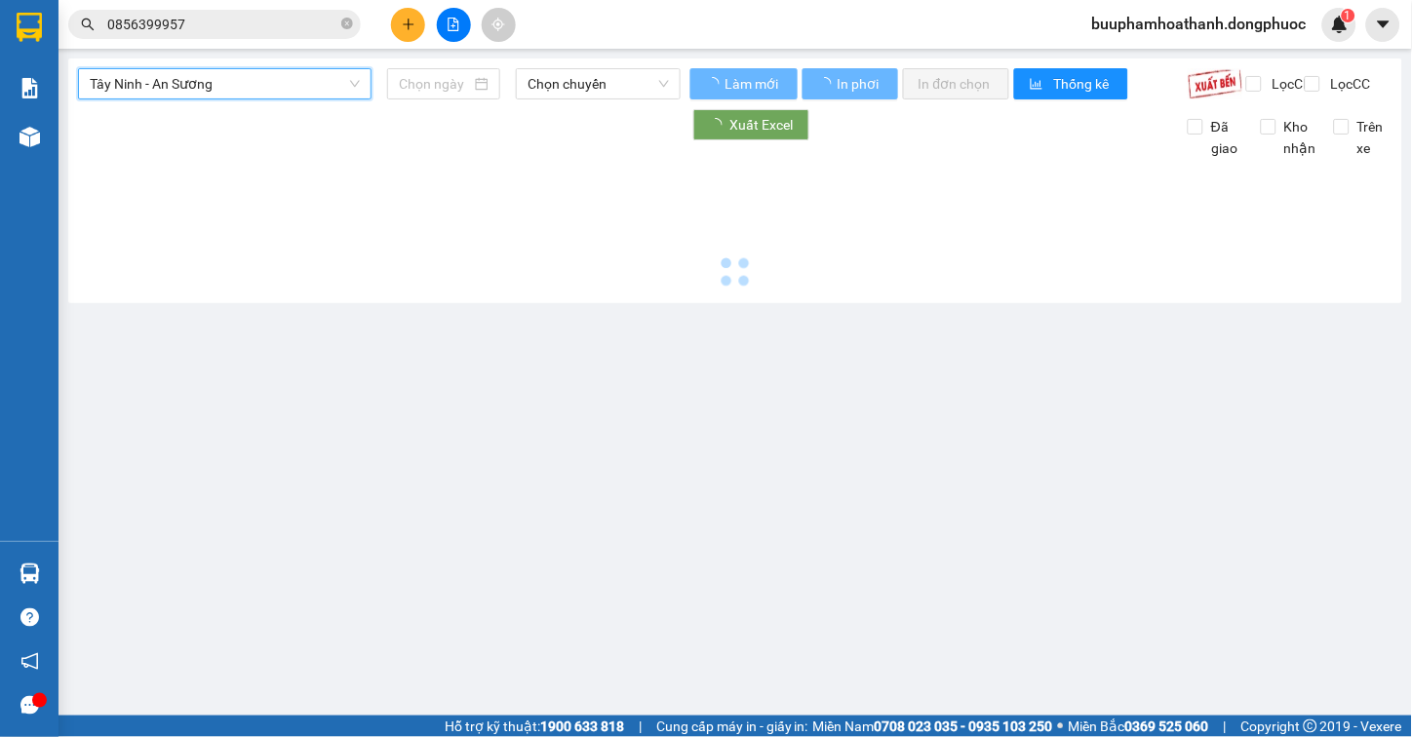
type input "[DATE]"
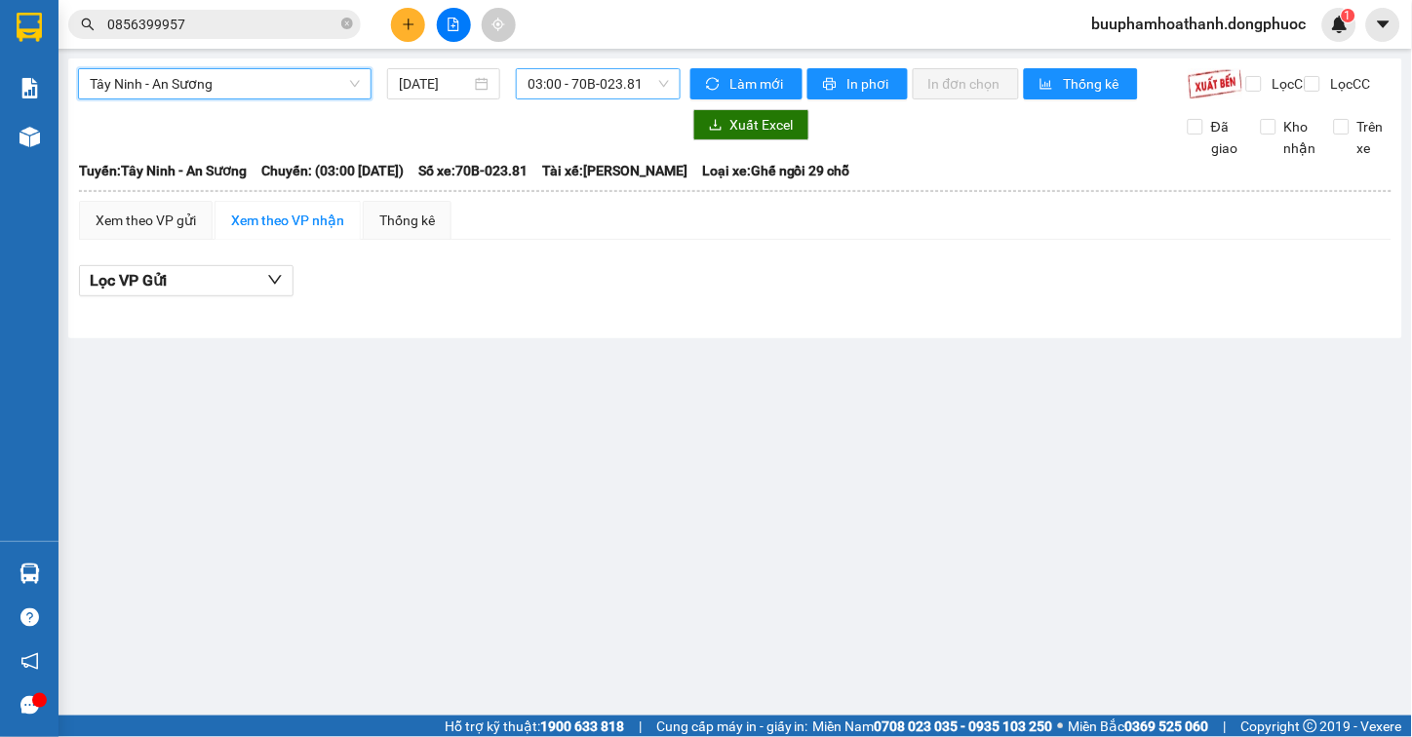
click at [618, 84] on span "03:00 - 70B-023.81" at bounding box center [598, 83] width 141 height 29
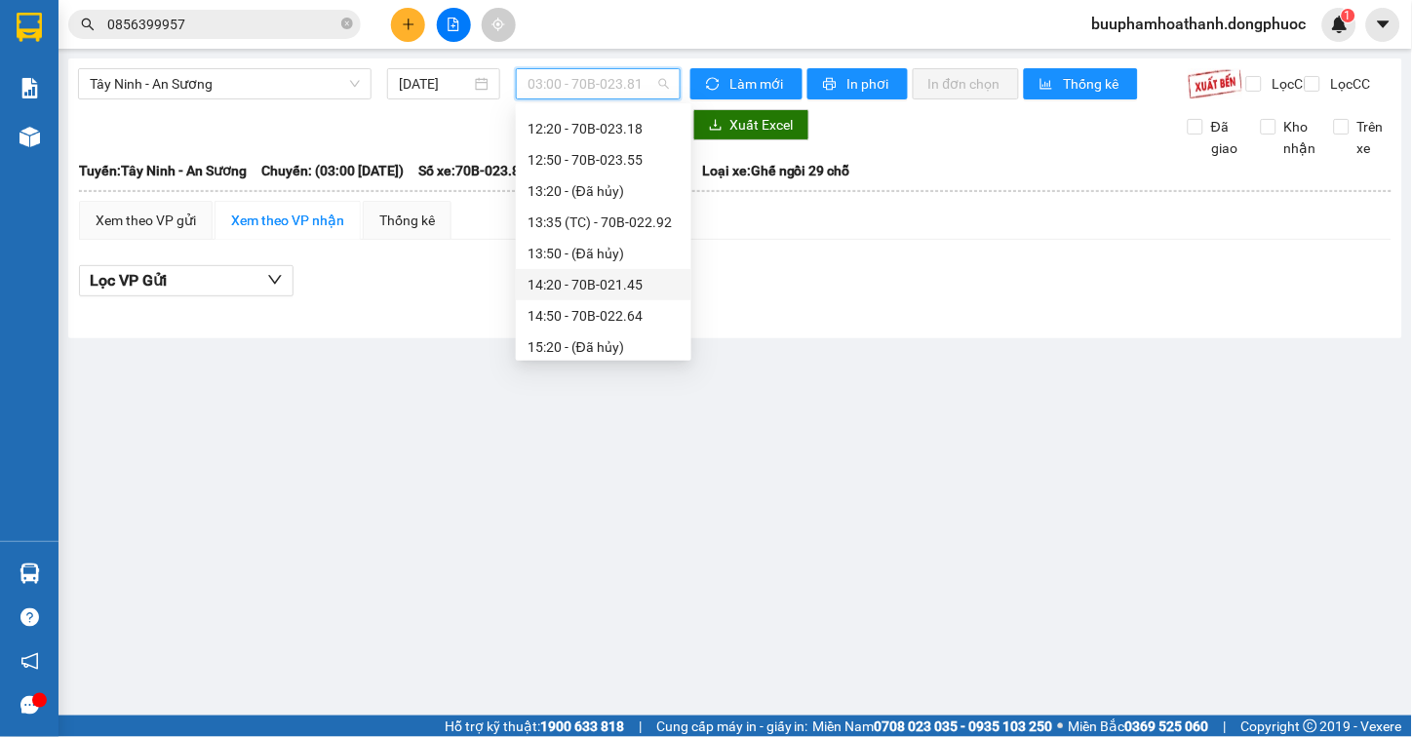
scroll to position [758, 0]
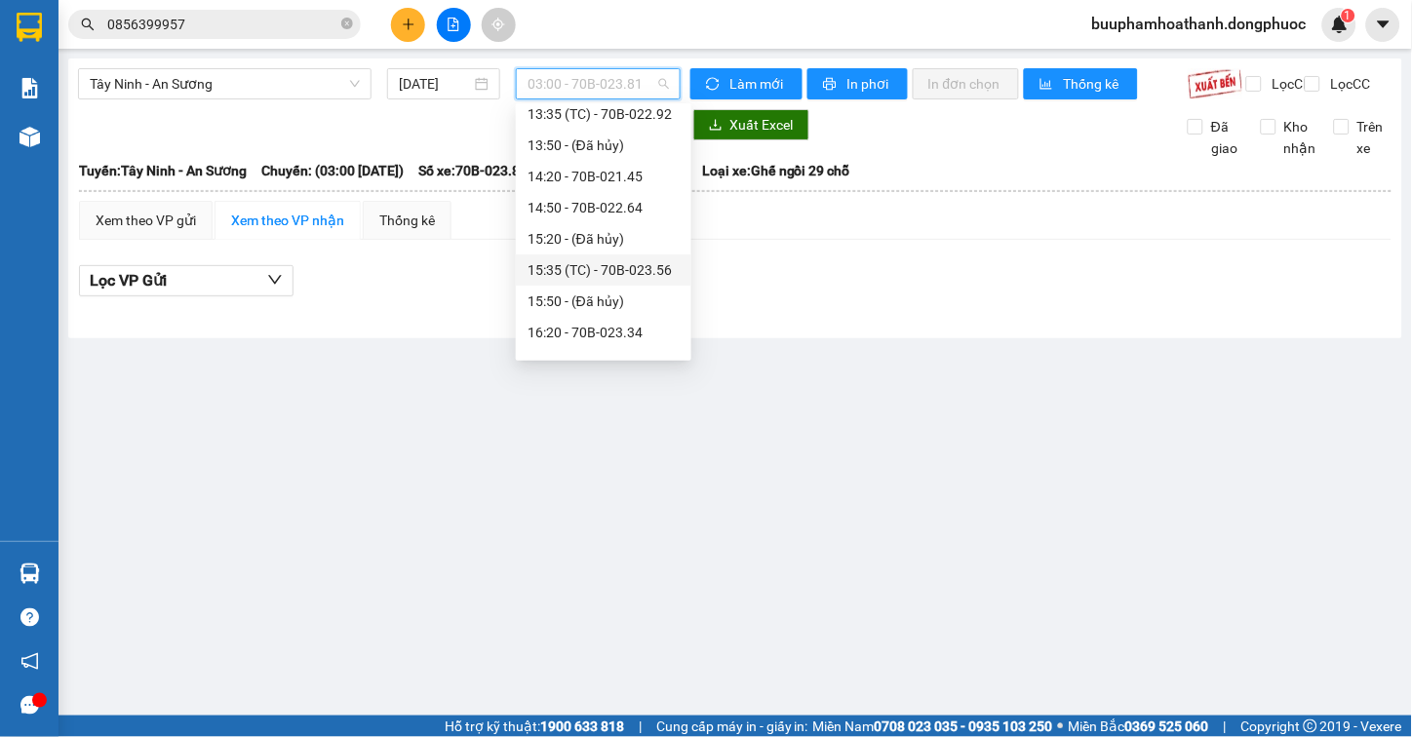
click at [585, 269] on div "15:35 (TC) - 70B-023.56" at bounding box center [604, 269] width 152 height 21
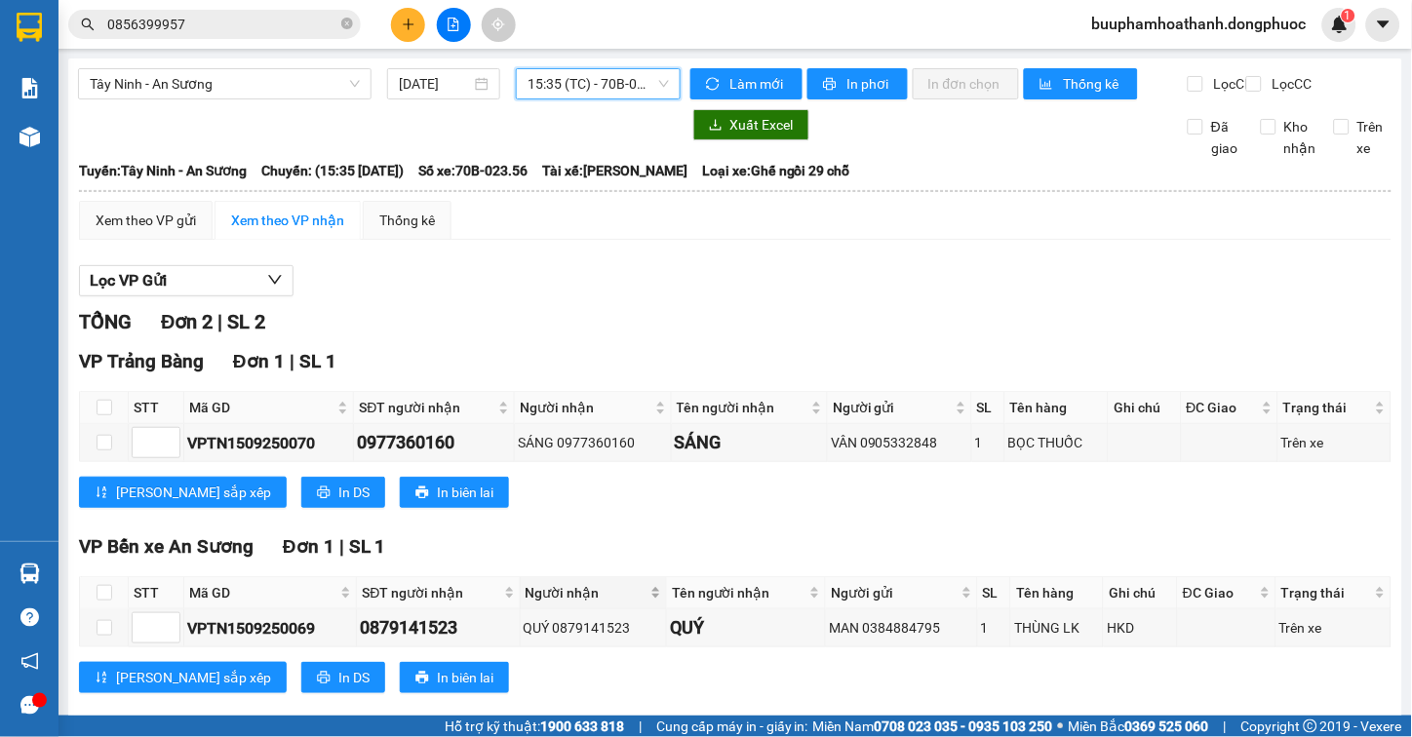
scroll to position [50, 0]
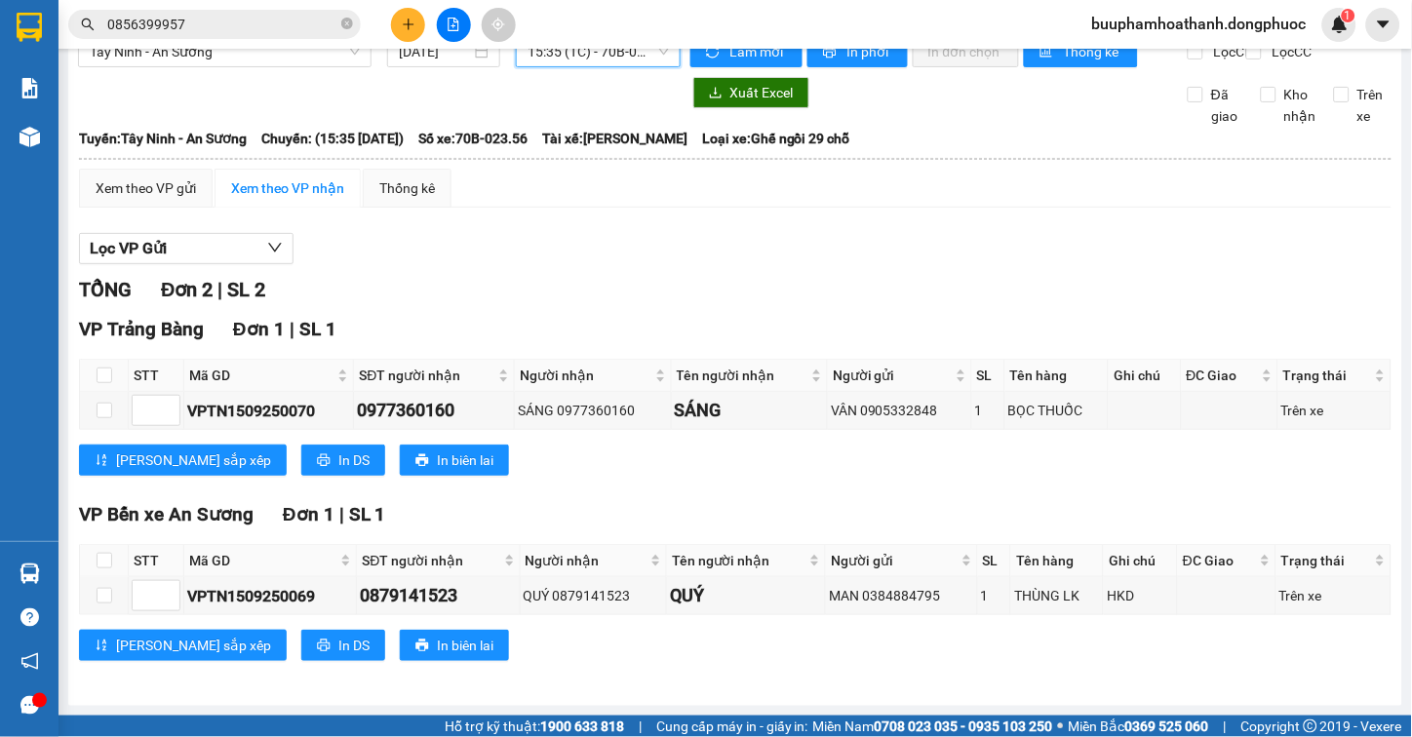
drag, startPoint x: 783, startPoint y: 240, endPoint x: 778, endPoint y: 263, distance: 23.9
click at [783, 242] on div "Lọc VP Gửi" at bounding box center [735, 249] width 1313 height 32
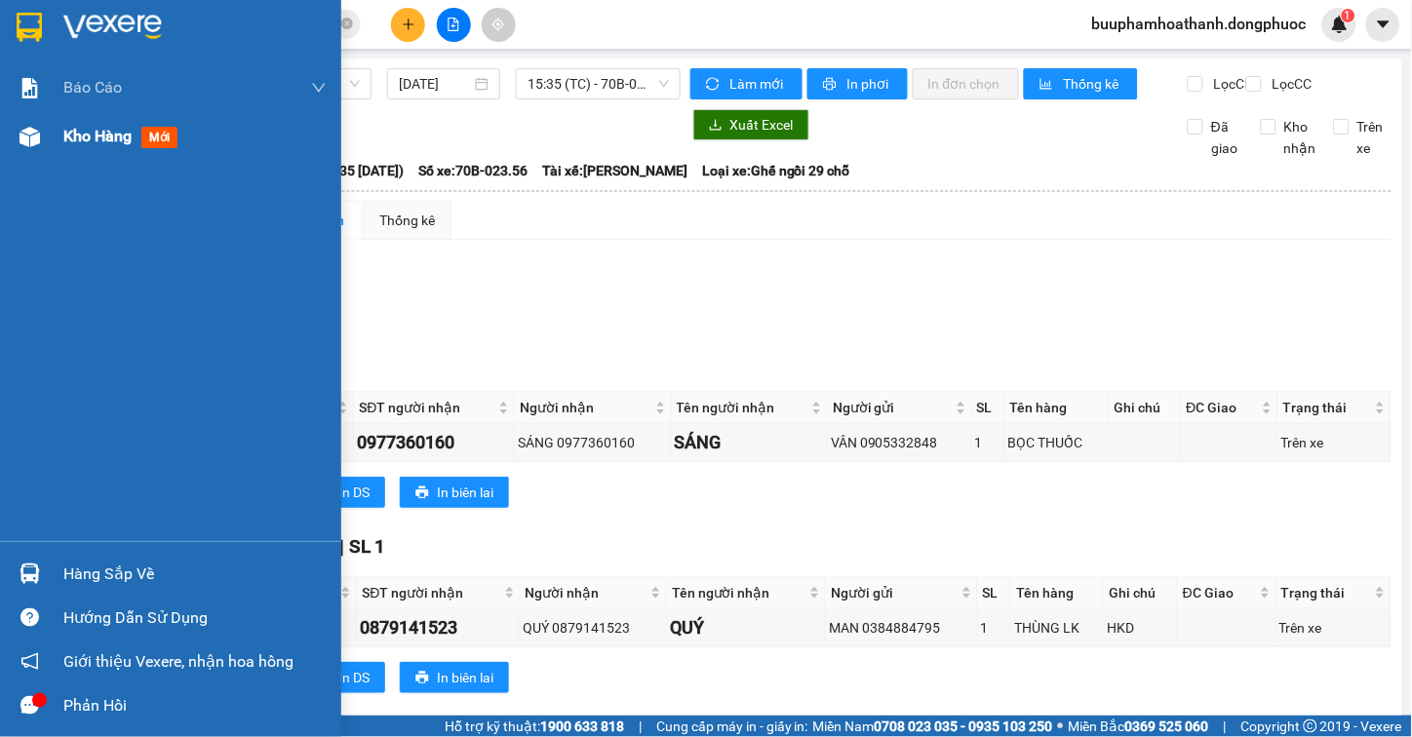
click at [63, 129] on span "Kho hàng" at bounding box center [97, 136] width 68 height 19
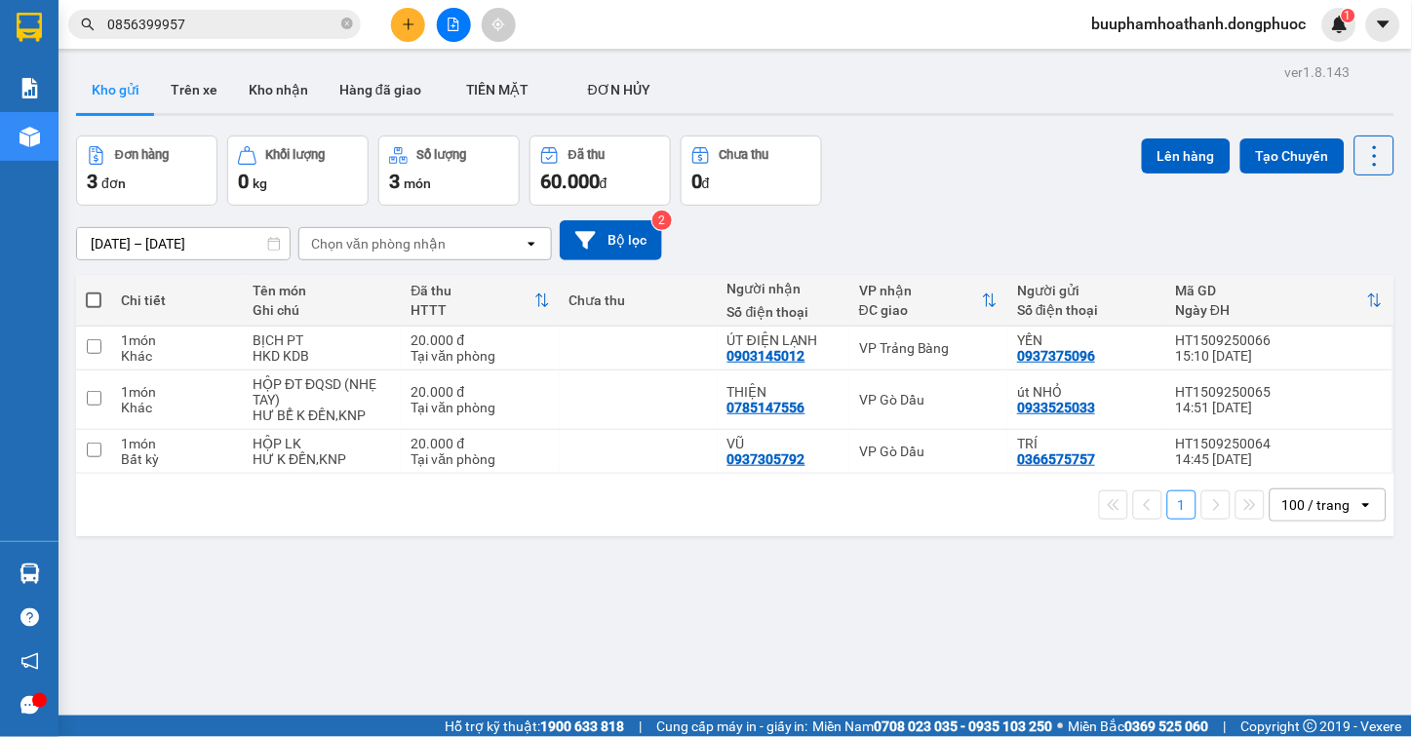
click at [943, 188] on div "Đơn hàng 3 đơn Khối lượng 0 kg Số lượng 3 món Đã thu 60.000 đ Chưa thu 0 đ Lên …" at bounding box center [735, 171] width 1318 height 70
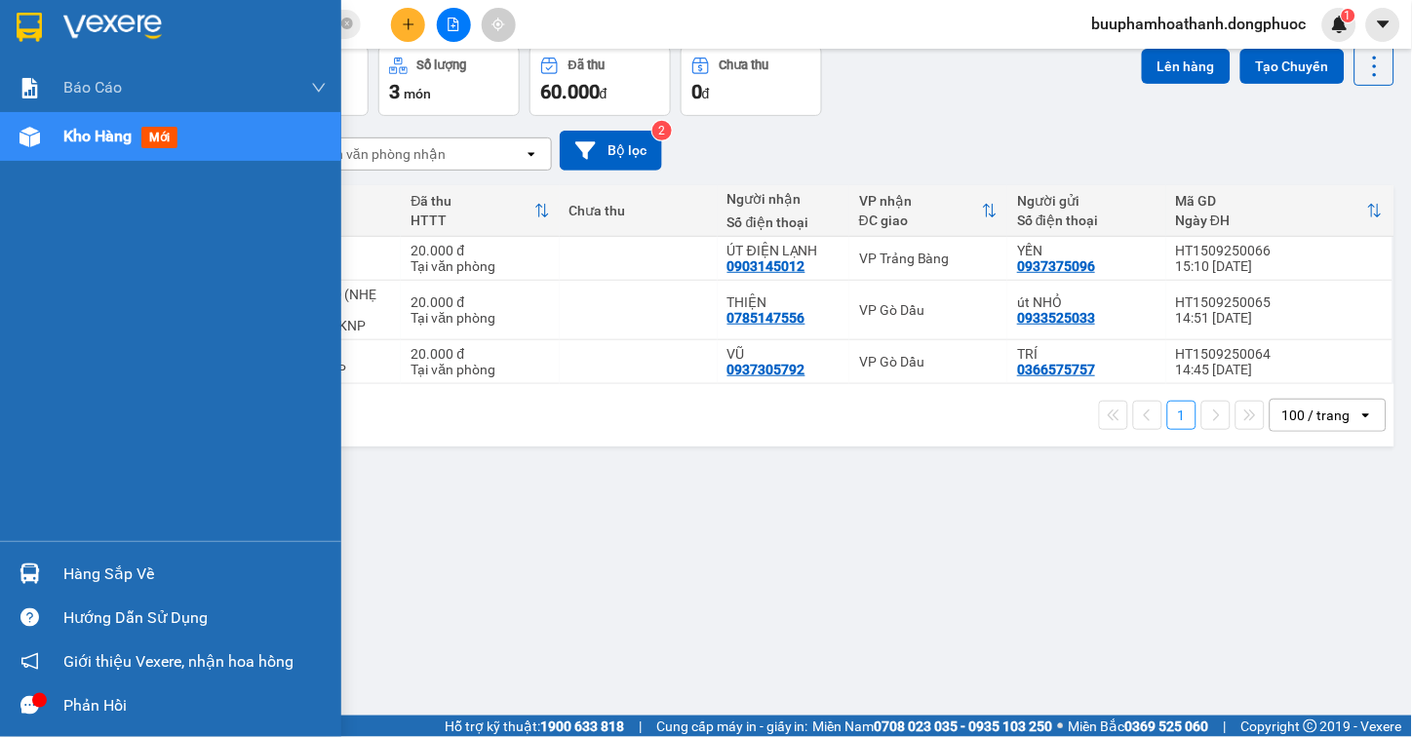
click at [39, 576] on img at bounding box center [30, 574] width 20 height 20
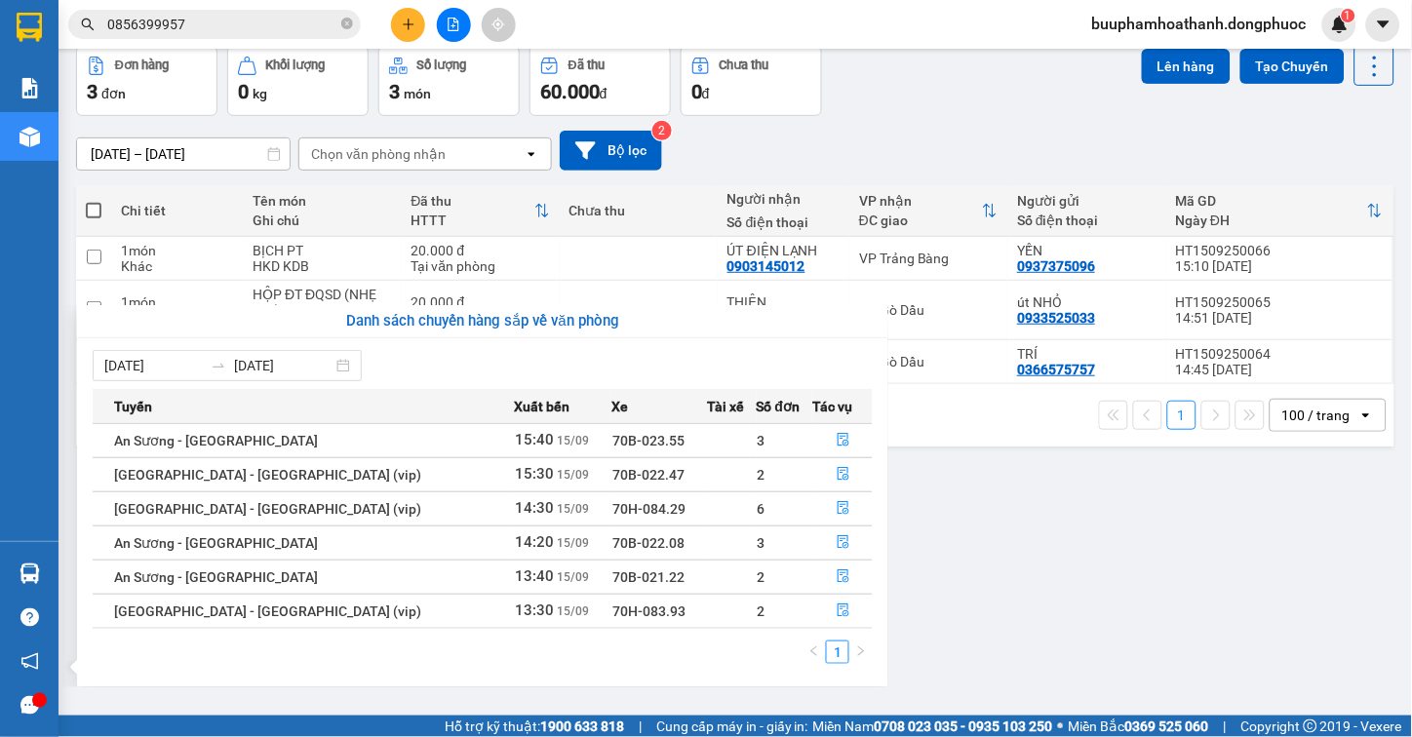
drag, startPoint x: 1212, startPoint y: 590, endPoint x: 1258, endPoint y: 564, distance: 52.9
click at [1244, 580] on section "Kết quả tìm kiếm ( 45 ) Bộ lọc Thuộc VP này Mã ĐH Trạng thái Món hàng Tổng cước…" at bounding box center [706, 368] width 1412 height 737
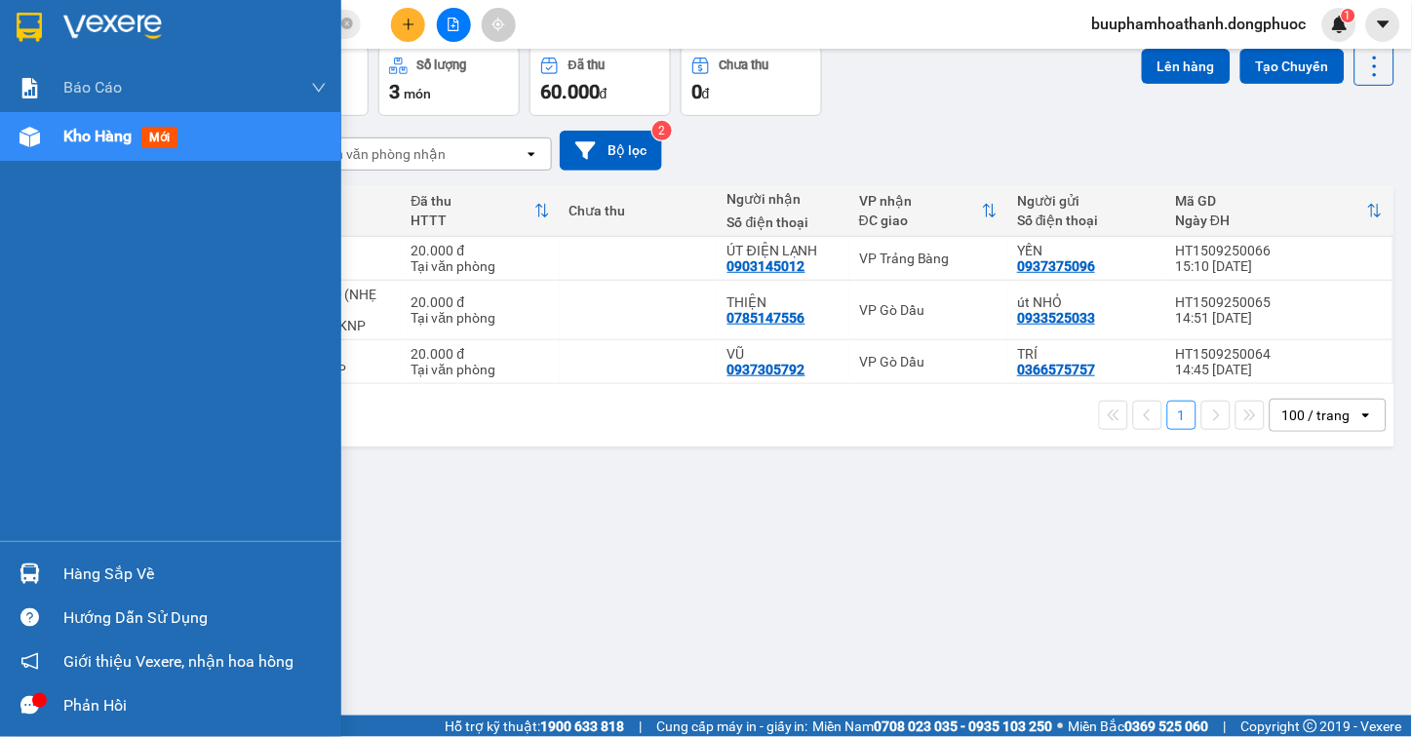
click at [86, 566] on div "Hàng sắp về" at bounding box center [194, 574] width 263 height 29
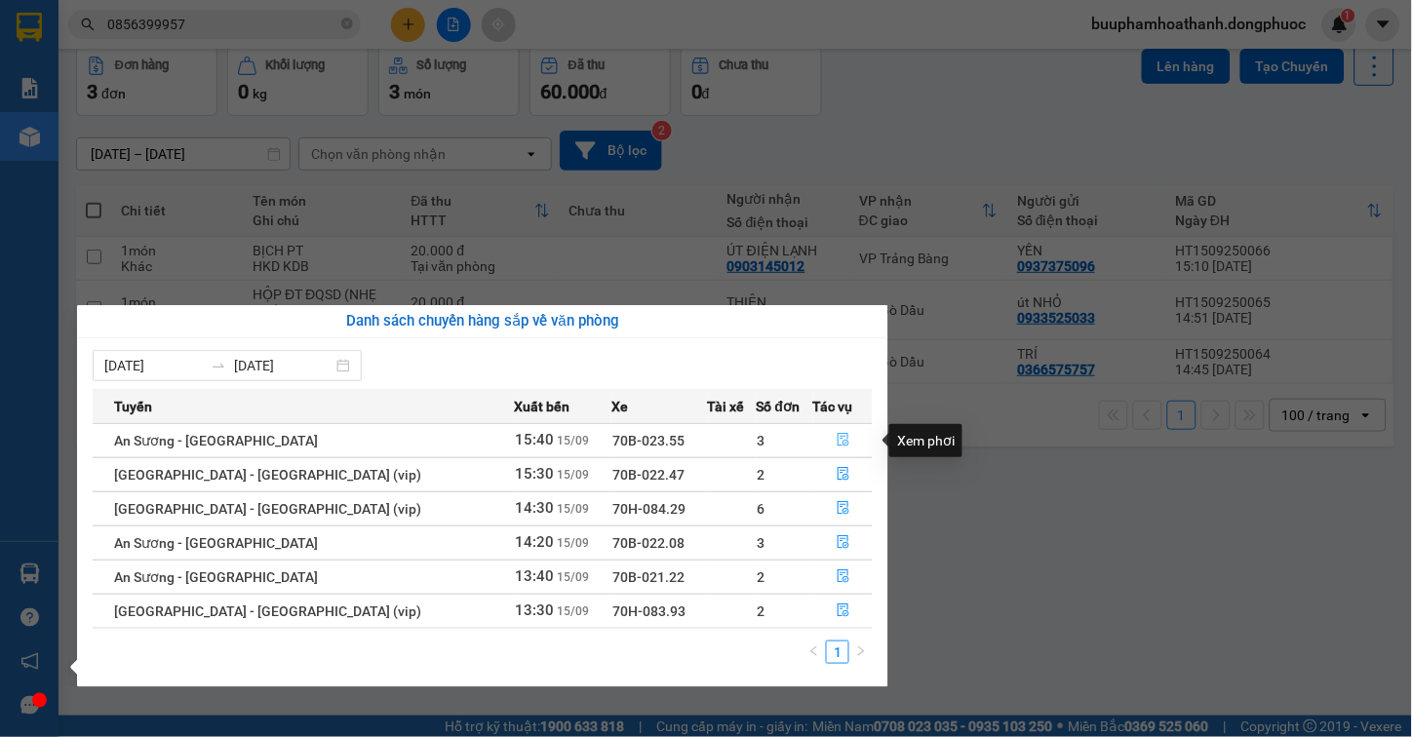
click at [837, 444] on icon "file-done" at bounding box center [844, 440] width 14 height 14
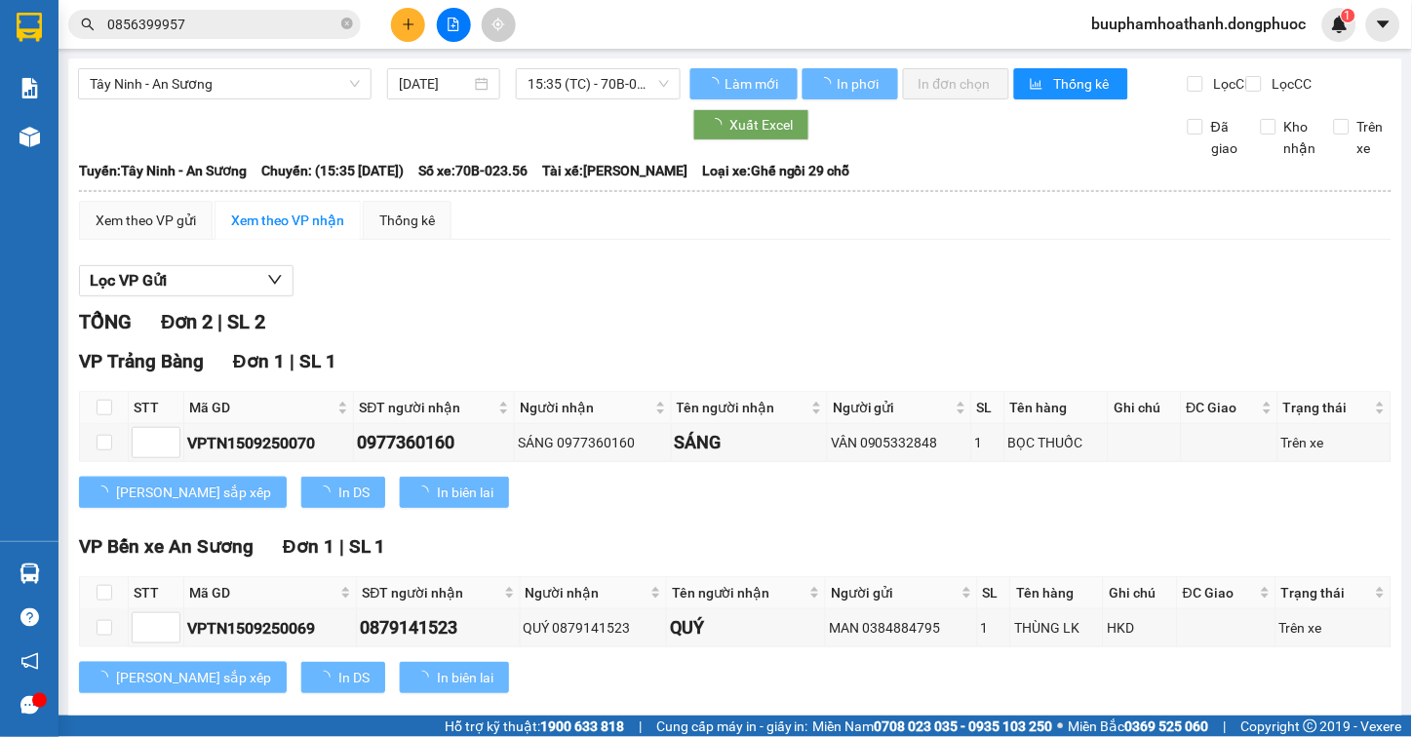
drag, startPoint x: 757, startPoint y: 307, endPoint x: 747, endPoint y: 315, distance: 12.5
click at [756, 297] on div "Lọc VP Gửi" at bounding box center [735, 281] width 1313 height 32
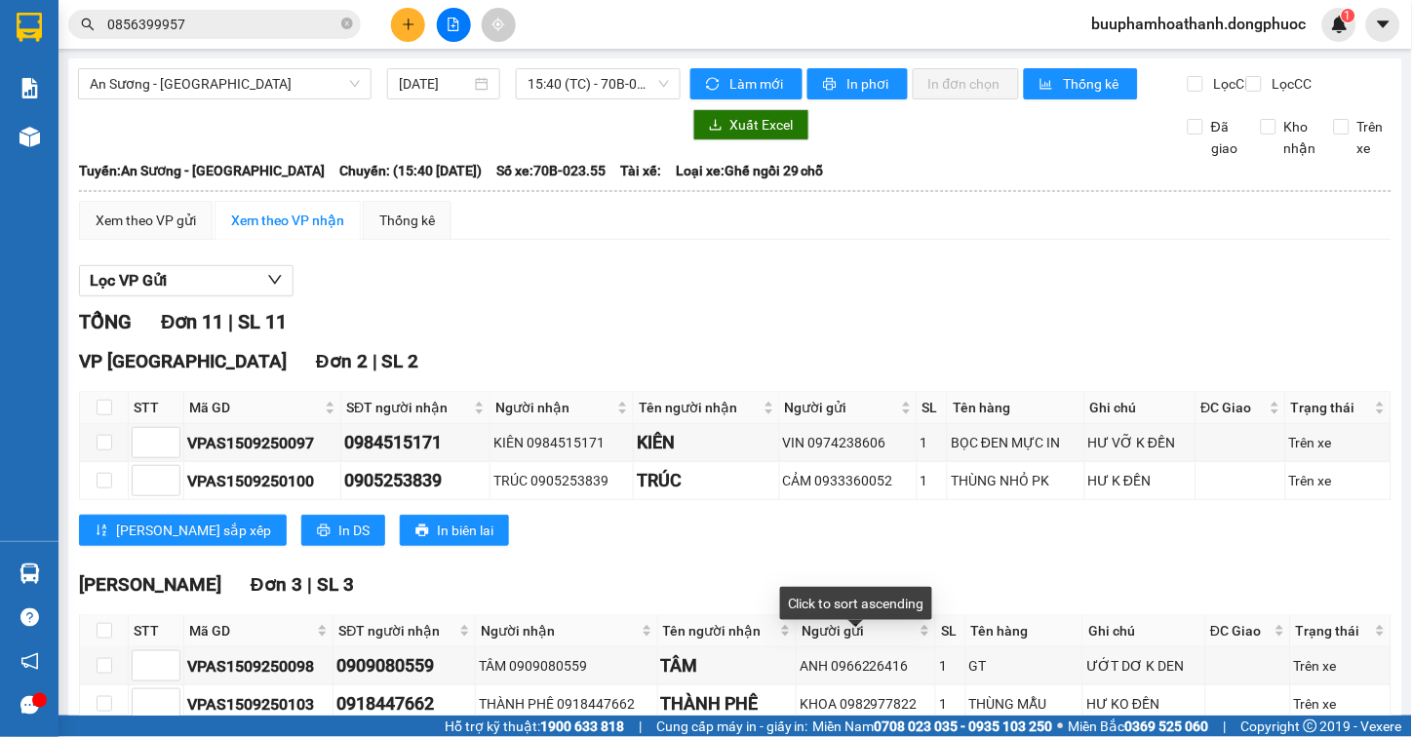
scroll to position [433, 0]
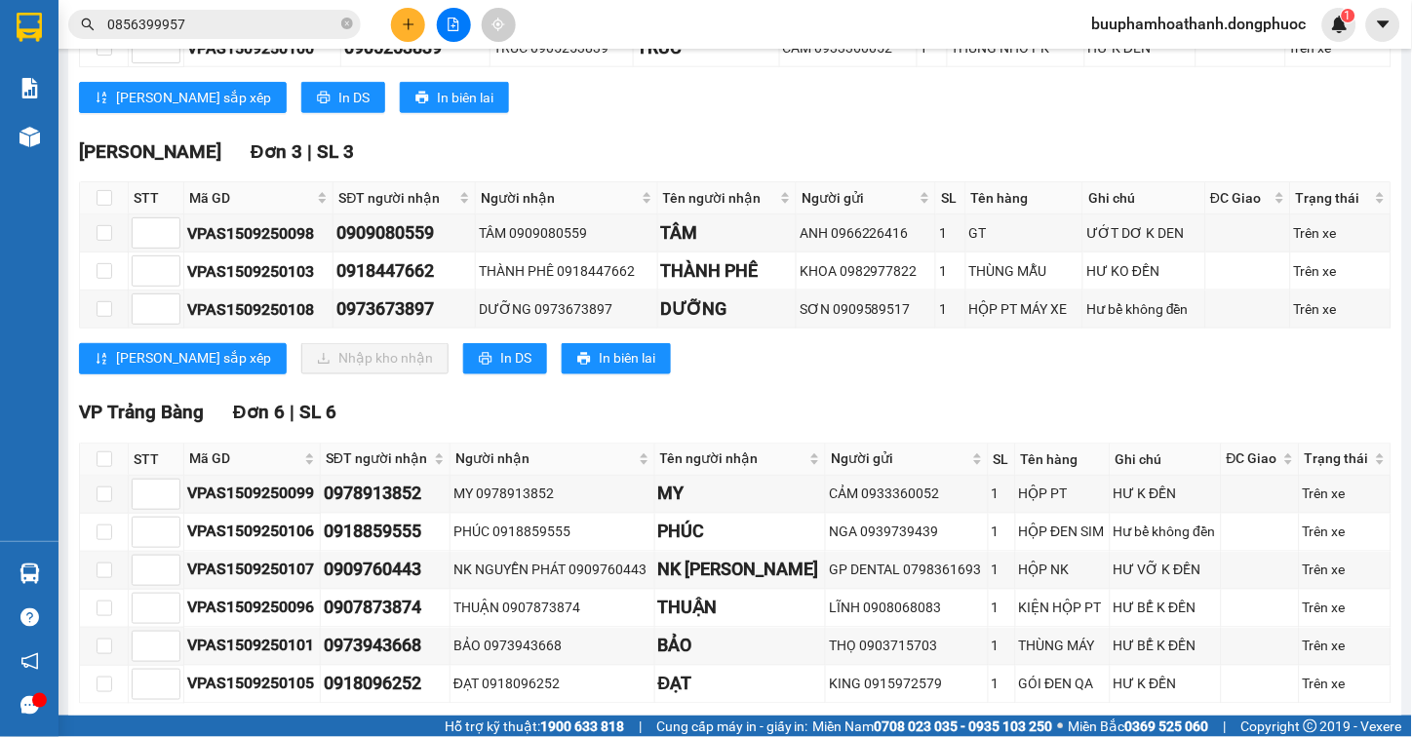
click at [94, 215] on th at bounding box center [104, 198] width 49 height 32
click at [99, 206] on input "checkbox" at bounding box center [105, 198] width 16 height 16
checkbox input "true"
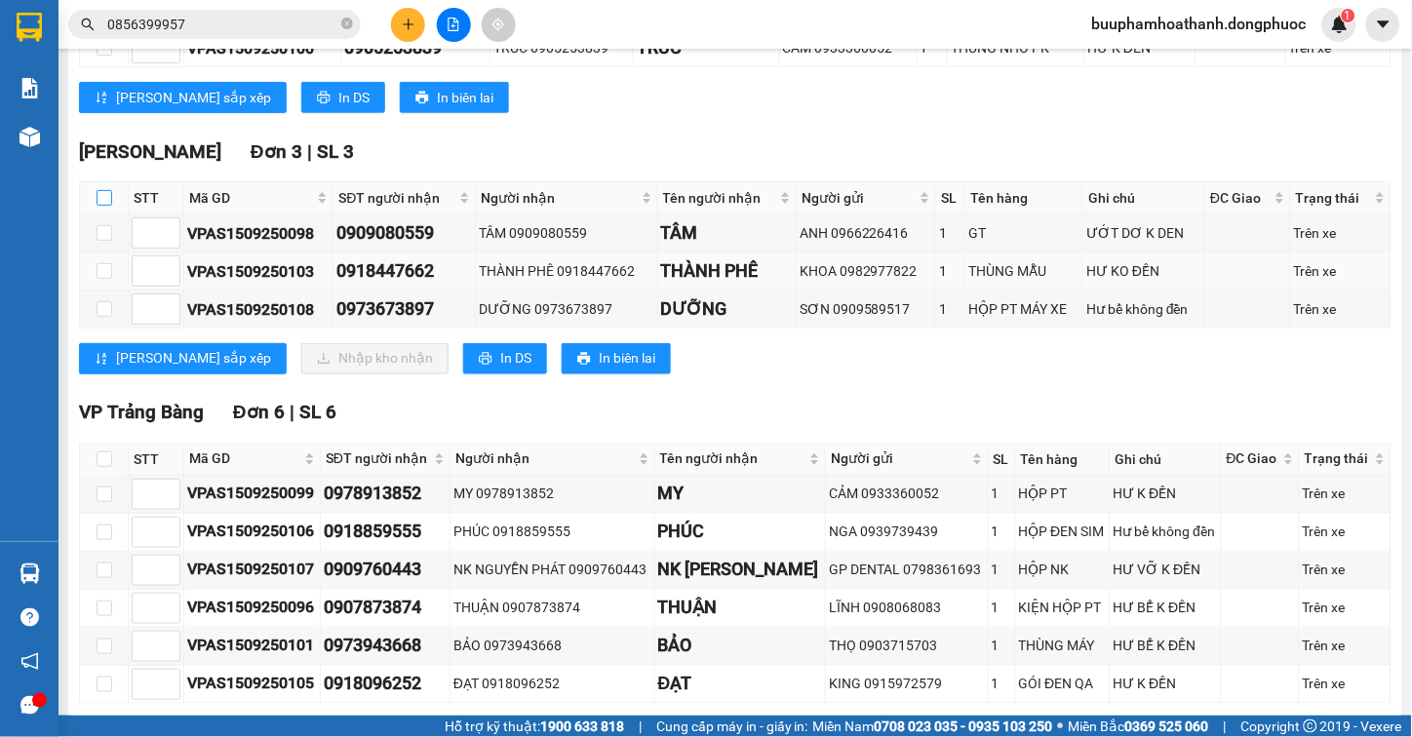
checkbox input "true"
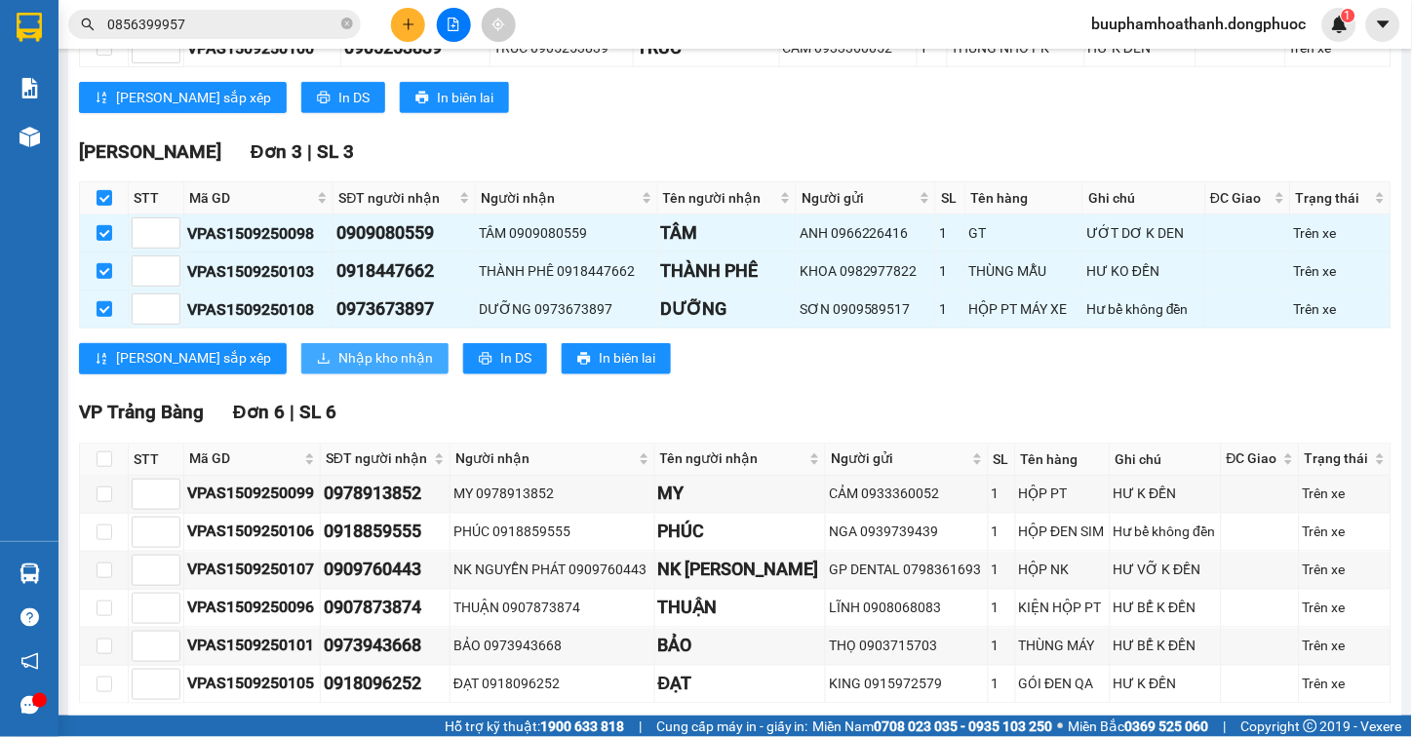
click at [301, 374] on button "Nhập kho nhận" at bounding box center [374, 358] width 147 height 31
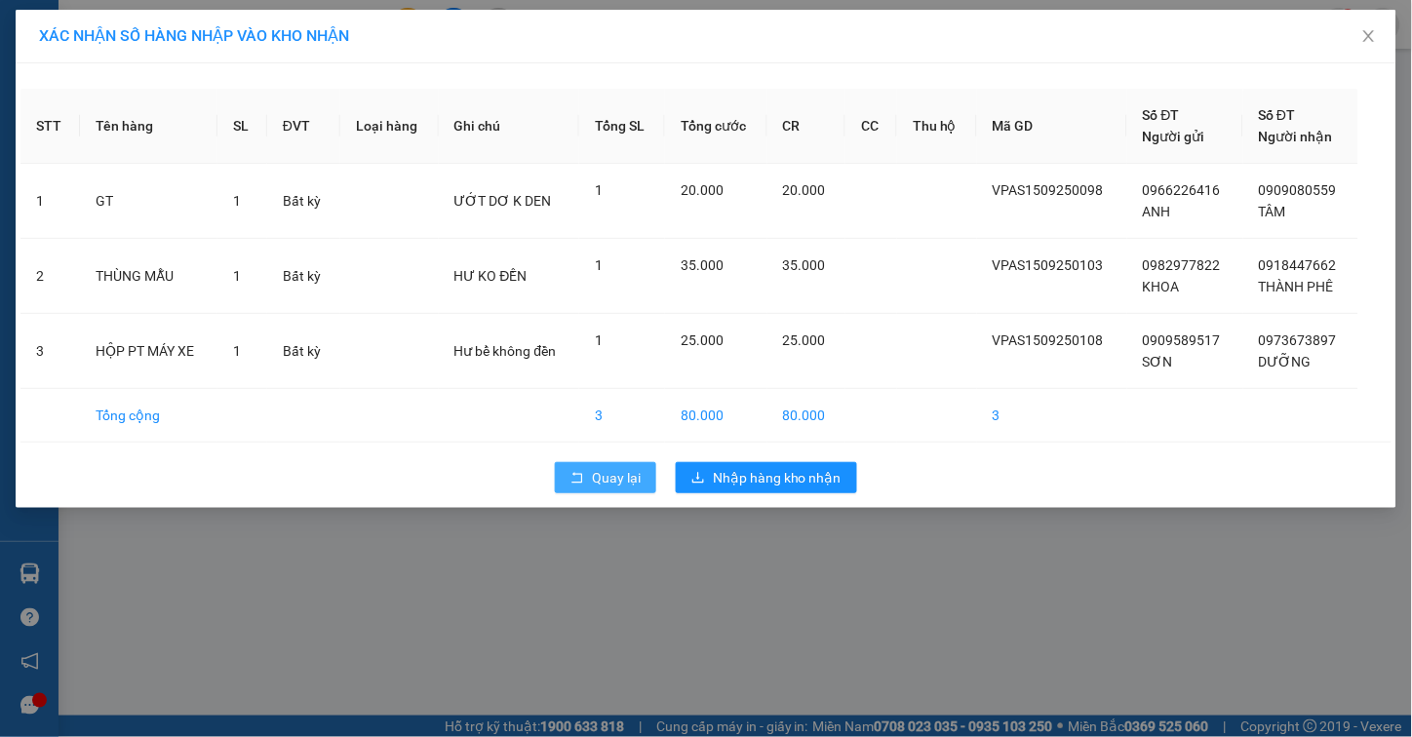
click at [605, 476] on span "Quay lại" at bounding box center [616, 477] width 49 height 21
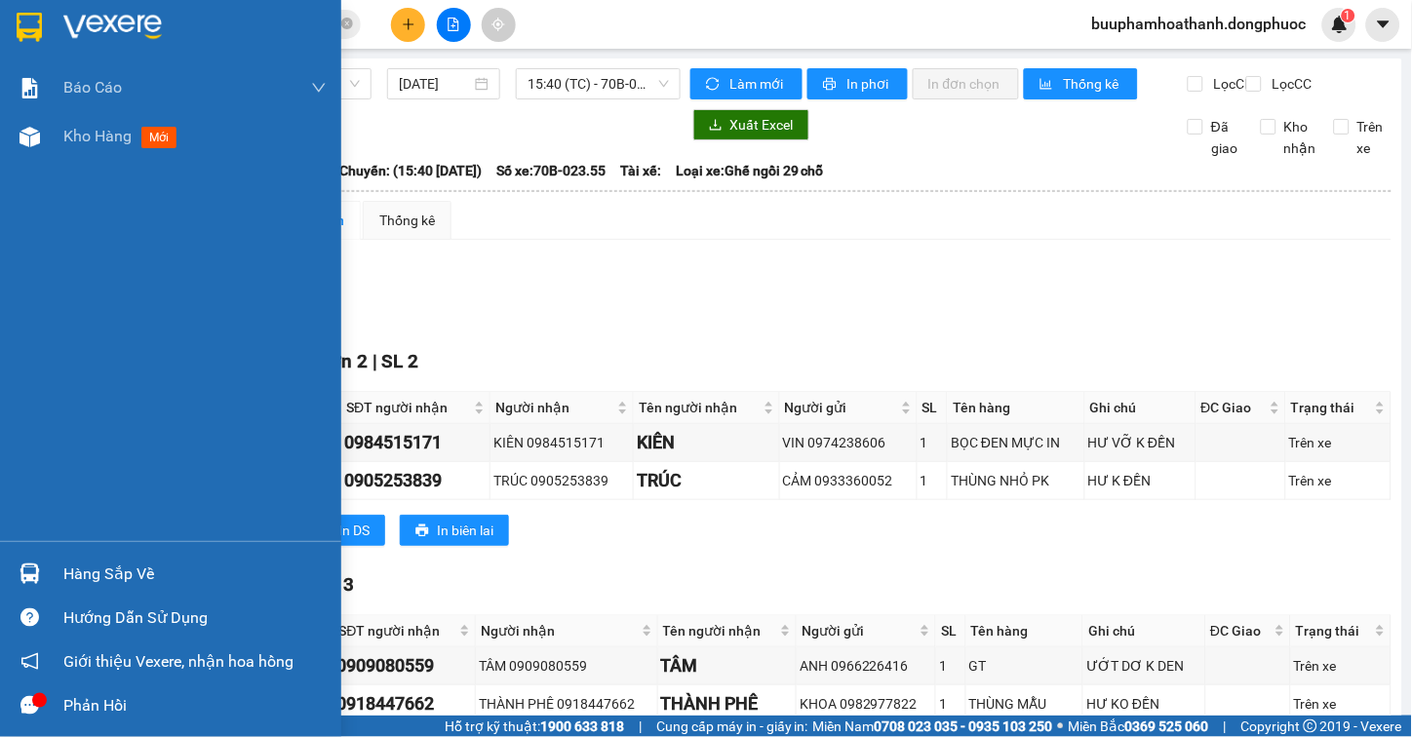
click at [50, 146] on div "Kho hàng mới" at bounding box center [170, 136] width 341 height 49
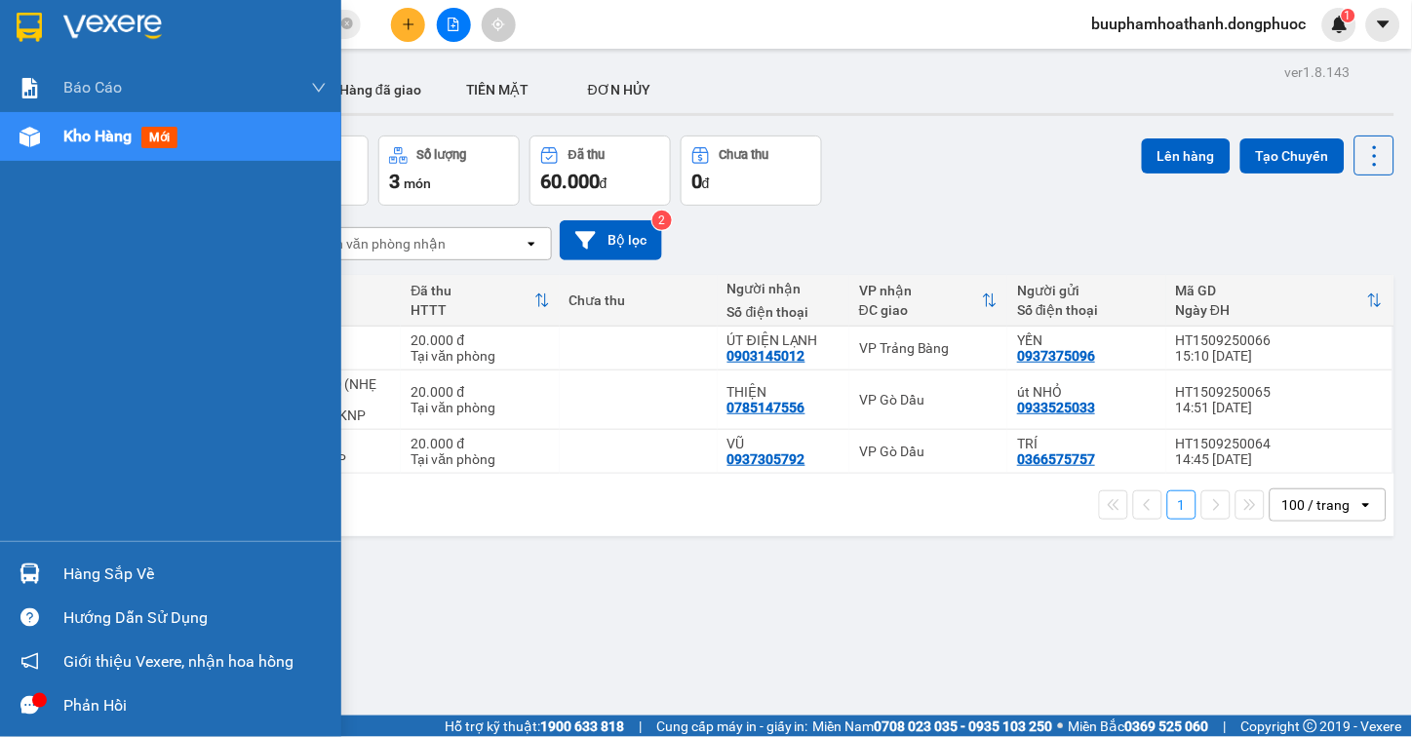
click at [27, 568] on img at bounding box center [30, 574] width 20 height 20
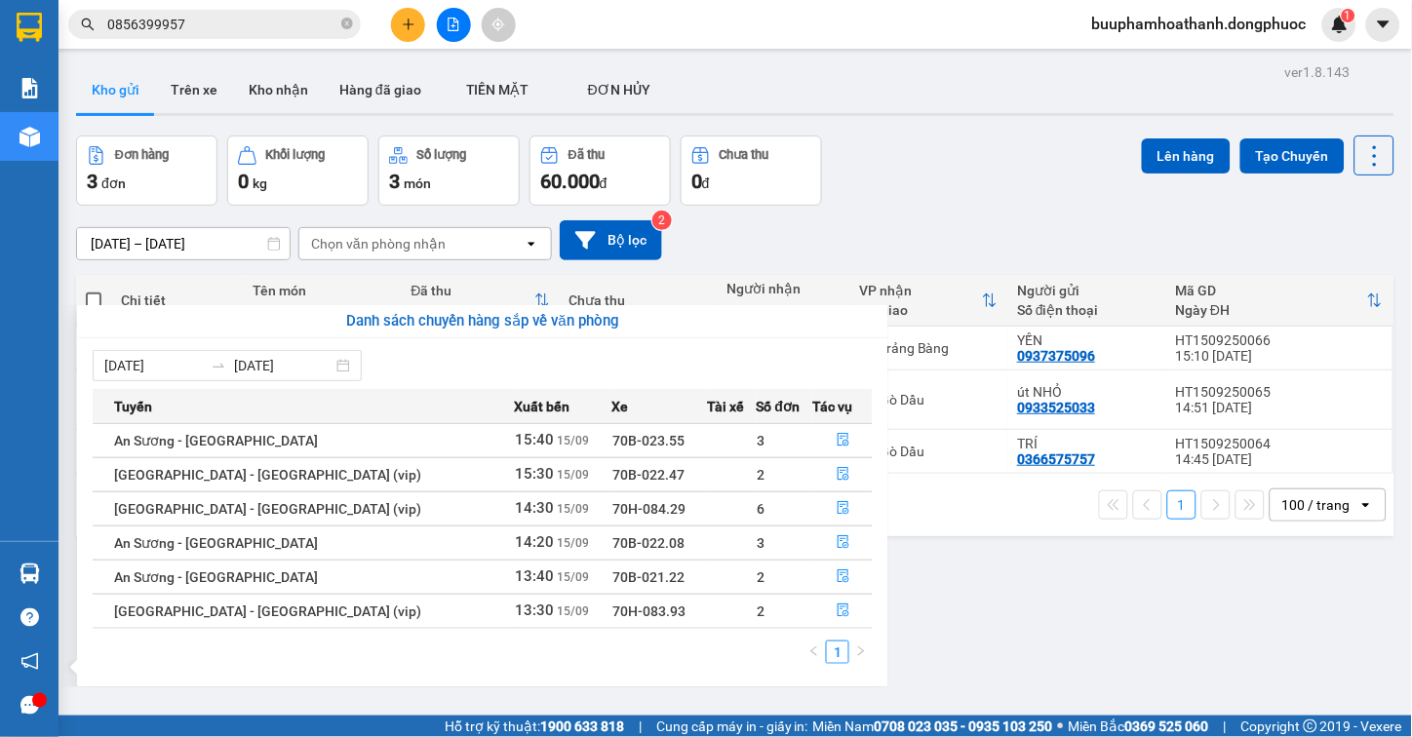
click at [1037, 616] on section "Kết quả tìm kiếm ( 45 ) Bộ lọc Thuộc VP này Mã ĐH Trạng thái Món hàng Tổng cước…" at bounding box center [706, 368] width 1412 height 737
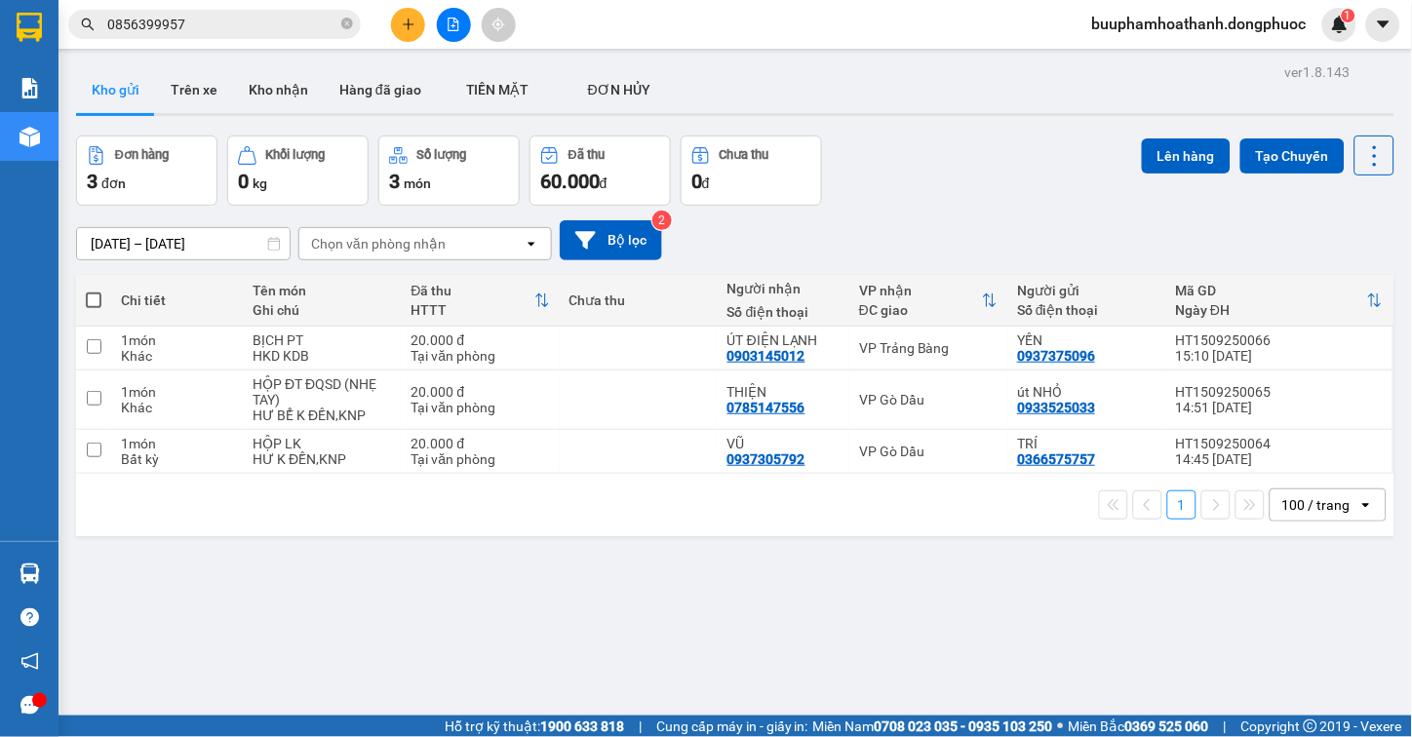
click at [238, 27] on input "0856399957" at bounding box center [222, 24] width 230 height 21
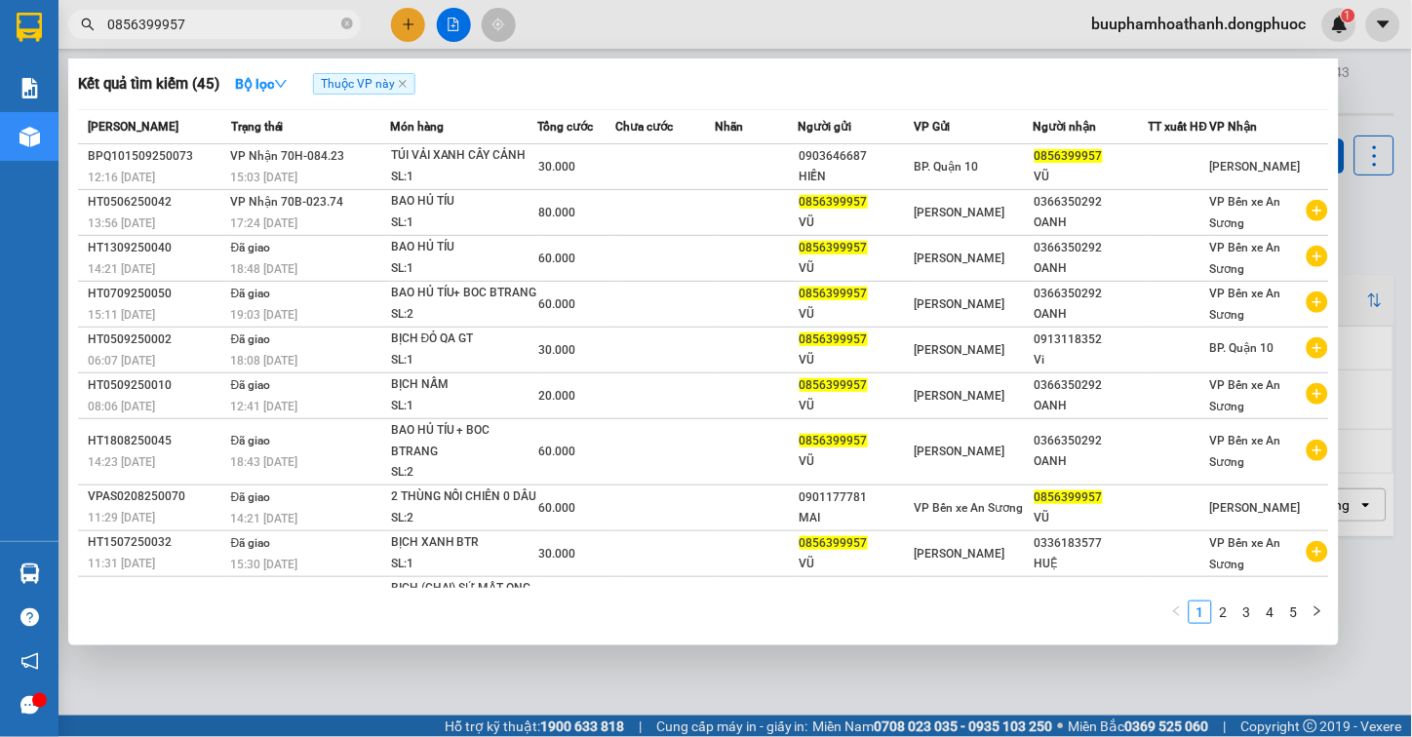
click at [239, 27] on input "0856399957" at bounding box center [222, 24] width 230 height 21
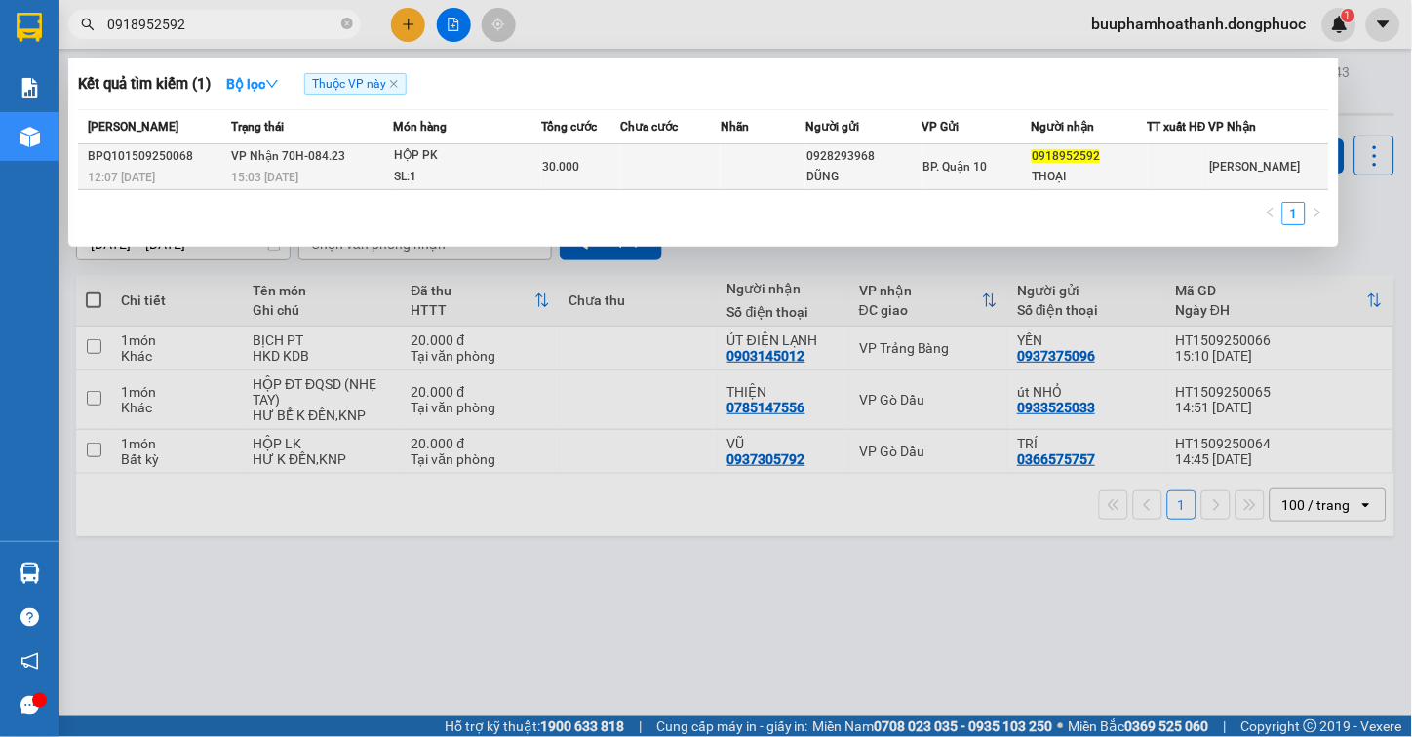
type input "0918952592"
click at [374, 179] on div "15:03 - 15/09" at bounding box center [311, 177] width 161 height 21
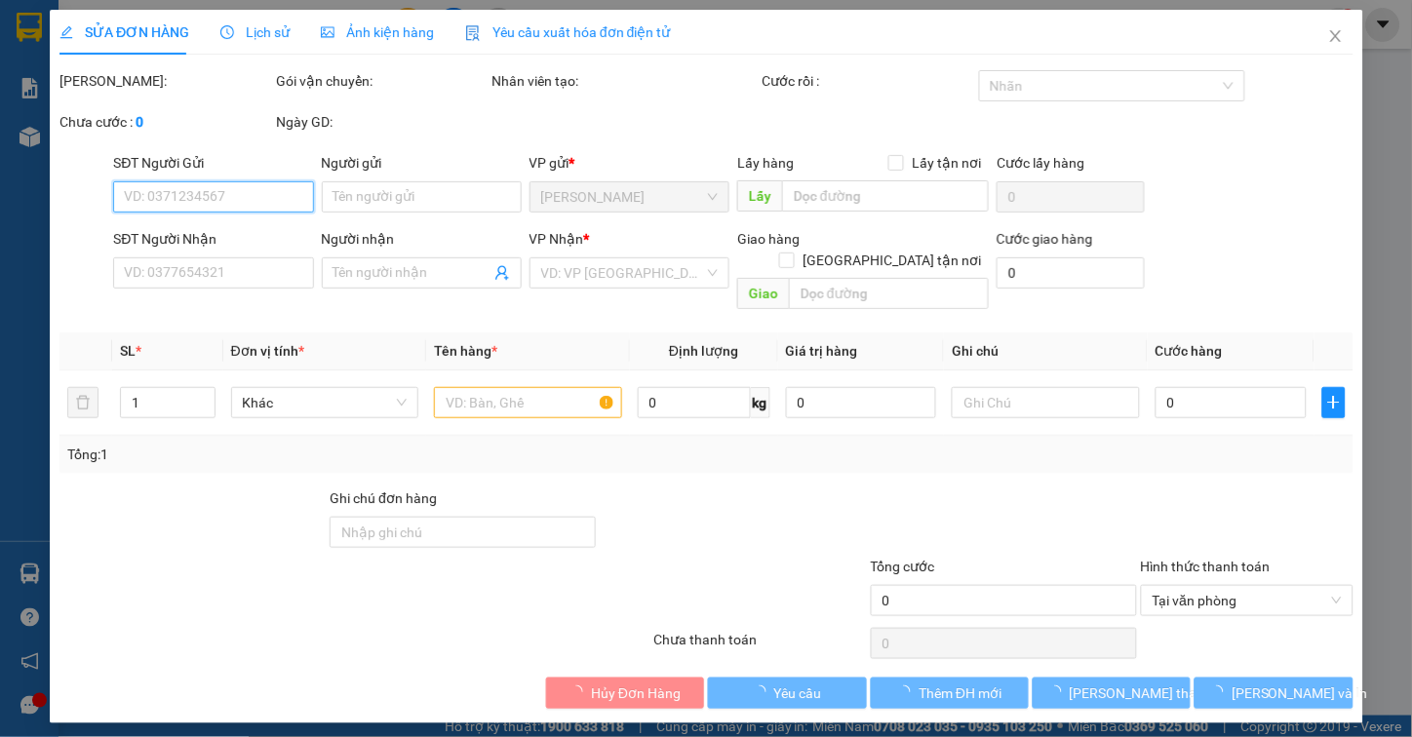
type input "0928293968"
type input "DŨNG"
type input "0918952592"
type input "THOẠI"
type input "30.000"
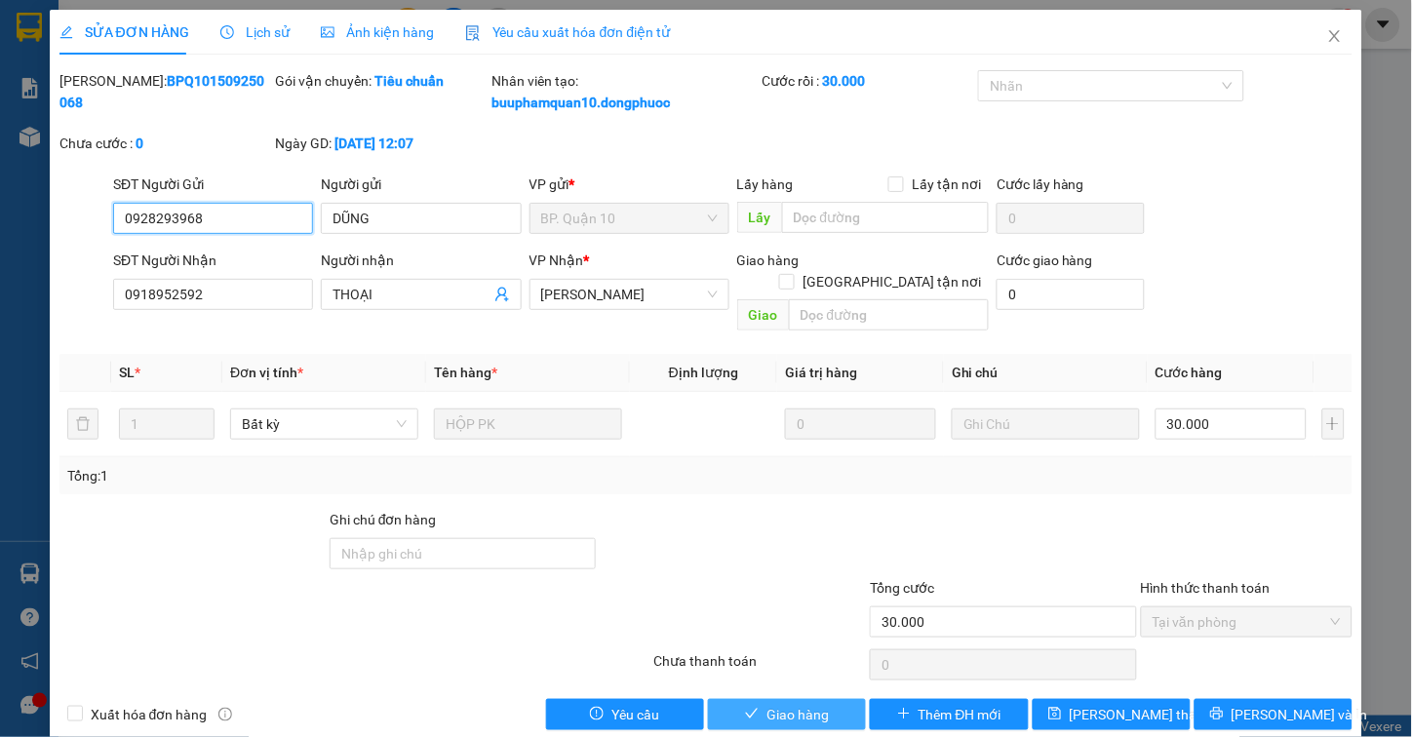
scroll to position [8, 0]
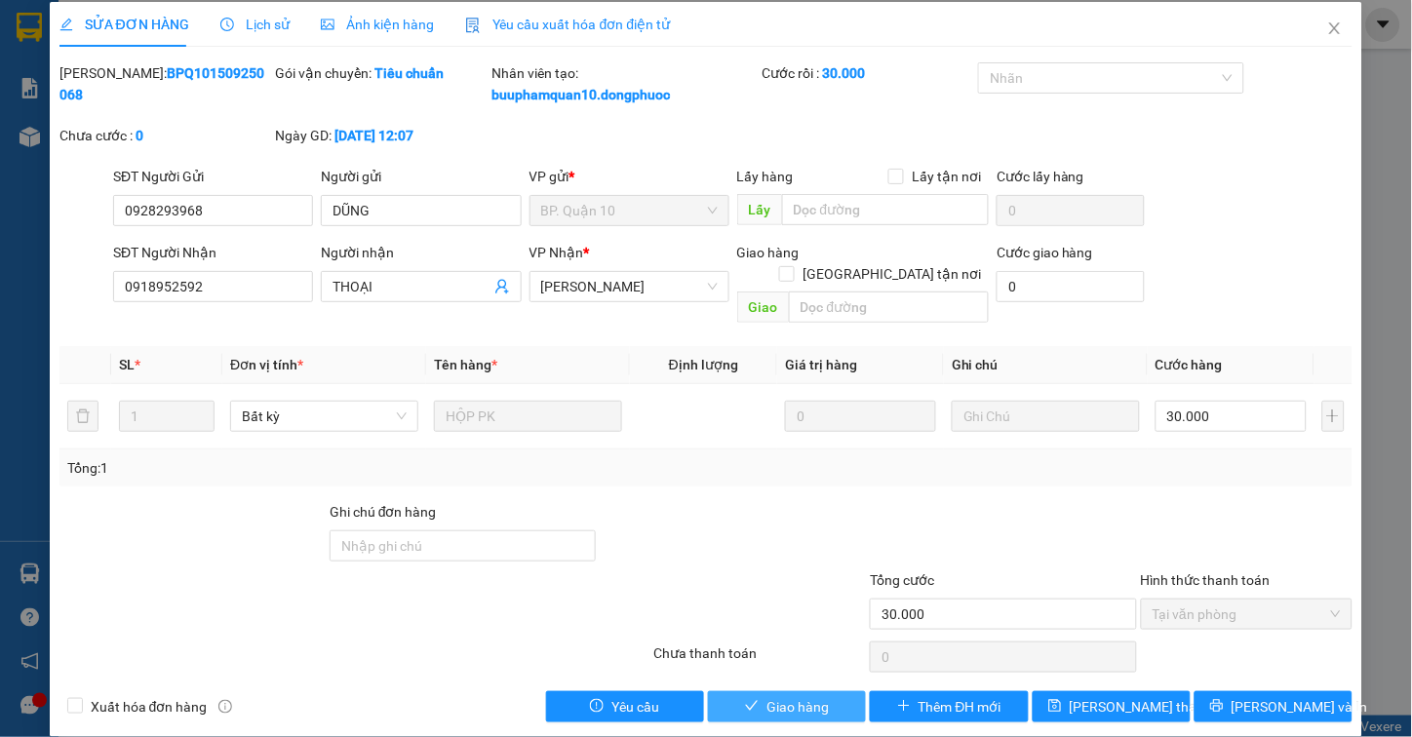
click at [771, 696] on span "Giao hàng" at bounding box center [798, 706] width 62 height 21
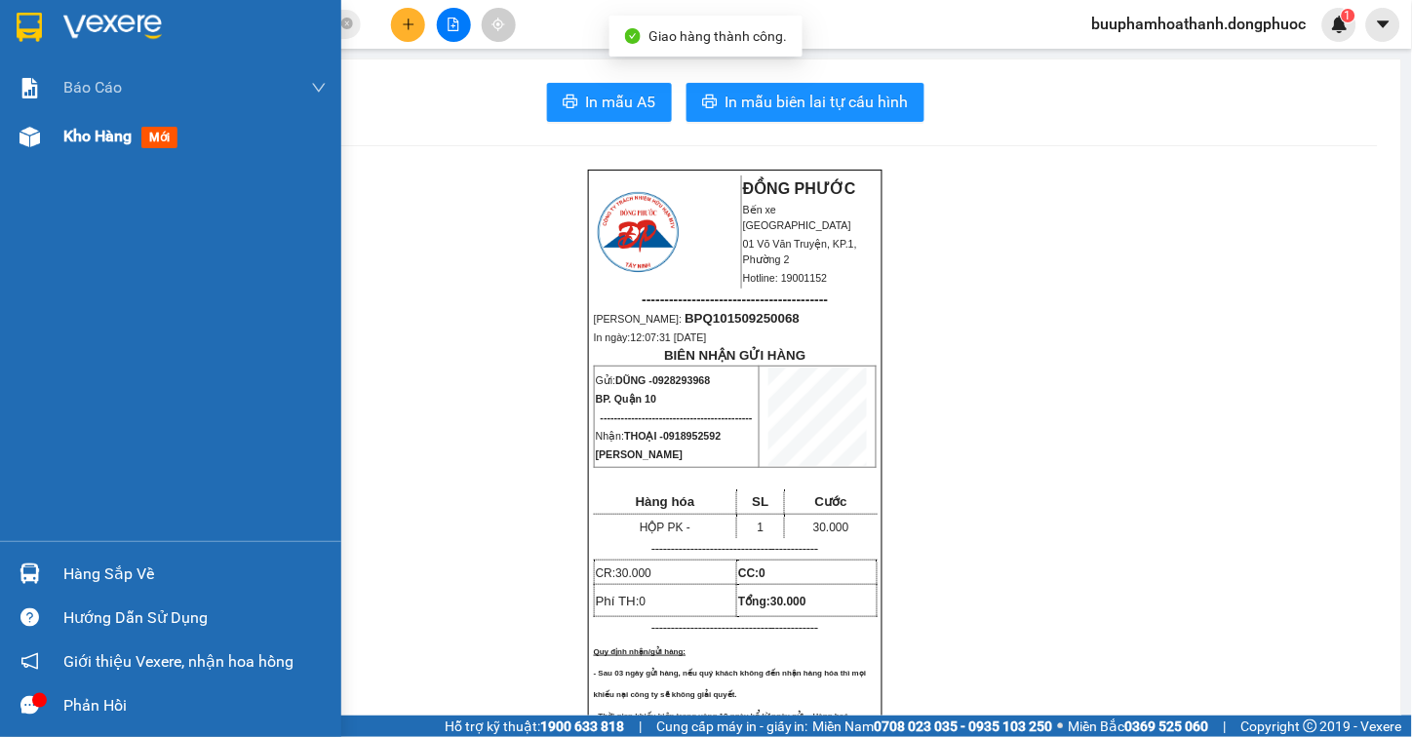
click at [80, 131] on span "Kho hàng" at bounding box center [97, 136] width 68 height 19
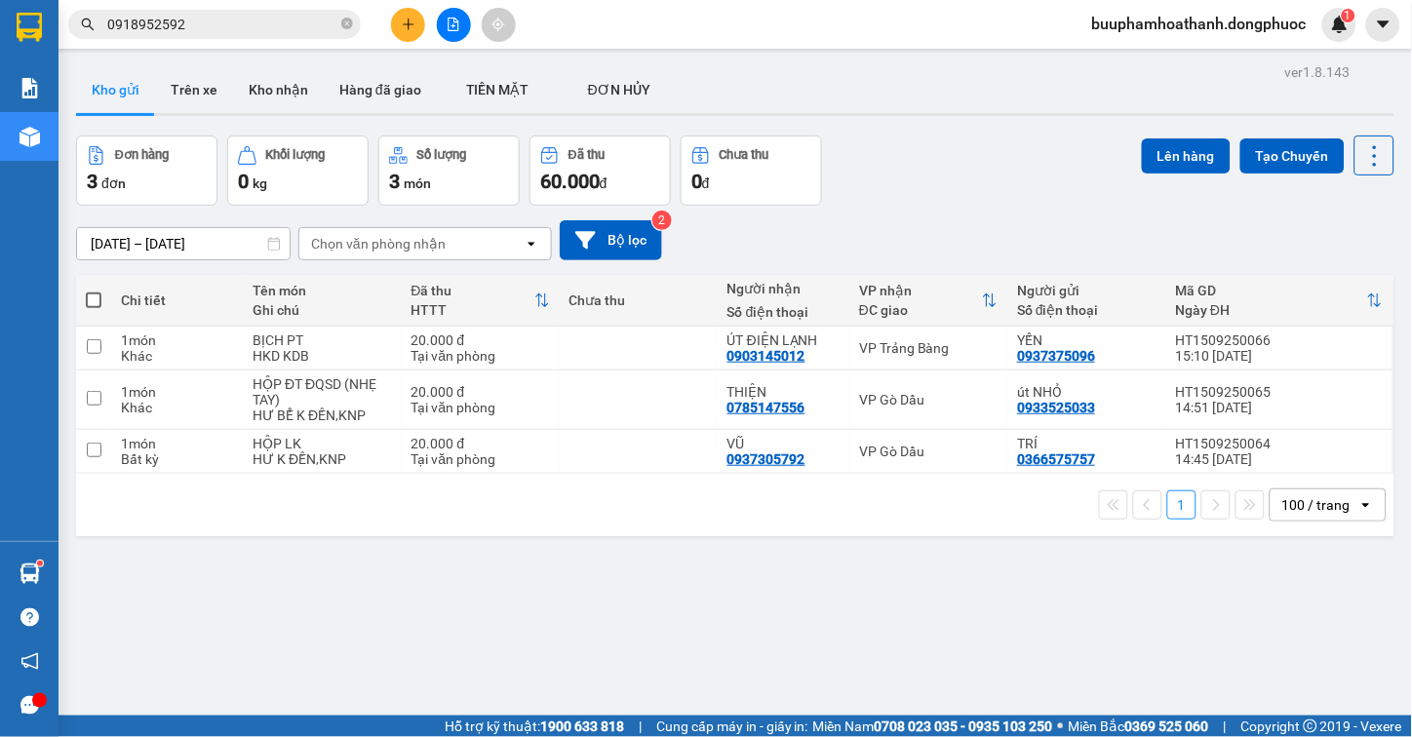
click at [892, 620] on div "ver 1.8.143 Kho gửi Trên xe Kho nhận Hàng đã giao TIỀN MẶT ĐƠN HỦY Đơn hàng 3…" at bounding box center [735, 427] width 1334 height 737
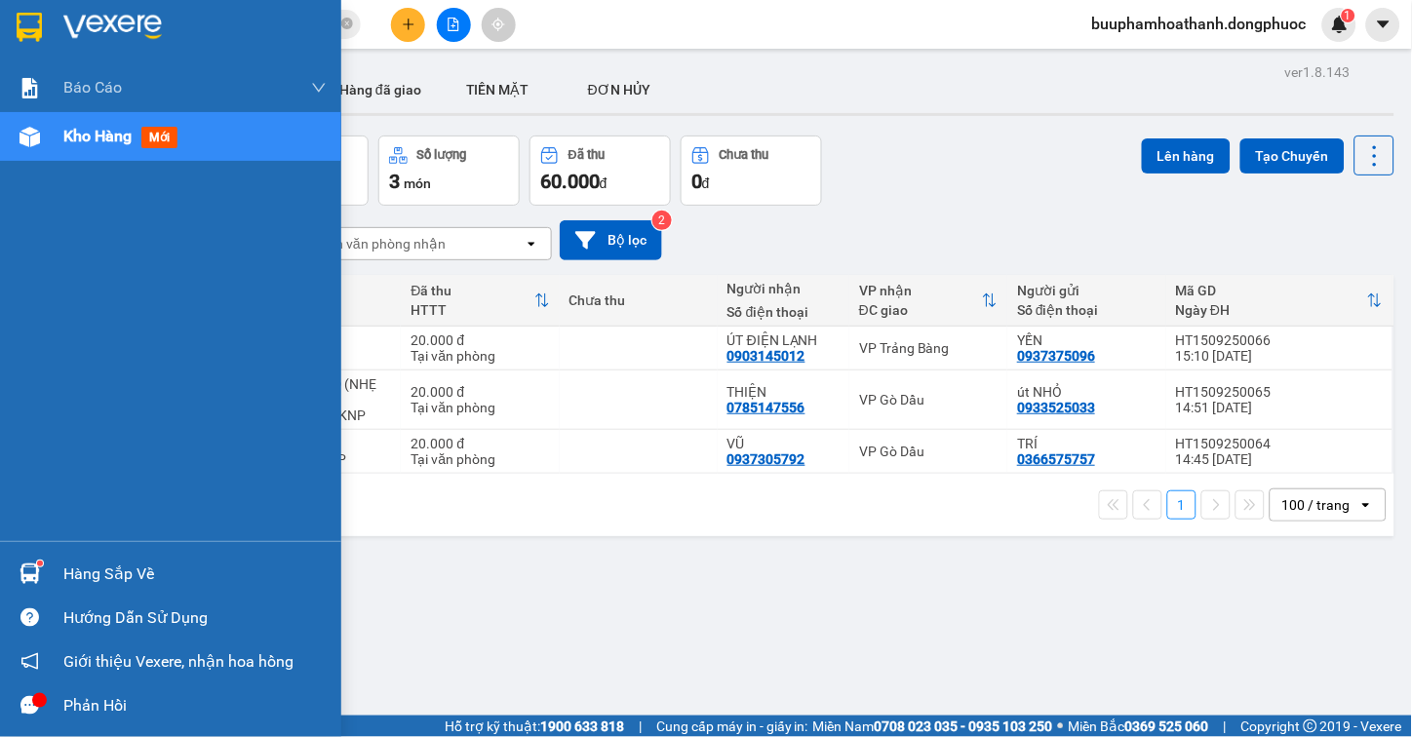
click at [60, 554] on div "Hàng sắp về" at bounding box center [170, 574] width 341 height 44
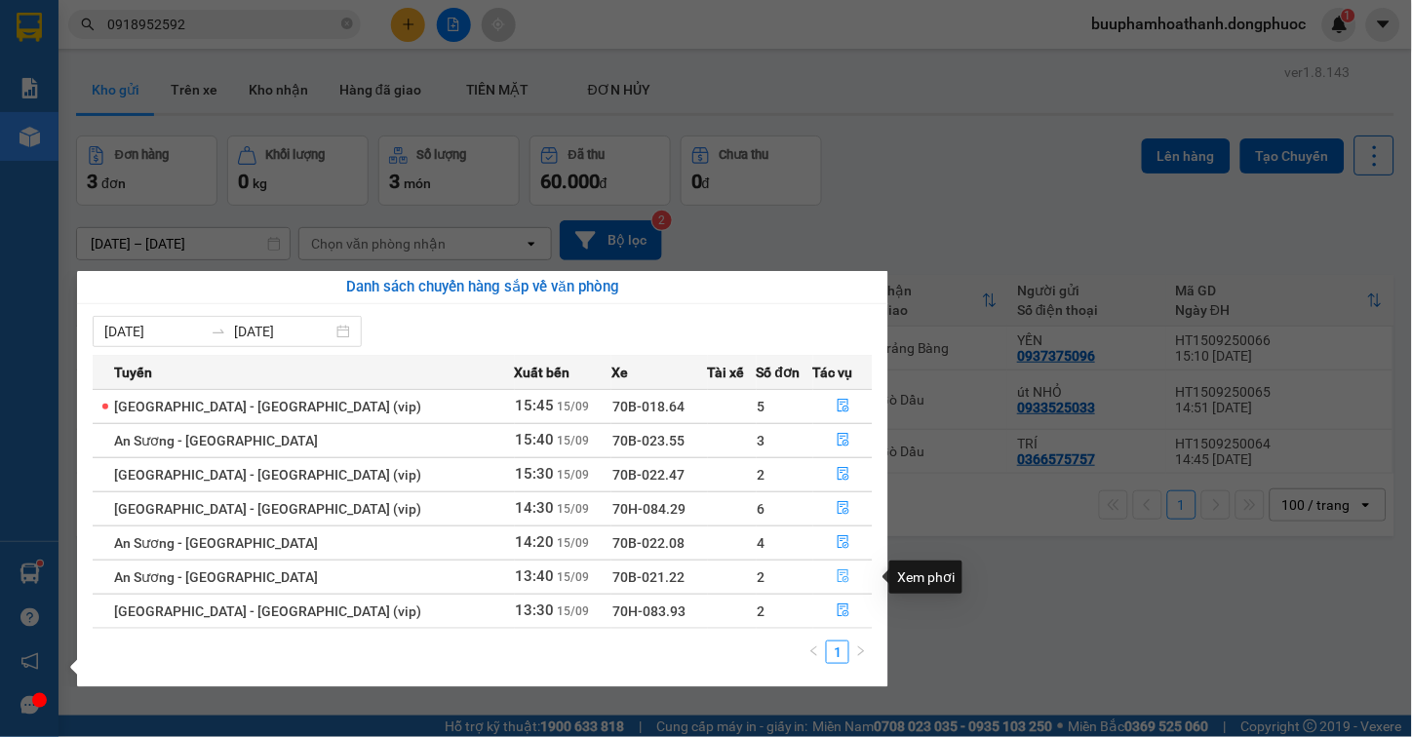
click at [837, 573] on icon "file-done" at bounding box center [844, 577] width 14 height 14
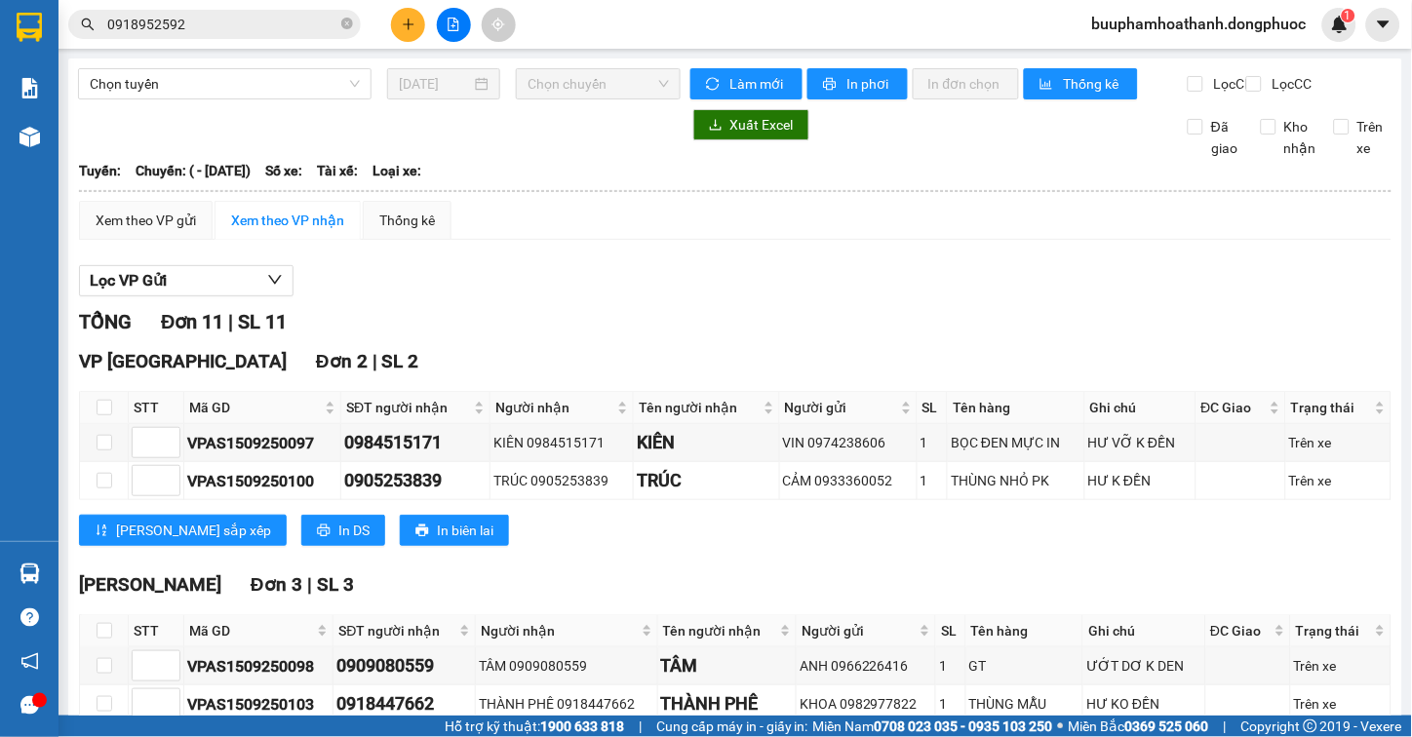
click at [881, 178] on div "Tuyến: Chuyến: ( - 15/09/2025) Số xe: Tài xế: Loại xe:" at bounding box center [735, 170] width 1313 height 21
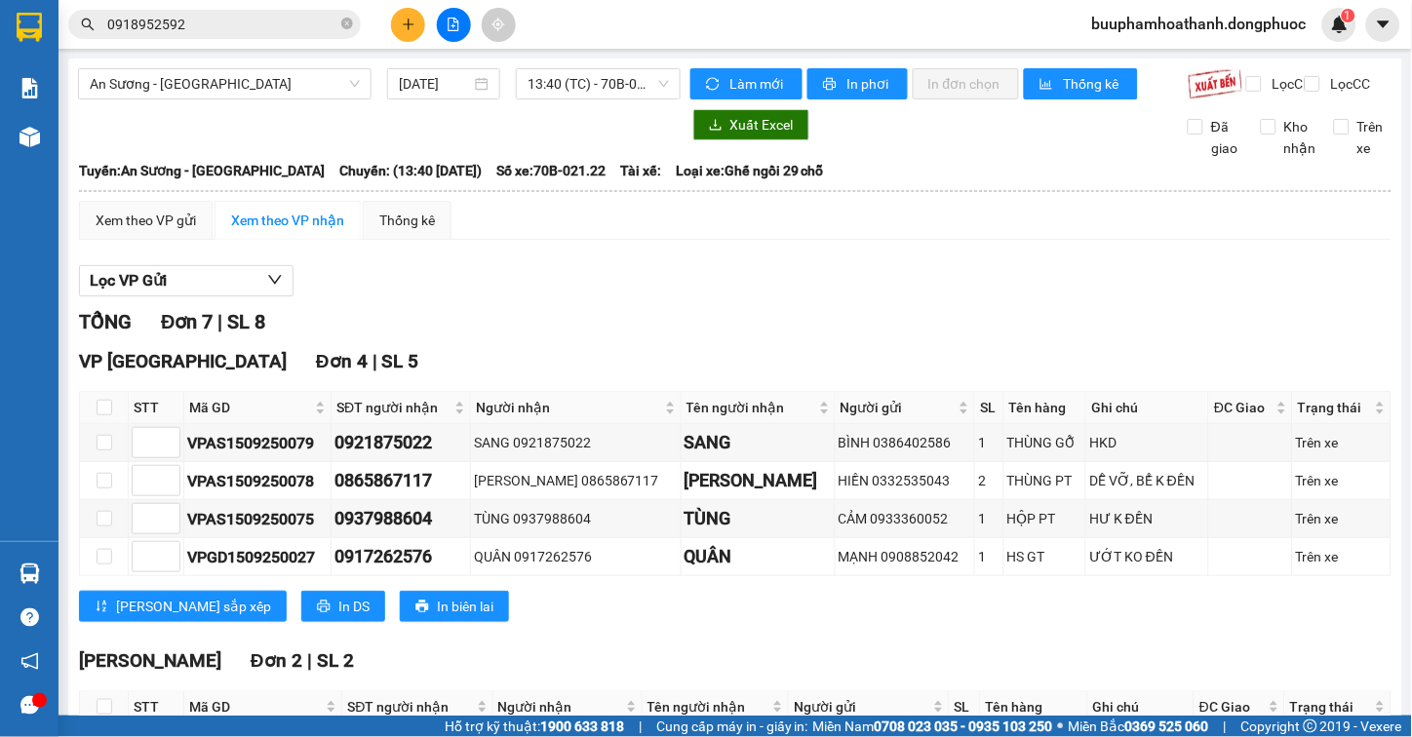
scroll to position [388, 0]
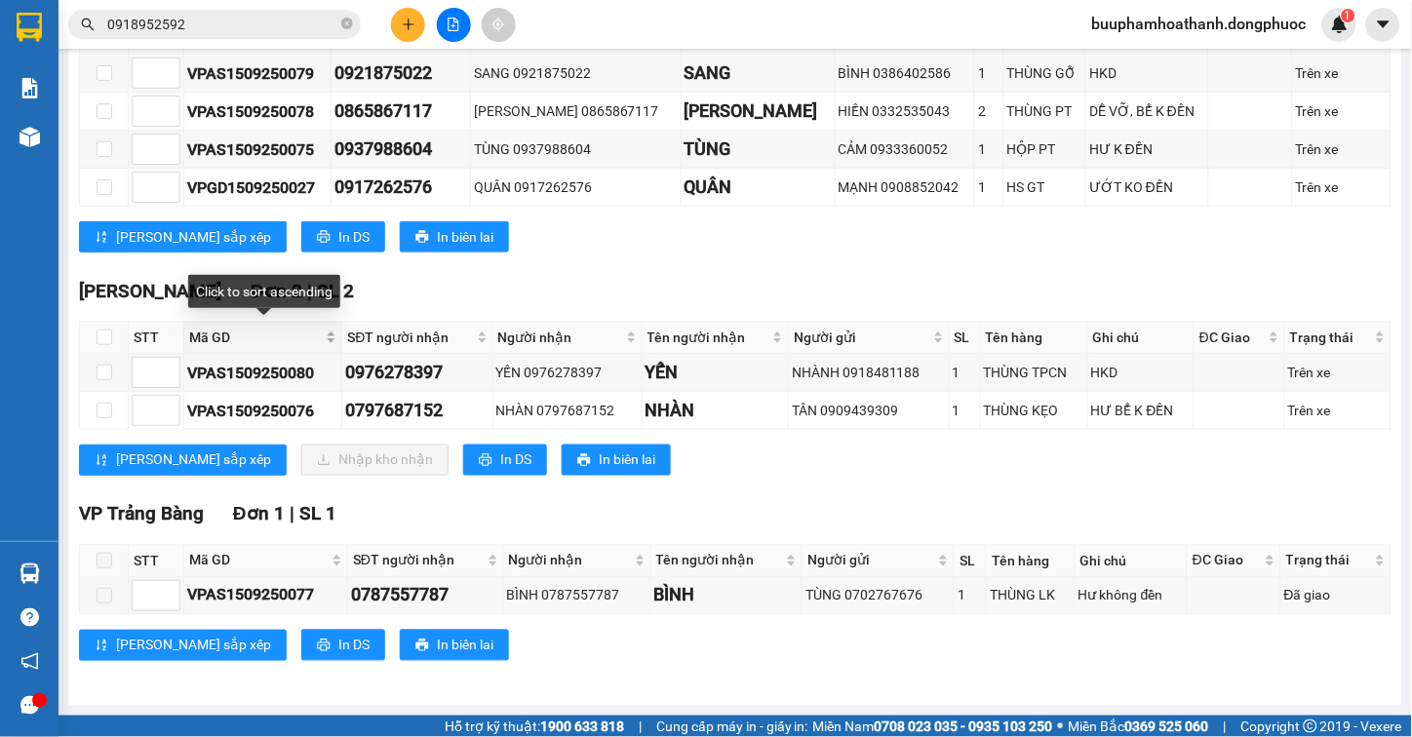
click at [207, 339] on span "Mã GD" at bounding box center [255, 337] width 133 height 21
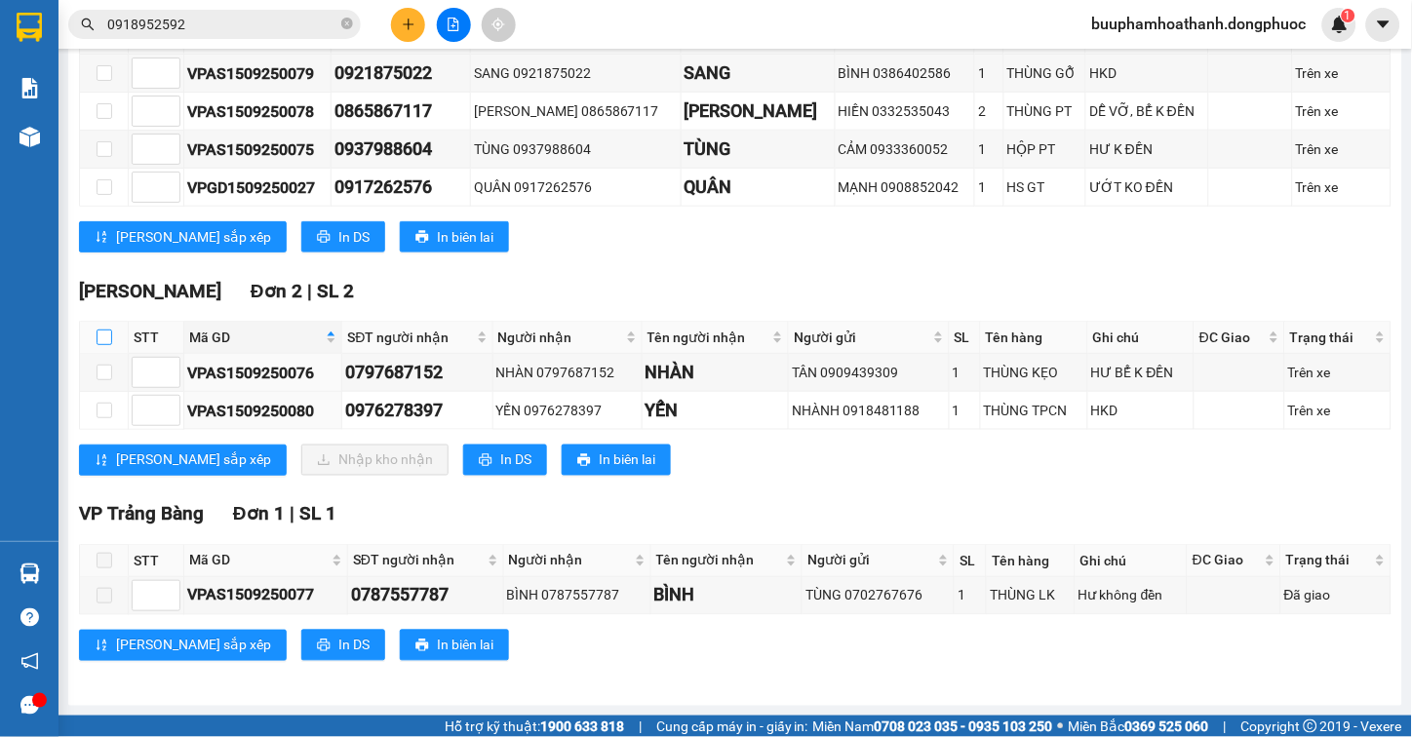
click at [100, 332] on input "checkbox" at bounding box center [105, 338] width 16 height 16
checkbox input "true"
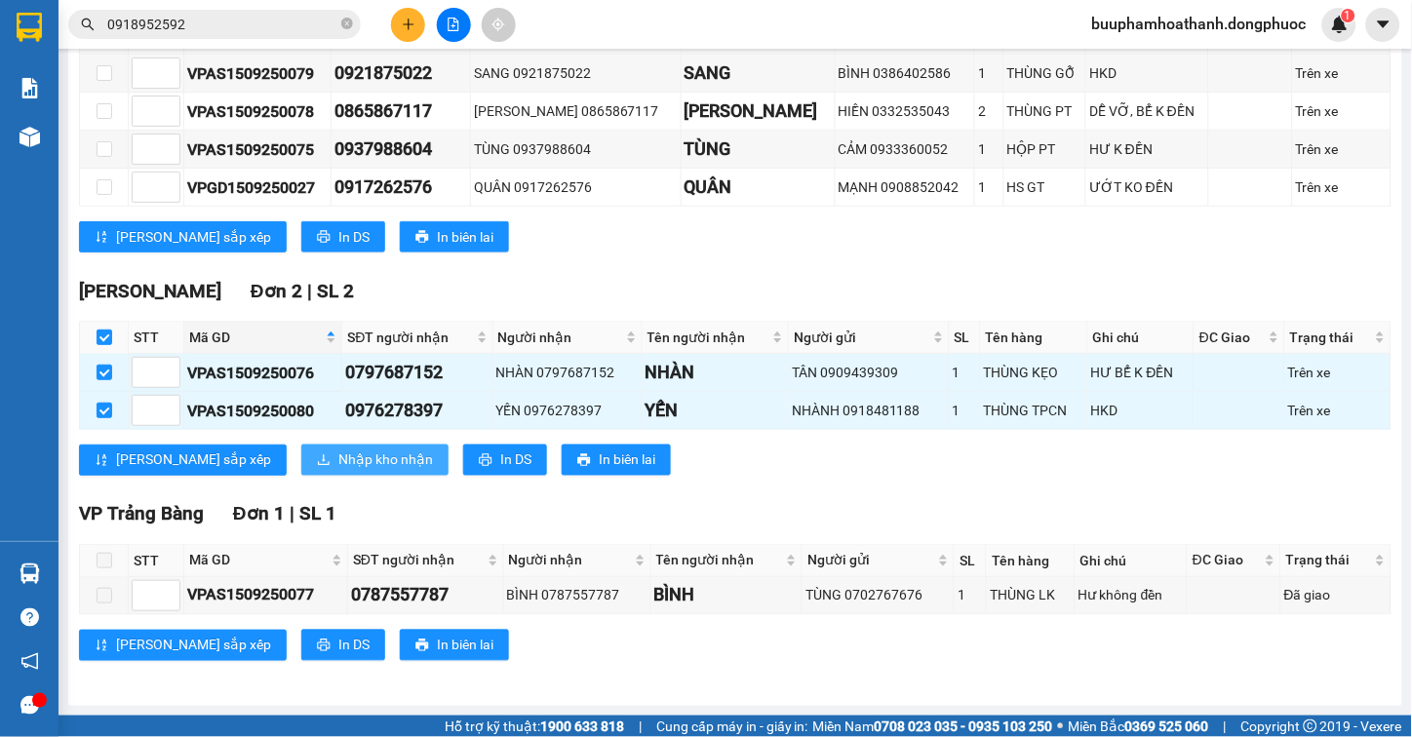
click at [338, 460] on span "Nhập kho nhận" at bounding box center [385, 460] width 95 height 21
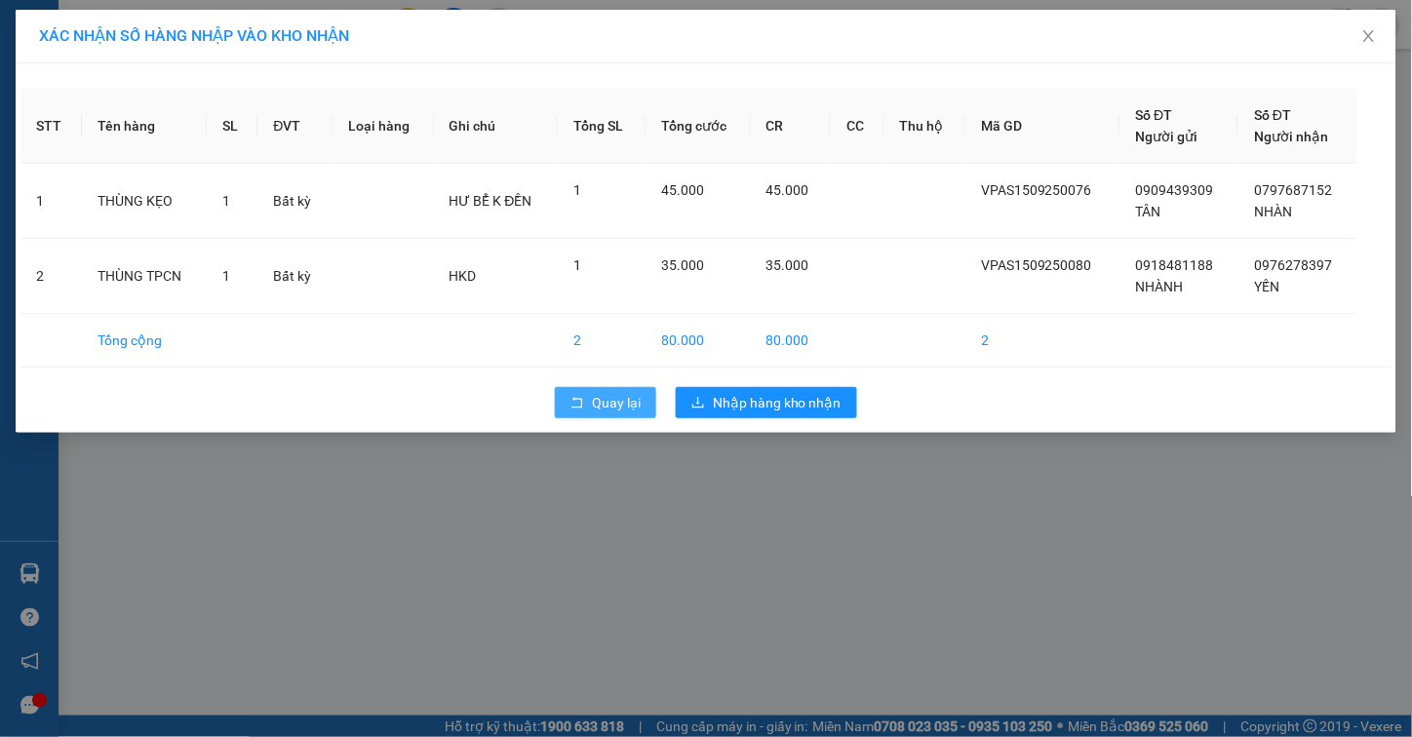
click at [609, 414] on button "Quay lại" at bounding box center [605, 402] width 101 height 31
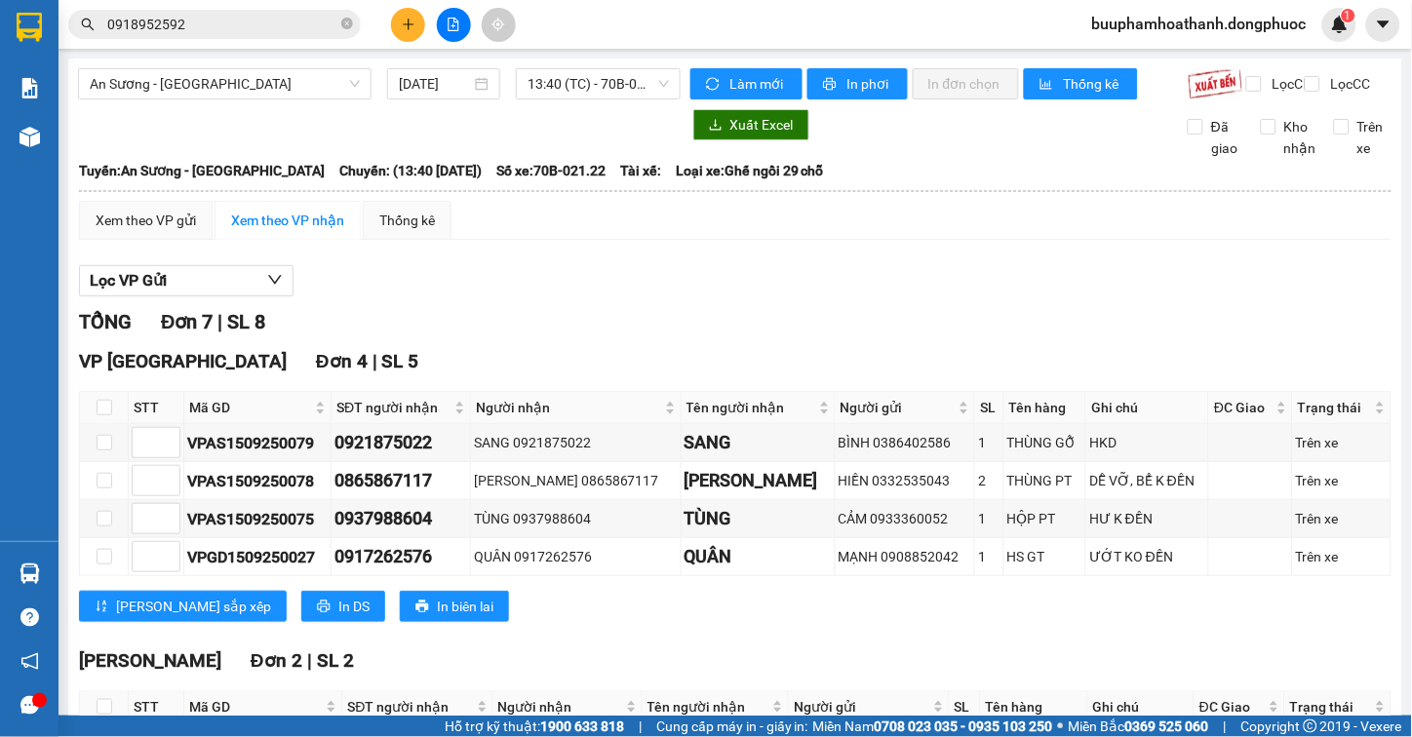
click at [602, 323] on div "TỔNG Đơn 7 | SL 8" at bounding box center [735, 322] width 1313 height 30
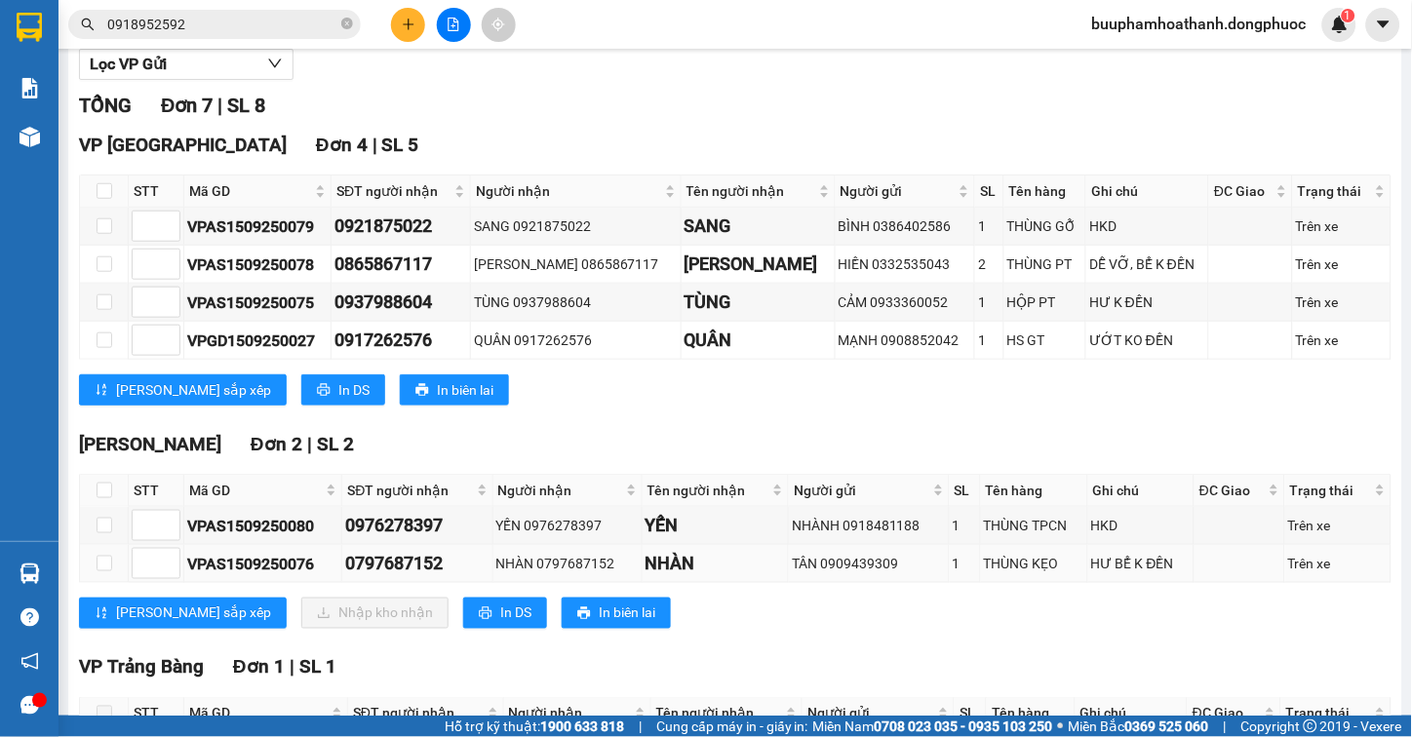
scroll to position [388, 0]
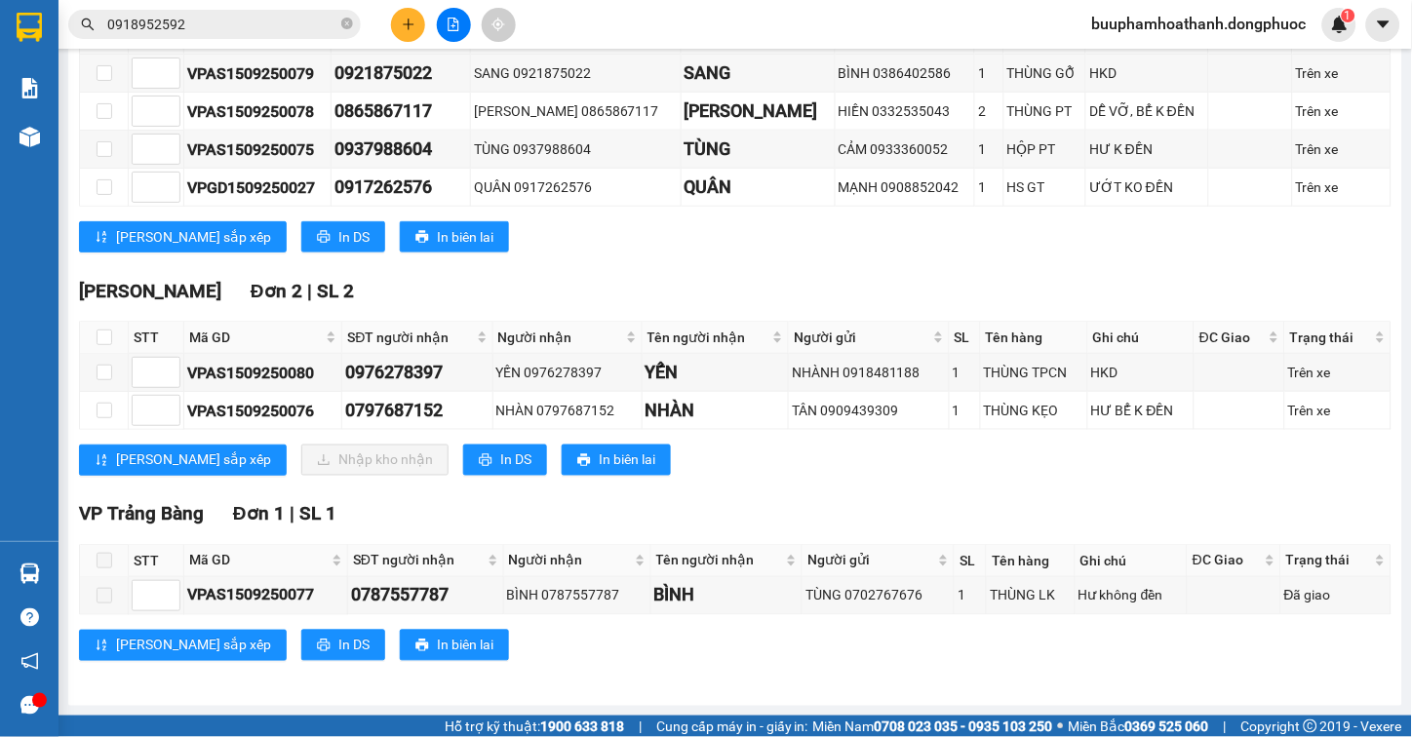
click at [776, 269] on div "TỔNG Đơn 7 | SL 8 VP Tây Ninh Đơn 4 | SL 5 STT Mã GD SĐT người nhận Người nhận …" at bounding box center [735, 312] width 1313 height 748
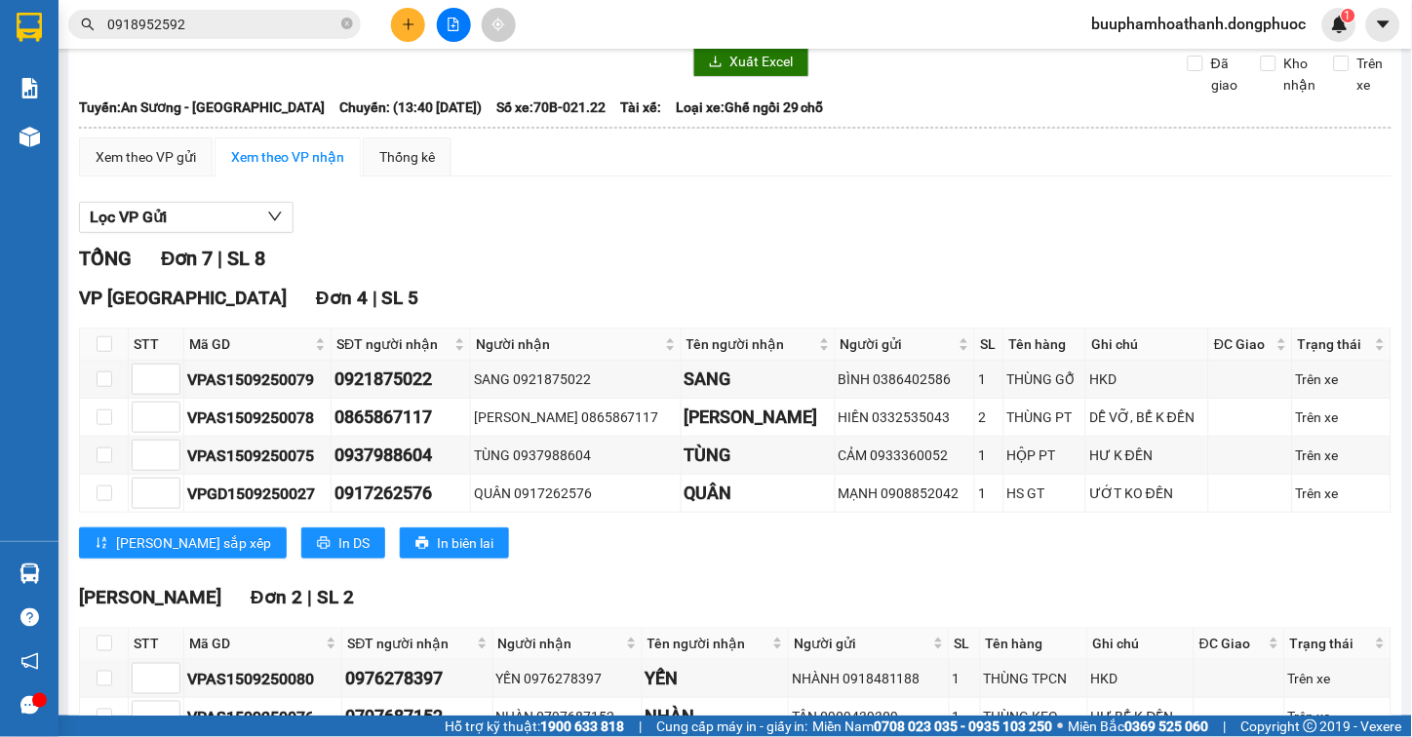
scroll to position [0, 0]
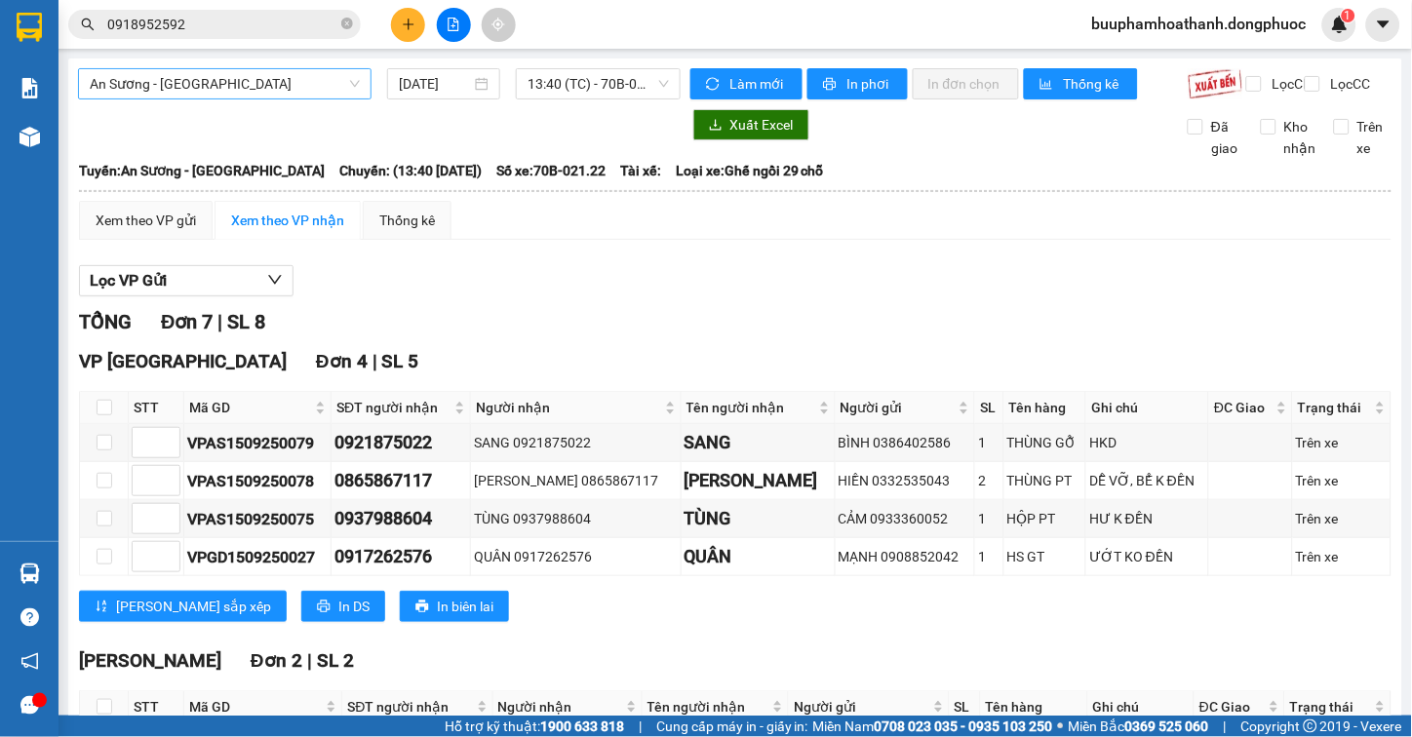
click at [275, 95] on span "An Sương - [GEOGRAPHIC_DATA]" at bounding box center [225, 83] width 270 height 29
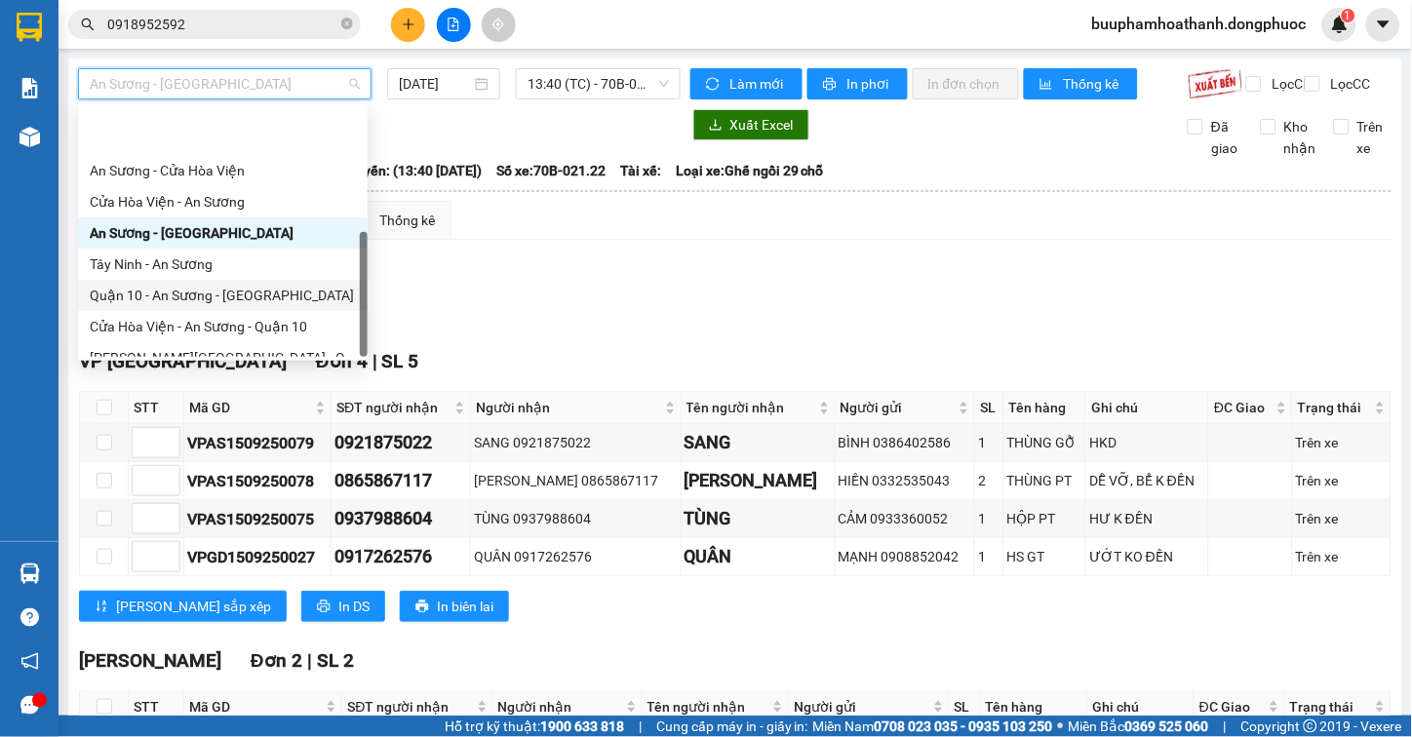
scroll to position [218, 0]
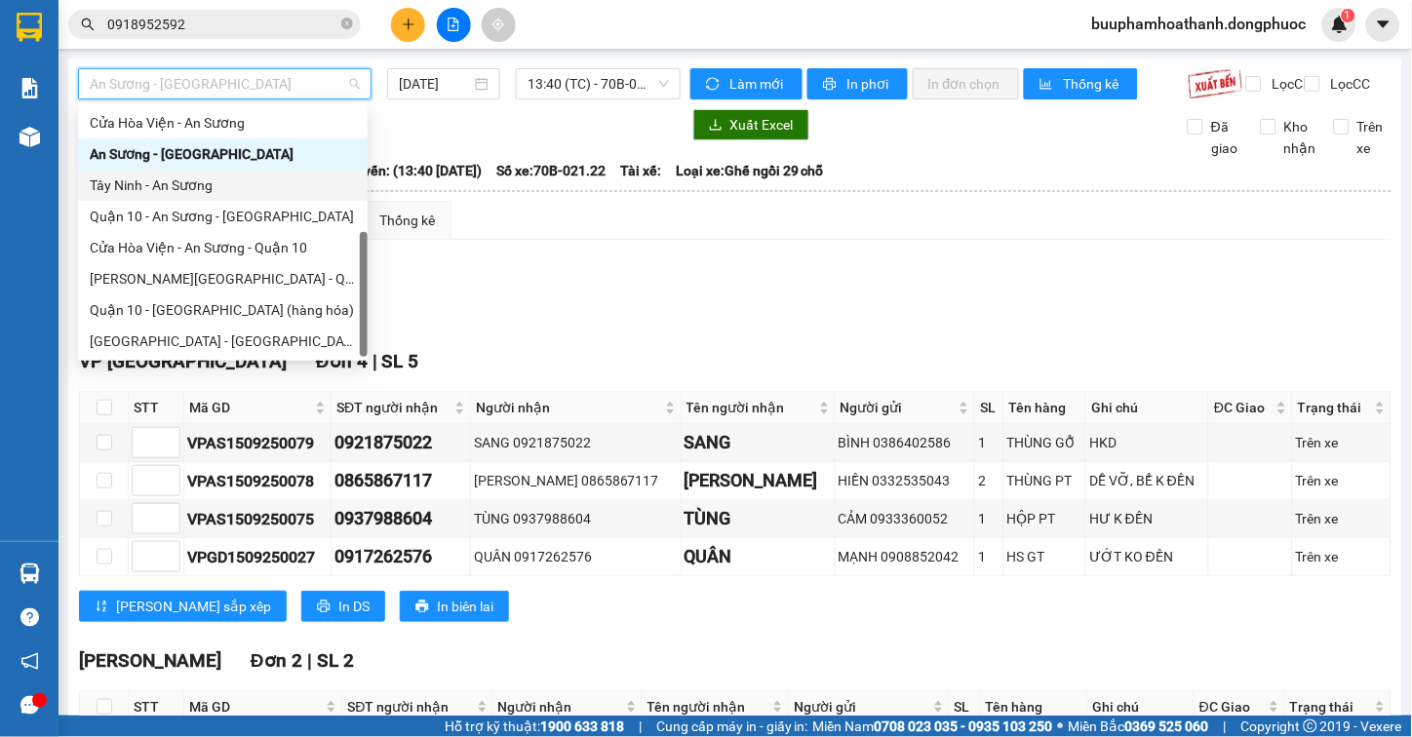
click at [228, 187] on div "Tây Ninh - An Sương" at bounding box center [223, 185] width 266 height 21
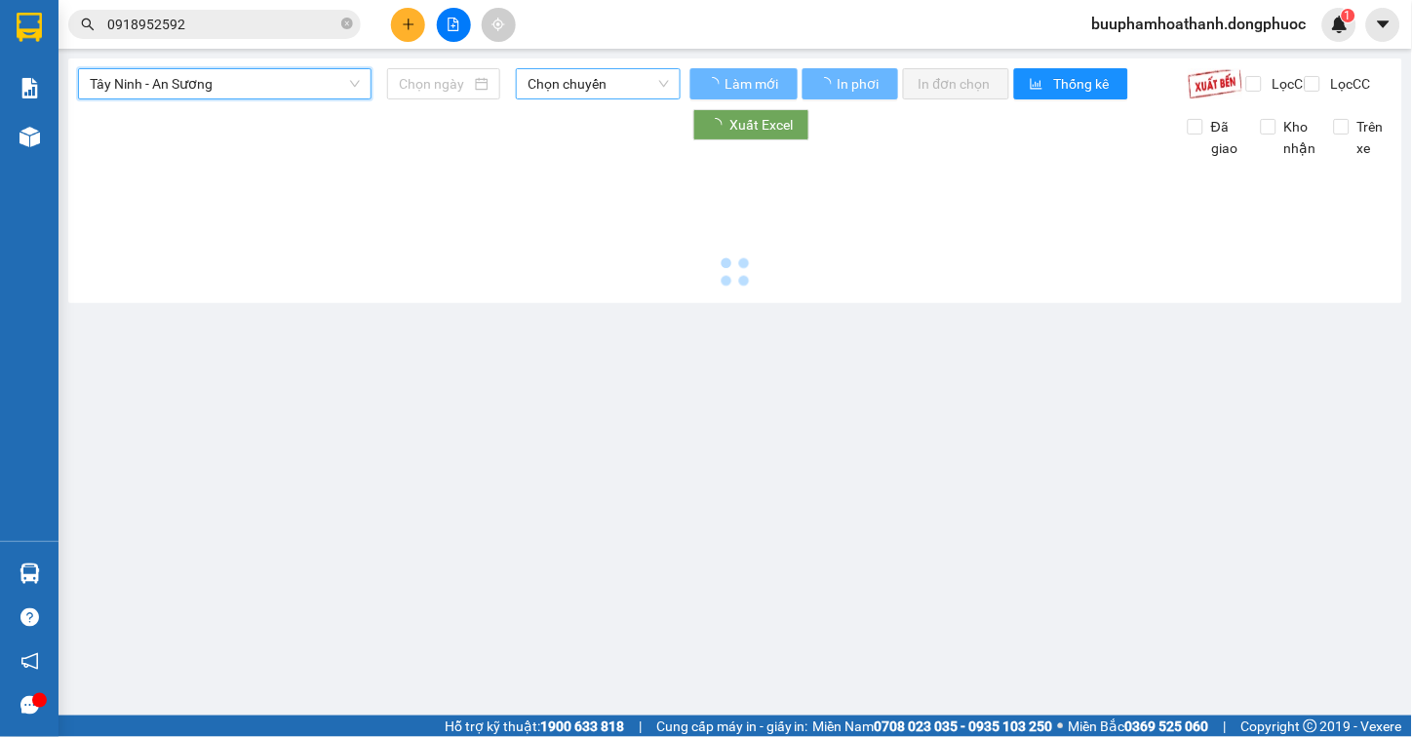
type input "[DATE]"
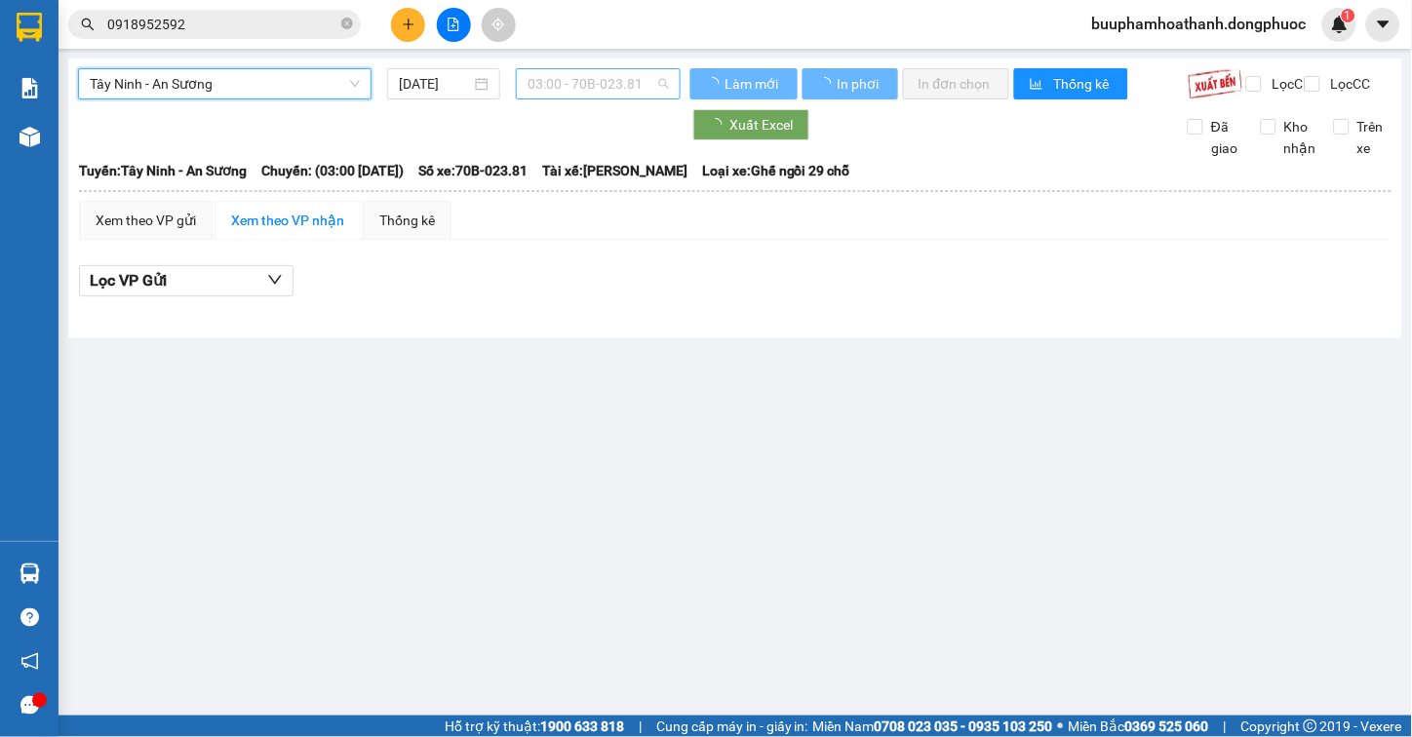
click at [557, 86] on span "03:00 - 70B-023.81" at bounding box center [598, 83] width 141 height 29
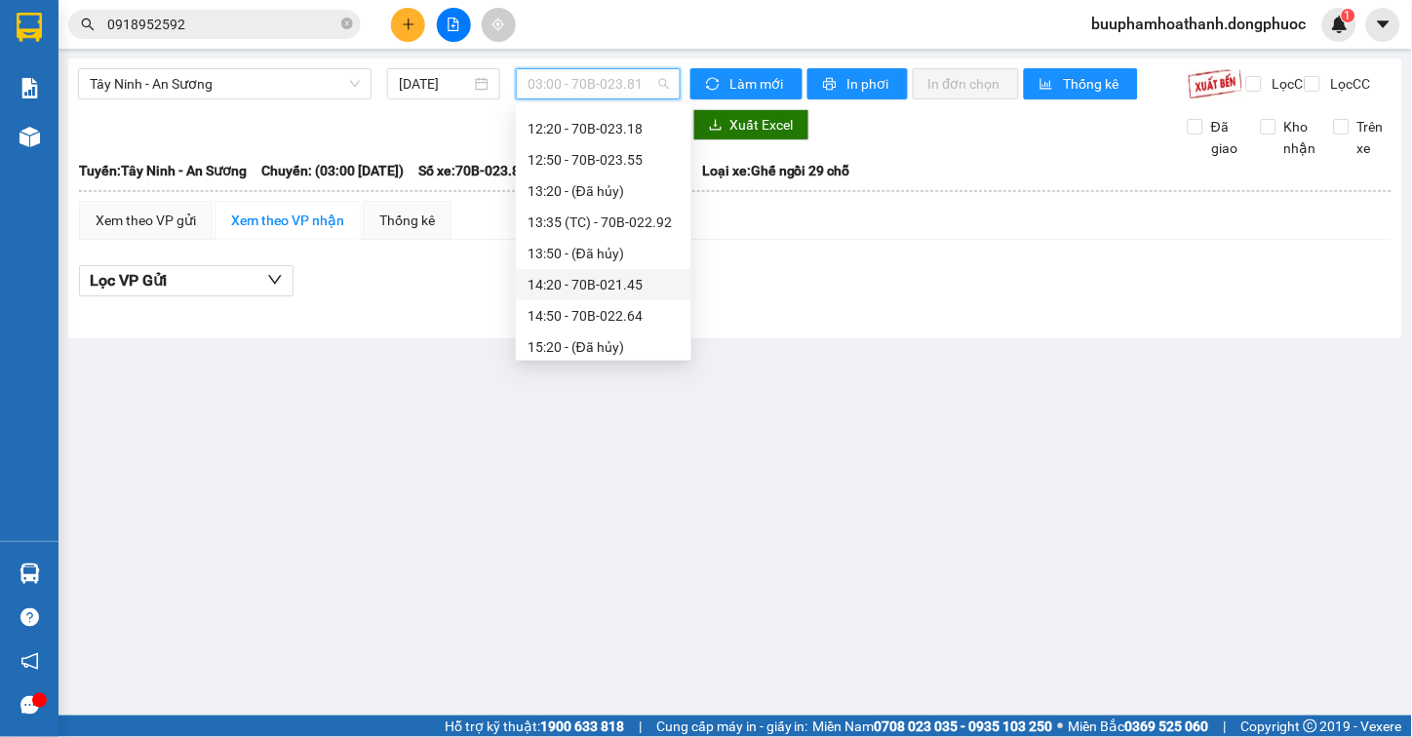
scroll to position [843, 0]
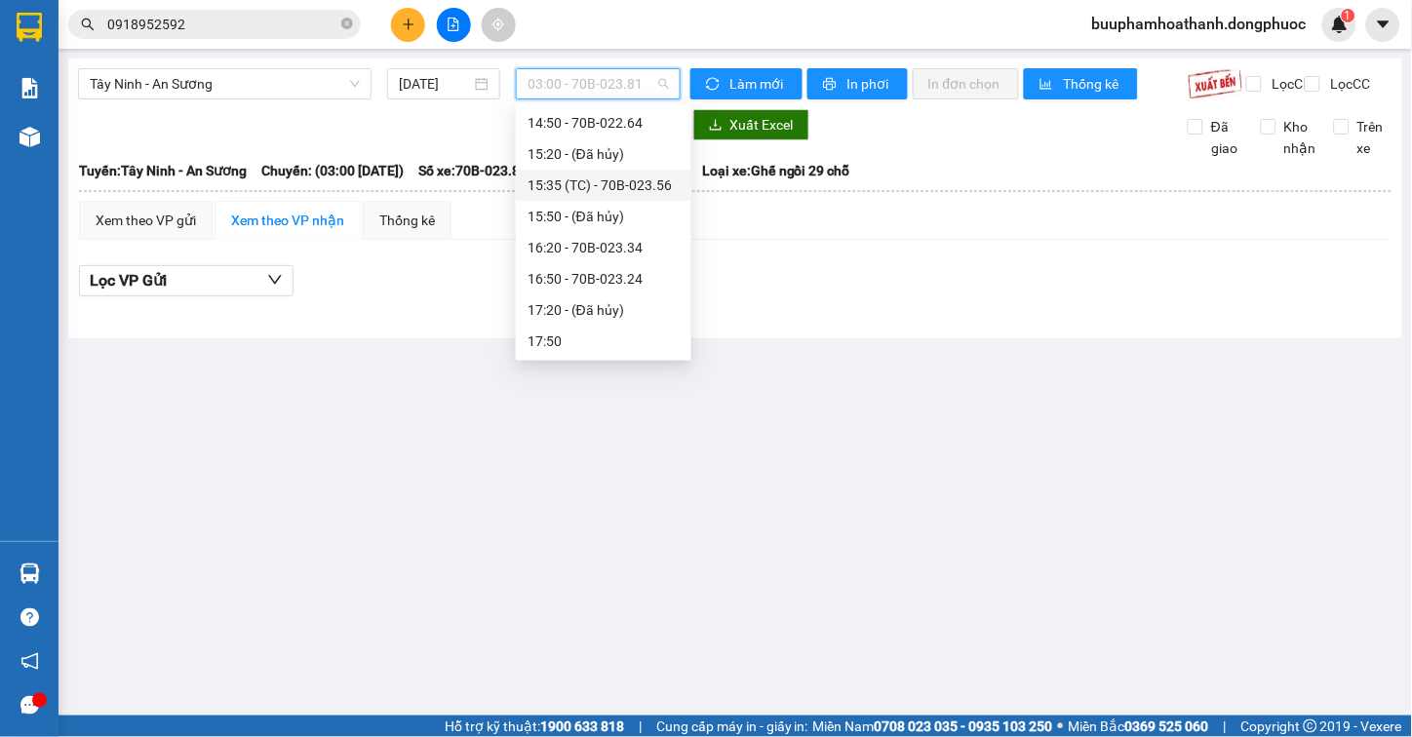
click at [637, 178] on div "15:35 (TC) - 70B-023.56" at bounding box center [604, 185] width 152 height 21
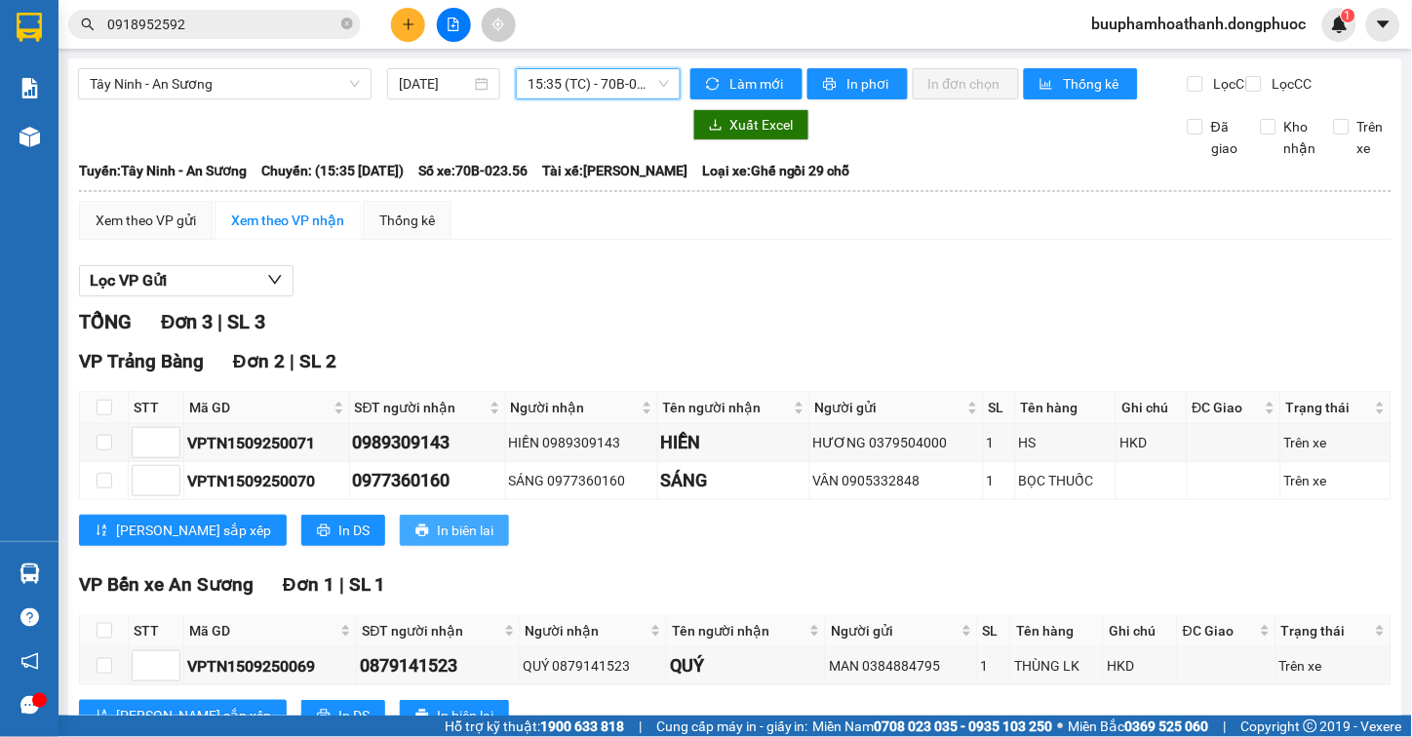
scroll to position [88, 0]
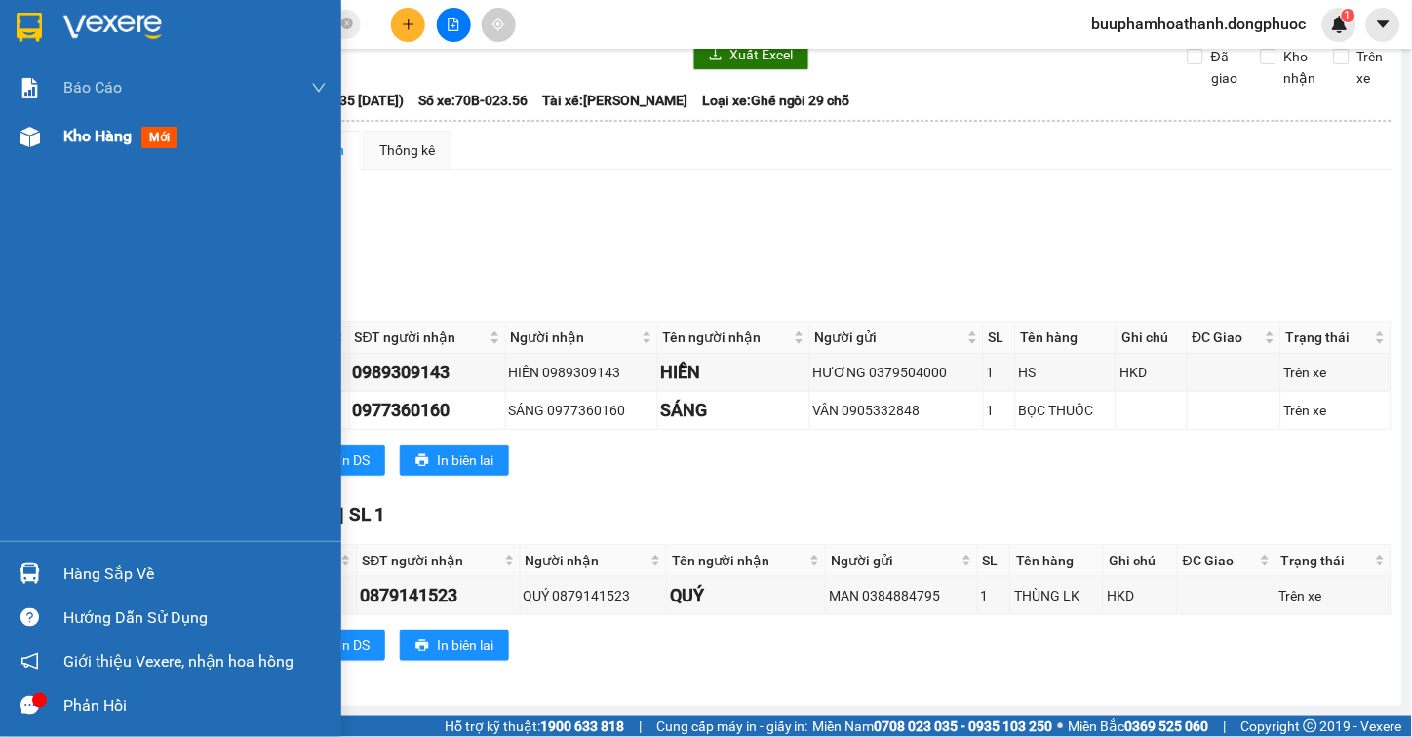
drag, startPoint x: 45, startPoint y: 143, endPoint x: 50, endPoint y: 156, distance: 13.6
click at [49, 152] on div "Kho hàng mới" at bounding box center [170, 136] width 341 height 49
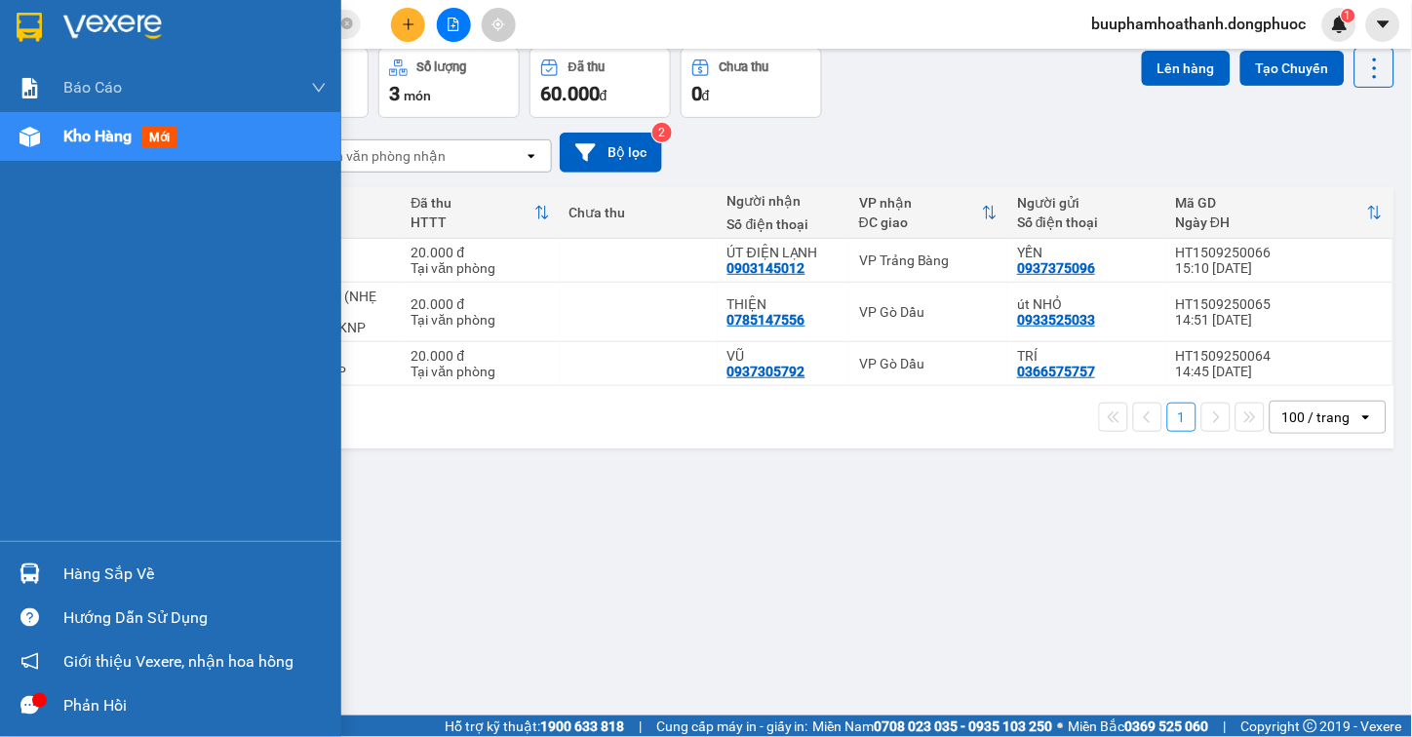
click at [61, 583] on div "Hàng sắp về" at bounding box center [170, 574] width 341 height 44
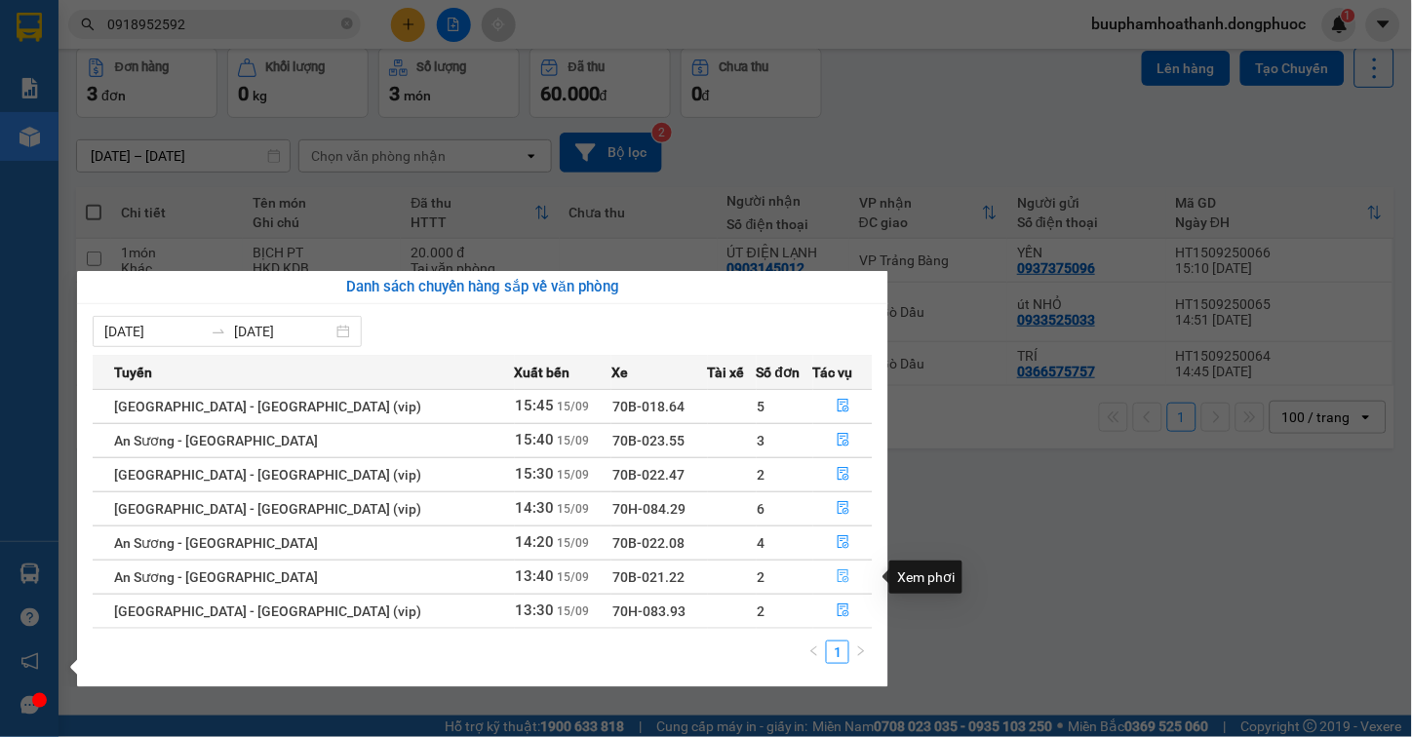
click at [837, 579] on icon "file-done" at bounding box center [844, 577] width 14 height 14
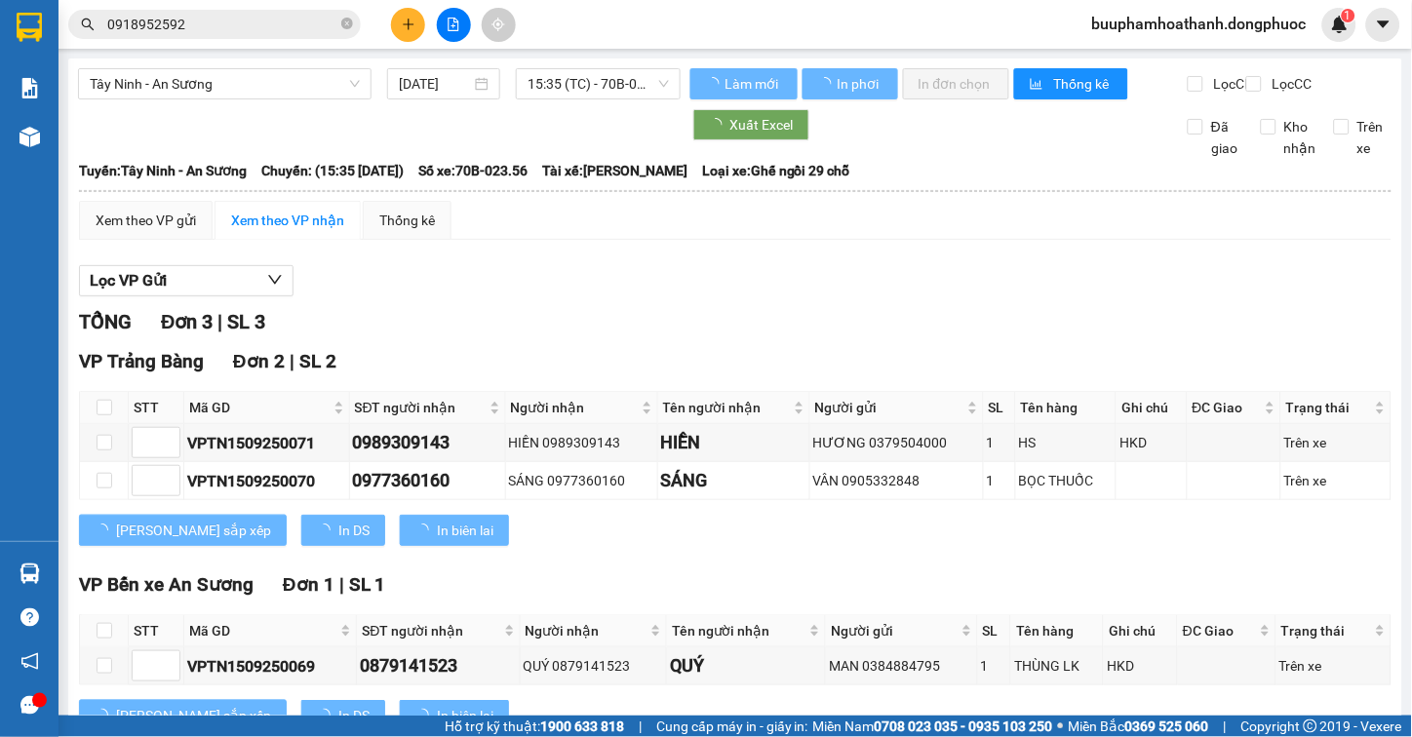
click at [851, 297] on div "Lọc VP Gửi" at bounding box center [735, 281] width 1313 height 32
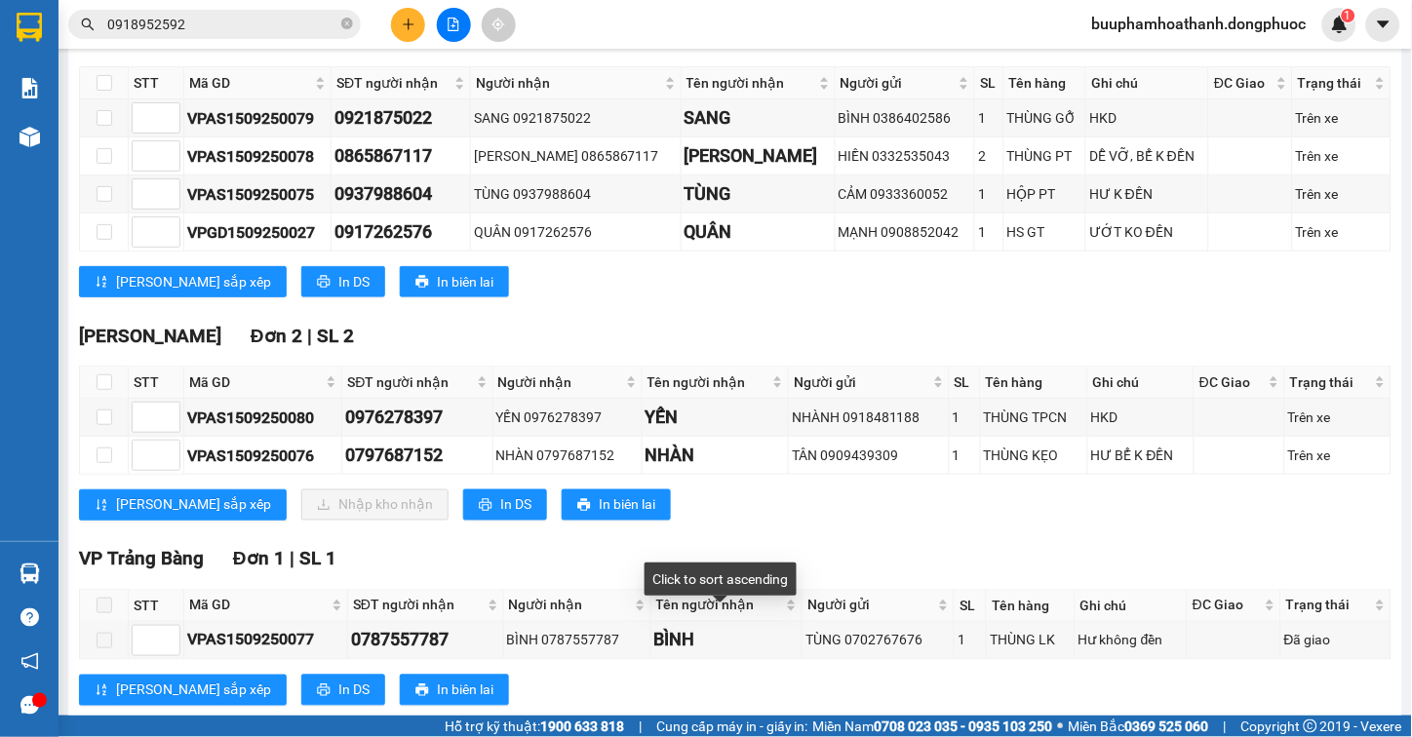
scroll to position [388, 0]
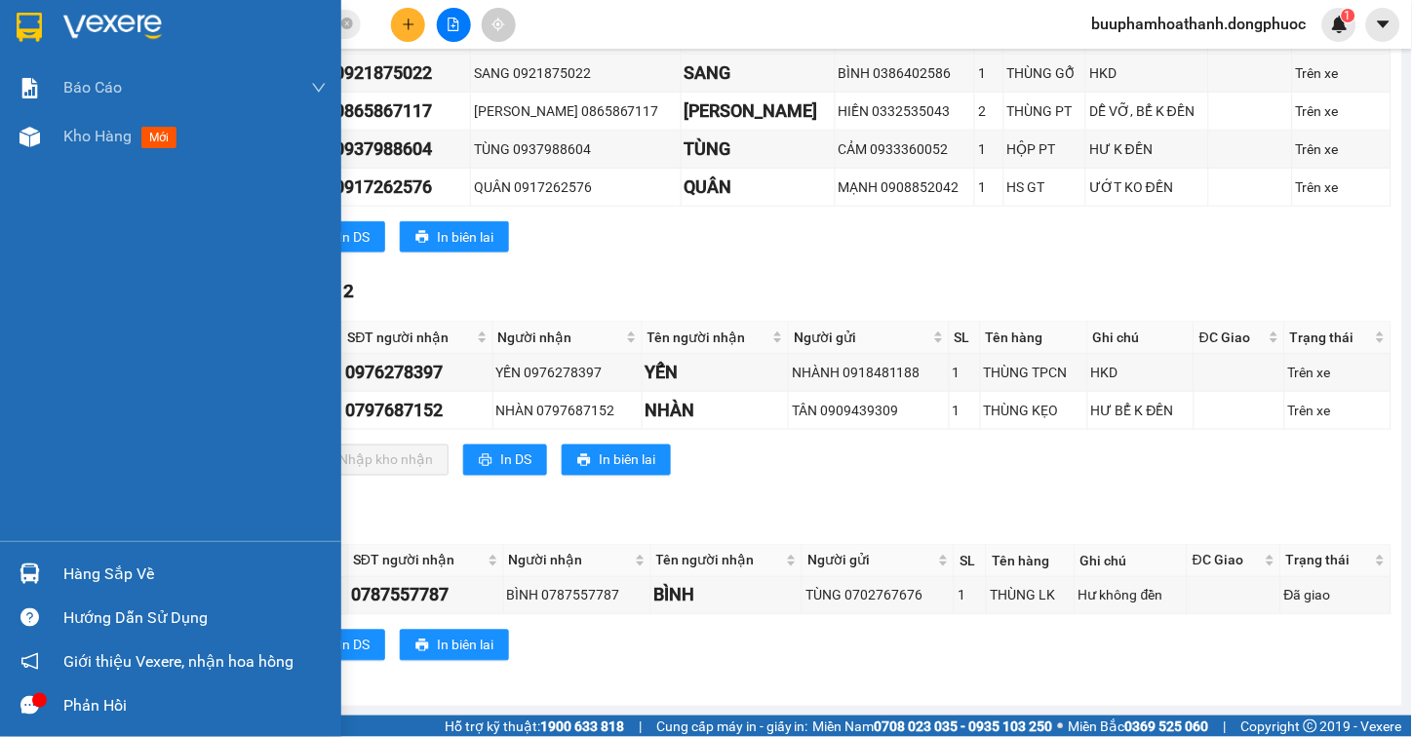
click at [41, 571] on div at bounding box center [30, 574] width 34 height 34
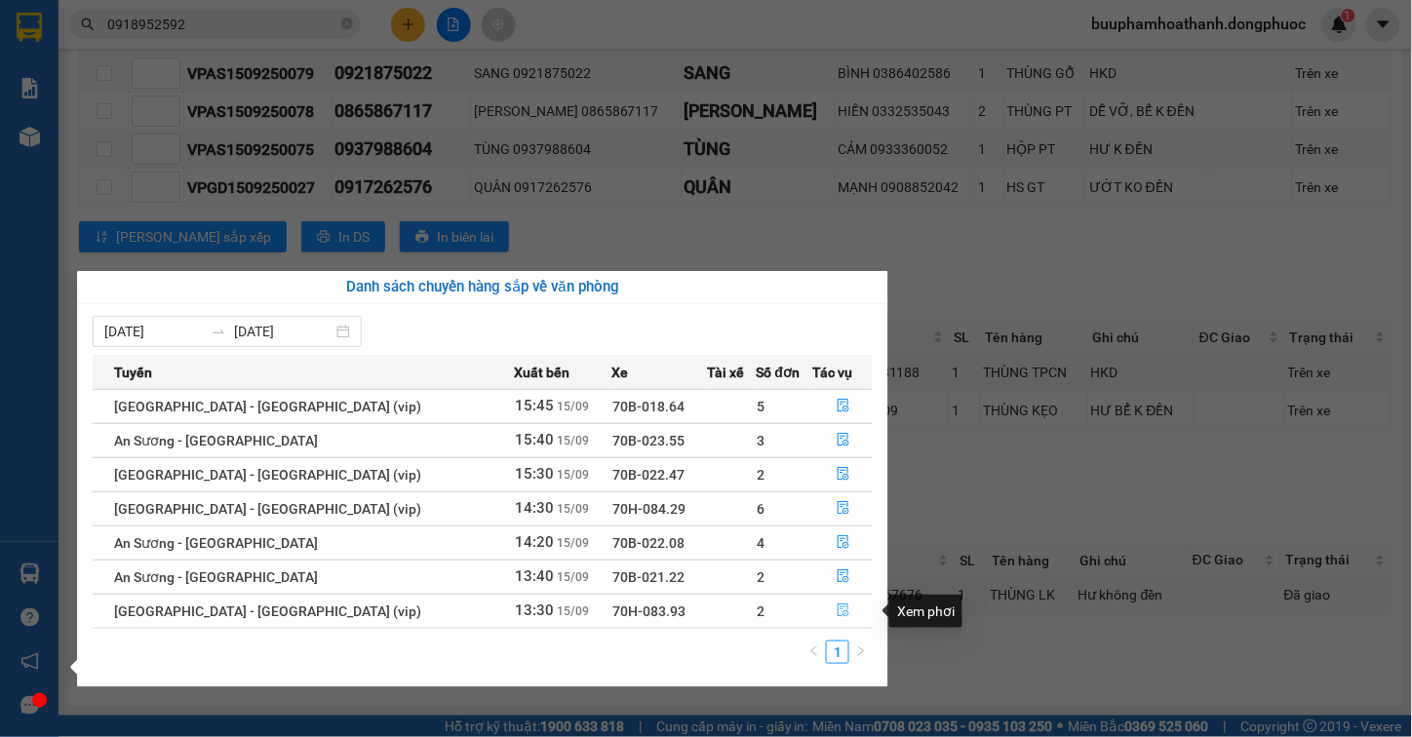
drag, startPoint x: 831, startPoint y: 608, endPoint x: 958, endPoint y: 524, distance: 152.0
click at [837, 610] on icon "file-done" at bounding box center [844, 611] width 14 height 14
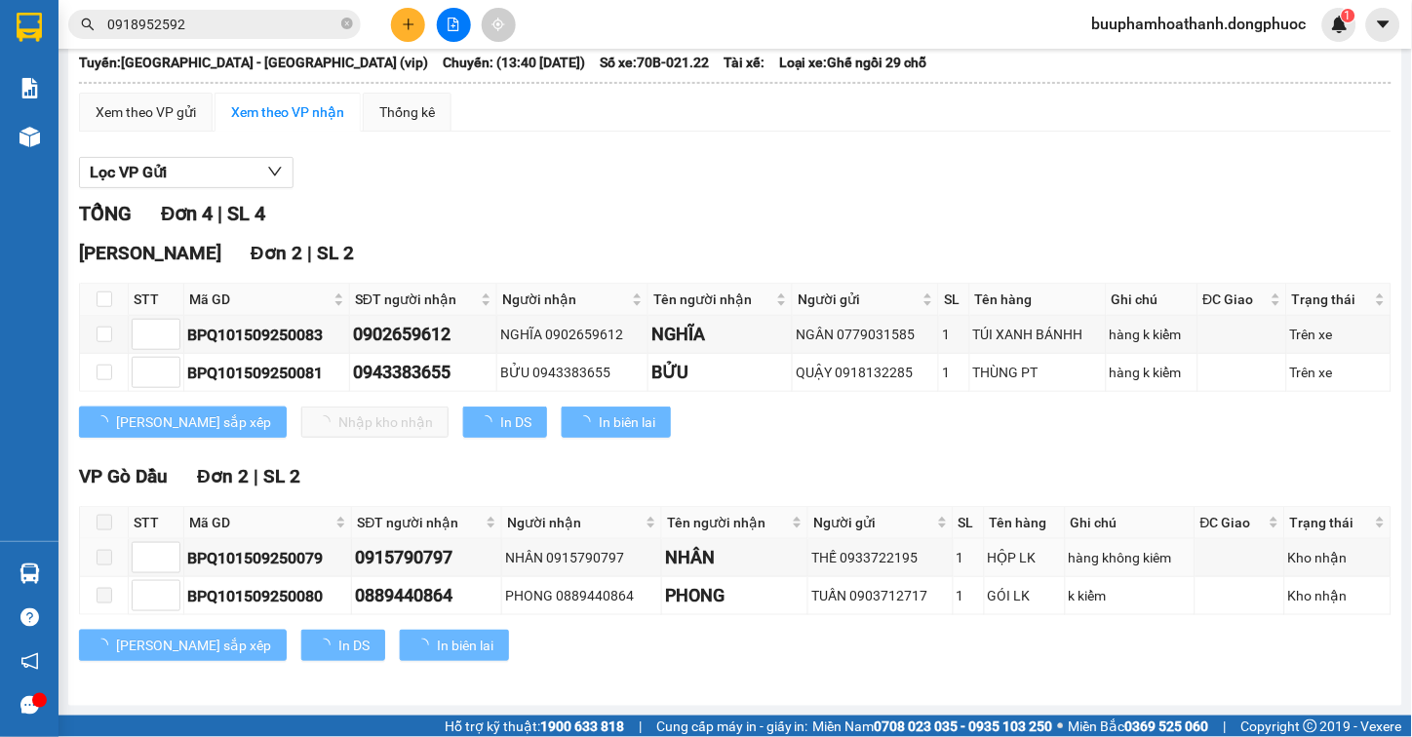
scroll to position [127, 0]
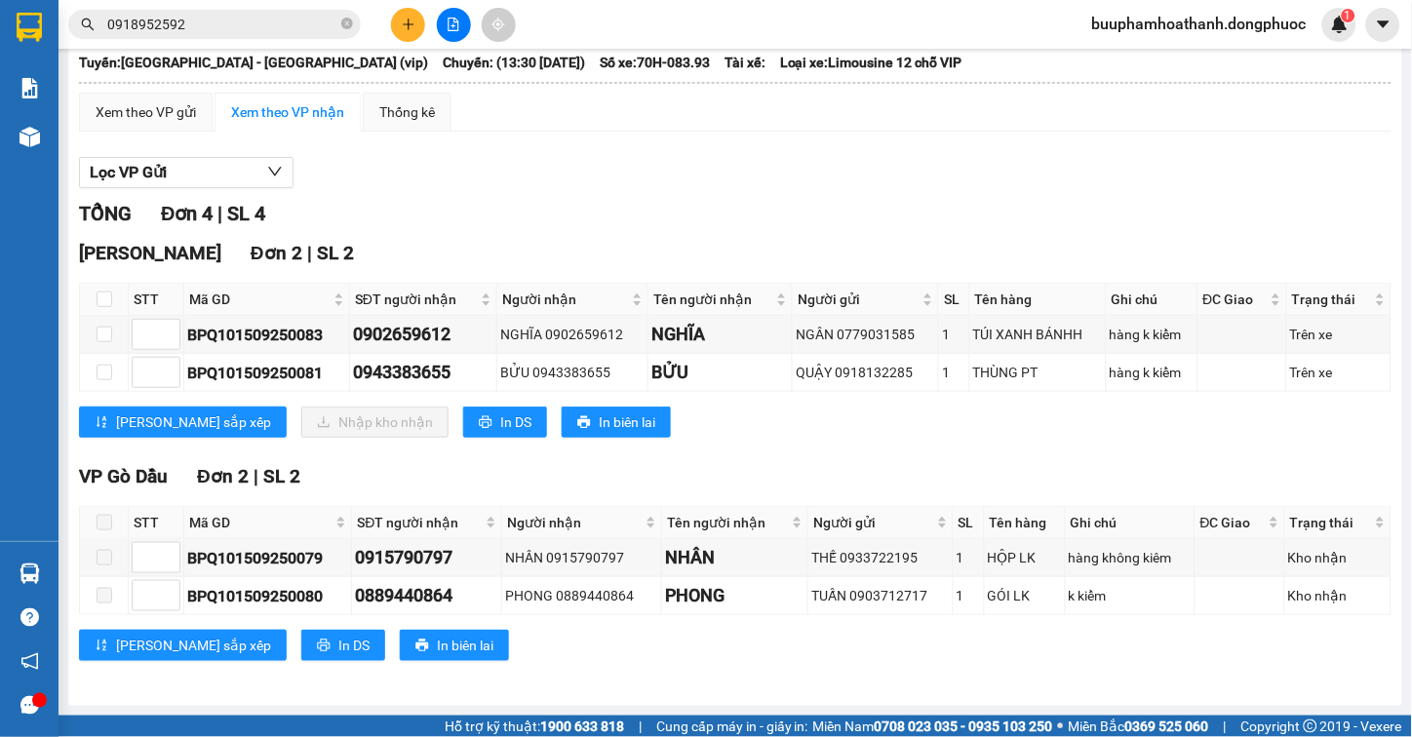
click at [688, 147] on div "Lọc VP Gửi TỔNG Đơn 4 | SL 4 Hòa Thành Đơn 2 | SL 2 STT Mã GD SĐT người nhận N…" at bounding box center [735, 416] width 1313 height 538
click at [100, 376] on input "checkbox" at bounding box center [105, 373] width 16 height 16
checkbox input "true"
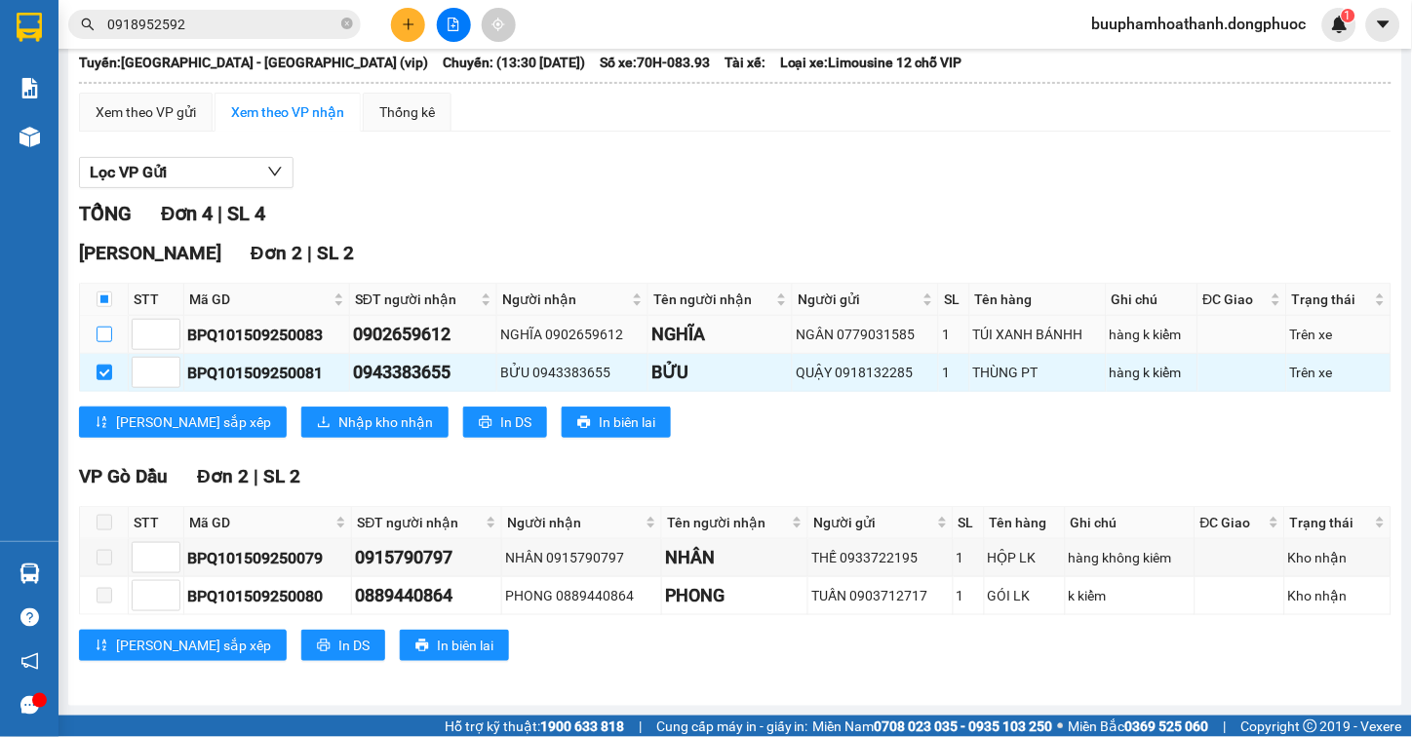
click at [103, 335] on input "checkbox" at bounding box center [105, 335] width 16 height 16
checkbox input "true"
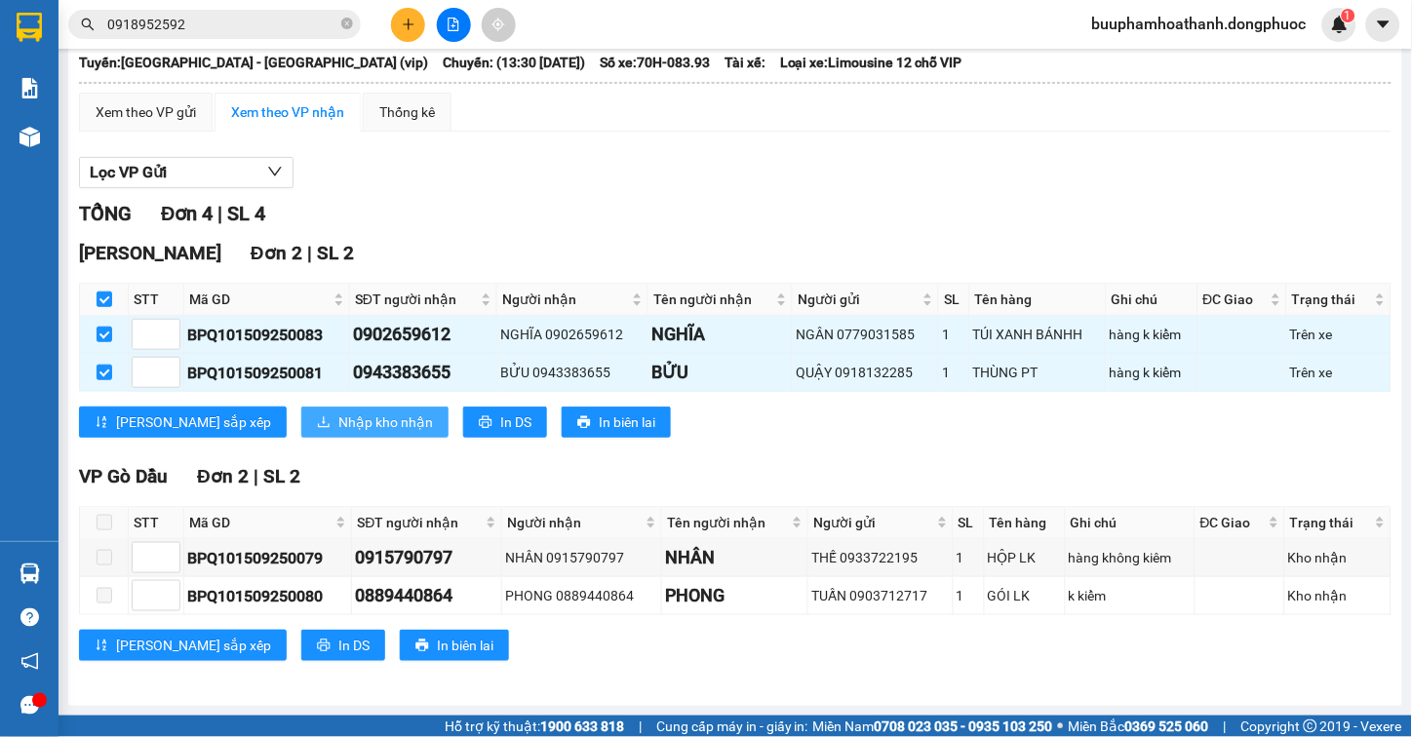
click at [338, 419] on span "Nhập kho nhận" at bounding box center [385, 422] width 95 height 21
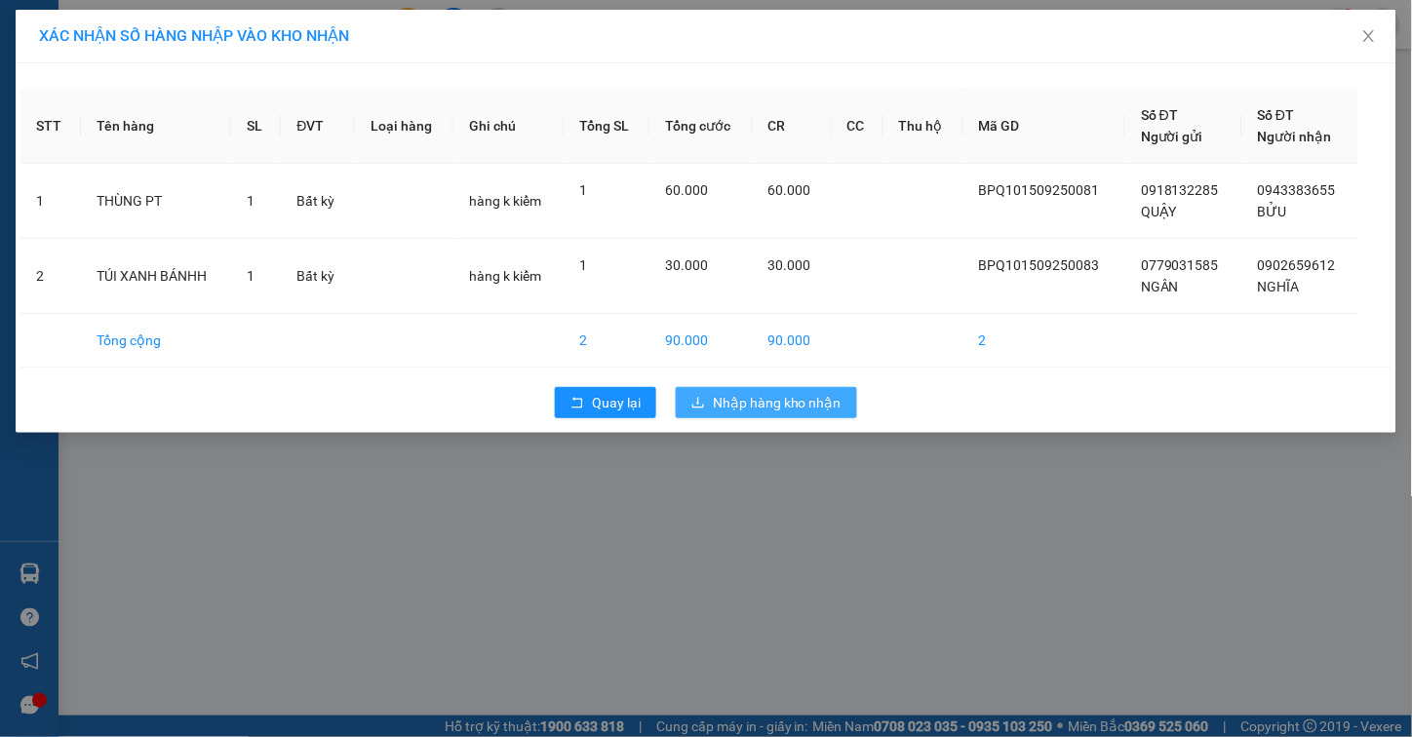
click at [714, 411] on span "Nhập hàng kho nhận" at bounding box center [777, 402] width 129 height 21
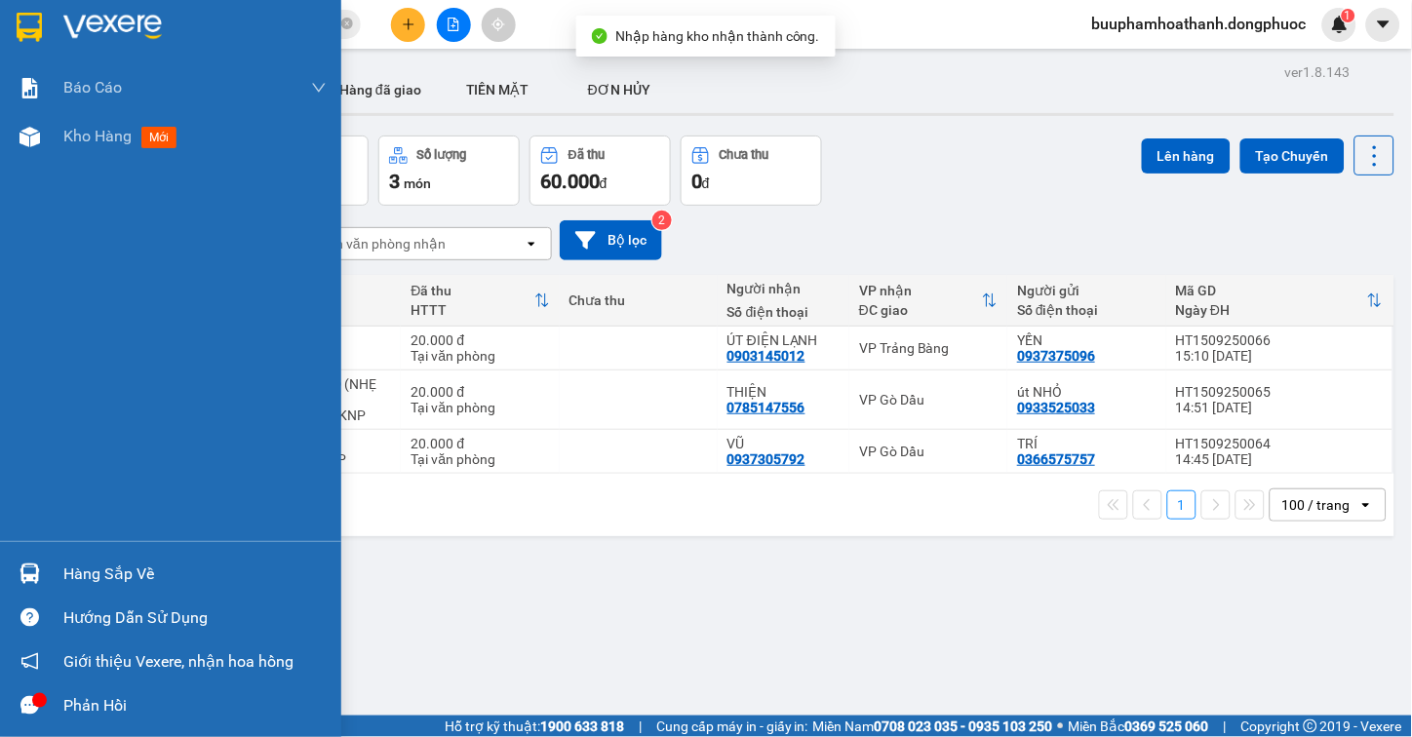
click at [39, 572] on img at bounding box center [30, 574] width 20 height 20
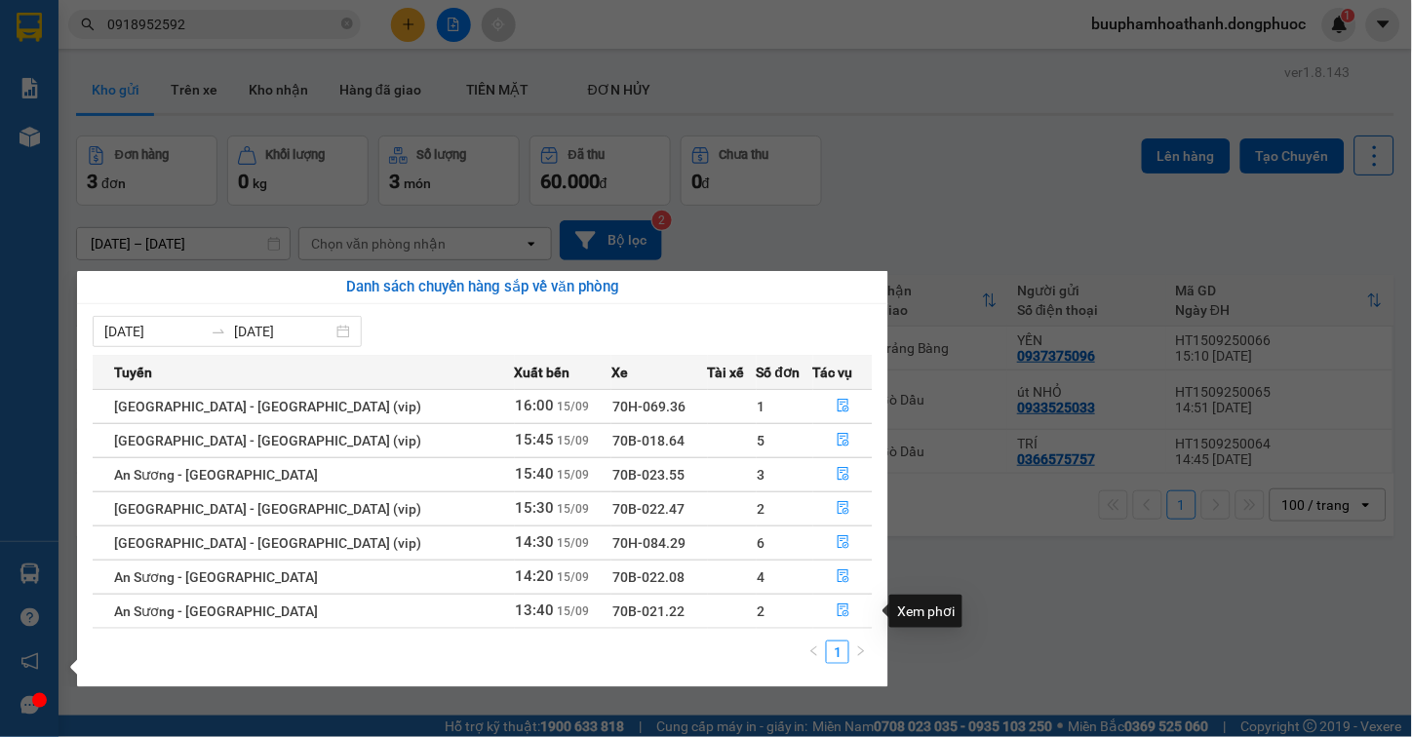
click at [1008, 575] on section "Kết quả tìm kiếm ( 1 ) Bộ lọc Thuộc VP này Mã ĐH Trạng thái Món hàng Tổng cước …" at bounding box center [706, 368] width 1412 height 737
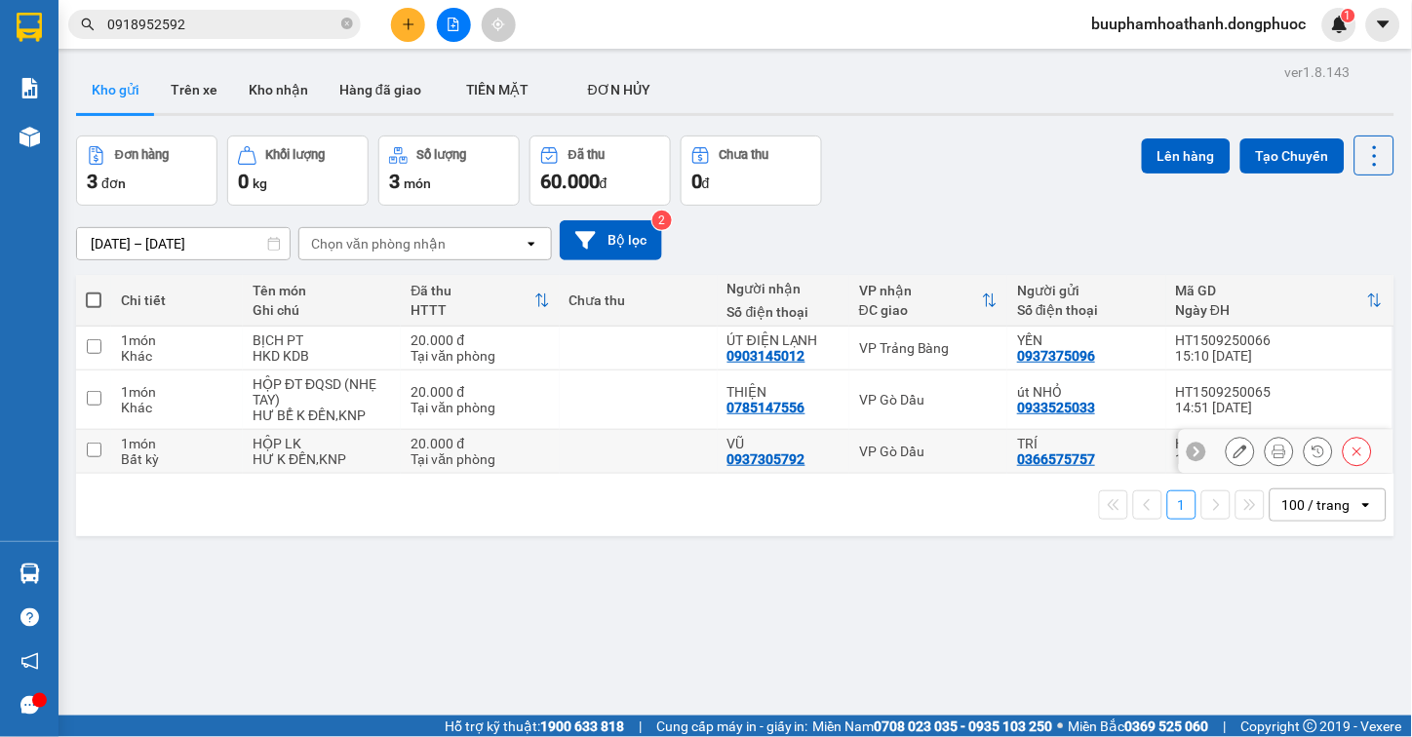
scroll to position [90, 0]
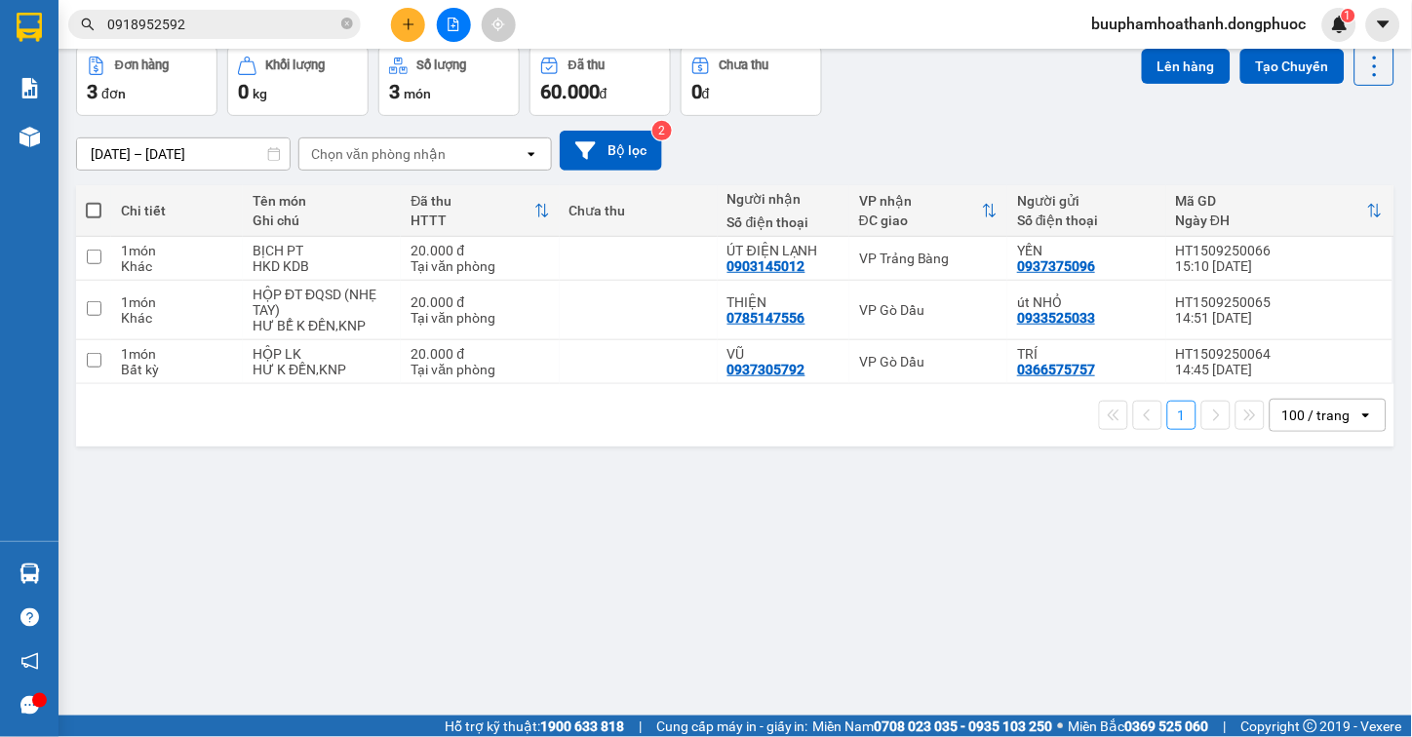
click at [543, 546] on div "ver 1.8.143 Kho gửi Trên xe Kho nhận Hàng đã giao TIỀN MẶT ĐƠN HỦY Đơn hàng 3…" at bounding box center [735, 337] width 1334 height 737
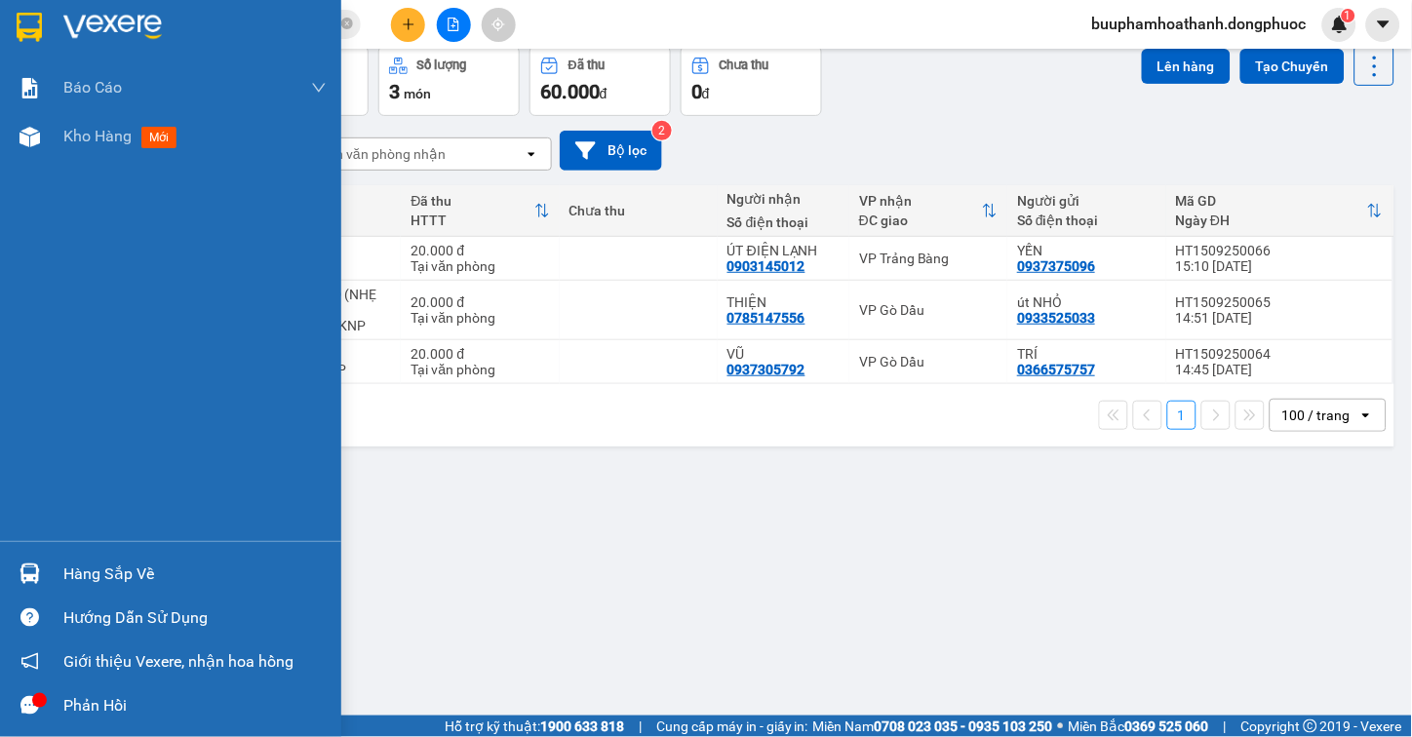
click at [24, 582] on img at bounding box center [30, 574] width 20 height 20
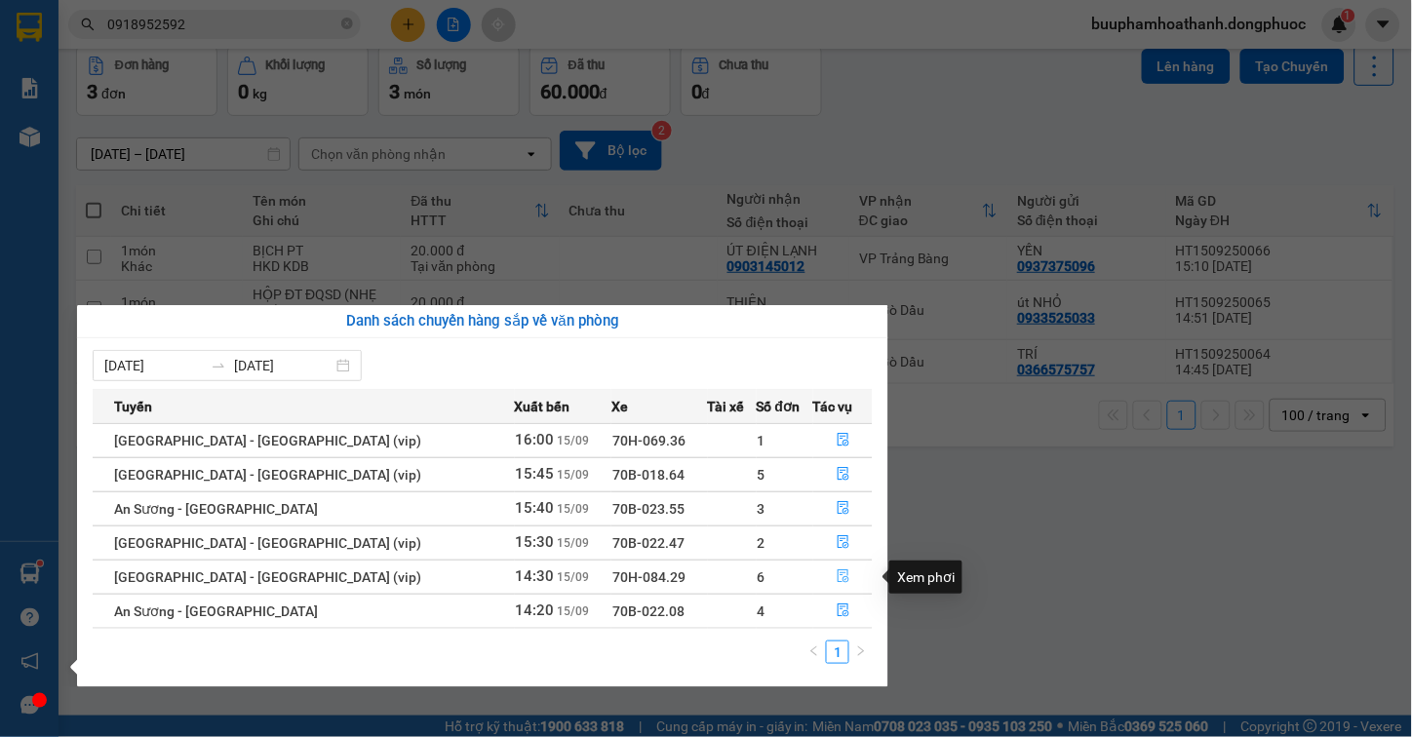
click at [835, 569] on button "button" at bounding box center [843, 577] width 58 height 31
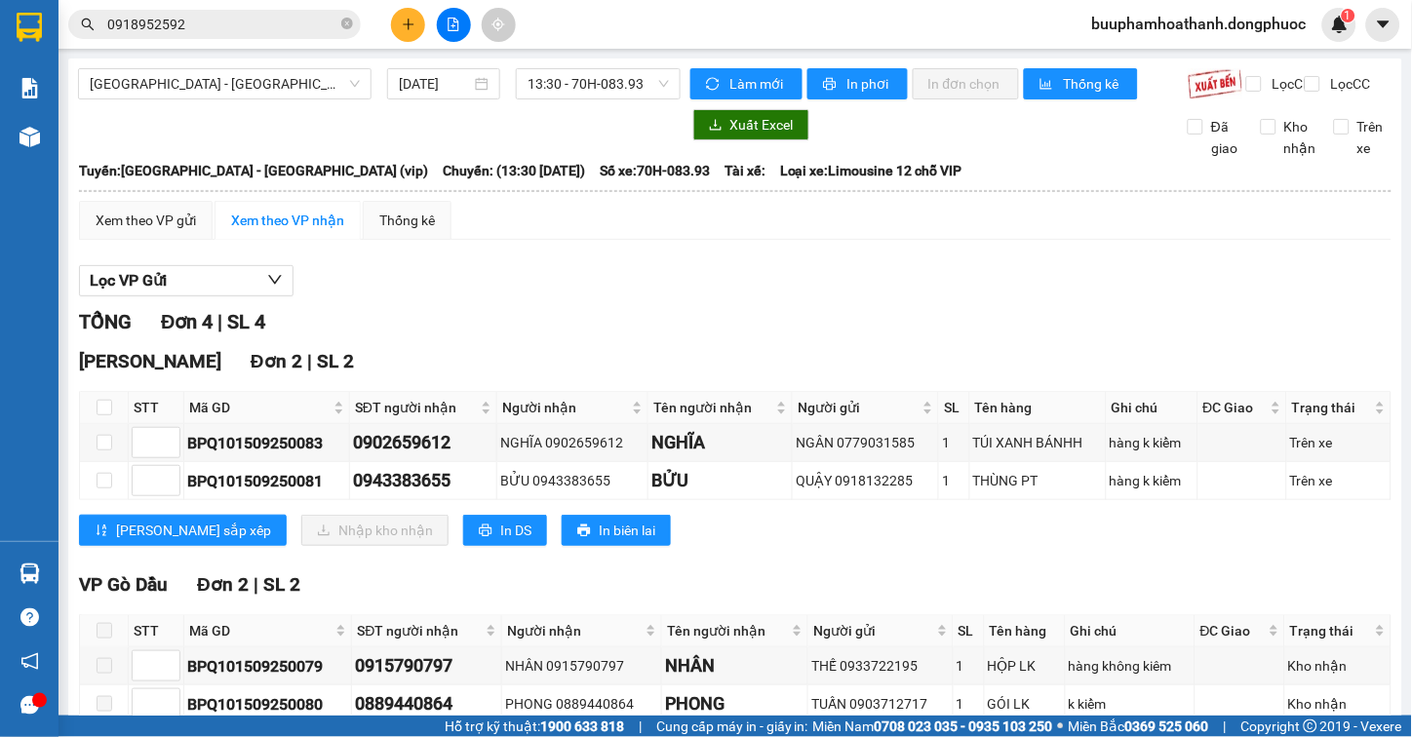
click at [793, 269] on div "Xem theo VP gửi Xem theo VP nhận Thống kê Lọc VP Gửi TỔNG Đơn 4 | SL 4 Hòa Thà…" at bounding box center [735, 497] width 1313 height 593
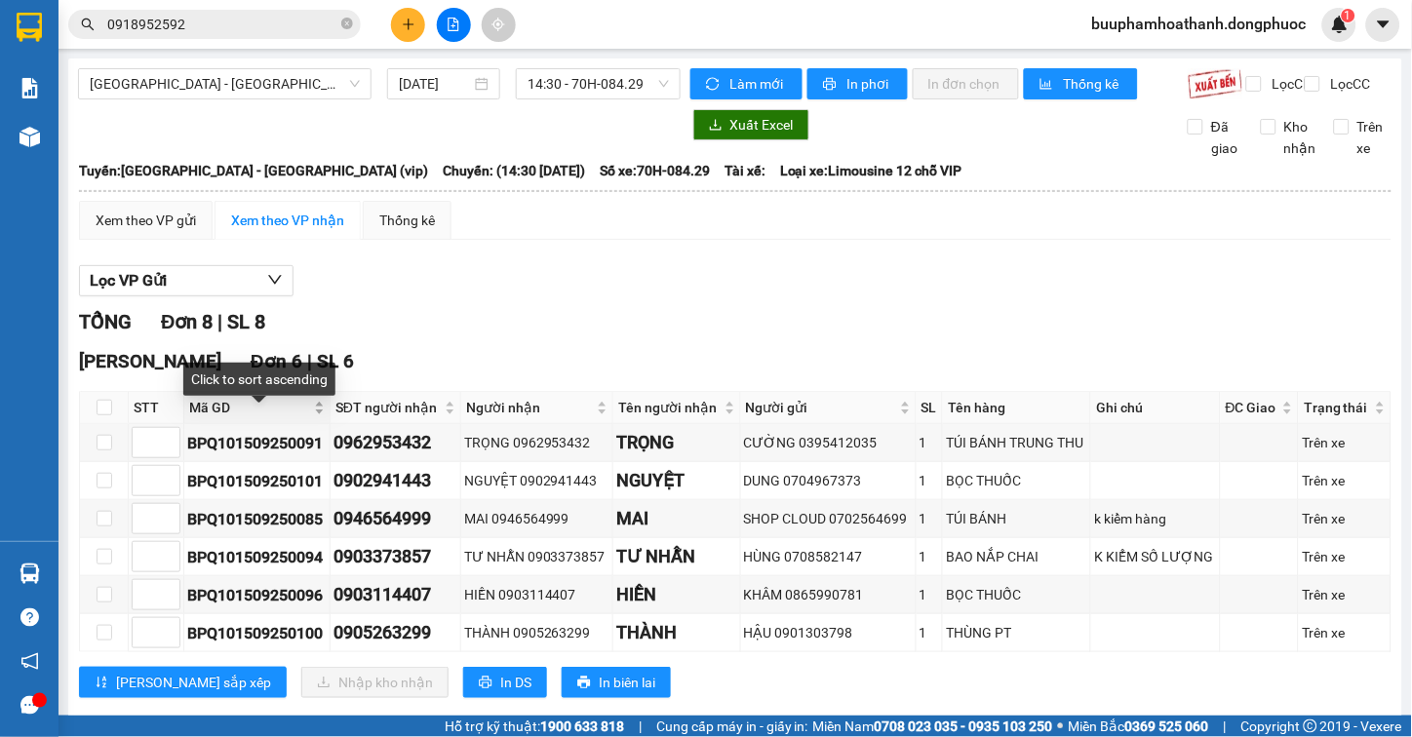
click at [213, 414] on span "Mã GD" at bounding box center [249, 407] width 121 height 21
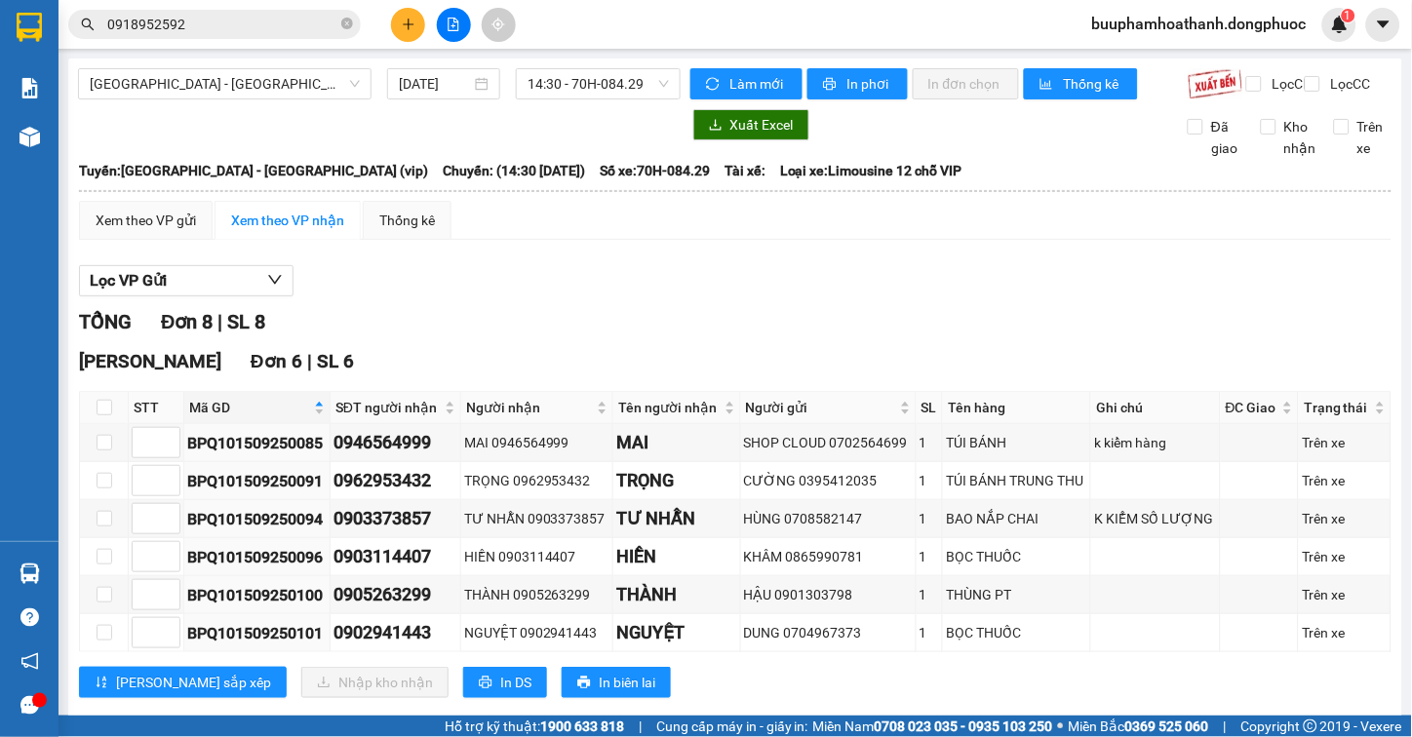
click at [510, 278] on div "Lọc VP Gửi TỔNG Đơn 8 | SL 8 Hòa Thành Đơn 6 | SL 6 STT Mã GD SĐT người nhận N…" at bounding box center [735, 601] width 1313 height 690
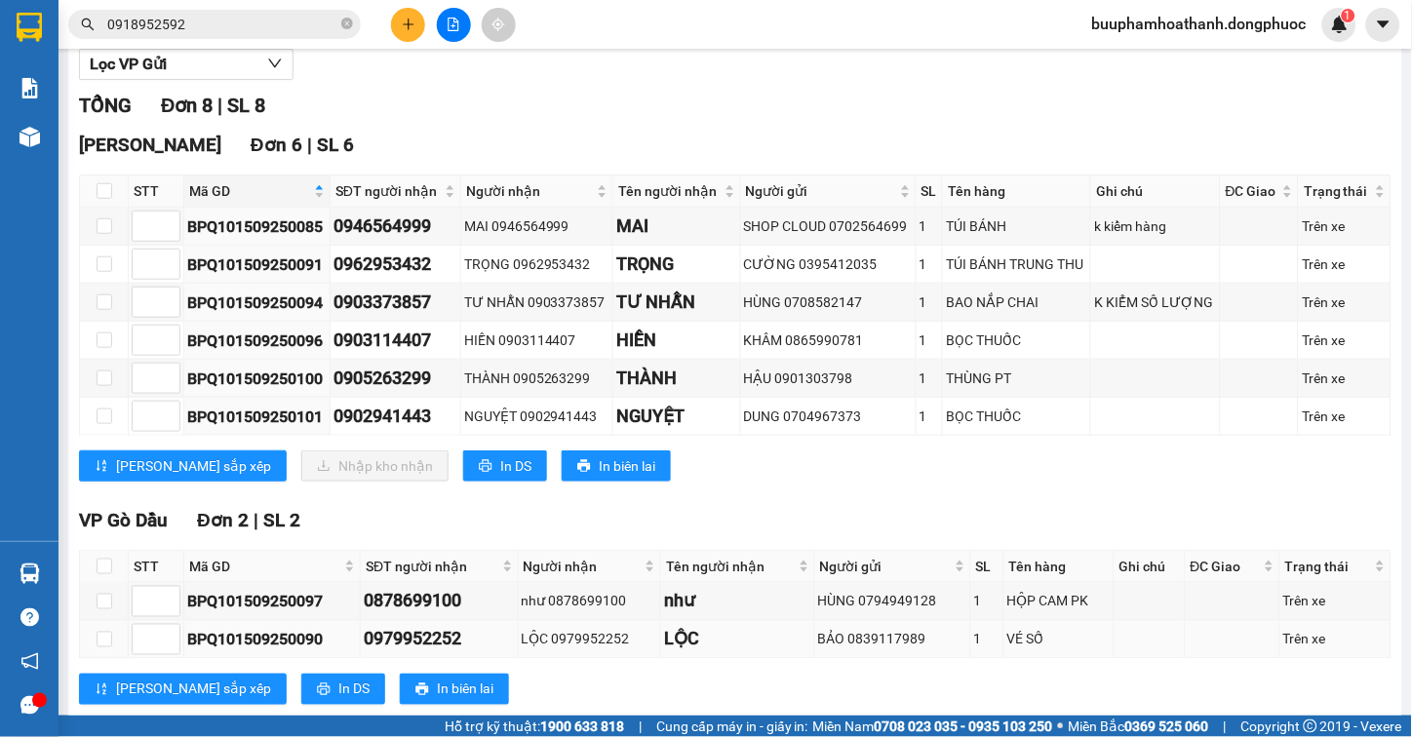
scroll to position [279, 0]
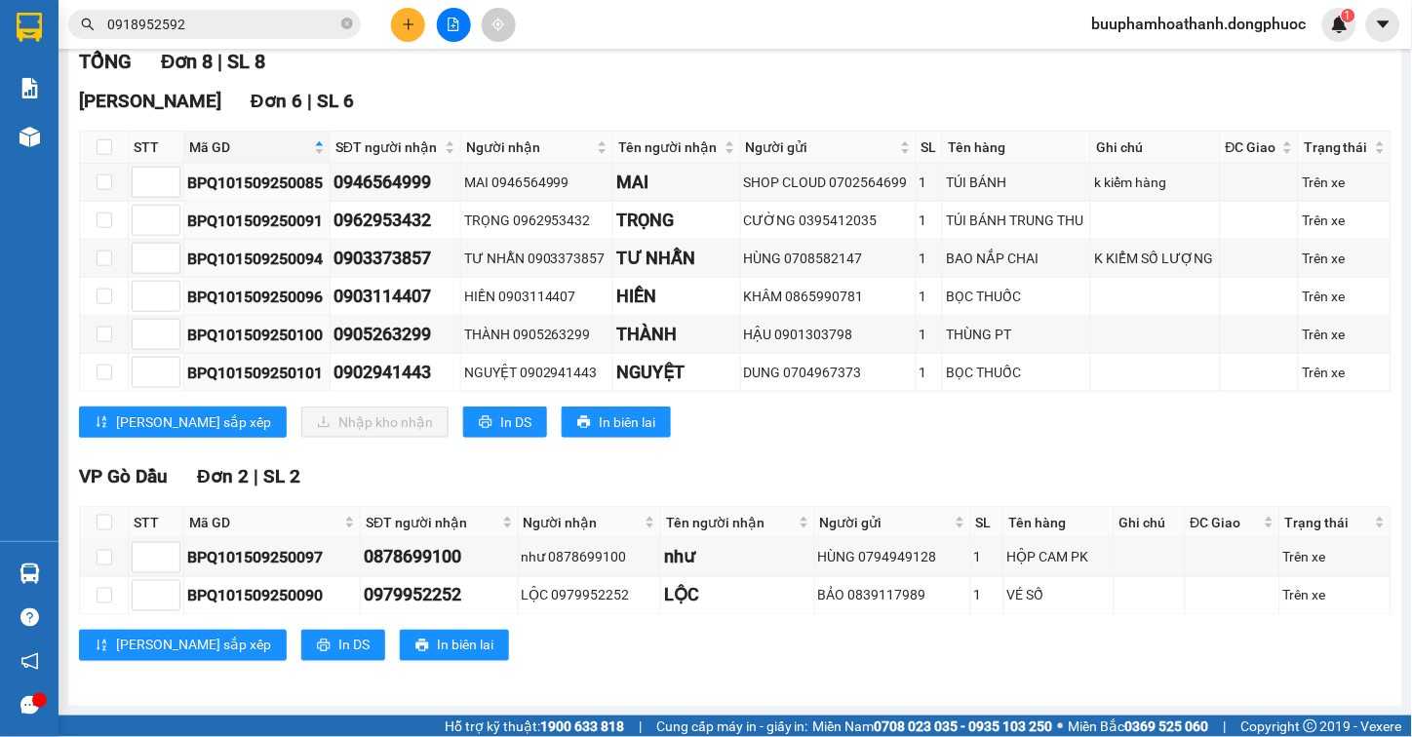
click at [970, 491] on div "VP Gò Dầu Đơn 2 | SL 2" at bounding box center [735, 476] width 1313 height 29
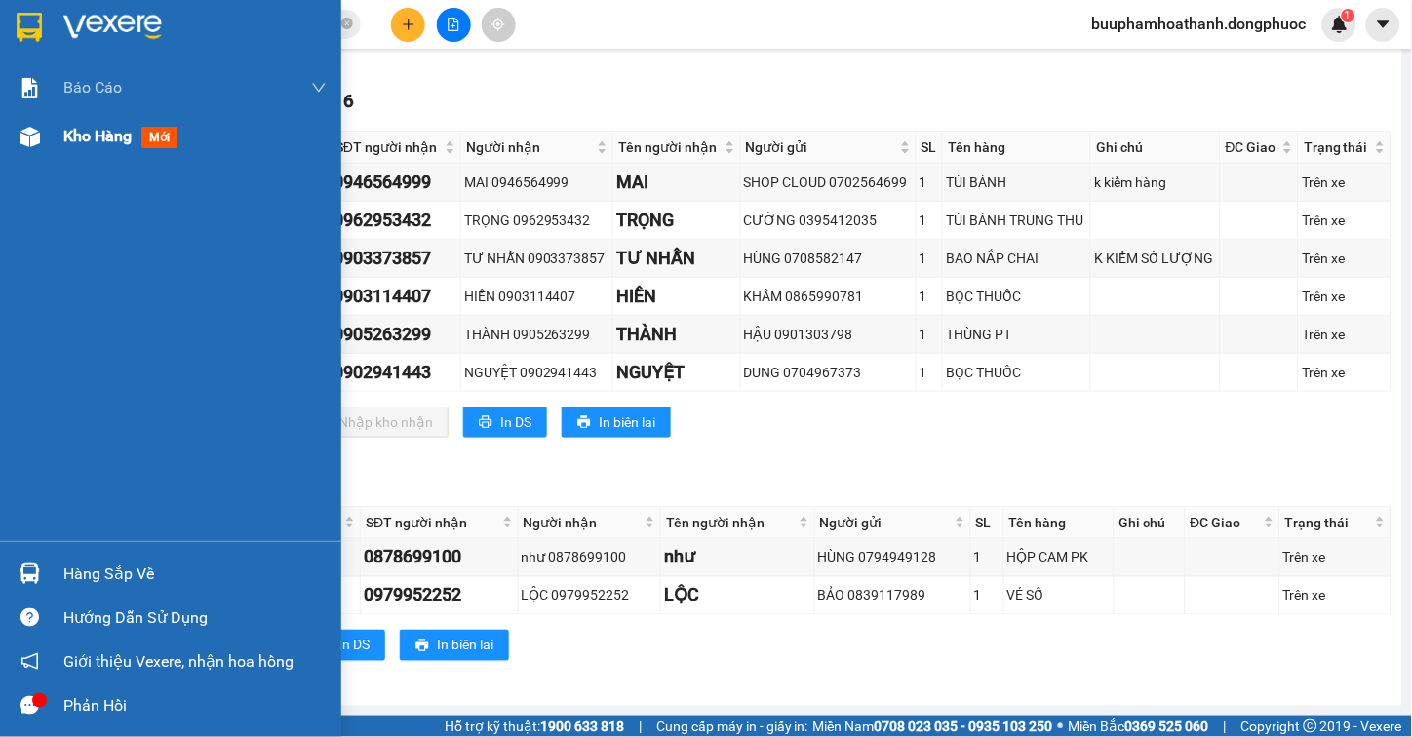
click at [24, 138] on img at bounding box center [30, 137] width 20 height 20
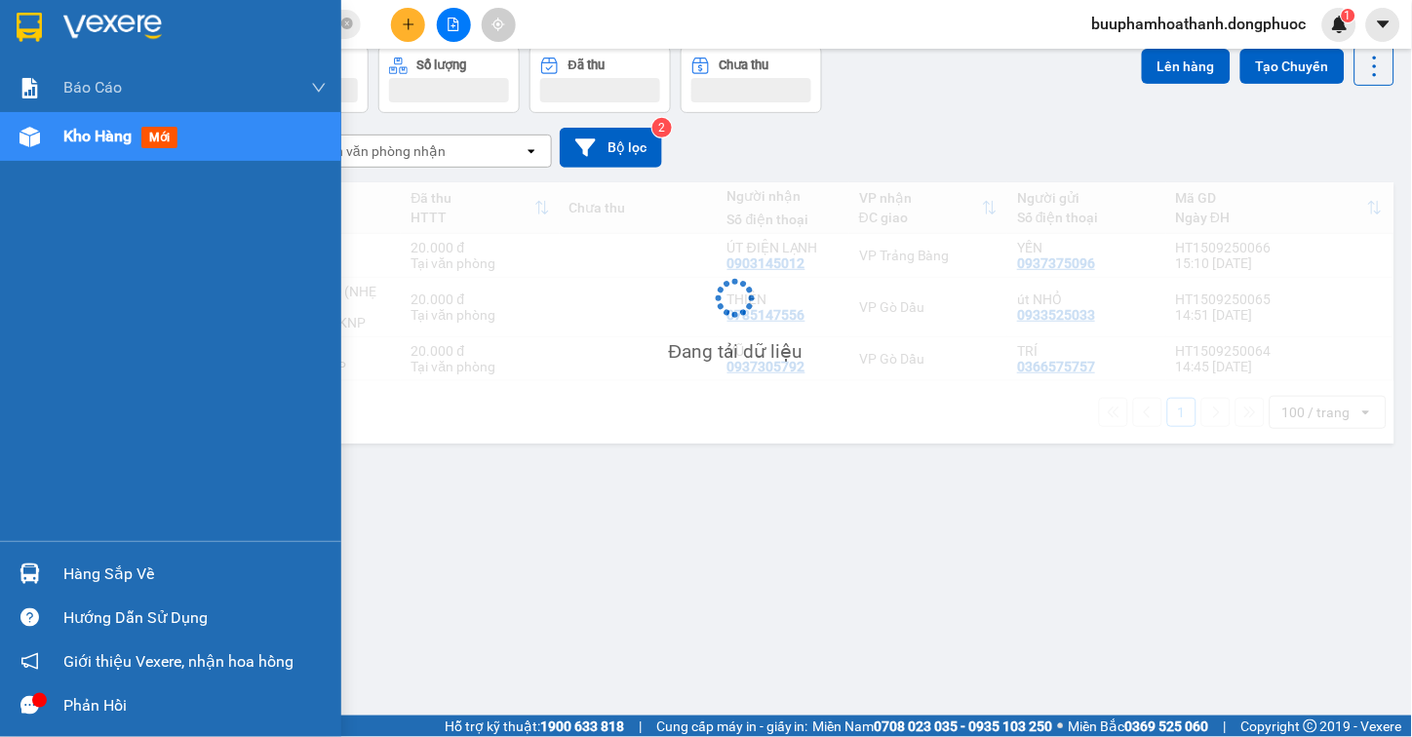
scroll to position [90, 0]
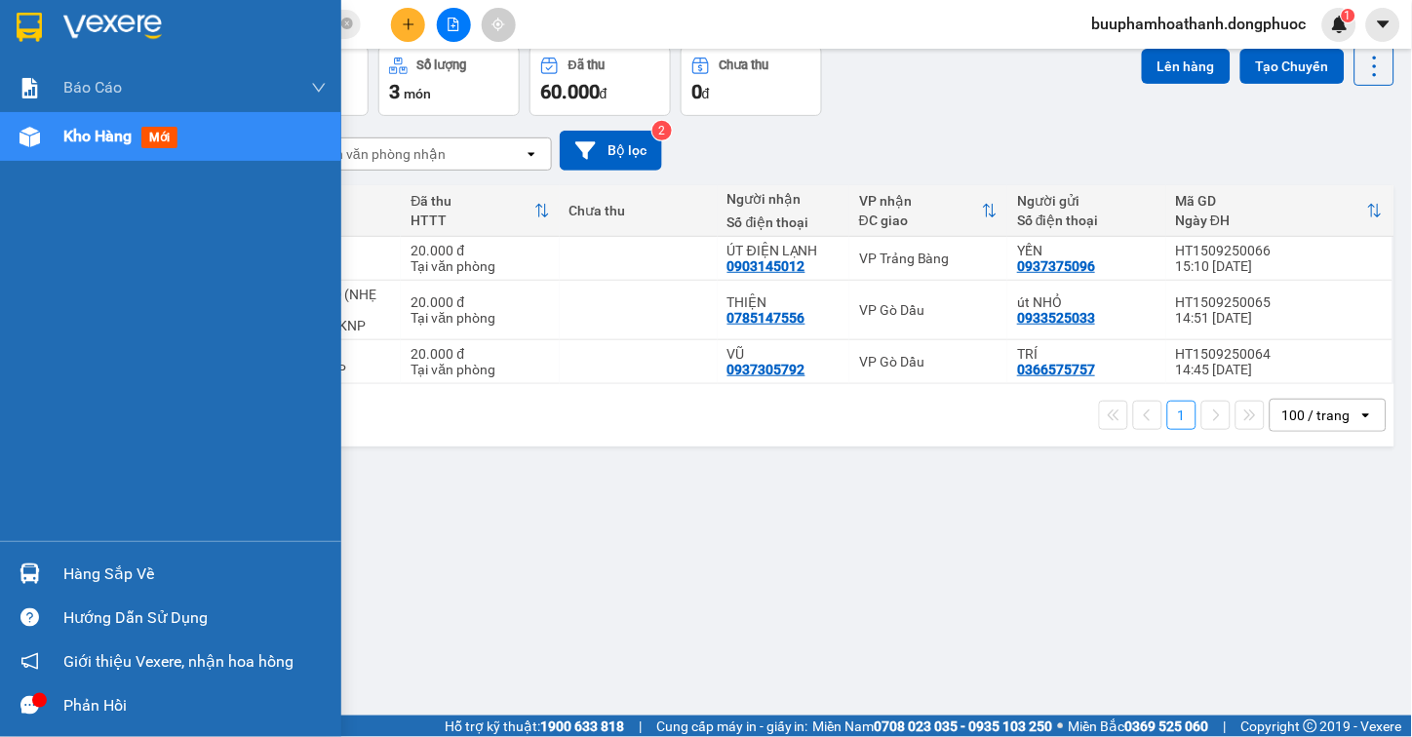
click at [94, 572] on div "Hàng sắp về" at bounding box center [194, 574] width 263 height 29
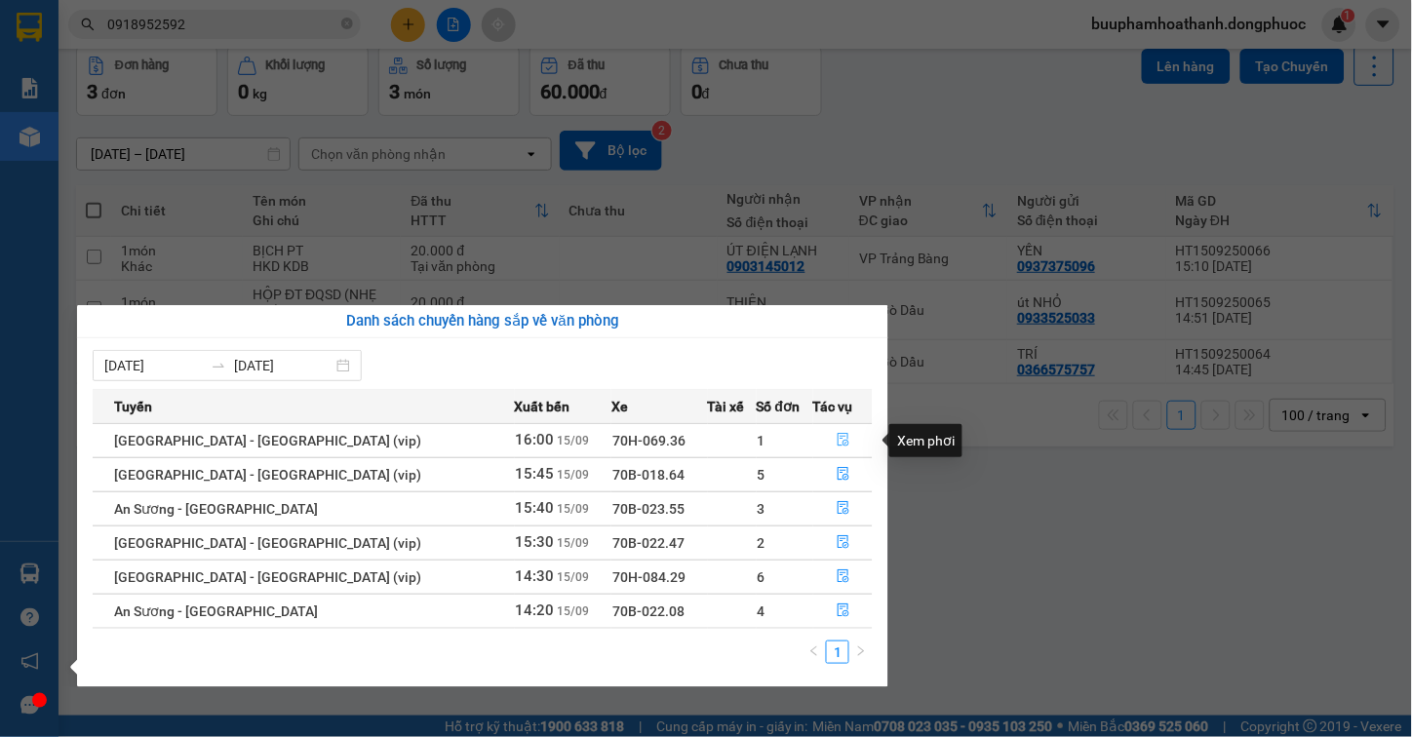
click at [839, 431] on button "button" at bounding box center [843, 440] width 58 height 31
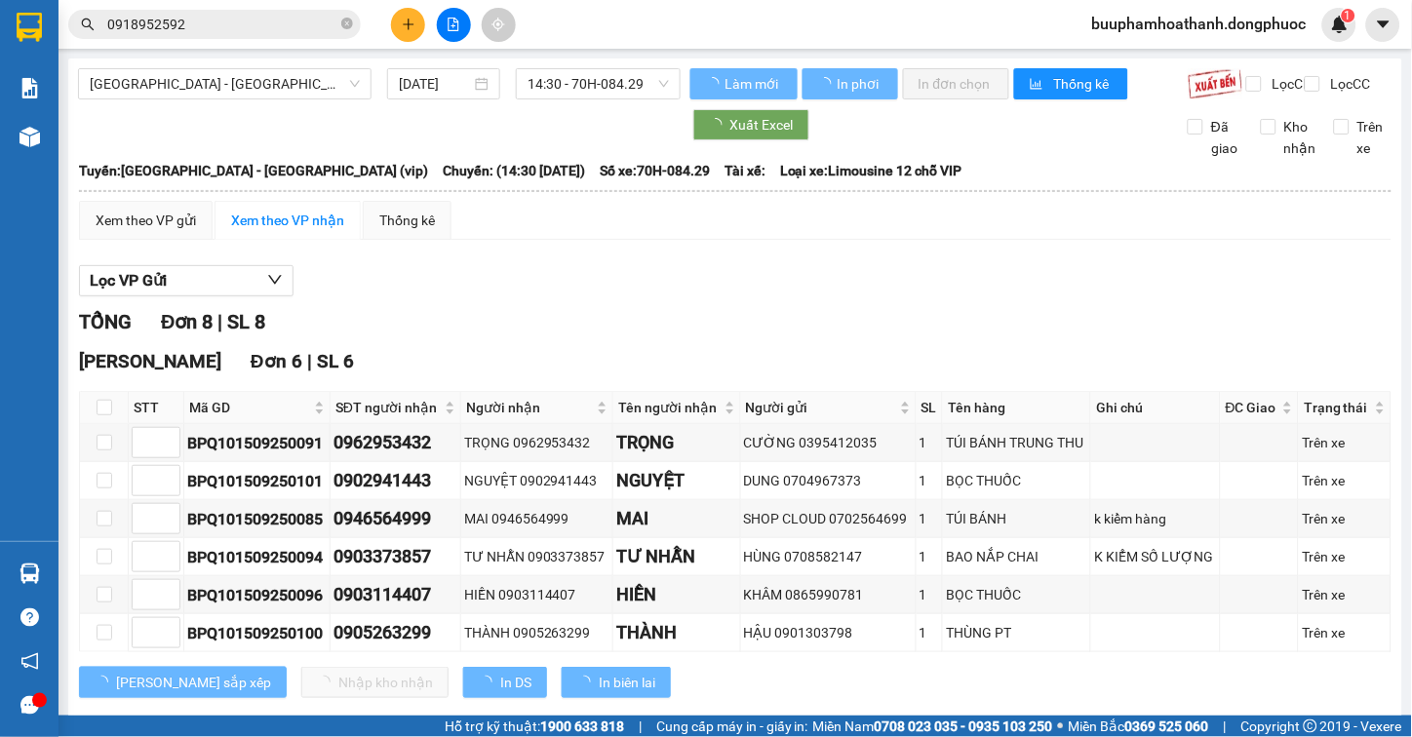
click at [1058, 334] on div "TỔNG Đơn 8 | SL 8" at bounding box center [735, 322] width 1313 height 30
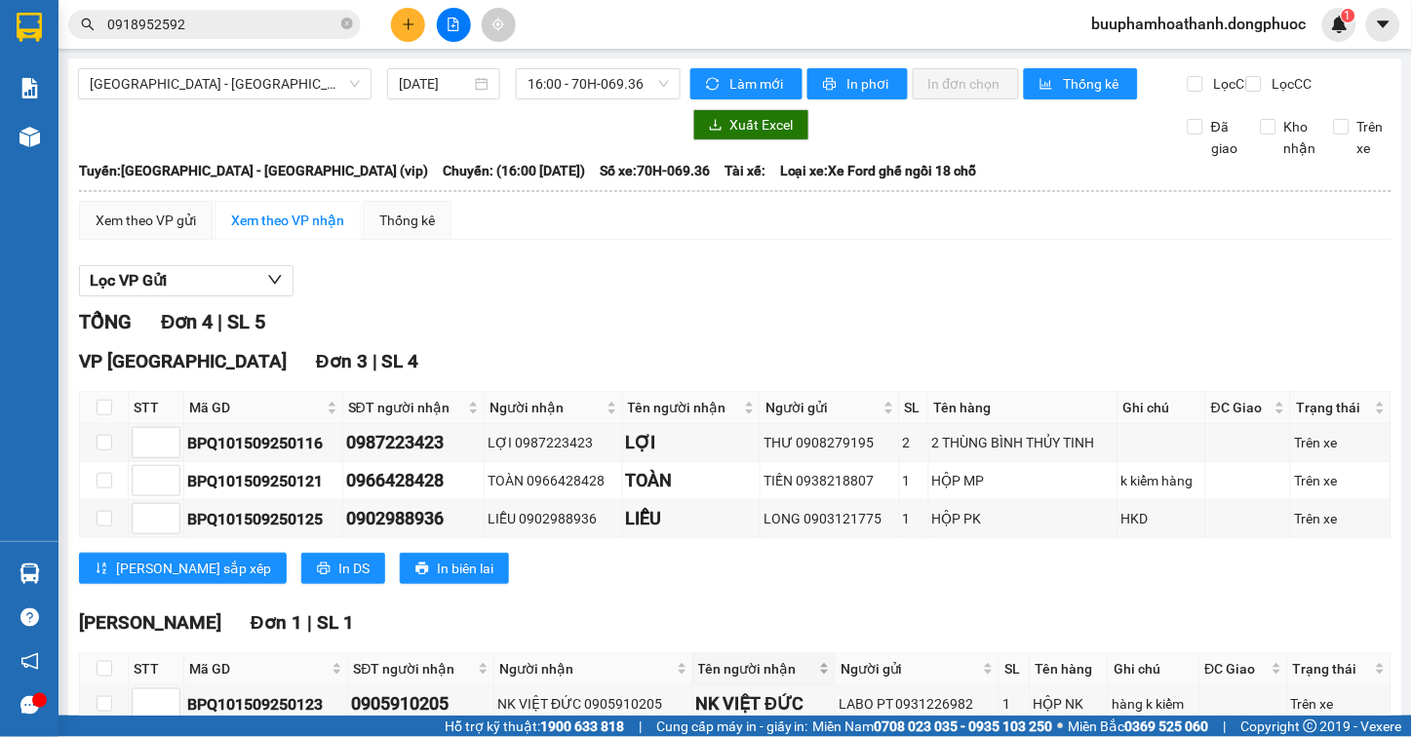
scroll to position [127, 0]
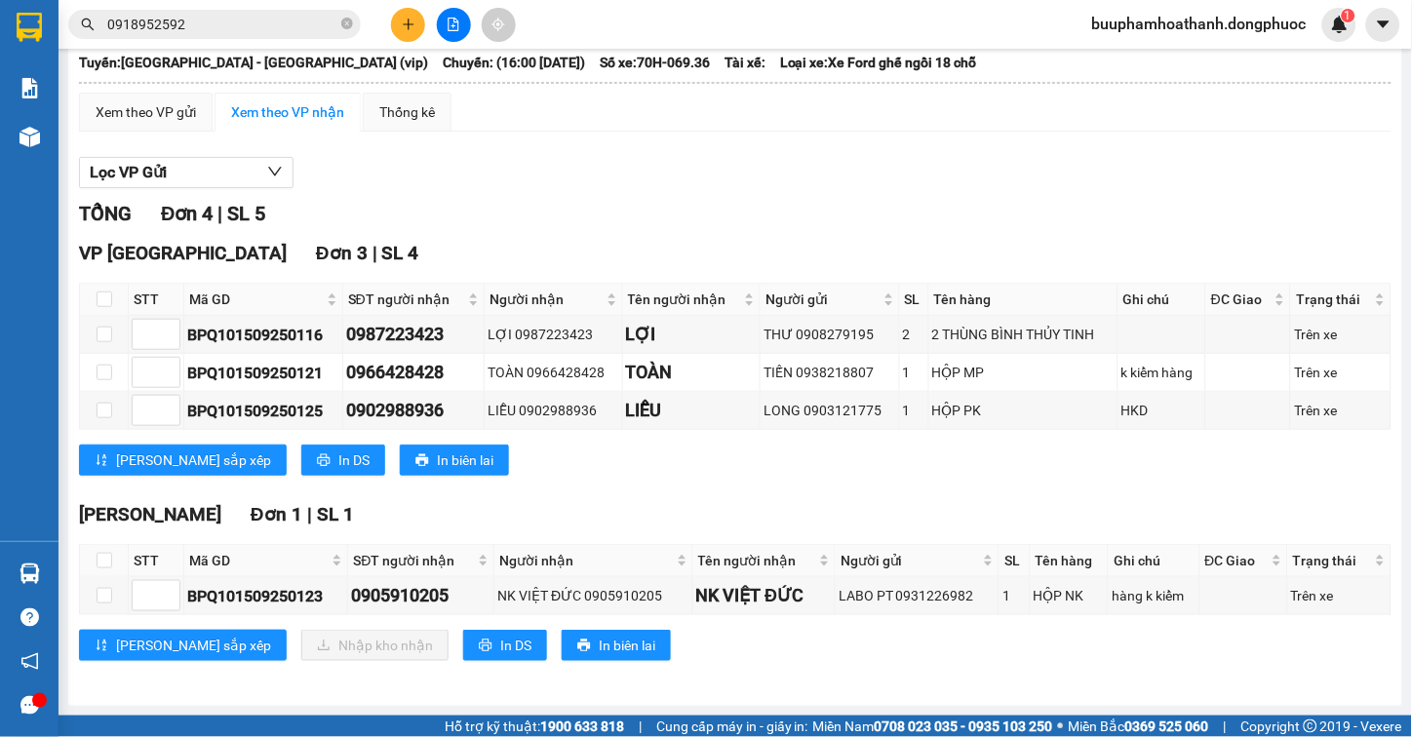
click at [997, 493] on div "TỔNG Đơn 4 | SL 5 VP Tây Ninh Đơn 3 | SL 4 STT Mã GD SĐT người nhận Người nhận …" at bounding box center [735, 442] width 1313 height 487
click at [849, 483] on div "VP Tây Ninh Đơn 3 | SL 4 STT Mã GD SĐT người nhận Người nhận Tên người nhận Ngư…" at bounding box center [735, 365] width 1313 height 252
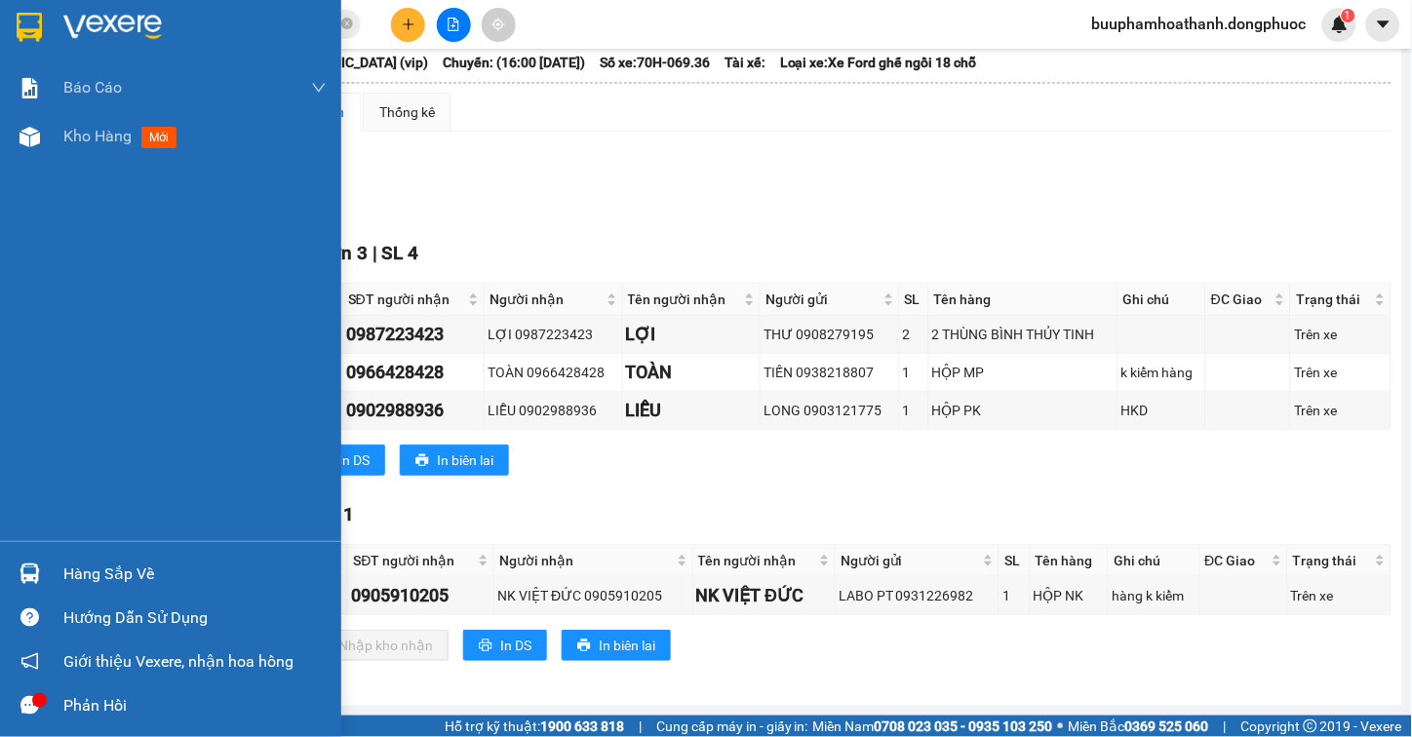
click at [50, 579] on div "Hàng sắp về" at bounding box center [170, 574] width 341 height 44
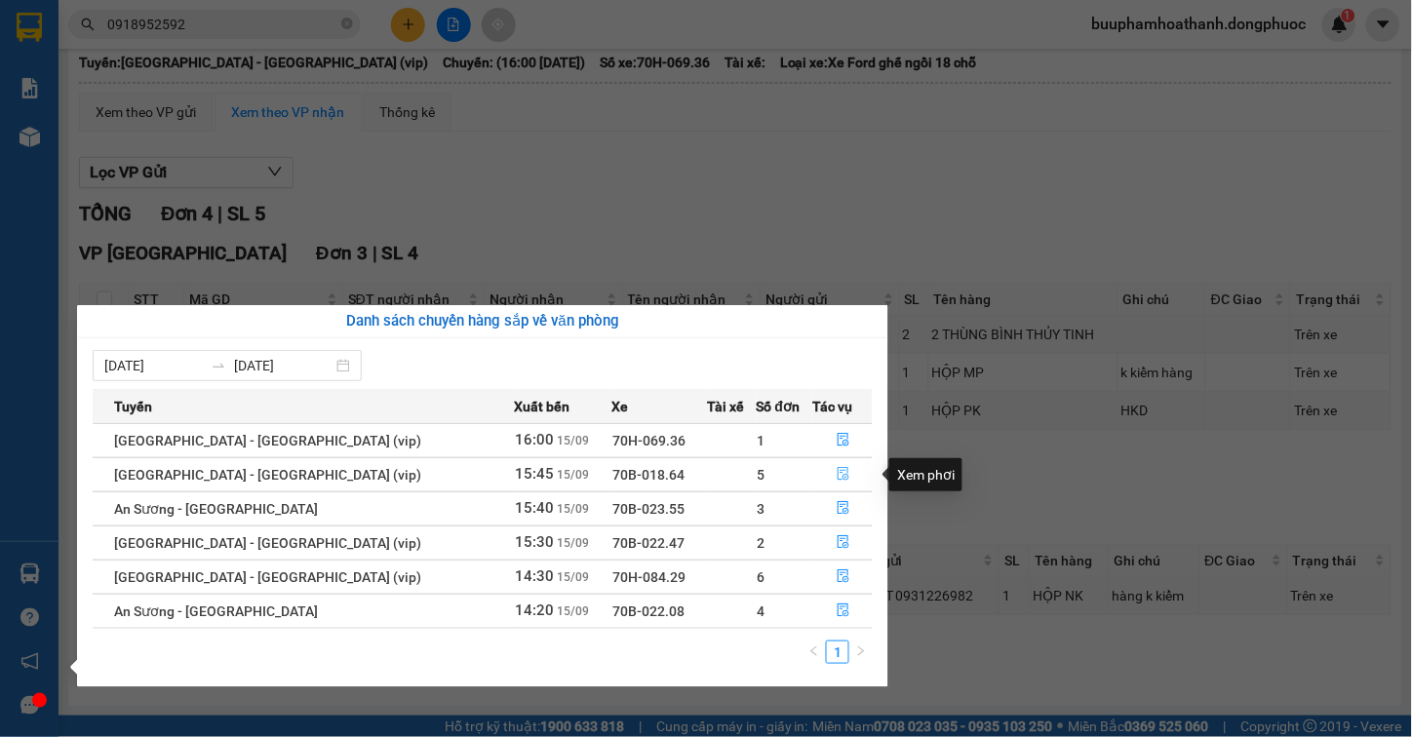
click at [837, 470] on icon "file-done" at bounding box center [844, 474] width 14 height 14
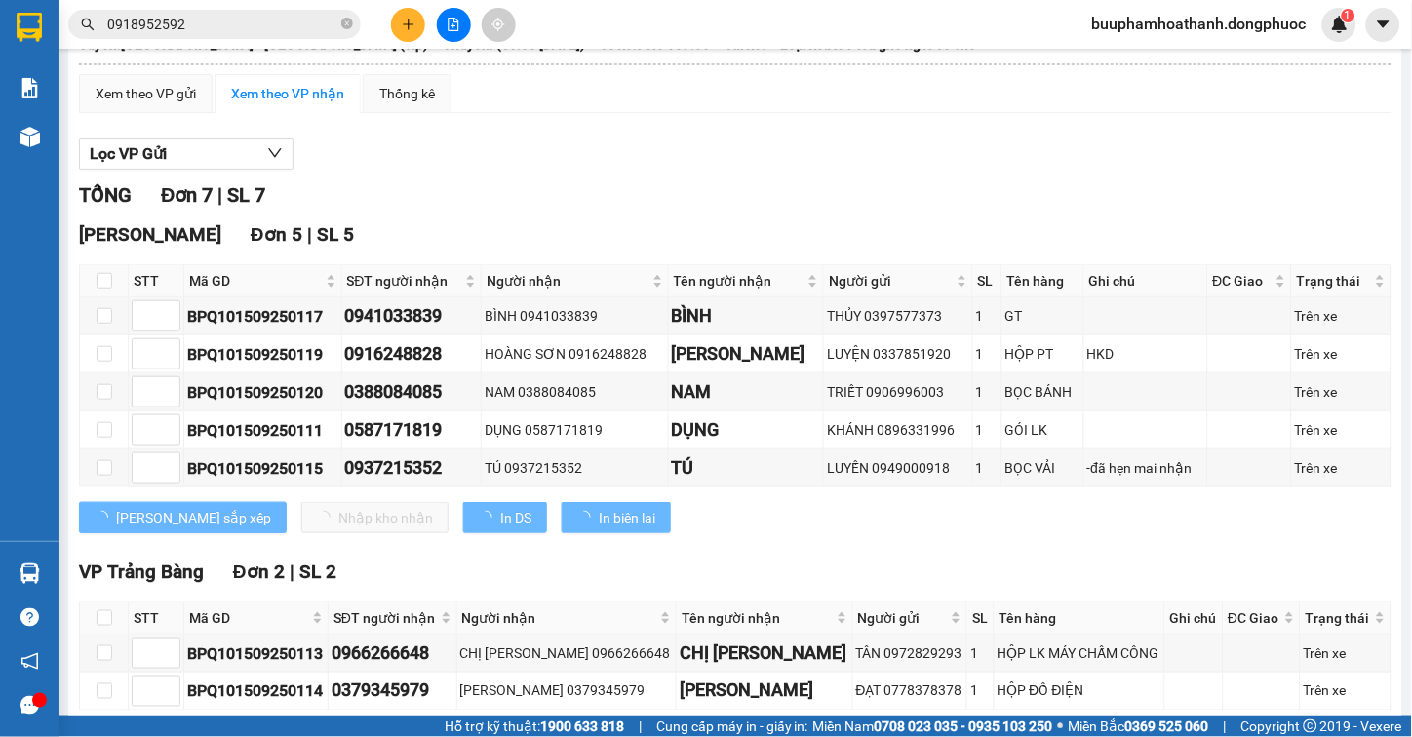
click at [776, 232] on div "TỔNG Đơn 7 | SL 7 Hòa Thành Đơn 5 | SL 5 STT Mã GD SĐT người nhận Người nhận Tê…" at bounding box center [735, 480] width 1313 height 601
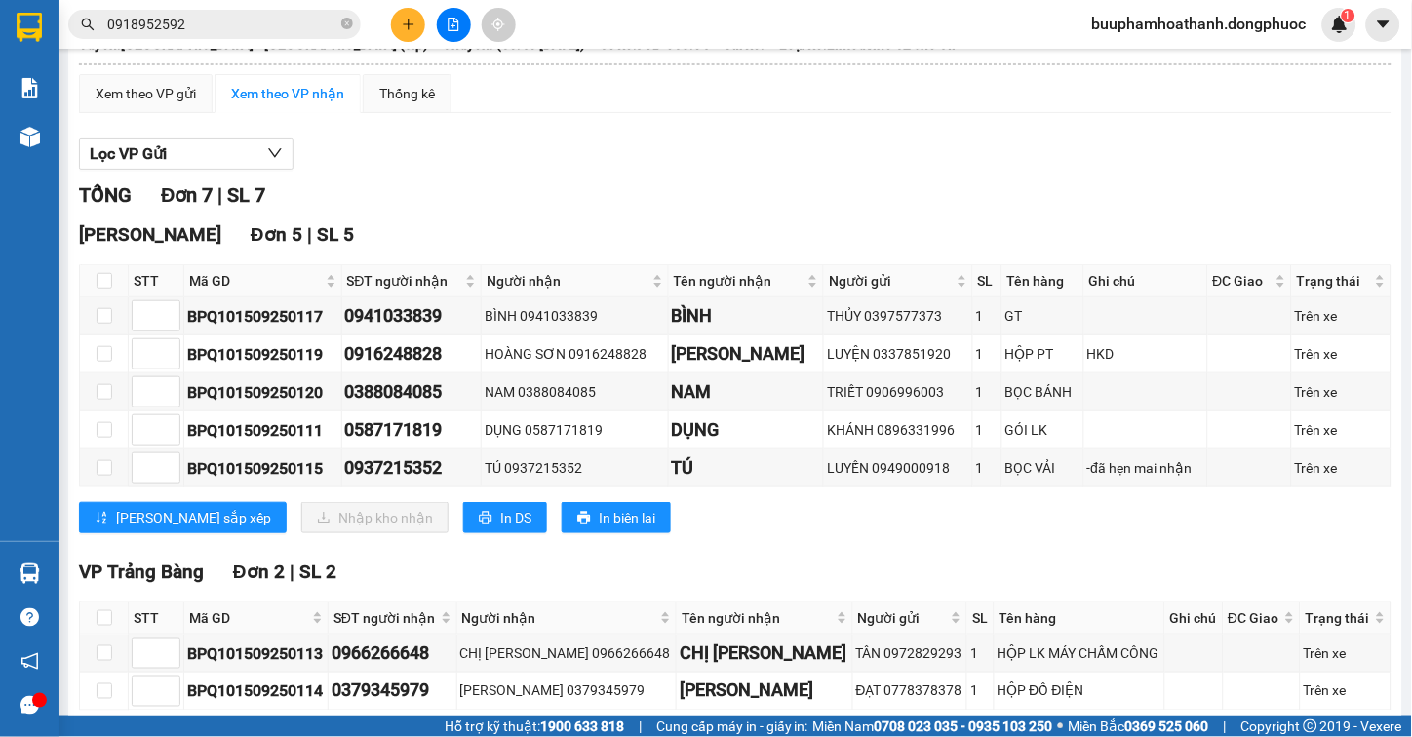
click at [868, 548] on div "Hòa Thành Đơn 5 | SL 5 STT Mã GD SĐT người nhận Người nhận Tên người nhận Người…" at bounding box center [735, 384] width 1313 height 328
click at [200, 289] on span "Mã GD" at bounding box center [255, 280] width 133 height 21
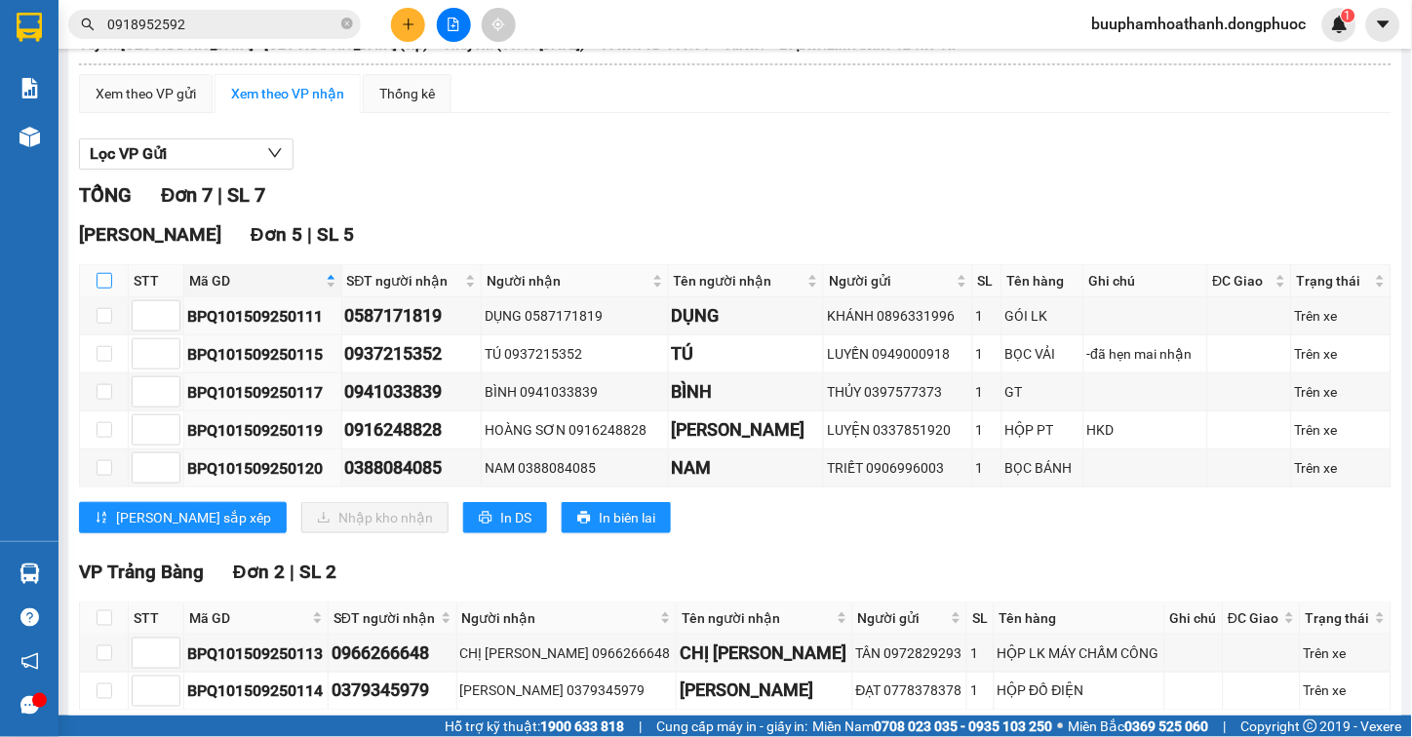
click at [105, 289] on input "checkbox" at bounding box center [105, 281] width 16 height 16
checkbox input "true"
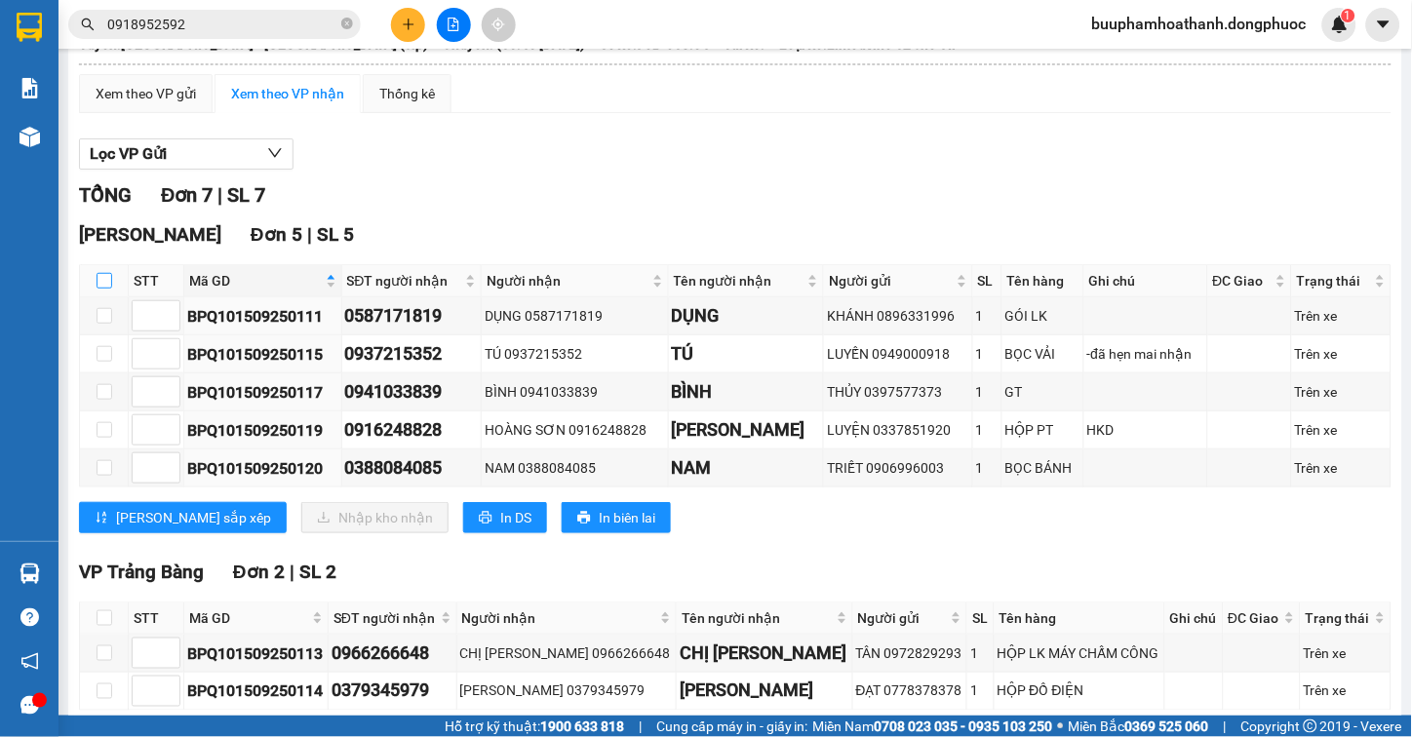
checkbox input "true"
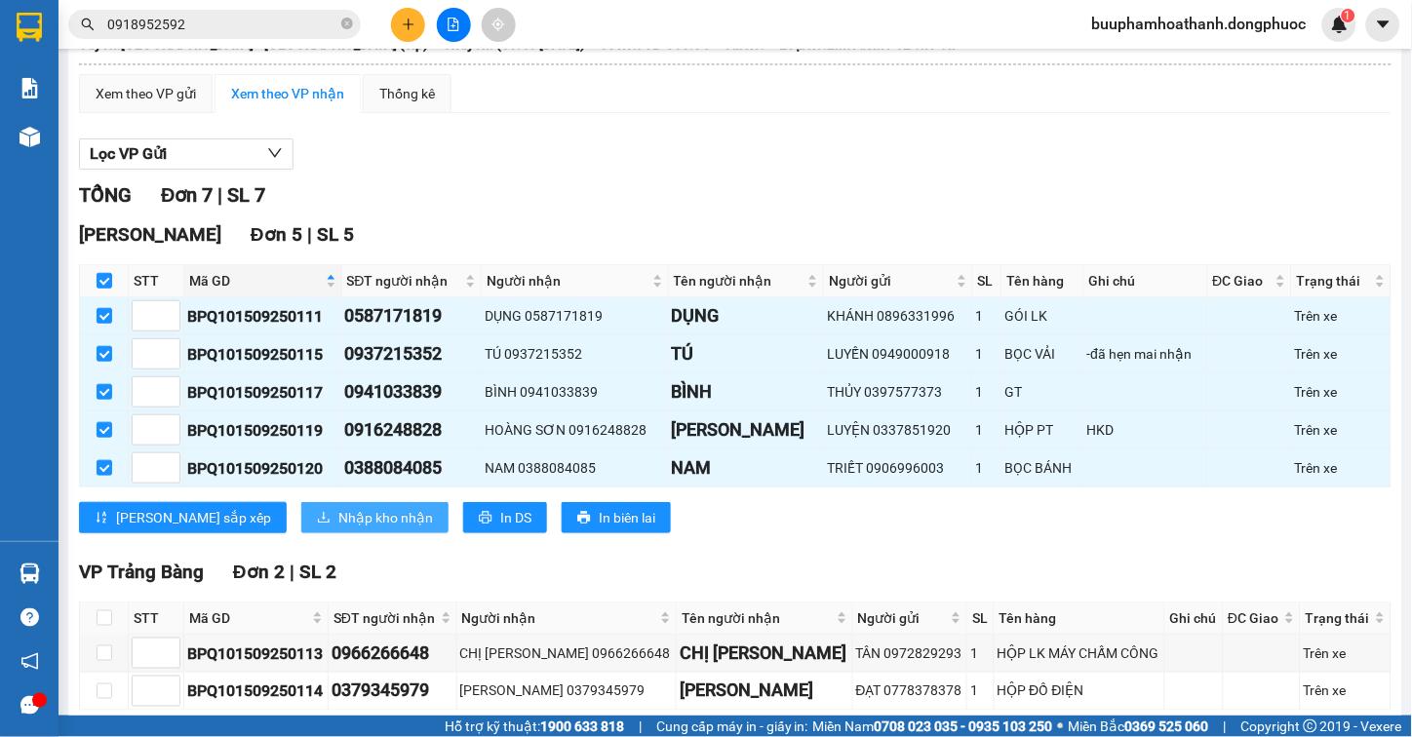
click at [301, 533] on button "Nhập kho nhận" at bounding box center [374, 517] width 147 height 31
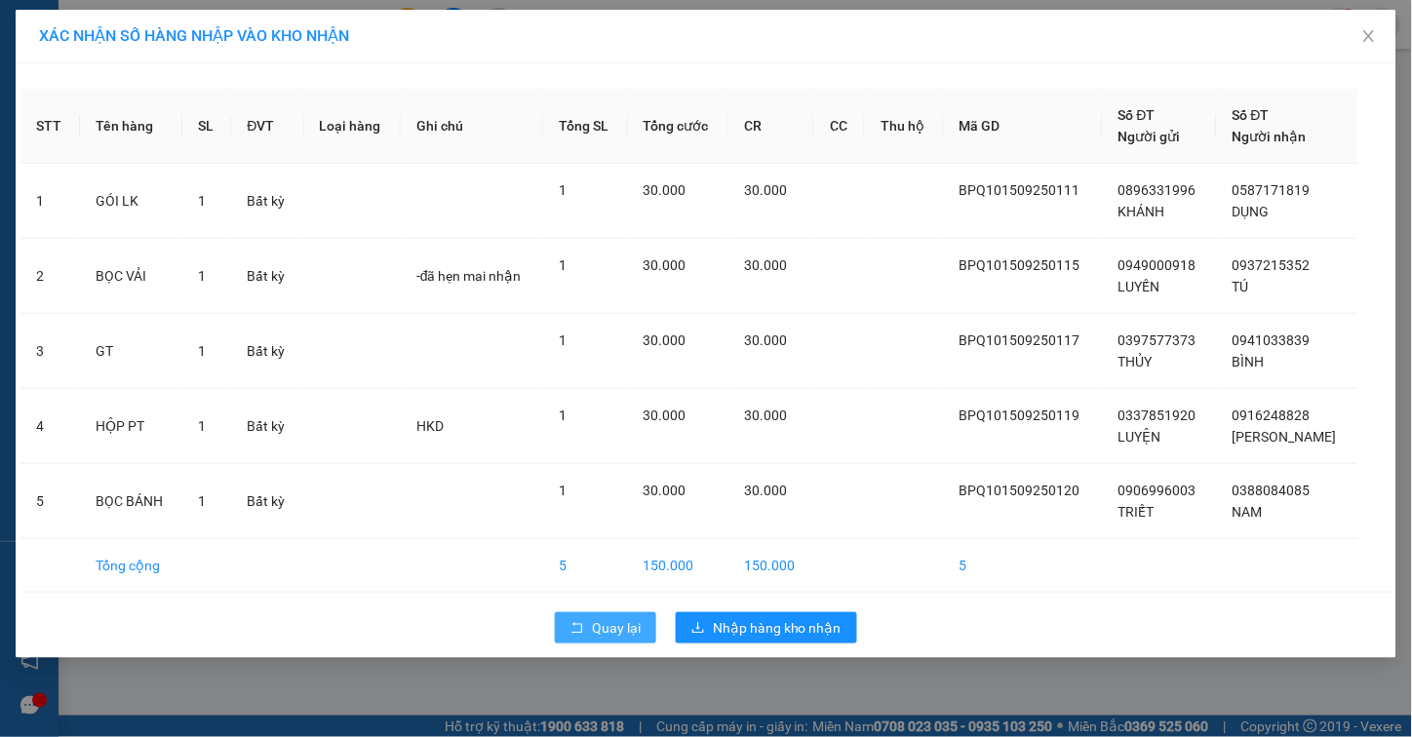
click at [590, 621] on button "Quay lại" at bounding box center [605, 627] width 101 height 31
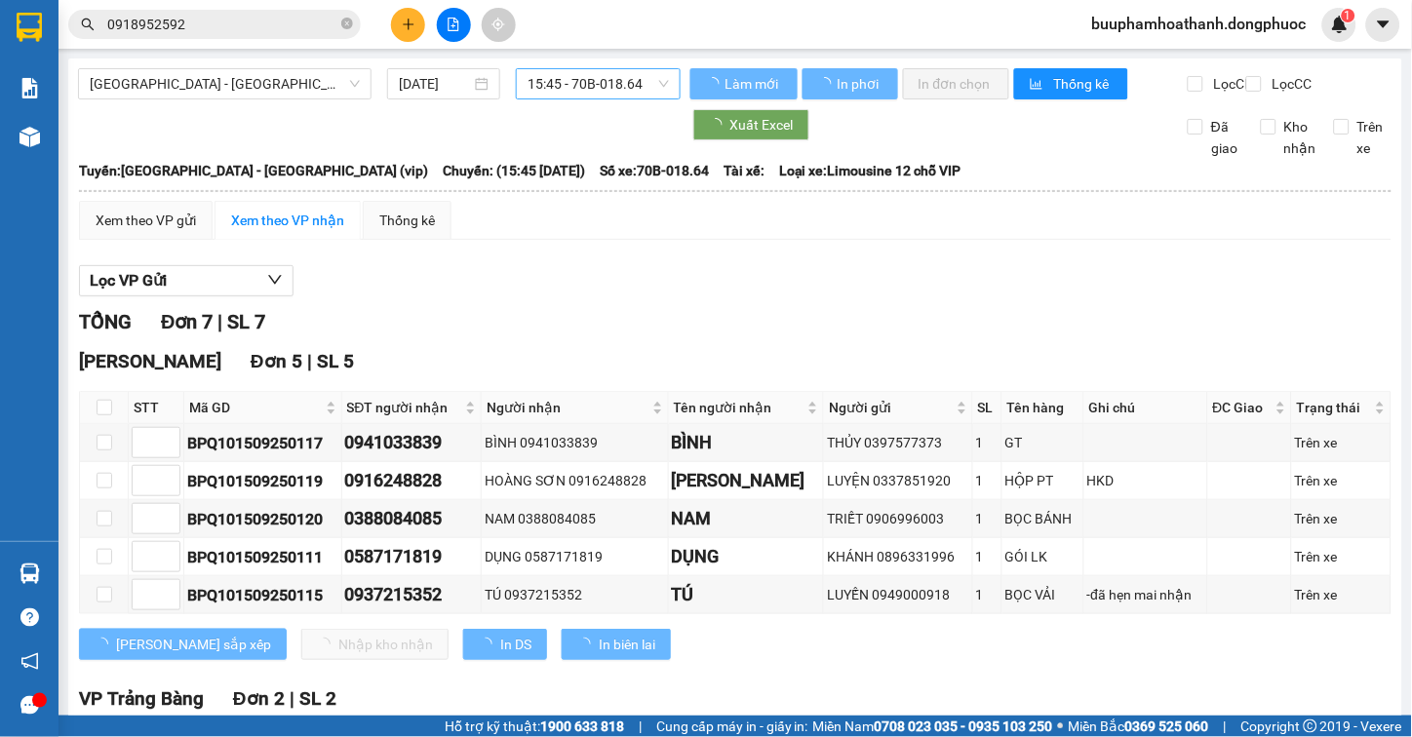
click at [615, 81] on span "15:45 - 70B-018.64" at bounding box center [598, 83] width 141 height 29
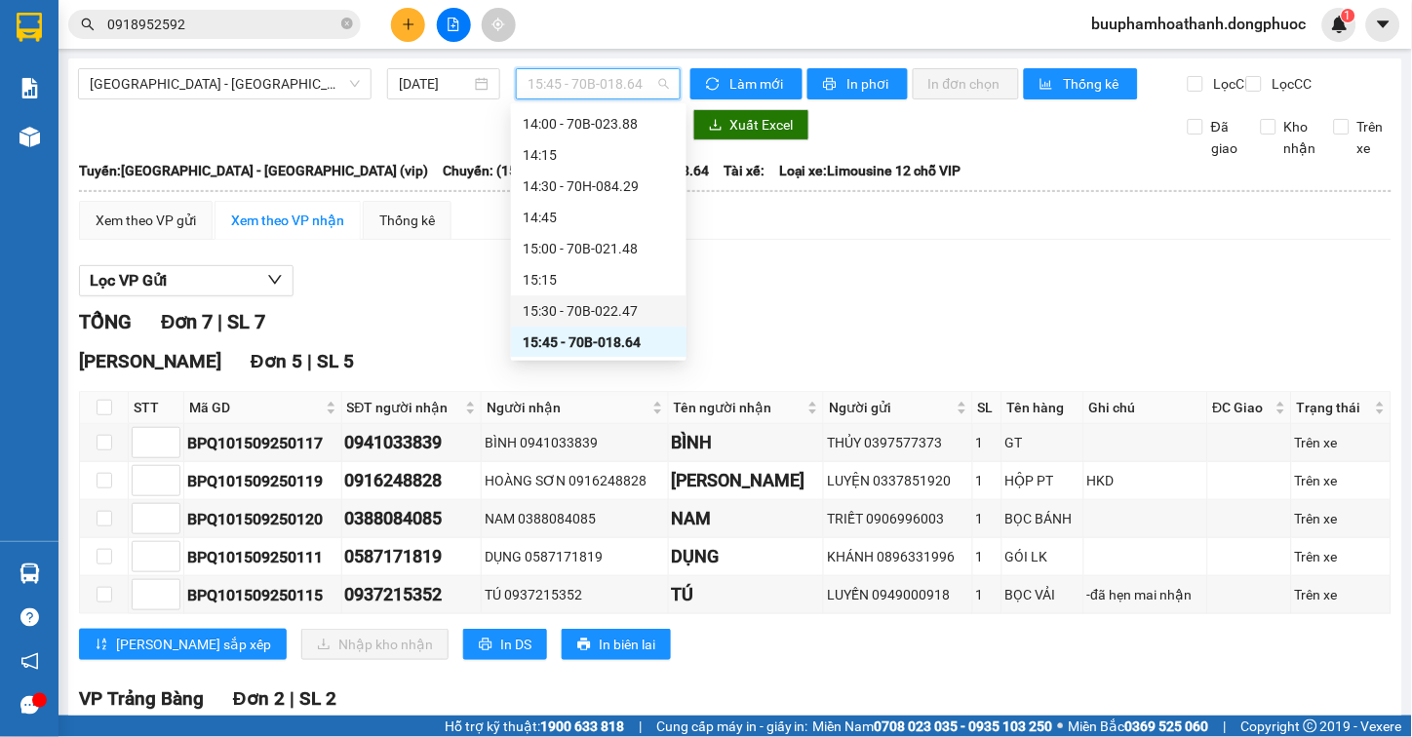
scroll to position [1324, 0]
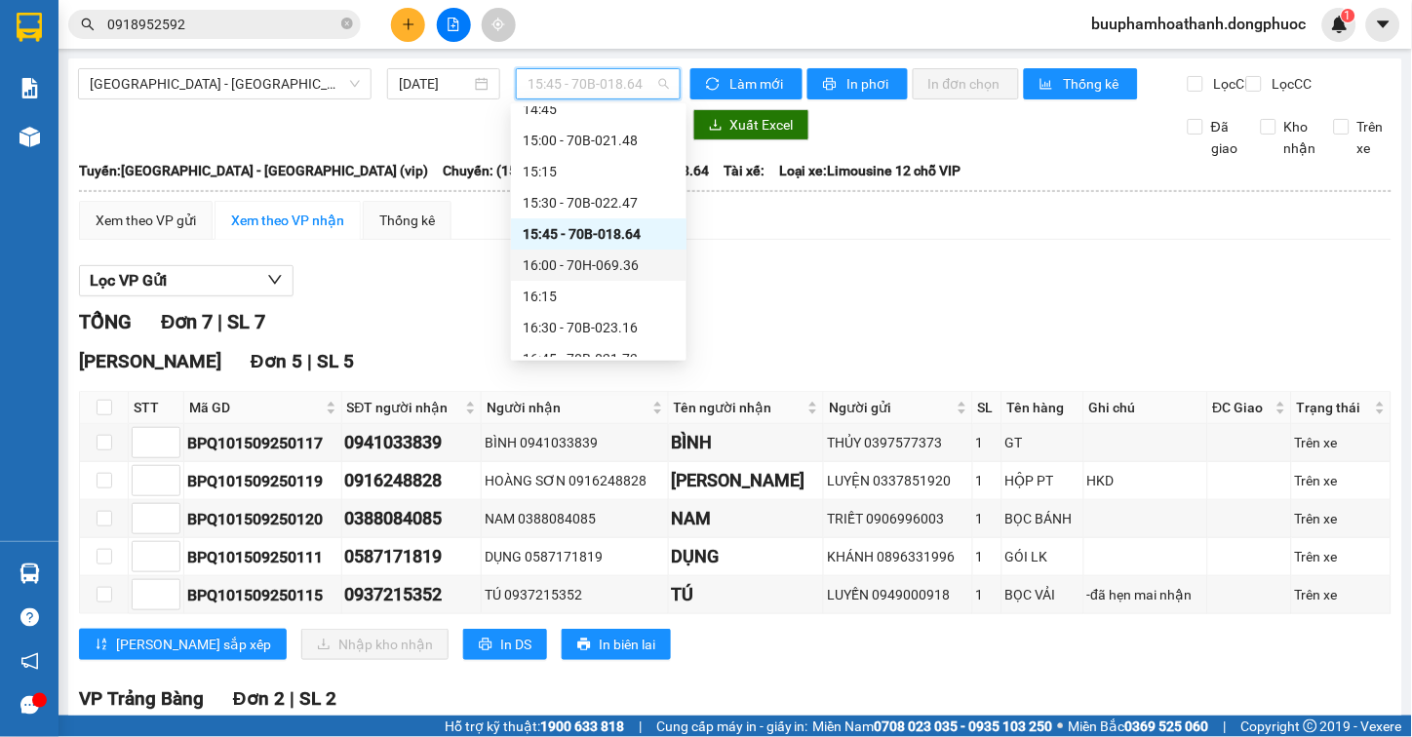
click at [639, 266] on div "16:00 - 70H-069.36" at bounding box center [599, 265] width 152 height 21
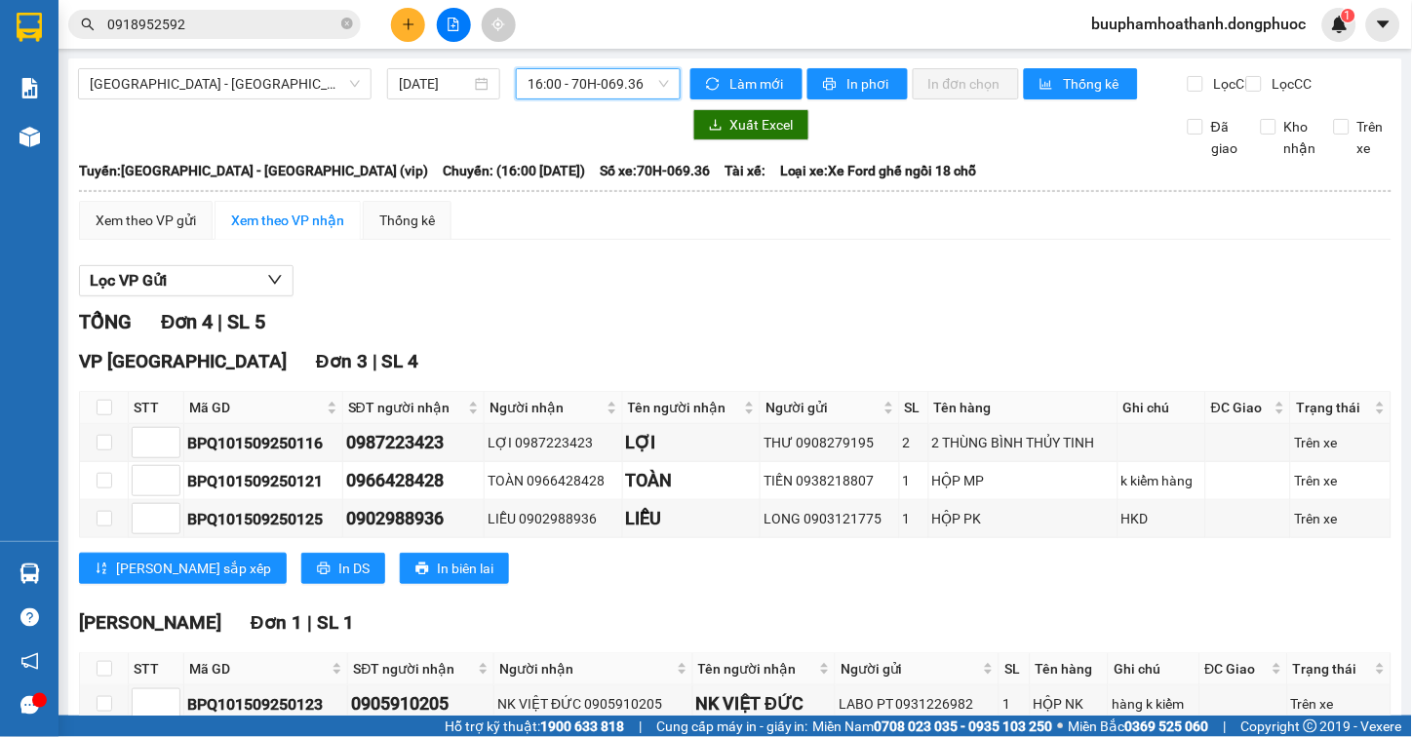
scroll to position [127, 0]
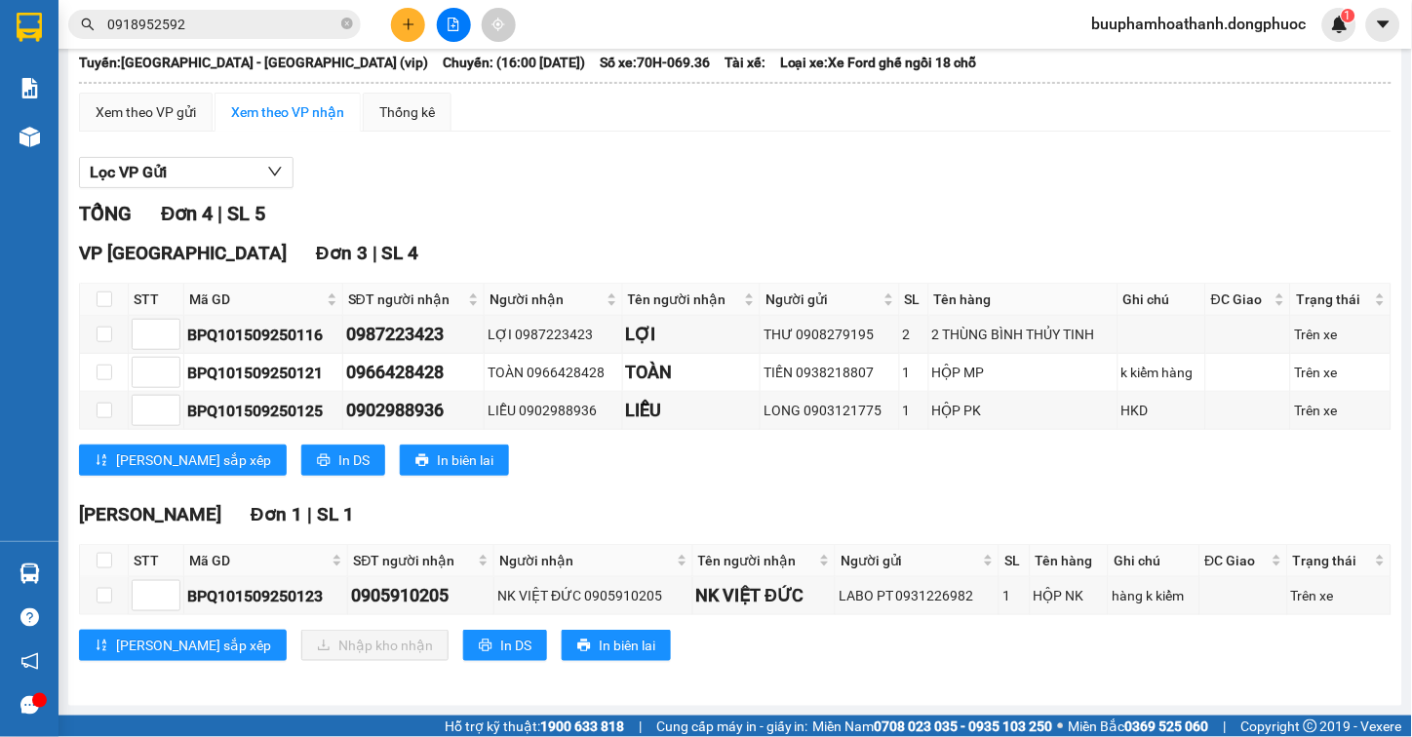
click at [124, 134] on div "Xem theo VP gửi Xem theo VP nhận Thống kê Lọc VP Gửi TỔNG Đơn 4 | SL 5 VP Tây …" at bounding box center [735, 389] width 1313 height 593
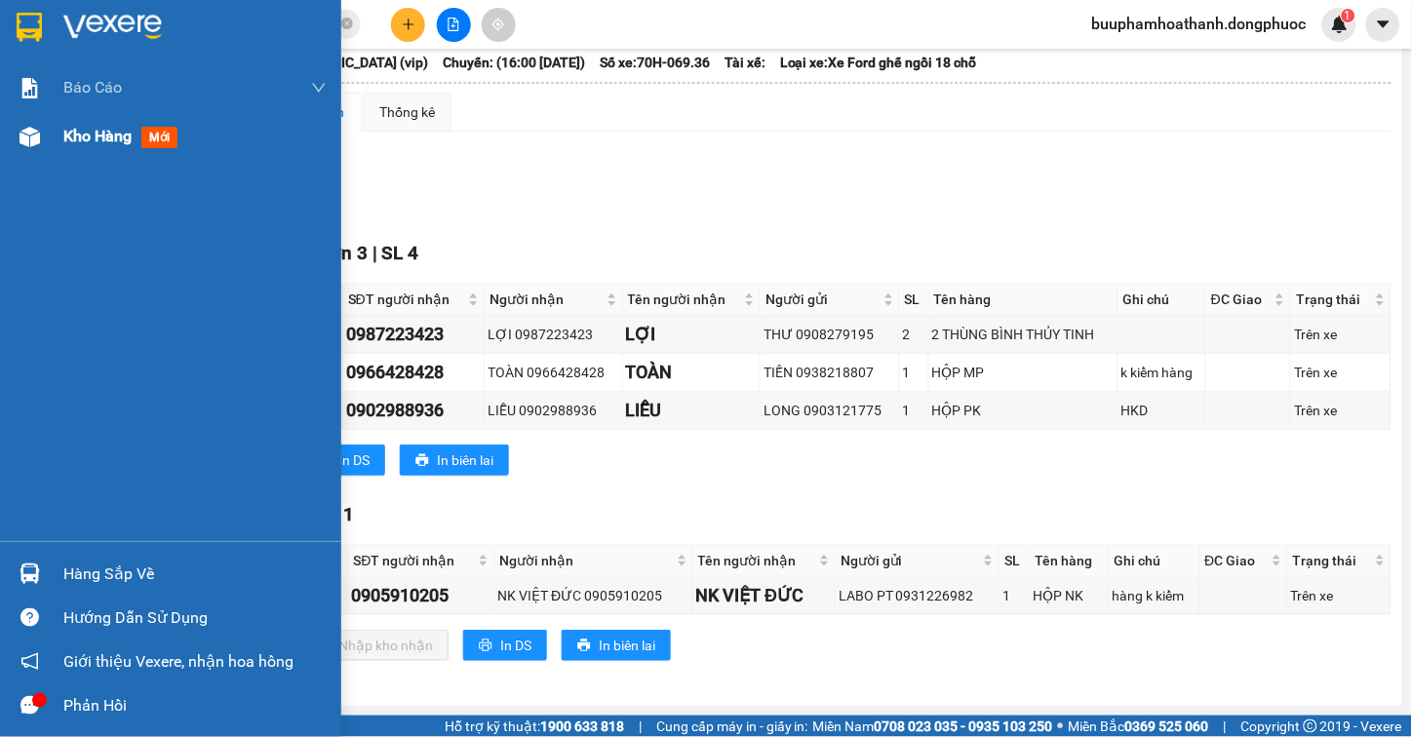
click at [35, 144] on img at bounding box center [30, 137] width 20 height 20
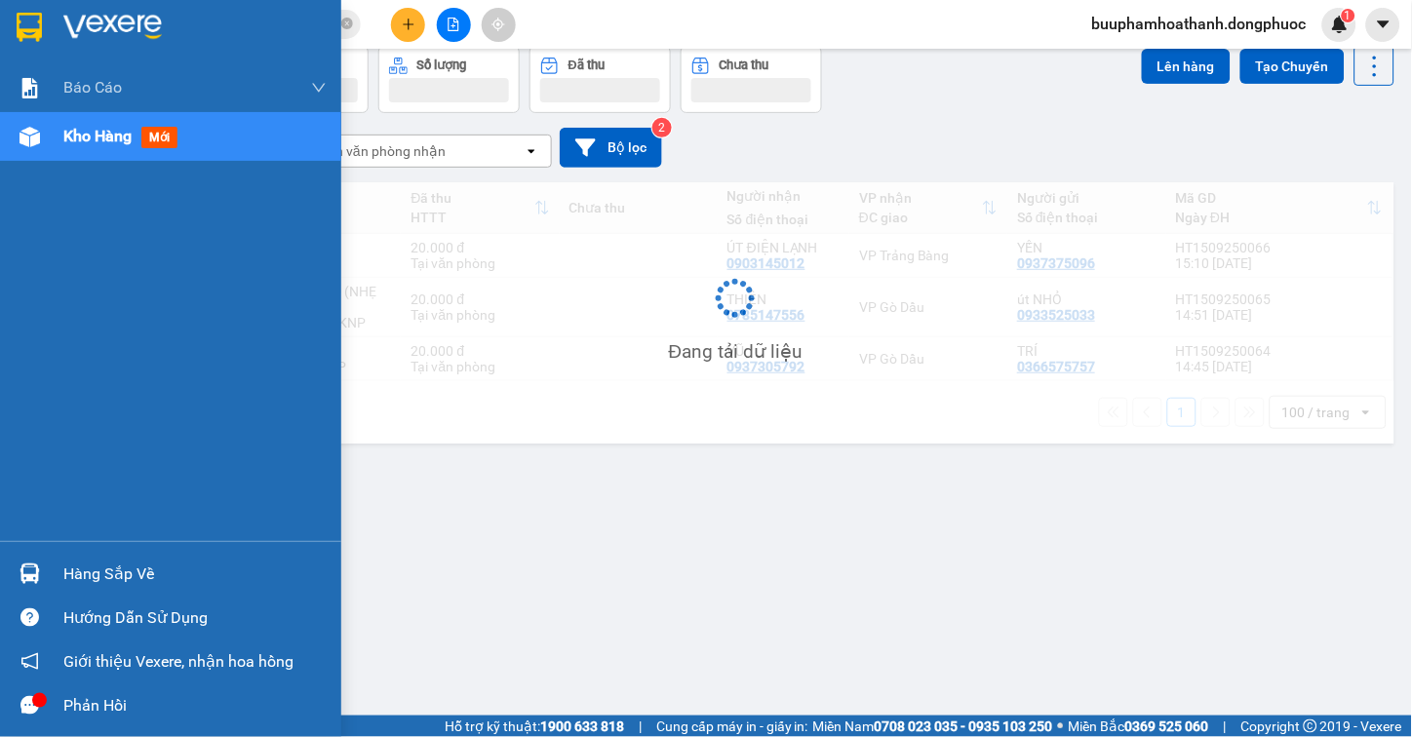
scroll to position [90, 0]
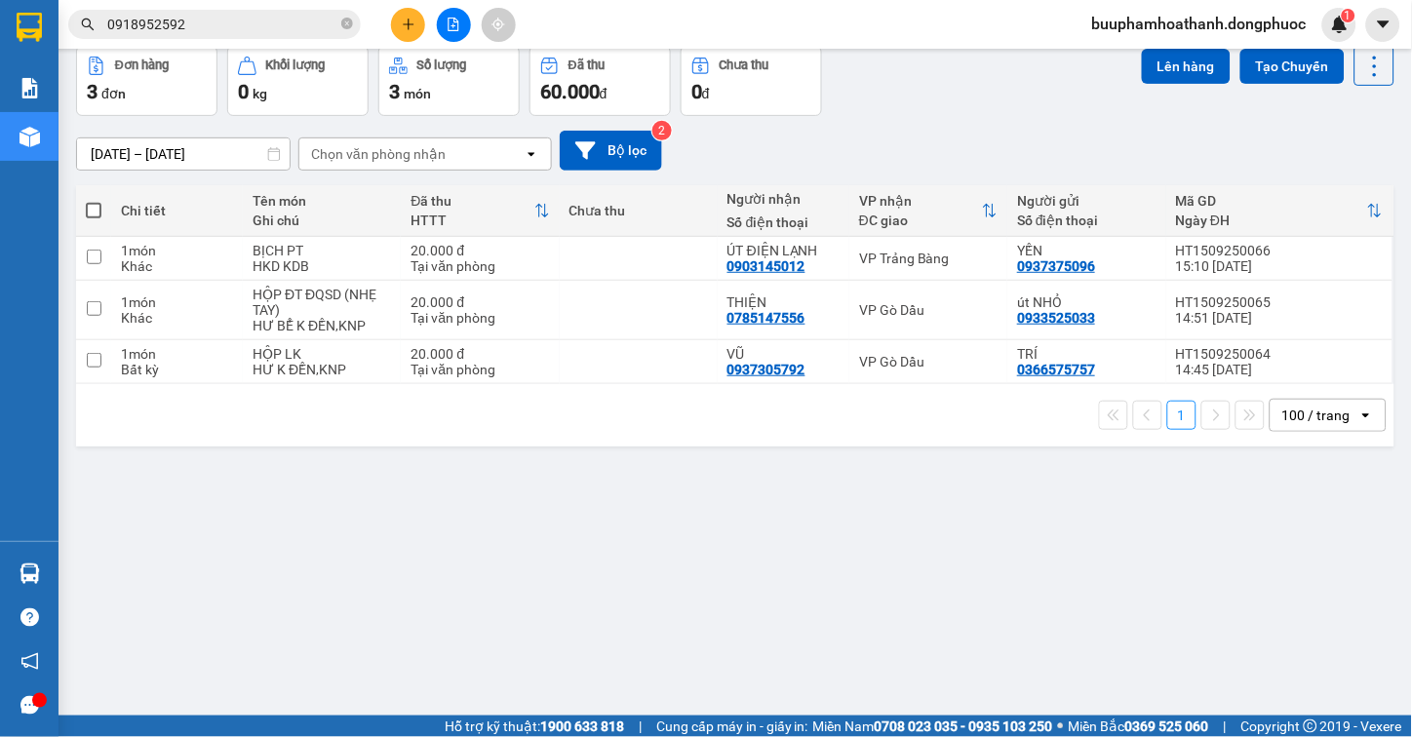
click at [825, 532] on div "ver 1.8.143 Kho gửi Trên xe Kho nhận Hàng đã giao TIỀN MẶT ĐƠN HỦY Đơn hàng 3…" at bounding box center [735, 337] width 1334 height 737
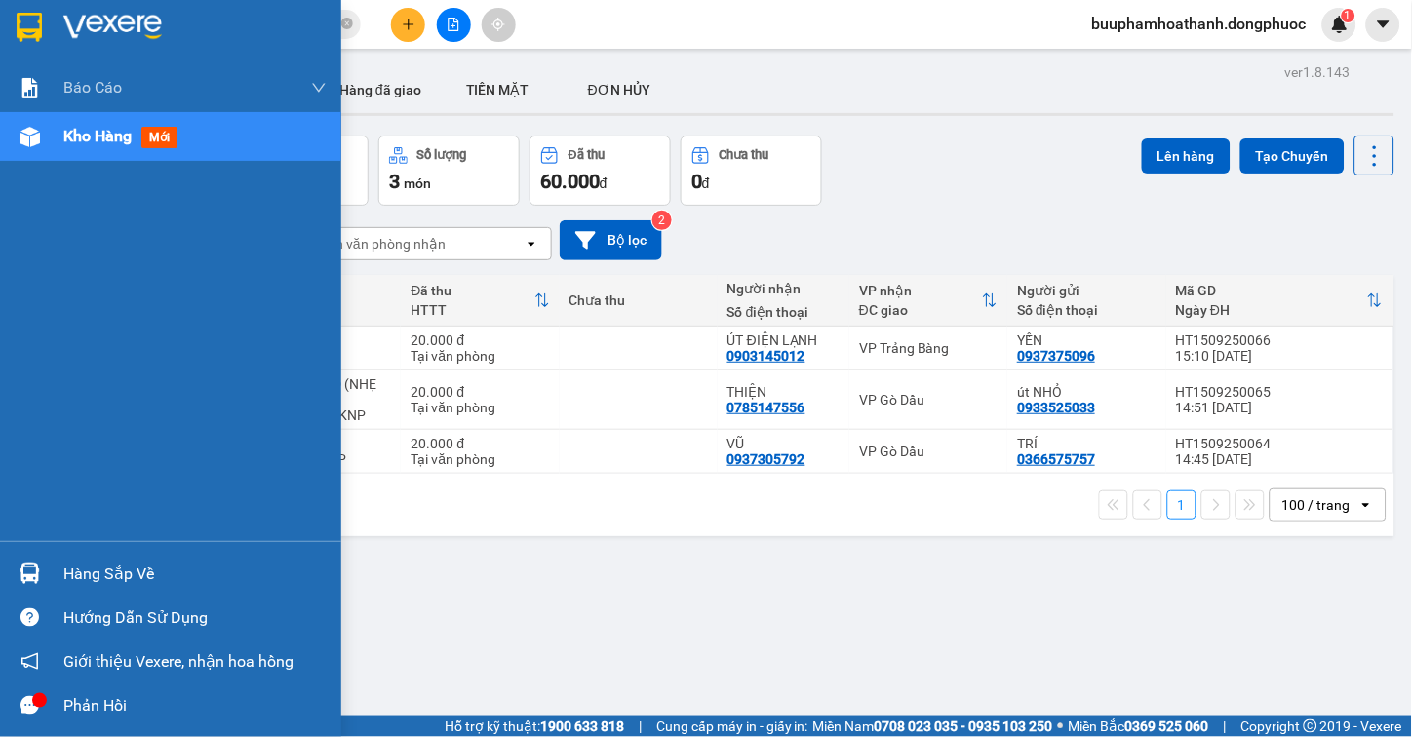
click at [29, 564] on img at bounding box center [30, 574] width 20 height 20
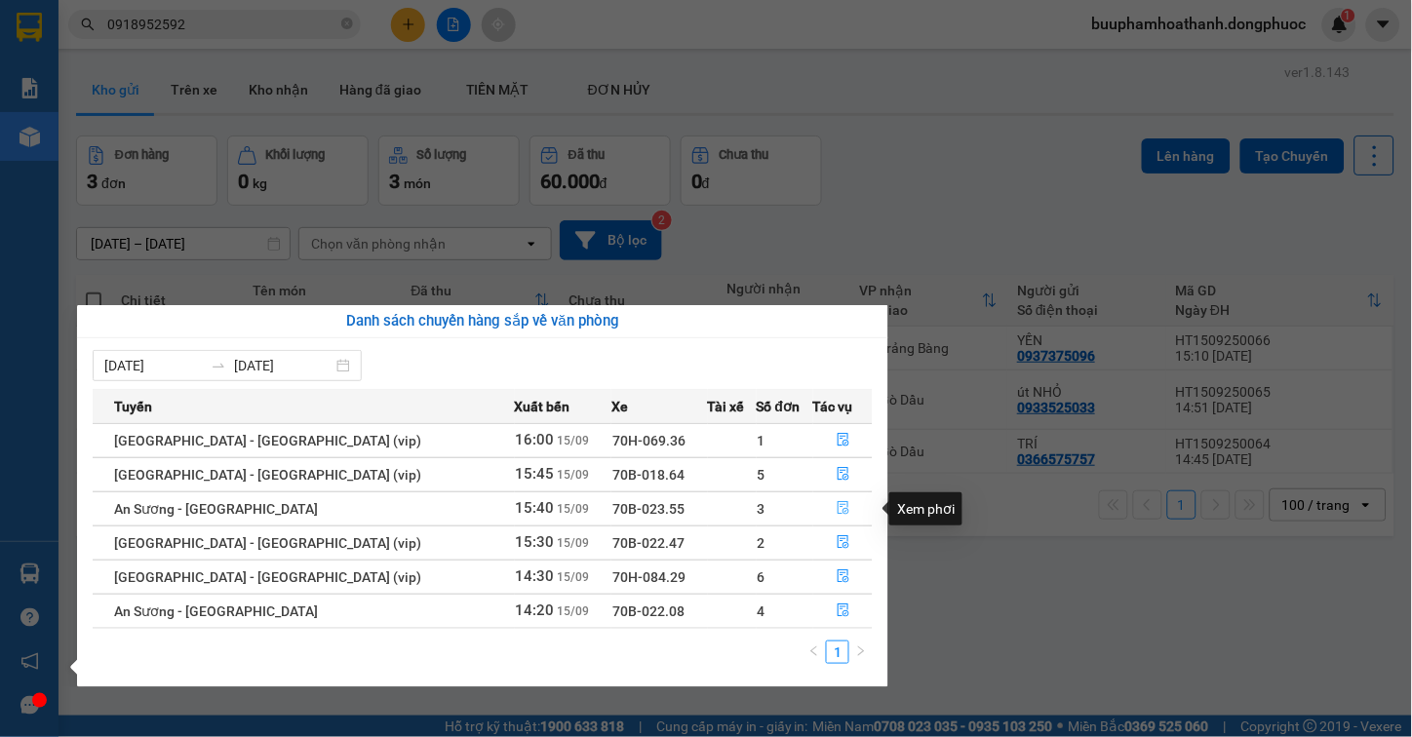
click at [829, 499] on button "button" at bounding box center [843, 508] width 58 height 31
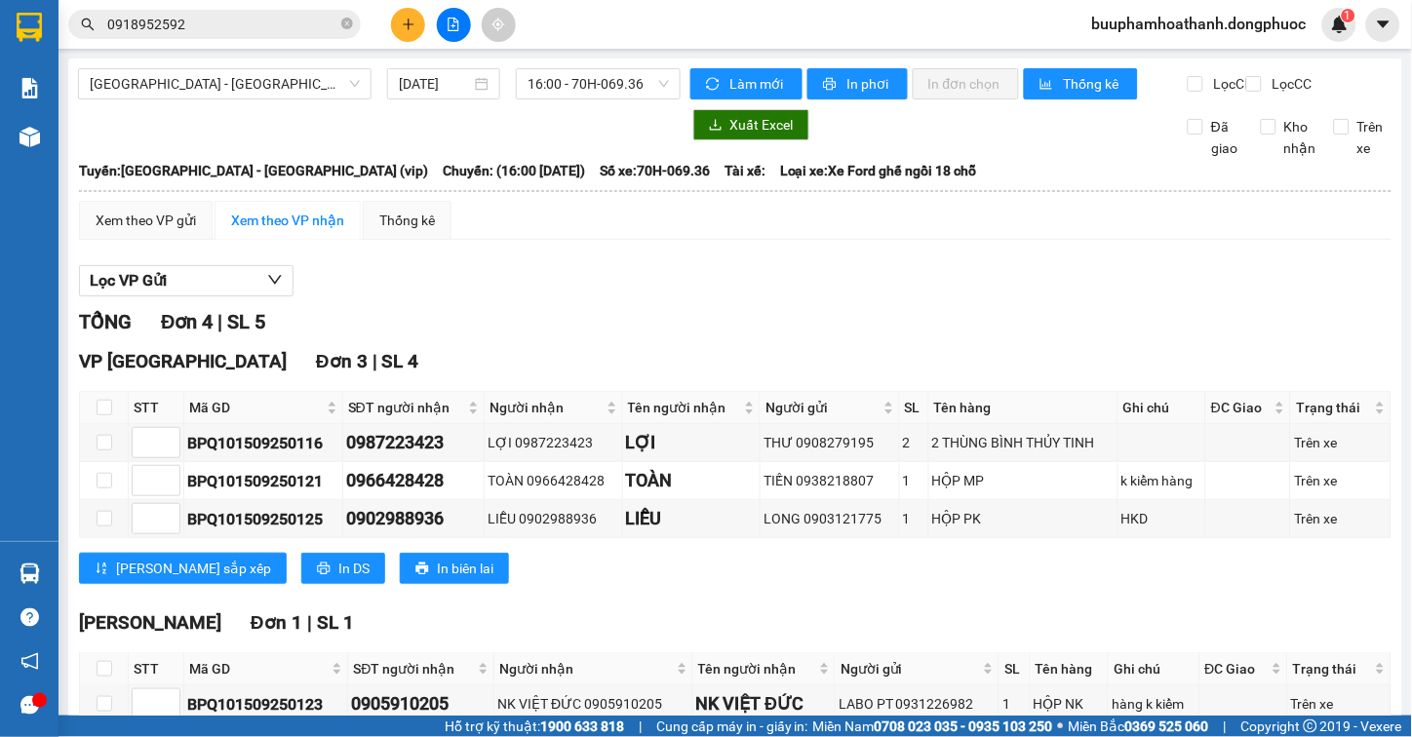
click at [954, 220] on div "Xem theo VP gửi Xem theo VP nhận Thống kê" at bounding box center [735, 220] width 1313 height 39
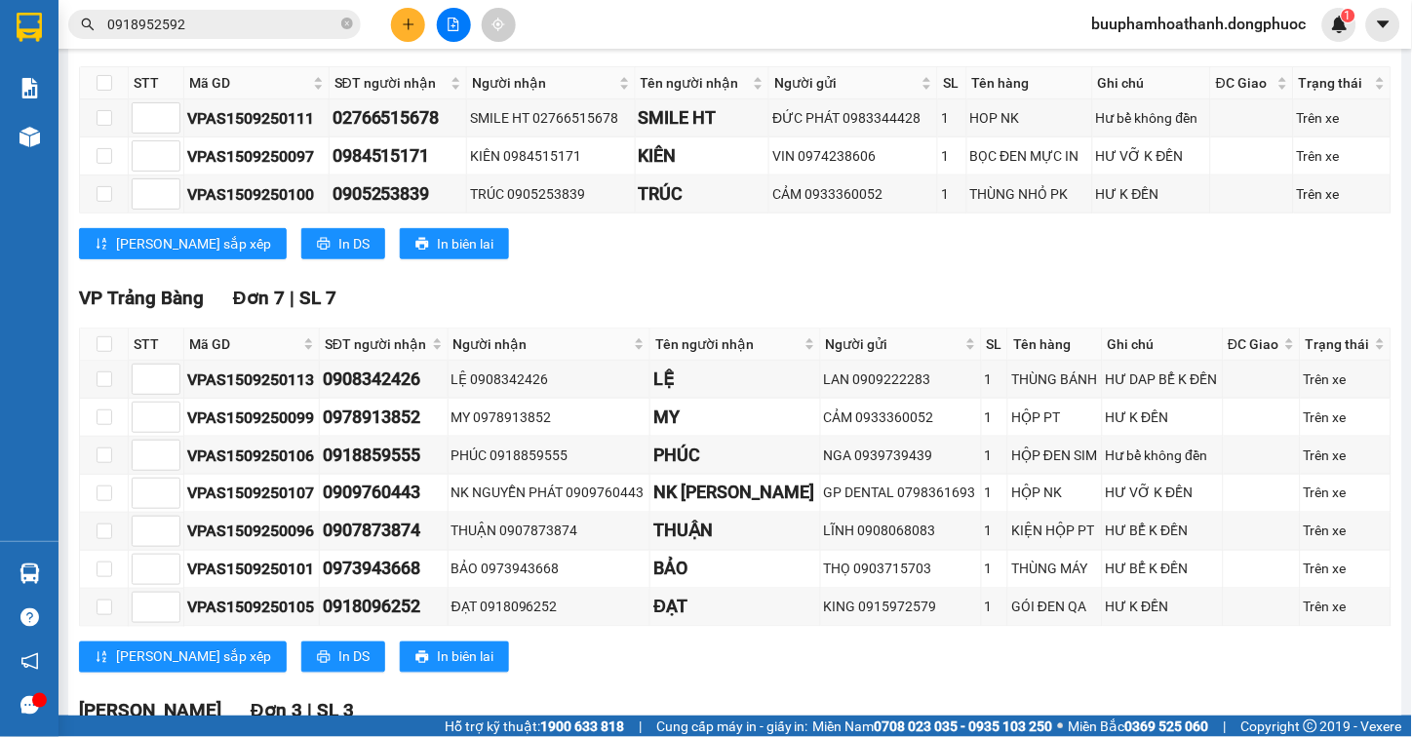
scroll to position [618, 0]
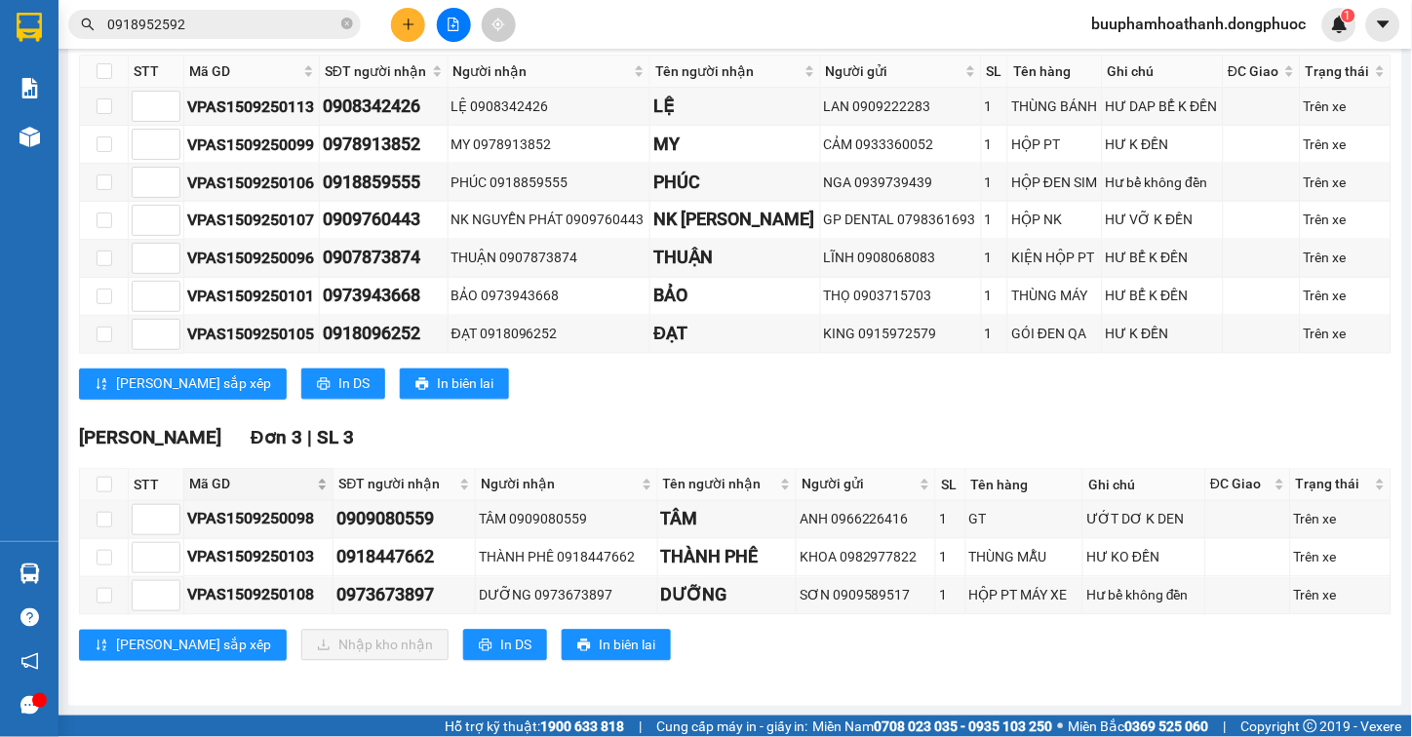
click at [215, 484] on span "Mã GD" at bounding box center [251, 484] width 124 height 21
click at [107, 489] on input "checkbox" at bounding box center [105, 485] width 16 height 16
checkbox input "true"
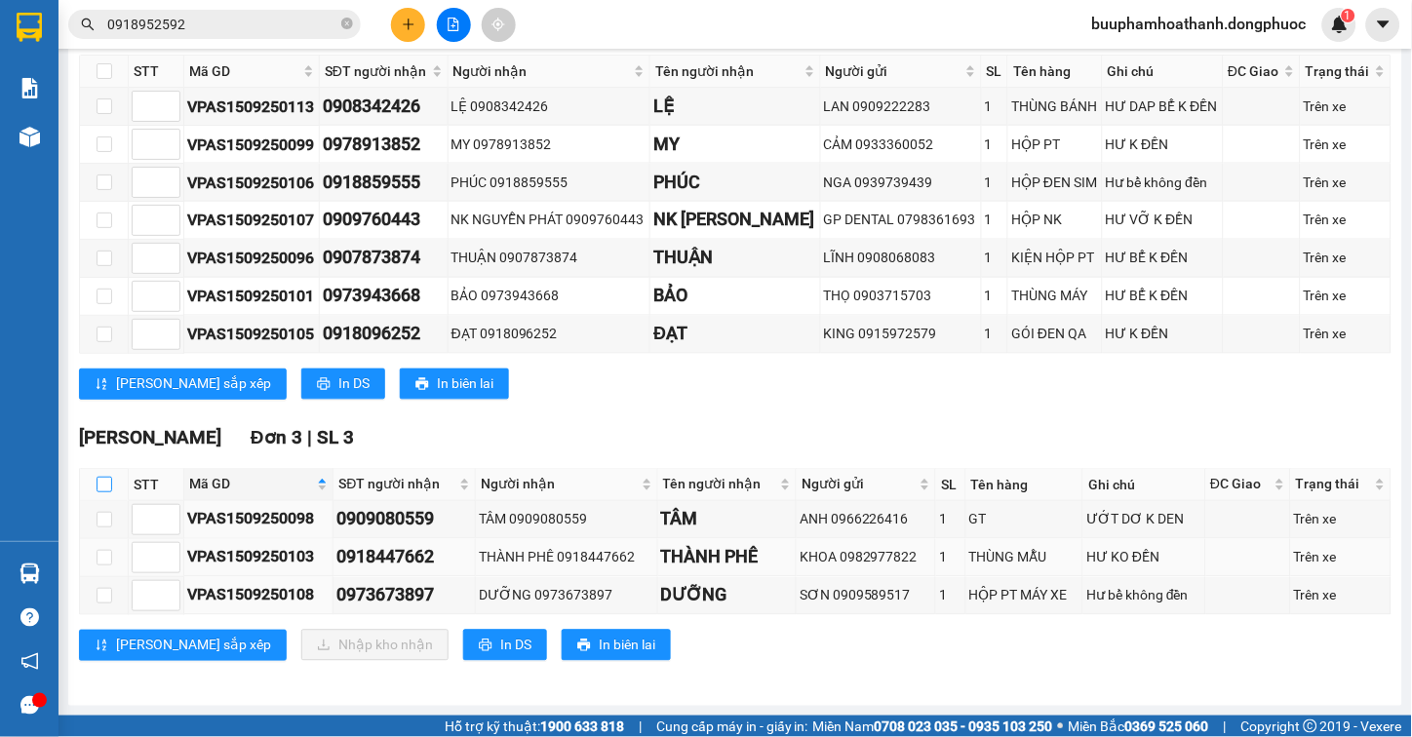
checkbox input "true"
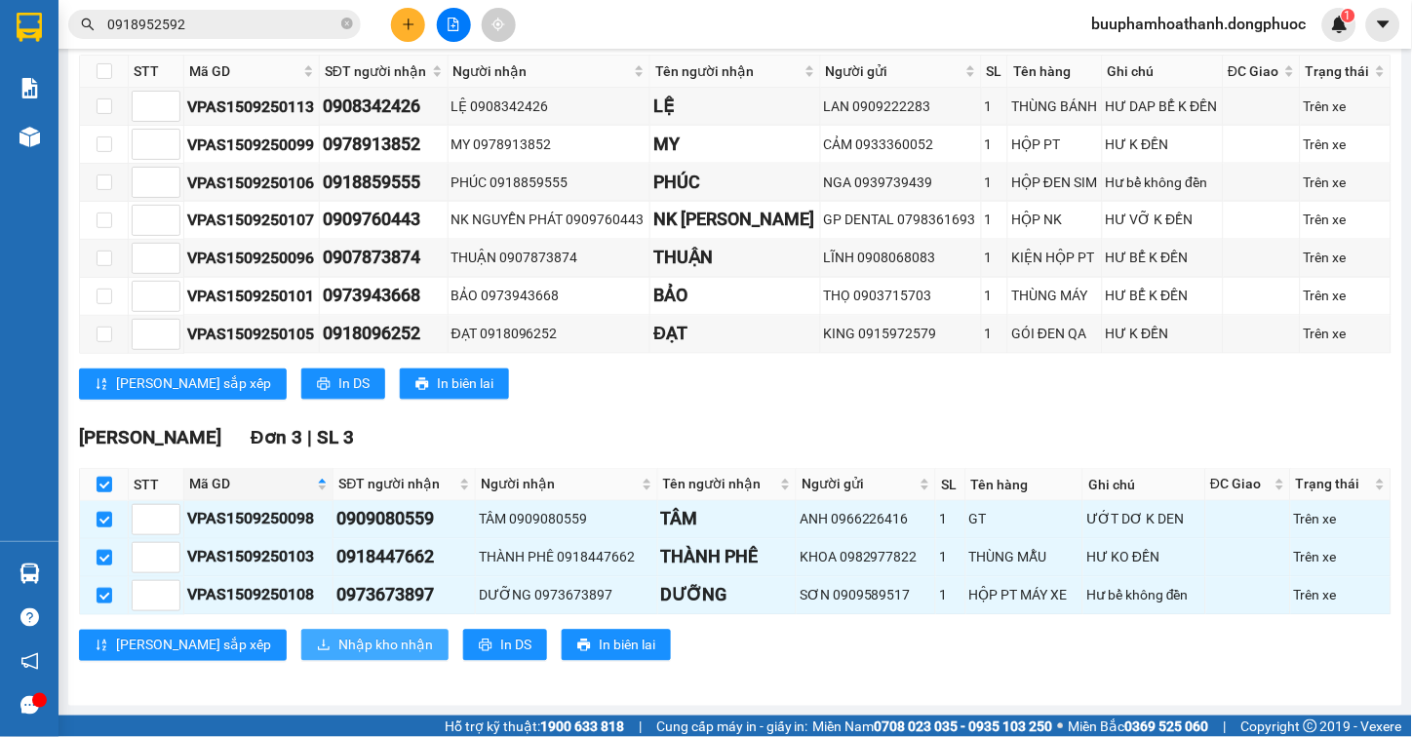
click at [338, 636] on span "Nhập kho nhận" at bounding box center [385, 645] width 95 height 21
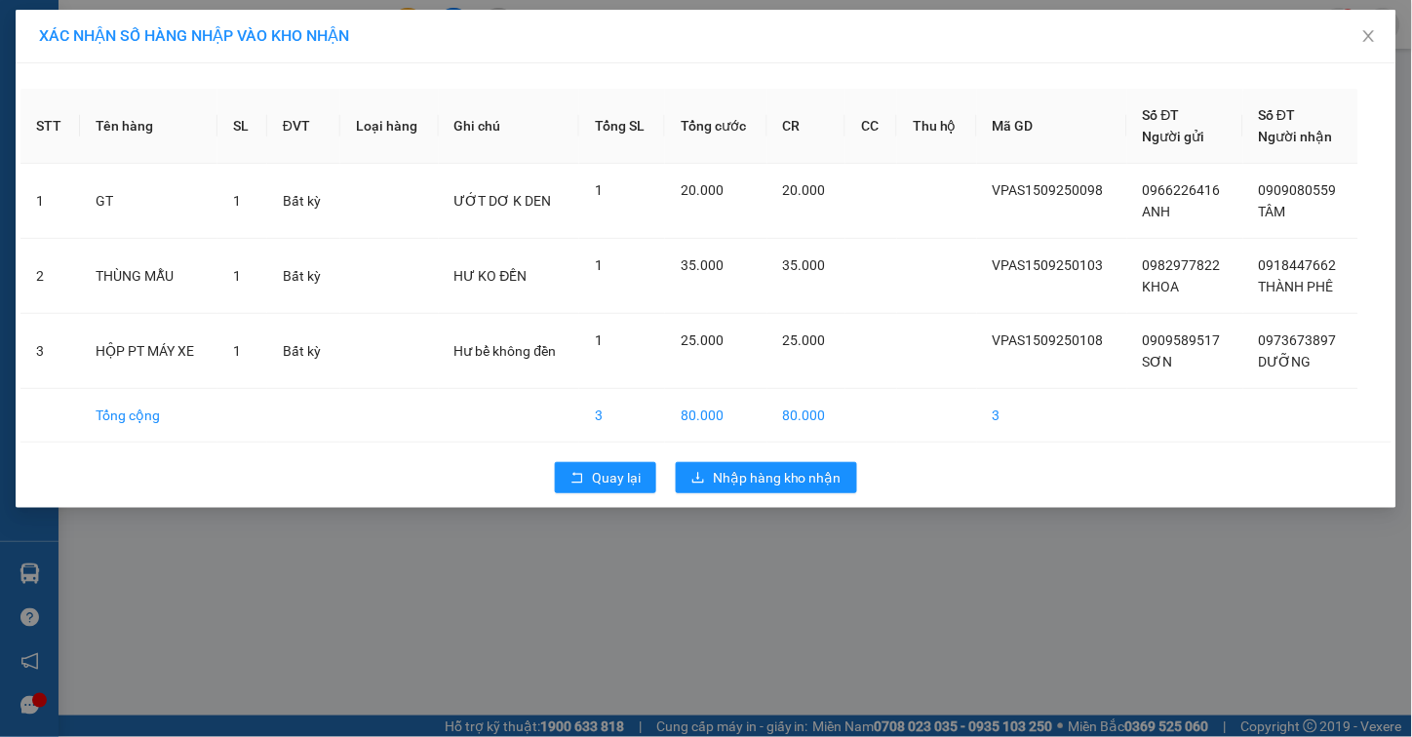
click at [602, 499] on div "Quay lại Nhập hàng kho nhận" at bounding box center [705, 478] width 1371 height 51
click at [619, 451] on div "STT Tên hàng SL ĐVT Loại hàng Ghi chú Tổng SL Tổng cước CR CC Thu hộ Mã GD Số Đ…" at bounding box center [706, 285] width 1381 height 445
click at [614, 465] on button "Quay lại" at bounding box center [605, 477] width 101 height 31
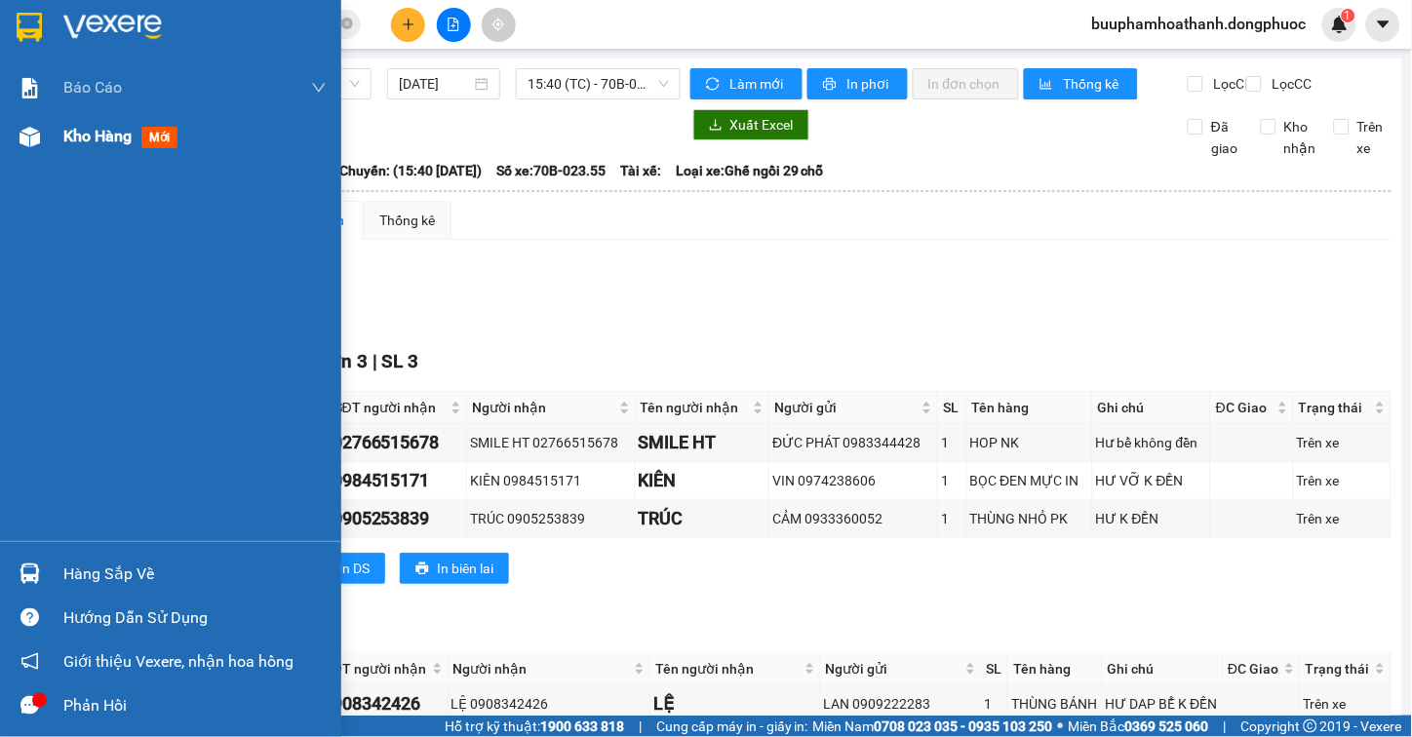
click at [65, 160] on div "Kho hàng mới" at bounding box center [194, 136] width 263 height 49
click at [65, 142] on span "Kho hàng" at bounding box center [97, 136] width 68 height 19
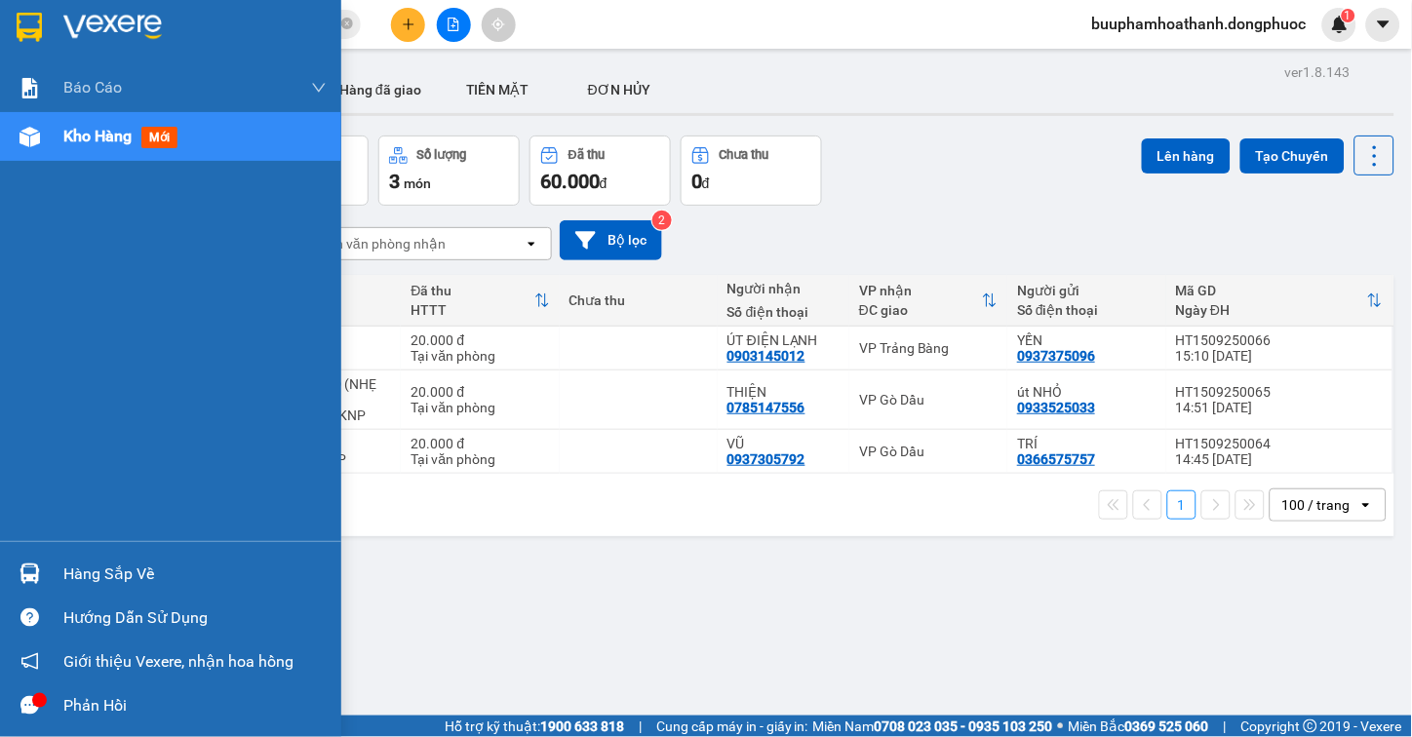
click at [30, 560] on div at bounding box center [30, 574] width 34 height 34
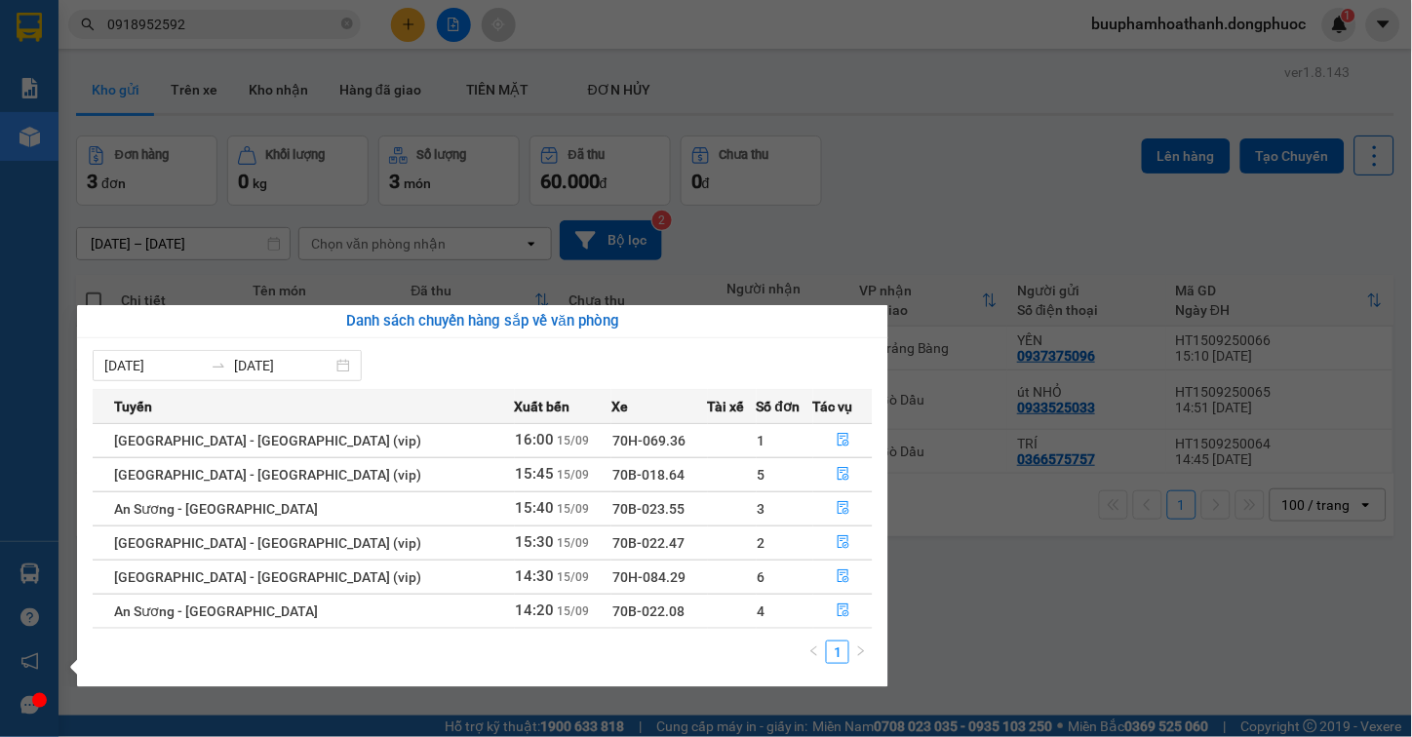
click at [512, 61] on section "Kết quả tìm kiếm ( 1 ) Bộ lọc Thuộc VP này Mã ĐH Trạng thái Món hàng Tổng cước …" at bounding box center [706, 368] width 1412 height 737
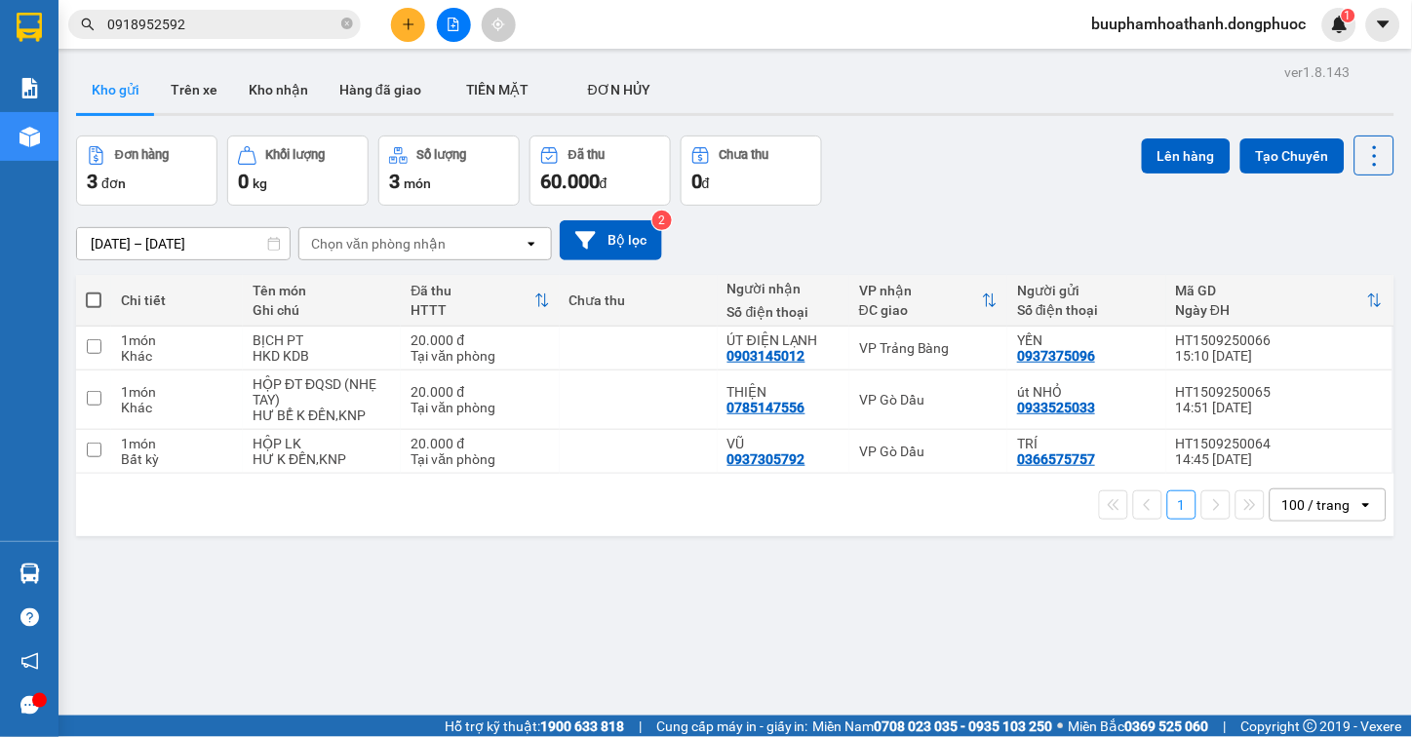
click at [437, 25] on button at bounding box center [454, 25] width 34 height 34
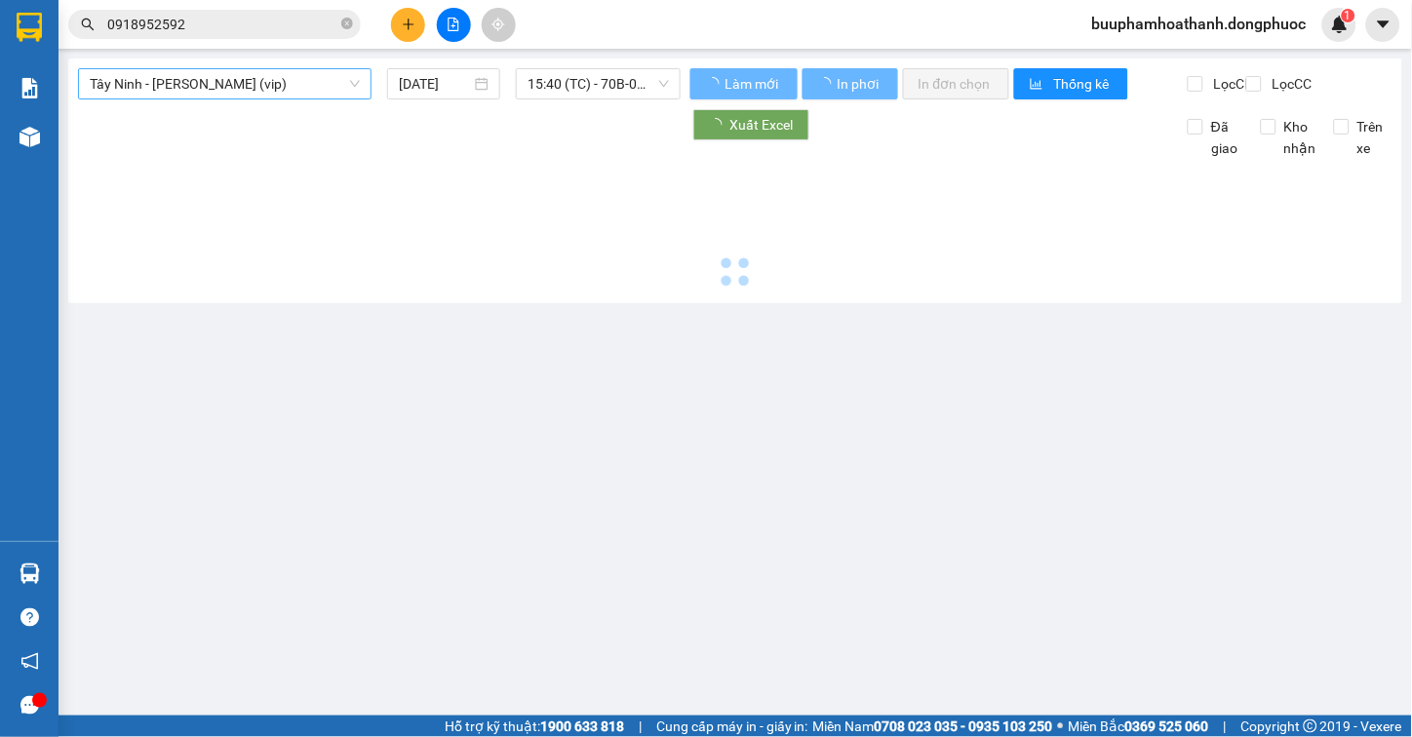
click at [279, 89] on span "Tây Ninh - [PERSON_NAME] (vip)" at bounding box center [225, 83] width 270 height 29
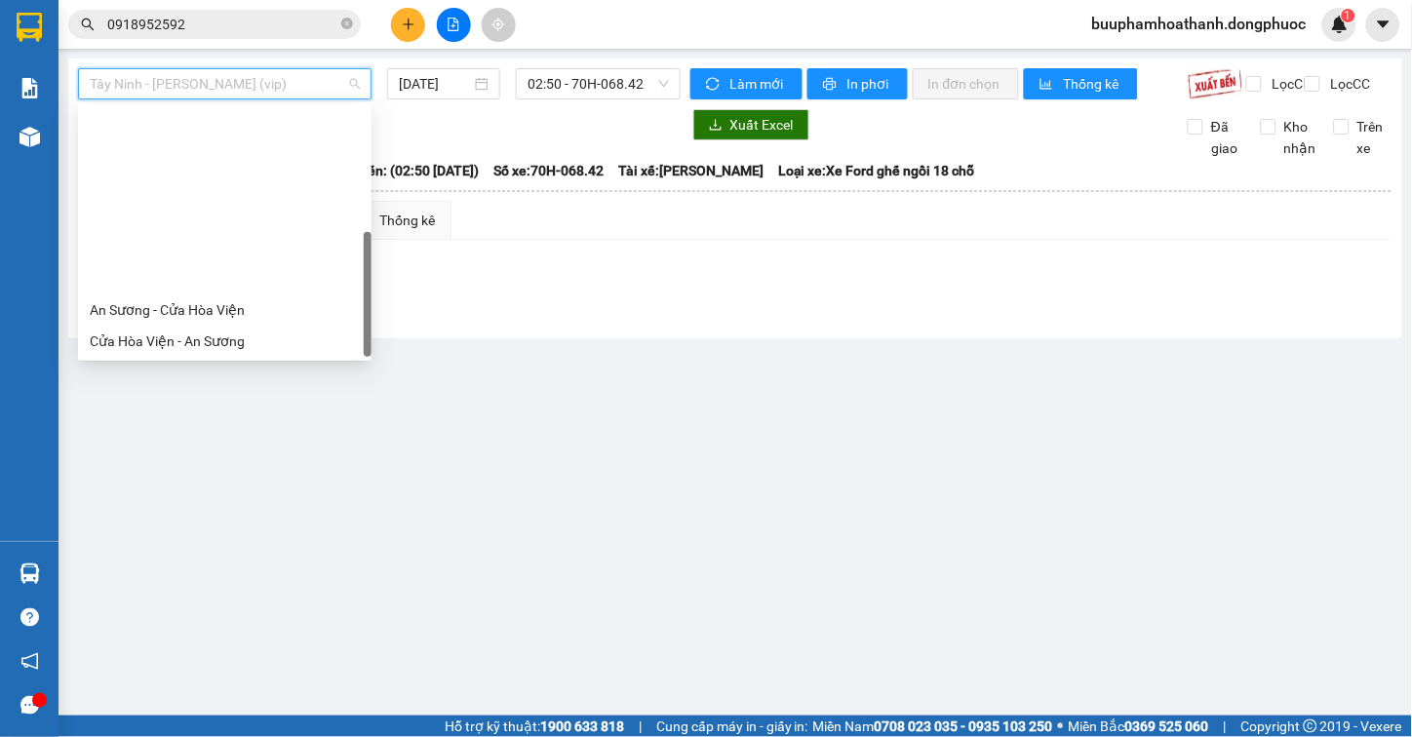
scroll to position [218, 0]
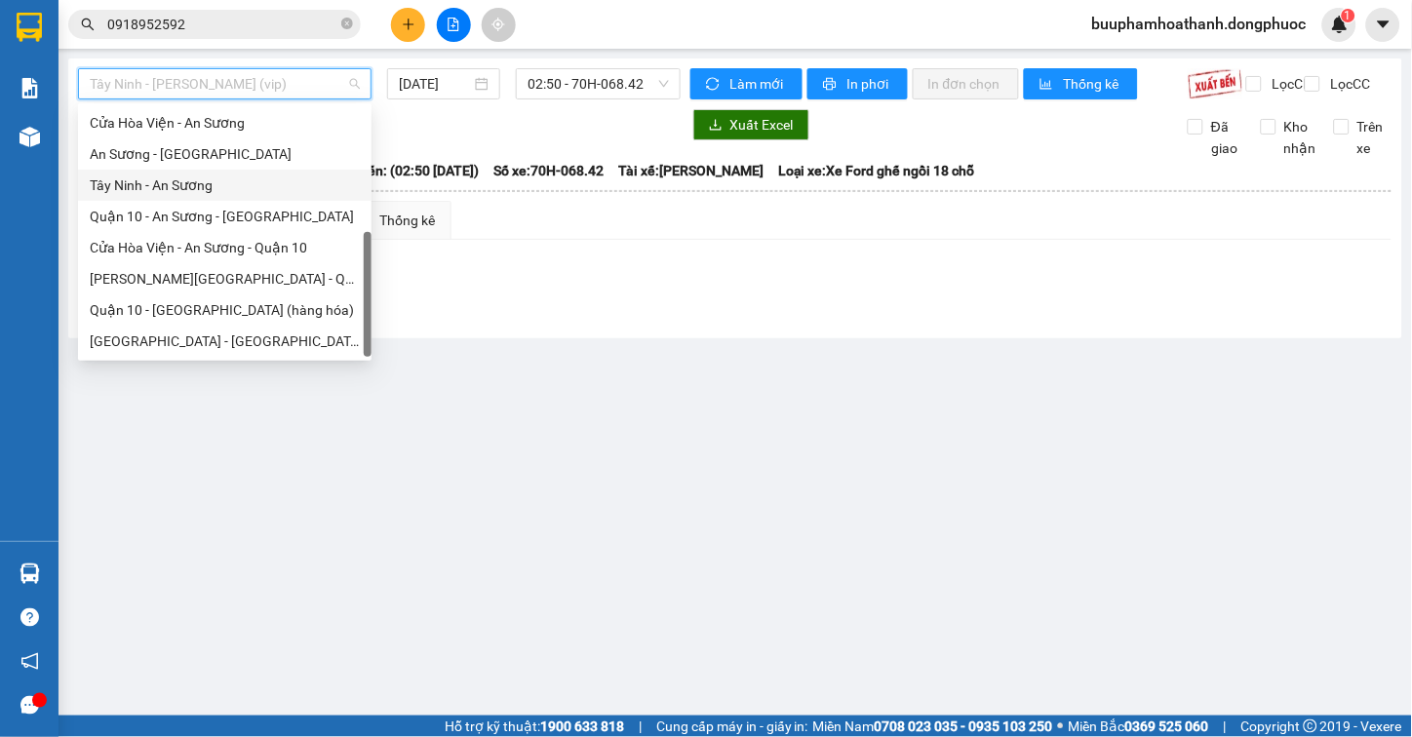
click at [216, 186] on div "Tây Ninh - An Sương" at bounding box center [225, 185] width 270 height 21
type input "[DATE]"
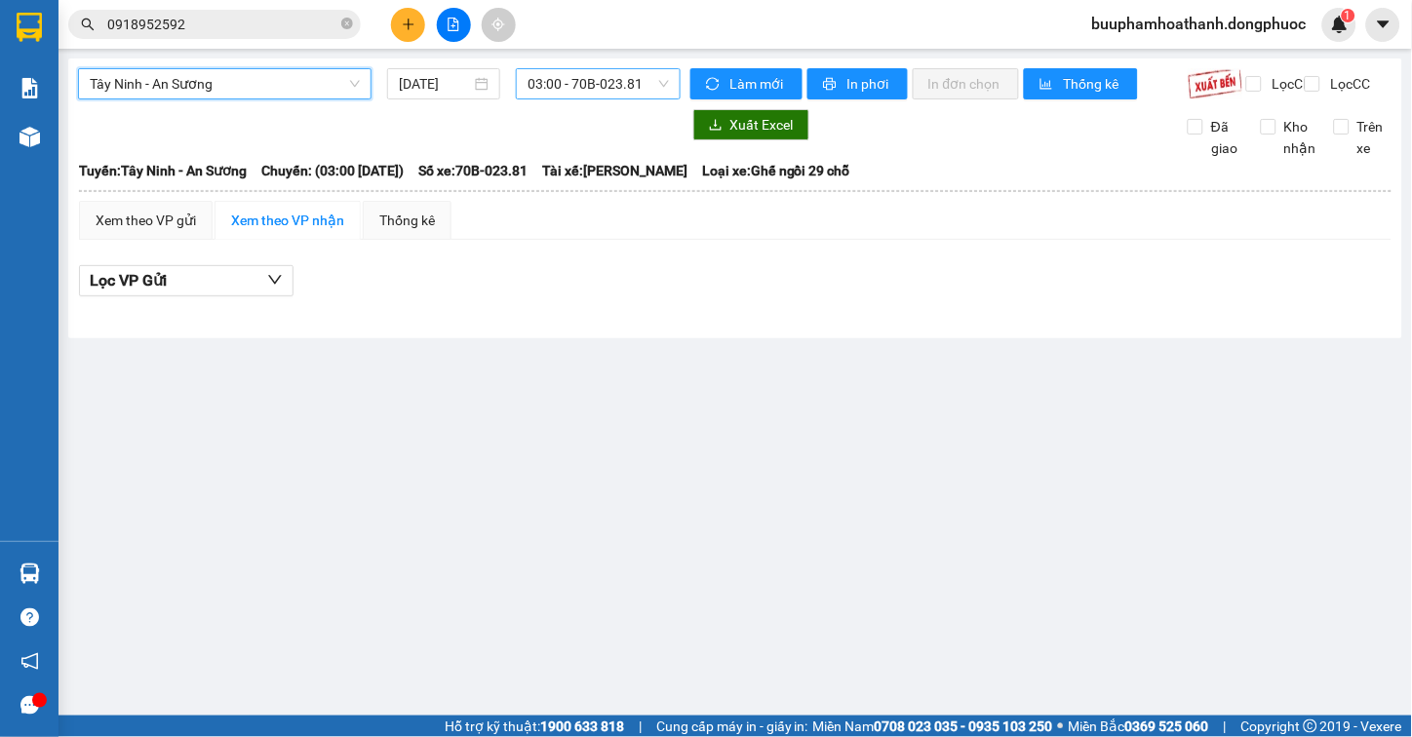
click at [635, 80] on span "03:00 - 70B-023.81" at bounding box center [598, 83] width 141 height 29
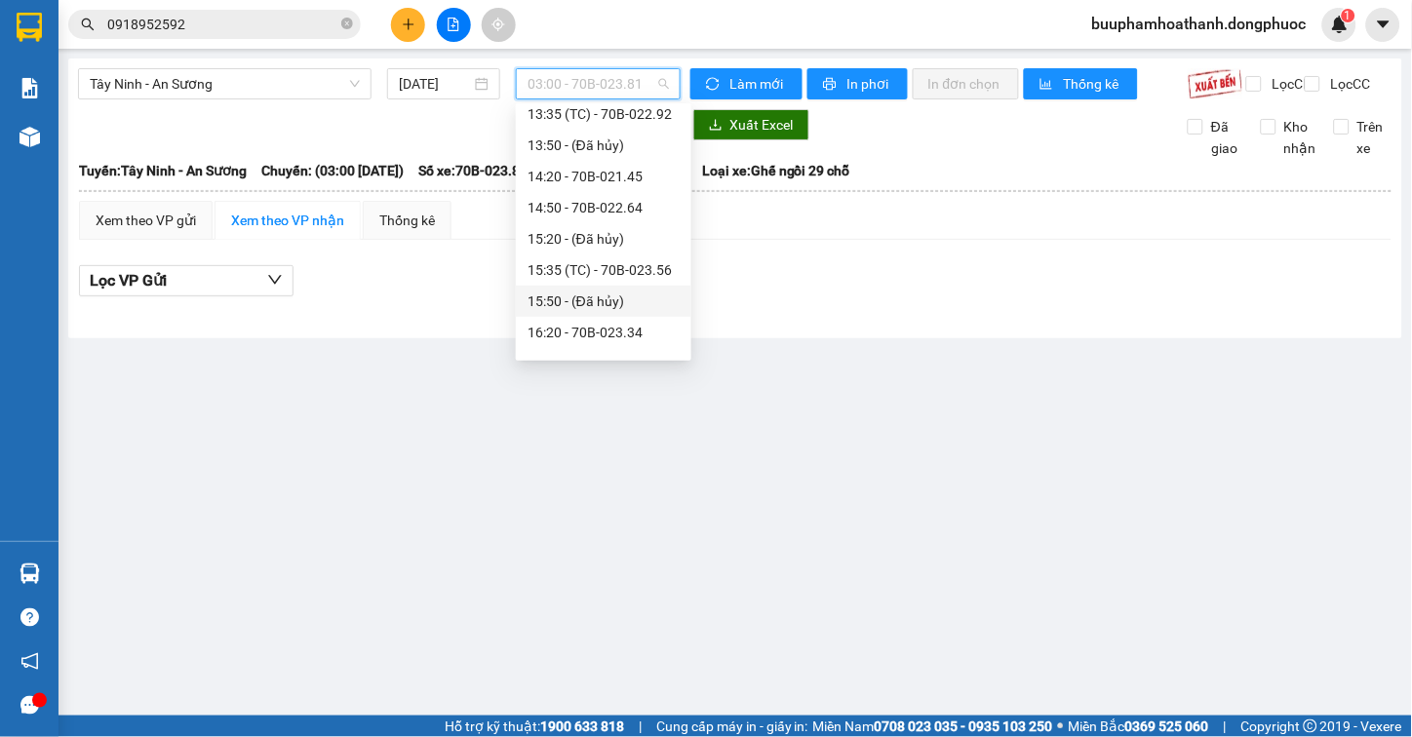
scroll to position [843, 0]
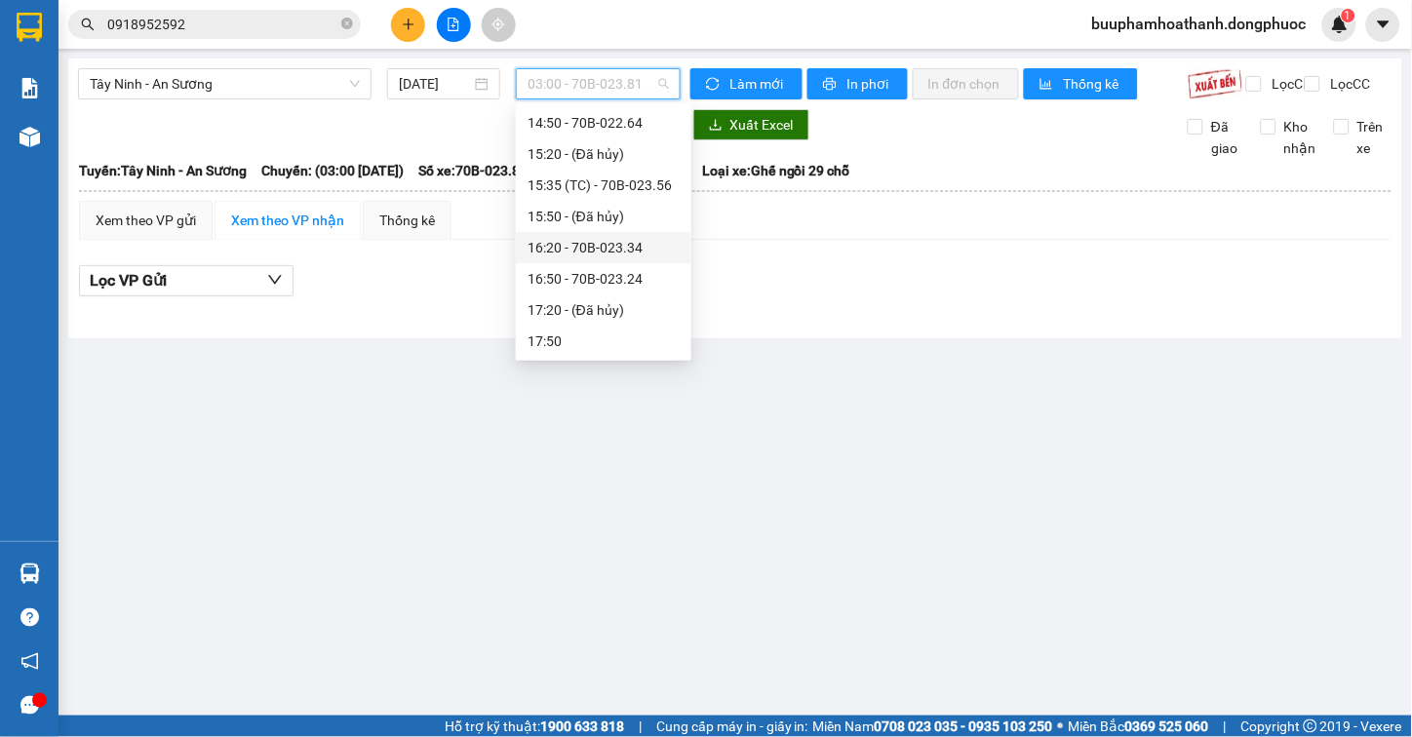
click at [645, 255] on div "16:20 - 70B-023.34" at bounding box center [604, 247] width 152 height 21
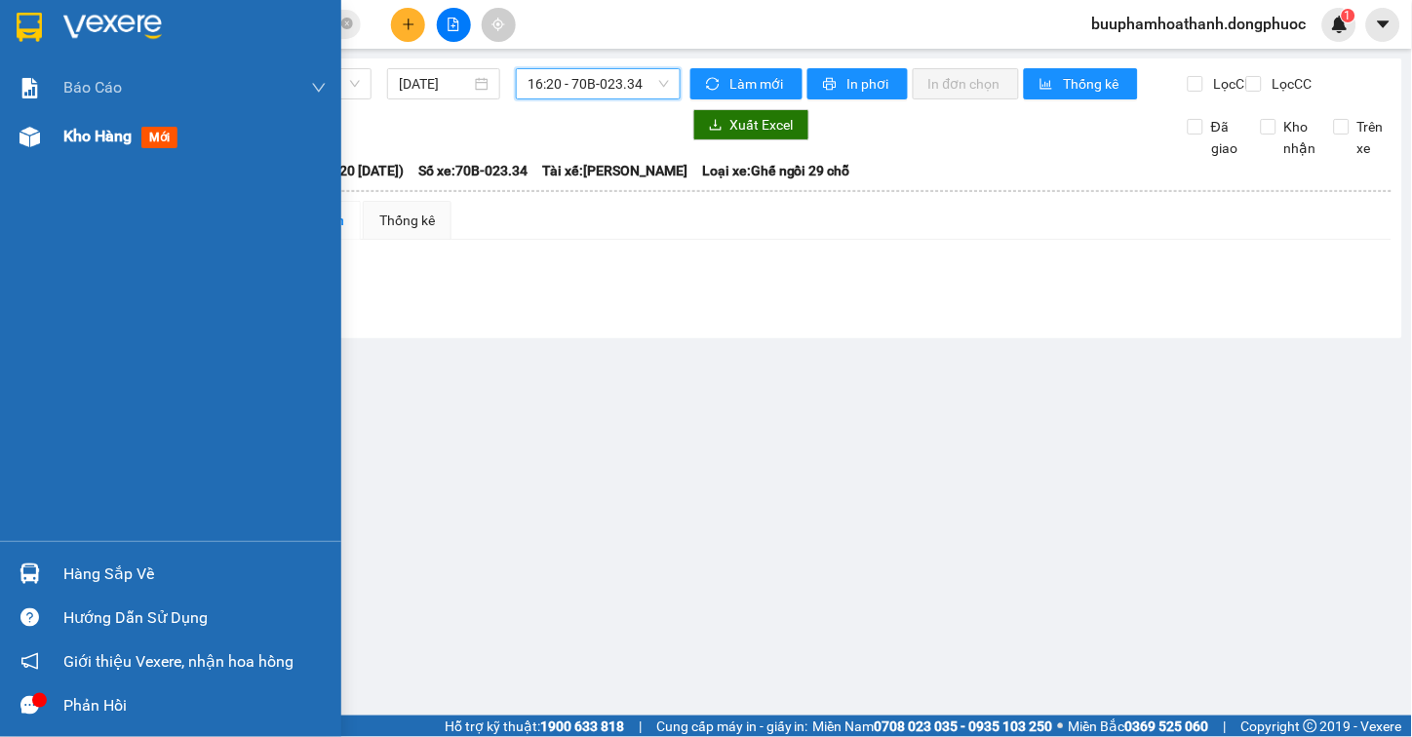
click at [51, 141] on div "Kho hàng mới" at bounding box center [170, 136] width 341 height 49
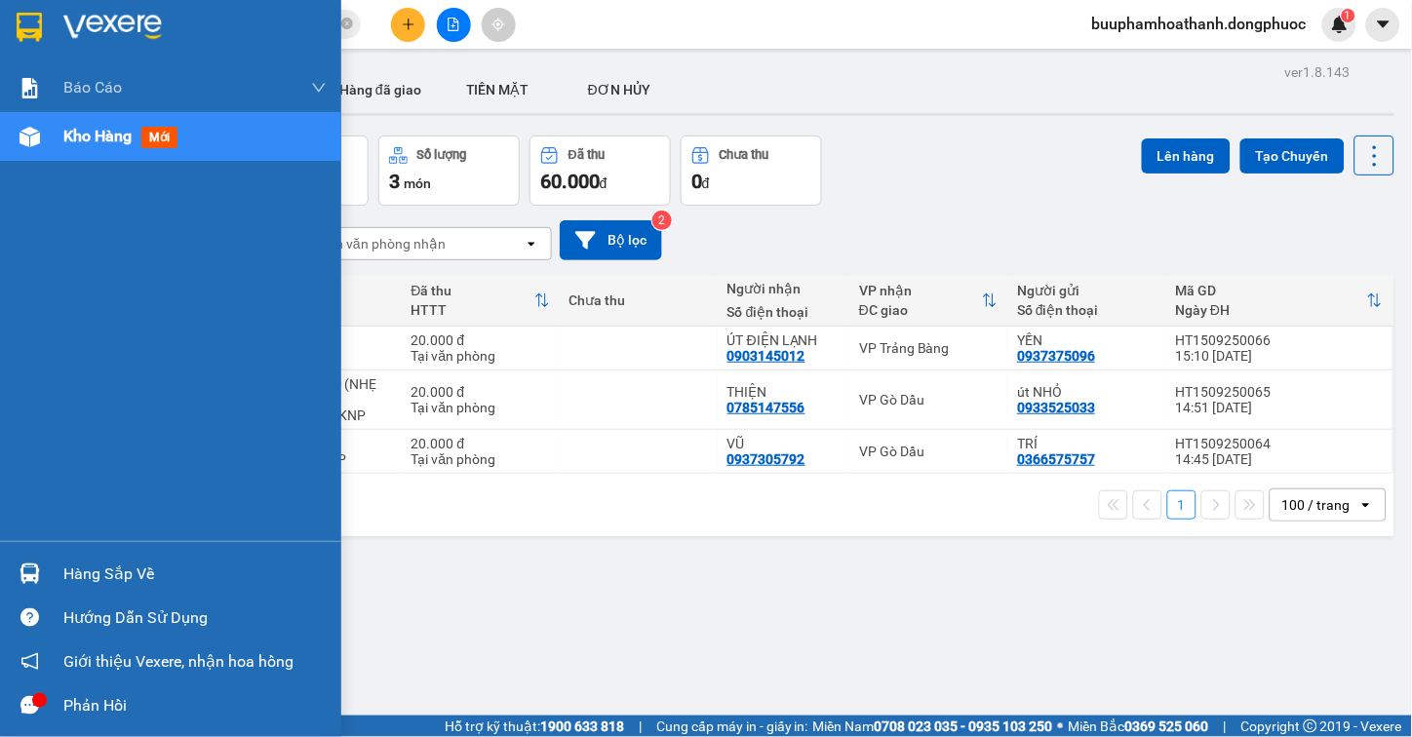
click at [24, 564] on img at bounding box center [30, 574] width 20 height 20
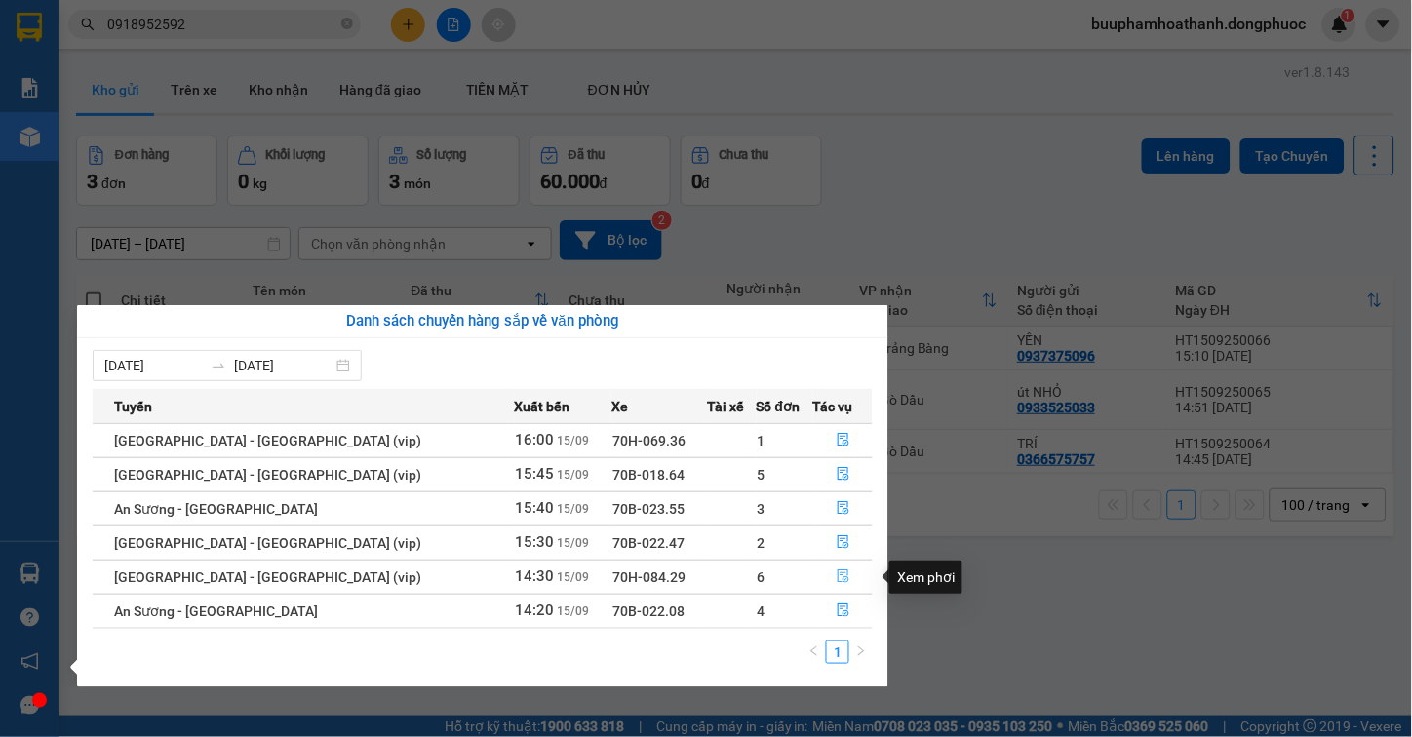
drag, startPoint x: 840, startPoint y: 572, endPoint x: 739, endPoint y: 432, distance: 172.7
click at [839, 572] on icon "file-done" at bounding box center [844, 577] width 14 height 14
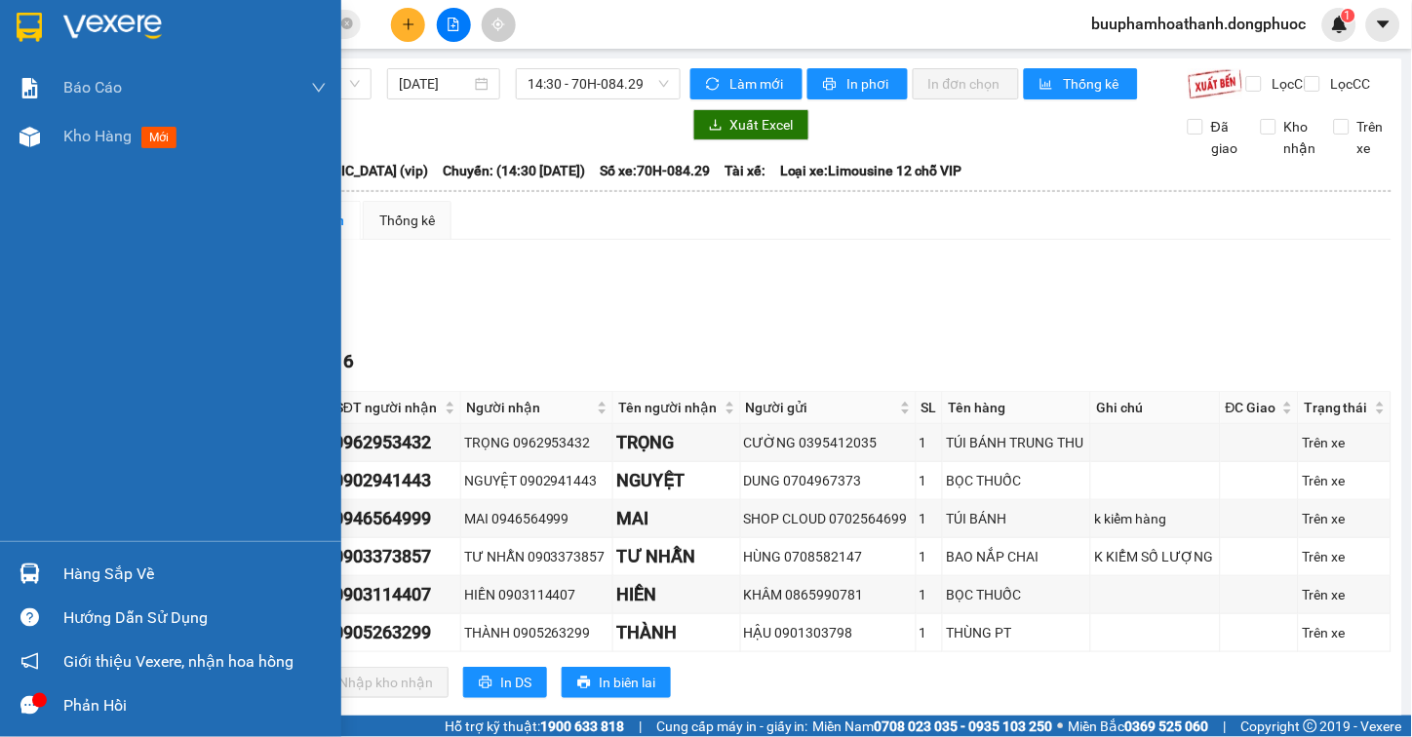
click at [32, 571] on img at bounding box center [30, 574] width 20 height 20
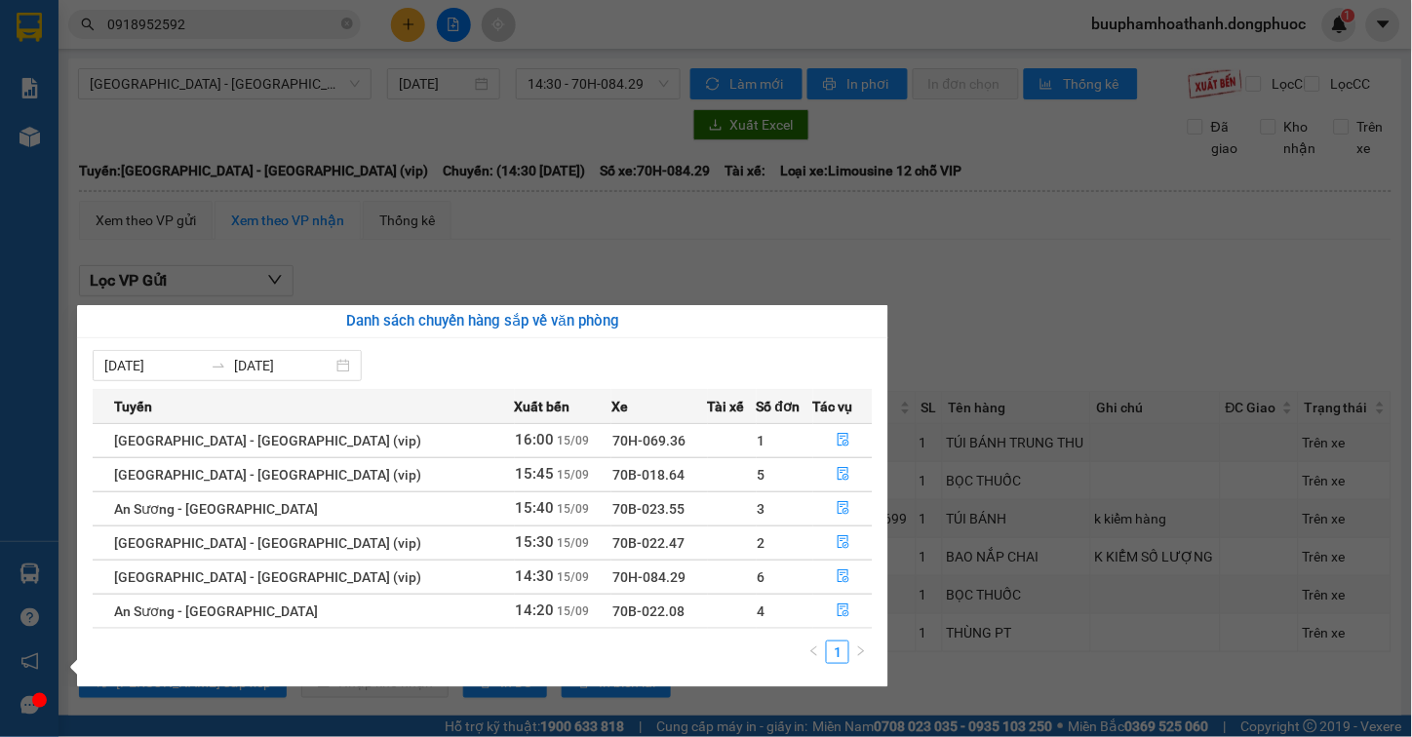
click at [968, 264] on section "Kết quả tìm kiếm ( 1 ) Bộ lọc Thuộc VP này Mã ĐH Trạng thái Món hàng Tổng cước …" at bounding box center [706, 368] width 1412 height 737
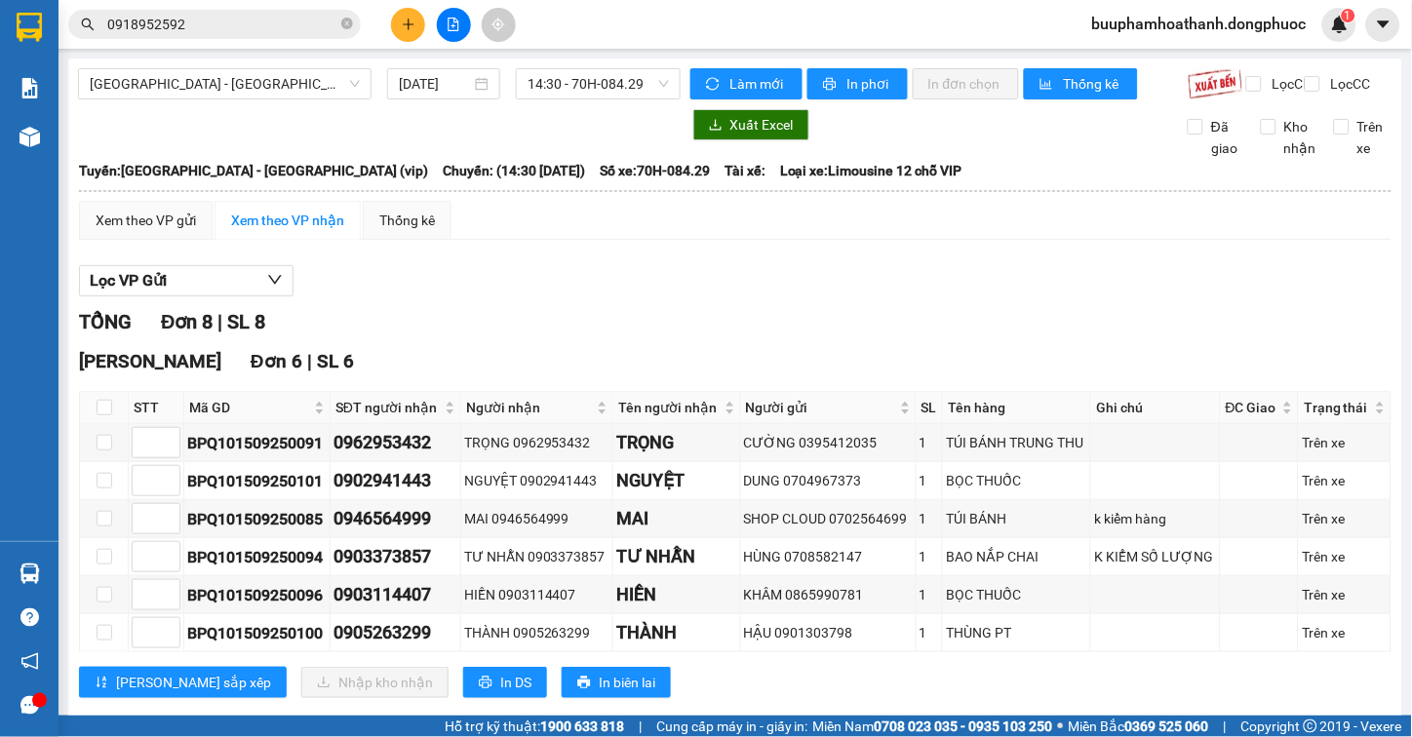
click at [698, 297] on div "Lọc VP Gửi" at bounding box center [735, 281] width 1313 height 32
click at [210, 418] on span "Mã GD" at bounding box center [249, 407] width 121 height 21
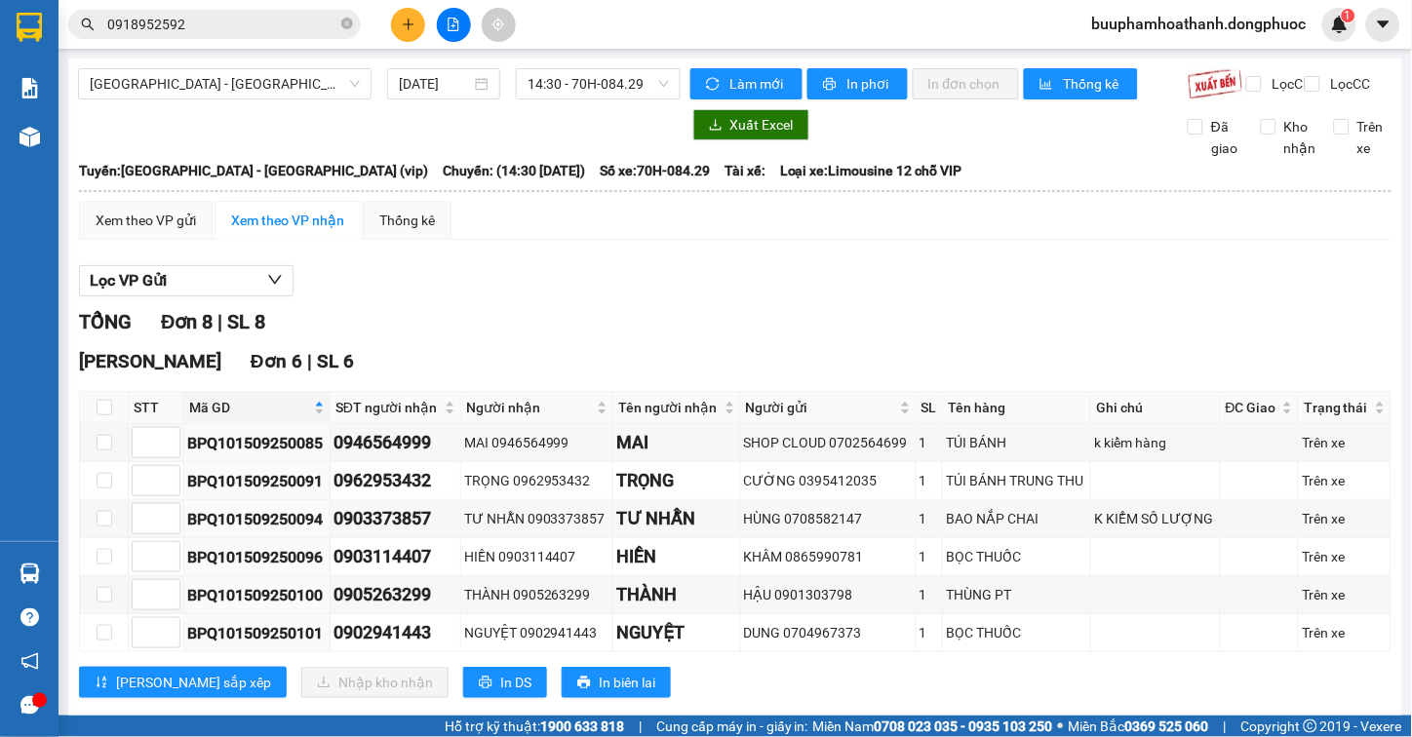
click at [485, 297] on div "Lọc VP Gửi" at bounding box center [735, 281] width 1313 height 32
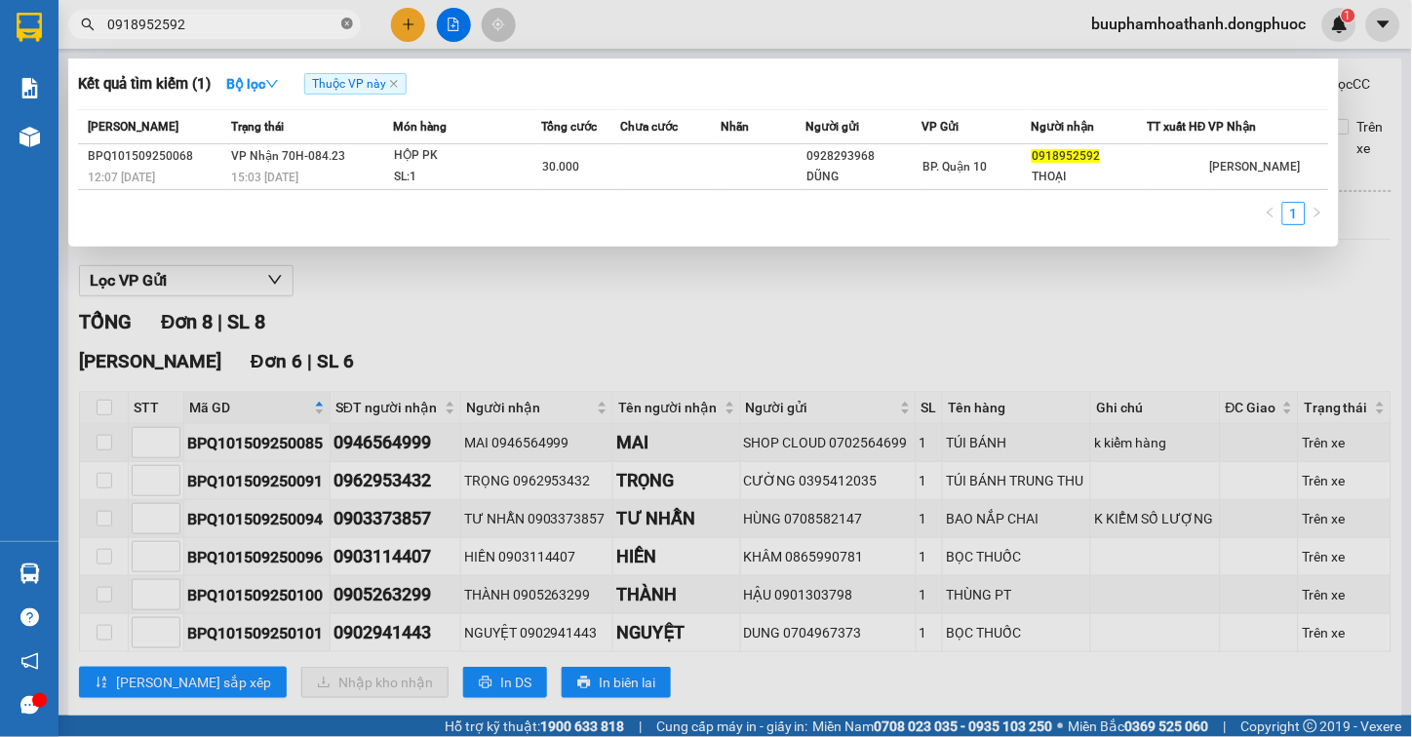
click at [347, 20] on icon "close-circle" at bounding box center [347, 24] width 12 height 12
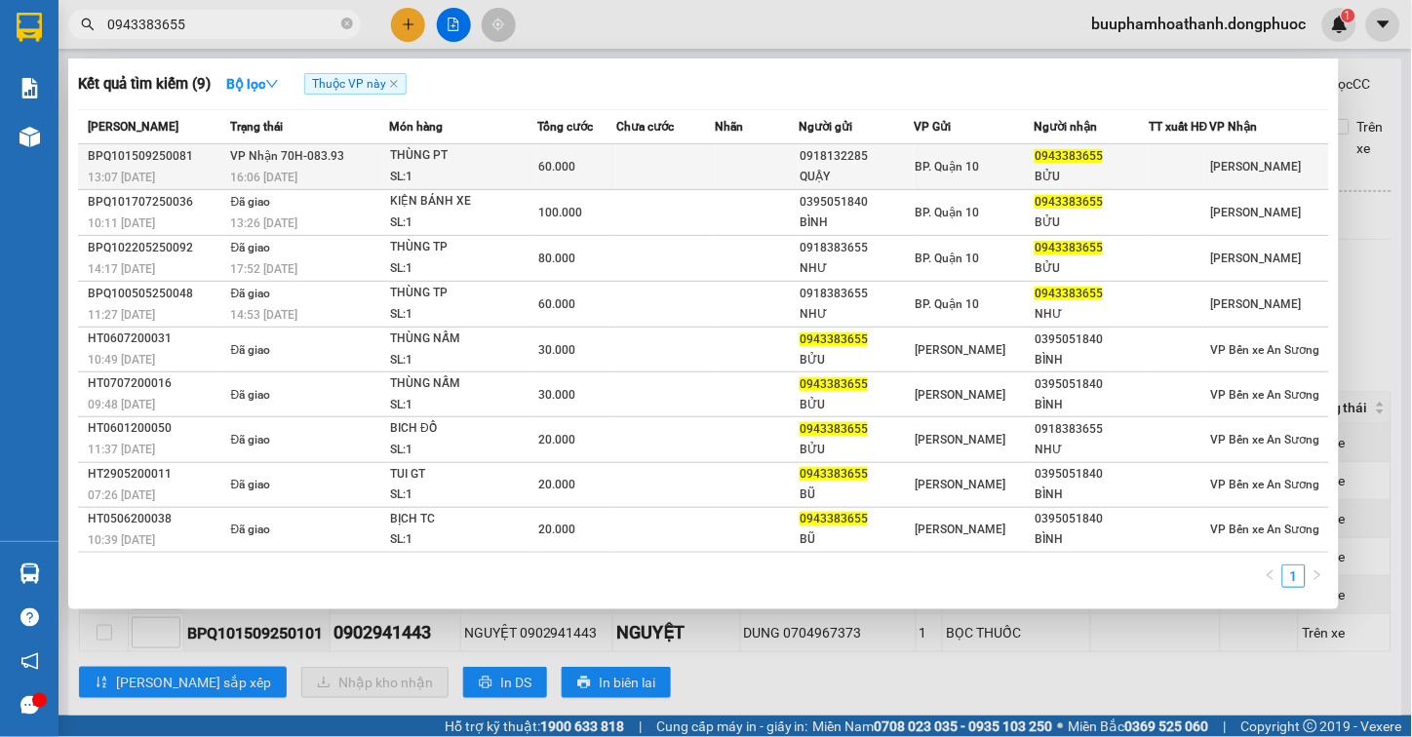
type input "0943383655"
click at [514, 164] on div "THÙNG PT" at bounding box center [463, 155] width 146 height 21
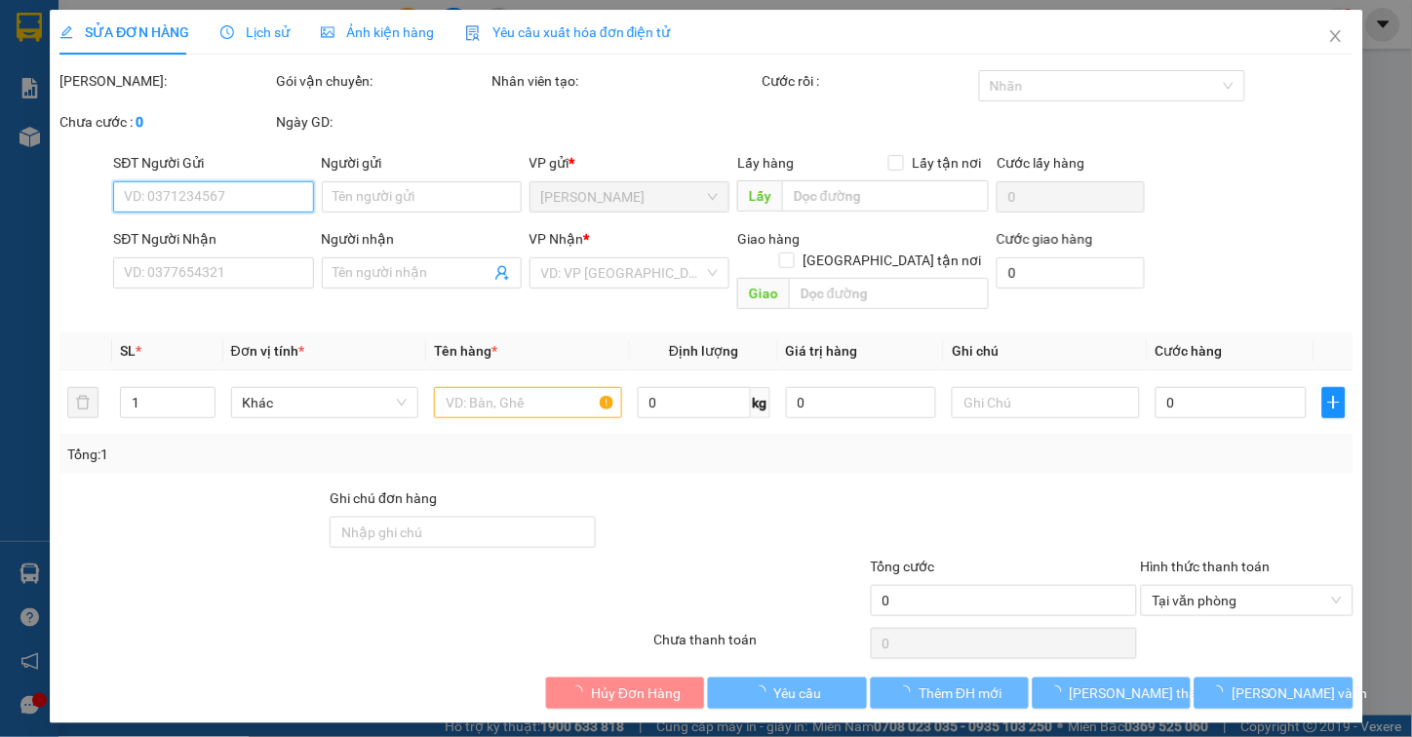
type input "0918132285"
type input "QUẬY"
type input "0943383655"
type input "BỬU"
type input "60.000"
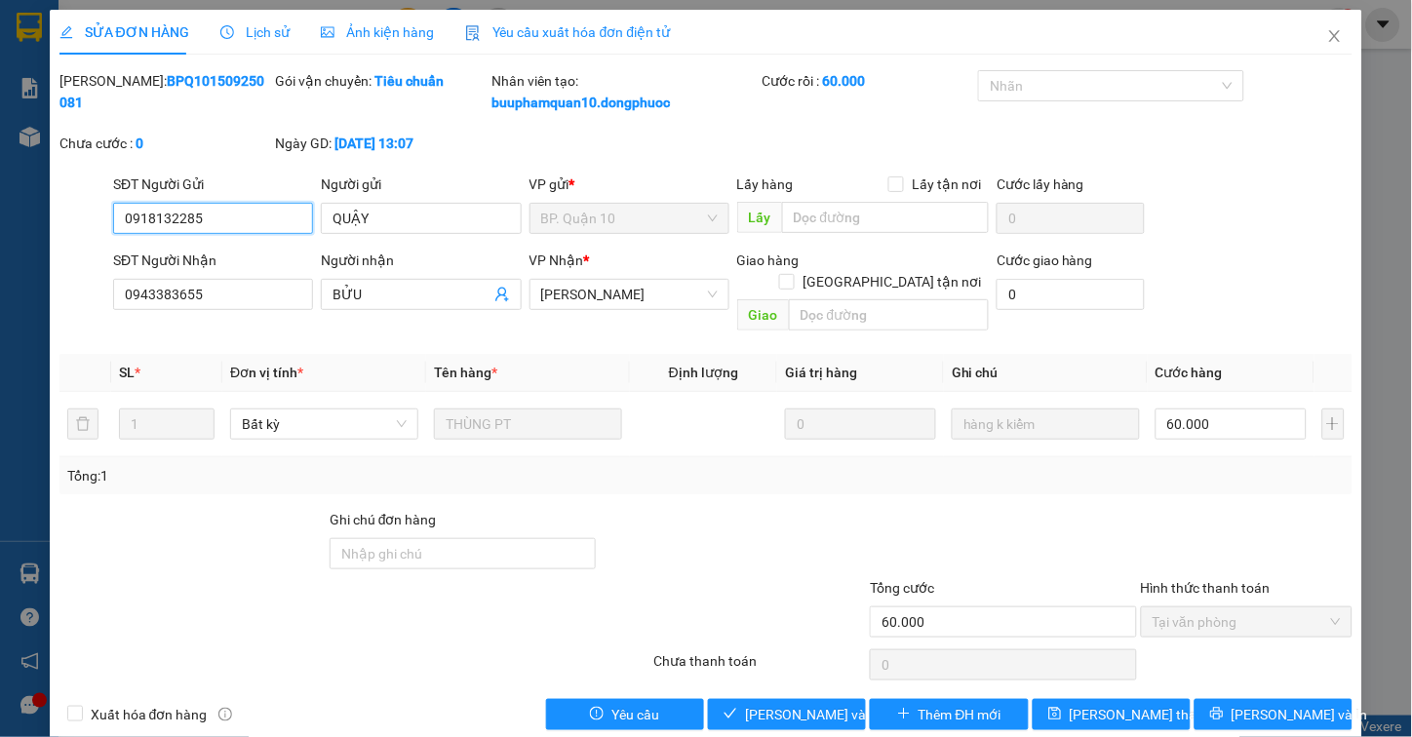
scroll to position [8, 0]
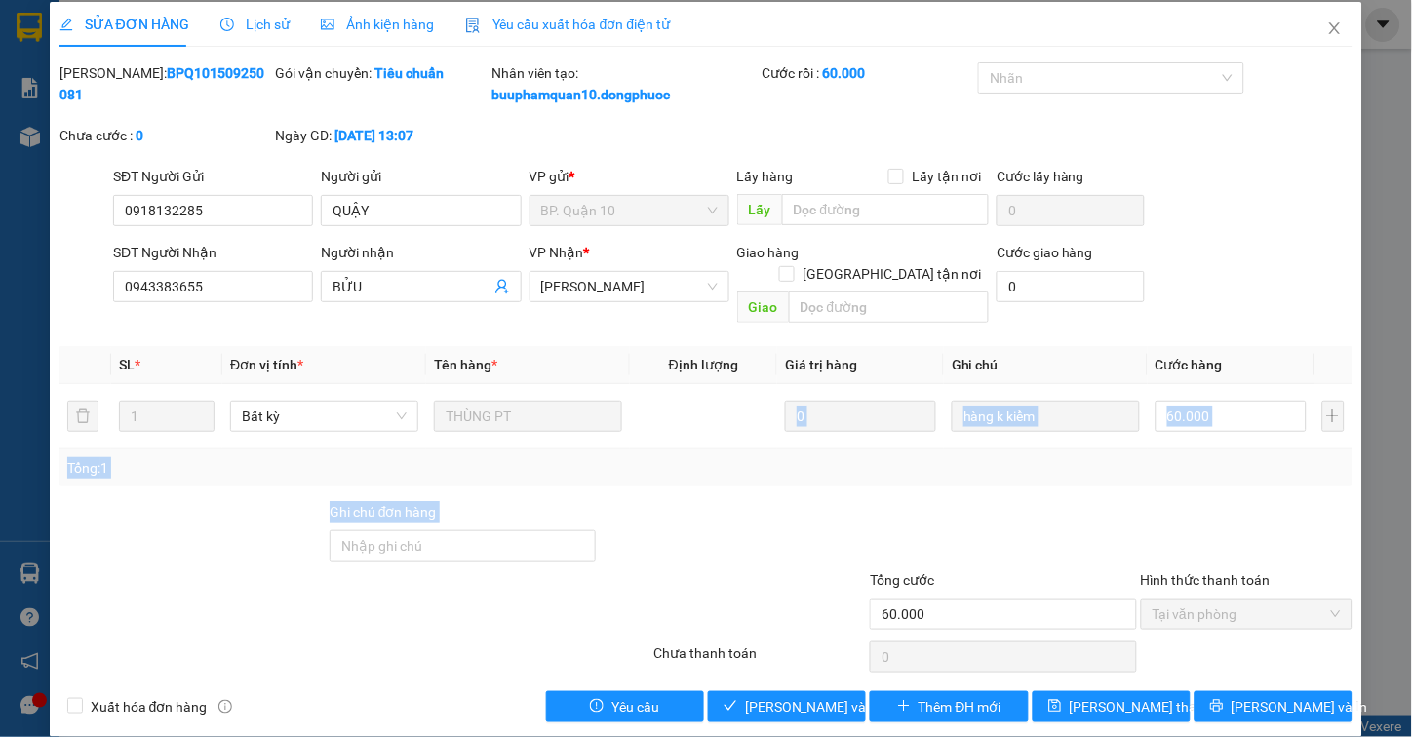
click at [703, 480] on div "Total Paid Fee 60.000 Total UnPaid Fee 0 Cash Collection Total Fee Mã ĐH: BPQ10…" at bounding box center [706, 392] width 1294 height 660
click at [803, 696] on span "[PERSON_NAME] và Giao hàng" at bounding box center [838, 706] width 187 height 21
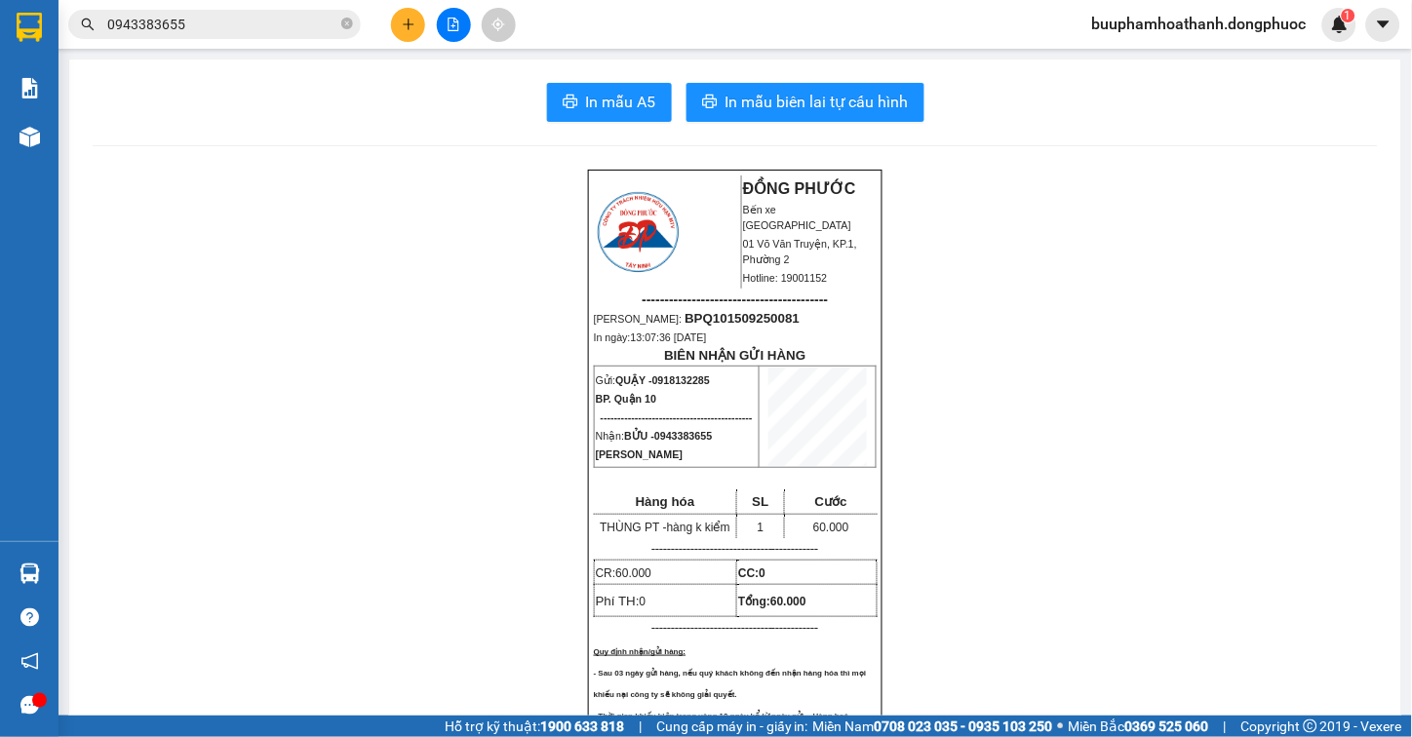
click at [59, 575] on main "In mẫu A5 In mẫu biên lai tự cấu hình ĐỒNG PHƯỚC Bến xe Tây Ninh 01 Võ Văn Truy…" at bounding box center [706, 358] width 1412 height 716
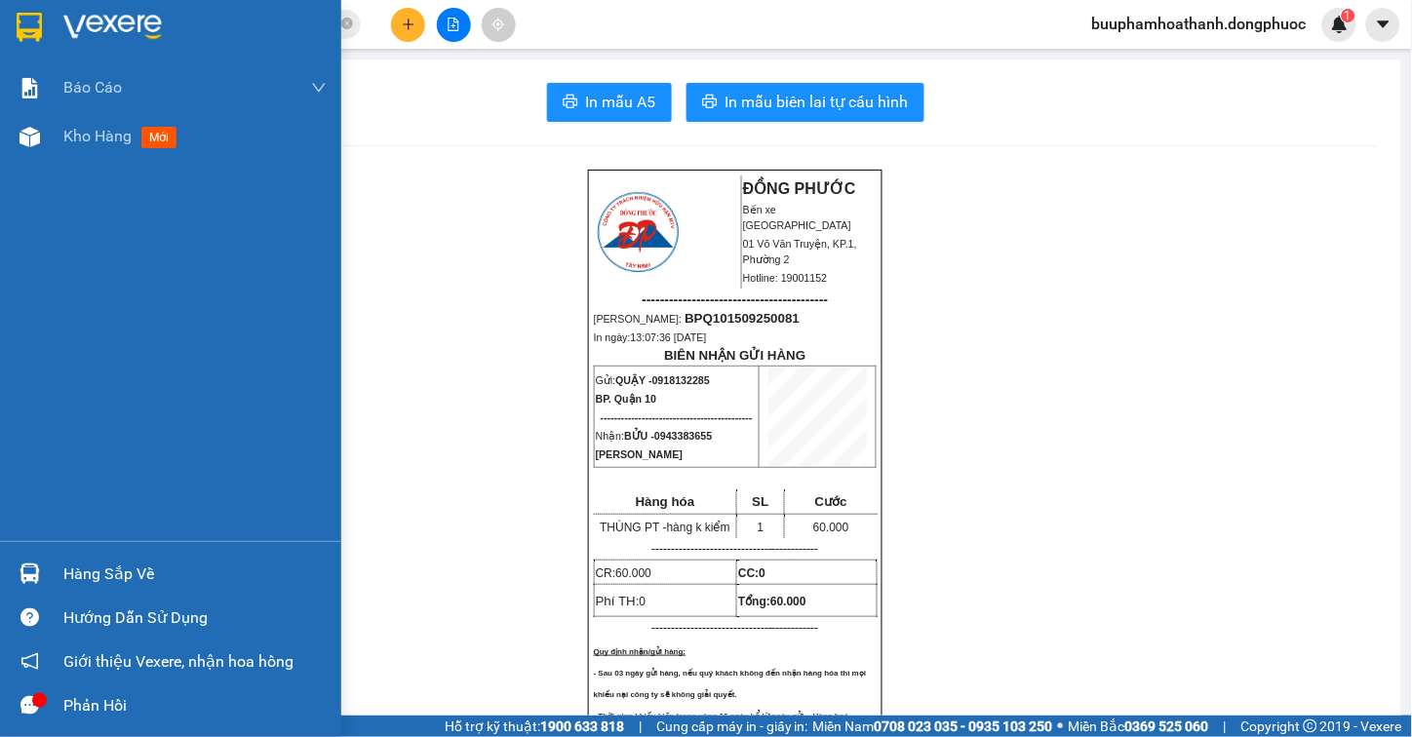
click at [54, 570] on div "Hàng sắp về" at bounding box center [170, 574] width 341 height 44
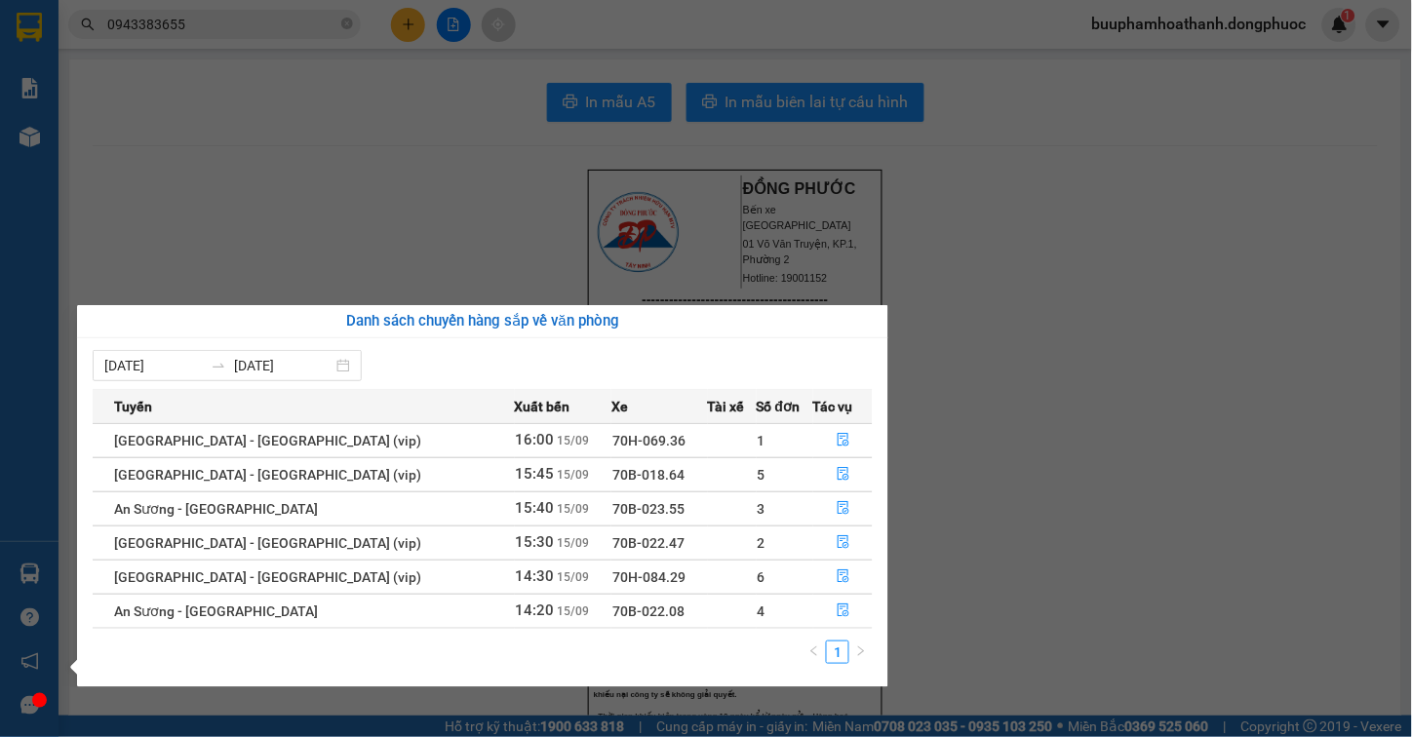
click at [273, 170] on section "Kết quả tìm kiếm ( 9 ) Bộ lọc Thuộc VP này Mã ĐH Trạng thái Món hàng Tổng cước …" at bounding box center [706, 368] width 1412 height 737
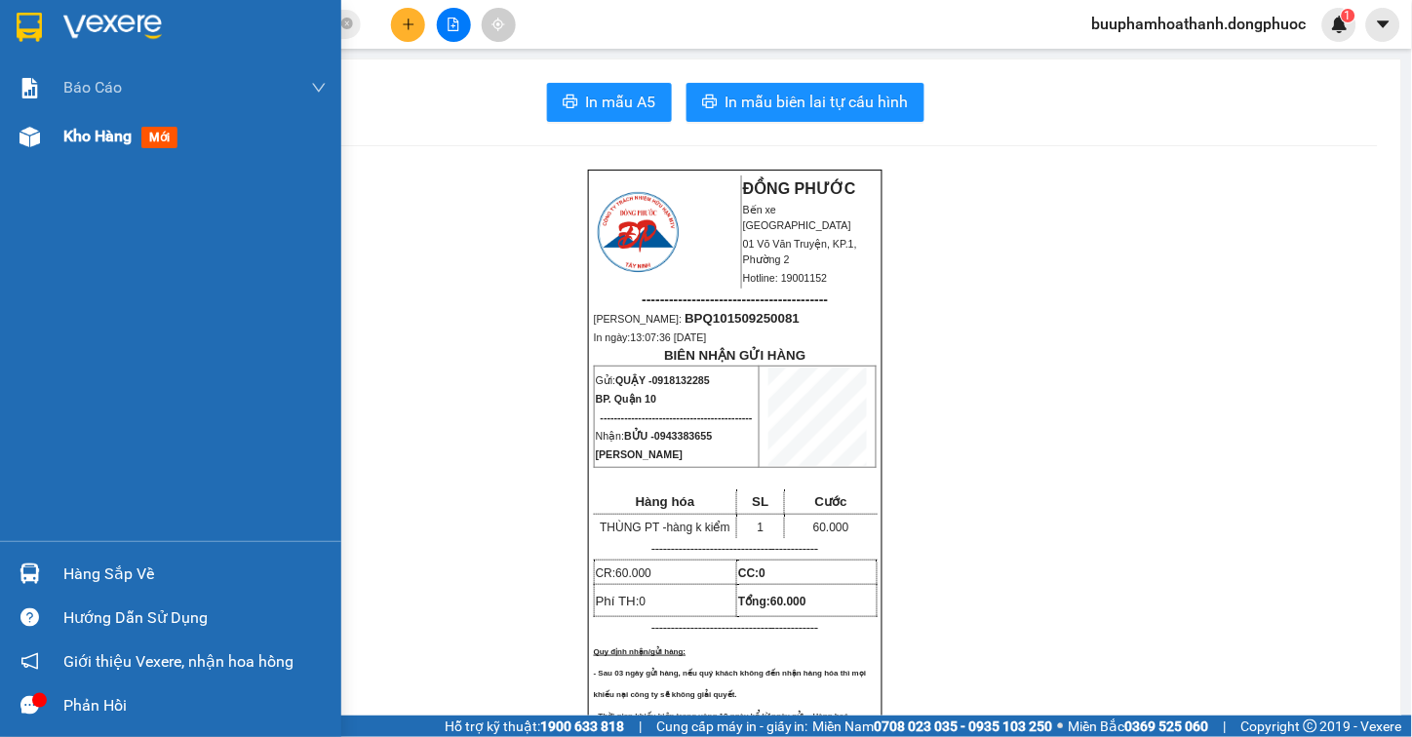
click at [42, 125] on div at bounding box center [30, 137] width 34 height 34
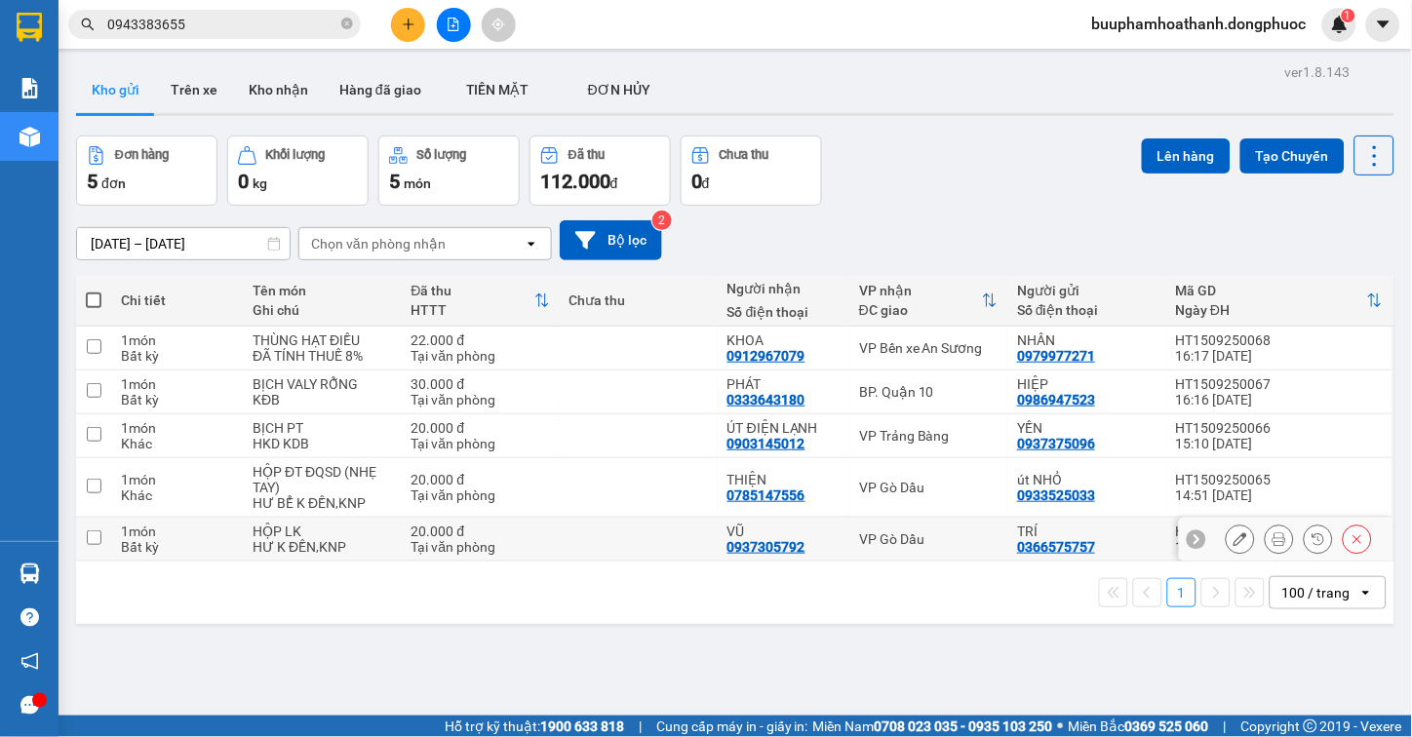
scroll to position [90, 0]
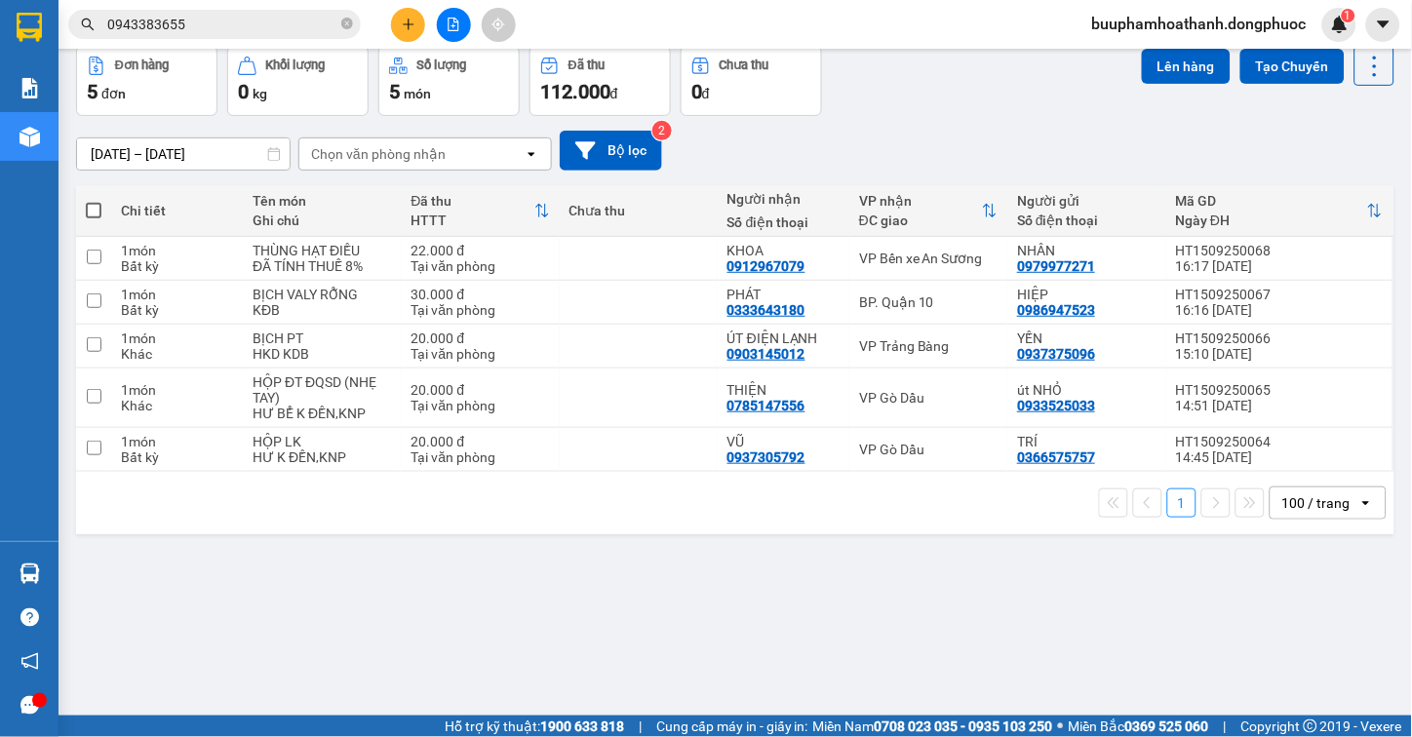
click at [376, 612] on div "ver 1.8.143 Kho gửi Trên xe Kho nhận Hàng đã giao TIỀN MẶT ĐƠN HỦY Đơn hàng 5…" at bounding box center [735, 337] width 1334 height 737
click at [59, 570] on main "ver 1.8.143 Kho gửi Trên xe Kho nhận Hàng đã giao TIỀN MẶT ĐƠN HỦY Đơn hàng 5…" at bounding box center [706, 358] width 1412 height 716
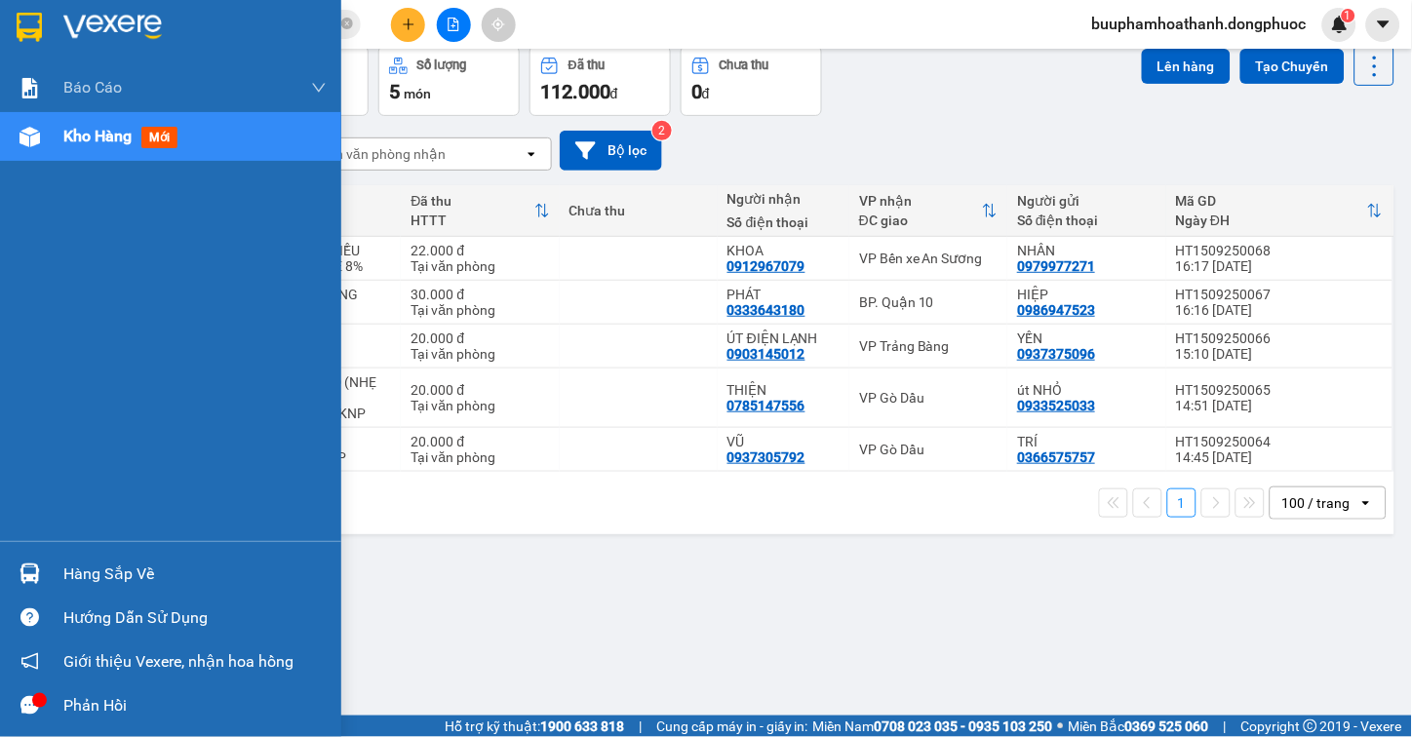
click at [46, 577] on div "Hàng sắp về" at bounding box center [170, 574] width 341 height 44
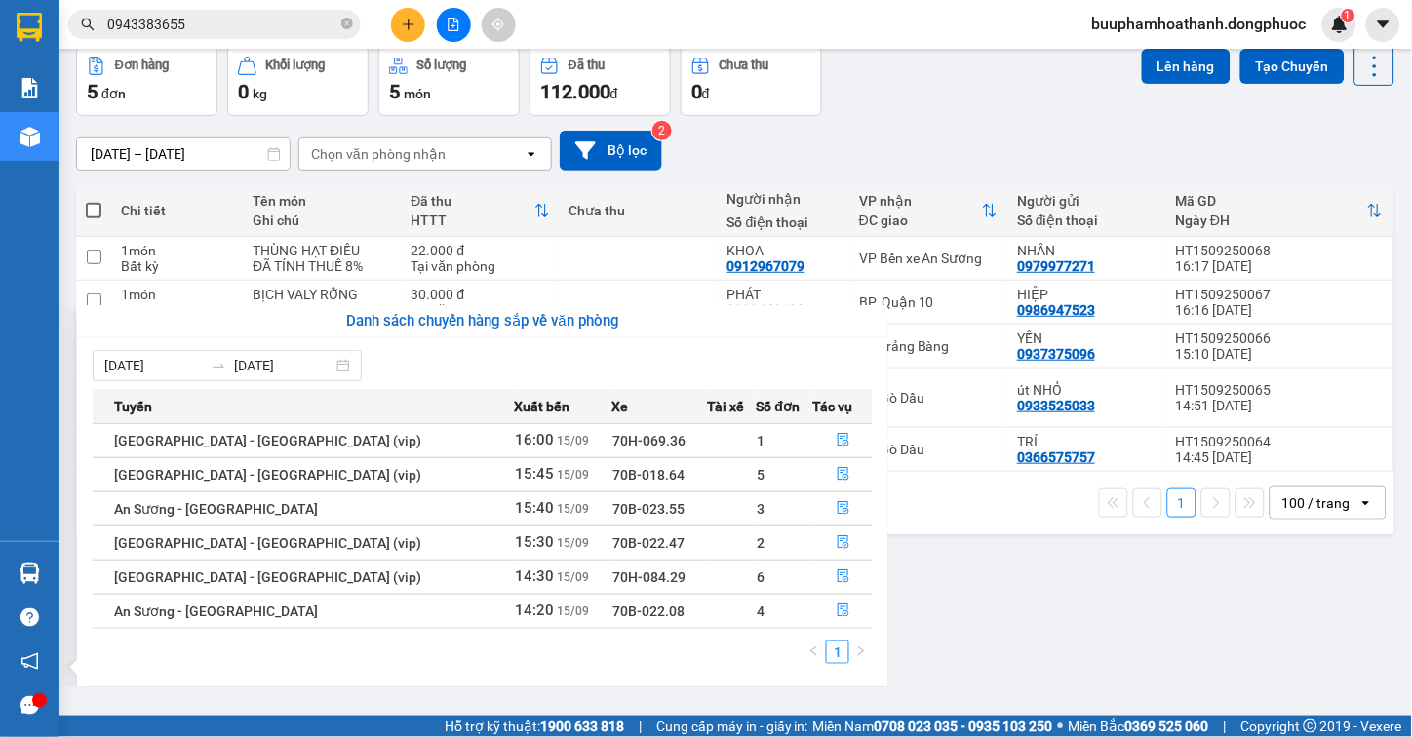
click at [1155, 610] on section "Kết quả tìm kiếm ( 9 ) Bộ lọc Thuộc VP này Mã ĐH Trạng thái Món hàng Tổng cước …" at bounding box center [706, 368] width 1412 height 737
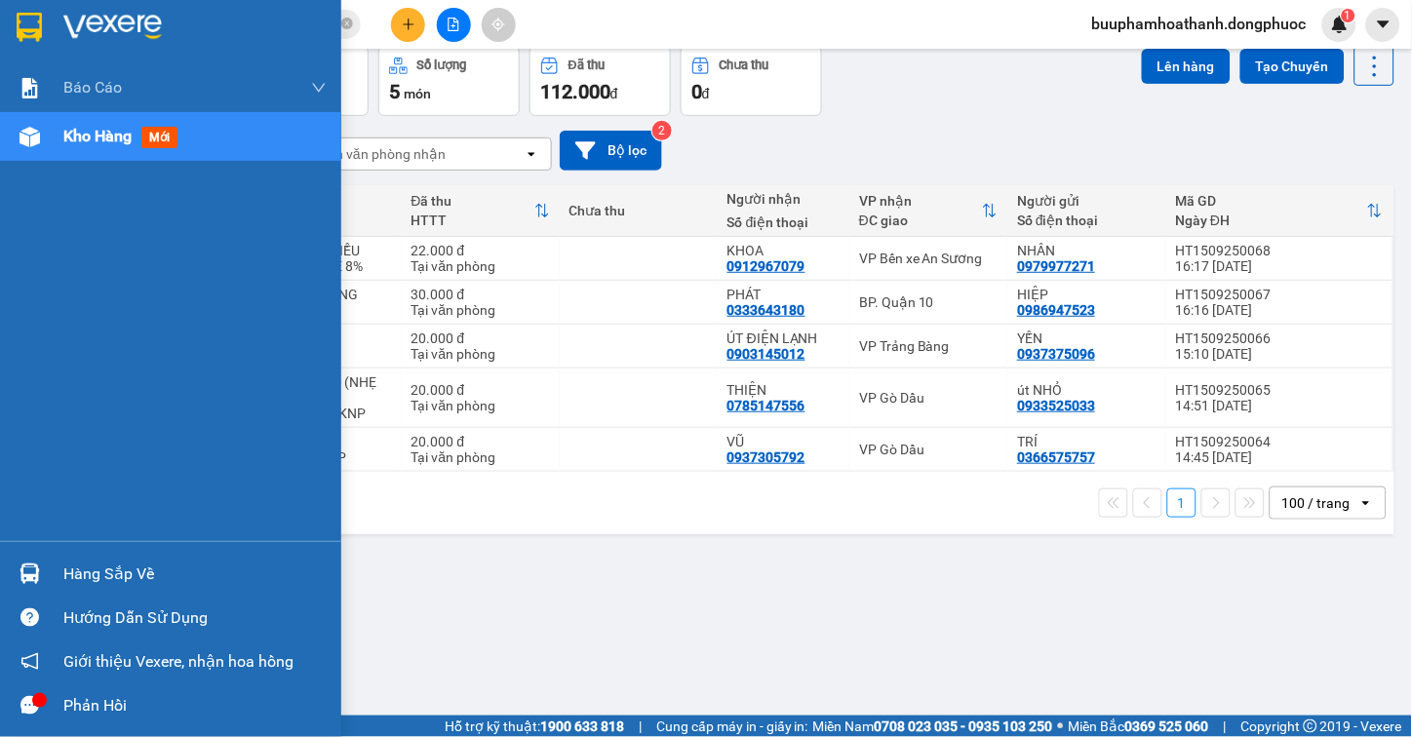
click at [55, 559] on div "Hàng sắp về" at bounding box center [170, 574] width 341 height 44
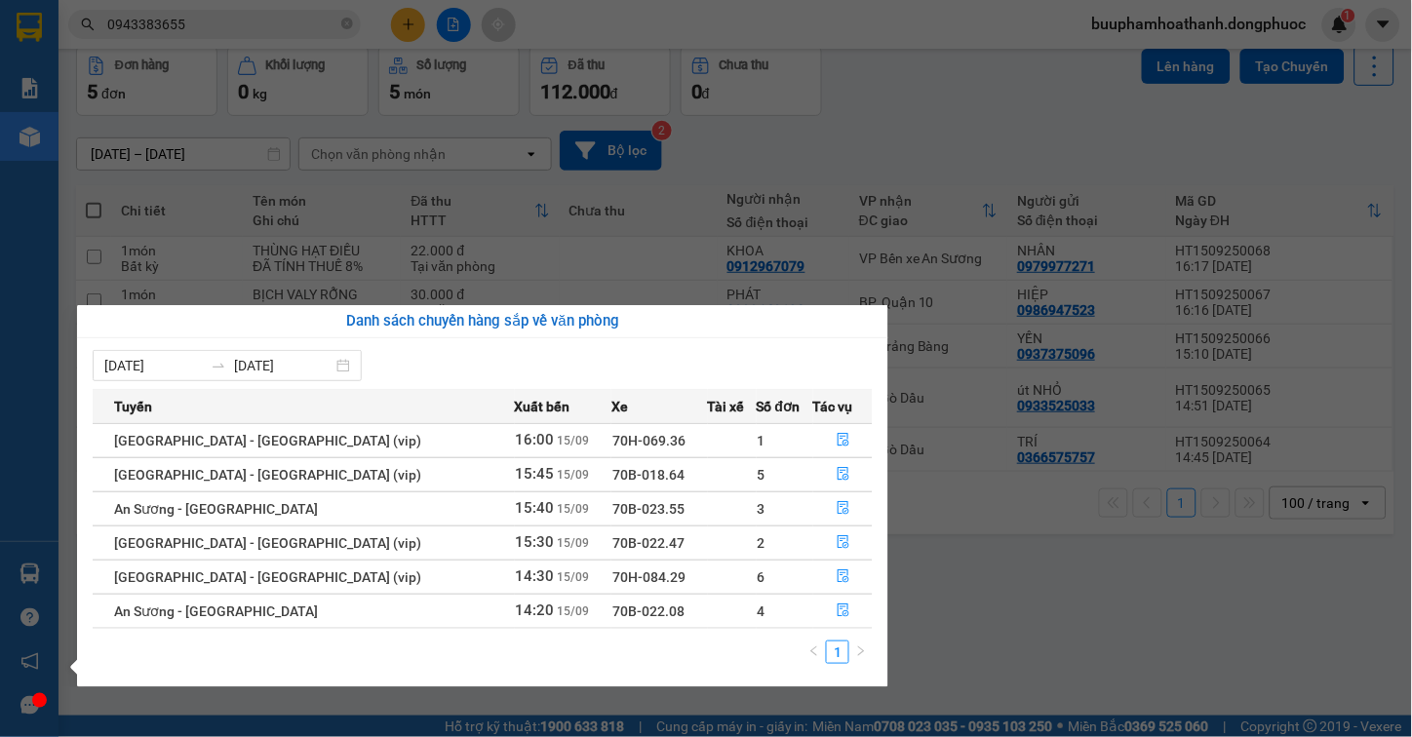
click at [1190, 588] on section "Kết quả tìm kiếm ( 9 ) Bộ lọc Thuộc VP này Mã ĐH Trạng thái Món hàng Tổng cước …" at bounding box center [706, 368] width 1412 height 737
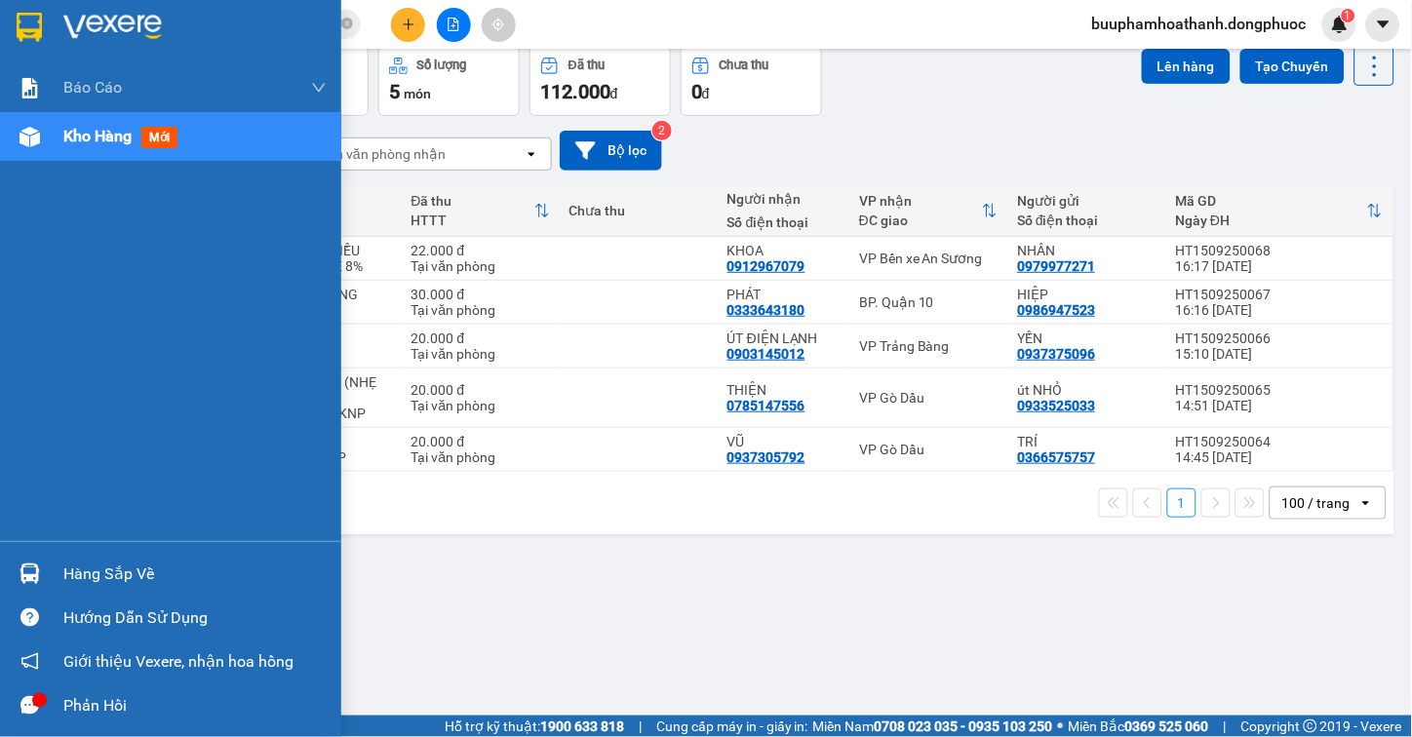
click at [41, 589] on div at bounding box center [30, 574] width 34 height 34
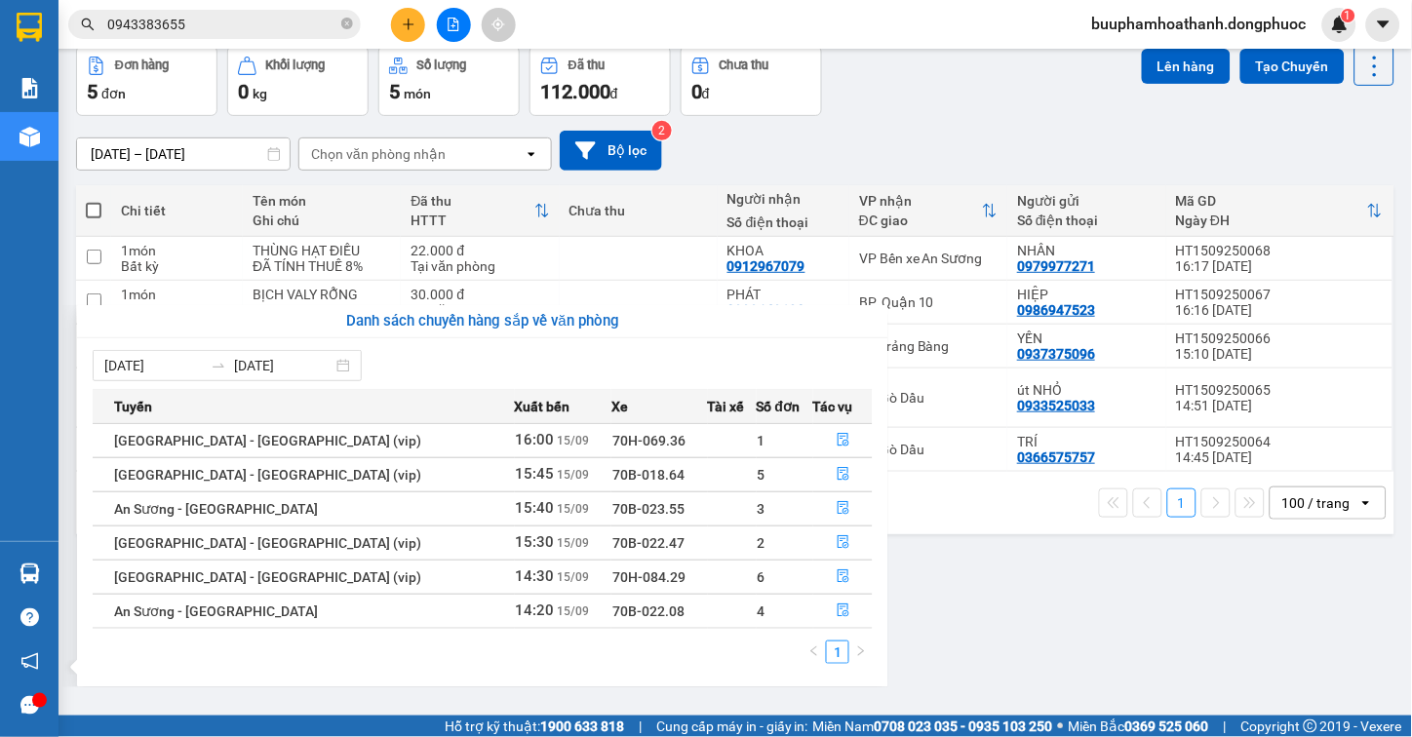
click at [1075, 624] on section "Kết quả tìm kiếm ( 9 ) Bộ lọc Thuộc VP này Mã ĐH Trạng thái Món hàng Tổng cước …" at bounding box center [706, 368] width 1412 height 737
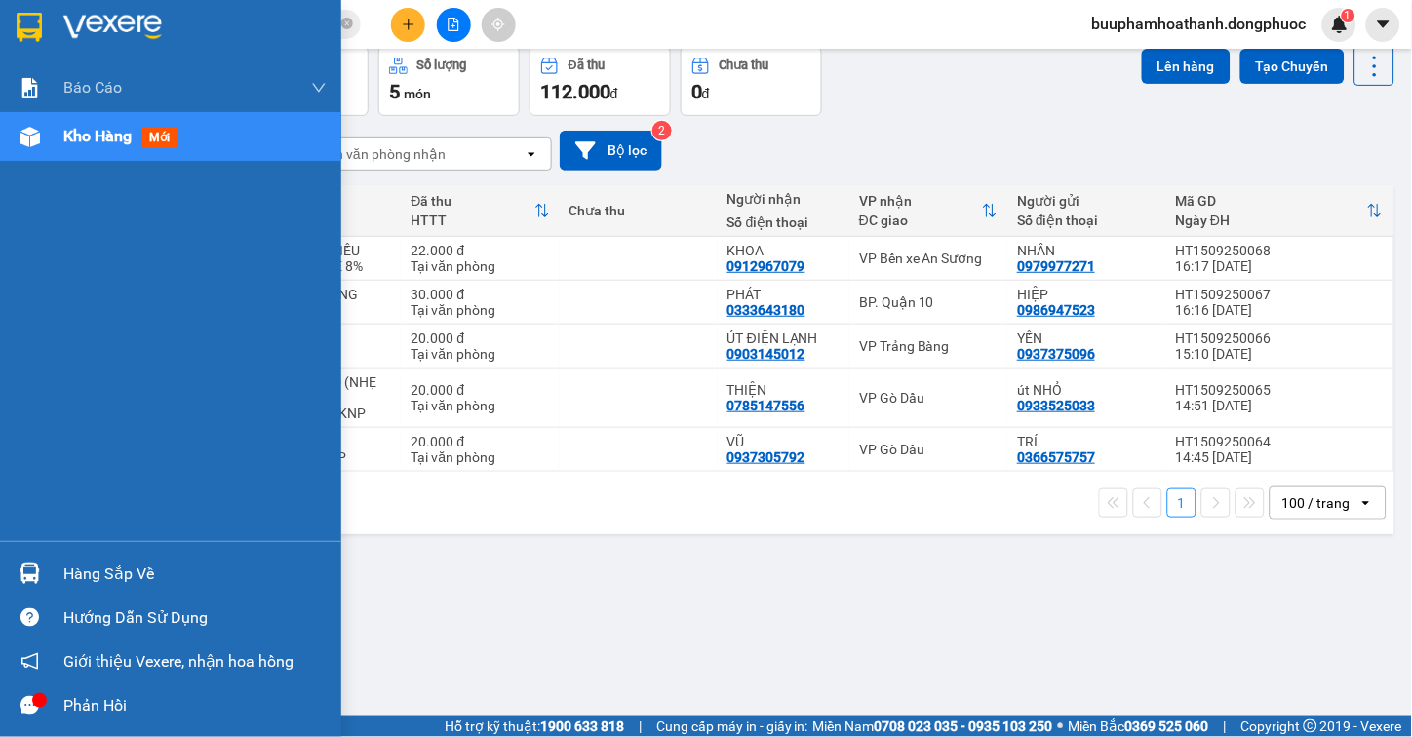
click at [31, 580] on img at bounding box center [30, 574] width 20 height 20
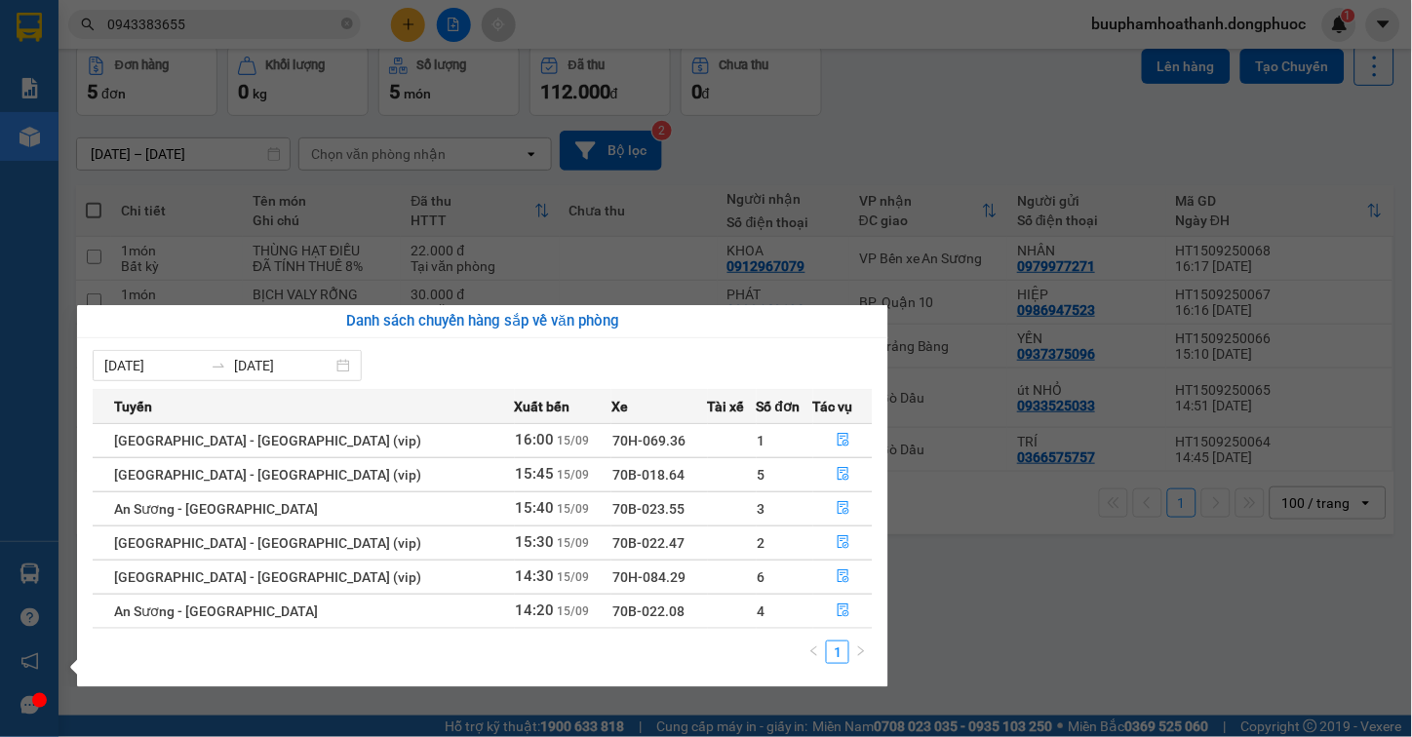
click at [1047, 629] on section "Kết quả tìm kiếm ( 9 ) Bộ lọc Thuộc VP này Mã ĐH Trạng thái Món hàng Tổng cước …" at bounding box center [706, 368] width 1412 height 737
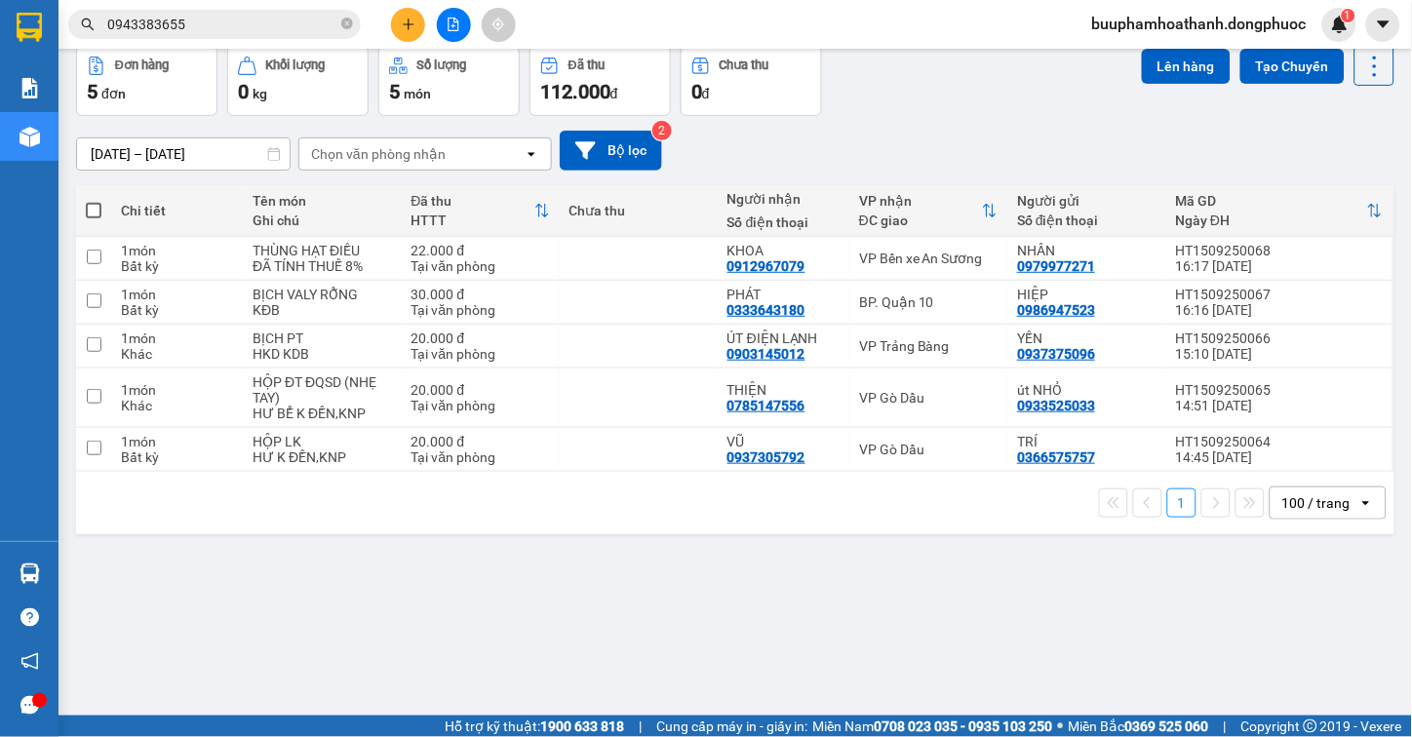
click at [819, 612] on div "ver 1.8.143 Kho gửi Trên xe Kho nhận Hàng đã giao TIỀN MẶT ĐƠN HỦY Đơn hàng 5…" at bounding box center [735, 337] width 1334 height 737
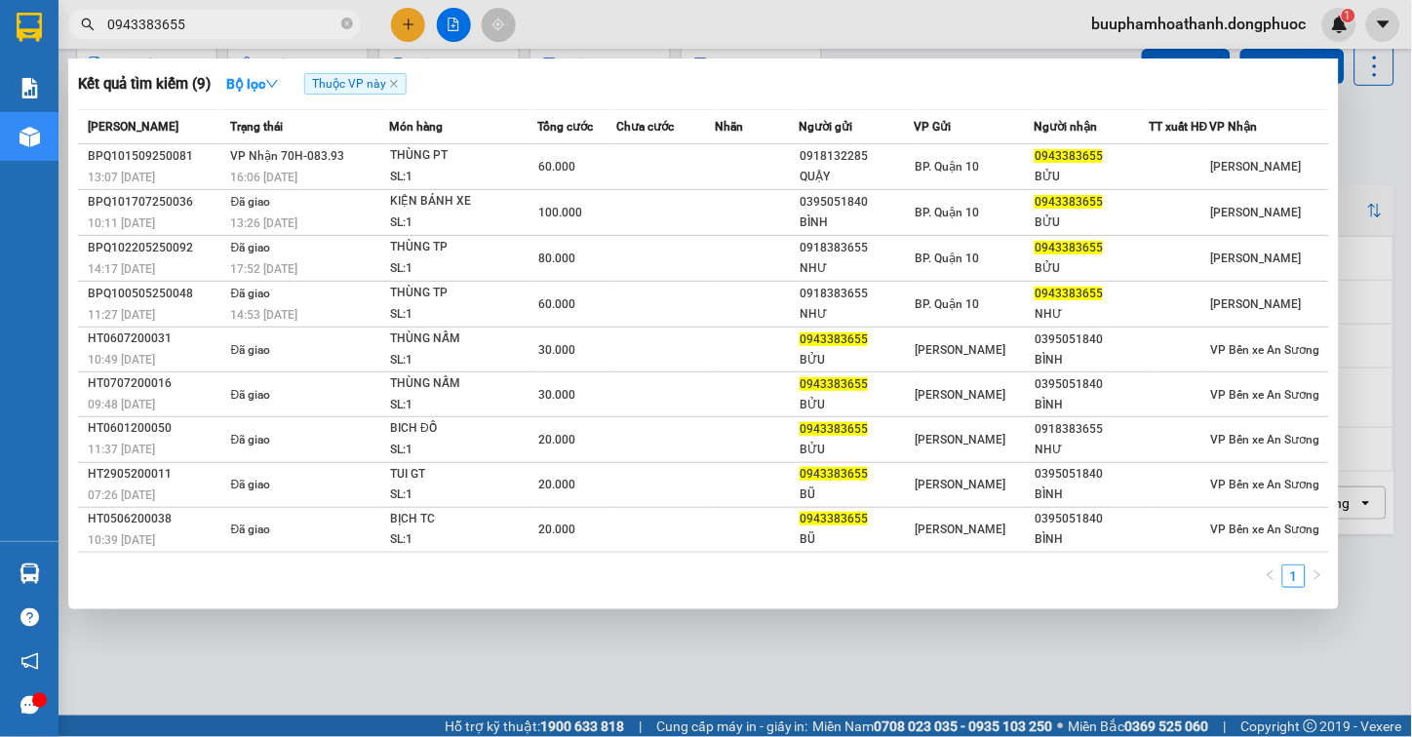
click at [280, 18] on input "0943383655" at bounding box center [222, 24] width 230 height 21
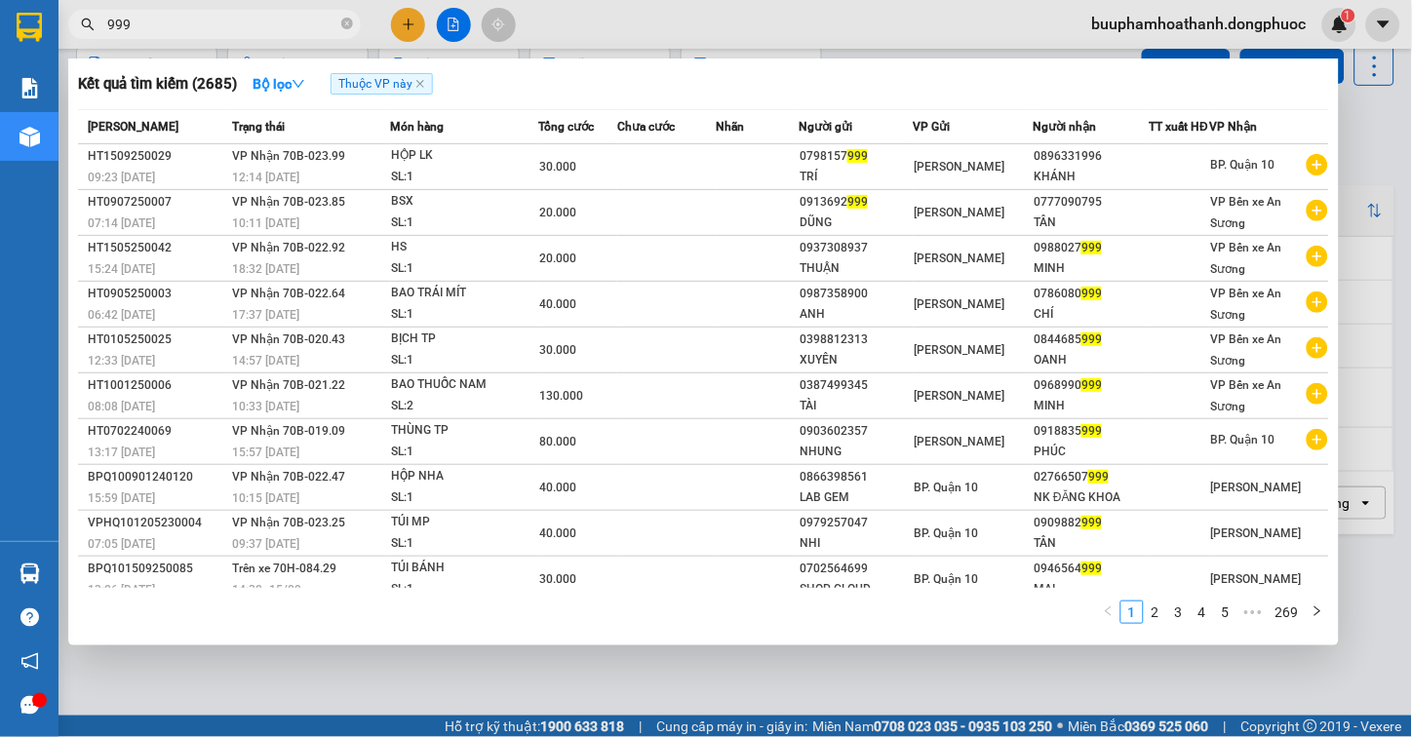
click at [178, 35] on span "999" at bounding box center [214, 24] width 293 height 29
drag, startPoint x: 177, startPoint y: 22, endPoint x: -67, endPoint y: 54, distance: 246.8
click at [0, 54] on html "Kết quả tìm kiếm ( 2685 ) Bộ lọc Thuộc VP này Mã ĐH Trạng thái Món hàng Tổng cư…" at bounding box center [706, 368] width 1412 height 737
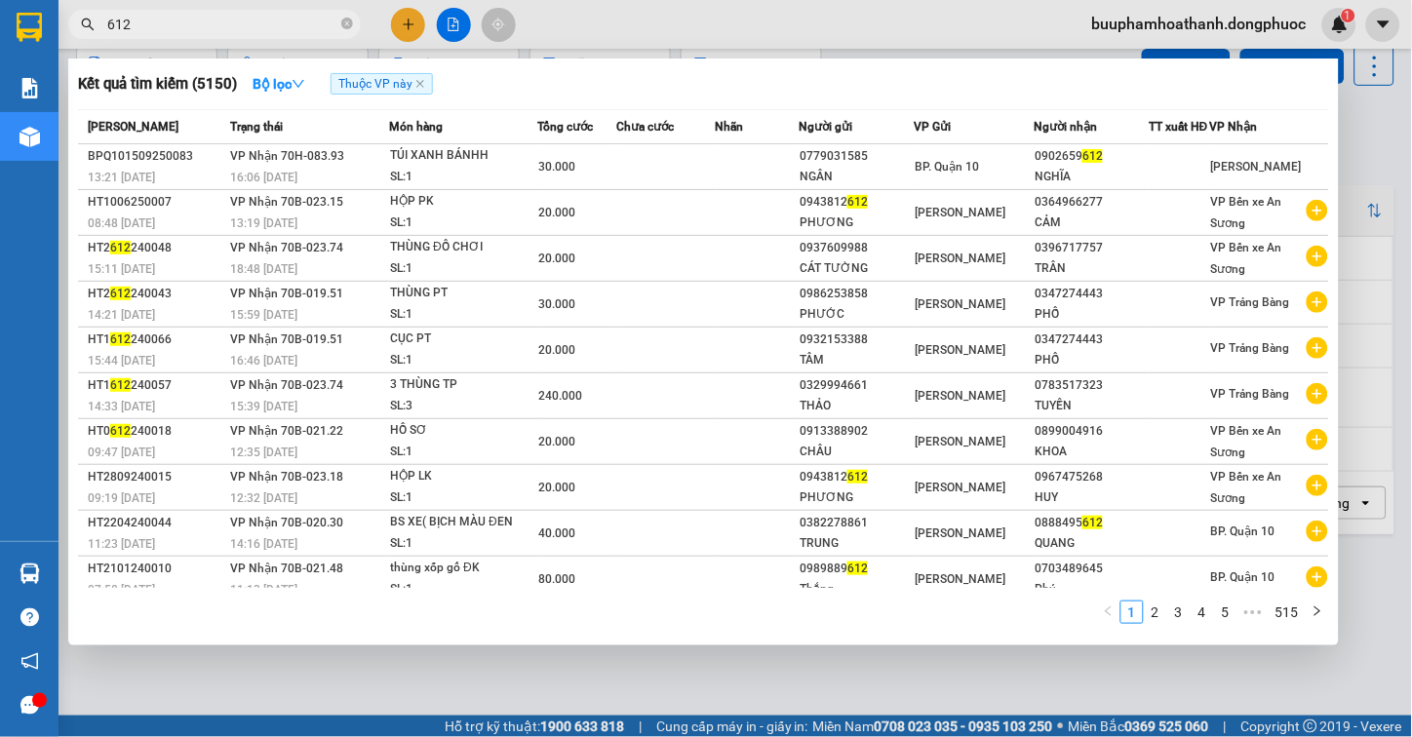
type input "612"
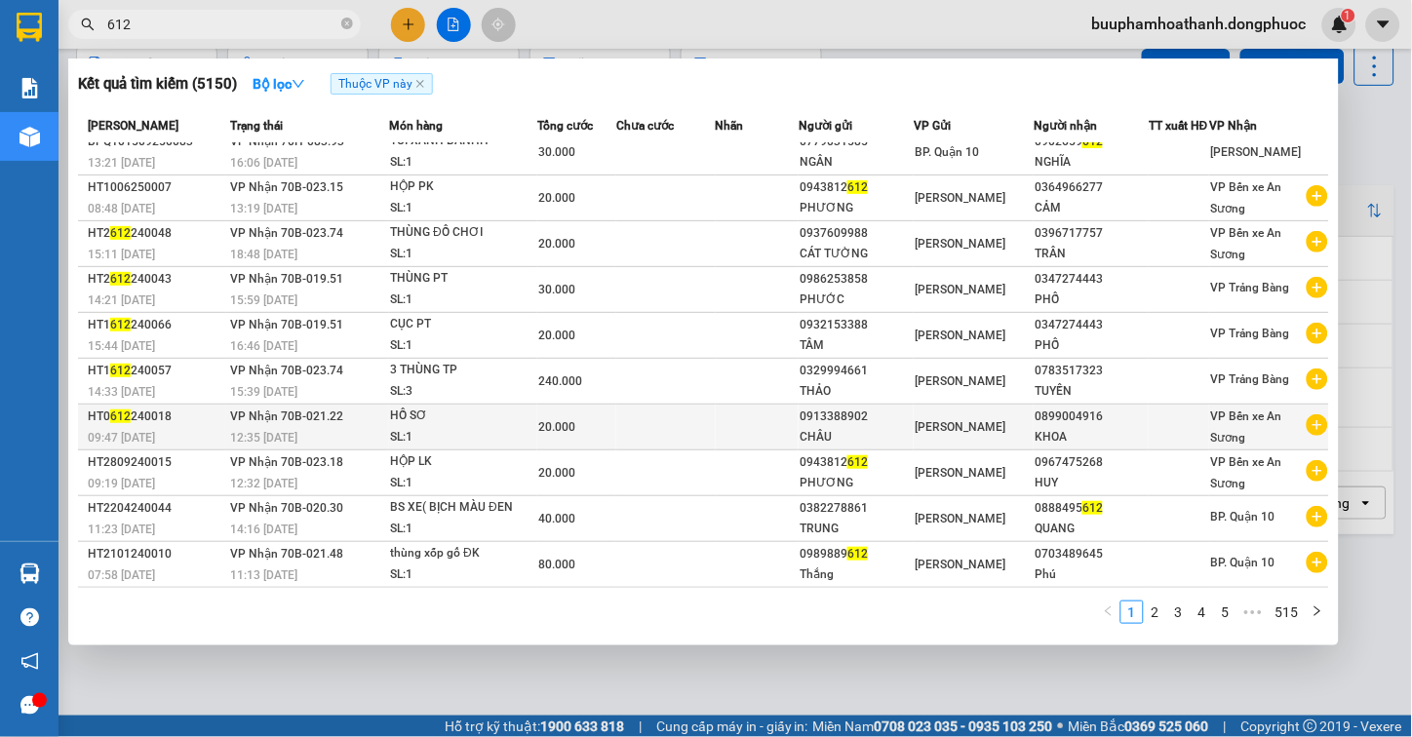
scroll to position [0, 0]
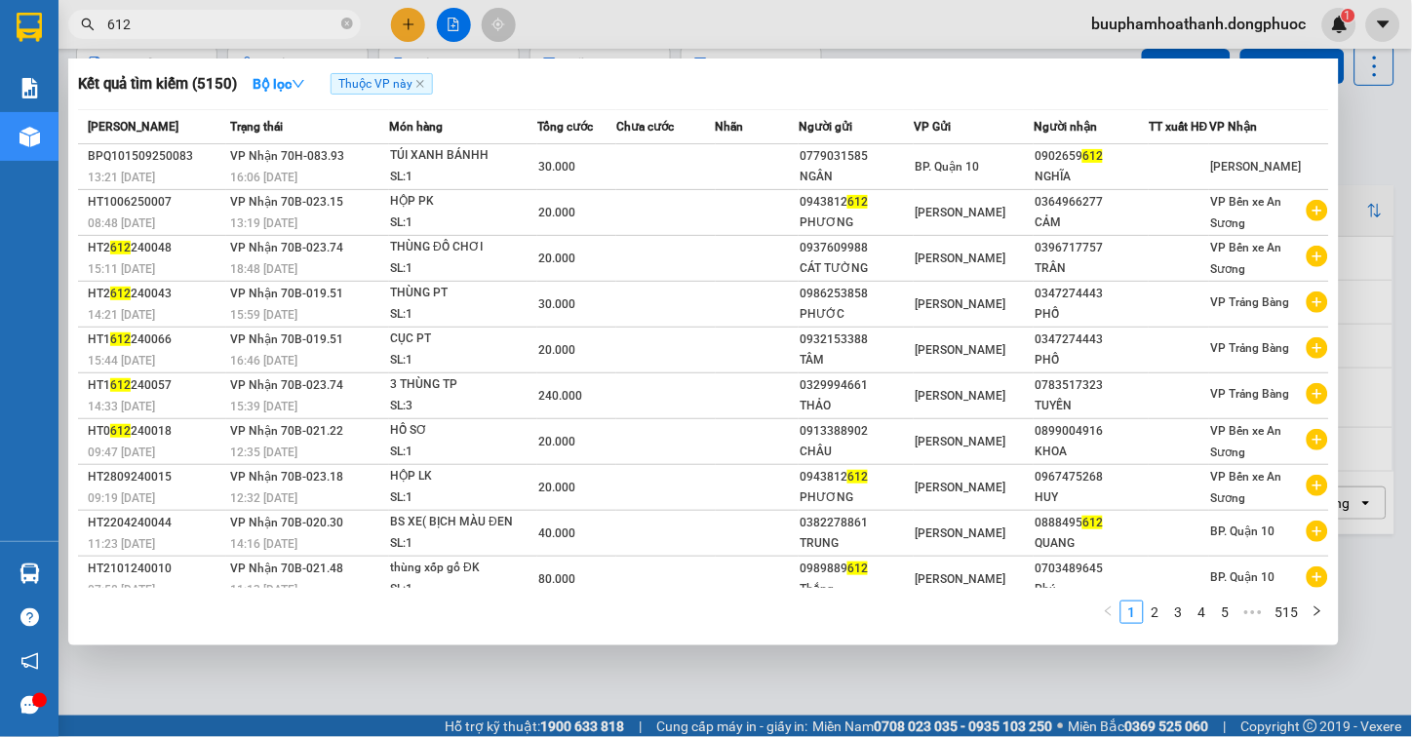
click at [798, 674] on div at bounding box center [706, 368] width 1412 height 737
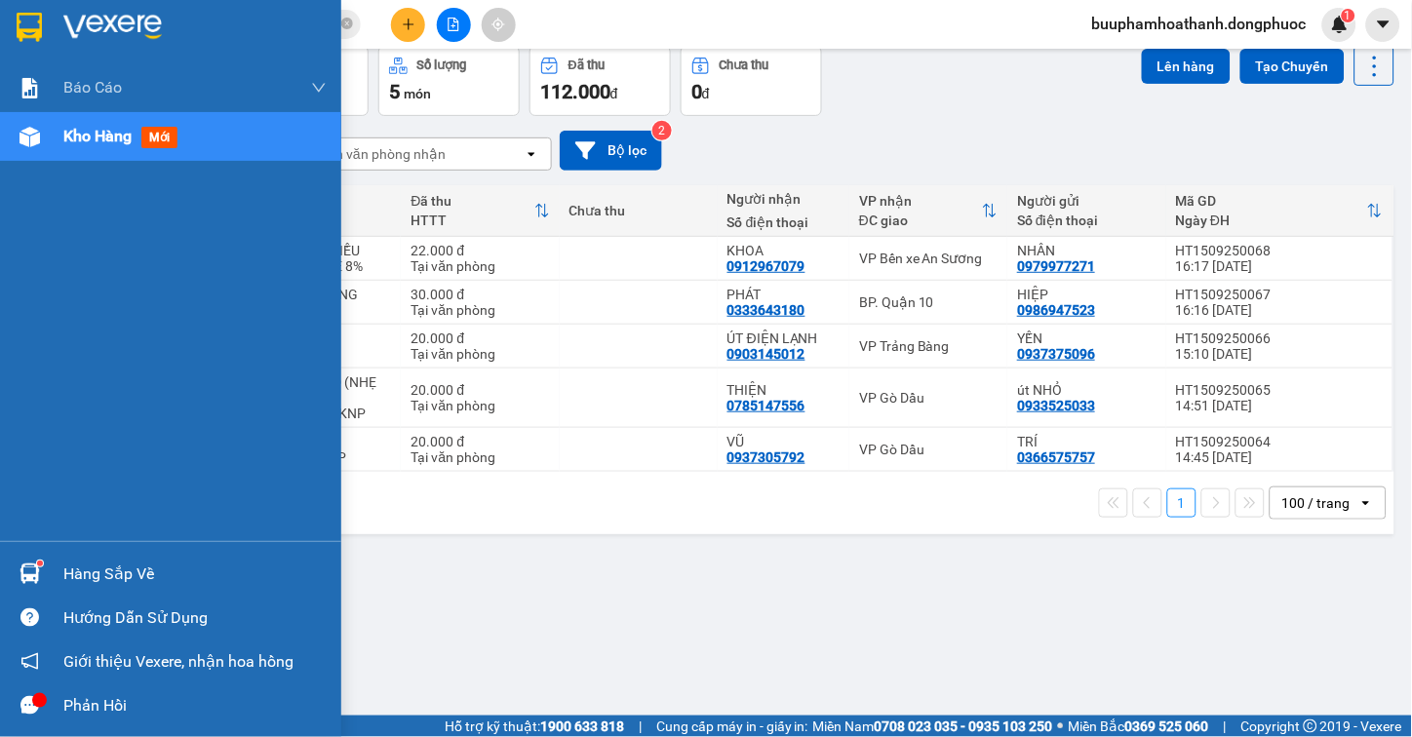
click at [117, 569] on div "Hàng sắp về" at bounding box center [194, 574] width 263 height 29
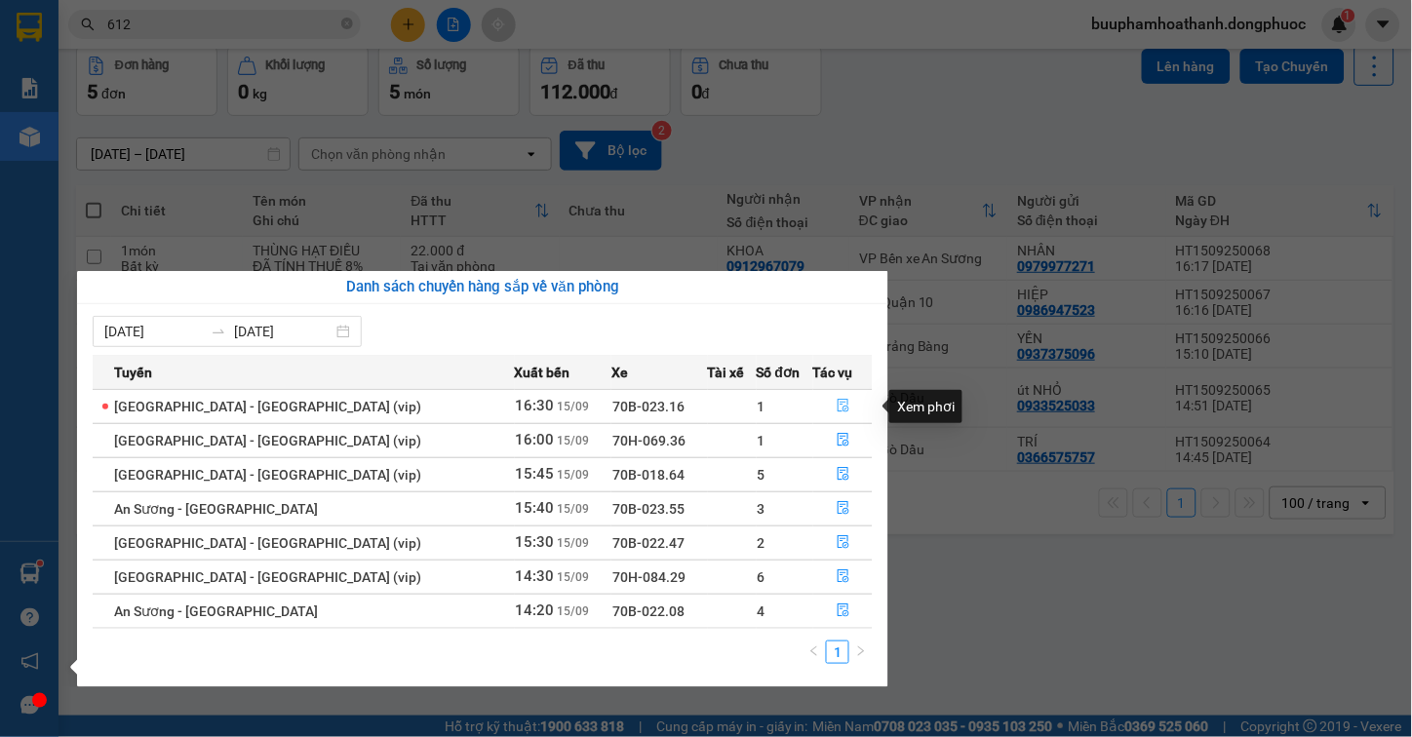
click at [819, 407] on button "button" at bounding box center [843, 406] width 58 height 31
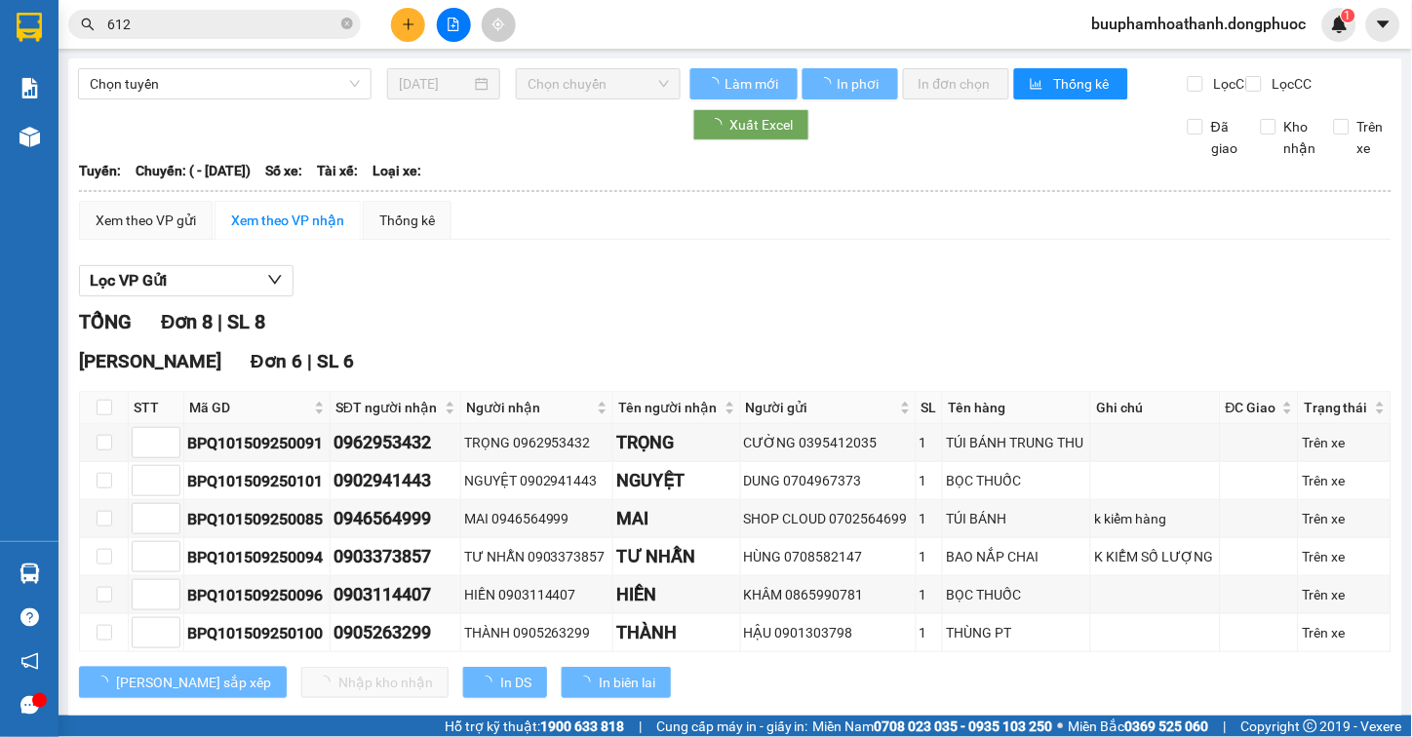
click at [804, 287] on div "Lọc VP Gửi" at bounding box center [735, 281] width 1313 height 32
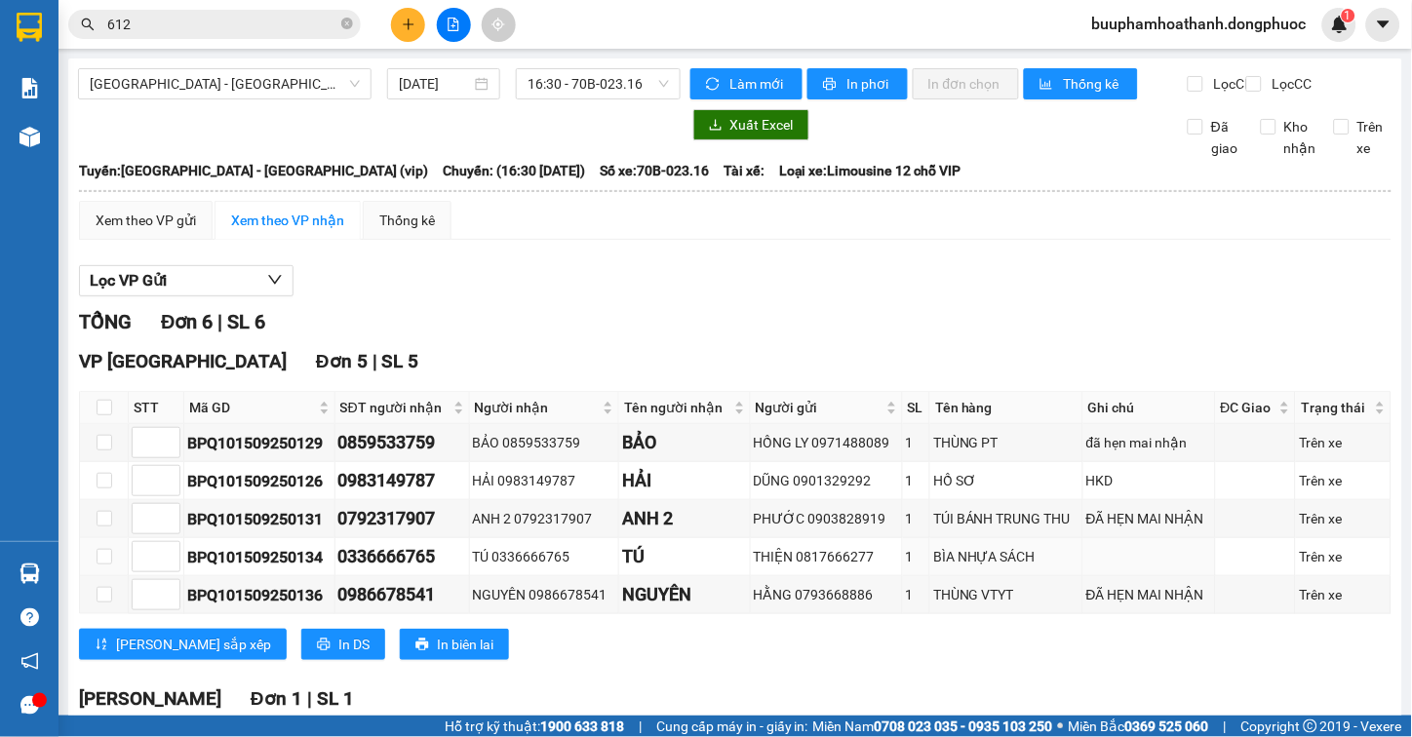
scroll to position [202, 0]
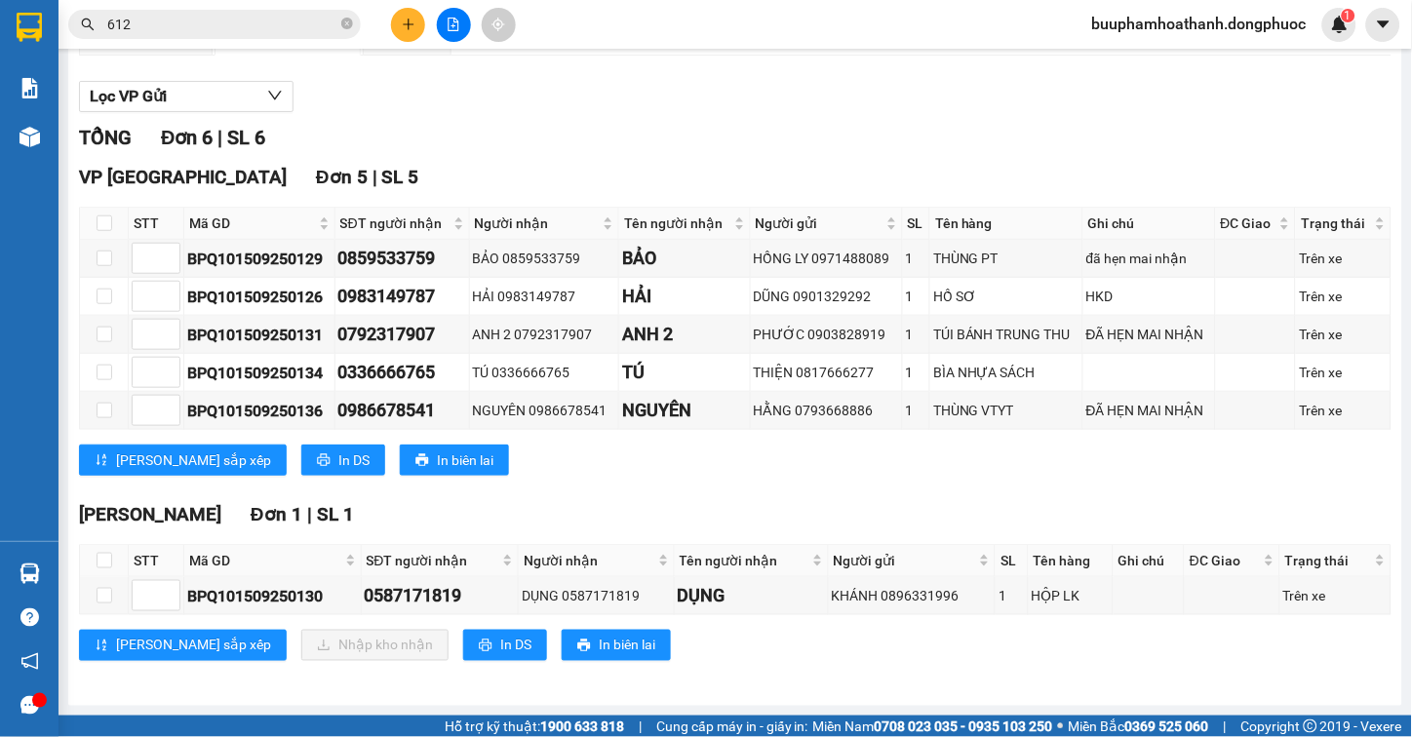
click at [824, 508] on div "Hòa Thành Đơn 1 | SL 1" at bounding box center [735, 514] width 1313 height 29
click at [103, 564] on input "checkbox" at bounding box center [105, 561] width 16 height 16
checkbox input "true"
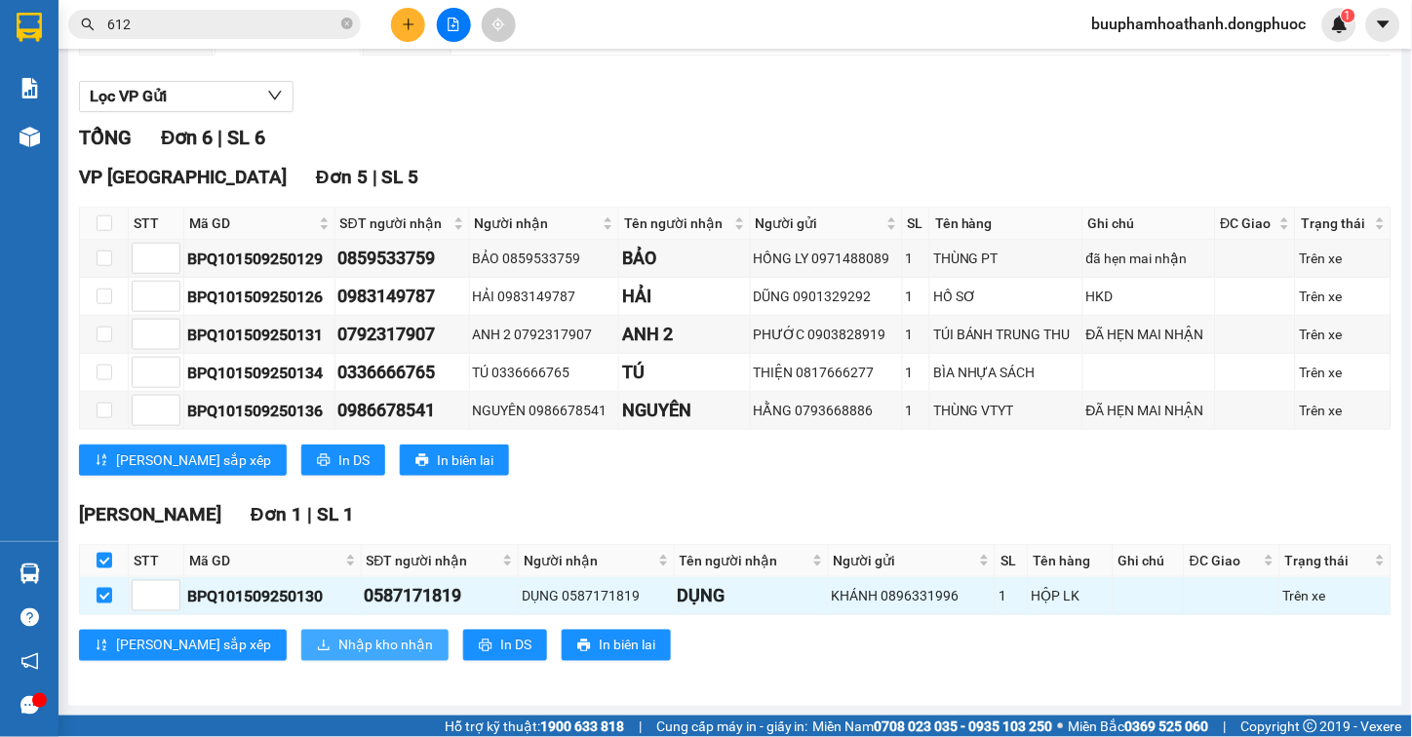
click at [338, 639] on span "Nhập kho nhận" at bounding box center [385, 645] width 95 height 21
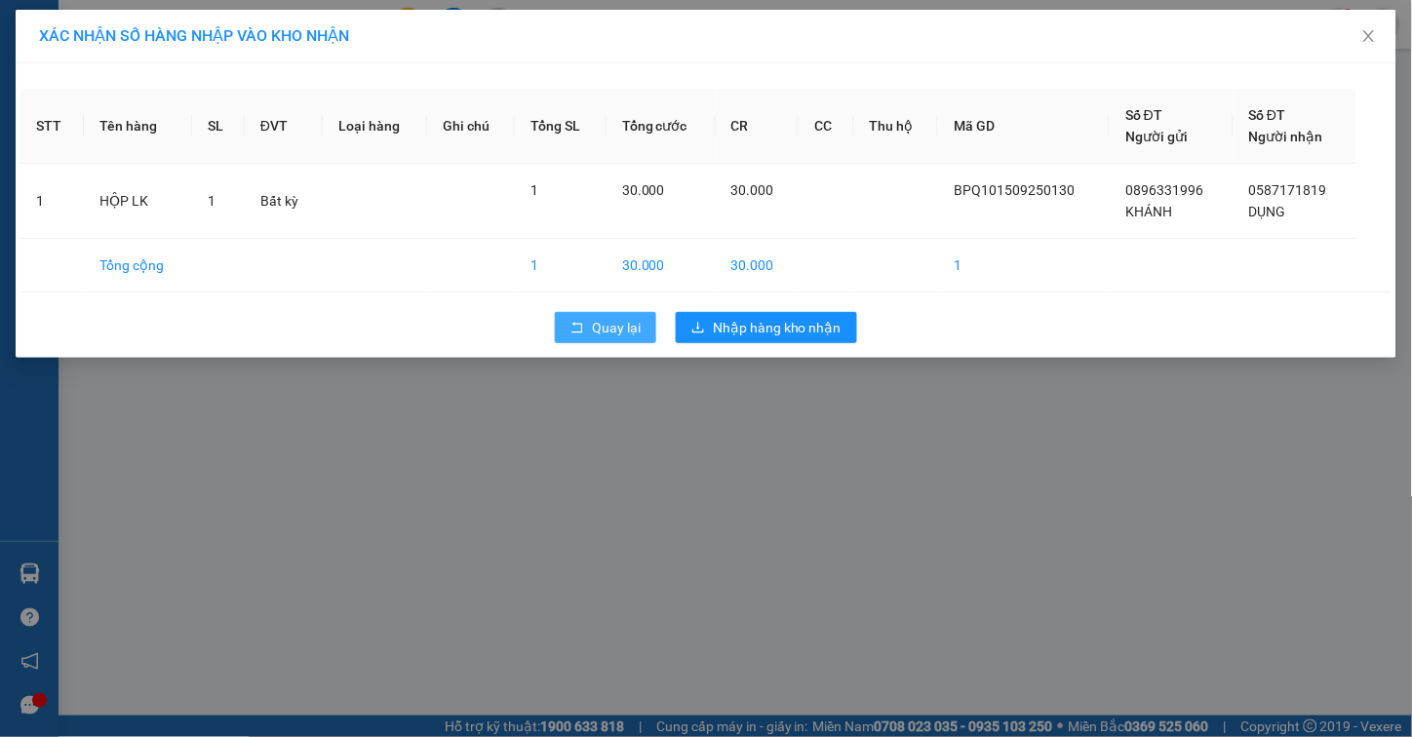
click at [606, 330] on span "Quay lại" at bounding box center [616, 327] width 49 height 21
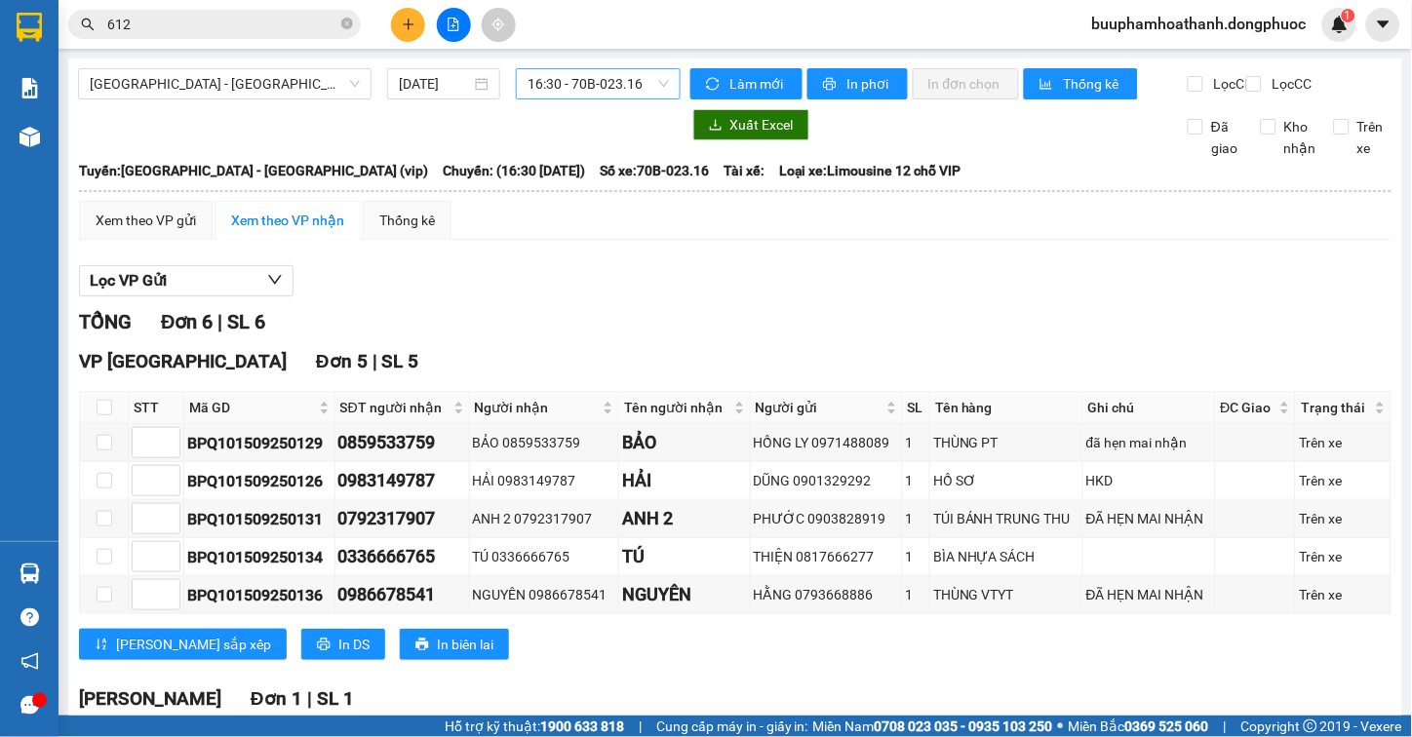
click at [554, 78] on span "16:30 - 70B-023.16" at bounding box center [598, 83] width 141 height 29
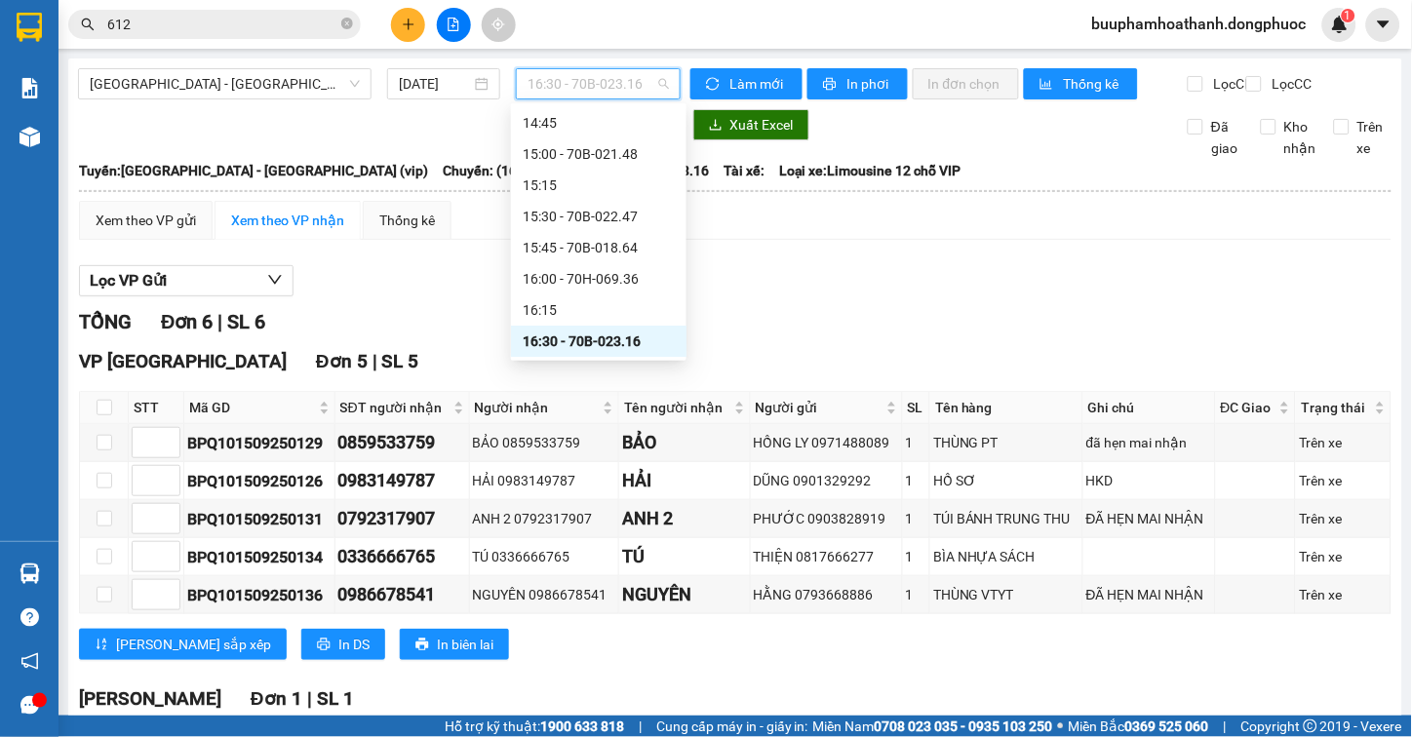
scroll to position [1419, 0]
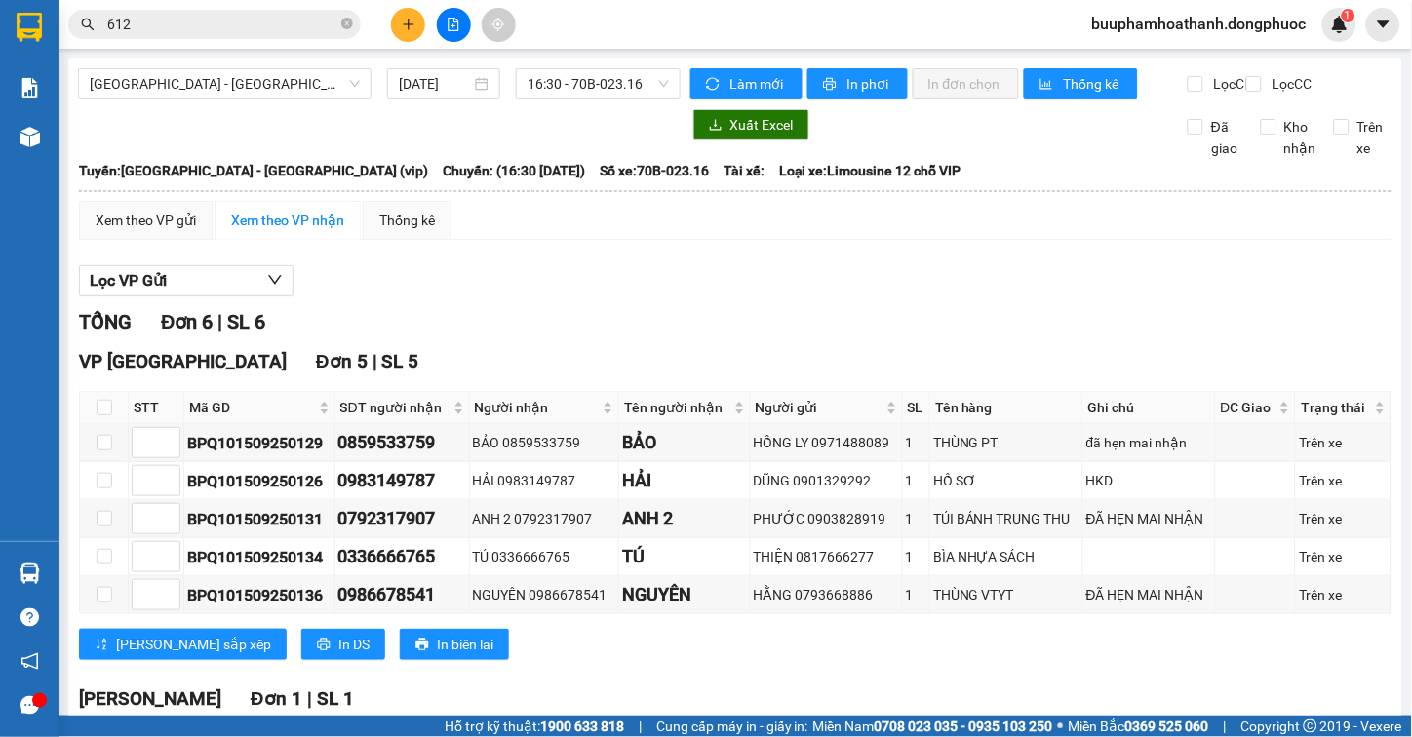
click at [797, 261] on div "Xem theo VP gửi Xem theo VP nhận Thống kê Lọc VP Gửi TỔNG Đơn 6 | SL 6 VP Tây …" at bounding box center [735, 535] width 1313 height 669
click at [291, 79] on span "[GEOGRAPHIC_DATA] - [GEOGRAPHIC_DATA] (vip)" at bounding box center [225, 83] width 270 height 29
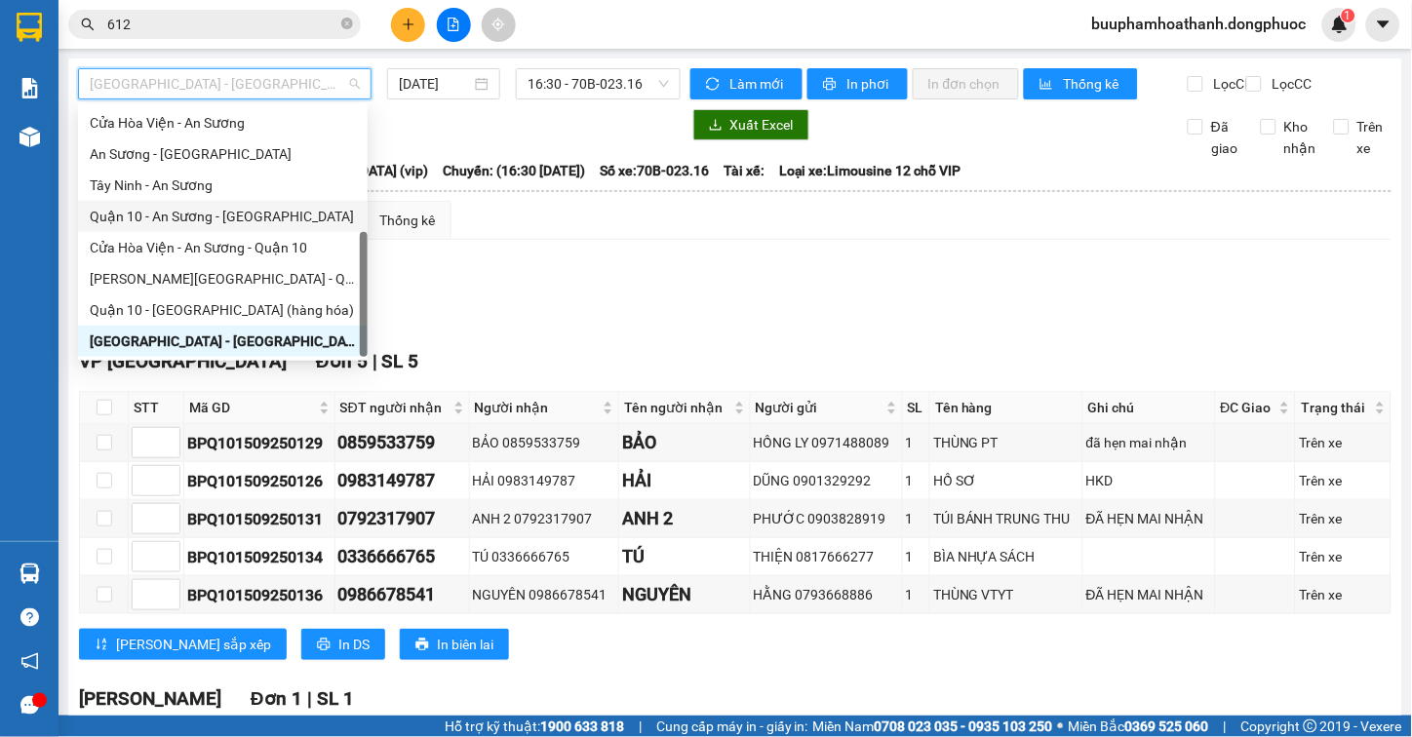
scroll to position [0, 0]
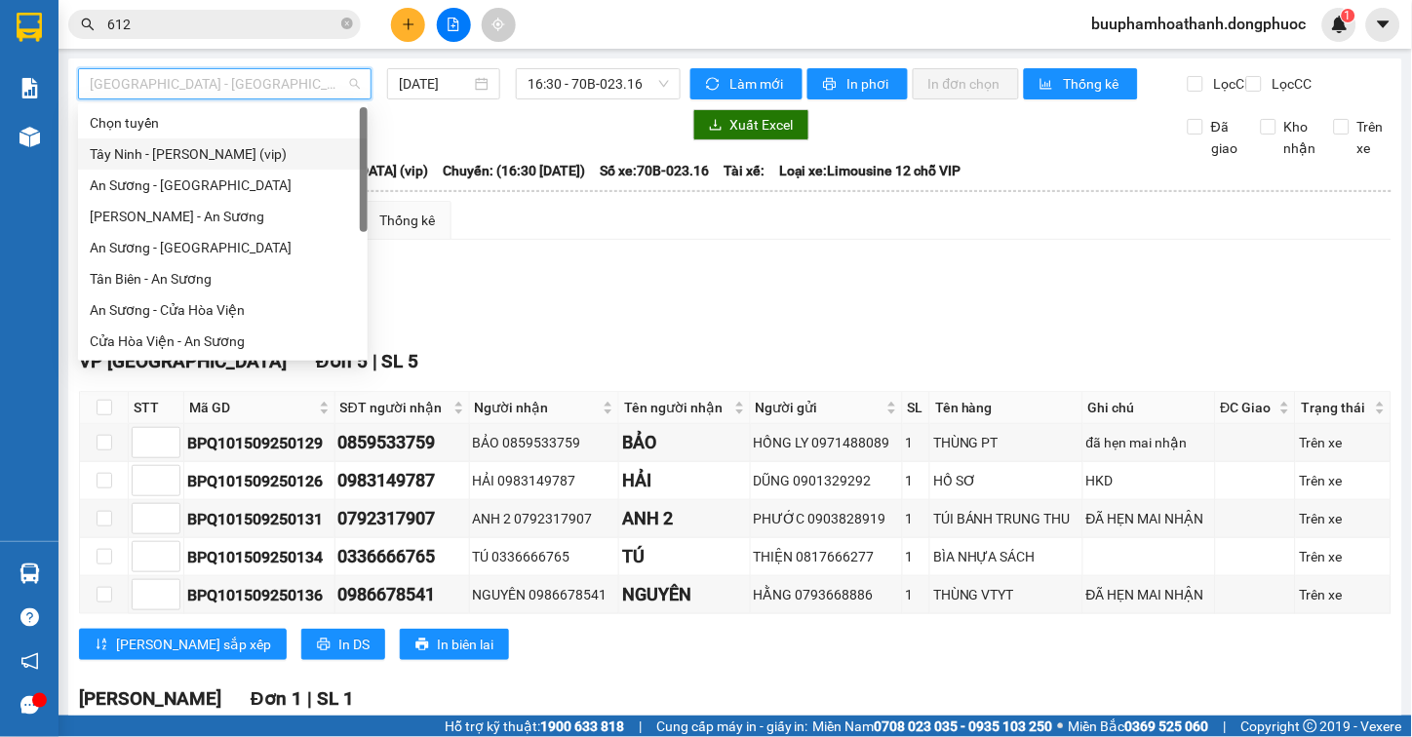
click at [260, 149] on div "Tây Ninh - [PERSON_NAME] (vip)" at bounding box center [223, 153] width 266 height 21
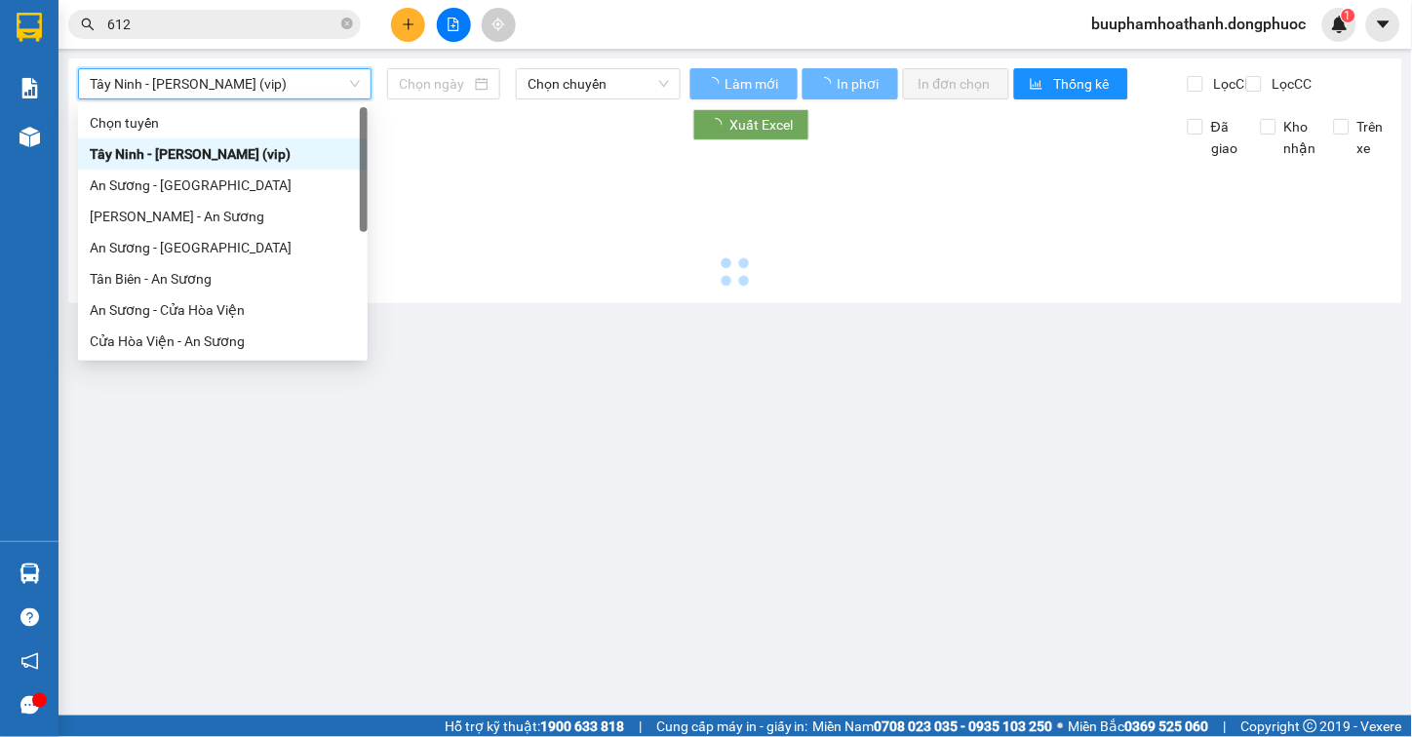
type input "[DATE]"
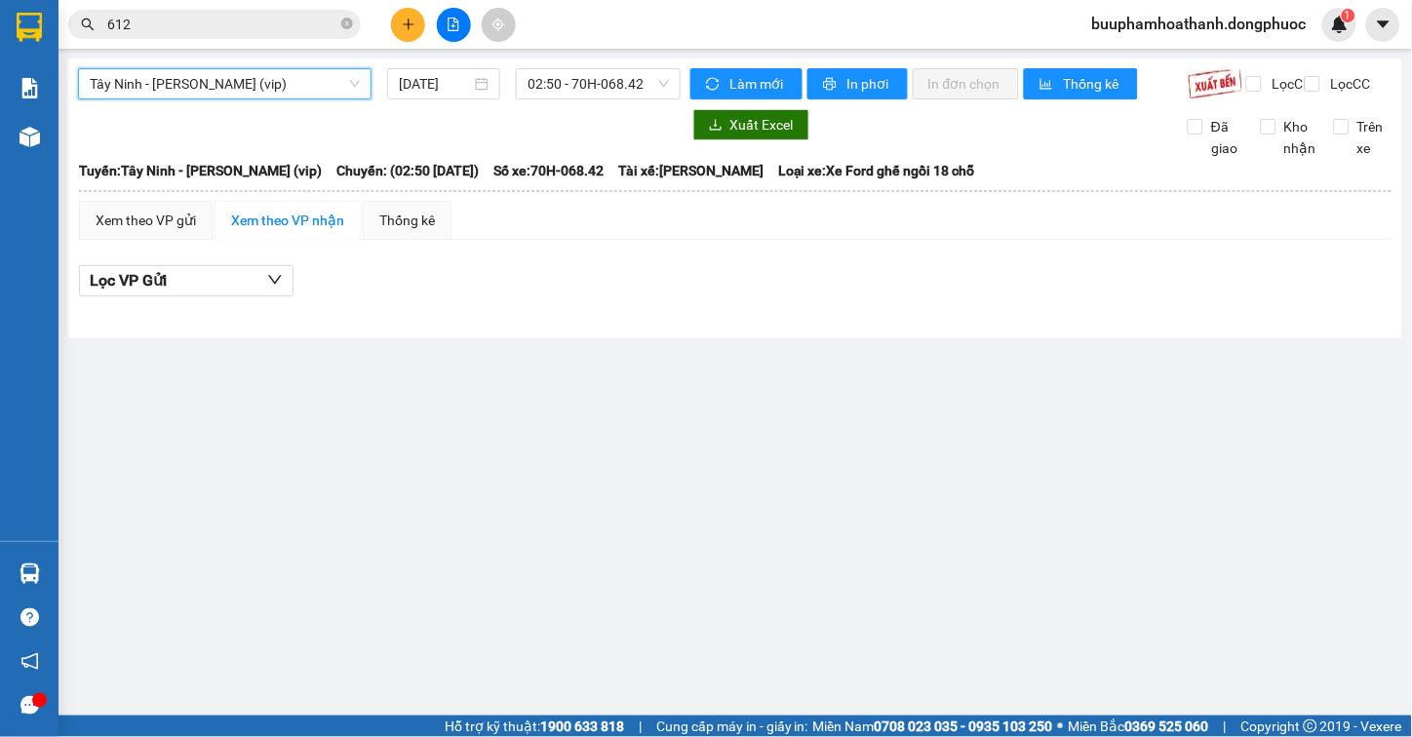
click at [256, 88] on span "Tây Ninh - [PERSON_NAME] (vip)" at bounding box center [225, 83] width 270 height 29
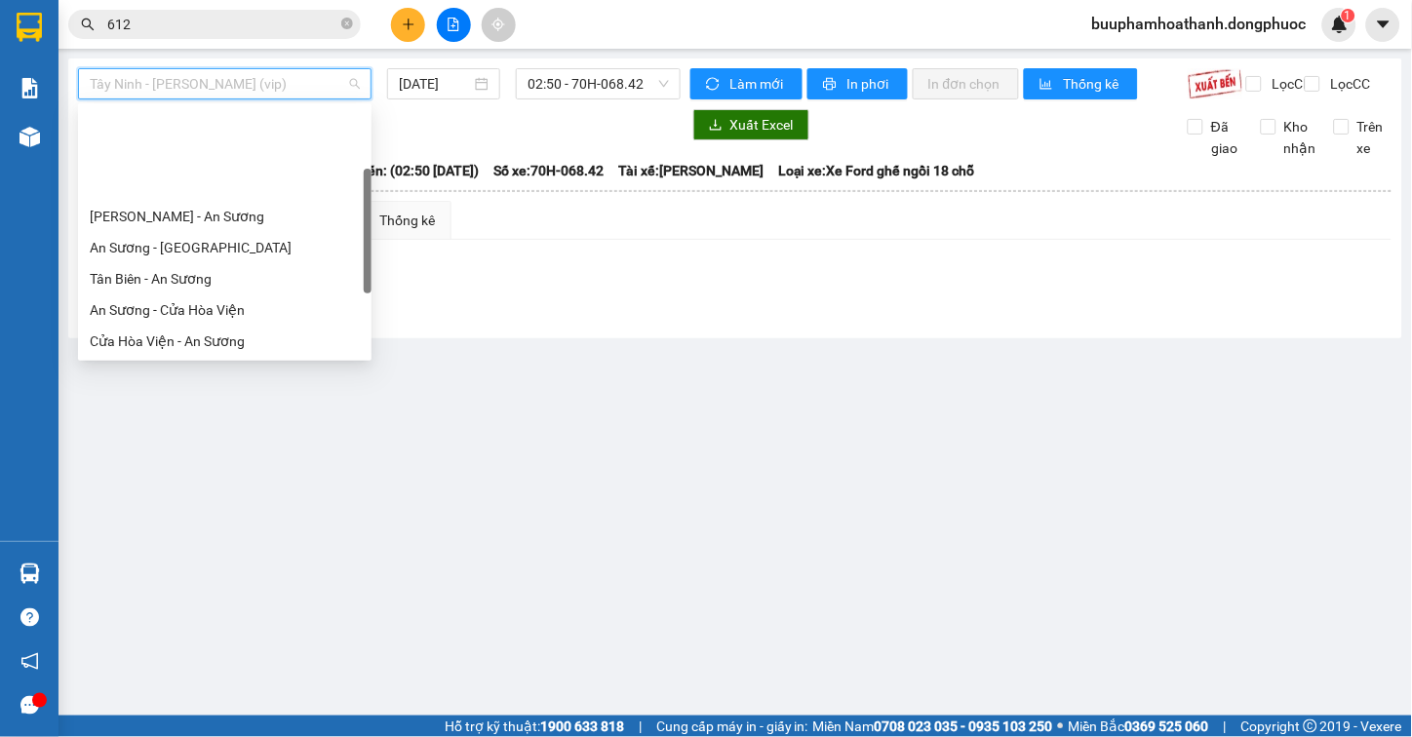
scroll to position [108, 0]
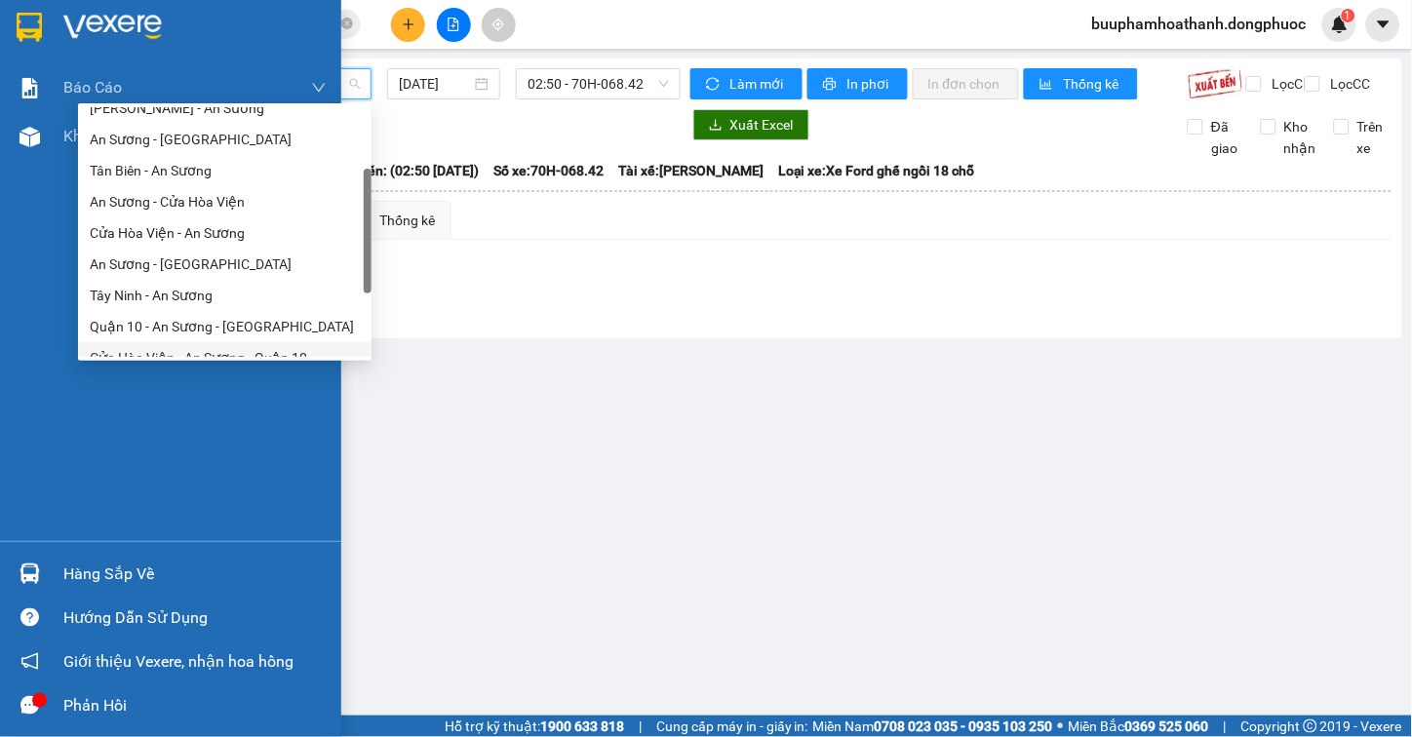
click at [59, 576] on div "Hàng sắp về" at bounding box center [170, 574] width 341 height 44
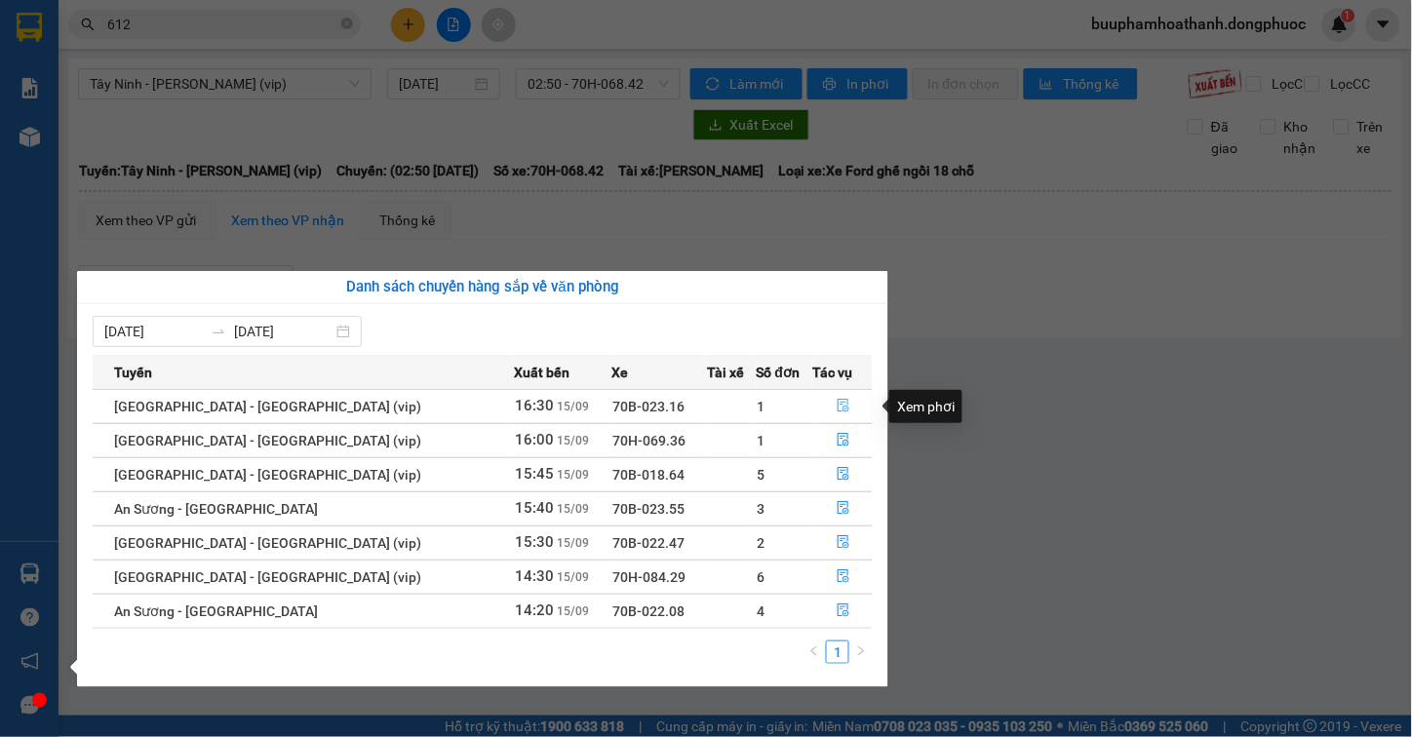
click at [835, 397] on button "button" at bounding box center [843, 406] width 58 height 31
click at [1078, 267] on div "Xem theo VP gửi Xem theo VP nhận Thống kê Lọc VP Gửi" at bounding box center [735, 259] width 1313 height 117
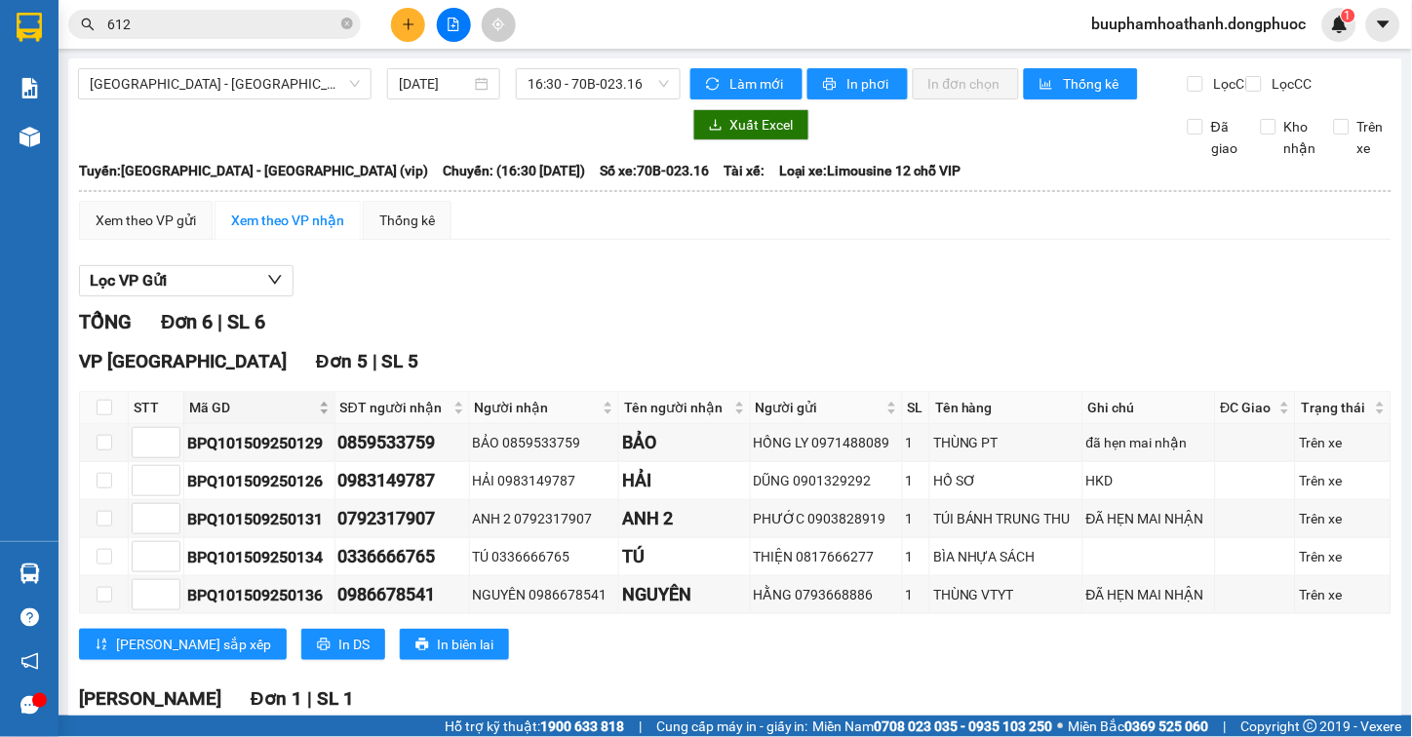
click at [198, 418] on span "Mã GD" at bounding box center [252, 407] width 126 height 21
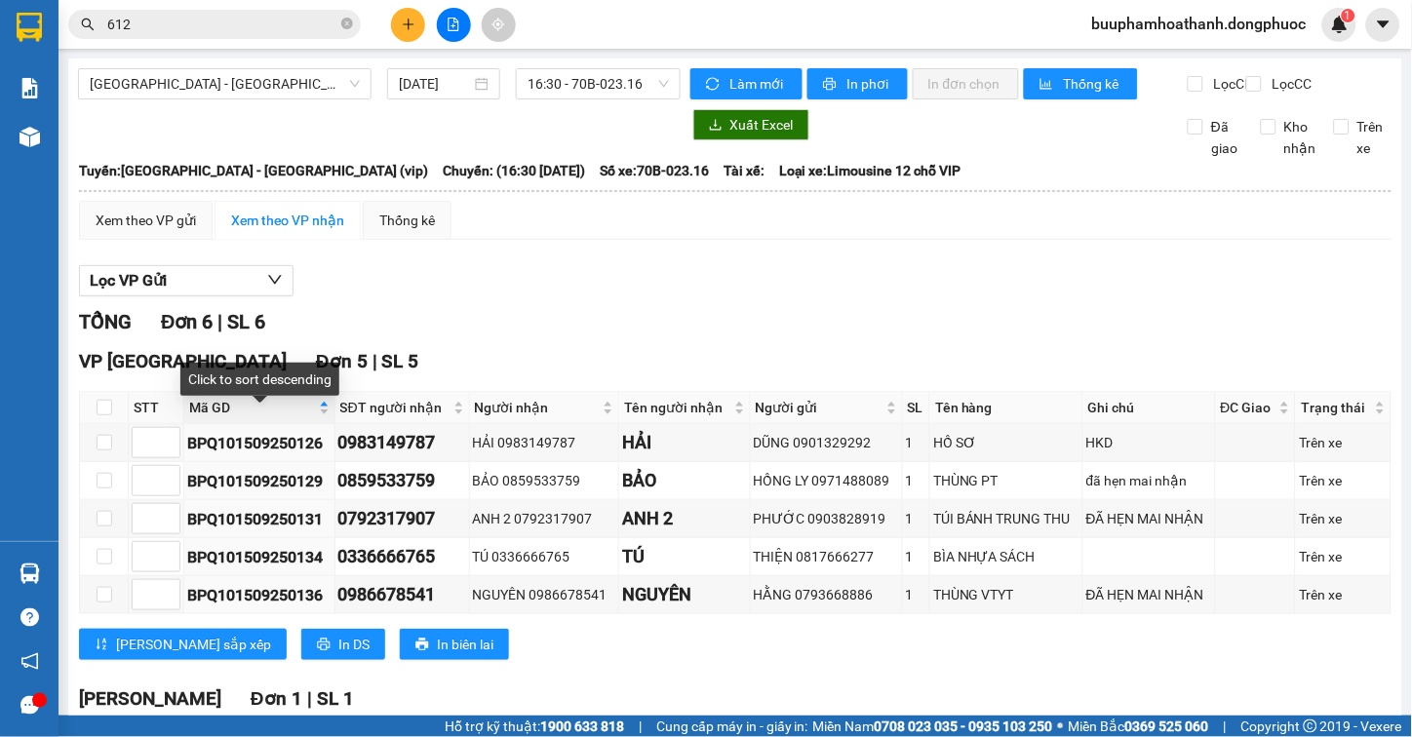
click at [761, 296] on div "Lọc VP Gửi" at bounding box center [735, 281] width 1313 height 32
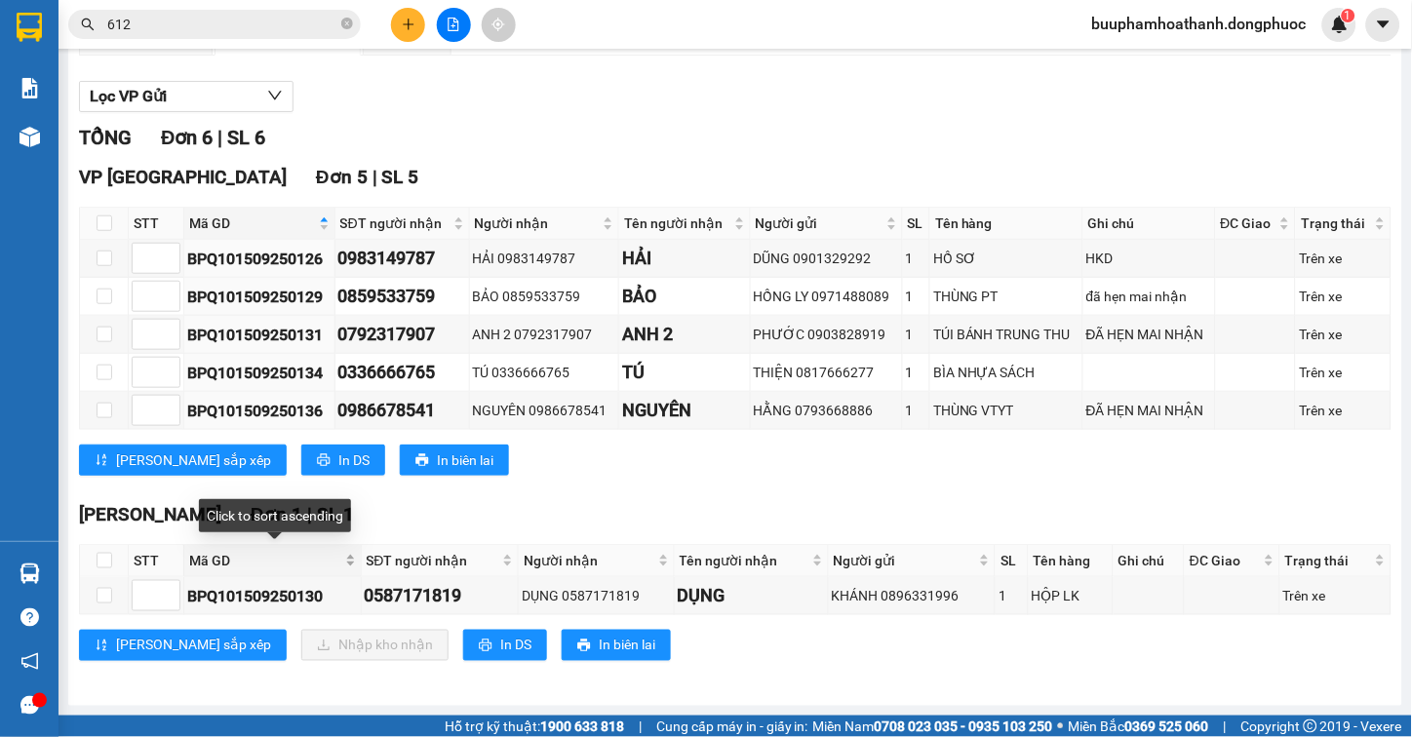
click at [227, 560] on span "Mã GD" at bounding box center [265, 560] width 152 height 21
click at [265, 249] on div "BPQ101509250126" at bounding box center [259, 259] width 144 height 24
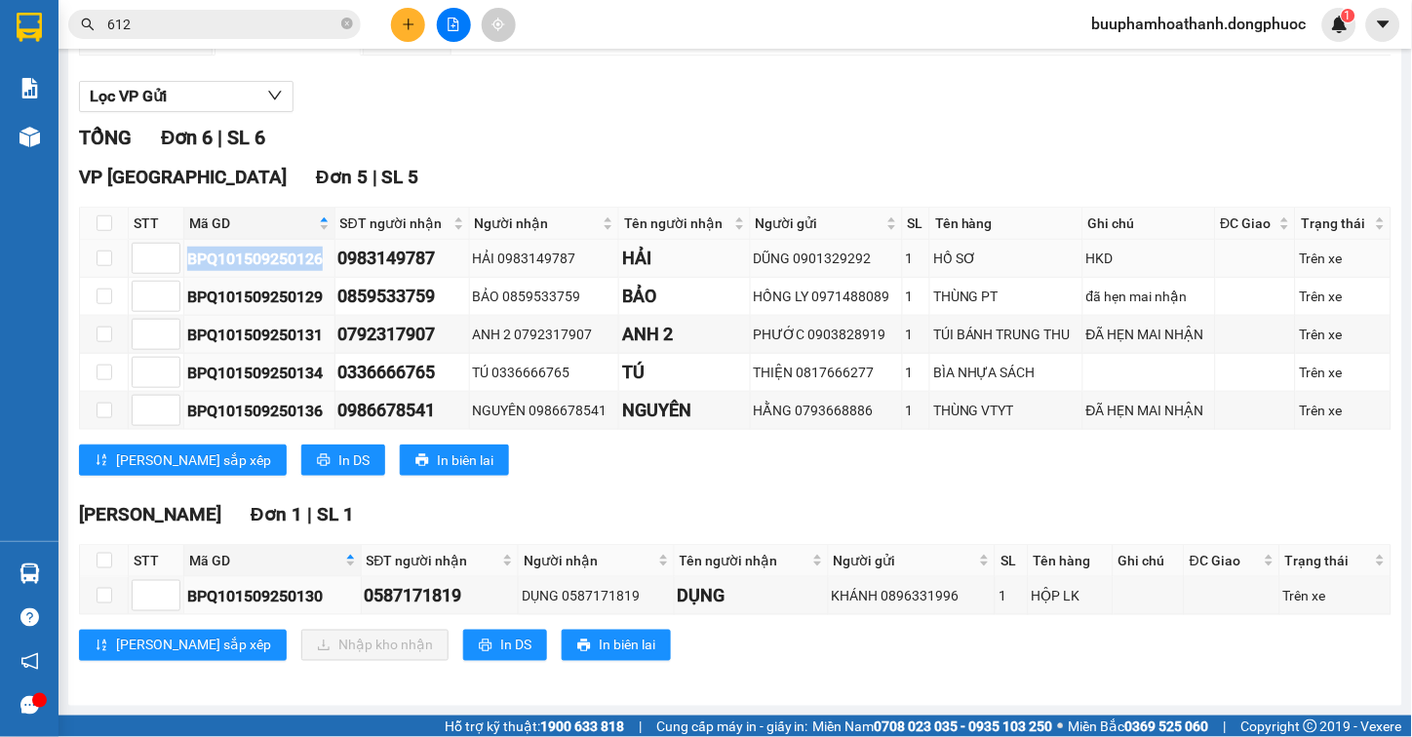
click at [267, 250] on div "BPQ101509250126" at bounding box center [259, 259] width 144 height 24
copy div "BPQ101509250126"
click at [522, 123] on div "TỔNG Đơn 6 | SL 6" at bounding box center [735, 138] width 1313 height 30
click at [197, 21] on input "612" at bounding box center [222, 24] width 230 height 21
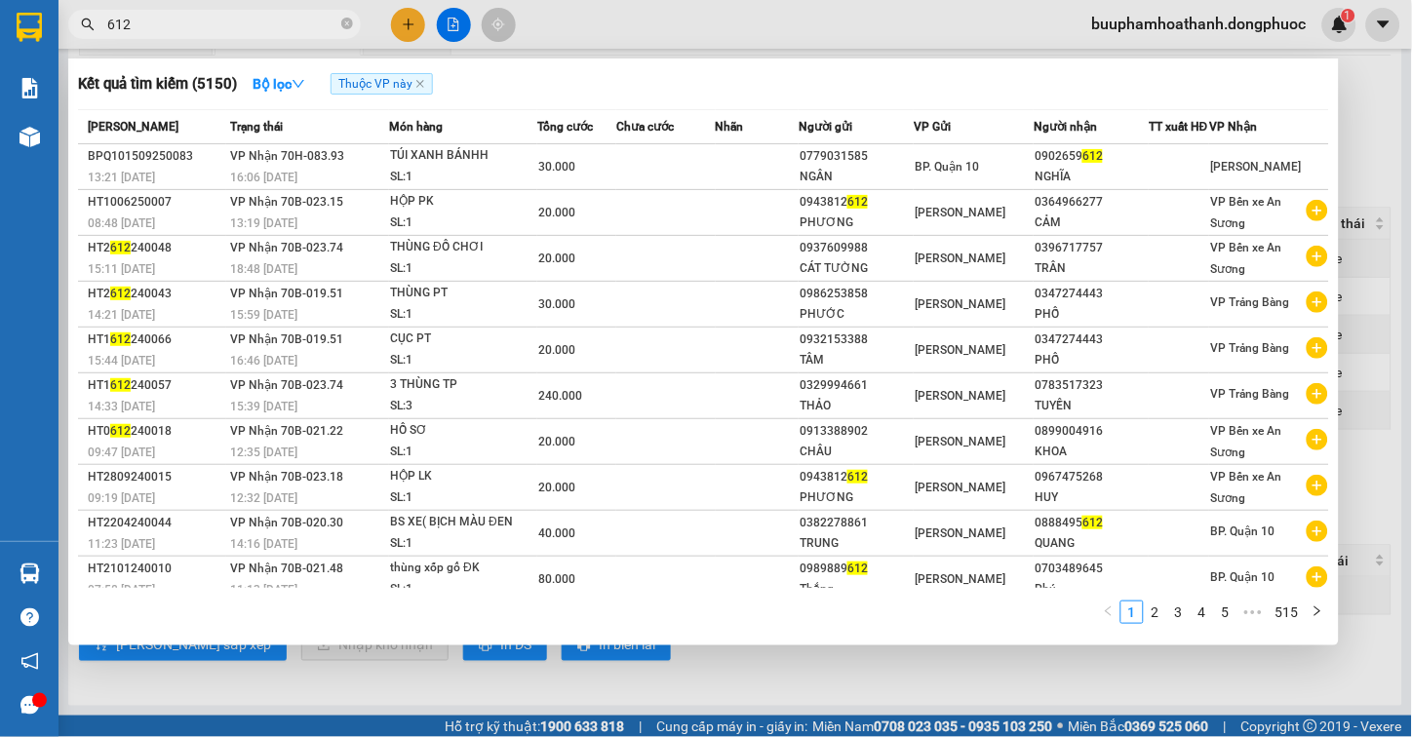
click at [197, 21] on input "612" at bounding box center [222, 24] width 230 height 21
drag, startPoint x: 198, startPoint y: 11, endPoint x: 144, endPoint y: 23, distance: 55.1
click at [144, 23] on input "612" at bounding box center [222, 24] width 230 height 21
paste input "BPQ101509250126"
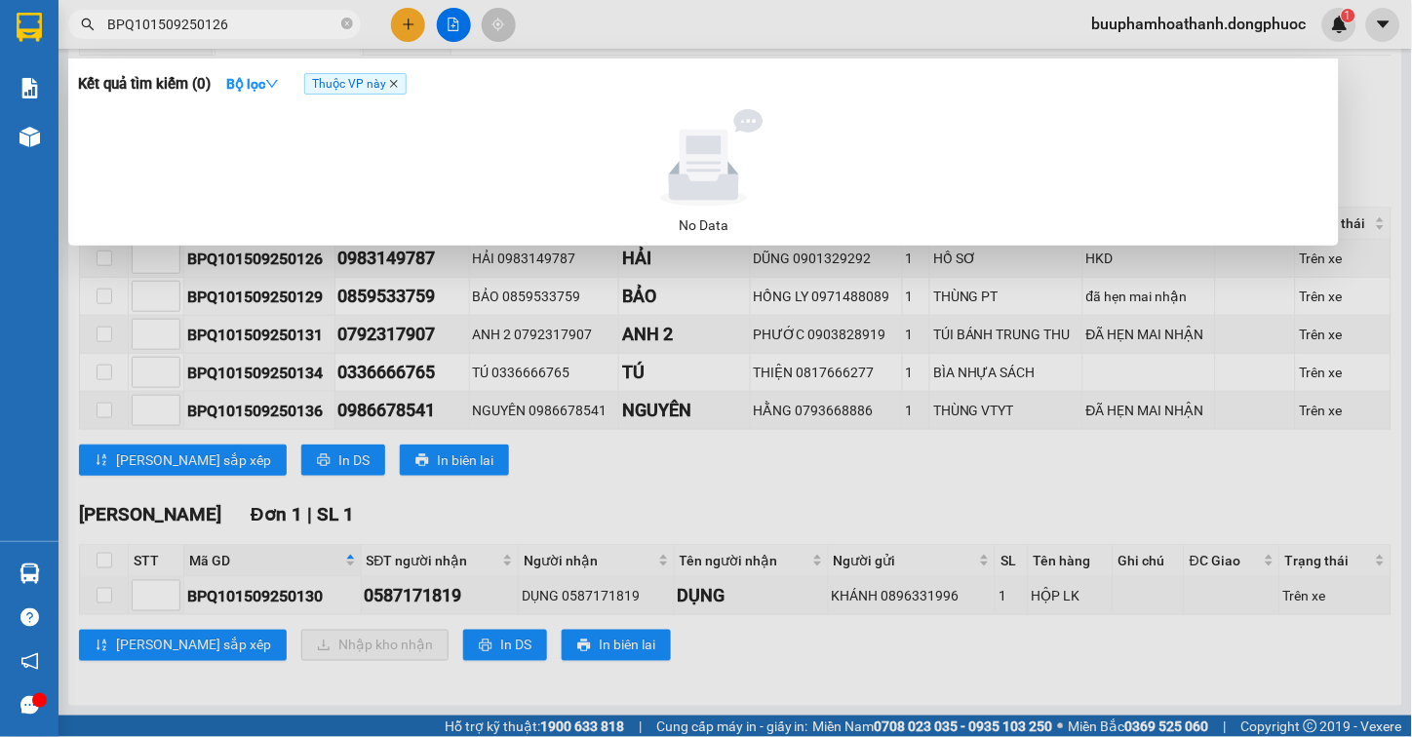
click at [401, 79] on span "Thuộc VP này" at bounding box center [355, 83] width 102 height 21
click at [399, 88] on icon "close" at bounding box center [394, 84] width 10 height 10
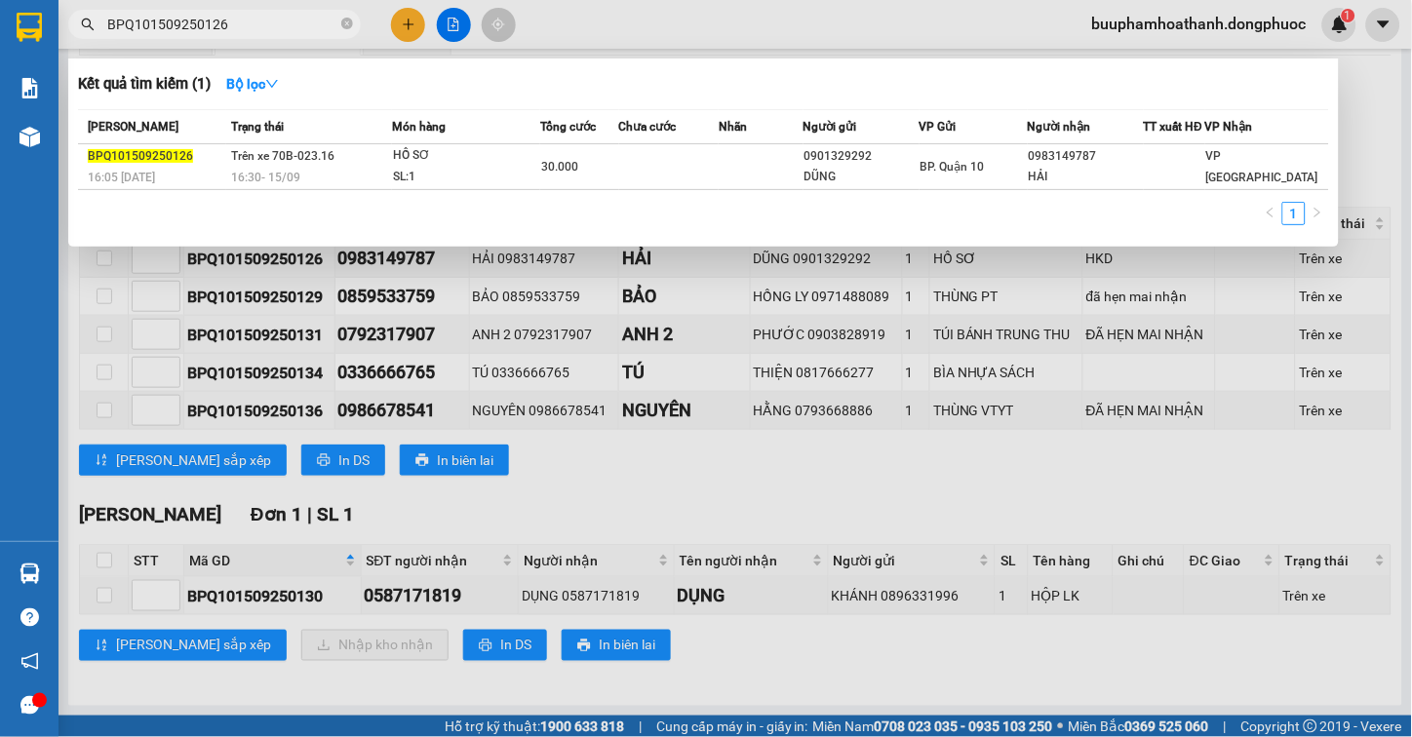
click at [649, 474] on div at bounding box center [706, 368] width 1412 height 737
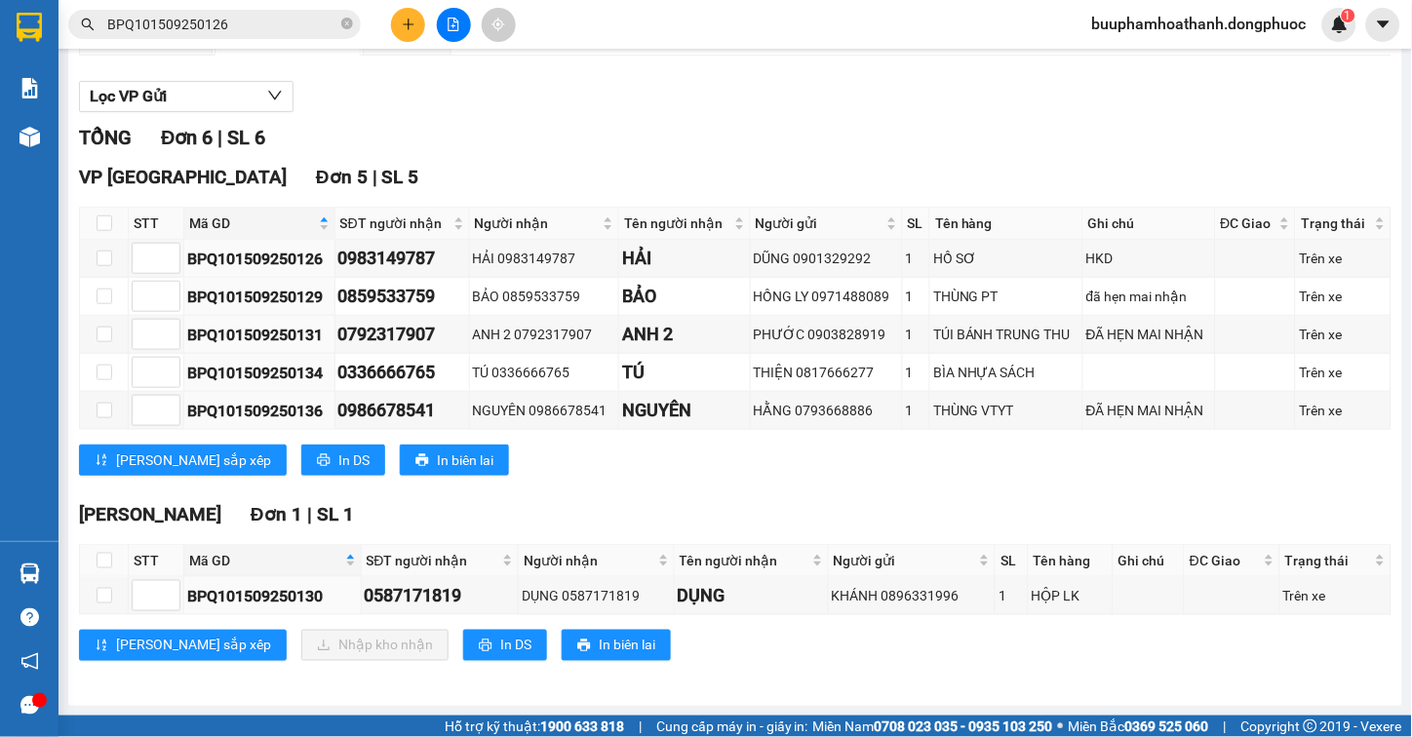
click at [228, 24] on input "BPQ101509250126" at bounding box center [222, 24] width 230 height 21
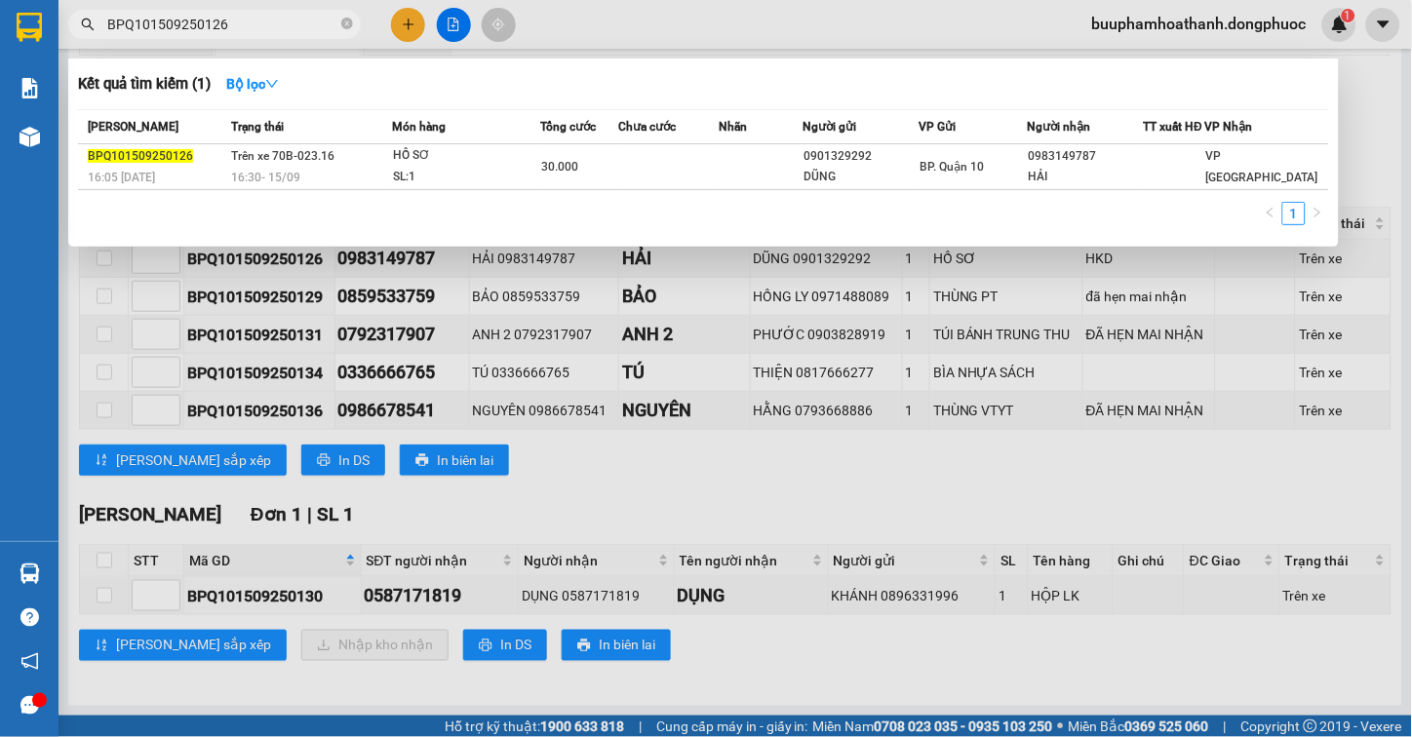
click at [529, 478] on div at bounding box center [706, 368] width 1412 height 737
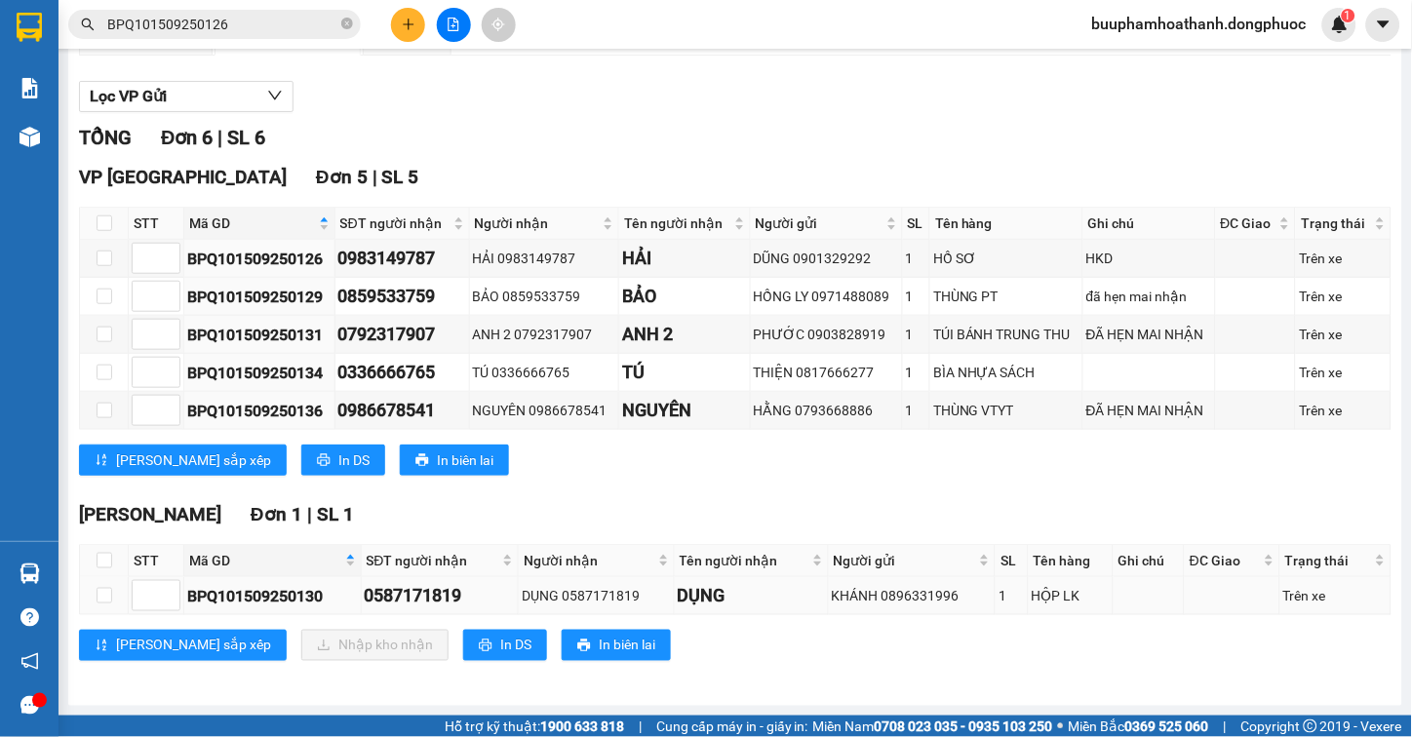
click at [238, 599] on div "BPQ101509250130" at bounding box center [272, 596] width 171 height 24
copy div "BPQ101509250130"
click at [242, 5] on div "Kết quả tìm kiếm ( 1 ) Bộ lọc Mã ĐH Trạng thái Món hàng Tổng cước Chưa cước Nhã…" at bounding box center [706, 24] width 1412 height 49
click at [252, 30] on input "BPQ101509250126" at bounding box center [222, 24] width 230 height 21
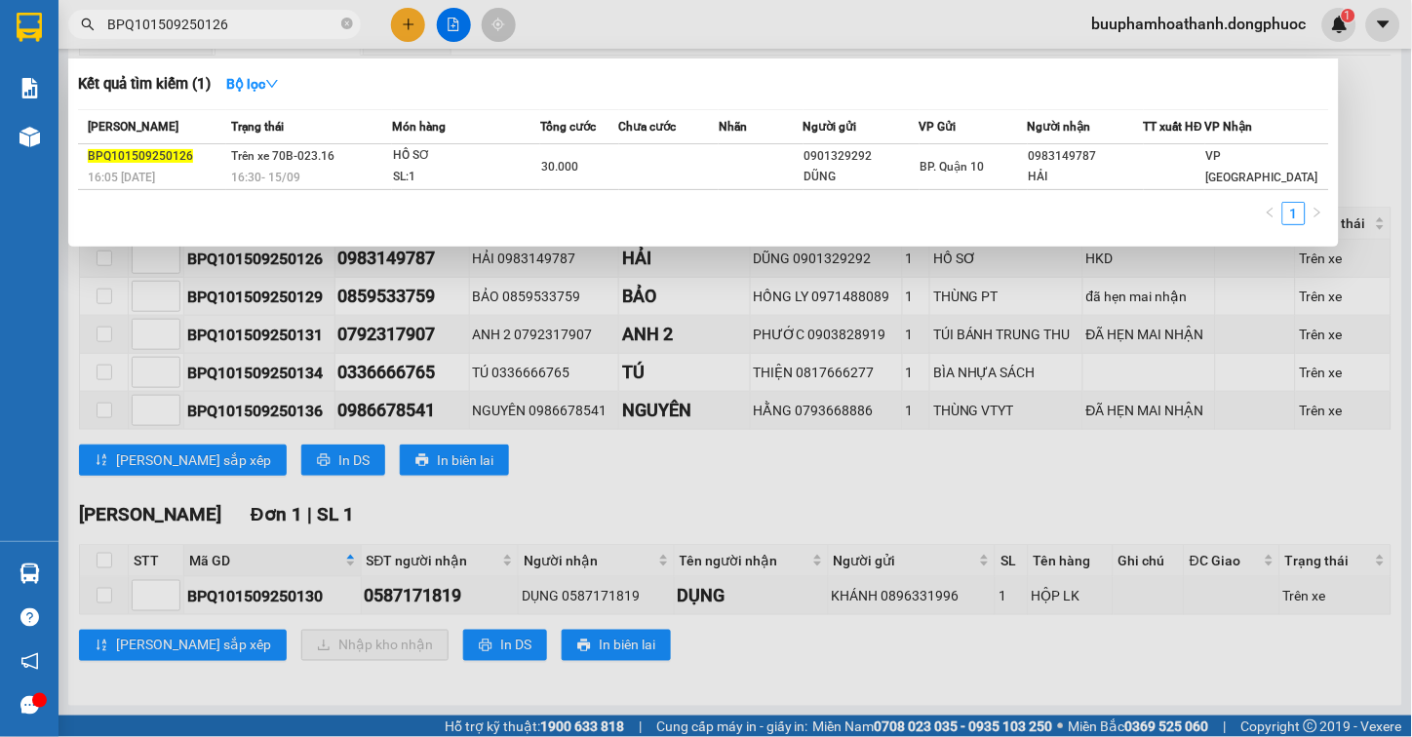
click at [254, 30] on input "BPQ101509250126" at bounding box center [222, 24] width 230 height 21
paste input "30"
type input "BPQ101509250130"
click at [608, 483] on div at bounding box center [706, 368] width 1412 height 737
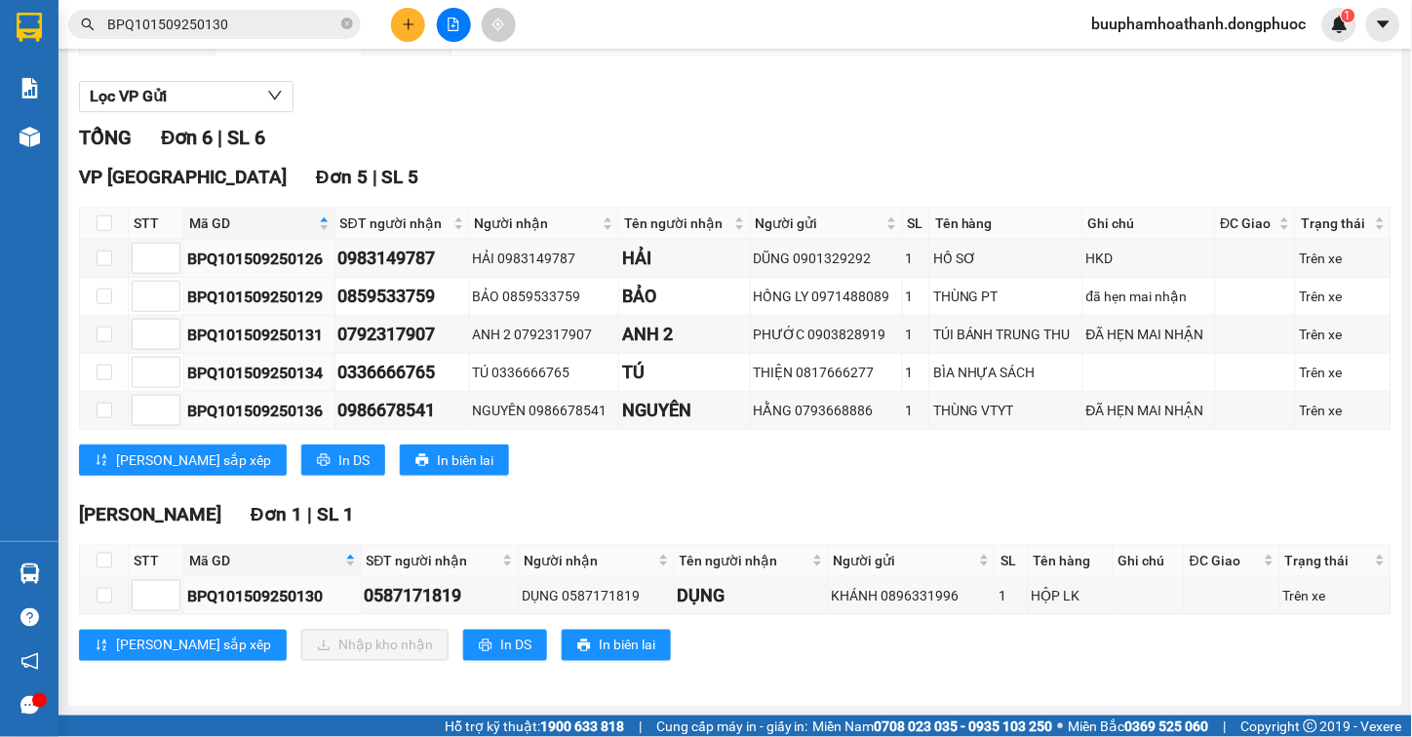
scroll to position [0, 0]
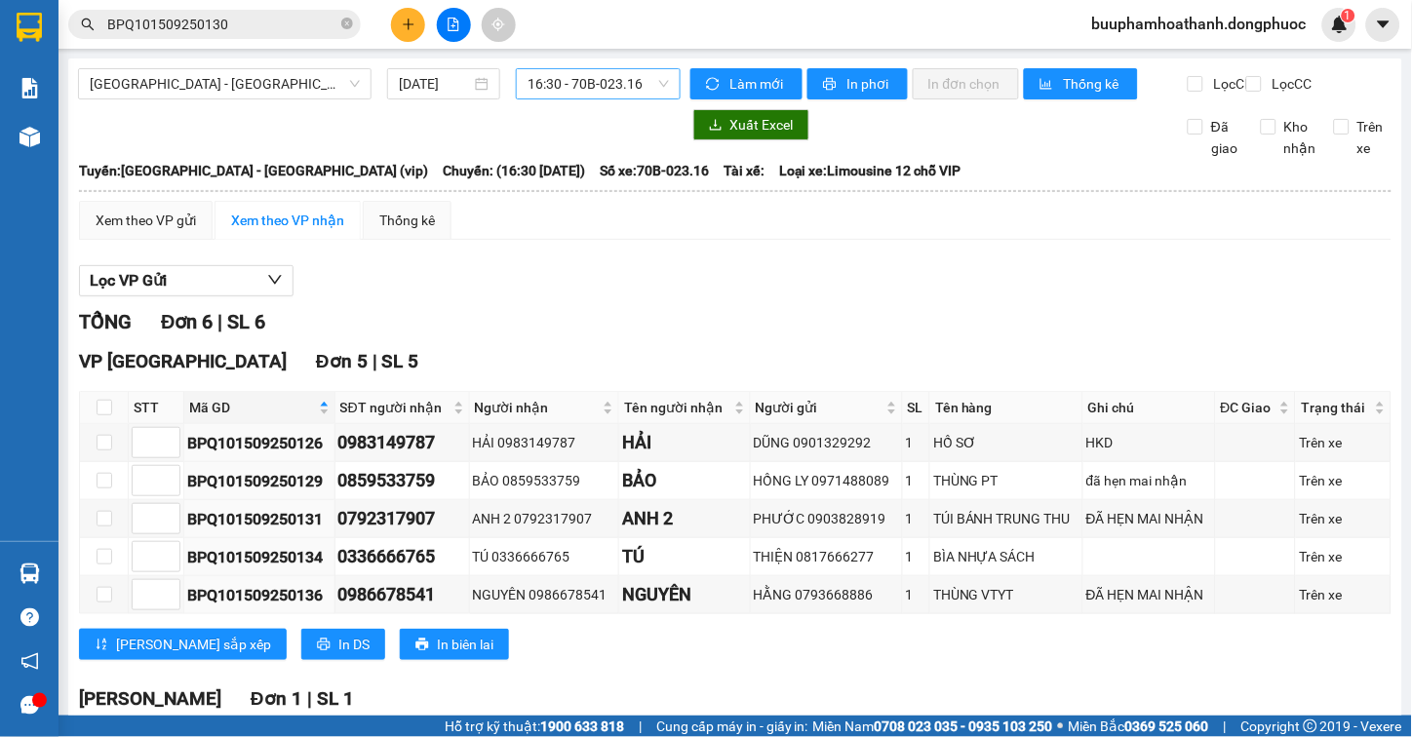
click at [626, 95] on span "16:30 - 70B-023.16" at bounding box center [598, 83] width 141 height 29
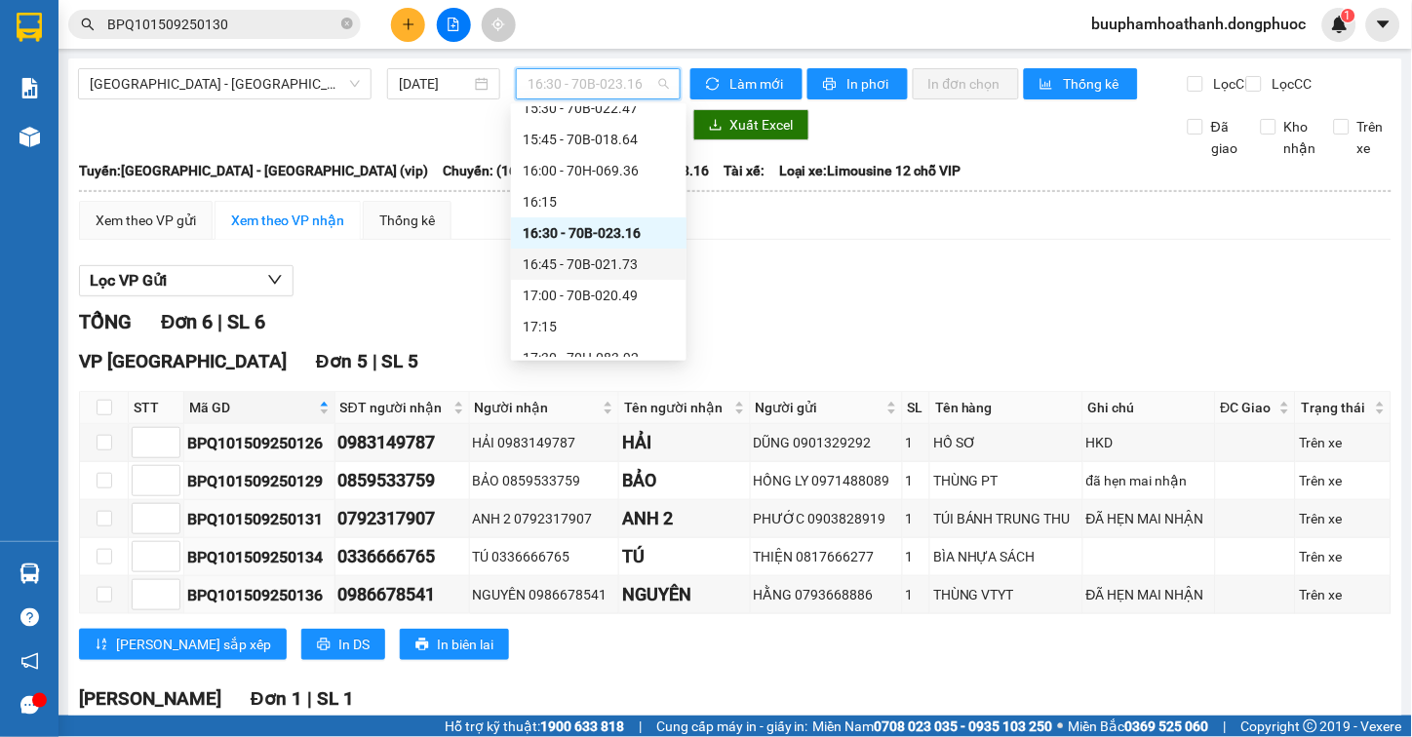
click at [647, 259] on div "16:45 - 70B-021.73" at bounding box center [599, 264] width 152 height 21
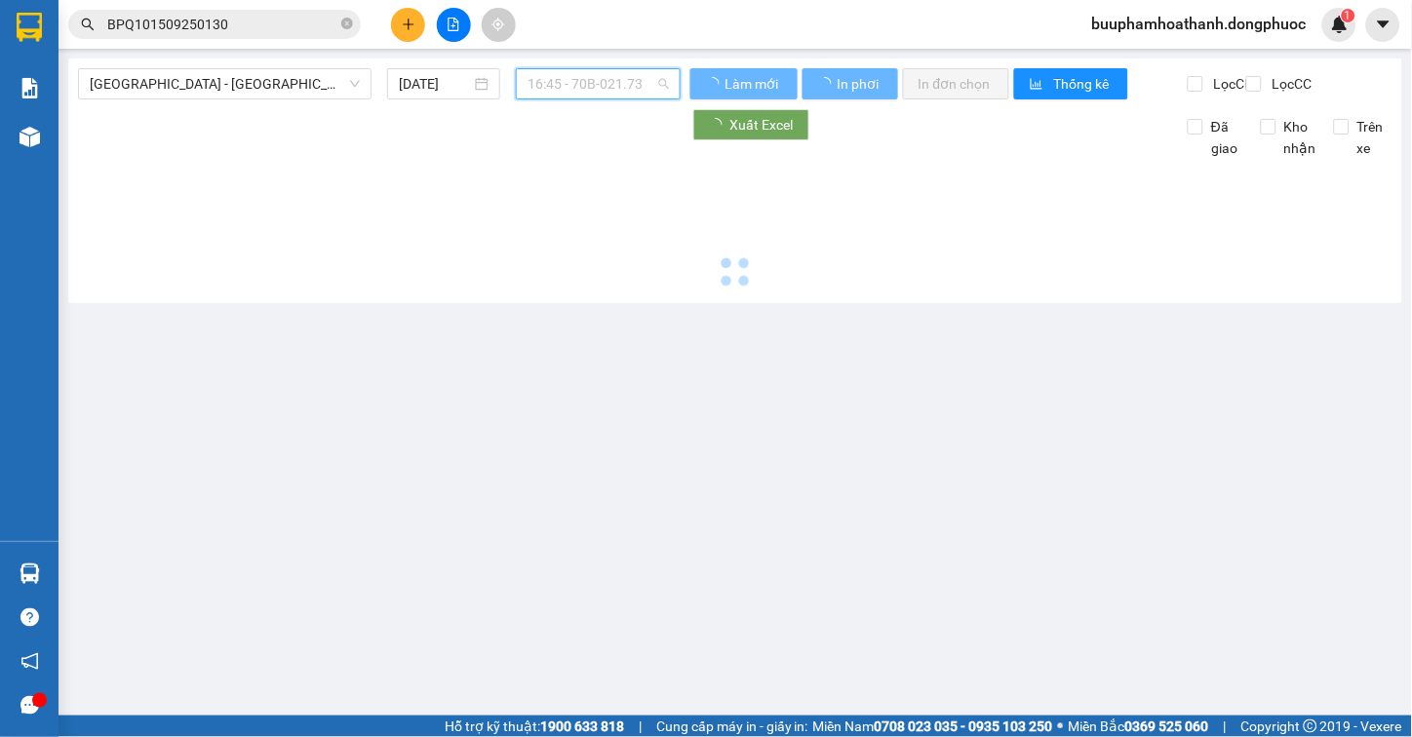
click at [639, 81] on span "16:45 - 70B-021.73" at bounding box center [598, 83] width 141 height 29
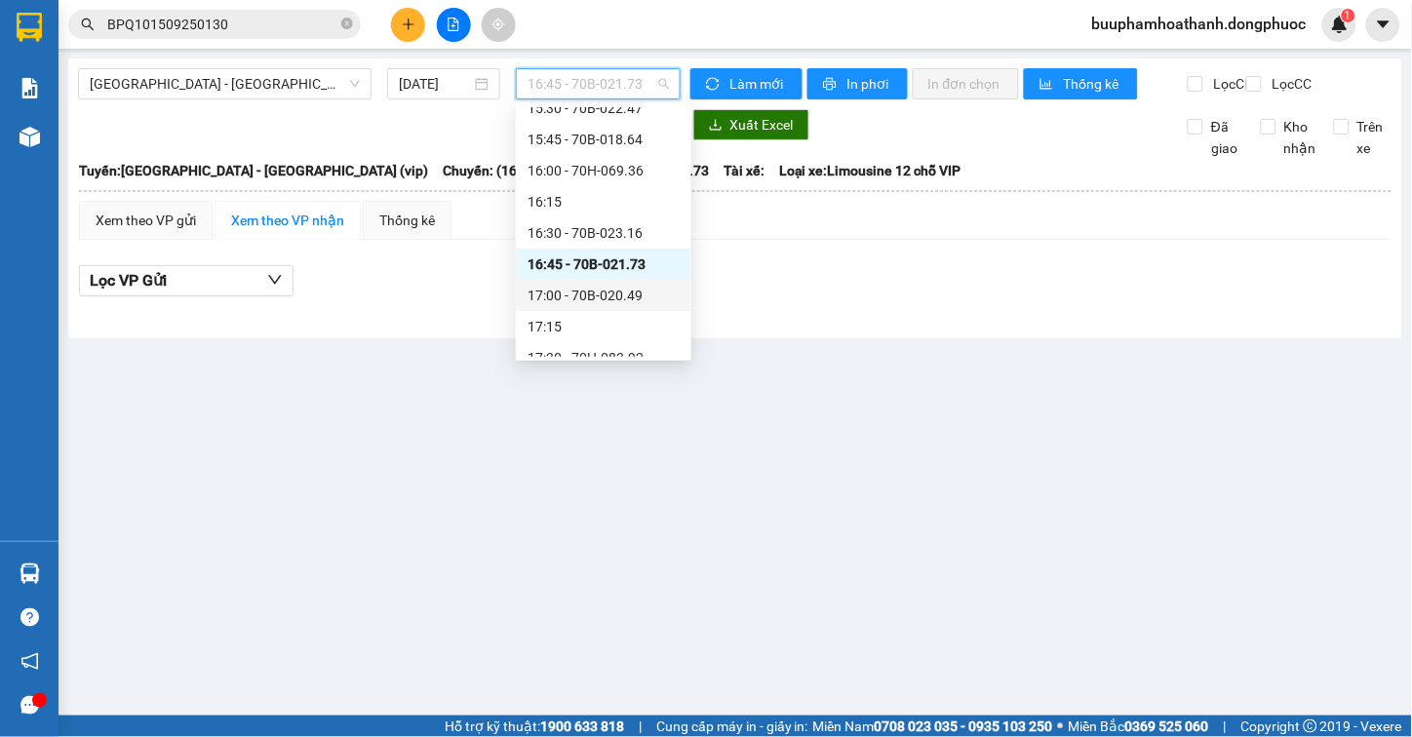
click at [619, 285] on div "17:00 - 70B-020.49" at bounding box center [604, 295] width 152 height 21
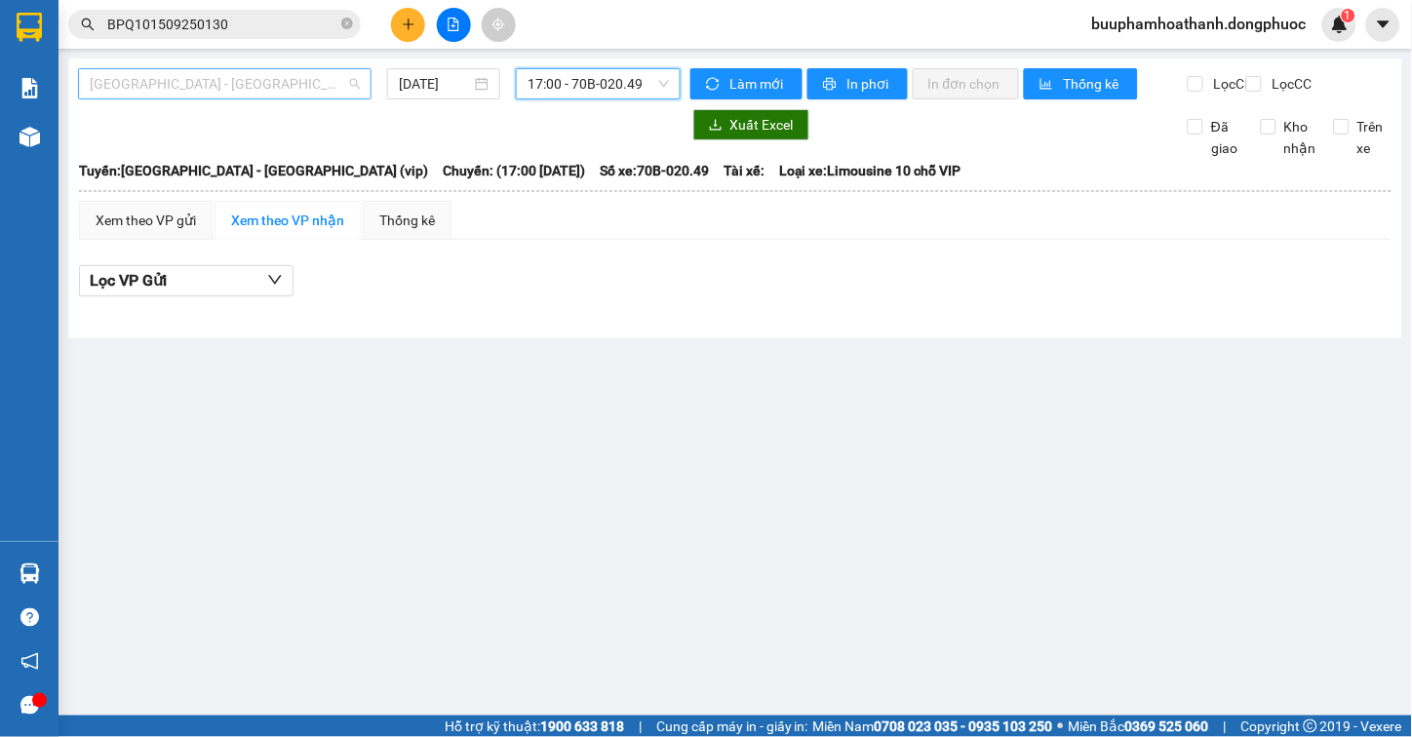
click at [213, 82] on span "[GEOGRAPHIC_DATA] - [GEOGRAPHIC_DATA] (vip)" at bounding box center [225, 83] width 270 height 29
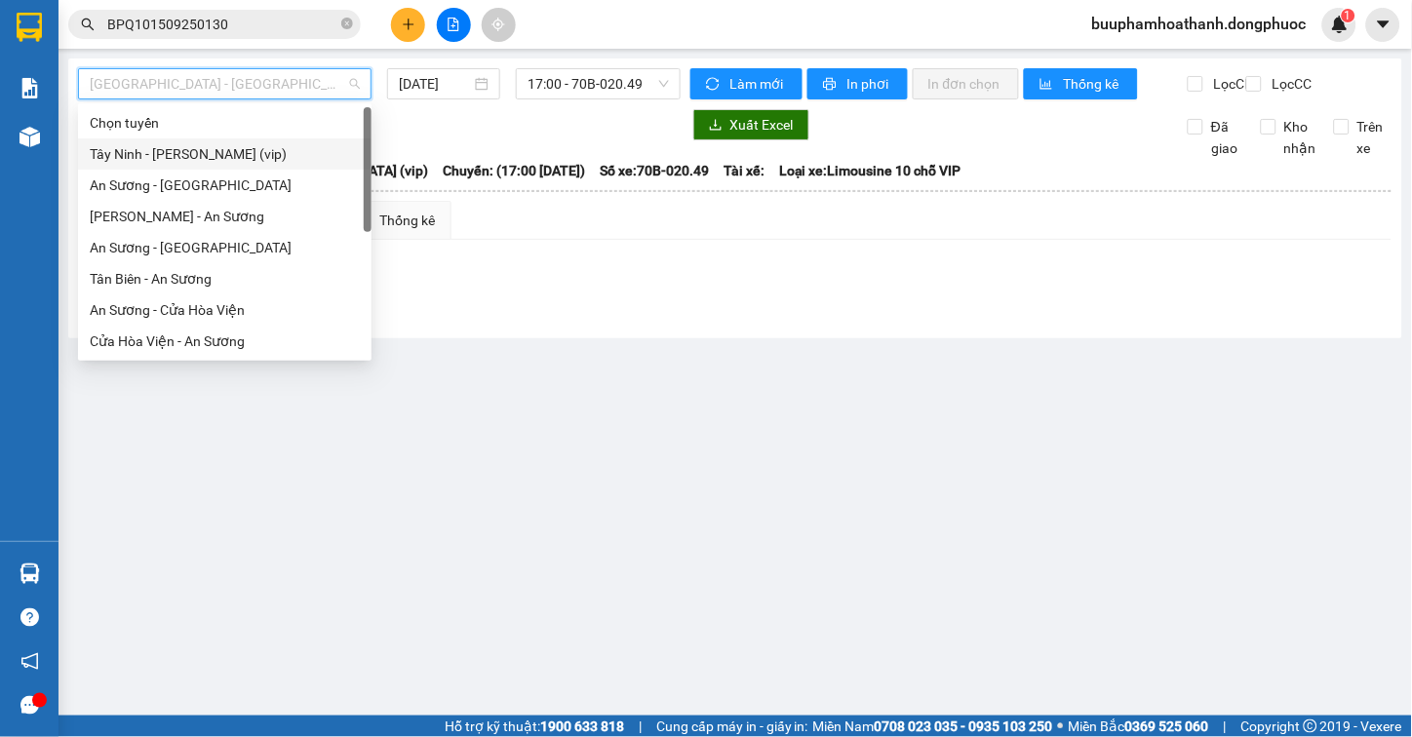
drag, startPoint x: 216, startPoint y: 150, endPoint x: 589, endPoint y: 103, distance: 375.5
click at [217, 150] on div "Tây Ninh - [PERSON_NAME] (vip)" at bounding box center [225, 153] width 270 height 21
type input "[DATE]"
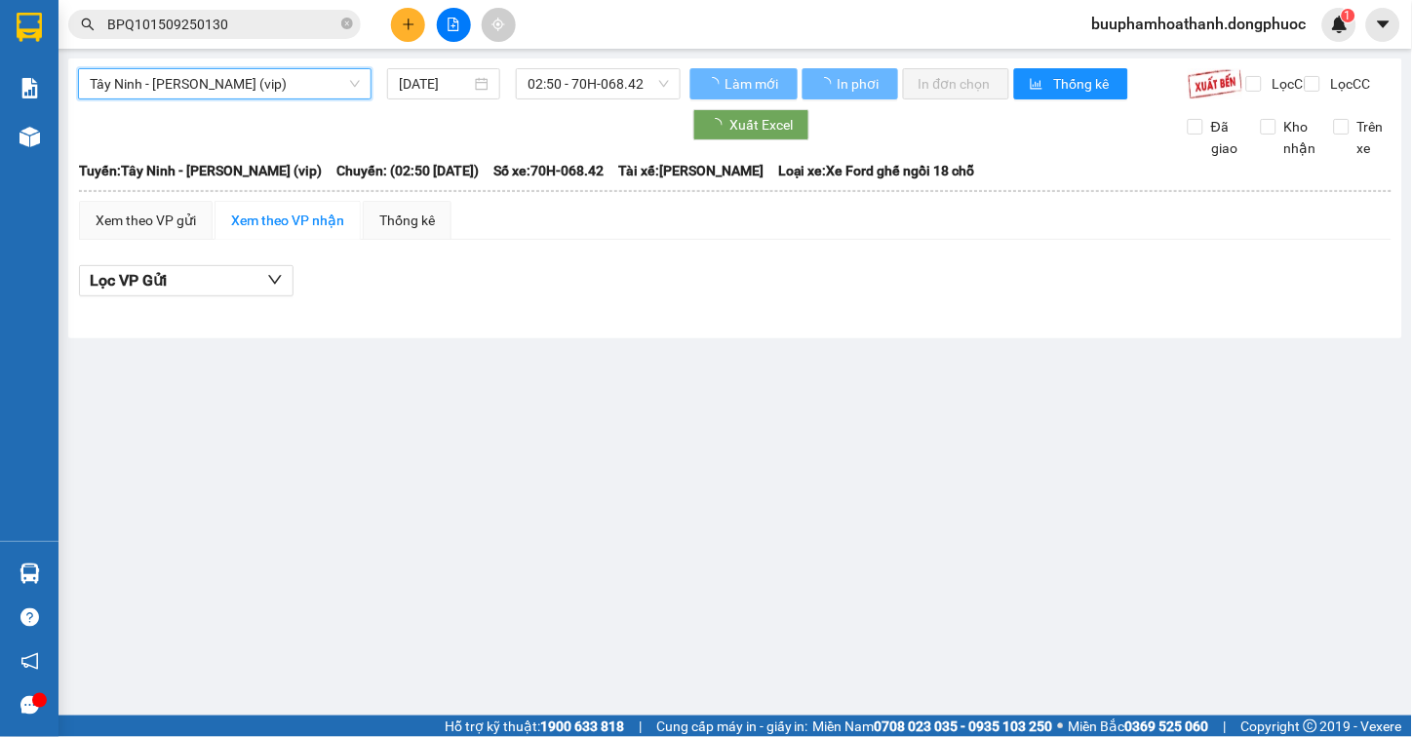
click at [602, 88] on span "02:50 - 70H-068.42" at bounding box center [598, 83] width 141 height 29
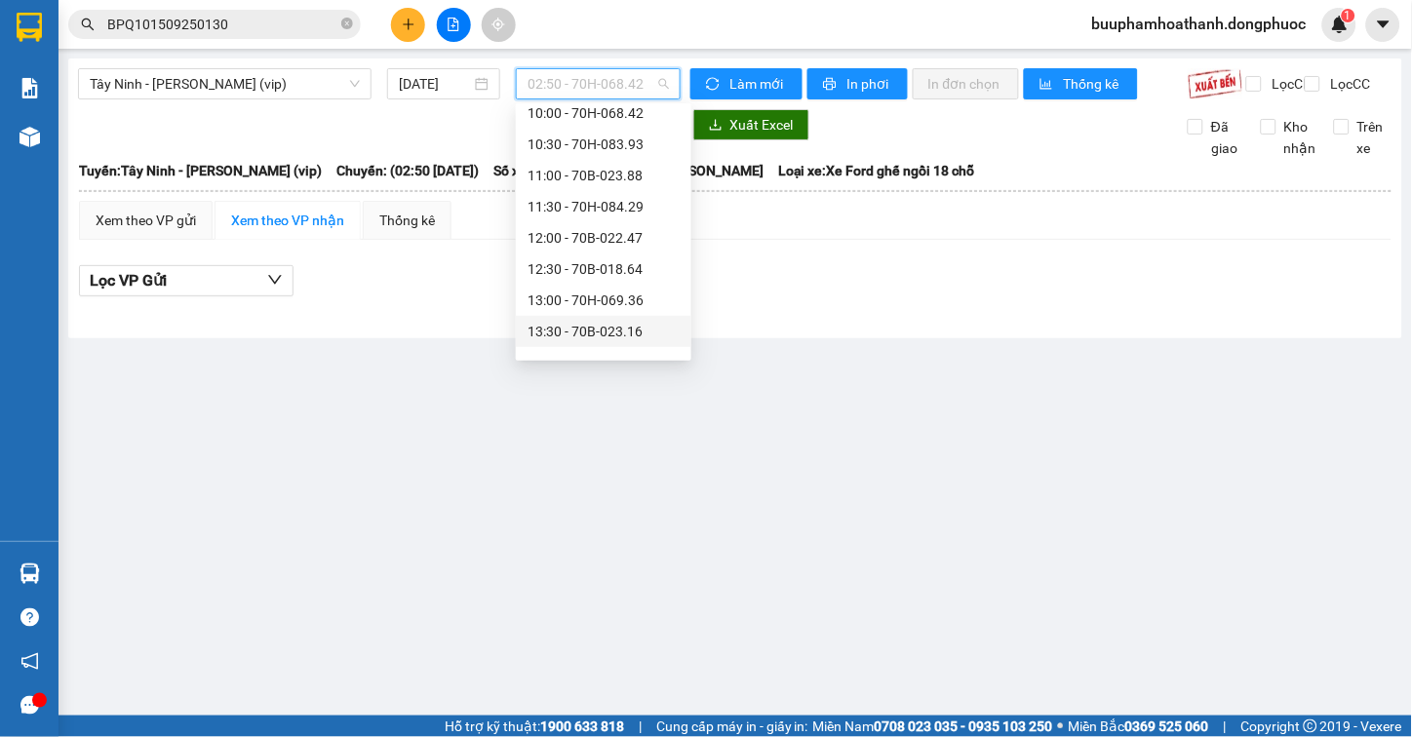
scroll to position [1115, 0]
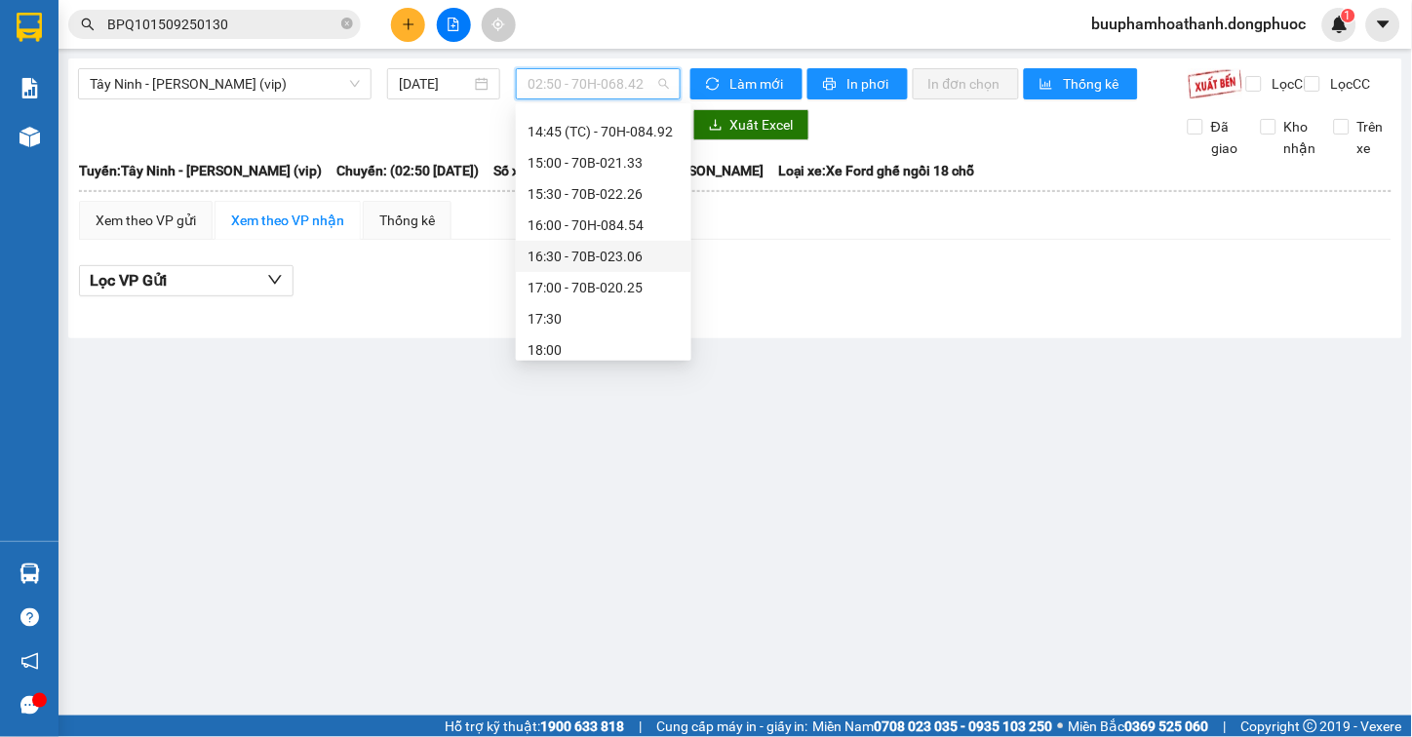
click at [618, 260] on div "16:30 - 70B-023.06" at bounding box center [604, 256] width 152 height 21
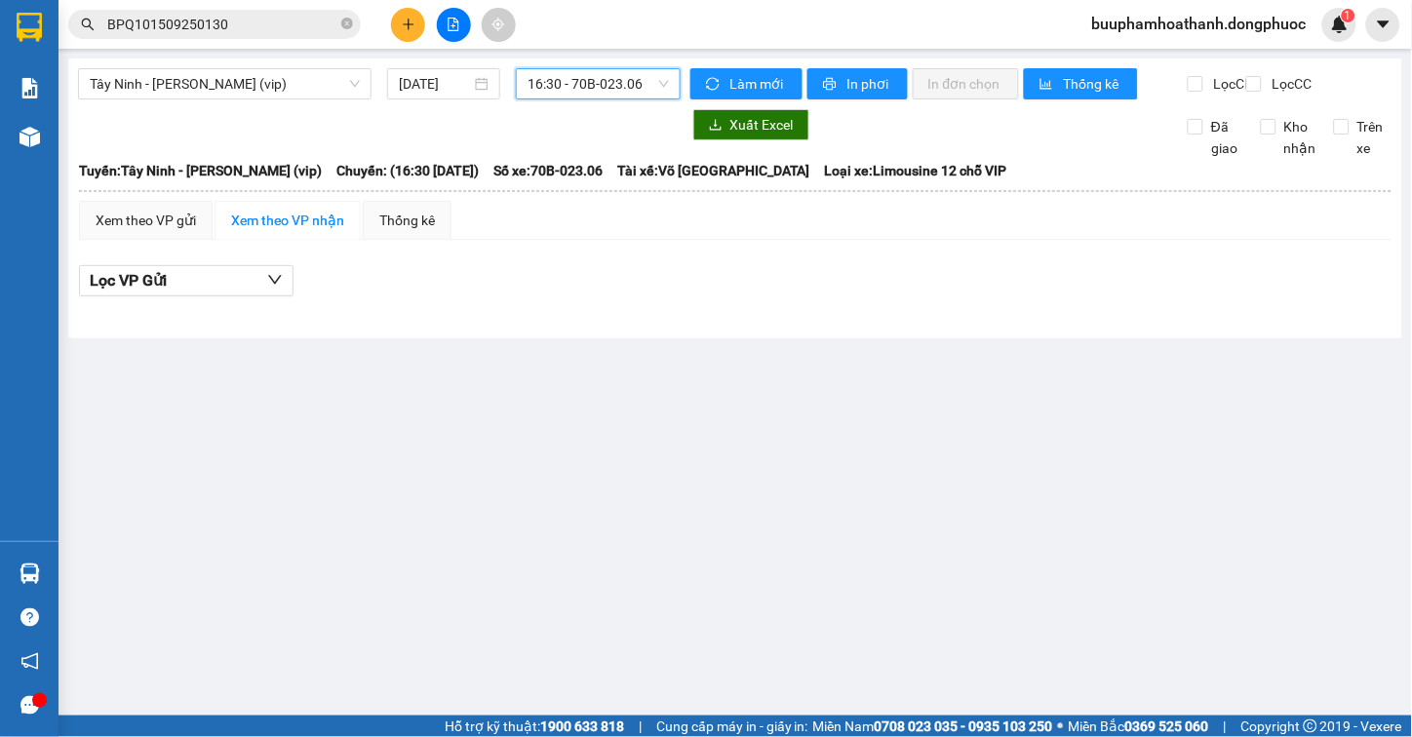
click at [605, 98] on span "16:30 - 70B-023.06" at bounding box center [598, 83] width 141 height 29
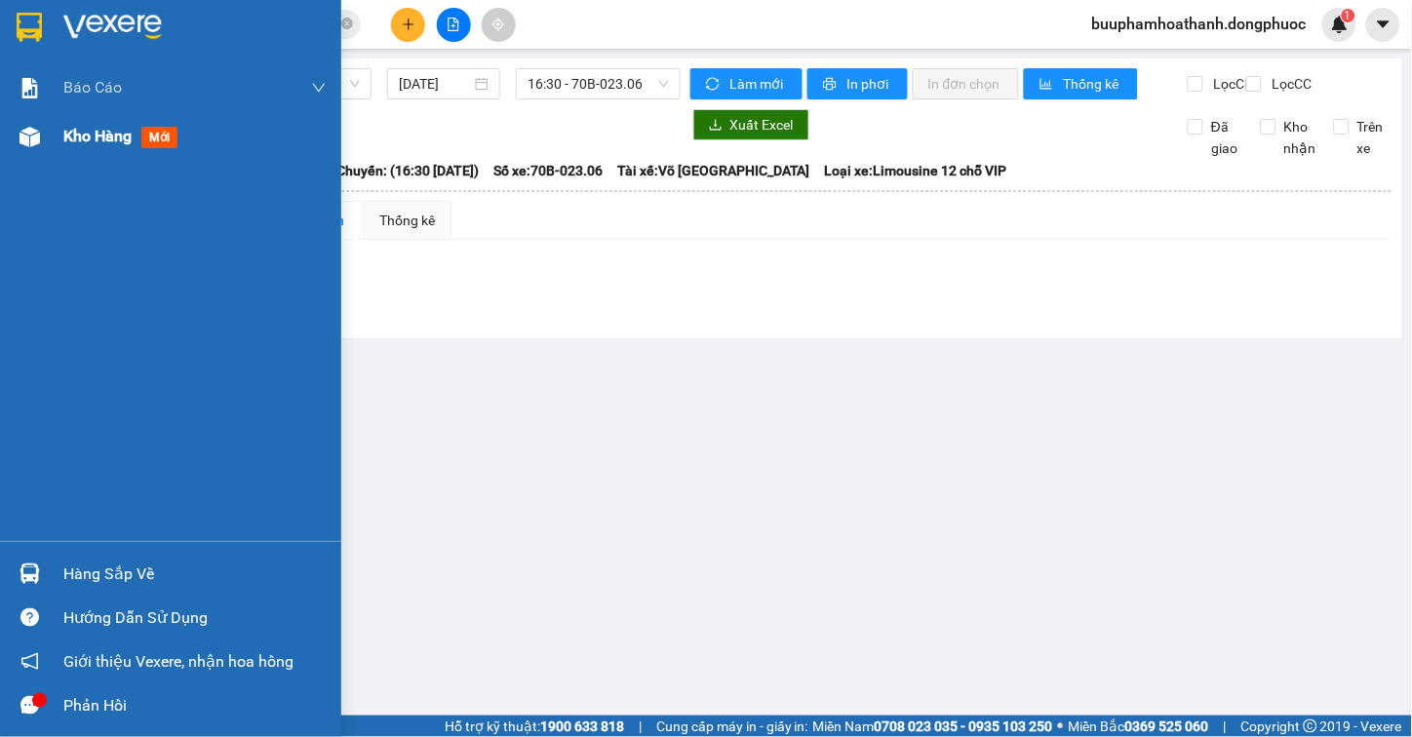
click at [27, 138] on img at bounding box center [30, 137] width 20 height 20
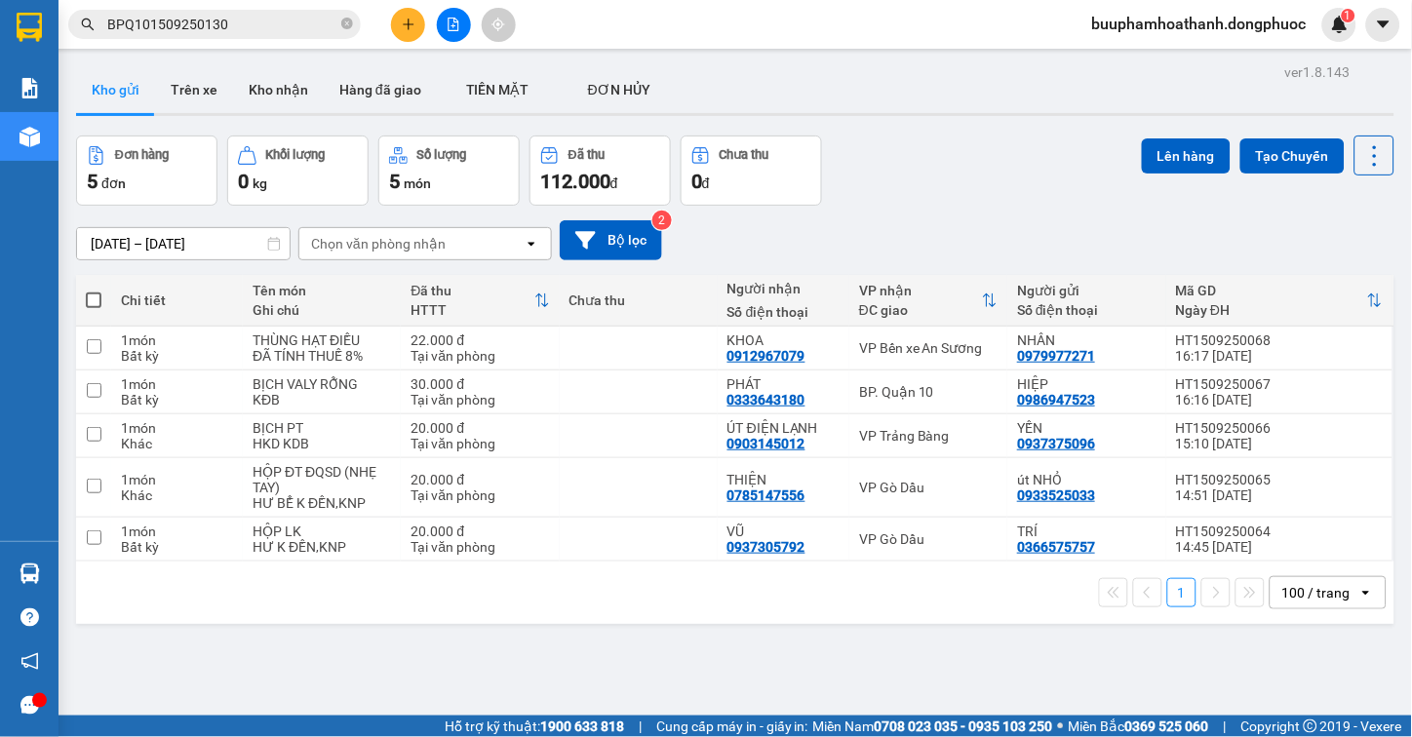
scroll to position [90, 0]
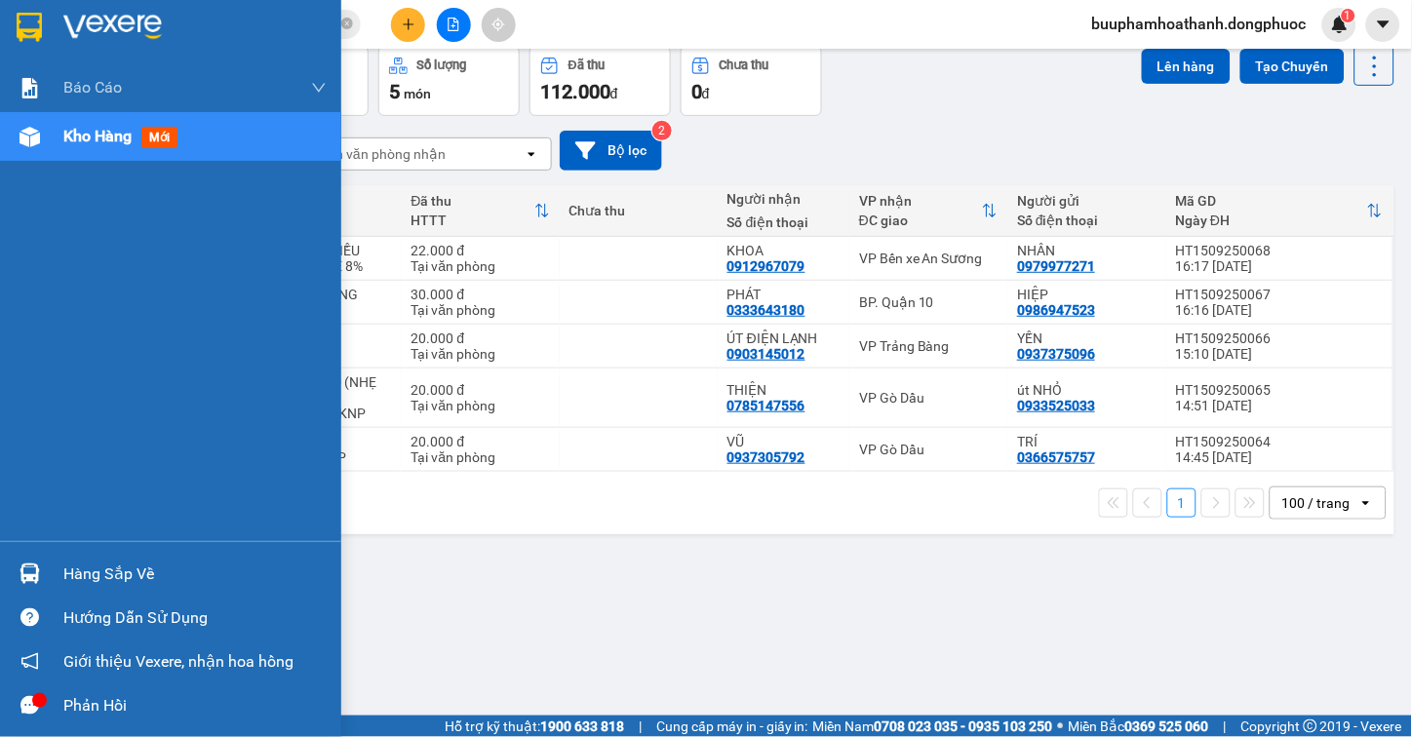
click at [35, 564] on img at bounding box center [30, 574] width 20 height 20
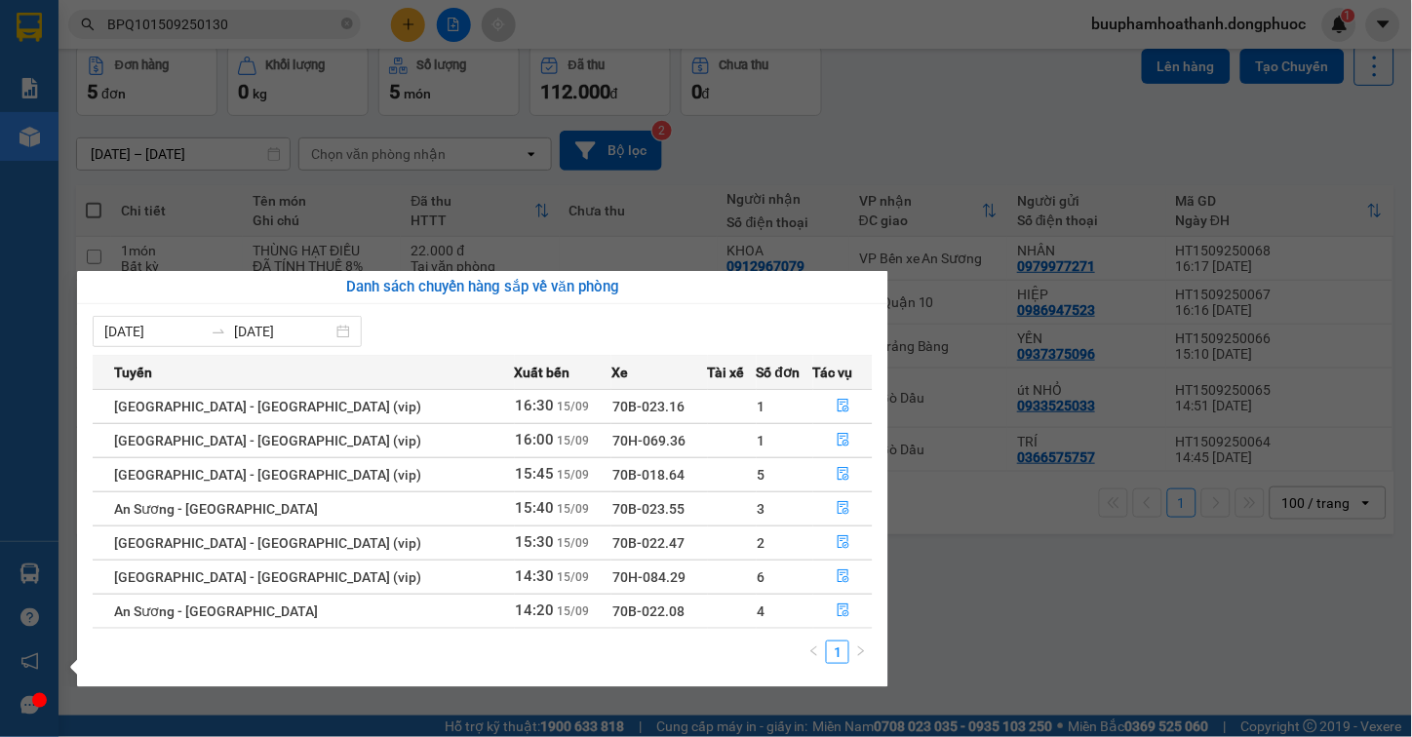
click at [1019, 617] on section "Kết quả tìm kiếm ( 1 ) Bộ lọc Mã ĐH Trạng thái Món hàng Tổng cước Chưa cước Nhã…" at bounding box center [706, 368] width 1412 height 737
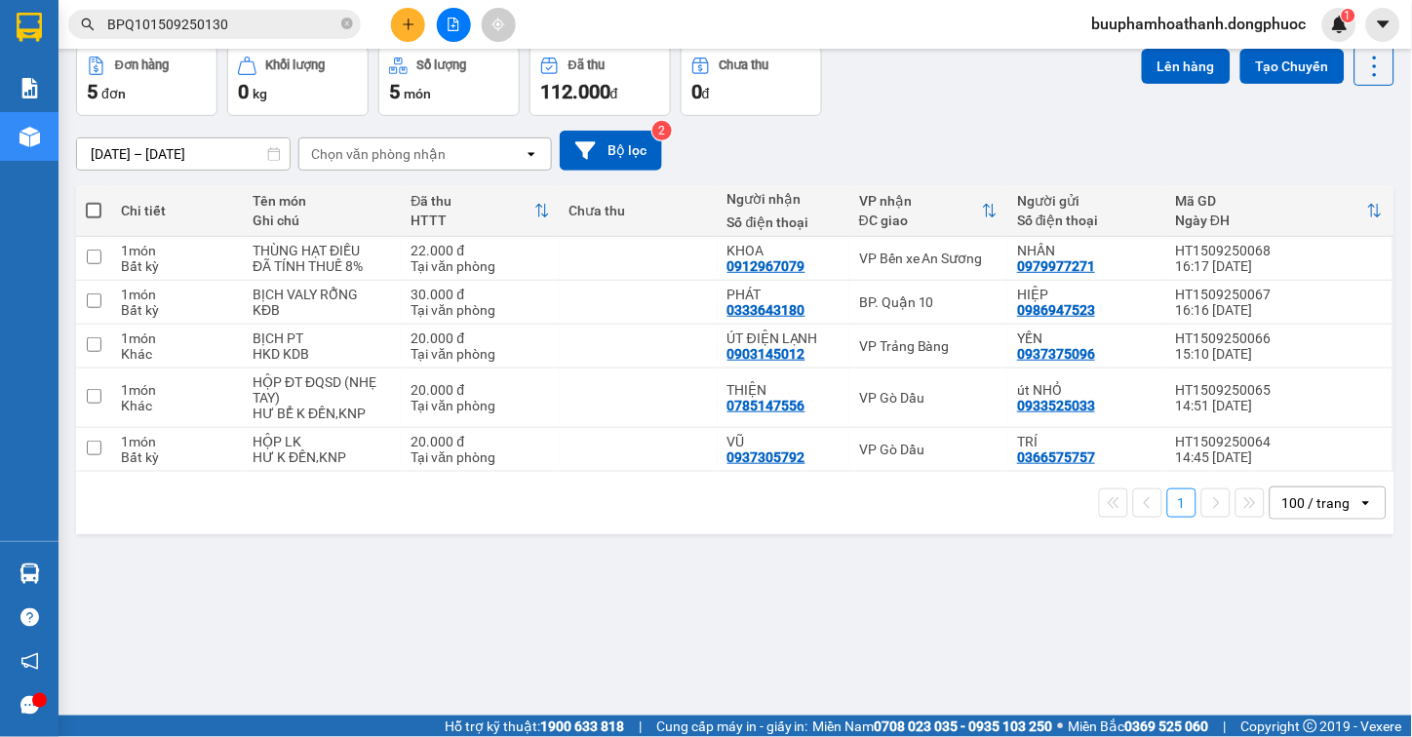
scroll to position [0, 0]
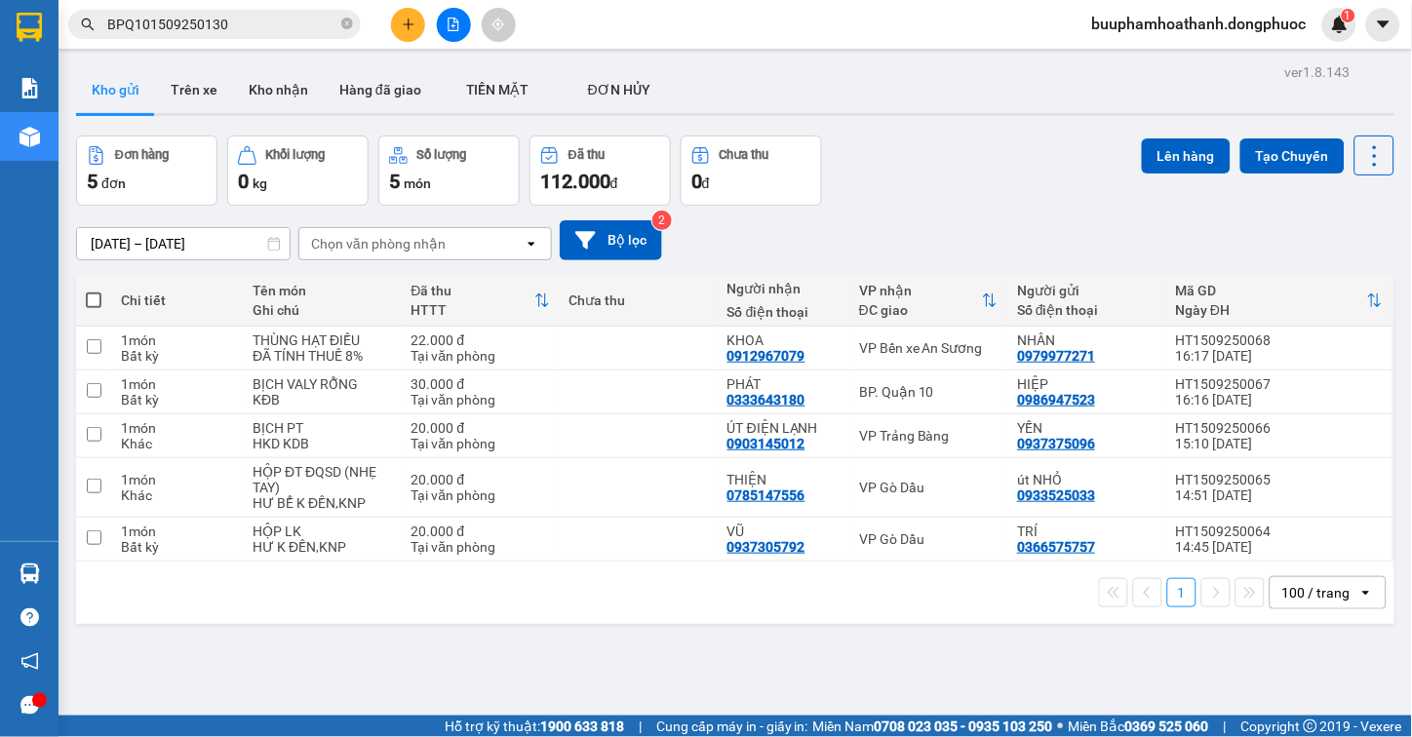
click at [953, 153] on div "Đơn hàng 5 đơn Khối lượng 0 kg Số lượng 5 món Đã thu 112.000 đ Chưa thu 0 đ Lên…" at bounding box center [735, 171] width 1318 height 70
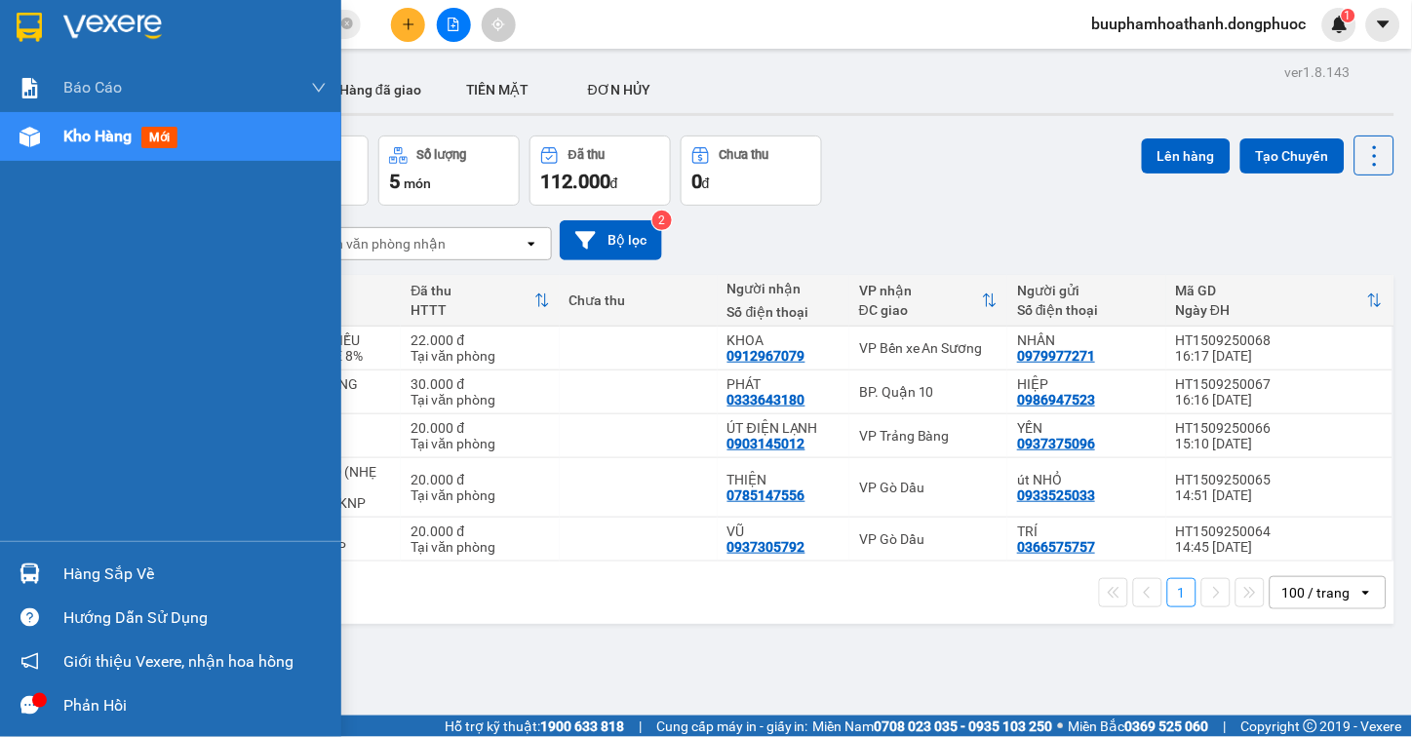
click at [61, 569] on div "Hàng sắp về" at bounding box center [170, 574] width 341 height 44
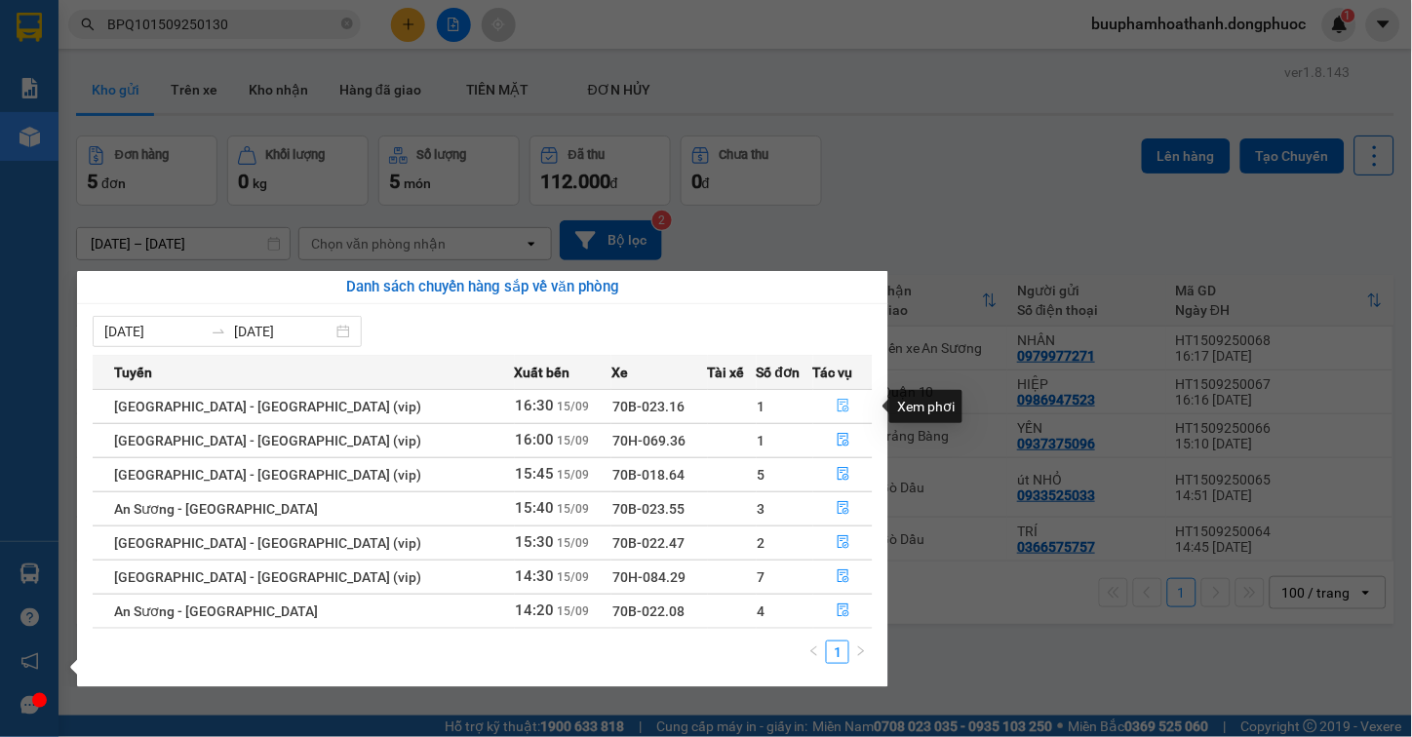
click at [839, 405] on icon "file-done" at bounding box center [844, 406] width 12 height 14
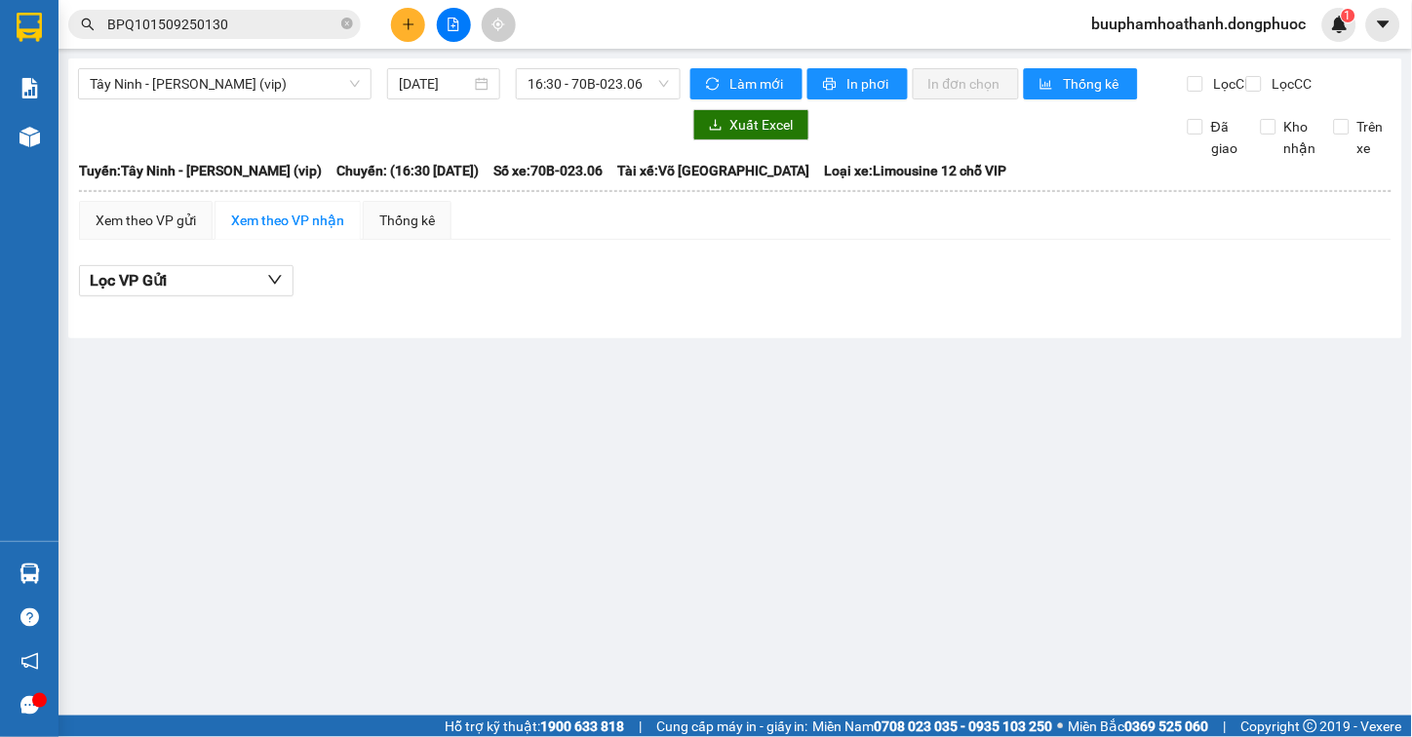
click at [1048, 218] on div "Xem theo VP gửi Xem theo VP nhận Thống kê" at bounding box center [735, 220] width 1313 height 39
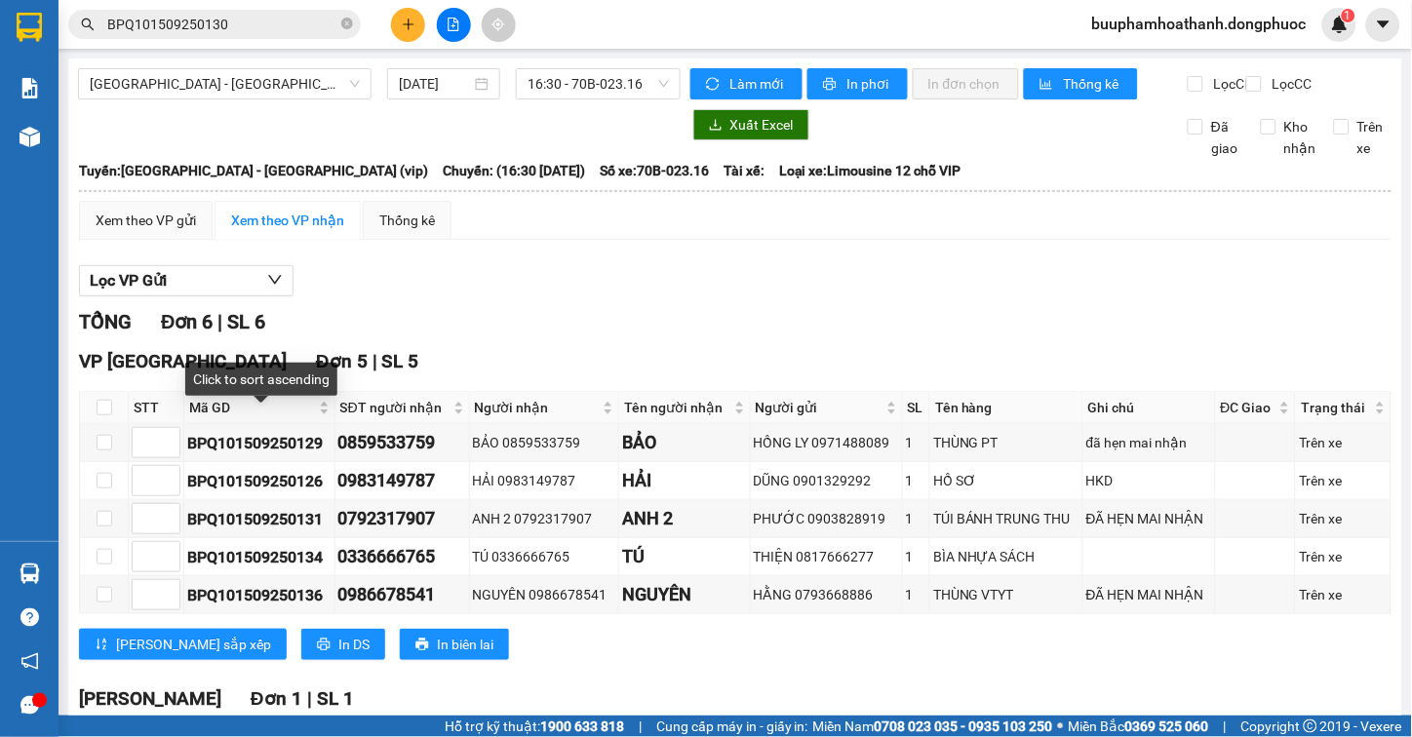
drag, startPoint x: 222, startPoint y: 424, endPoint x: 274, endPoint y: 380, distance: 67.8
click at [220, 418] on span "Mã GD" at bounding box center [252, 407] width 126 height 21
click at [901, 291] on div "Lọc VP Gửi" at bounding box center [735, 281] width 1313 height 32
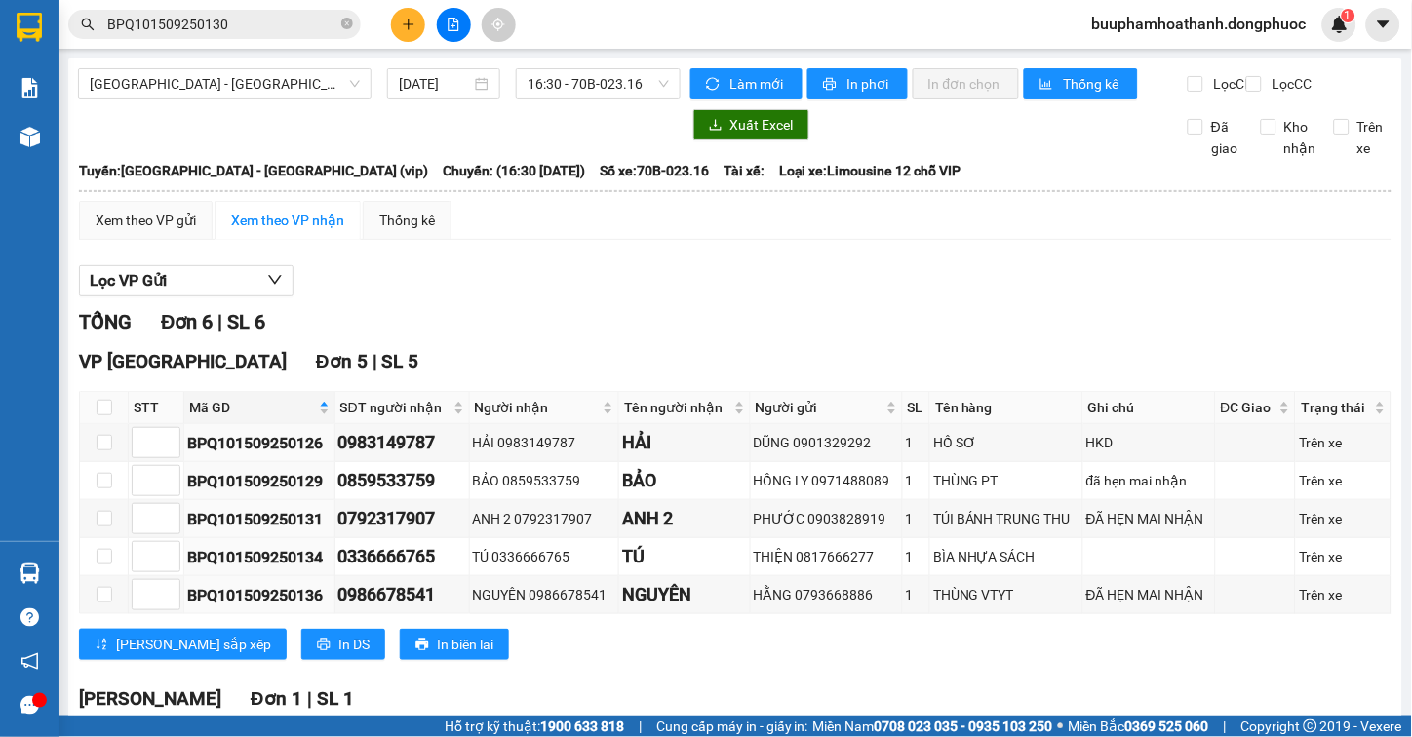
scroll to position [202, 0]
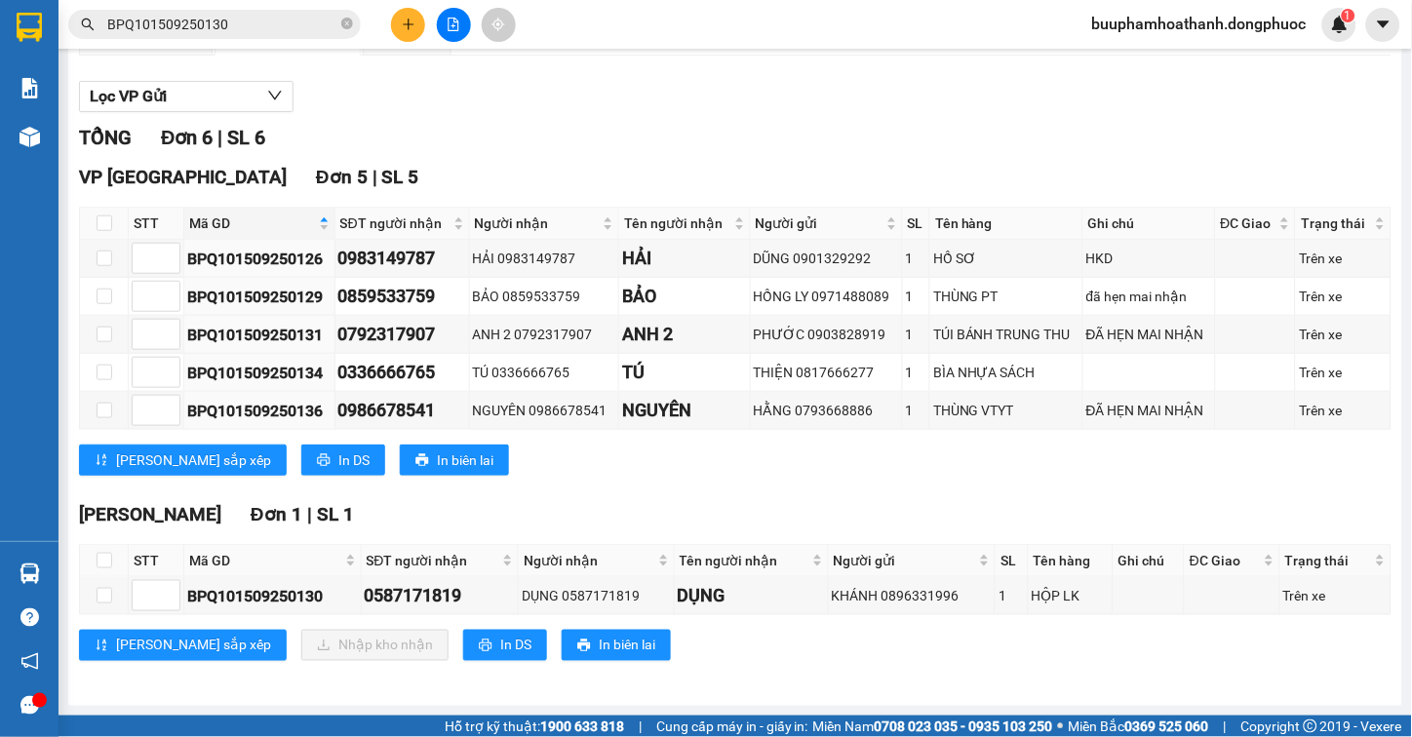
click at [1040, 520] on div "Hòa Thành Đơn 1 | SL 1" at bounding box center [735, 514] width 1313 height 29
drag, startPoint x: 234, startPoint y: 567, endPoint x: 252, endPoint y: 554, distance: 21.7
click at [231, 567] on span "Mã GD" at bounding box center [265, 560] width 152 height 21
click at [811, 479] on div "VP Tây Ninh Đơn 5 | SL 5 STT Mã GD SĐT người nhận Người nhận Tên người nhận Ngư…" at bounding box center [735, 327] width 1313 height 328
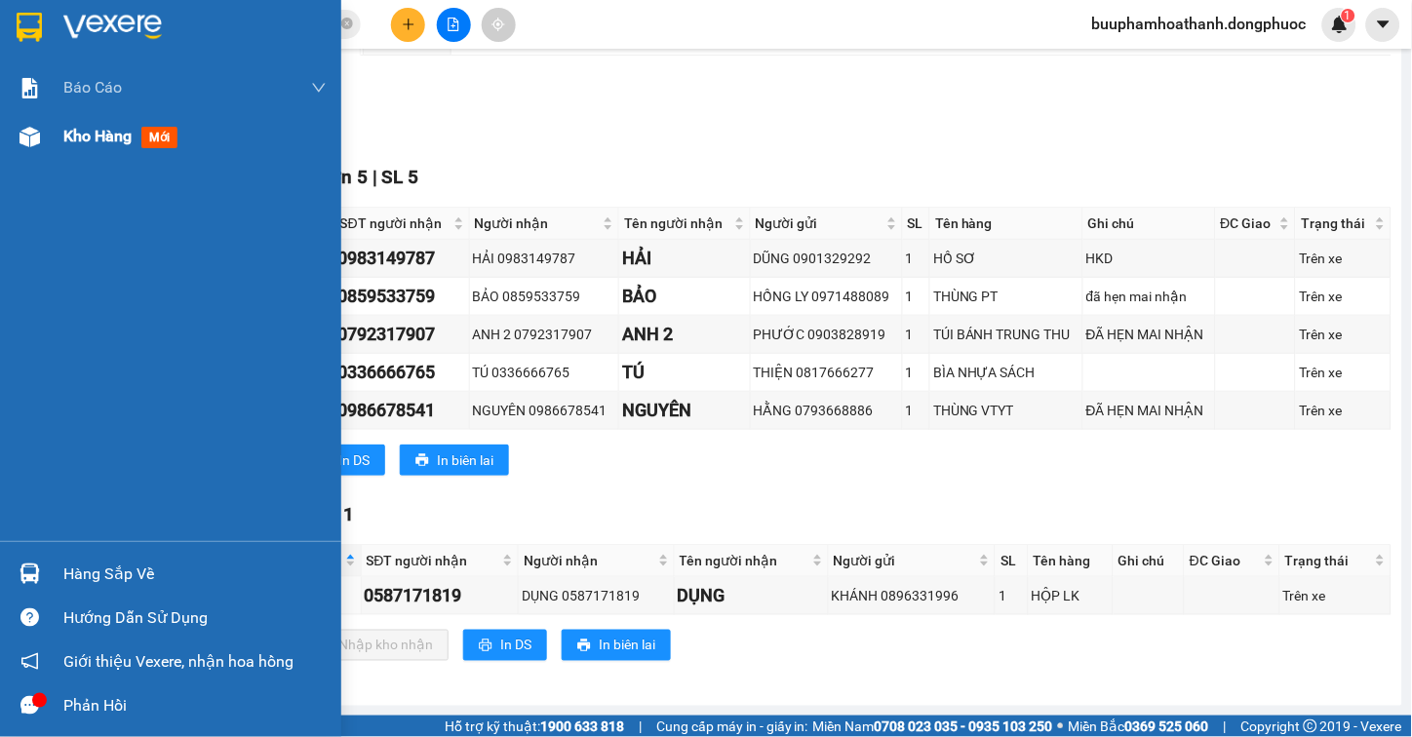
click at [25, 127] on img at bounding box center [30, 137] width 20 height 20
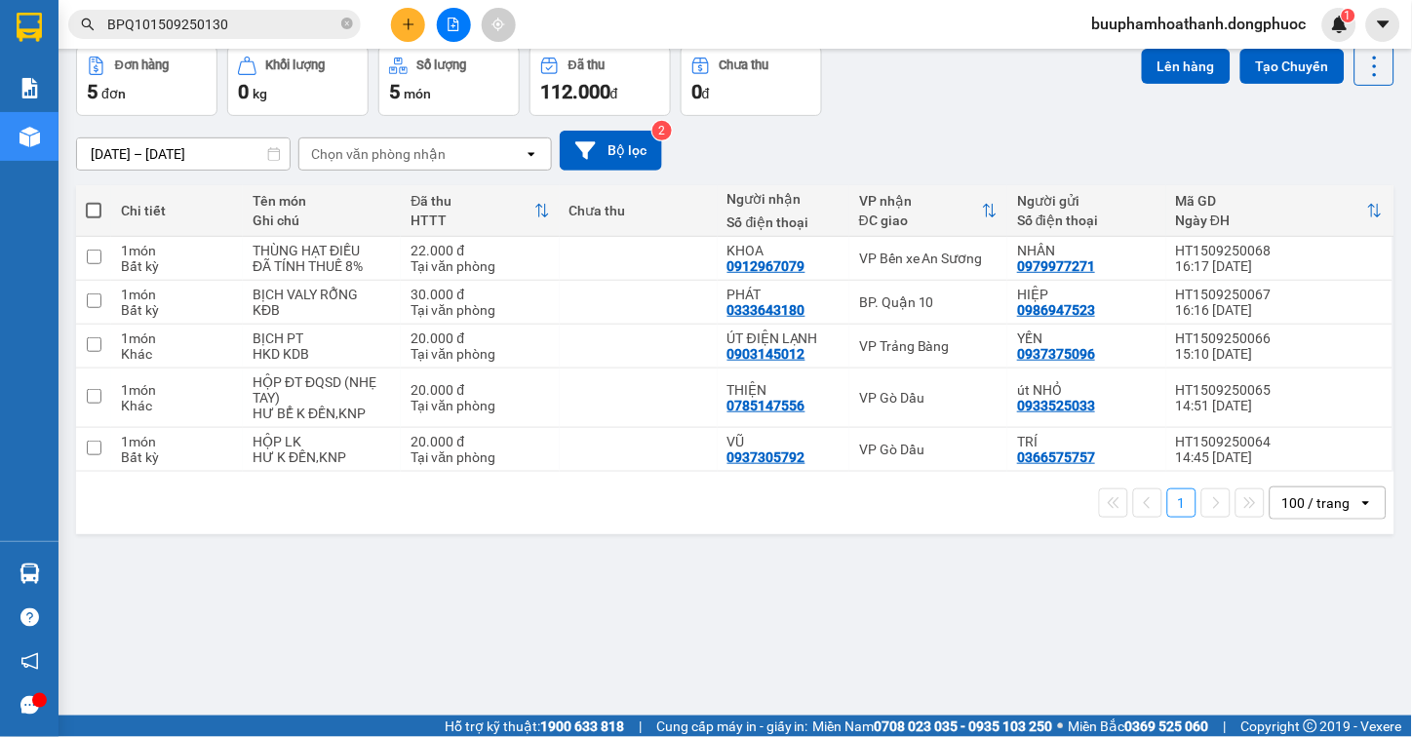
scroll to position [90, 0]
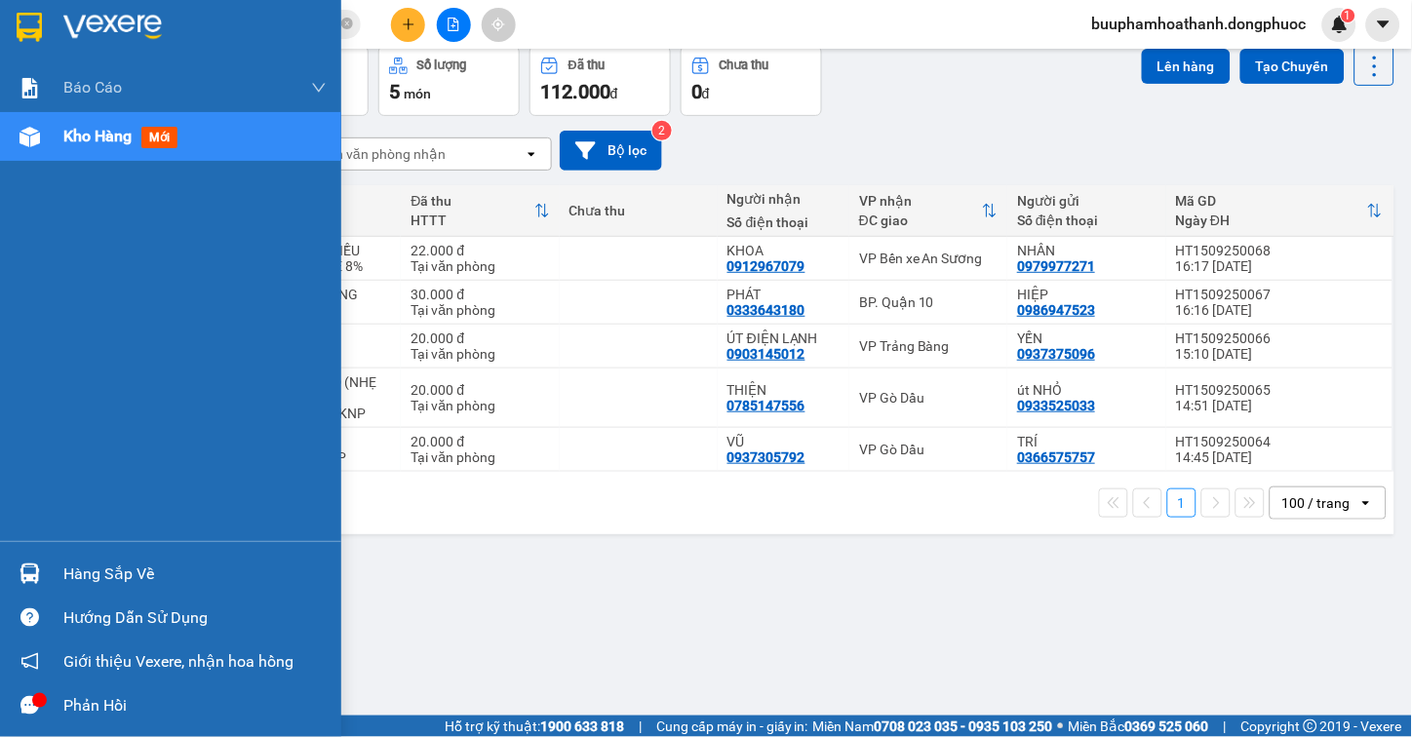
click at [55, 576] on div "Hàng sắp về" at bounding box center [170, 574] width 341 height 44
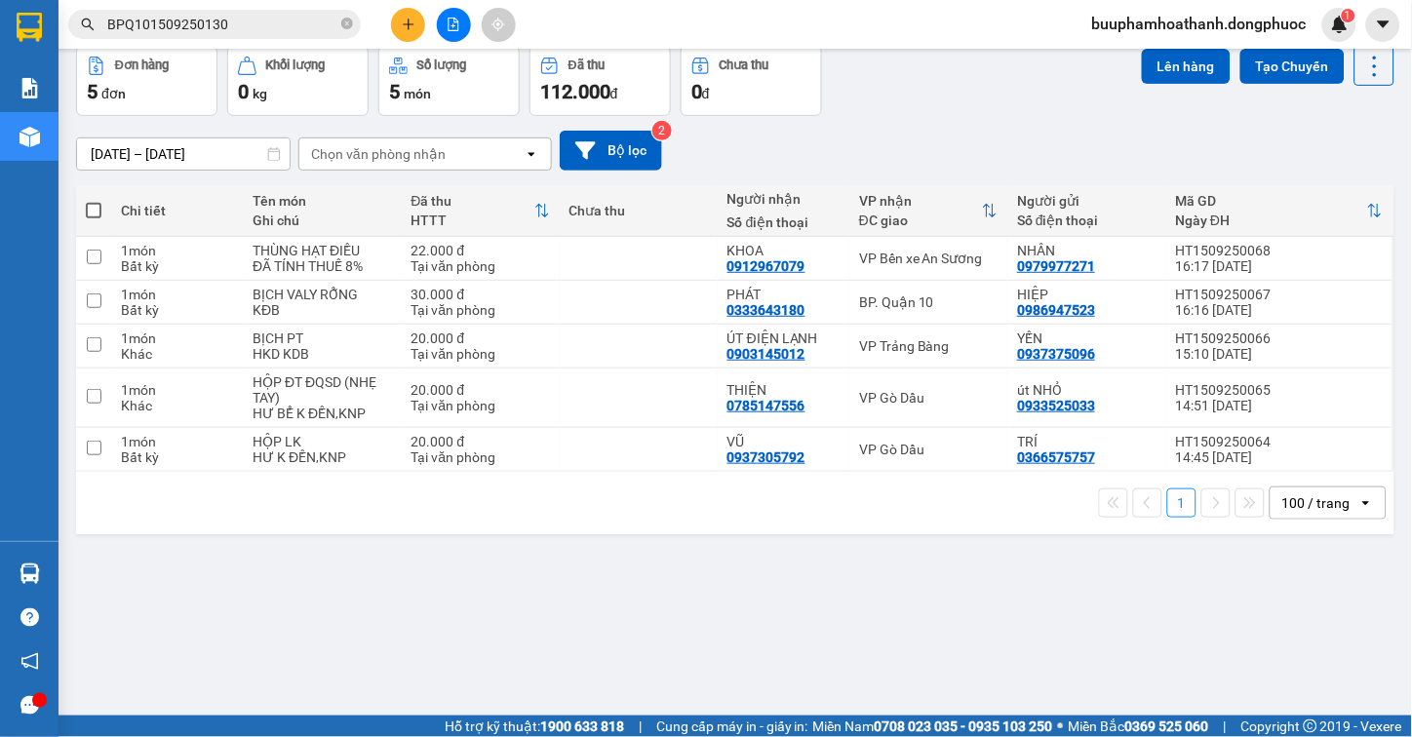
click at [1036, 622] on section "Kết quả tìm kiếm ( 1 ) Bộ lọc Mã ĐH Trạng thái Món hàng Tổng cước Chưa cước Nhã…" at bounding box center [706, 368] width 1412 height 737
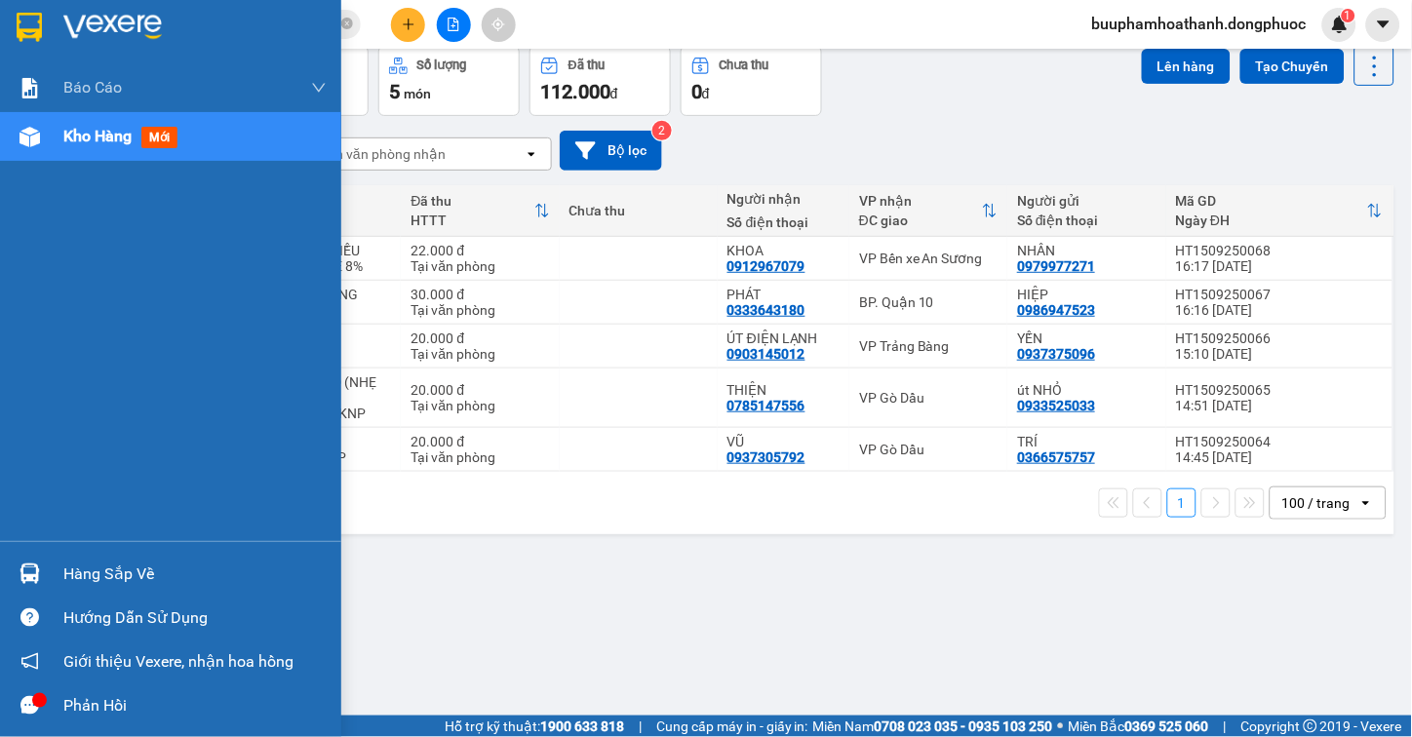
click at [26, 577] on img at bounding box center [30, 574] width 20 height 20
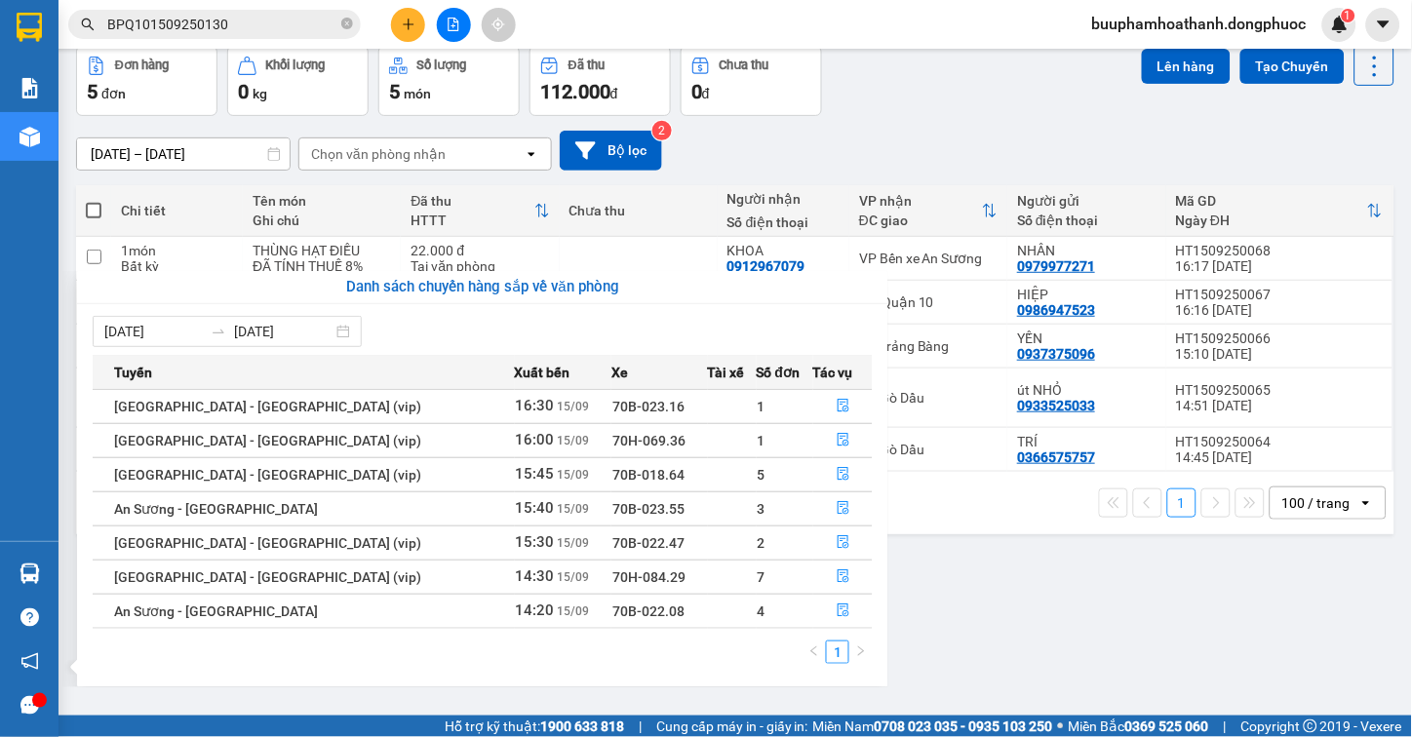
click at [971, 602] on section "Kết quả tìm kiếm ( 1 ) Bộ lọc Mã ĐH Trạng thái Món hàng Tổng cước Chưa cước Nhã…" at bounding box center [706, 368] width 1412 height 737
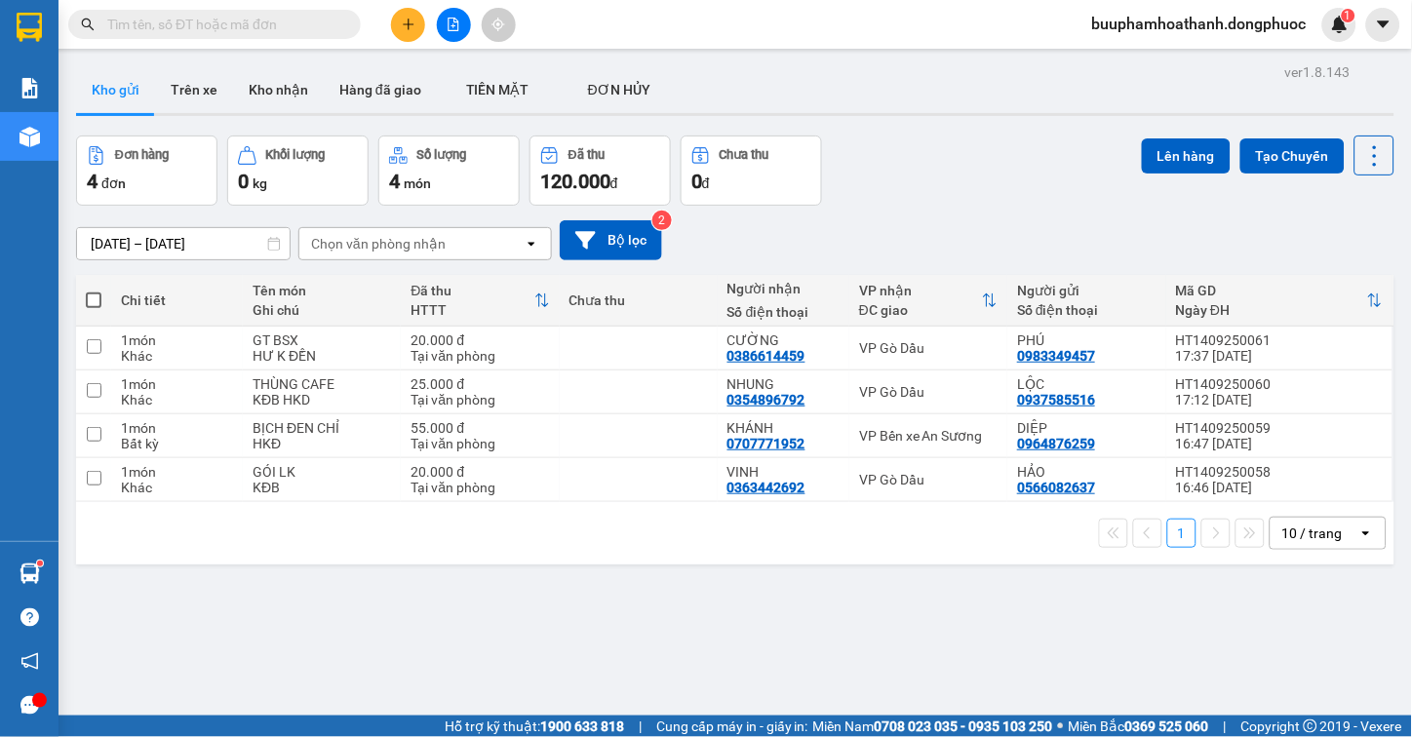
scroll to position [90, 0]
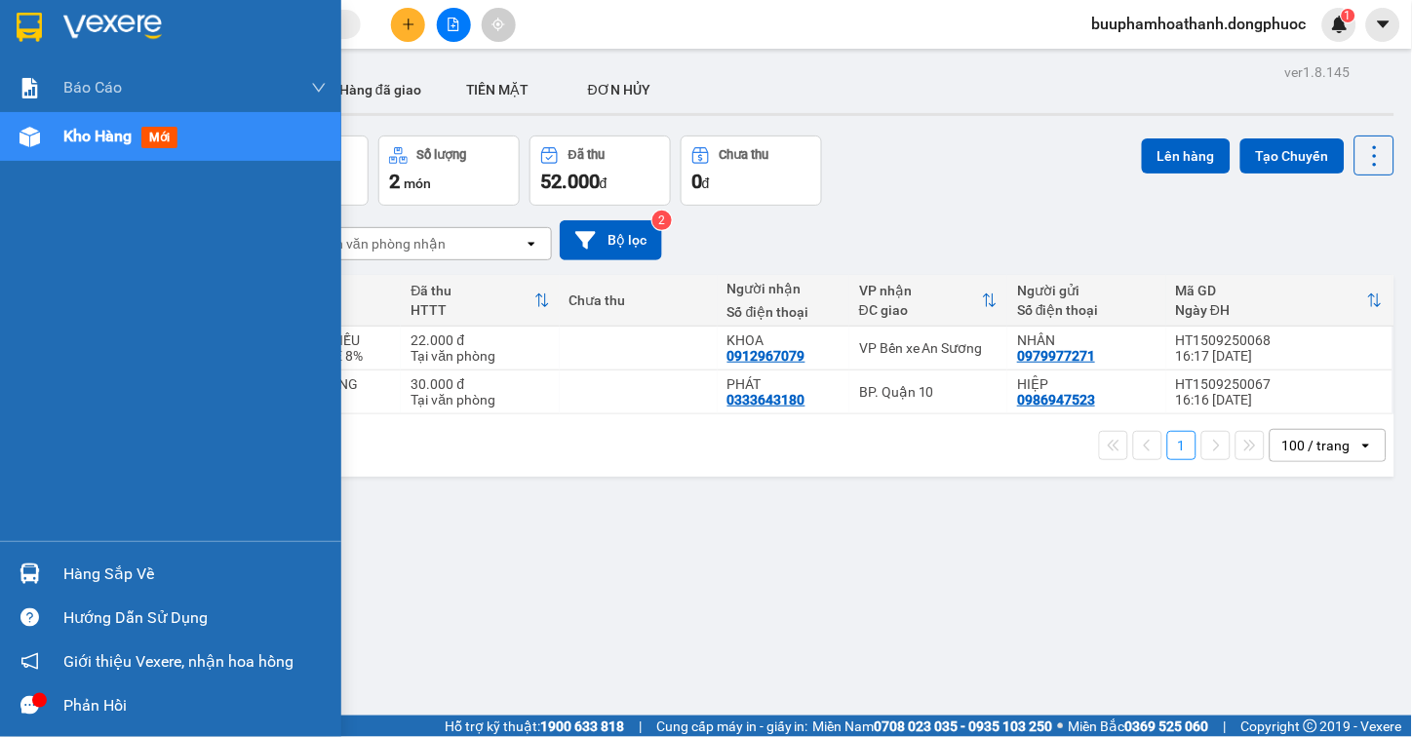
click at [60, 569] on div "Hàng sắp về" at bounding box center [170, 574] width 341 height 44
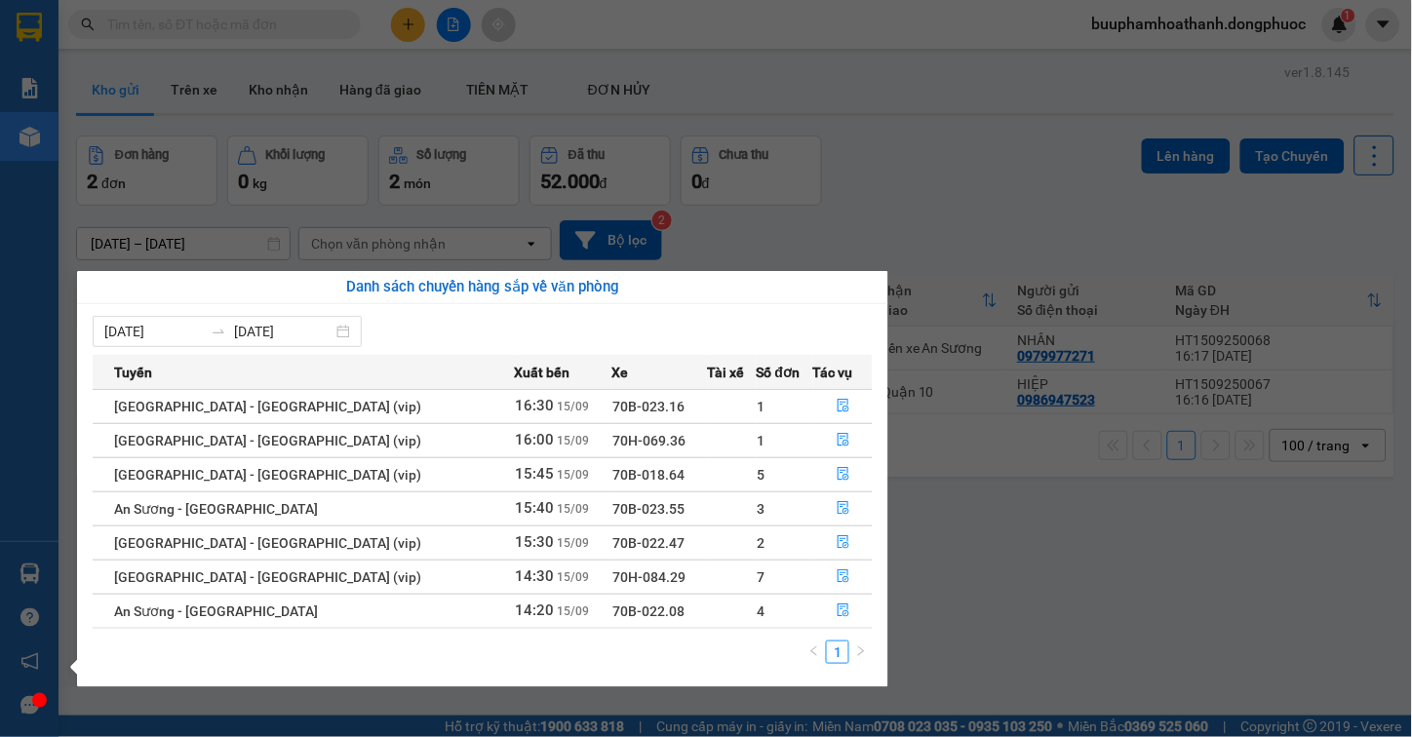
click at [1137, 598] on section "Kết quả tìm kiếm ( 0 ) Bộ lọc No Data buuphamhoathanh.dongphuoc 1 Báo cáo Mẫu 1…" at bounding box center [706, 368] width 1412 height 737
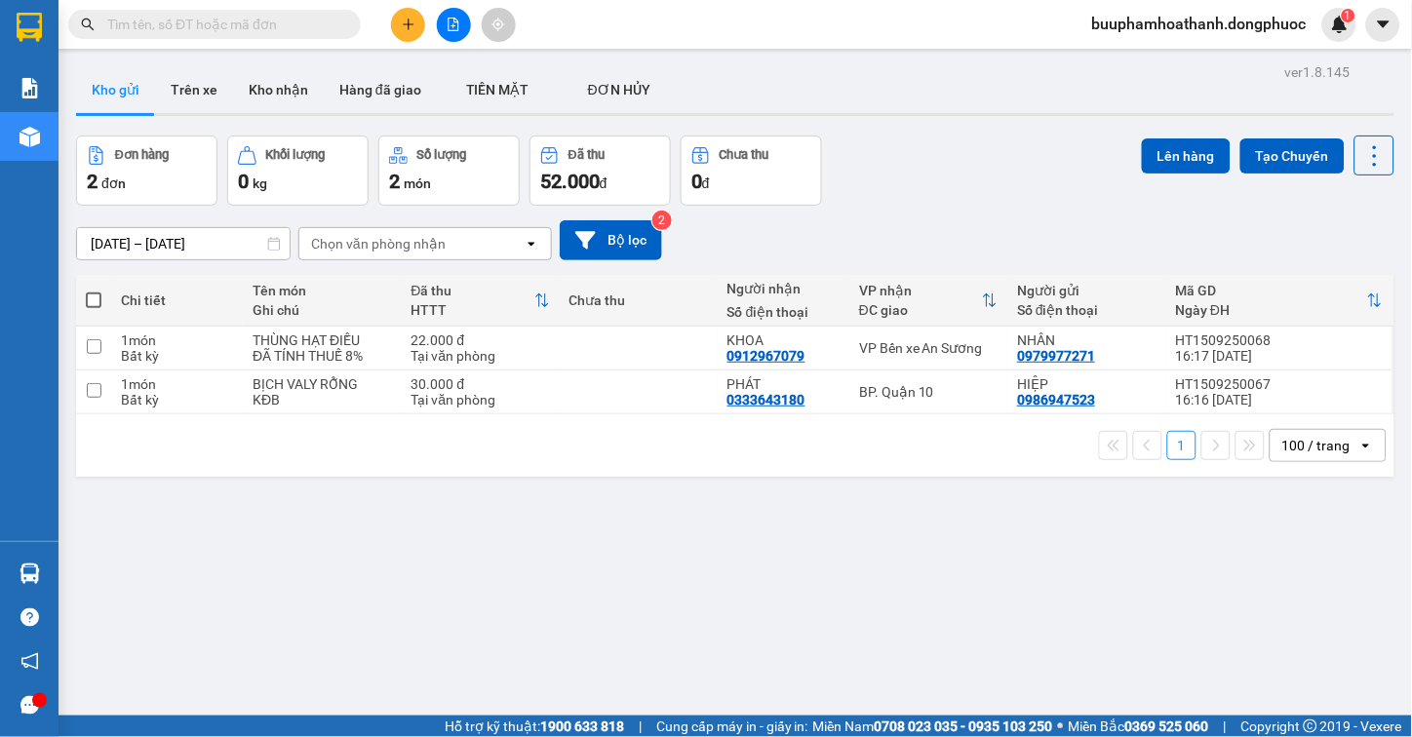
scroll to position [90, 0]
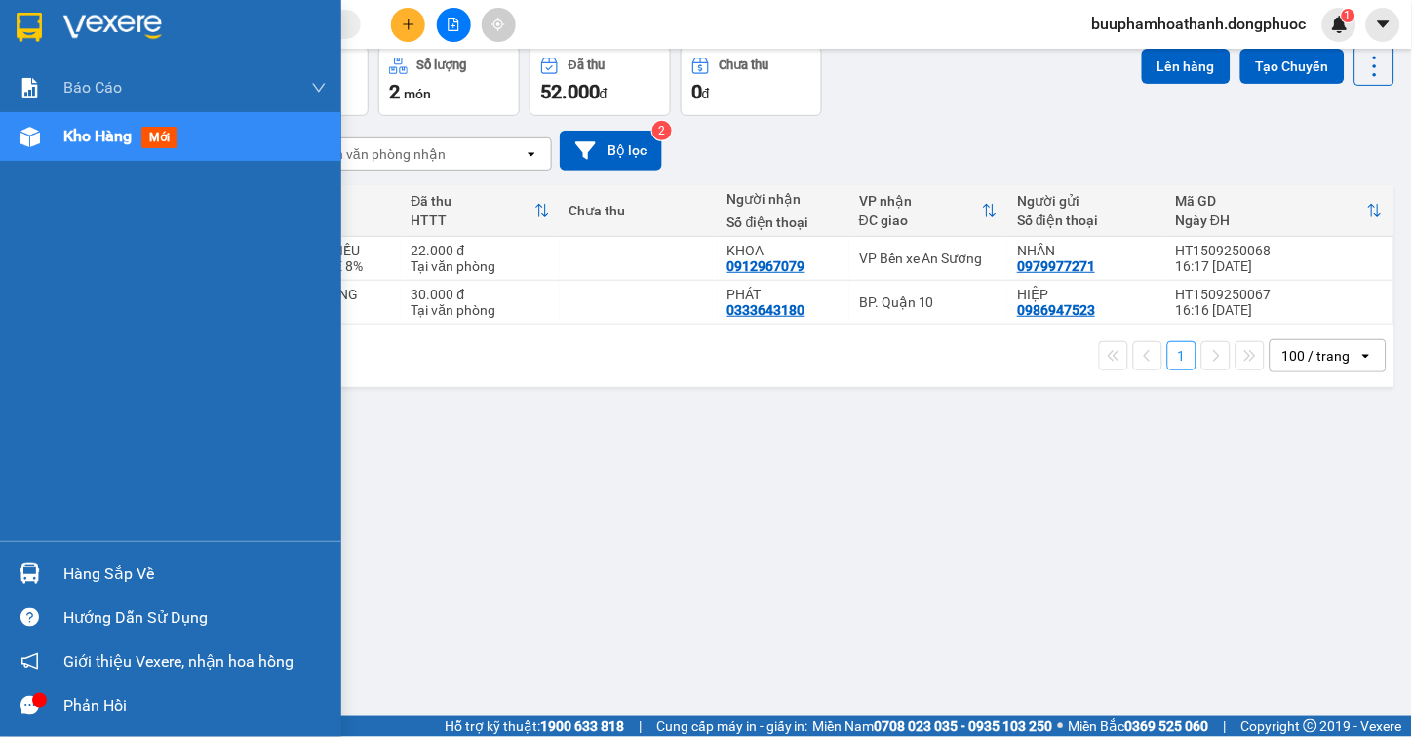
click at [256, 564] on div "Hàng sắp về" at bounding box center [194, 574] width 263 height 29
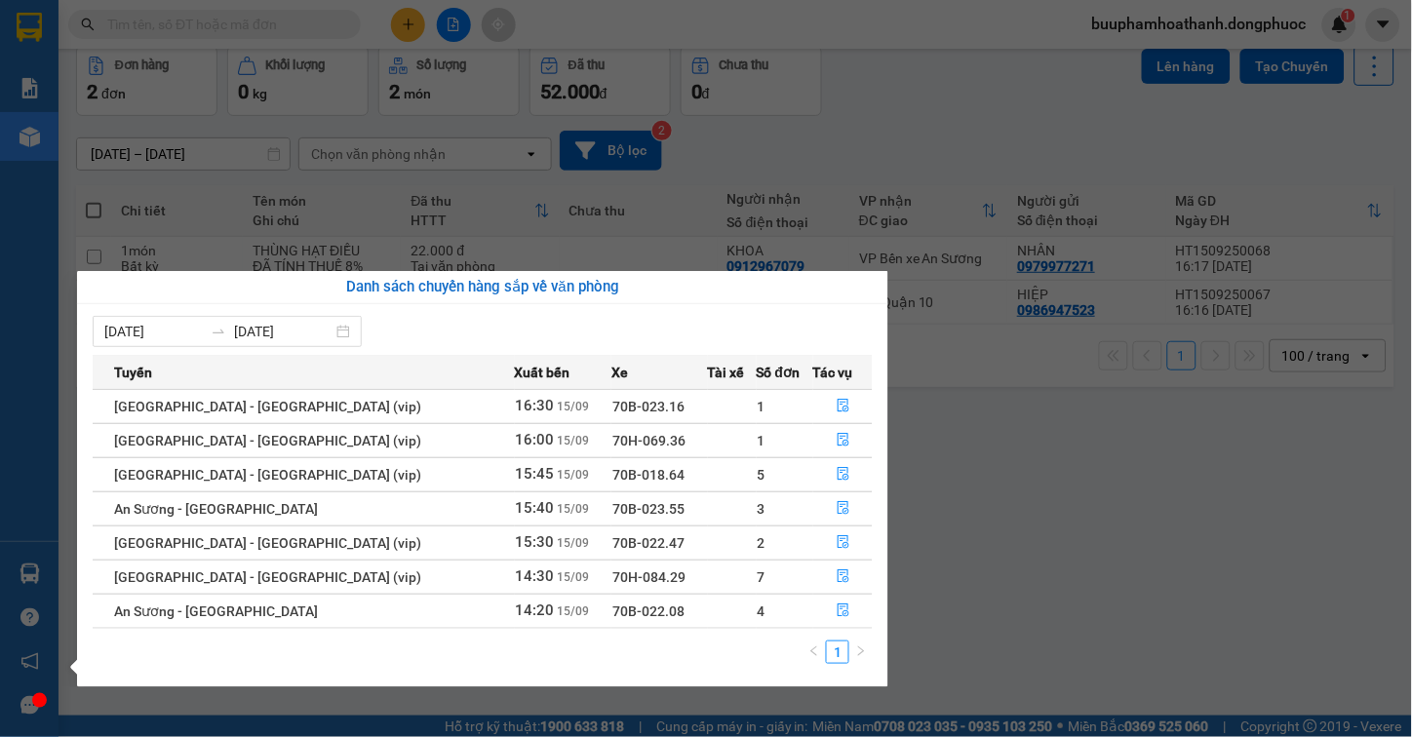
click at [1035, 481] on section "Kết quả tìm kiếm ( 0 ) Bộ lọc No Data buuphamhoathanh.dongphuoc 1 Báo cáo Mẫu 1…" at bounding box center [706, 368] width 1412 height 737
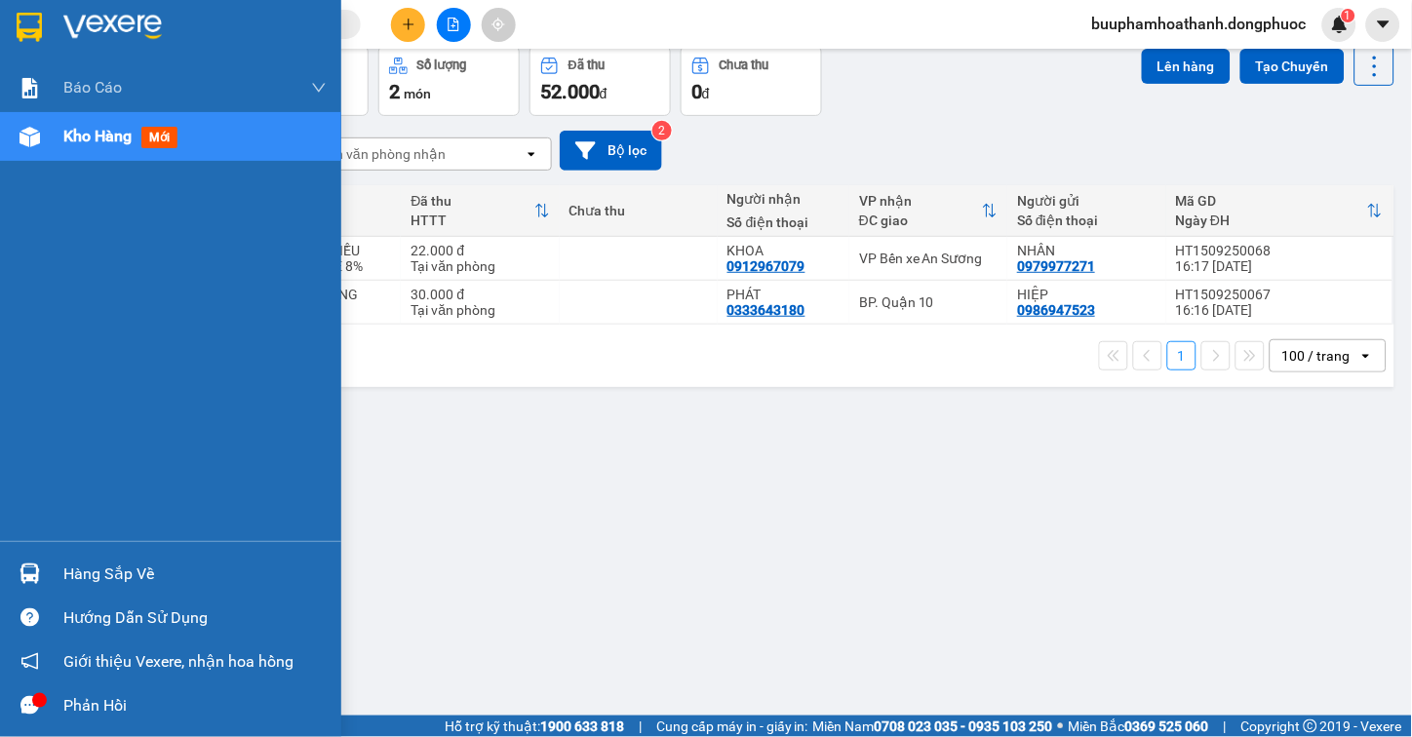
drag, startPoint x: 30, startPoint y: 559, endPoint x: 42, endPoint y: 553, distance: 13.1
click at [37, 554] on div "Hàng sắp về" at bounding box center [170, 574] width 341 height 44
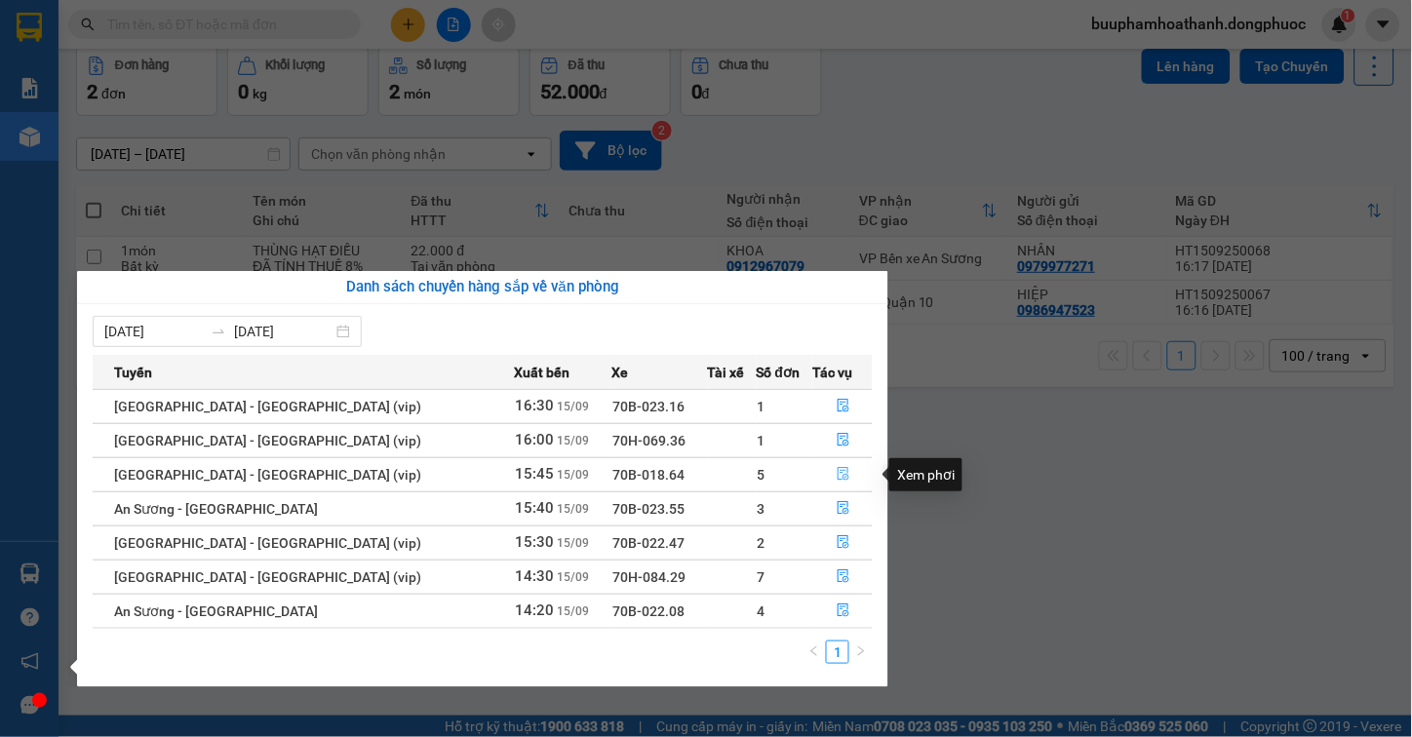
click at [838, 472] on icon "file-done" at bounding box center [844, 474] width 12 height 14
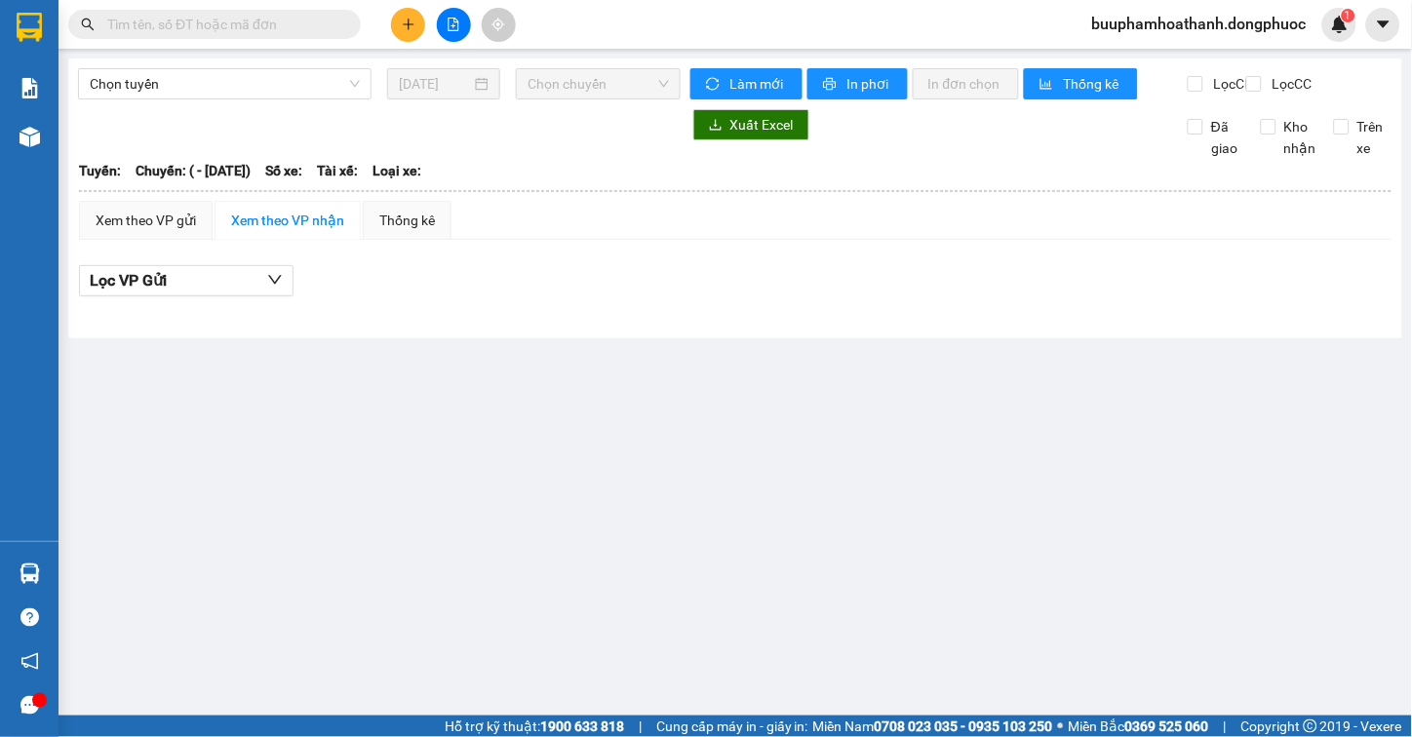
click at [942, 234] on div "Xem theo VP gửi Xem theo VP nhận Thống kê" at bounding box center [735, 220] width 1313 height 39
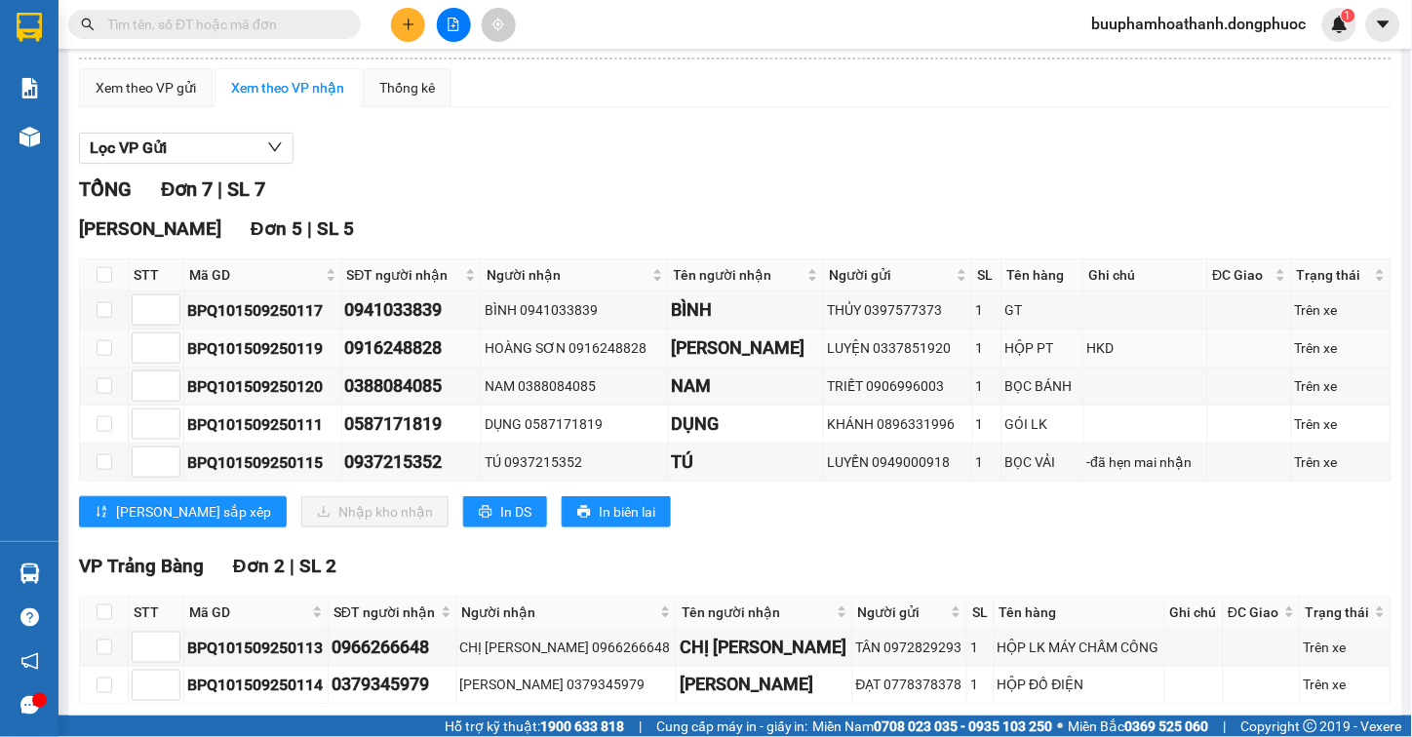
scroll to position [24, 0]
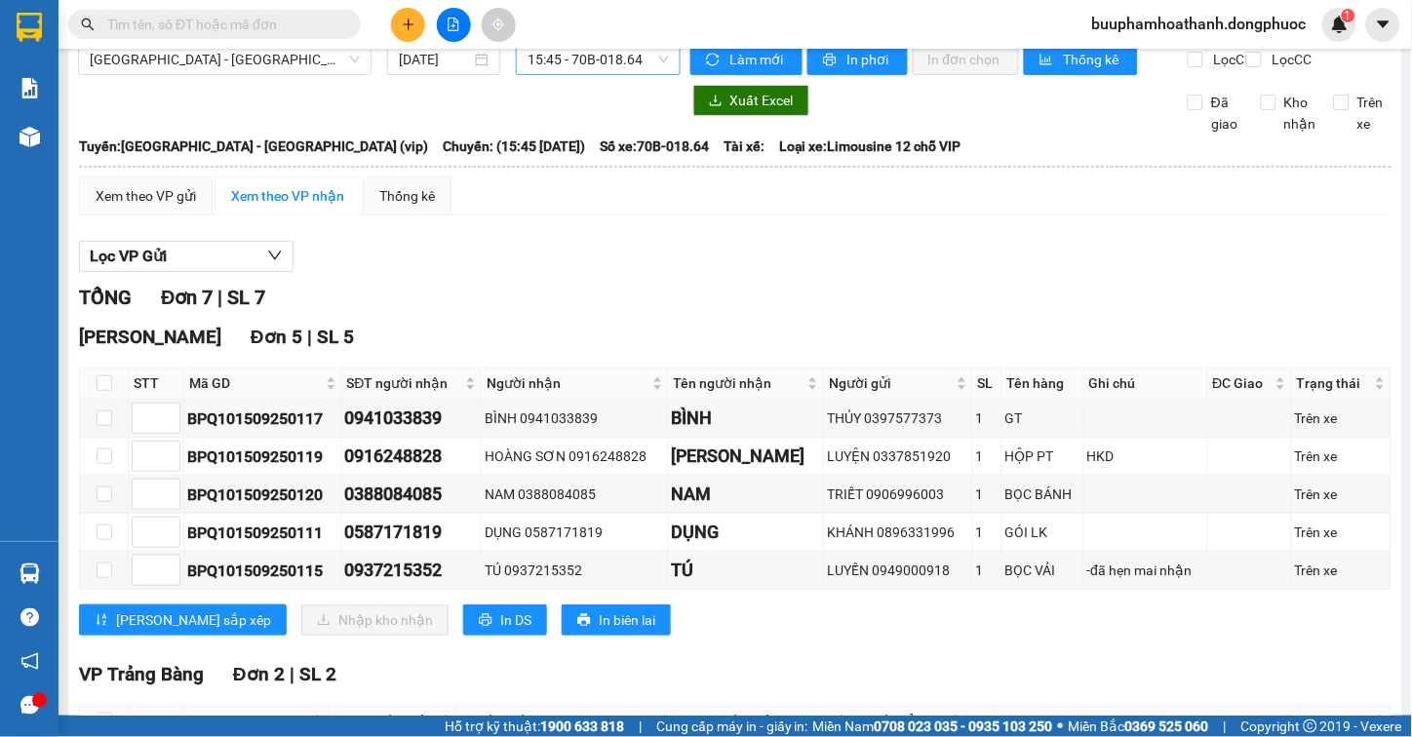
click at [612, 61] on span "15:45 - 70B-018.64" at bounding box center [598, 59] width 141 height 29
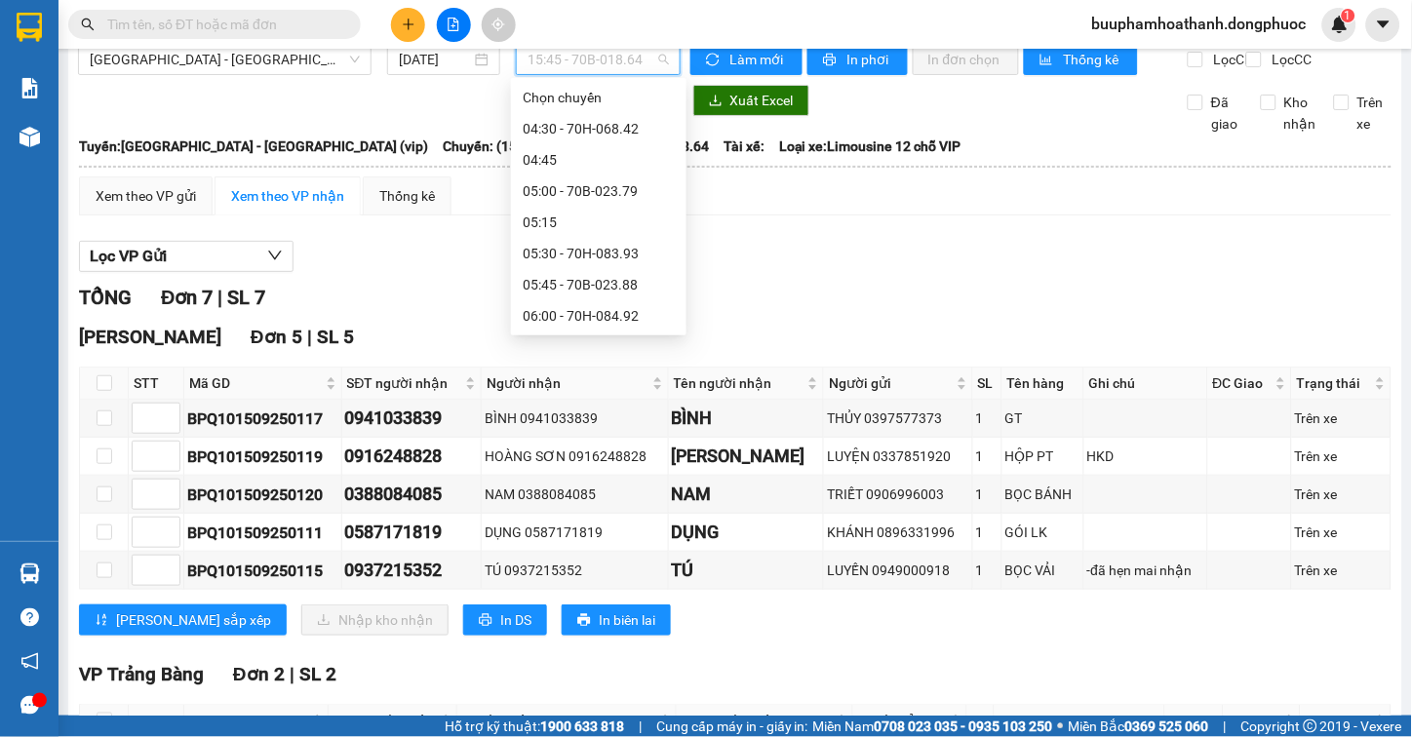
scroll to position [1216, 0]
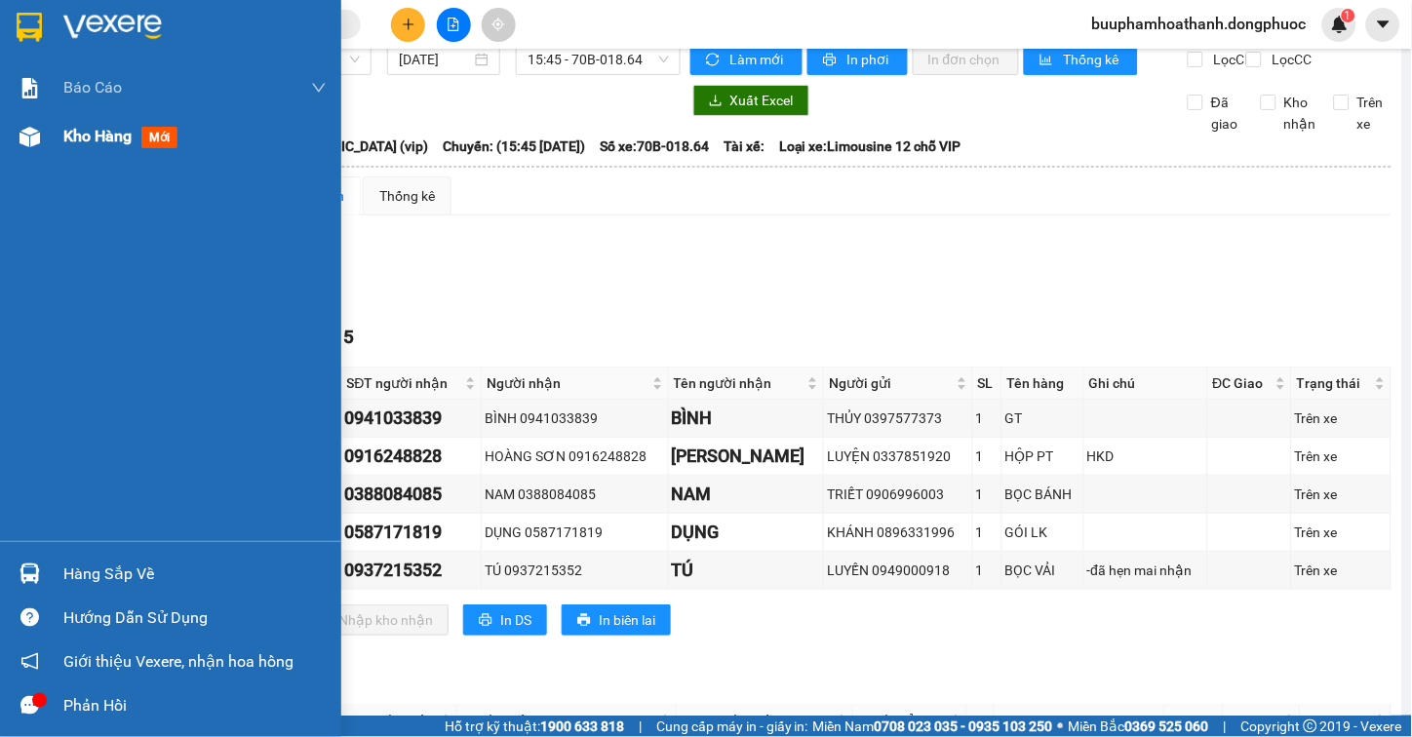
click at [29, 142] on img at bounding box center [30, 137] width 20 height 20
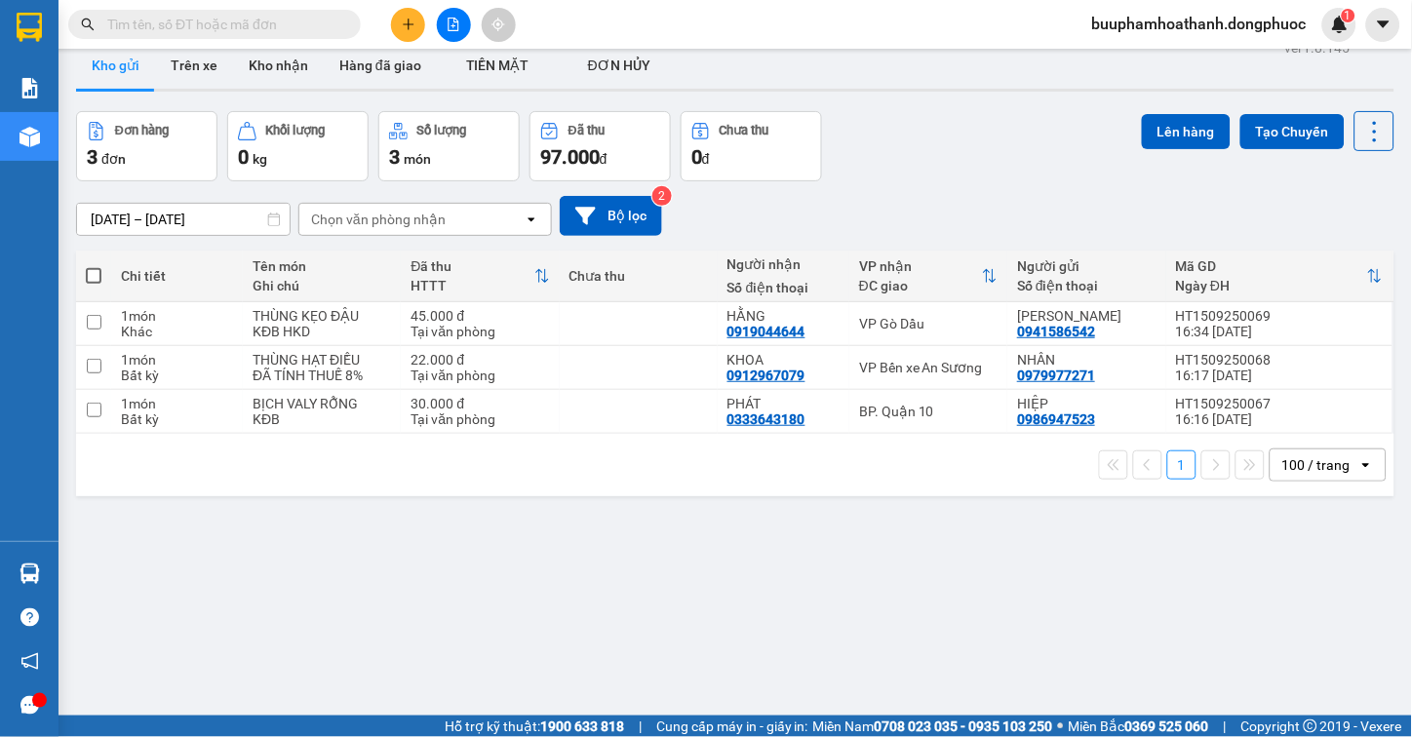
click at [977, 581] on div "ver 1.8.145 Kho gửi Trên xe Kho nhận Hàng đã giao TIỀN MẶT ĐƠN HỦY Đơn hàng 3…" at bounding box center [735, 402] width 1334 height 737
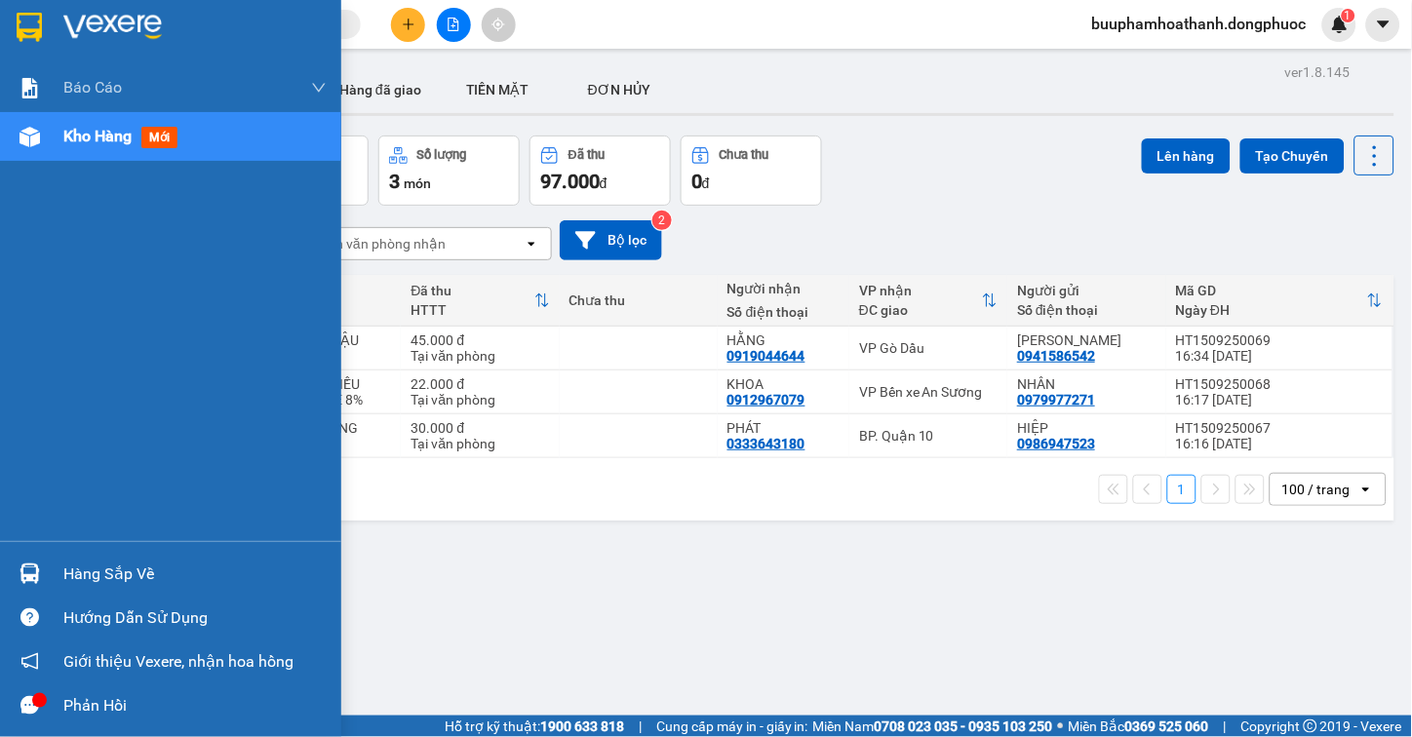
click at [57, 571] on div "Hàng sắp về" at bounding box center [170, 574] width 341 height 44
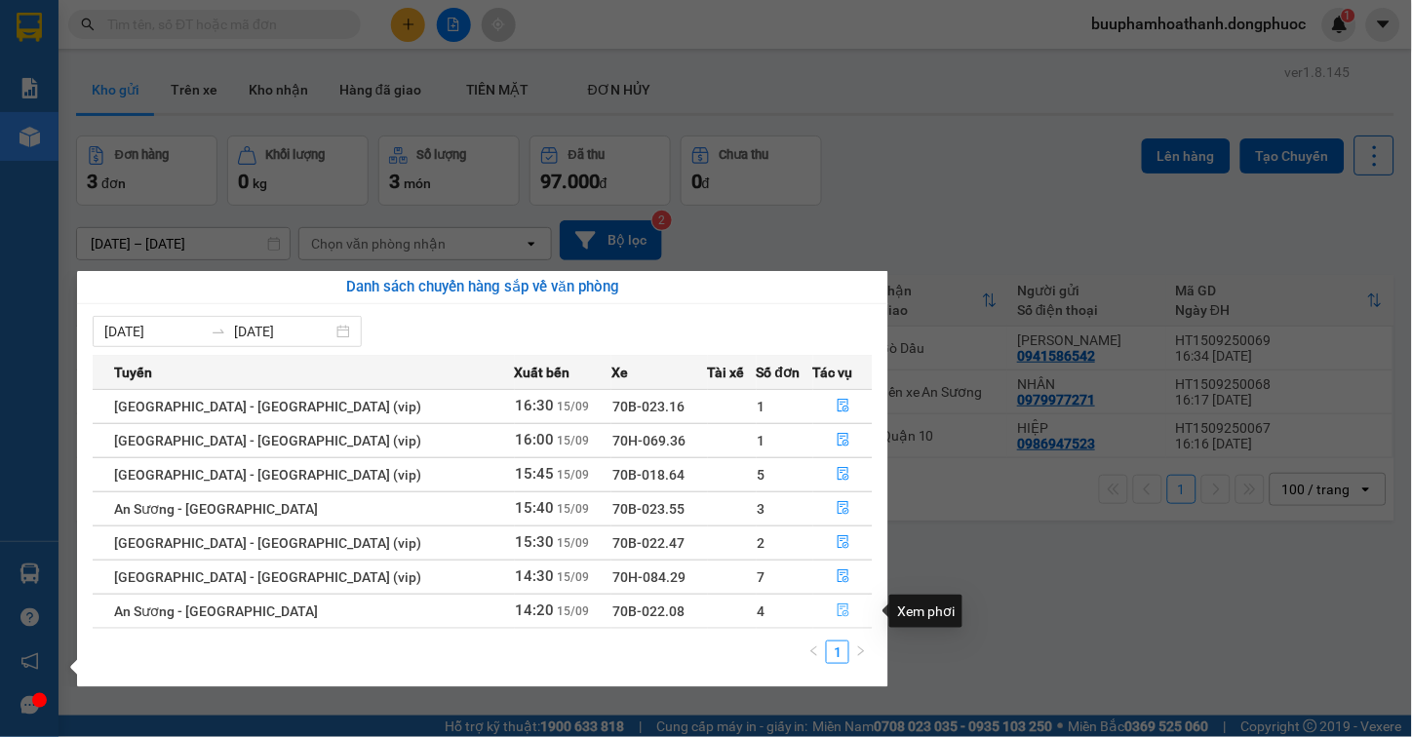
click at [842, 611] on button "button" at bounding box center [843, 611] width 58 height 31
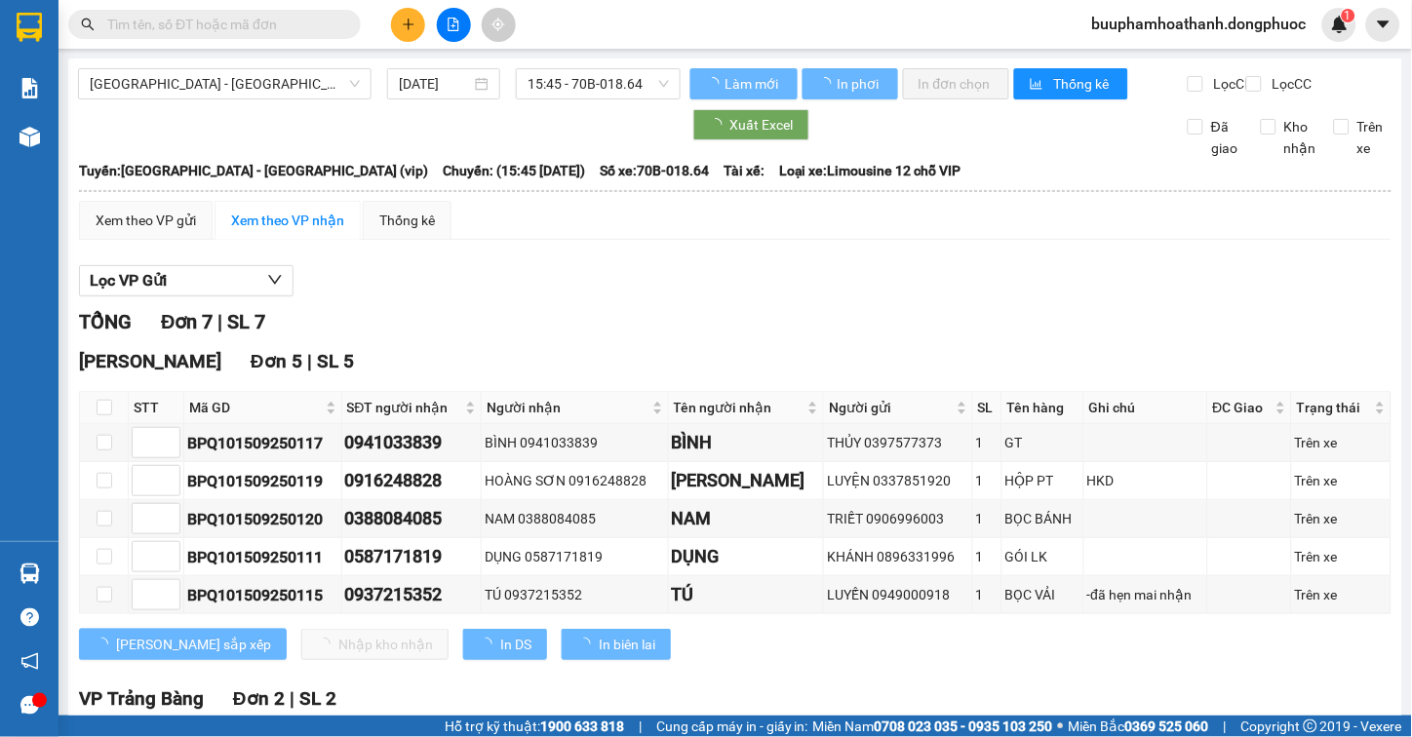
click at [933, 337] on div "TỔNG Đơn 7 | SL 7" at bounding box center [735, 322] width 1313 height 30
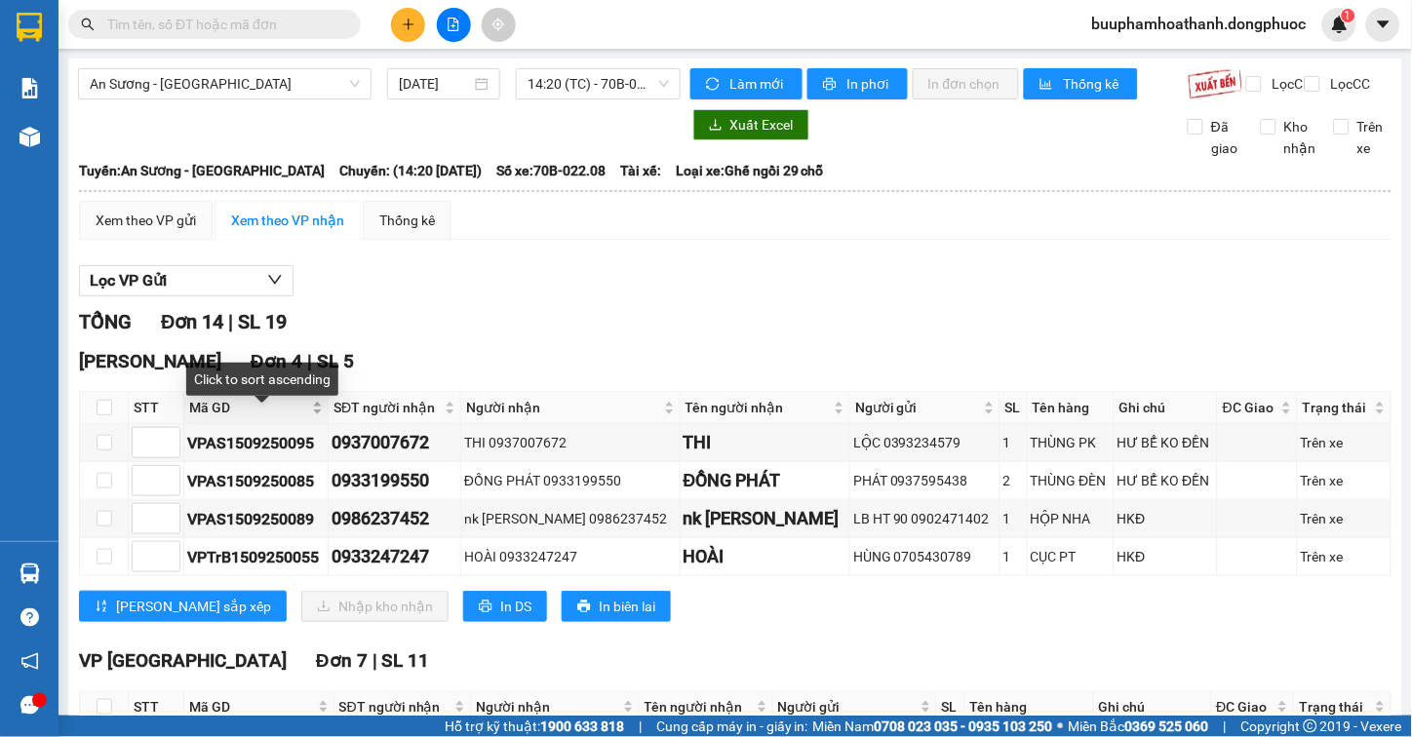
click at [200, 418] on span "Mã GD" at bounding box center [248, 407] width 119 height 21
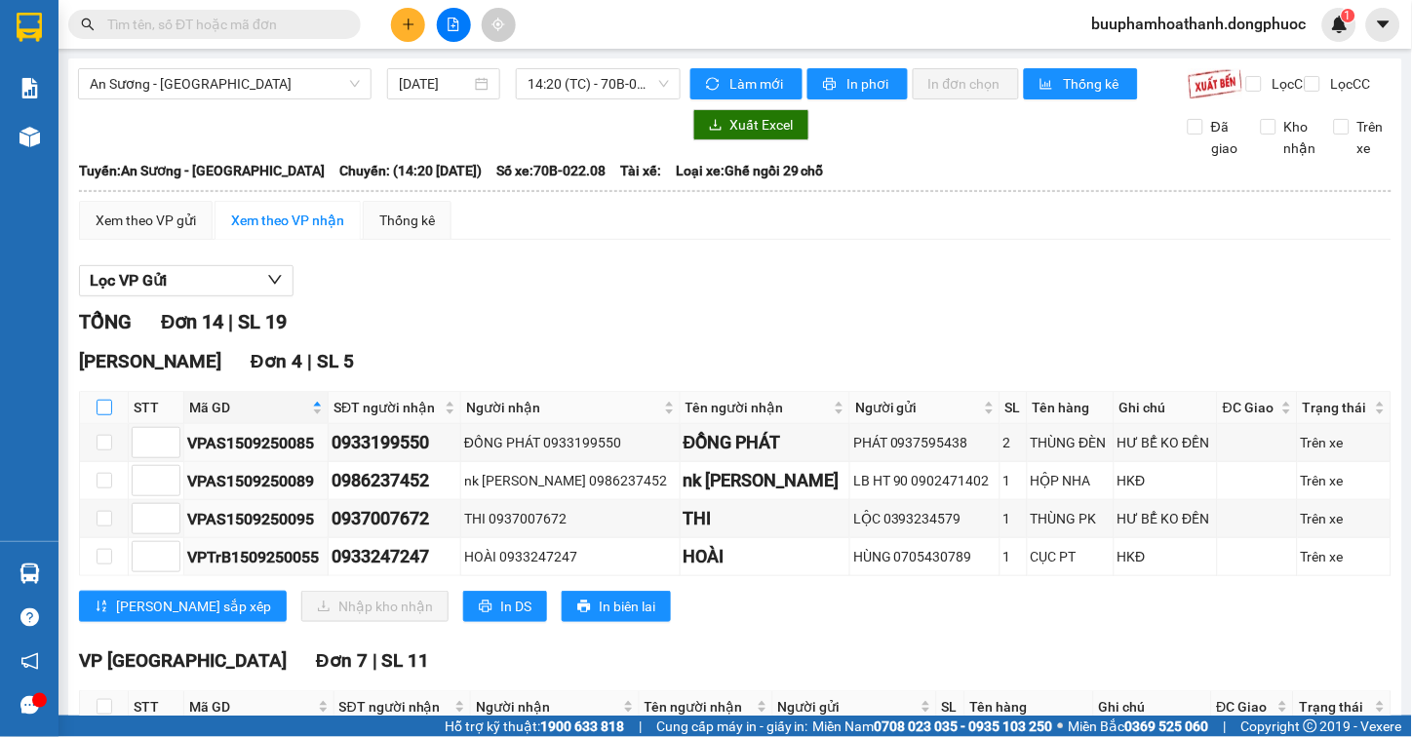
click at [107, 415] on input "checkbox" at bounding box center [105, 408] width 16 height 16
checkbox input "true"
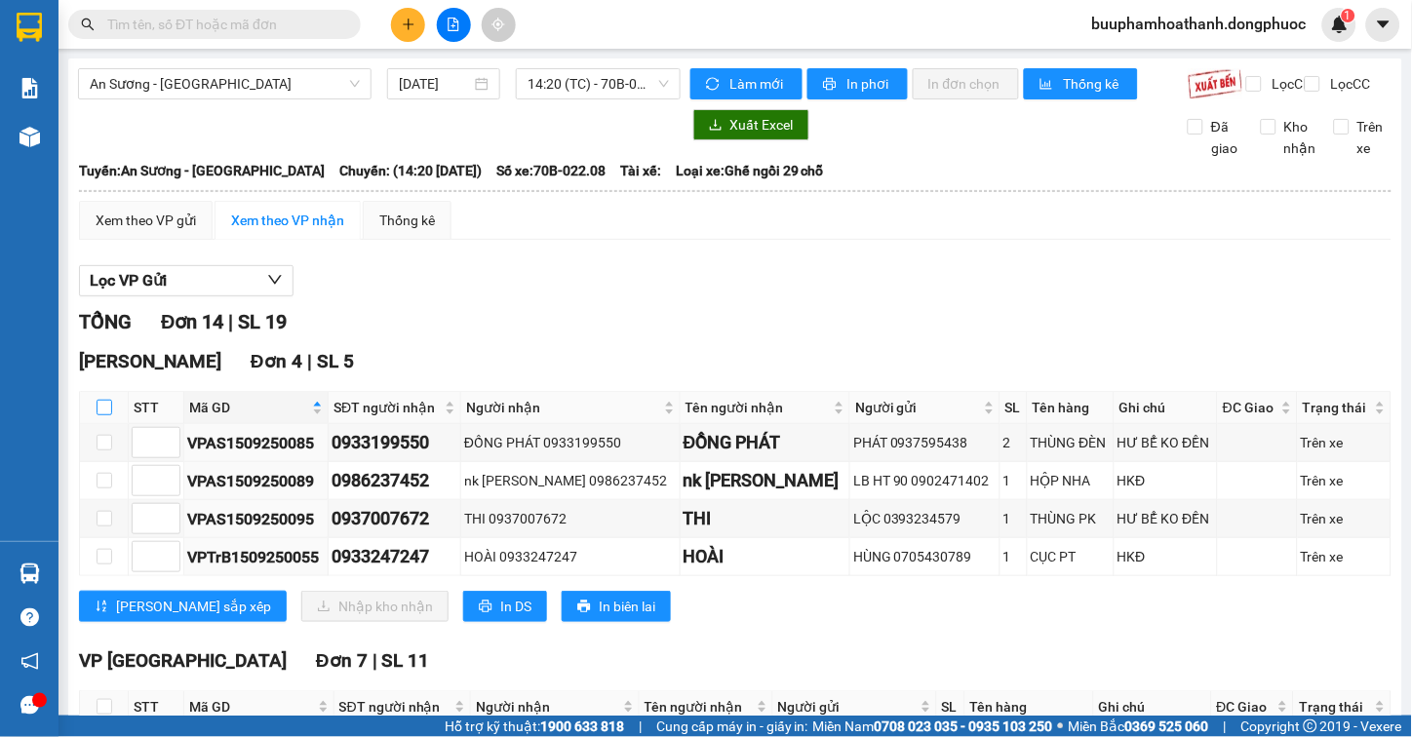
checkbox input "true"
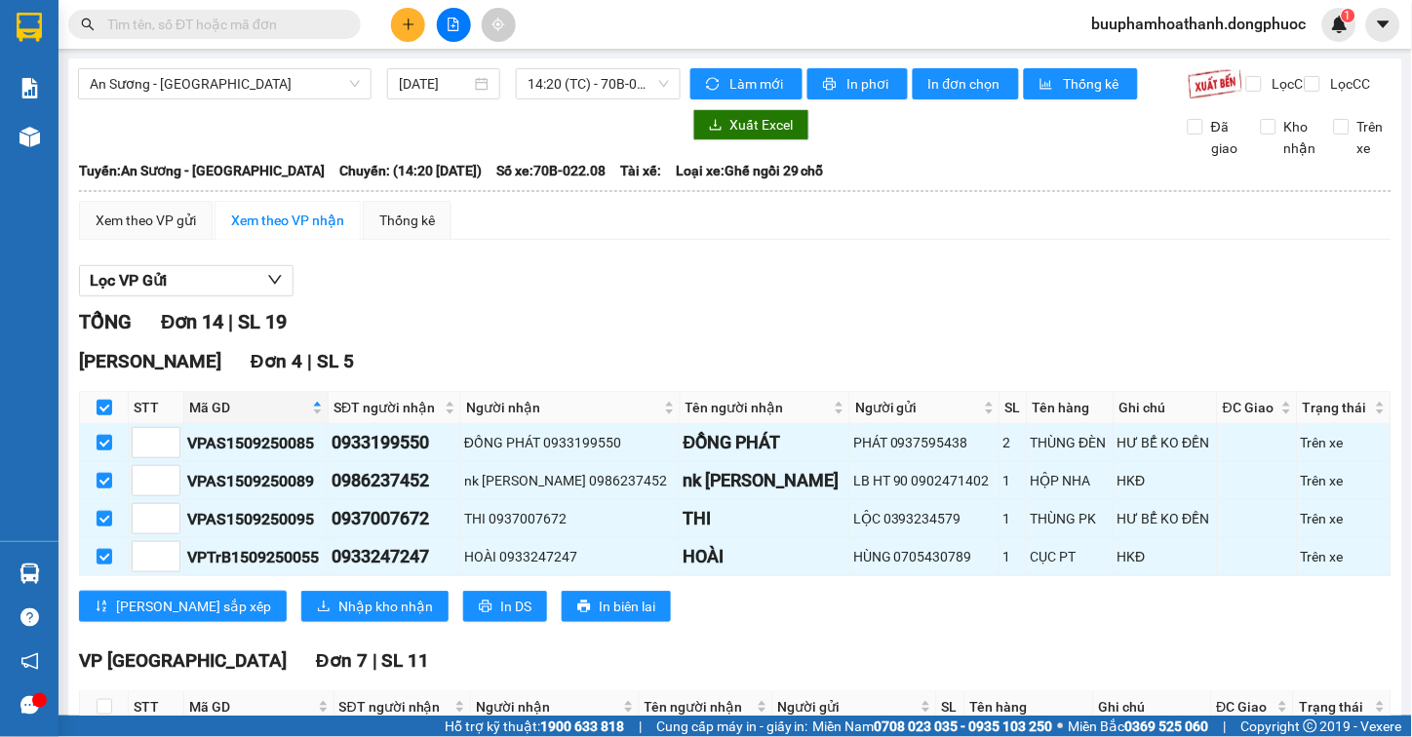
click at [464, 290] on div "Lọc VP Gửi" at bounding box center [735, 281] width 1313 height 32
click at [338, 617] on span "Nhập kho nhận" at bounding box center [385, 606] width 95 height 21
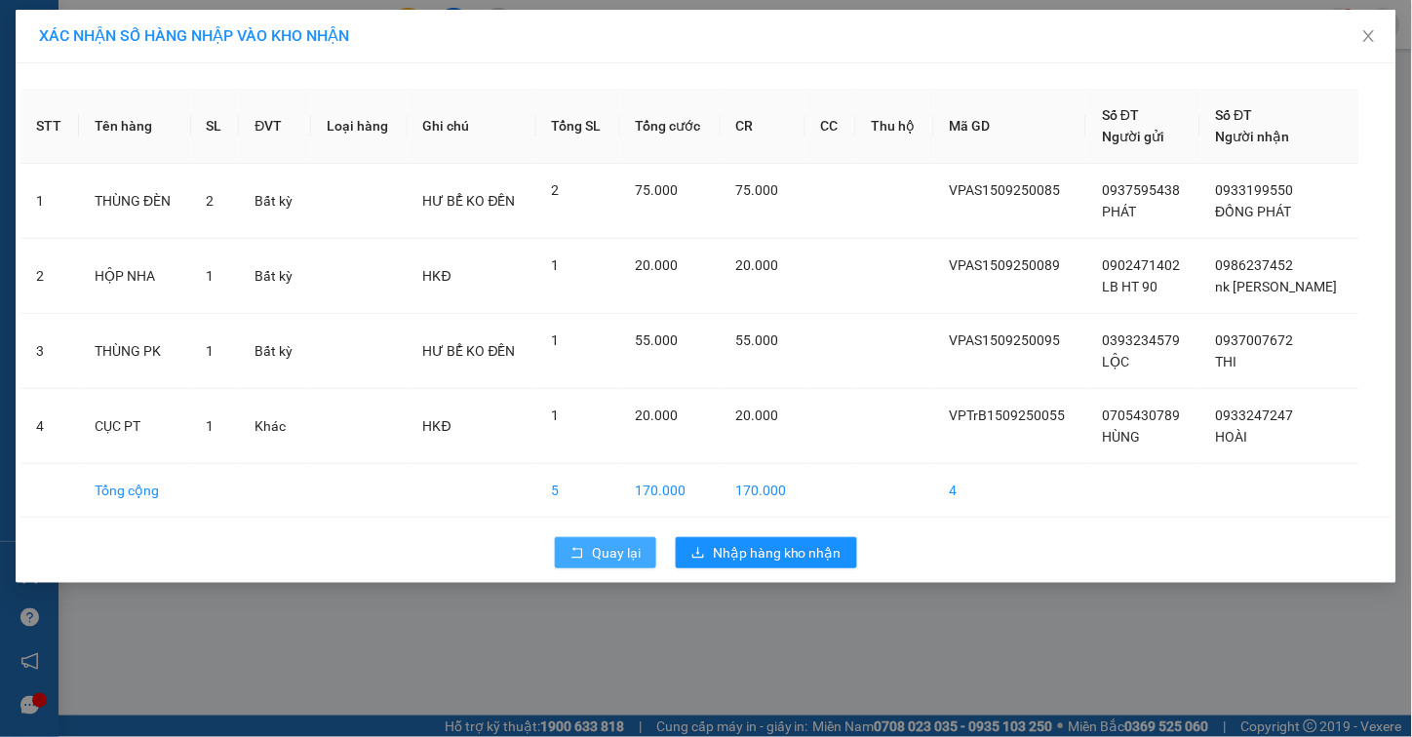
click at [563, 547] on button "Quay lại" at bounding box center [605, 552] width 101 height 31
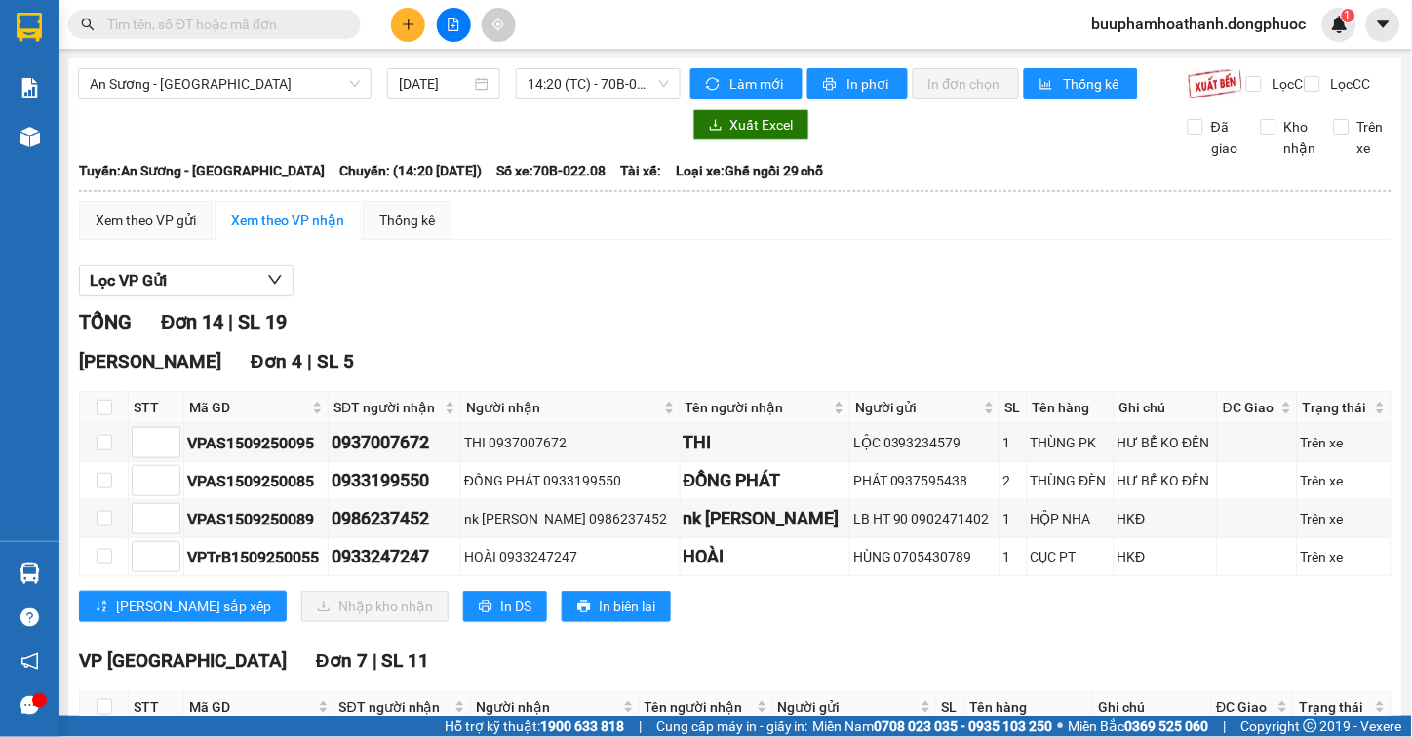
click at [551, 295] on div "Lọc VP Gửi" at bounding box center [735, 281] width 1313 height 32
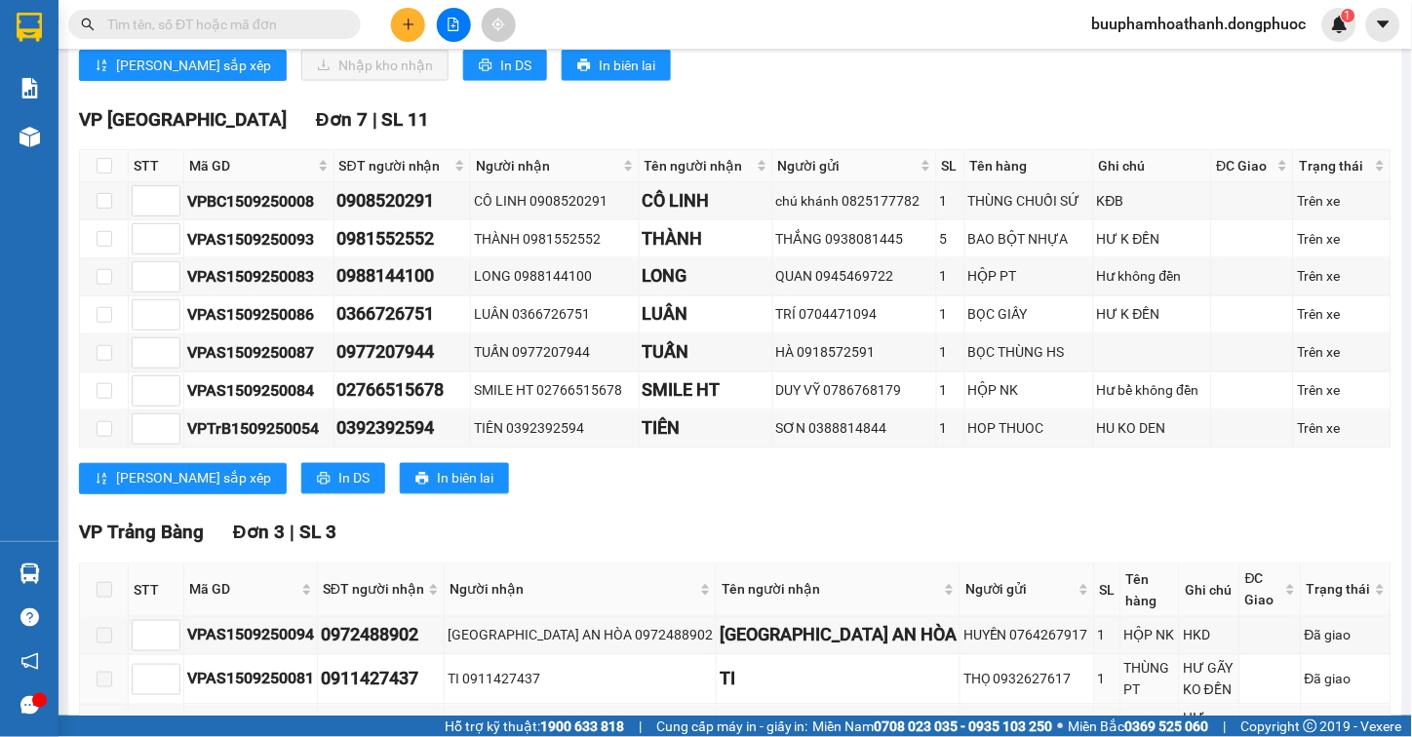
scroll to position [656, 0]
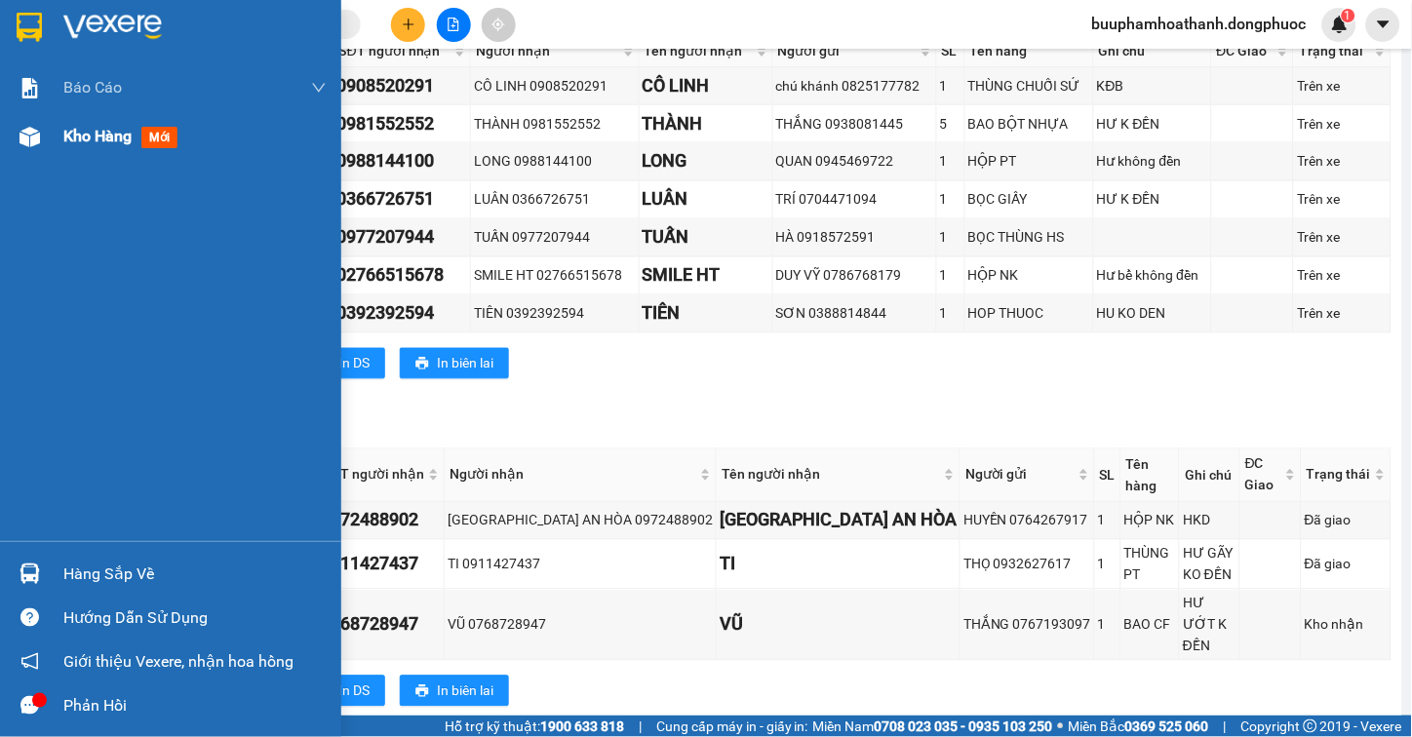
click at [47, 135] on div "Kho hàng mới" at bounding box center [170, 136] width 341 height 49
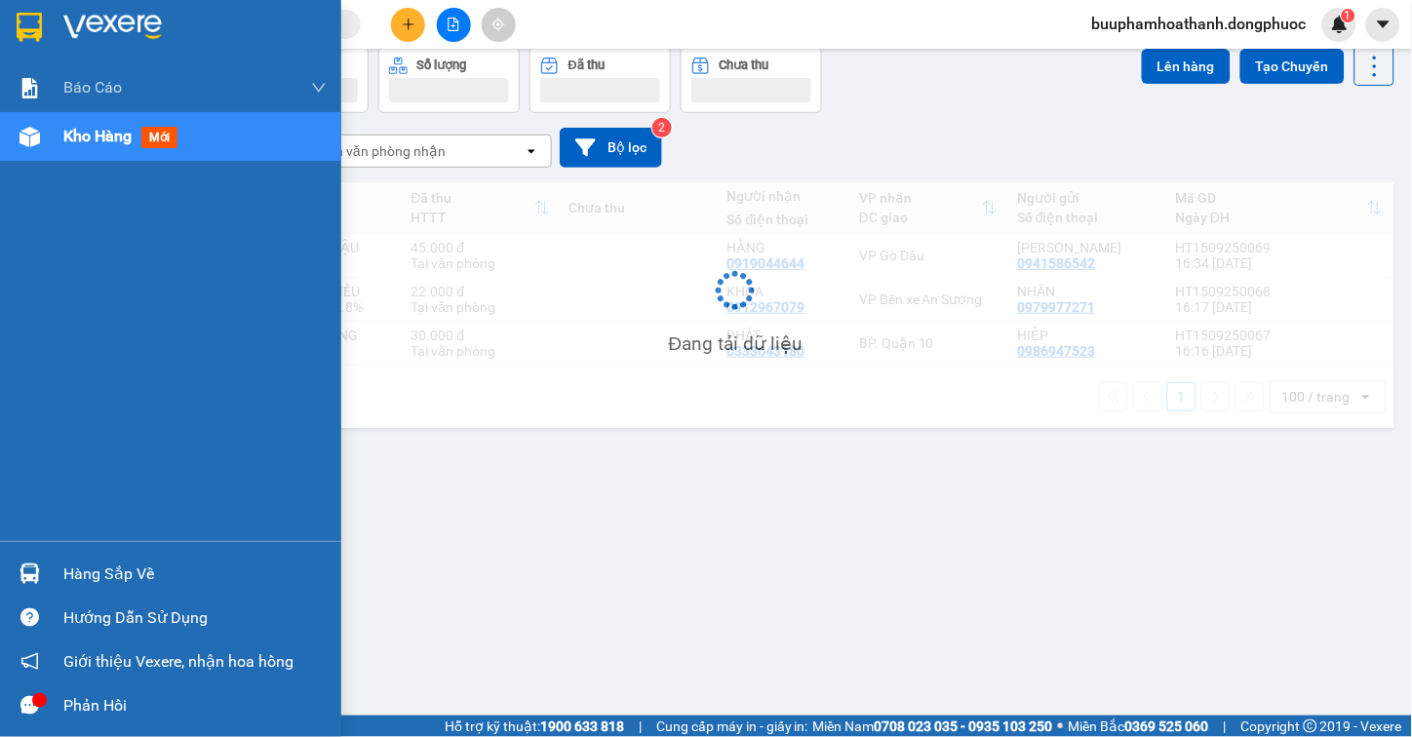
scroll to position [90, 0]
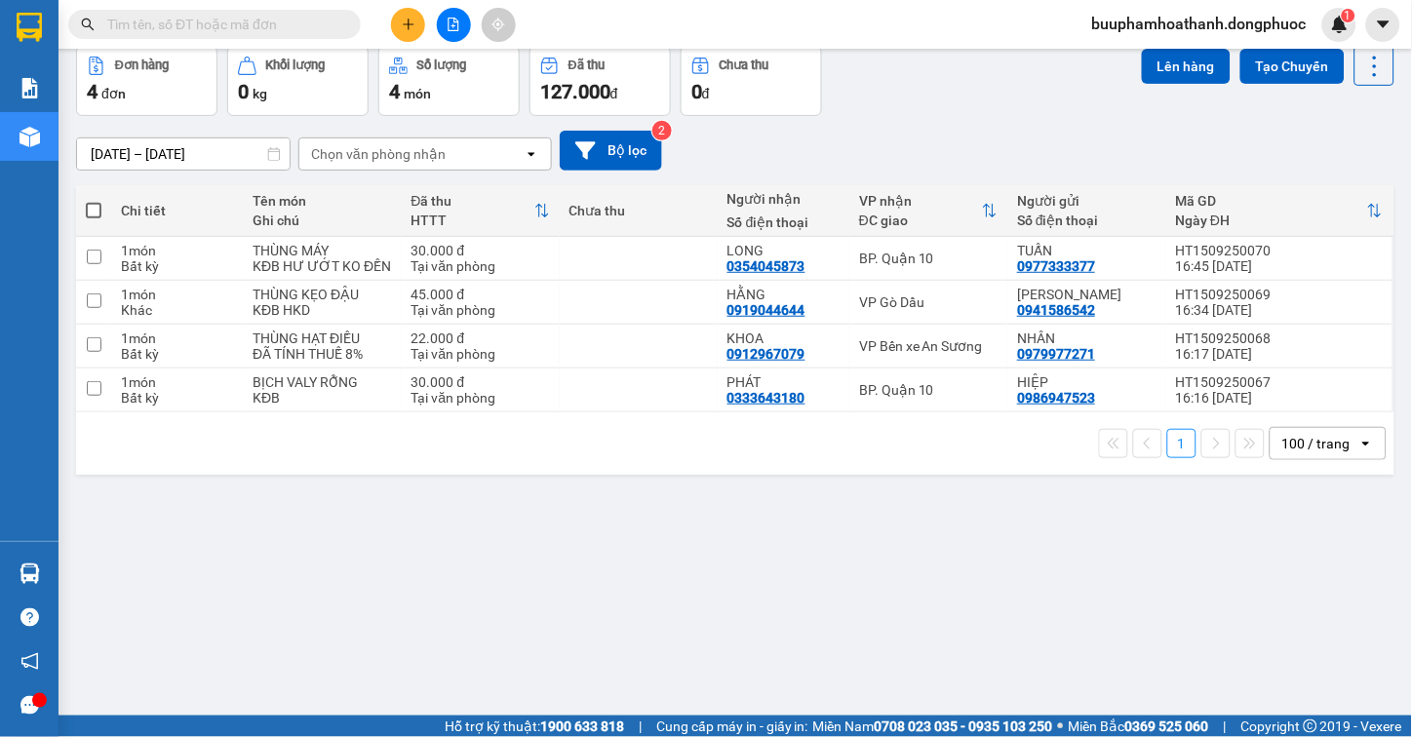
click at [959, 560] on div "ver 1.8.145 Kho gửi Trên xe Kho nhận Hàng đã giao TIỀN MẶT ĐƠN HỦY Đơn hàng 4…" at bounding box center [735, 337] width 1334 height 737
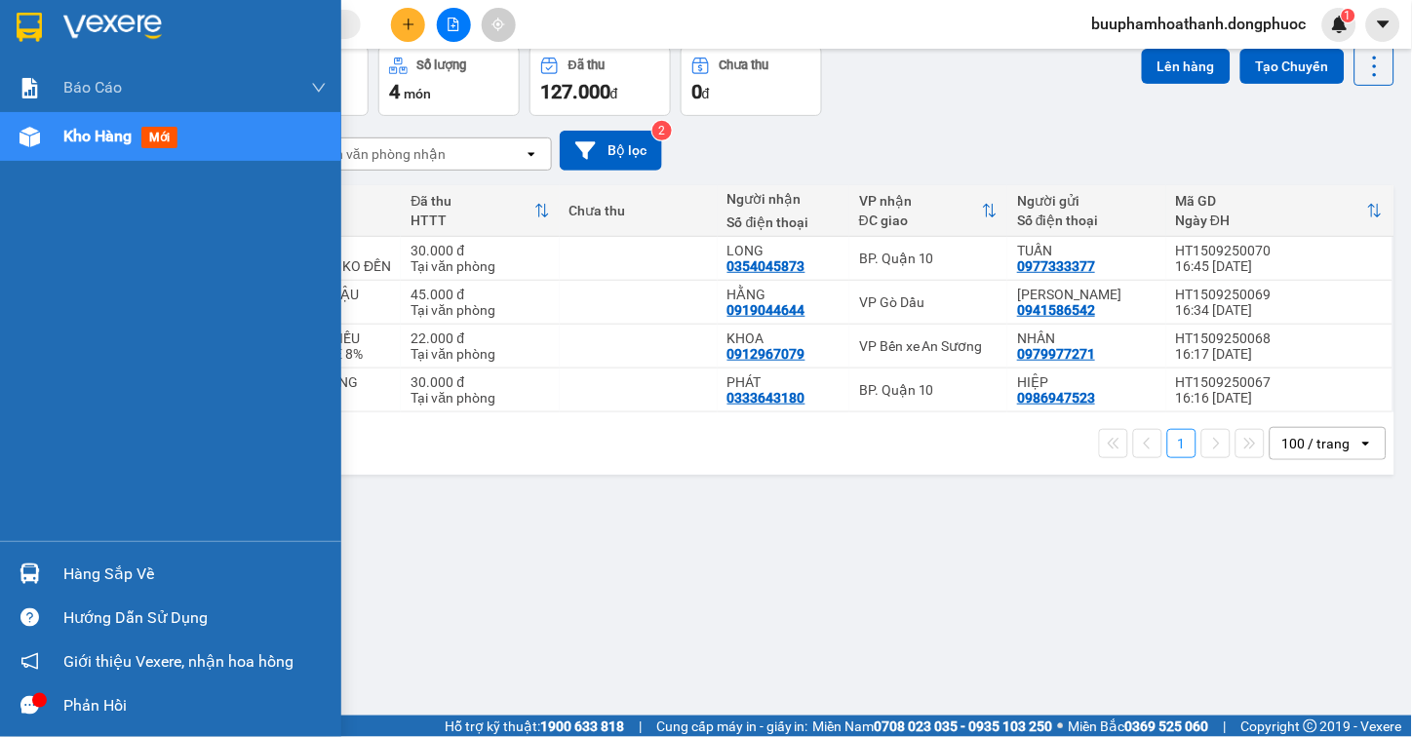
click at [24, 569] on img at bounding box center [30, 574] width 20 height 20
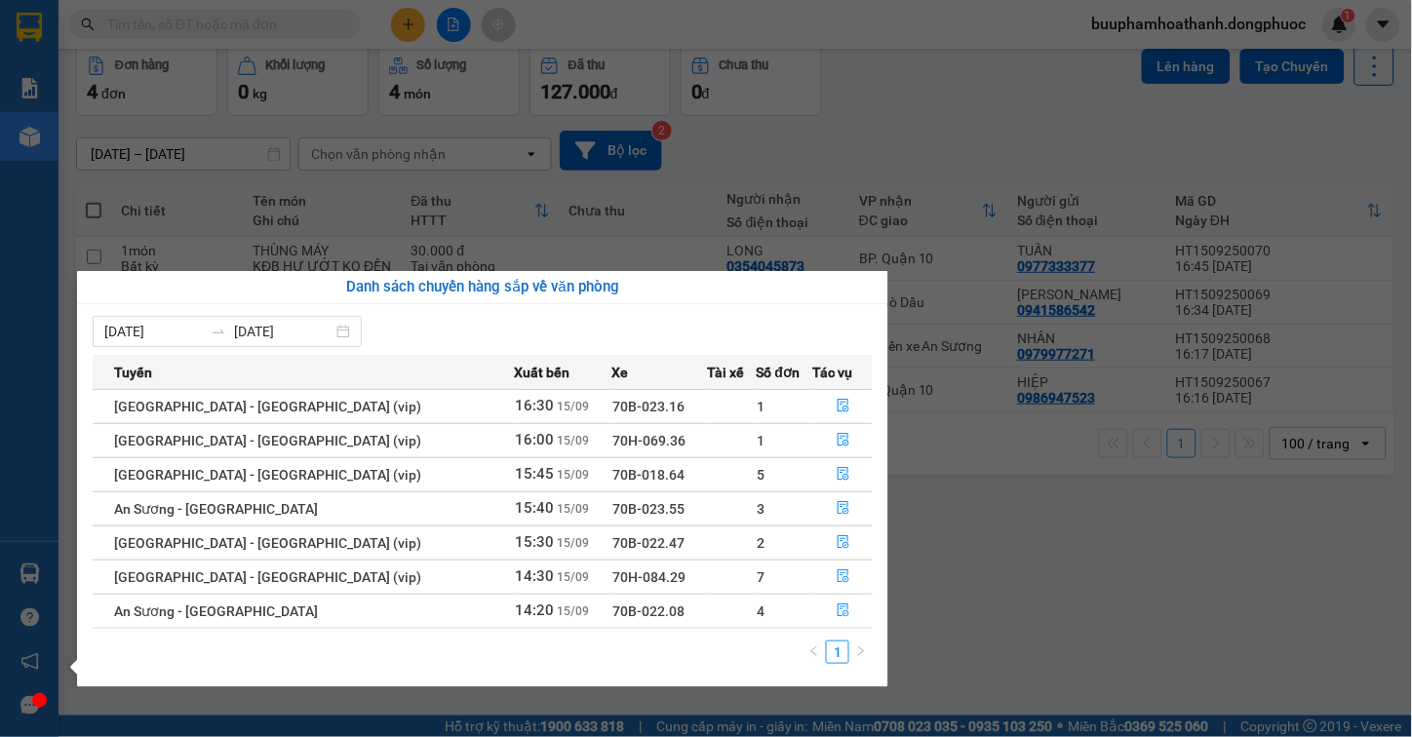
click at [1005, 573] on section "Kết quả tìm kiếm ( 0 ) Bộ lọc No Data buuphamhoathanh.dongphuoc 1 Báo cáo Mẫu 1…" at bounding box center [706, 368] width 1412 height 737
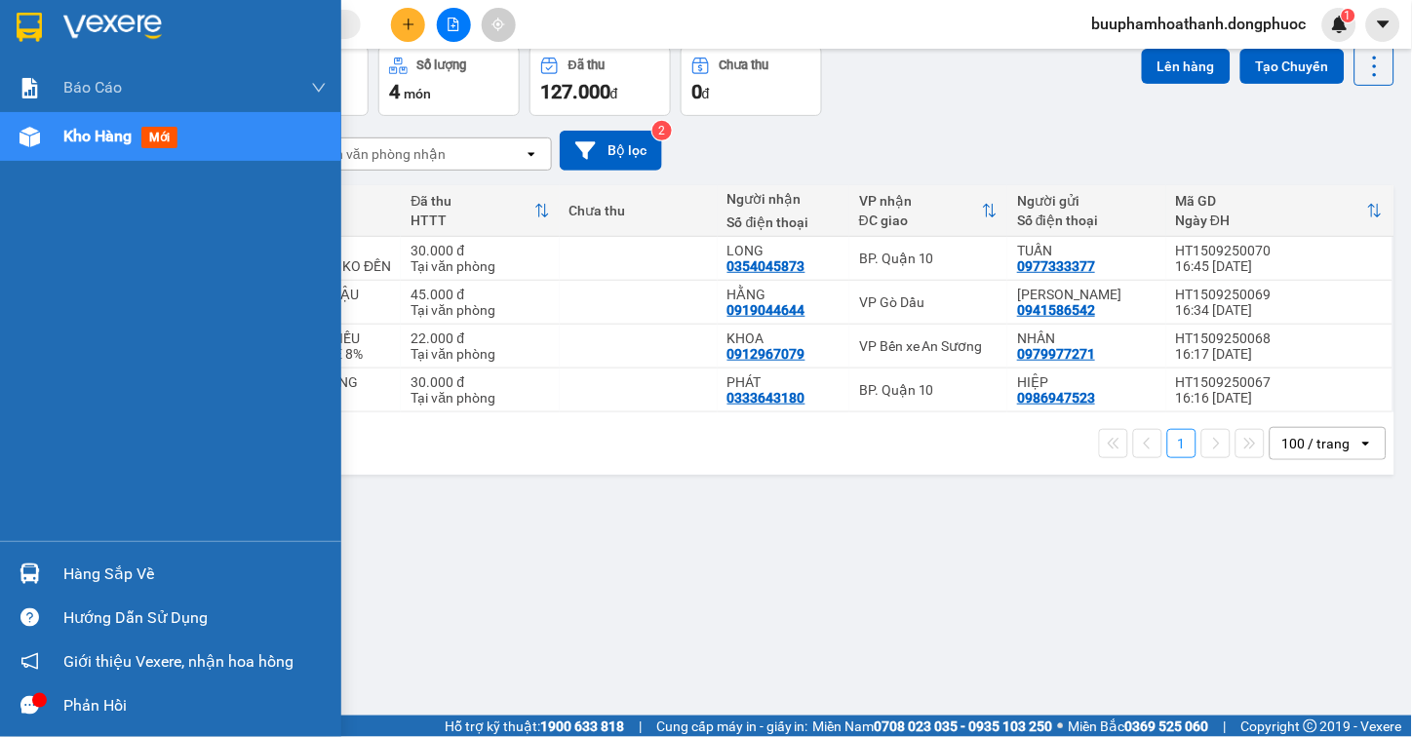
click at [92, 543] on div "Hàng sắp về Hướng dẫn sử dụng Giới thiệu Vexere, nhận hoa hồng Phản hồi" at bounding box center [170, 634] width 341 height 186
click at [104, 561] on div "Hàng sắp về" at bounding box center [194, 574] width 263 height 29
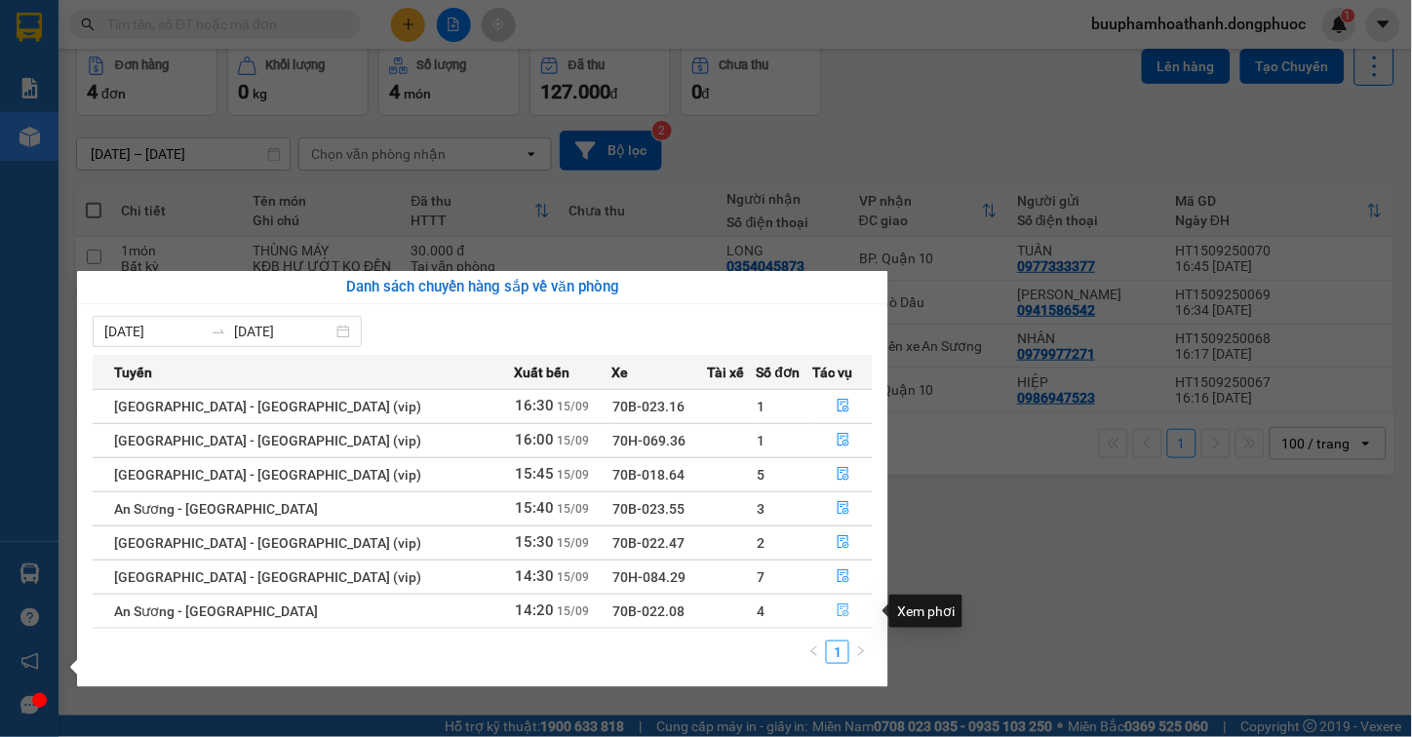
click at [846, 609] on button "button" at bounding box center [843, 611] width 58 height 31
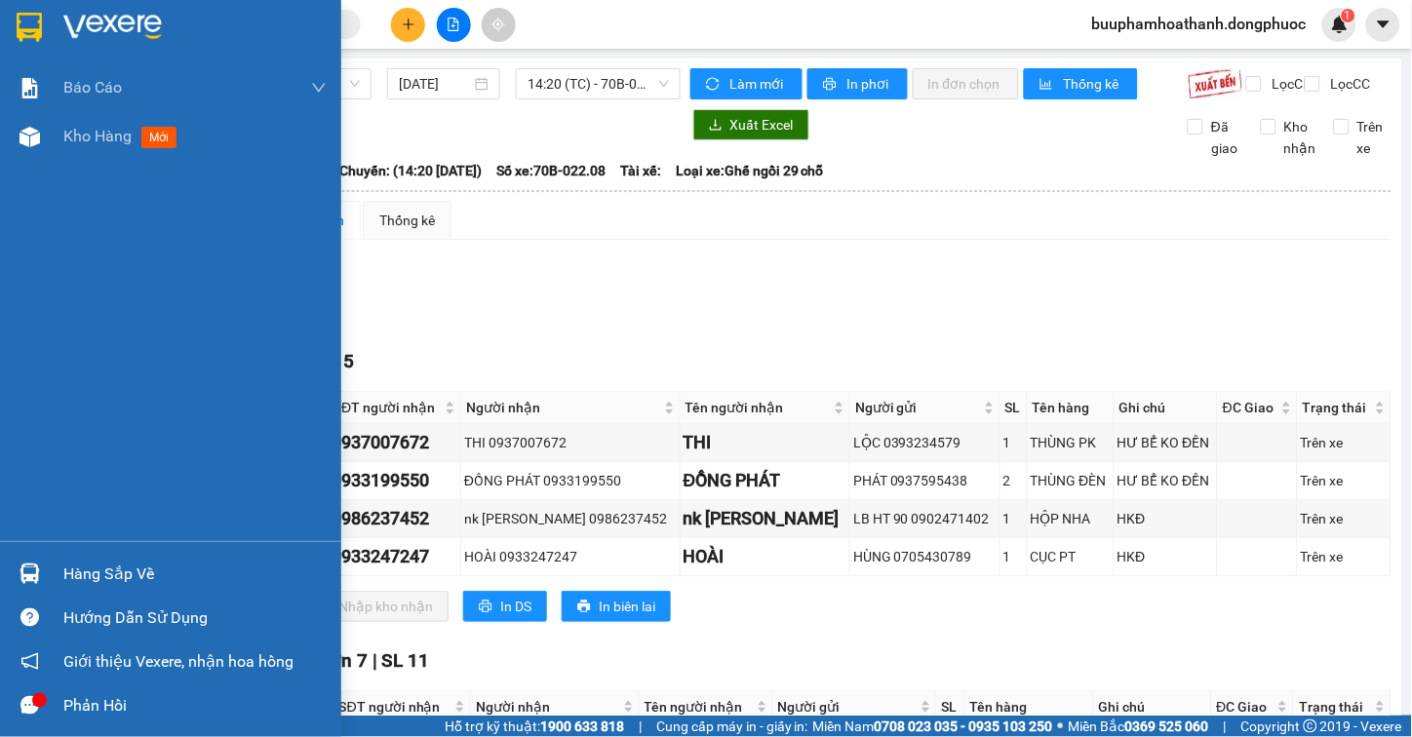
click at [43, 571] on div at bounding box center [30, 574] width 34 height 34
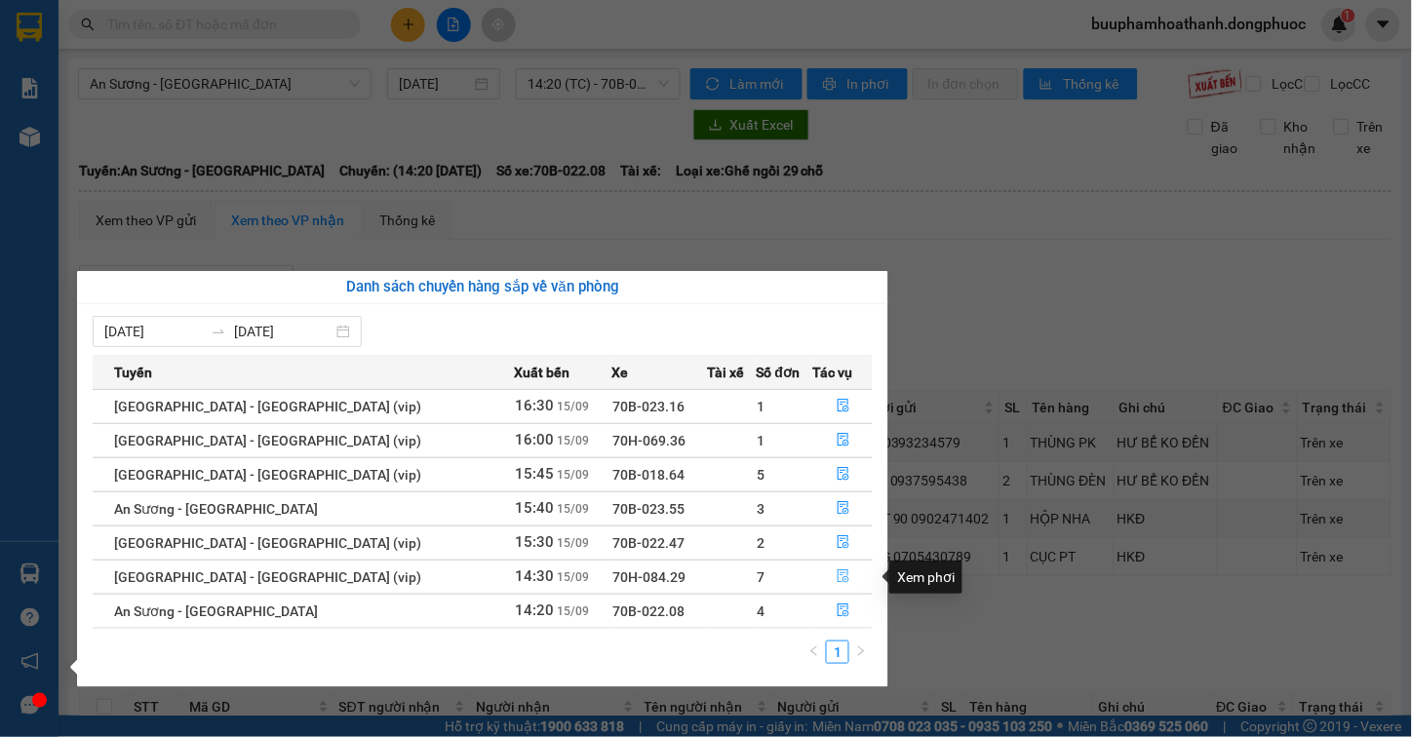
click at [824, 579] on button "button" at bounding box center [843, 577] width 58 height 31
click at [992, 297] on div "Lọc VP Gửi" at bounding box center [735, 281] width 1313 height 32
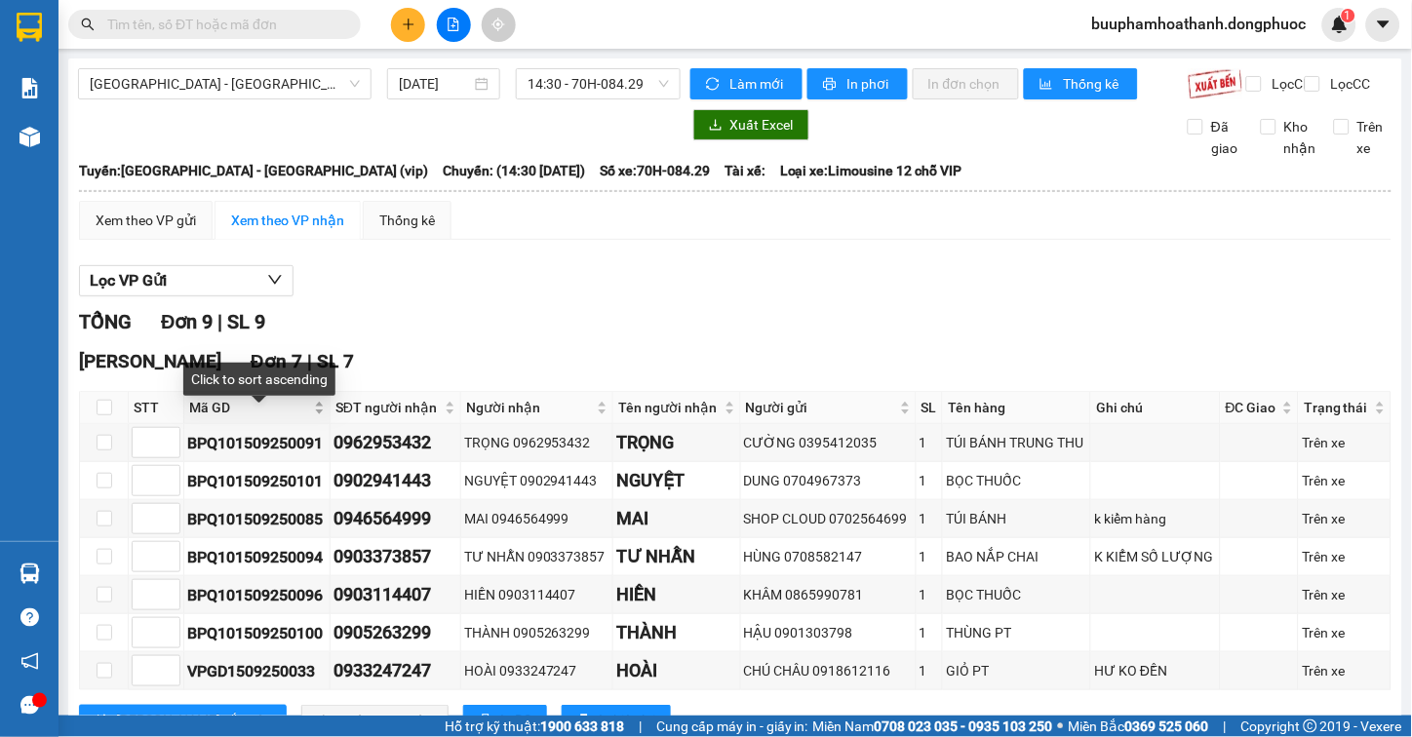
click at [216, 418] on span "Mã GD" at bounding box center [249, 407] width 121 height 21
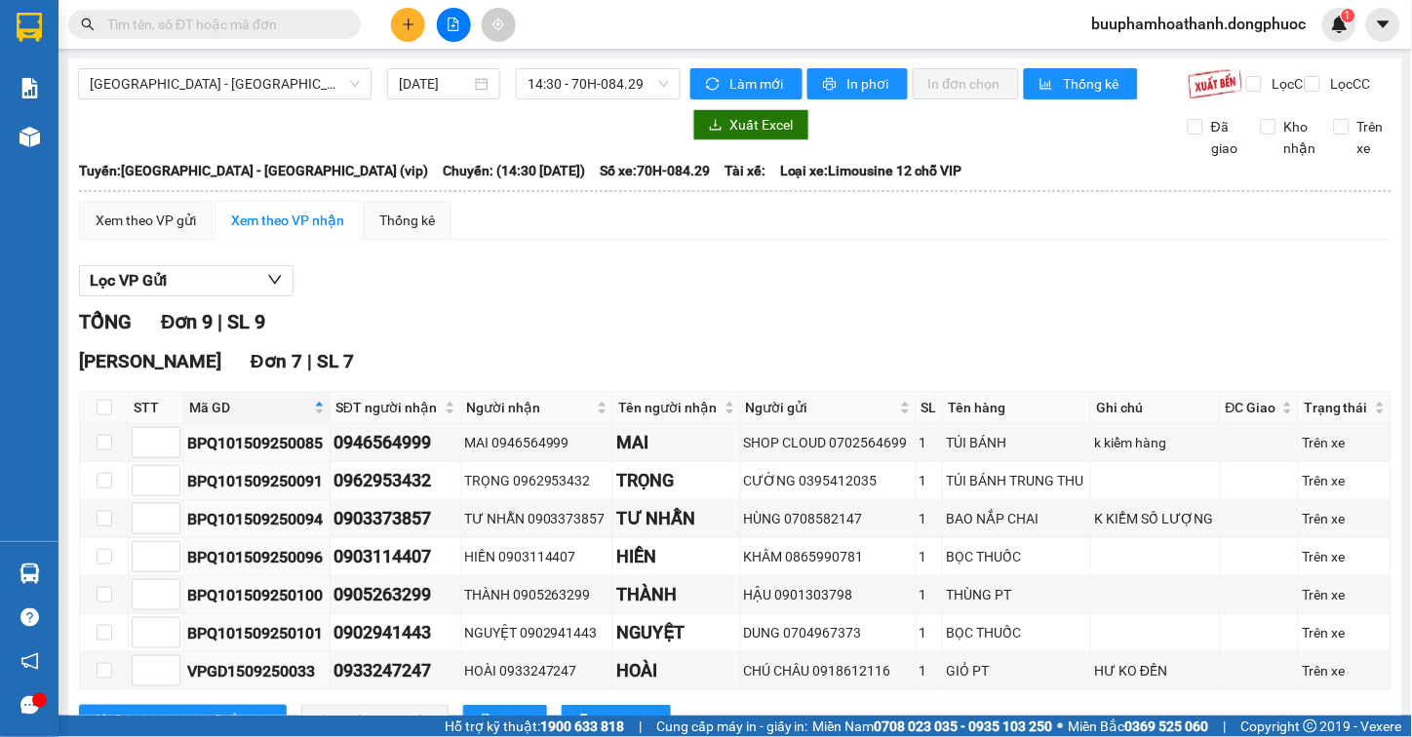
click at [554, 288] on div "Lọc VP Gửi" at bounding box center [735, 281] width 1313 height 32
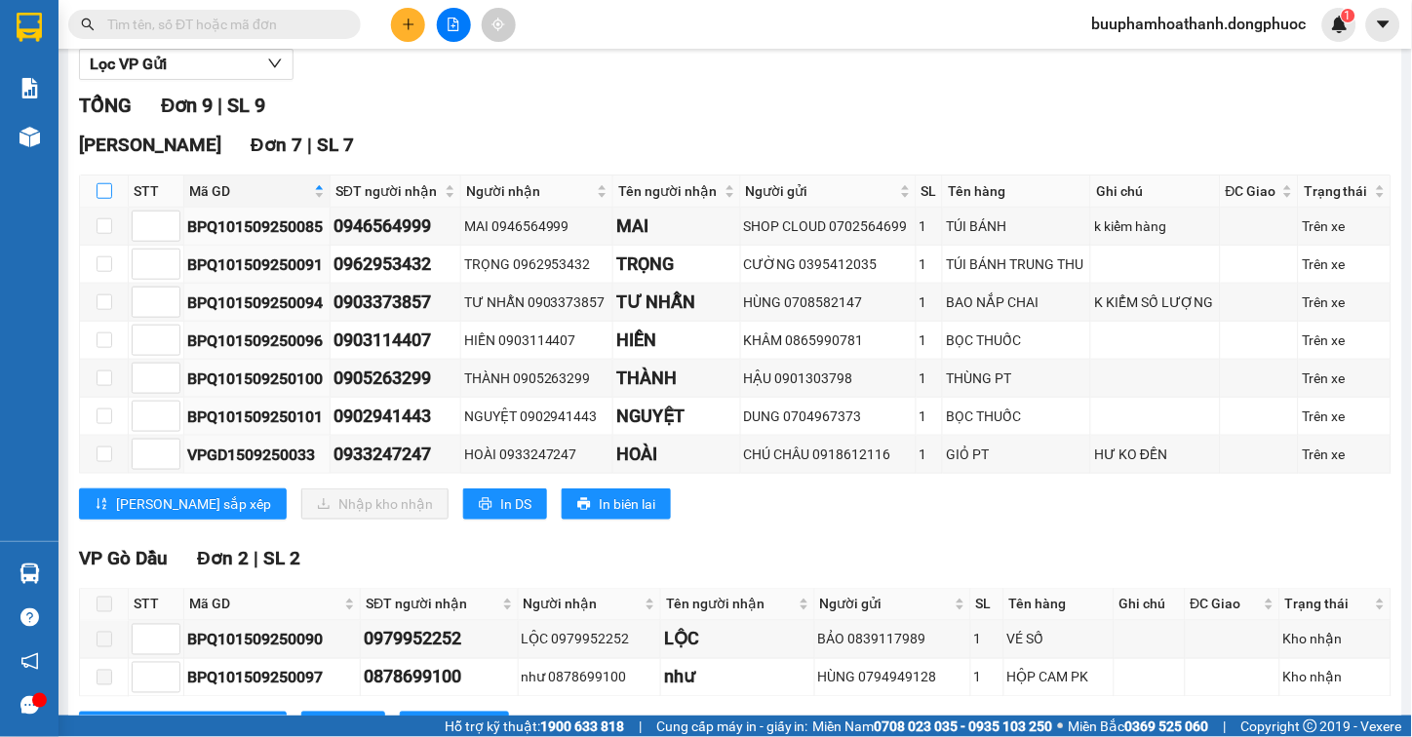
click at [97, 199] on input "checkbox" at bounding box center [105, 191] width 16 height 16
checkbox input "true"
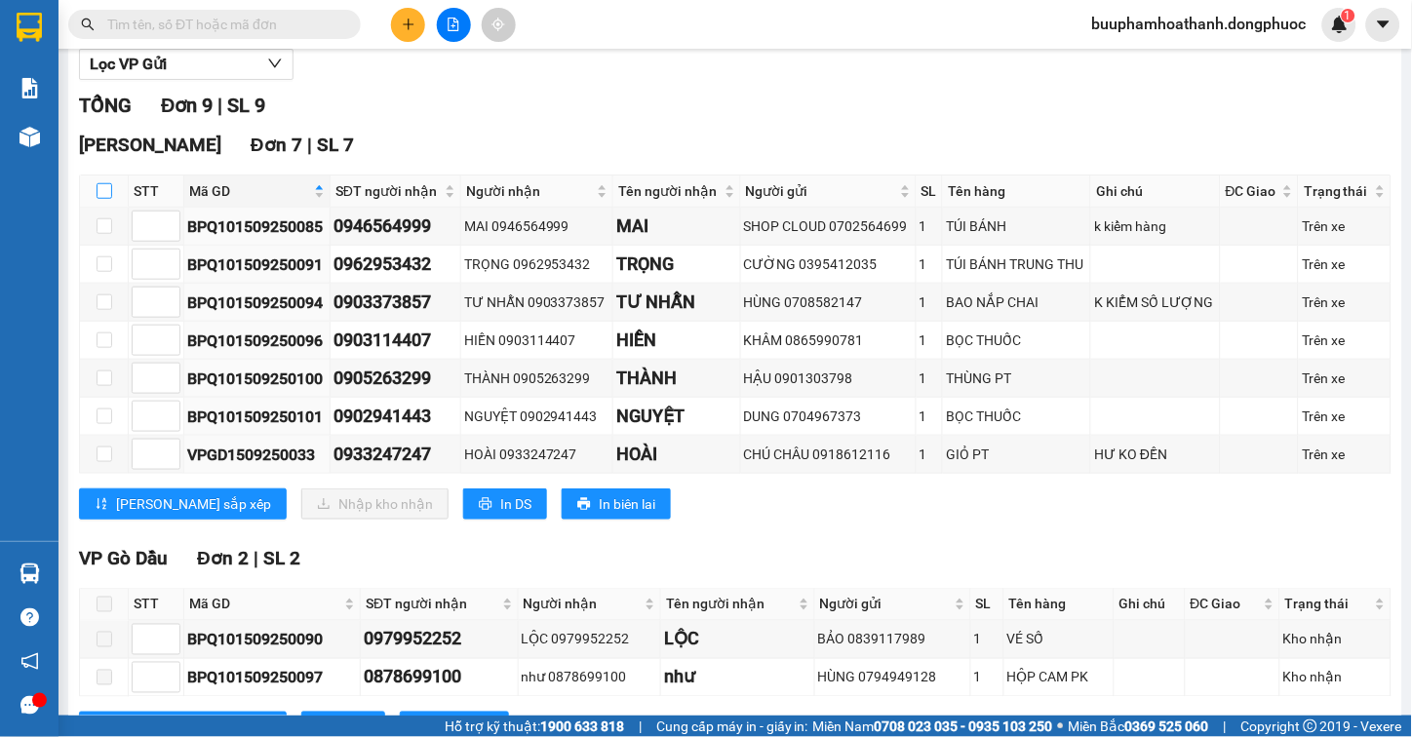
checkbox input "true"
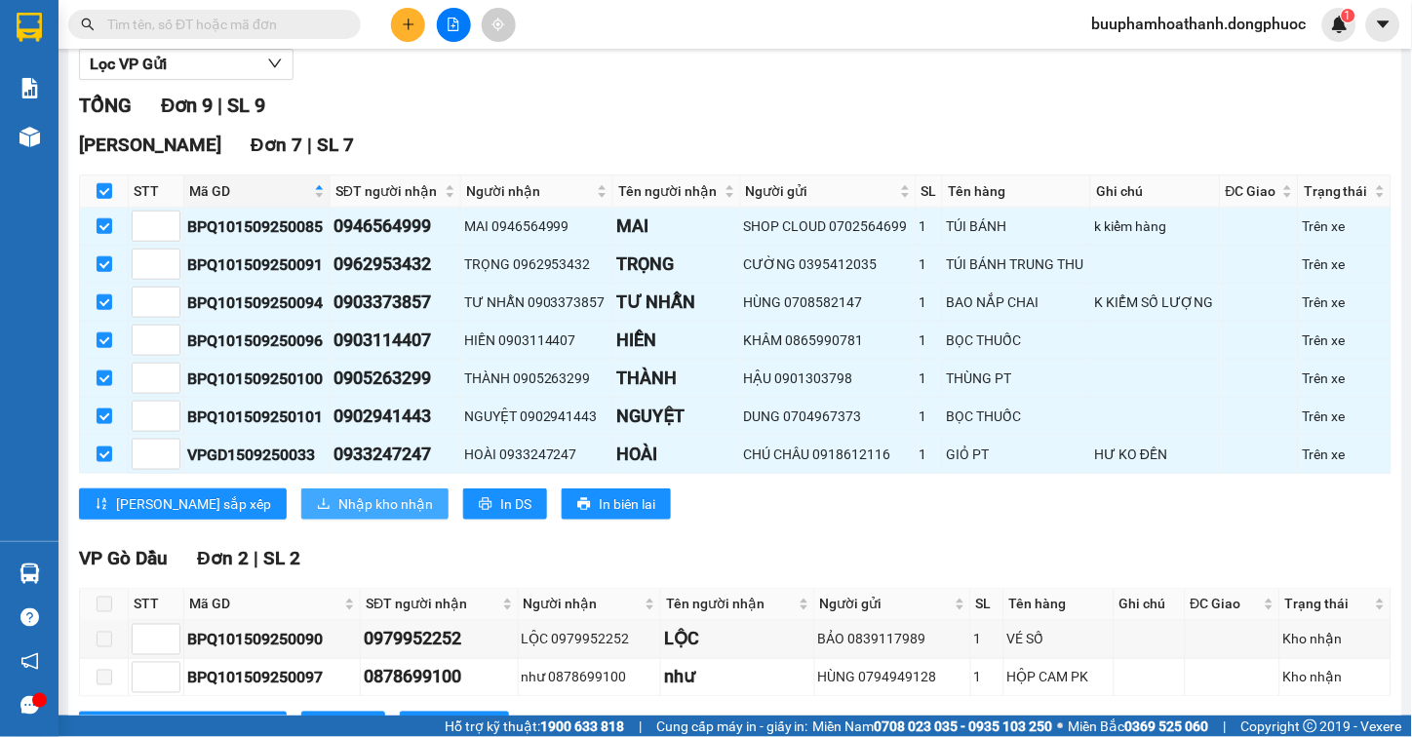
click at [338, 515] on span "Nhập kho nhận" at bounding box center [385, 503] width 95 height 21
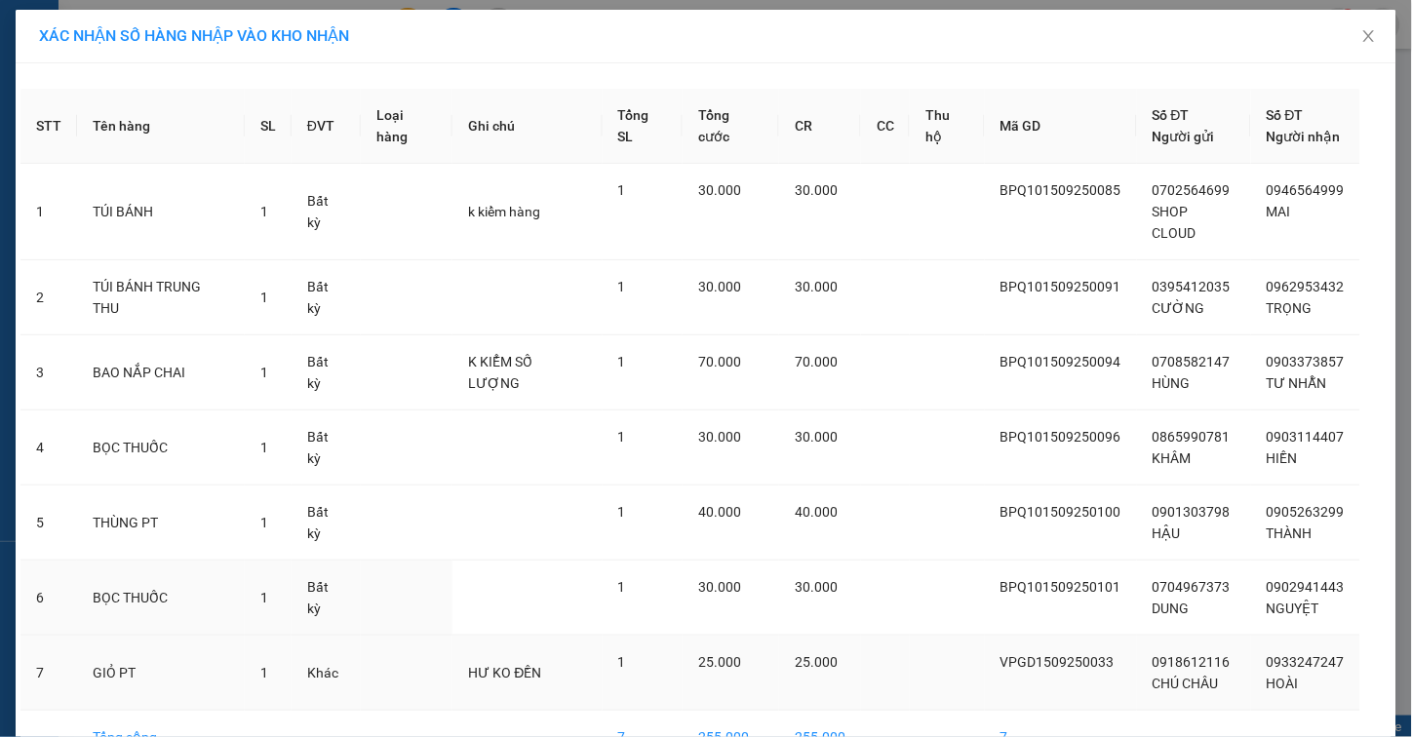
scroll to position [94, 0]
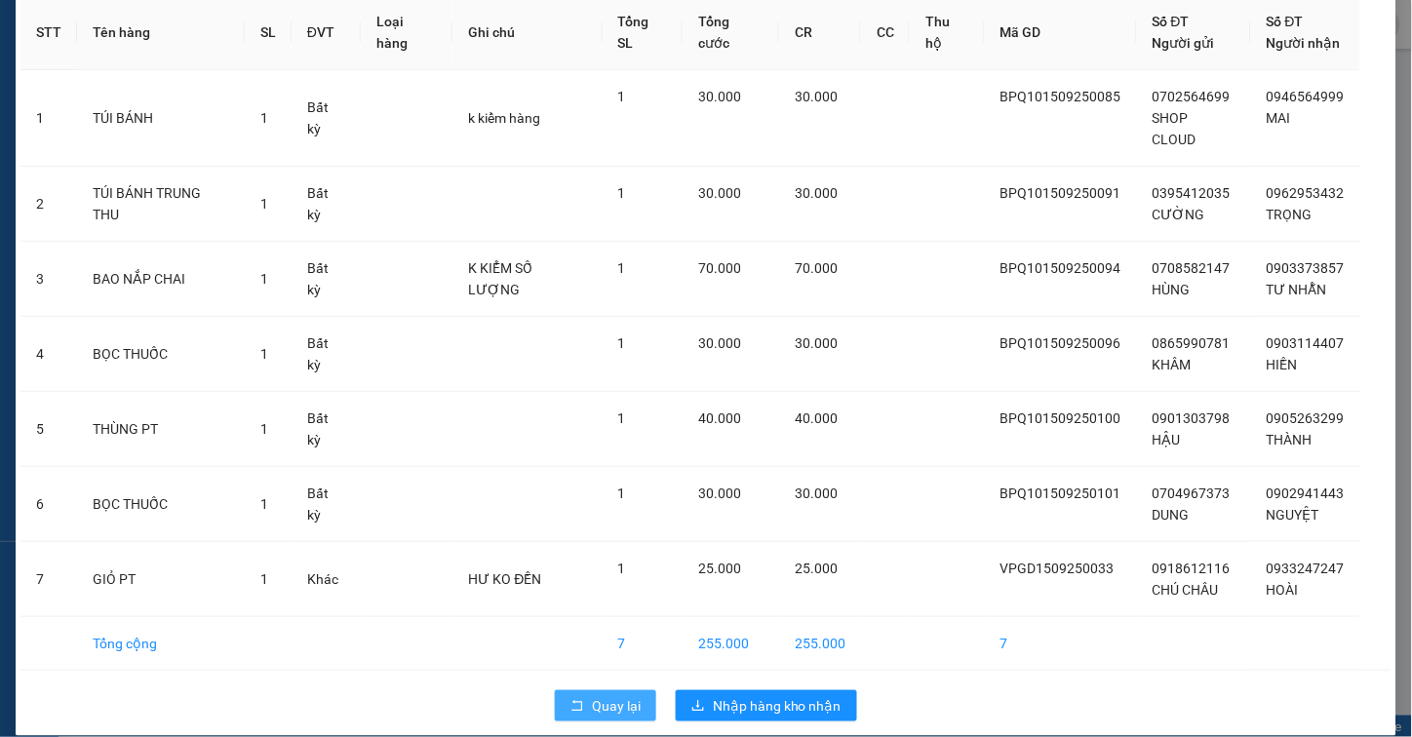
click at [555, 697] on button "Quay lại" at bounding box center [605, 705] width 101 height 31
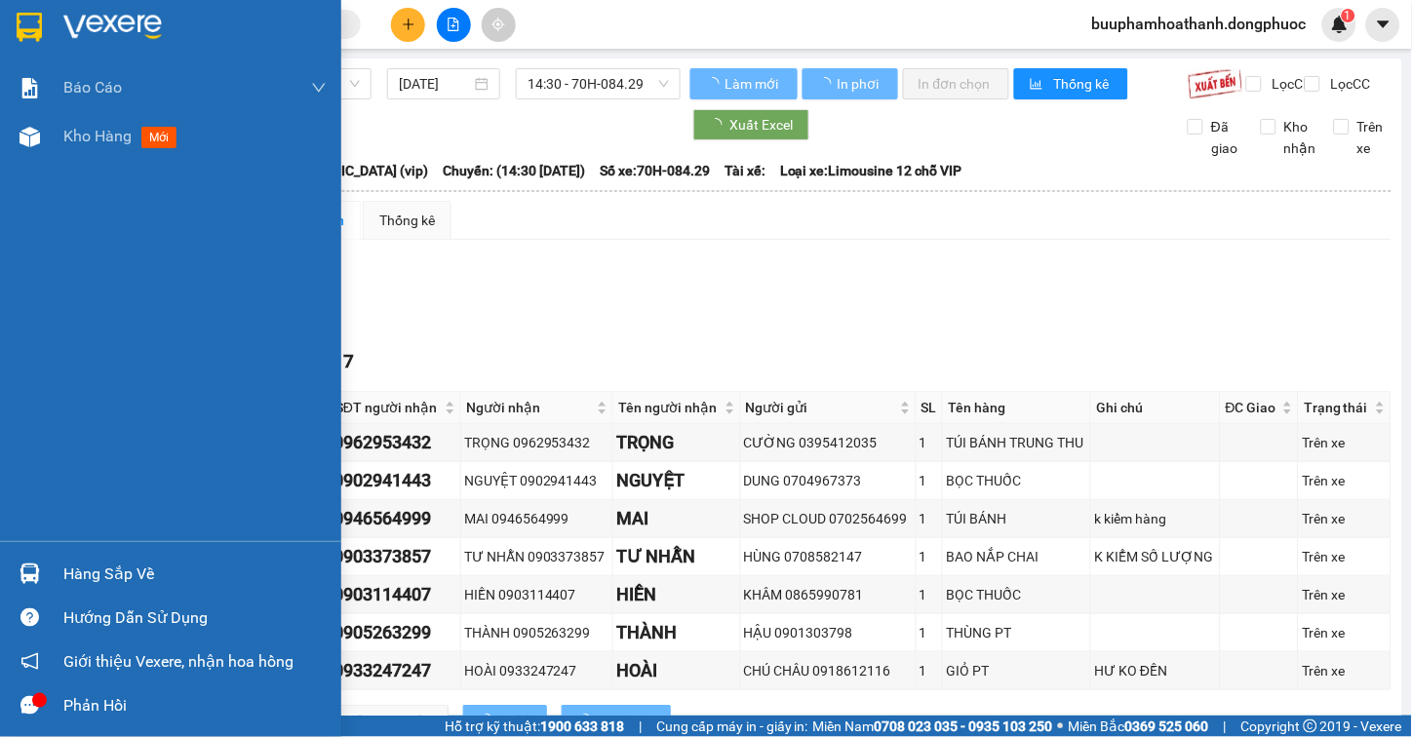
click at [6, 559] on div "Hàng sắp về" at bounding box center [170, 574] width 341 height 44
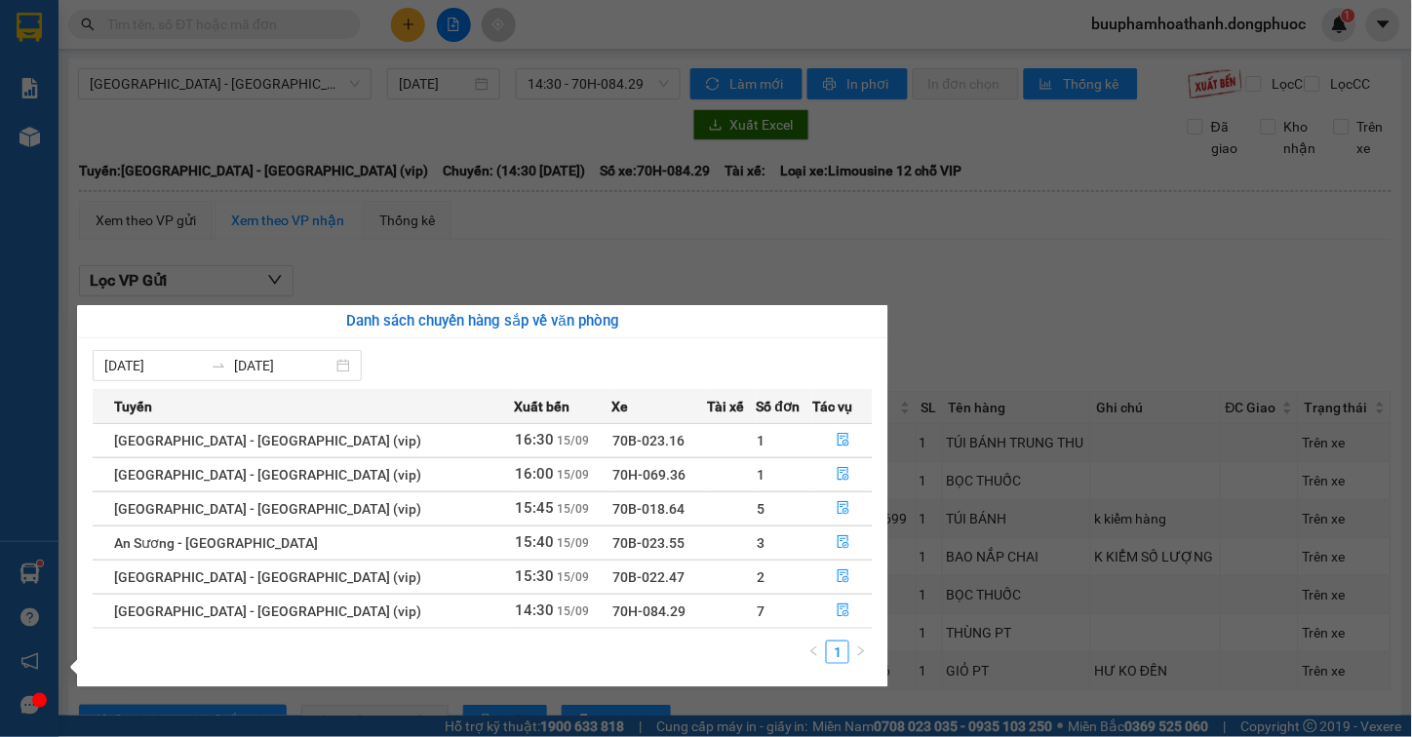
click at [66, 159] on section "Kết quả tìm kiếm ( 0 ) Bộ lọc No Data buuphamhoathanh.dongphuoc 1 Báo cáo Mẫu 1…" at bounding box center [706, 368] width 1412 height 737
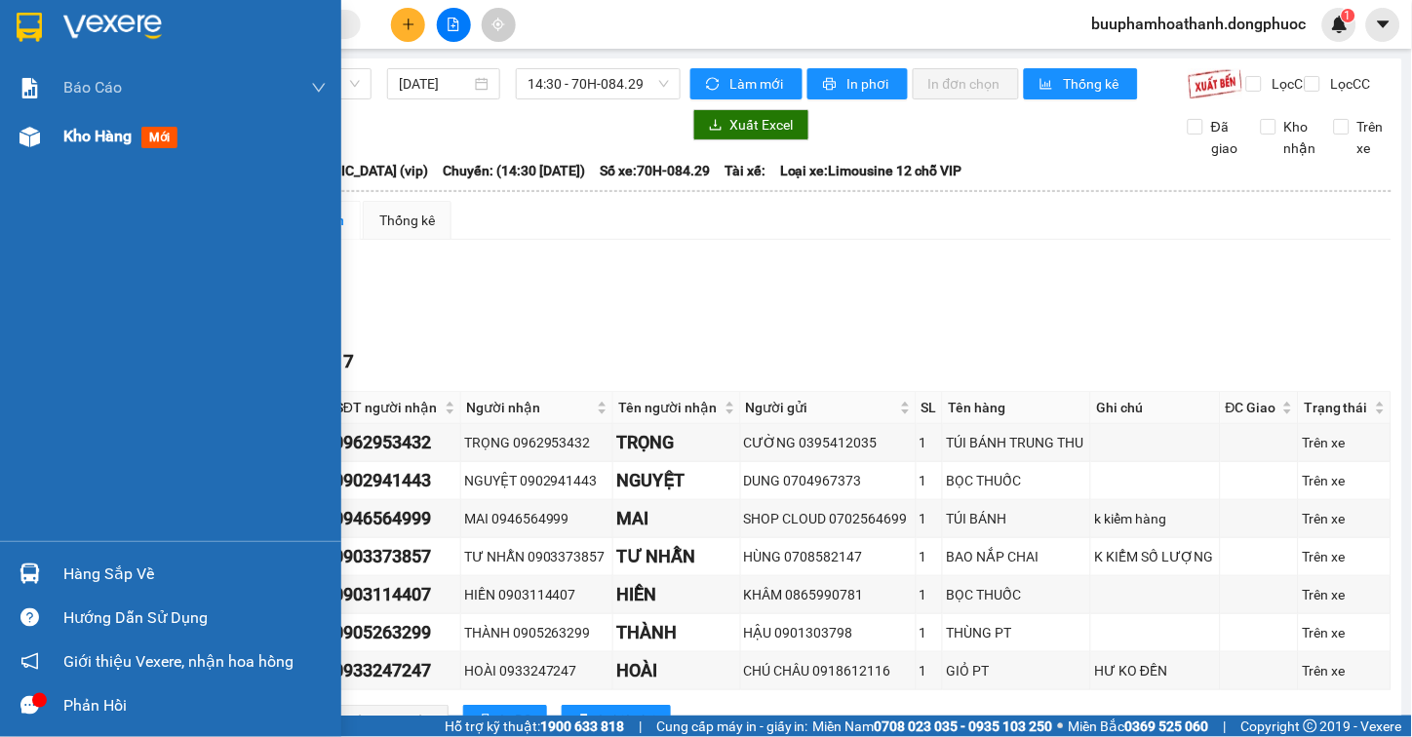
click at [44, 132] on div at bounding box center [30, 137] width 34 height 34
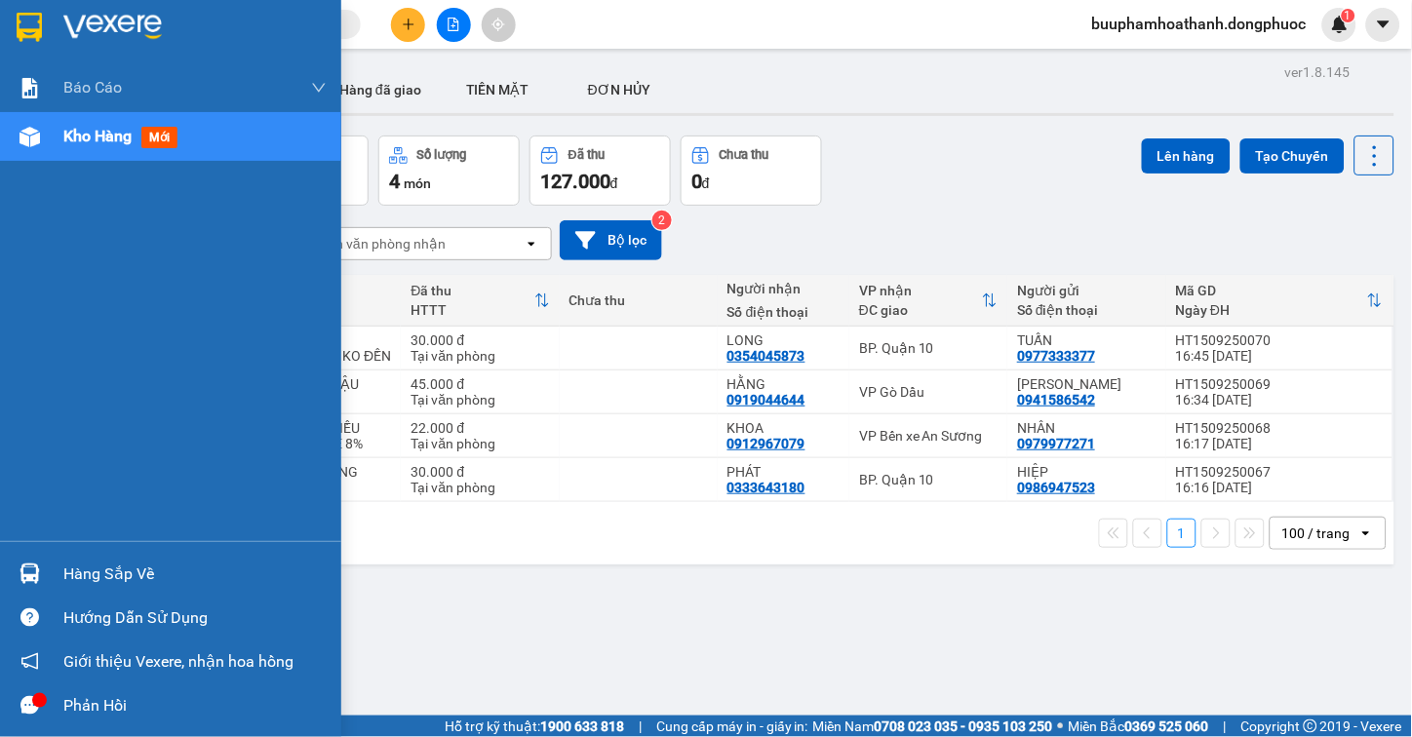
click at [42, 580] on div at bounding box center [30, 574] width 34 height 34
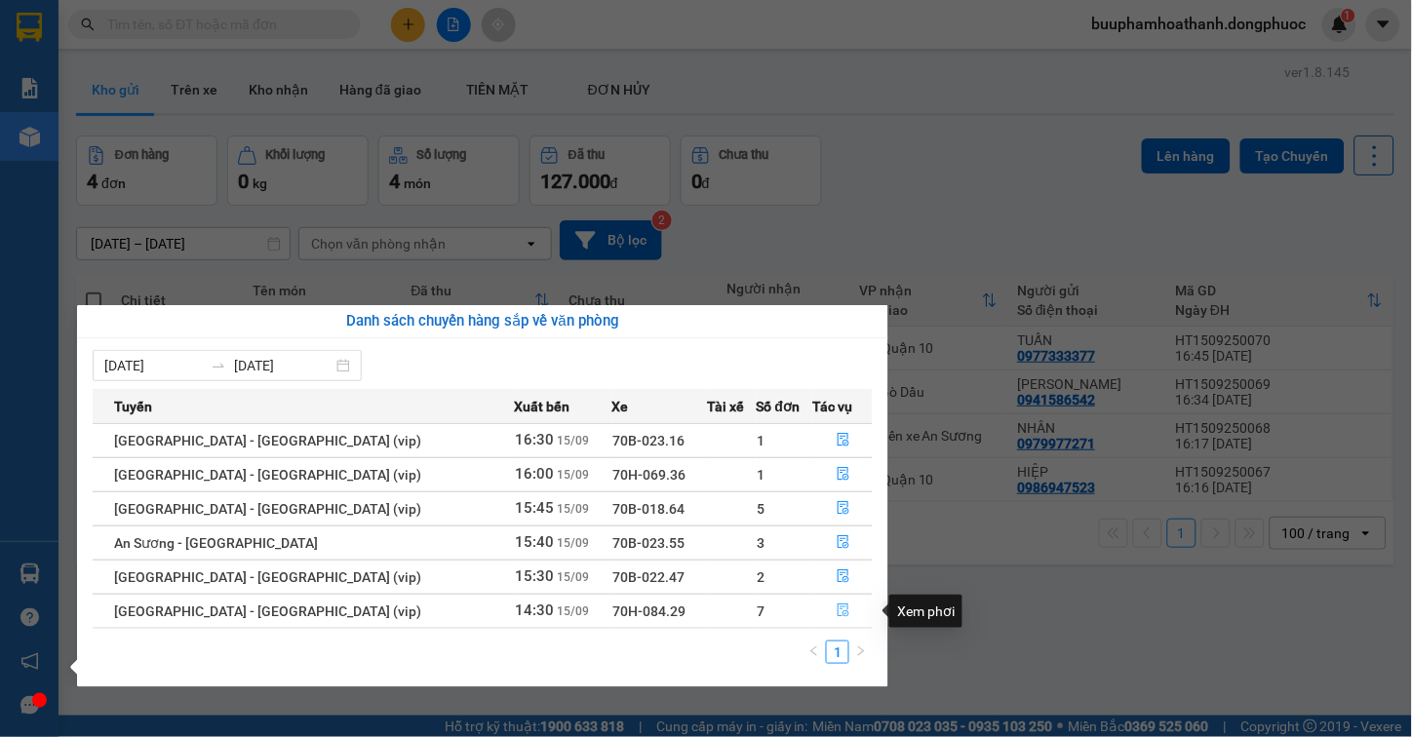
click at [837, 611] on icon "file-done" at bounding box center [844, 611] width 14 height 14
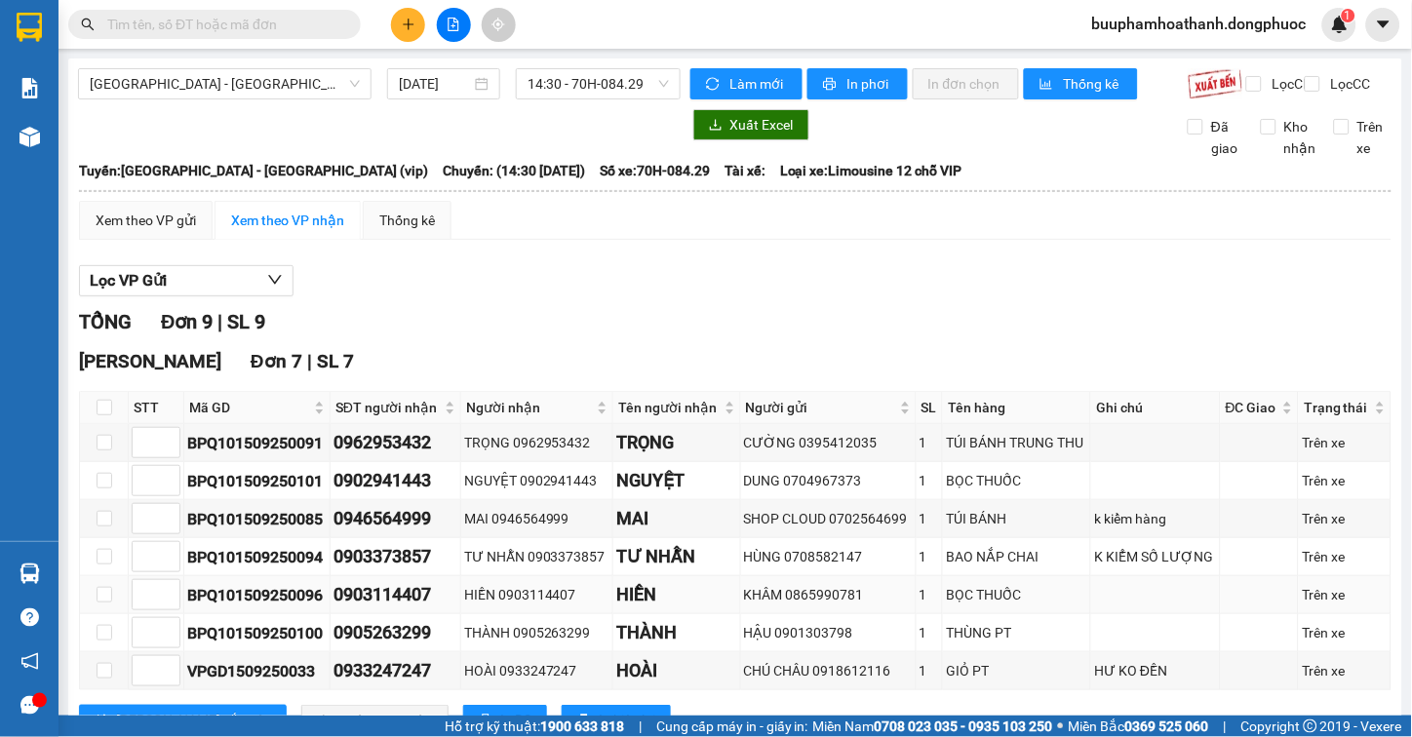
scroll to position [108, 0]
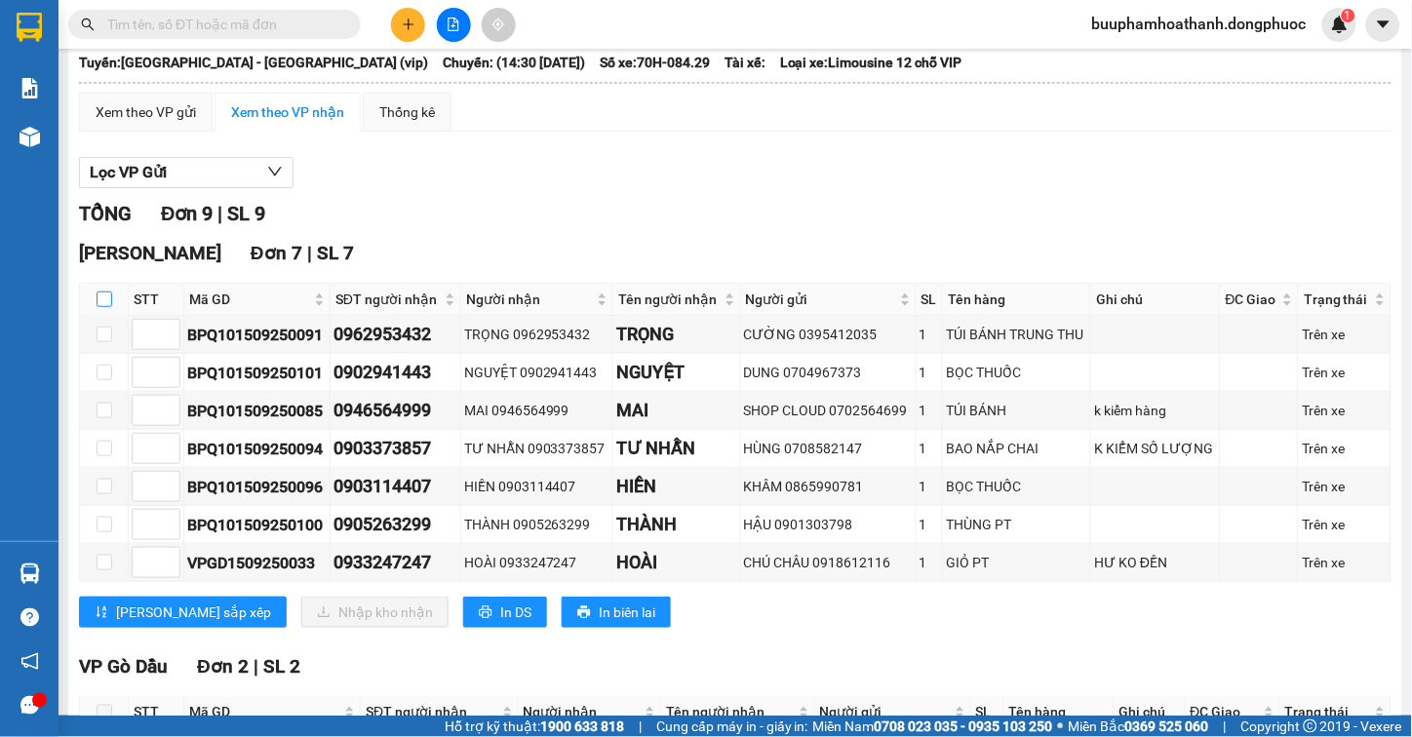
click at [105, 307] on input "checkbox" at bounding box center [105, 300] width 16 height 16
checkbox input "true"
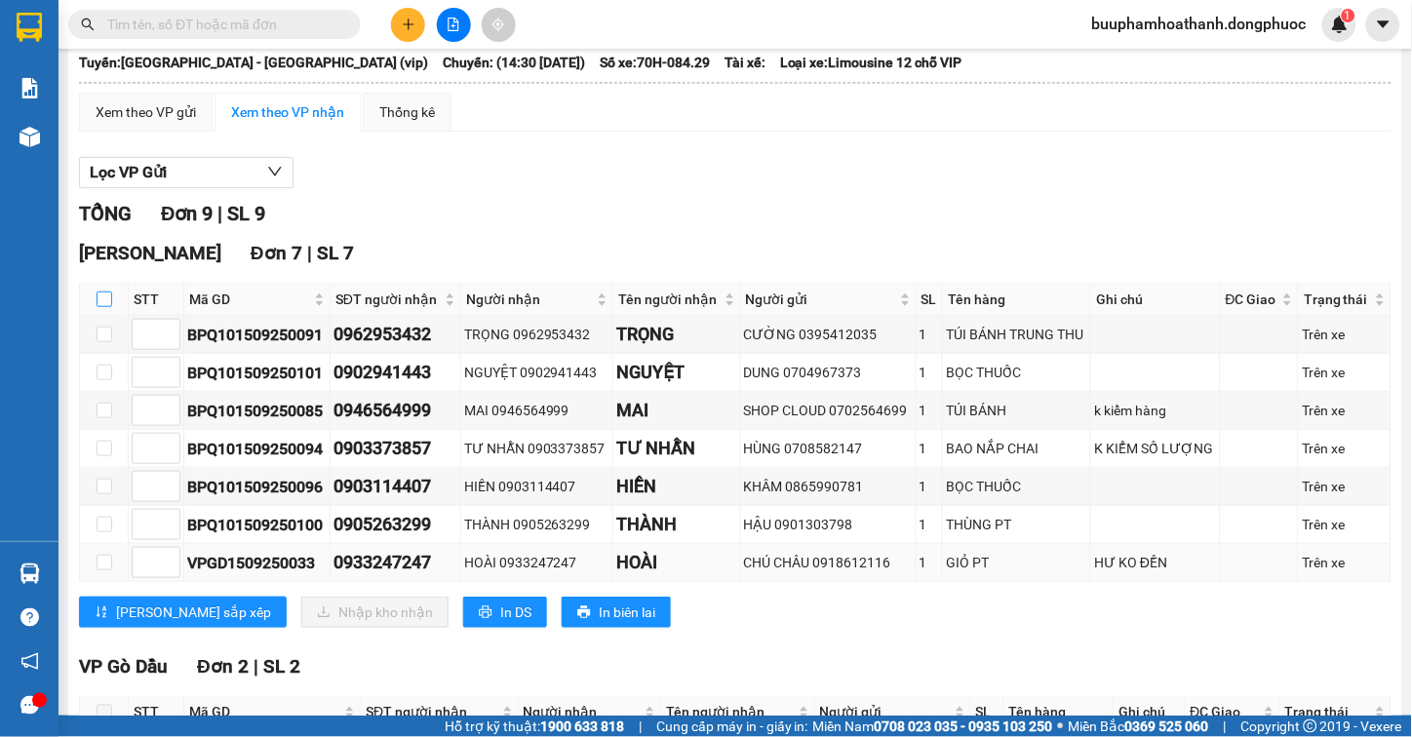
checkbox input "true"
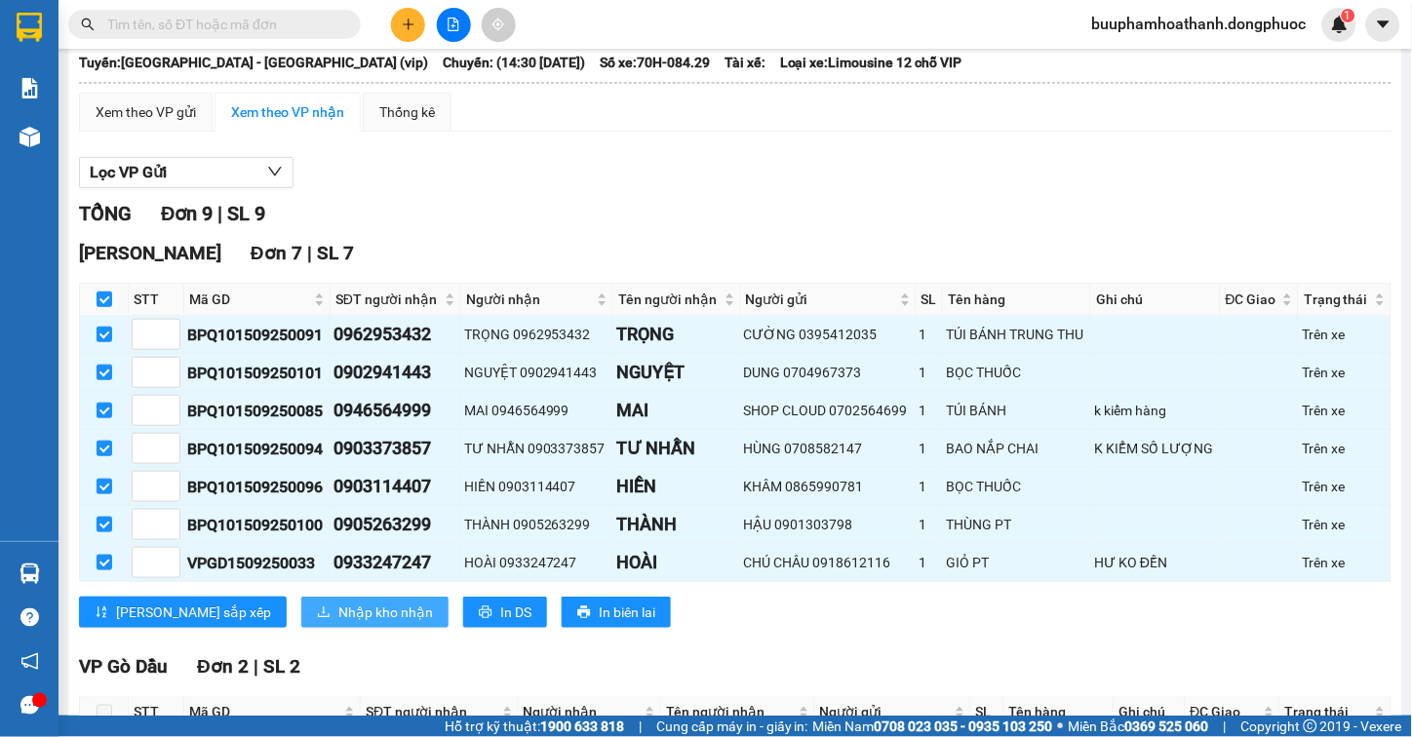
click at [301, 628] on button "Nhập kho nhận" at bounding box center [374, 612] width 147 height 31
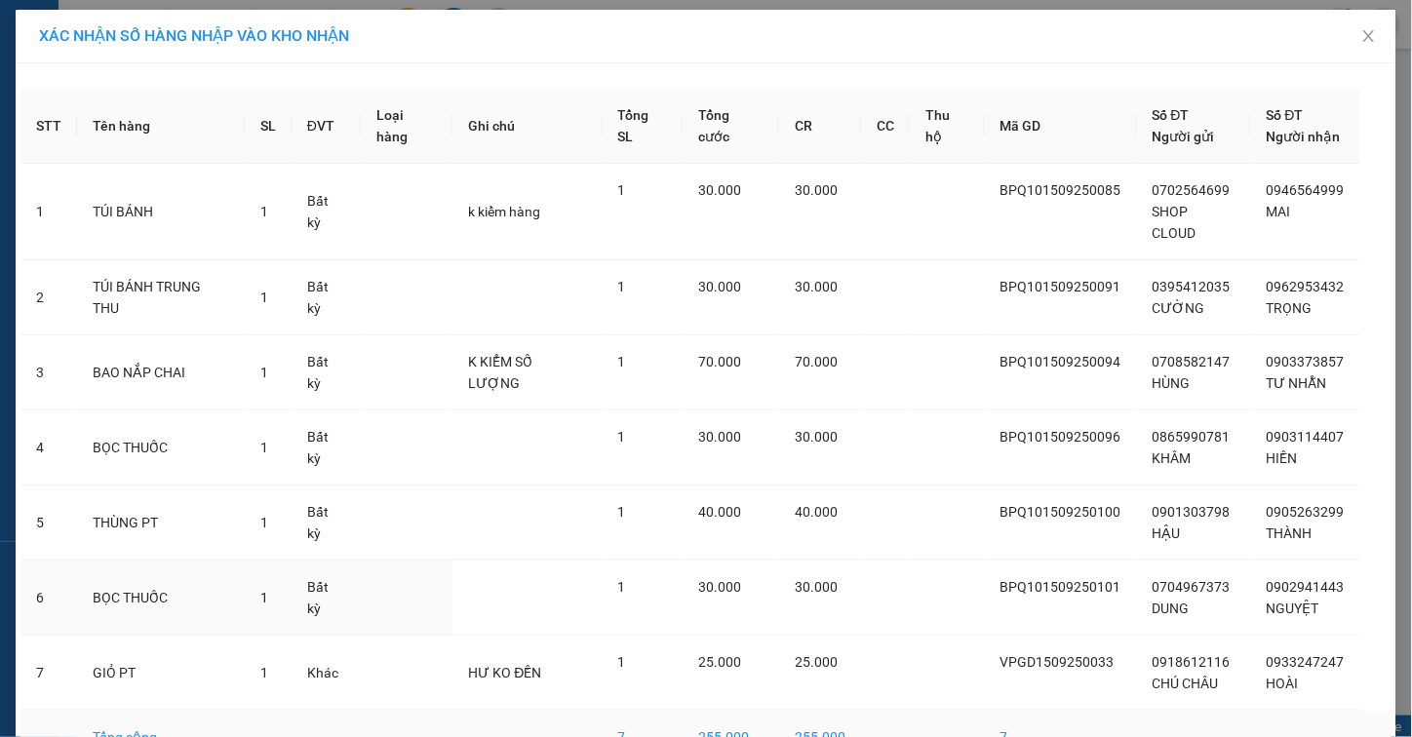
scroll to position [94, 0]
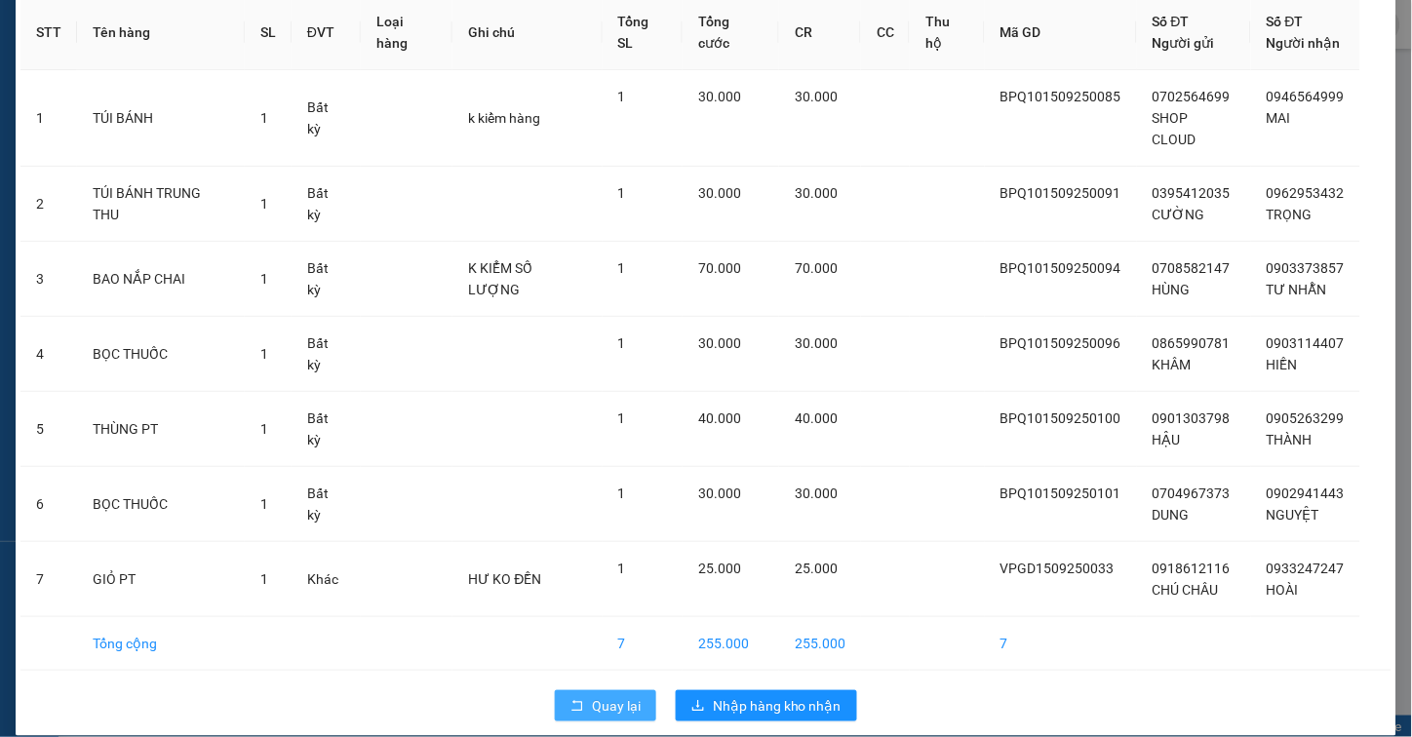
click at [592, 695] on span "Quay lại" at bounding box center [616, 705] width 49 height 21
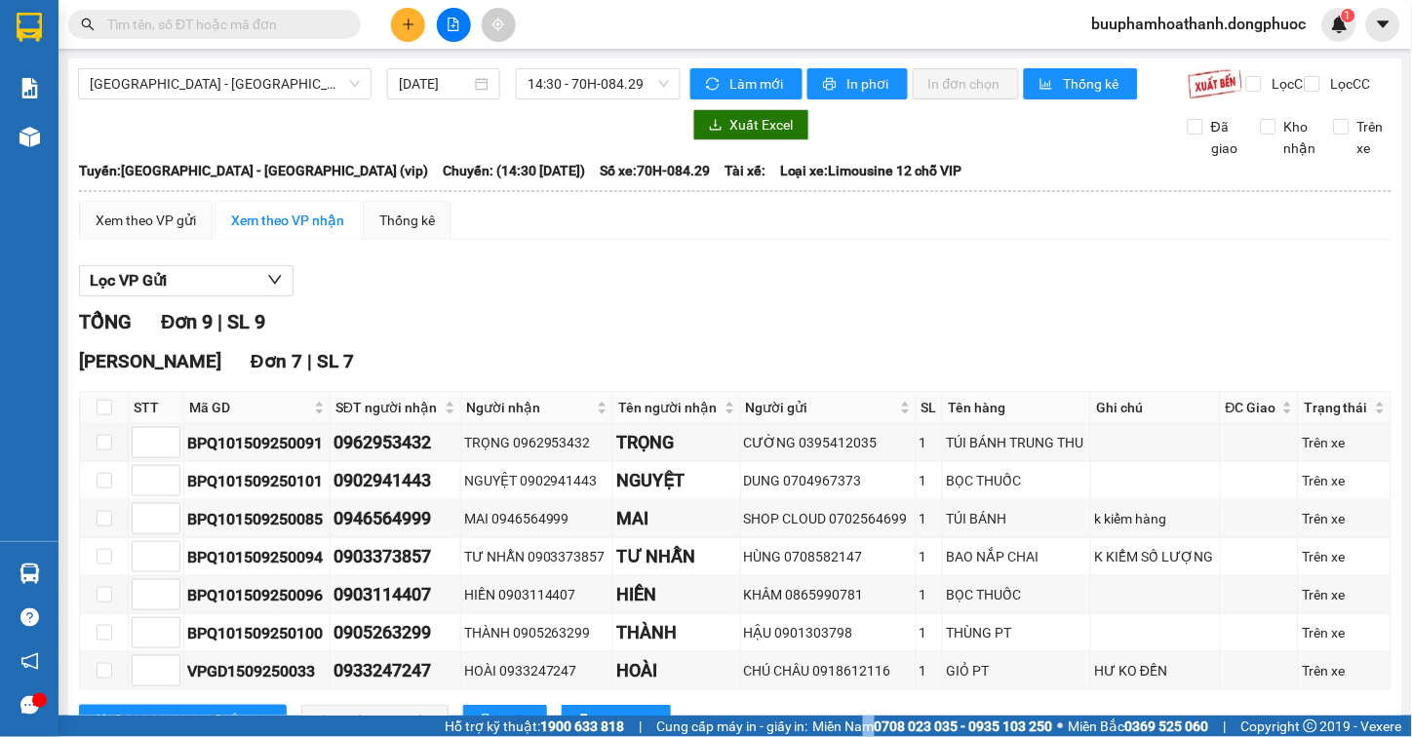
drag, startPoint x: 846, startPoint y: 736, endPoint x: 743, endPoint y: 723, distance: 104.3
click at [849, 736] on span "Miền Nam 0708 023 035 - 0935 103 250" at bounding box center [933, 726] width 240 height 21
click at [202, 415] on span "Mã GD" at bounding box center [249, 407] width 121 height 21
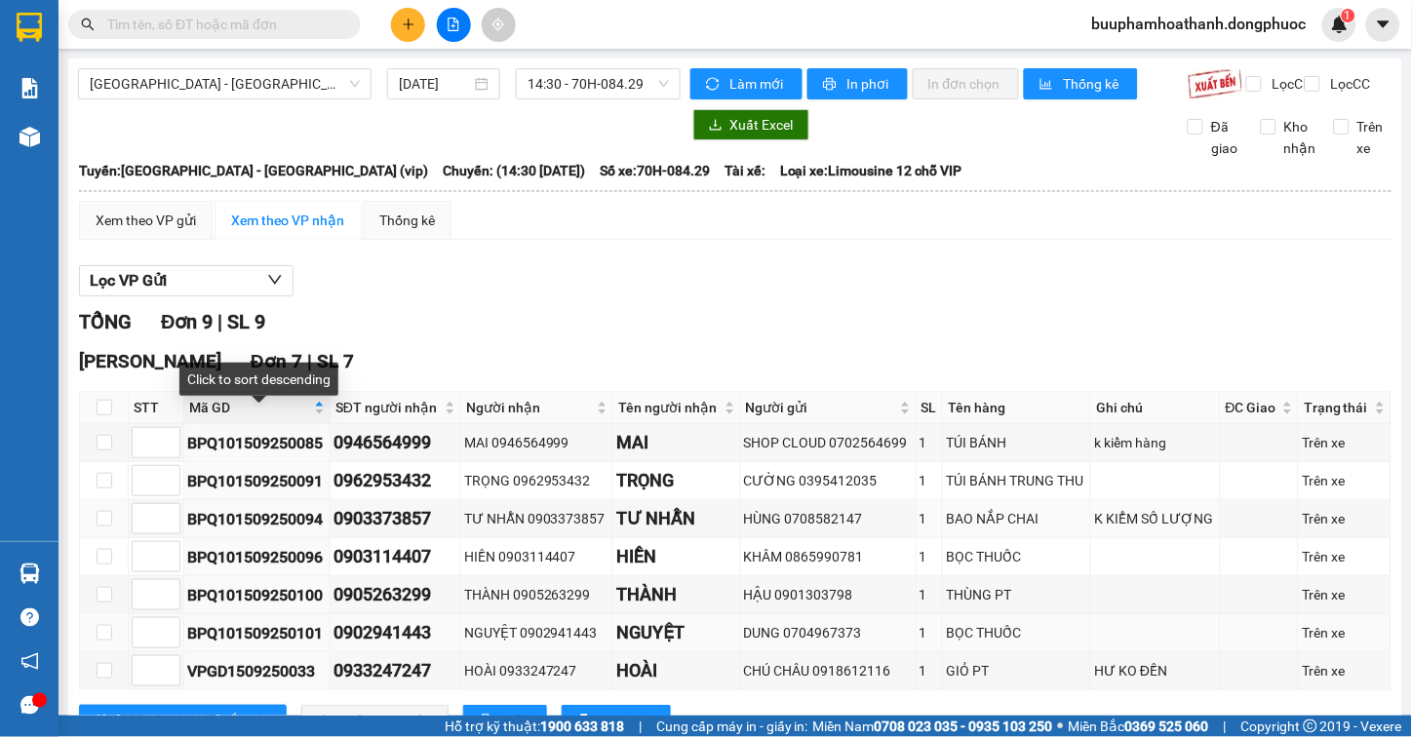
scroll to position [216, 0]
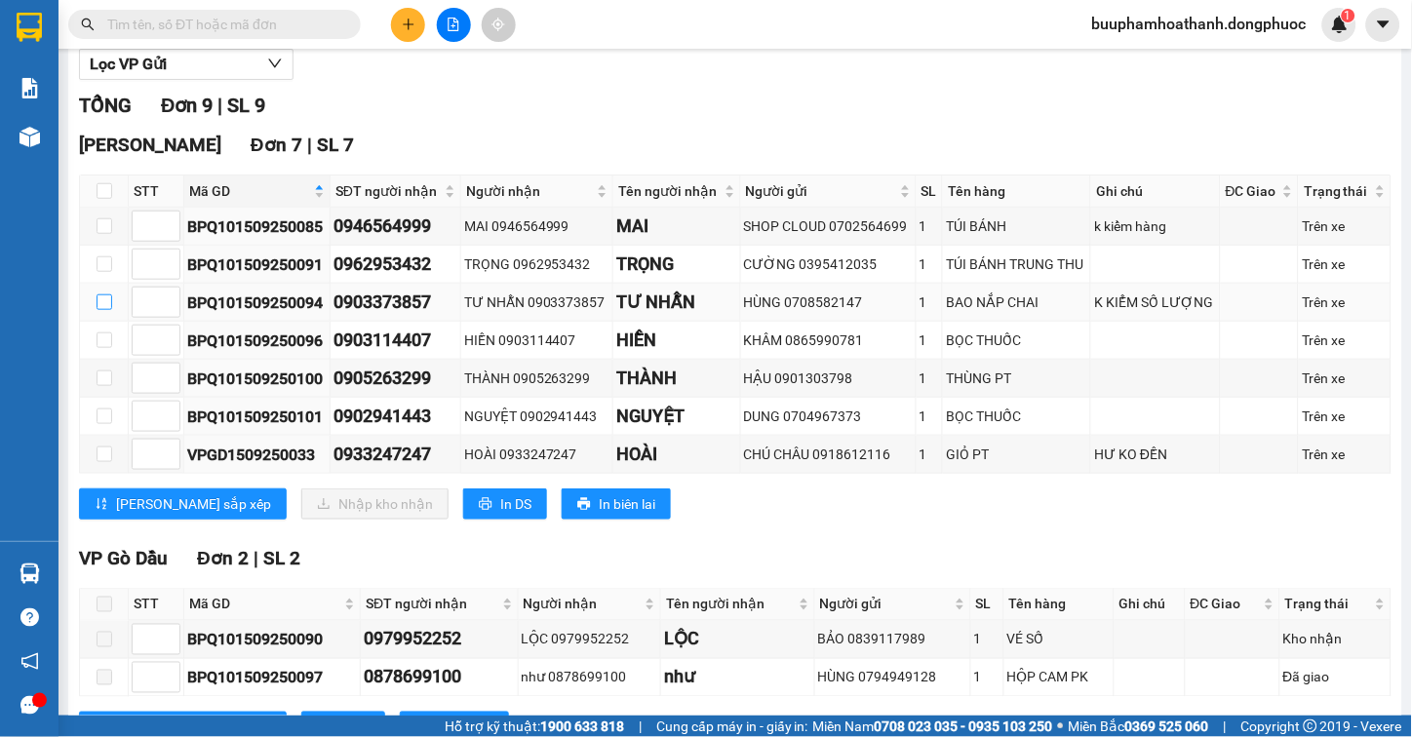
click at [103, 310] on input "checkbox" at bounding box center [105, 303] width 16 height 16
checkbox input "true"
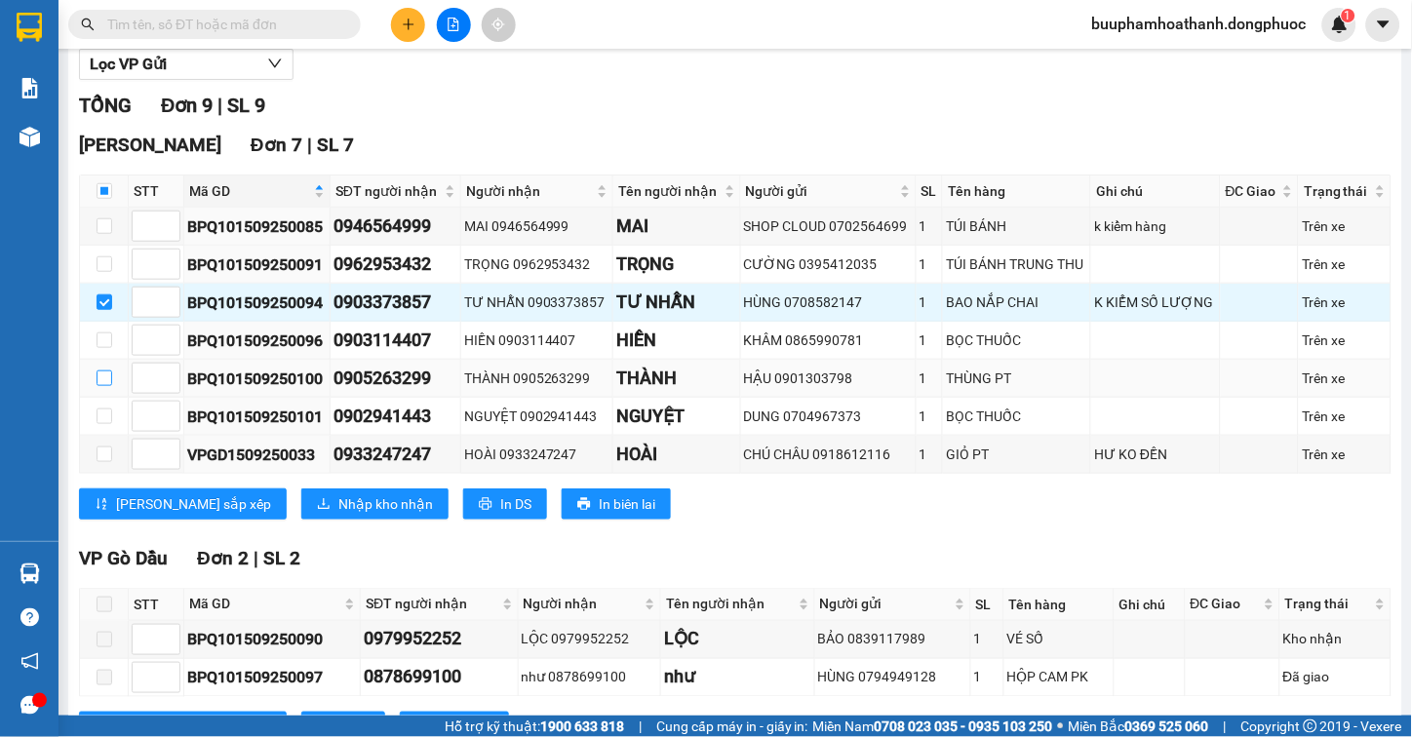
click at [111, 386] on input "checkbox" at bounding box center [105, 379] width 16 height 16
checkbox input "true"
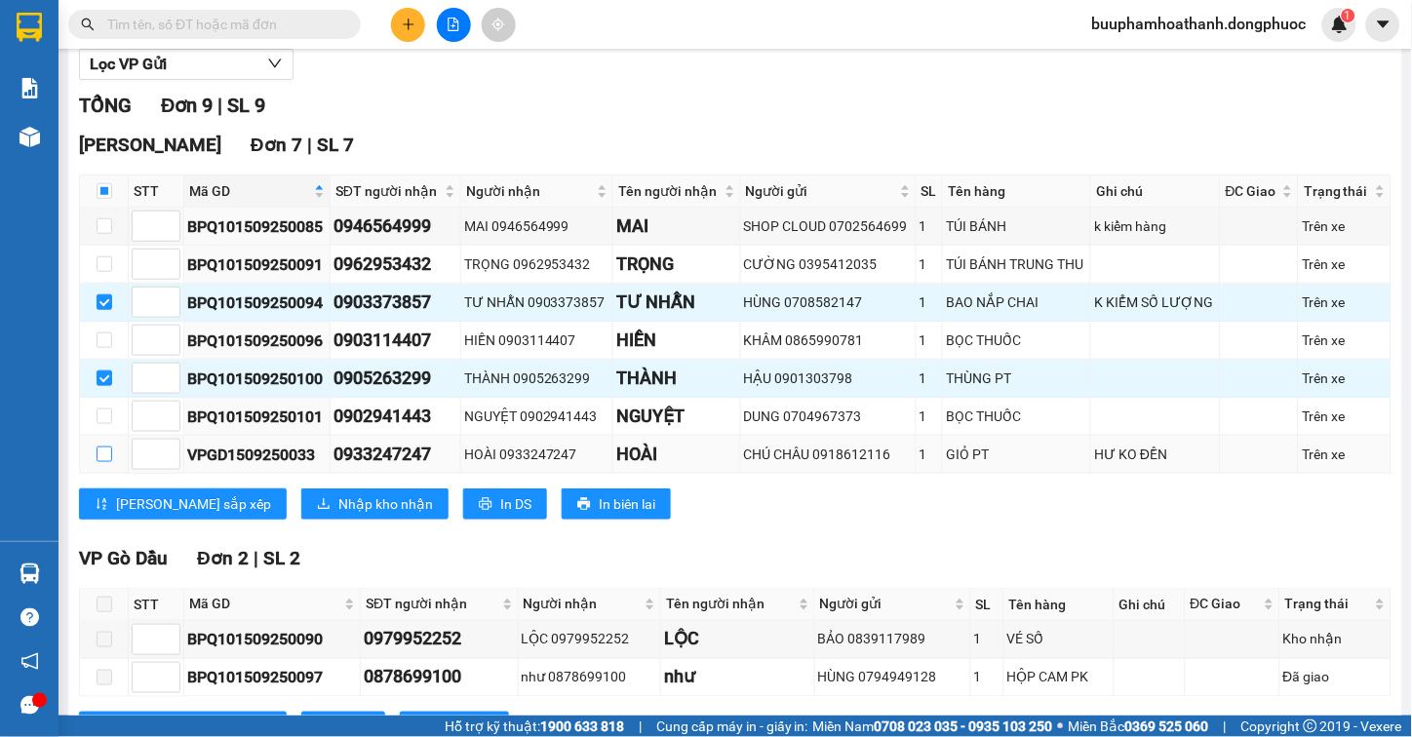
click at [104, 465] on label at bounding box center [105, 454] width 16 height 21
click at [104, 462] on input "checkbox" at bounding box center [105, 455] width 16 height 16
checkbox input "true"
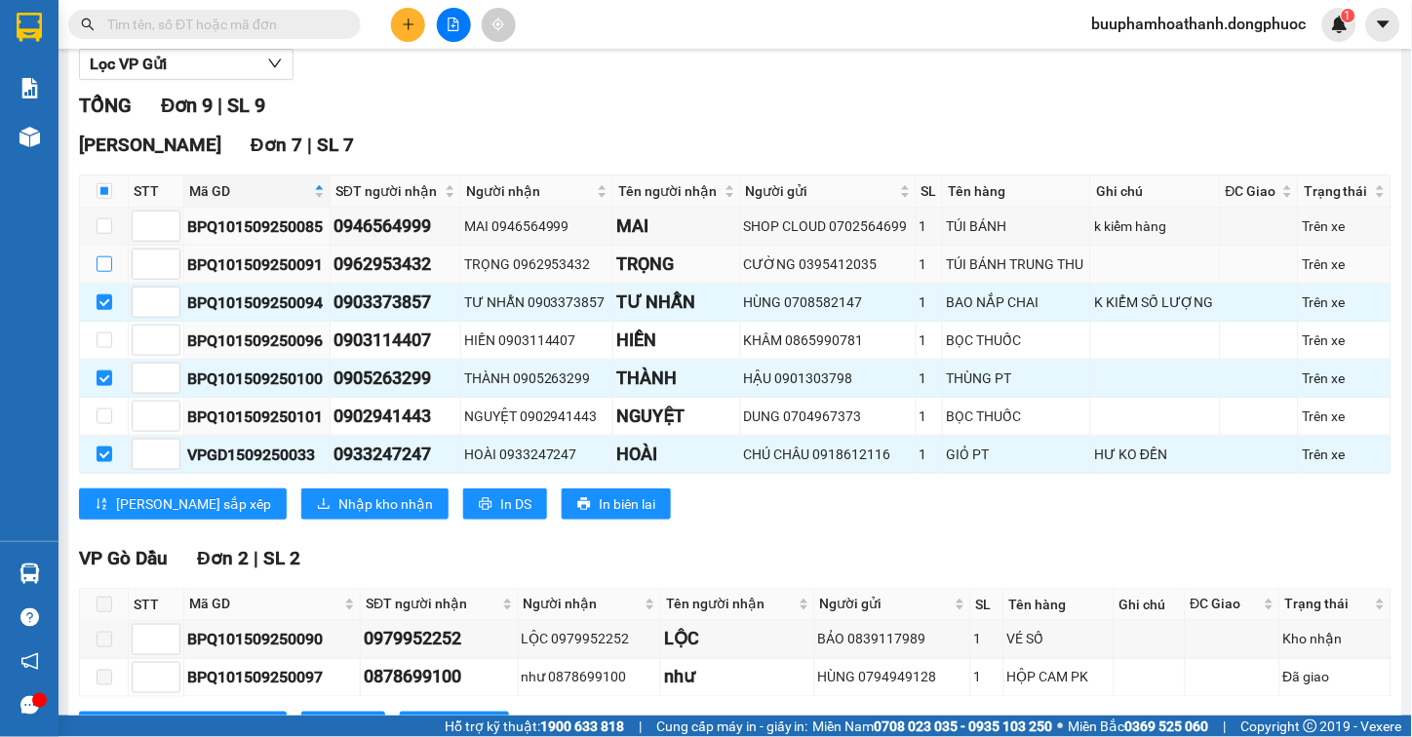
click at [101, 272] on input "checkbox" at bounding box center [105, 264] width 16 height 16
checkbox input "true"
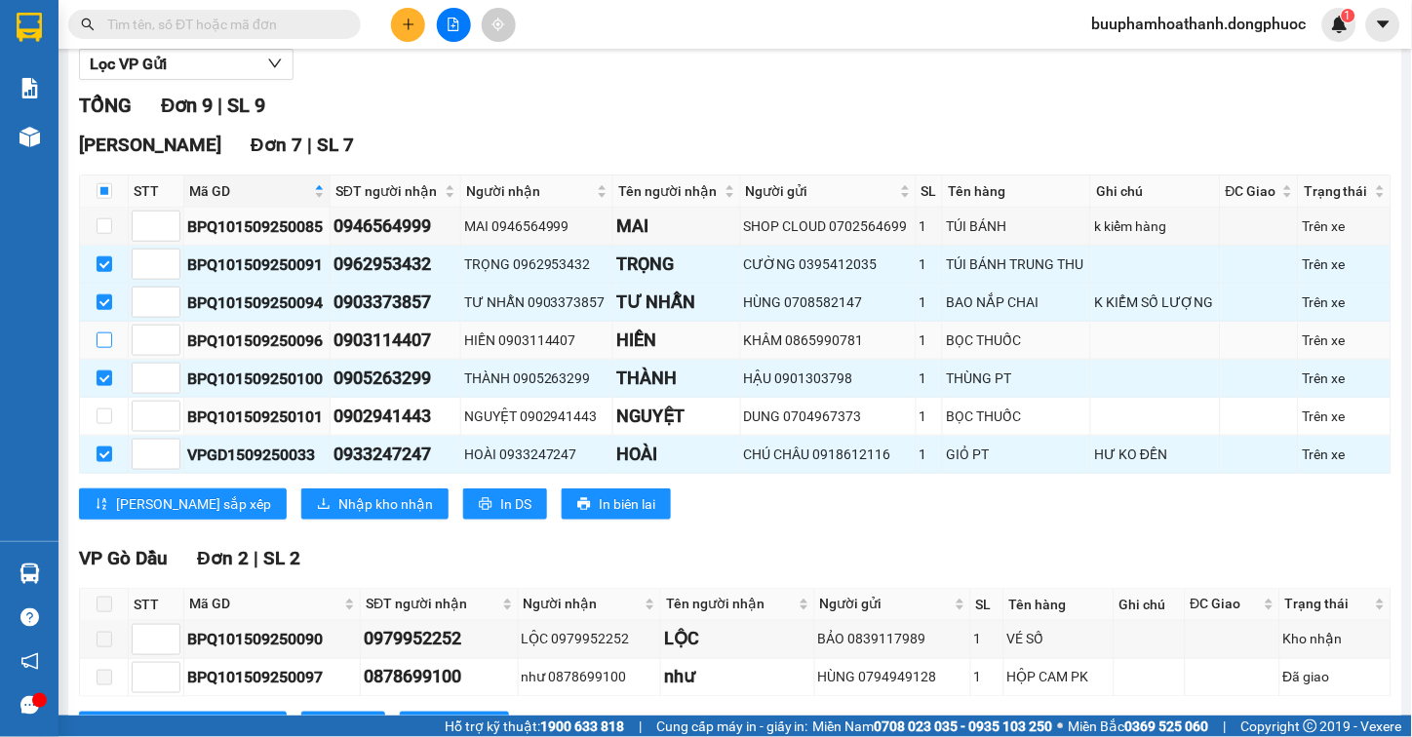
click at [109, 348] on input "checkbox" at bounding box center [105, 341] width 16 height 16
checkbox input "true"
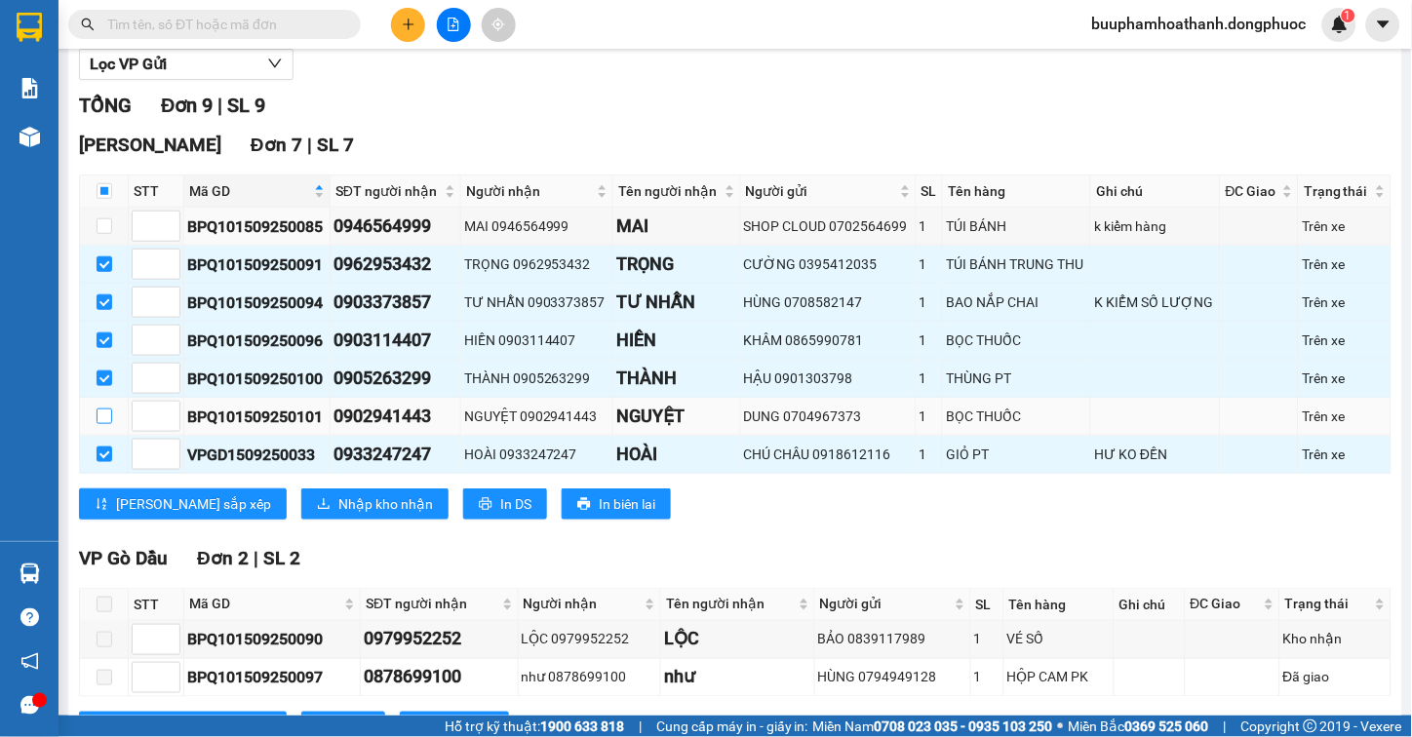
click at [107, 424] on input "checkbox" at bounding box center [105, 417] width 16 height 16
checkbox input "true"
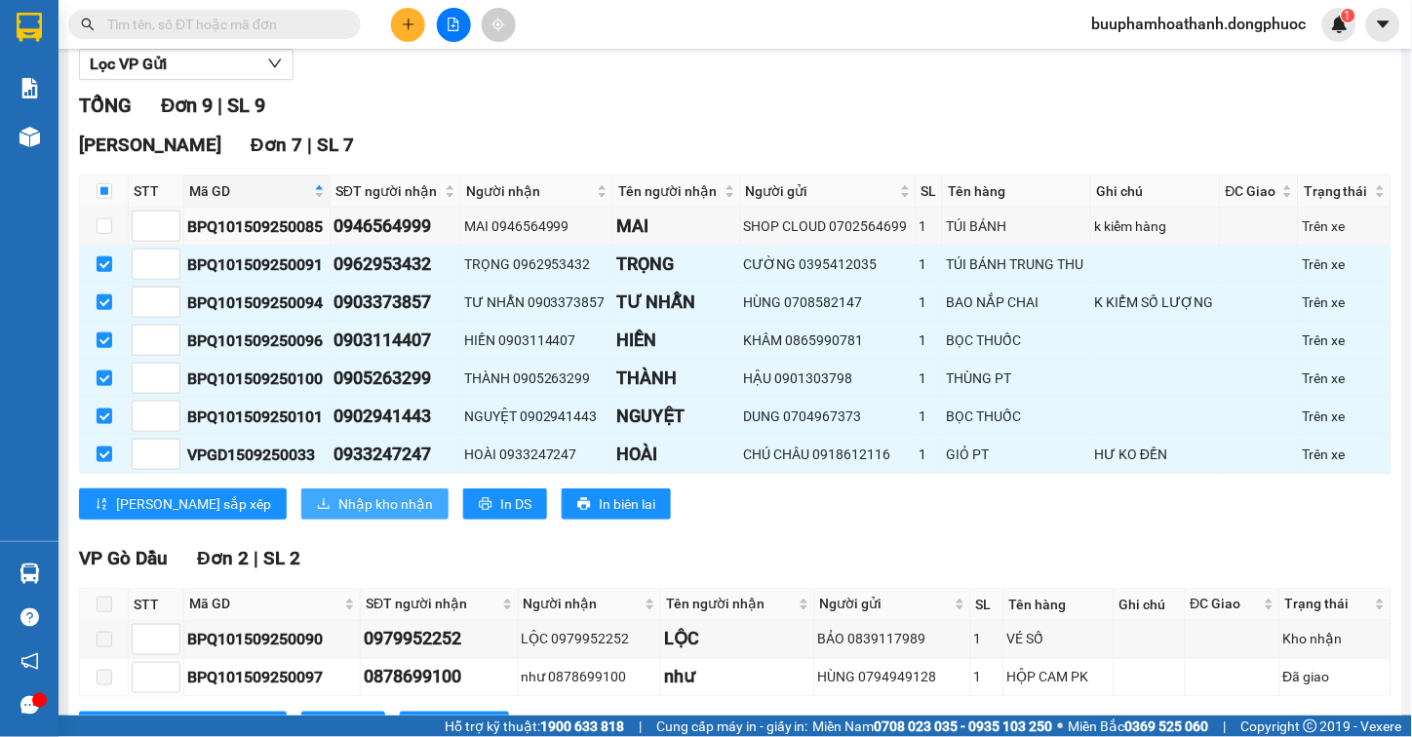
click at [338, 515] on span "Nhập kho nhận" at bounding box center [385, 503] width 95 height 21
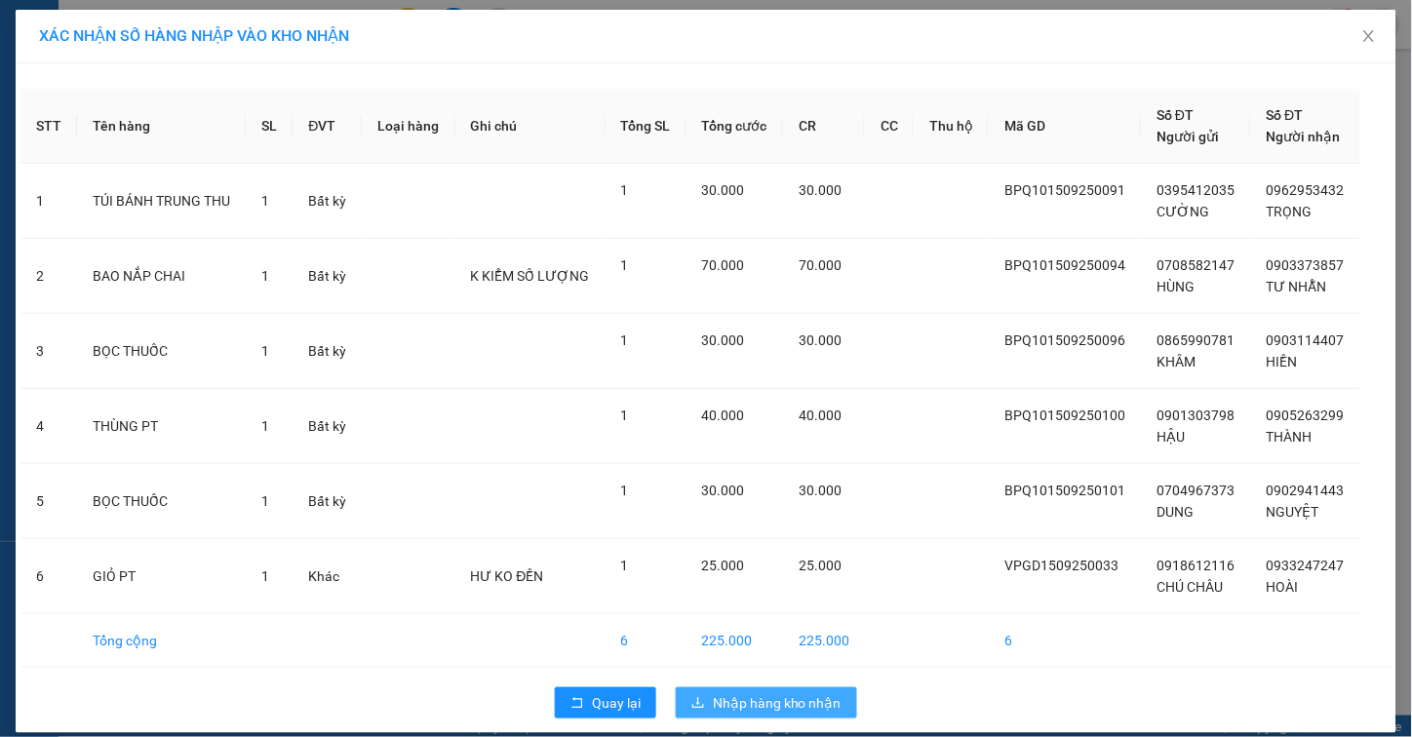
scroll to position [20, 0]
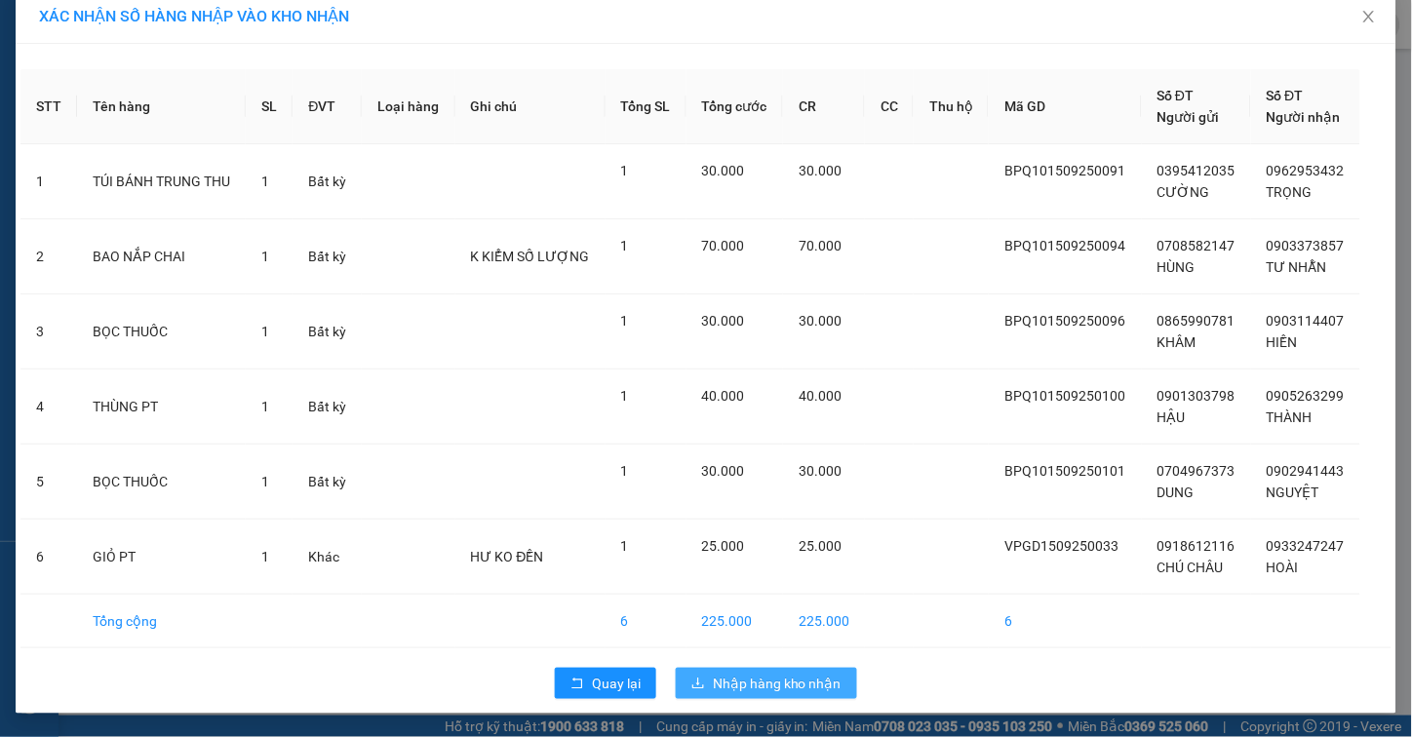
click at [759, 685] on span "Nhập hàng kho nhận" at bounding box center [777, 683] width 129 height 21
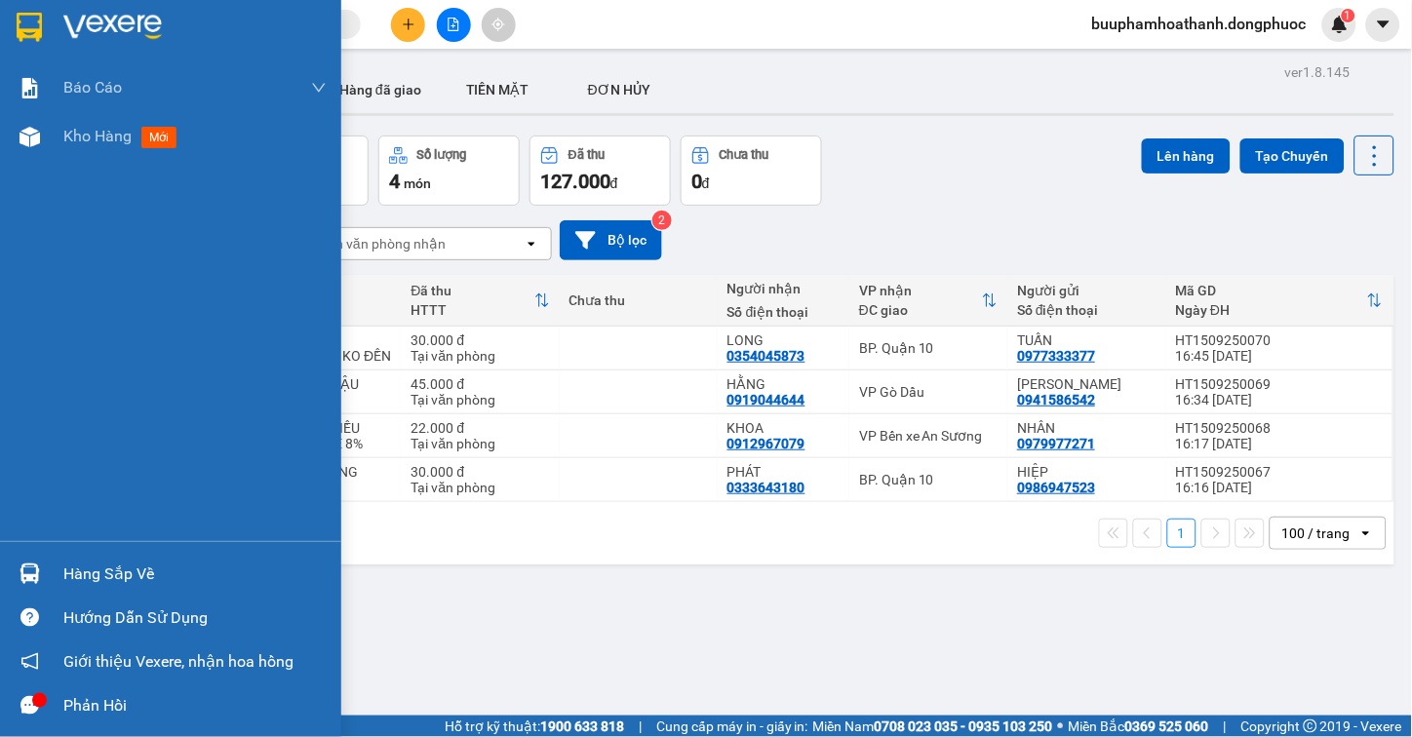
click at [42, 560] on div at bounding box center [30, 574] width 34 height 34
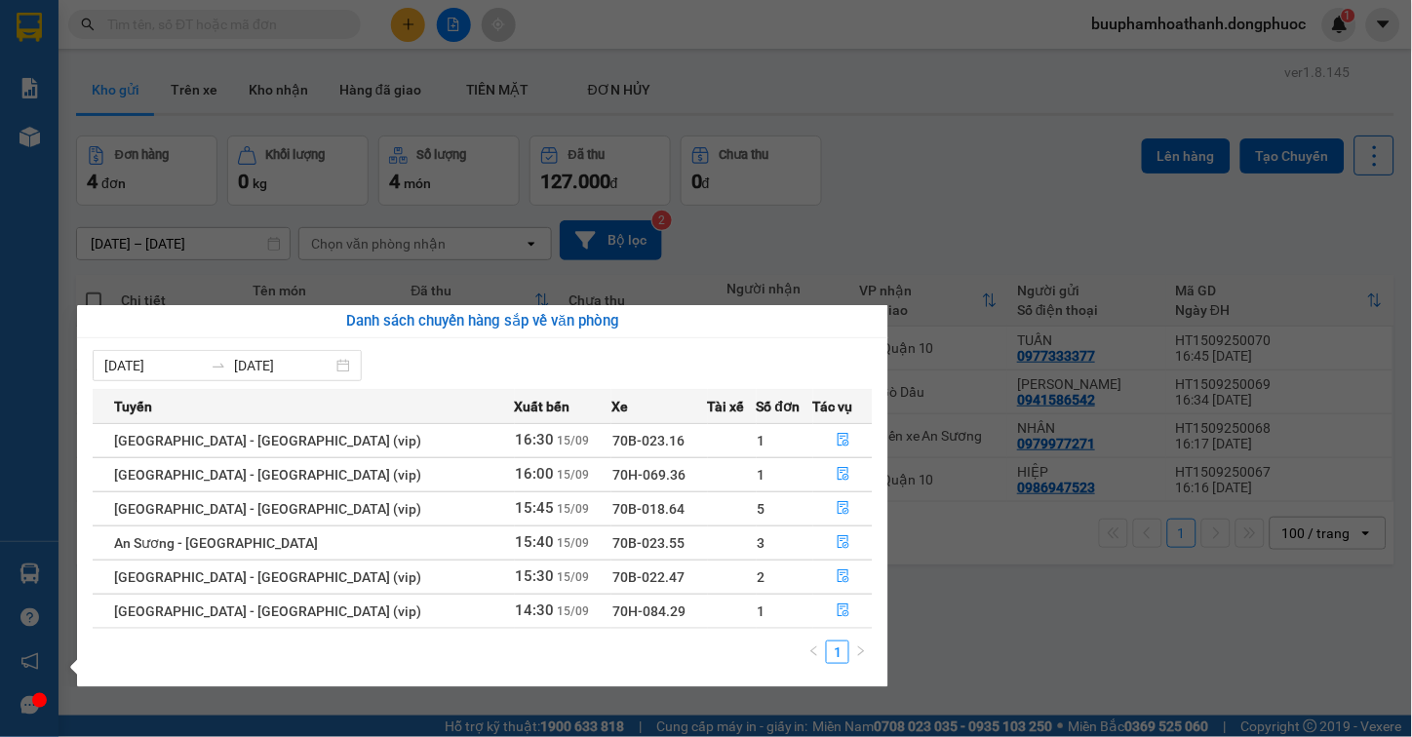
drag, startPoint x: 976, startPoint y: 589, endPoint x: 958, endPoint y: 590, distance: 18.6
click at [977, 592] on section "Kết quả tìm kiếm ( 0 ) Bộ lọc No Data buuphamhoathanh.dongphuoc 1 Báo cáo Mẫu 1…" at bounding box center [706, 368] width 1412 height 737
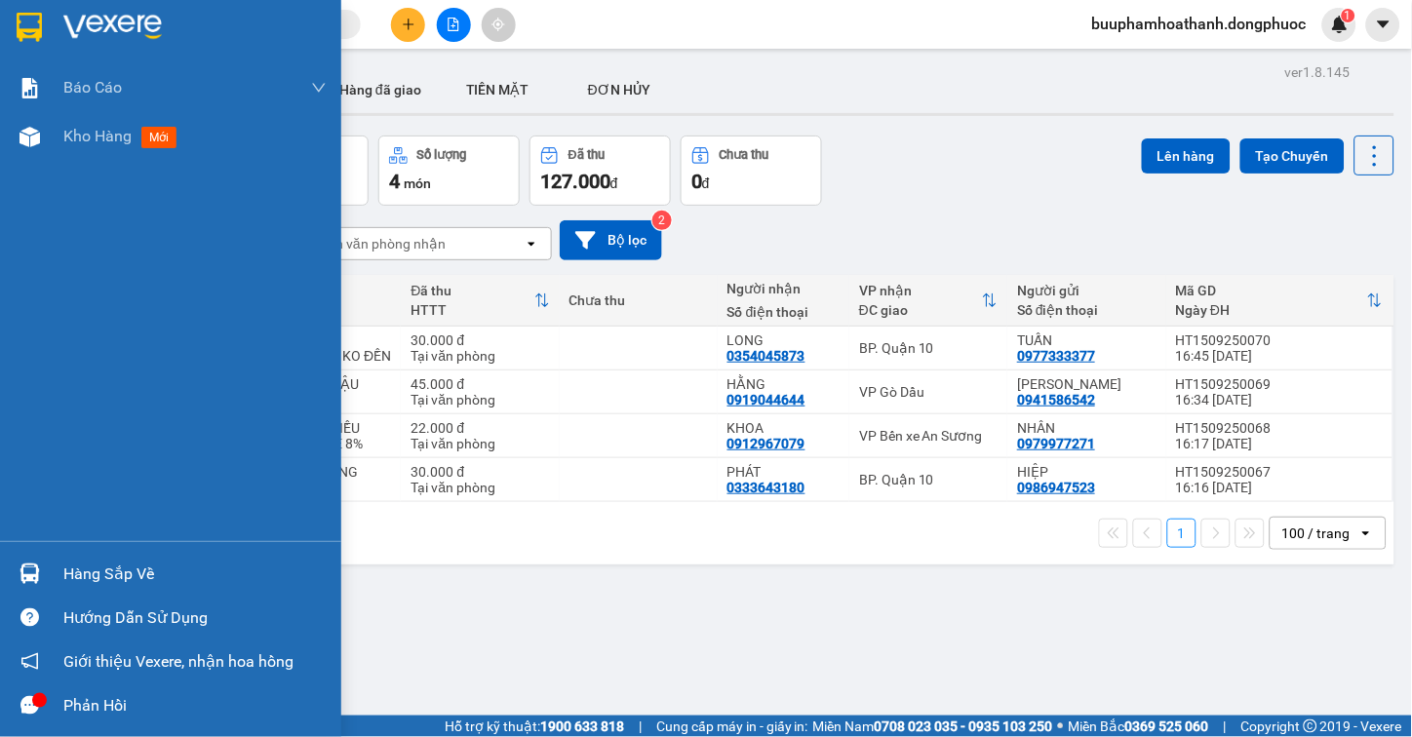
click at [52, 576] on div "Hàng sắp về" at bounding box center [170, 574] width 341 height 44
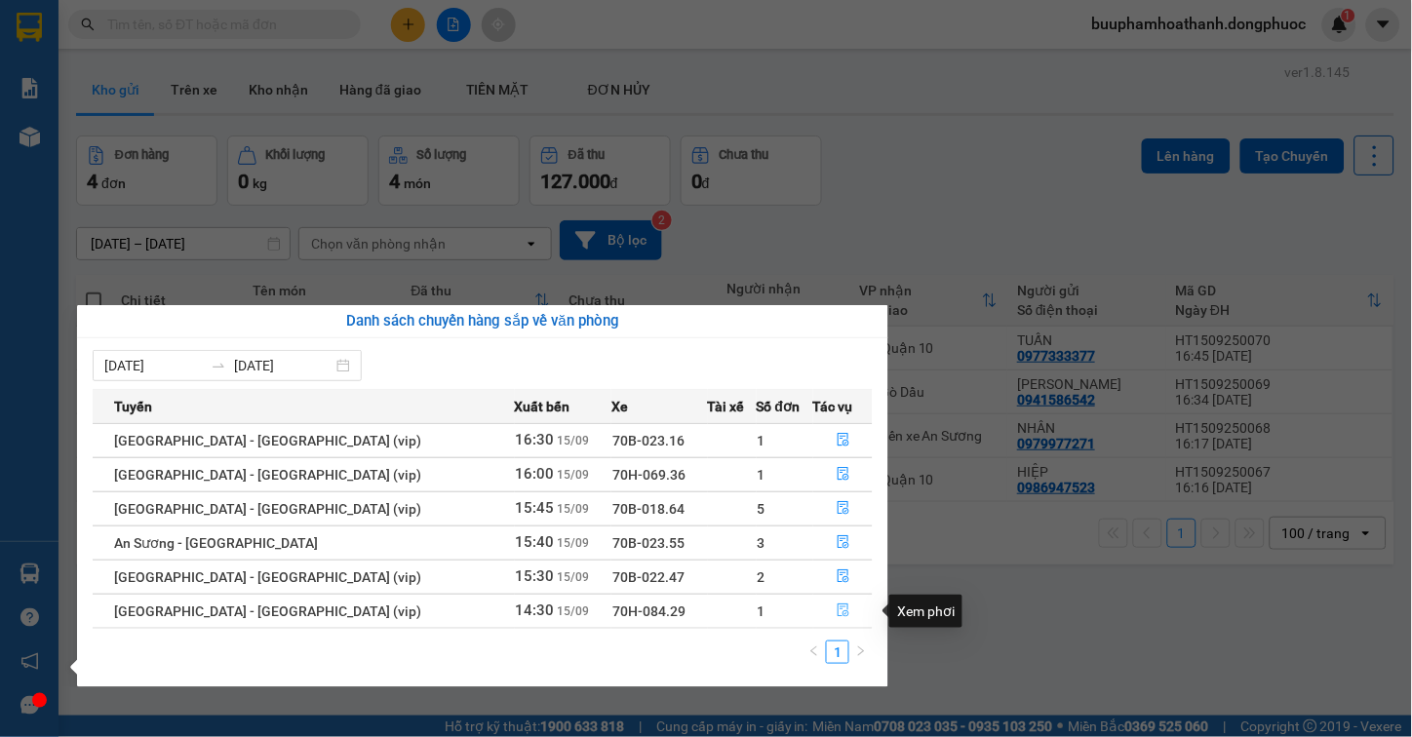
click at [841, 612] on icon "file-done" at bounding box center [844, 611] width 14 height 14
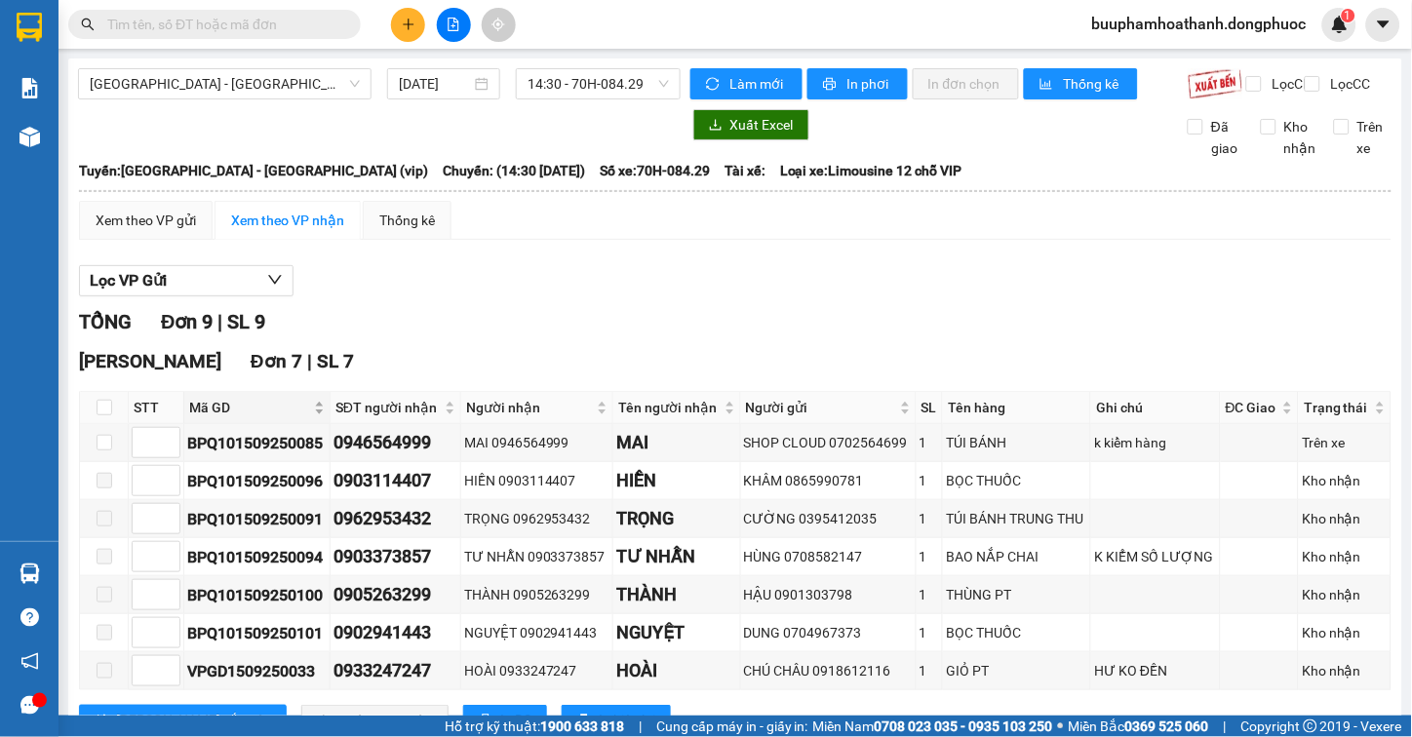
click at [221, 418] on span "Mã GD" at bounding box center [249, 407] width 121 height 21
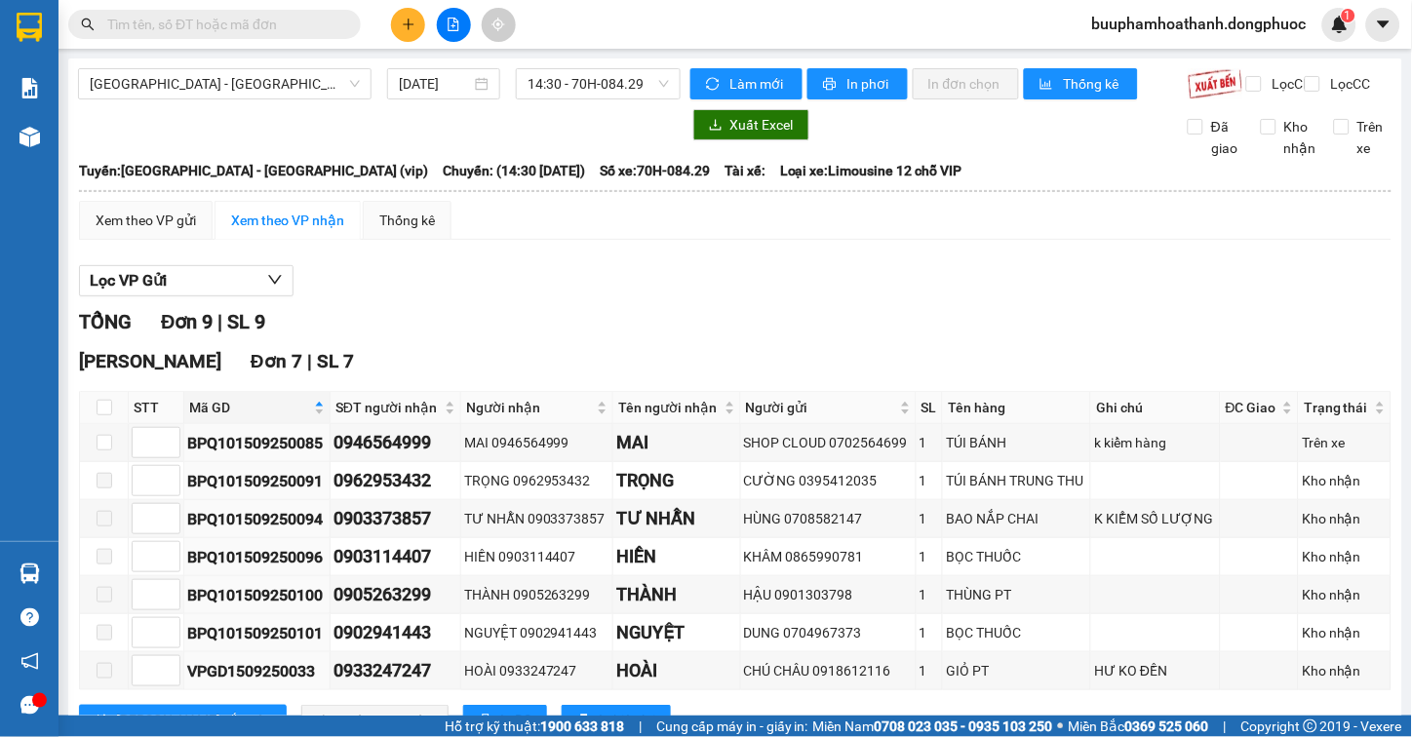
click at [492, 318] on div "Lọc VP Gửi TỔNG Đơn 9 | [GEOGRAPHIC_DATA] 7 | SL 7 STT Mã GD SĐT người nhận Ng…" at bounding box center [735, 620] width 1313 height 728
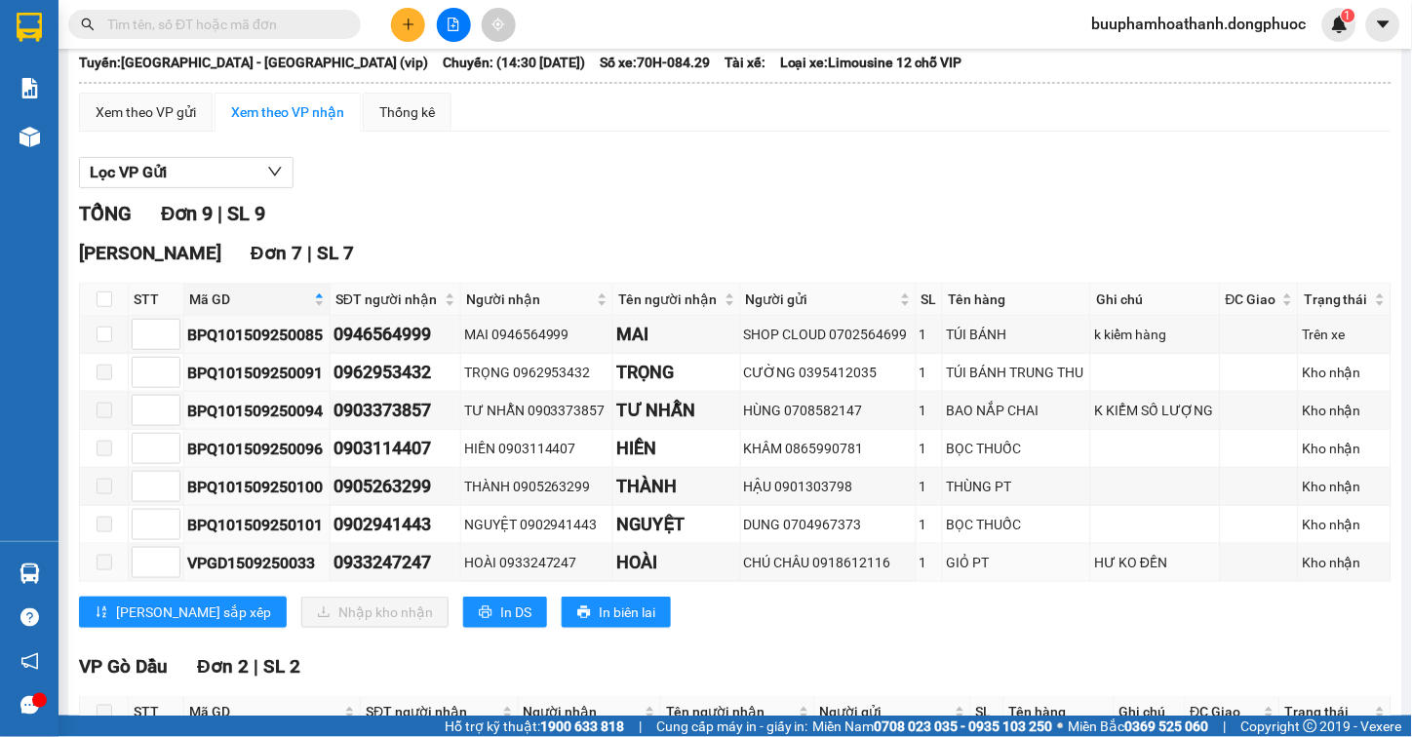
scroll to position [317, 0]
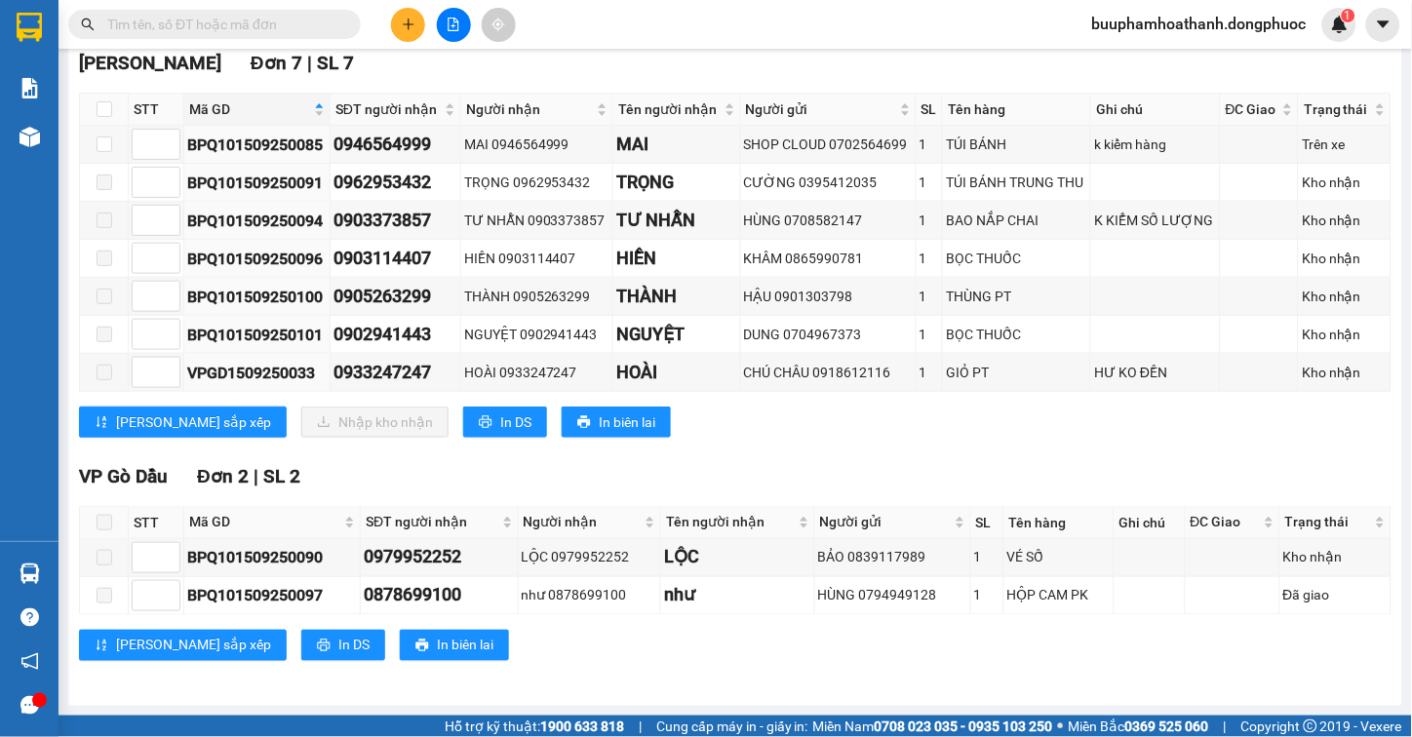
click at [1007, 656] on div "[PERSON_NAME] sắp xếp In DS In biên lai" at bounding box center [735, 645] width 1313 height 31
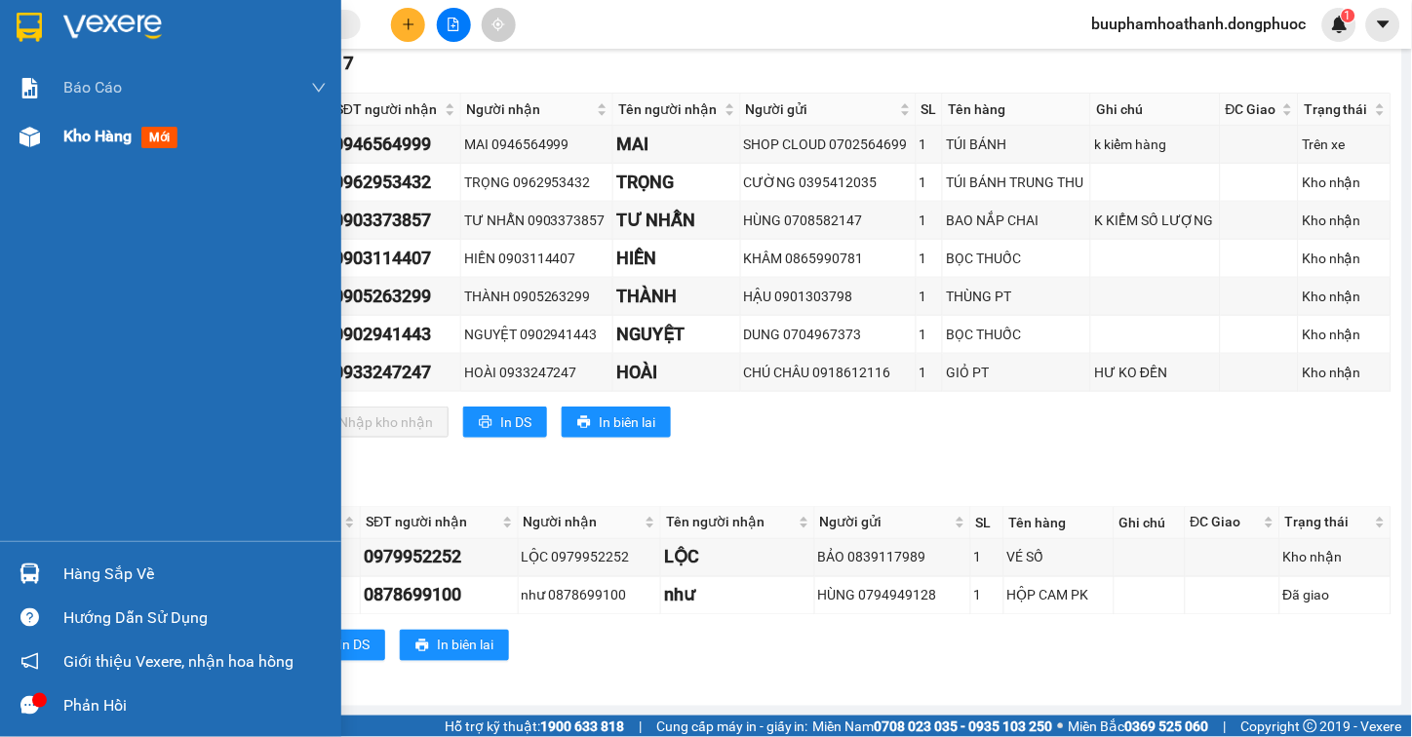
click at [56, 148] on div "Kho hàng mới" at bounding box center [170, 136] width 341 height 49
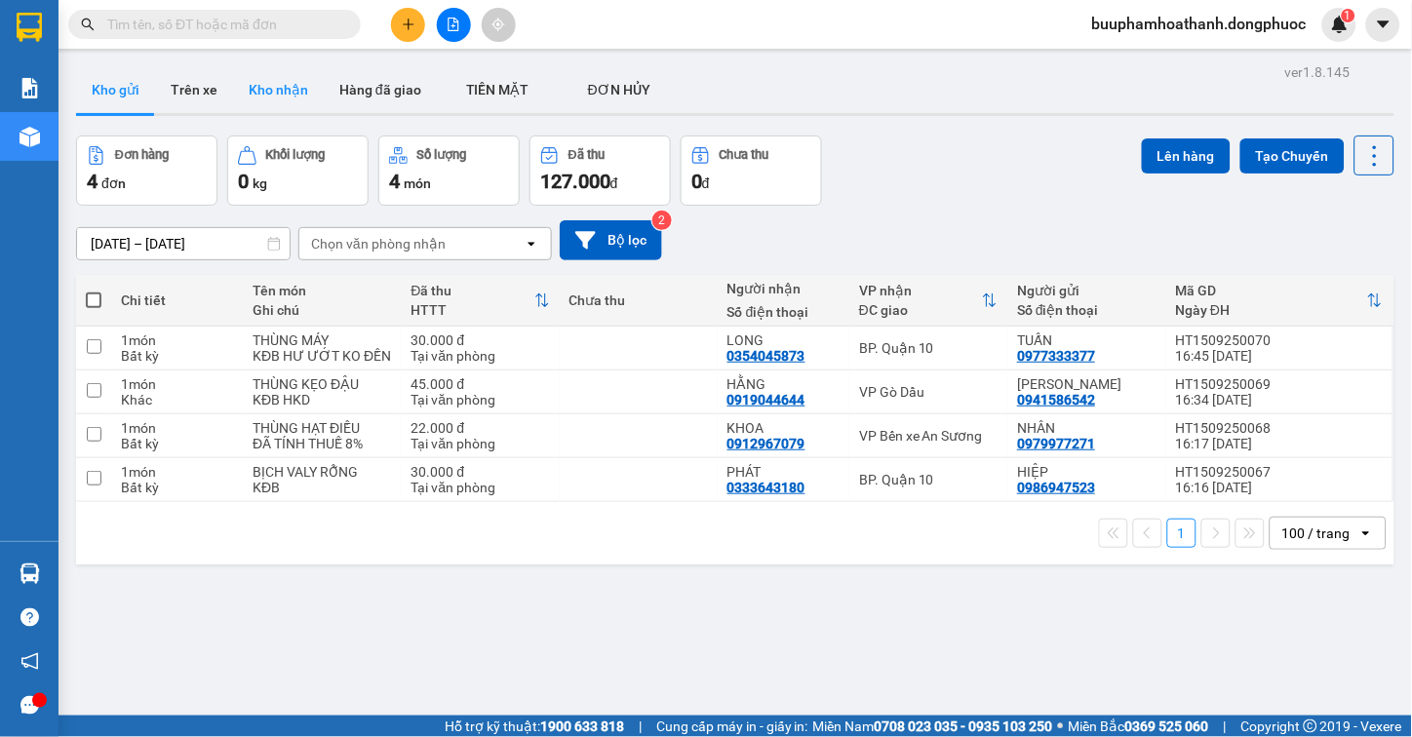
click at [252, 99] on button "Kho nhận" at bounding box center [278, 89] width 91 height 47
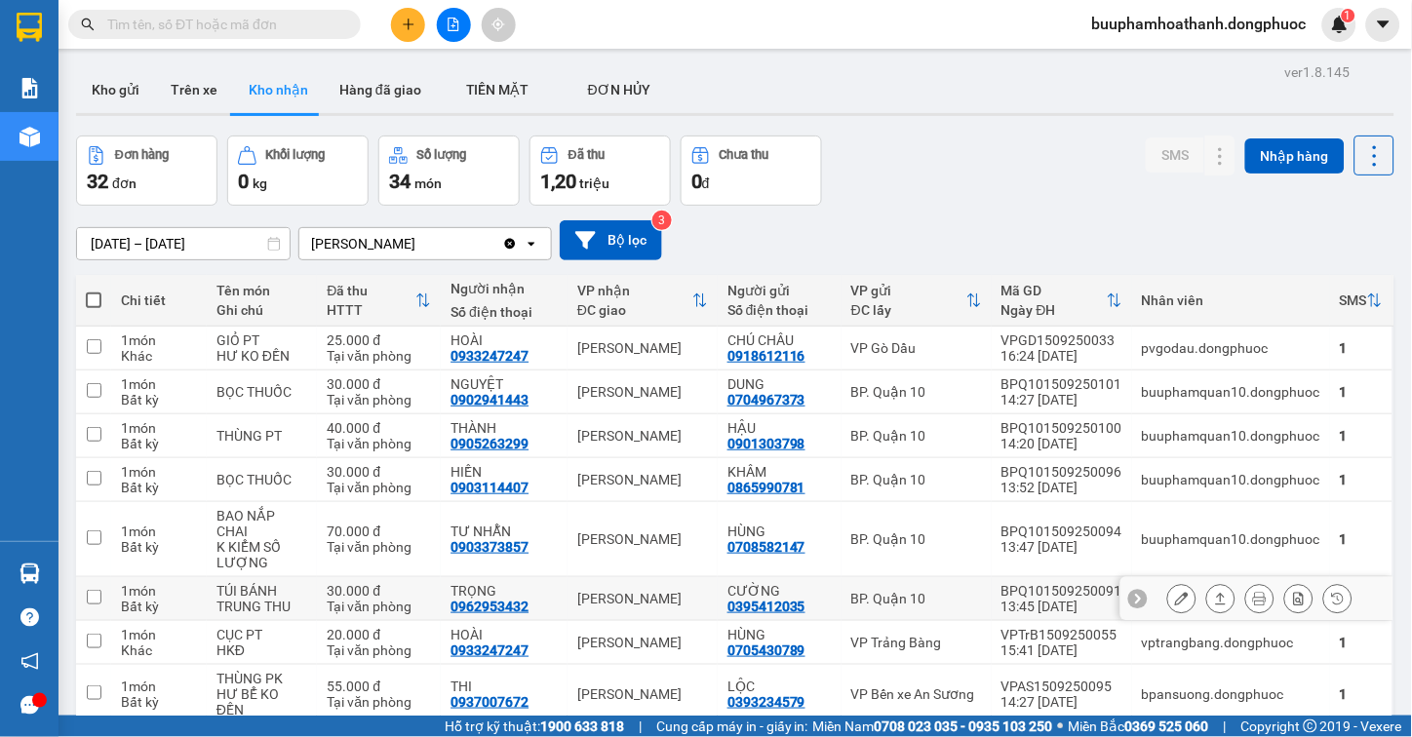
click at [302, 583] on div "TÚI BÁNH TRUNG THU" at bounding box center [261, 598] width 91 height 31
checkbox input "true"
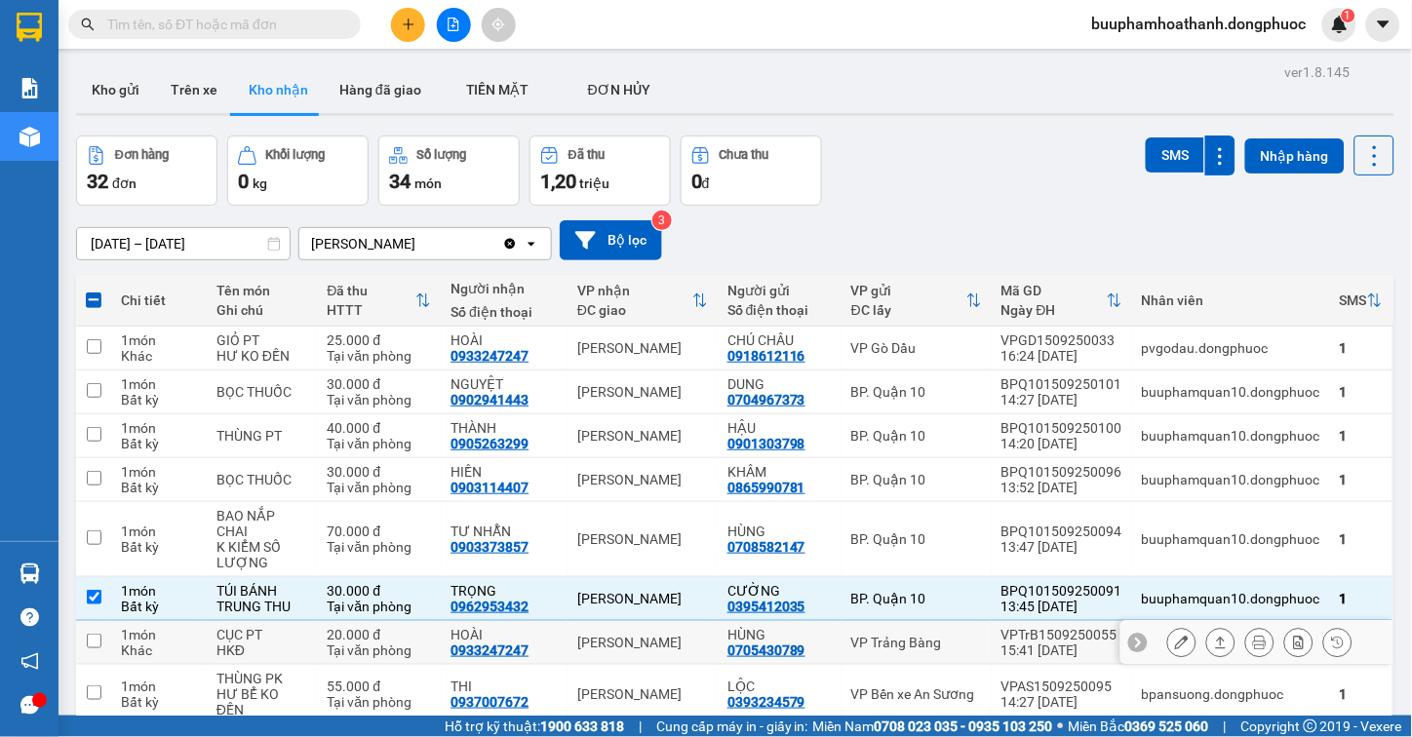
scroll to position [108, 0]
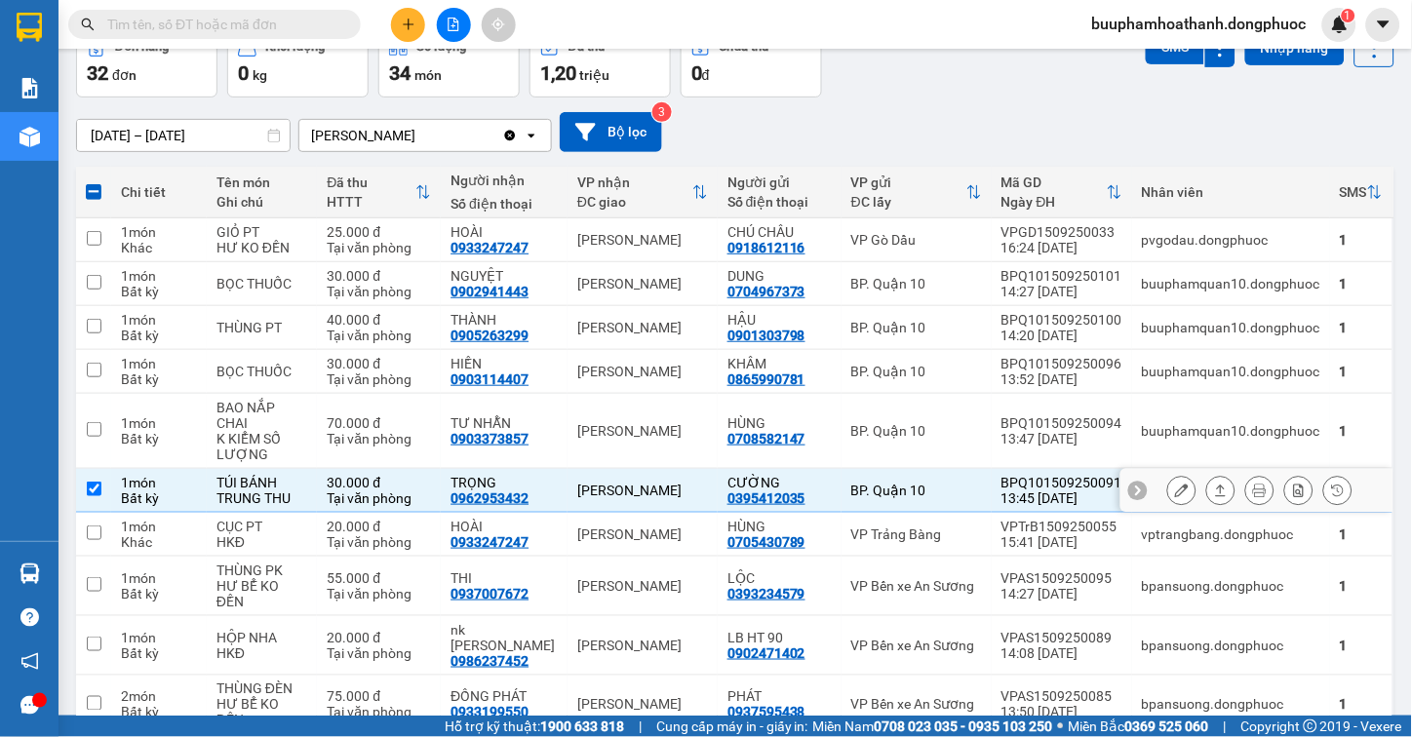
click at [482, 491] on div "0962953432" at bounding box center [490, 499] width 78 height 16
copy div "0962953432"
click at [172, 20] on input "text" at bounding box center [222, 24] width 230 height 21
paste input "0962953432"
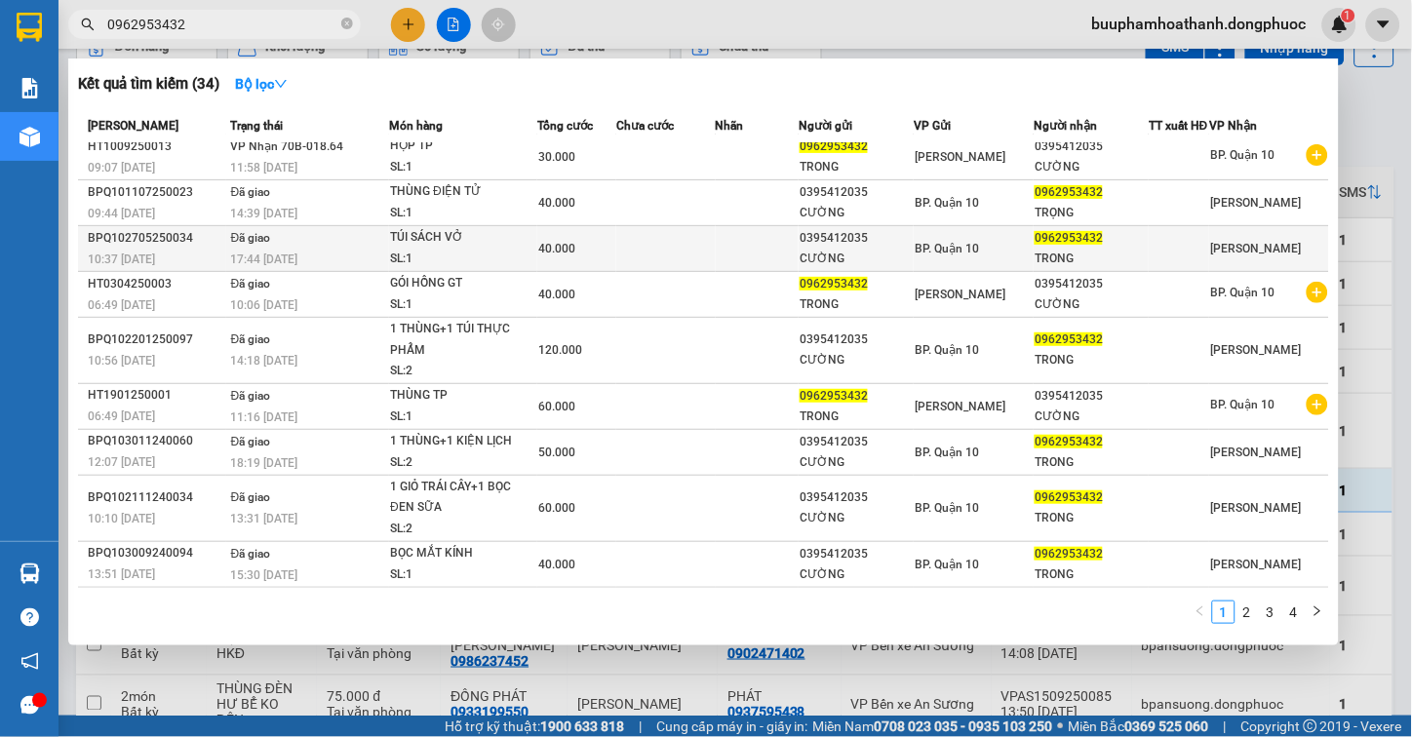
scroll to position [0, 0]
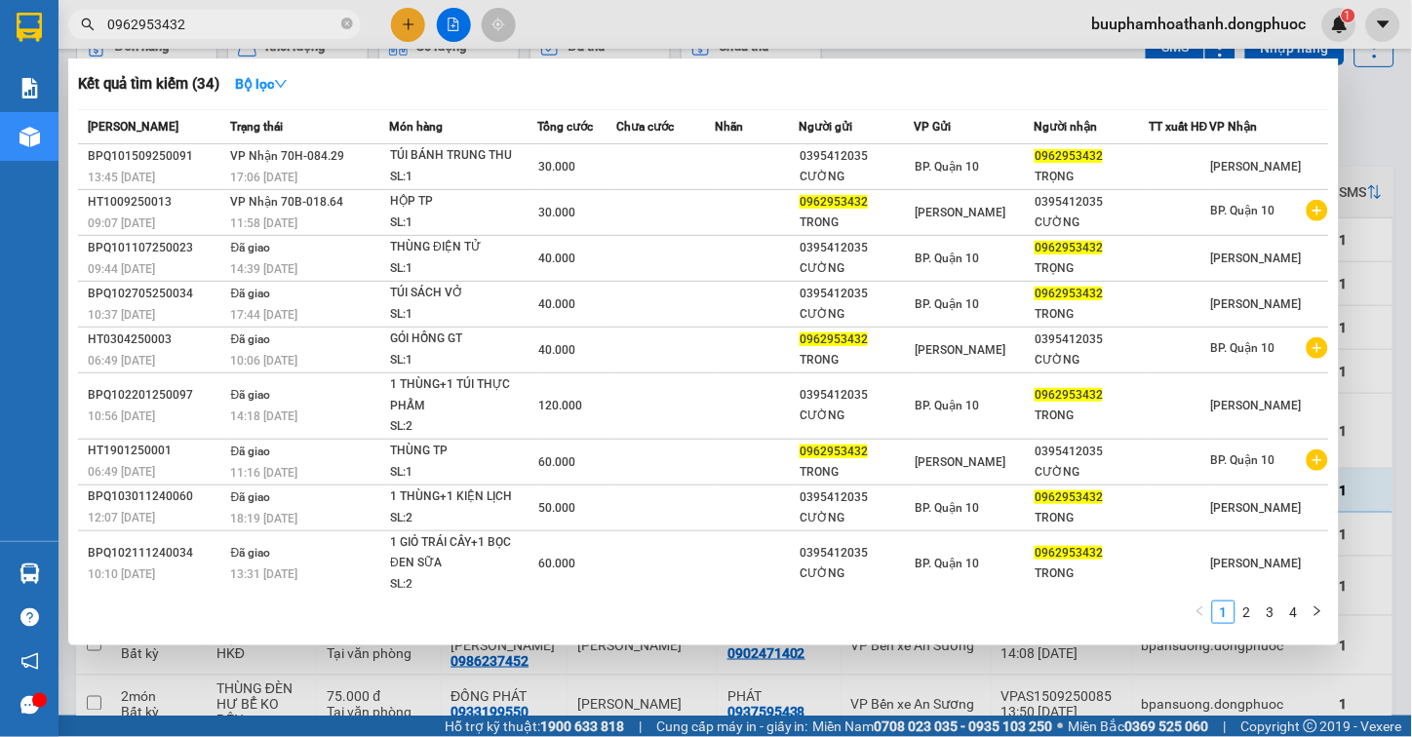
click at [1367, 283] on div at bounding box center [706, 368] width 1412 height 737
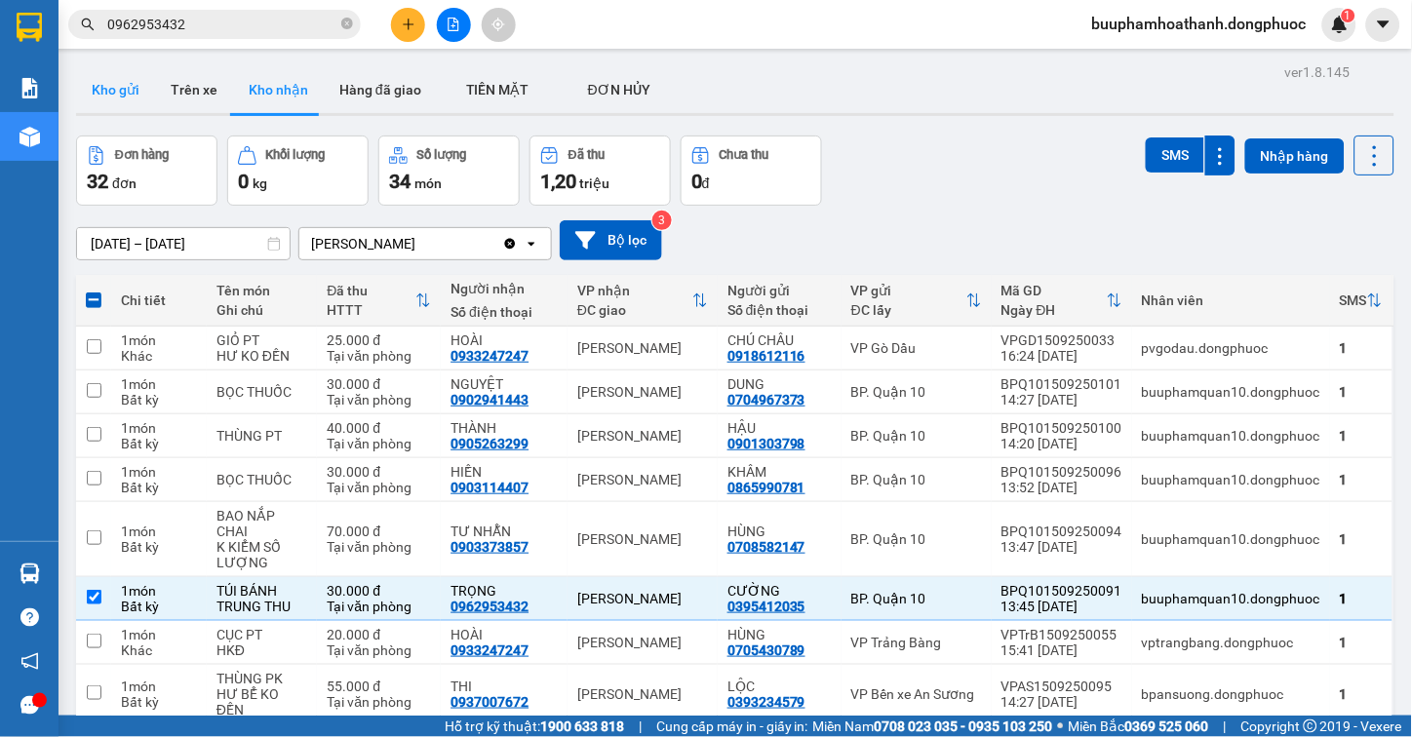
drag, startPoint x: 100, startPoint y: 88, endPoint x: 119, endPoint y: 107, distance: 26.9
click at [100, 89] on button "Kho gửi" at bounding box center [115, 89] width 79 height 47
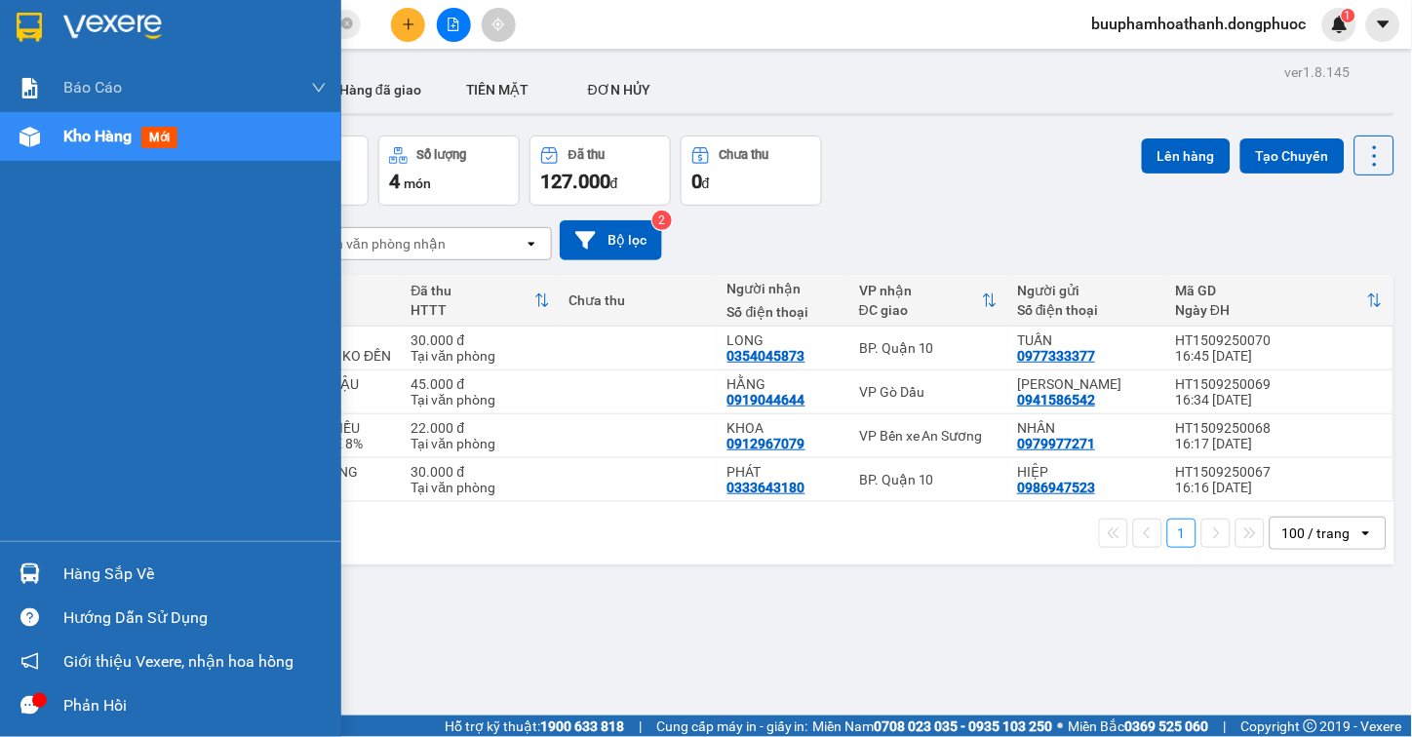
click at [60, 572] on div "Hàng sắp về" at bounding box center [170, 574] width 341 height 44
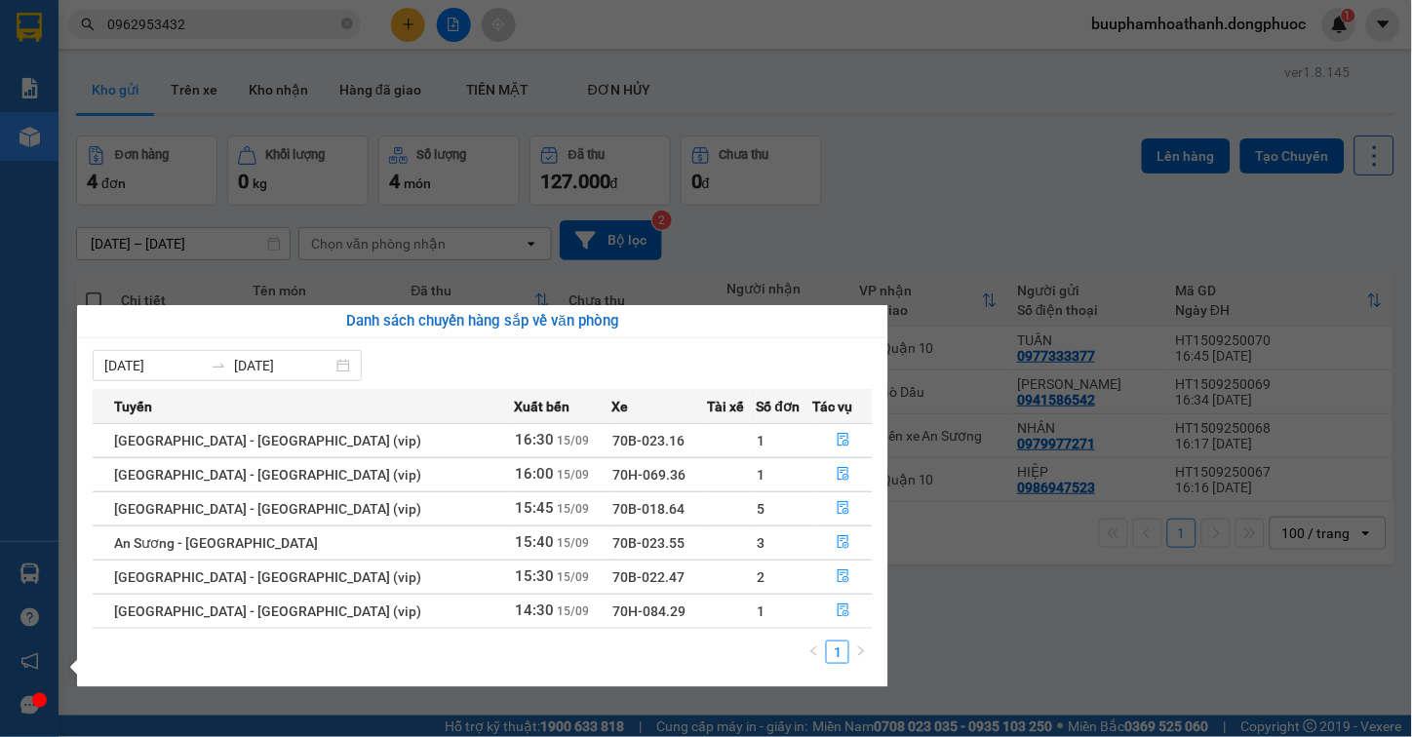
click at [1045, 669] on section "Kết quả tìm kiếm ( 34 ) Bộ lọc Mã ĐH Trạng thái Món hàng Tổng cước Chưa cước Nh…" at bounding box center [706, 368] width 1412 height 737
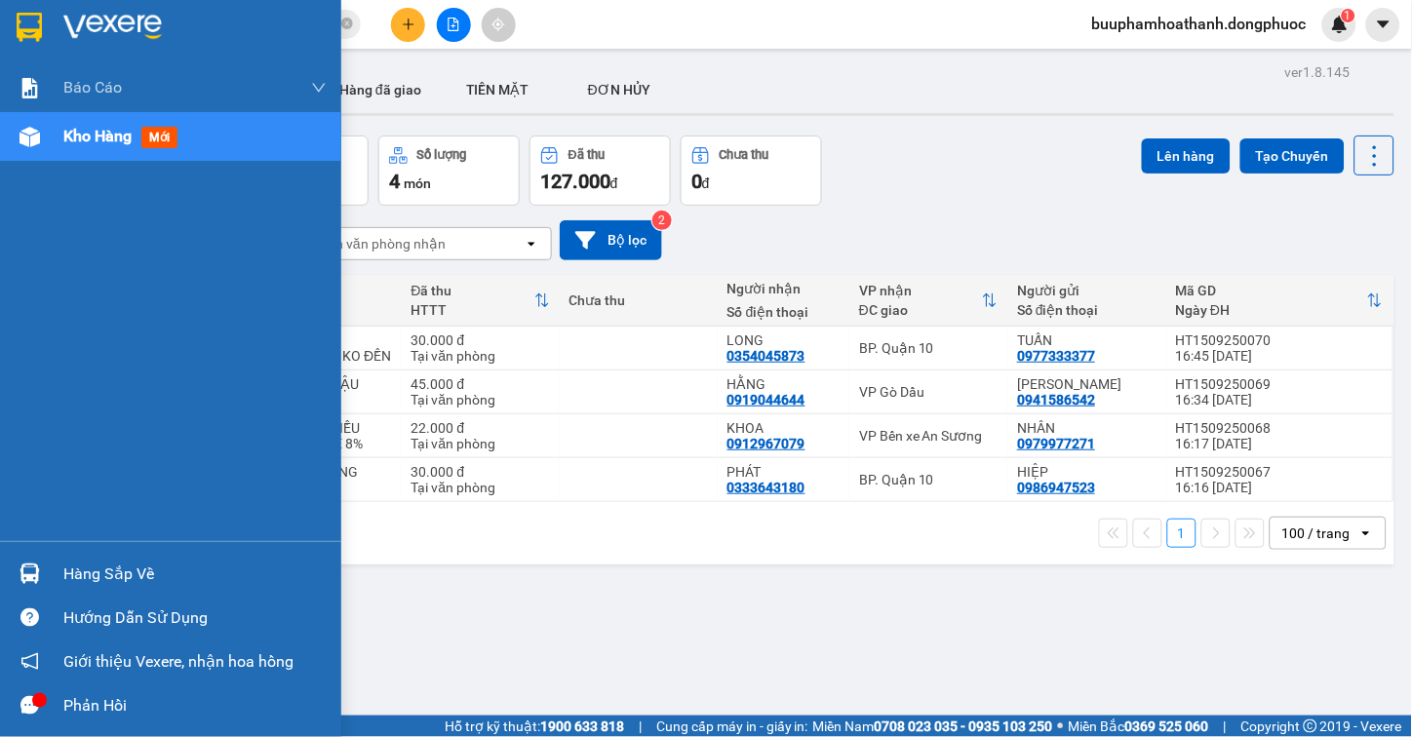
click at [50, 571] on div "Hàng sắp về" at bounding box center [170, 574] width 341 height 44
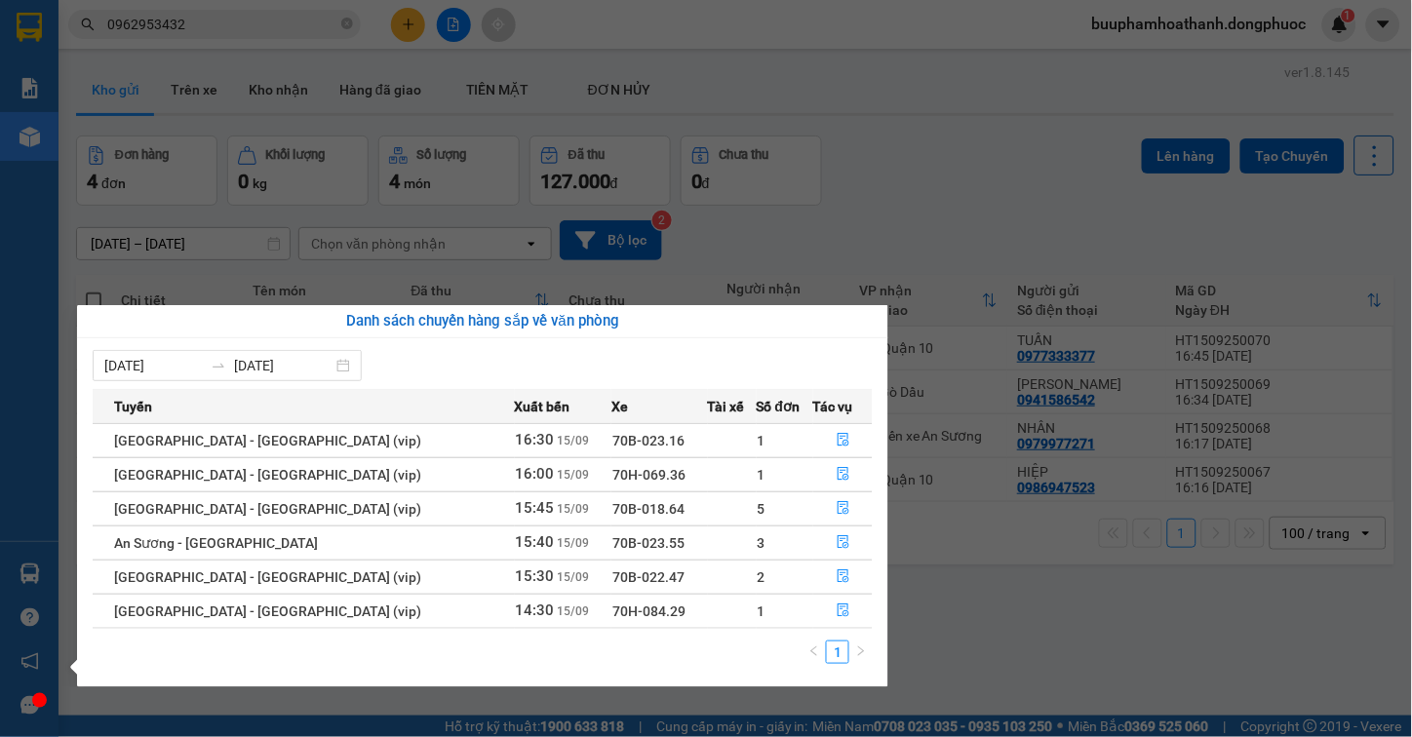
click at [1012, 605] on section "Kết quả tìm kiếm ( 34 ) Bộ lọc Mã ĐH Trạng thái Món hàng Tổng cước Chưa cước Nh…" at bounding box center [706, 368] width 1412 height 737
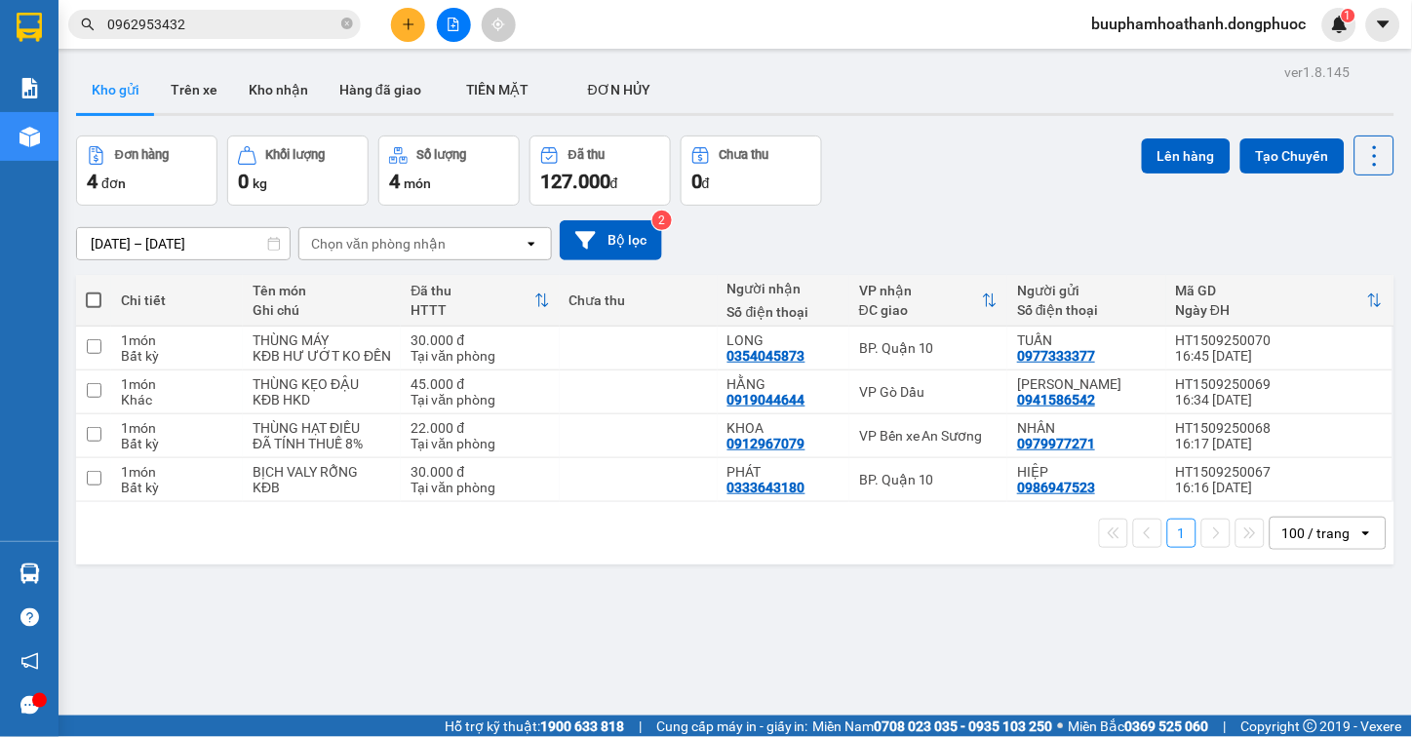
scroll to position [90, 0]
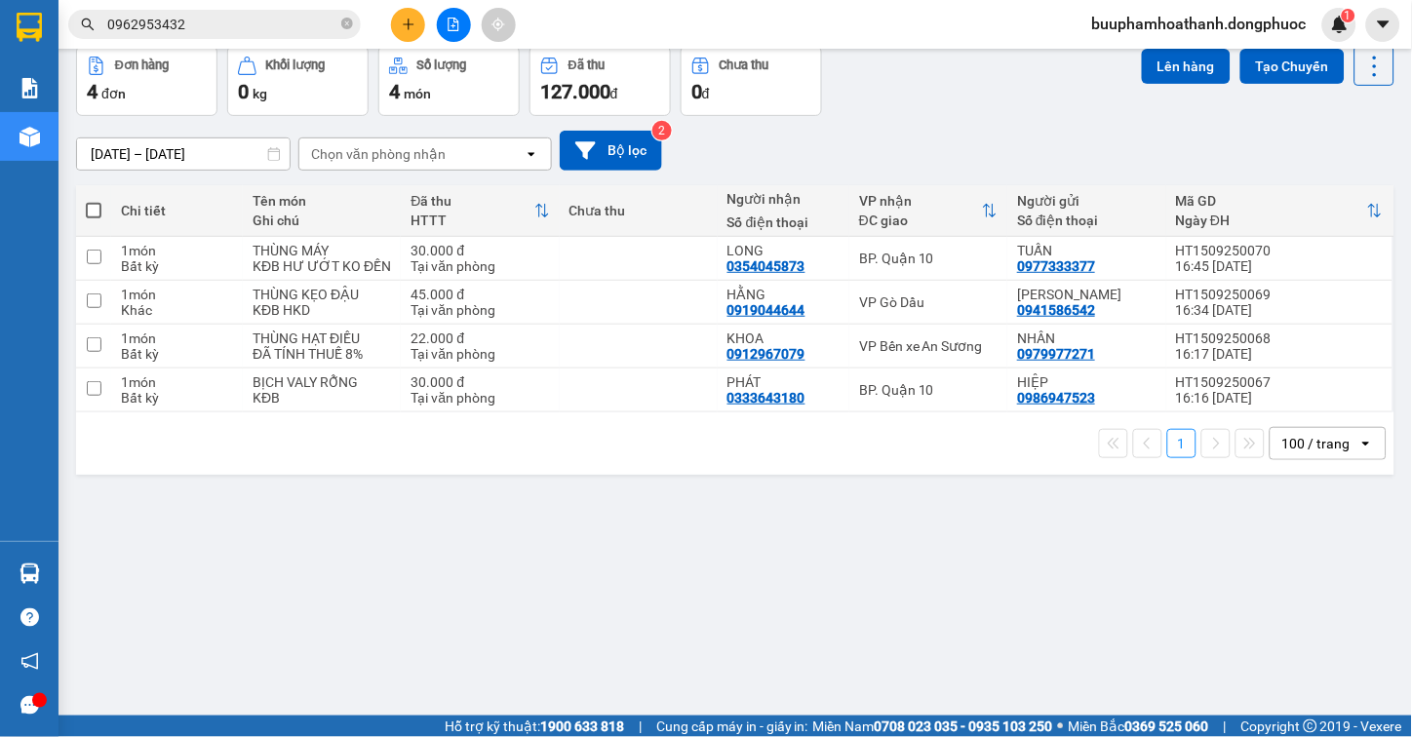
click at [953, 603] on div "ver 1.8.145 Kho gửi Trên xe Kho nhận Hàng đã giao TIỀN MẶT ĐƠN HỦY Đơn hàng 4…" at bounding box center [735, 337] width 1334 height 737
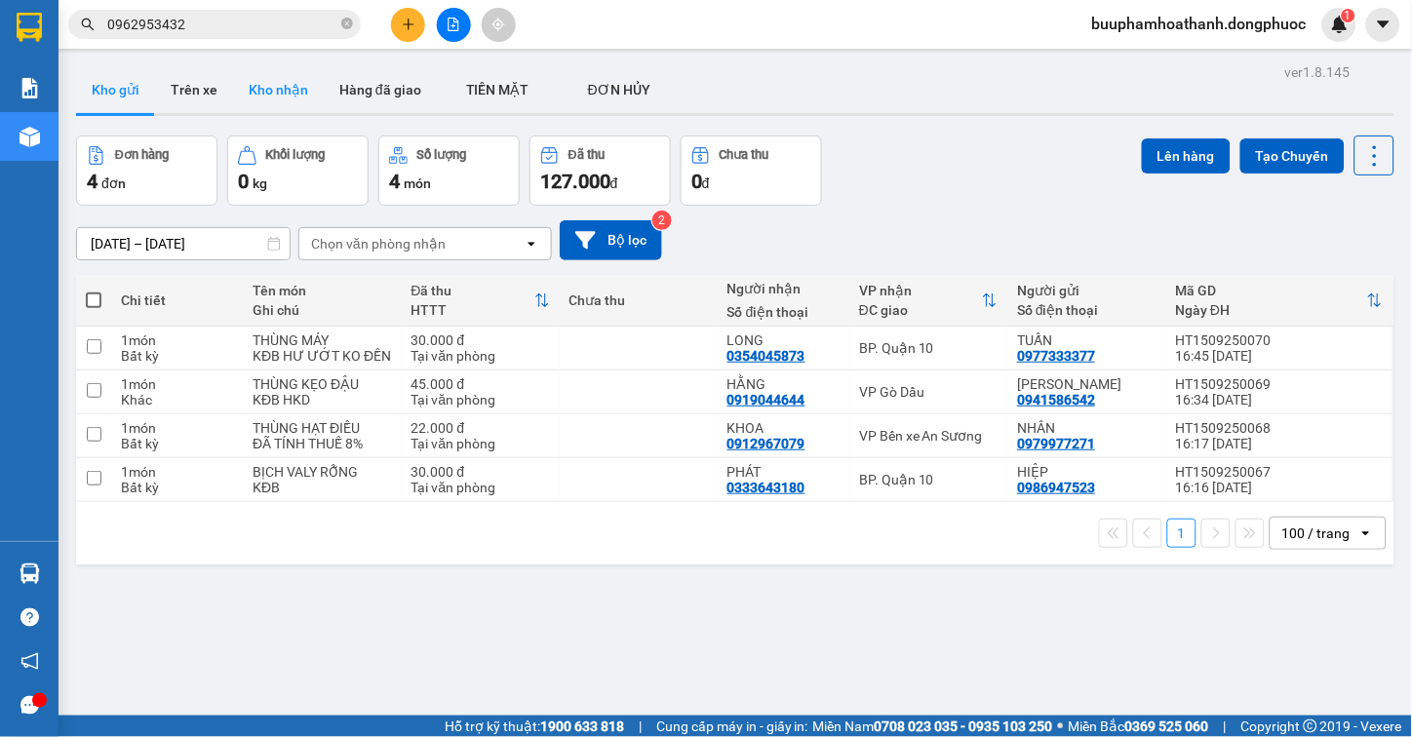
click at [278, 98] on button "Kho nhận" at bounding box center [278, 89] width 91 height 47
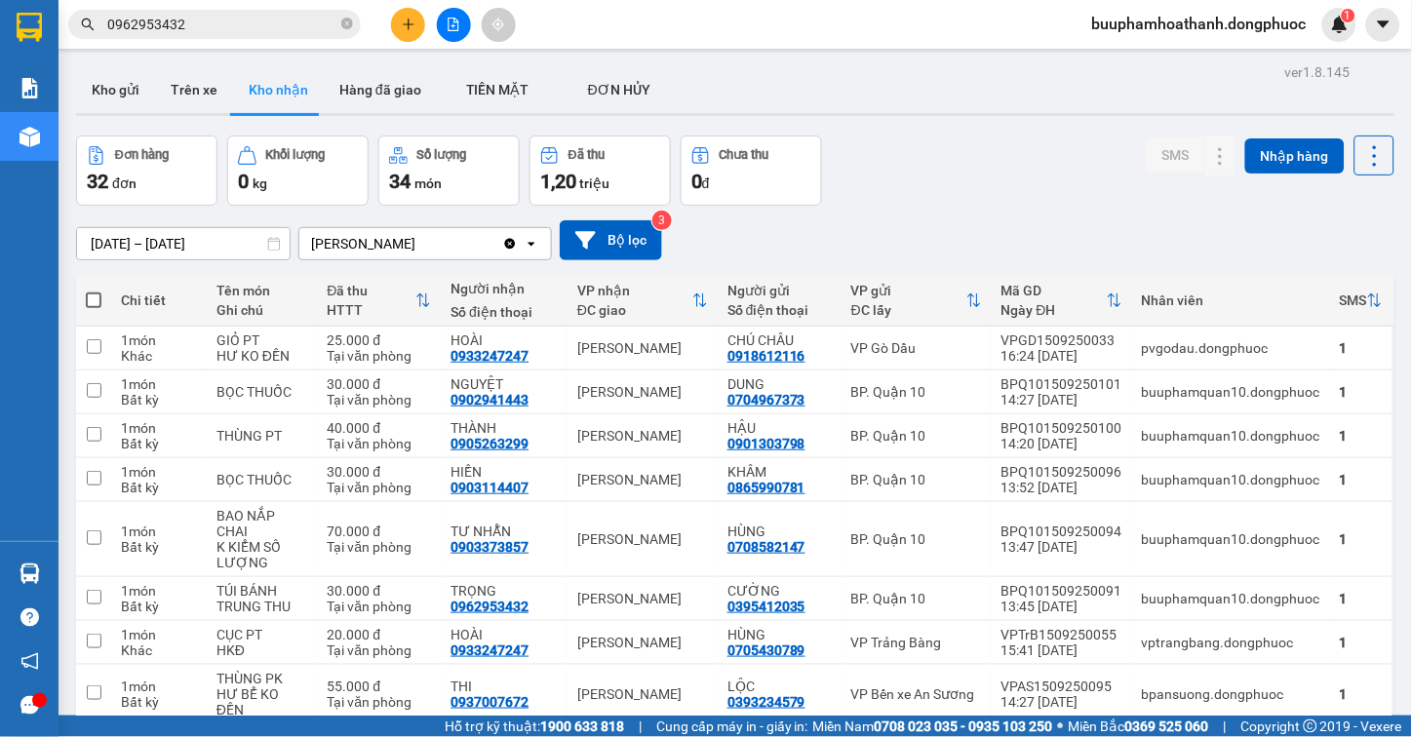
click at [990, 191] on div "Đơn hàng 32 đơn Khối lượng 0 kg Số lượng 34 món Đã thu 1,20 triệu Chưa thu 0 đ …" at bounding box center [735, 171] width 1318 height 70
click at [119, 80] on button "Kho gửi" at bounding box center [115, 89] width 79 height 47
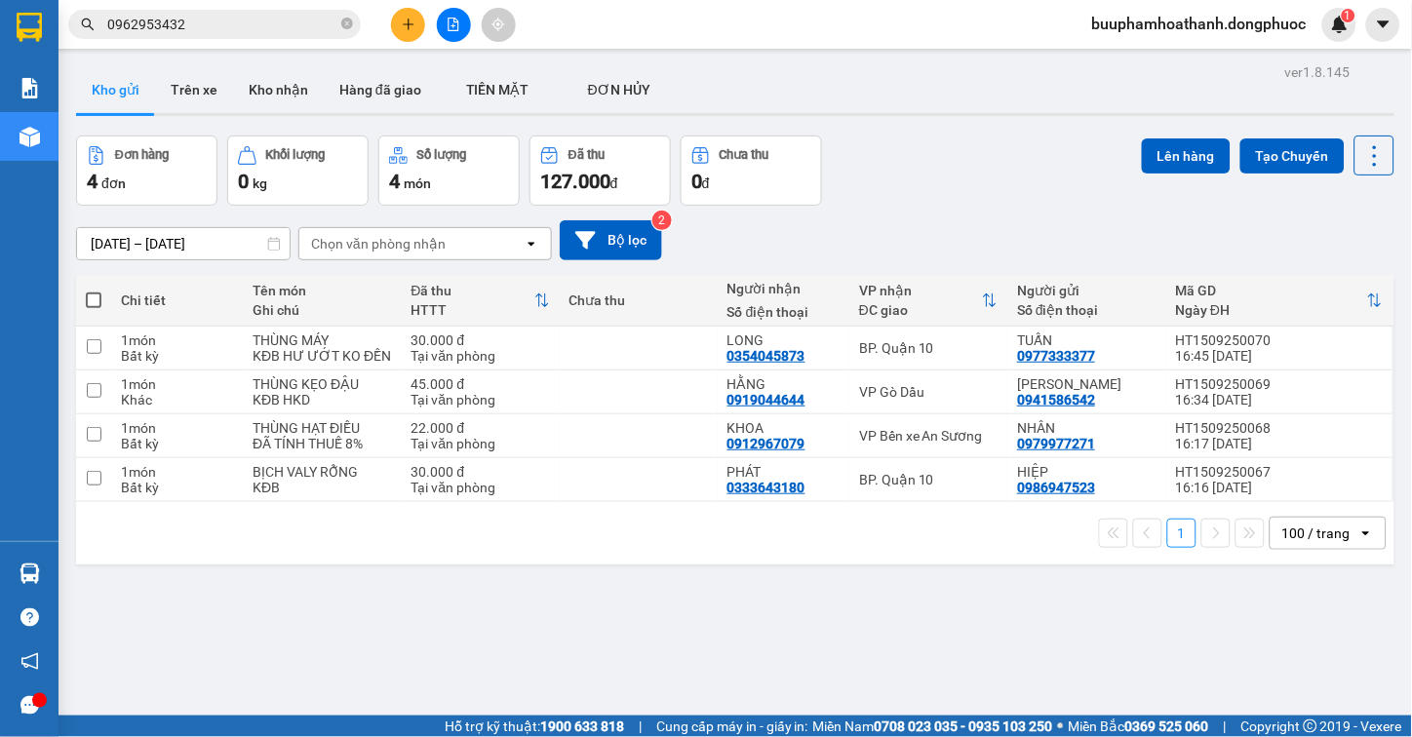
scroll to position [90, 0]
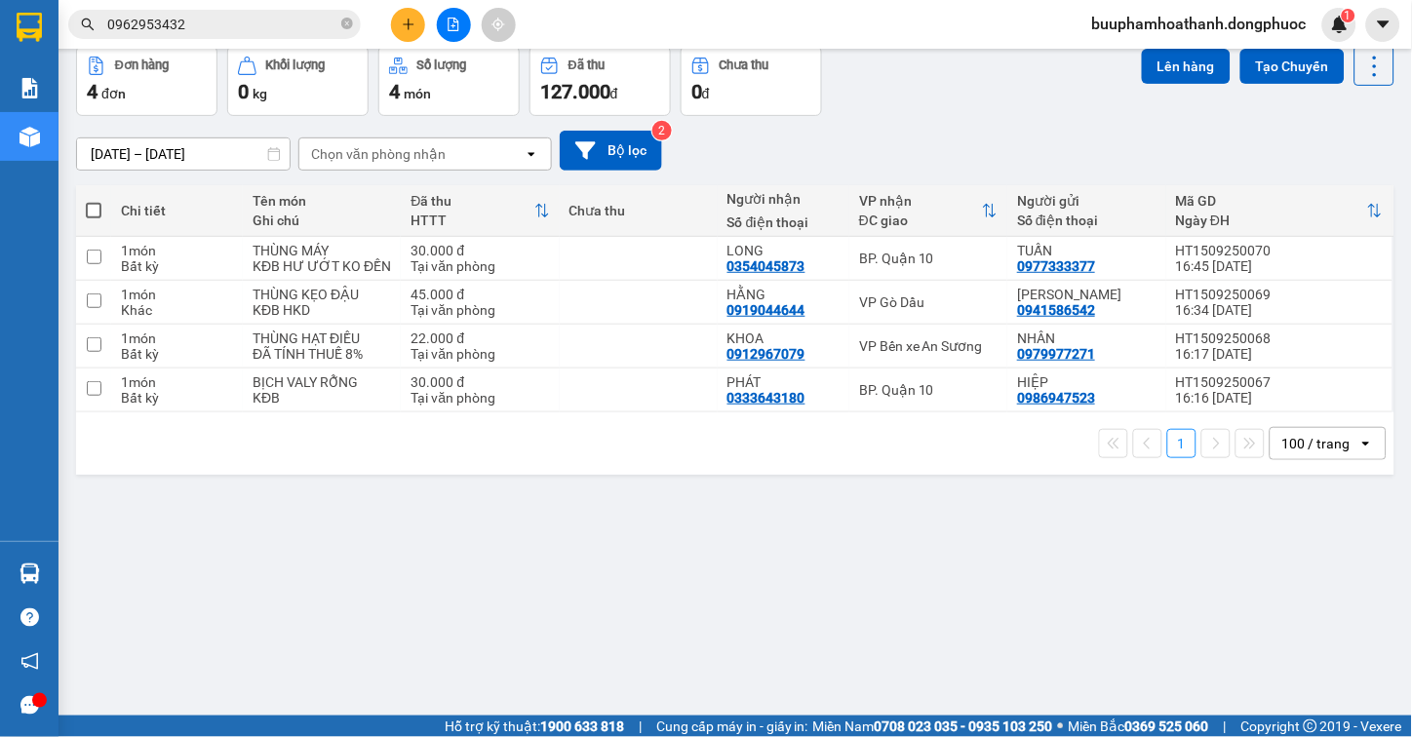
click at [855, 601] on div "ver 1.8.145 Kho gửi Trên xe Kho nhận Hàng đã giao TIỀN MẶT ĐƠN HỦY Đơn hàng 4…" at bounding box center [735, 337] width 1334 height 737
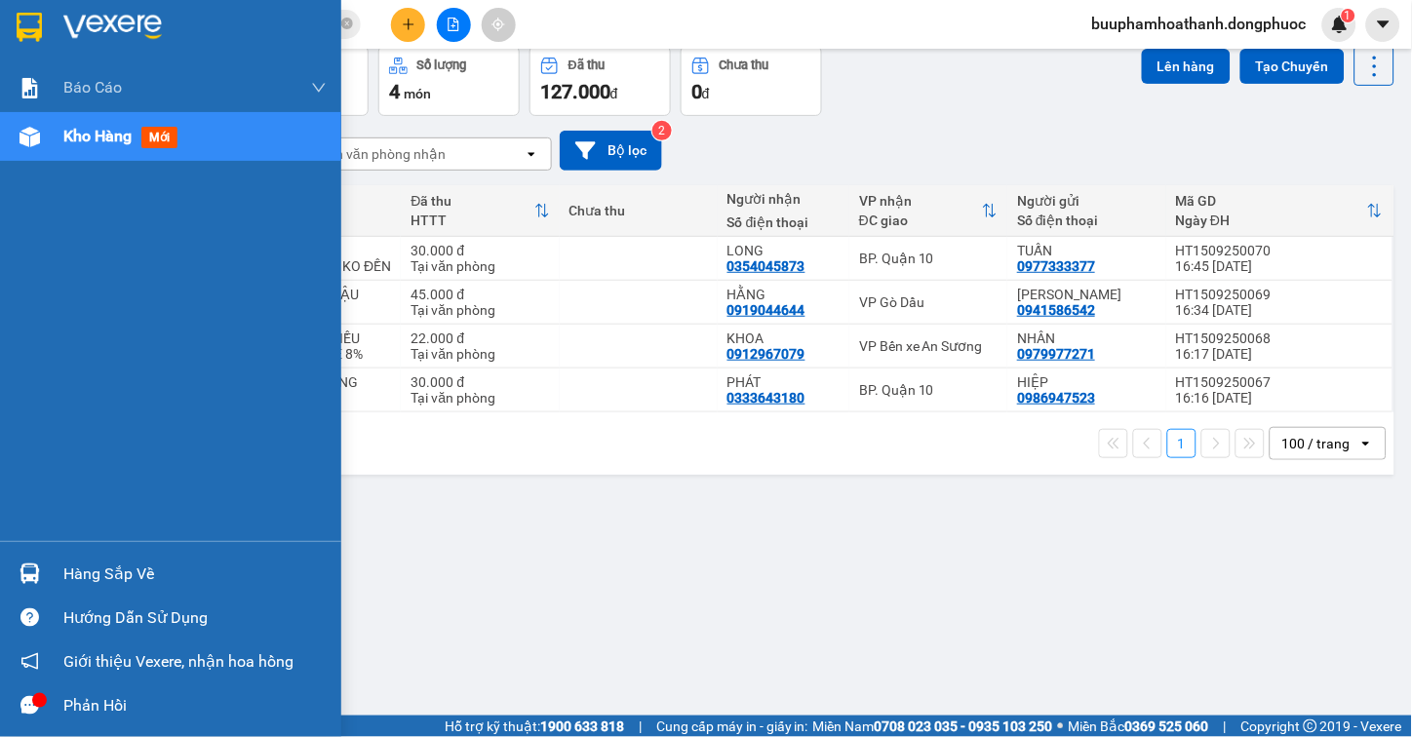
click at [32, 585] on div at bounding box center [30, 574] width 34 height 34
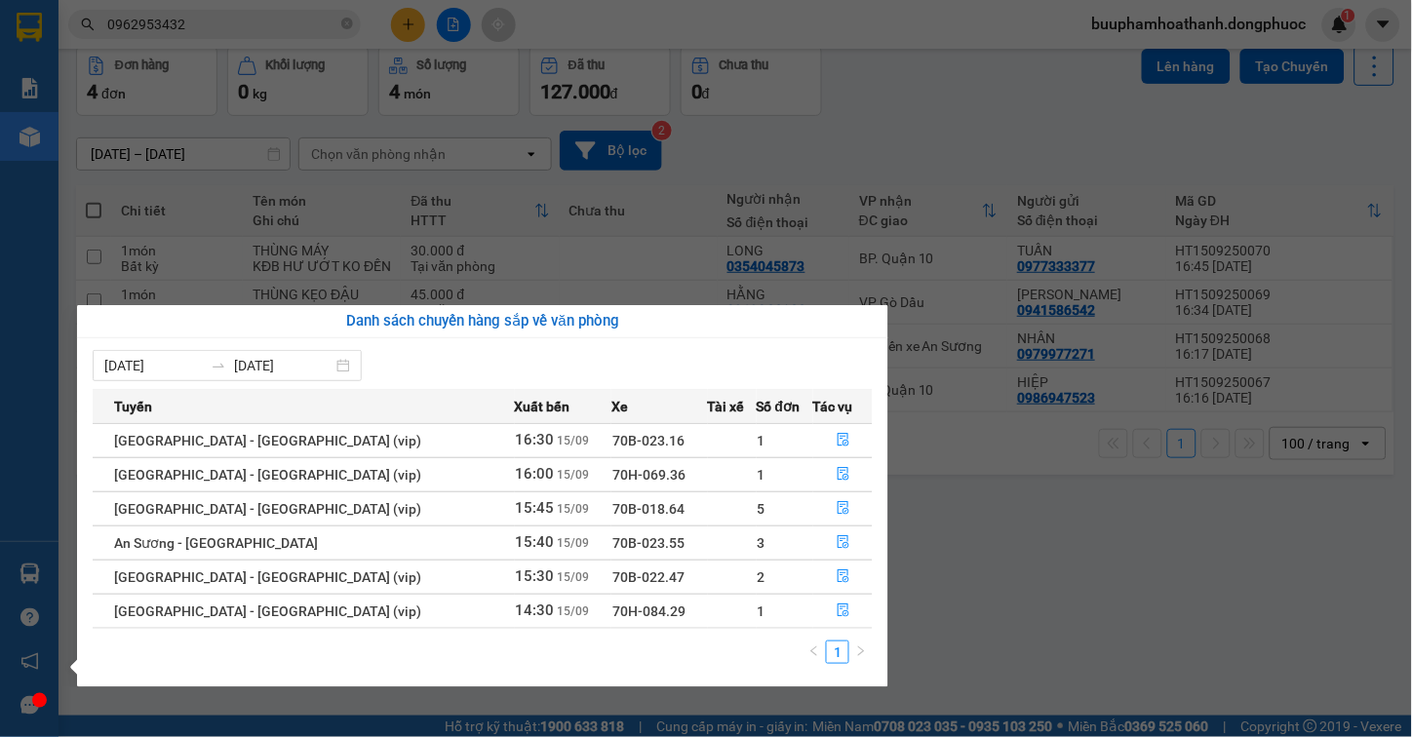
click at [1141, 577] on section "Kết quả tìm kiếm ( 34 ) Bộ lọc Mã ĐH Trạng thái Món hàng Tổng cước Chưa cước Nh…" at bounding box center [706, 368] width 1412 height 737
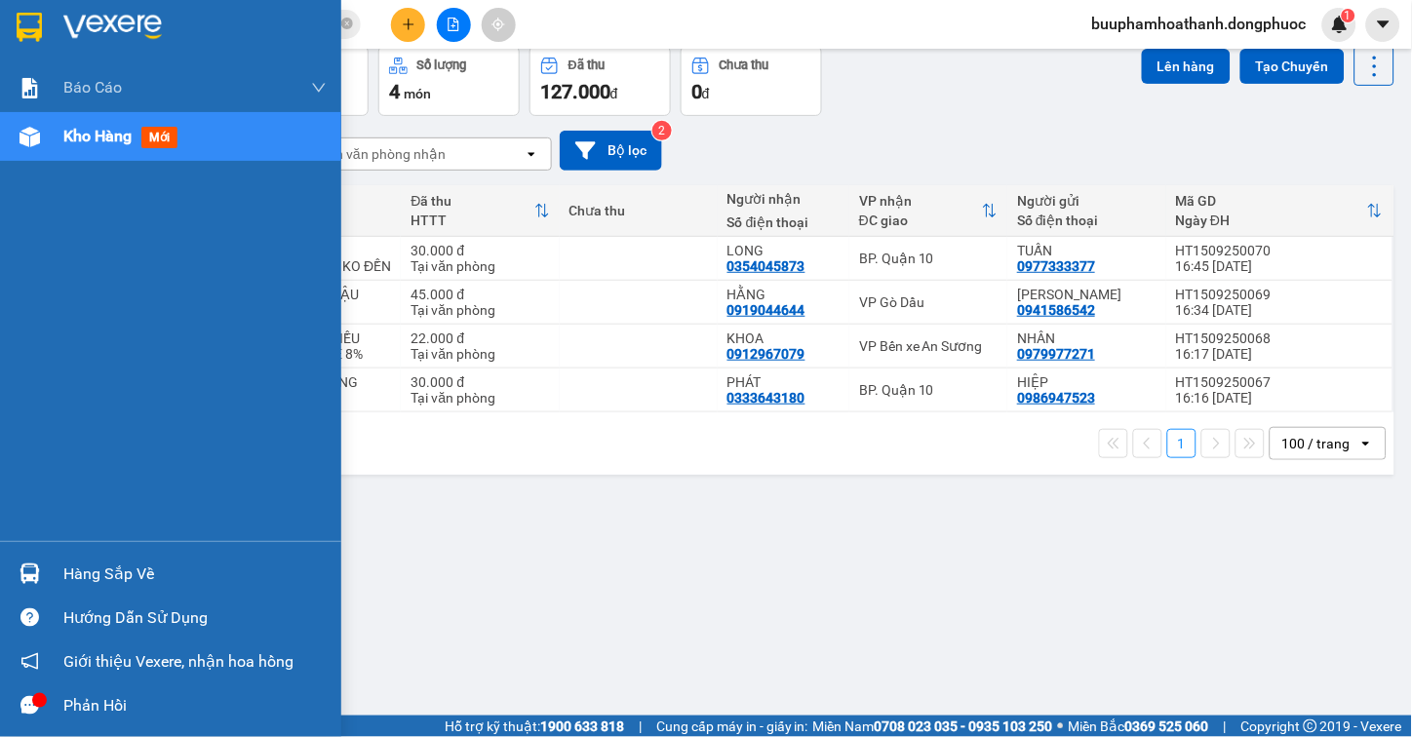
click at [53, 562] on div "Hàng sắp về" at bounding box center [170, 574] width 341 height 44
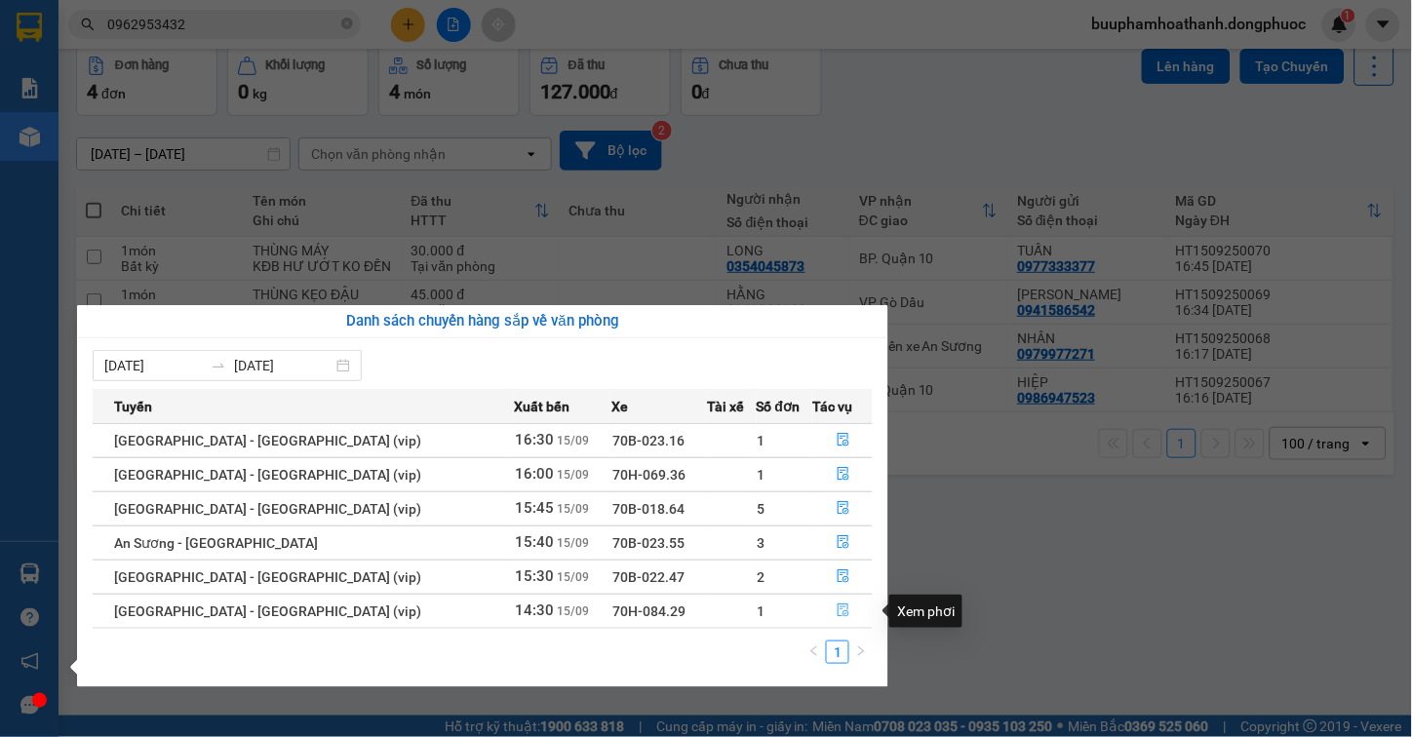
click at [837, 617] on icon "file-done" at bounding box center [844, 611] width 14 height 14
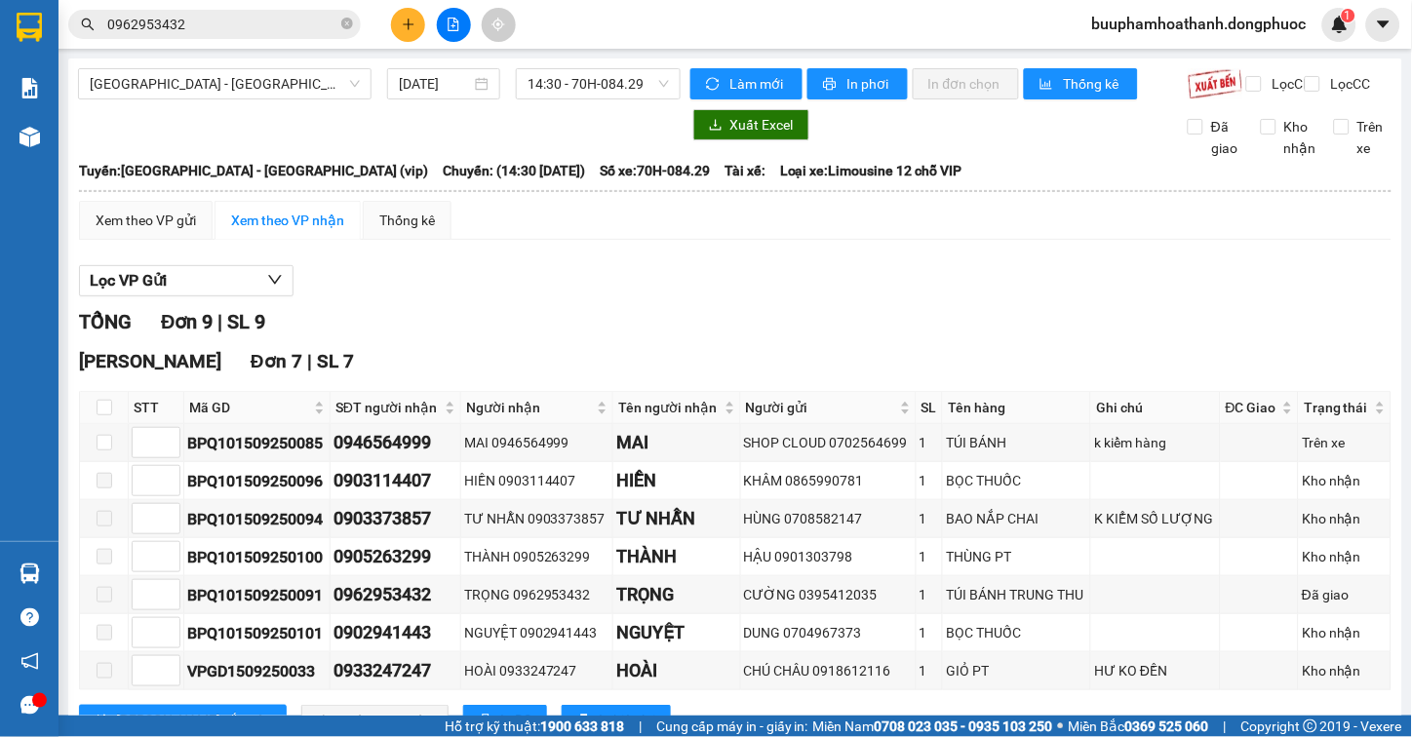
click at [598, 372] on div "Hòa Thành Đơn 7 | SL 7" at bounding box center [735, 361] width 1313 height 29
click at [559, 78] on span "14:30 - 70H-084.29" at bounding box center [598, 83] width 141 height 29
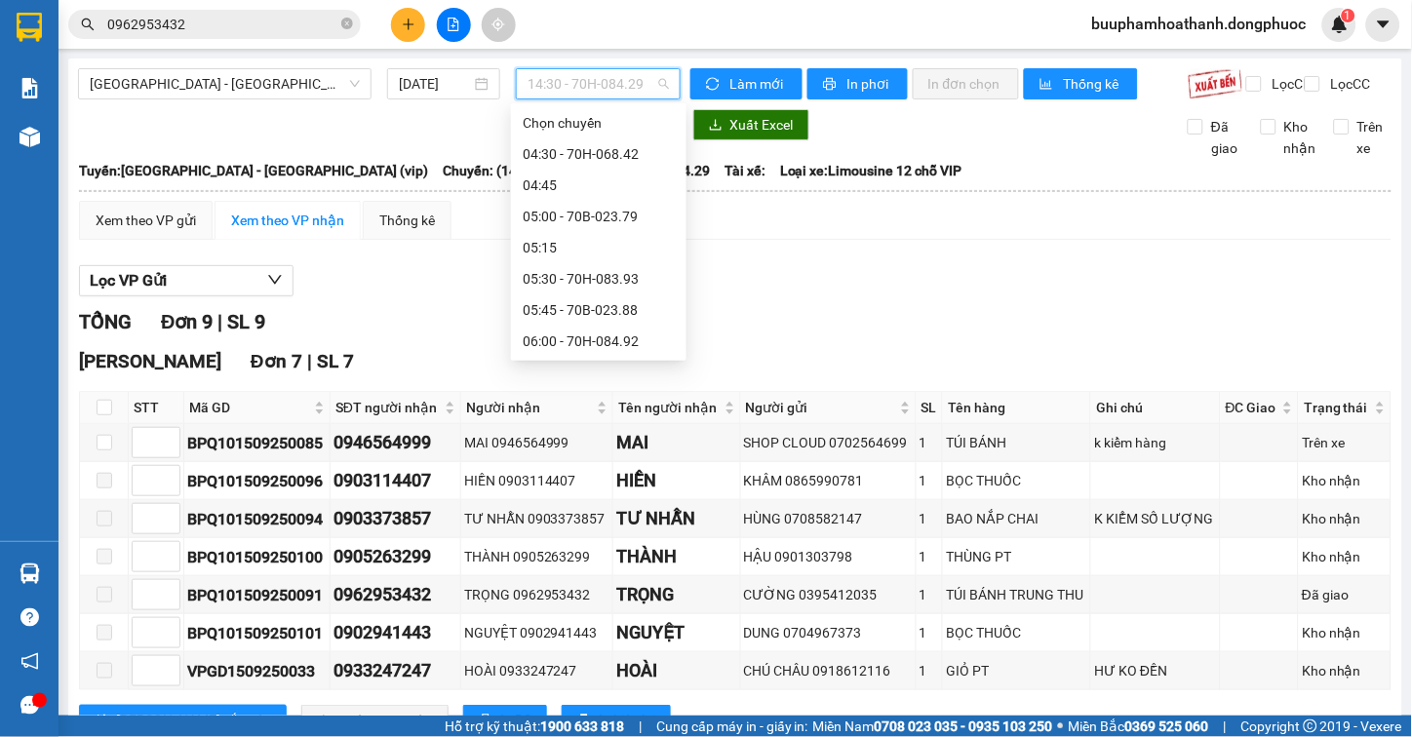
scroll to position [1060, 0]
click at [627, 287] on div "14:00 - 70B-023.88" at bounding box center [599, 279] width 152 height 21
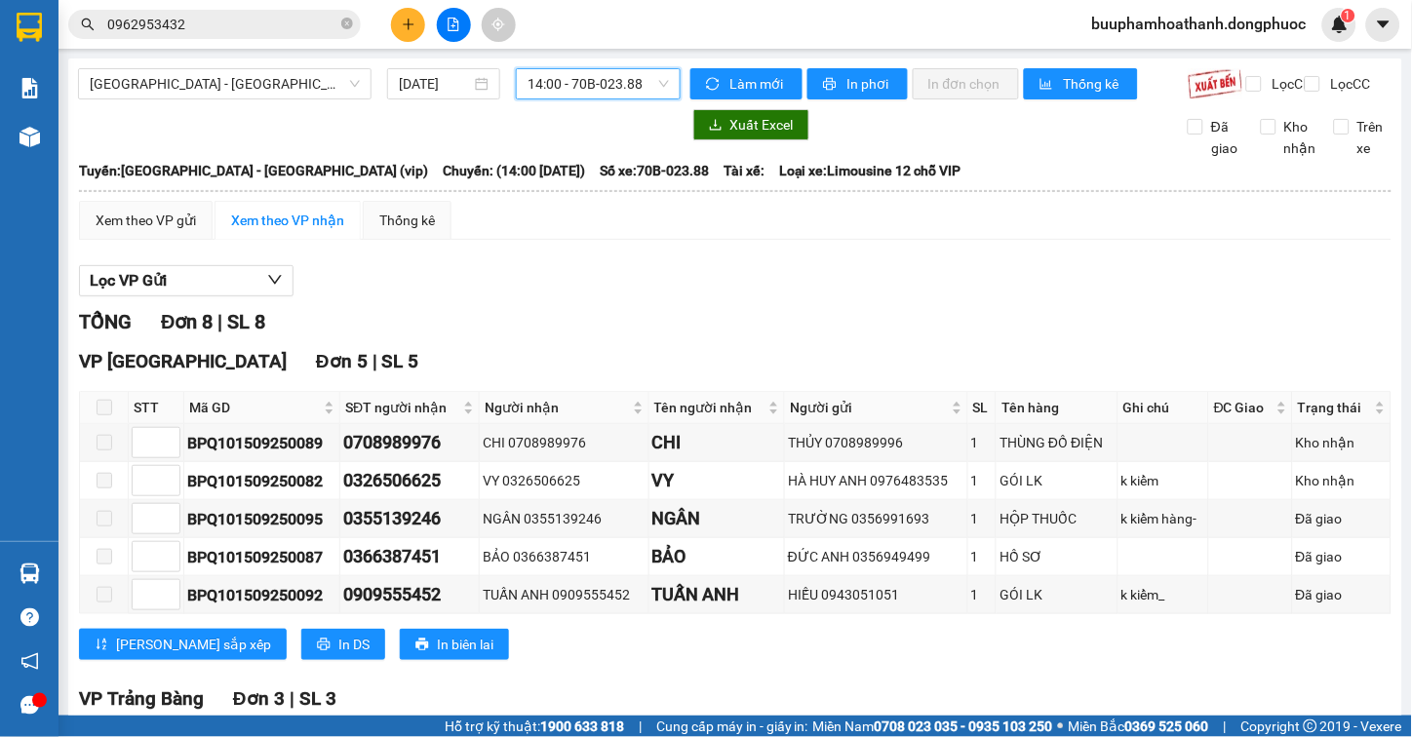
click at [587, 83] on span "14:00 - 70B-023.88" at bounding box center [598, 83] width 141 height 29
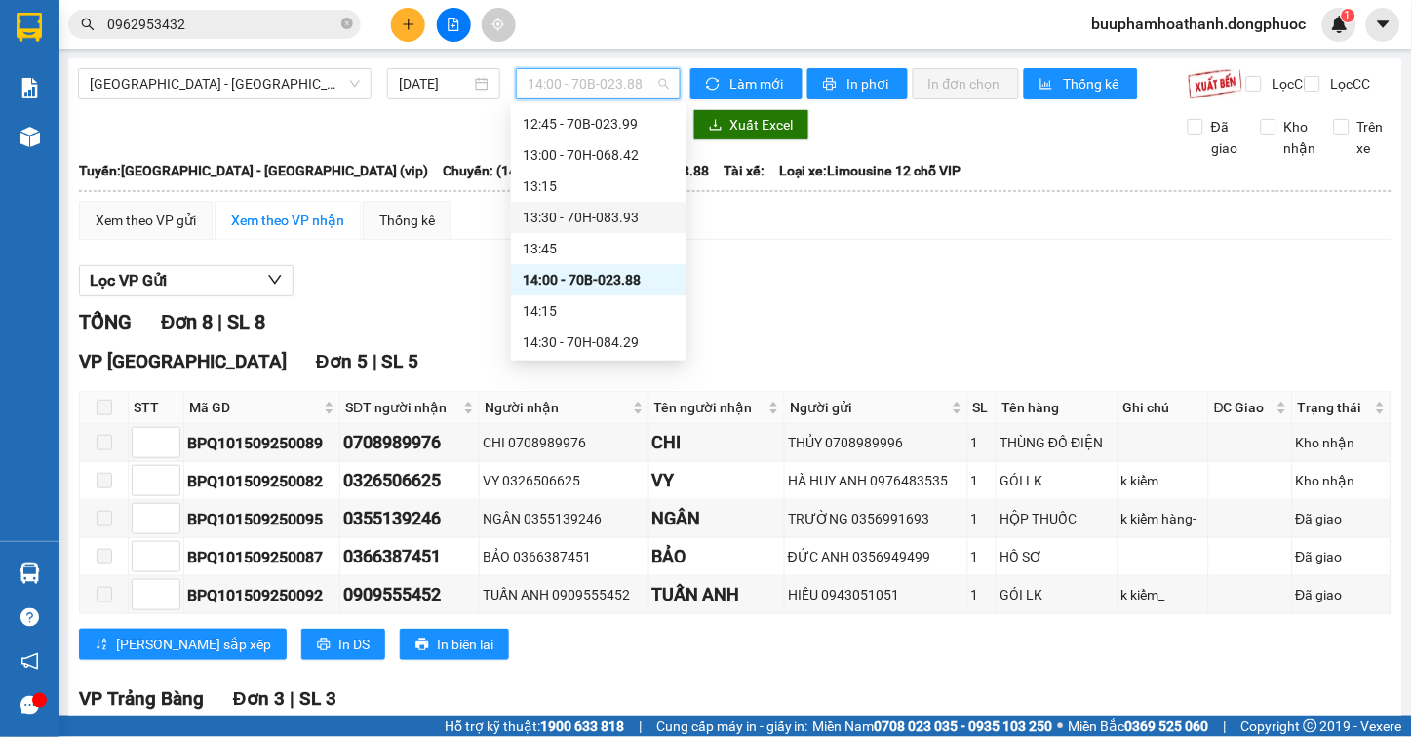
click at [627, 218] on div "13:30 - 70H-083.93" at bounding box center [599, 217] width 152 height 21
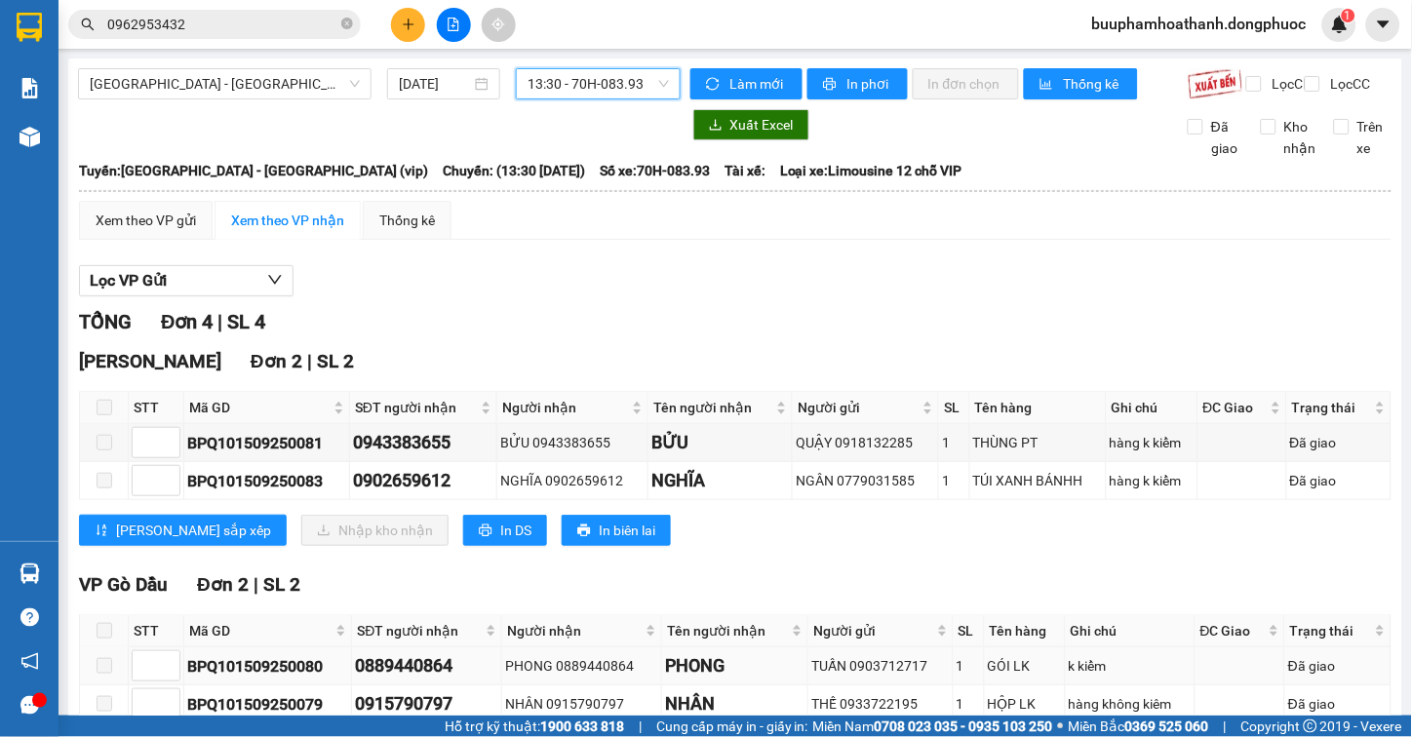
scroll to position [127, 0]
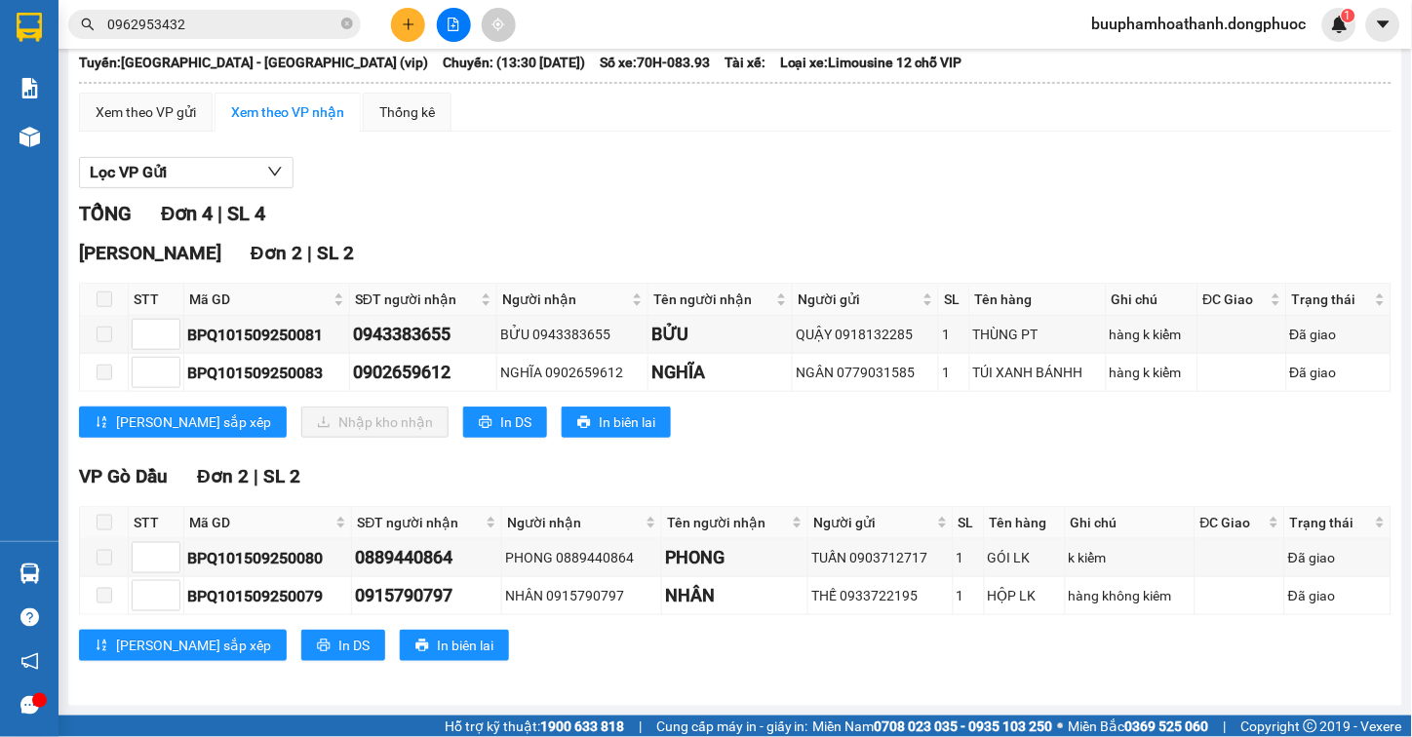
click at [889, 642] on div "[PERSON_NAME] sắp xếp In DS In biên lai" at bounding box center [735, 645] width 1313 height 31
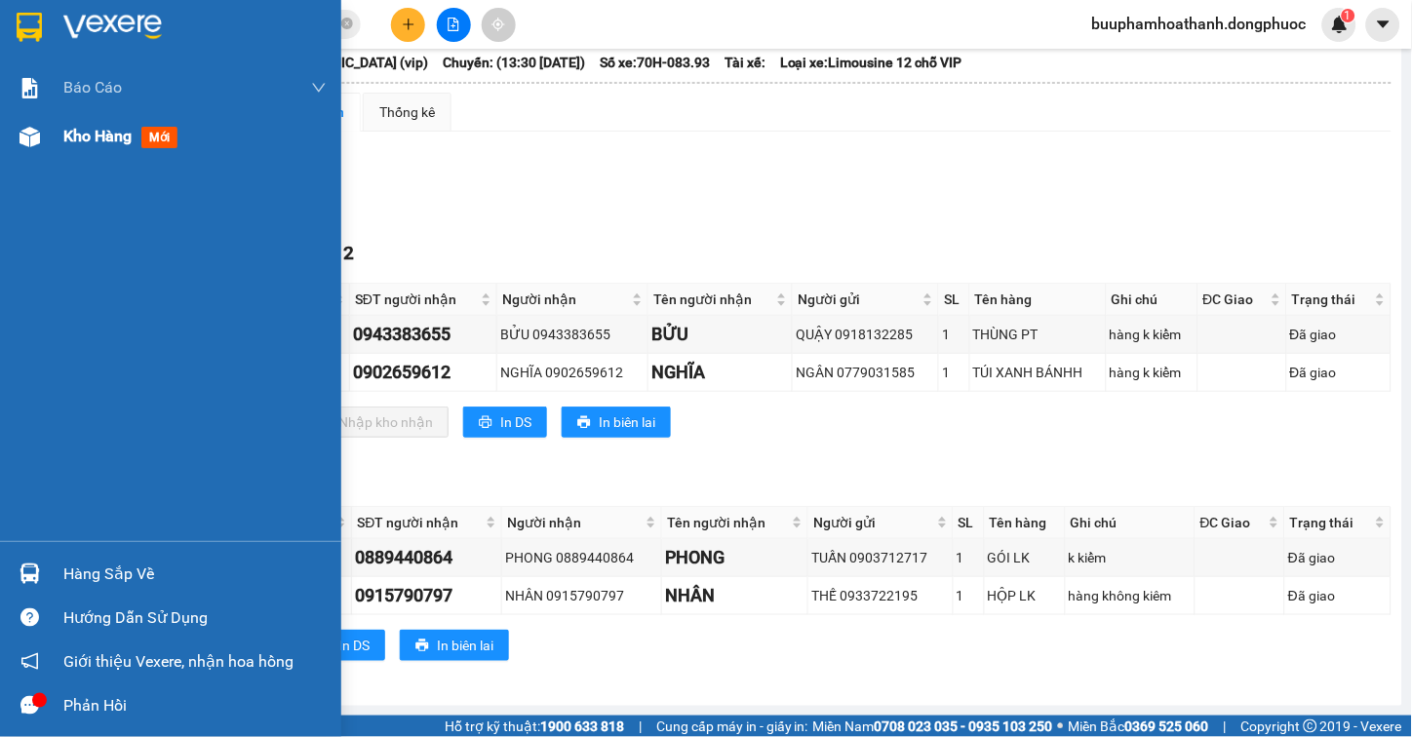
click at [51, 143] on div "Kho hàng mới" at bounding box center [170, 136] width 341 height 49
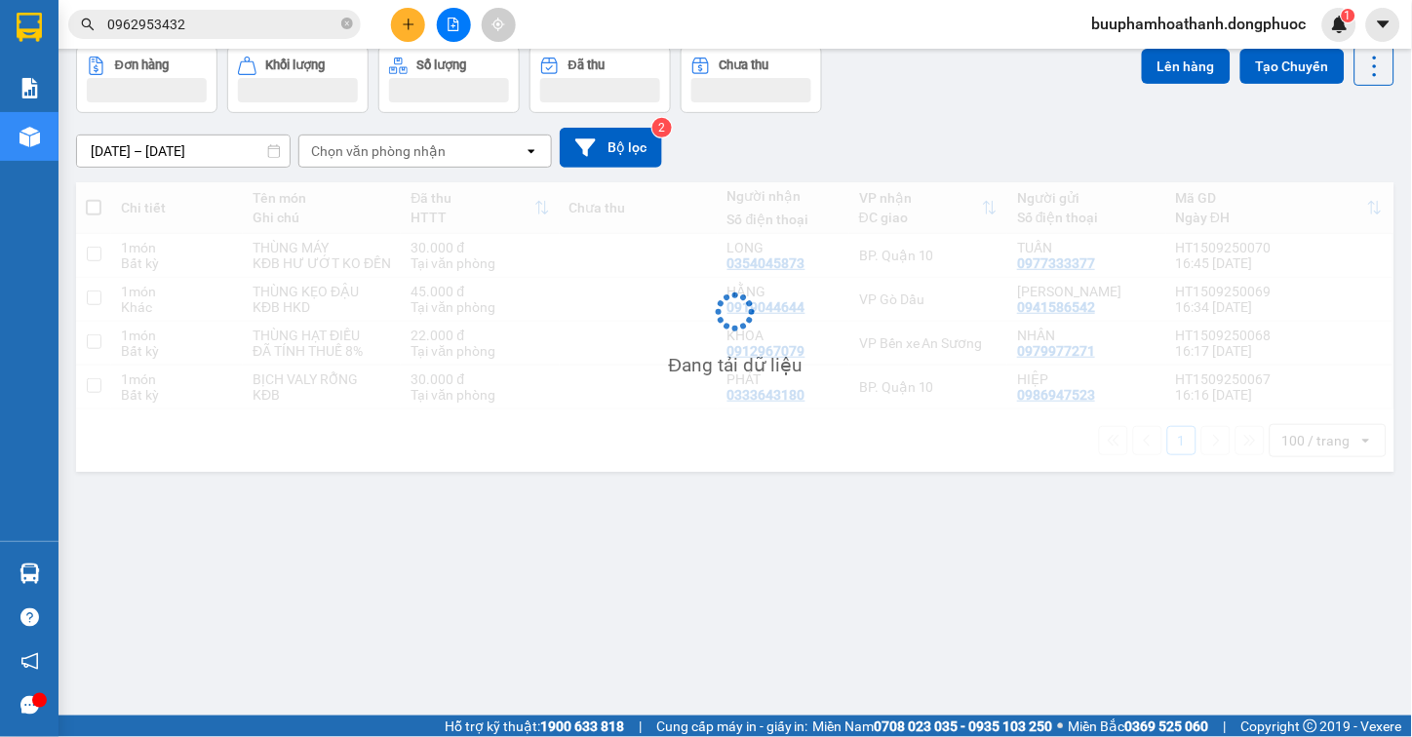
scroll to position [90, 0]
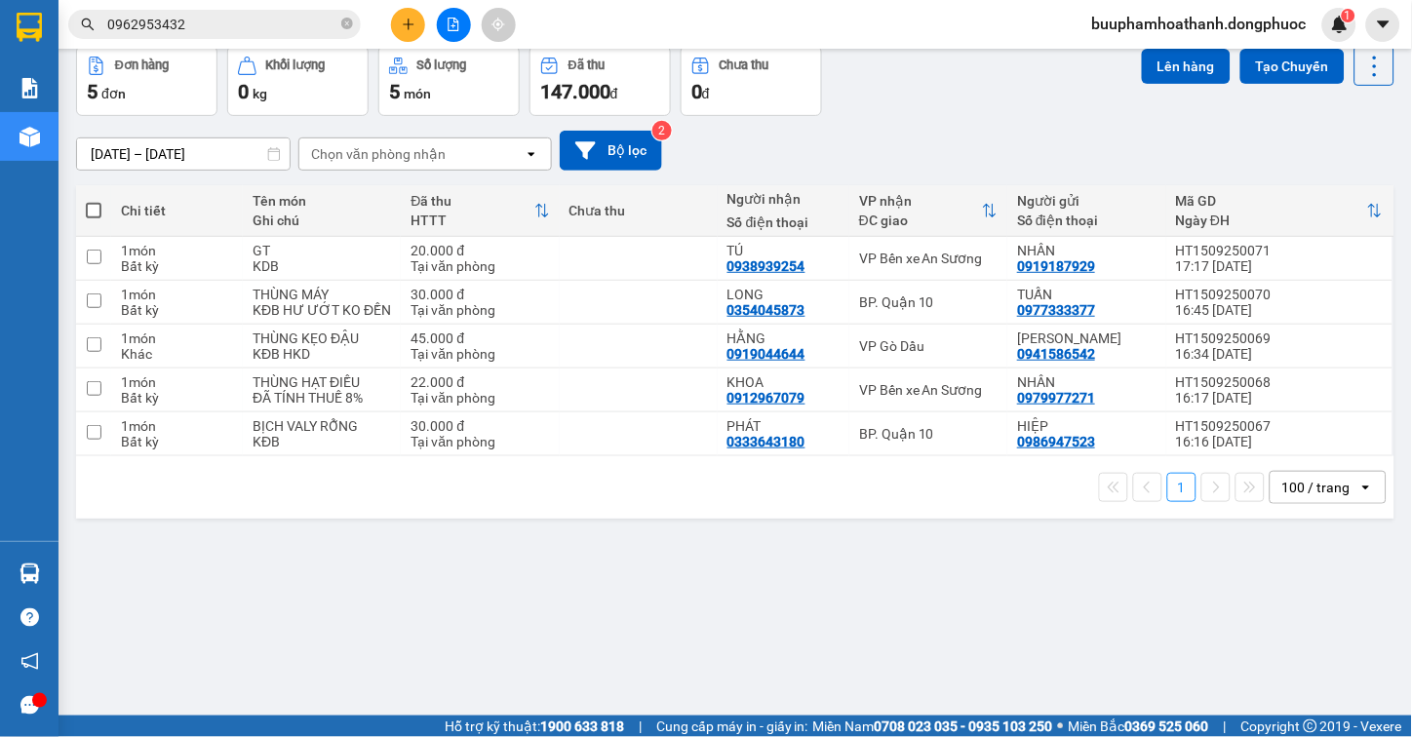
click at [1007, 577] on div "ver 1.8.145 Kho gửi Trên xe Kho nhận Hàng đã giao TIỀN MẶT ĐƠN HỦY Đơn hàng 5…" at bounding box center [735, 337] width 1334 height 737
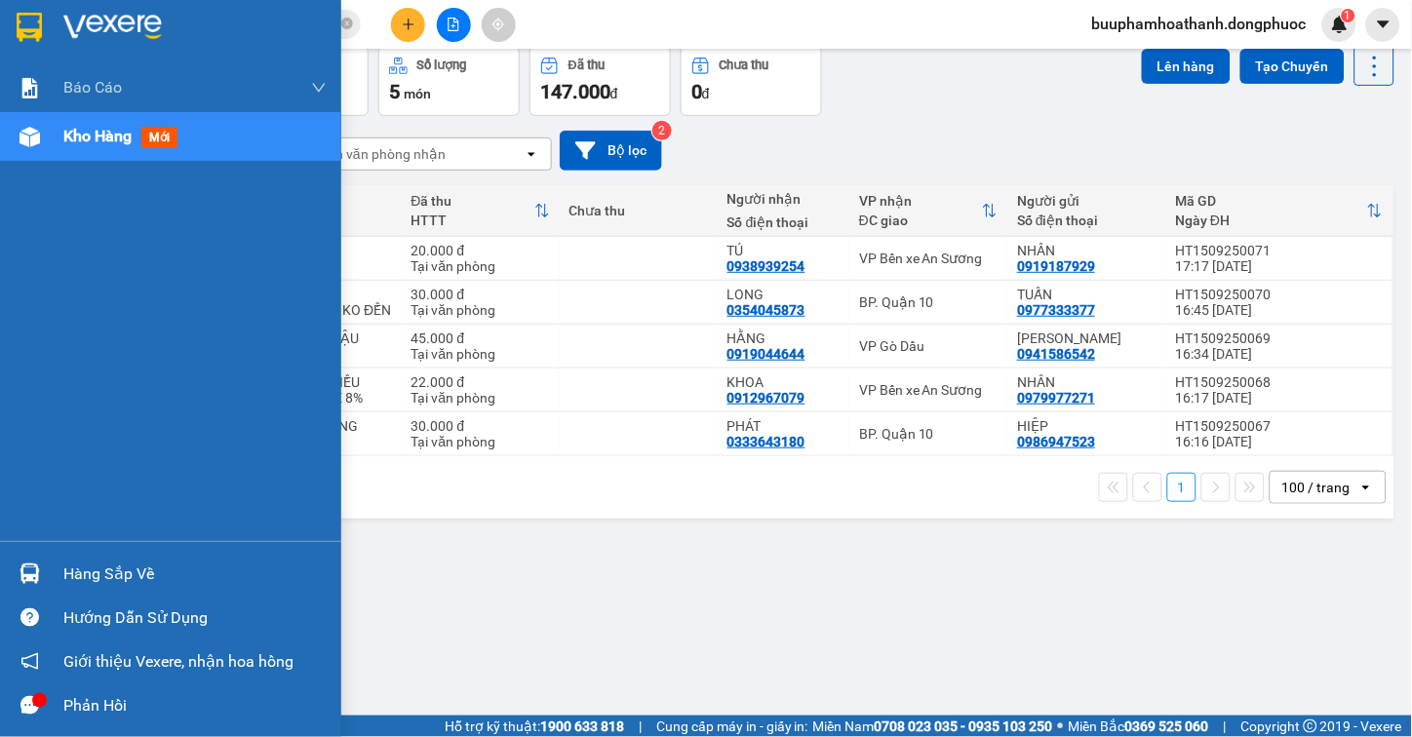
click at [49, 560] on div "Hàng sắp về" at bounding box center [170, 574] width 341 height 44
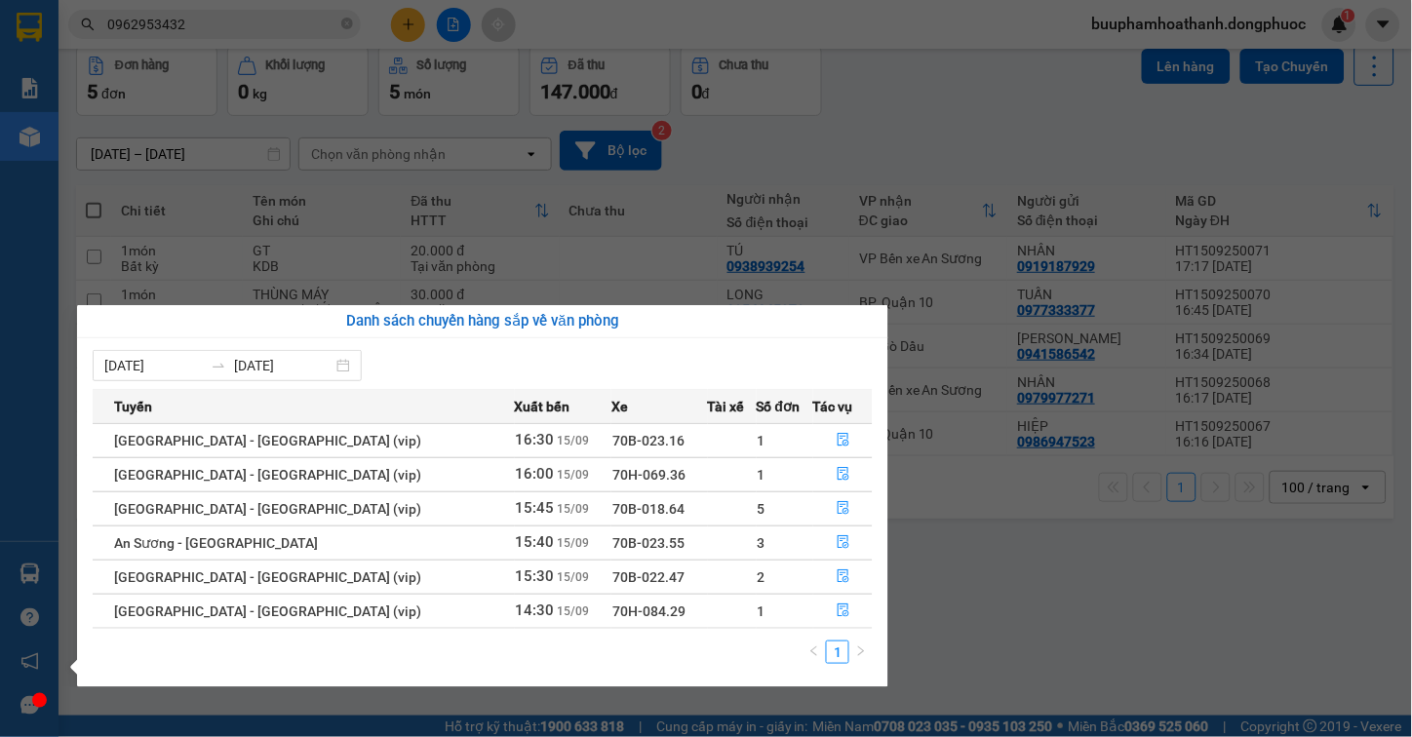
click at [1081, 629] on section "Kết quả tìm kiếm ( 34 ) Bộ lọc Mã ĐH Trạng thái Món hàng Tổng cước Chưa cước Nh…" at bounding box center [706, 368] width 1412 height 737
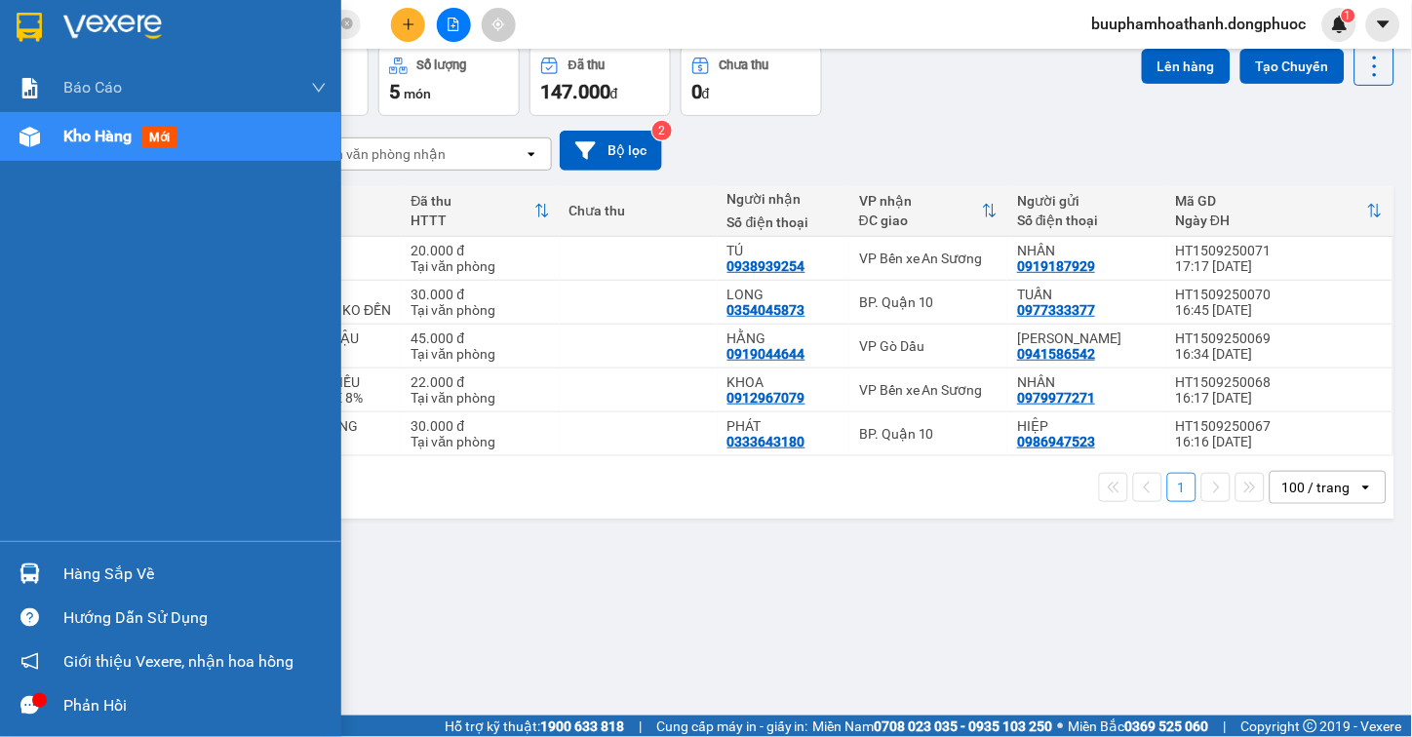
click at [24, 567] on img at bounding box center [30, 574] width 20 height 20
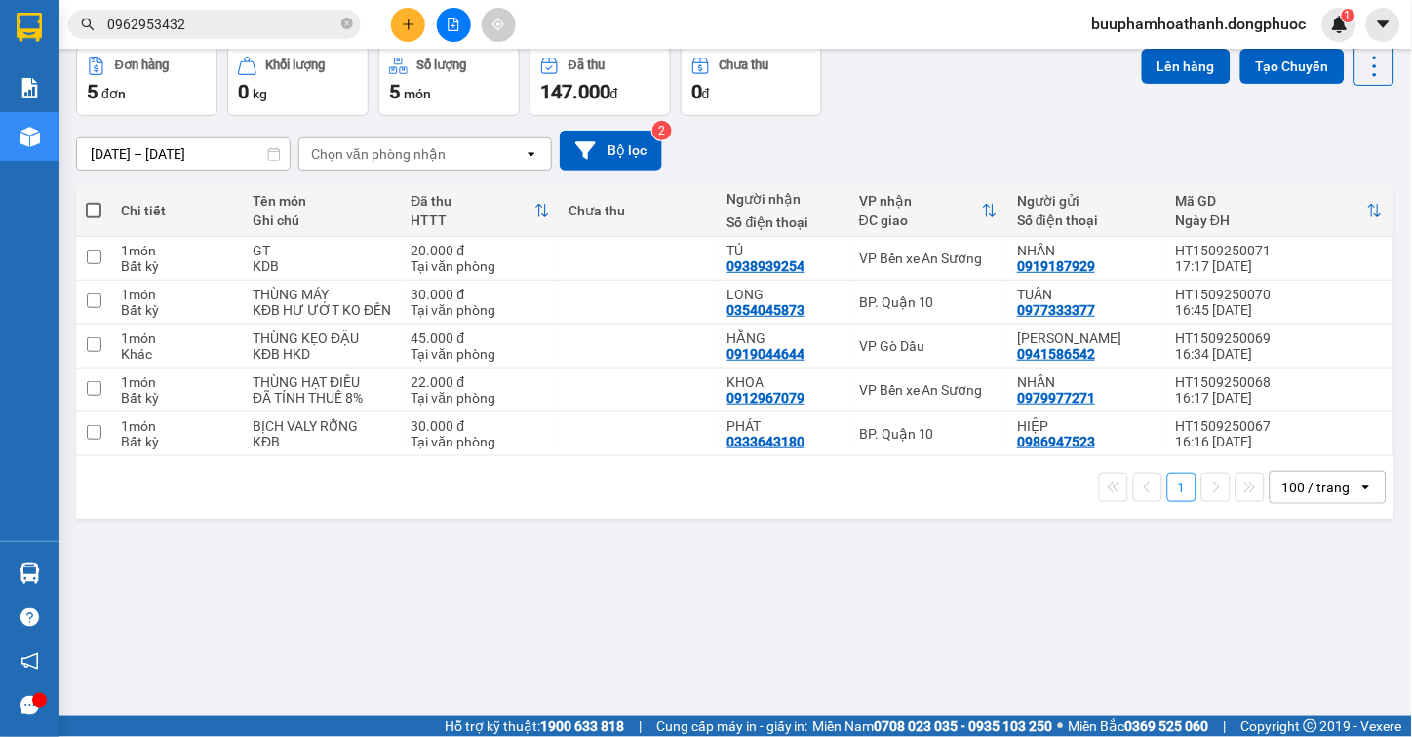
click at [1009, 589] on section "Kết quả tìm kiếm ( 34 ) Bộ lọc Mã ĐH Trạng thái Món hàng Tổng cước Chưa cước Nh…" at bounding box center [706, 368] width 1412 height 737
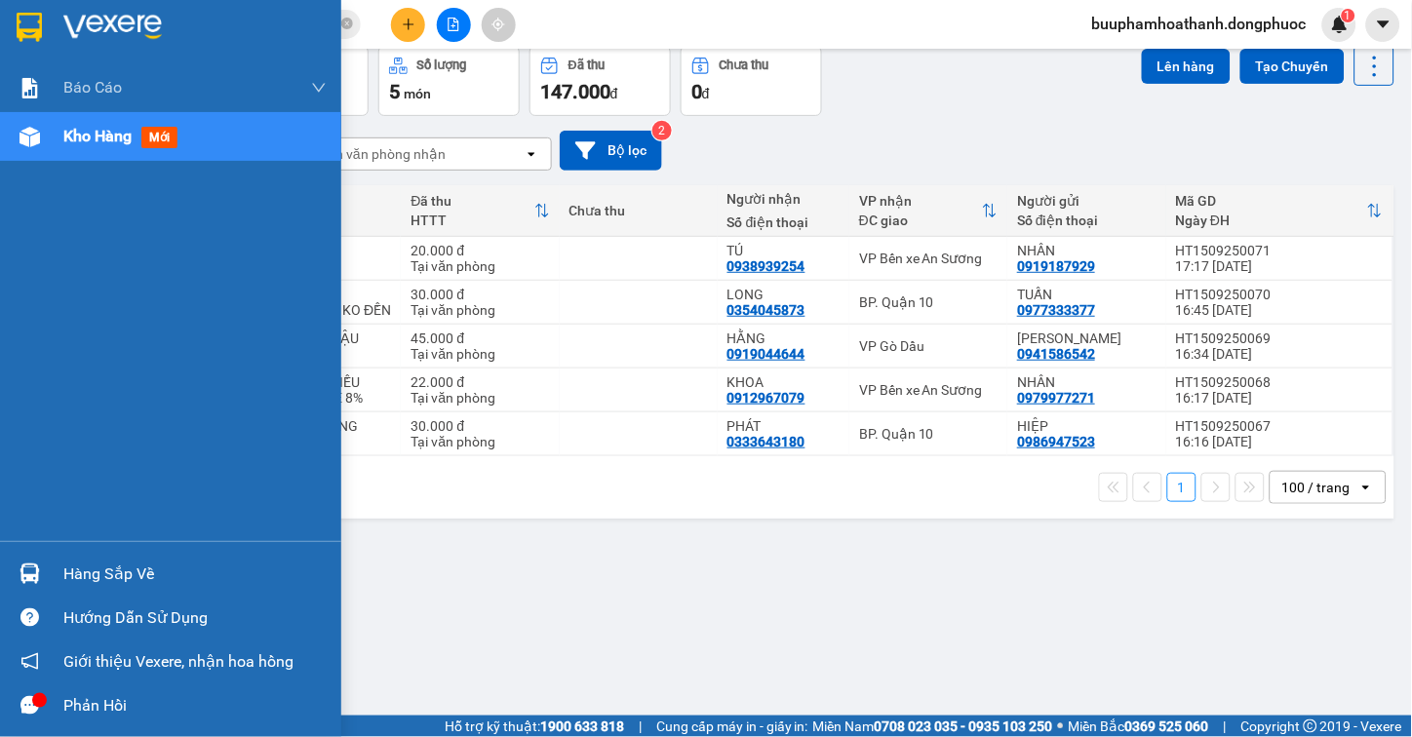
click at [98, 572] on div "Hàng sắp về" at bounding box center [194, 574] width 263 height 29
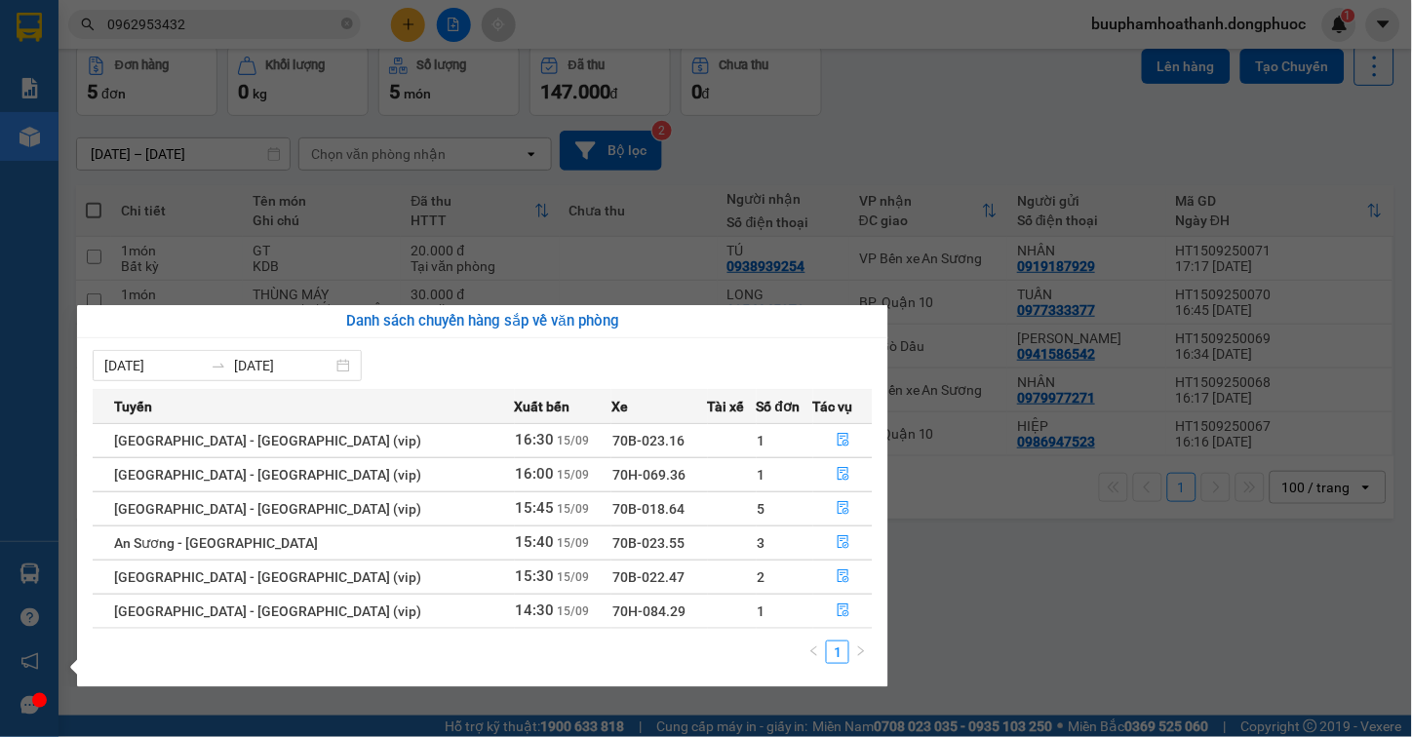
drag, startPoint x: 1049, startPoint y: 578, endPoint x: 889, endPoint y: 473, distance: 191.5
click at [1038, 586] on section "Kết quả tìm kiếm ( 34 ) Bộ lọc Mã ĐH Trạng thái Món hàng Tổng cước Chưa cước Nh…" at bounding box center [706, 368] width 1412 height 737
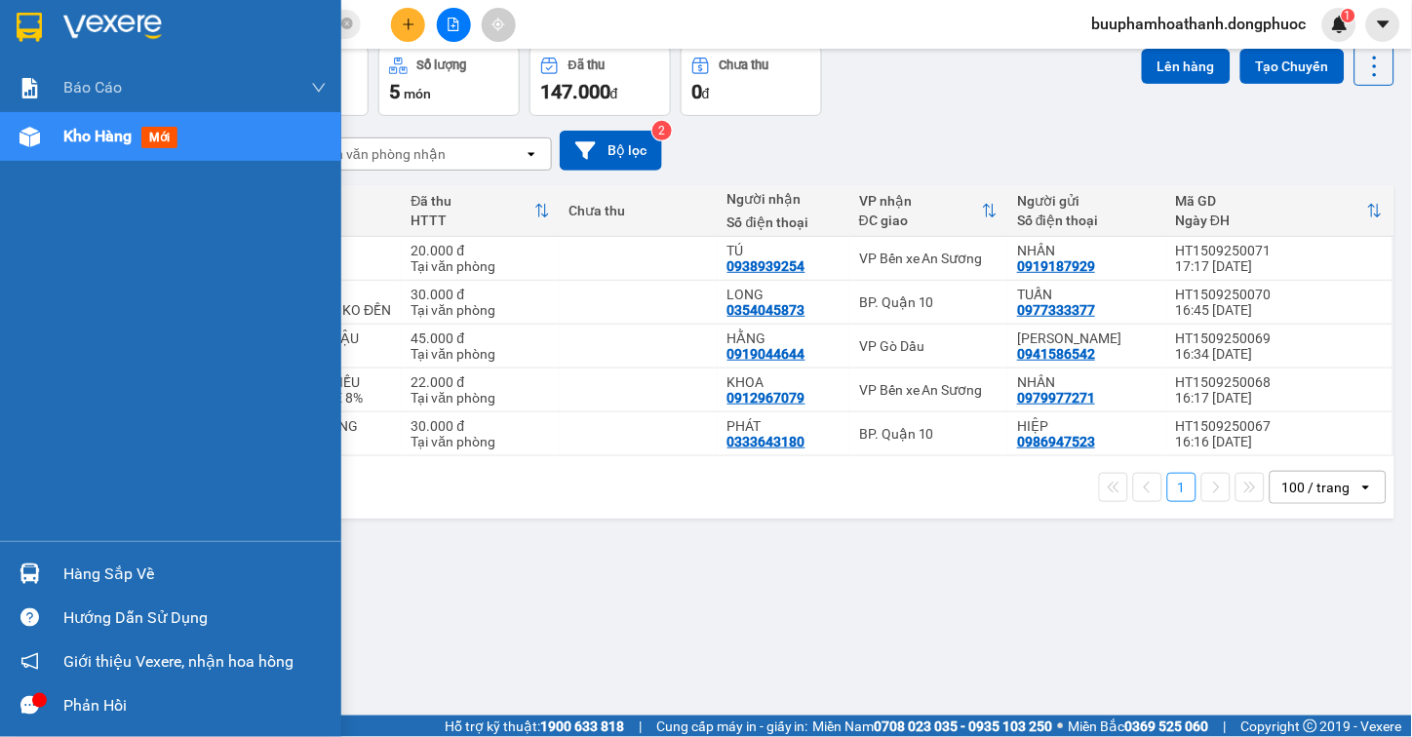
click at [20, 573] on img at bounding box center [30, 574] width 20 height 20
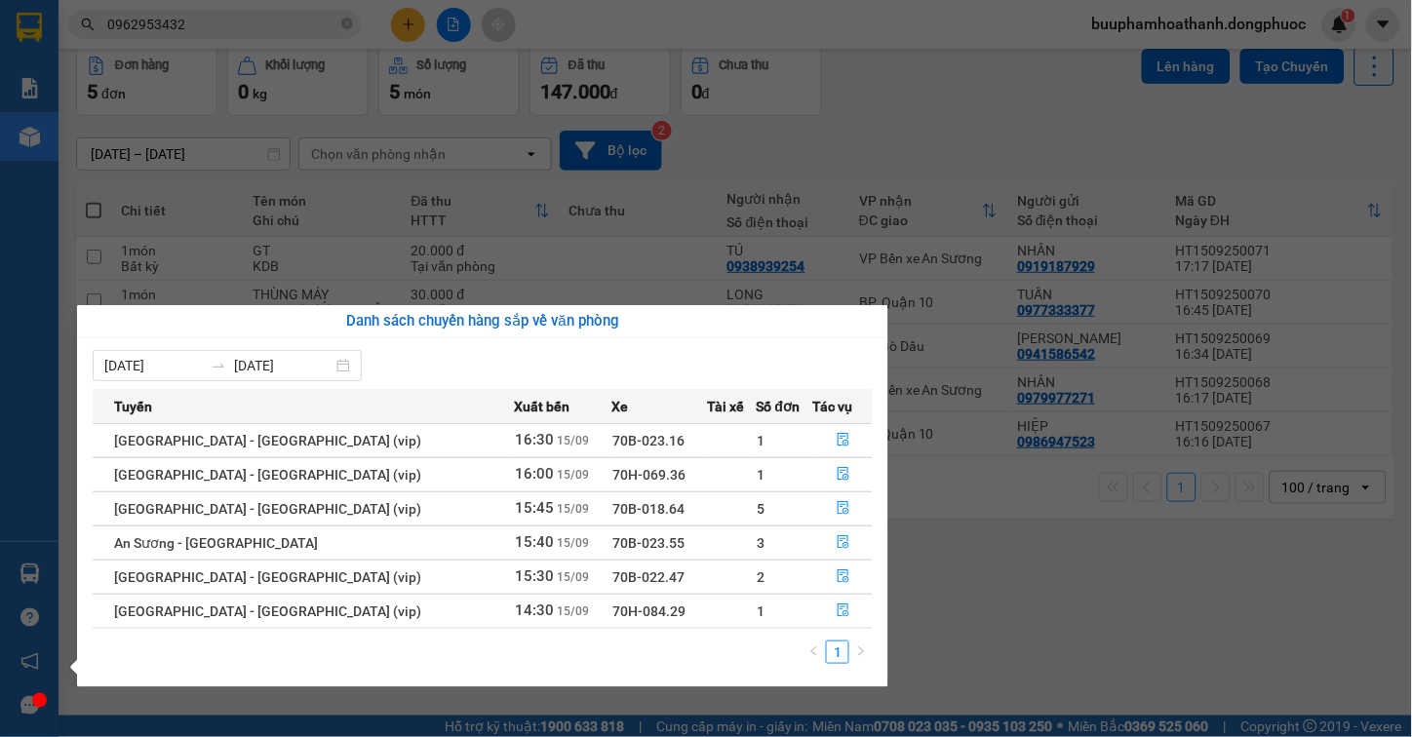
click at [1088, 576] on section "Kết quả tìm kiếm ( 34 ) Bộ lọc Mã ĐH Trạng thái Món hàng Tổng cước Chưa cước Nh…" at bounding box center [706, 368] width 1412 height 737
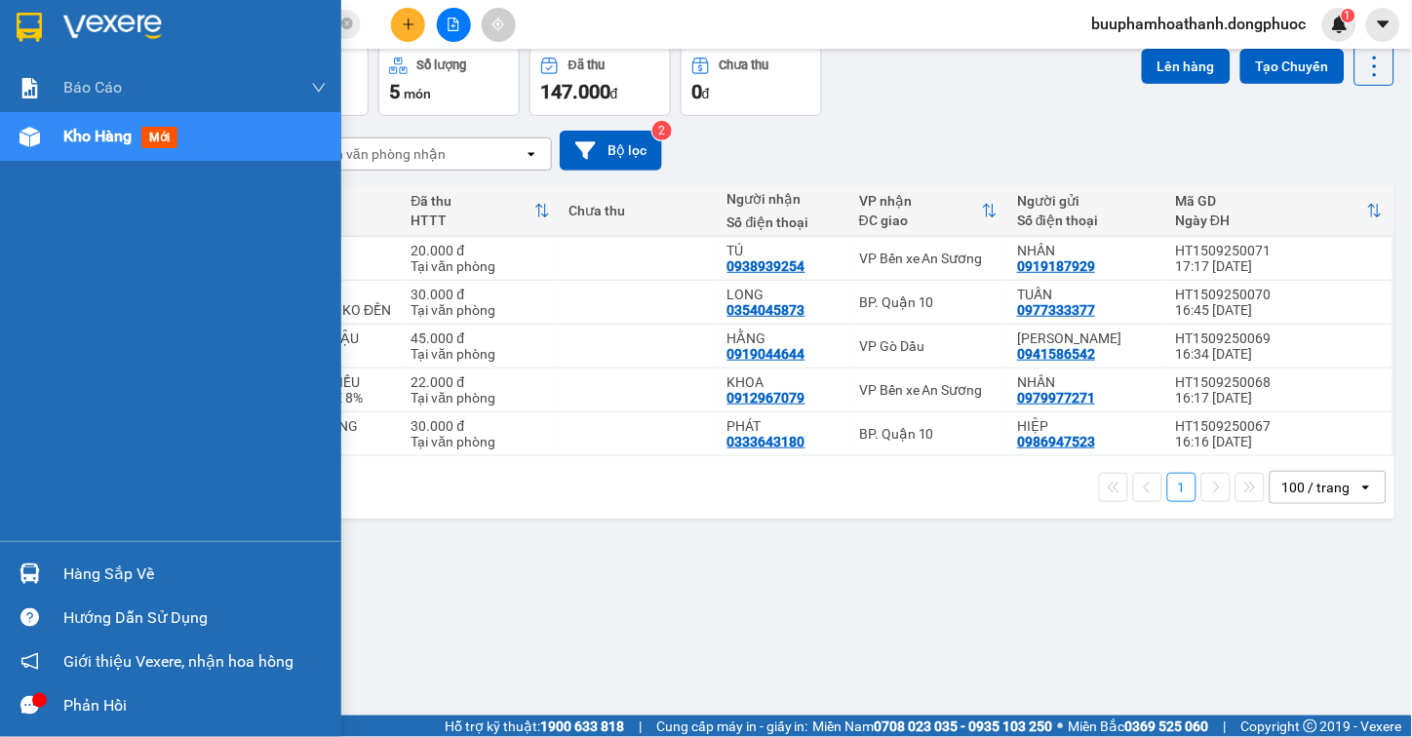
click at [20, 573] on img at bounding box center [30, 574] width 20 height 20
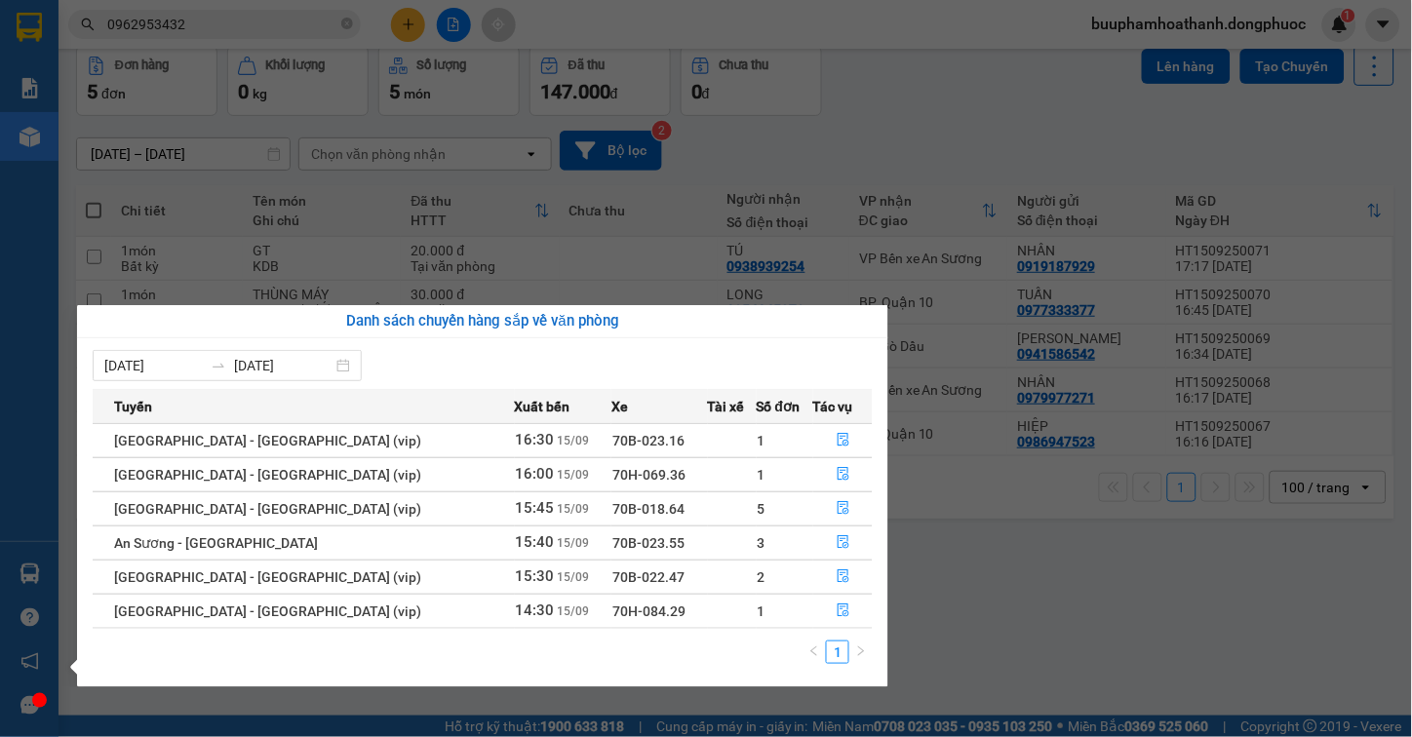
click at [1074, 641] on section "Kết quả tìm kiếm ( 34 ) Bộ lọc Mã ĐH Trạng thái Món hàng Tổng cước Chưa cước Nh…" at bounding box center [706, 368] width 1412 height 737
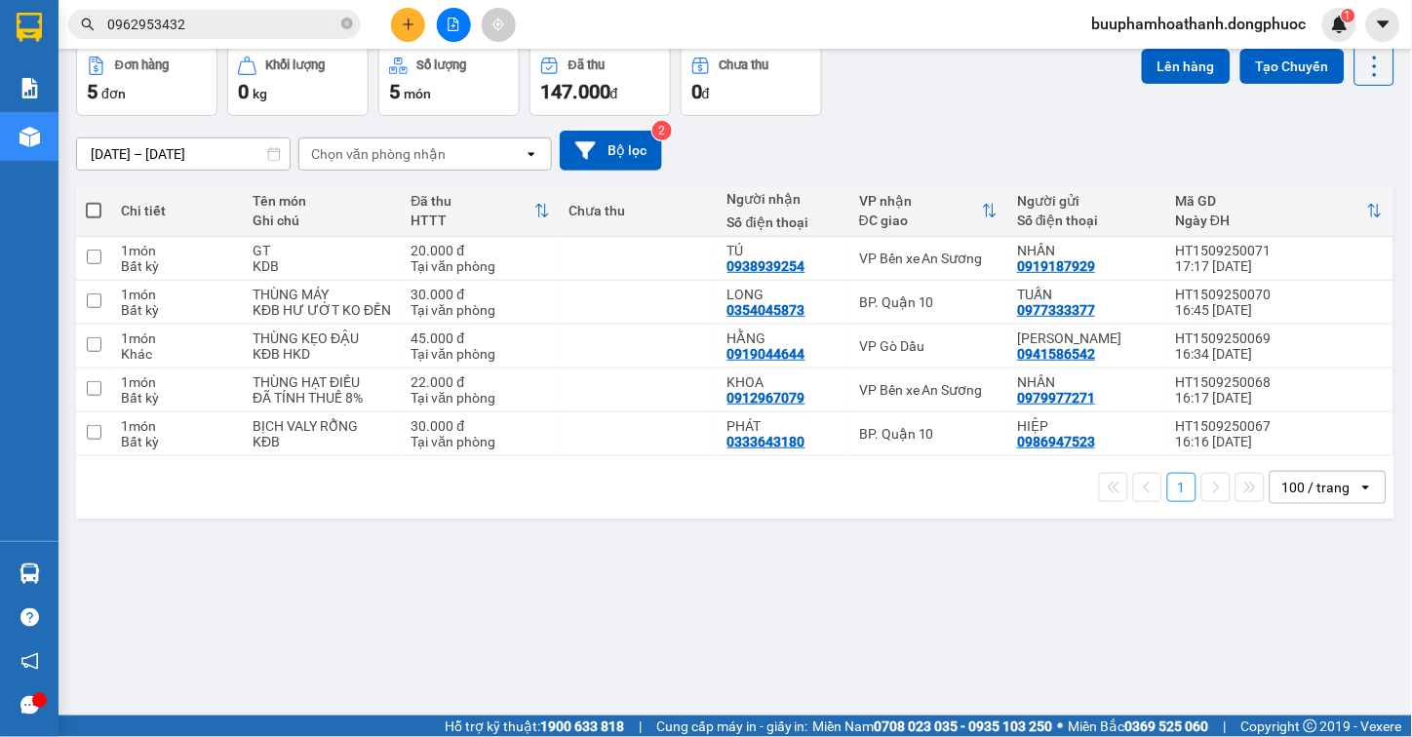
click at [295, 24] on input "0962953432" at bounding box center [222, 24] width 230 height 21
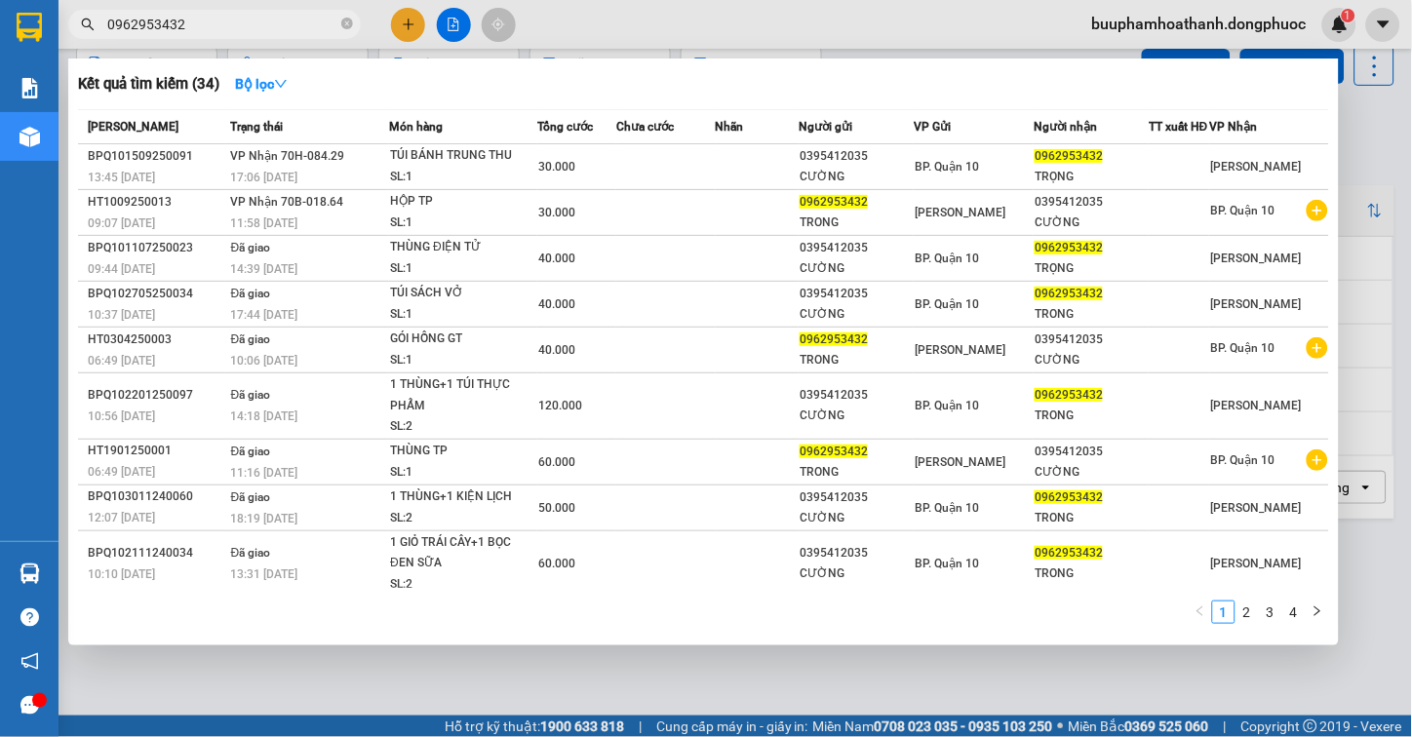
click at [295, 24] on input "0962953432" at bounding box center [222, 24] width 230 height 21
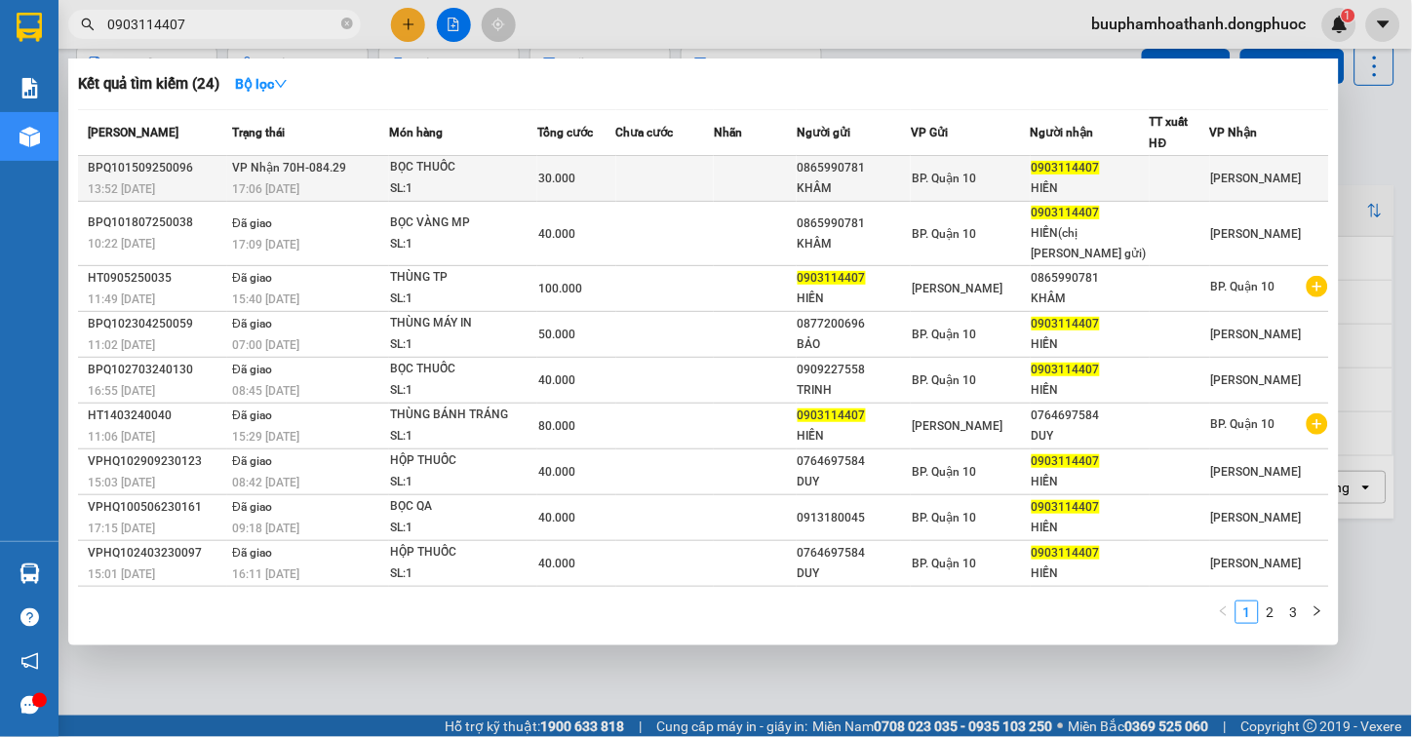
type input "0903114407"
click at [369, 179] on div "17:06 [DATE]" at bounding box center [310, 188] width 156 height 21
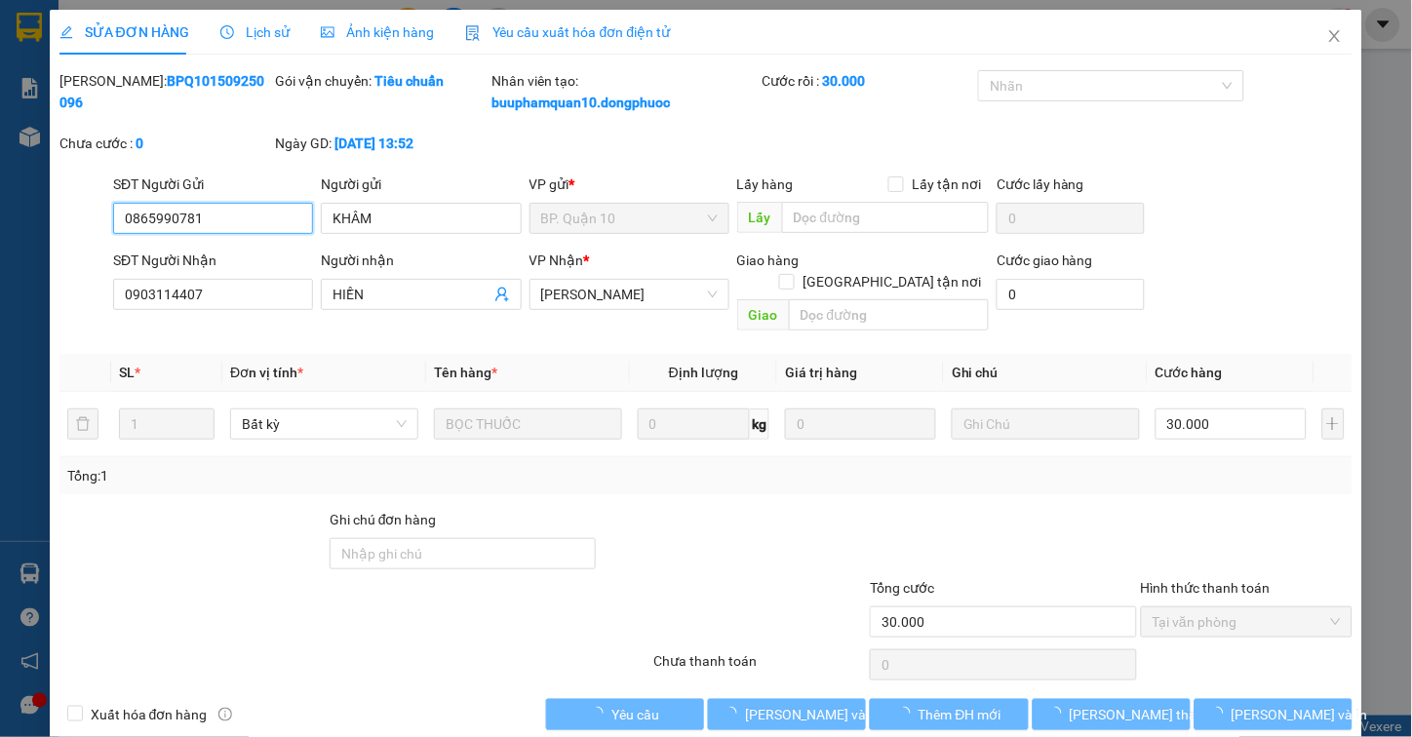
type input "0865990781"
type input "KHÂM"
type input "0903114407"
type input "HIỀN"
type input "30.000"
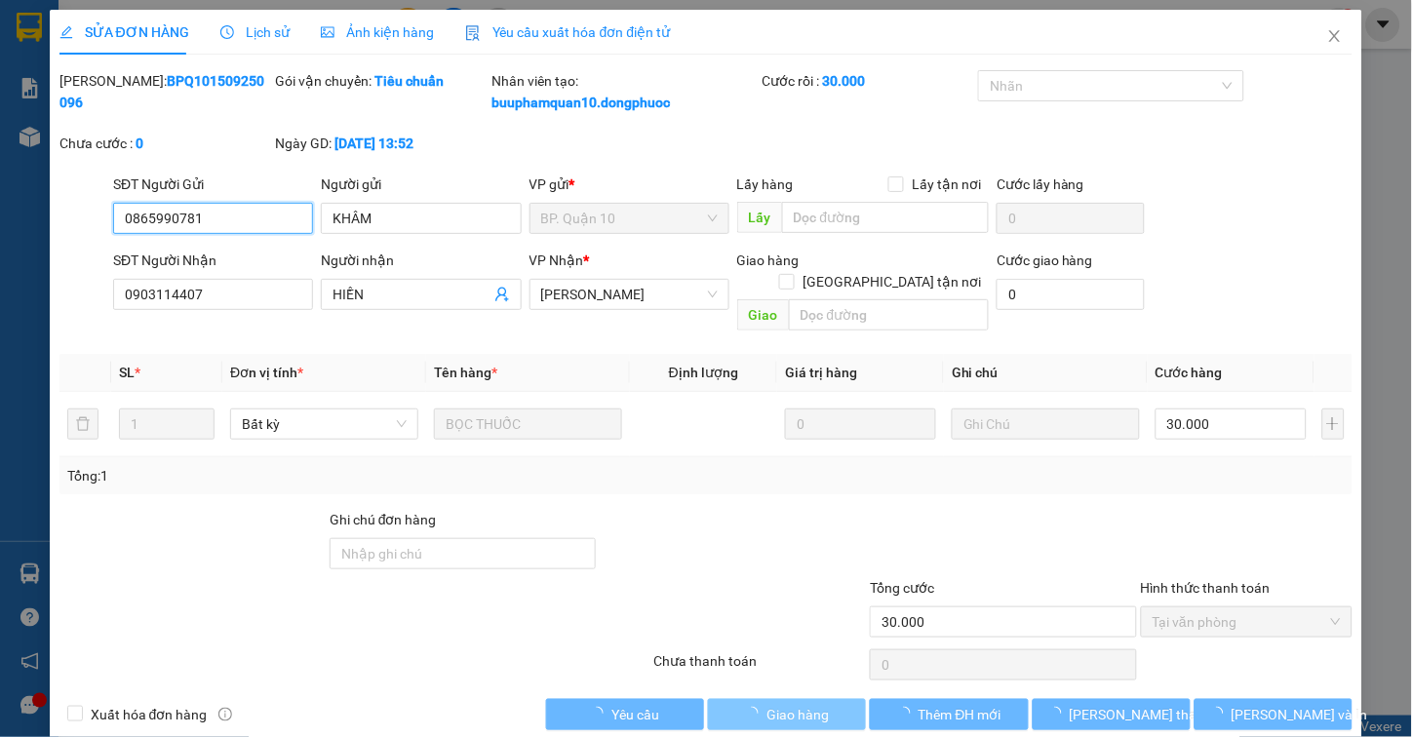
scroll to position [8, 0]
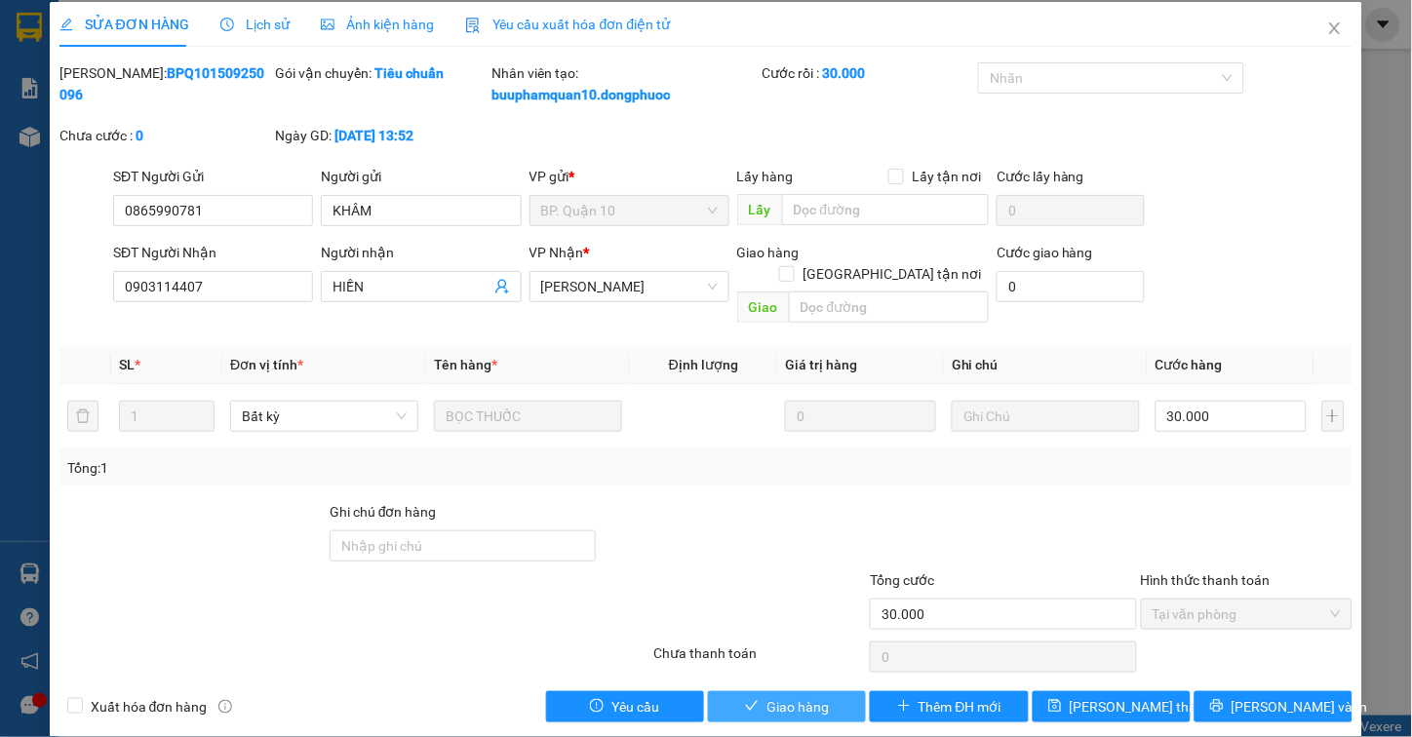
click at [782, 695] on button "Giao hàng" at bounding box center [787, 706] width 158 height 31
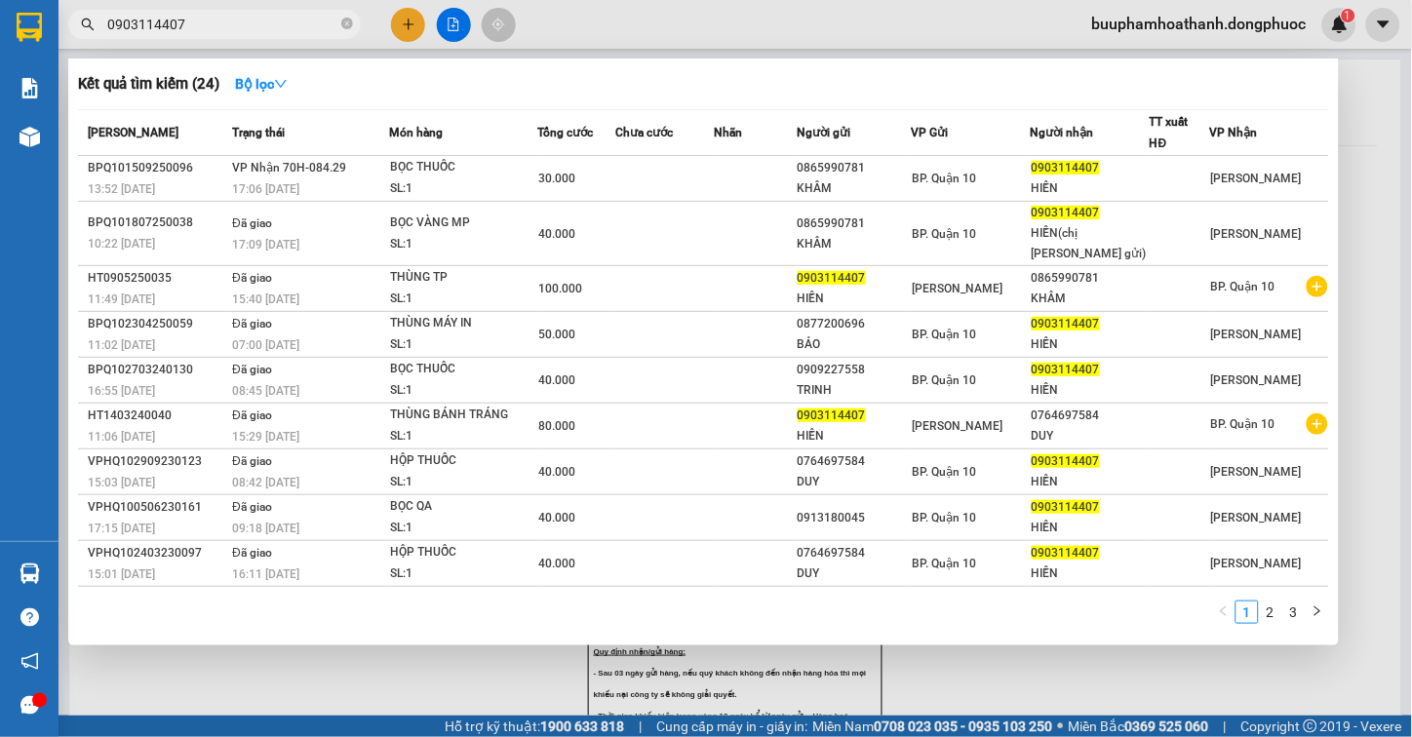
click at [197, 25] on input "0903114407" at bounding box center [222, 24] width 230 height 21
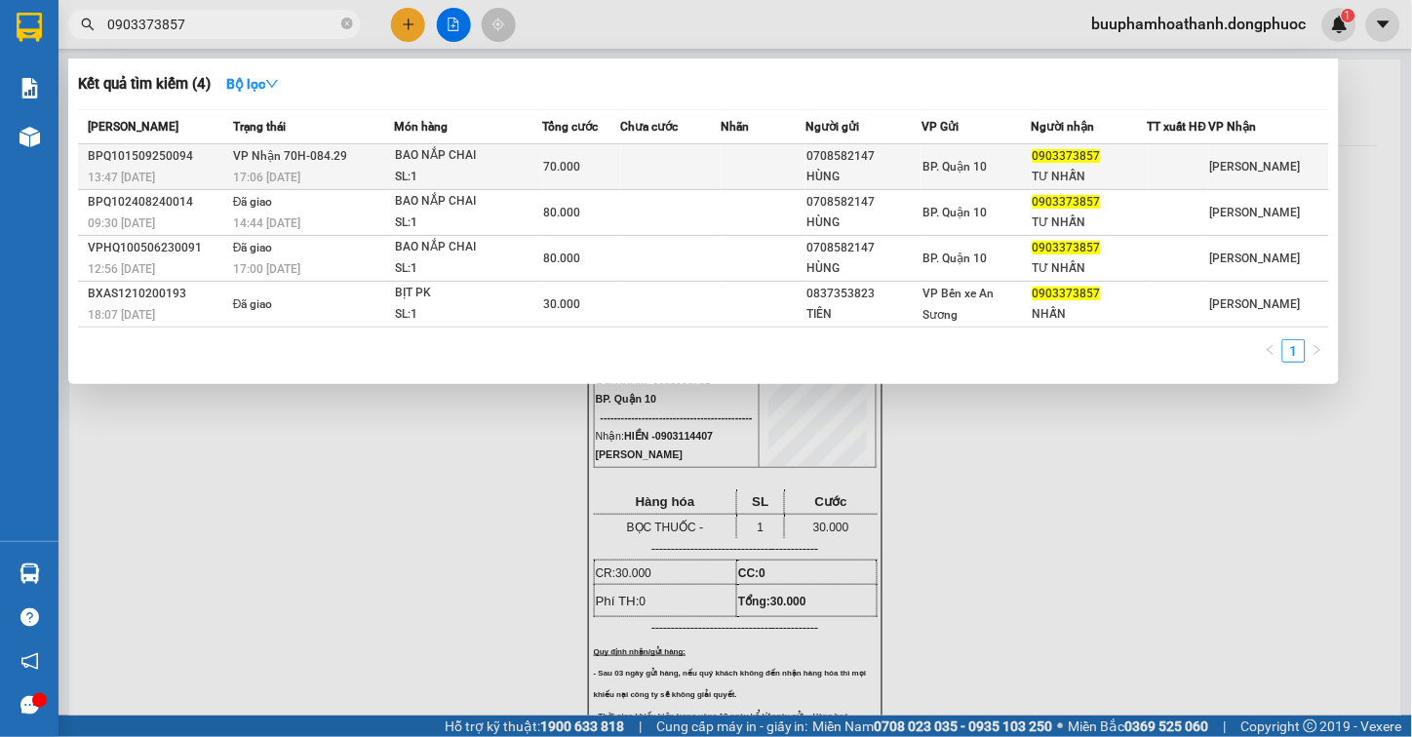
type input "0903373857"
click at [454, 162] on div "BAO NẮP CHAI" at bounding box center [468, 155] width 146 height 21
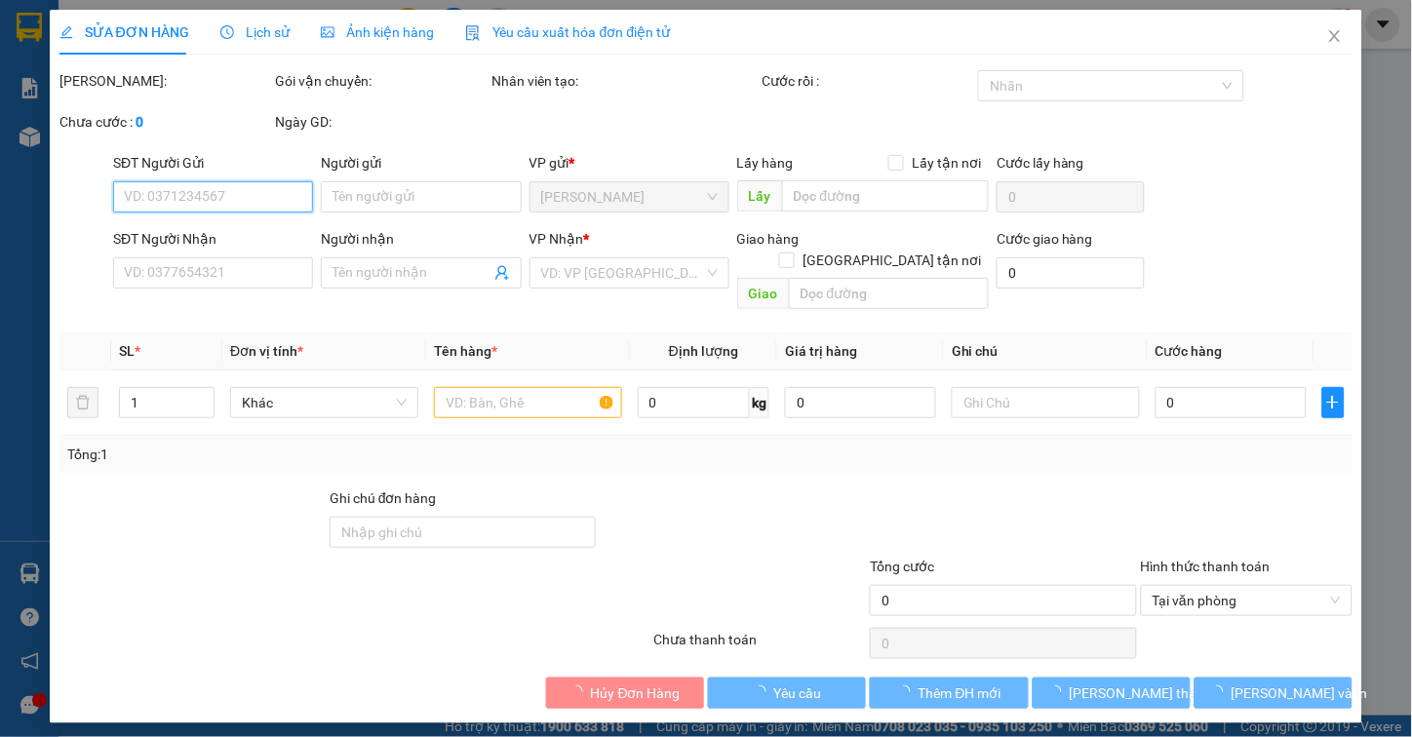
type input "0708582147"
type input "HÙNG"
type input "0903373857"
type input "TƯ NHẪN"
type input "70.000"
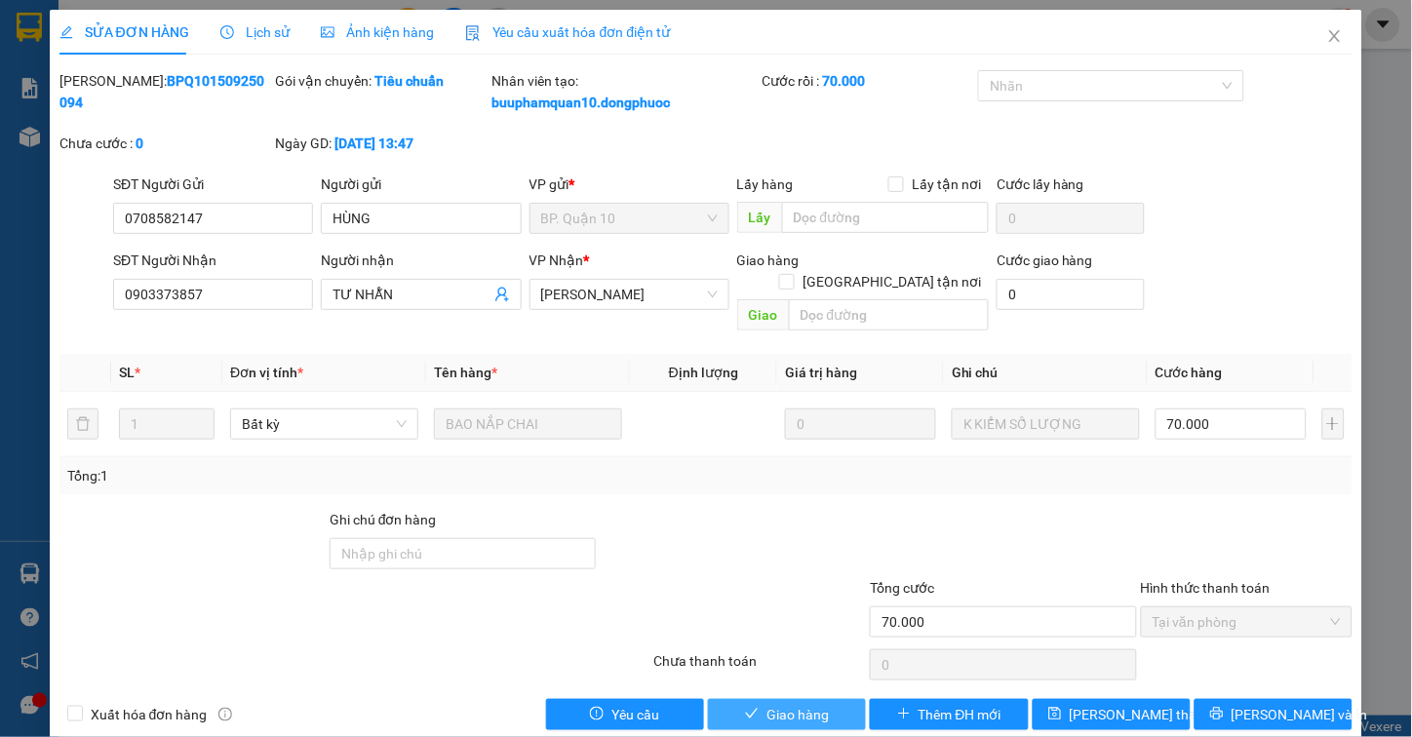
click at [783, 704] on span "Giao hàng" at bounding box center [798, 714] width 62 height 21
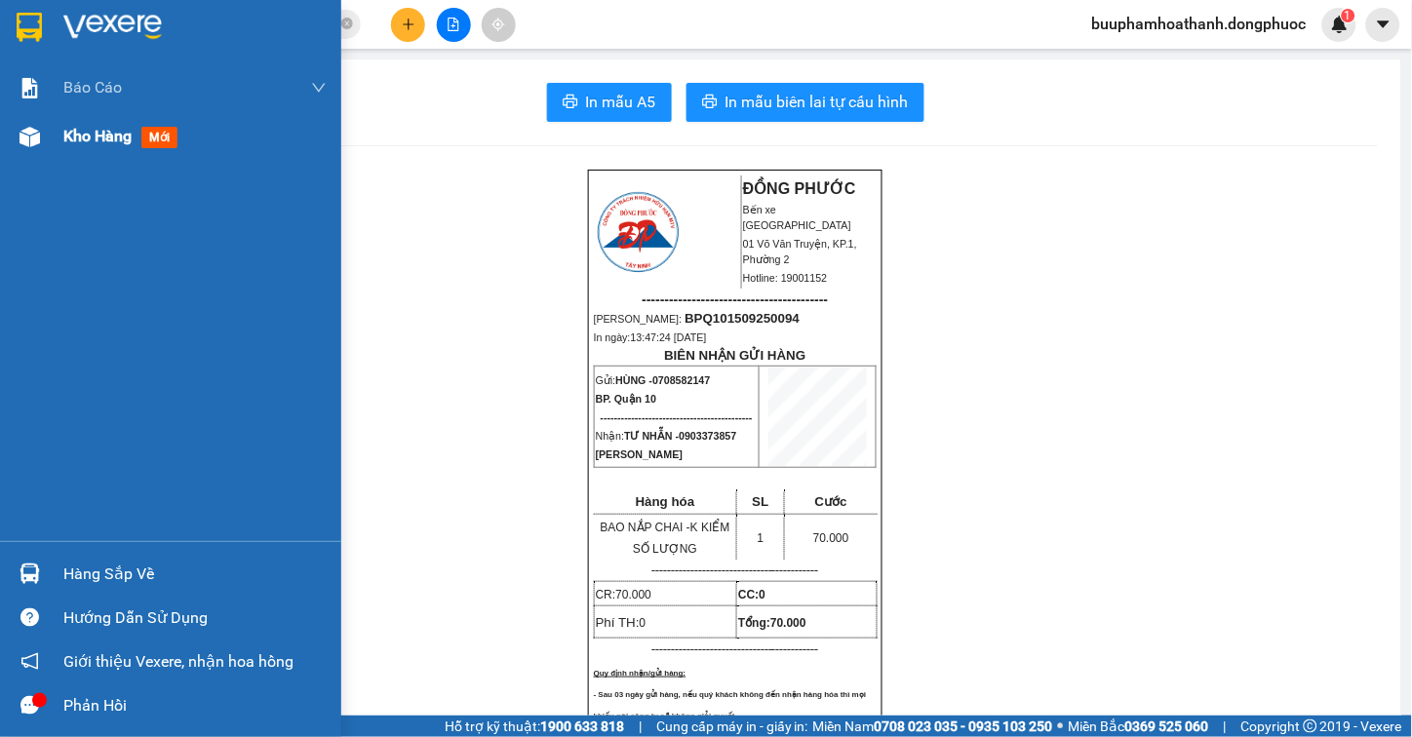
click at [65, 129] on span "Kho hàng" at bounding box center [97, 136] width 68 height 19
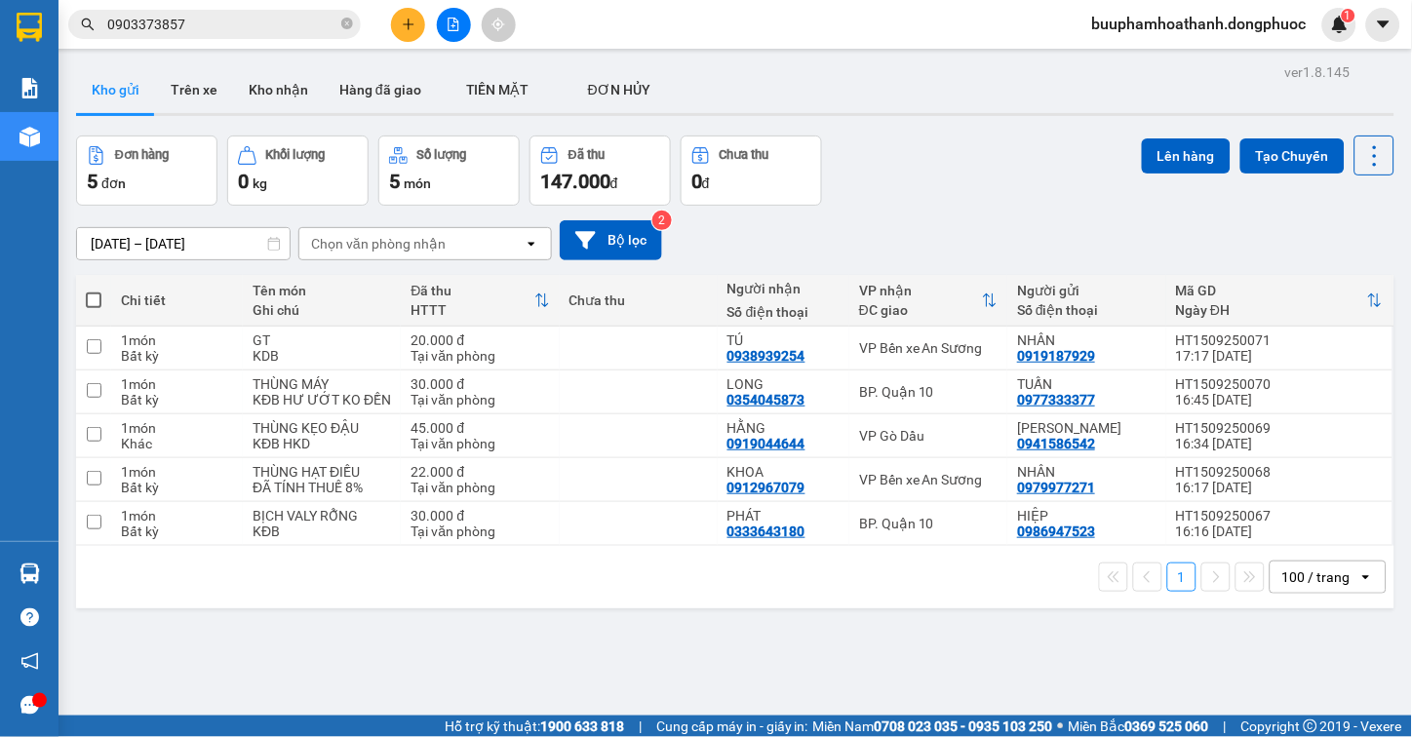
click at [410, 20] on icon "plus" at bounding box center [409, 25] width 14 height 14
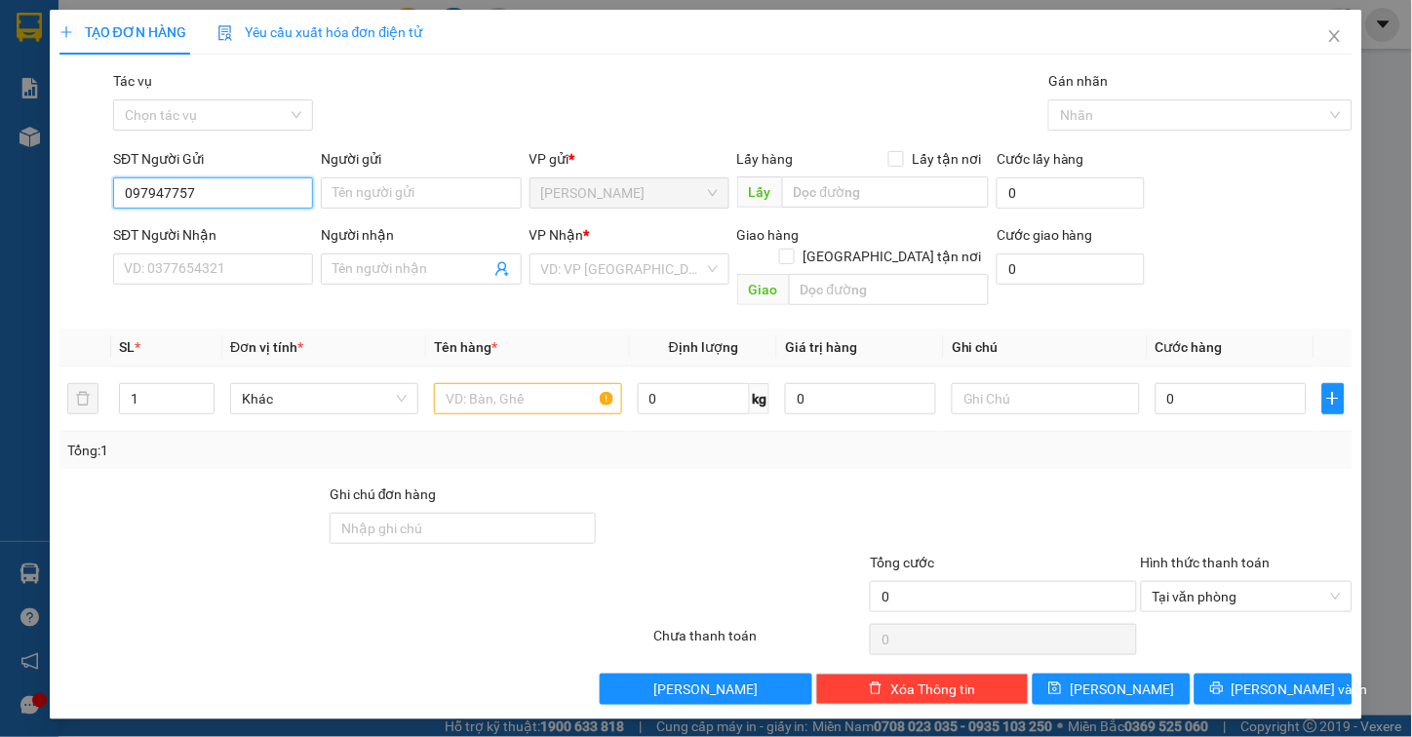
type input "0979477577"
click at [229, 239] on div "0979477577 - [PERSON_NAME] ( KIỀU )" at bounding box center [245, 231] width 240 height 21
type input "TRINH ( KIỀU )"
type input "0909847535"
type input "CHỨC"
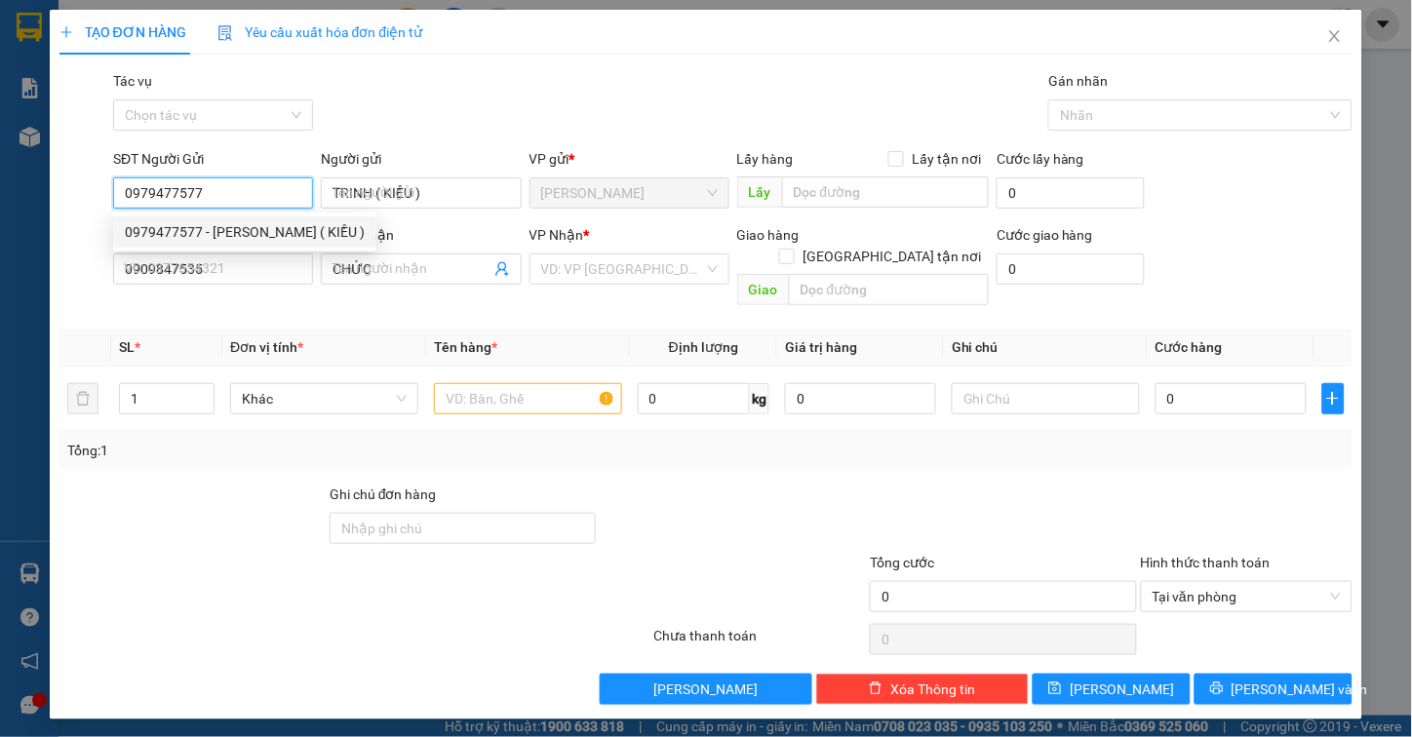
type input "40.000"
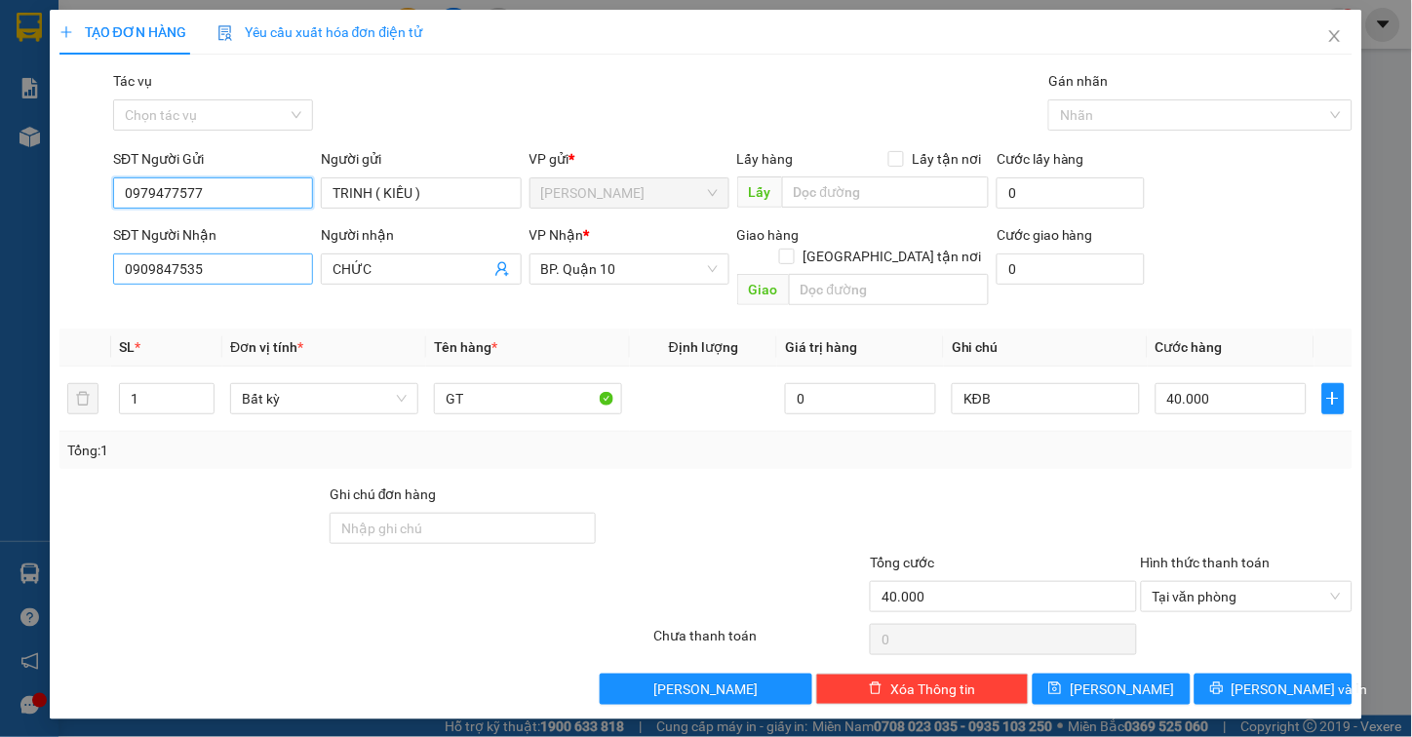
type input "0979477577"
click at [232, 260] on input "0909847535" at bounding box center [213, 269] width 200 height 31
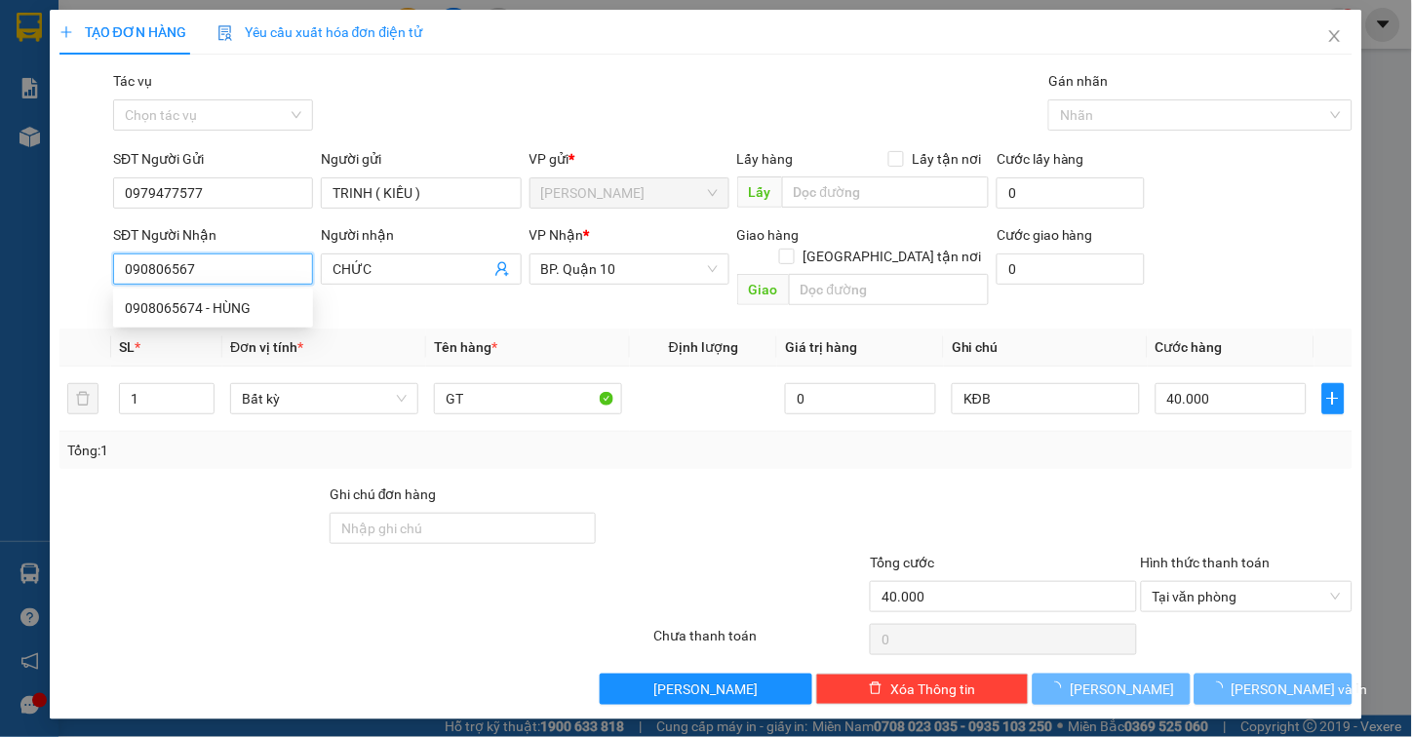
type input "0908065674"
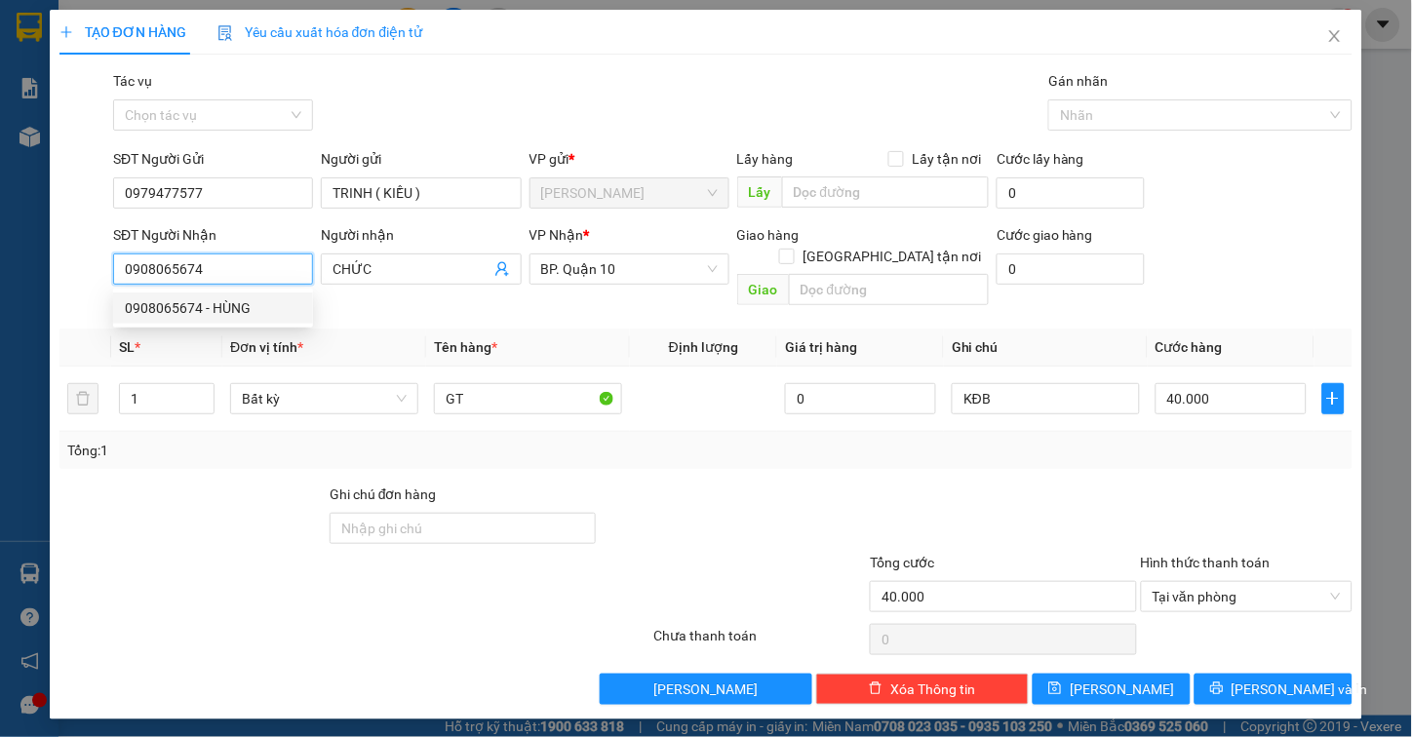
click at [209, 319] on div "0908065674 - HÙNG" at bounding box center [213, 308] width 200 height 31
type input "HÙNG"
type input "20.000"
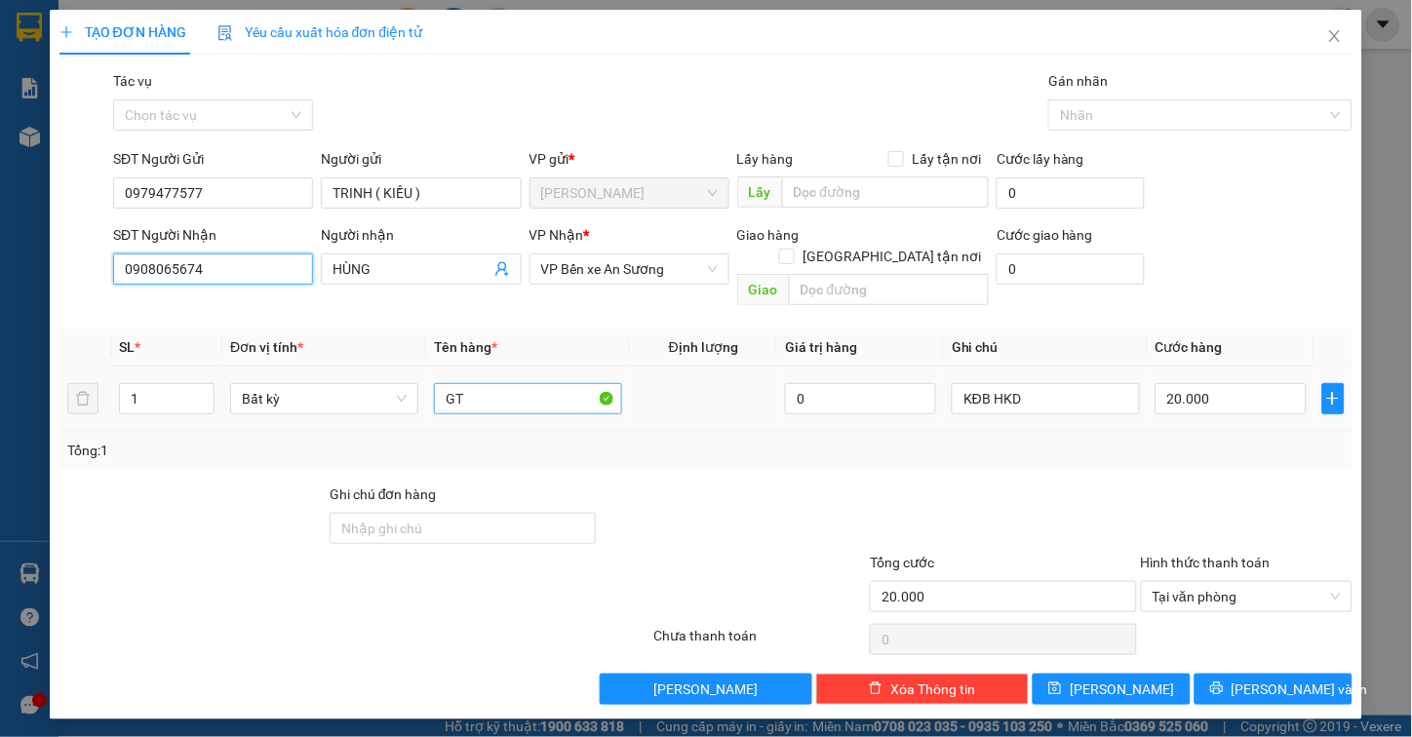
type input "0908065674"
click at [493, 383] on input "GT" at bounding box center [528, 398] width 188 height 31
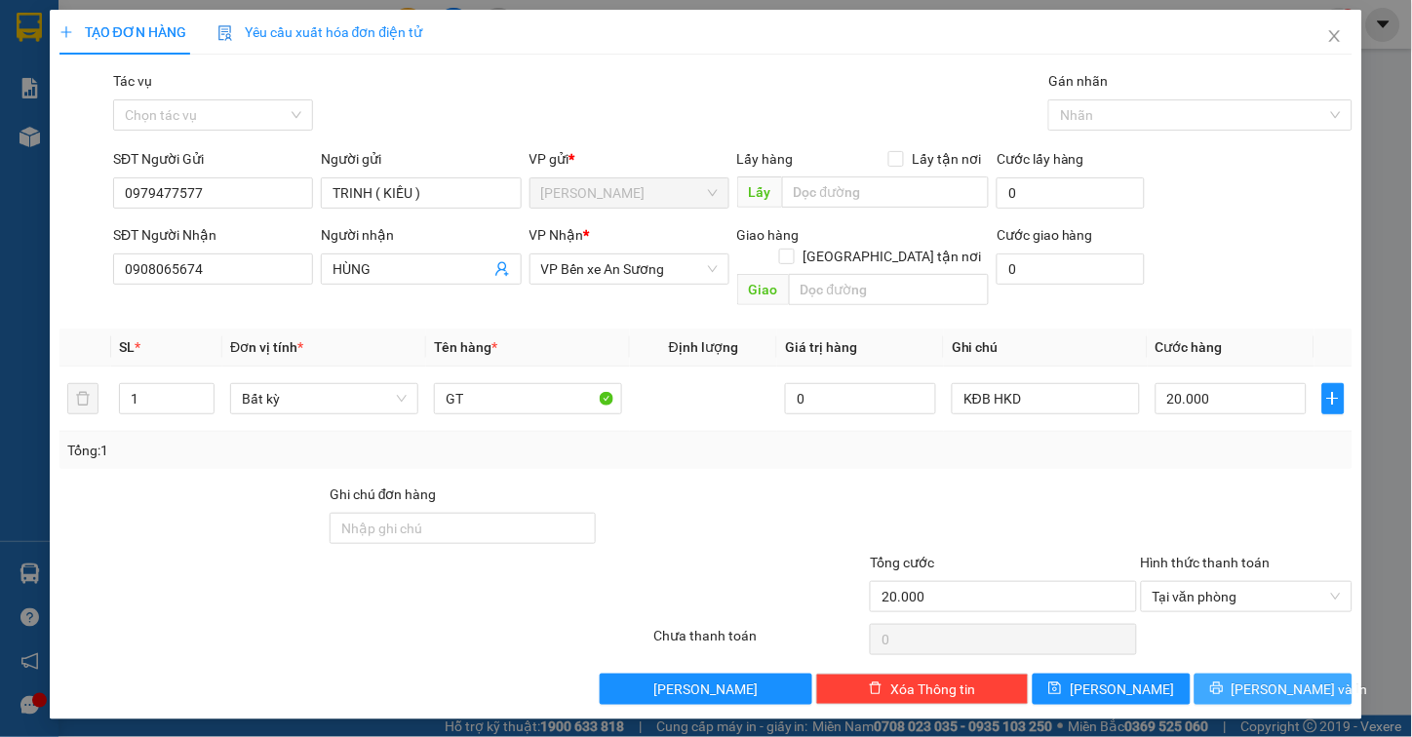
click at [1287, 679] on span "[PERSON_NAME] và In" at bounding box center [1300, 689] width 137 height 21
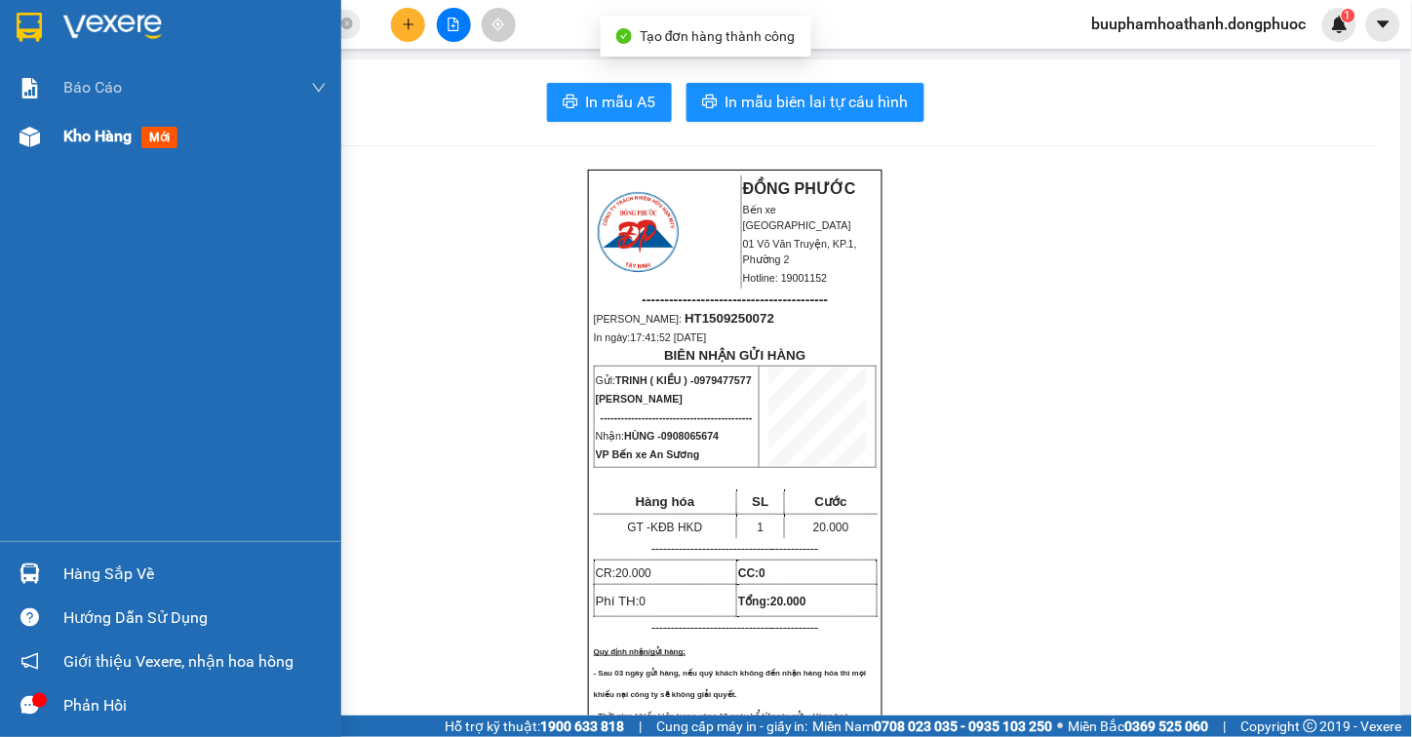
click at [34, 147] on div at bounding box center [30, 137] width 34 height 34
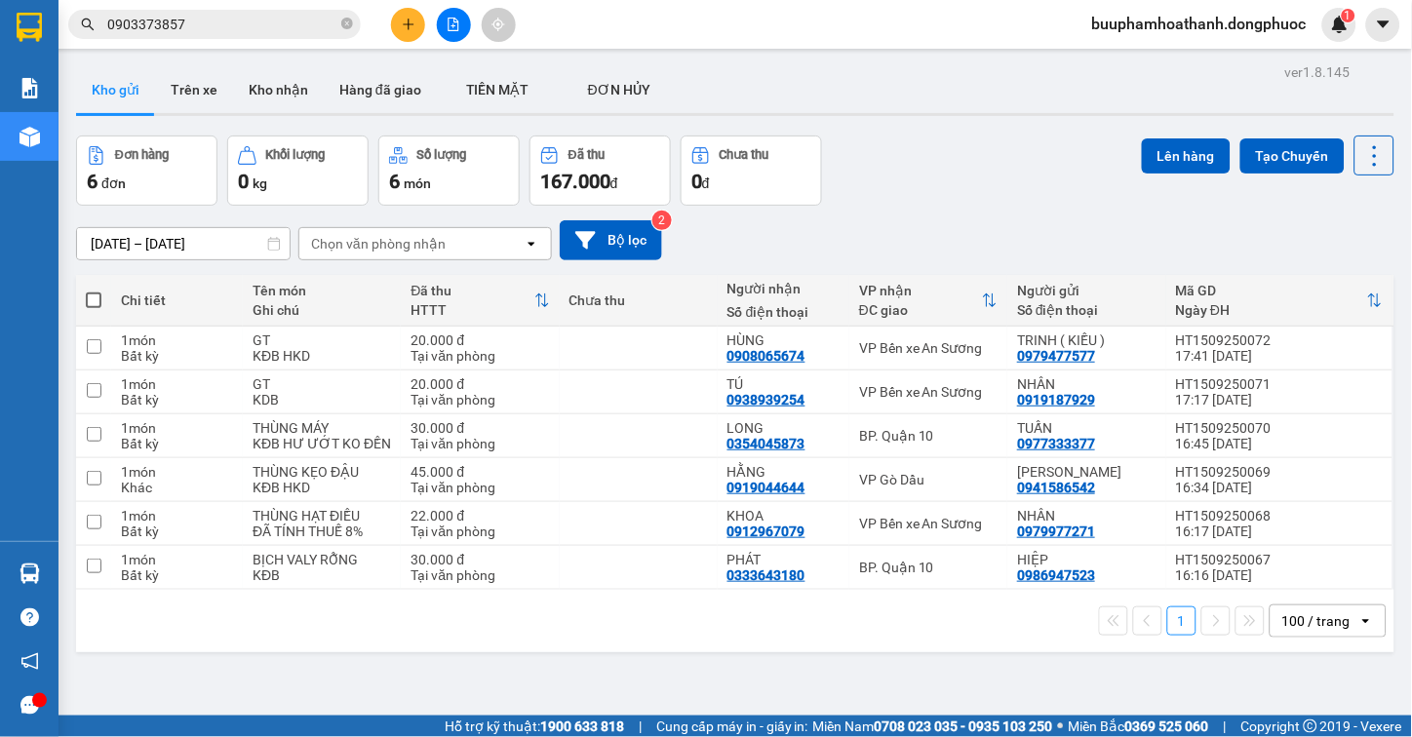
click at [883, 636] on div "1 100 / trang open" at bounding box center [735, 621] width 1303 height 33
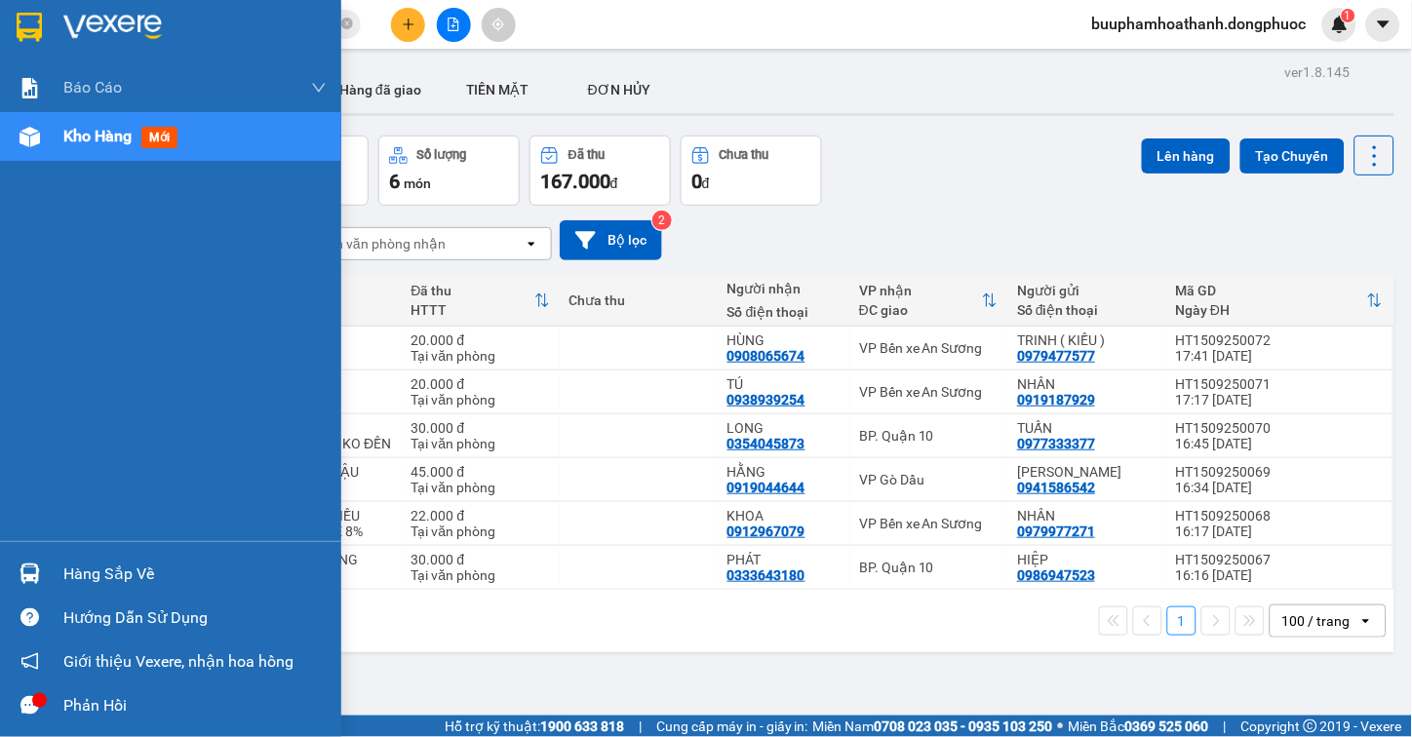
click at [46, 567] on div "Hàng sắp về" at bounding box center [170, 574] width 341 height 44
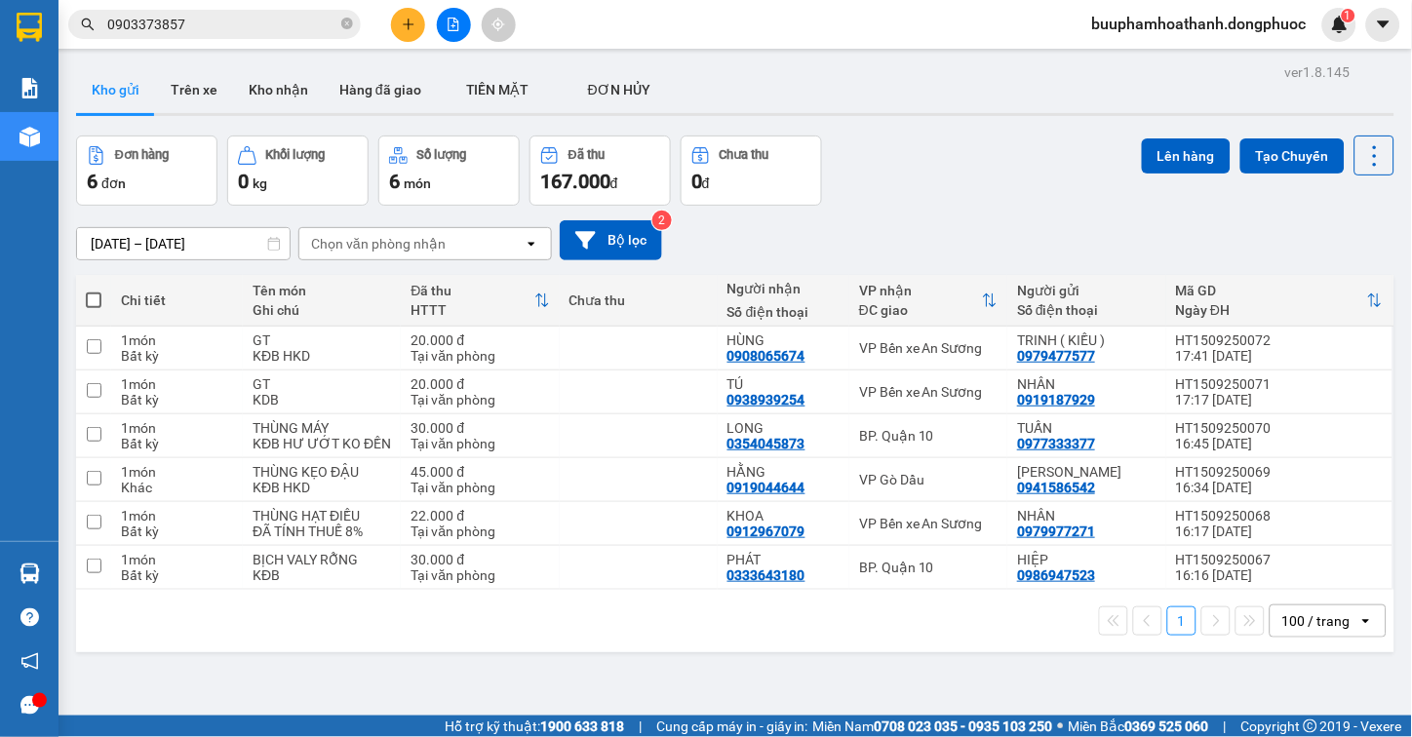
click at [1044, 670] on section "Kết quả tìm kiếm ( 4 ) Bộ lọc Mã ĐH Trạng thái Món hàng Tổng cước Chưa cước Nhã…" at bounding box center [706, 368] width 1412 height 737
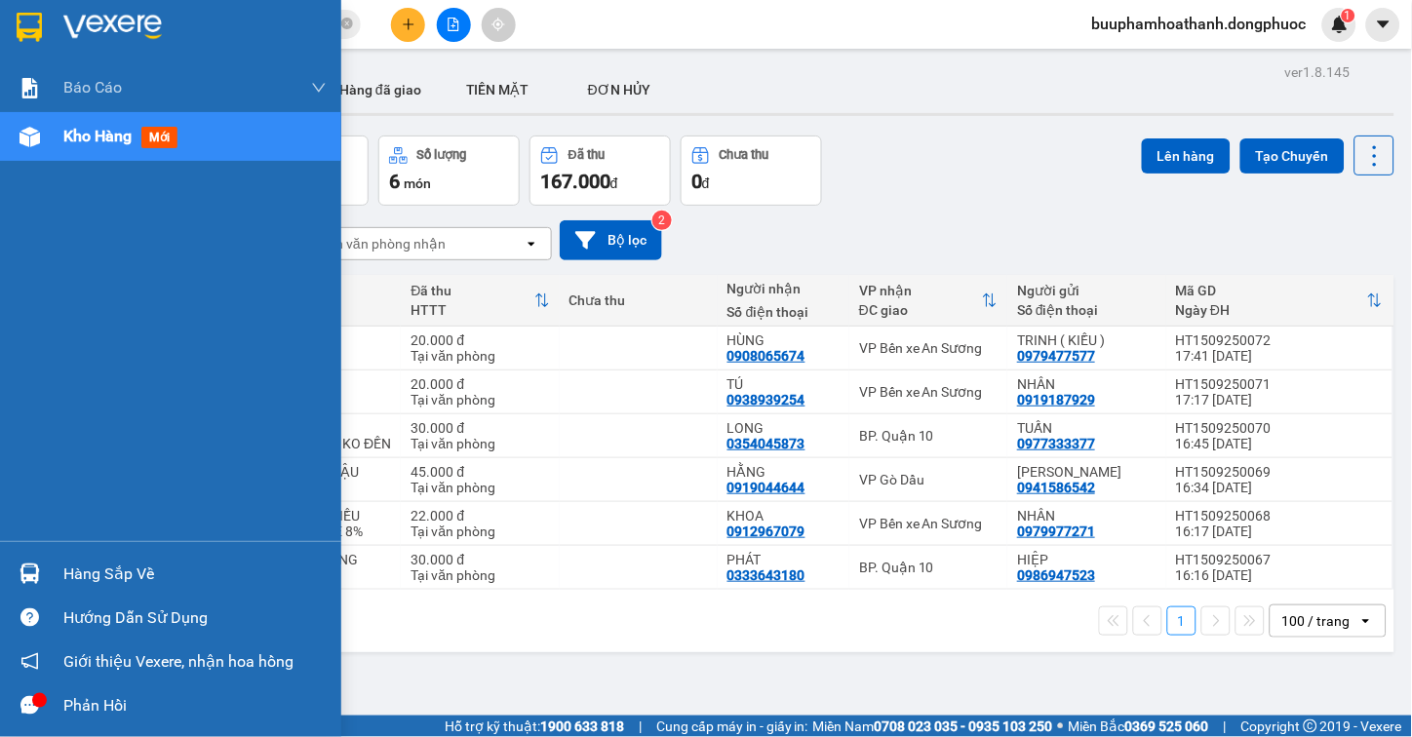
click at [51, 562] on div "Hàng sắp về" at bounding box center [170, 574] width 341 height 44
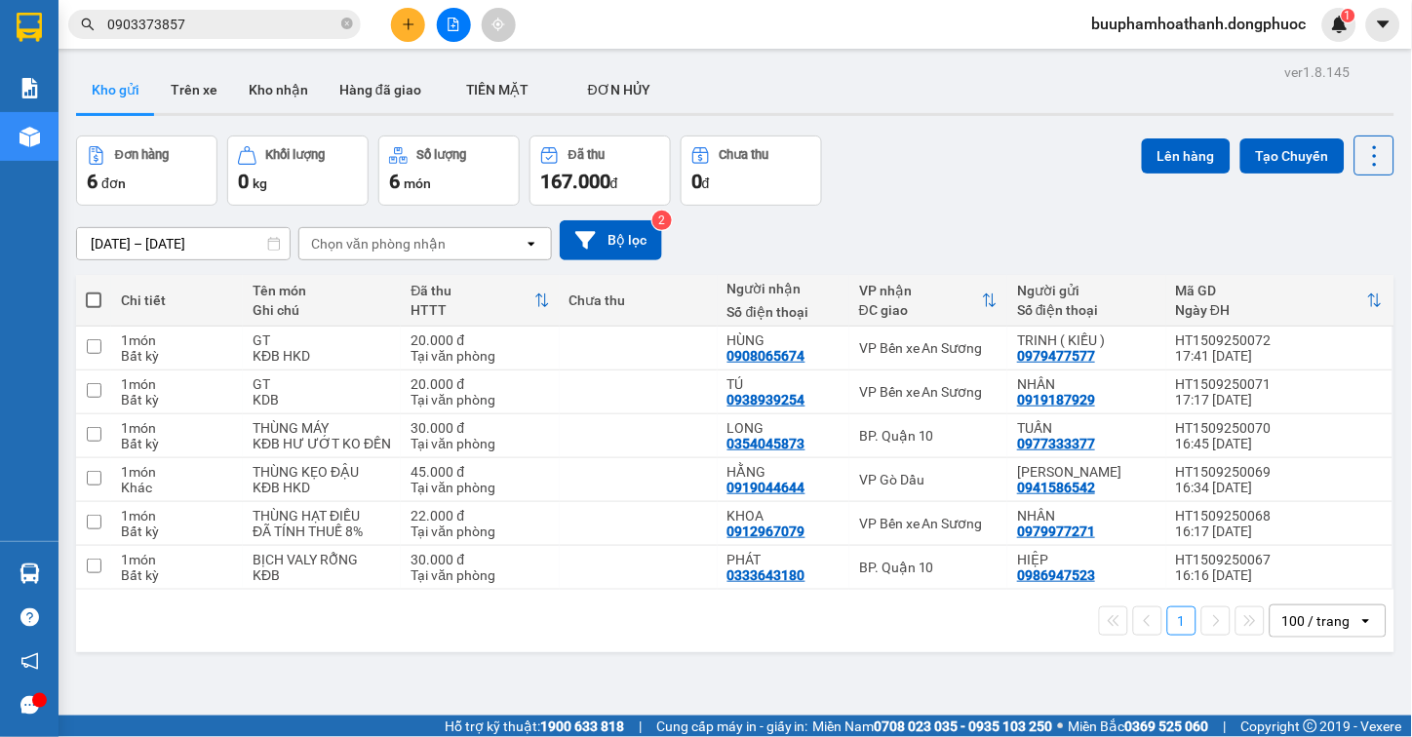
click at [908, 646] on section "Kết quả tìm kiếm ( 4 ) Bộ lọc Mã ĐH Trạng thái Món hàng Tổng cước Chưa cước Nhã…" at bounding box center [706, 368] width 1412 height 737
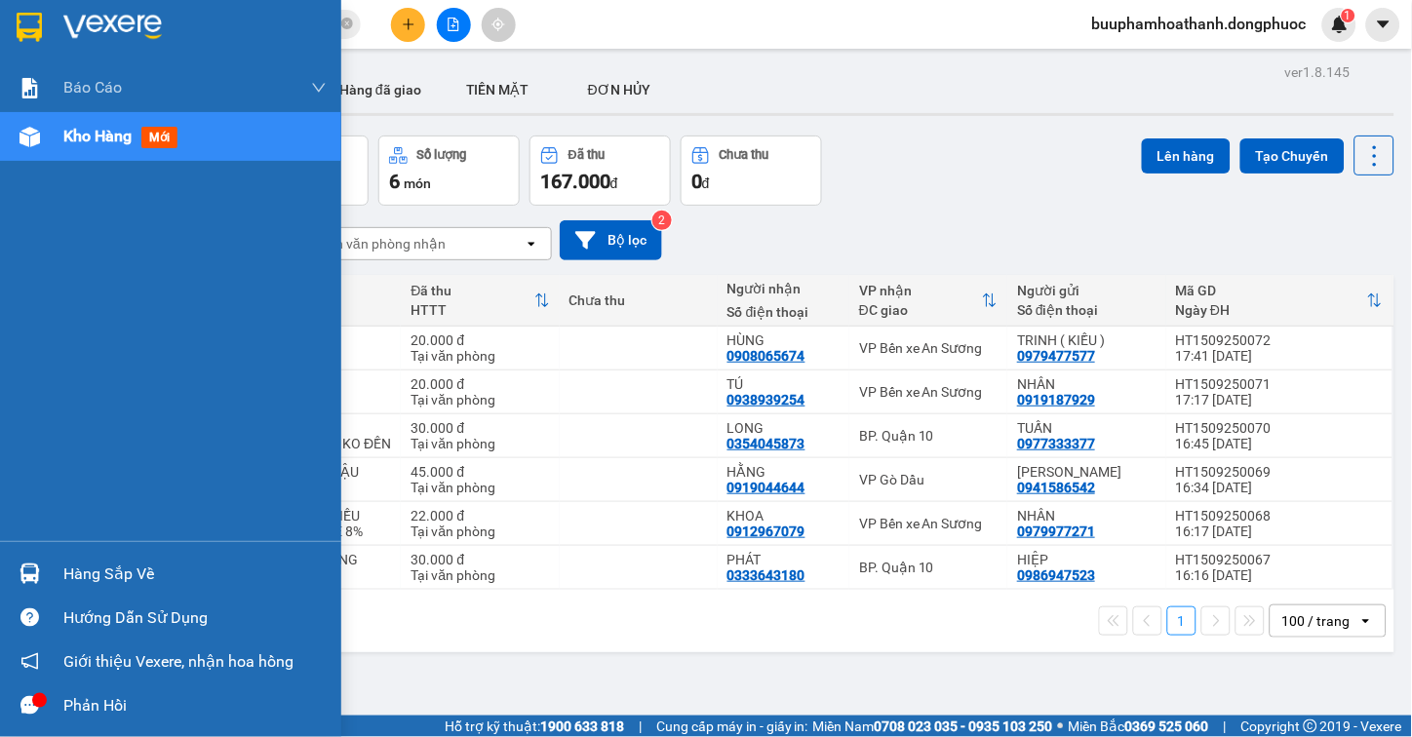
click at [41, 563] on div at bounding box center [30, 574] width 34 height 34
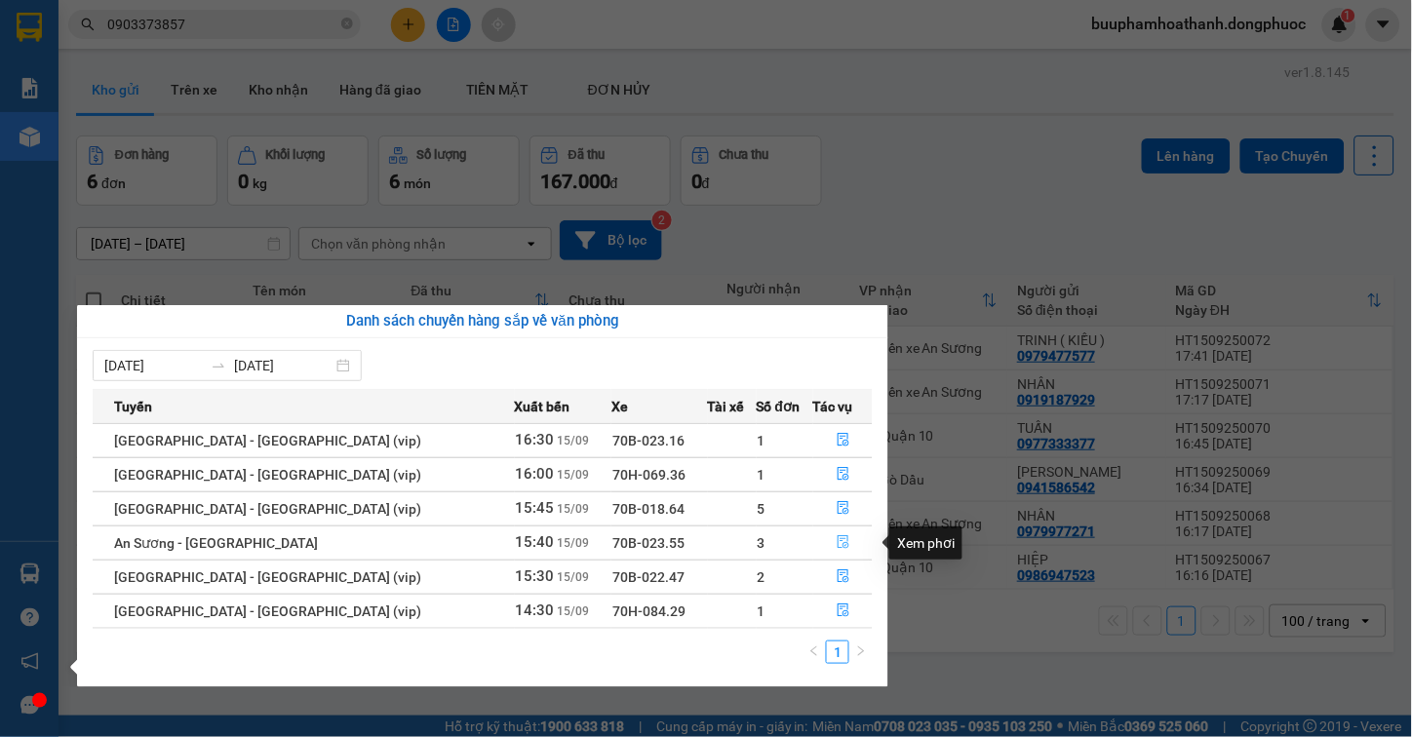
click at [843, 542] on button "button" at bounding box center [843, 543] width 58 height 31
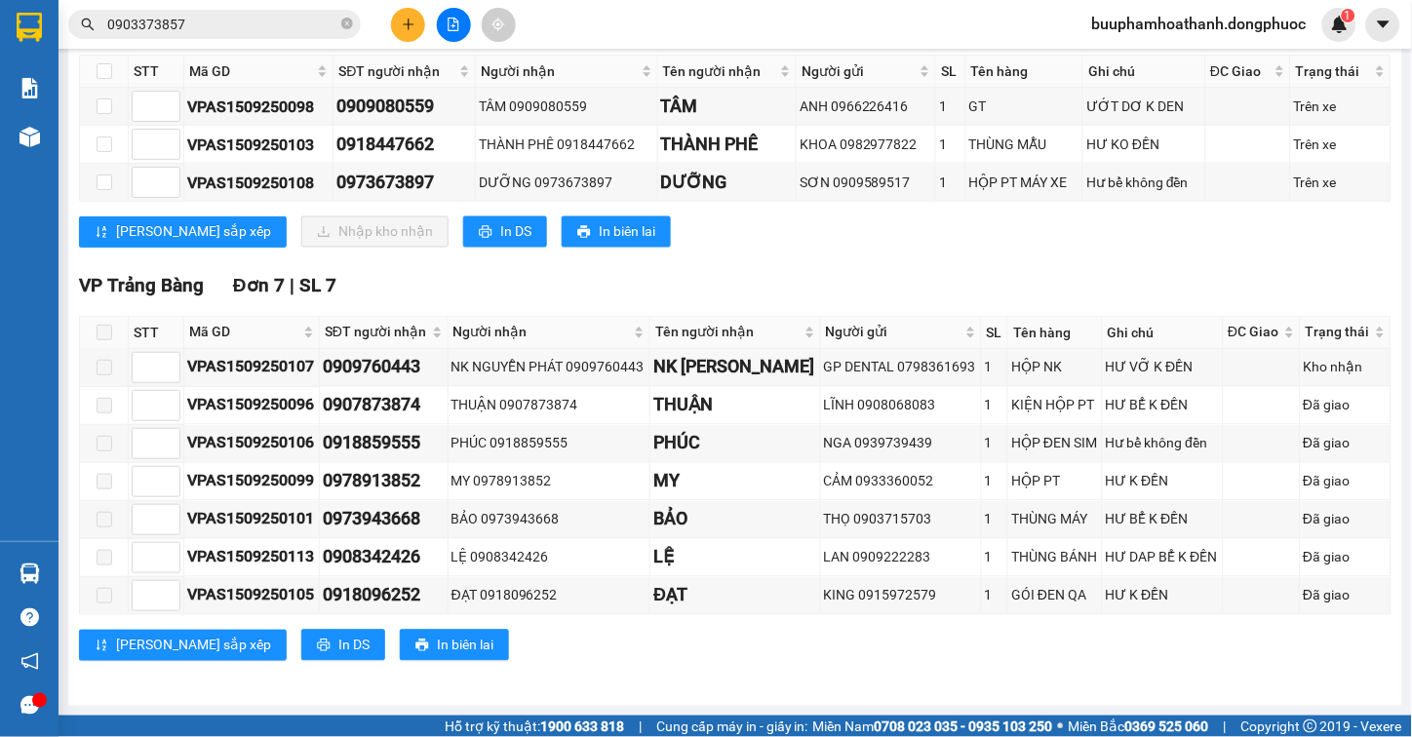
scroll to position [294, 0]
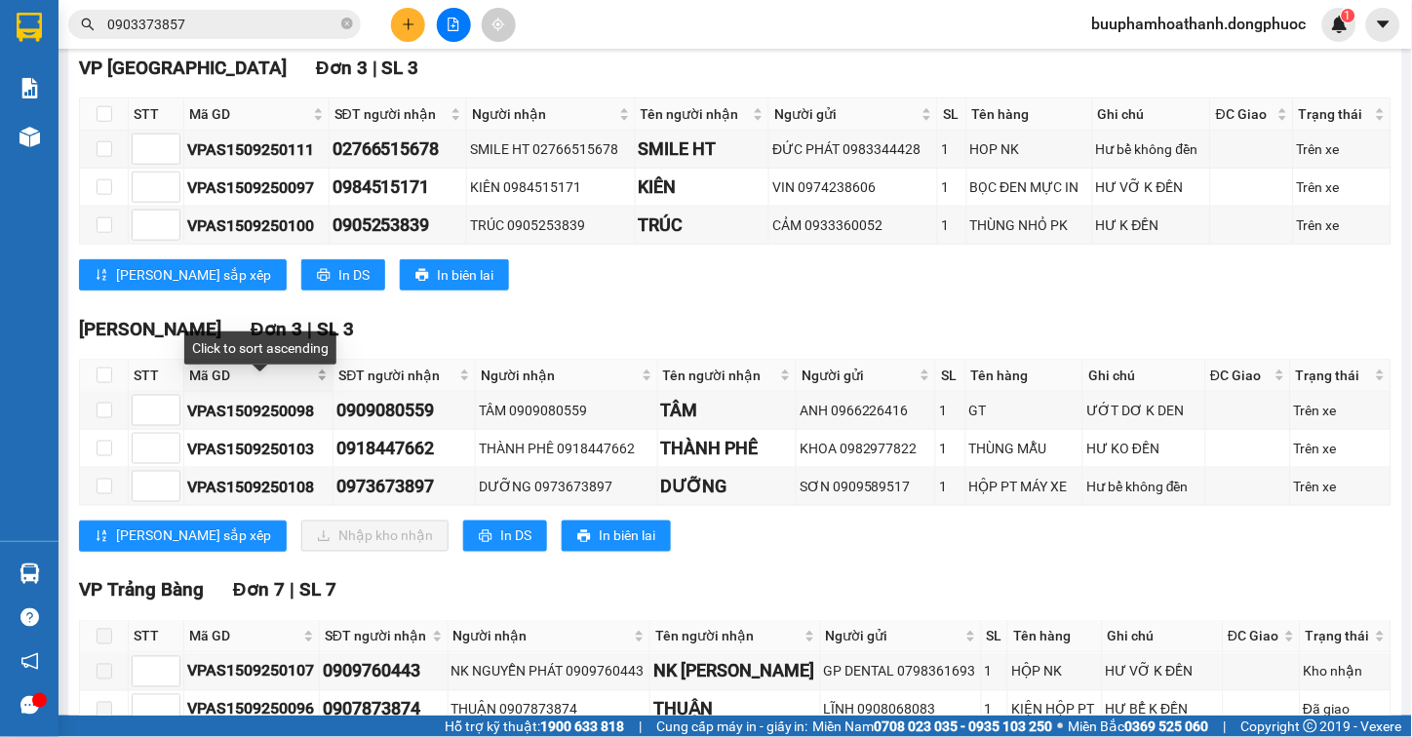
click at [226, 385] on span "Mã GD" at bounding box center [251, 375] width 124 height 21
click at [100, 383] on input "checkbox" at bounding box center [105, 376] width 16 height 16
checkbox input "true"
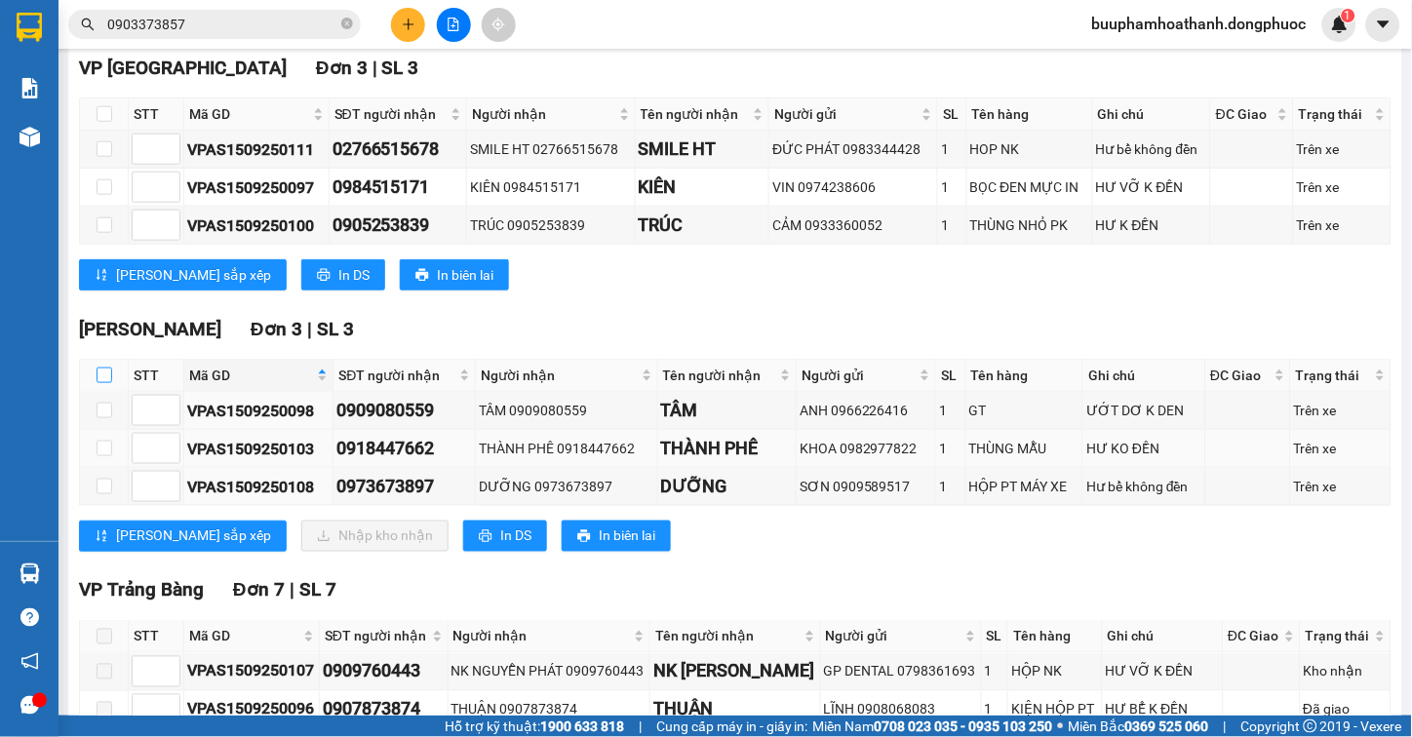
checkbox input "true"
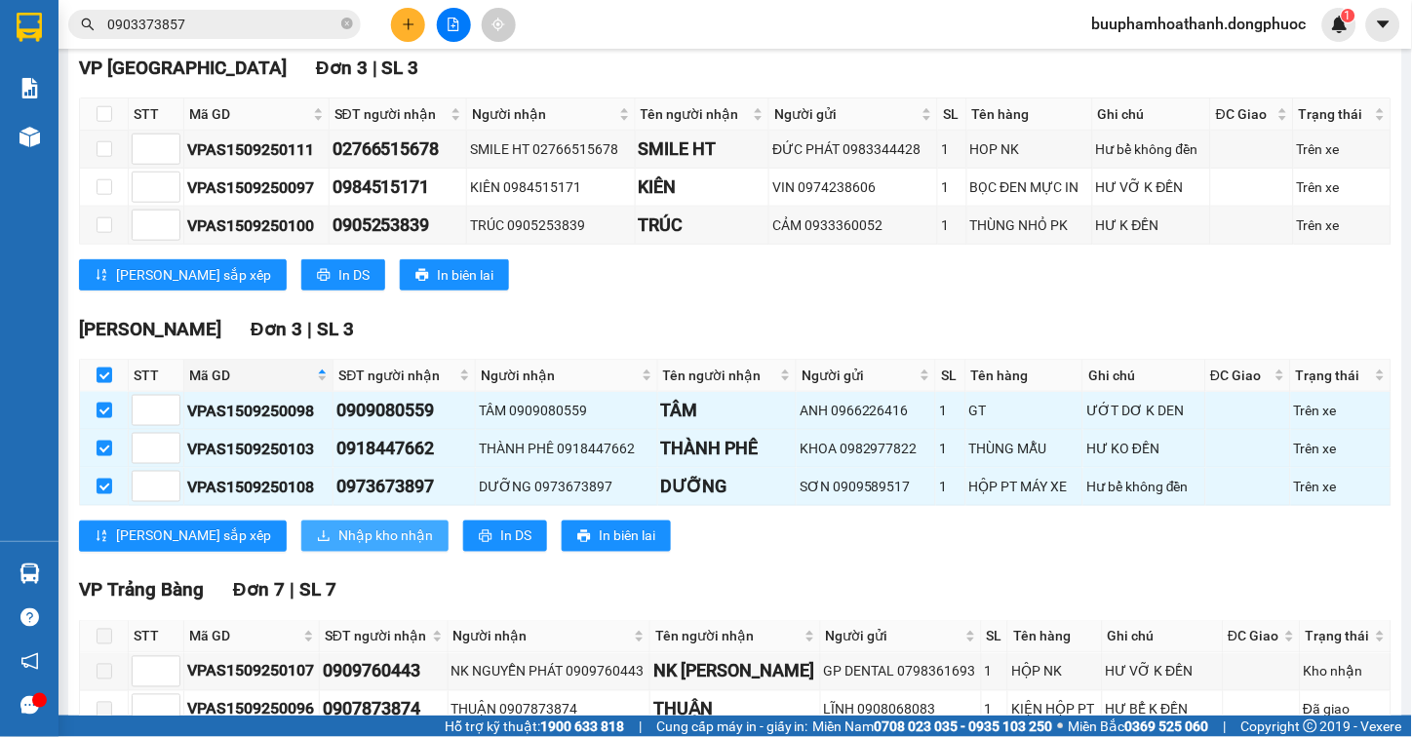
click at [338, 547] on span "Nhập kho nhận" at bounding box center [385, 536] width 95 height 21
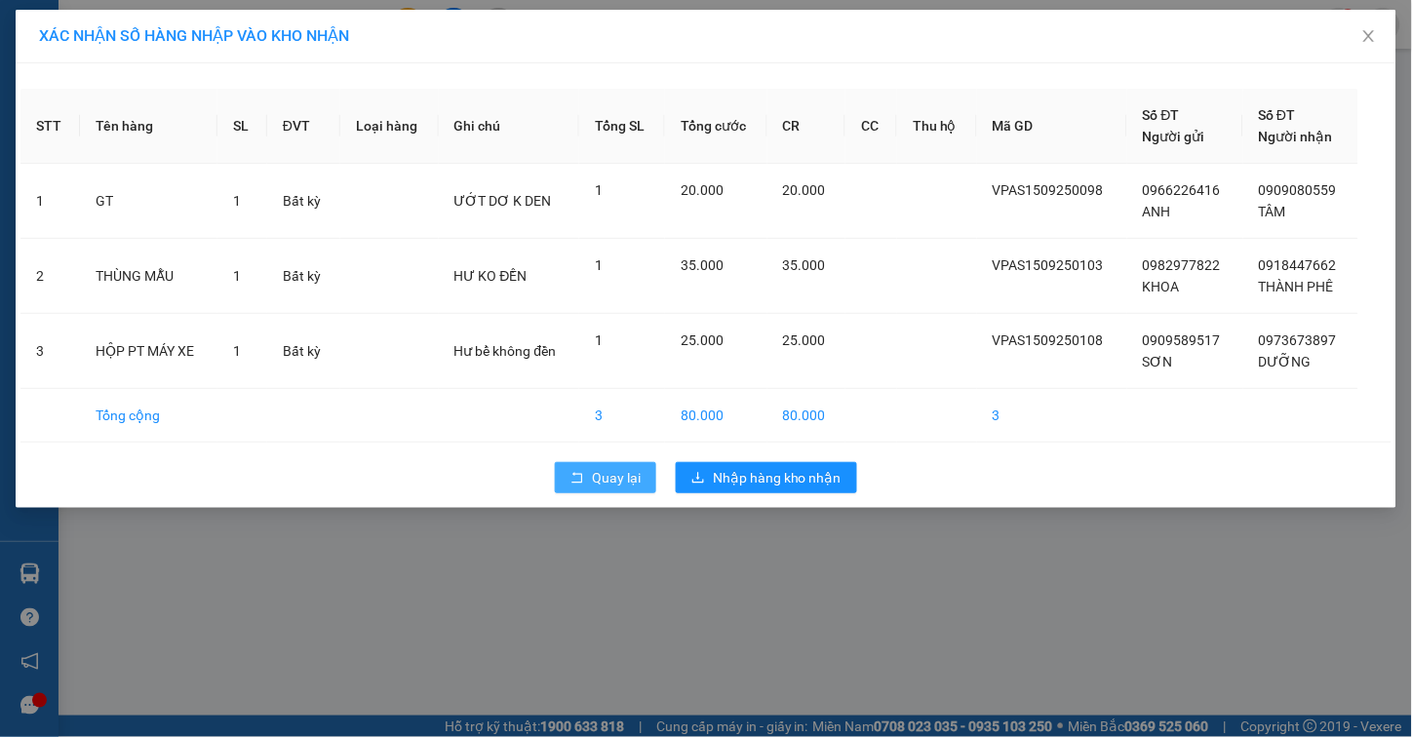
click at [591, 478] on button "Quay lại" at bounding box center [605, 477] width 101 height 31
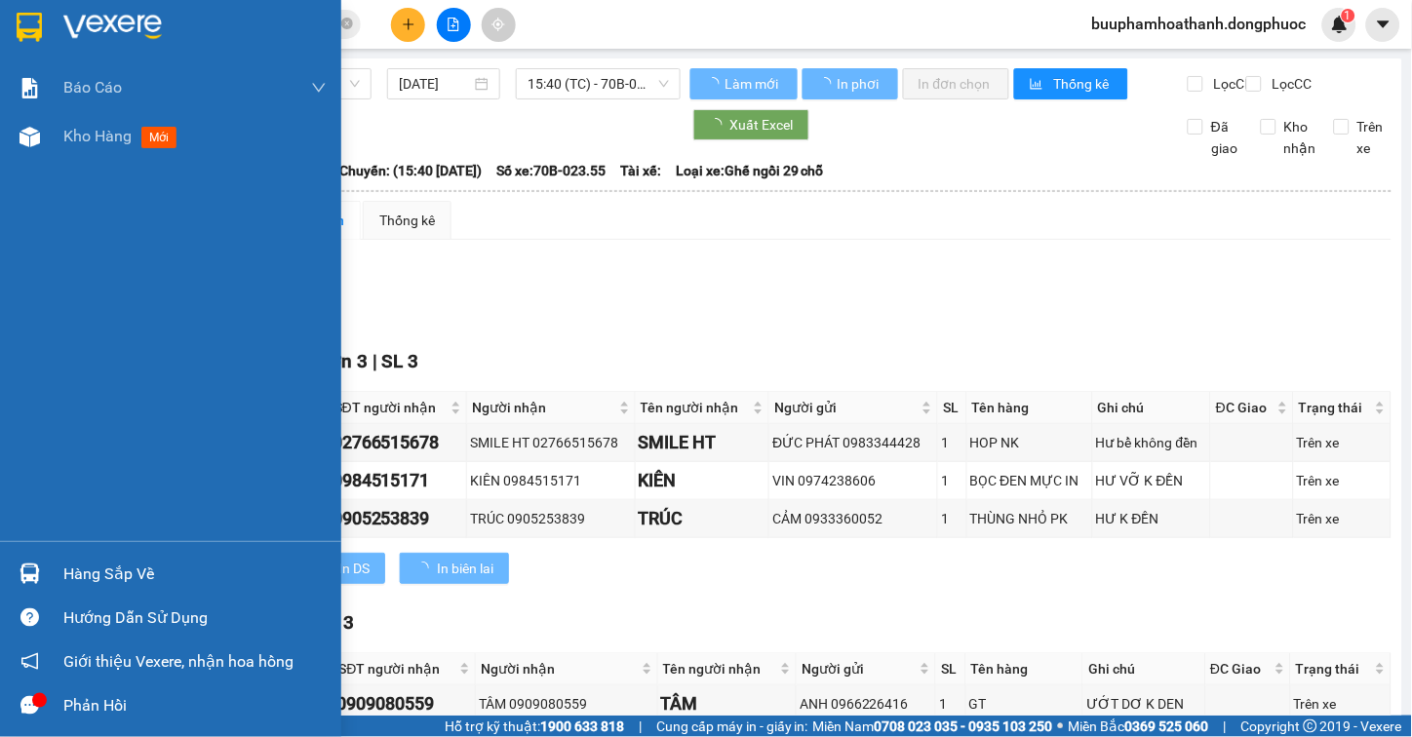
click at [32, 573] on img at bounding box center [30, 574] width 20 height 20
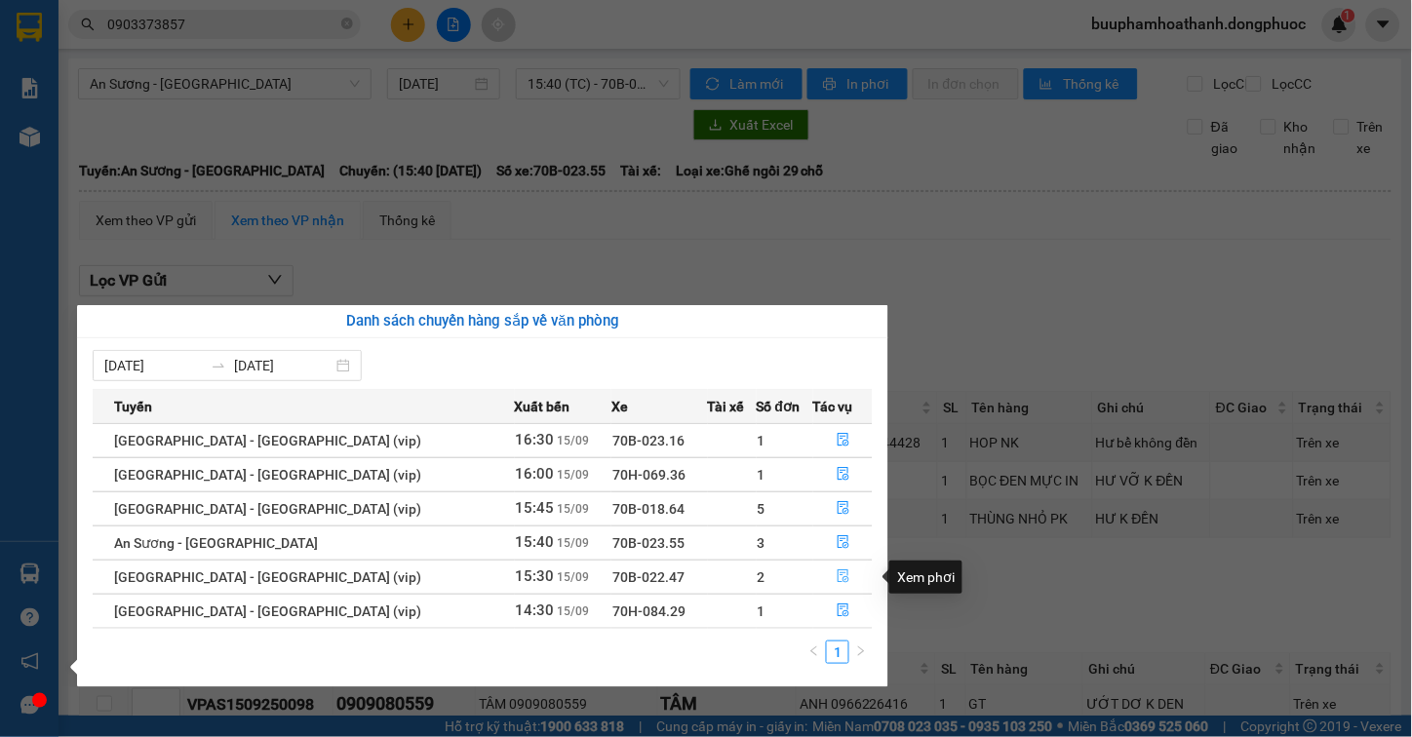
click at [821, 580] on button "button" at bounding box center [843, 577] width 58 height 31
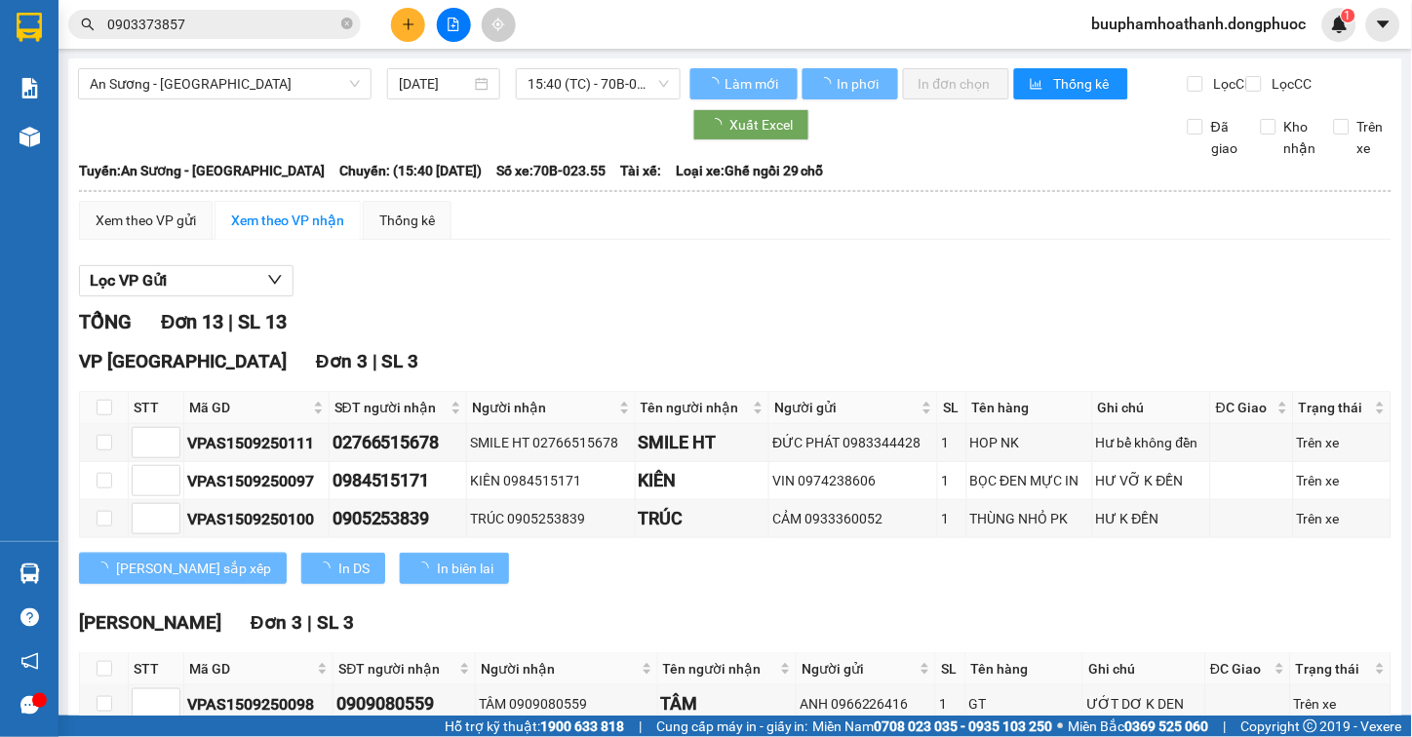
click at [966, 288] on div "Lọc VP Gửi" at bounding box center [735, 281] width 1313 height 32
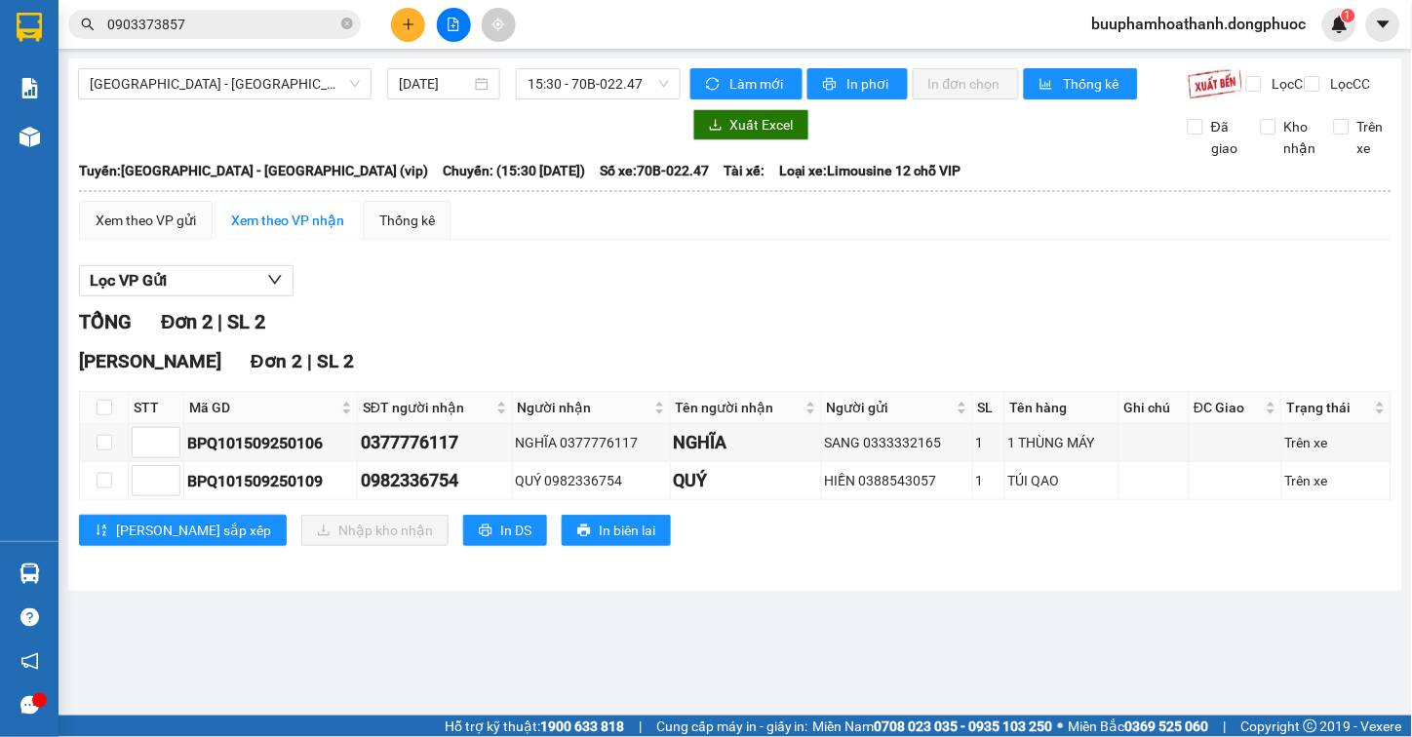
click at [960, 687] on main "[GEOGRAPHIC_DATA] - [GEOGRAPHIC_DATA] (vip) [DATE] 15:30 - 70B-022.47 Làm mới I…" at bounding box center [706, 358] width 1412 height 716
click at [207, 411] on div "Mã GD" at bounding box center [270, 407] width 163 height 21
click at [99, 415] on input "checkbox" at bounding box center [105, 408] width 16 height 16
checkbox input "true"
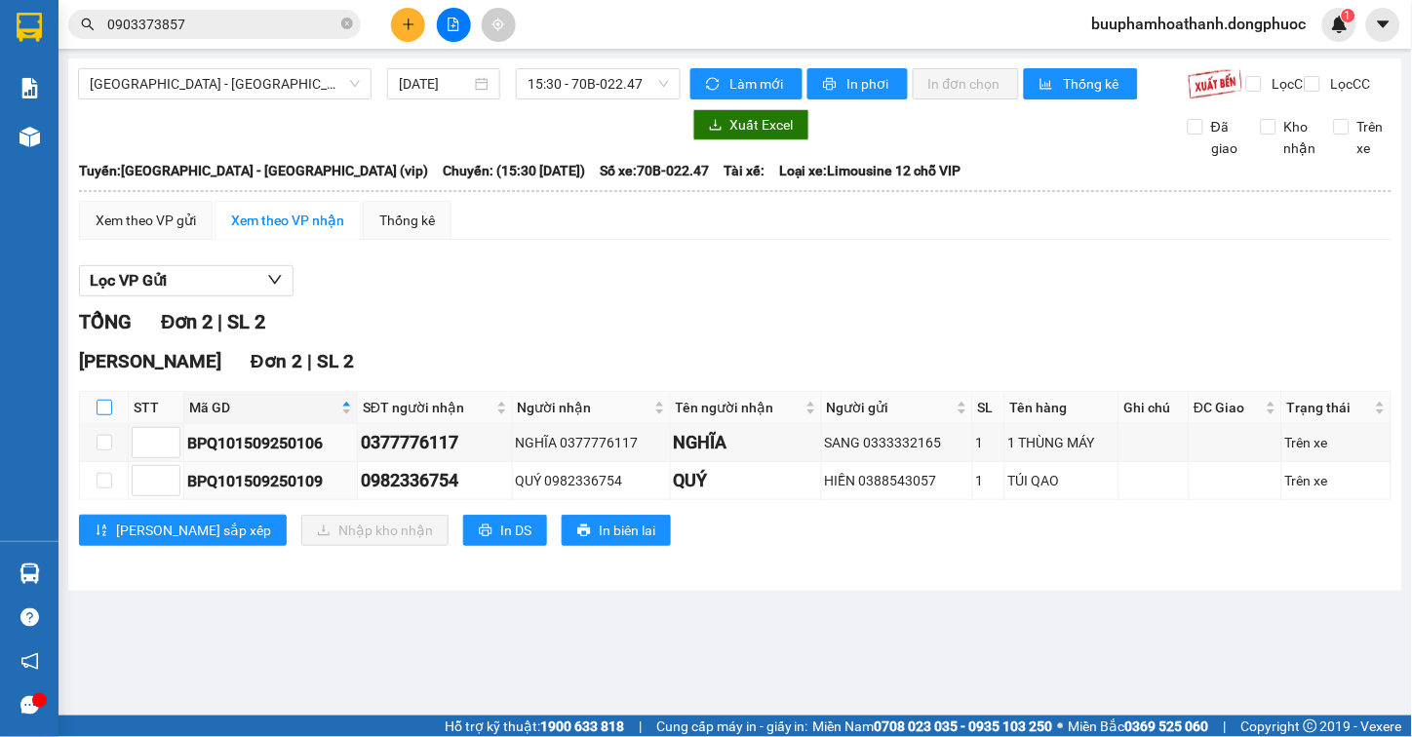
checkbox input "true"
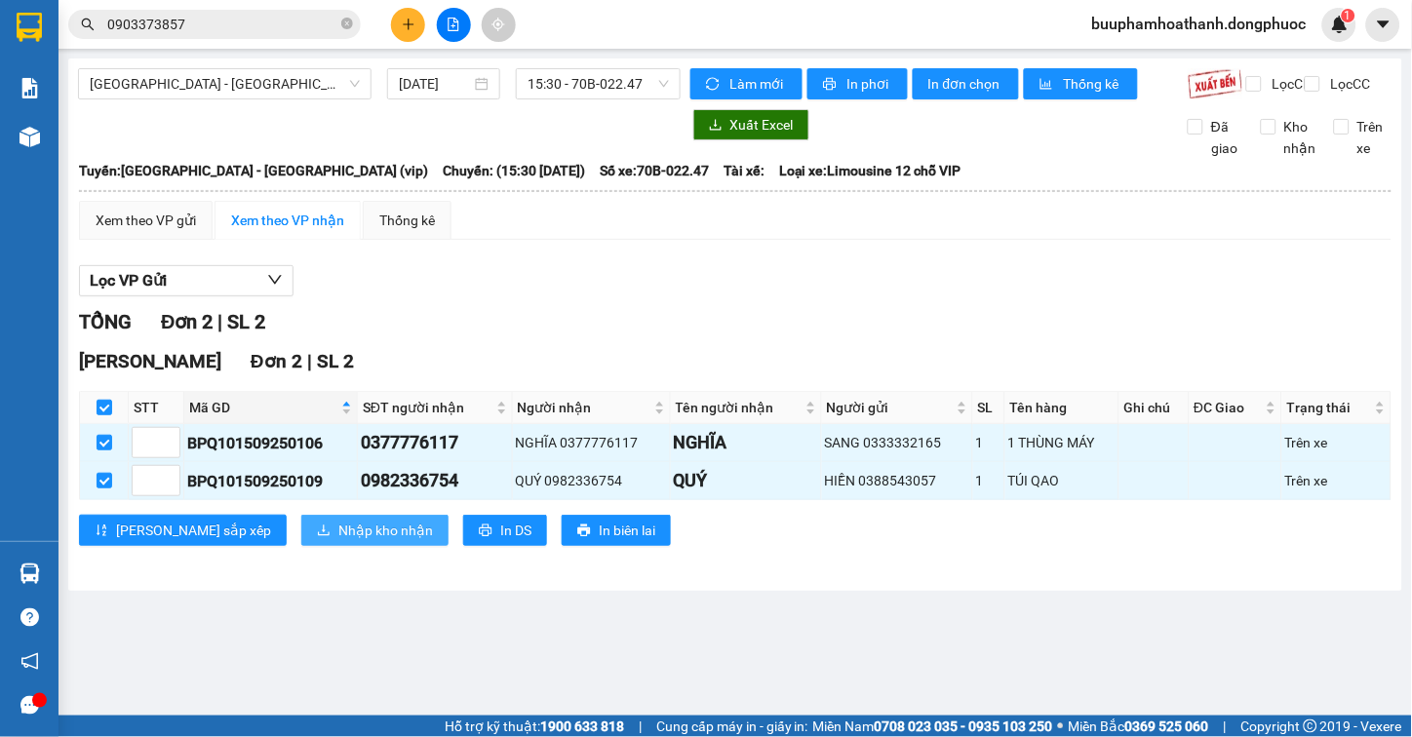
click at [301, 536] on button "Nhập kho nhận" at bounding box center [374, 530] width 147 height 31
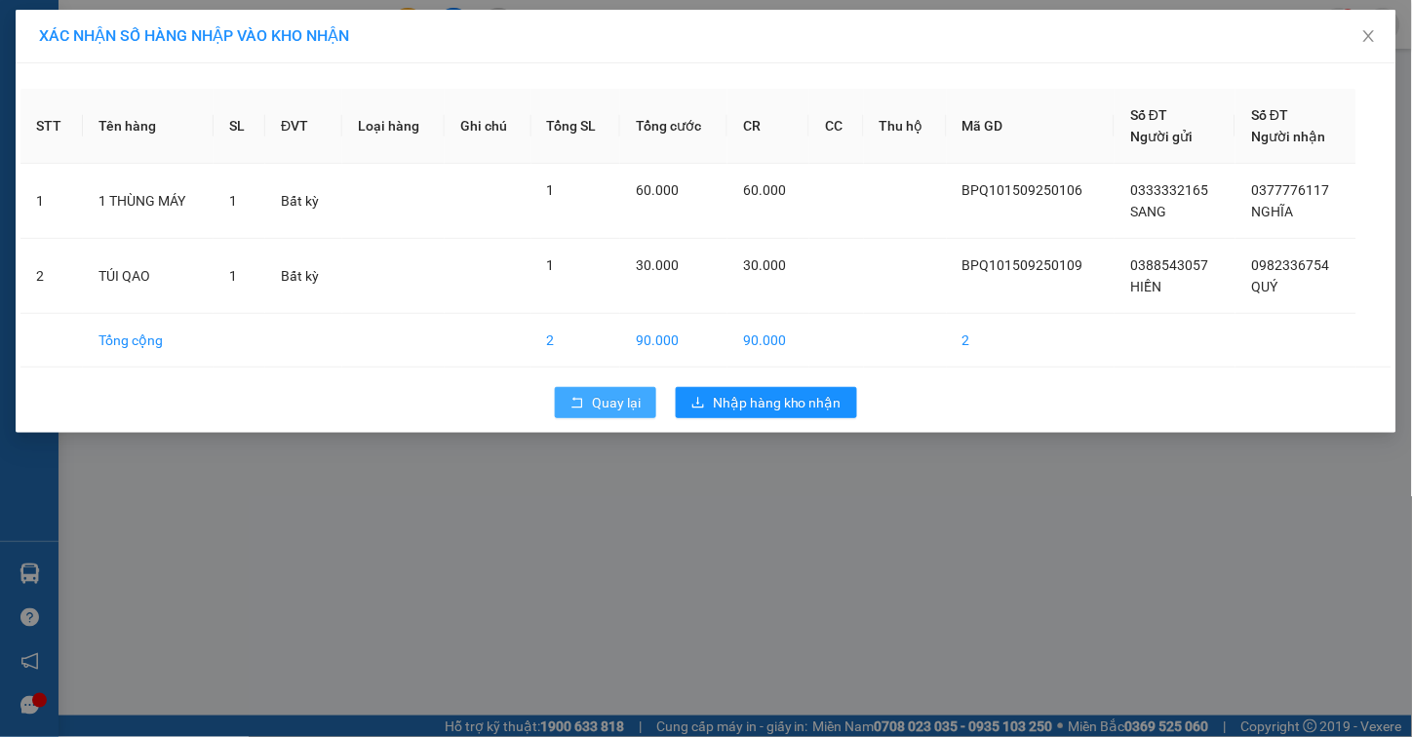
click at [577, 416] on button "Quay lại" at bounding box center [605, 402] width 101 height 31
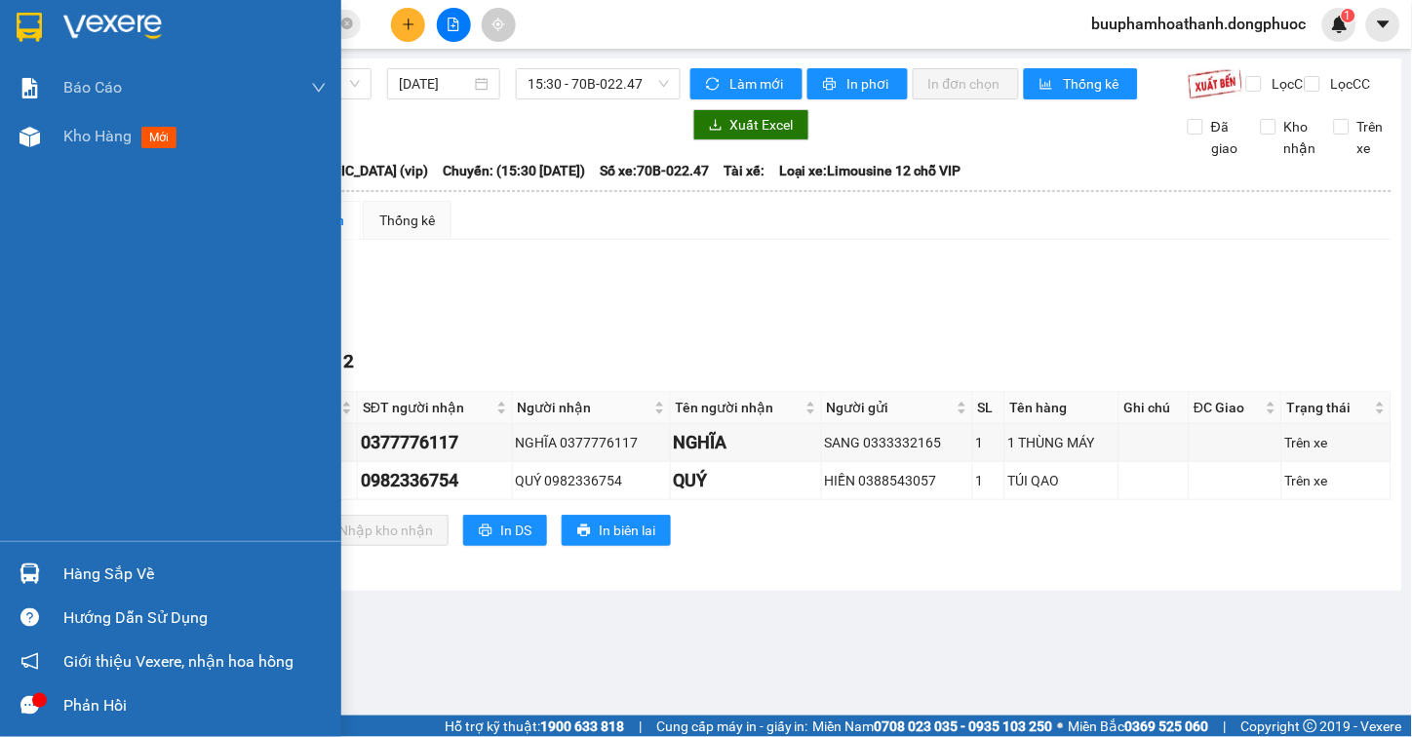
click at [17, 582] on div at bounding box center [30, 574] width 34 height 34
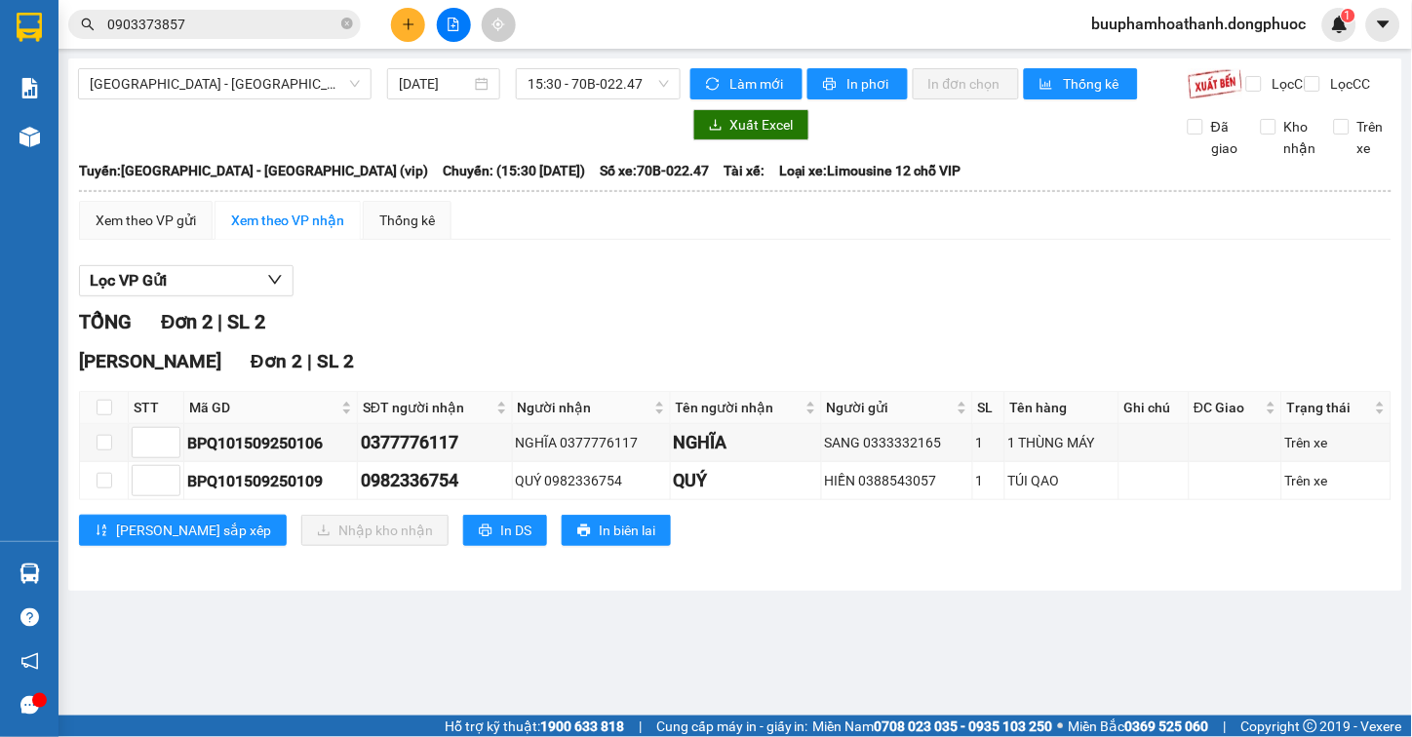
click at [617, 266] on section "Kết quả tìm kiếm ( 4 ) Bộ lọc Mã ĐH Trạng thái Món hàng Tổng cước Chưa cước Nhã…" at bounding box center [706, 368] width 1412 height 737
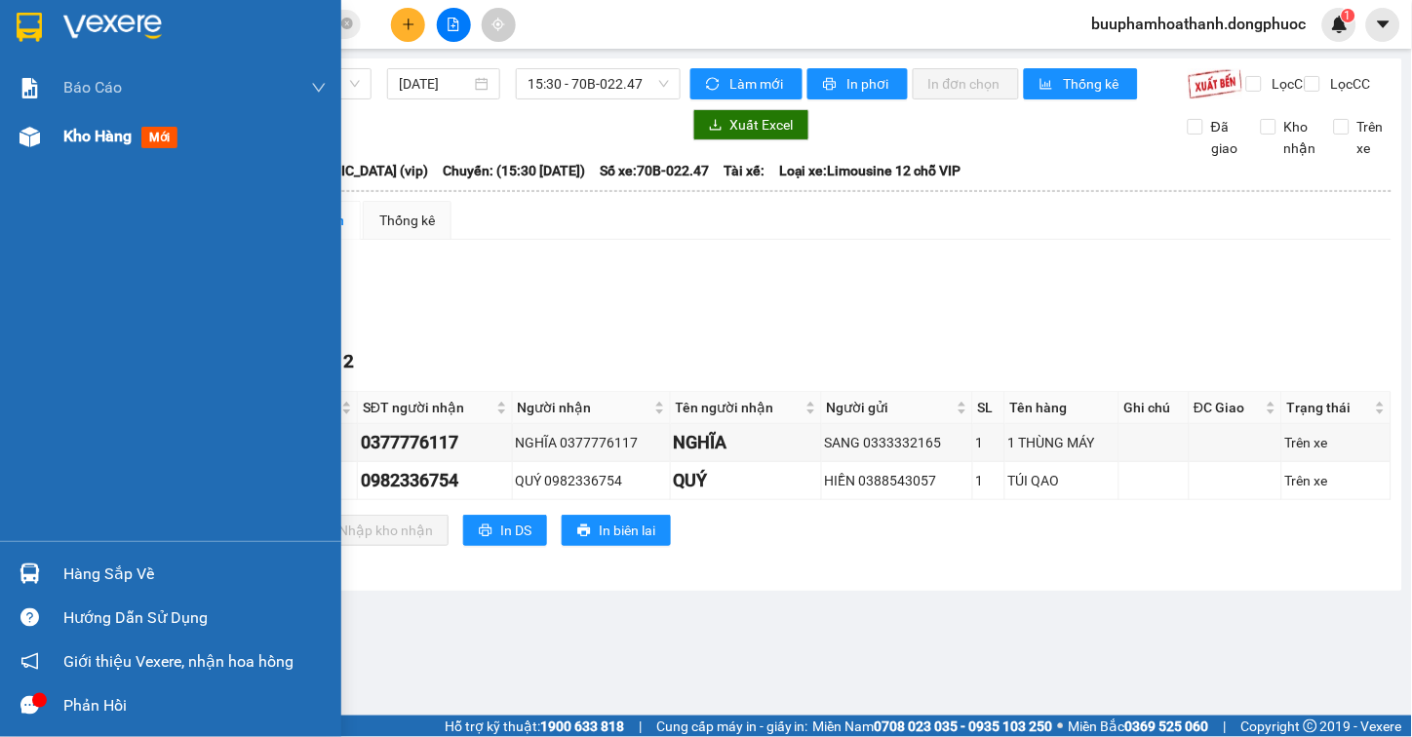
click at [102, 149] on div "Kho hàng mới" at bounding box center [194, 136] width 263 height 49
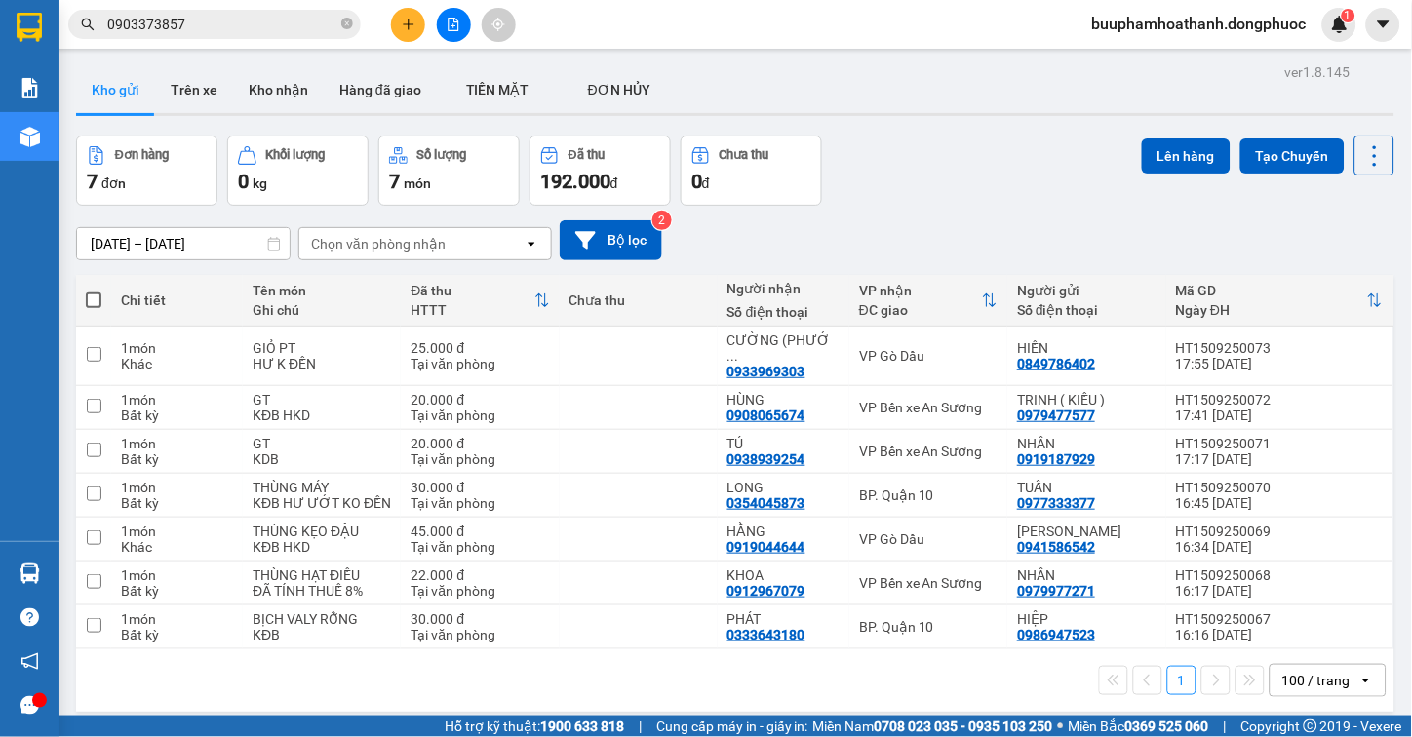
scroll to position [90, 0]
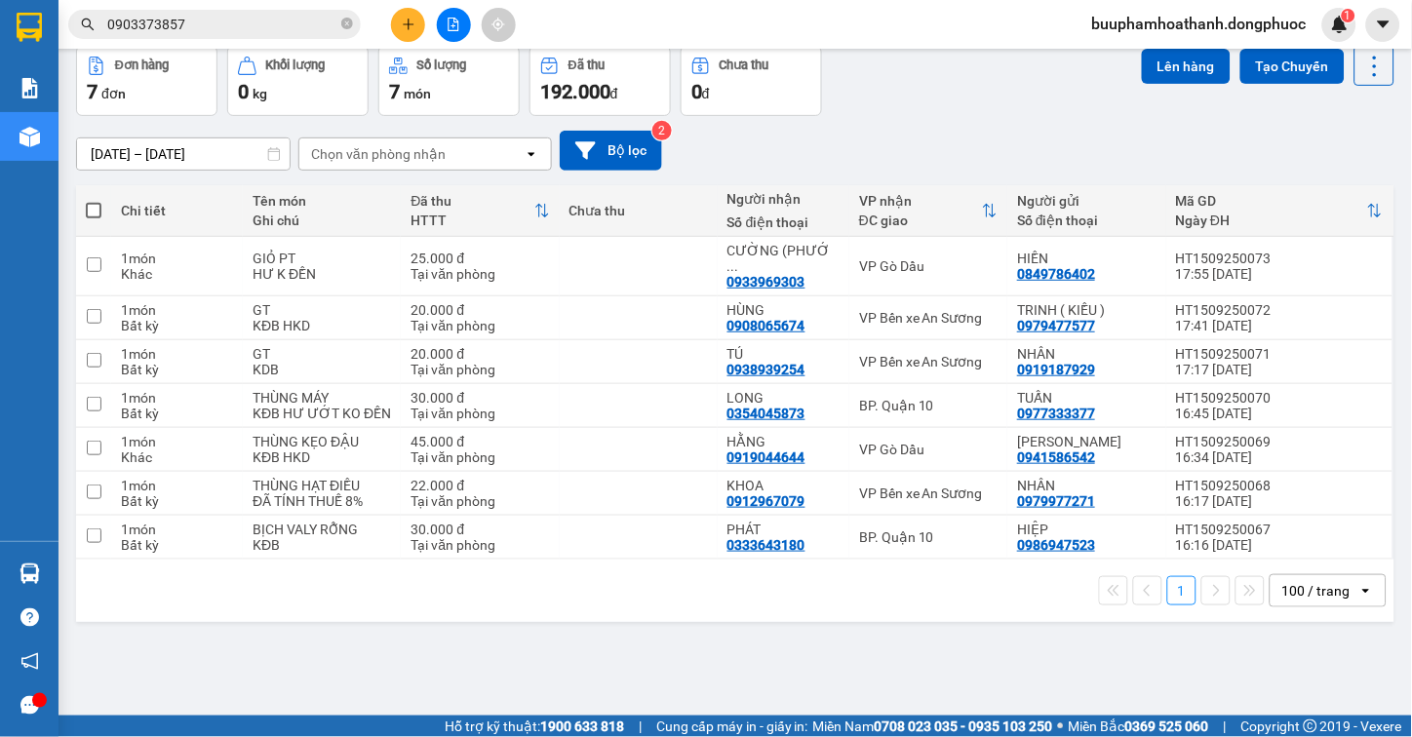
click at [509, 615] on div "ver 1.8.145 Kho gửi Trên xe Kho nhận Hàng đã giao TIỀN MẶT ĐƠN HỦY Đơn hàng 7…" at bounding box center [735, 337] width 1334 height 737
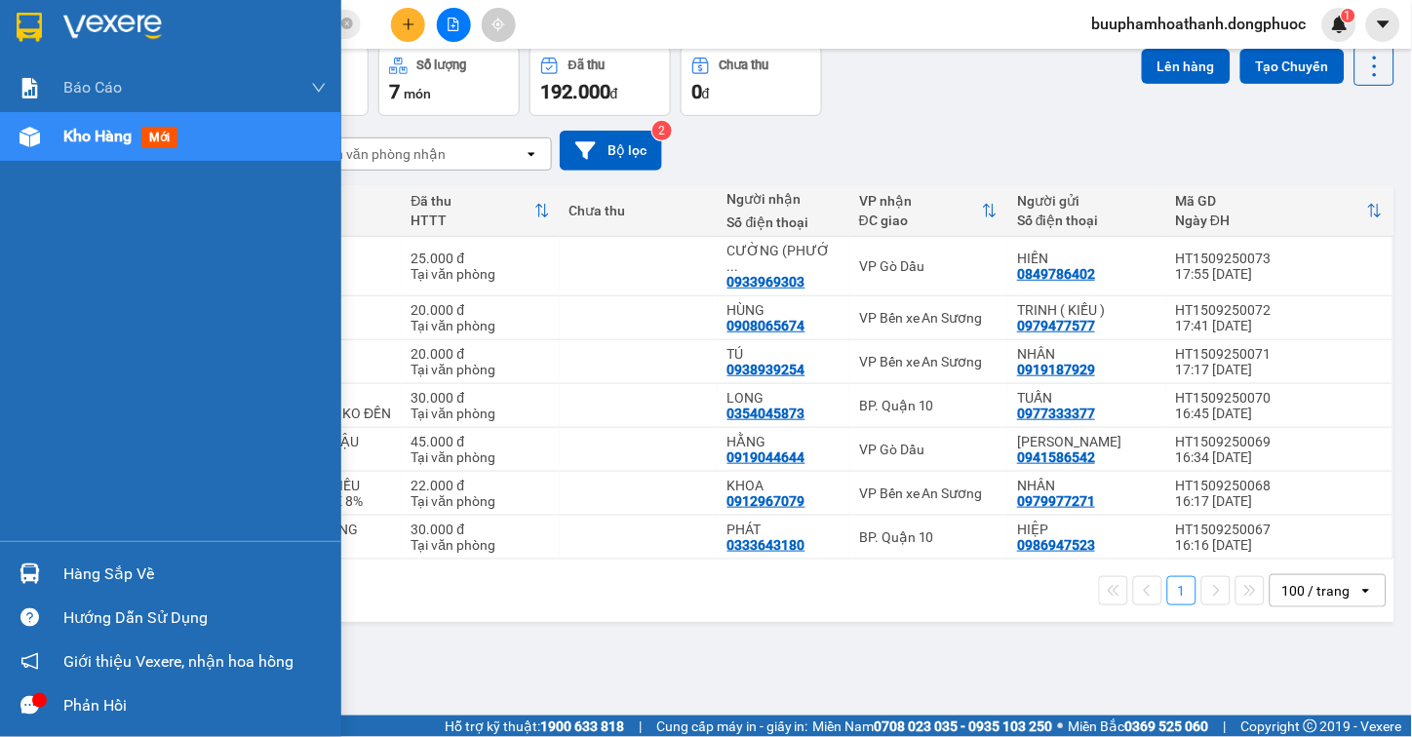
click at [138, 550] on div "Hàng sắp về Hướng dẫn sử dụng Giới thiệu Vexere, nhận hoa hồng Phản hồi" at bounding box center [170, 634] width 341 height 186
click at [137, 567] on div "Hàng sắp về" at bounding box center [194, 574] width 263 height 29
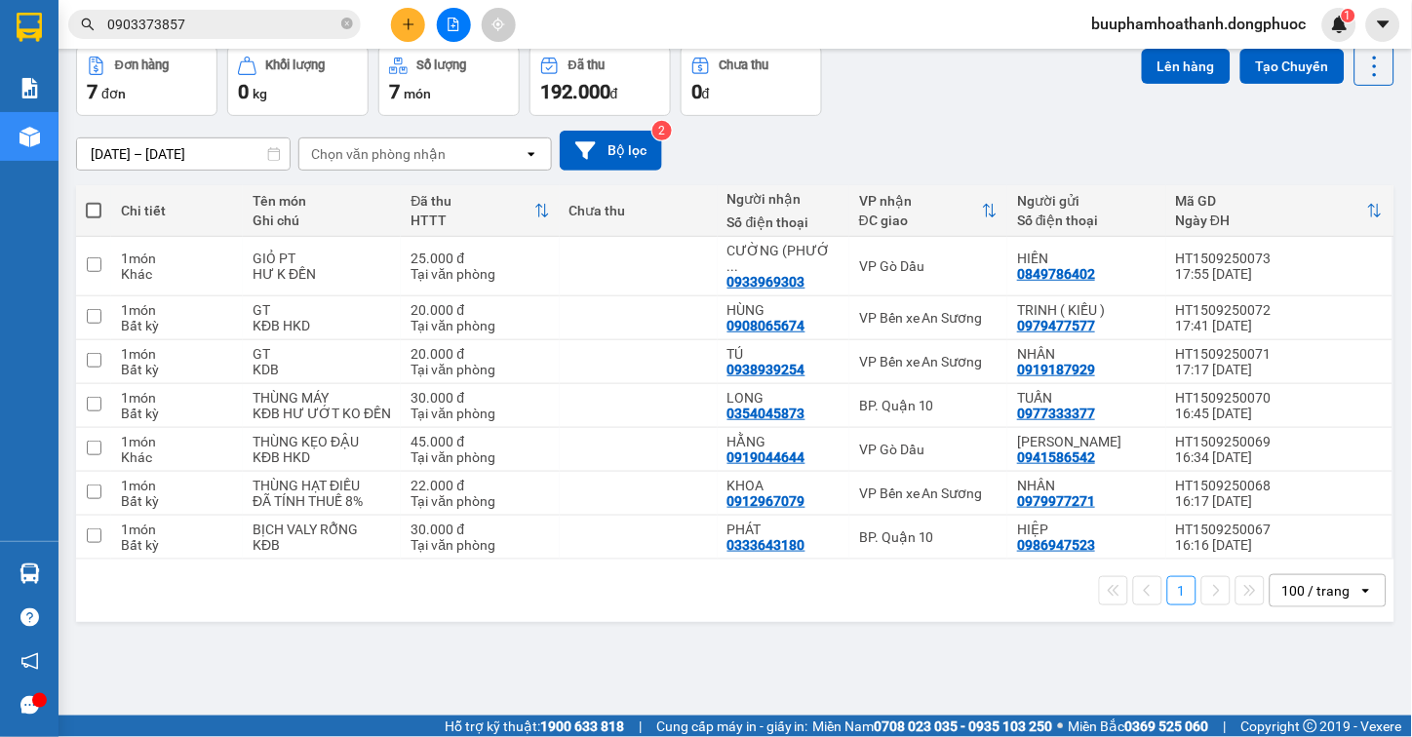
click at [977, 649] on section "Kết quả tìm kiếm ( 4 ) Bộ lọc Mã ĐH Trạng thái Món hàng Tổng cước Chưa cước Nhã…" at bounding box center [706, 368] width 1412 height 737
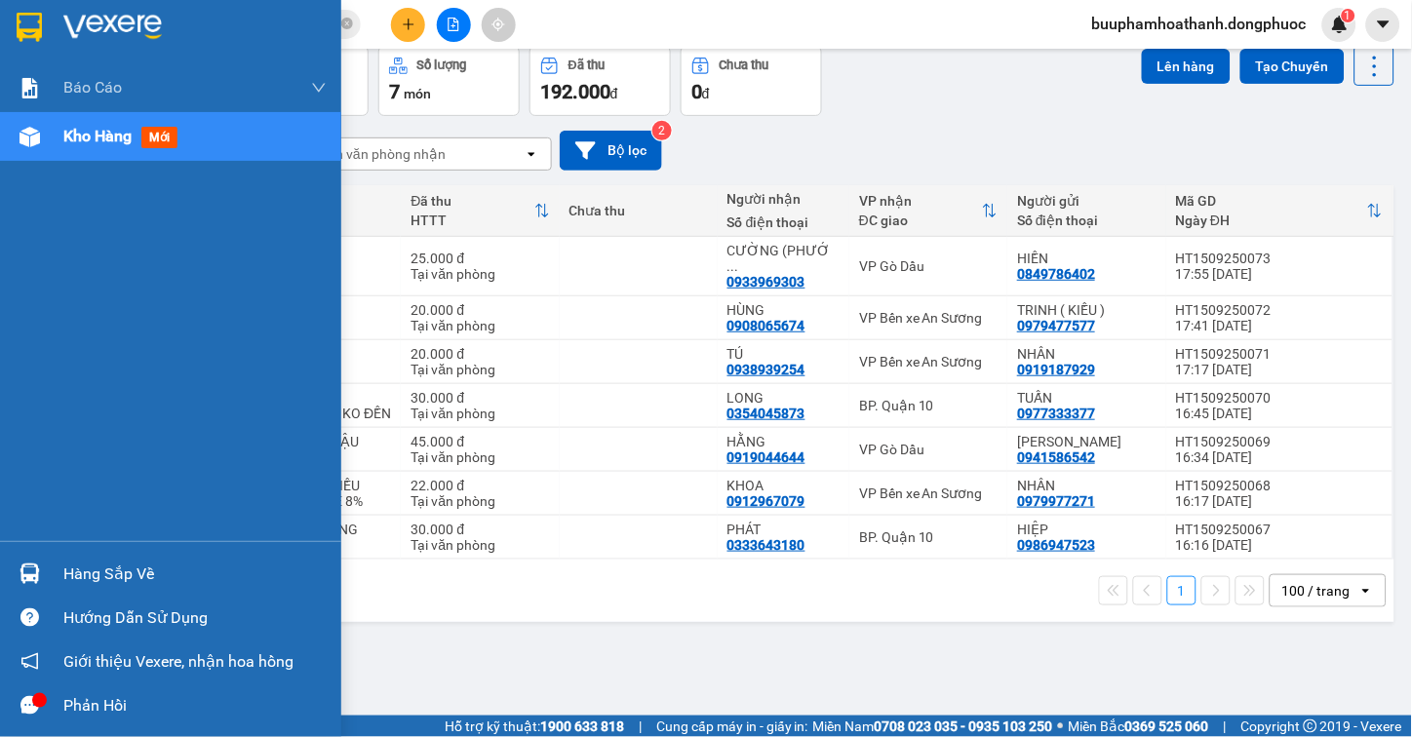
click at [37, 572] on img at bounding box center [30, 574] width 20 height 20
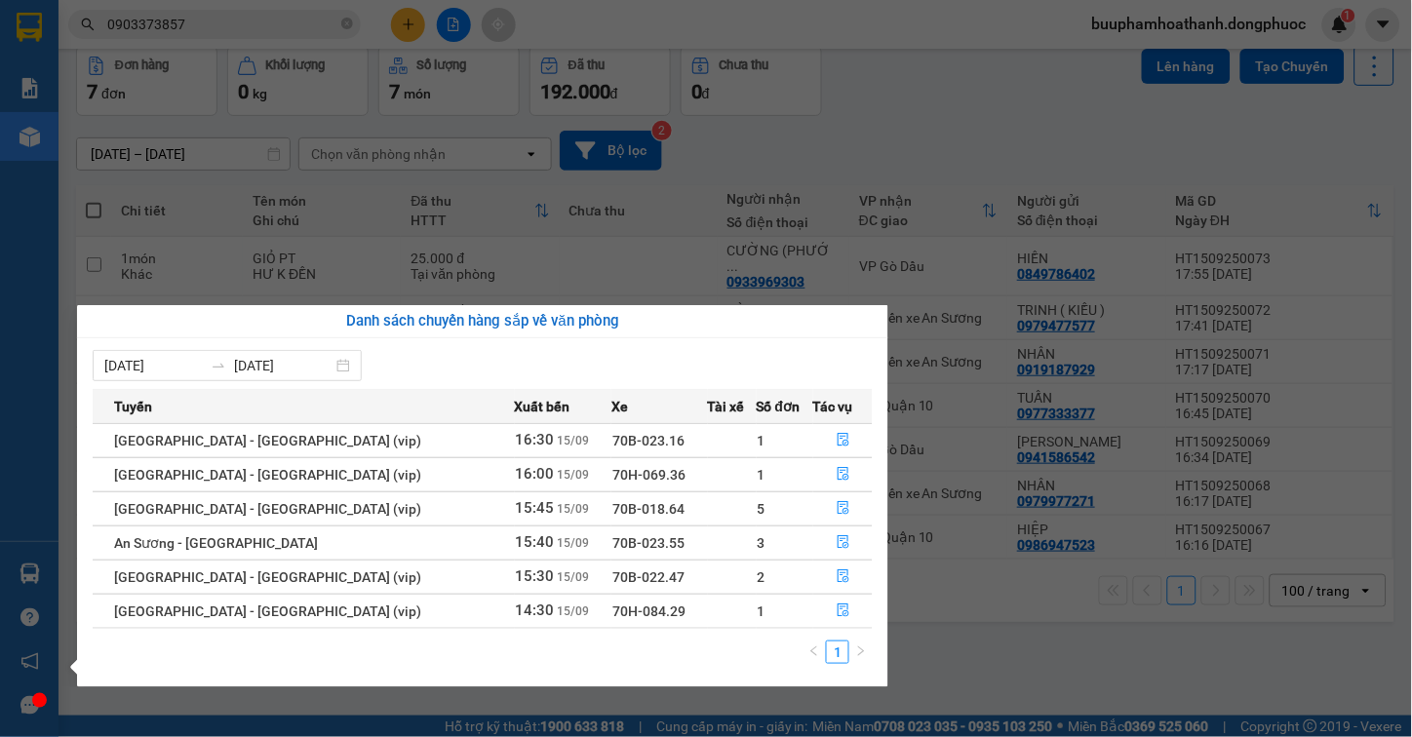
click at [1067, 617] on section "Kết quả tìm kiếm ( 4 ) Bộ lọc Mã ĐH Trạng thái Món hàng Tổng cước Chưa cước Nhã…" at bounding box center [706, 368] width 1412 height 737
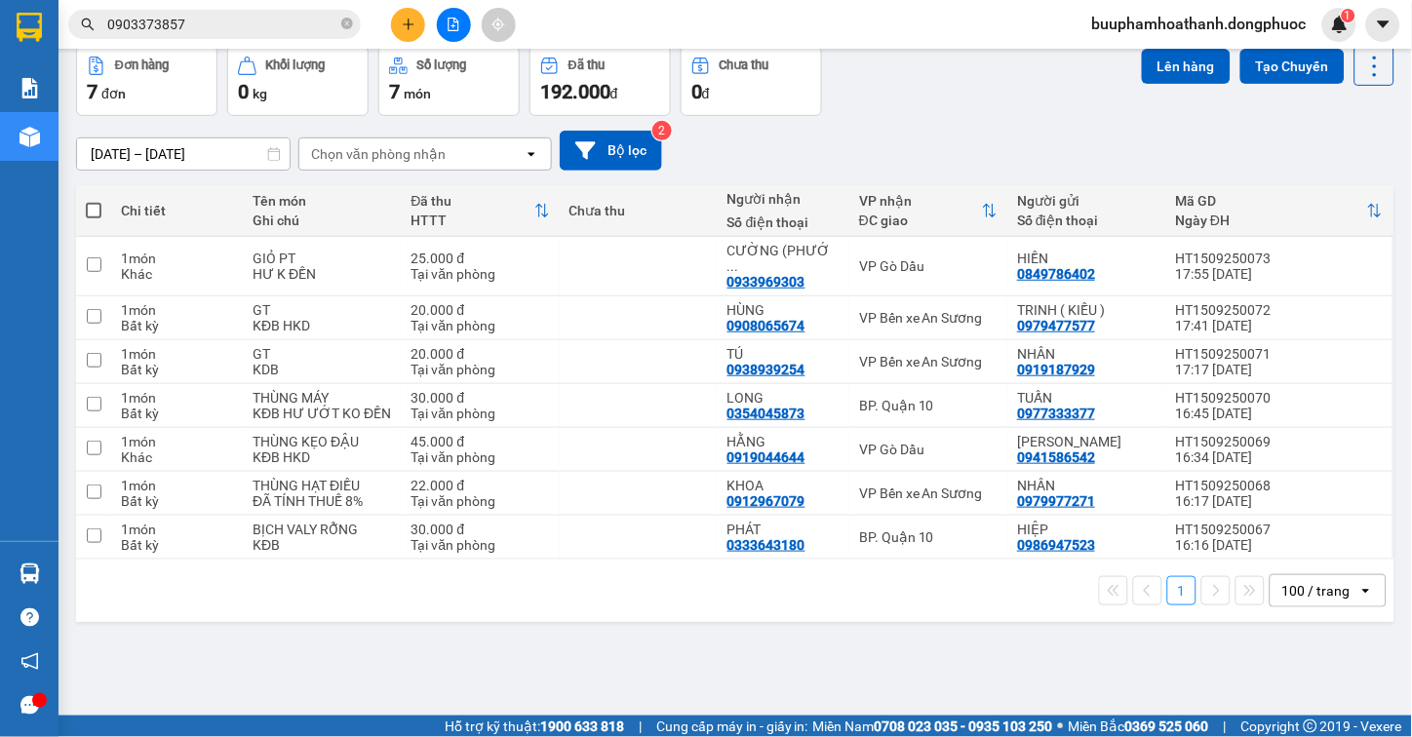
click at [1065, 634] on div "ver 1.8.145 Kho gửi Trên xe Kho nhận Hàng đã giao TIỀN MẶT ĐƠN HỦY Đơn hàng 7…" at bounding box center [735, 337] width 1334 height 737
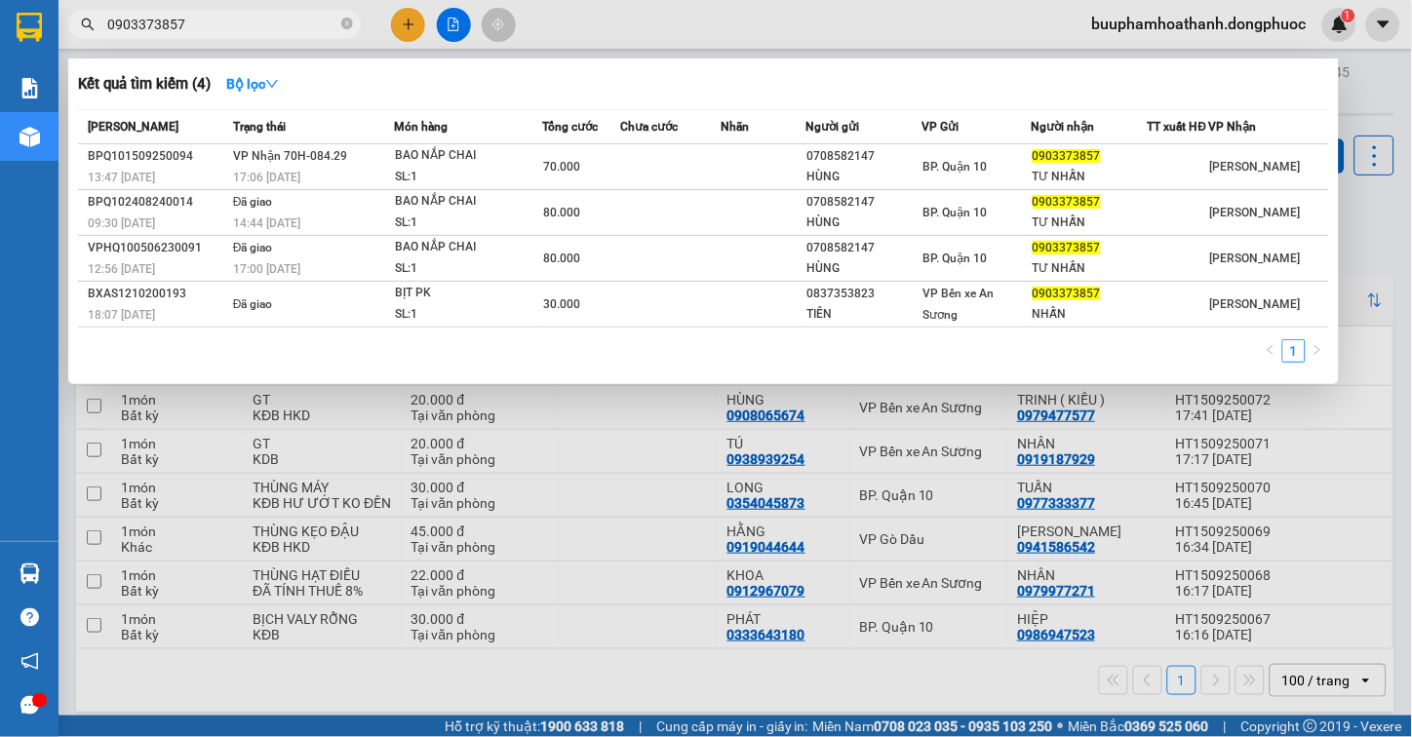
click at [238, 20] on input "0903373857" at bounding box center [222, 24] width 230 height 21
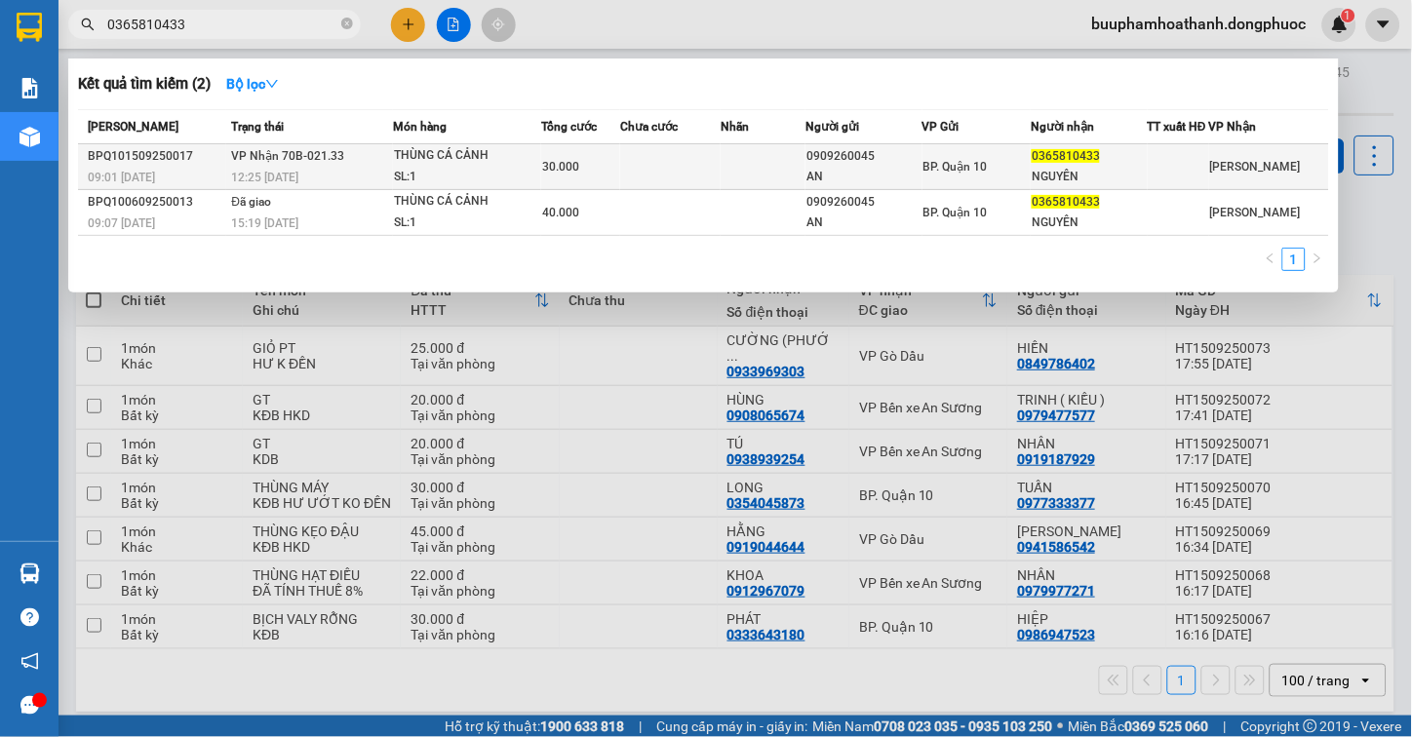
type input "0365810433"
click at [332, 163] on span "VP Nhận 70B-021.33" at bounding box center [287, 156] width 113 height 14
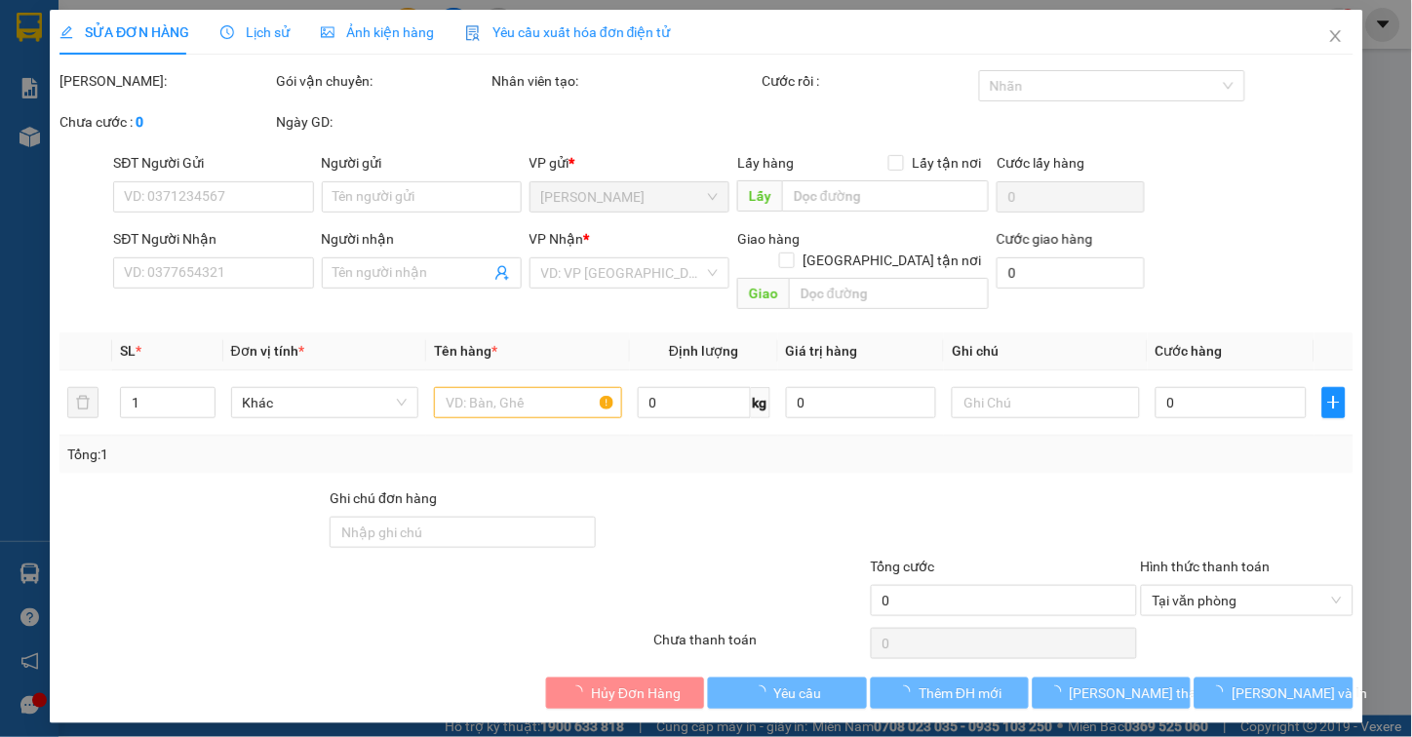
type input "0909260045"
type input "AN"
type input "0365810433"
type input "NGUYÊN"
type input "30.000"
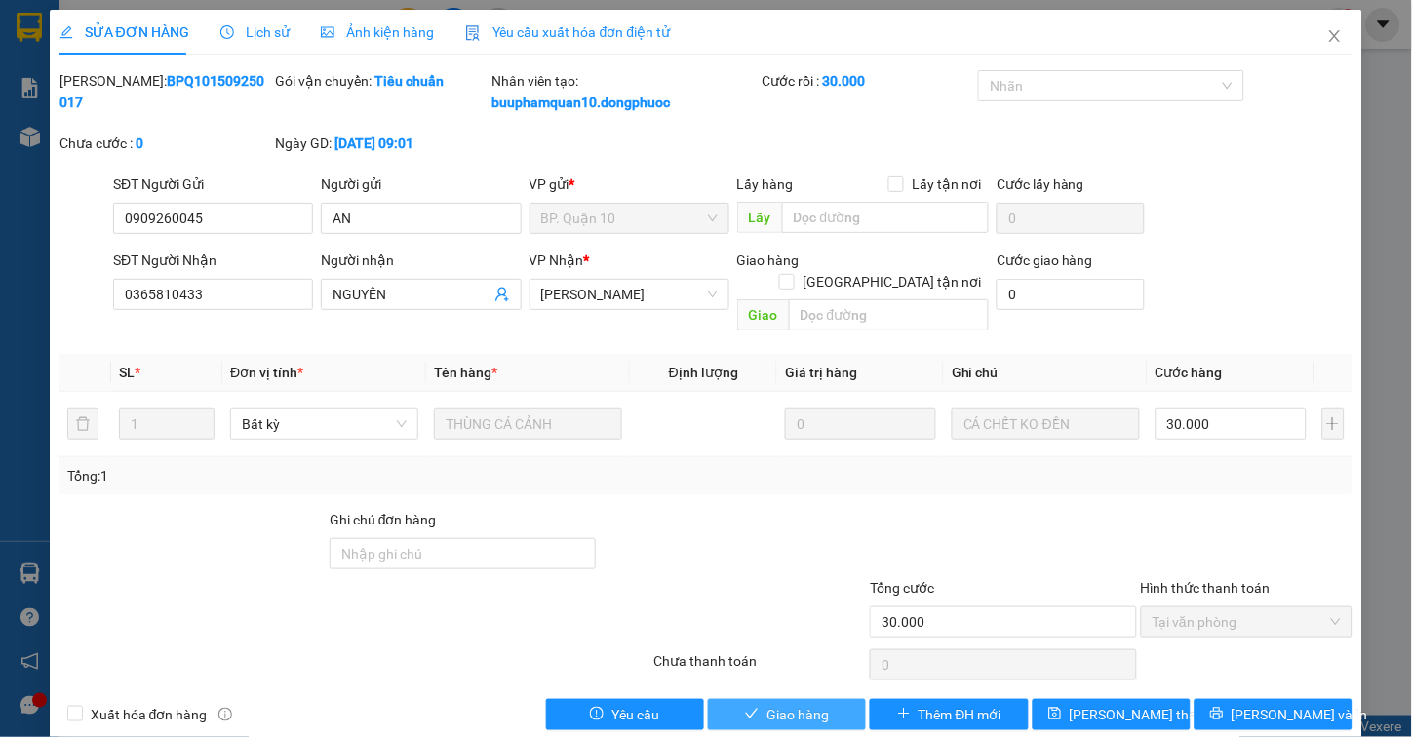
click at [758, 704] on button "Giao hàng" at bounding box center [787, 714] width 158 height 31
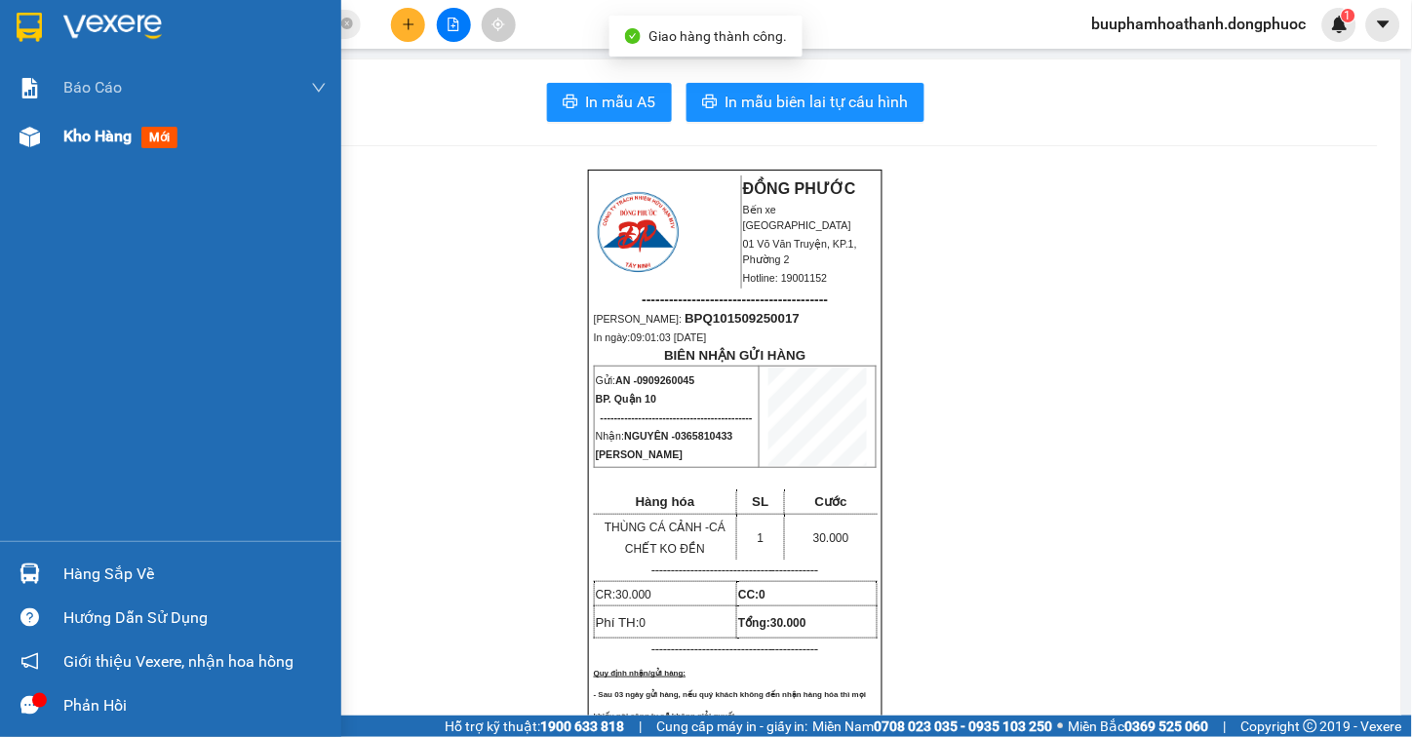
click at [35, 139] on img at bounding box center [30, 137] width 20 height 20
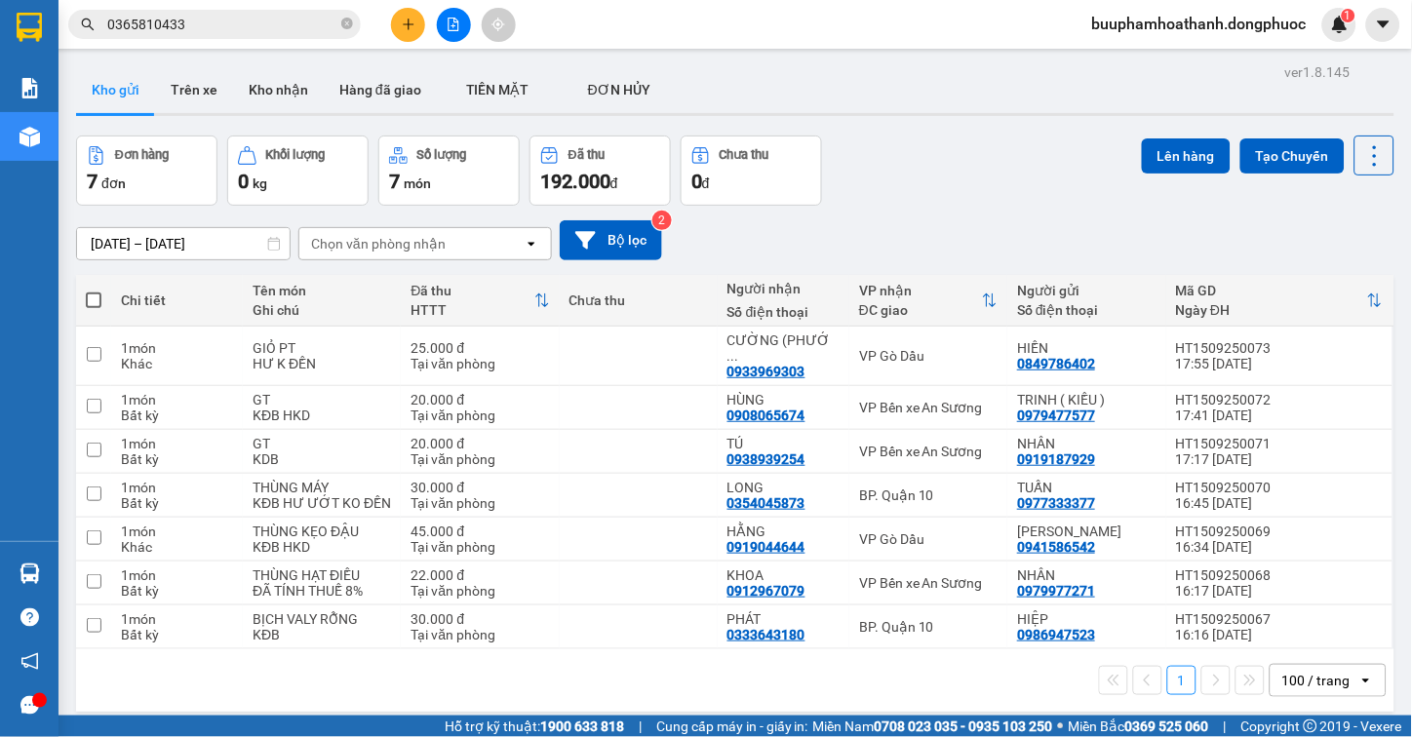
click at [245, 20] on input "0365810433" at bounding box center [222, 24] width 230 height 21
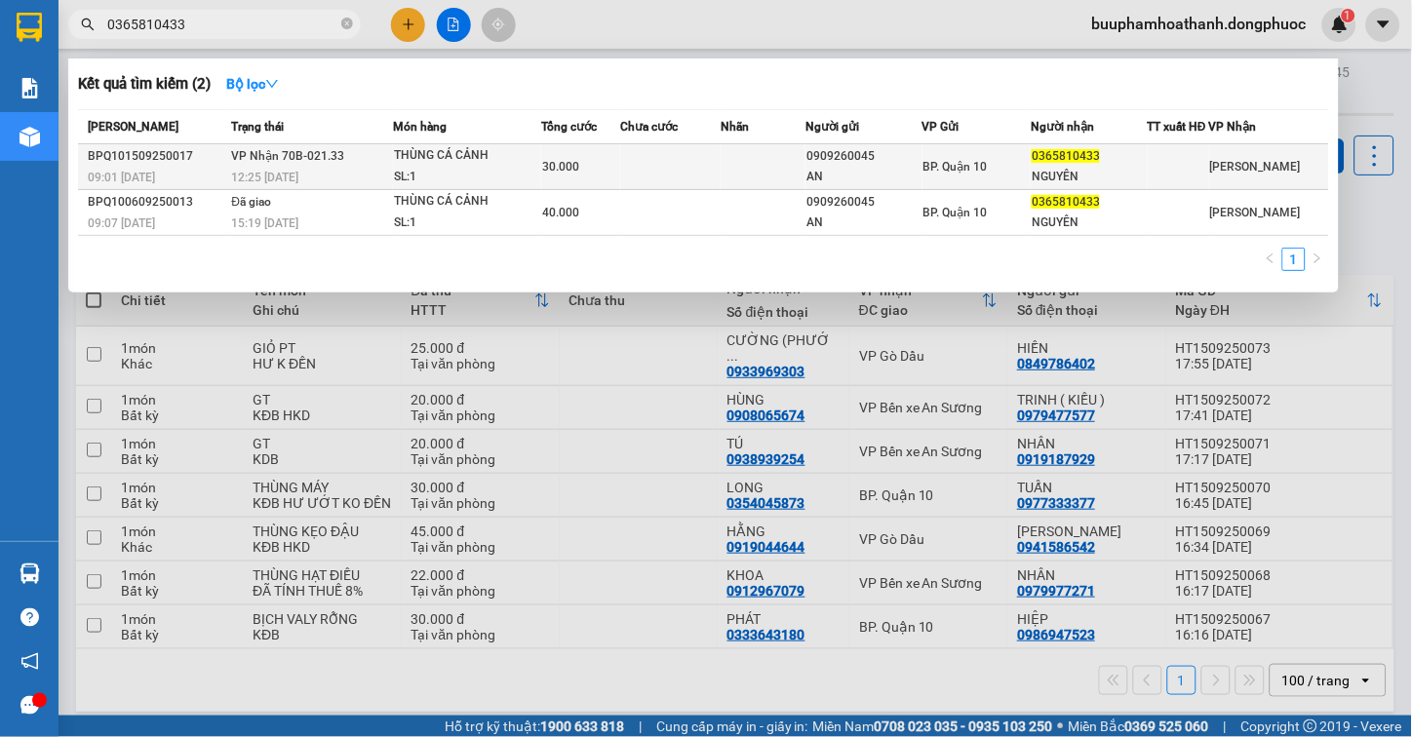
click at [564, 167] on td "30.000" at bounding box center [580, 167] width 79 height 46
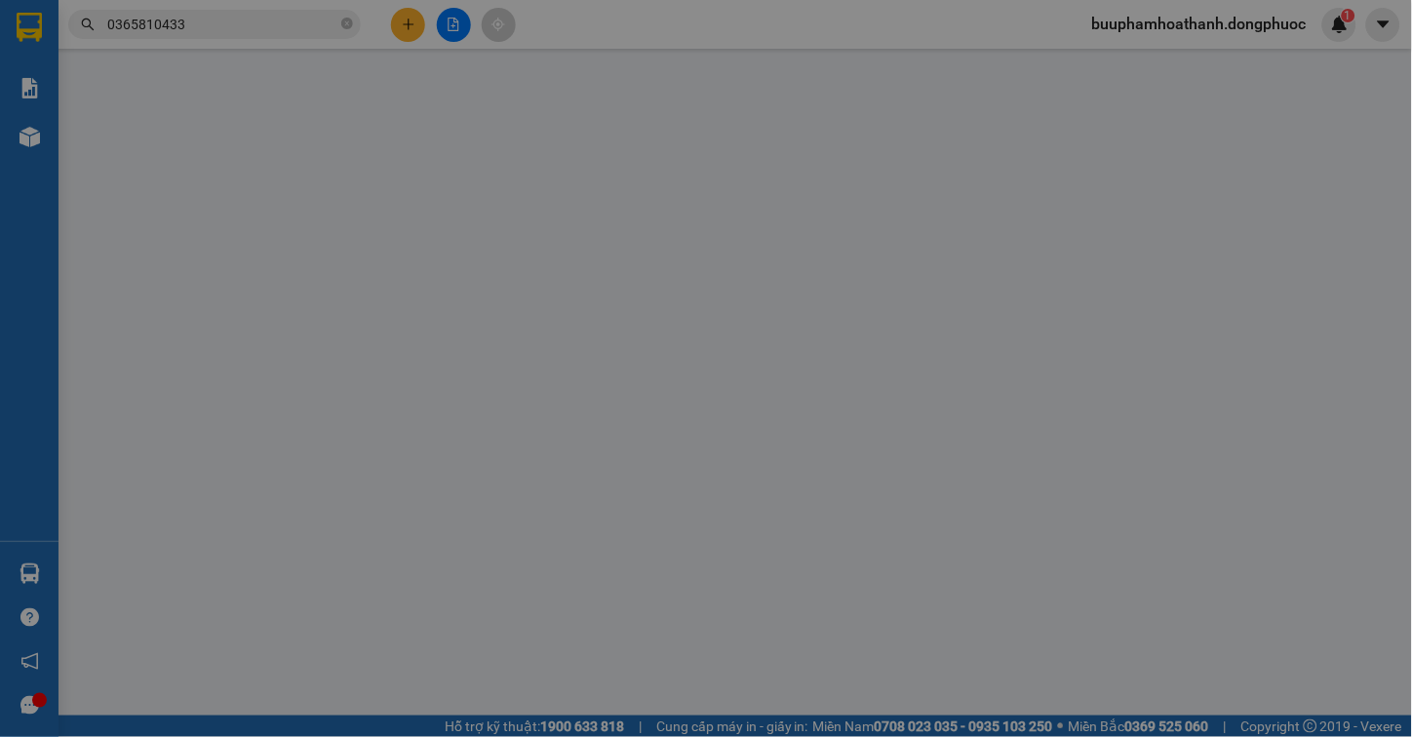
type input "0909260045"
type input "AN"
type input "0365810433"
type input "NGUYÊN"
type input "30.000"
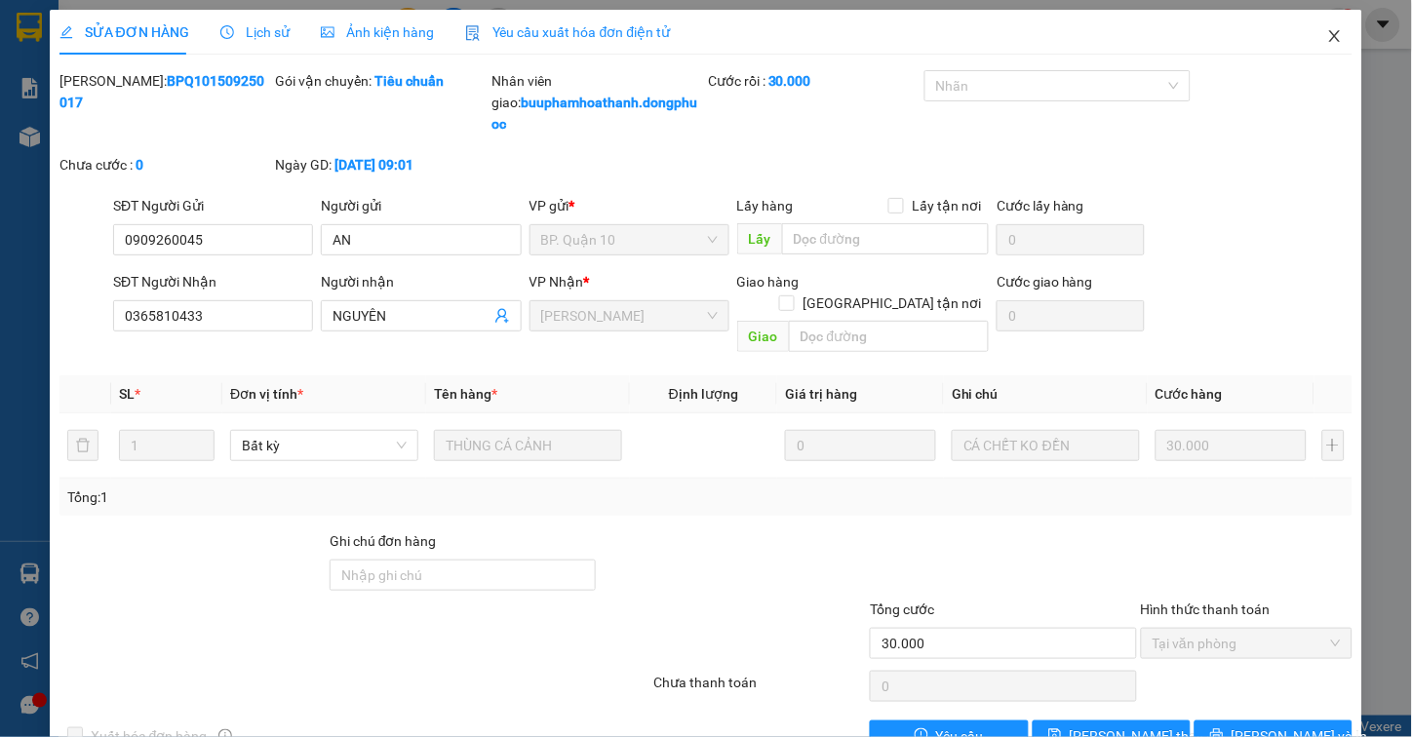
drag, startPoint x: 1322, startPoint y: 30, endPoint x: 3, endPoint y: 439, distance: 1381.3
click at [1327, 30] on icon "close" at bounding box center [1335, 36] width 16 height 16
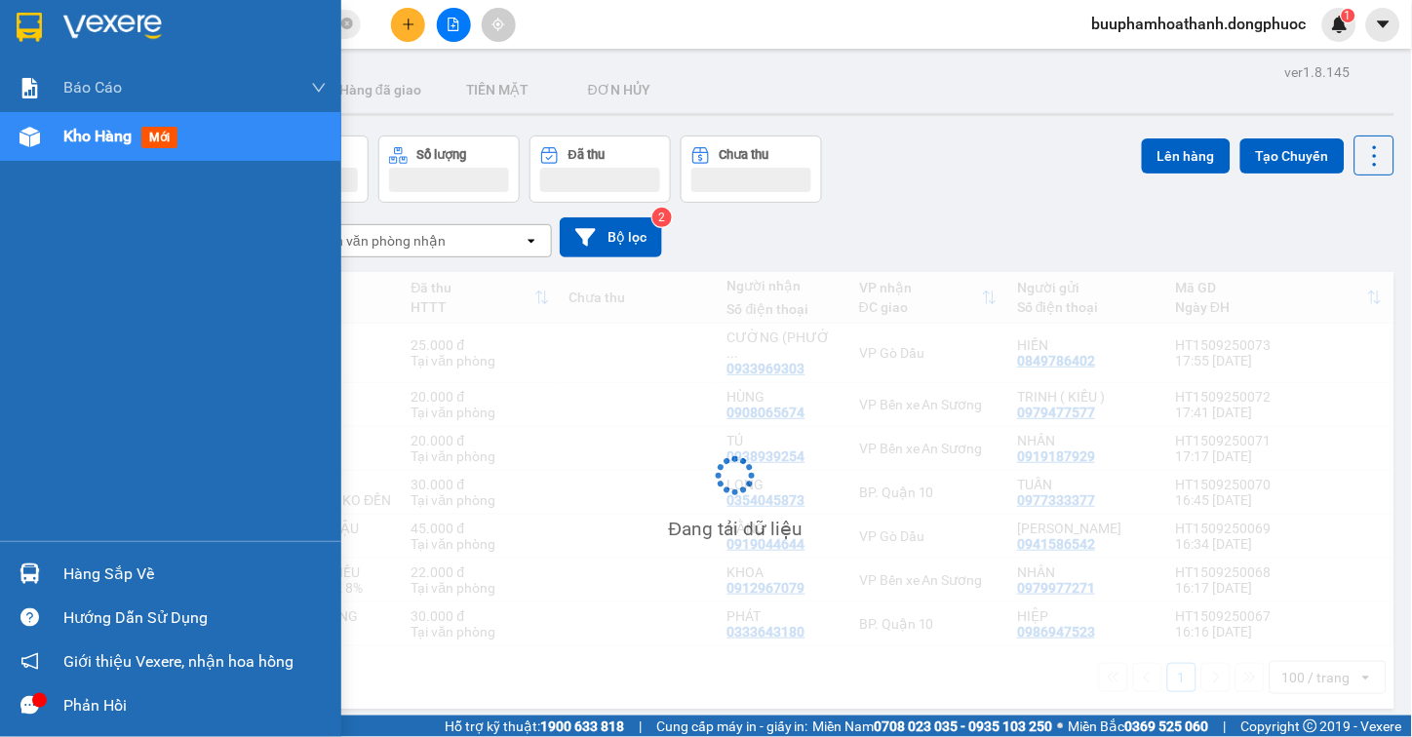
click at [40, 570] on div at bounding box center [30, 574] width 34 height 34
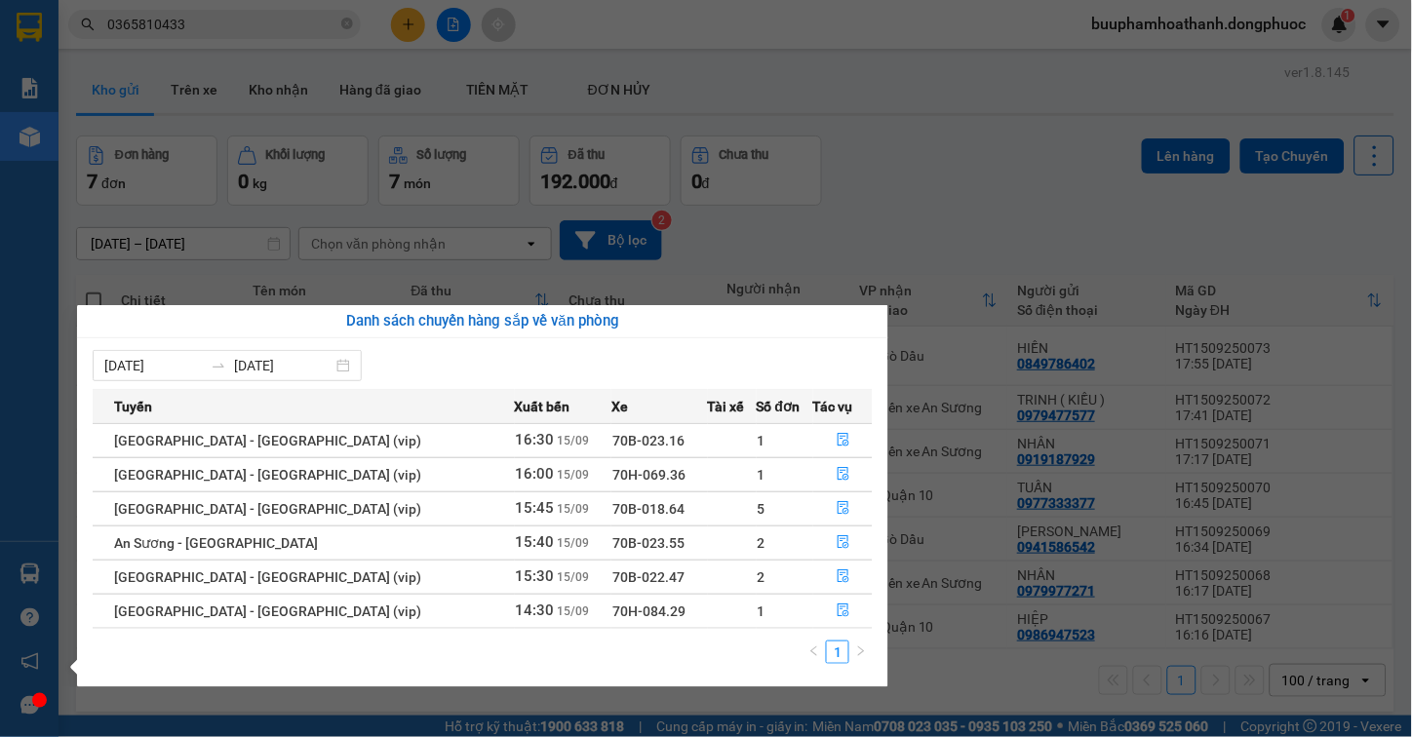
click at [893, 248] on section "Kết quả tìm kiếm ( 2 ) Bộ lọc Mã ĐH Trạng thái Món hàng Tổng cước Chưa cước Nhã…" at bounding box center [706, 368] width 1412 height 737
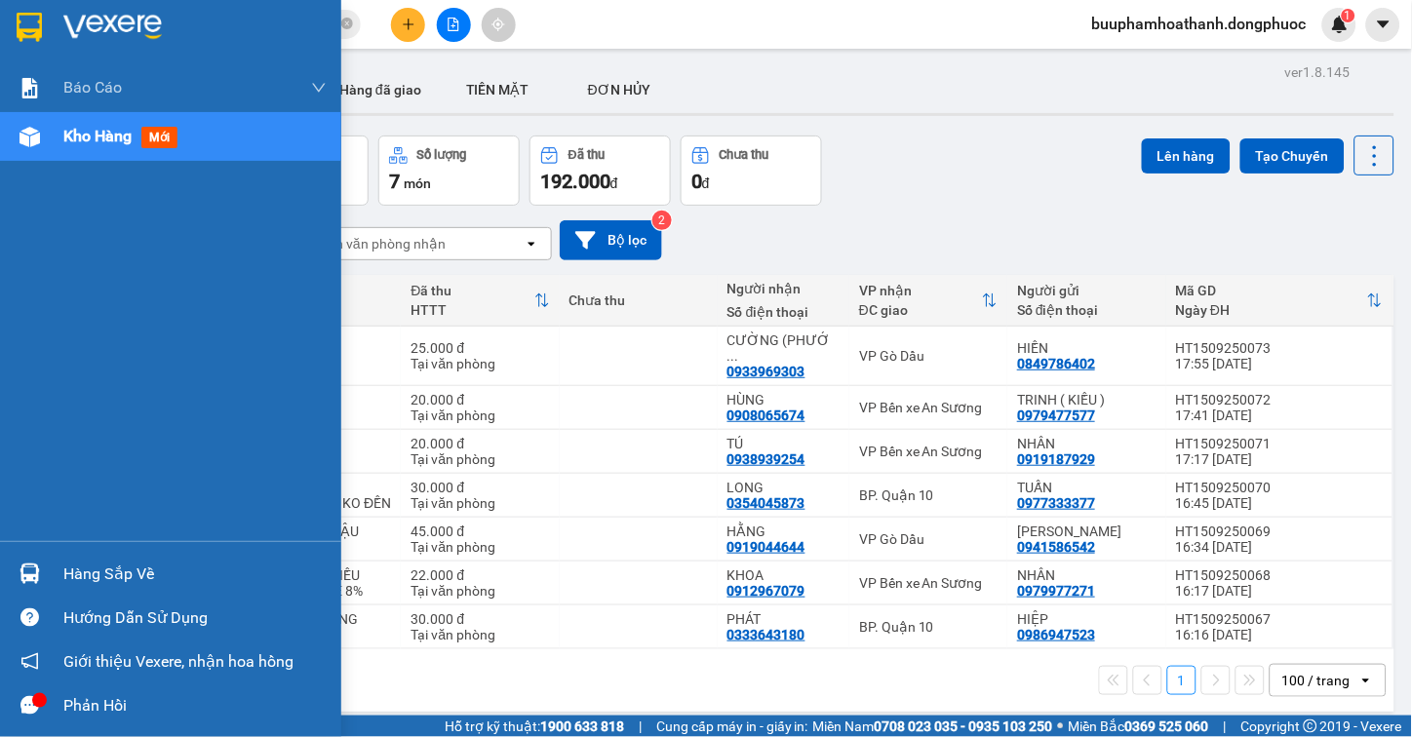
click at [41, 579] on div at bounding box center [30, 574] width 34 height 34
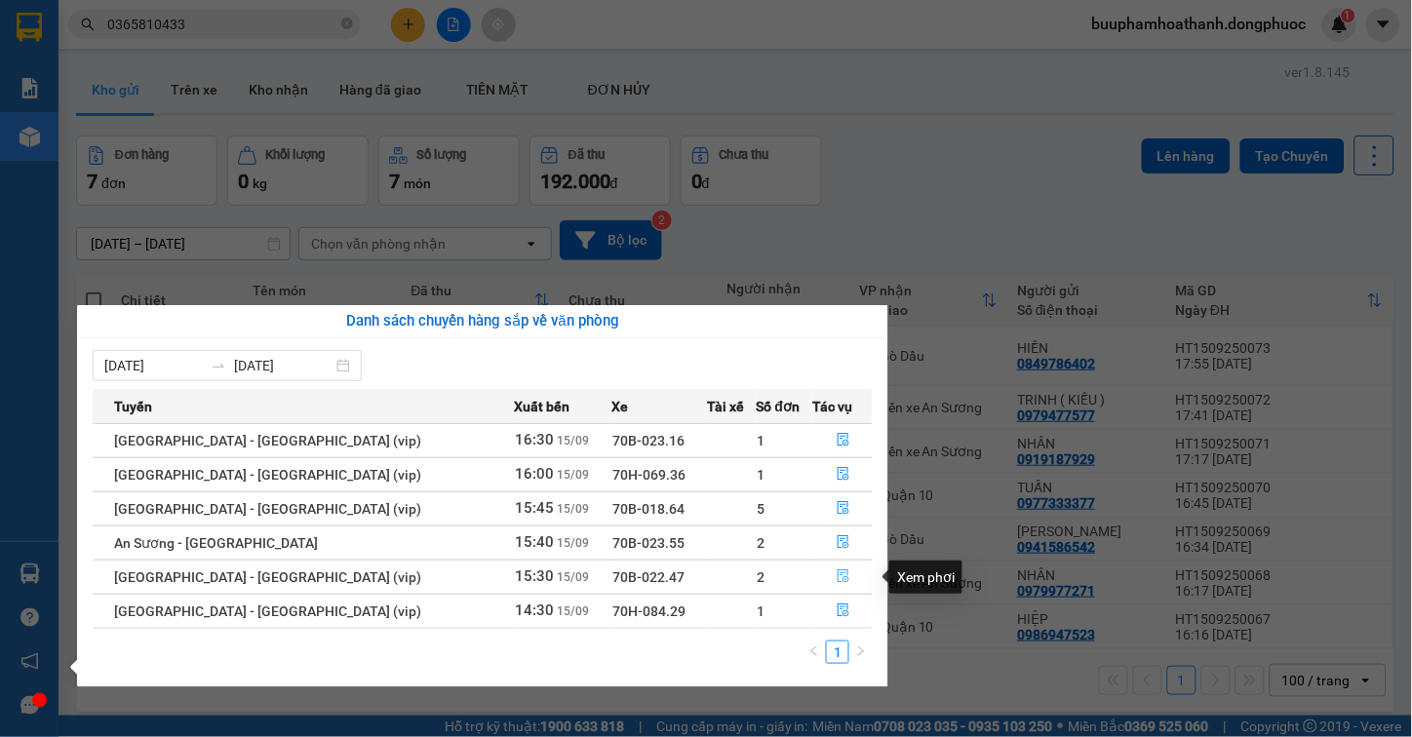
click at [837, 570] on button "button" at bounding box center [843, 577] width 58 height 31
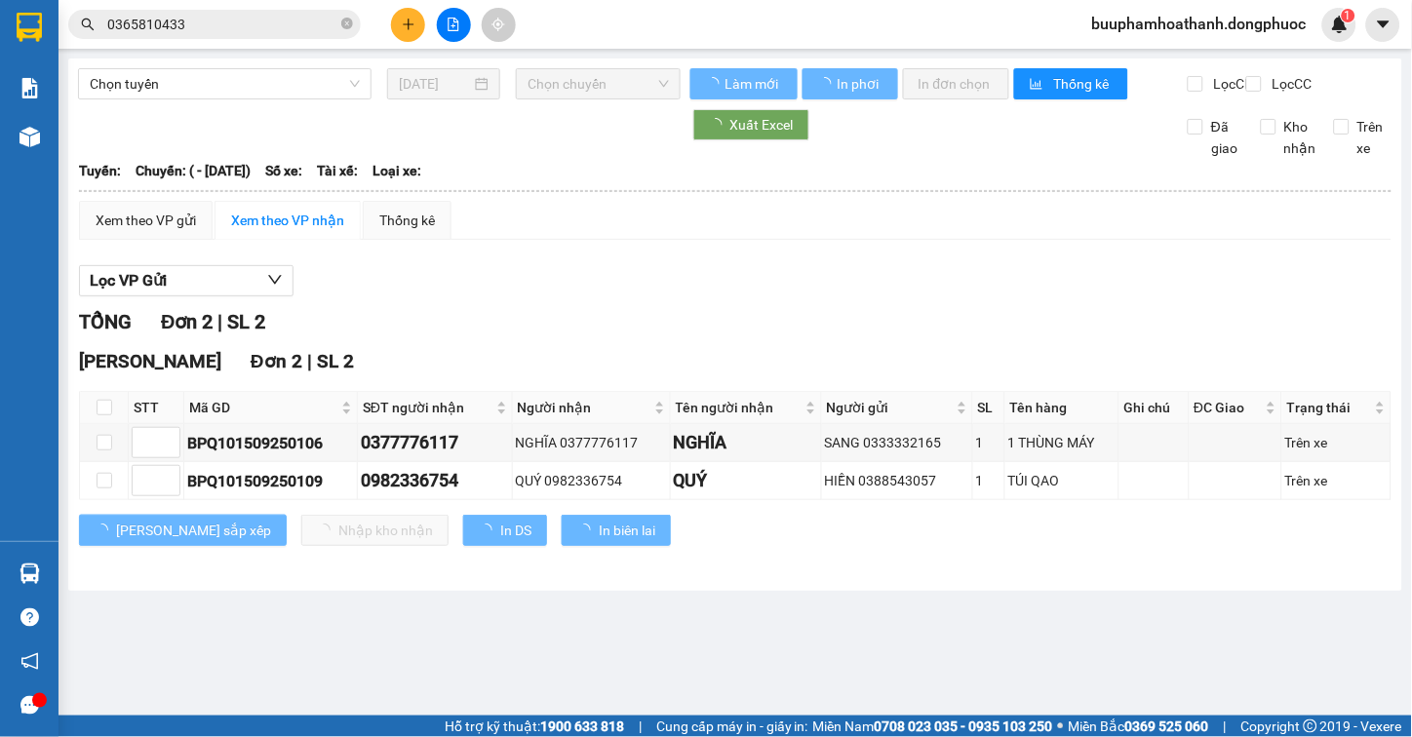
click at [815, 327] on div "TỔNG Đơn 2 | SL 2" at bounding box center [735, 322] width 1313 height 30
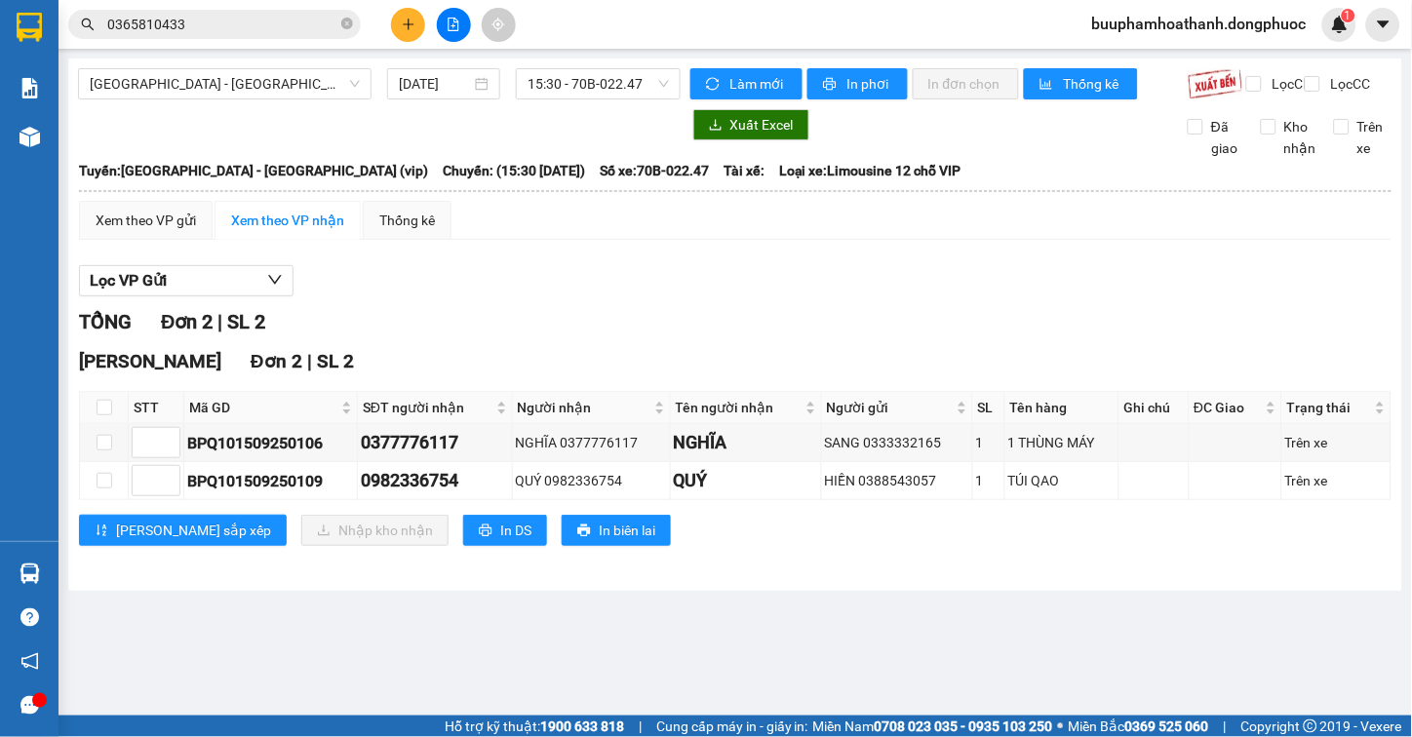
click at [900, 297] on div at bounding box center [735, 296] width 1313 height 1
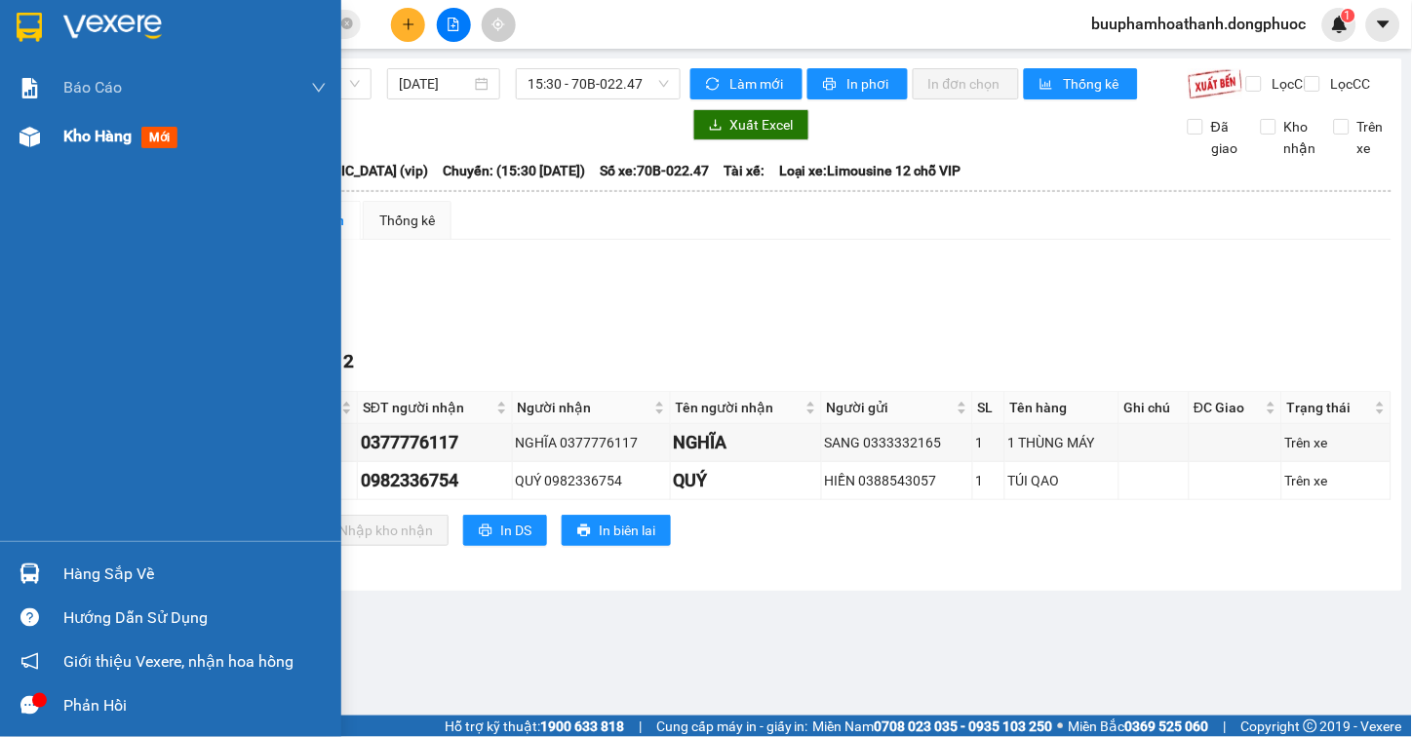
click at [29, 129] on img at bounding box center [30, 137] width 20 height 20
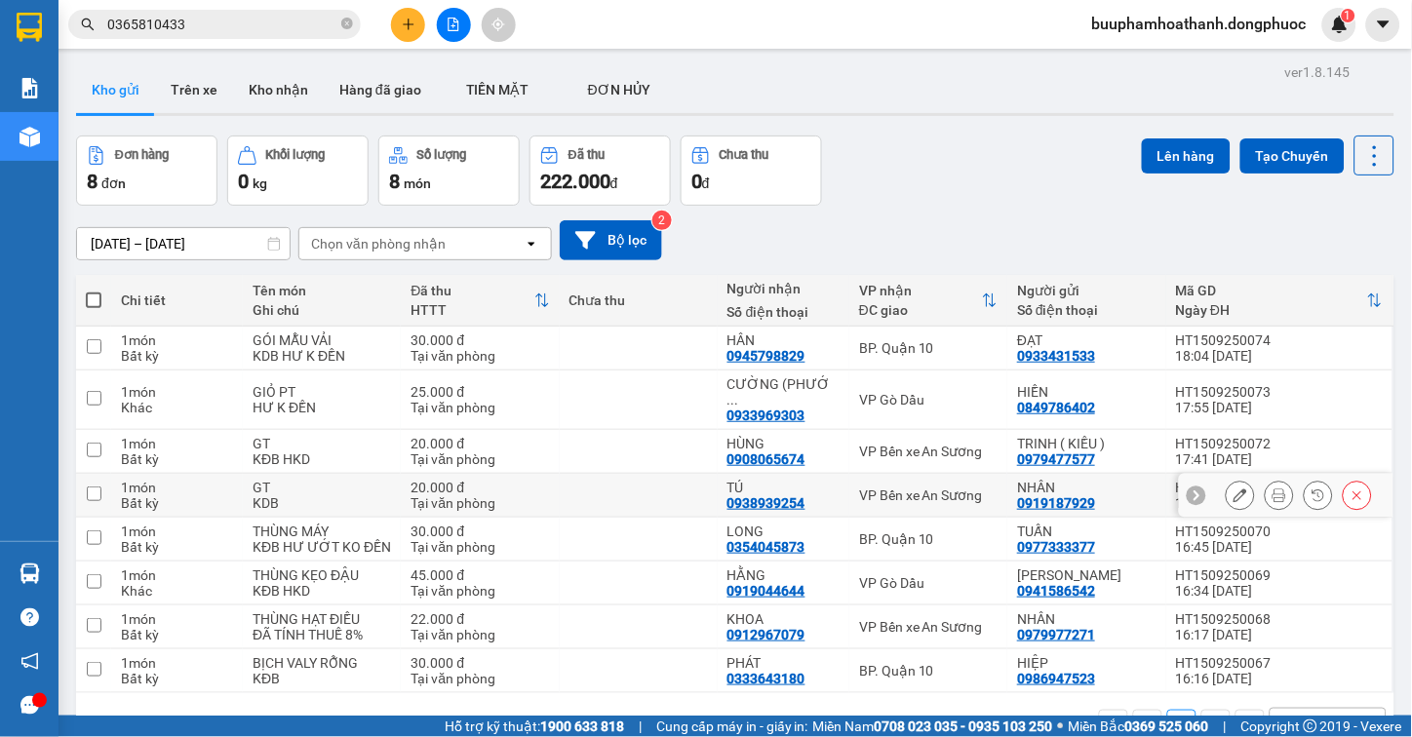
click at [952, 488] on div "VP Bến xe An Sương" at bounding box center [928, 496] width 138 height 16
checkbox input "true"
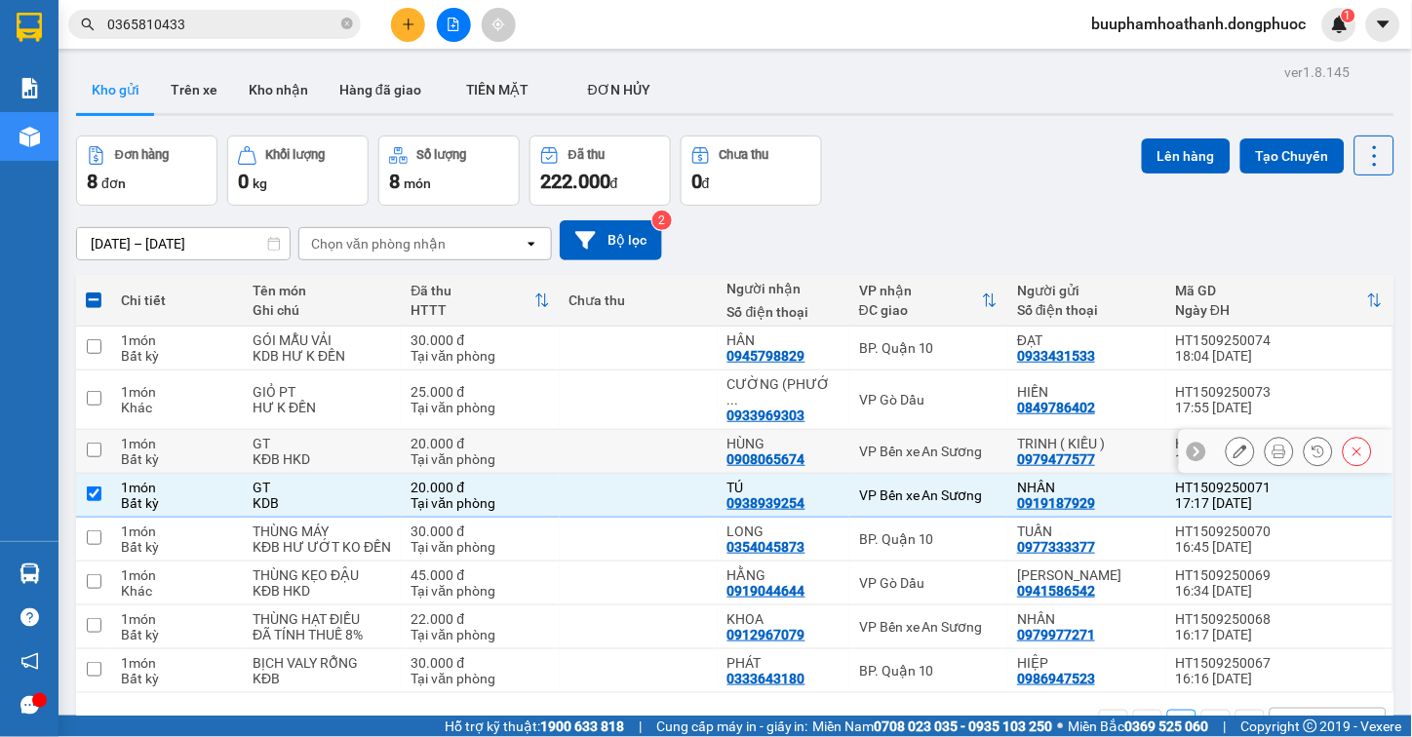
click at [961, 450] on td "VP Bến xe An Sương" at bounding box center [928, 452] width 158 height 44
checkbox input "true"
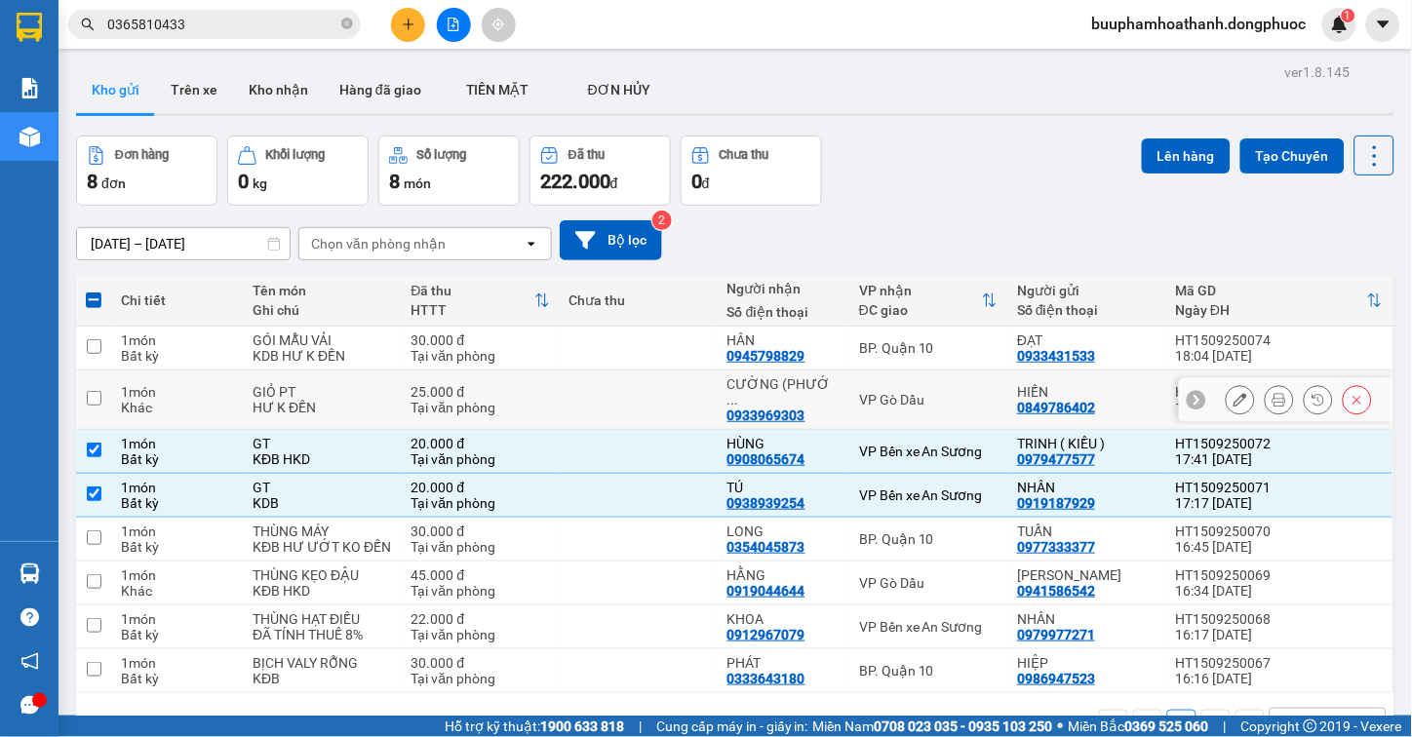
drag, startPoint x: 970, startPoint y: 405, endPoint x: 973, endPoint y: 376, distance: 28.4
click at [970, 402] on td "VP Gò Dầu" at bounding box center [928, 400] width 158 height 59
checkbox input "true"
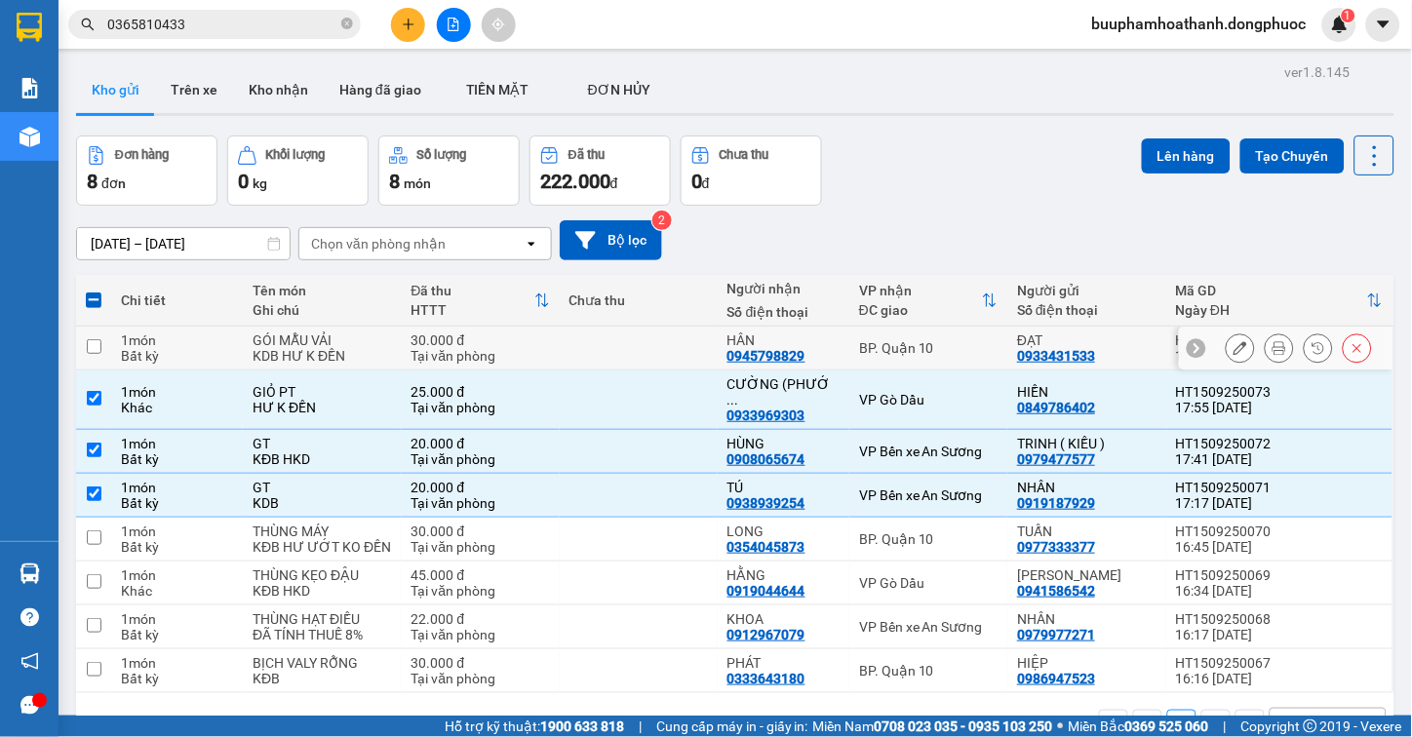
click at [982, 340] on div "BP. Quận 10" at bounding box center [928, 348] width 138 height 16
checkbox input "true"
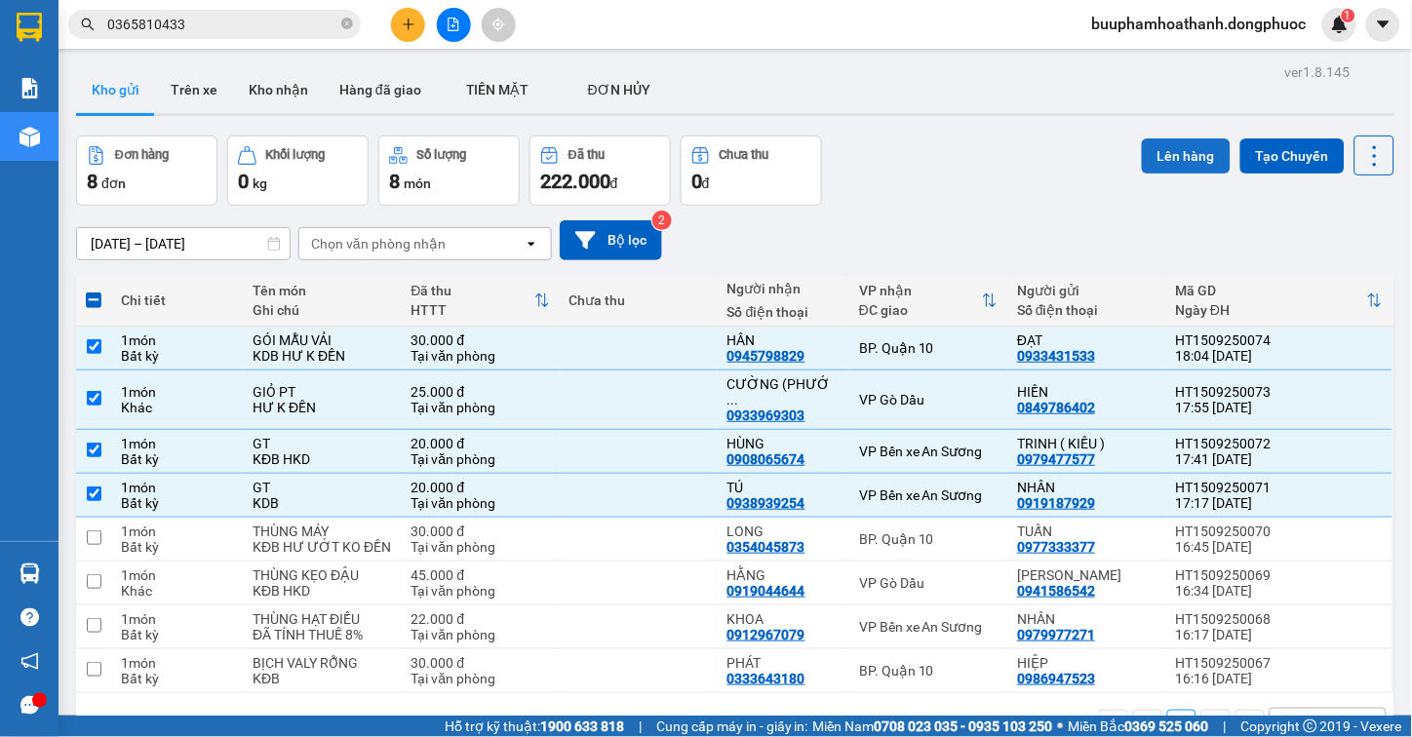
click at [1156, 154] on button "Lên hàng" at bounding box center [1186, 155] width 89 height 35
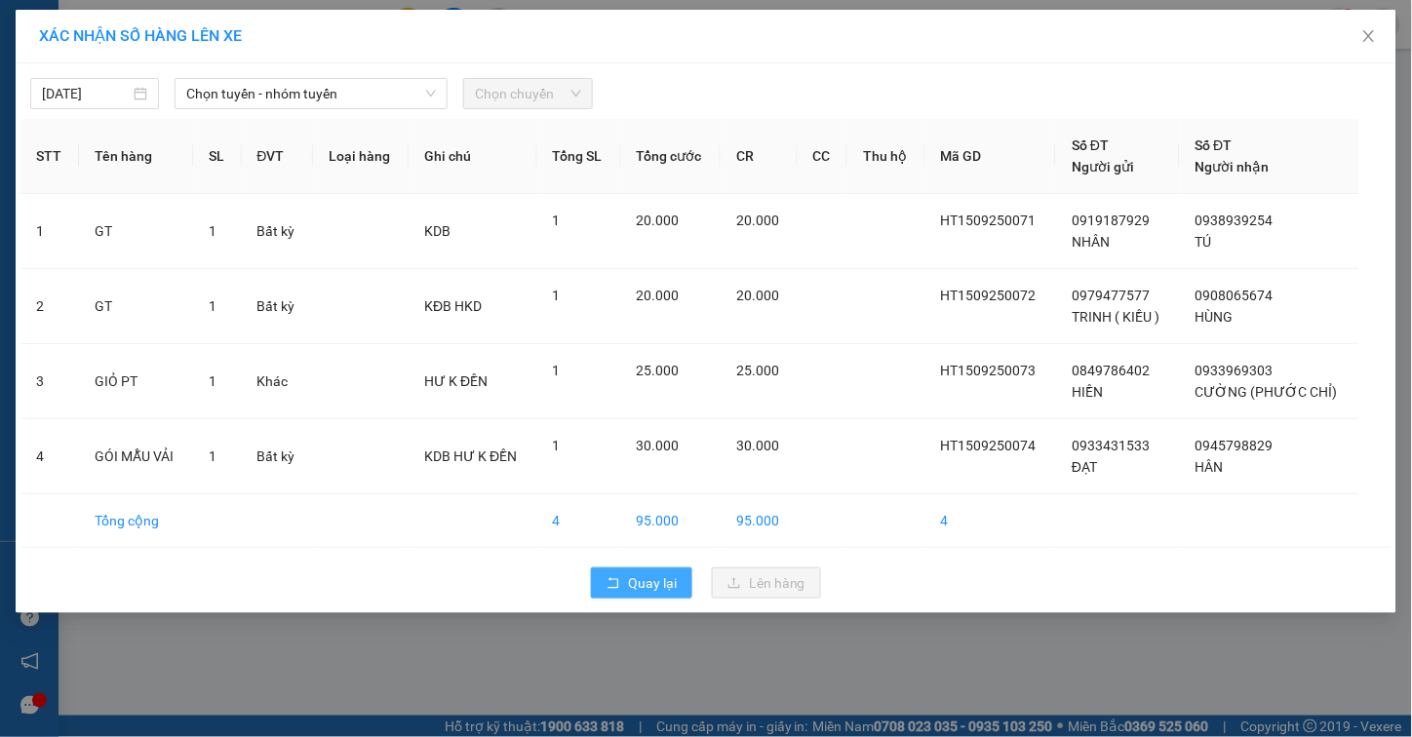
click at [618, 585] on icon "rollback" at bounding box center [614, 582] width 11 height 11
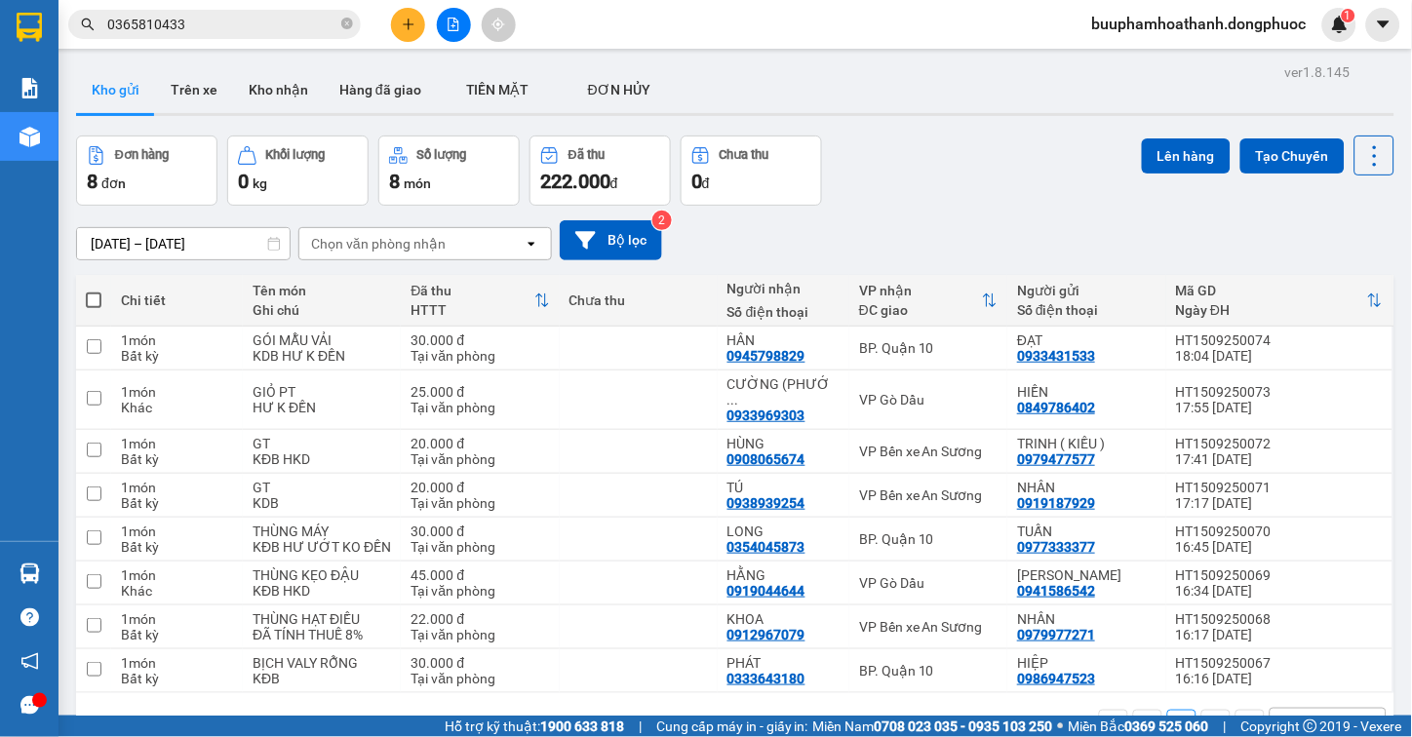
click at [787, 241] on div "[DATE] – [DATE] Press the down arrow key to interact with the calendar and sele…" at bounding box center [735, 240] width 1318 height 40
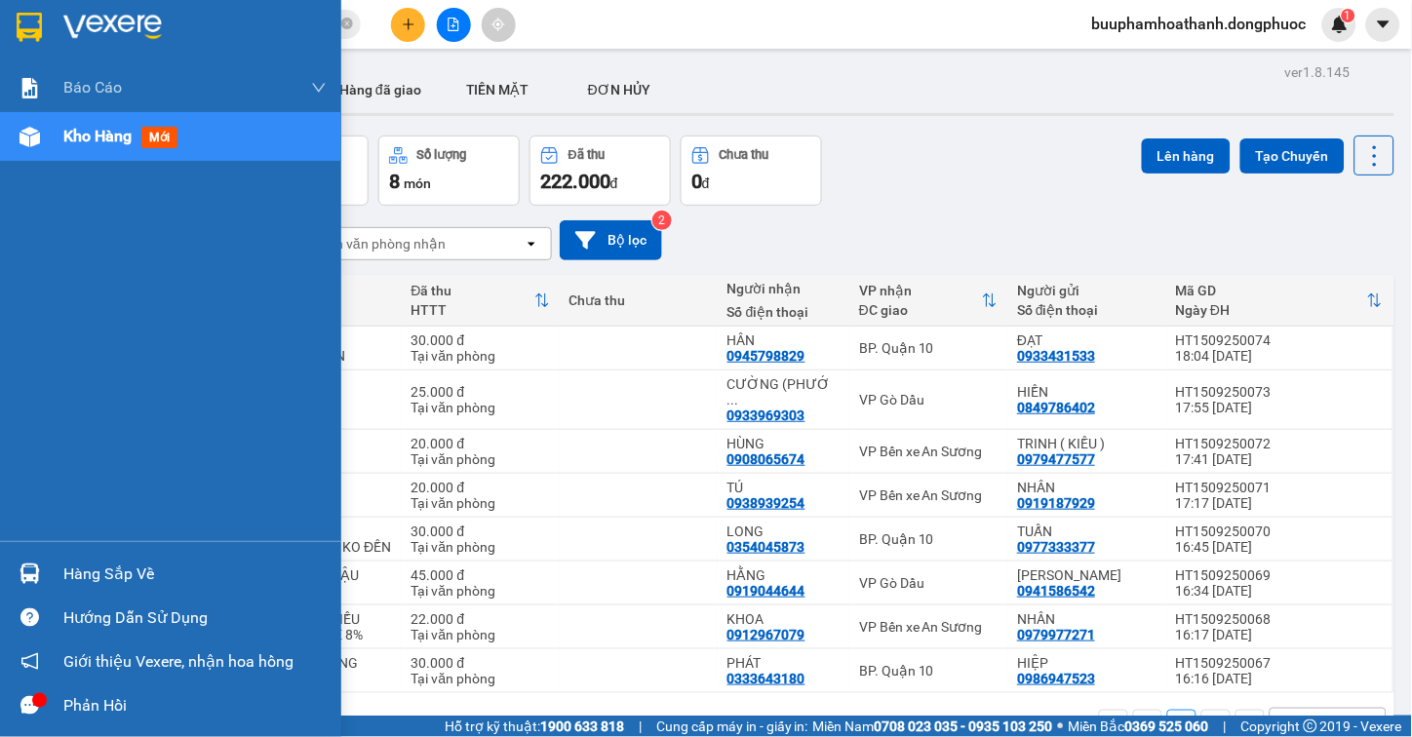
click at [44, 563] on div at bounding box center [30, 574] width 34 height 34
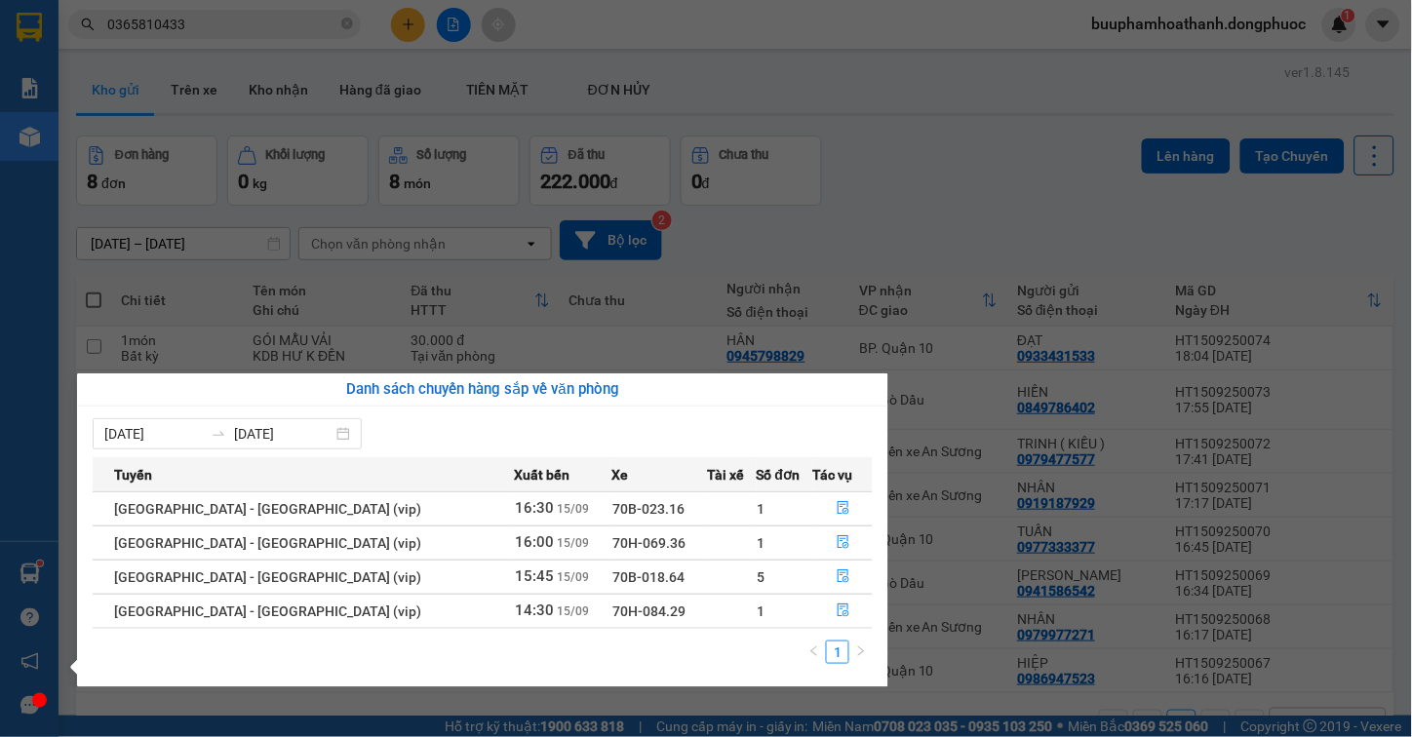
click at [952, 139] on section "Kết quả tìm kiếm ( 2 ) Bộ lọc Mã ĐH Trạng thái Món hàng Tổng cước Chưa cước Nhã…" at bounding box center [706, 368] width 1412 height 737
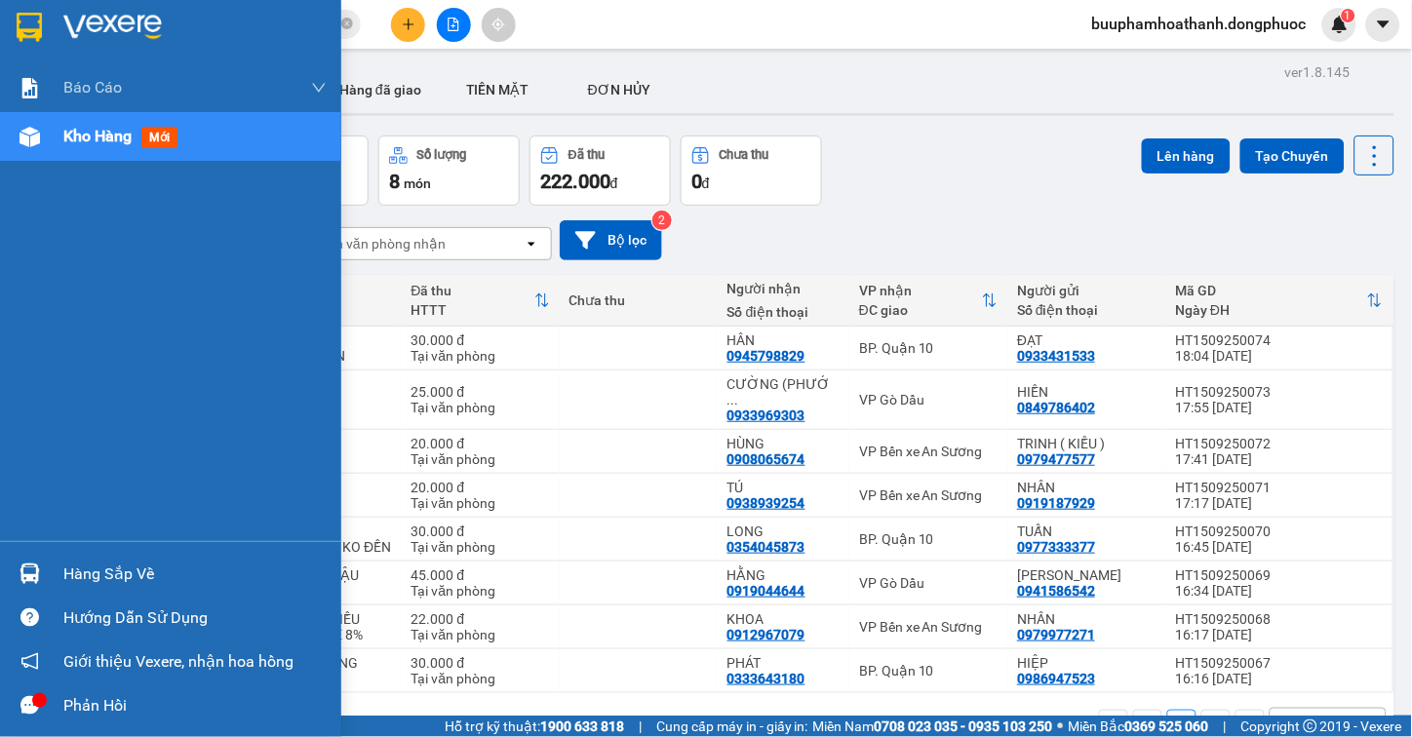
click at [36, 557] on div at bounding box center [30, 574] width 34 height 34
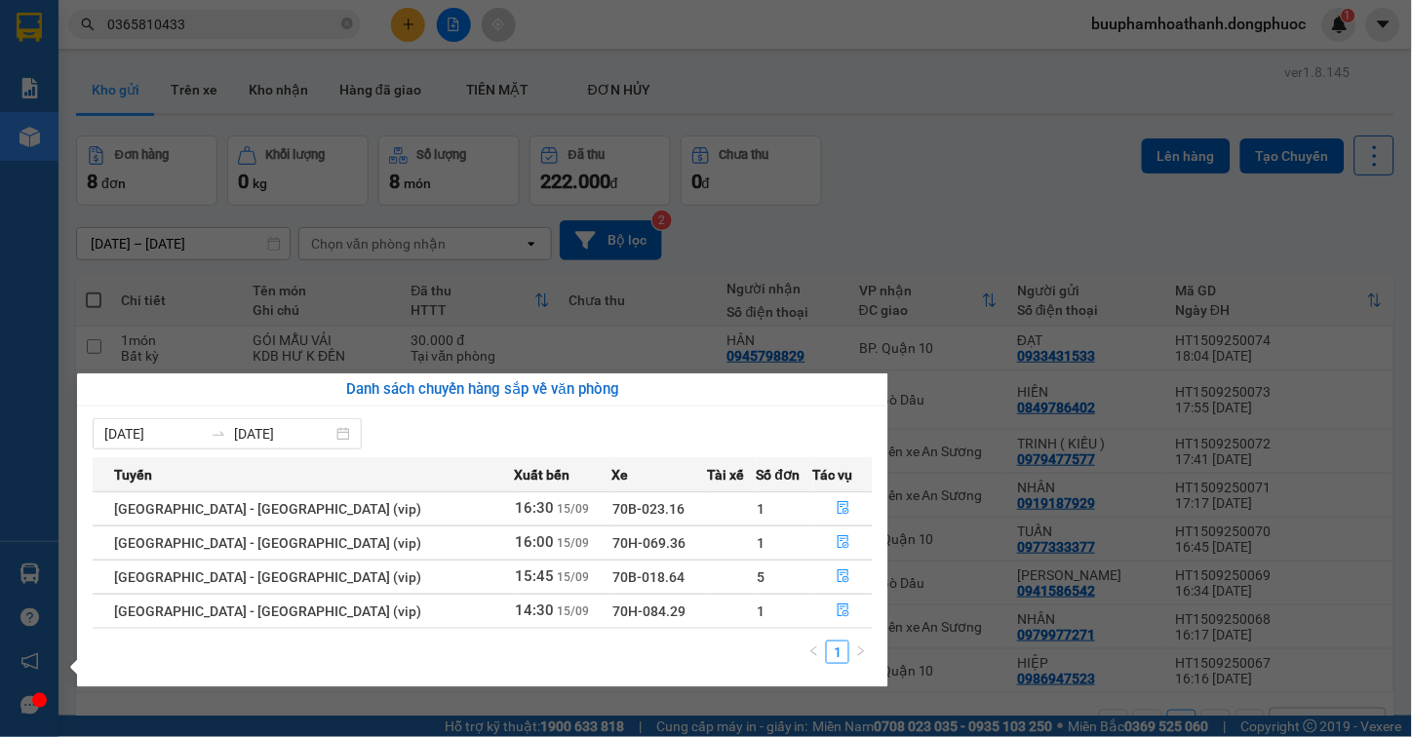
click at [729, 251] on section "Kết quả tìm kiếm ( 2 ) Bộ lọc Mã ĐH Trạng thái Món hàng Tổng cước Chưa cước Nhã…" at bounding box center [706, 368] width 1412 height 737
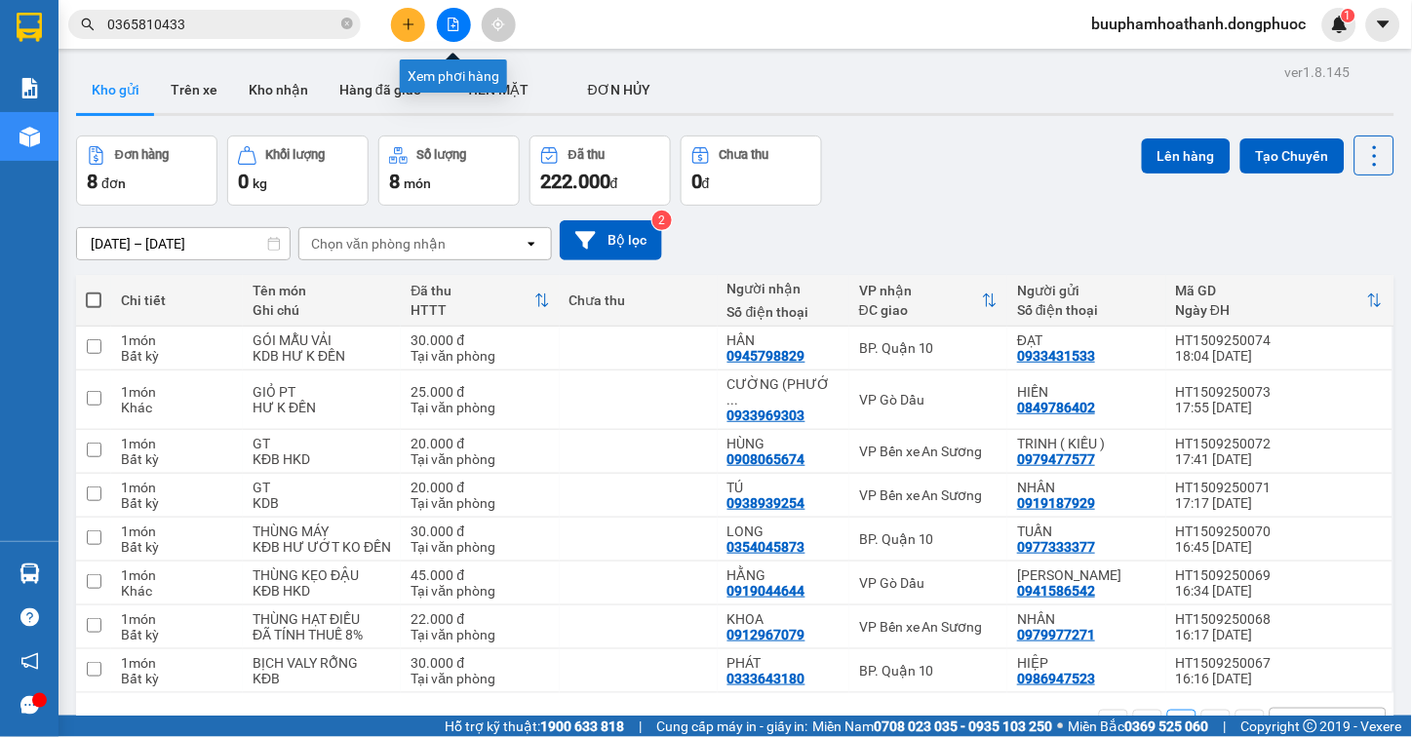
click at [453, 22] on icon "file-add" at bounding box center [454, 25] width 14 height 14
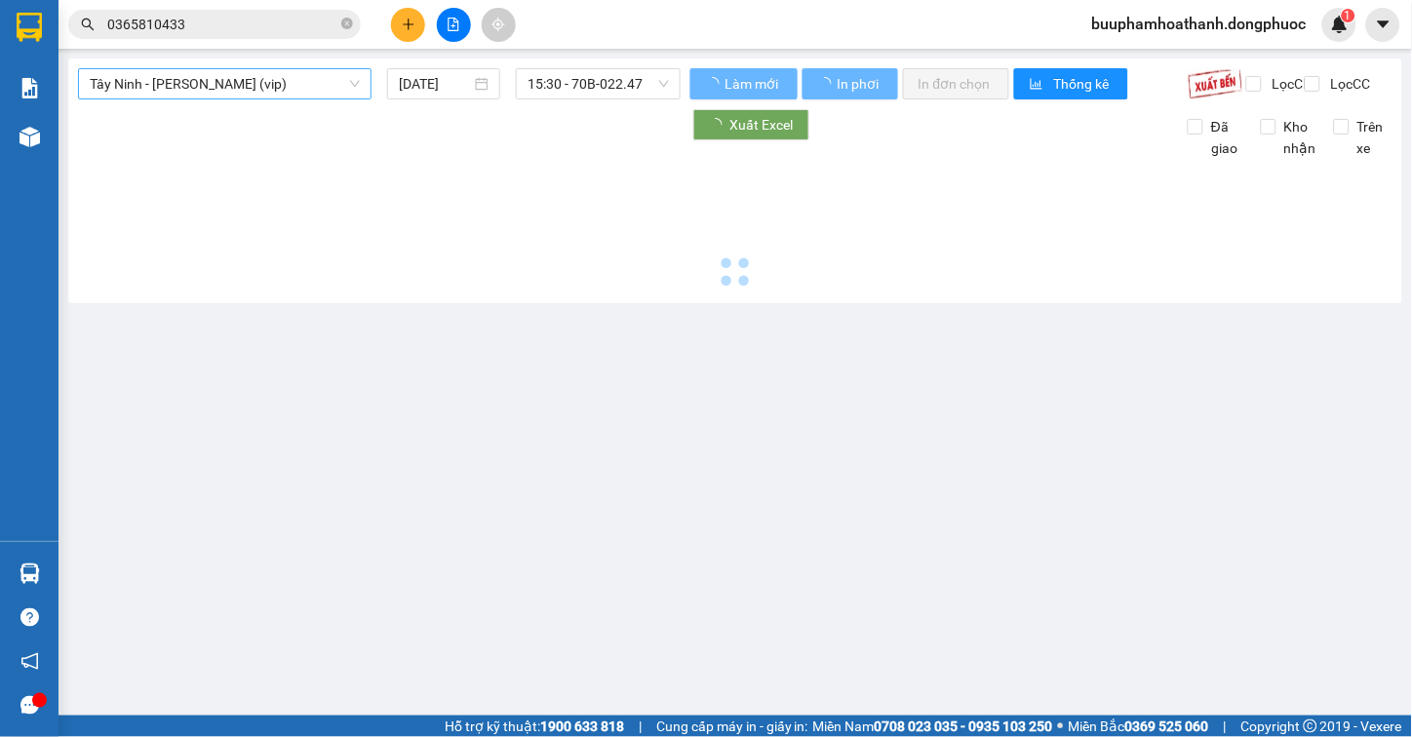
click at [303, 80] on span "Tây Ninh - [PERSON_NAME] (vip)" at bounding box center [225, 83] width 270 height 29
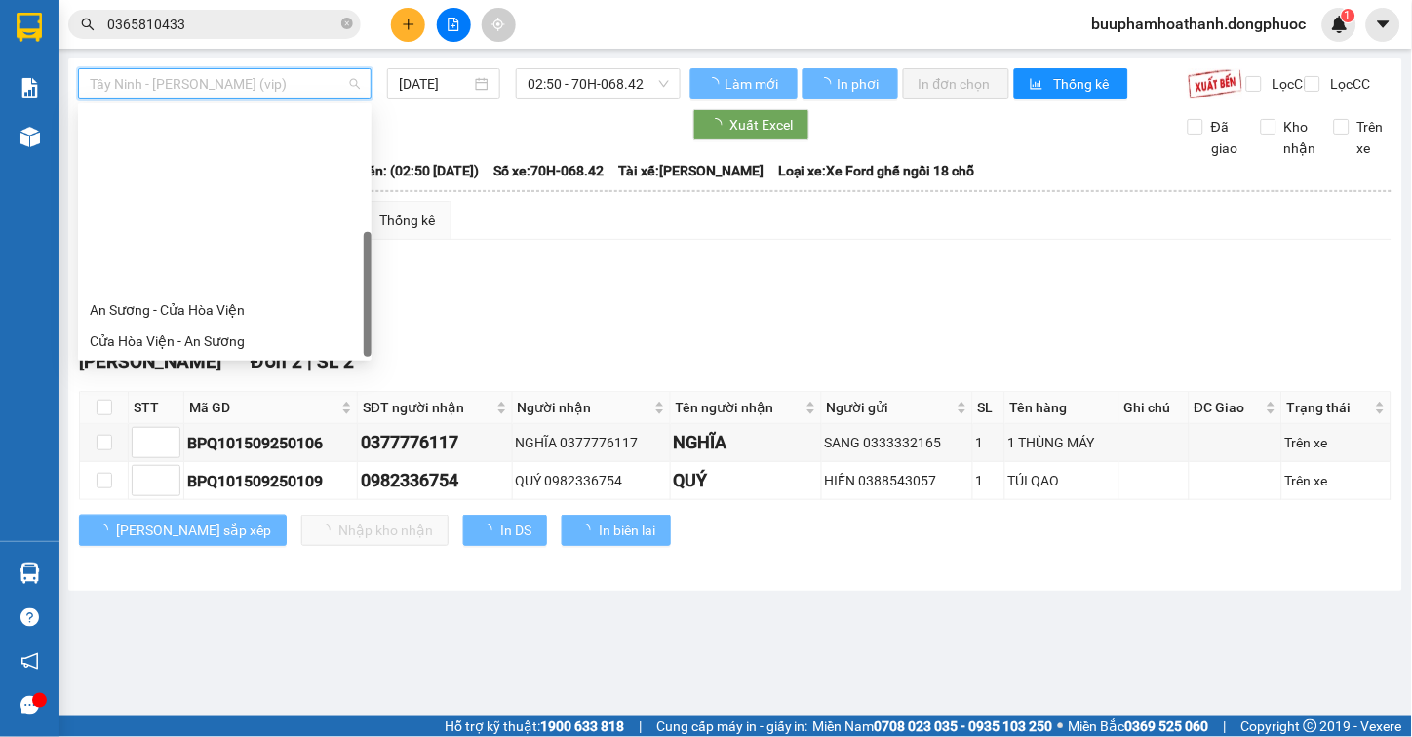
scroll to position [218, 0]
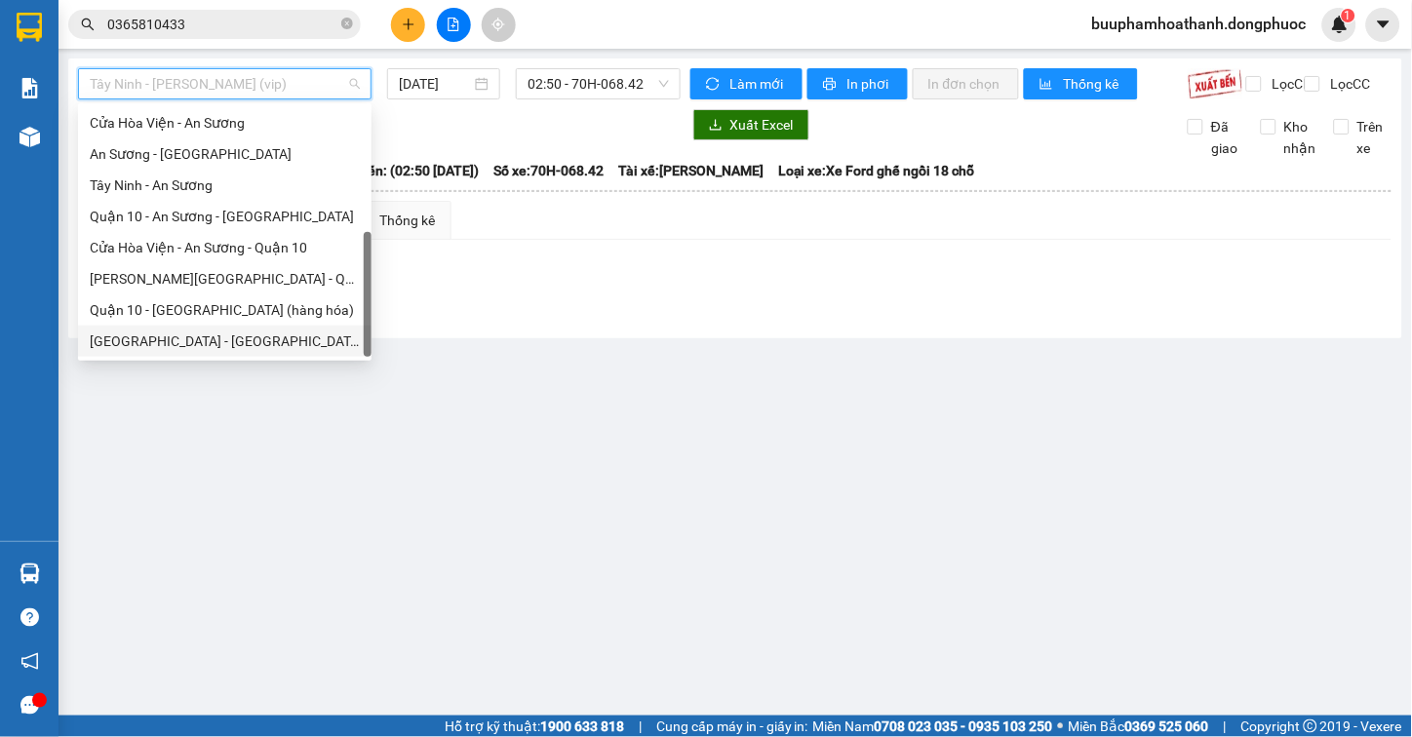
click at [230, 334] on div "[GEOGRAPHIC_DATA] - [GEOGRAPHIC_DATA] (vip)" at bounding box center [225, 341] width 270 height 21
type input "[DATE]"
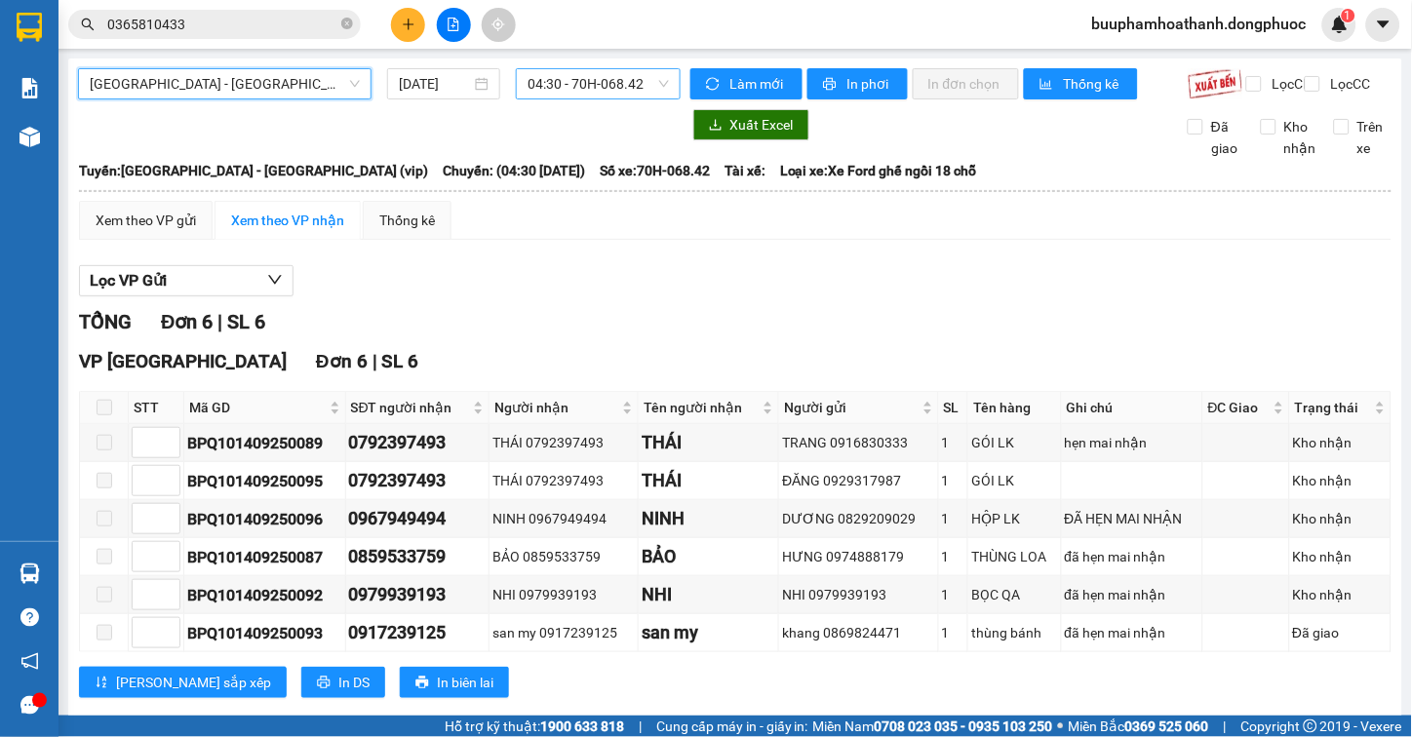
click at [557, 82] on span "04:30 - 70H-068.42" at bounding box center [598, 83] width 141 height 29
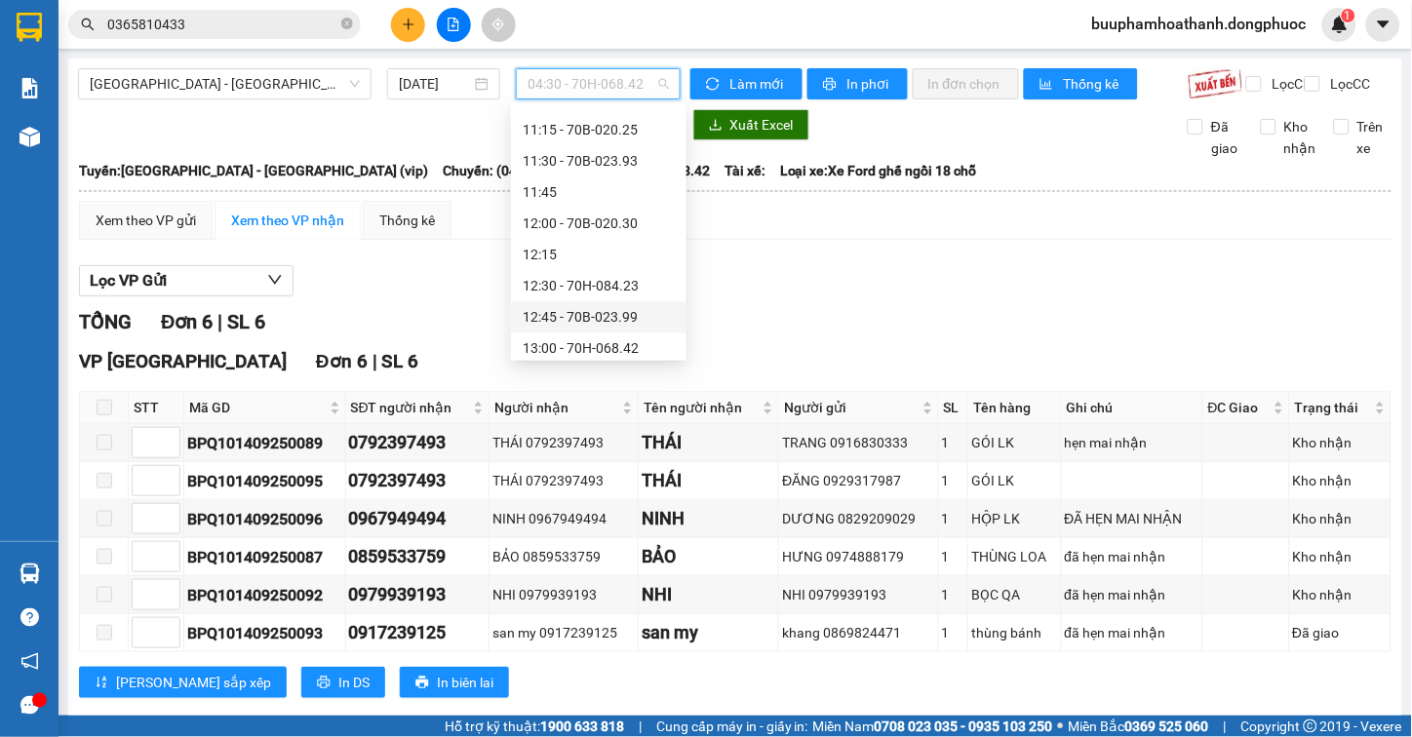
scroll to position [1192, 0]
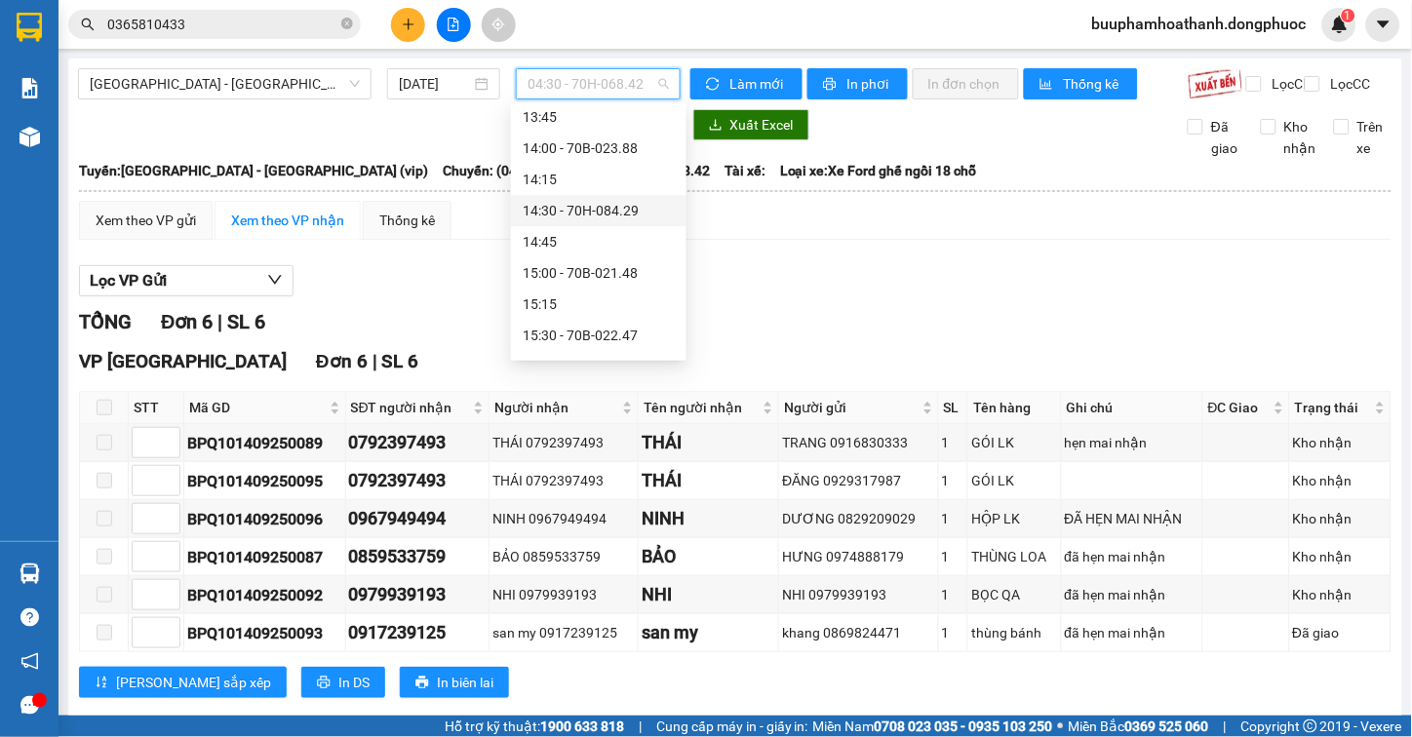
click at [615, 208] on div "14:30 - 70H-084.29" at bounding box center [599, 210] width 152 height 21
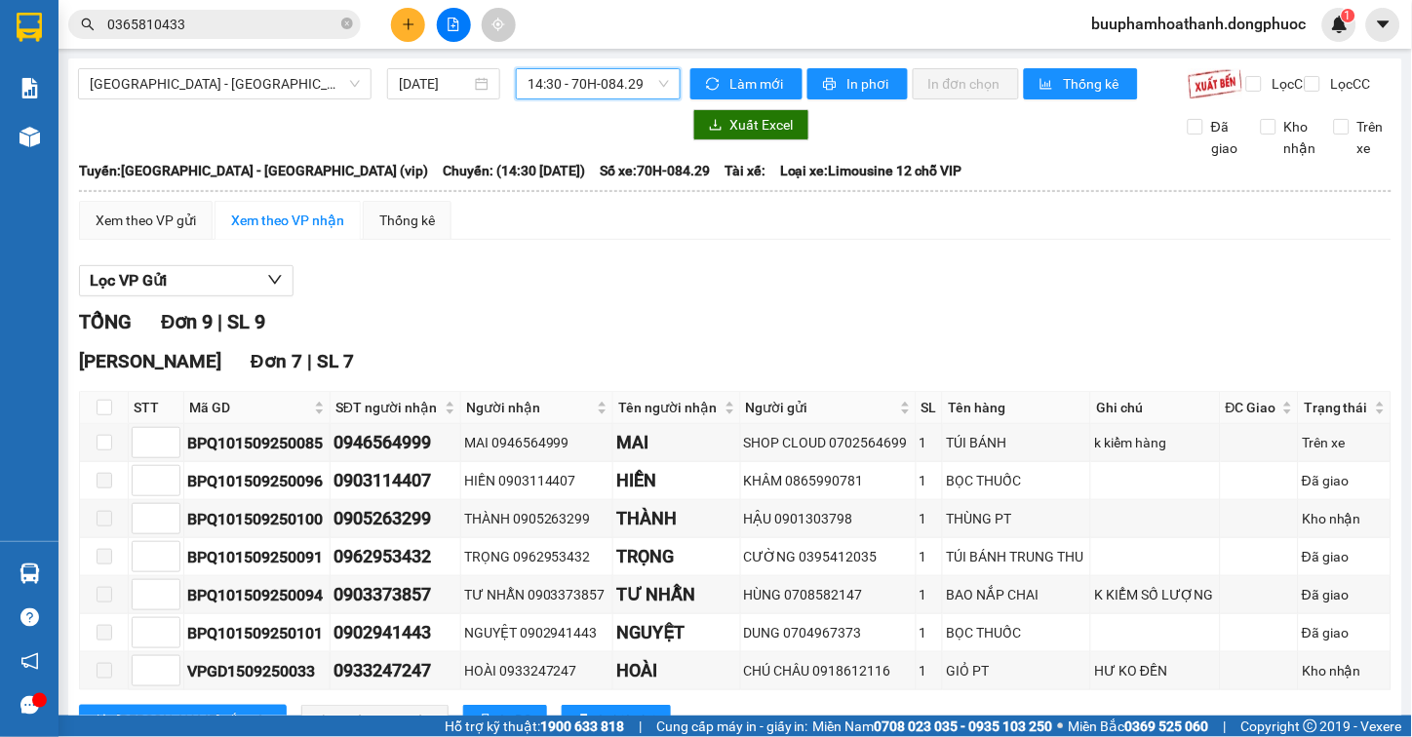
scroll to position [317, 0]
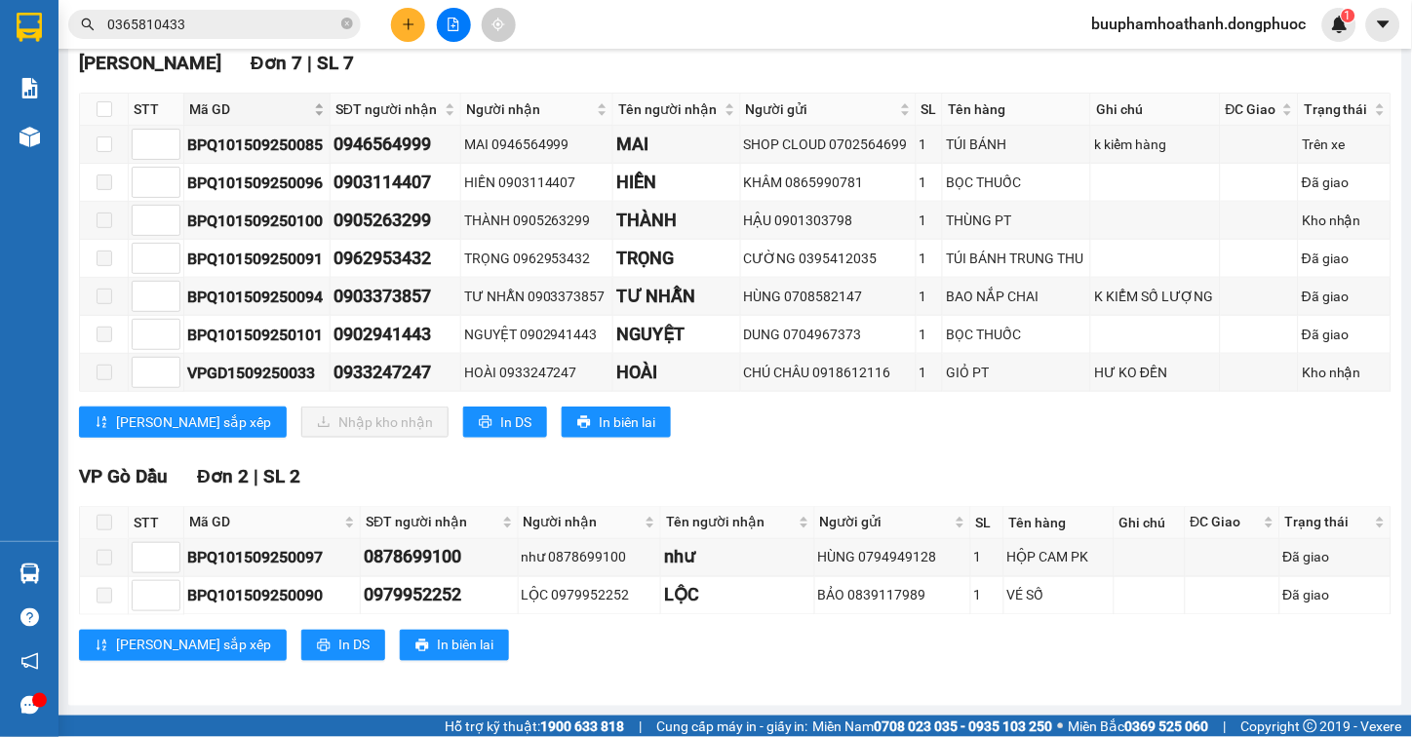
click at [211, 100] on span "Mã GD" at bounding box center [249, 108] width 121 height 21
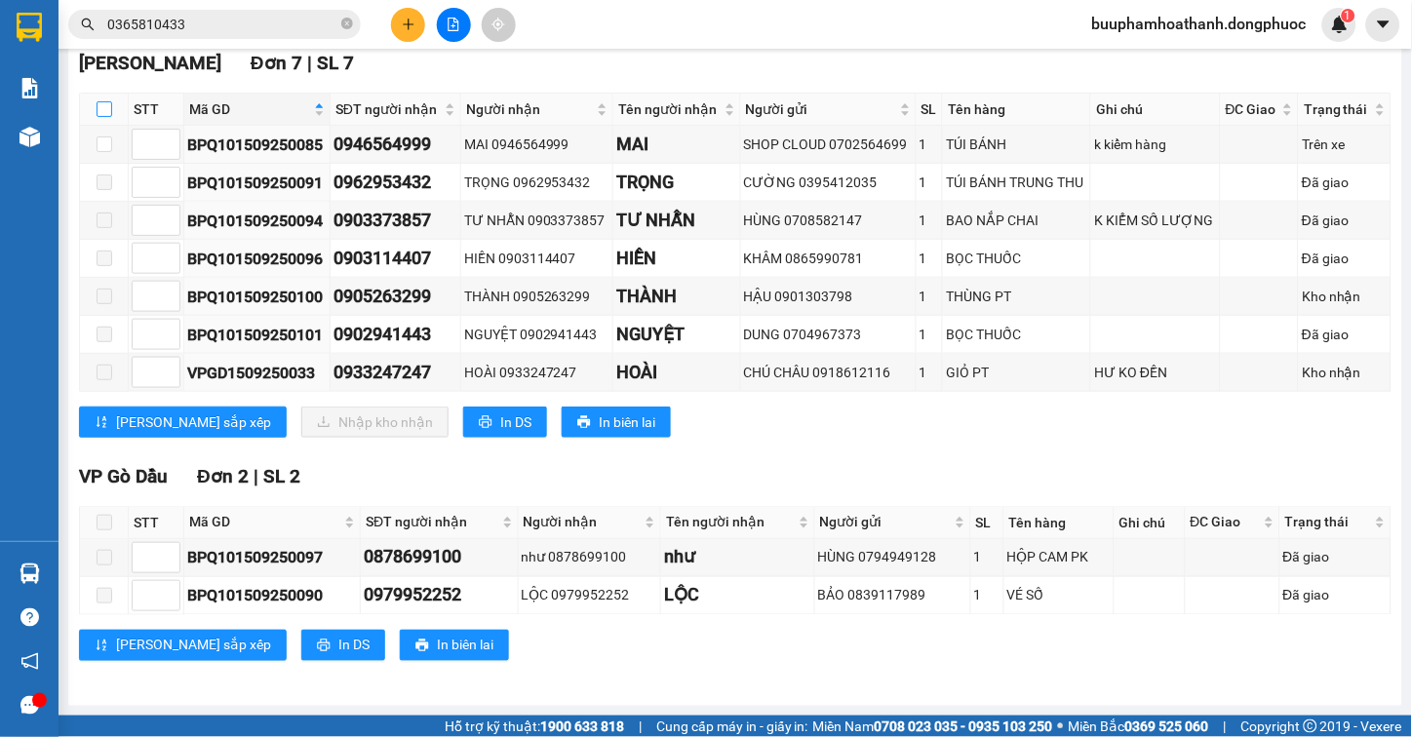
click at [103, 102] on input "checkbox" at bounding box center [105, 109] width 16 height 16
checkbox input "true"
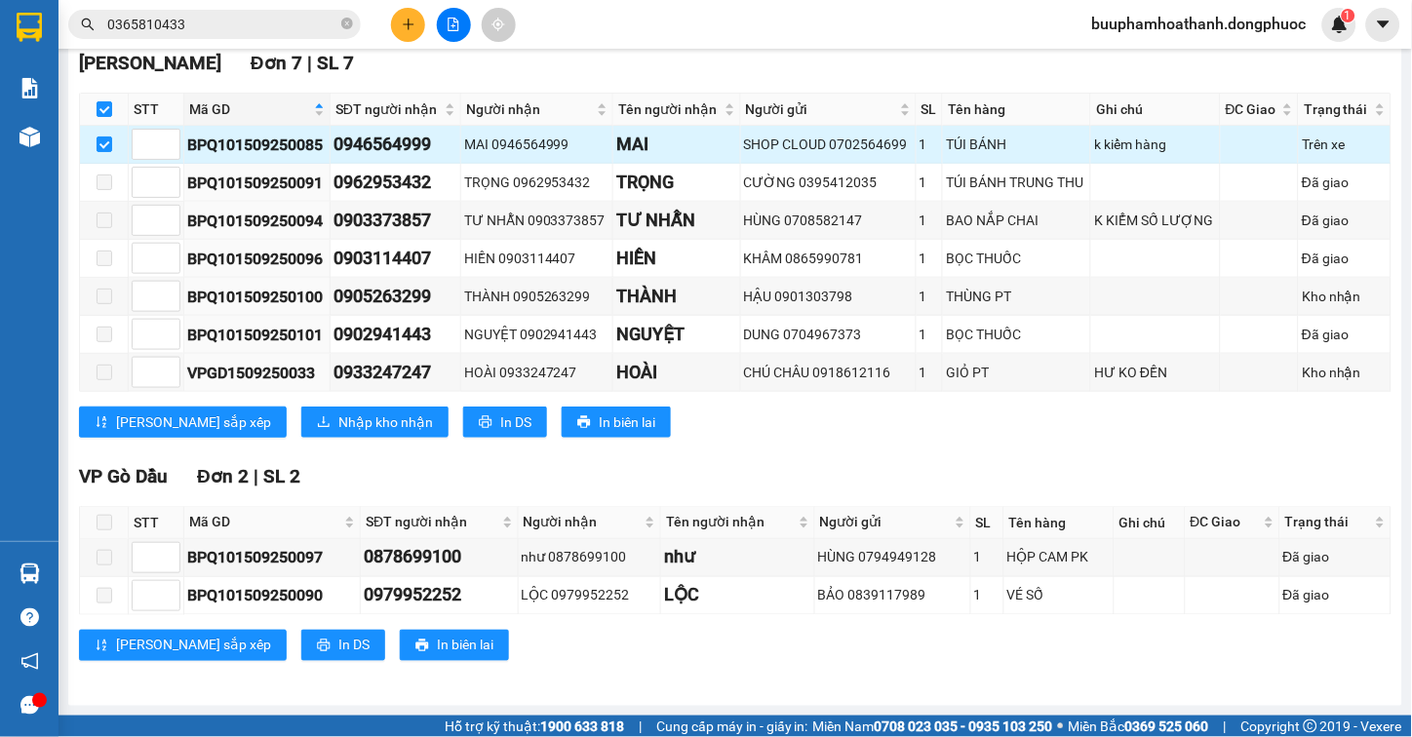
click at [287, 148] on div "BPQ101509250085" at bounding box center [256, 145] width 139 height 24
copy div "BPQ101509250085"
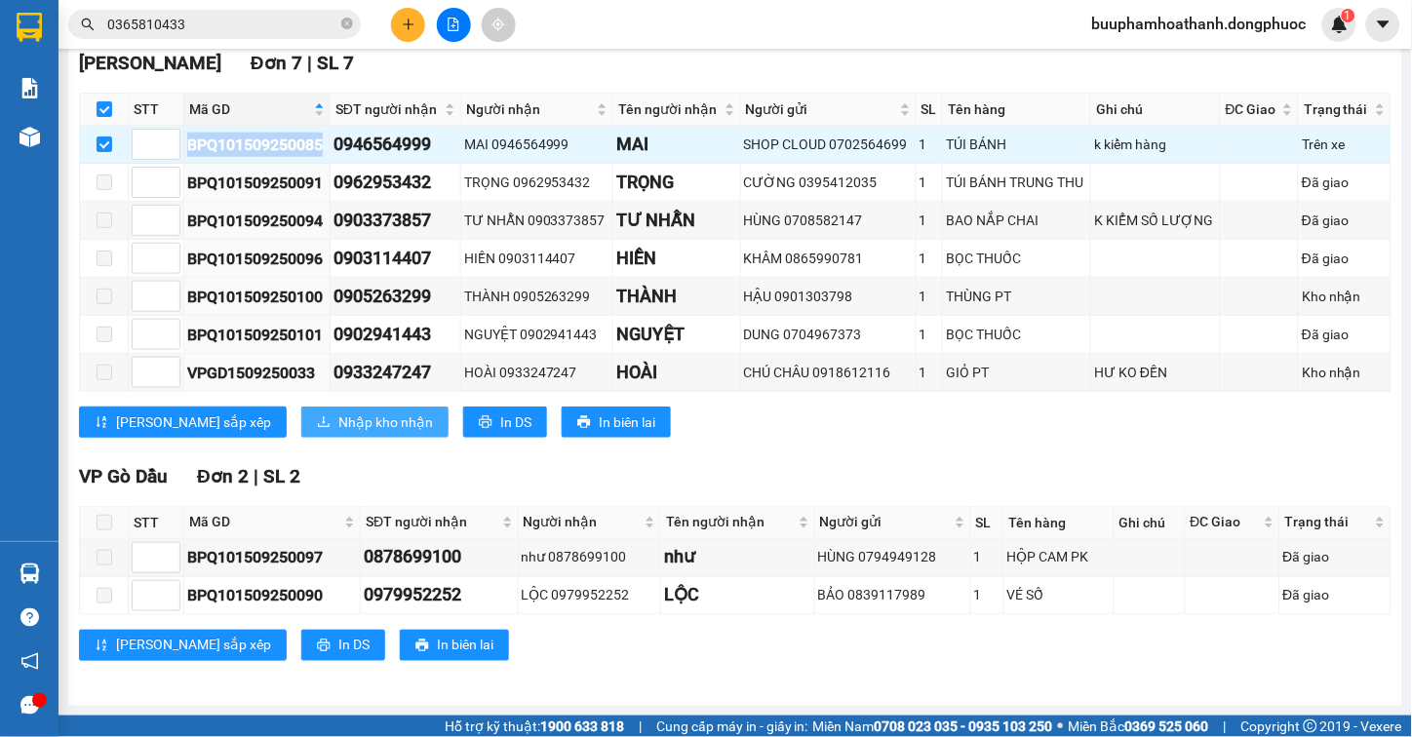
click at [338, 426] on span "Nhập kho nhận" at bounding box center [385, 422] width 95 height 21
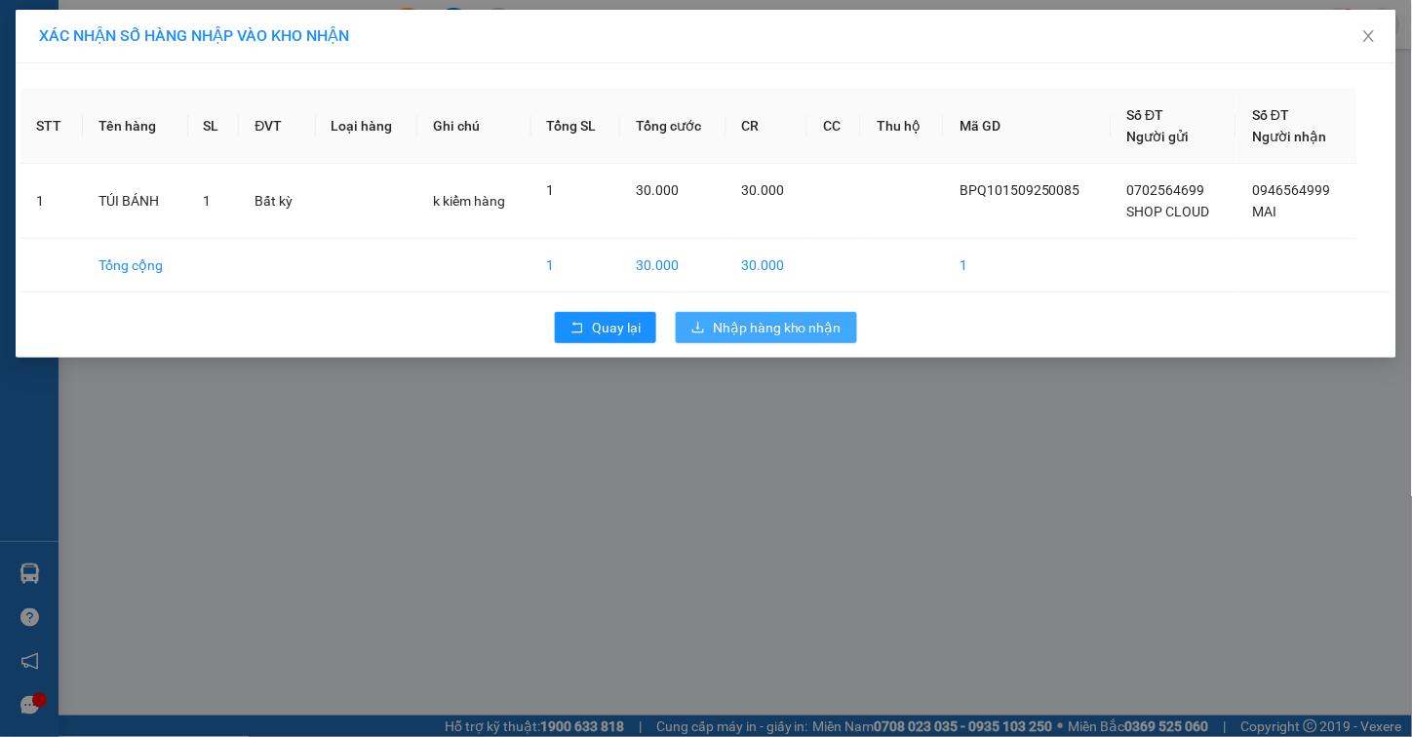
click at [780, 320] on span "Nhập hàng kho nhận" at bounding box center [777, 327] width 129 height 21
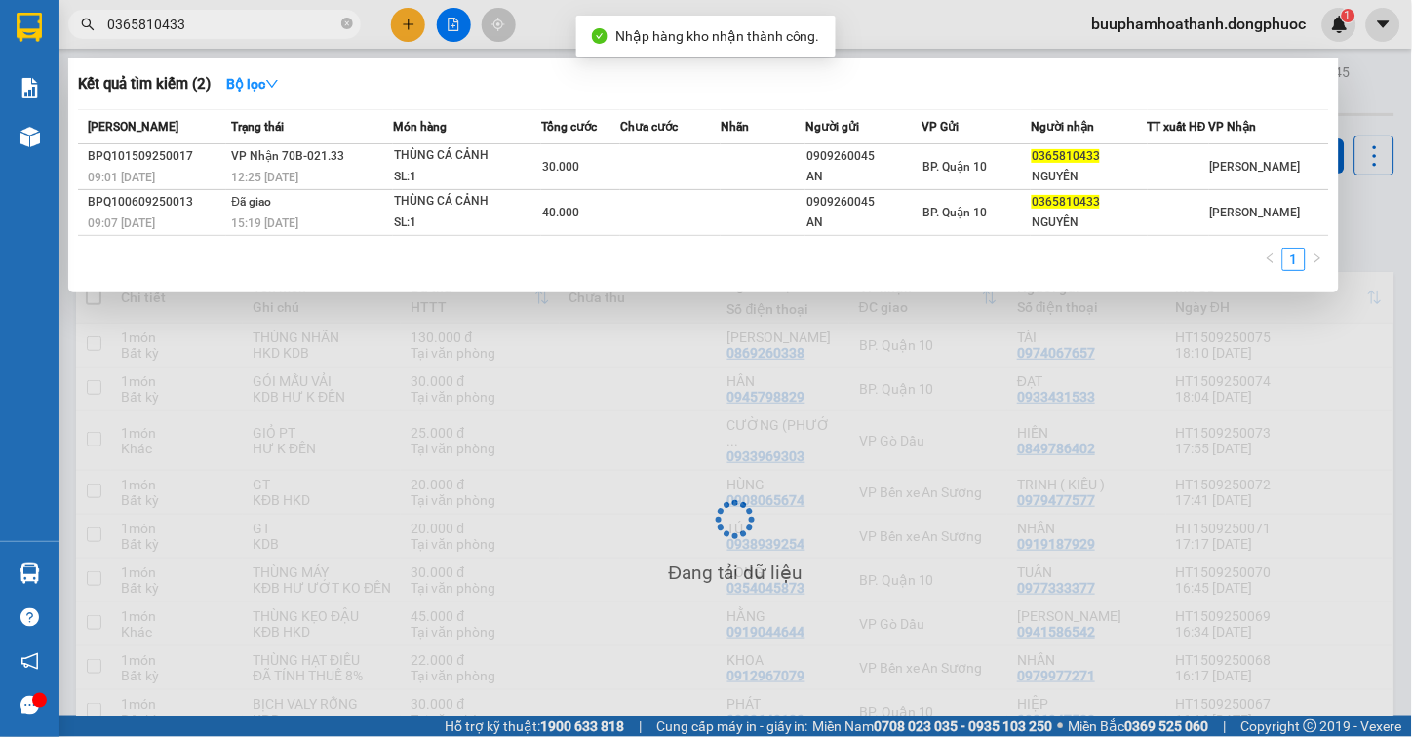
click at [200, 23] on input "0365810433" at bounding box center [222, 24] width 230 height 21
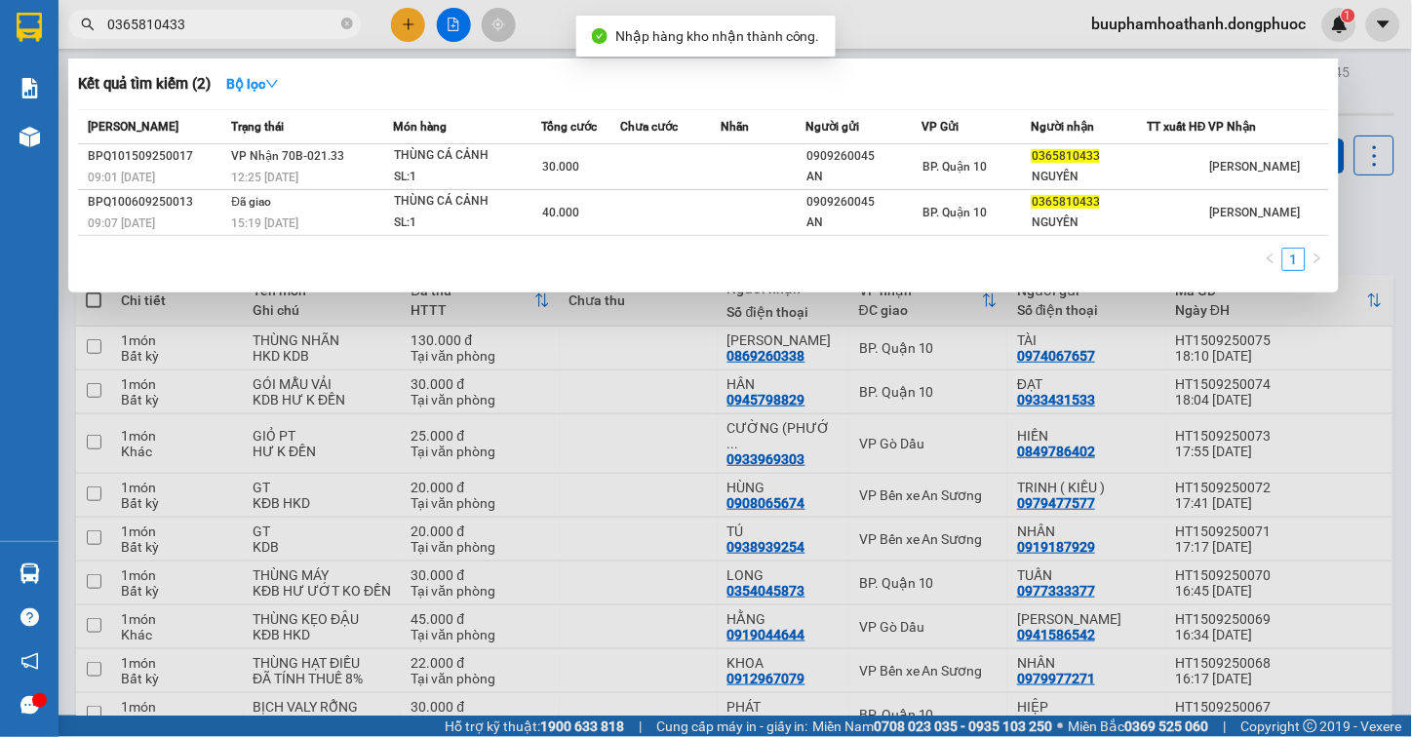
click at [200, 23] on input "0365810433" at bounding box center [222, 24] width 230 height 21
paste input "BPQ101509250085"
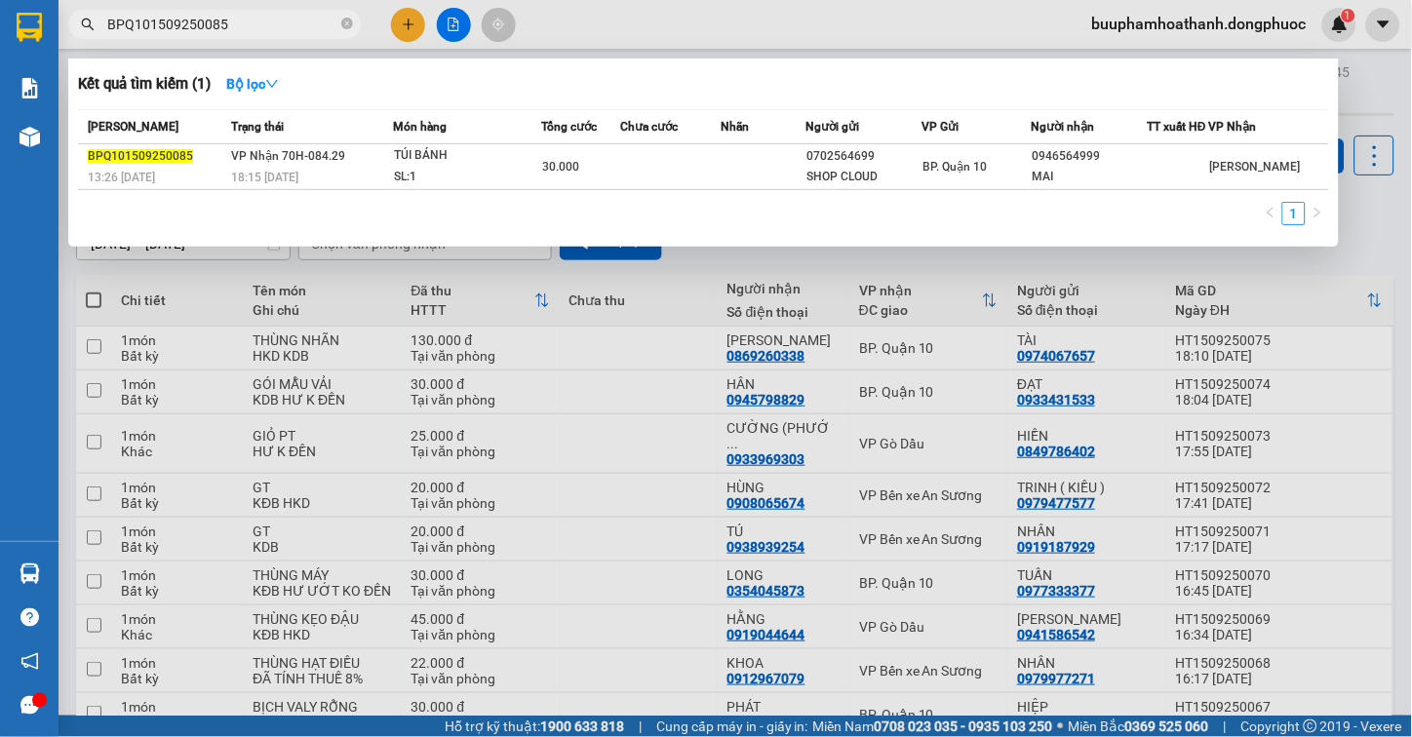
type input "BPQ101509250085"
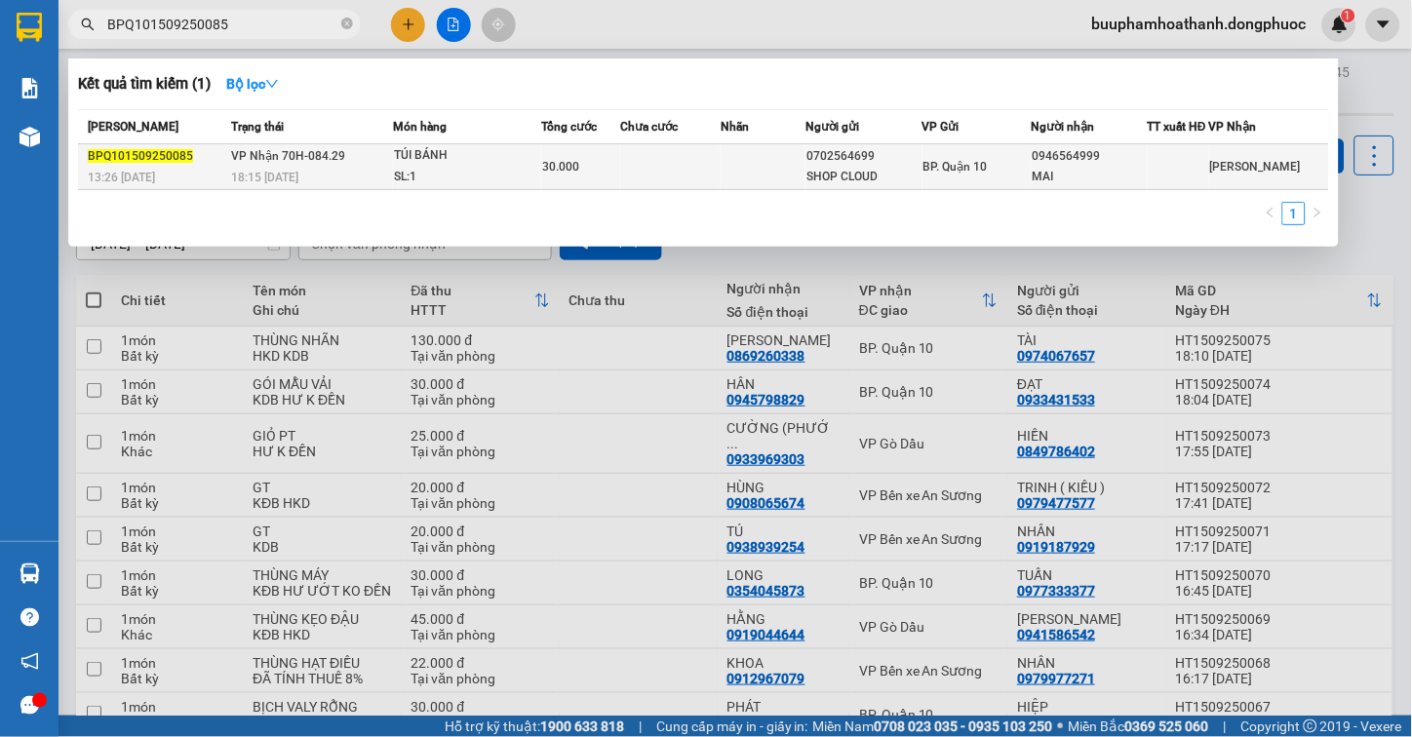
drag, startPoint x: 312, startPoint y: 187, endPoint x: 387, endPoint y: 185, distance: 75.1
click at [387, 185] on div "18:15 [DATE]" at bounding box center [311, 177] width 161 height 21
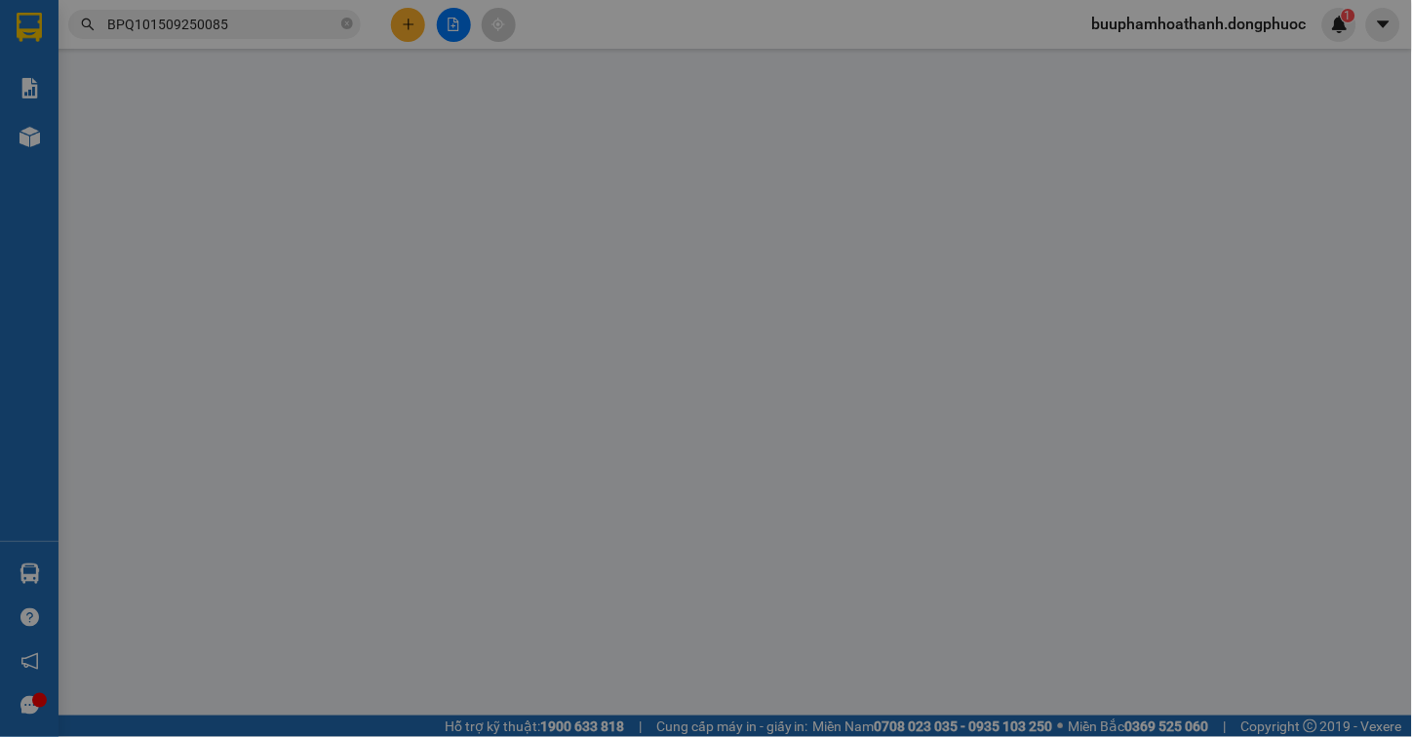
type input "0702564699"
type input "SHOP CLOUD"
type input "0946564999"
type input "MAI"
type input "30.000"
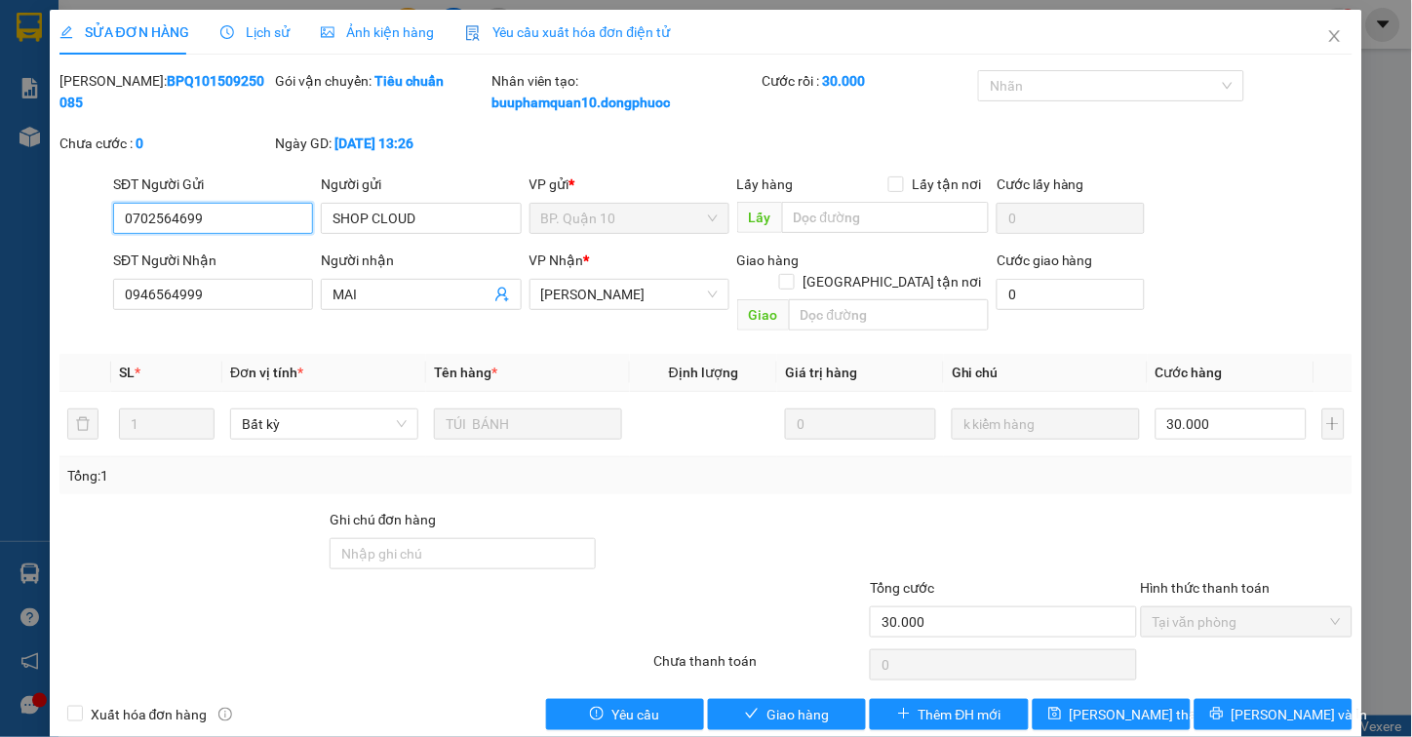
scroll to position [8, 0]
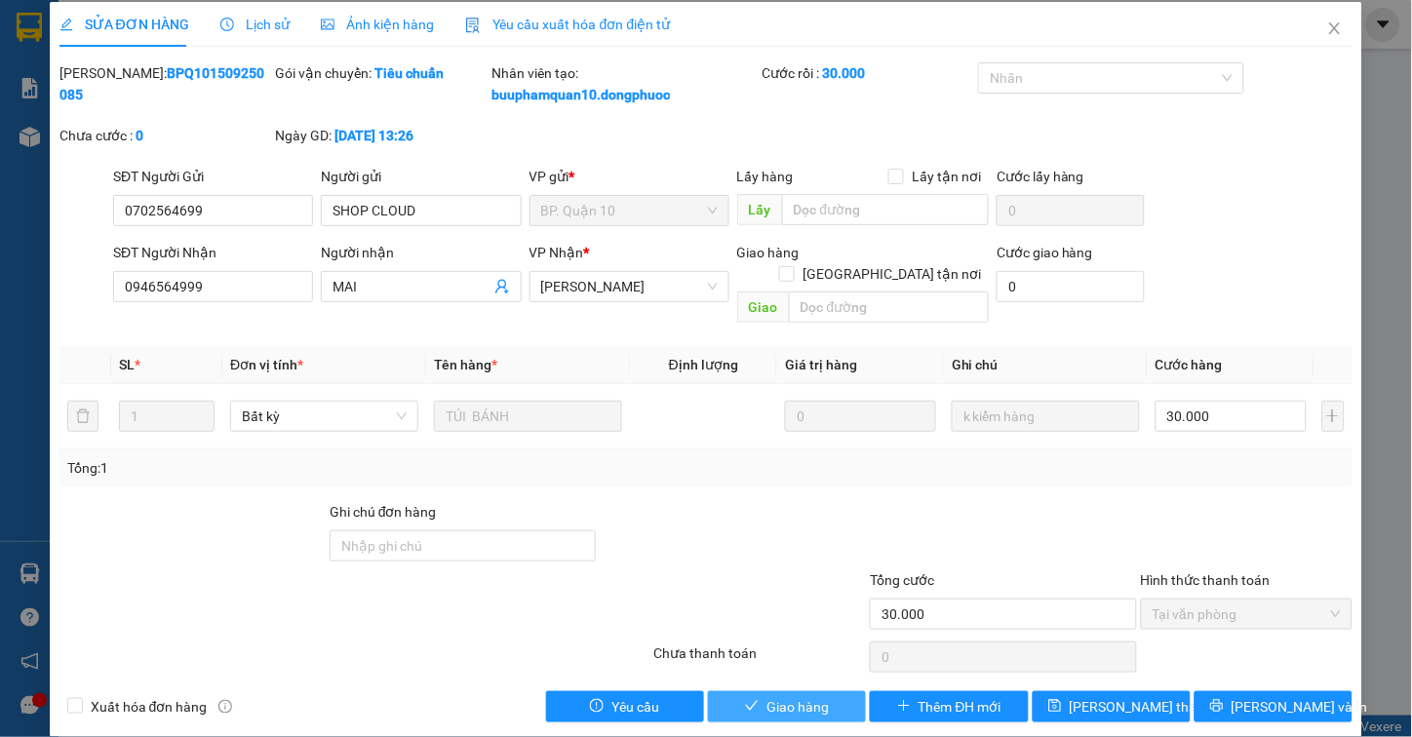
click at [814, 696] on span "Giao hàng" at bounding box center [798, 706] width 62 height 21
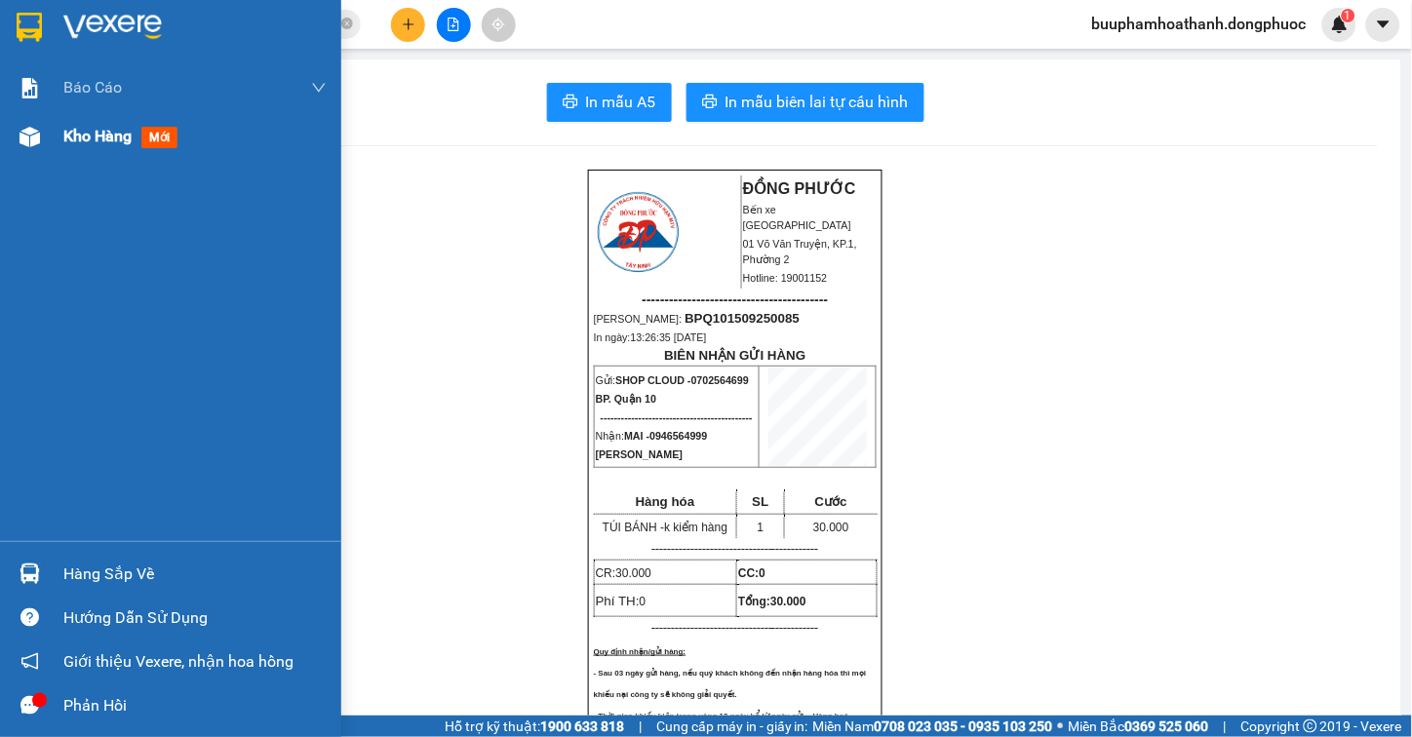
click at [25, 132] on img at bounding box center [30, 137] width 20 height 20
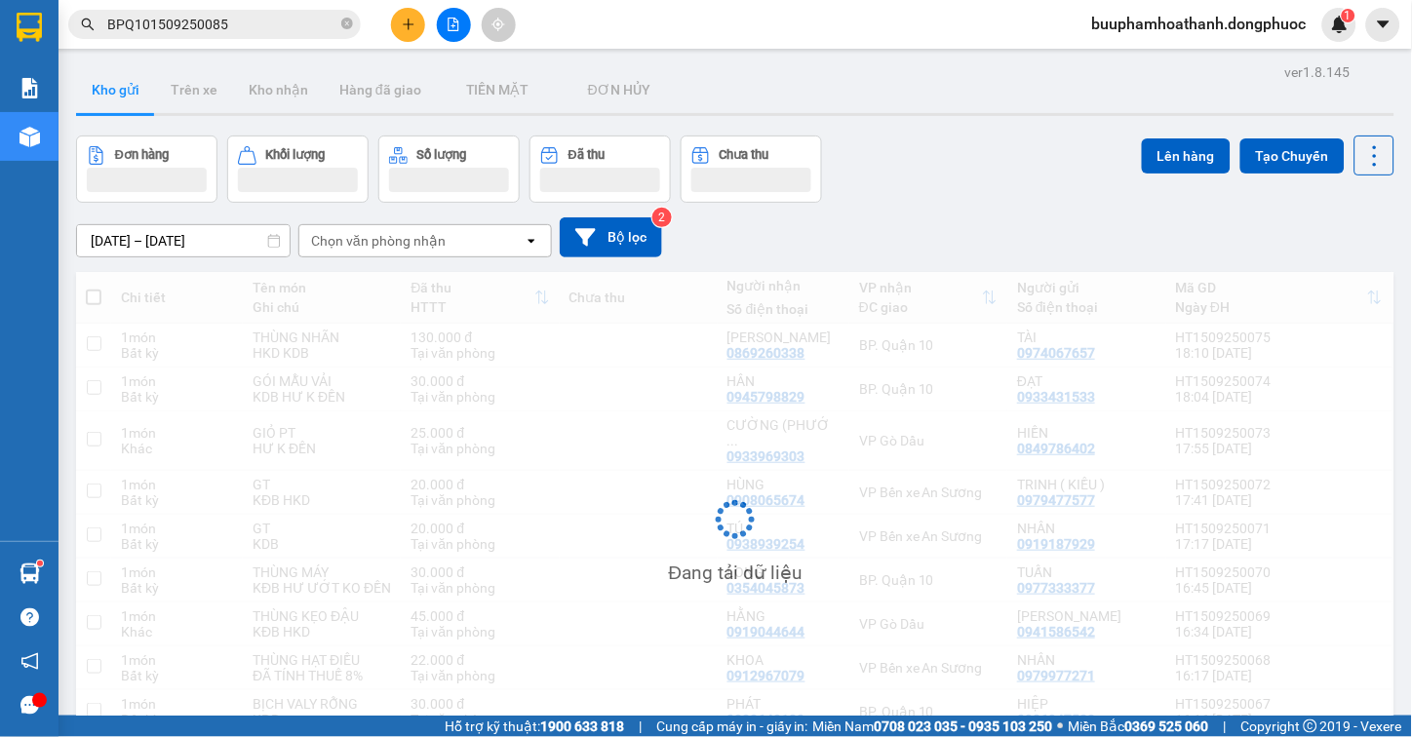
click at [1009, 207] on div "[DATE] – [DATE] Press the down arrow key to interact with the calendar and sele…" at bounding box center [735, 237] width 1318 height 69
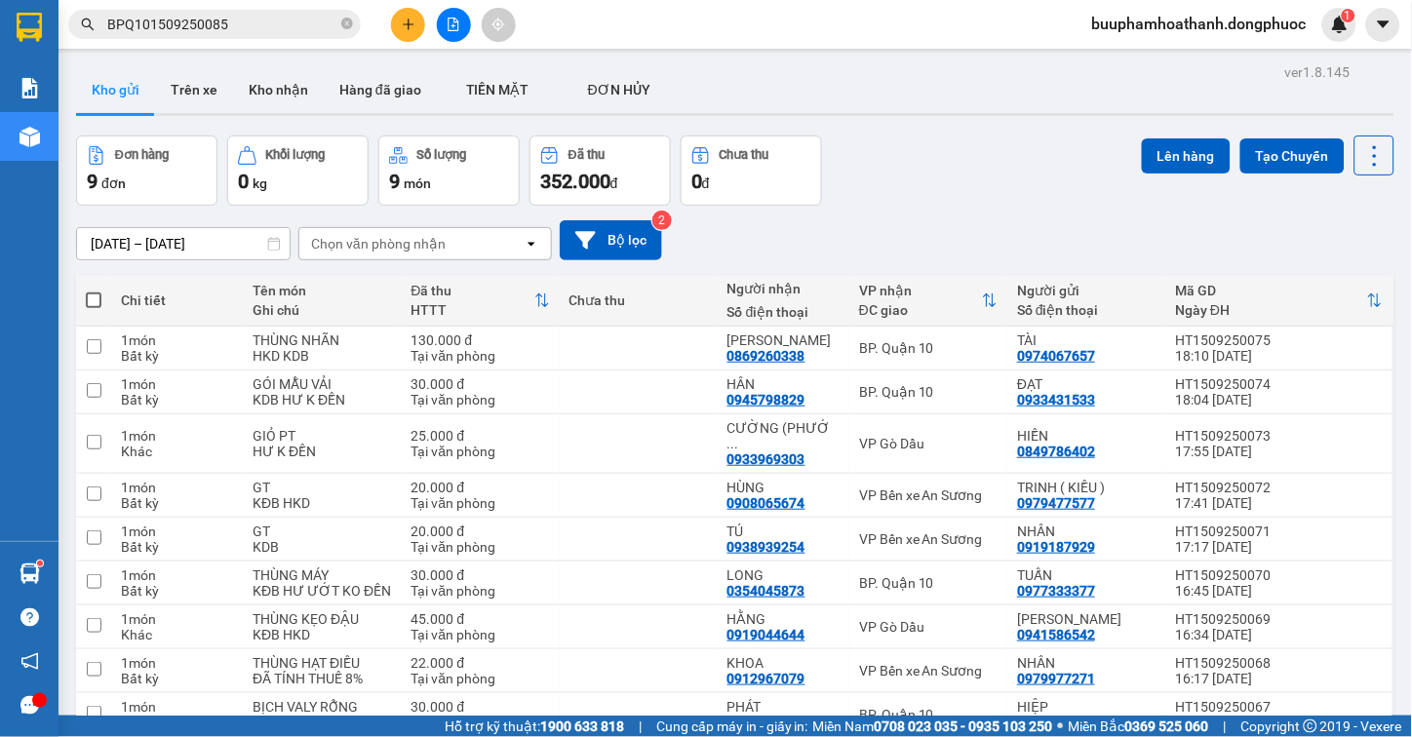
click at [1001, 229] on div "[DATE] – [DATE] Press the down arrow key to interact with the calendar and sele…" at bounding box center [735, 240] width 1318 height 40
click at [275, 95] on button "Kho nhận" at bounding box center [278, 89] width 91 height 47
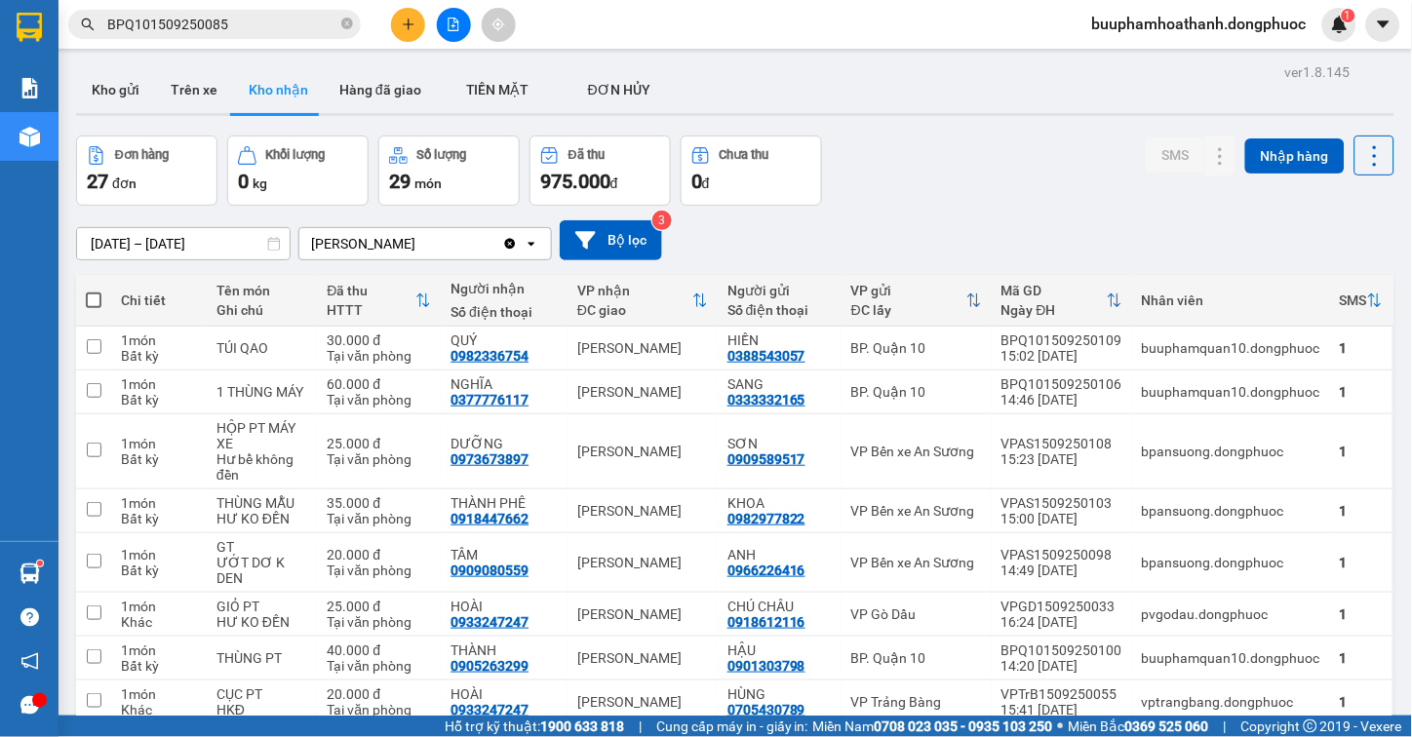
click at [244, 27] on input "BPQ101509250085" at bounding box center [222, 24] width 230 height 21
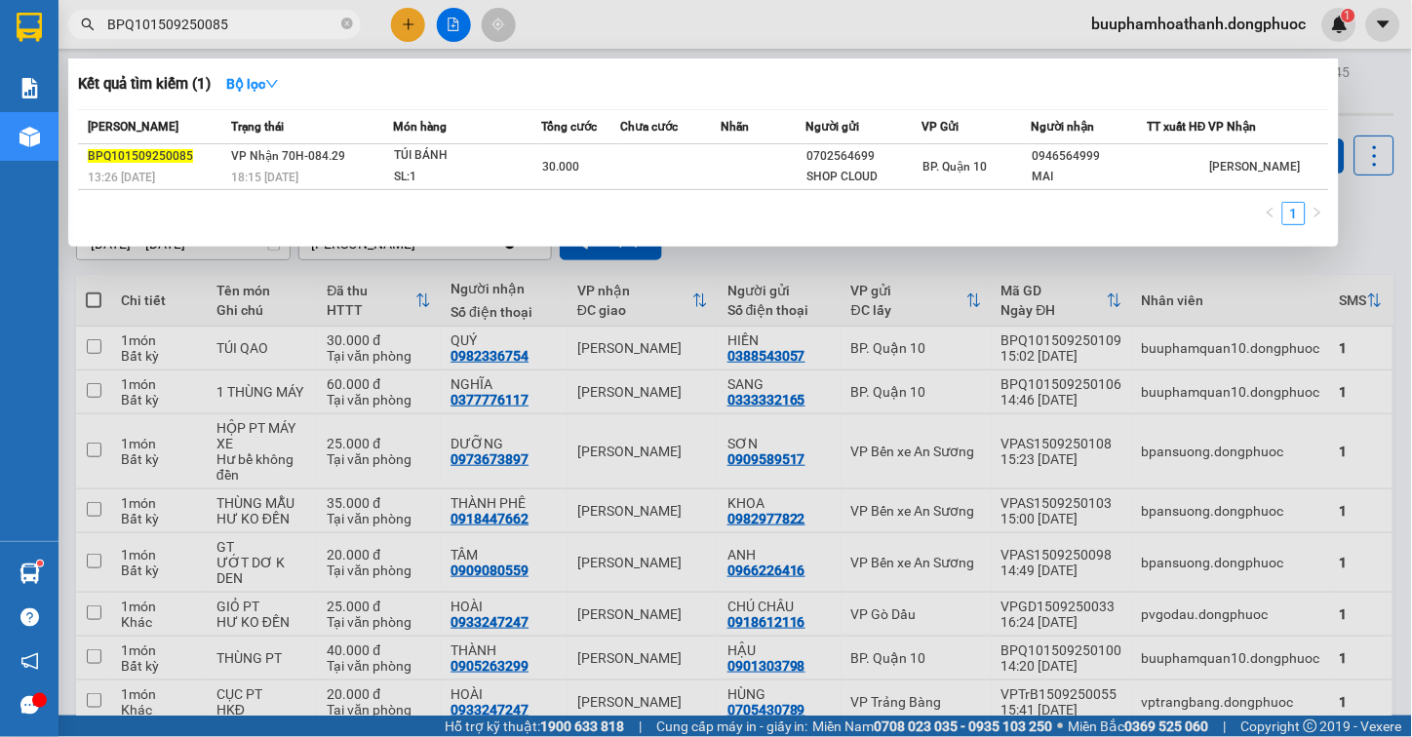
click at [244, 27] on input "BPQ101509250085" at bounding box center [222, 24] width 230 height 21
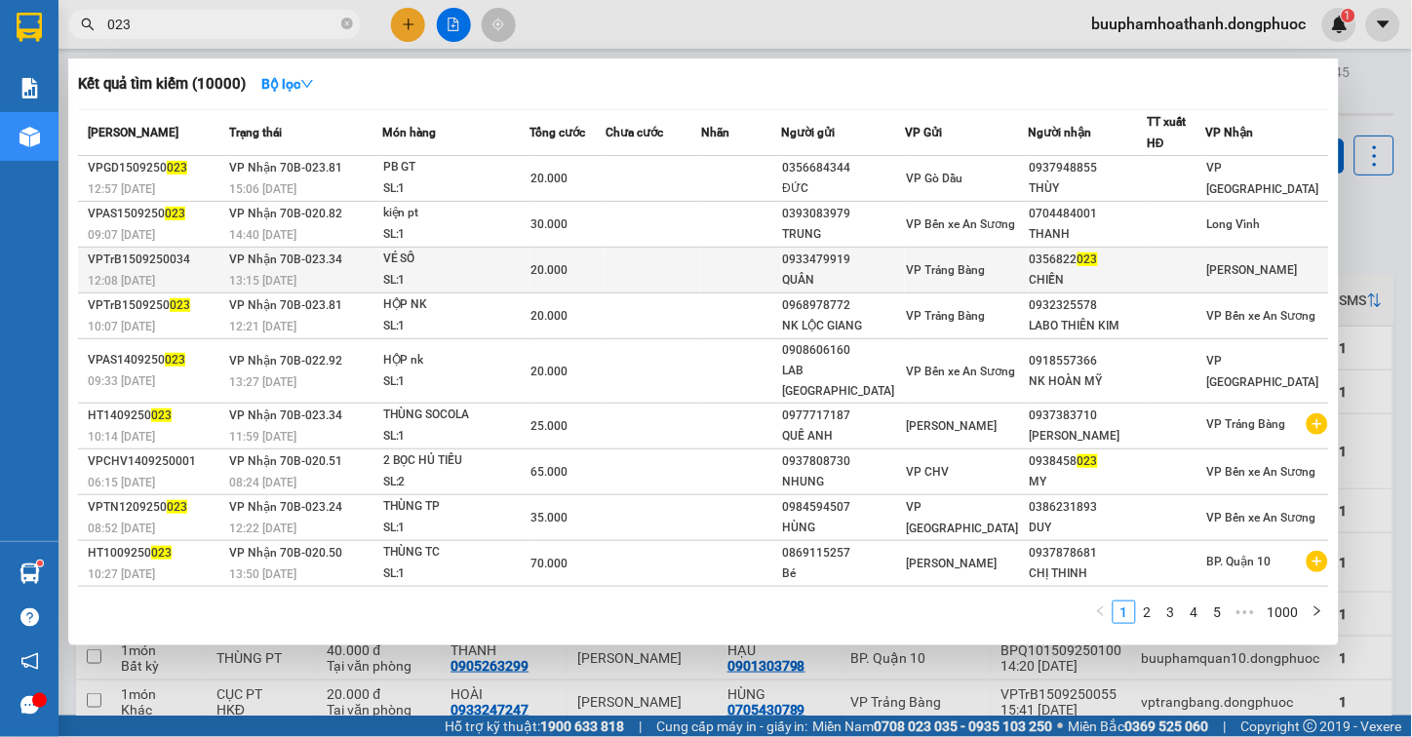
type input "023"
click at [521, 274] on div "SL: 1" at bounding box center [456, 280] width 146 height 21
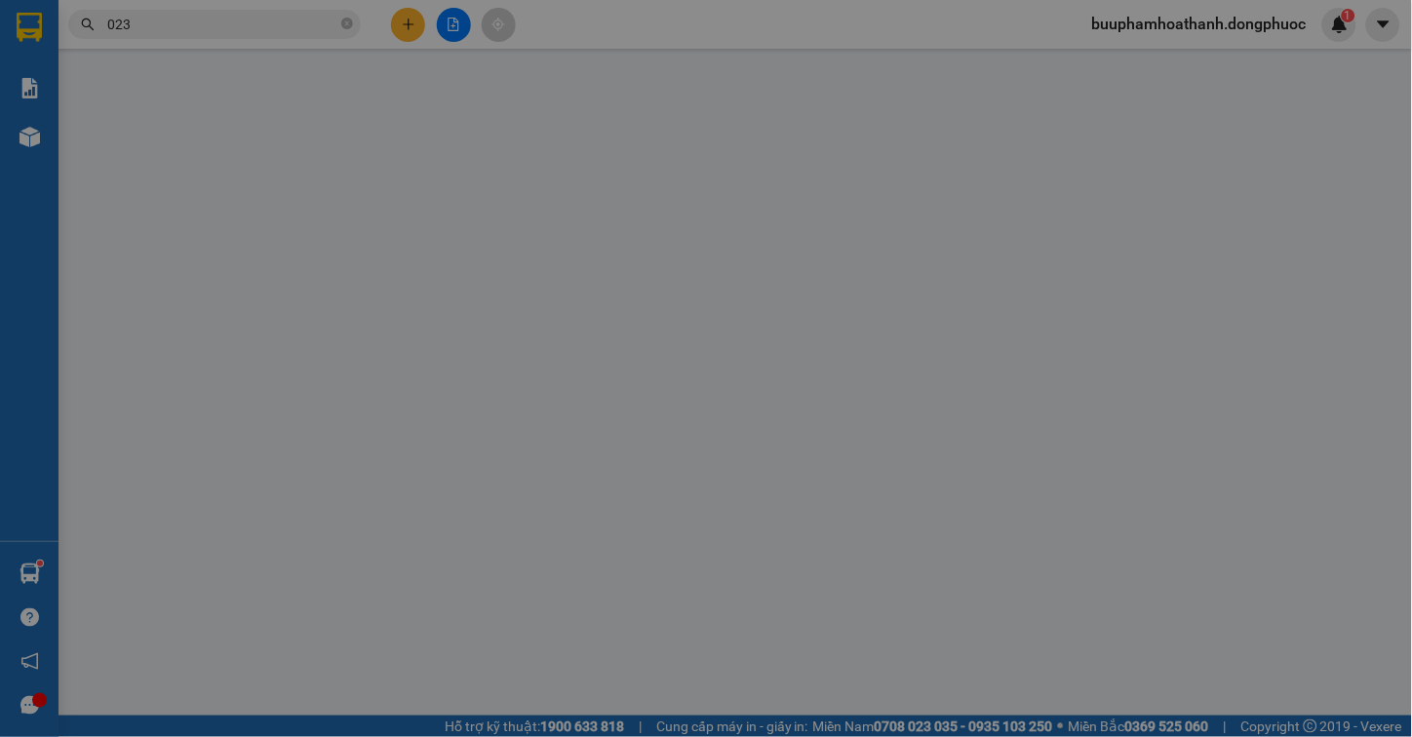
type input "0933479919"
type input "QUÂN"
type input "0356822023"
type input "CHIẾN"
type input "20.000"
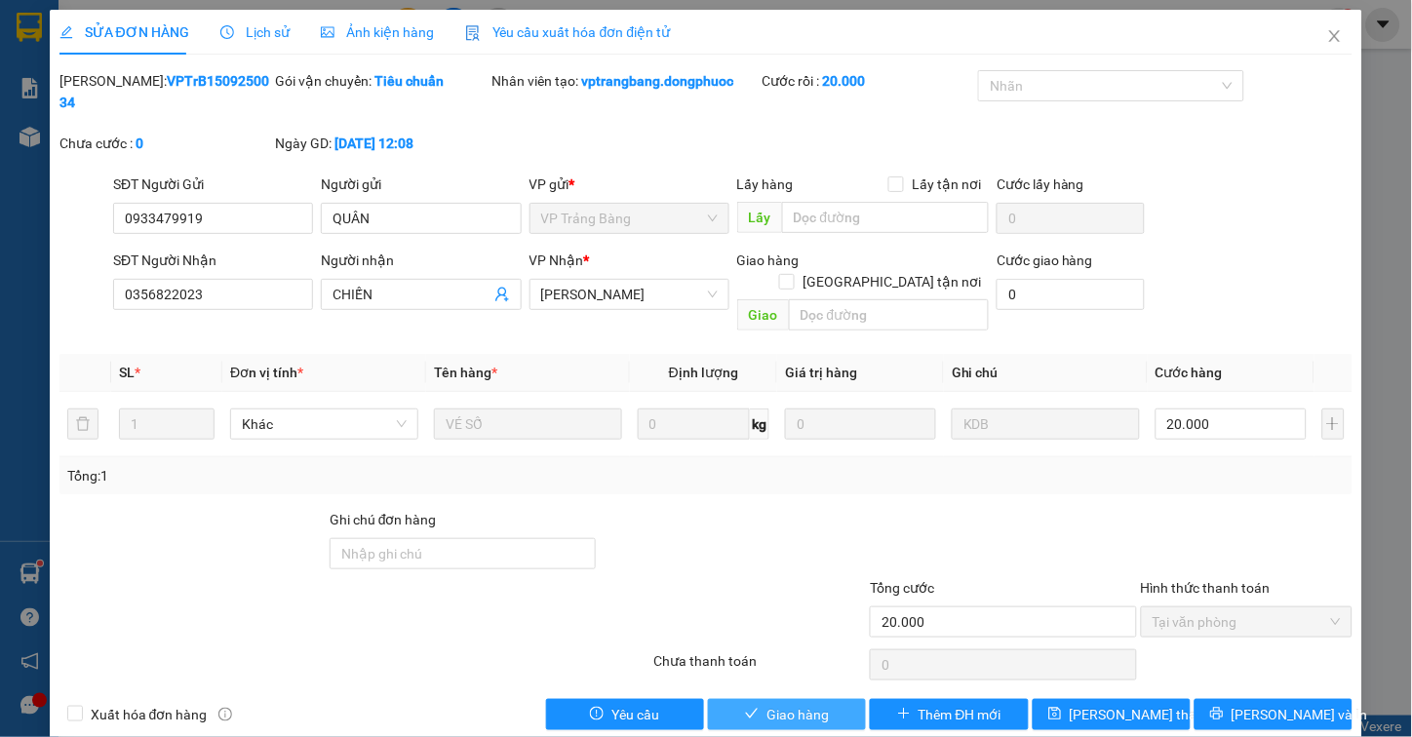
click at [850, 699] on button "Giao hàng" at bounding box center [787, 714] width 158 height 31
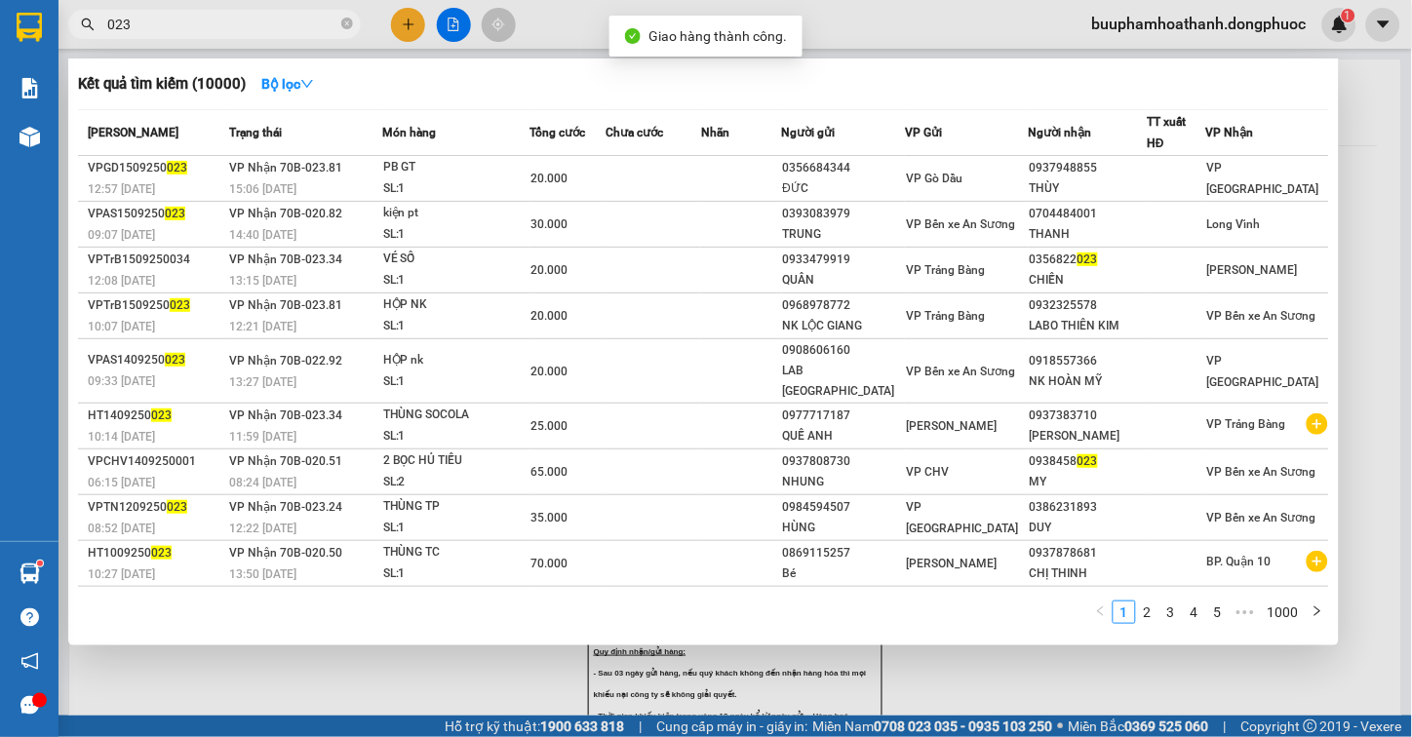
click at [260, 21] on input "023" at bounding box center [222, 24] width 230 height 21
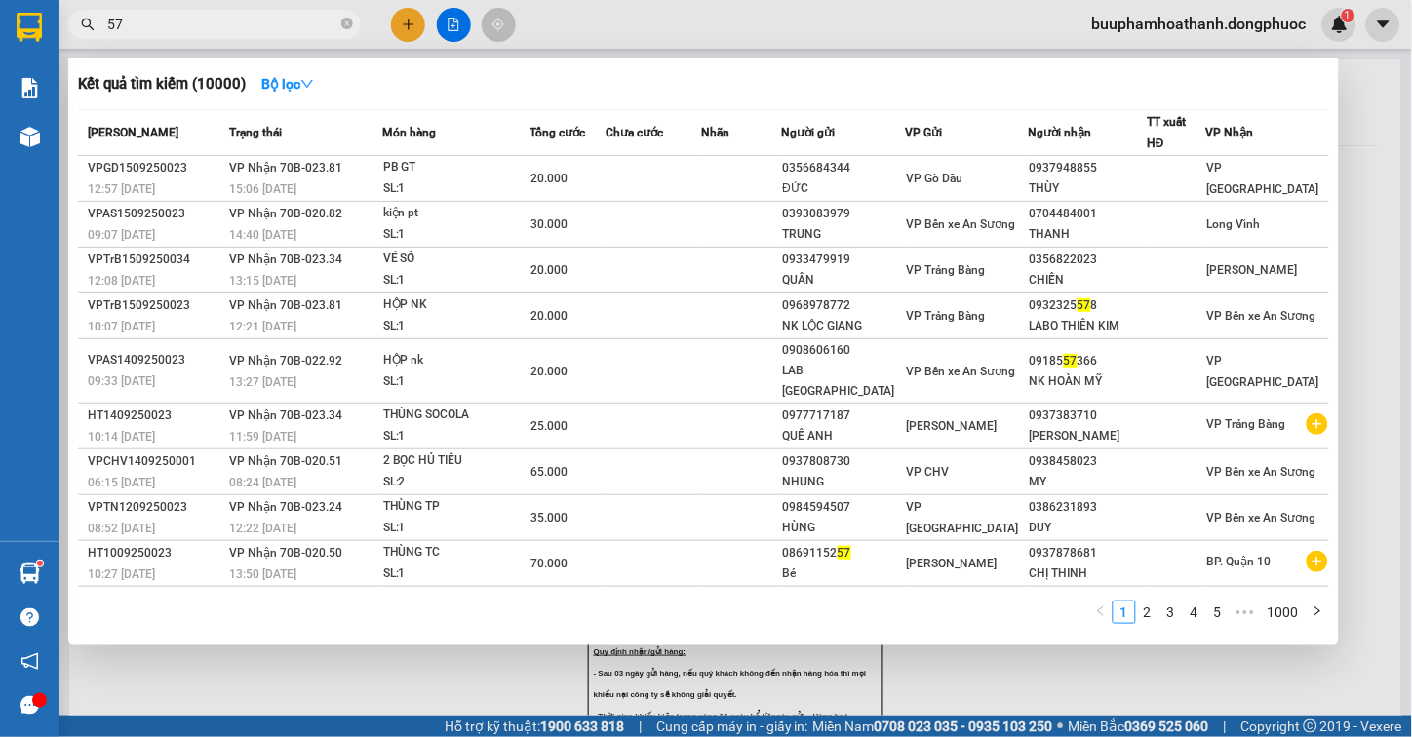
click at [264, 10] on span "57" at bounding box center [214, 24] width 293 height 29
click at [261, 16] on input "57" at bounding box center [222, 24] width 230 height 21
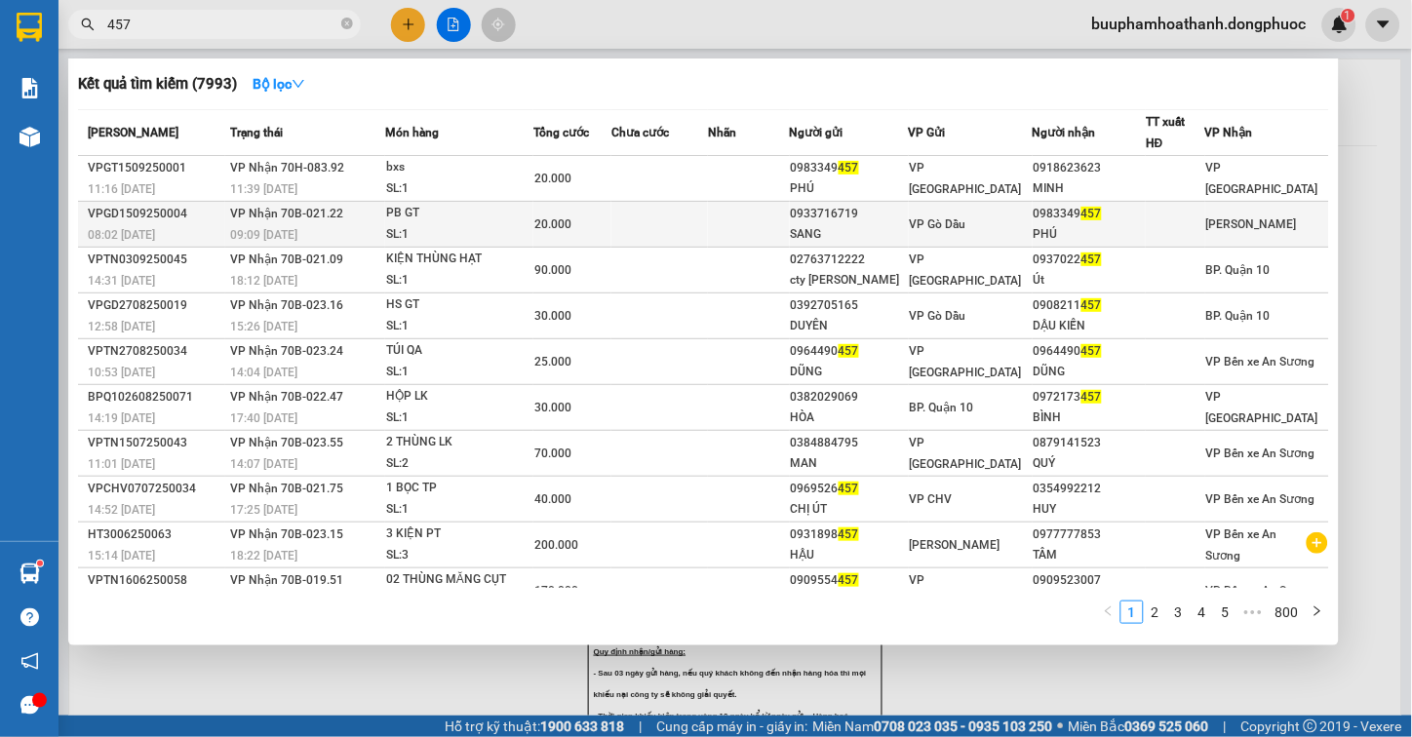
type input "457"
click at [513, 220] on div "PB GT" at bounding box center [459, 213] width 146 height 21
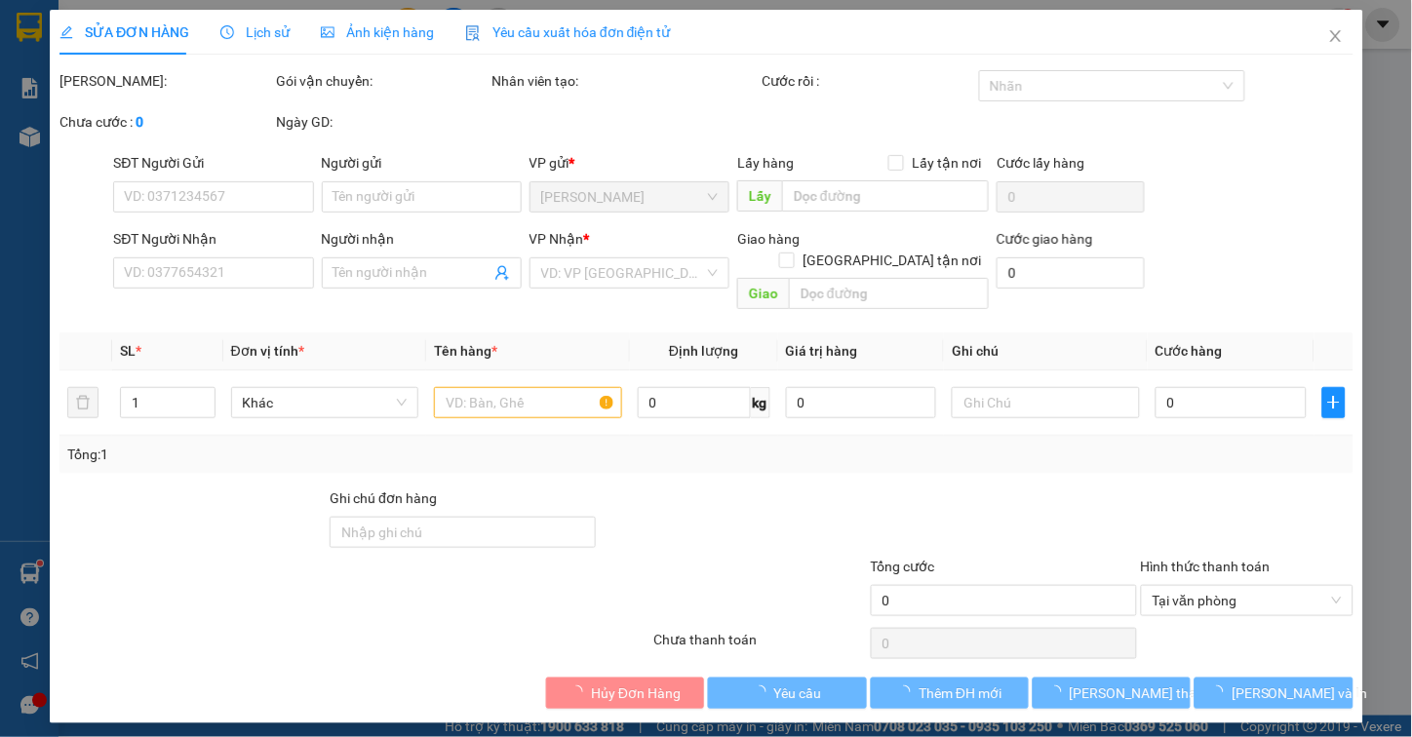
type input "0933716719"
type input "SANG"
type input "0983349457"
type input "PHÚ"
type input "20.000"
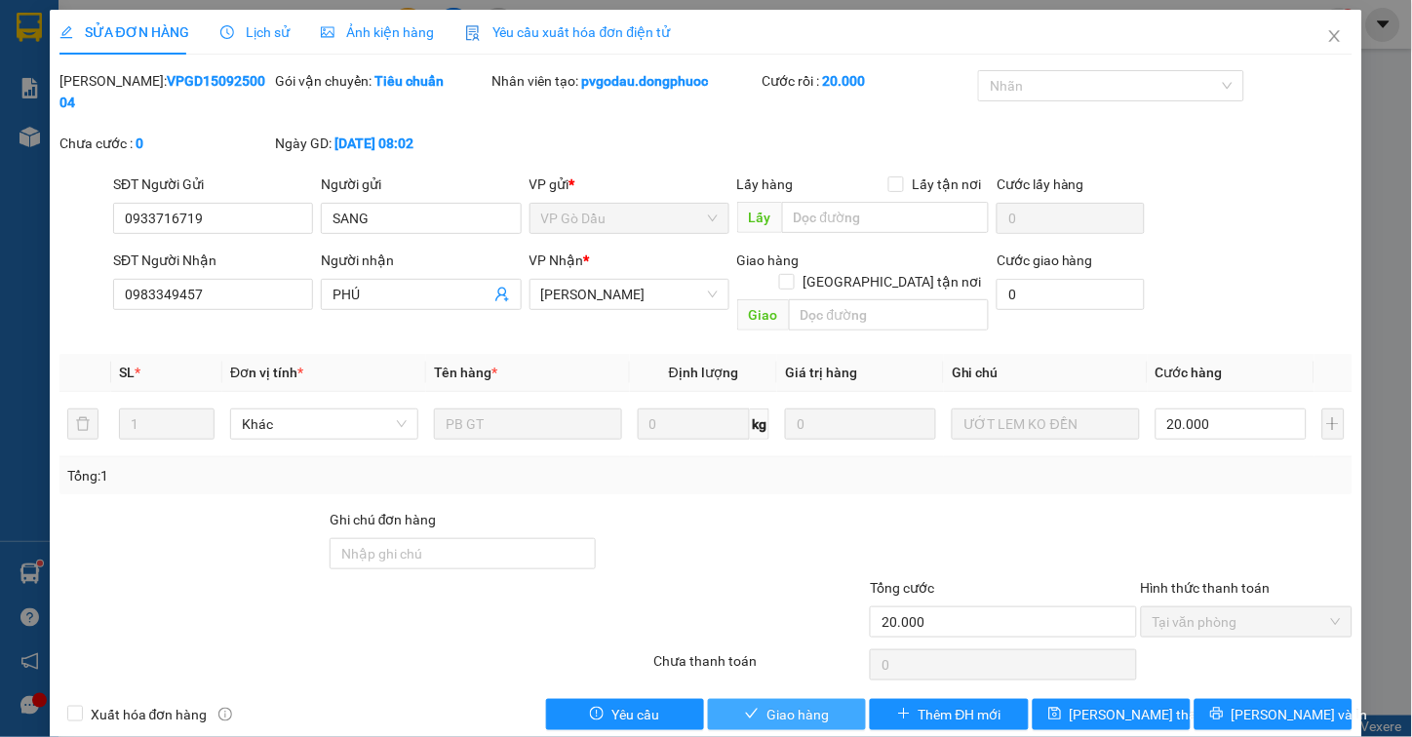
click at [824, 704] on span "Giao hàng" at bounding box center [798, 714] width 62 height 21
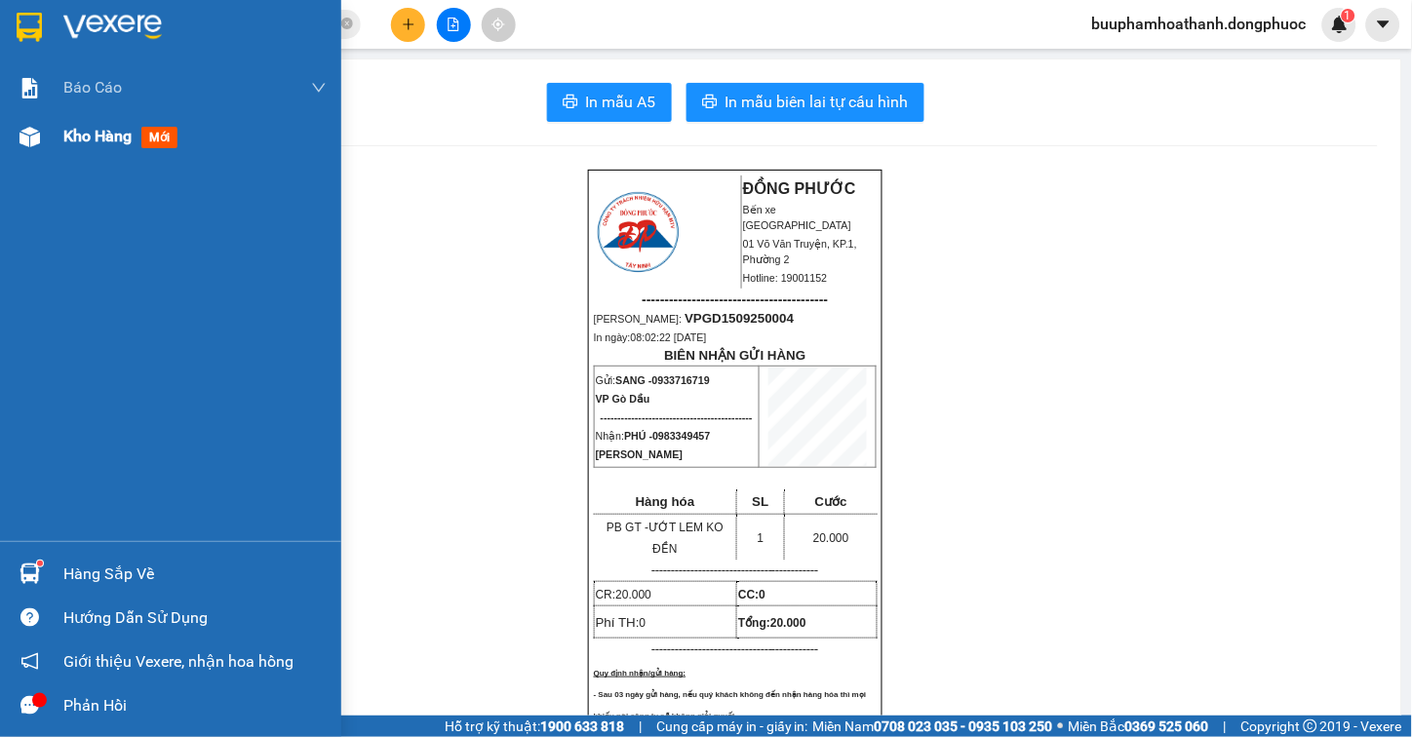
click at [39, 142] on img at bounding box center [30, 137] width 20 height 20
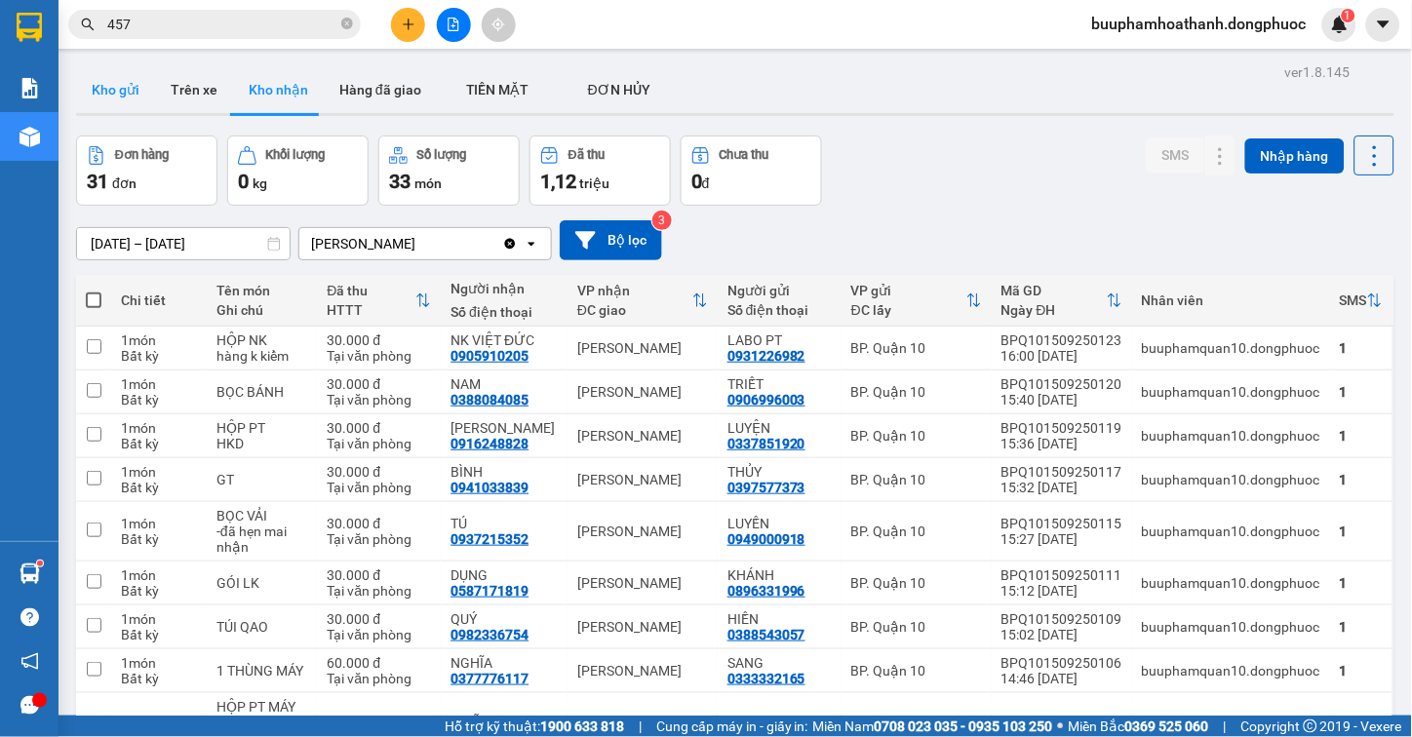
click at [117, 89] on button "Kho gửi" at bounding box center [115, 89] width 79 height 47
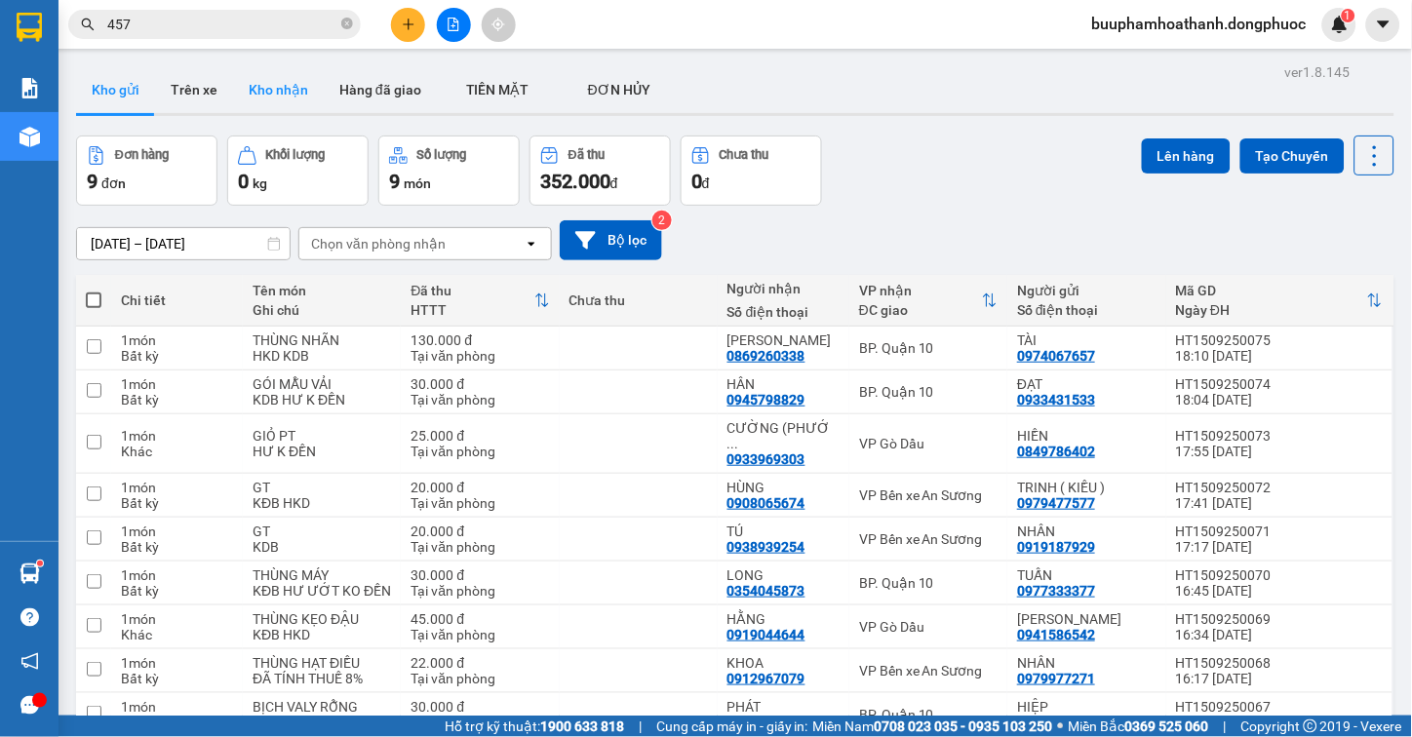
click at [267, 89] on button "Kho nhận" at bounding box center [278, 89] width 91 height 47
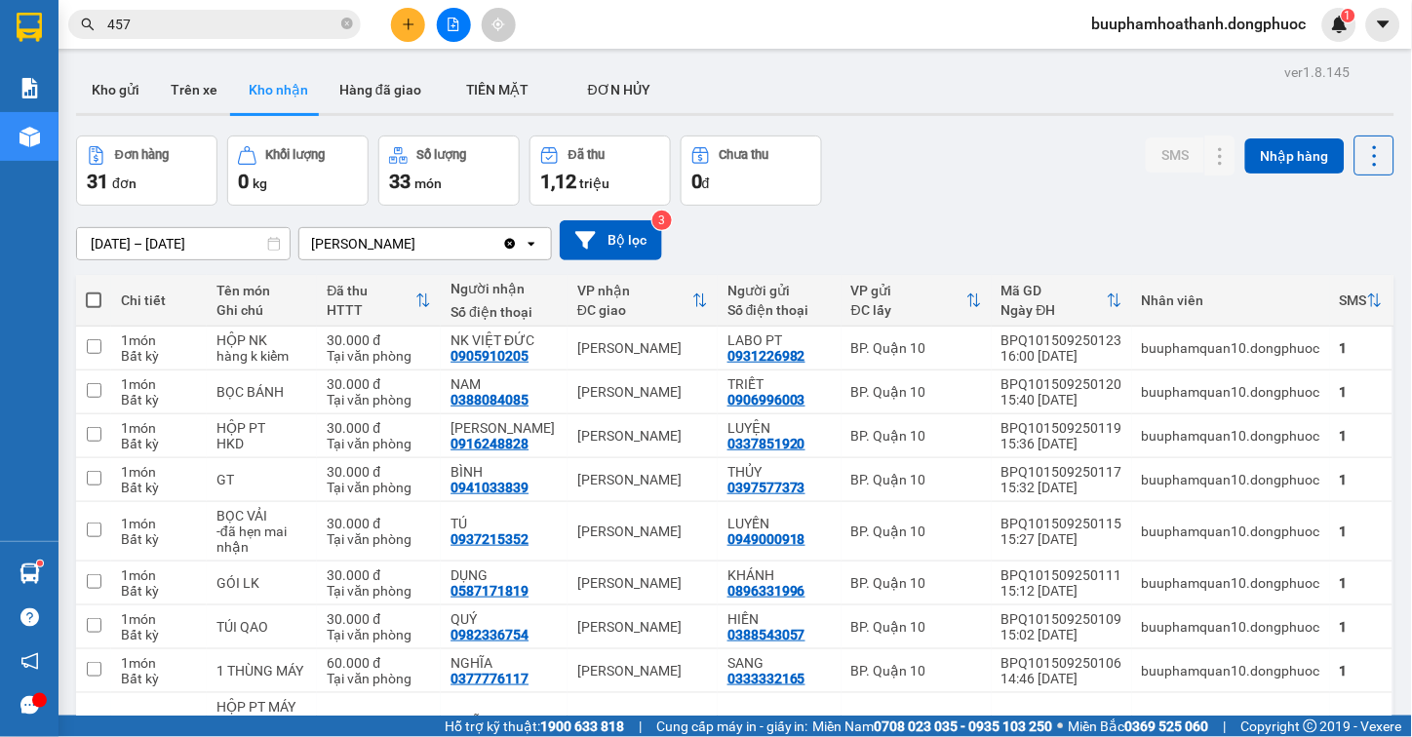
click at [1015, 173] on div "Đơn hàng 31 đơn Khối lượng 0 kg Số lượng 33 món Đã thu 1,12 triệu Chưa thu 0 đ …" at bounding box center [735, 171] width 1318 height 70
